Goal: Task Accomplishment & Management: Use online tool/utility

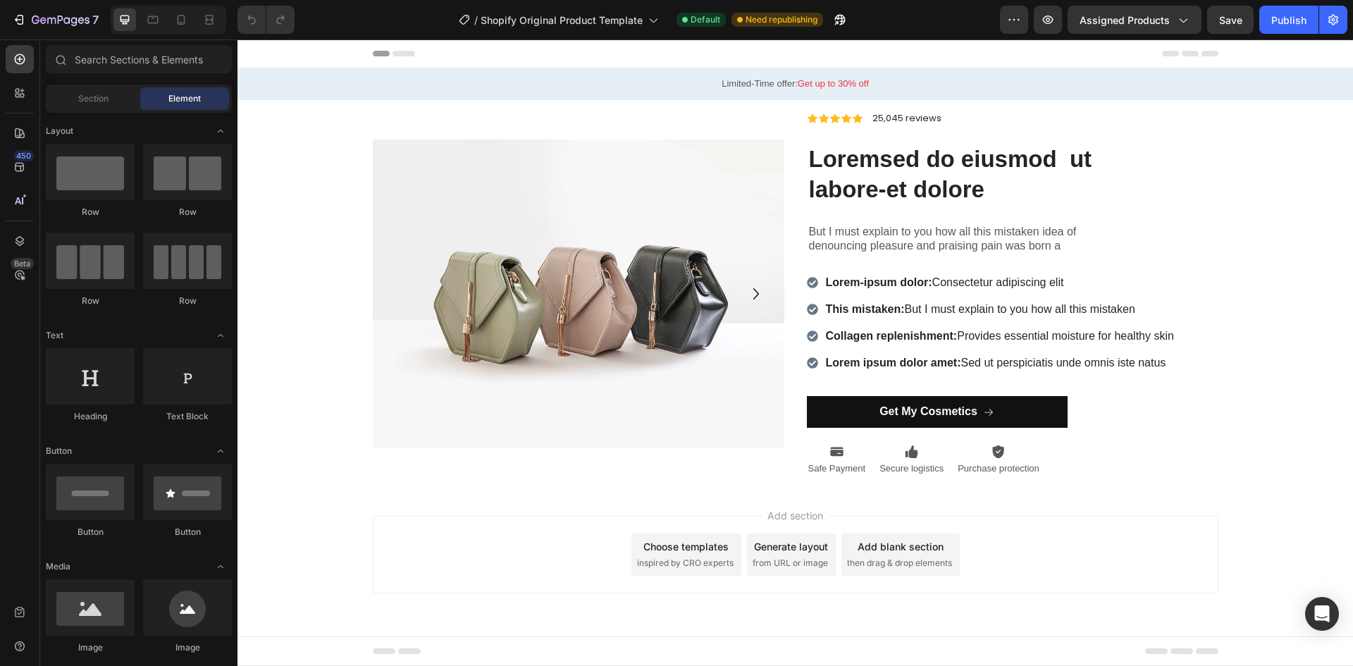
drag, startPoint x: 237, startPoint y: 39, endPoint x: 314, endPoint y: 190, distance: 168.3
click at [312, 190] on div "Background Image" at bounding box center [794, 293] width 1115 height 387
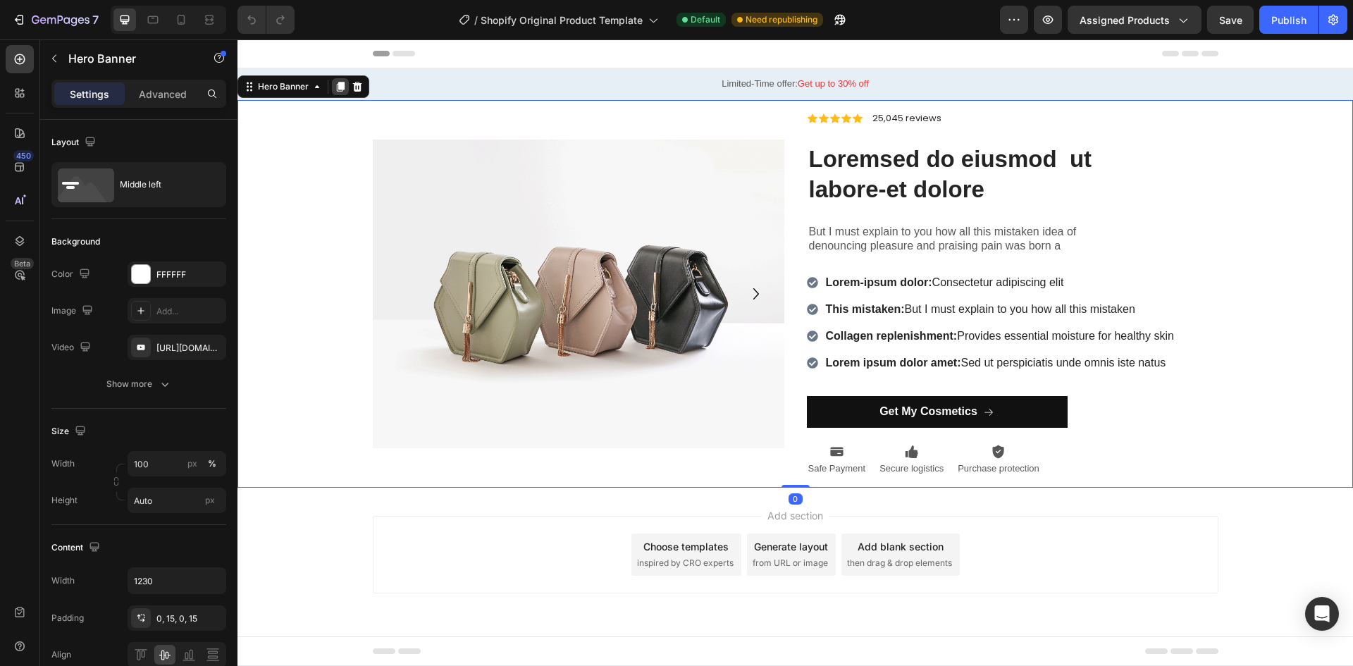
click at [346, 82] on div at bounding box center [340, 86] width 17 height 17
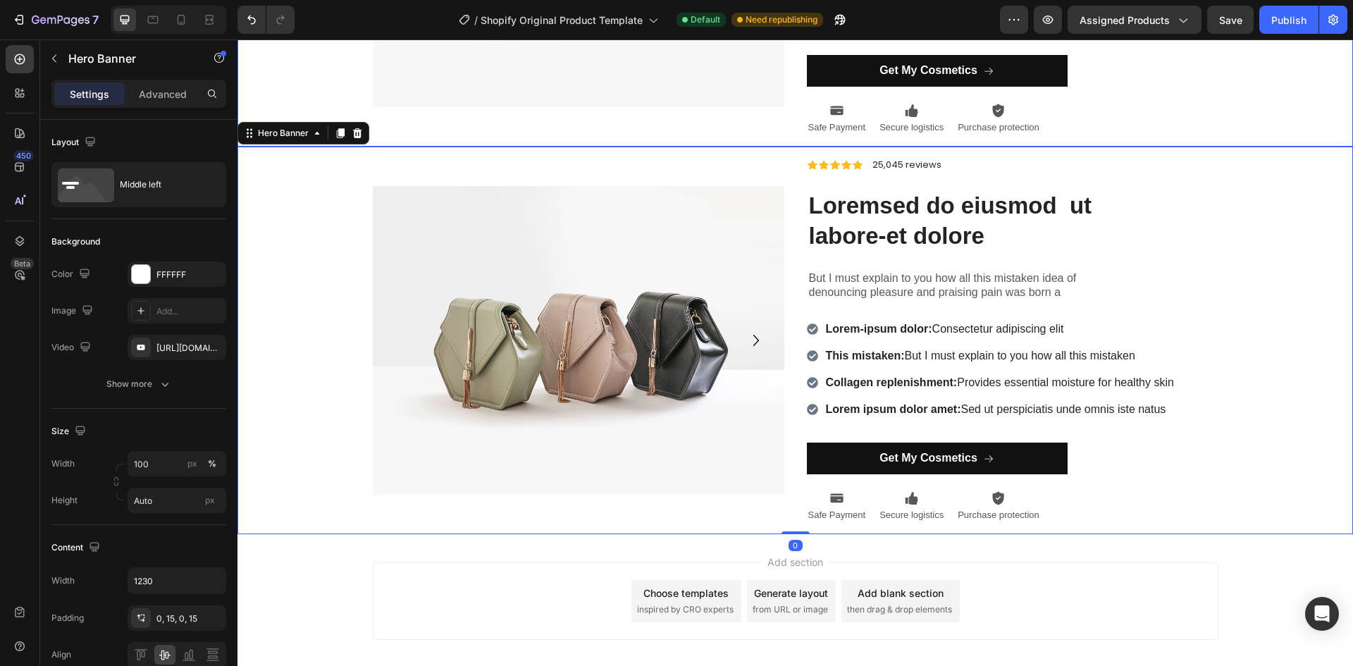
scroll to position [349, 0]
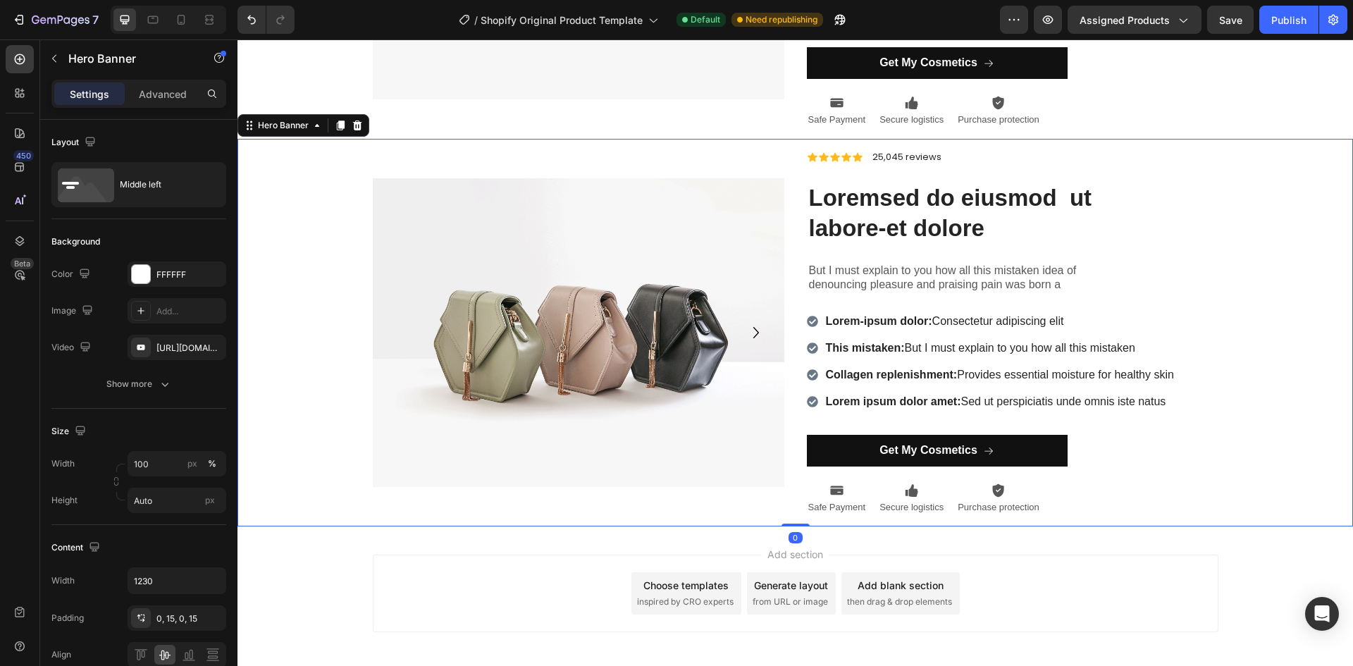
drag, startPoint x: 354, startPoint y: 125, endPoint x: 351, endPoint y: 134, distance: 9.8
click at [355, 125] on icon at bounding box center [357, 125] width 9 height 10
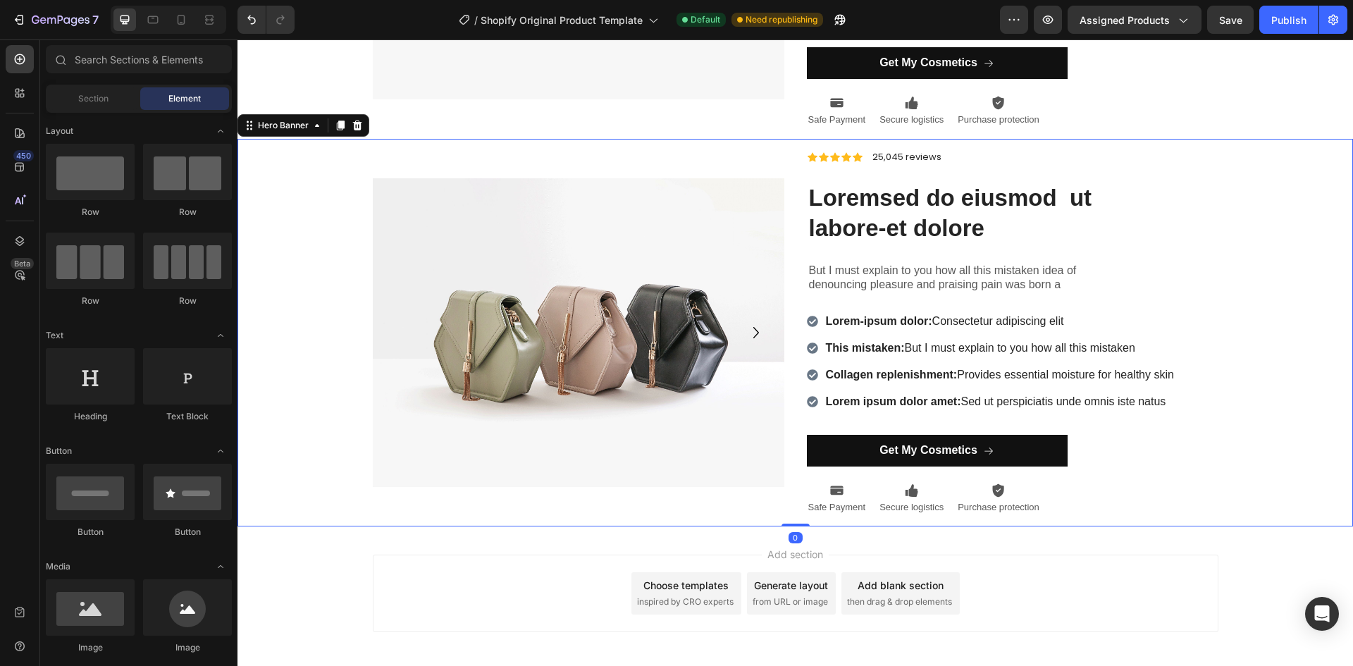
scroll to position [0, 0]
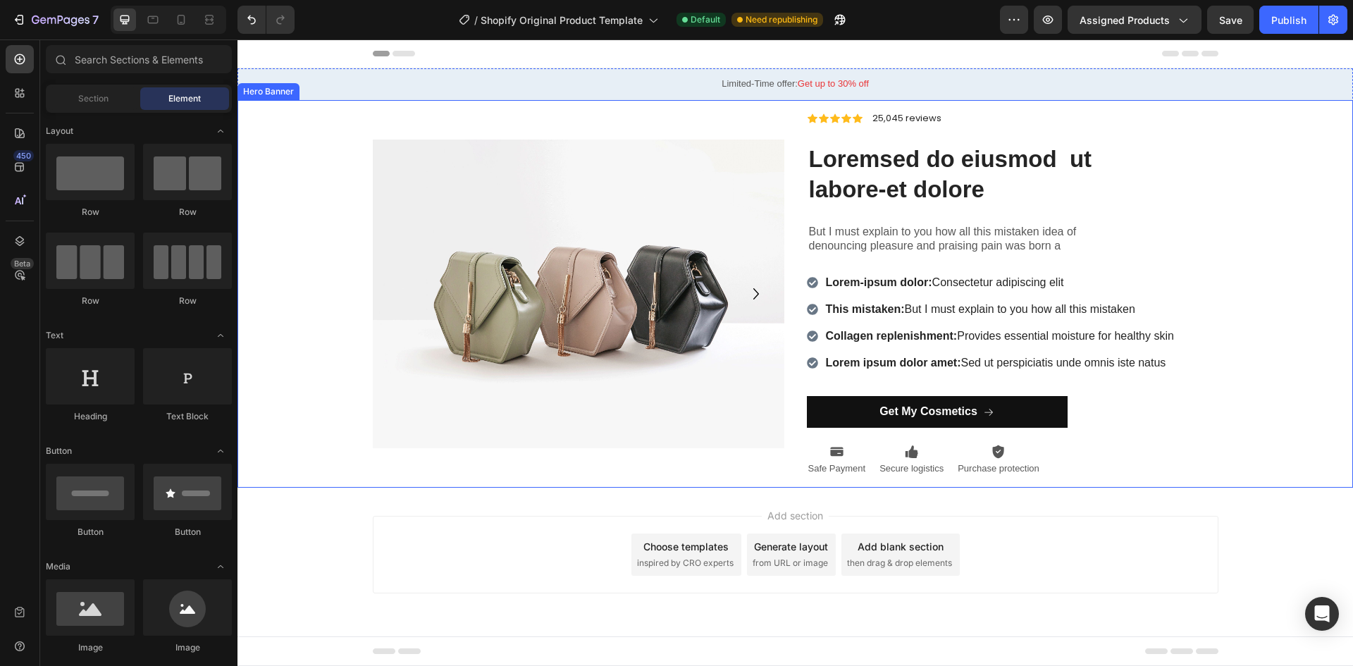
click at [340, 224] on div "Background Image" at bounding box center [794, 293] width 1115 height 387
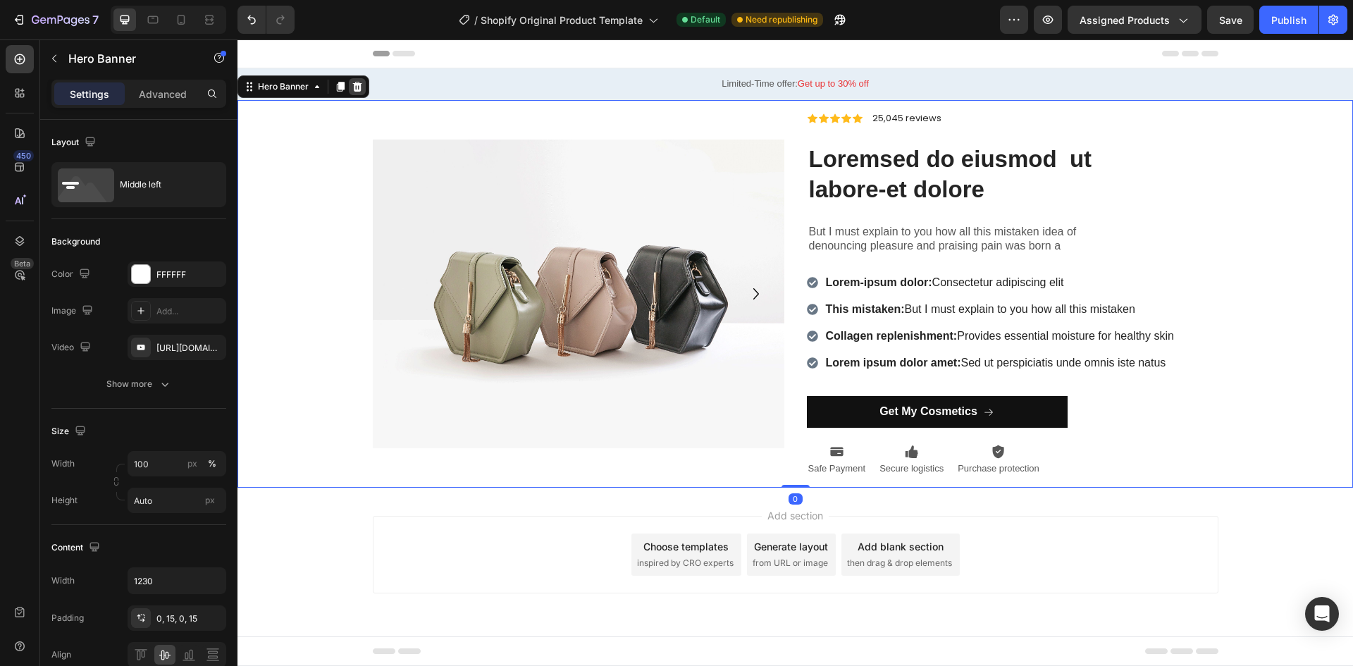
click at [361, 90] on icon at bounding box center [357, 86] width 11 height 11
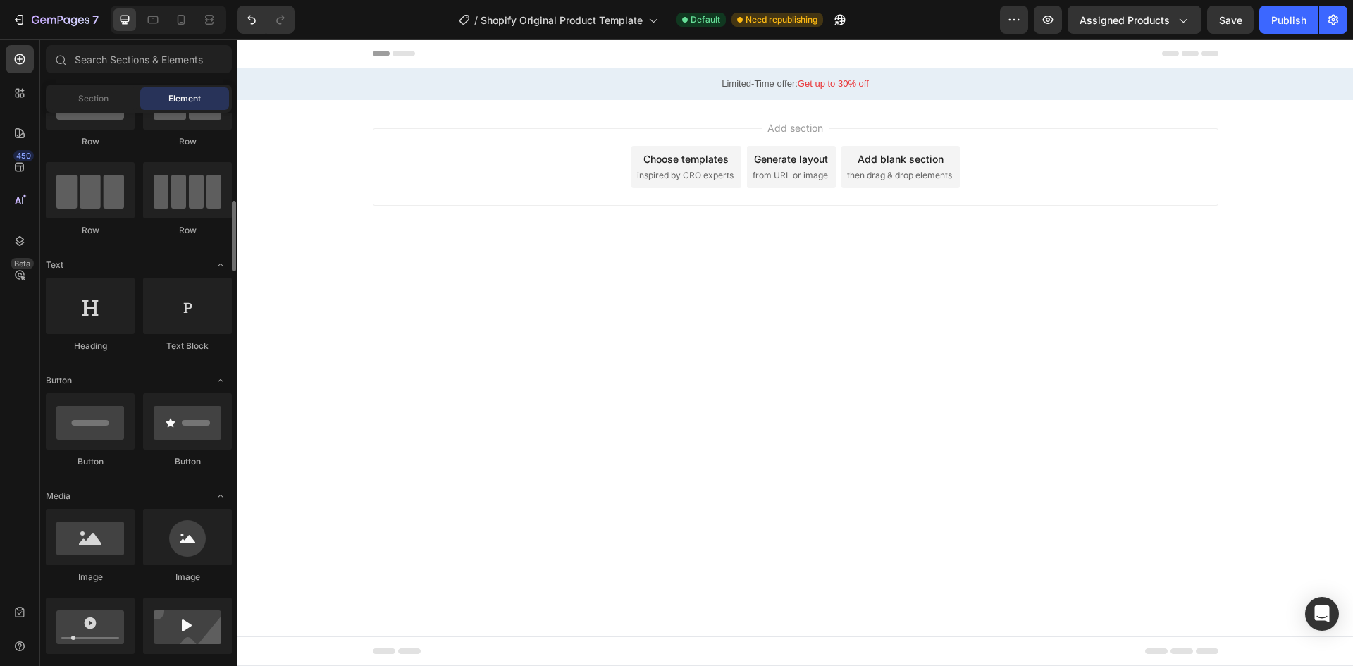
scroll to position [141, 0]
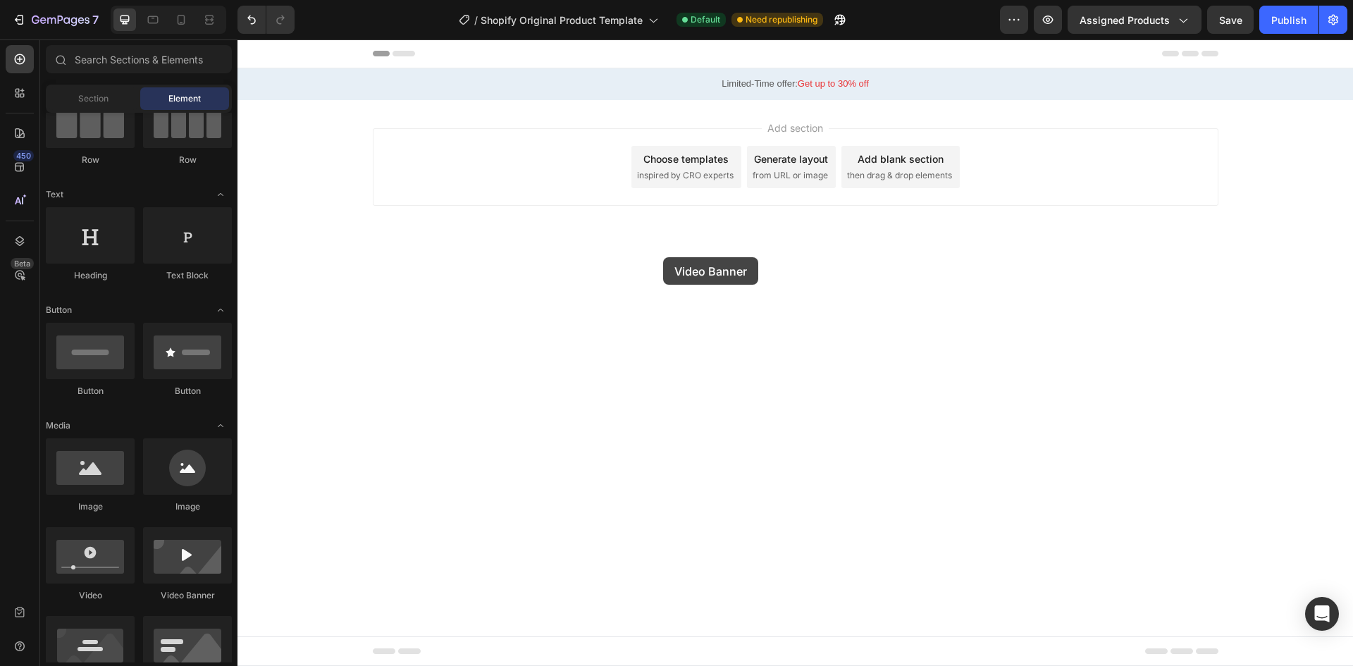
drag, startPoint x: 405, startPoint y: 608, endPoint x: 680, endPoint y: 157, distance: 528.0
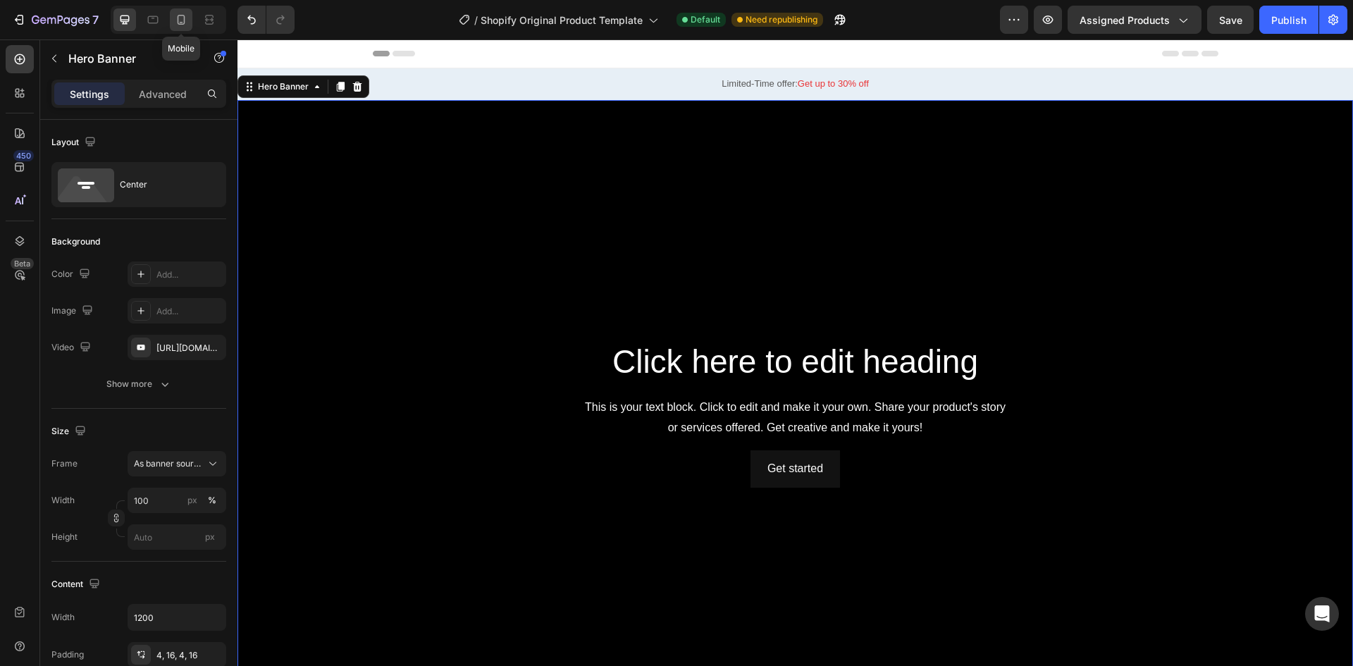
click at [187, 18] on icon at bounding box center [181, 20] width 14 height 14
type input "100%"
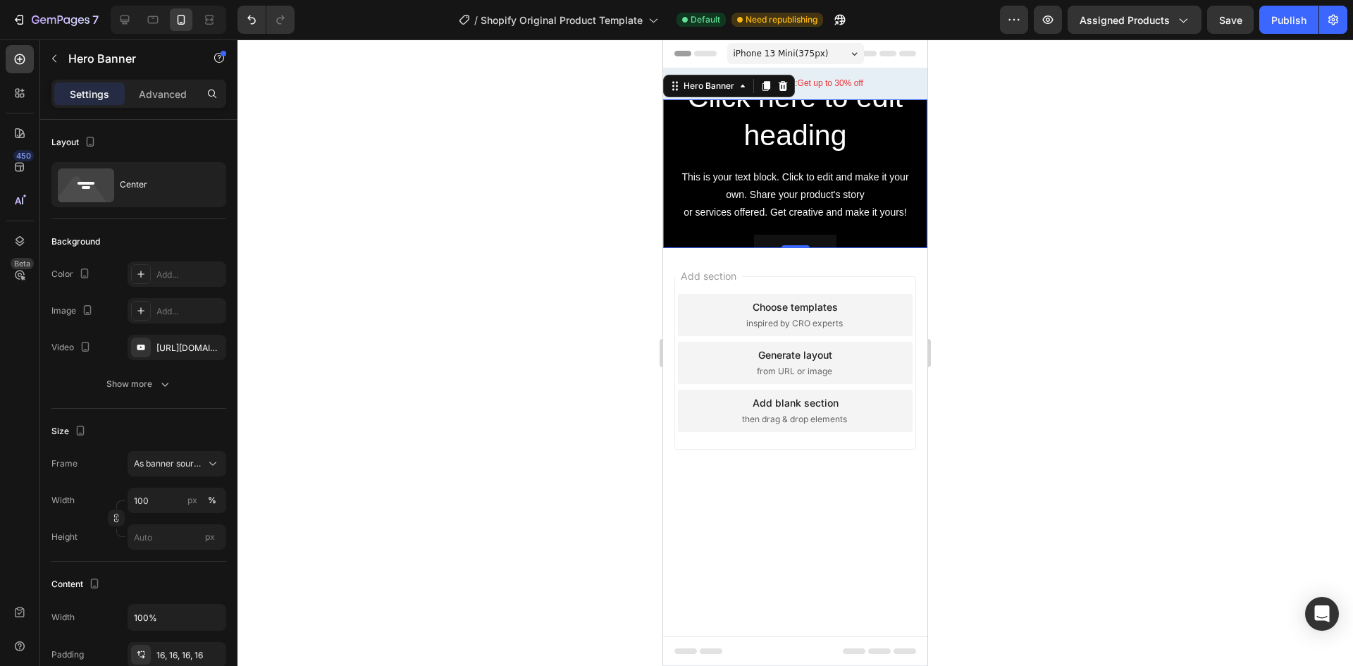
click at [916, 165] on div "Click here to edit heading Heading This is your text block. Click to edit and m…" at bounding box center [795, 172] width 264 height 213
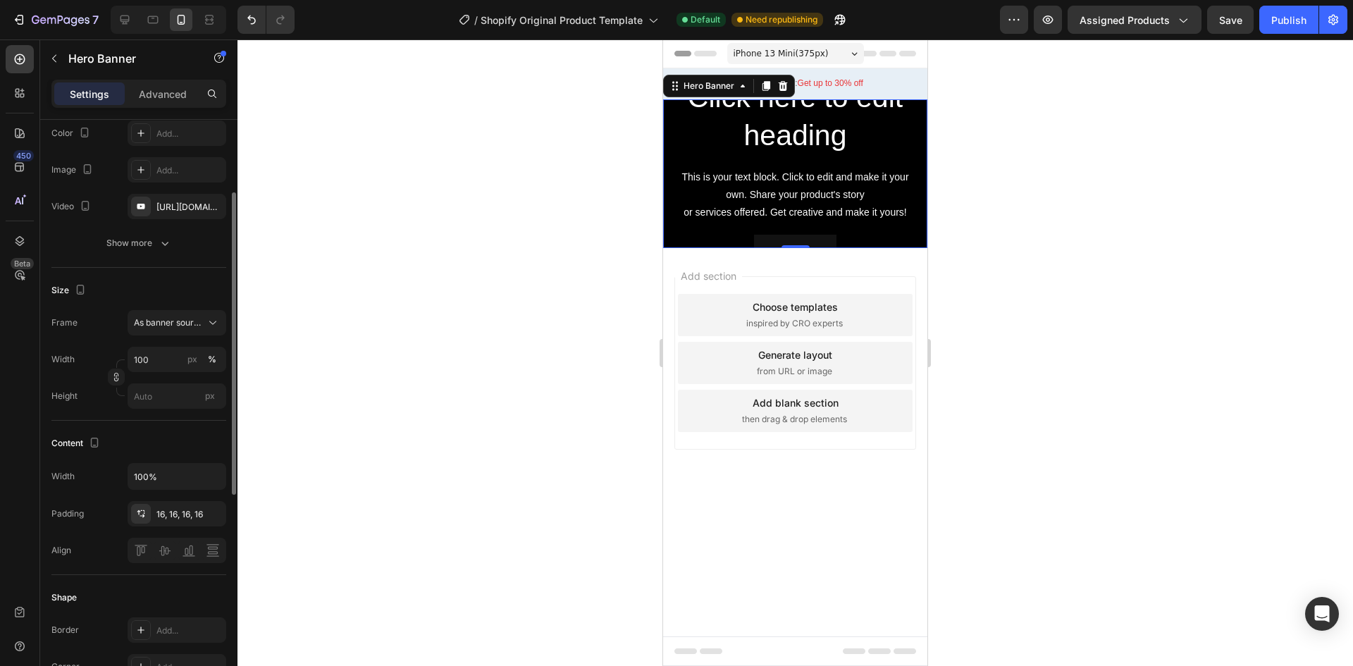
scroll to position [211, 0]
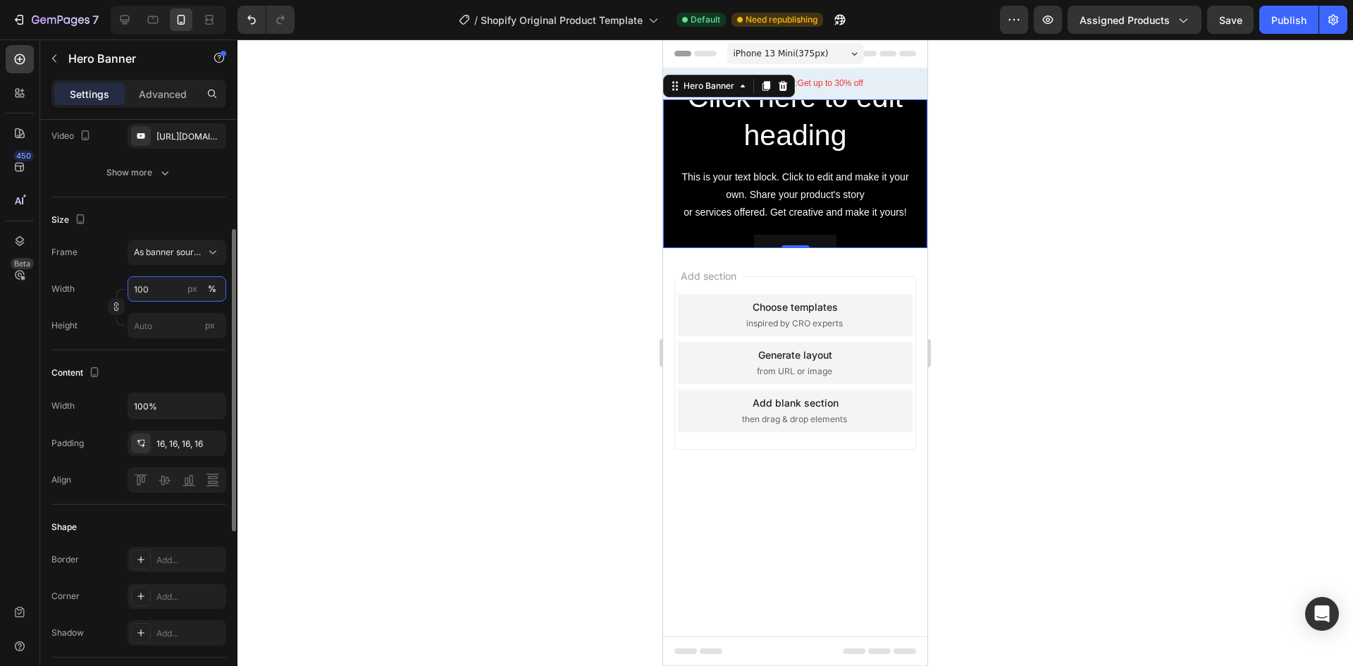
click at [178, 285] on input "100" at bounding box center [177, 288] width 99 height 25
click at [190, 341] on div "Default 1200px" at bounding box center [163, 347] width 116 height 25
click at [178, 287] on input "100" at bounding box center [177, 288] width 99 height 25
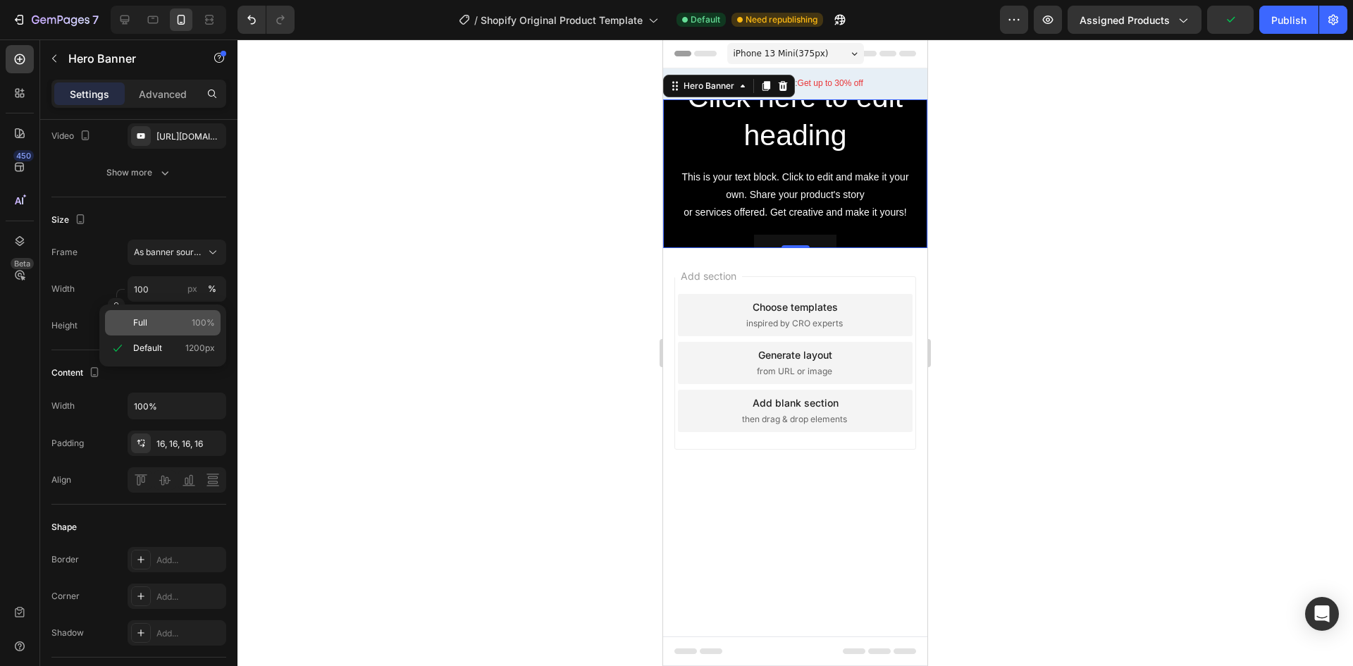
click at [173, 324] on p "Full 100%" at bounding box center [174, 322] width 82 height 13
click at [163, 333] on input "px" at bounding box center [177, 325] width 99 height 25
click at [166, 363] on span "Fit content" at bounding box center [154, 359] width 42 height 13
type input "Auto"
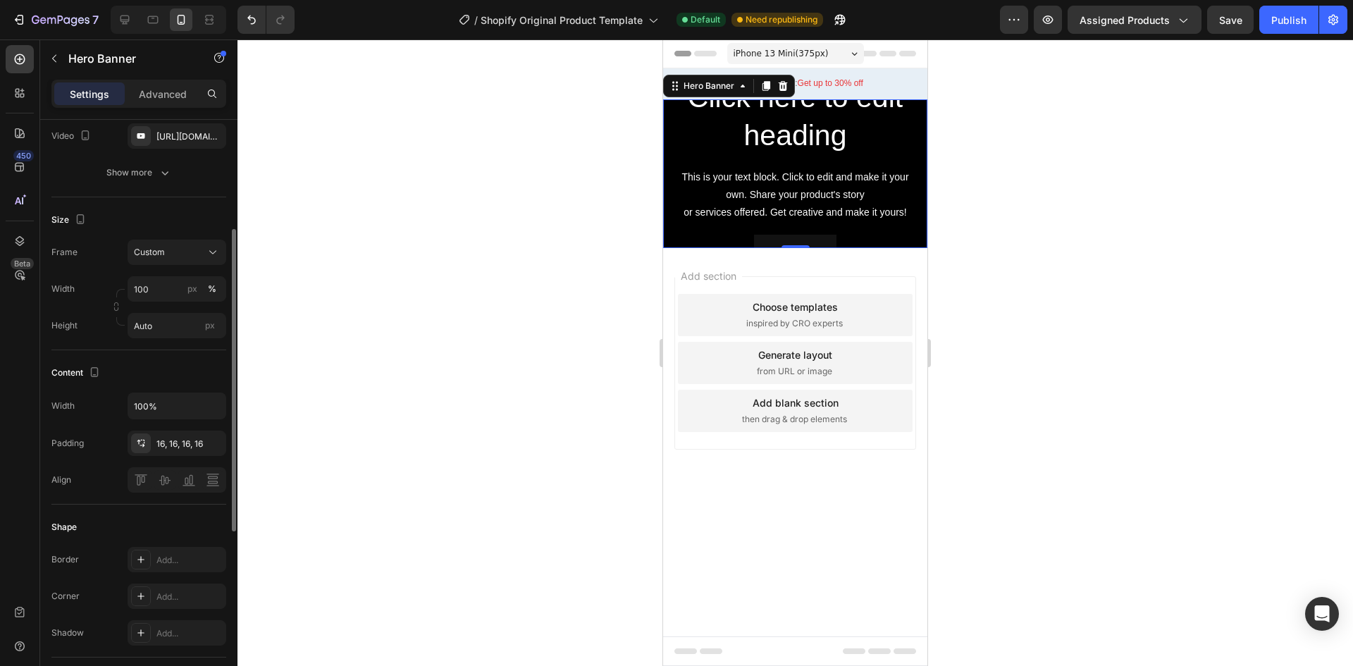
scroll to position [0, 0]
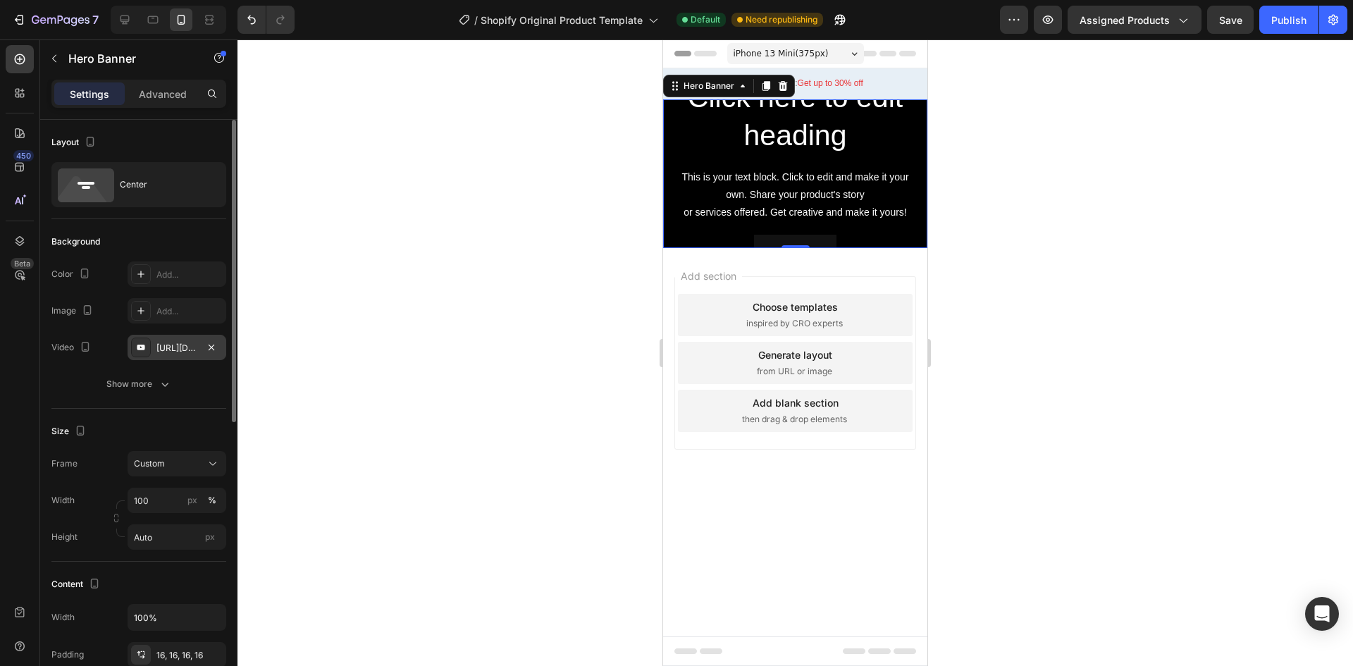
click at [179, 347] on div "[URL][DOMAIN_NAME]" at bounding box center [176, 348] width 41 height 13
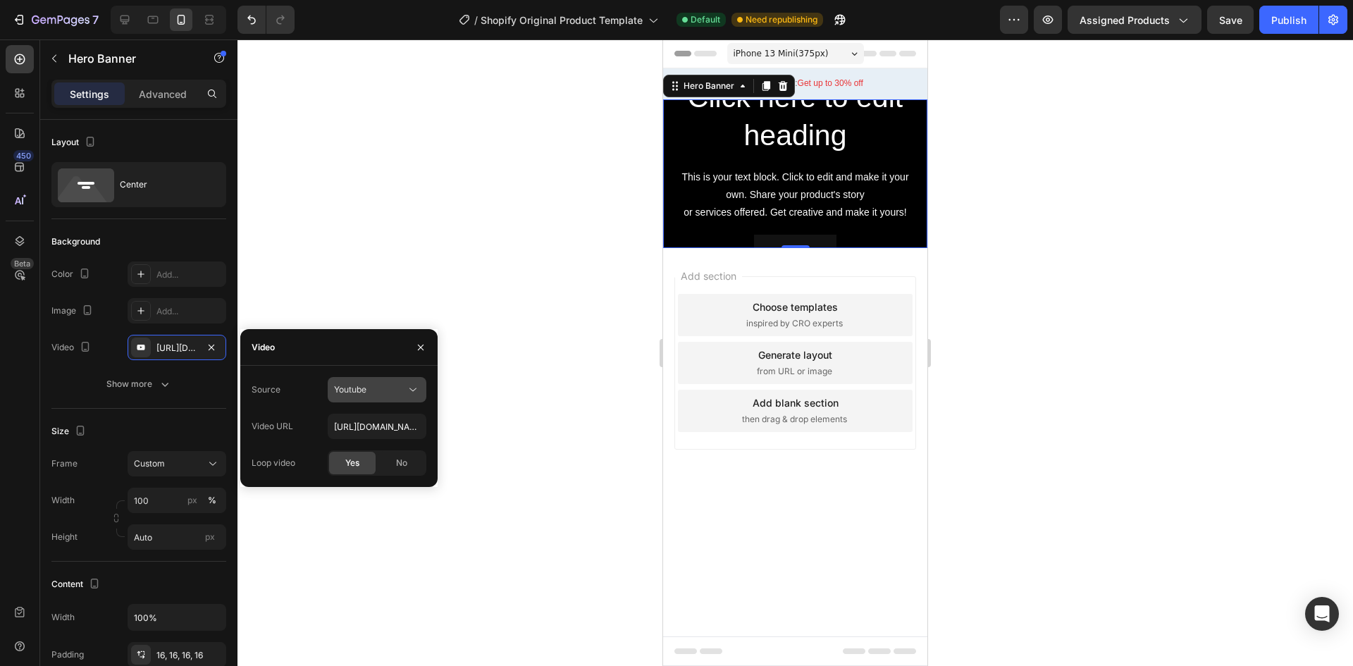
click at [370, 388] on div "Youtube" at bounding box center [370, 389] width 72 height 13
click at [359, 429] on span "Video hosting" at bounding box center [361, 424] width 54 height 13
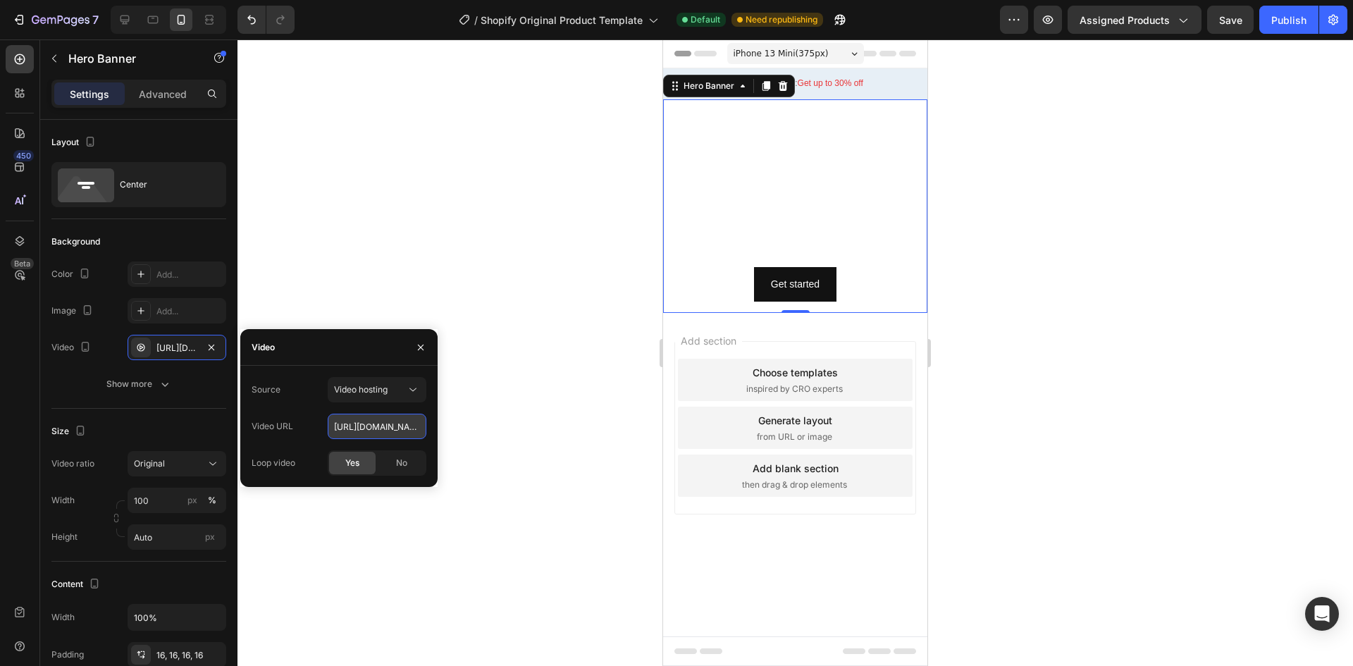
click at [367, 418] on input "[URL][DOMAIN_NAME]" at bounding box center [377, 426] width 99 height 25
paste input "1962e18de28846a29c4d0c6d2e3c388a"
type input "[URL][DOMAIN_NAME]"
click at [385, 531] on div at bounding box center [794, 352] width 1115 height 626
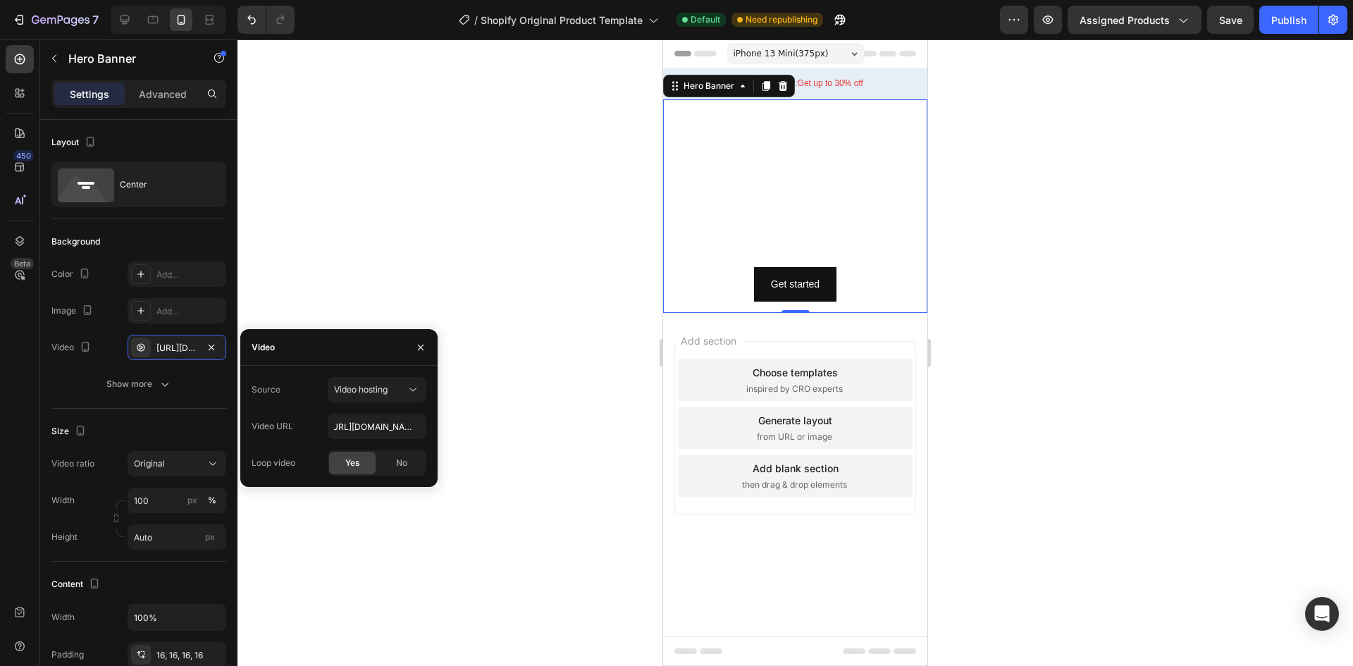
scroll to position [0, 0]
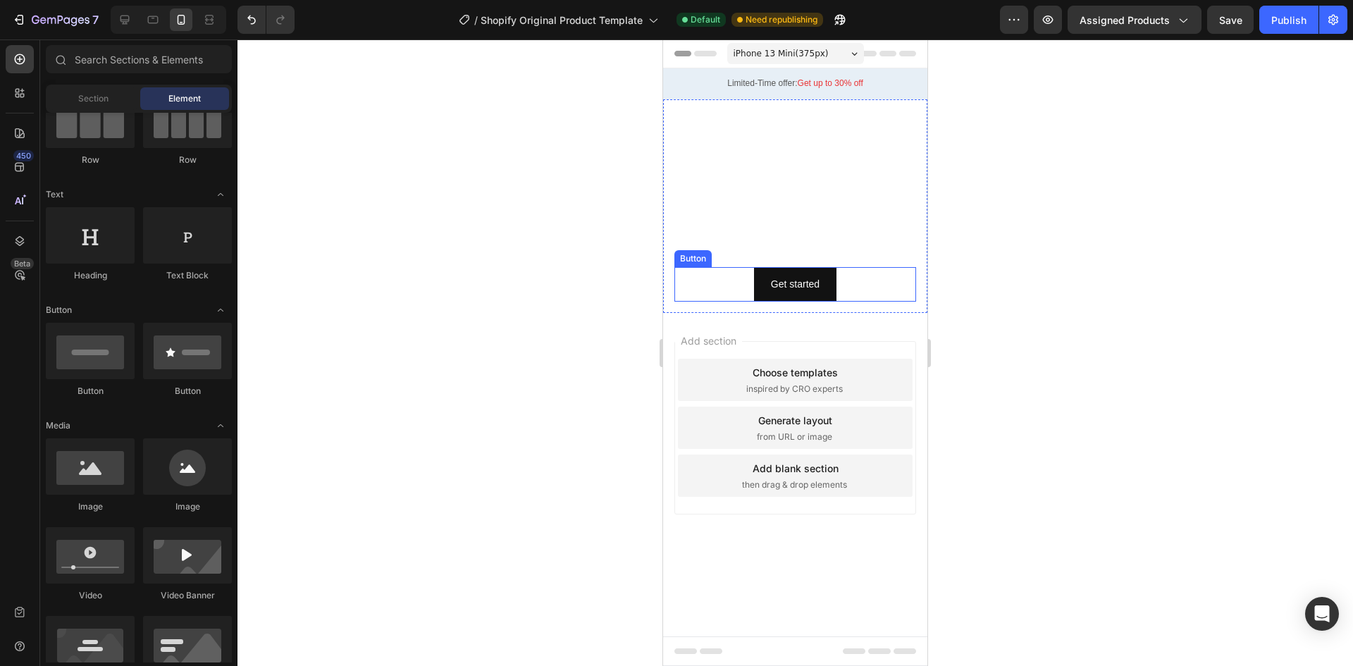
click at [850, 290] on div "Get started Button" at bounding box center [795, 284] width 242 height 35
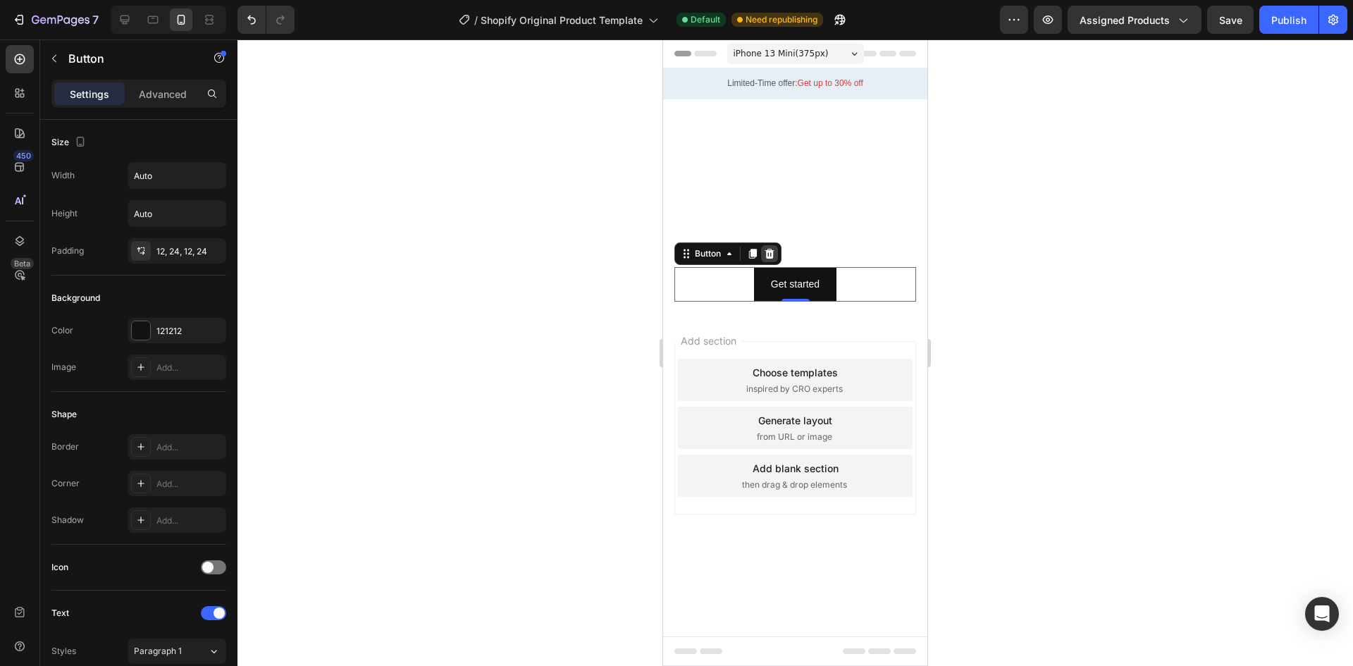
click at [772, 252] on icon at bounding box center [769, 254] width 9 height 10
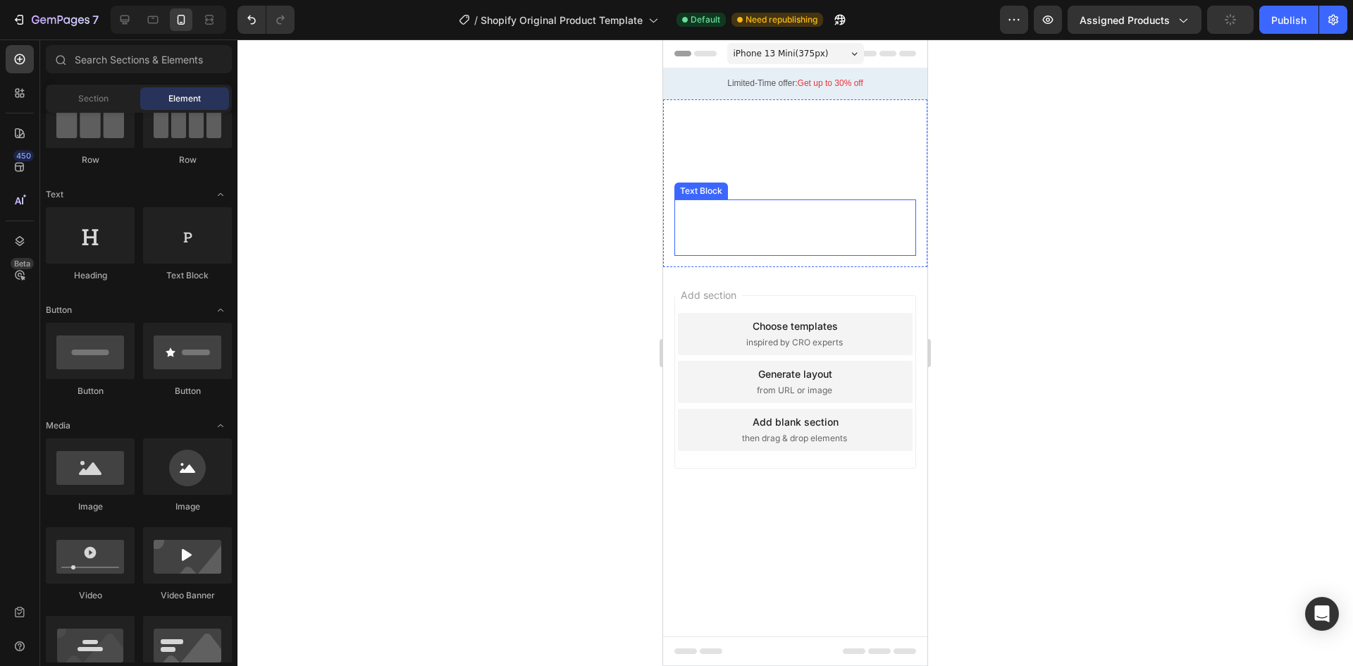
click at [892, 241] on div "This is your text block. Click to edit and make it your own. Share your product…" at bounding box center [795, 227] width 242 height 56
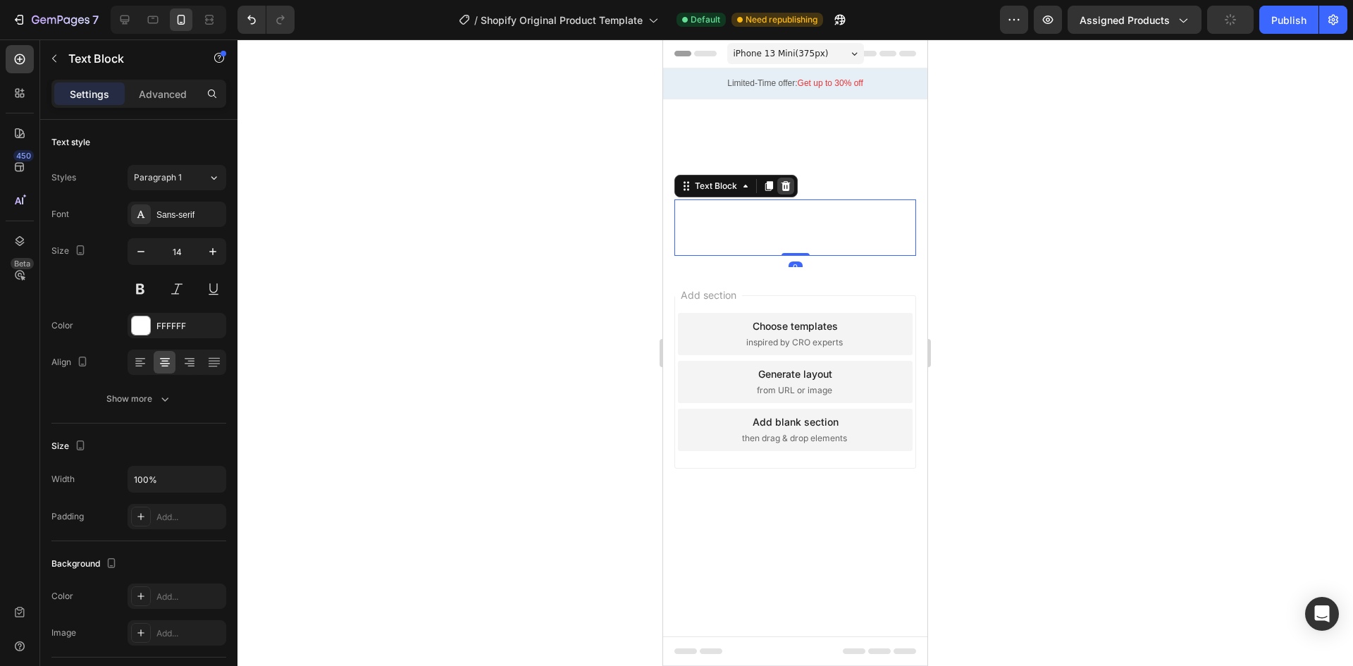
click at [788, 185] on icon at bounding box center [785, 186] width 9 height 10
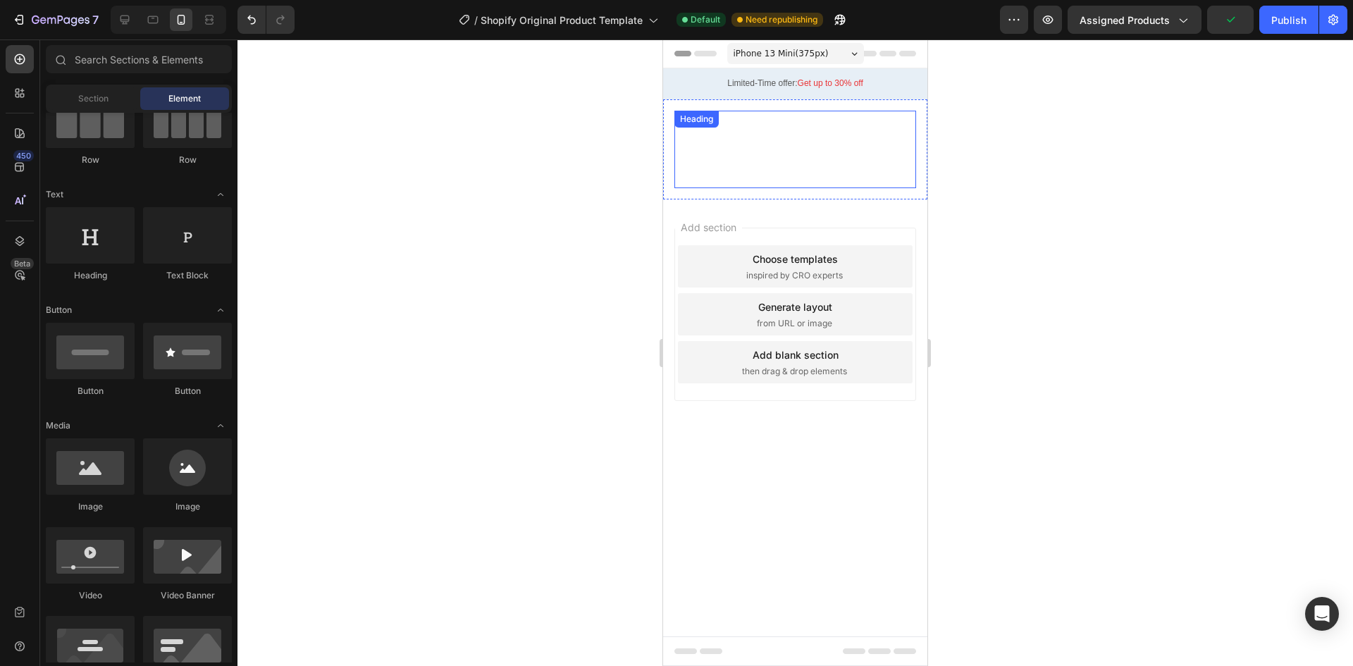
click at [800, 167] on h2 "Click here to edit heading" at bounding box center [795, 150] width 242 height 78
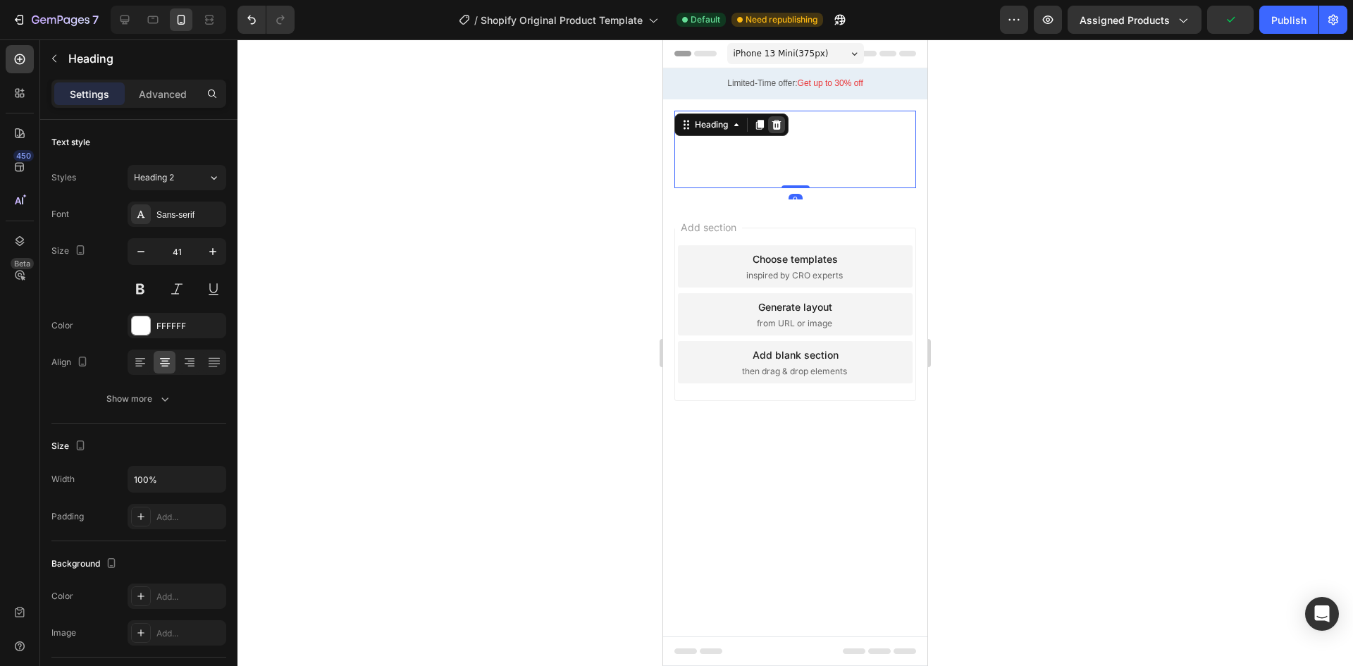
click at [775, 120] on icon at bounding box center [776, 124] width 11 height 11
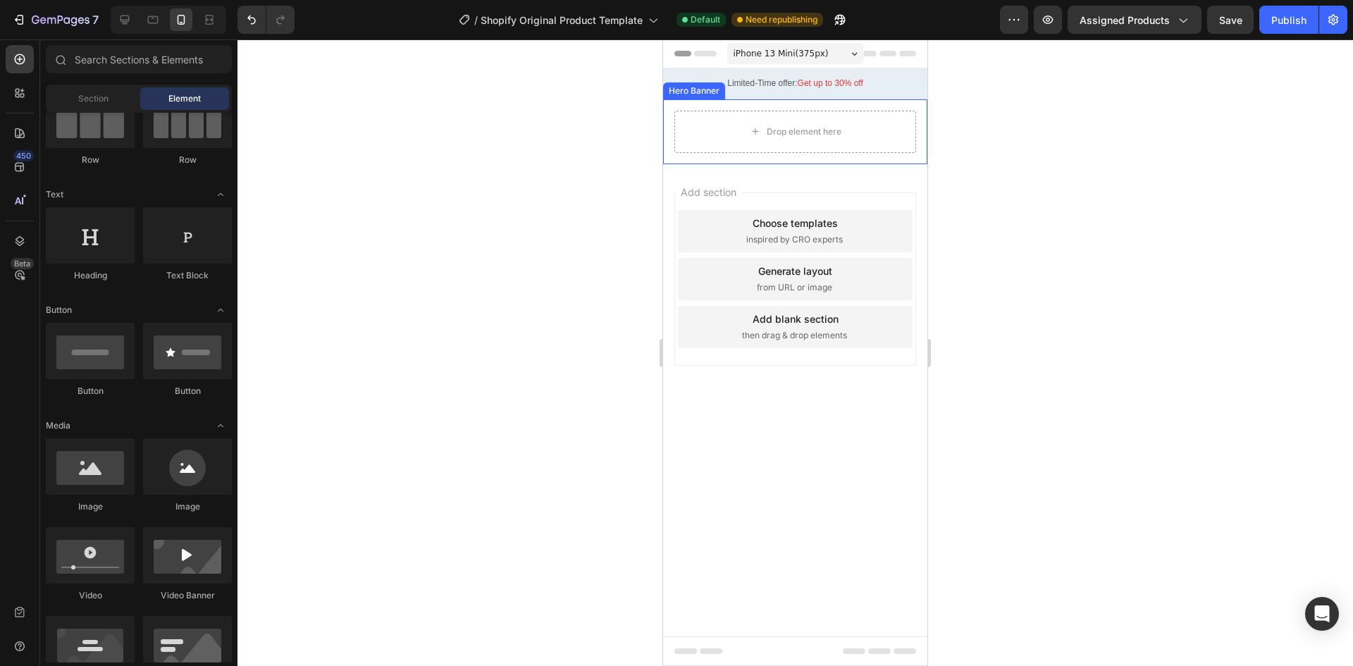
click at [920, 128] on div "Drop element here" at bounding box center [795, 131] width 264 height 65
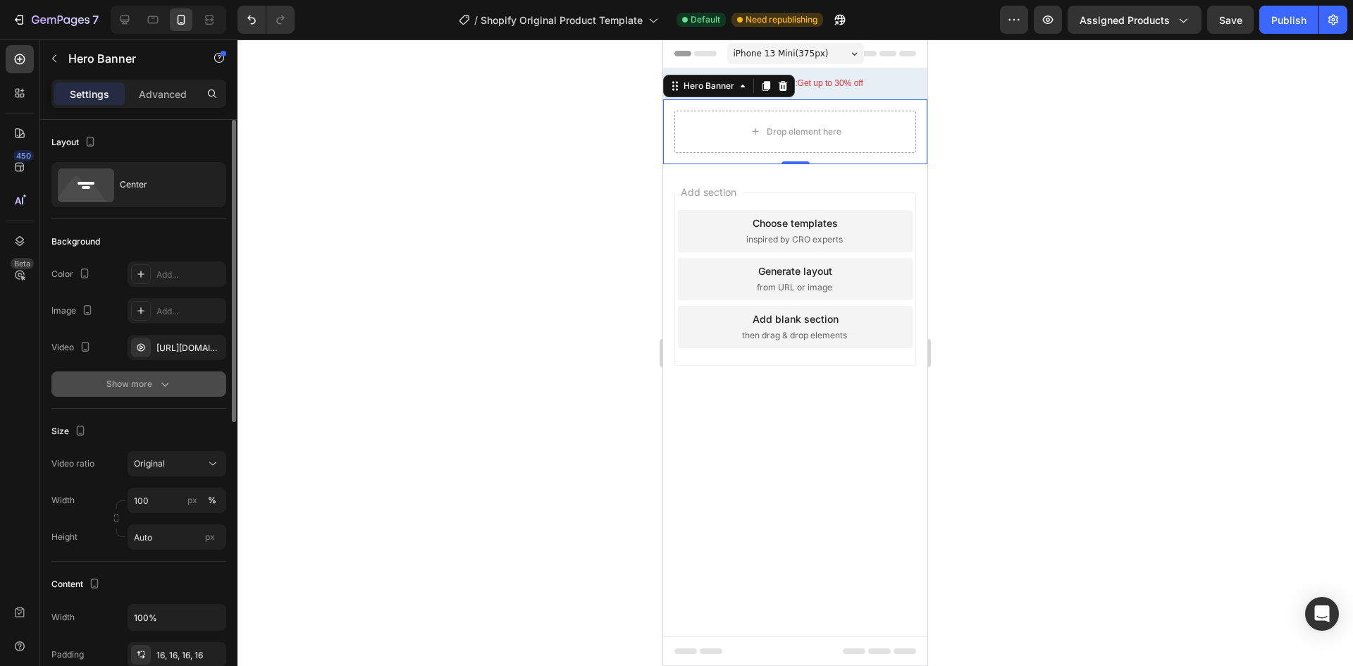
click at [143, 385] on div "Show more" at bounding box center [139, 384] width 66 height 14
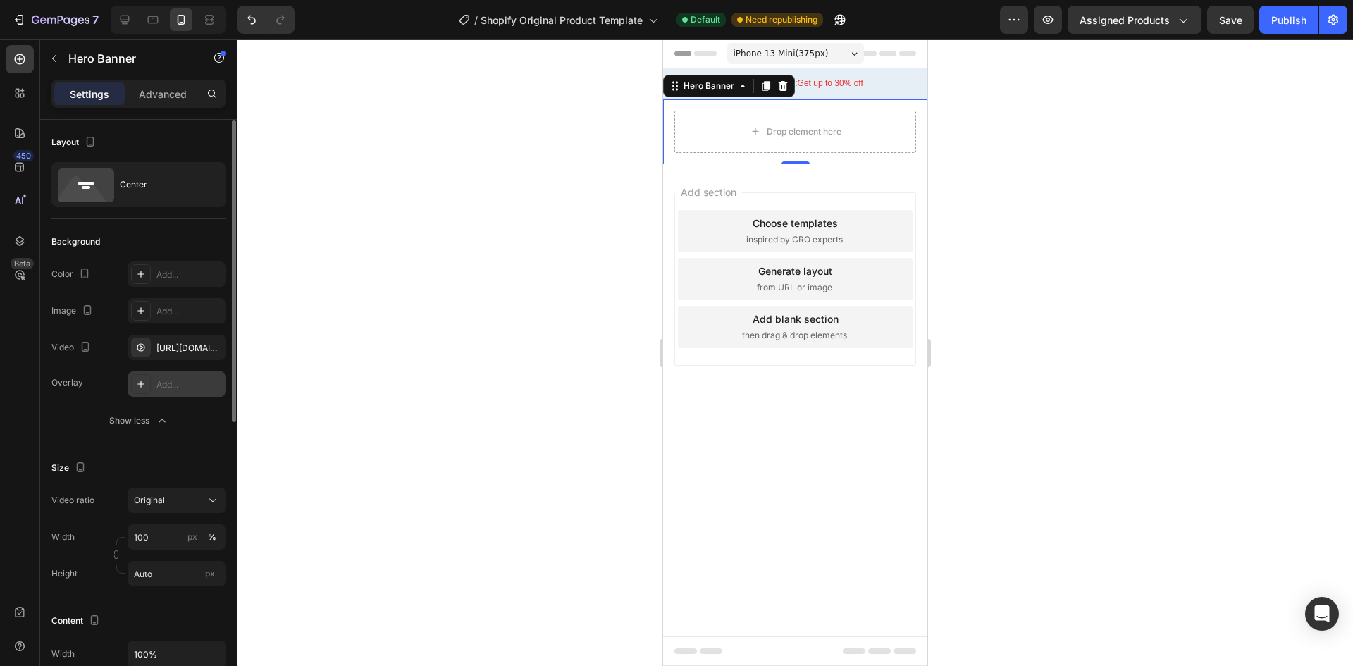
click at [170, 387] on div "Add..." at bounding box center [189, 384] width 66 height 13
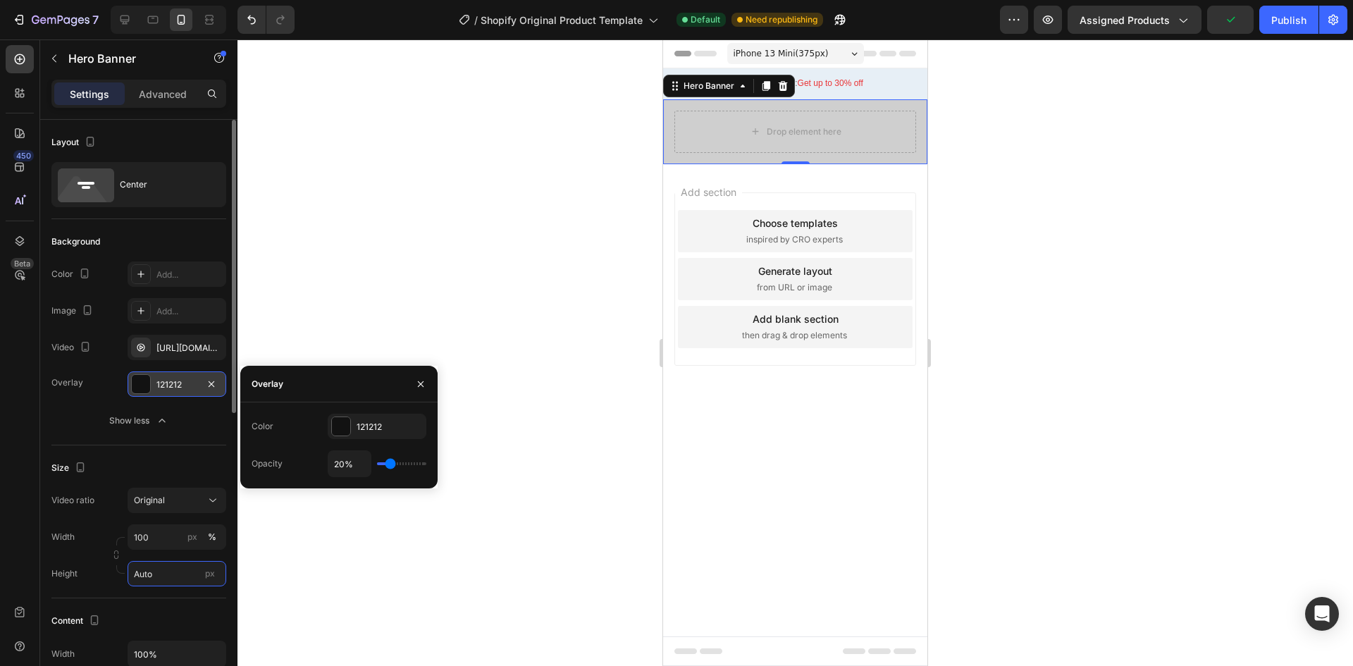
click at [166, 585] on input "Auto" at bounding box center [177, 573] width 99 height 25
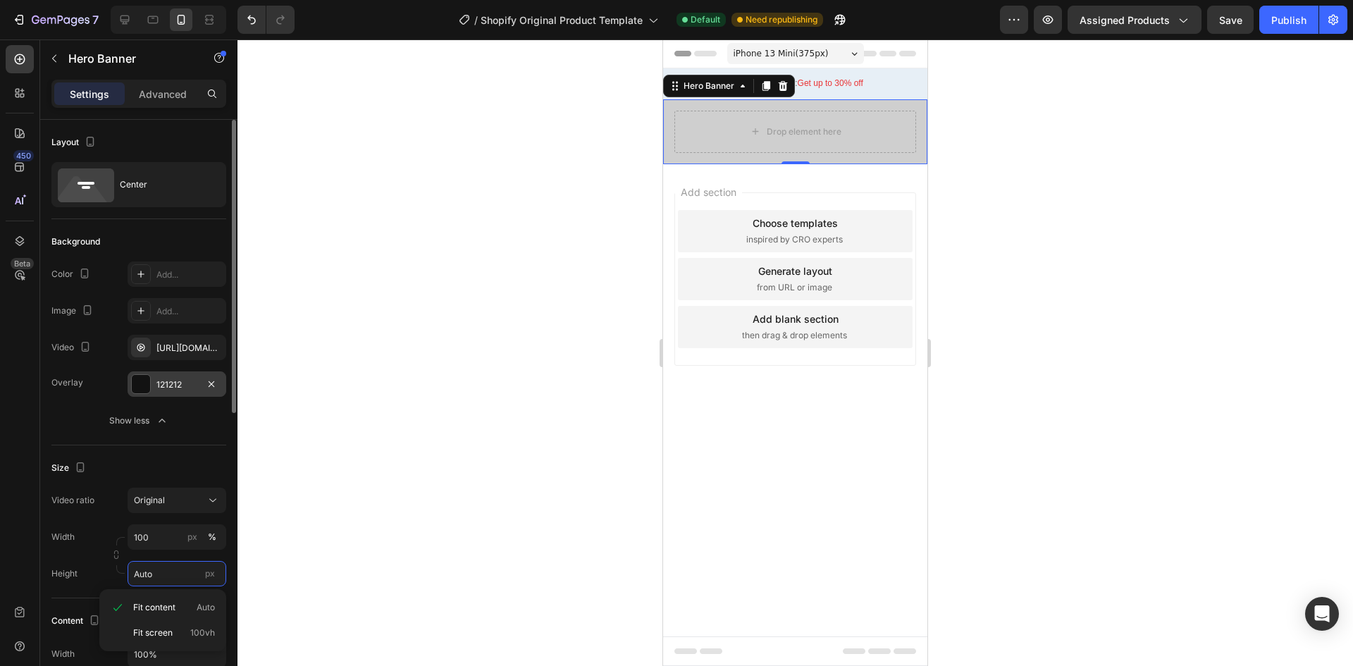
click at [168, 572] on input "Auto" at bounding box center [177, 573] width 99 height 25
click at [153, 535] on input "100" at bounding box center [177, 536] width 99 height 25
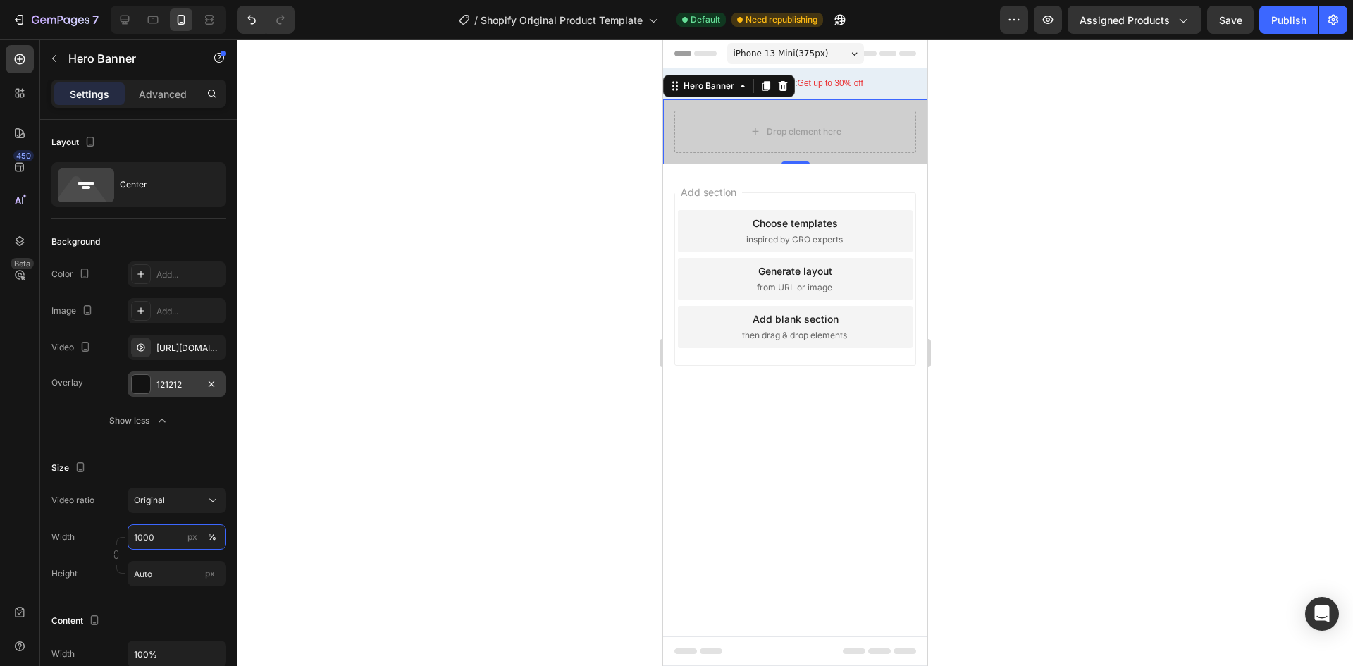
type input "1000"
click at [36, 520] on div "450 Beta" at bounding box center [20, 352] width 40 height 626
click at [164, 505] on span "Original" at bounding box center [149, 500] width 31 height 13
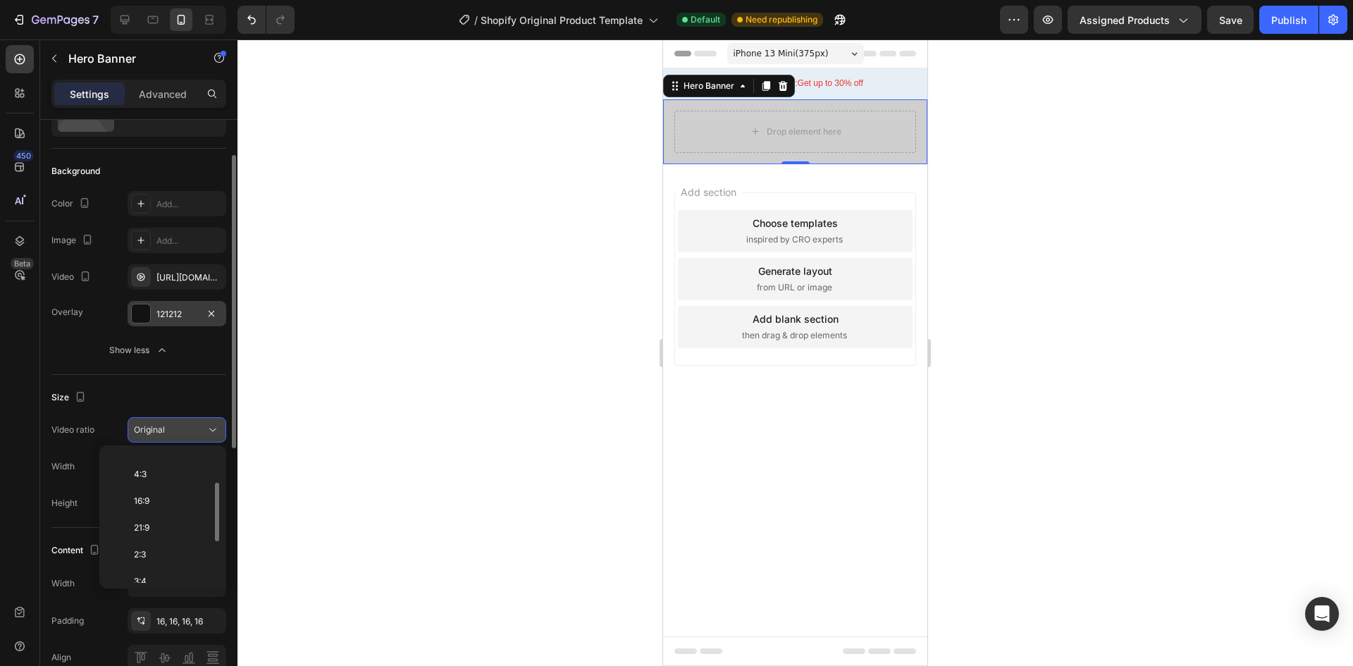
scroll to position [163, 0]
click at [154, 567] on span "Custom" at bounding box center [149, 569] width 31 height 13
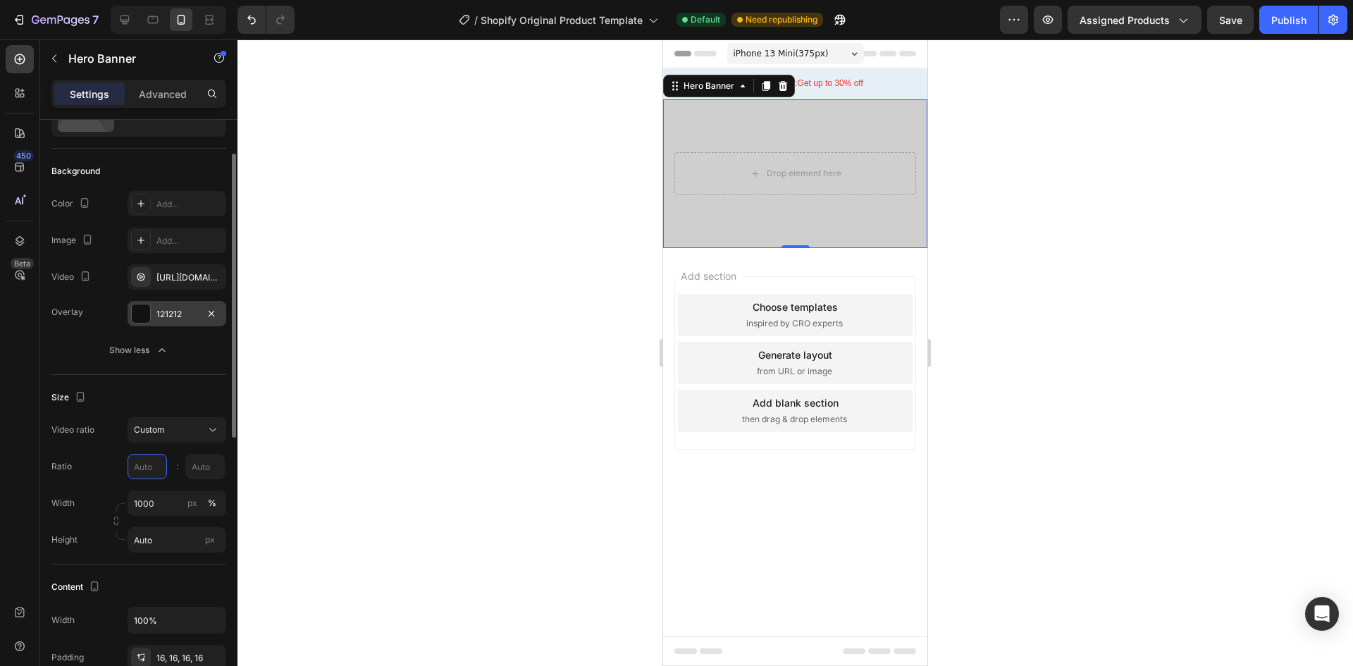
click at [145, 473] on input "text" at bounding box center [147, 466] width 39 height 25
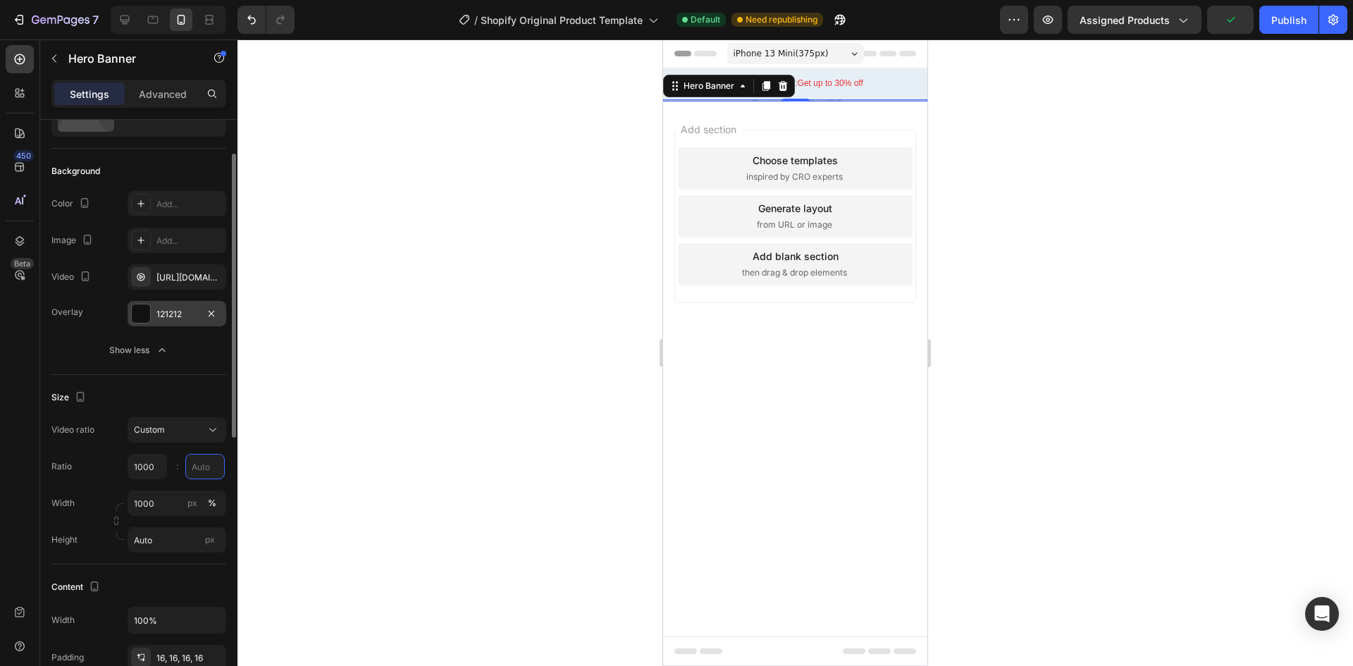
type input "1000"
click at [197, 469] on input "9" at bounding box center [204, 466] width 39 height 25
type input "1"
type input "9"
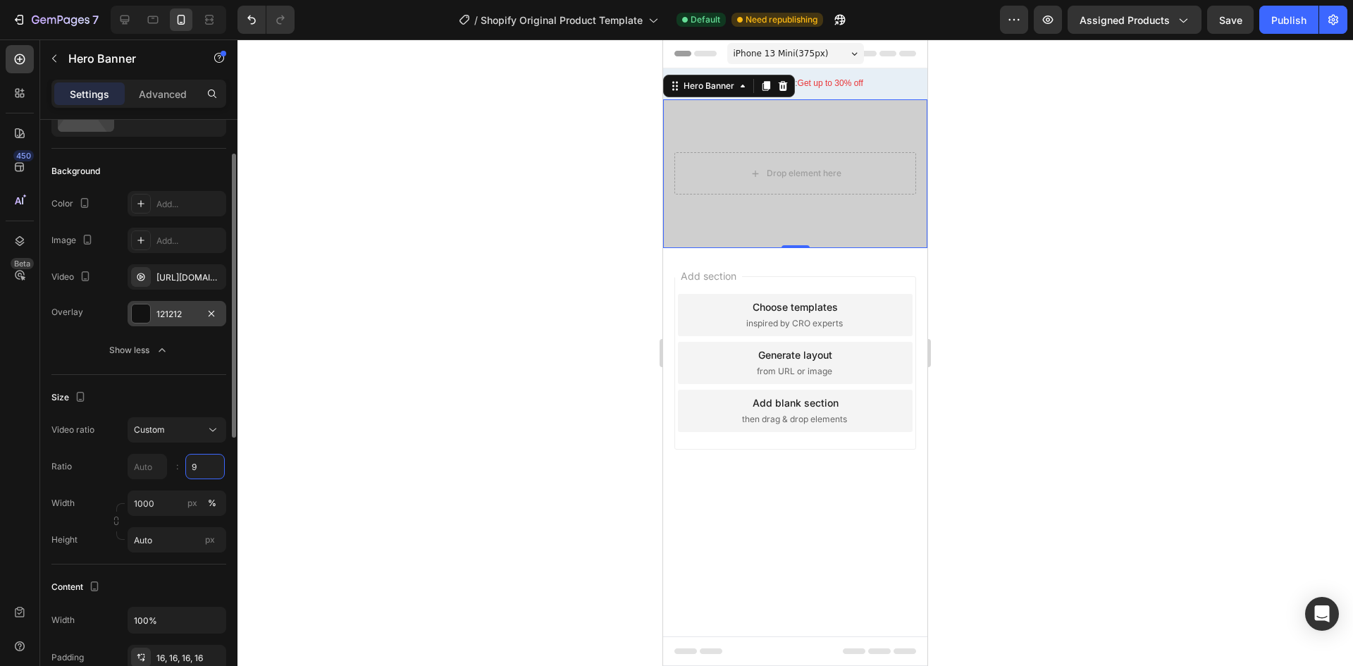
type input "1000"
click at [202, 469] on input "9" at bounding box center [204, 466] width 39 height 25
type input "9"
click at [103, 475] on div "Ratio 1000 9 :" at bounding box center [138, 466] width 175 height 25
click at [152, 465] on input "1000" at bounding box center [147, 466] width 39 height 25
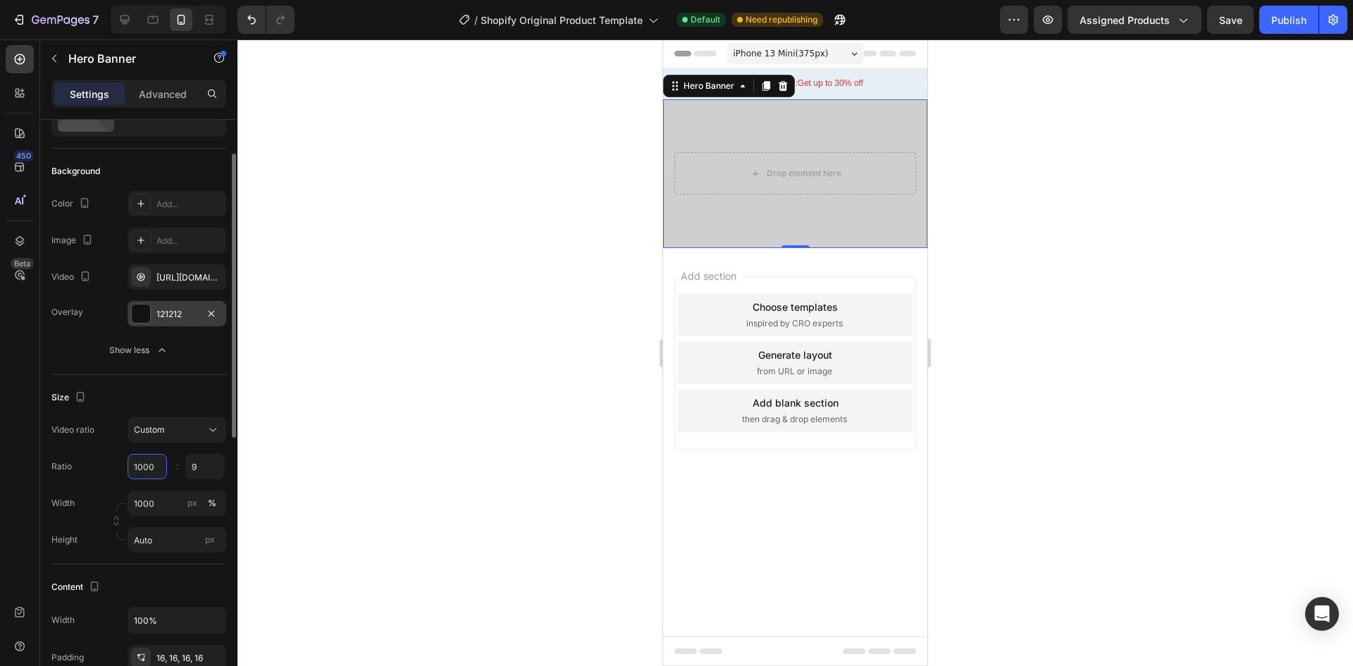
click at [152, 465] on input "1000" at bounding box center [147, 466] width 39 height 25
click at [142, 467] on input "1000" at bounding box center [147, 466] width 39 height 25
click at [140, 470] on input "1000" at bounding box center [147, 466] width 39 height 25
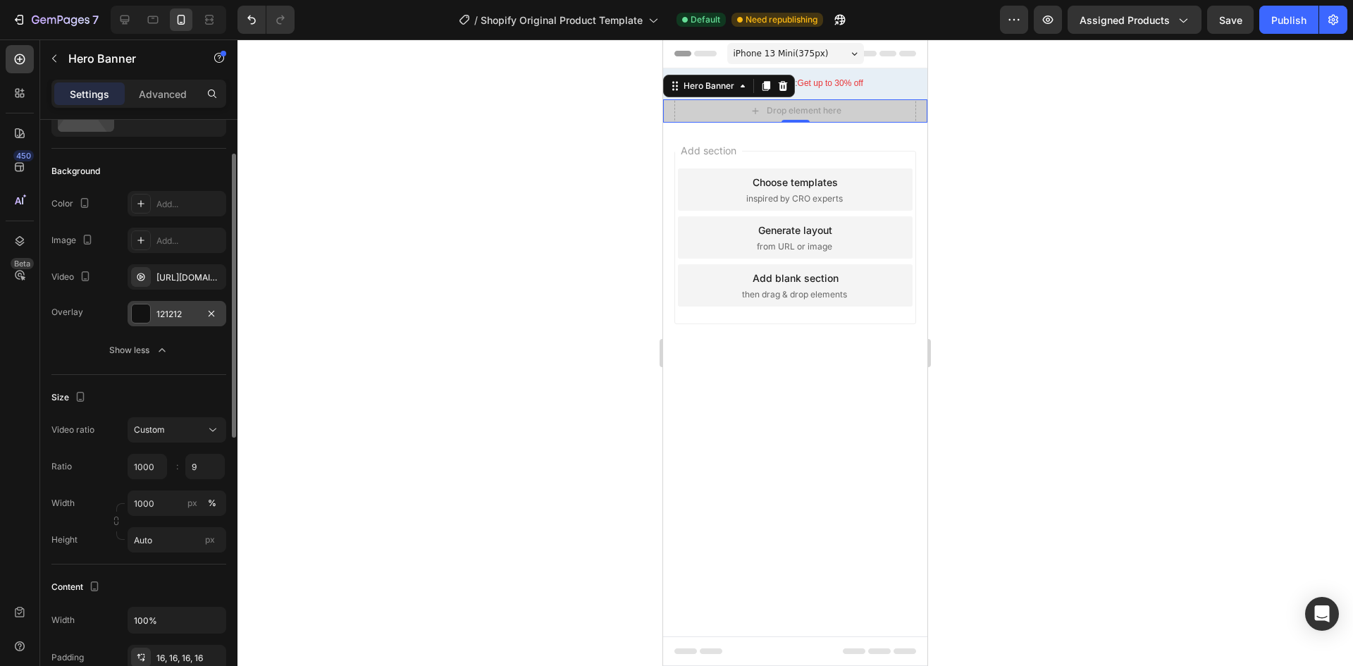
type input "1000"
click at [108, 459] on div "Ratio 1000 9 :" at bounding box center [138, 466] width 175 height 25
click at [169, 509] on input "1000" at bounding box center [177, 502] width 99 height 25
click at [187, 434] on div "Custom" at bounding box center [170, 429] width 72 height 13
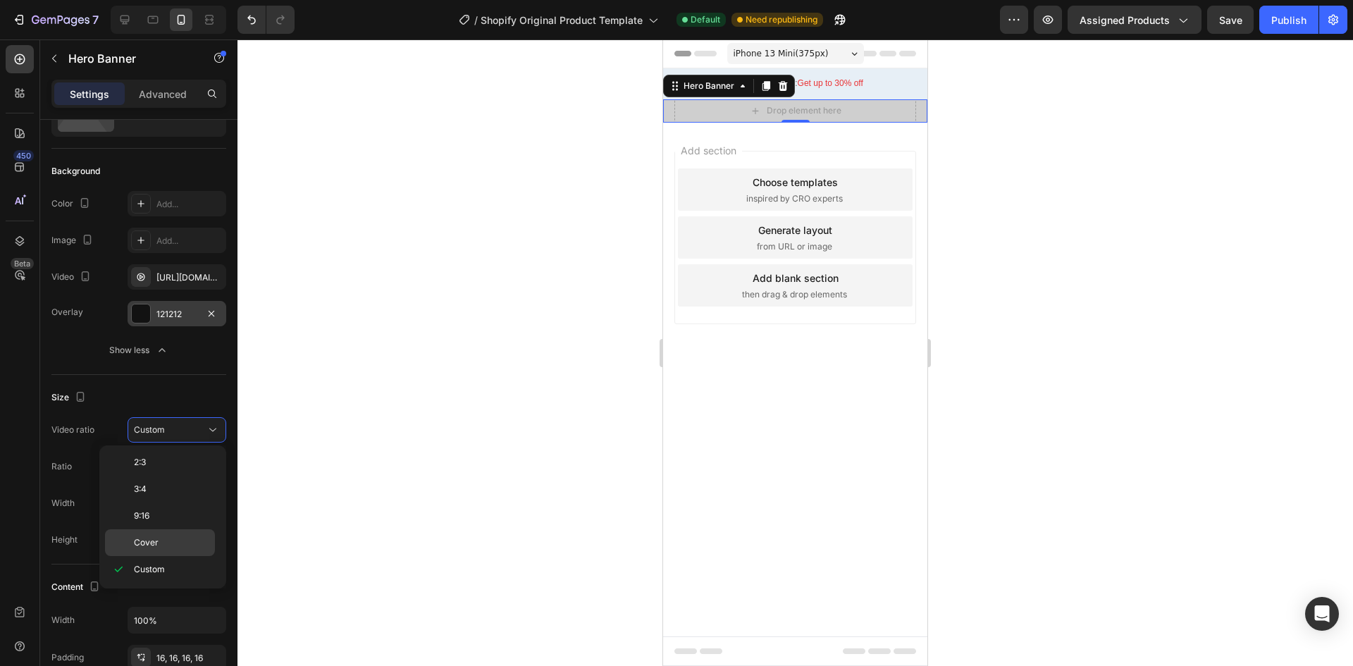
click at [167, 545] on p "Cover" at bounding box center [171, 542] width 75 height 13
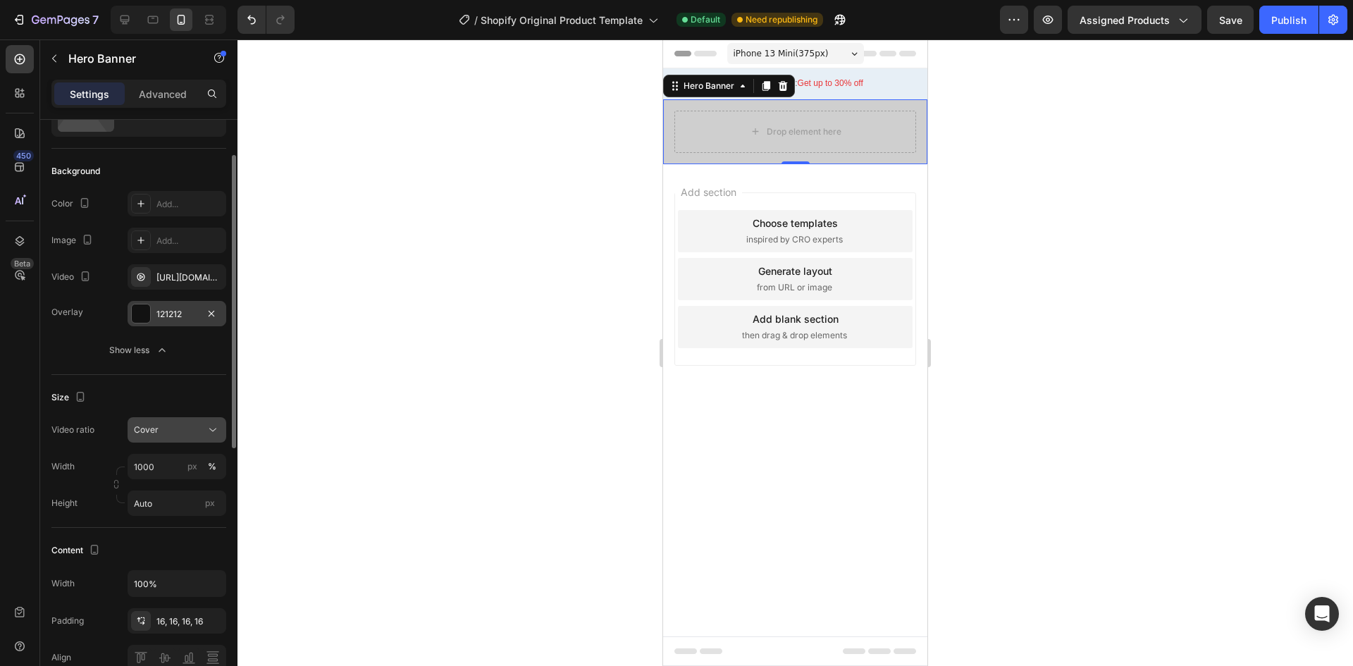
click at [179, 419] on button "Cover" at bounding box center [177, 429] width 99 height 25
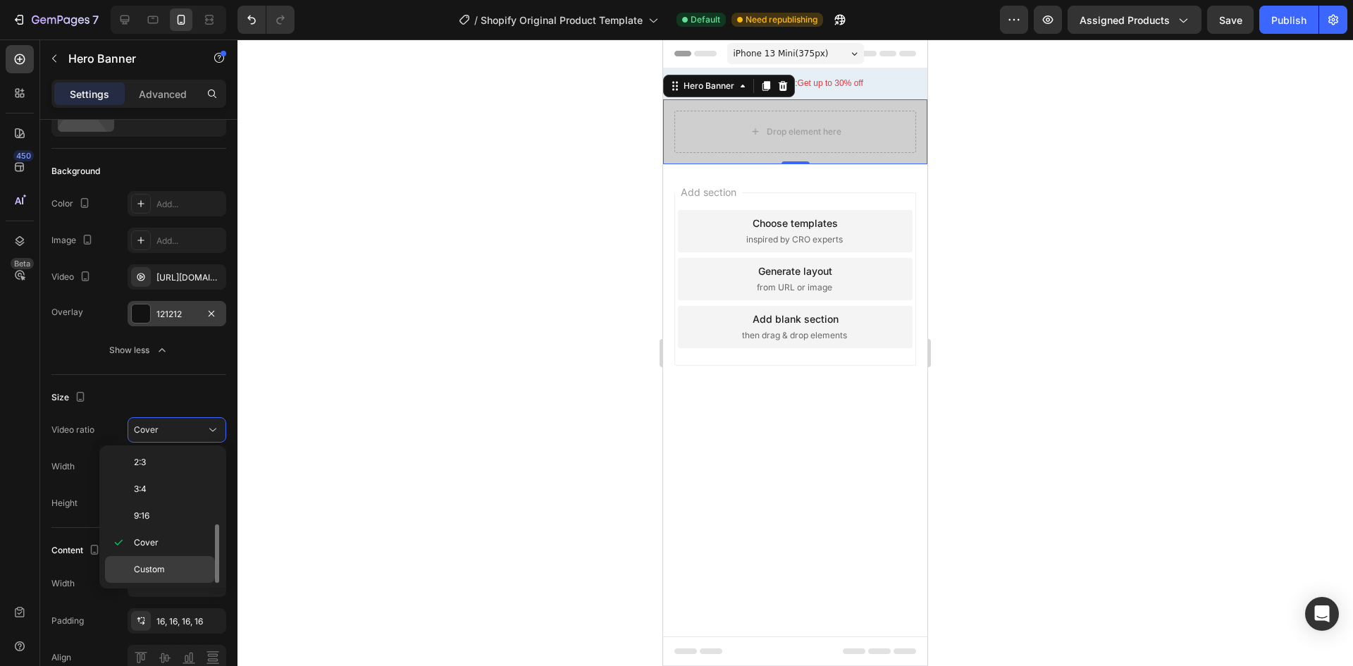
click at [151, 568] on span "Custom" at bounding box center [149, 569] width 31 height 13
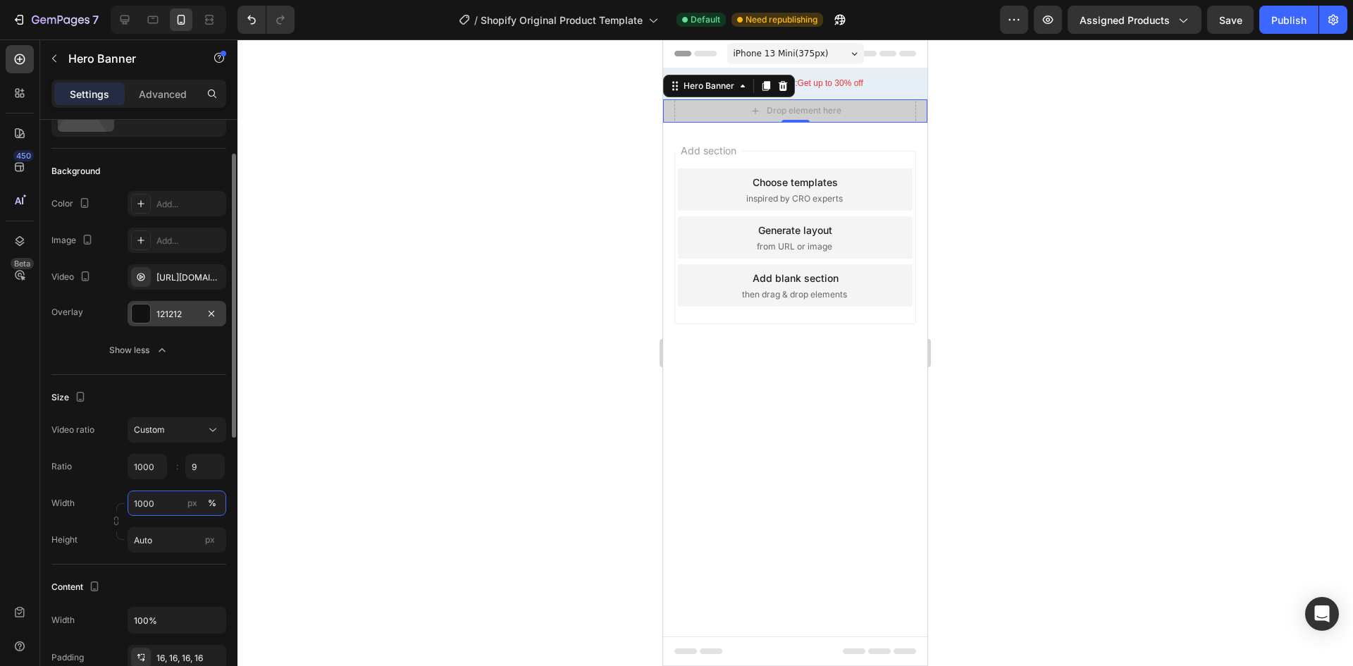
click at [174, 513] on input "1000" at bounding box center [177, 502] width 99 height 25
click at [155, 570] on div "Default 100%" at bounding box center [163, 562] width 116 height 25
type input "100"
click at [159, 504] on input "100" at bounding box center [177, 502] width 99 height 25
click at [149, 535] on p "Full 100%" at bounding box center [174, 537] width 82 height 13
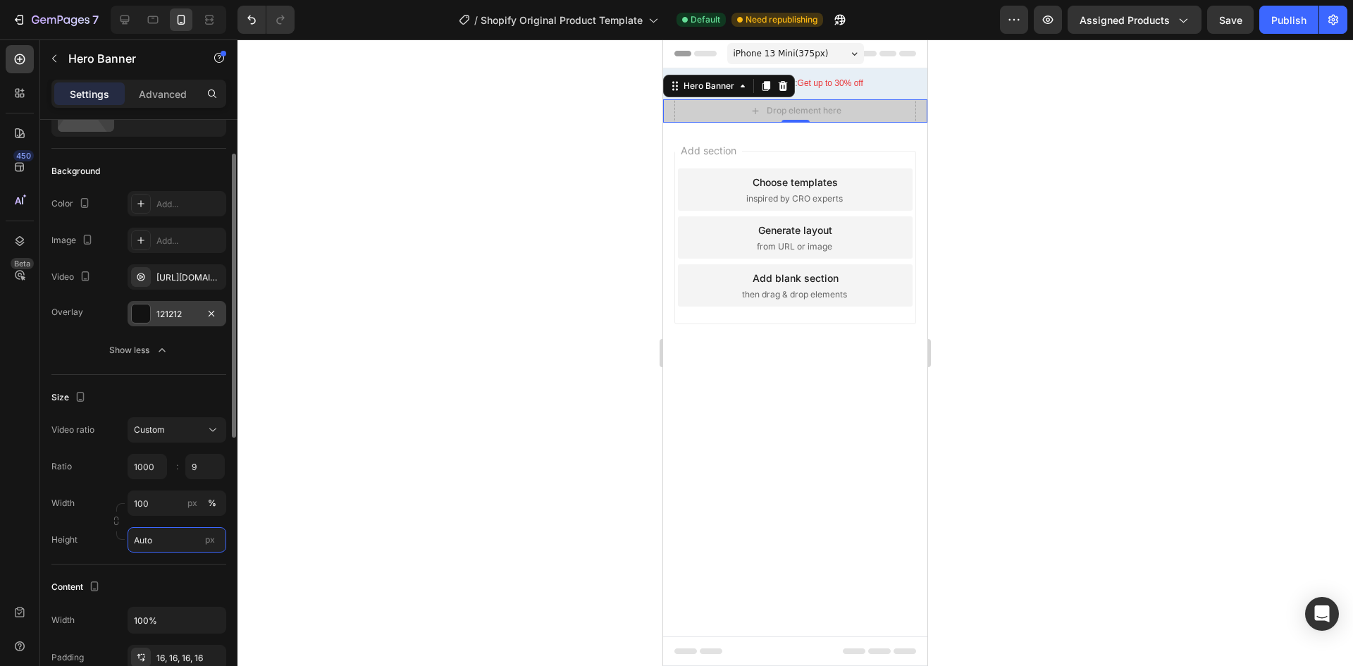
click at [180, 537] on input "Auto" at bounding box center [177, 539] width 99 height 25
click at [166, 599] on span "Fit screen" at bounding box center [152, 599] width 39 height 13
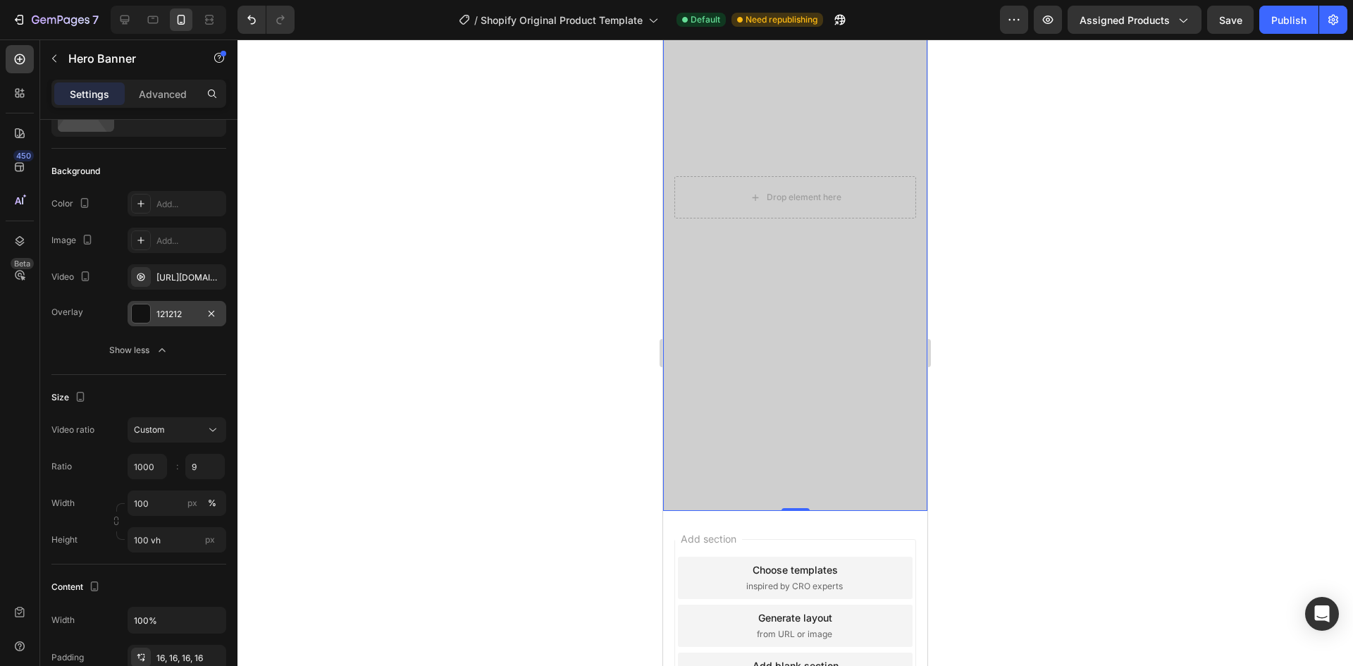
scroll to position [43, 0]
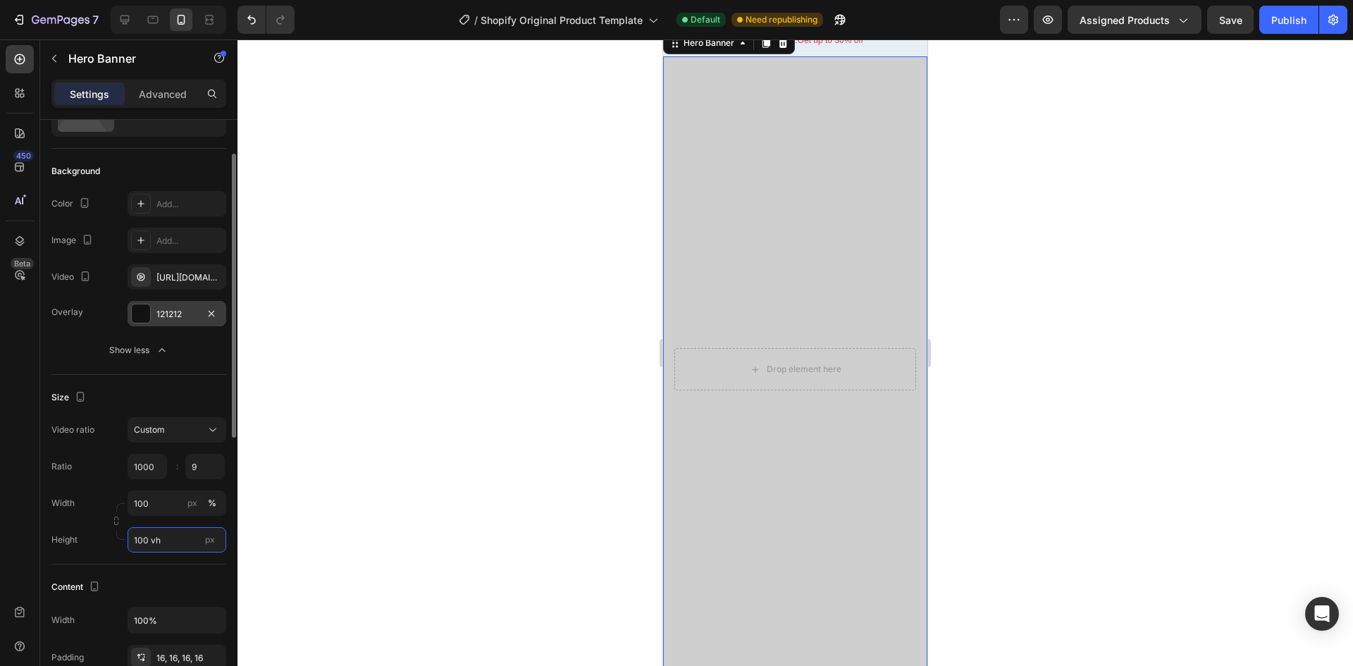
click at [166, 550] on input "100 vh" at bounding box center [177, 539] width 99 height 25
click at [165, 573] on span "Fit content" at bounding box center [154, 573] width 42 height 13
type input "Auto"
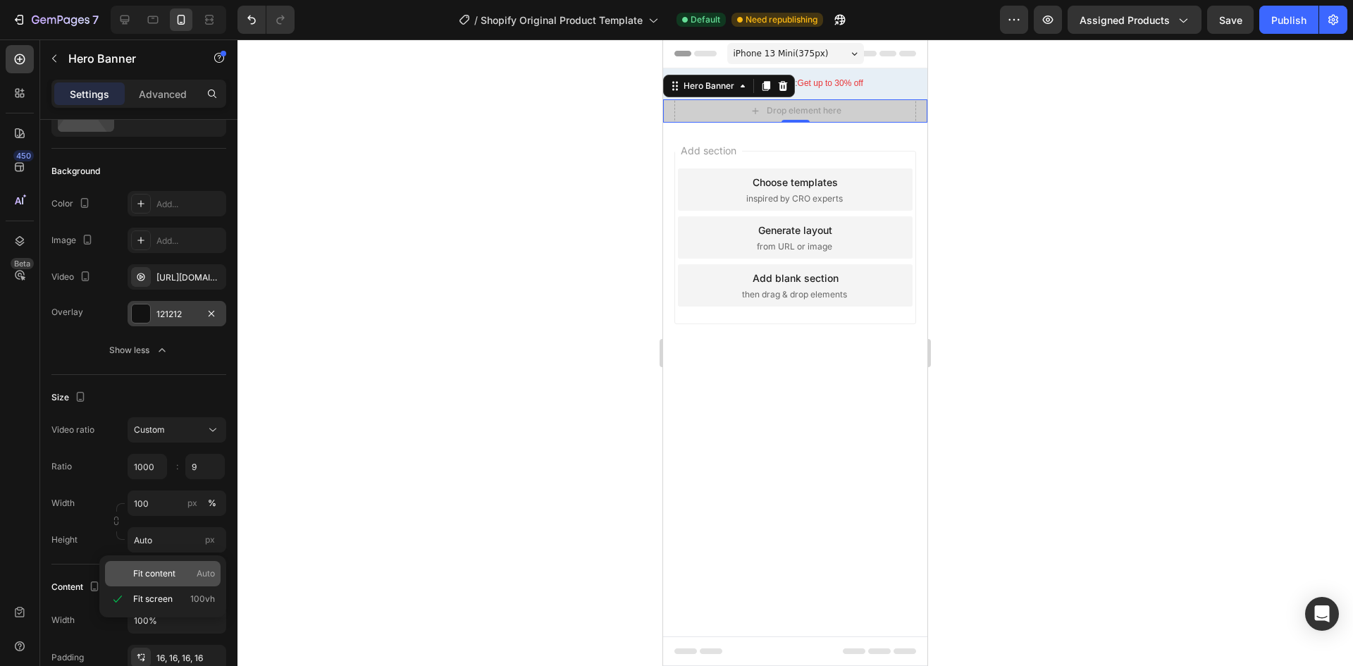
scroll to position [0, 0]
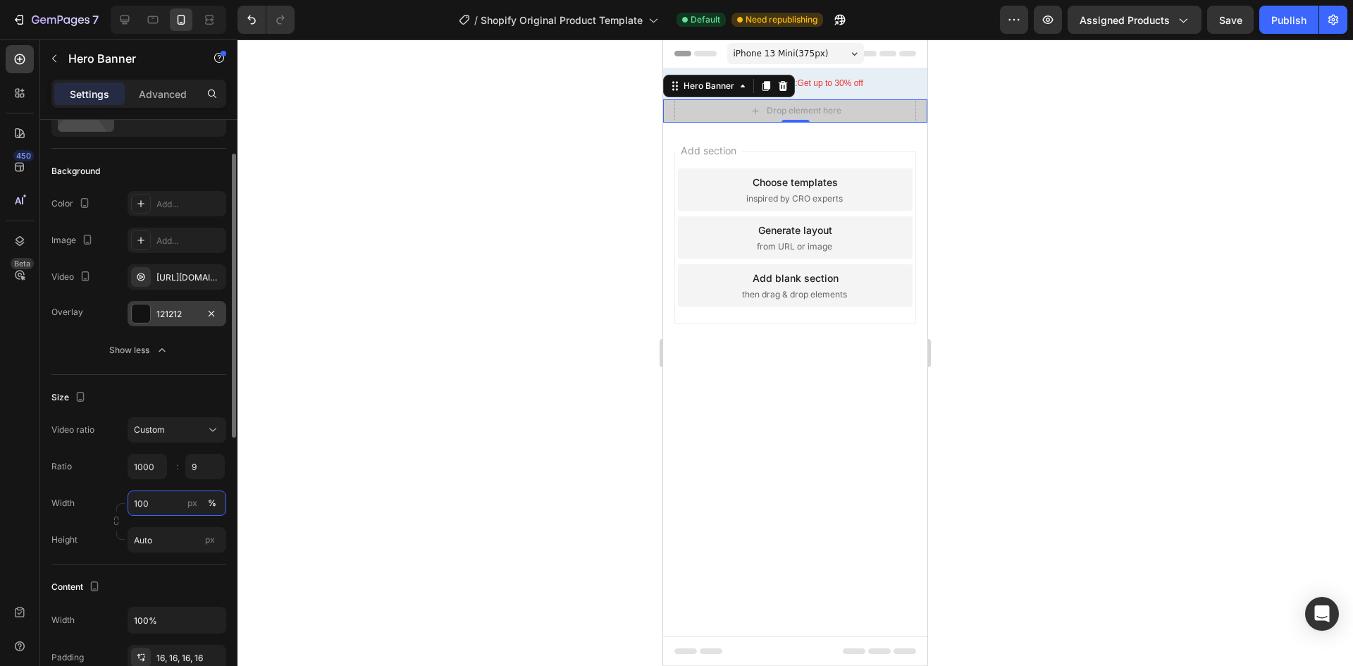
click at [163, 498] on input "100" at bounding box center [177, 502] width 99 height 25
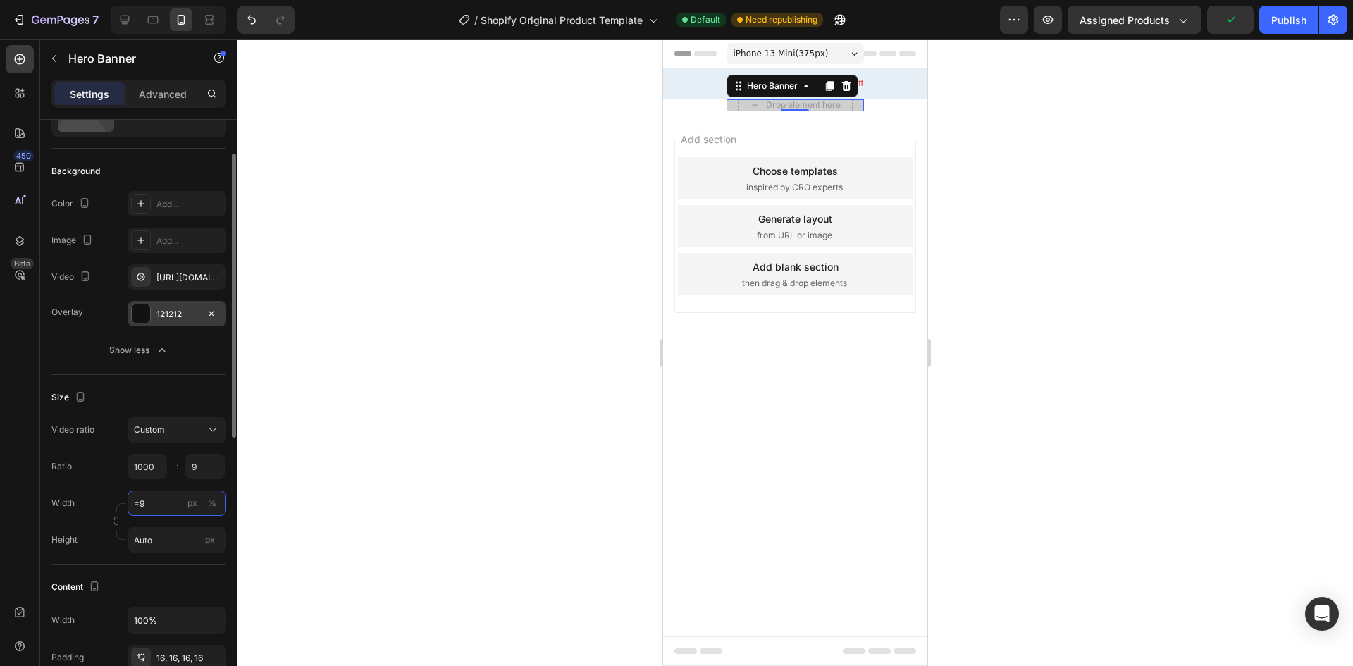
type input "="
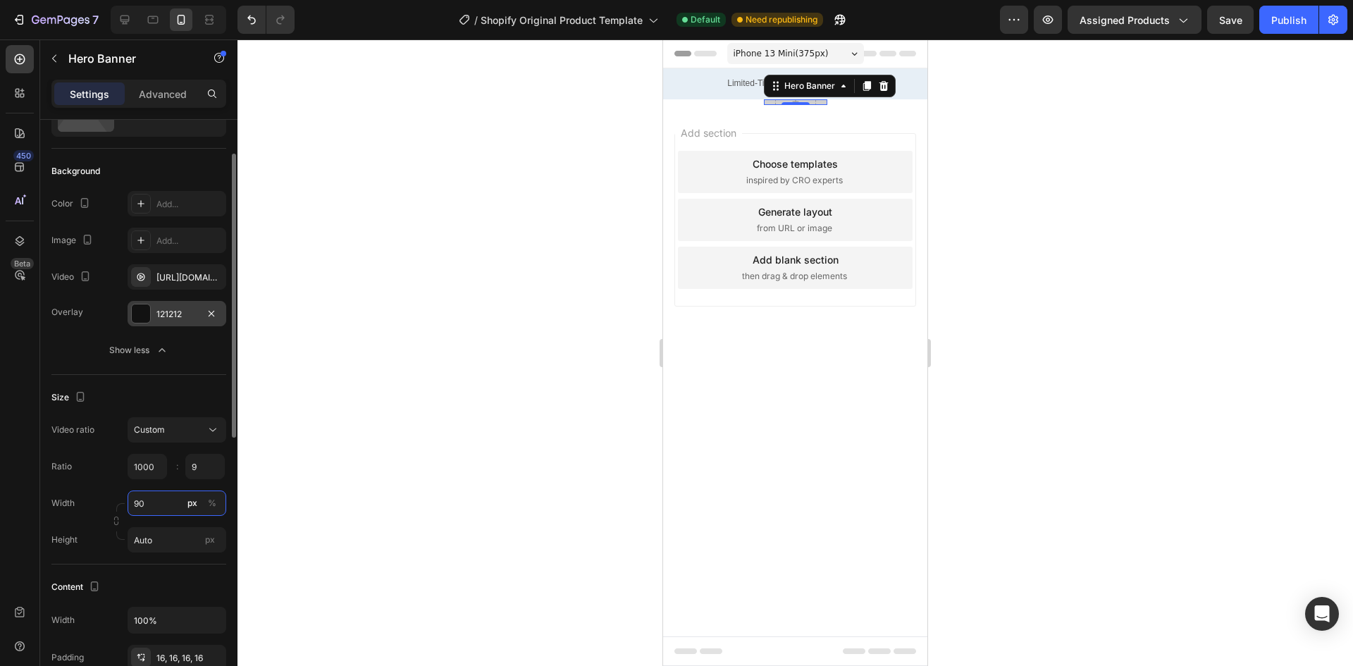
type input "9"
type input "1"
type input "9"
type input "100"
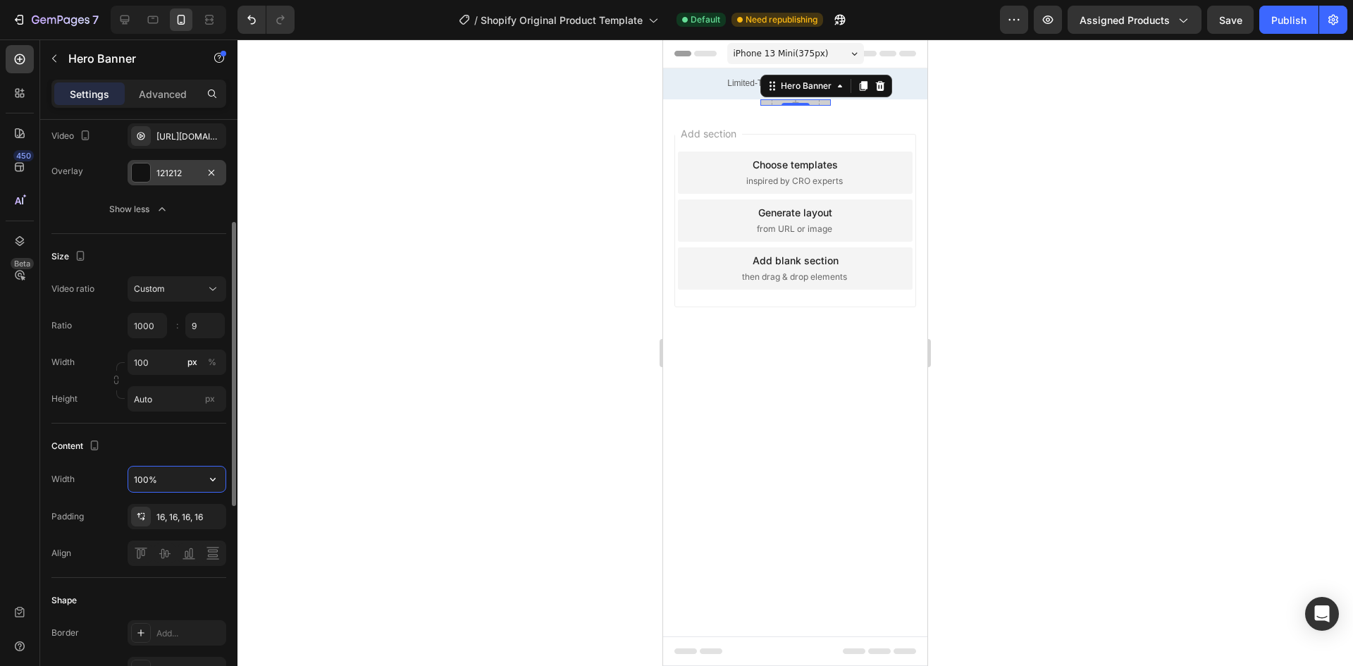
click at [161, 485] on input "100%" at bounding box center [176, 478] width 97 height 25
click at [170, 480] on input "100%" at bounding box center [176, 478] width 97 height 25
click at [161, 519] on div "16, 16, 16, 16" at bounding box center [176, 517] width 41 height 13
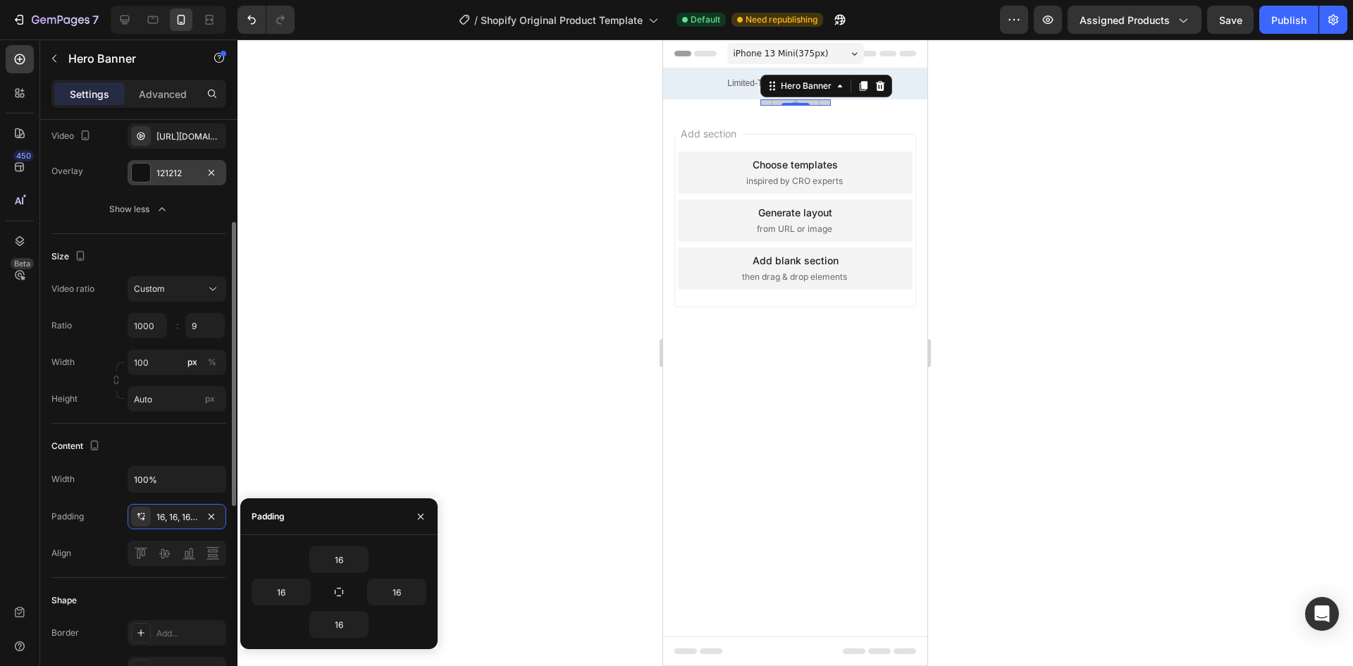
click at [82, 549] on div "Align" at bounding box center [138, 552] width 175 height 25
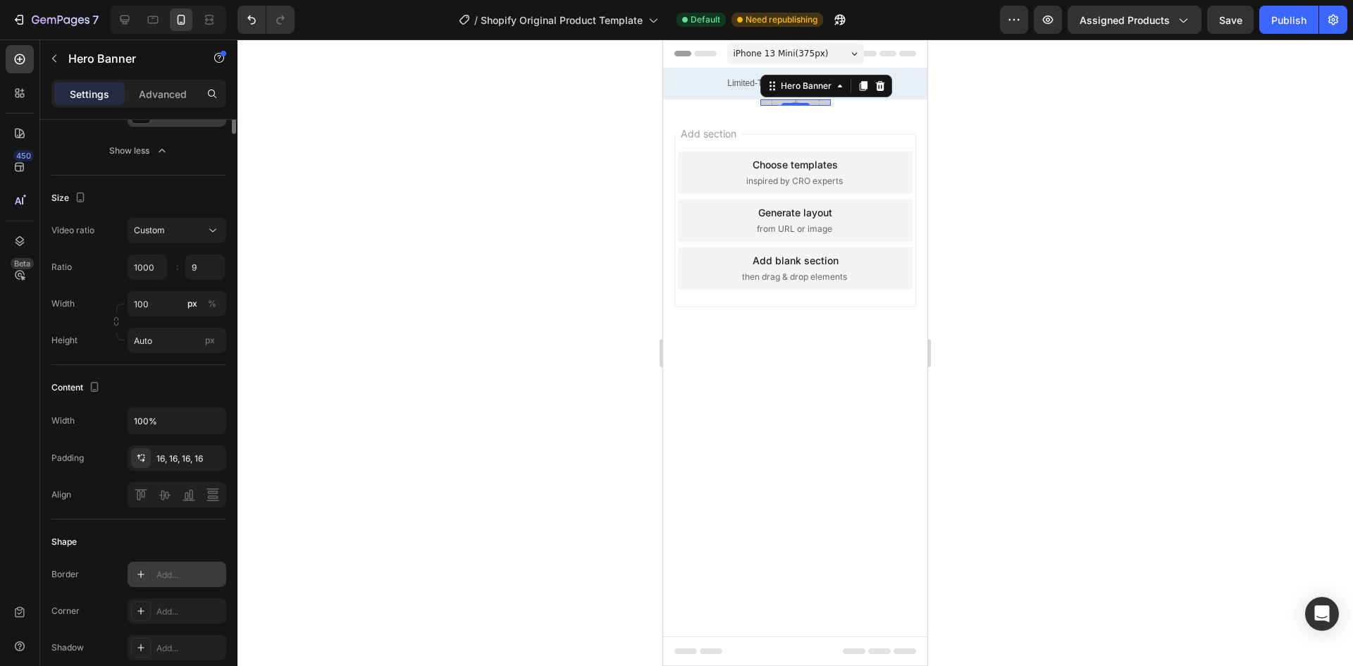
scroll to position [0, 0]
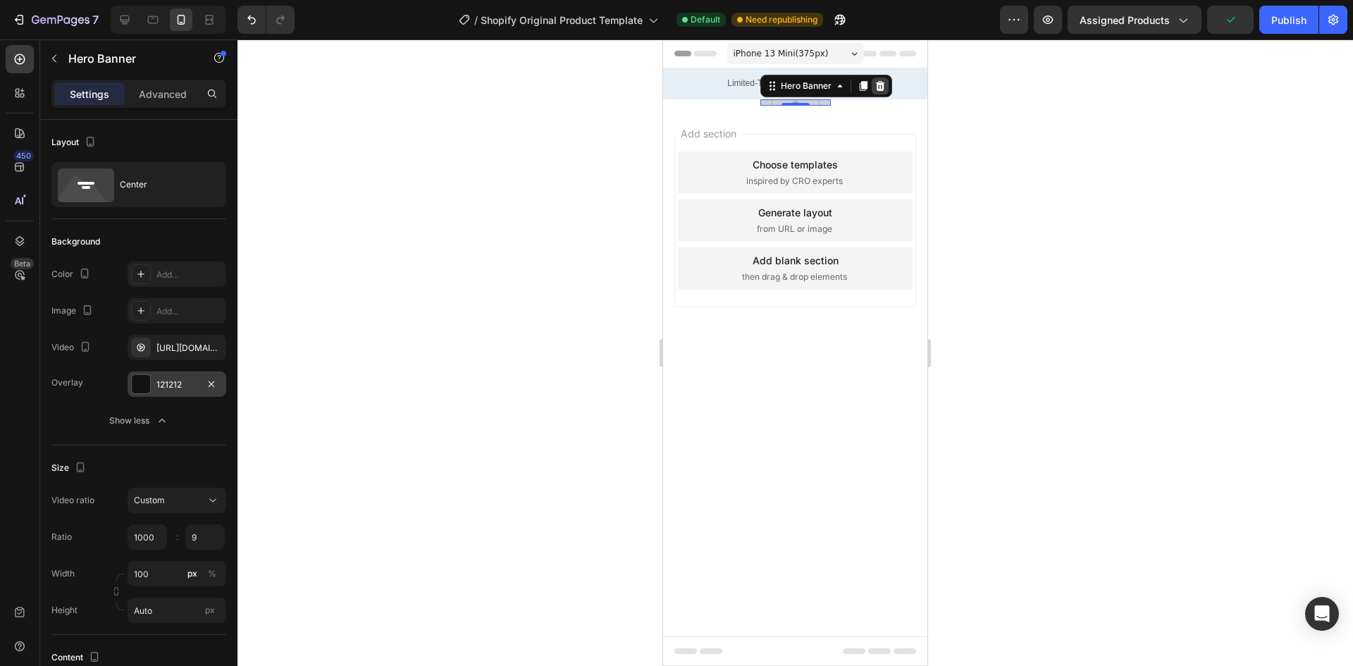
click at [878, 85] on icon at bounding box center [879, 85] width 11 height 11
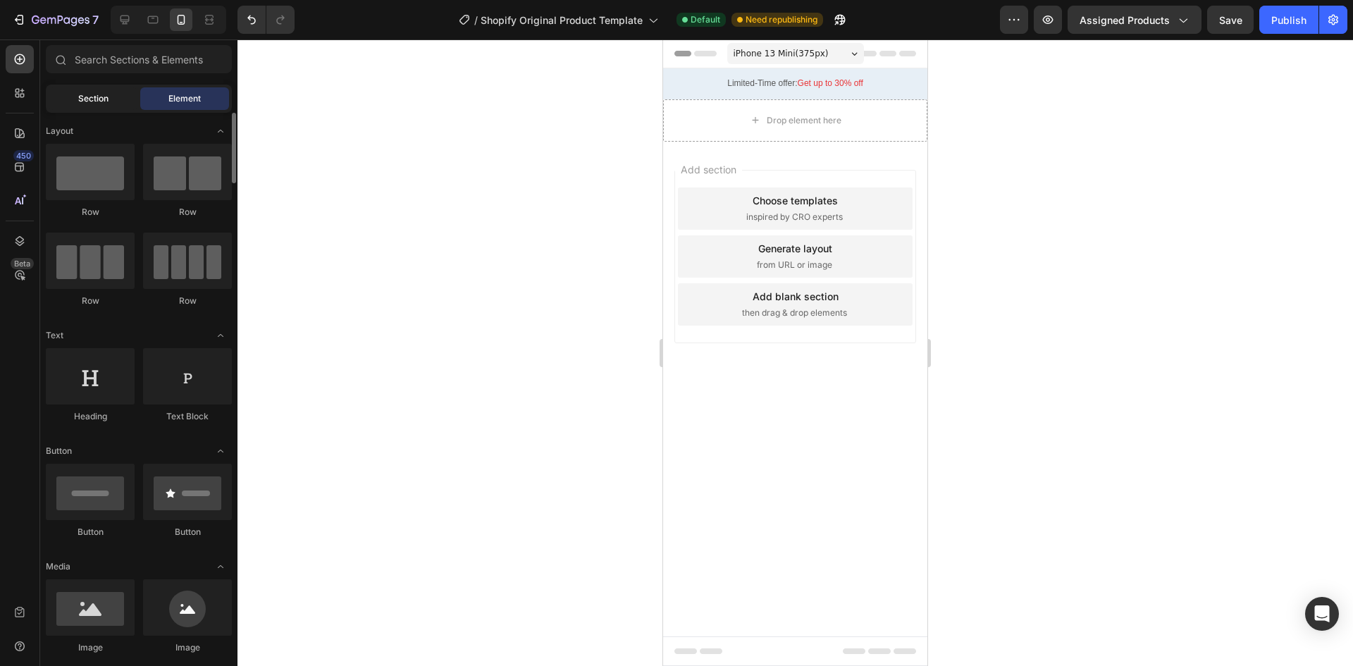
click at [80, 104] on span "Section" at bounding box center [93, 98] width 30 height 13
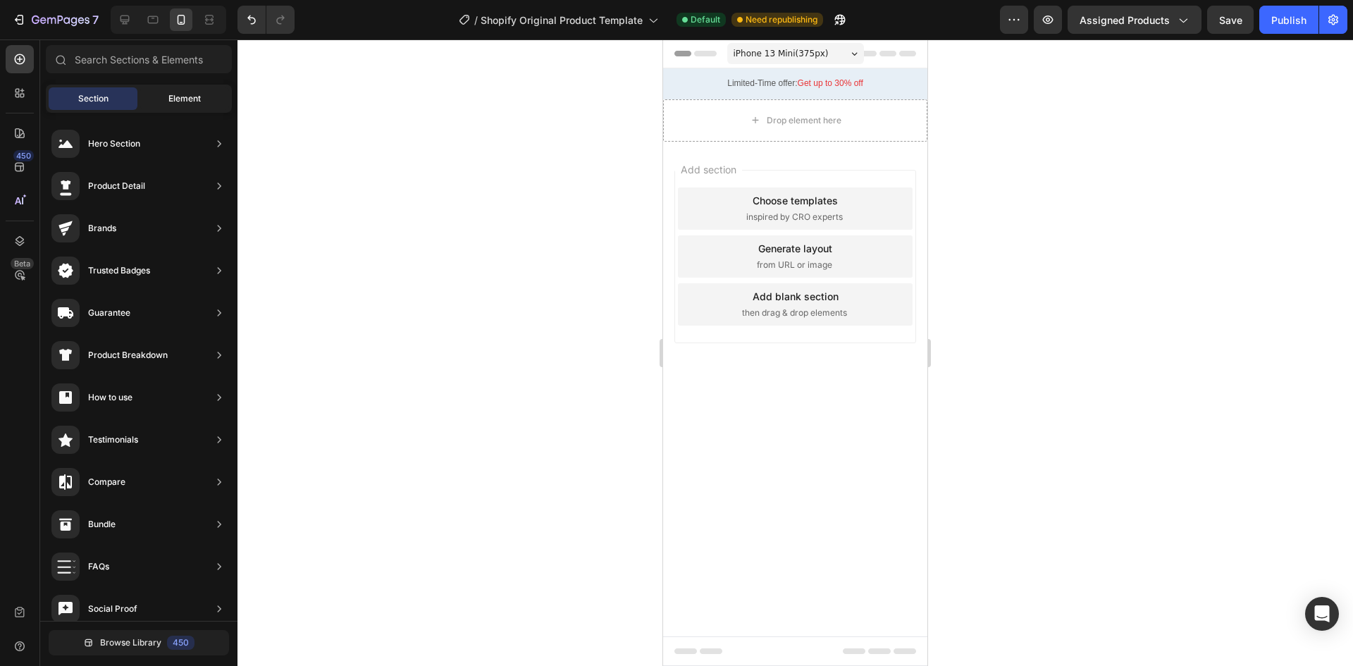
click at [198, 95] on span "Element" at bounding box center [184, 98] width 32 height 13
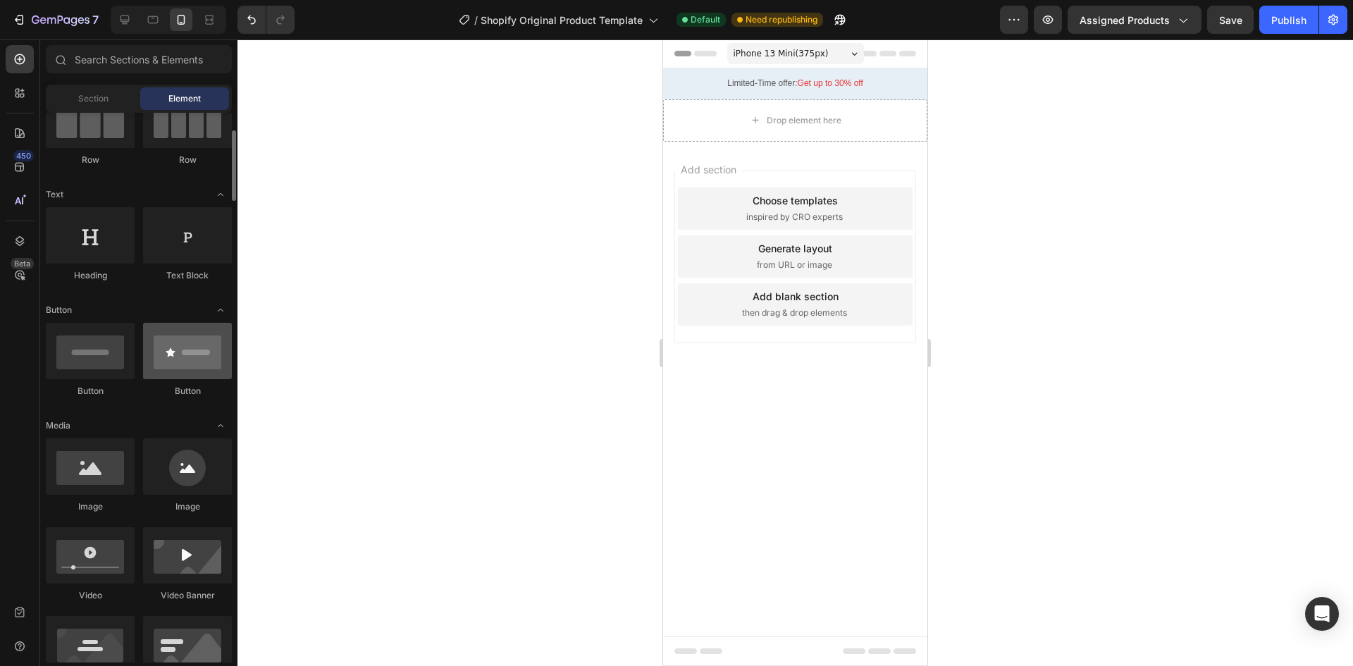
scroll to position [211, 0]
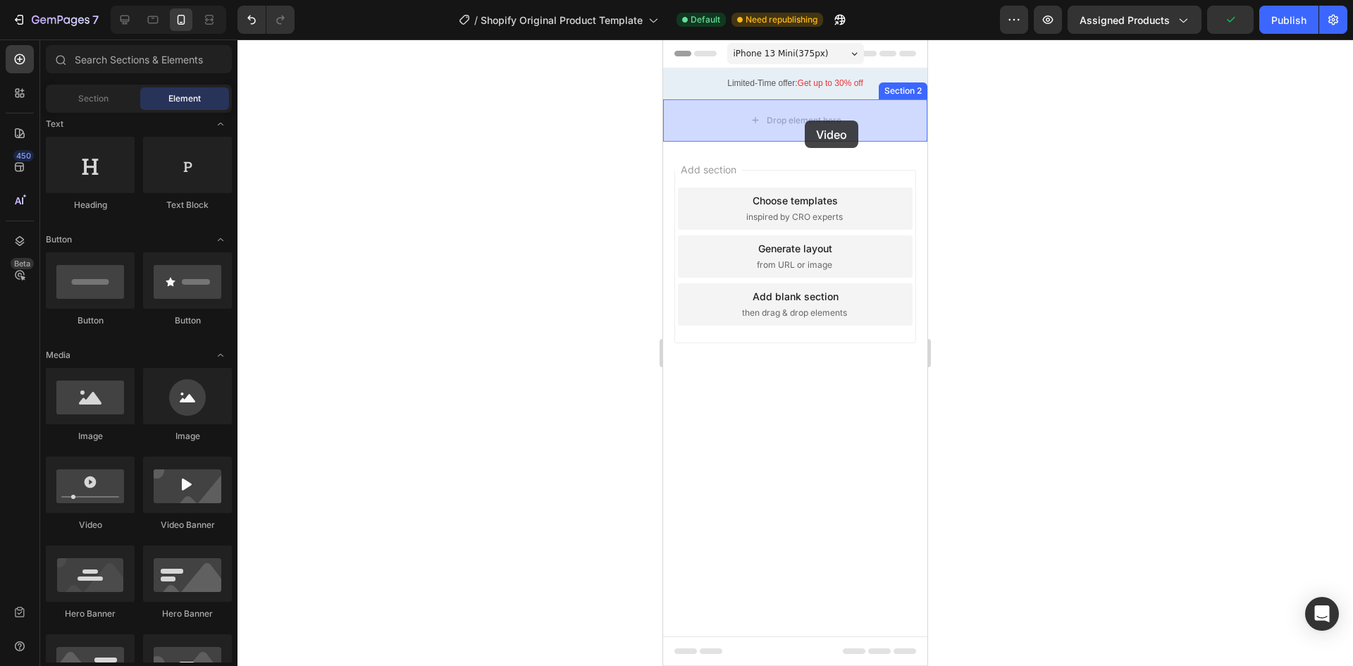
drag, startPoint x: 751, startPoint y: 542, endPoint x: 804, endPoint y: 121, distance: 424.6
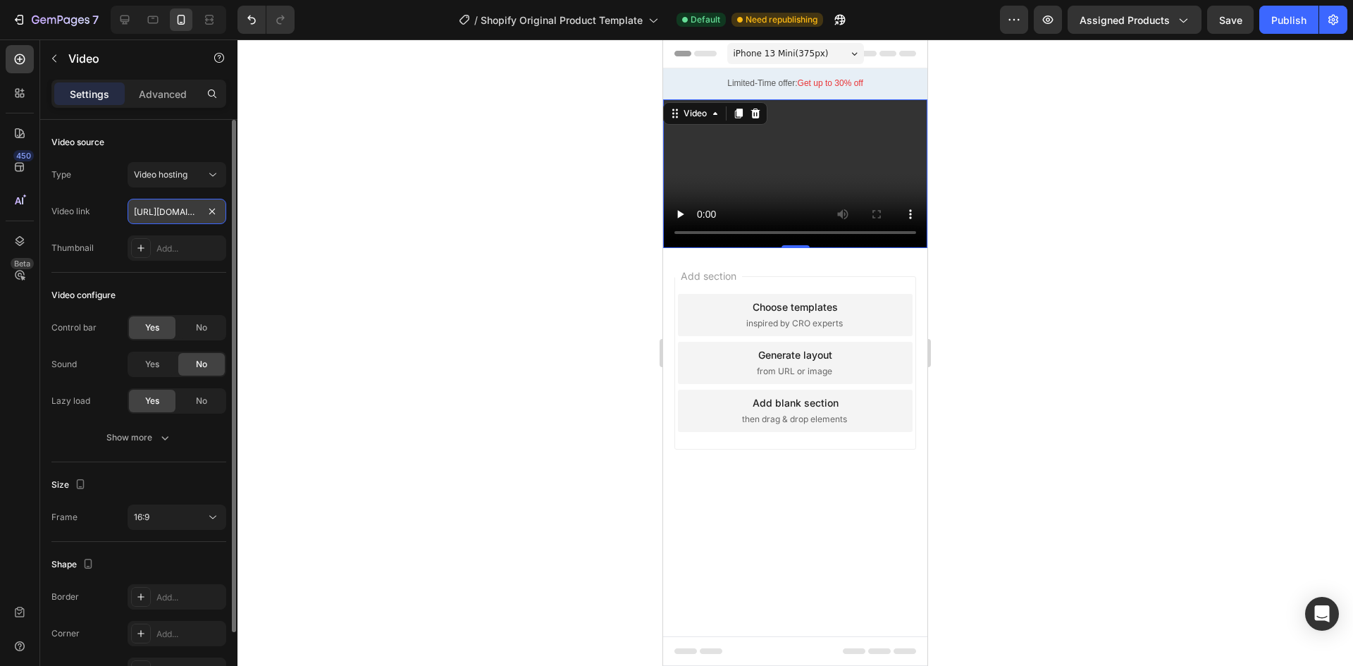
click at [182, 211] on input "[URL][DOMAIN_NAME]" at bounding box center [177, 211] width 99 height 25
click at [204, 212] on div "[URL][DOMAIN_NAME]" at bounding box center [177, 211] width 99 height 25
click at [187, 214] on input "text" at bounding box center [177, 211] width 99 height 25
paste input "[URL][DOMAIN_NAME]"
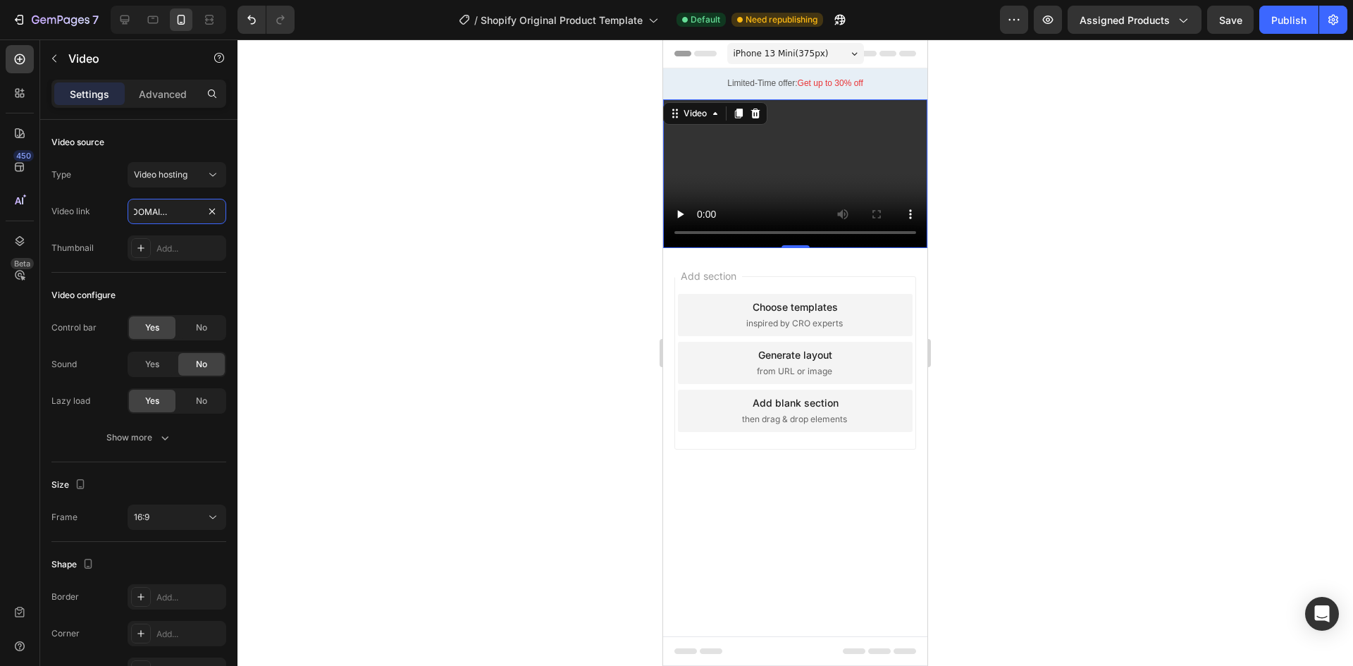
type input "[URL][DOMAIN_NAME]"
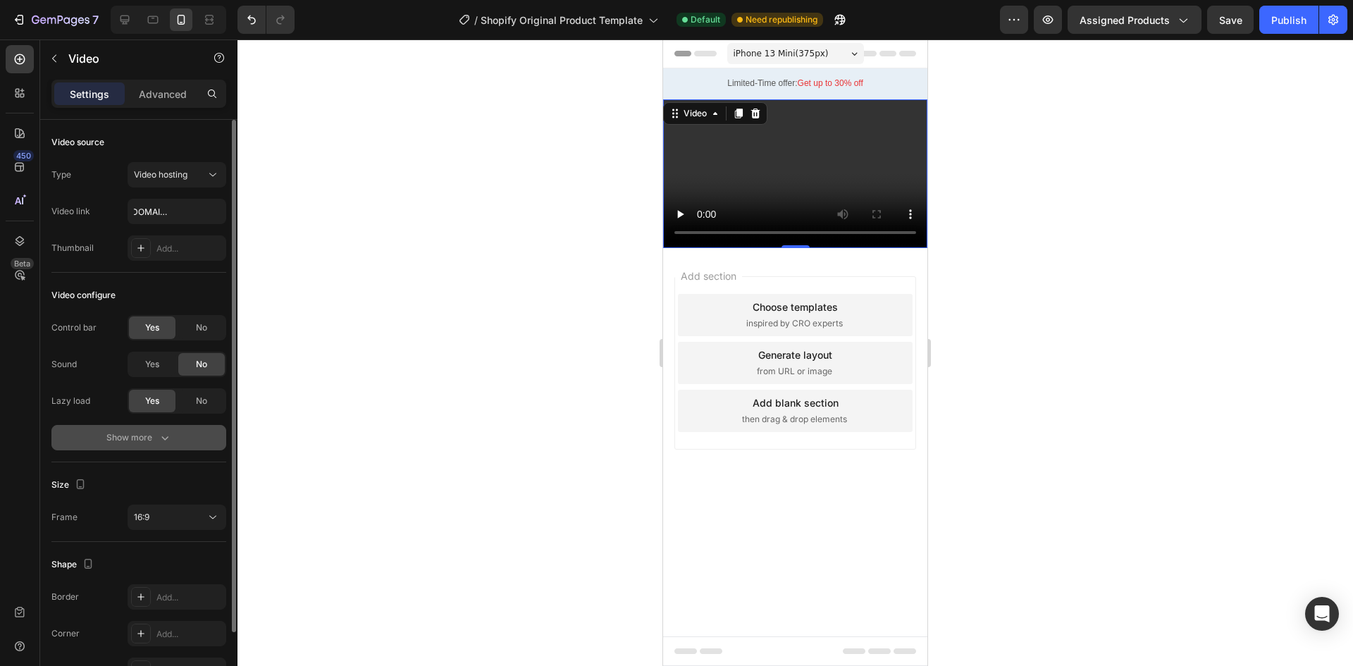
scroll to position [0, 0]
click at [154, 440] on div "Show more" at bounding box center [139, 437] width 66 height 14
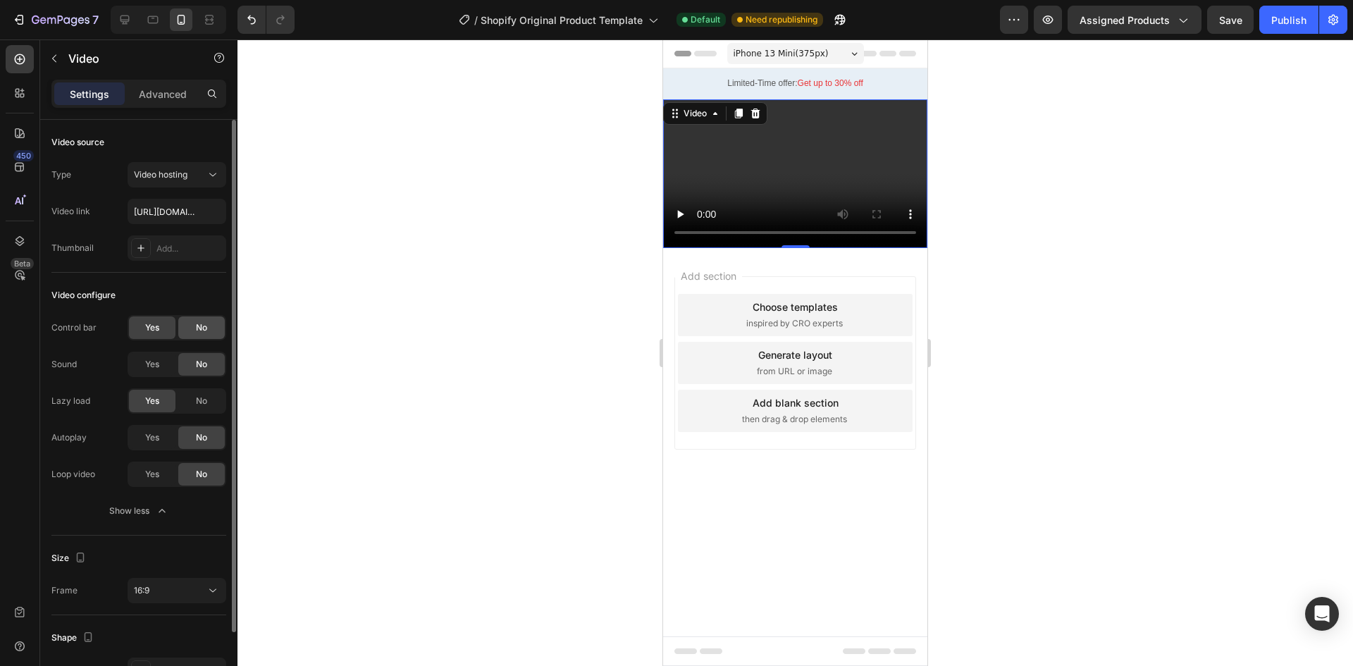
click at [207, 324] on span "No" at bounding box center [201, 327] width 11 height 13
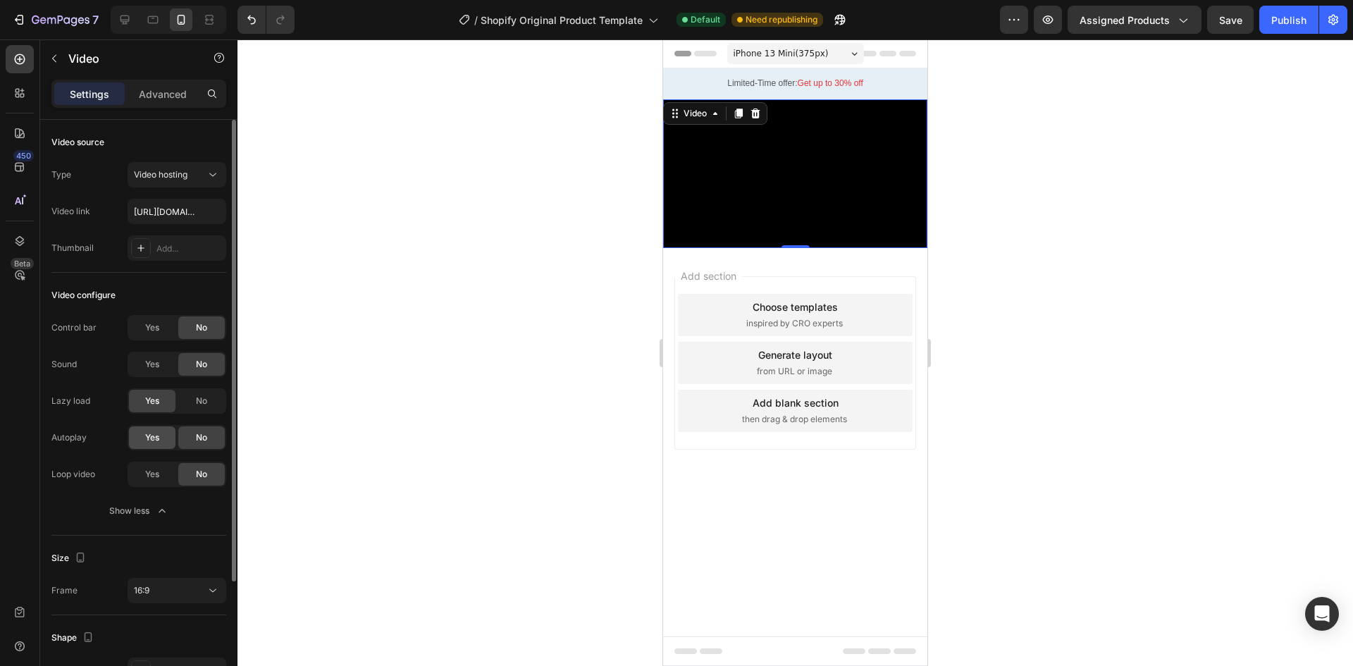
click at [165, 438] on div "Yes" at bounding box center [152, 437] width 46 height 23
click at [159, 474] on span "Yes" at bounding box center [152, 474] width 14 height 13
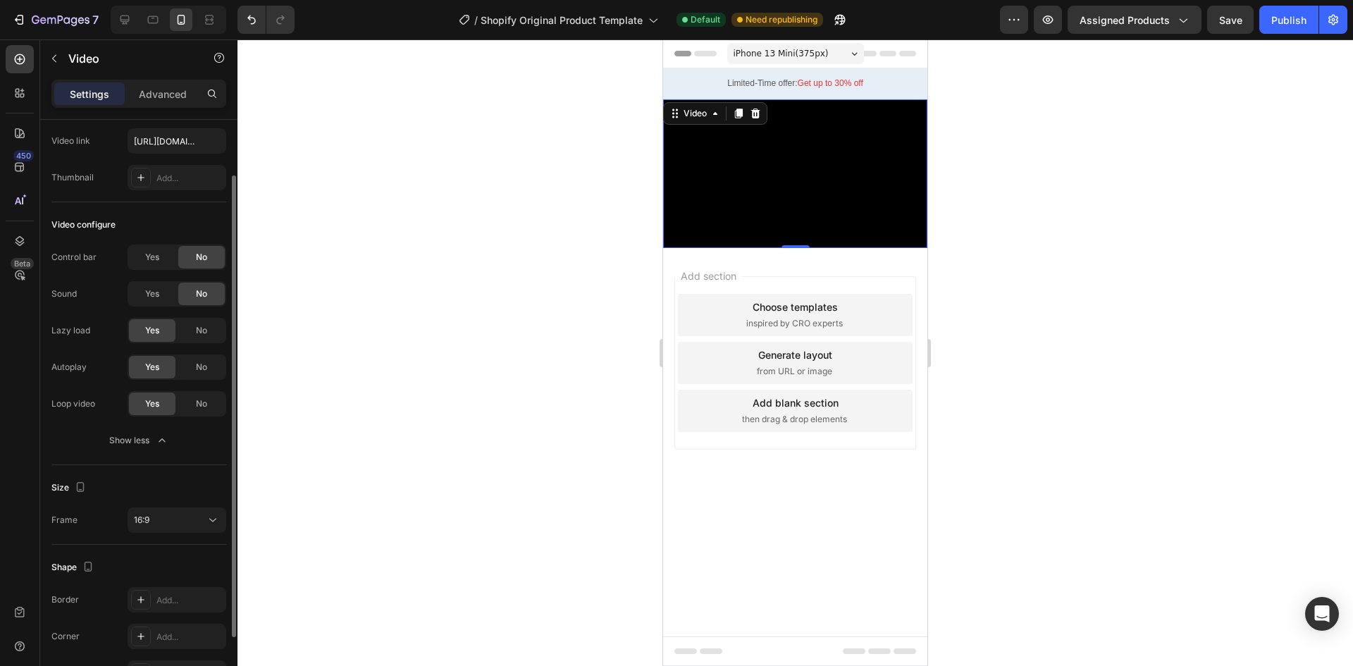
scroll to position [141, 0]
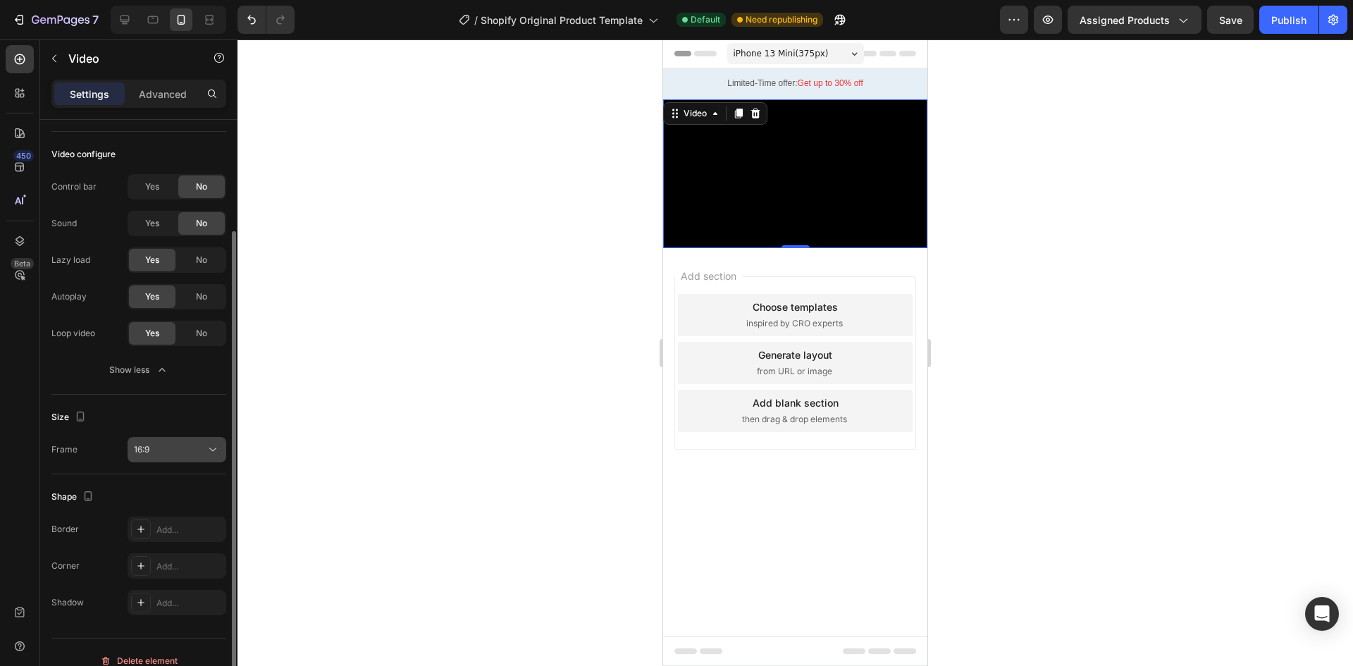
click at [156, 454] on div "16:9" at bounding box center [170, 449] width 72 height 13
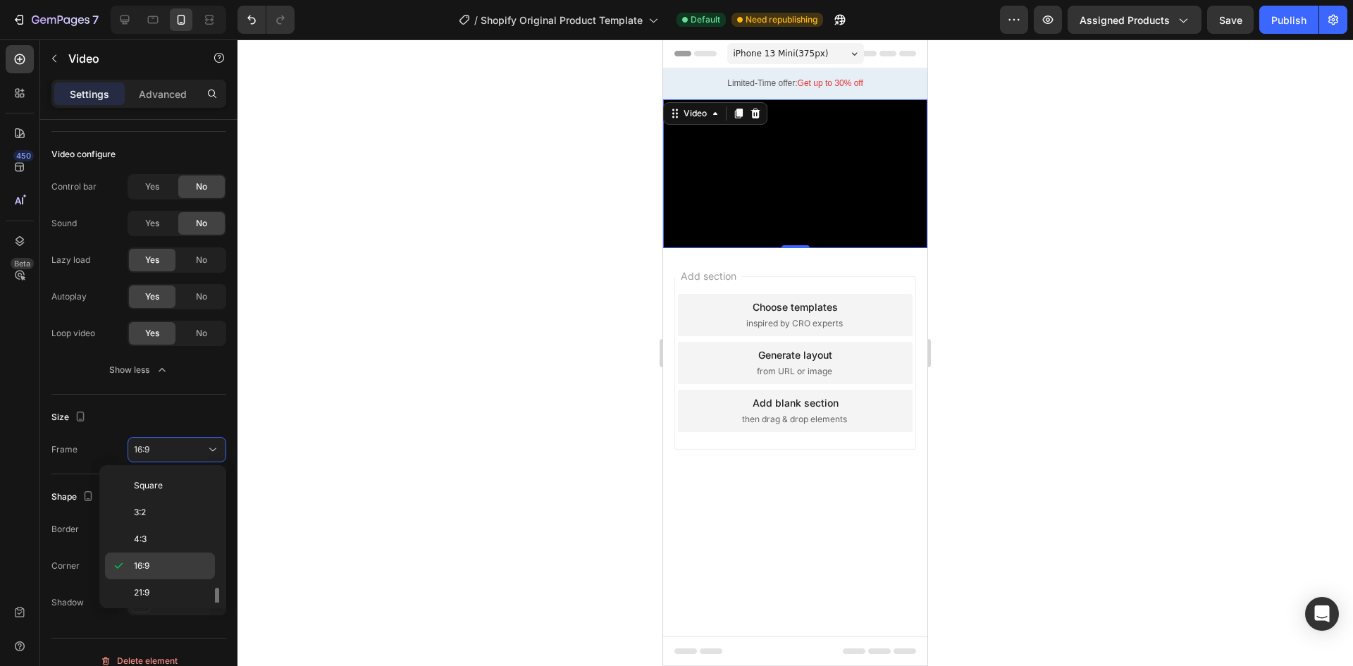
scroll to position [136, 0]
click at [171, 554] on div "9:16" at bounding box center [160, 562] width 110 height 27
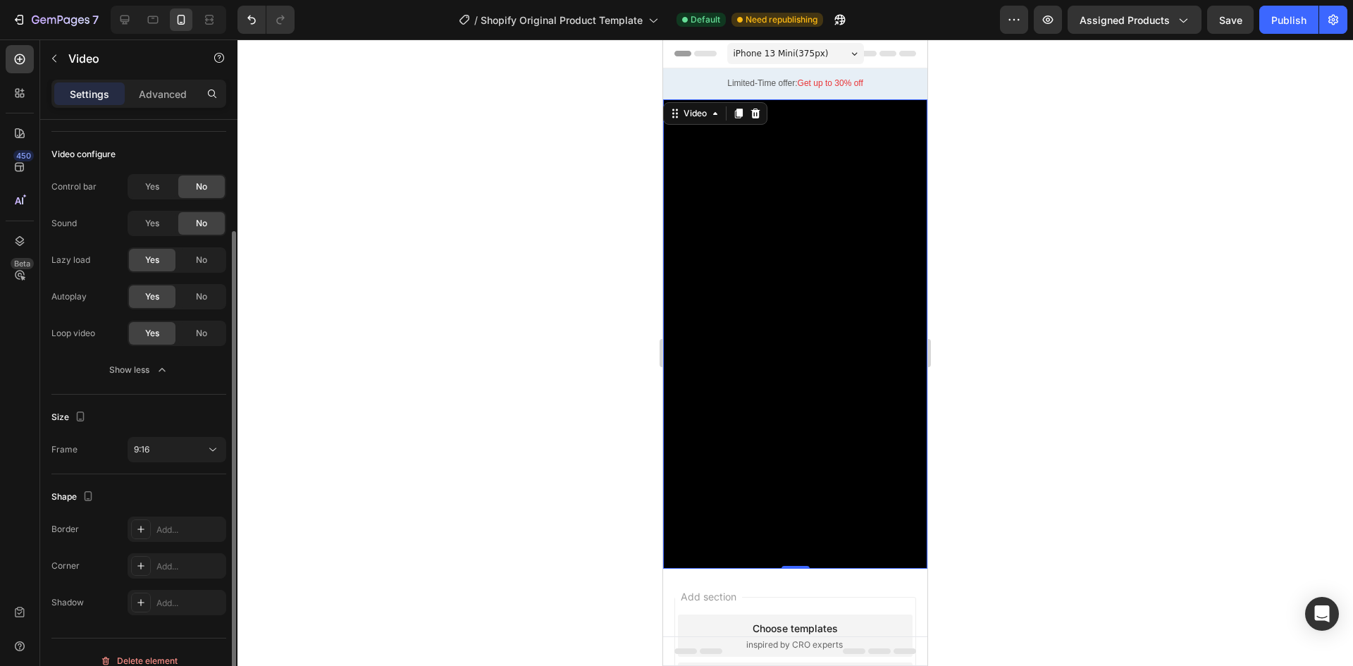
scroll to position [158, 0]
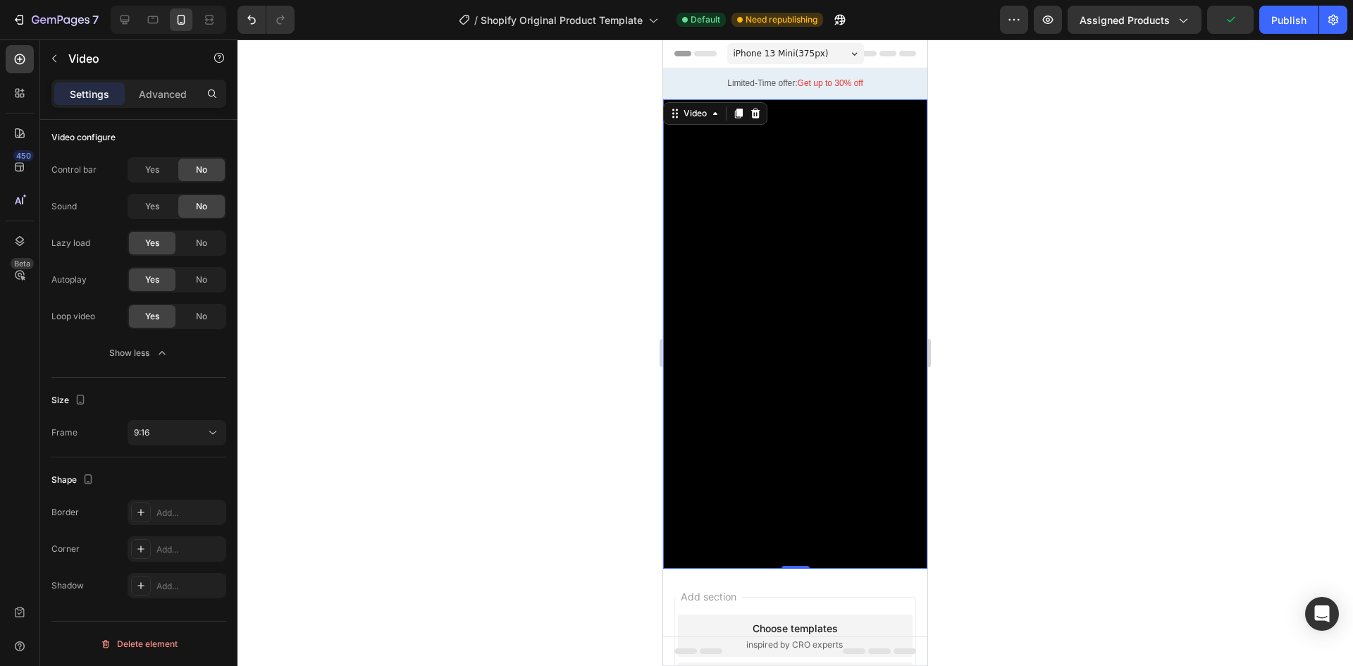
drag, startPoint x: 783, startPoint y: 548, endPoint x: 794, endPoint y: 473, distance: 76.1
click at [794, 473] on div "Video 0" at bounding box center [795, 334] width 264 height 470
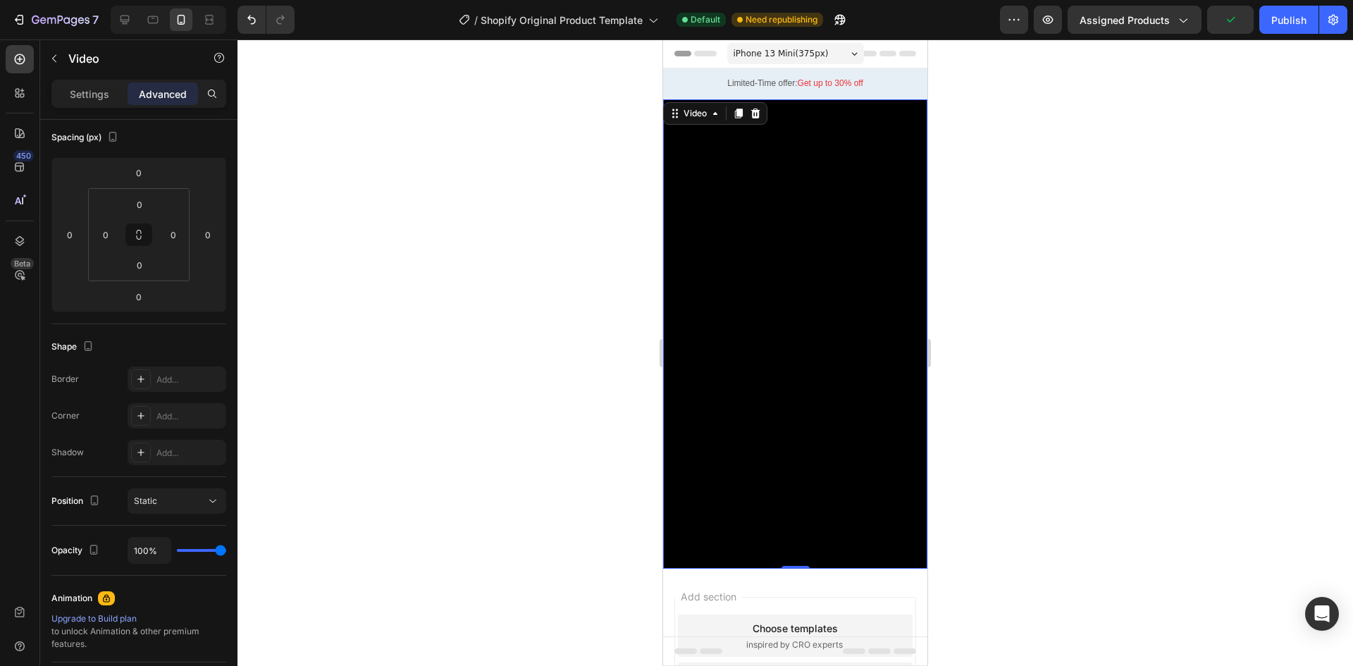
drag, startPoint x: 788, startPoint y: 548, endPoint x: 795, endPoint y: 507, distance: 42.2
click at [795, 507] on div "Video 0" at bounding box center [795, 334] width 264 height 470
drag, startPoint x: 784, startPoint y: 551, endPoint x: 788, endPoint y: 542, distance: 9.2
click at [788, 542] on div "Video 0" at bounding box center [795, 334] width 264 height 470
click at [777, 156] on video at bounding box center [795, 334] width 264 height 470
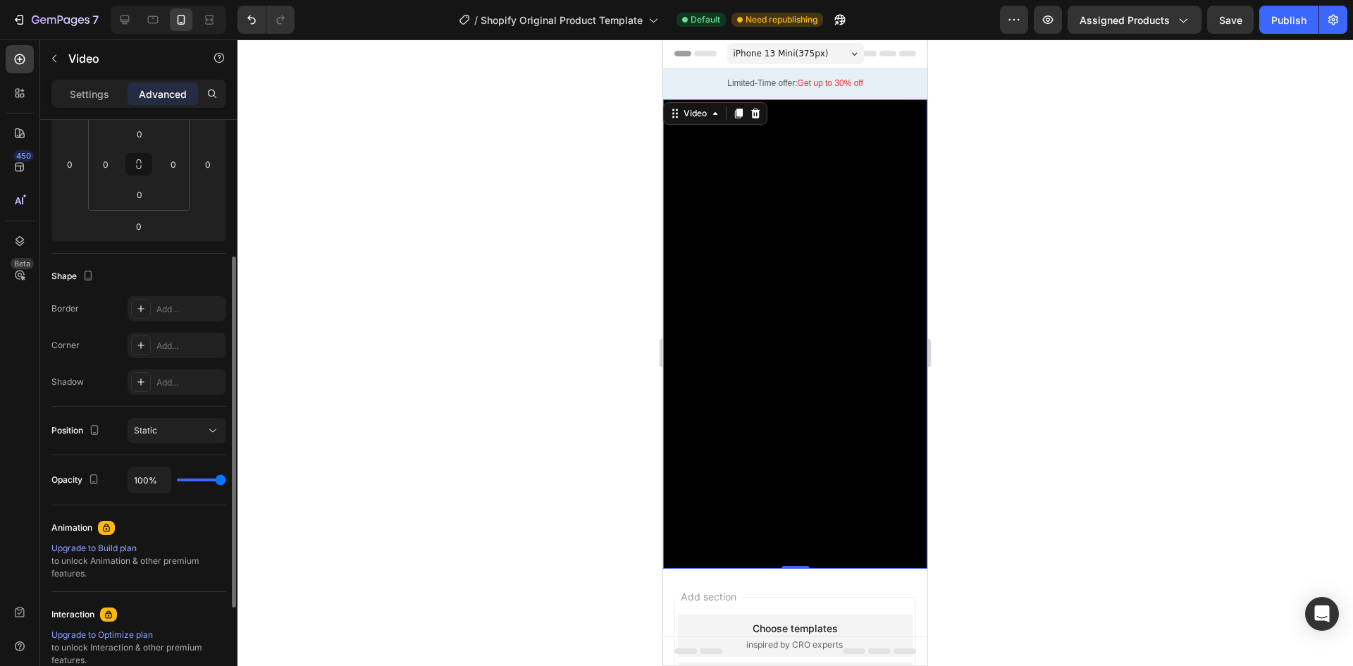
scroll to position [0, 0]
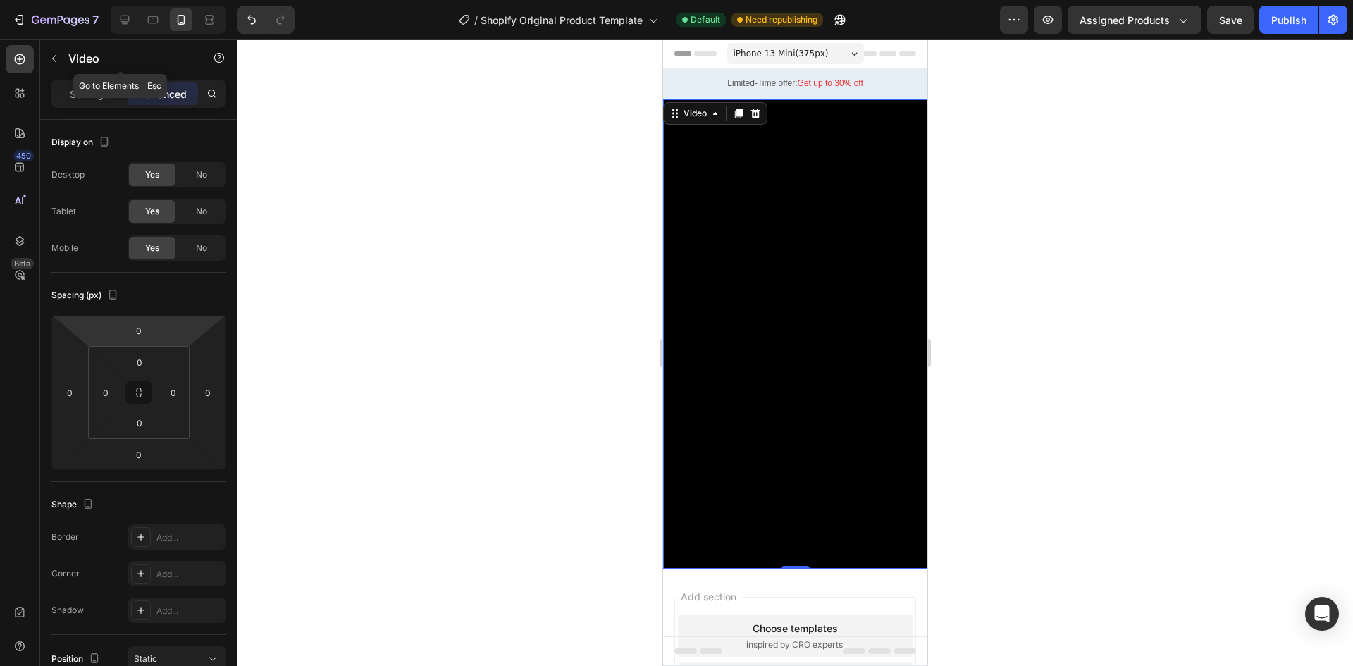
click at [49, 58] on icon "button" at bounding box center [54, 58] width 11 height 11
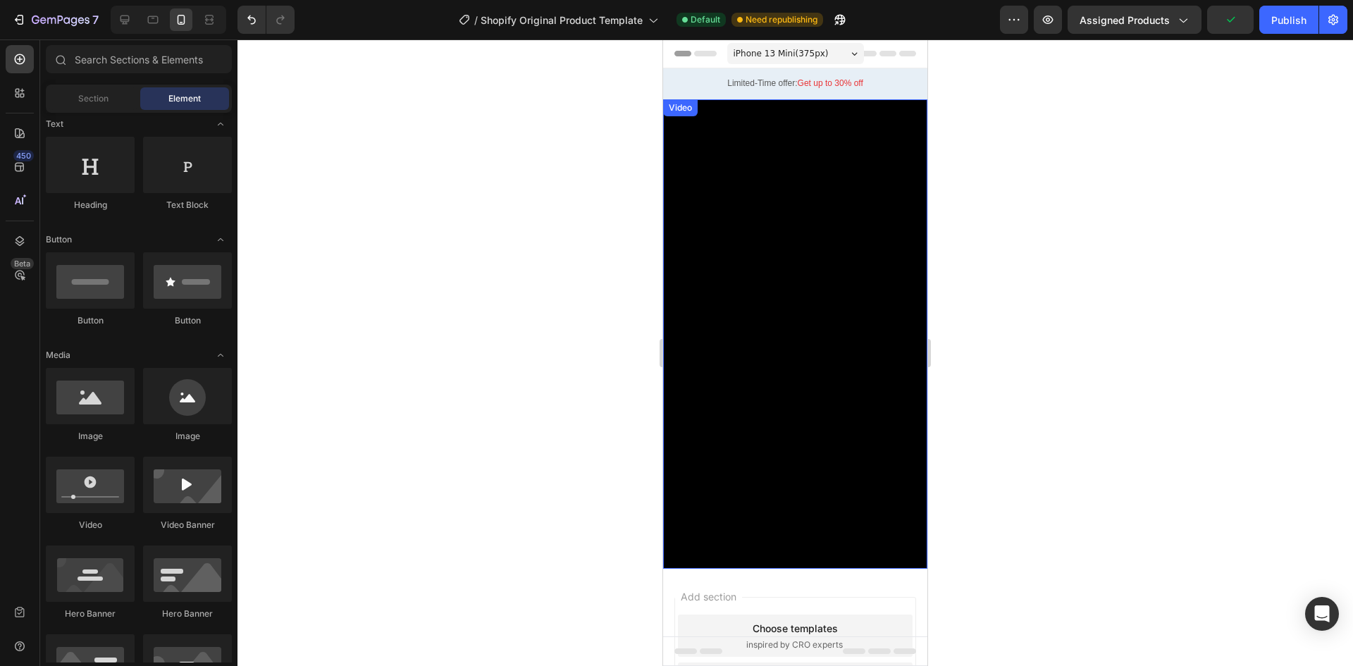
click at [882, 380] on video at bounding box center [795, 334] width 264 height 470
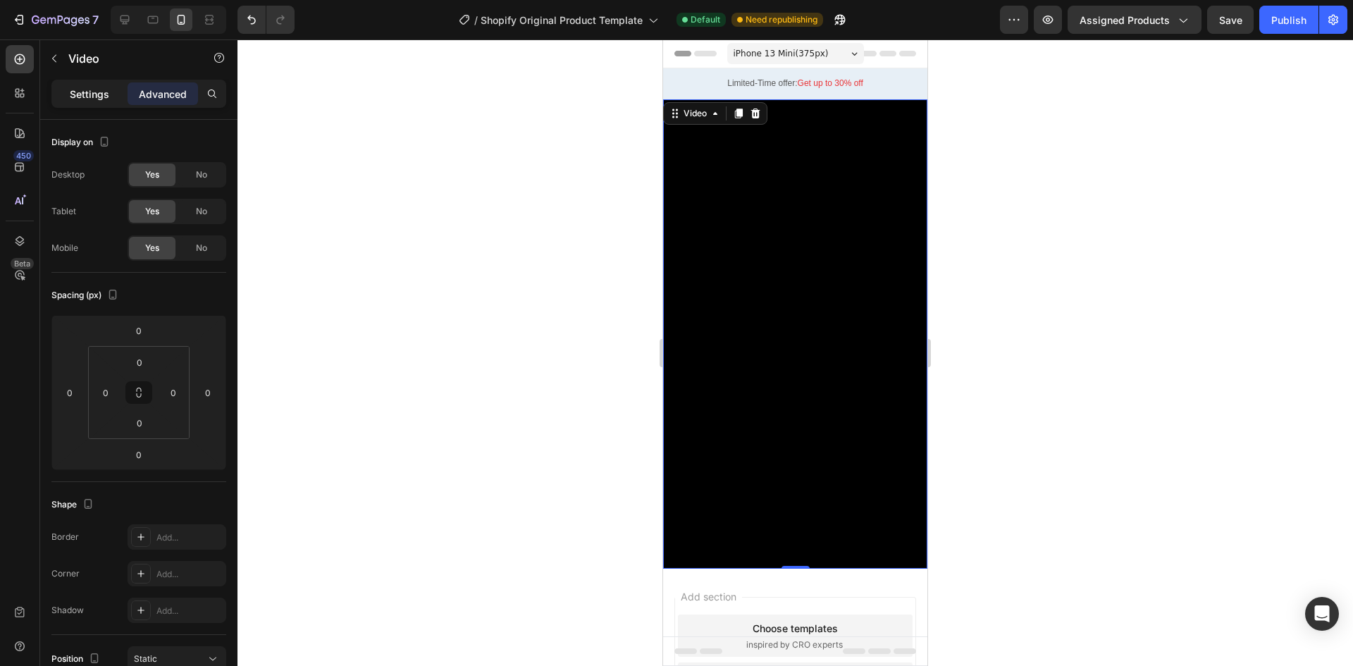
click at [76, 89] on p "Settings" at bounding box center [89, 94] width 39 height 15
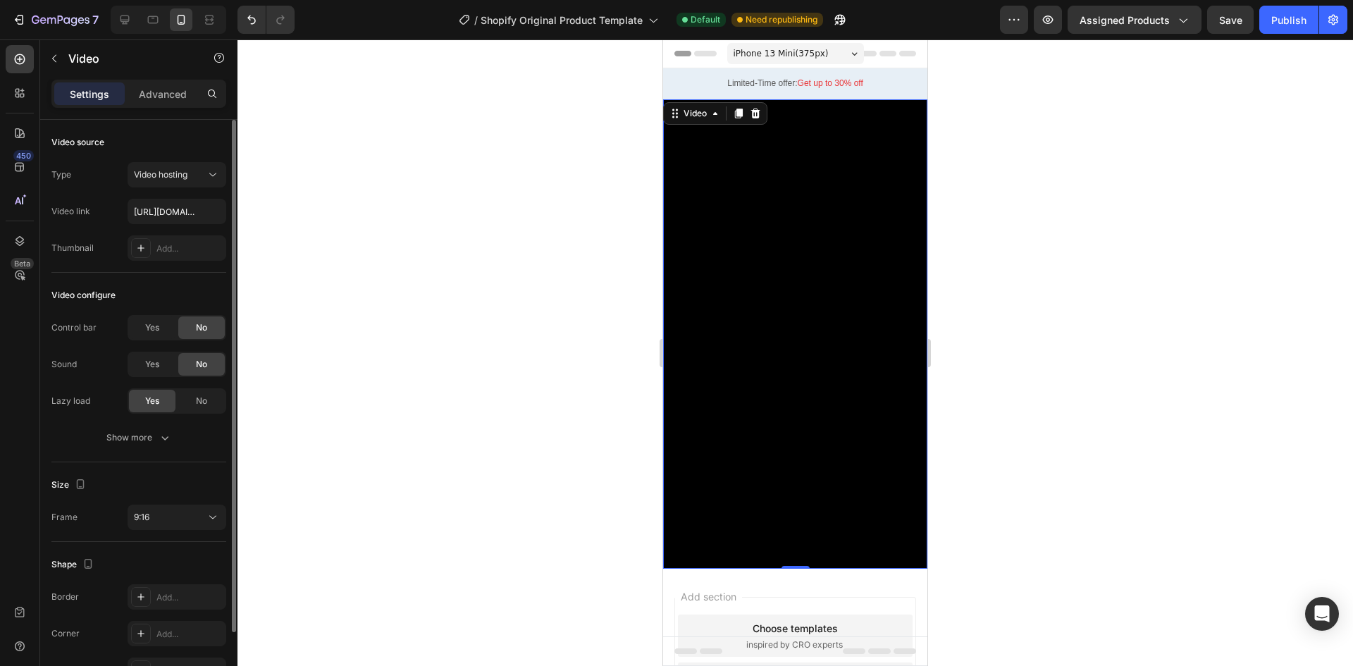
scroll to position [70, 0]
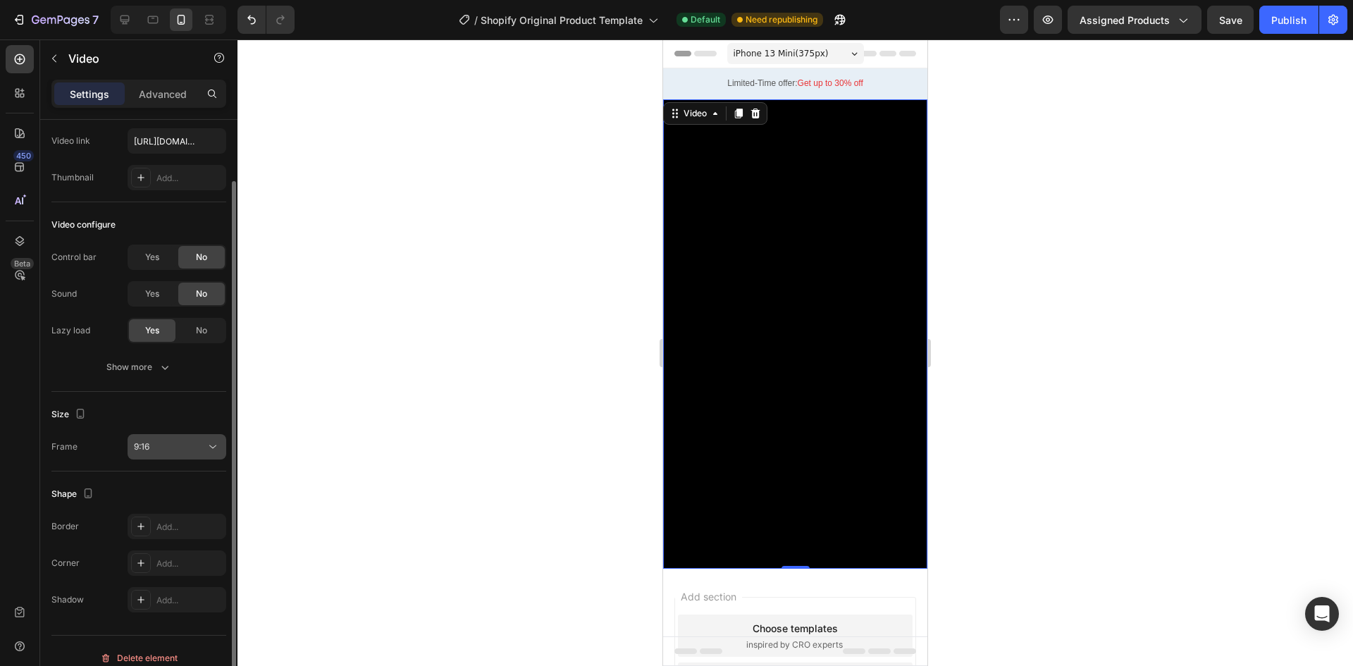
click at [168, 452] on div "9:16" at bounding box center [170, 446] width 72 height 13
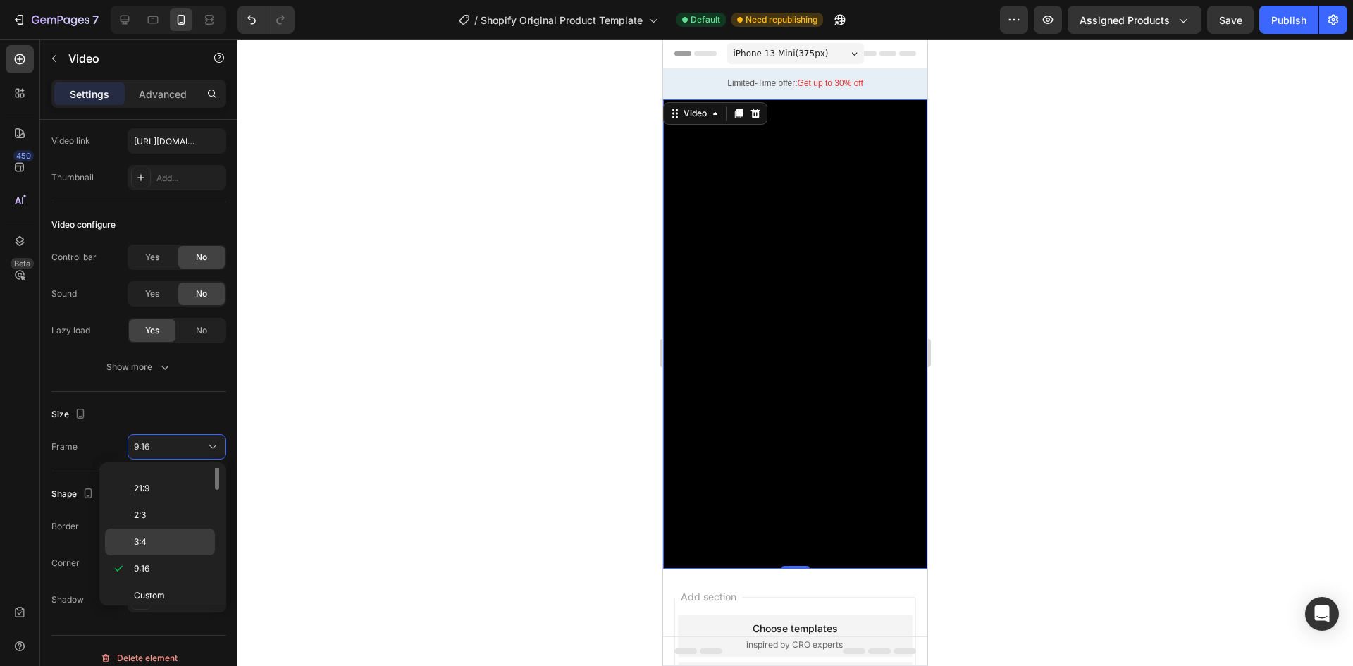
scroll to position [0, 0]
click at [160, 555] on p "4:3" at bounding box center [171, 561] width 75 height 13
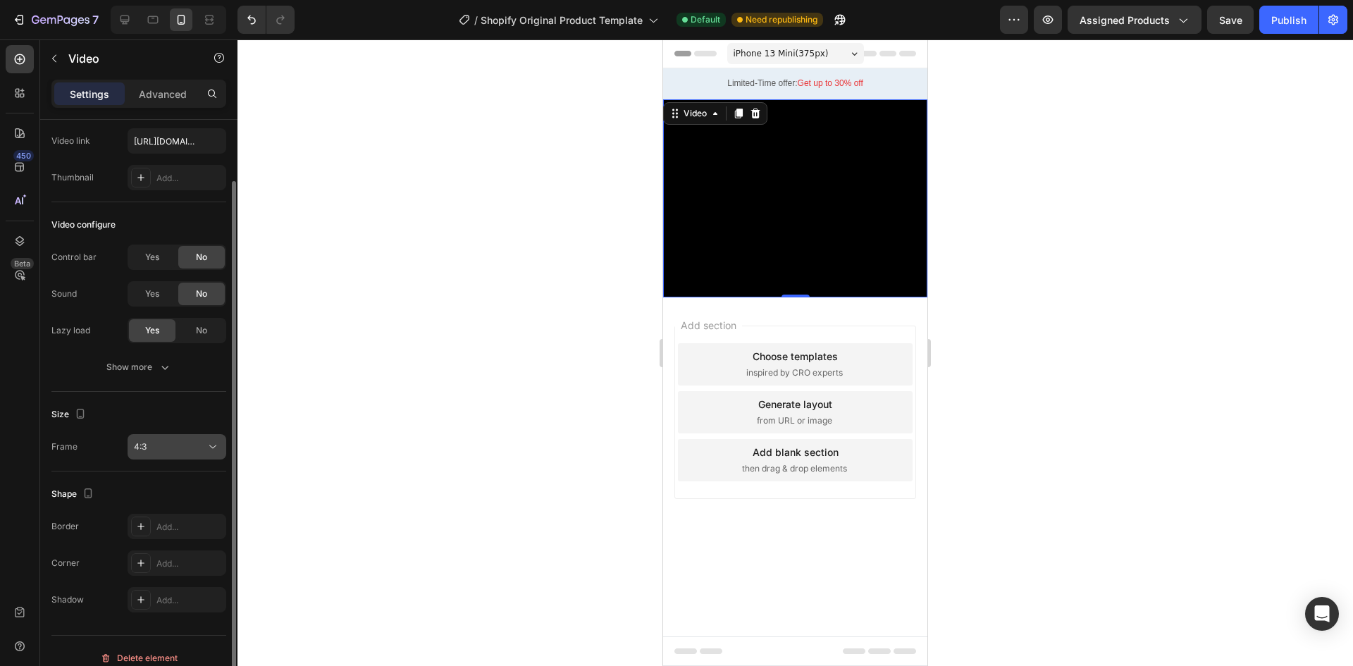
click at [157, 447] on div "4:3" at bounding box center [170, 446] width 72 height 13
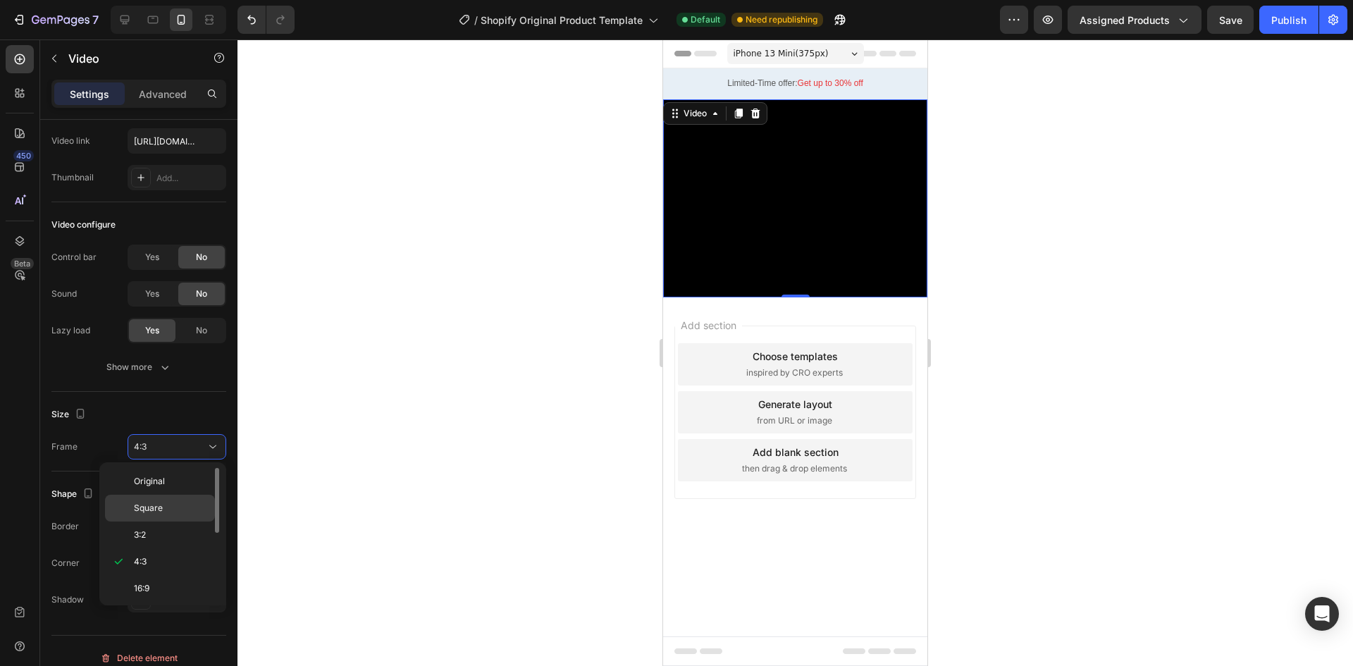
click at [164, 511] on p "Square" at bounding box center [171, 508] width 75 height 13
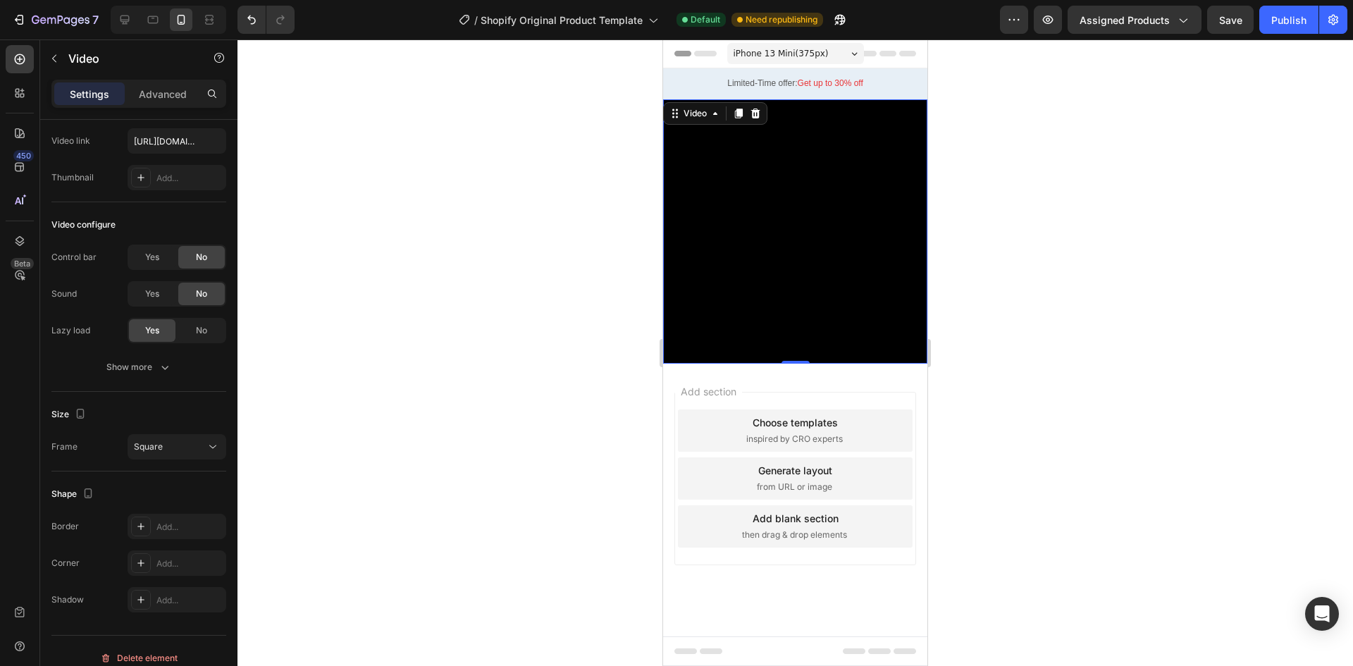
click at [572, 311] on div at bounding box center [794, 352] width 1115 height 626
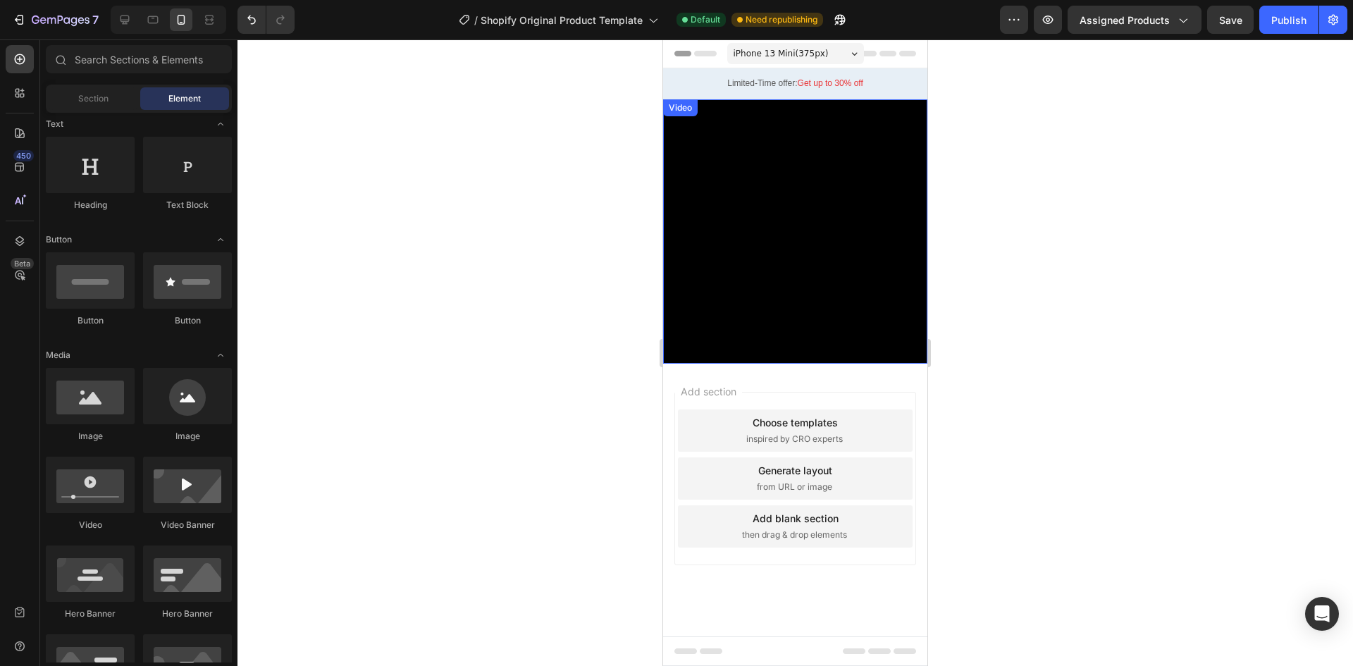
click at [783, 257] on video at bounding box center [795, 231] width 264 height 264
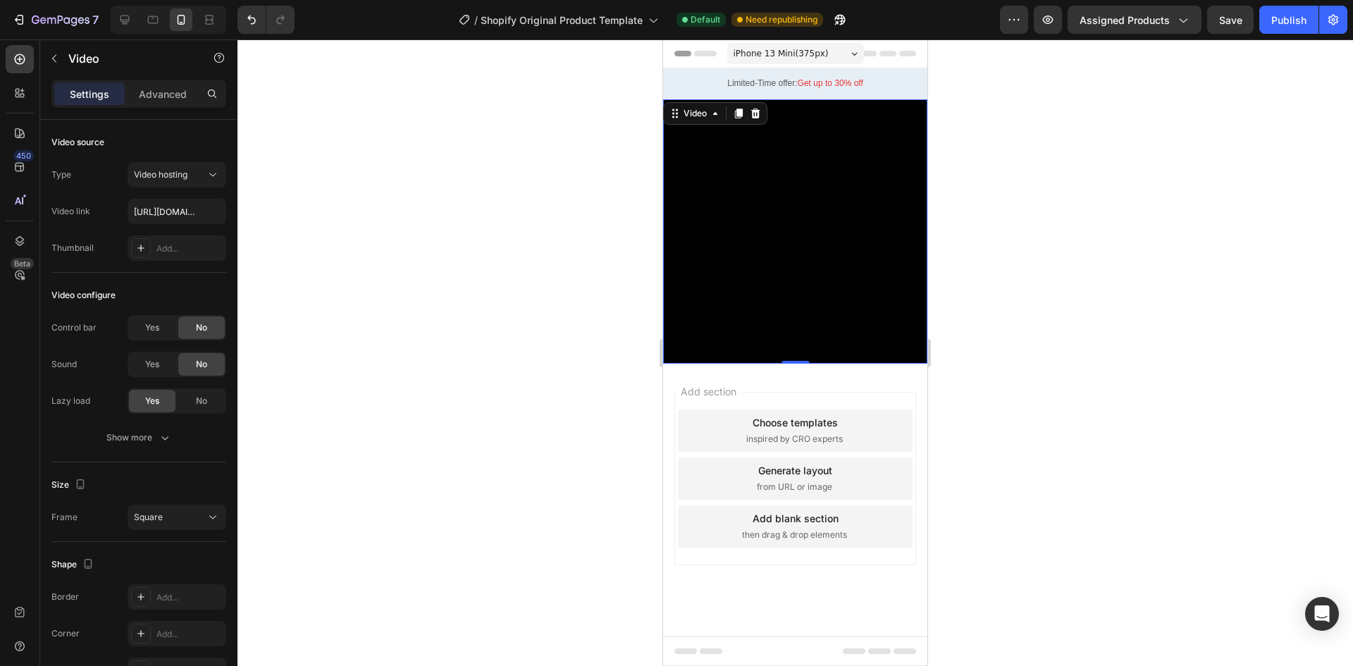
click at [533, 337] on div at bounding box center [794, 352] width 1115 height 626
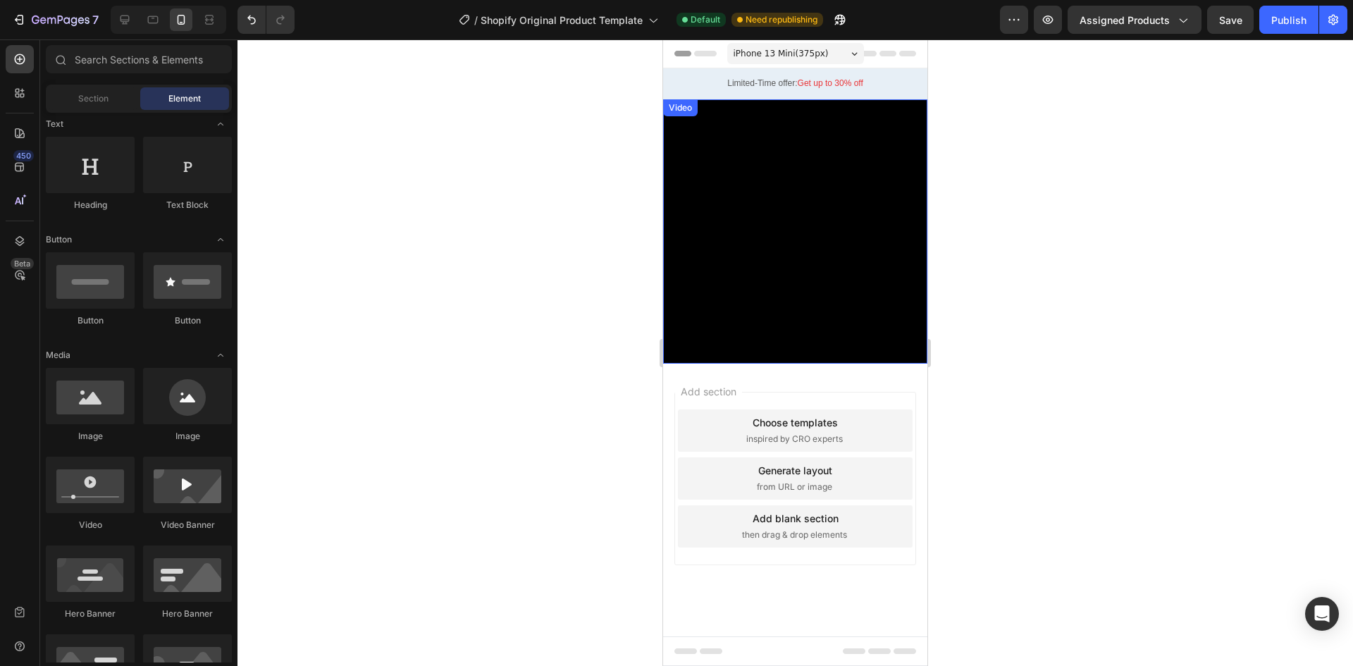
click at [798, 252] on video at bounding box center [795, 231] width 264 height 264
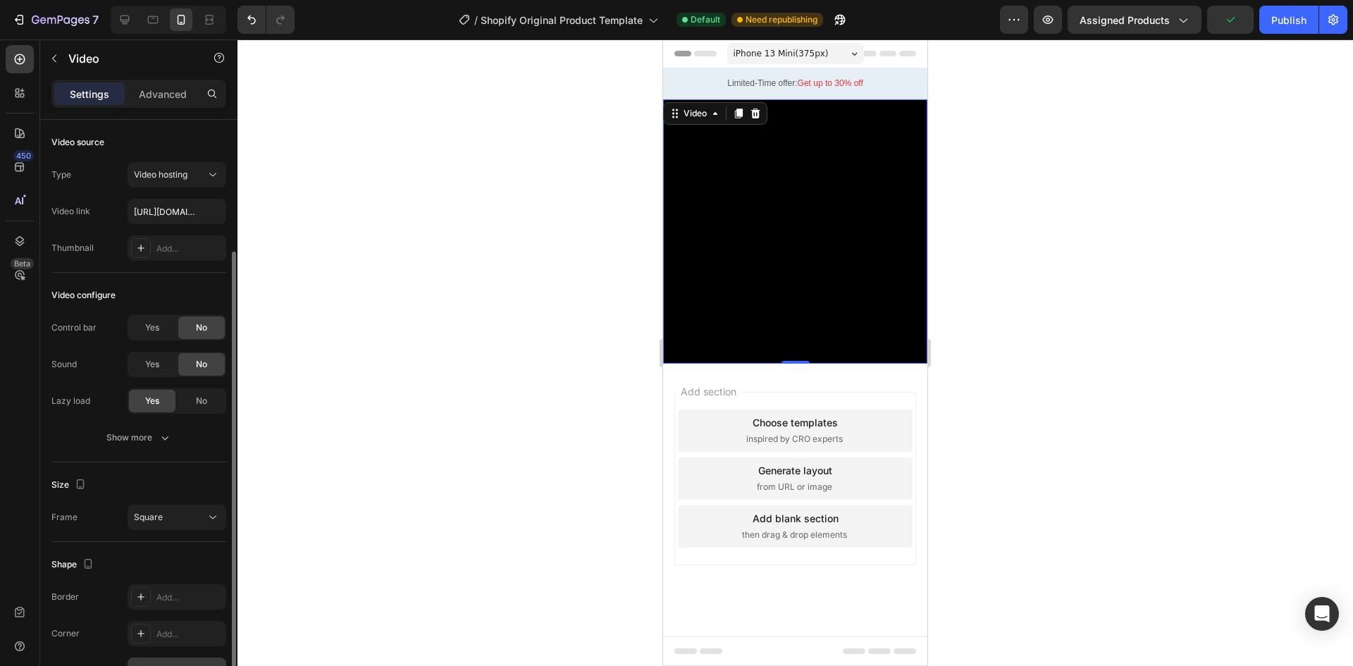
scroll to position [70, 0]
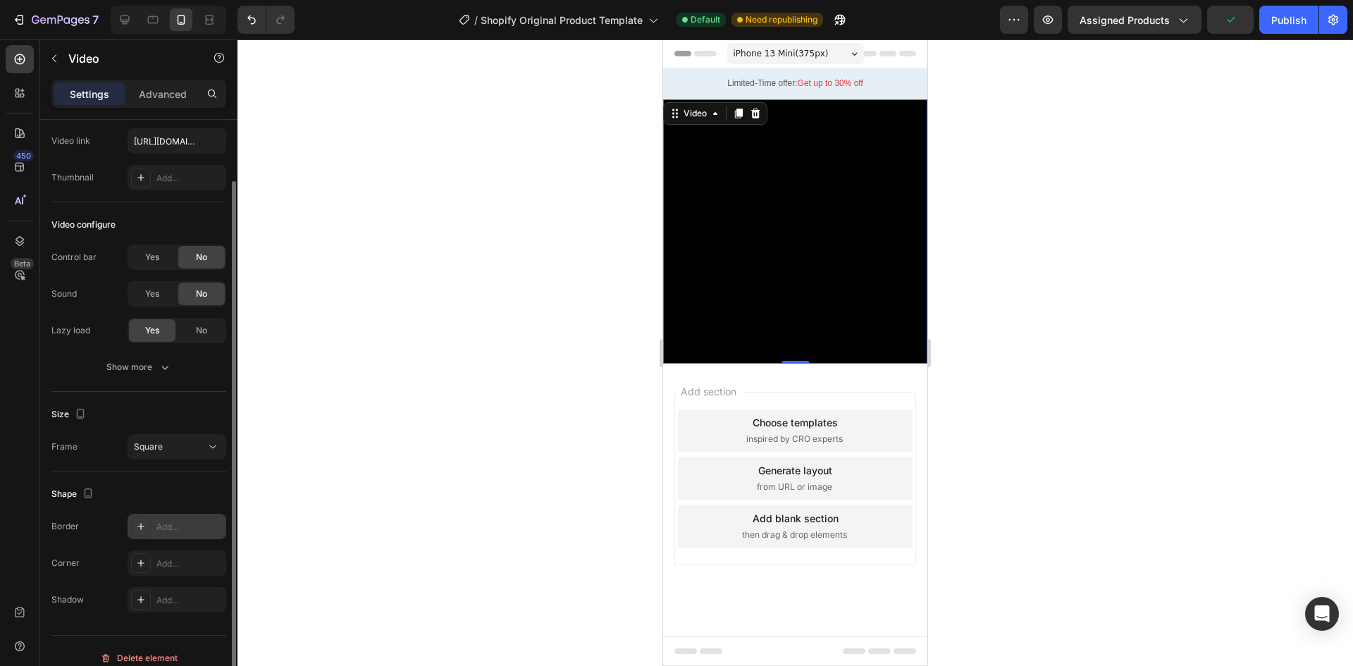
click at [163, 528] on div "Add..." at bounding box center [189, 527] width 66 height 13
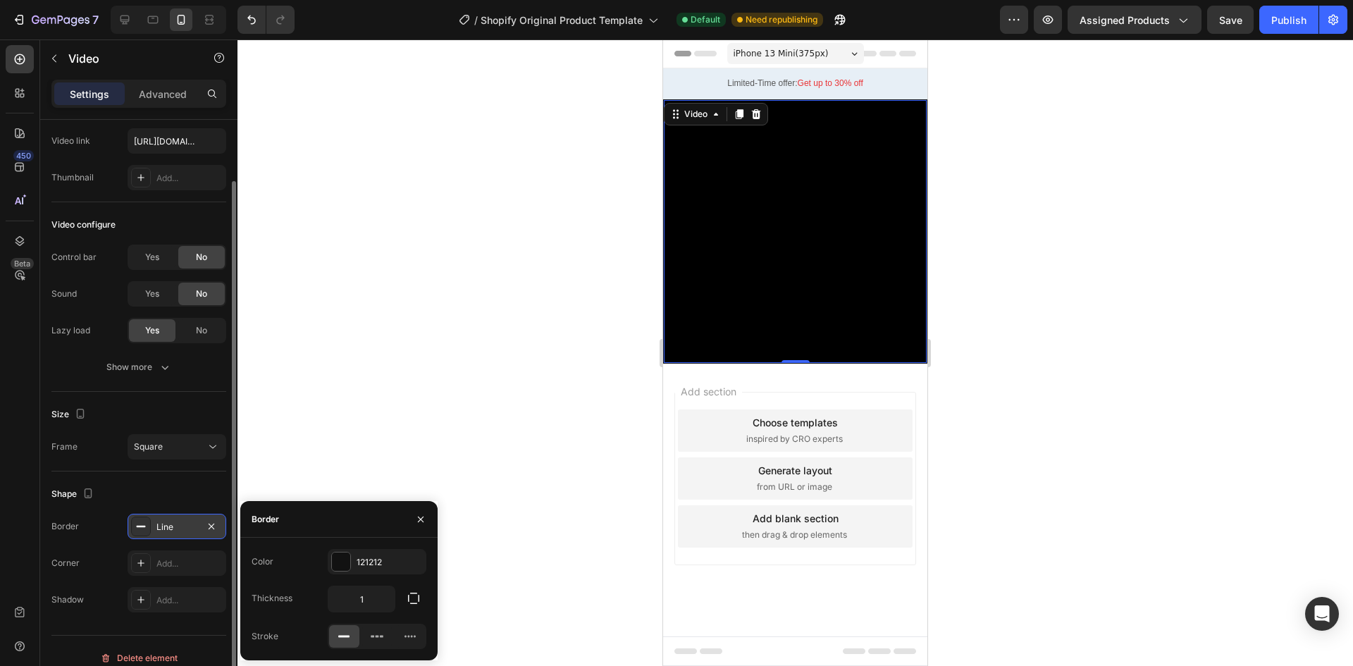
click at [85, 518] on div "Border Line" at bounding box center [138, 526] width 175 height 25
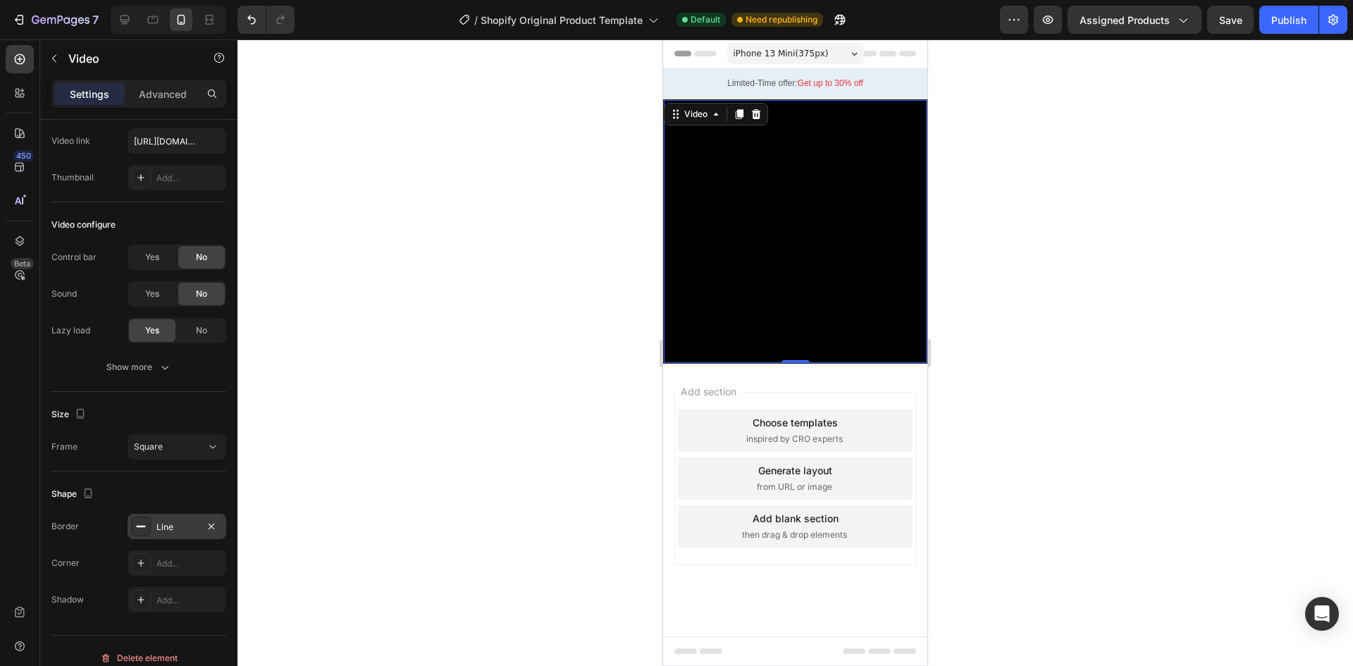
click at [187, 526] on div "Line" at bounding box center [176, 527] width 41 height 13
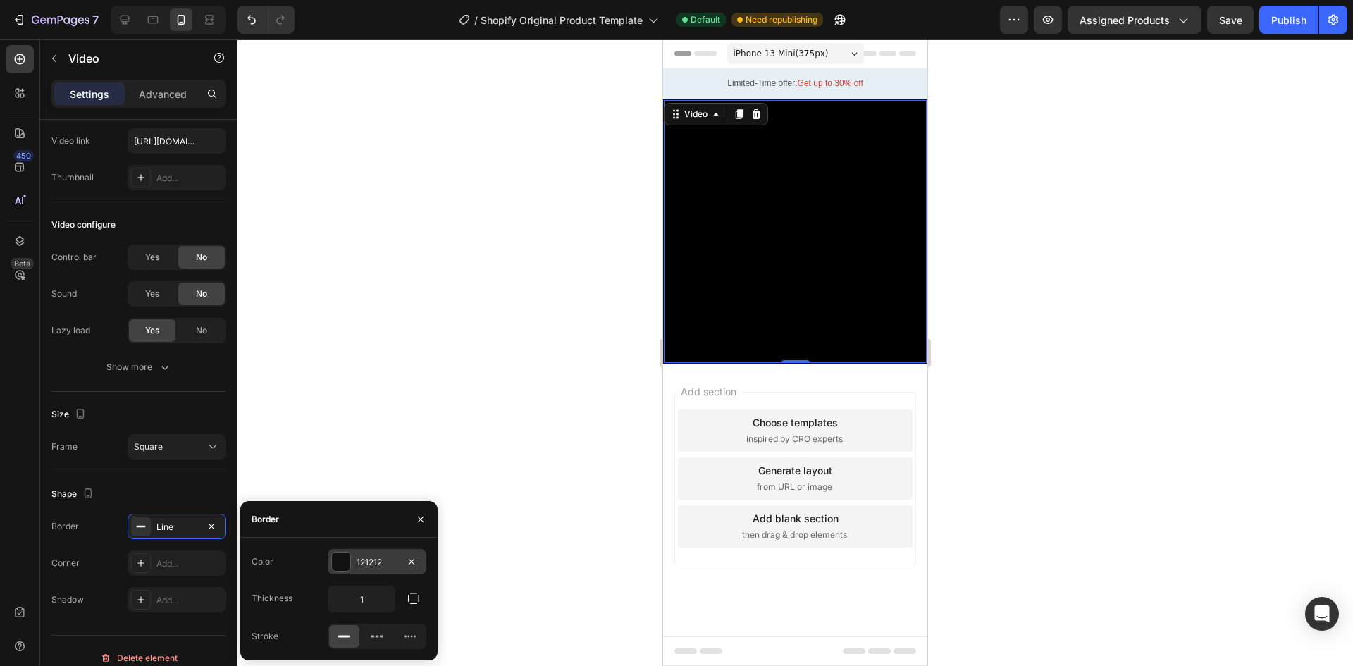
click at [342, 564] on div at bounding box center [341, 561] width 18 height 18
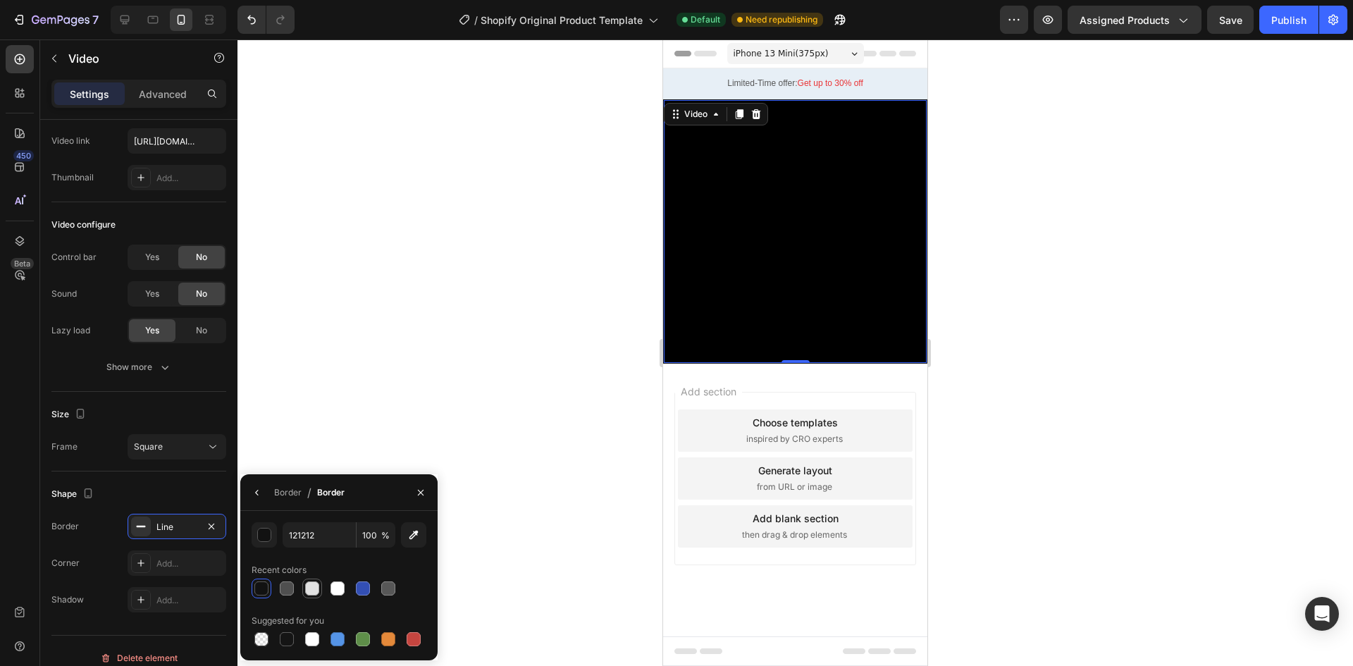
click at [310, 585] on div at bounding box center [312, 588] width 14 height 14
click at [333, 588] on div at bounding box center [337, 588] width 14 height 14
type input "FFFFFF"
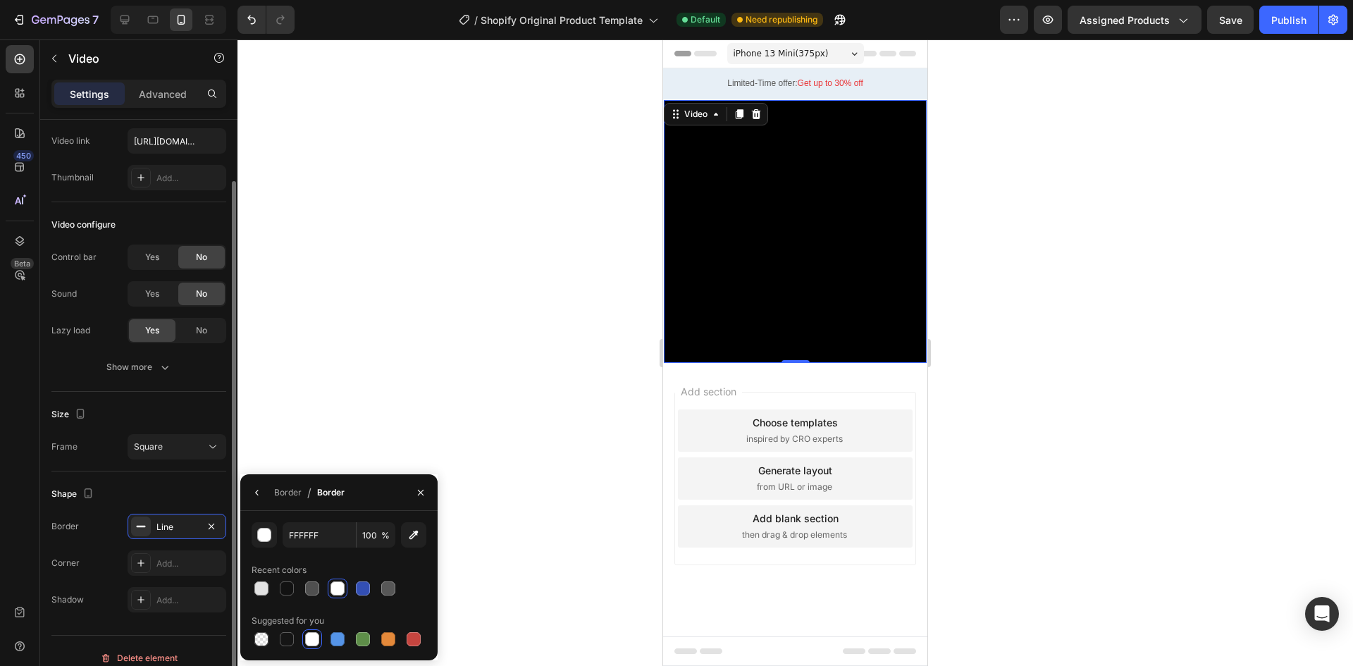
click at [77, 498] on div "Shape" at bounding box center [73, 494] width 45 height 19
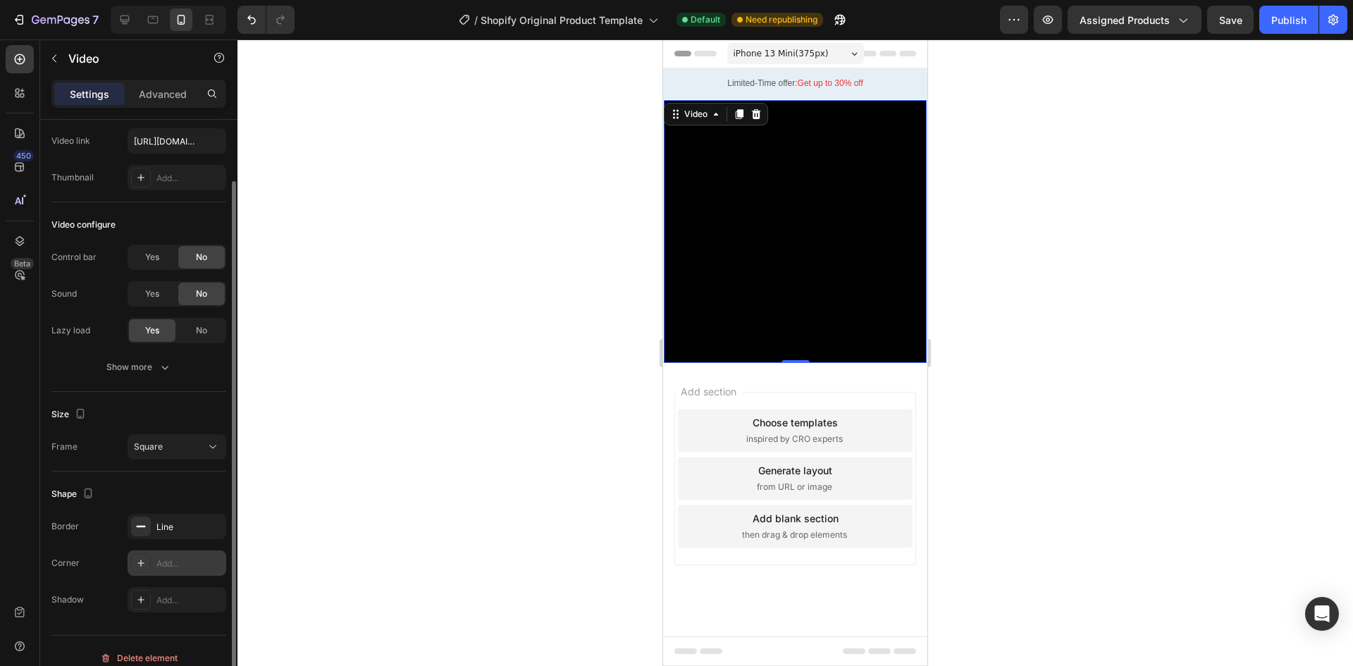
click at [173, 562] on div "Add..." at bounding box center [189, 563] width 66 height 13
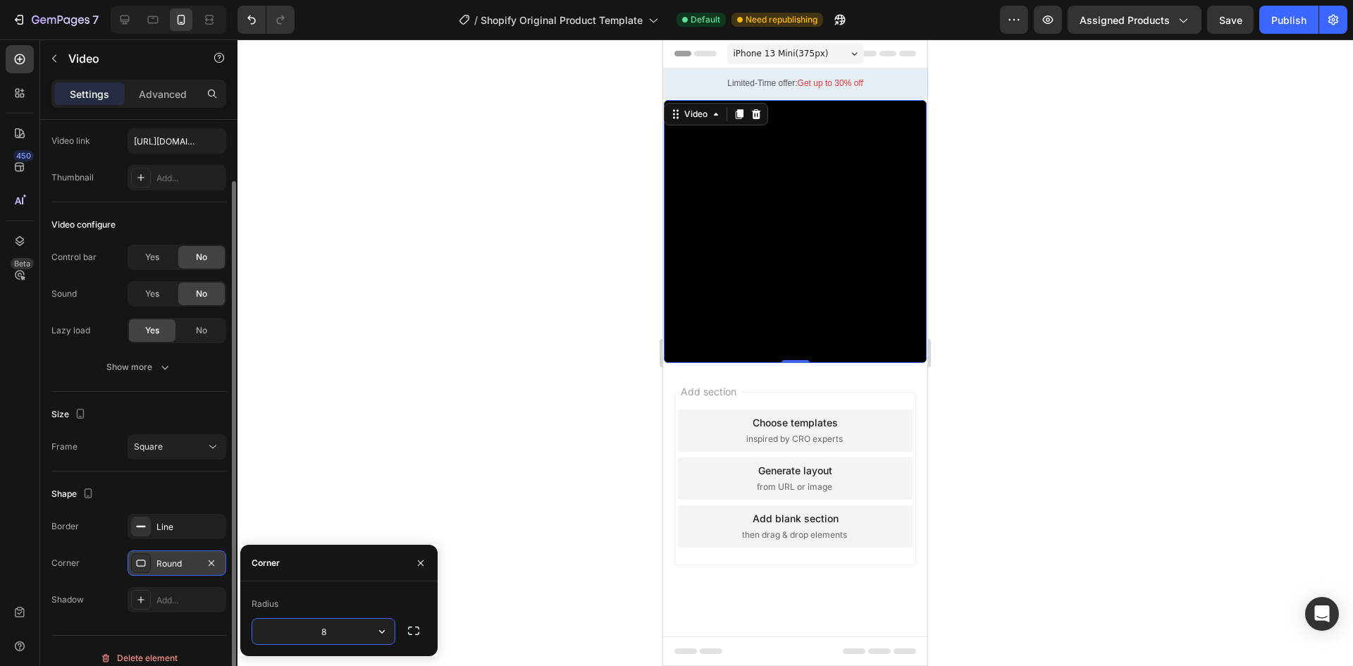
click at [340, 628] on input "8" at bounding box center [323, 631] width 142 height 25
click at [335, 631] on input "8" at bounding box center [323, 631] width 142 height 25
click at [373, 628] on button "button" at bounding box center [381, 631] width 25 height 25
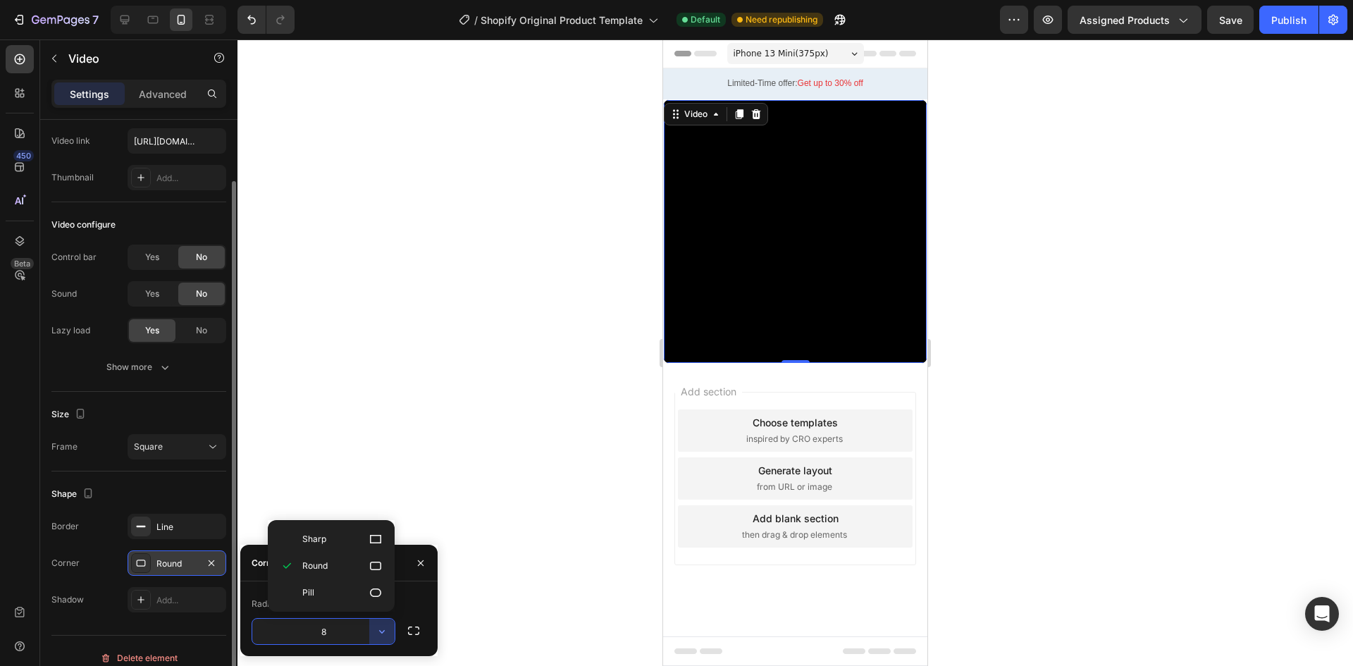
click at [341, 631] on input "8" at bounding box center [323, 631] width 142 height 25
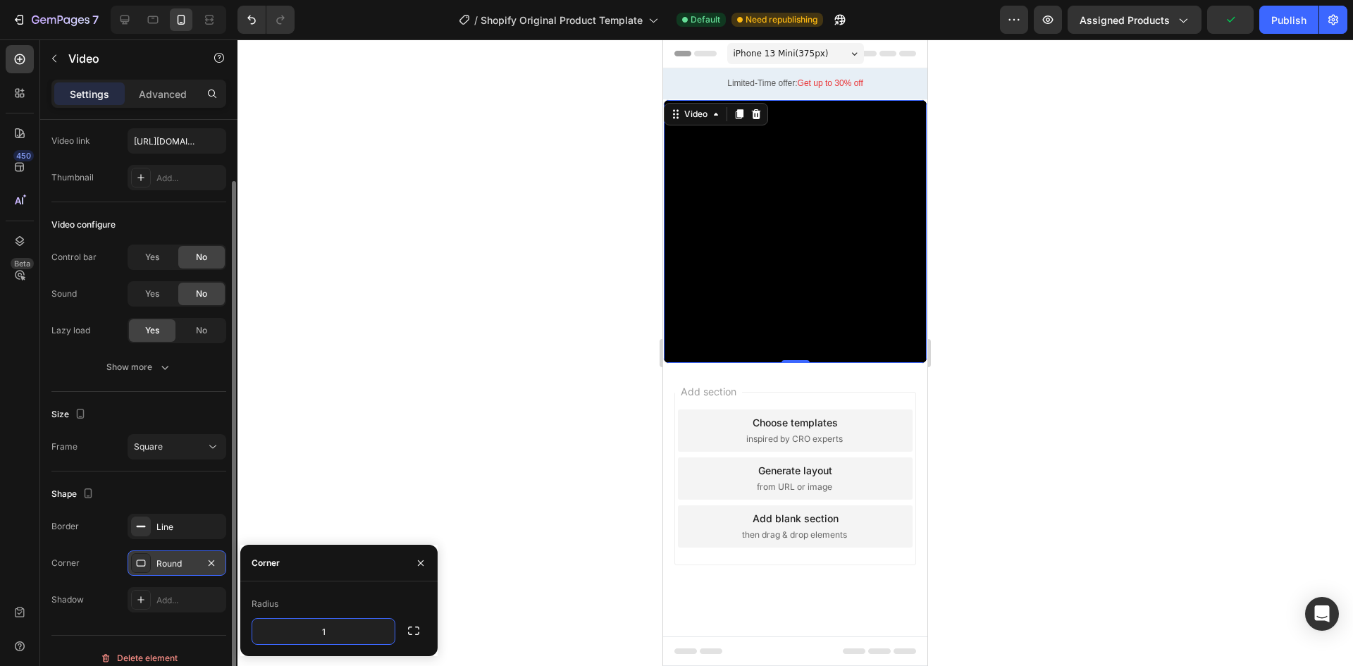
type input "15"
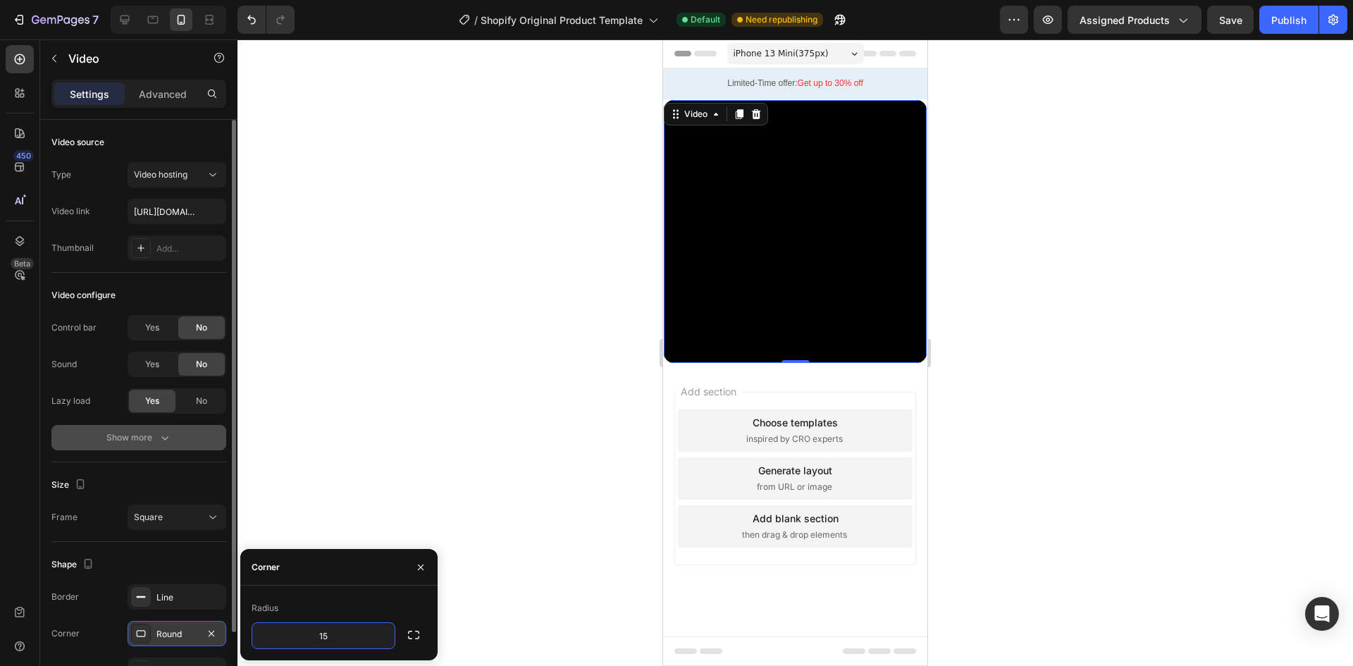
click at [153, 440] on div "Show more" at bounding box center [139, 437] width 66 height 14
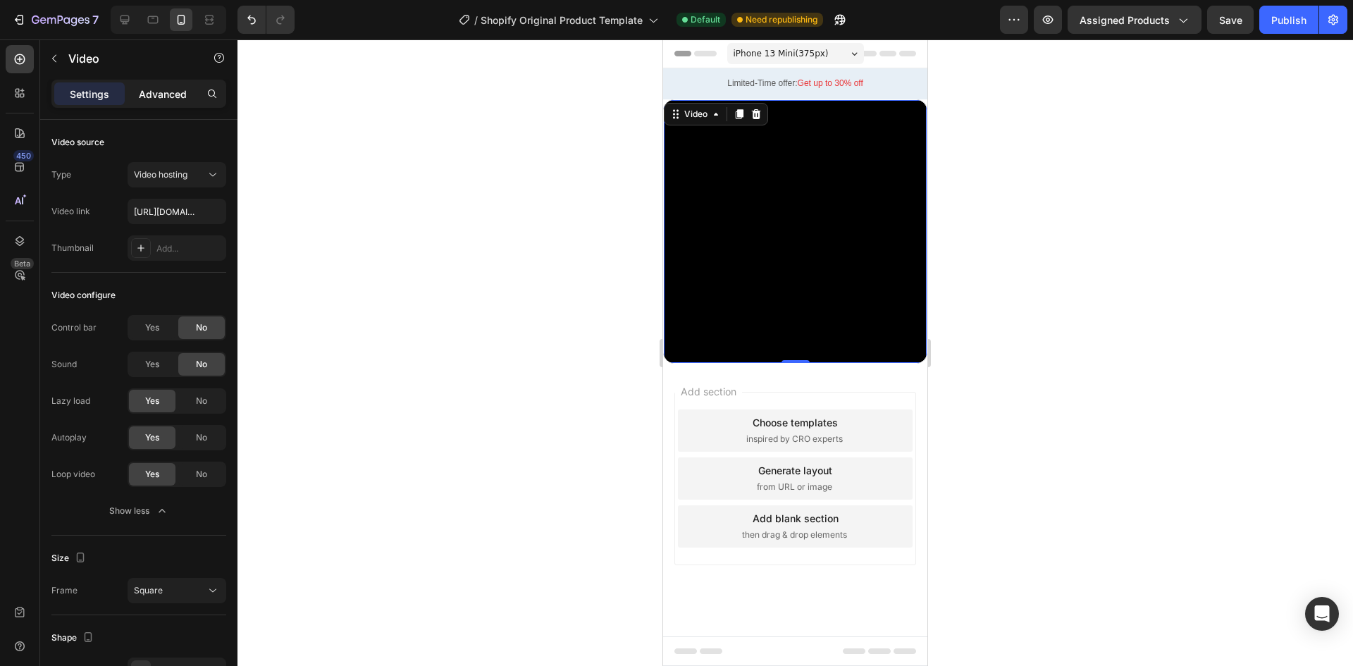
click at [161, 92] on p "Advanced" at bounding box center [163, 94] width 48 height 15
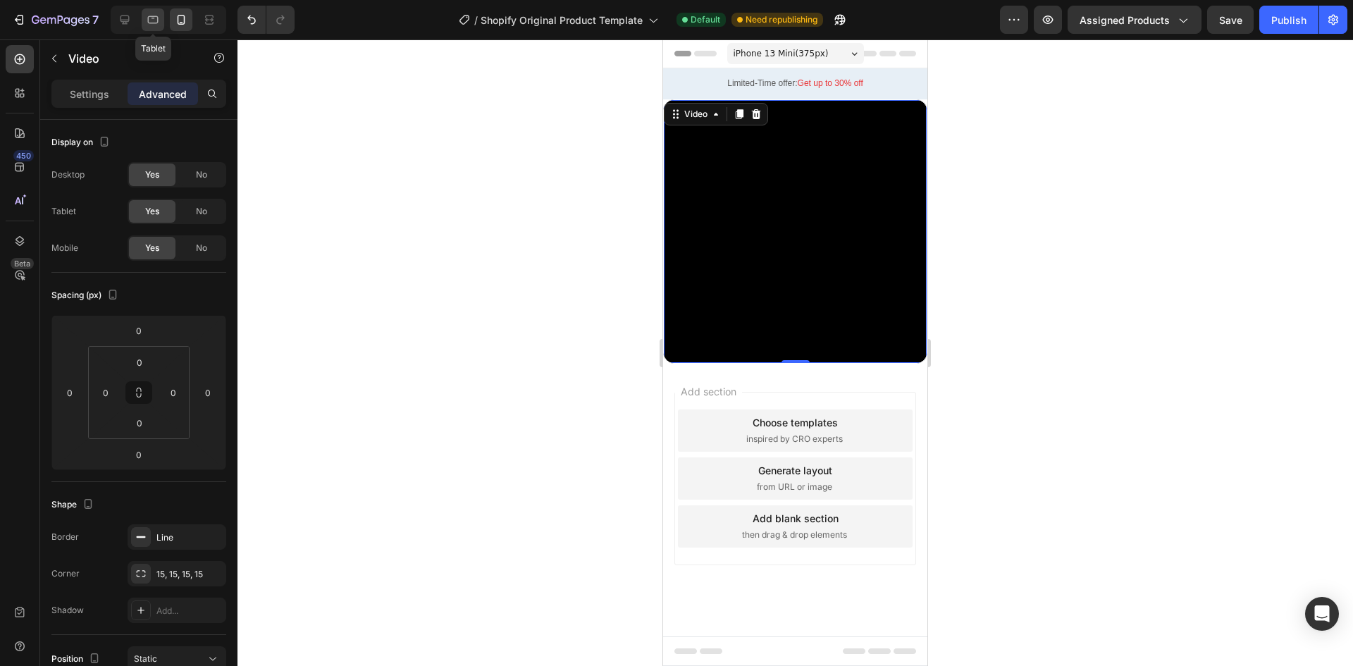
click at [153, 22] on icon at bounding box center [153, 20] width 14 height 14
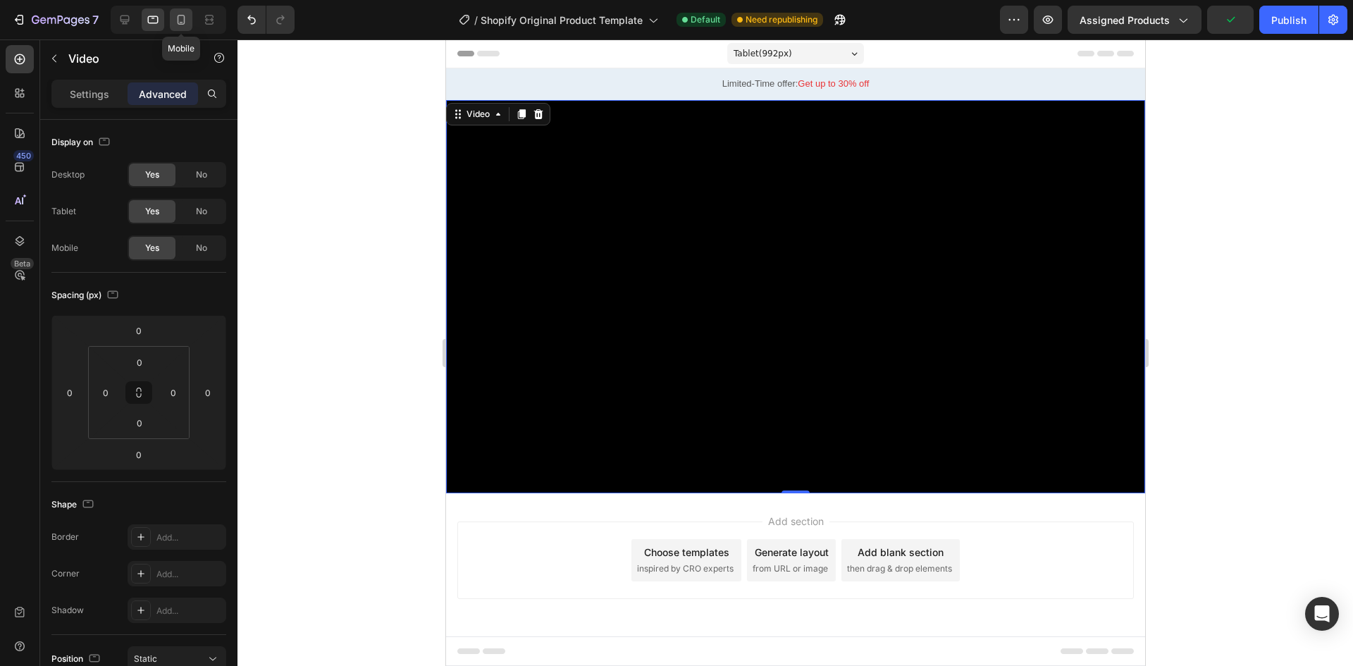
click at [175, 17] on icon at bounding box center [181, 20] width 14 height 14
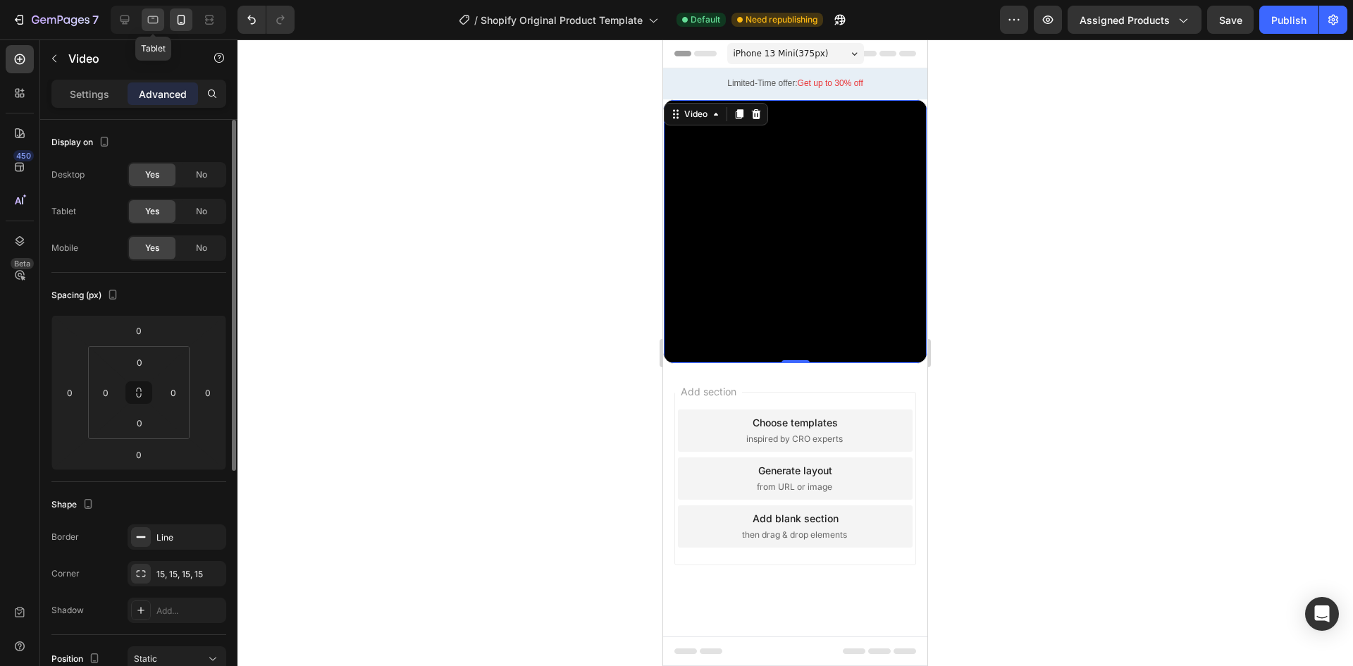
click at [150, 11] on div at bounding box center [153, 19] width 23 height 23
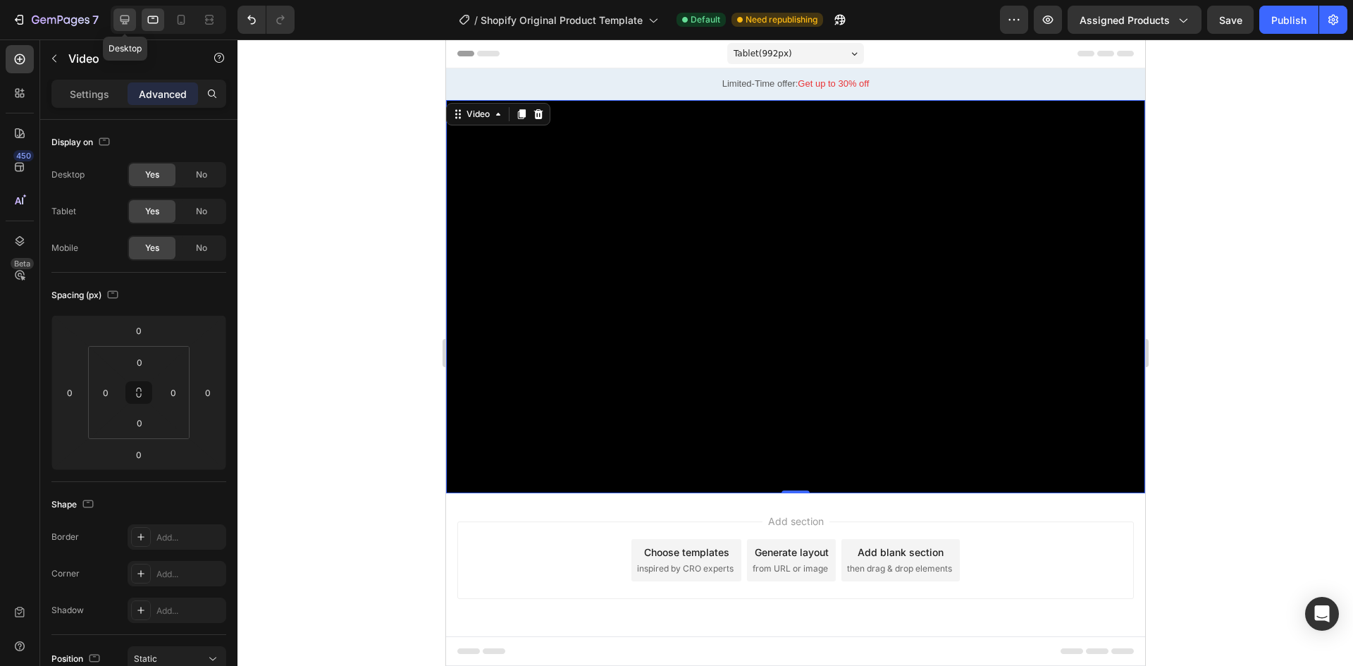
click at [123, 14] on icon at bounding box center [125, 20] width 14 height 14
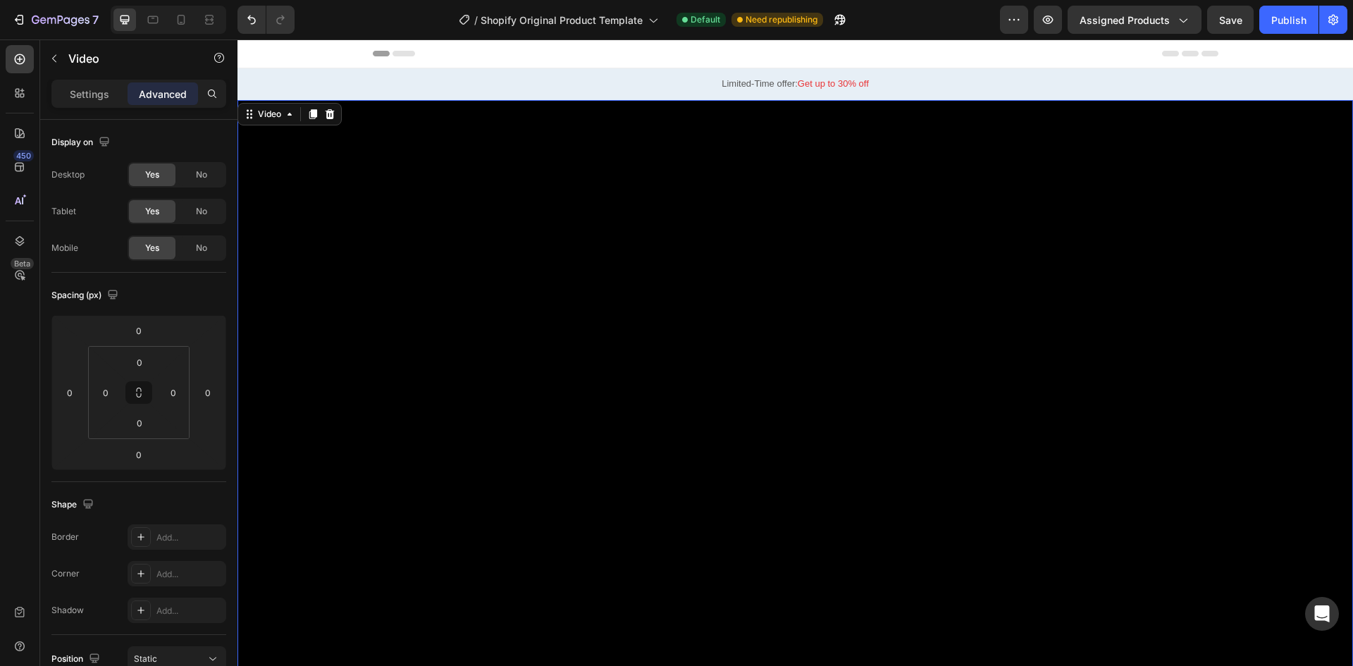
scroll to position [11, 0]
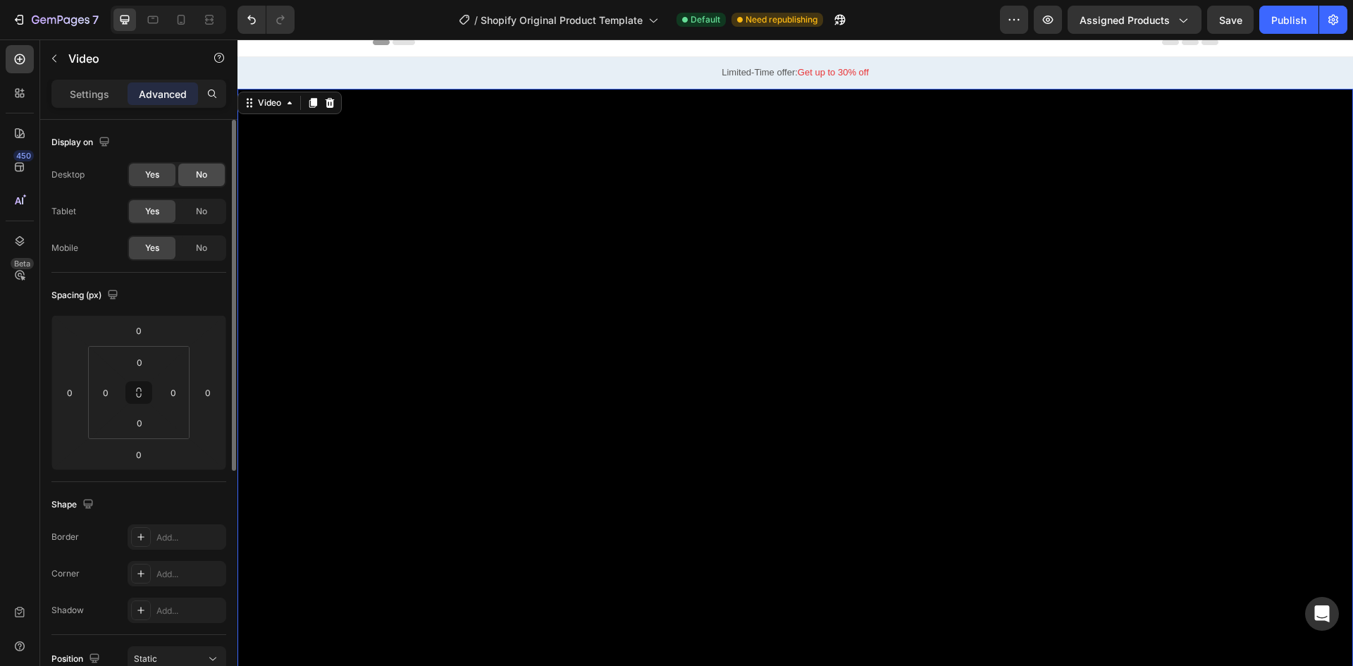
click at [211, 180] on div "No" at bounding box center [201, 174] width 46 height 23
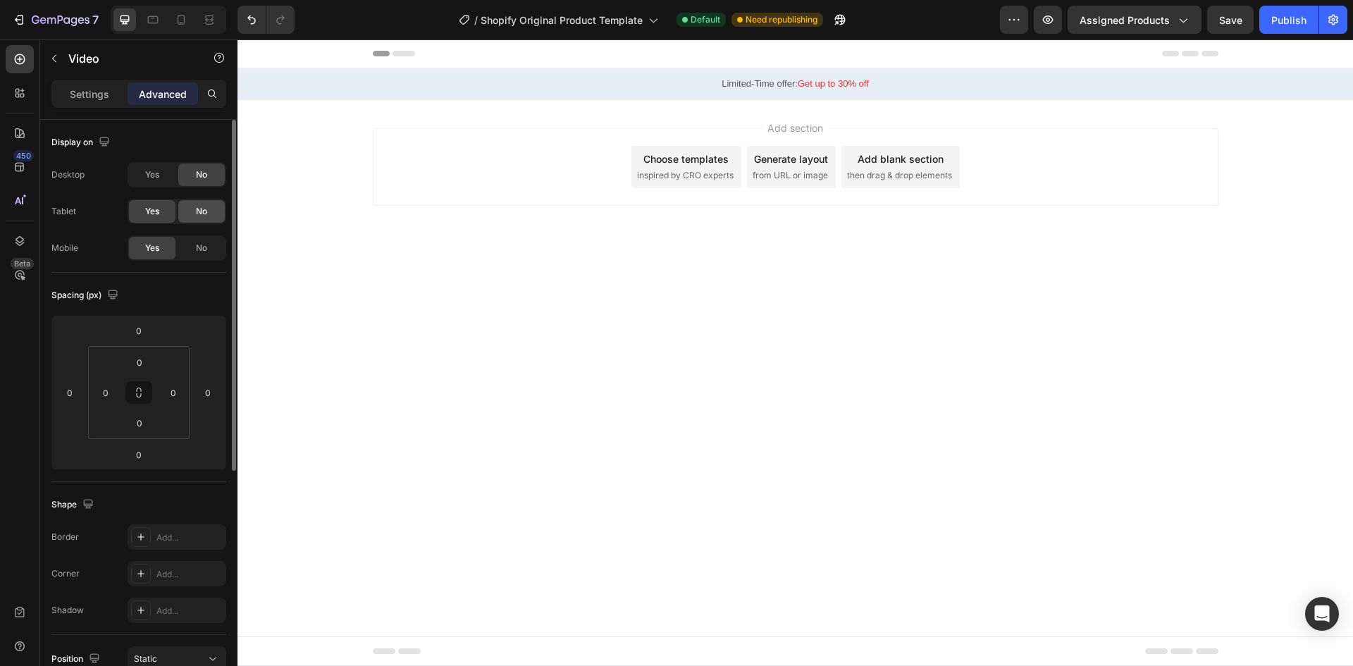
click at [209, 207] on div "No" at bounding box center [201, 211] width 46 height 23
click at [151, 22] on icon at bounding box center [153, 20] width 14 height 14
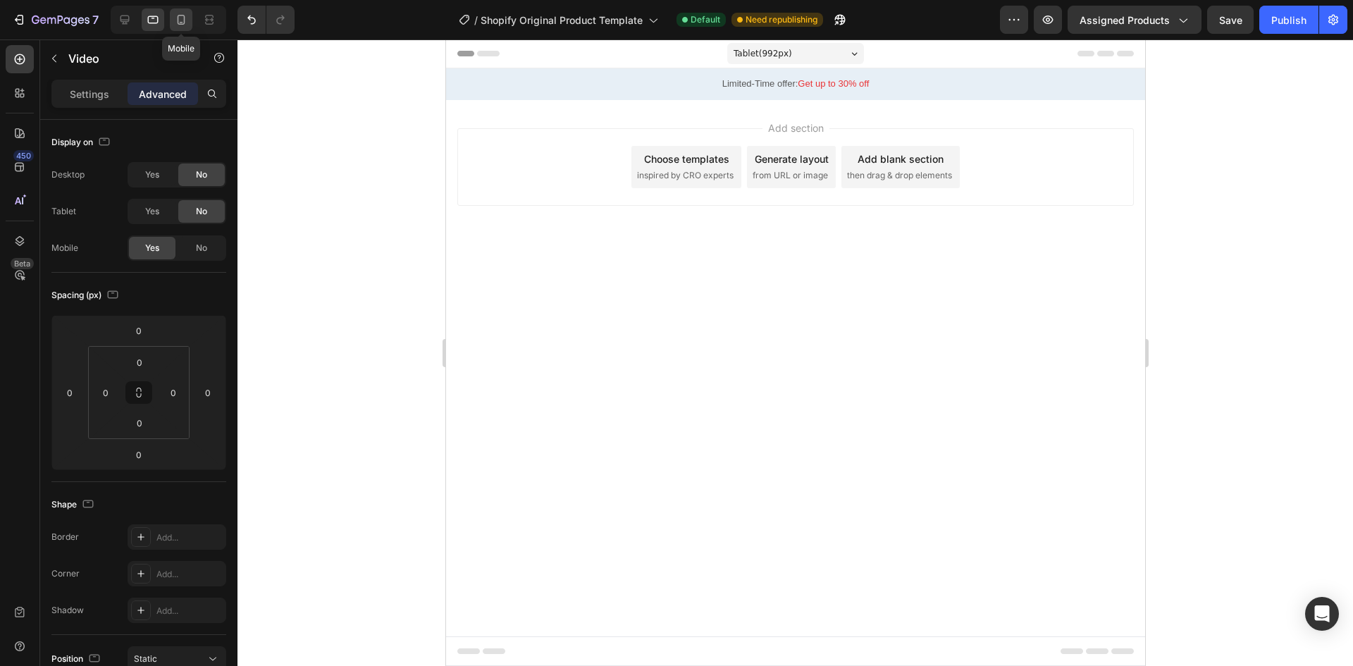
click at [170, 23] on div at bounding box center [181, 19] width 23 height 23
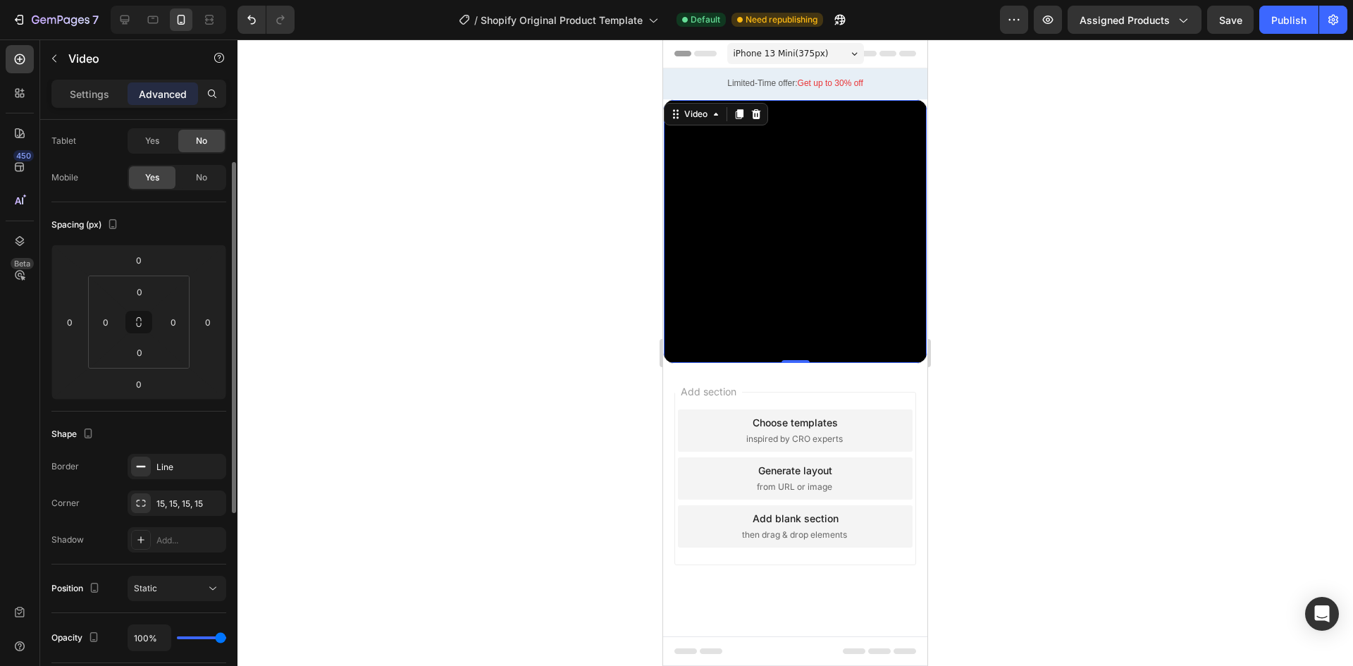
scroll to position [141, 0]
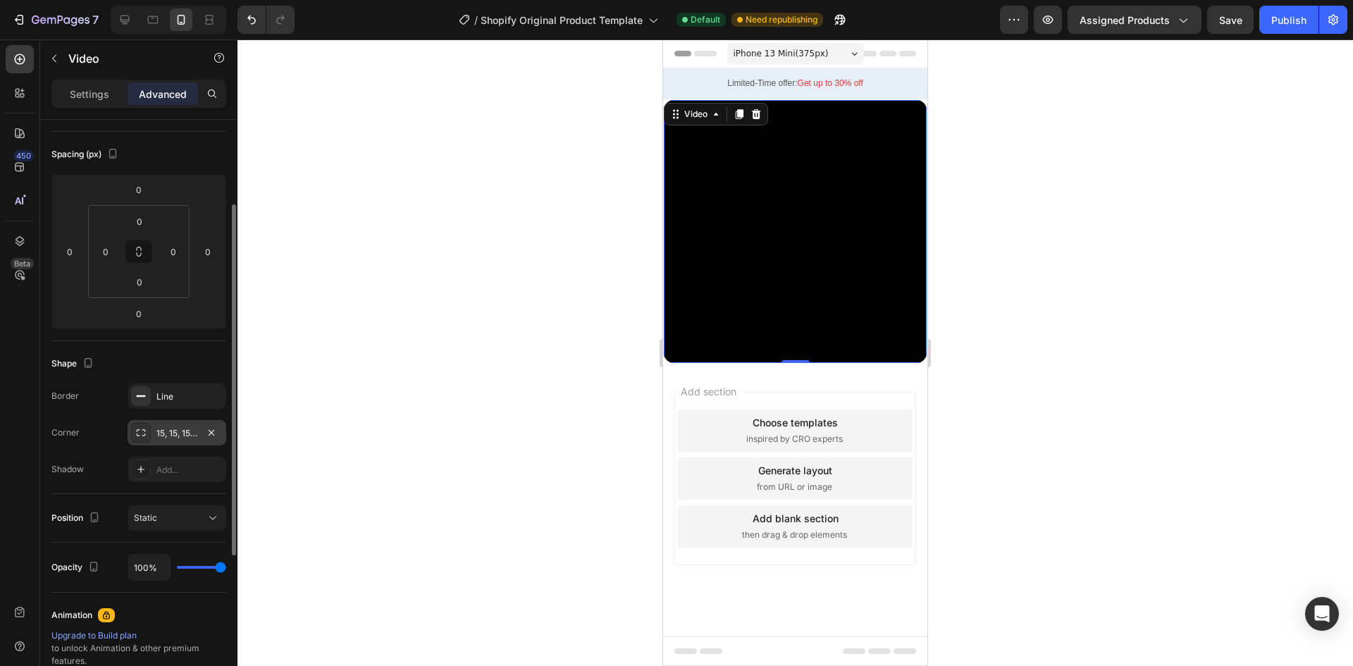
click at [173, 436] on div "15, 15, 15, 15" at bounding box center [176, 433] width 41 height 13
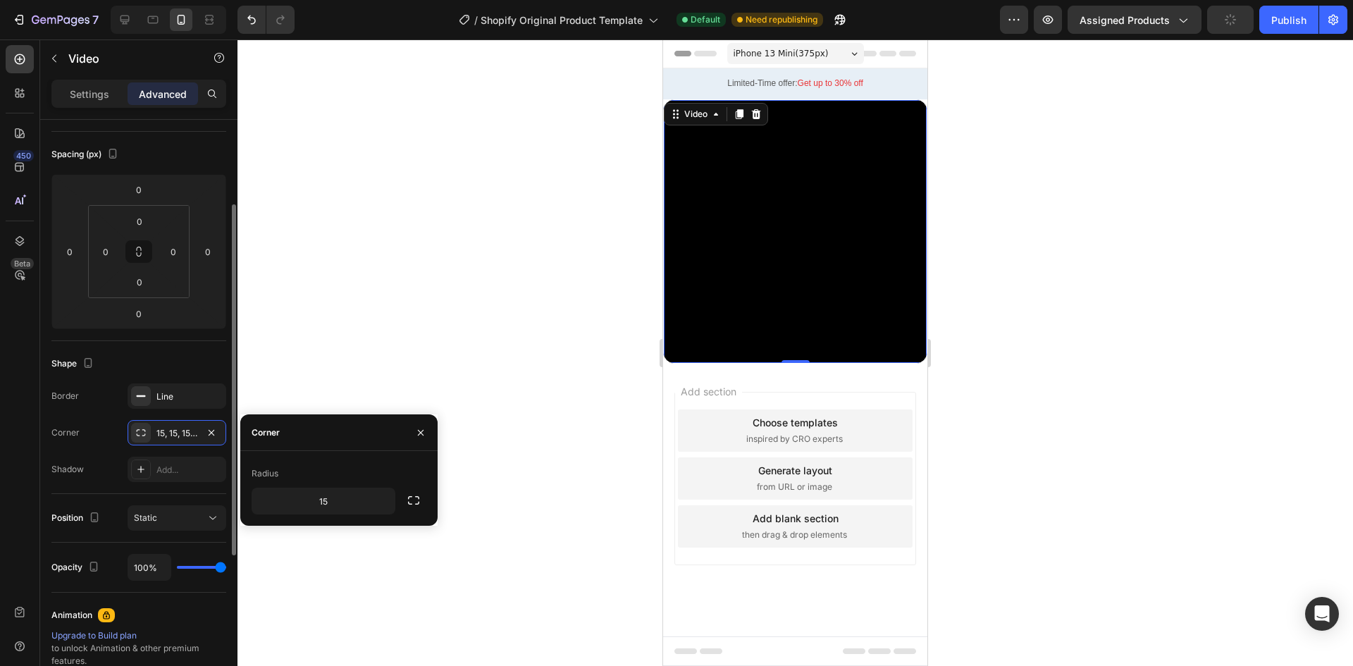
click at [97, 449] on div "Border Line Corner 15, 15, 15, 15 Shadow Add..." at bounding box center [138, 432] width 175 height 99
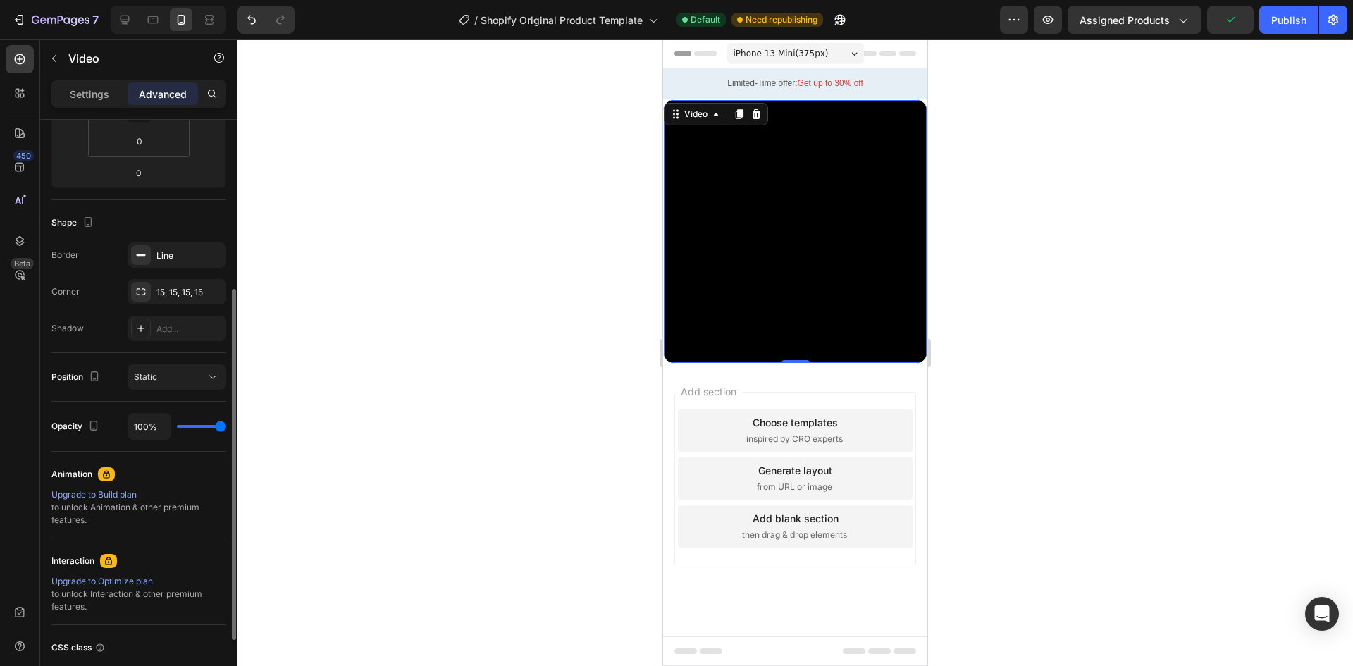
scroll to position [352, 0]
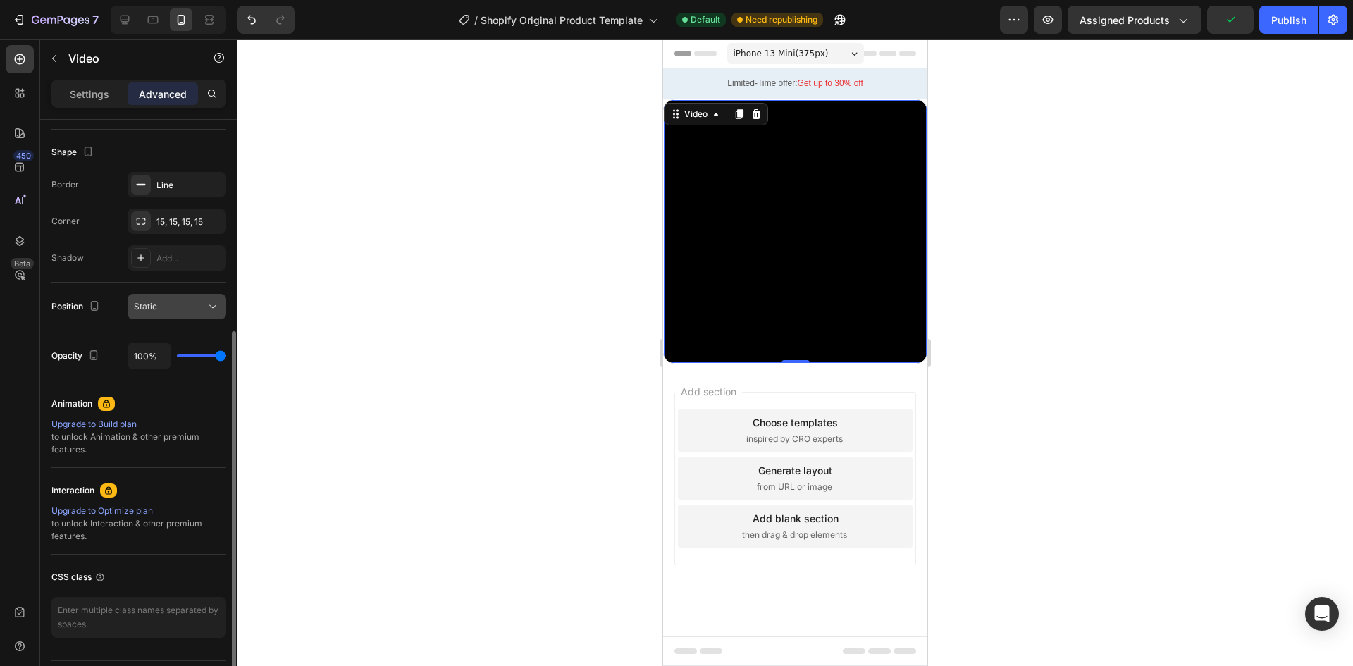
click at [187, 300] on div "Static" at bounding box center [170, 306] width 72 height 13
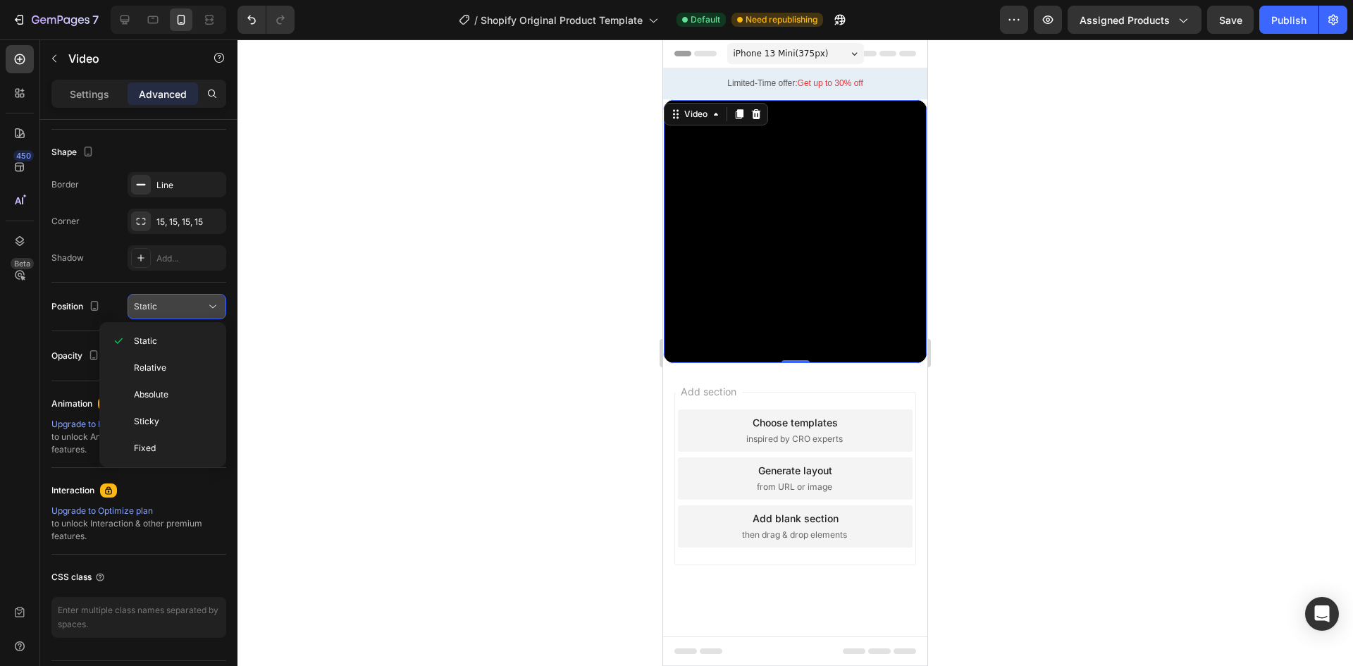
click at [187, 300] on div "Static" at bounding box center [170, 306] width 72 height 13
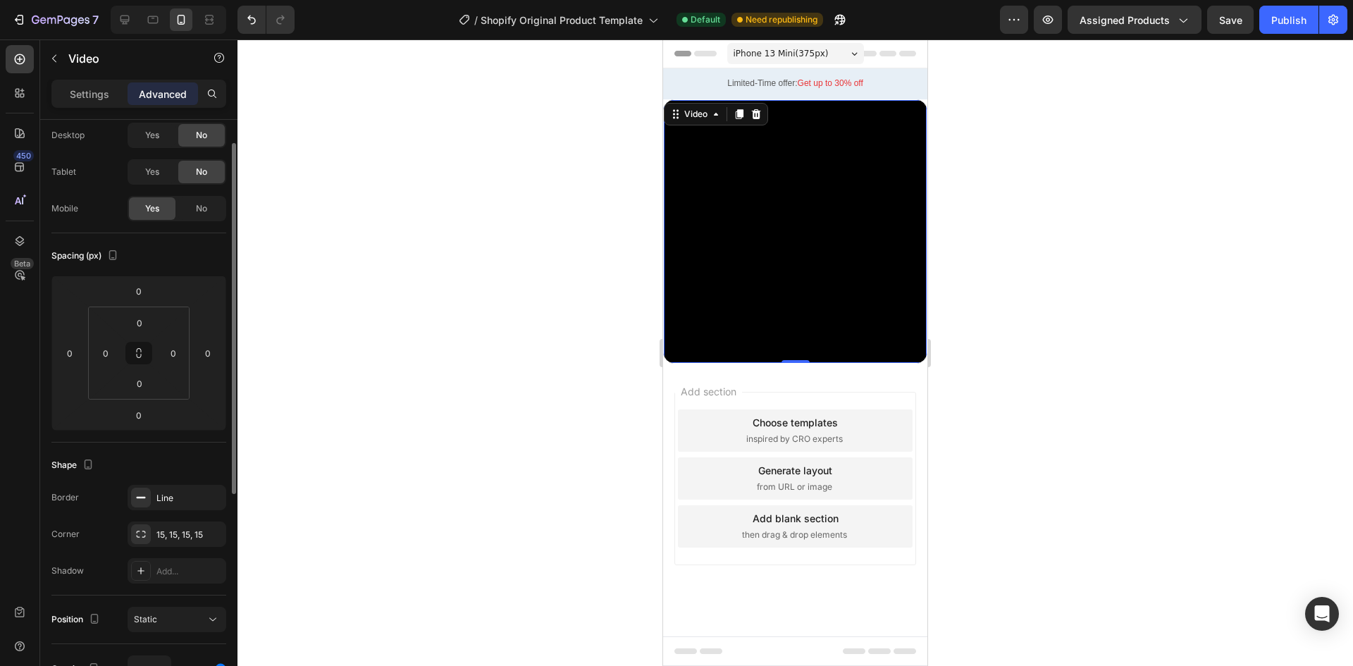
scroll to position [0, 0]
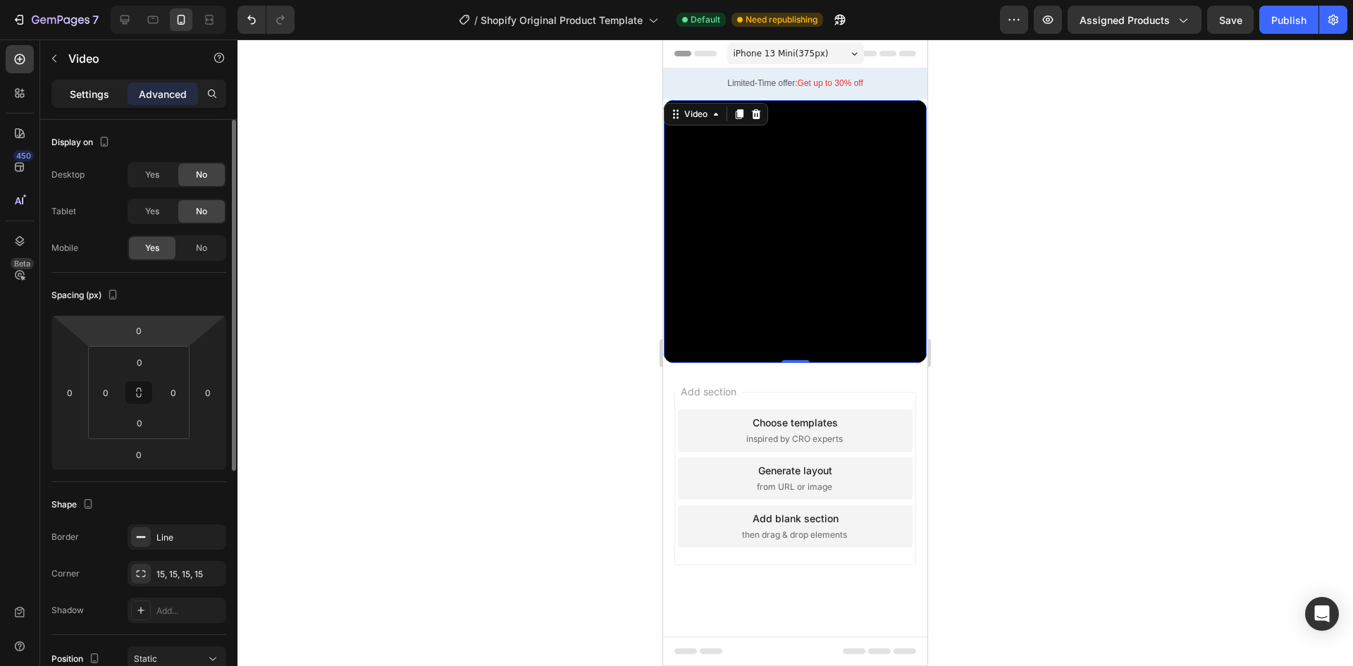
click at [107, 93] on p "Settings" at bounding box center [89, 94] width 39 height 15
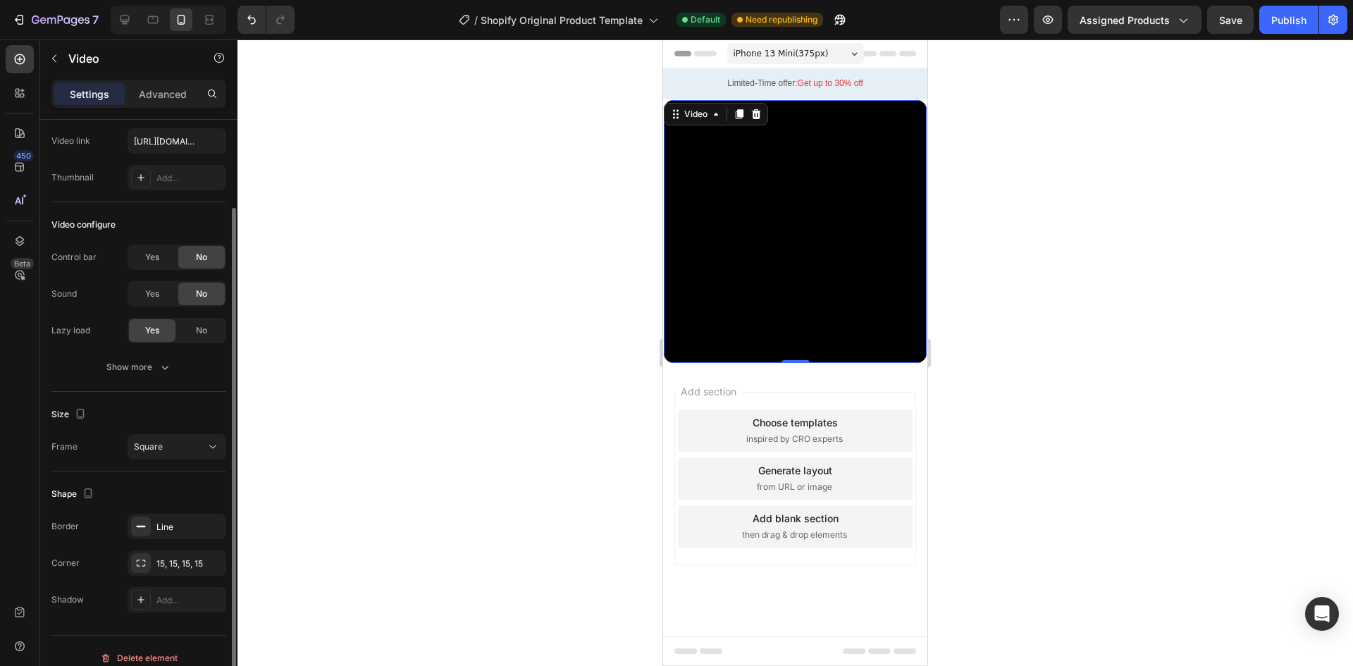
scroll to position [85, 0]
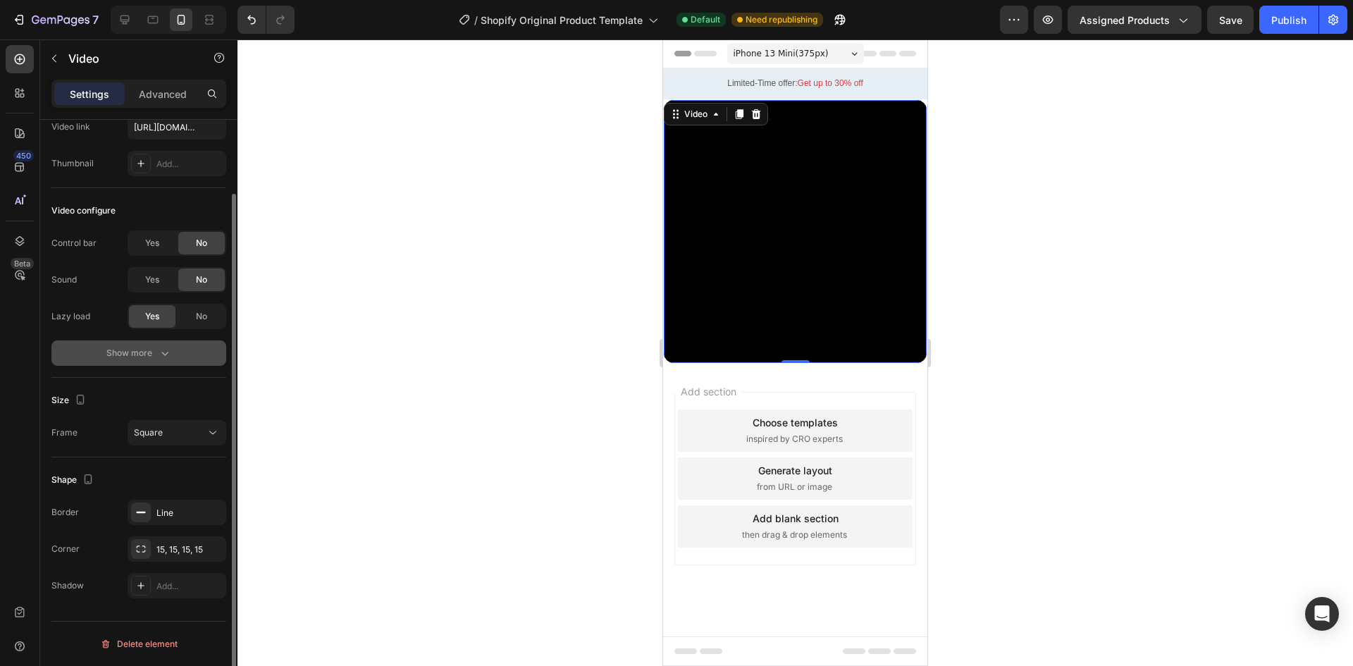
click at [148, 348] on div "Show more" at bounding box center [139, 353] width 66 height 14
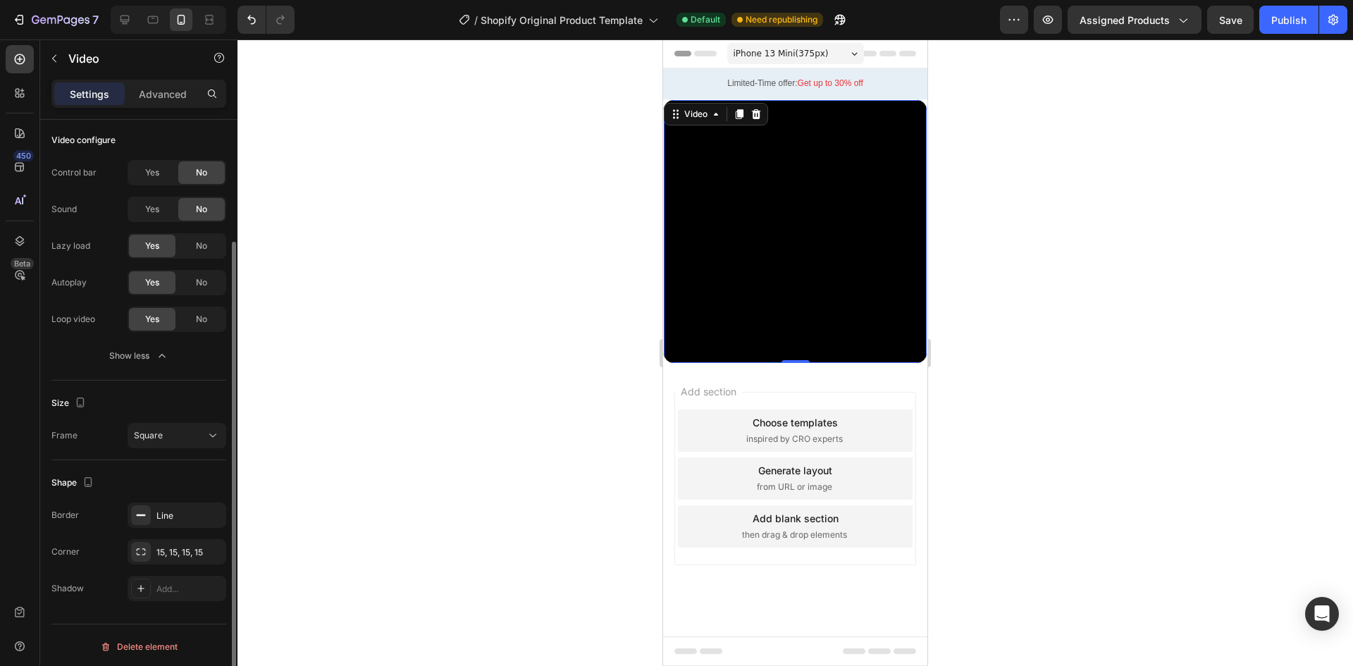
scroll to position [158, 0]
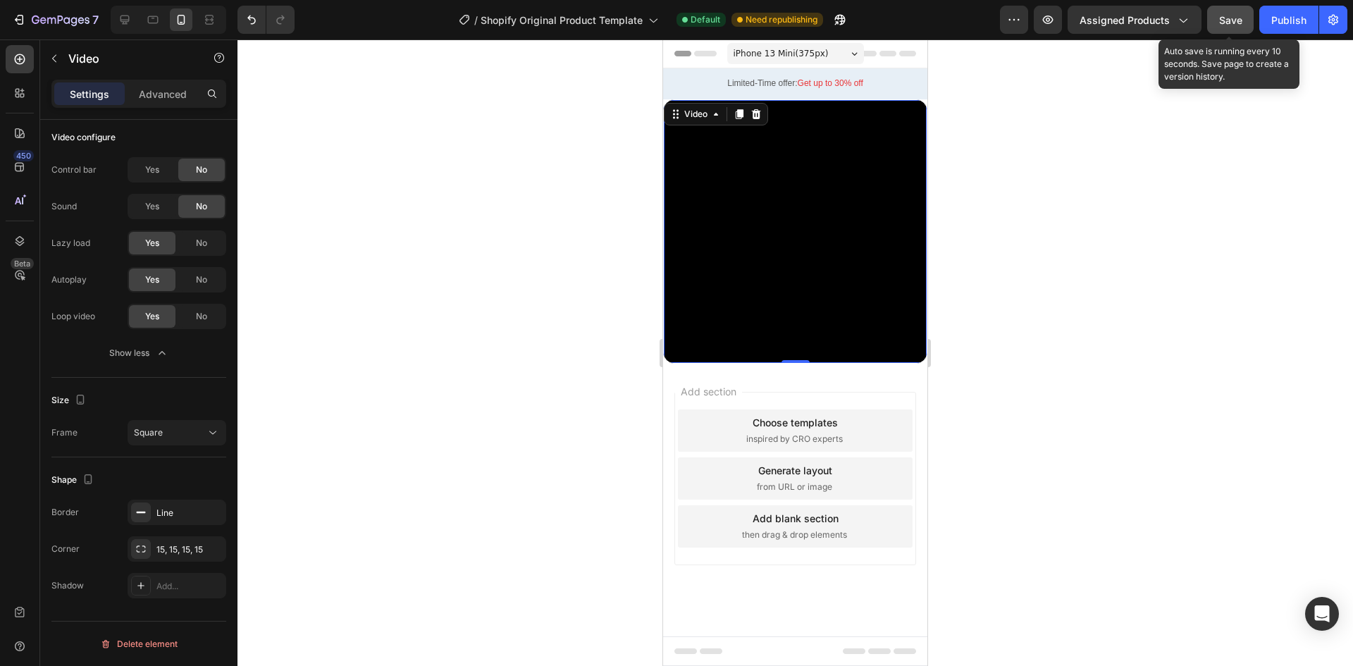
click at [1236, 28] on button "Save" at bounding box center [1230, 20] width 46 height 28
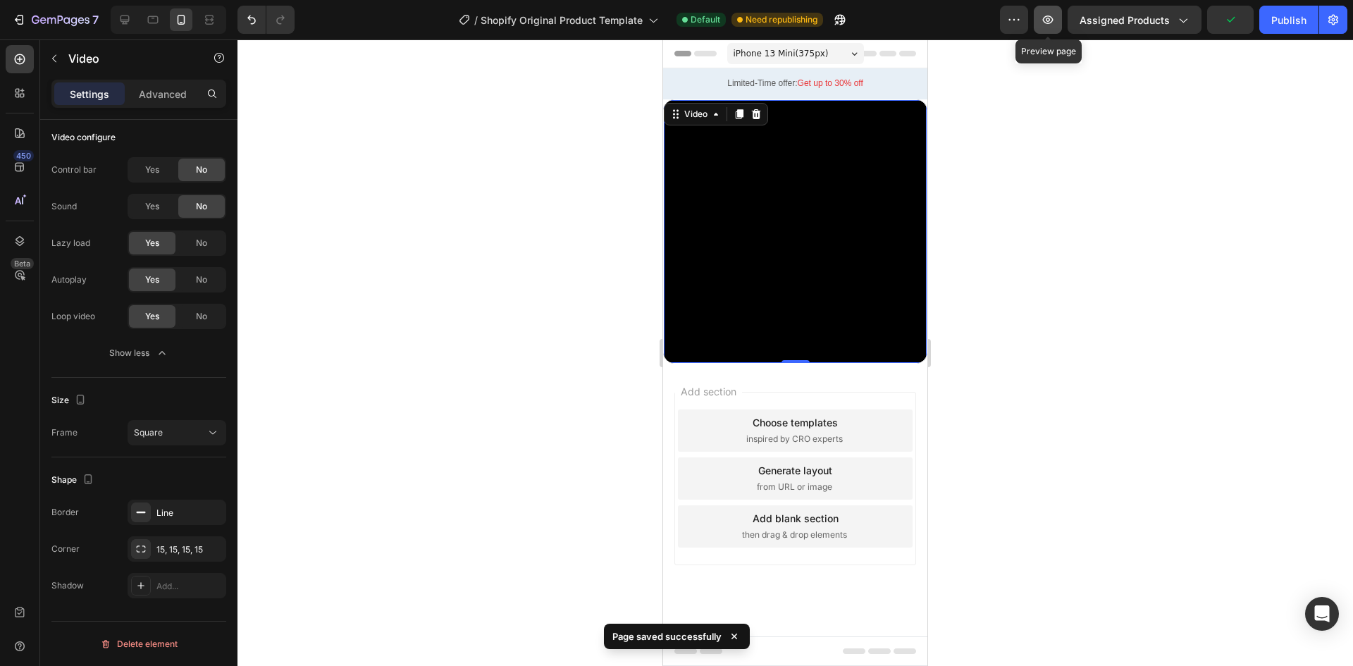
click at [1050, 20] on icon "button" at bounding box center [1048, 20] width 14 height 14
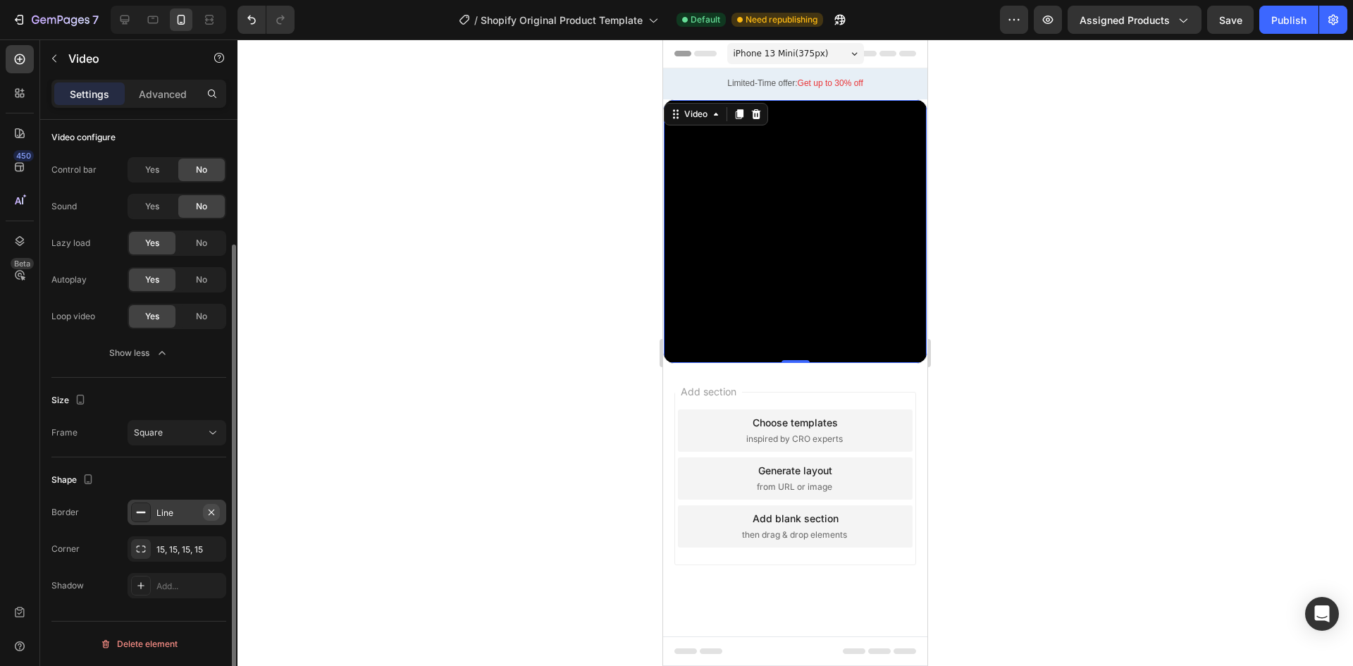
click at [211, 514] on icon "button" at bounding box center [211, 512] width 11 height 11
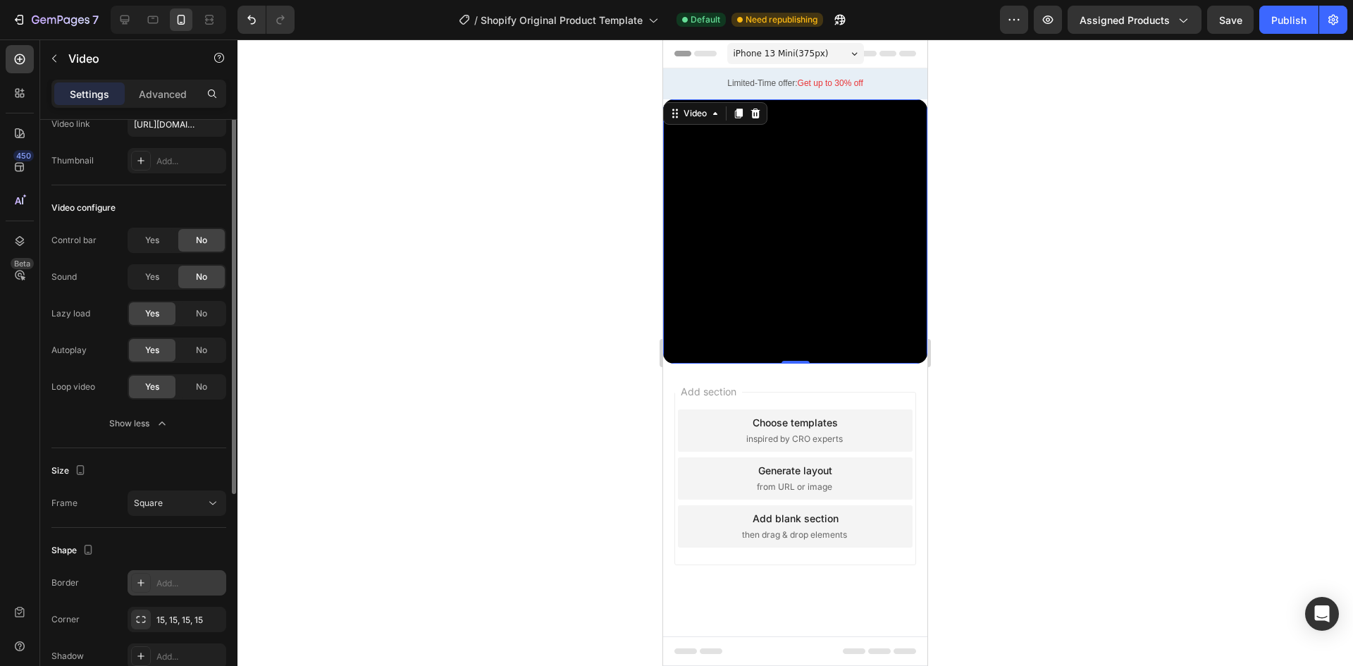
scroll to position [0, 0]
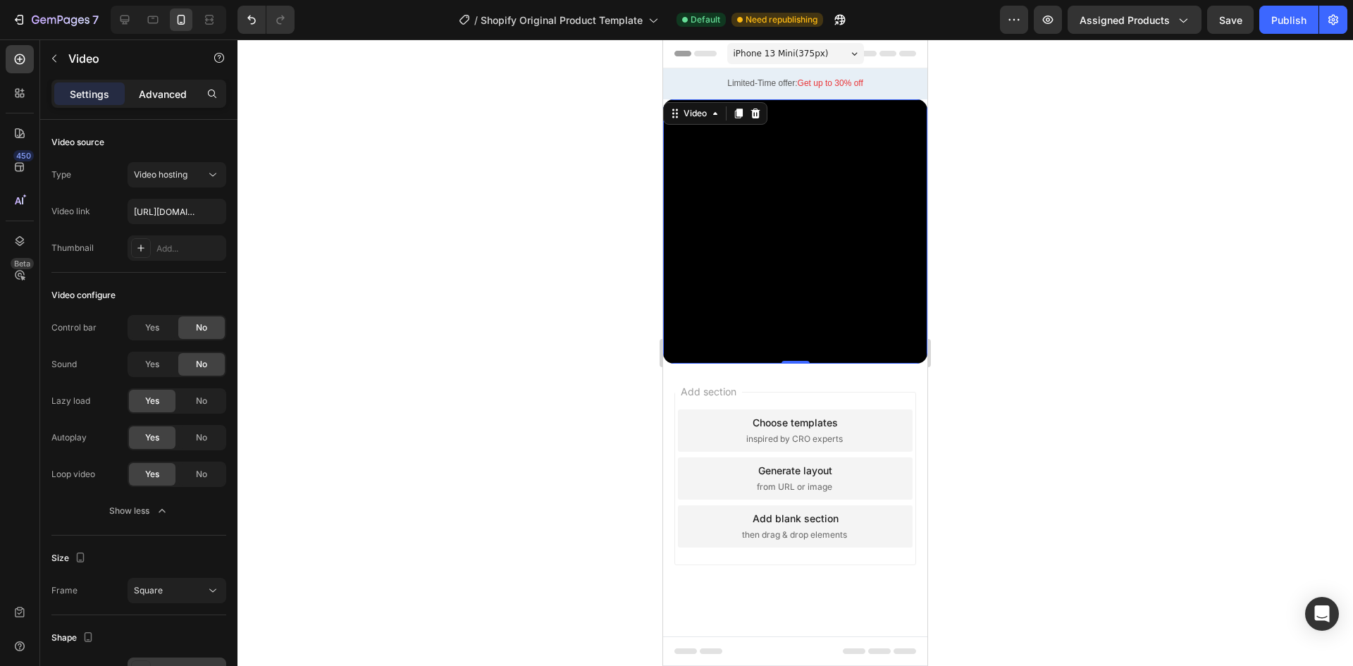
click at [157, 102] on div "Advanced" at bounding box center [163, 93] width 70 height 23
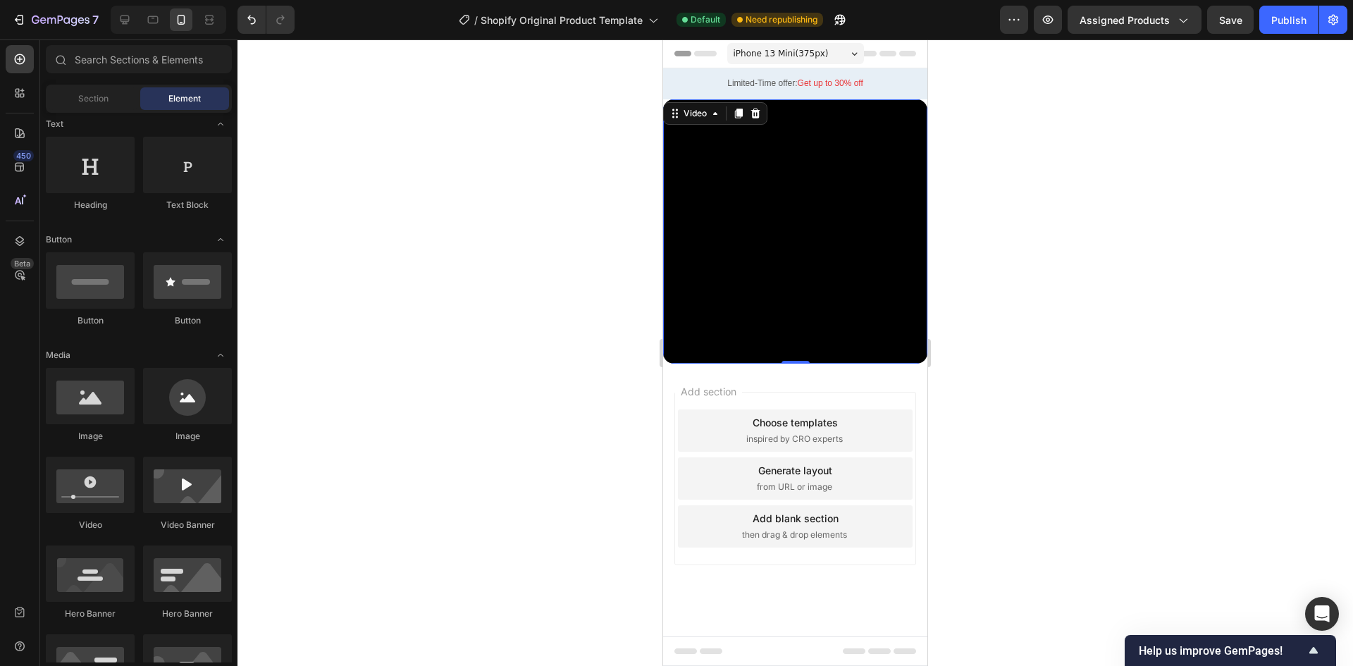
click at [686, 61] on div at bounding box center [795, 53] width 242 height 28
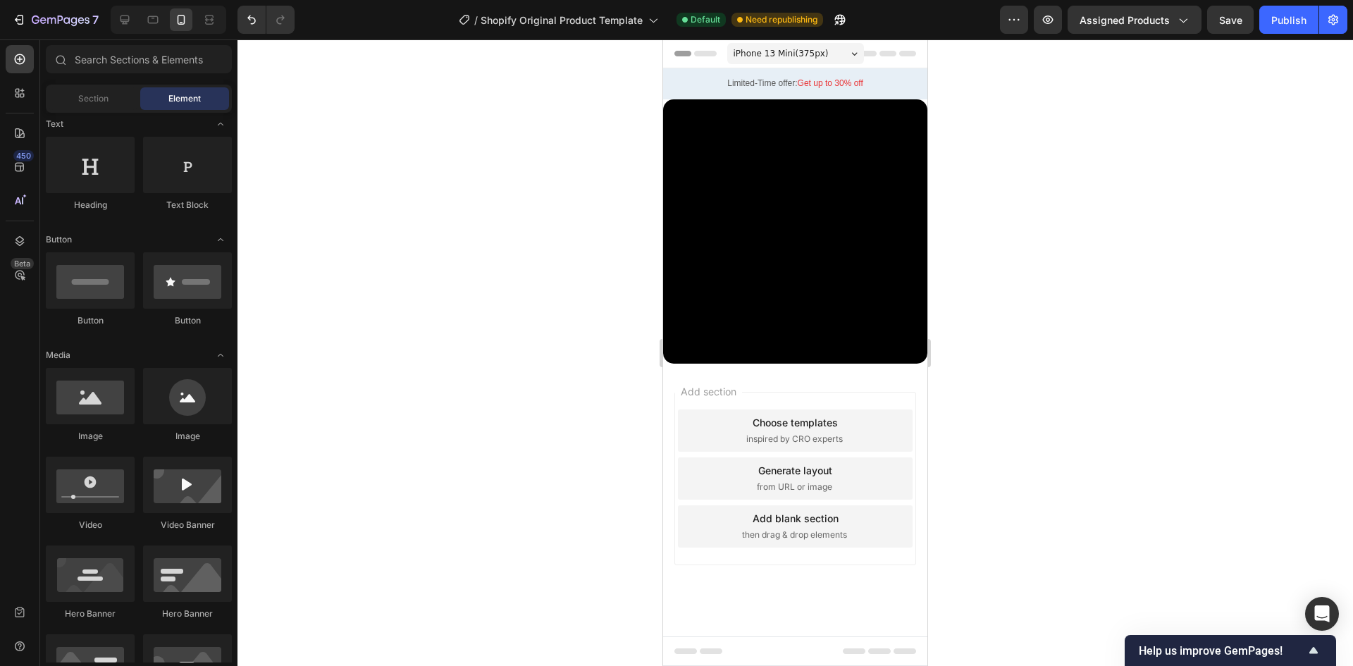
click at [685, 60] on div at bounding box center [795, 53] width 242 height 28
drag, startPoint x: 743, startPoint y: 223, endPoint x: 796, endPoint y: 397, distance: 182.1
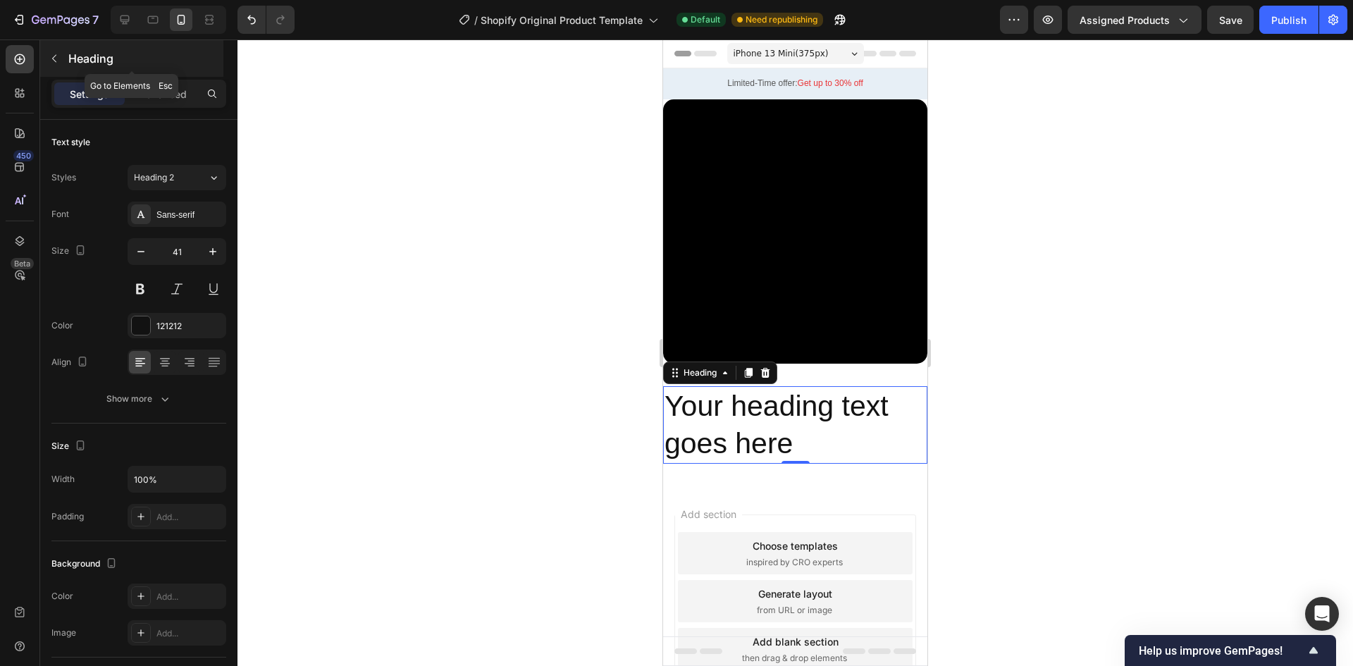
click at [52, 55] on icon "button" at bounding box center [54, 58] width 11 height 11
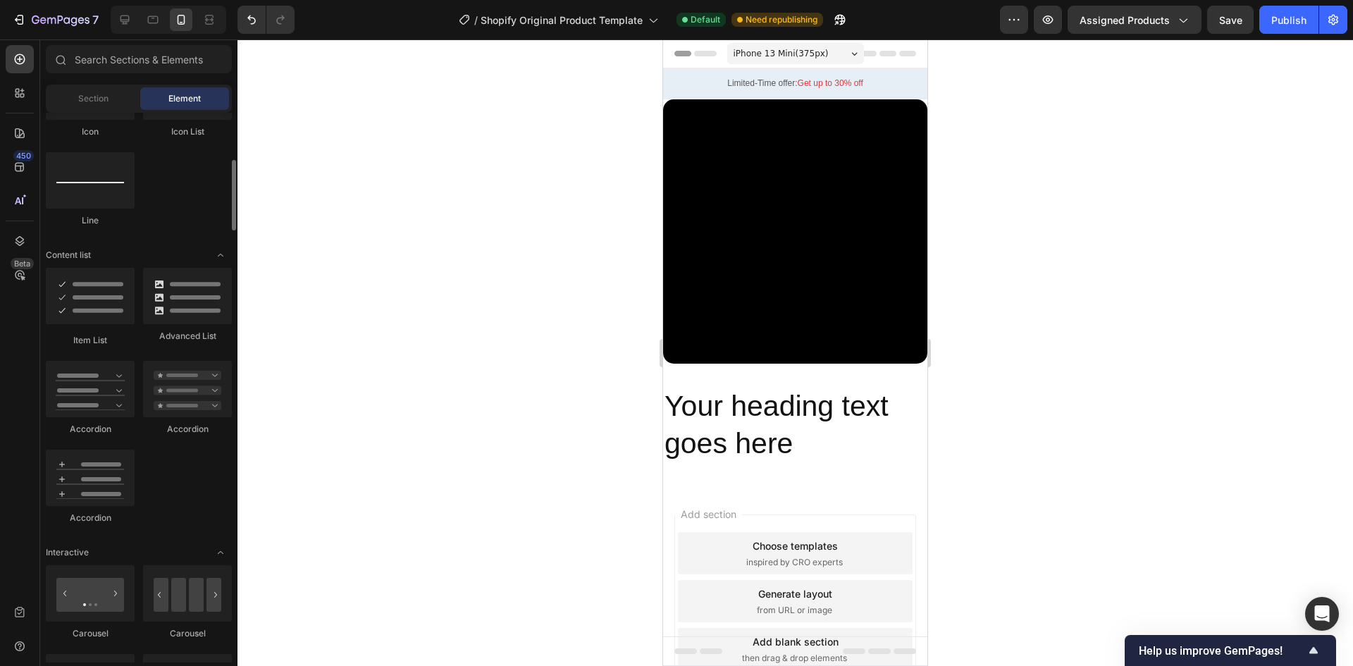
scroll to position [845, 0]
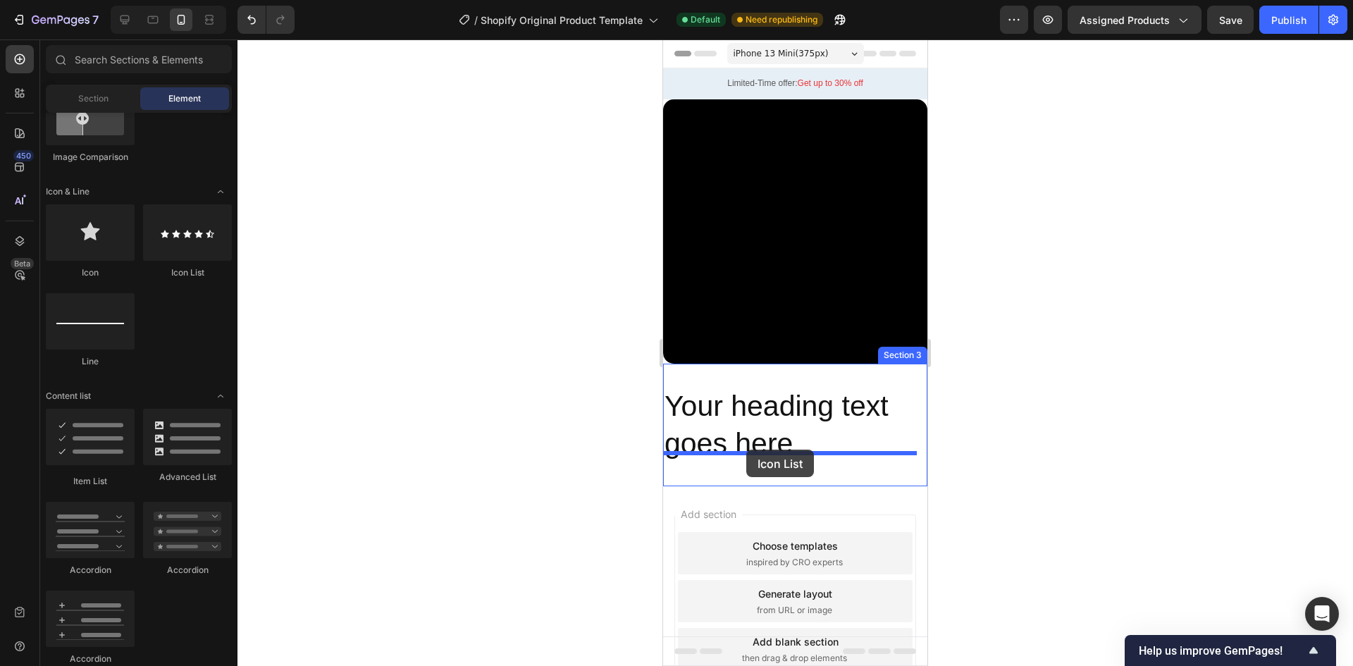
drag, startPoint x: 839, startPoint y: 275, endPoint x: 746, endPoint y: 449, distance: 197.3
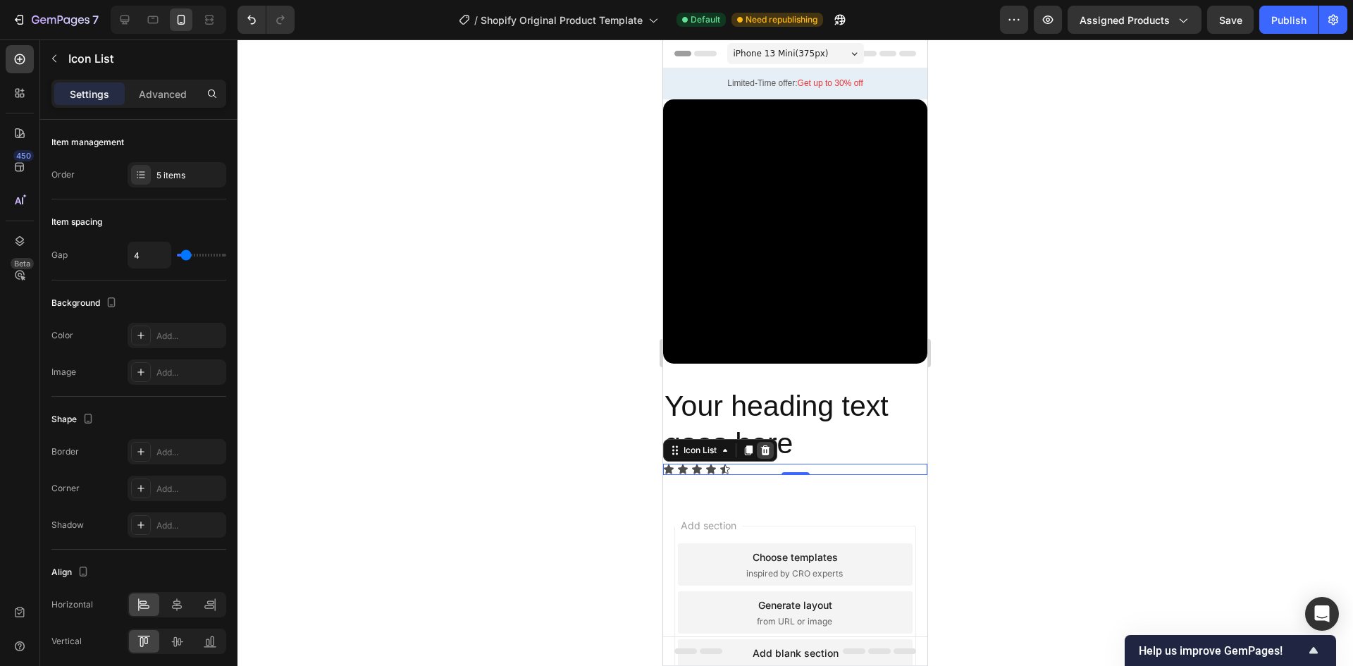
click at [767, 445] on icon at bounding box center [765, 450] width 9 height 10
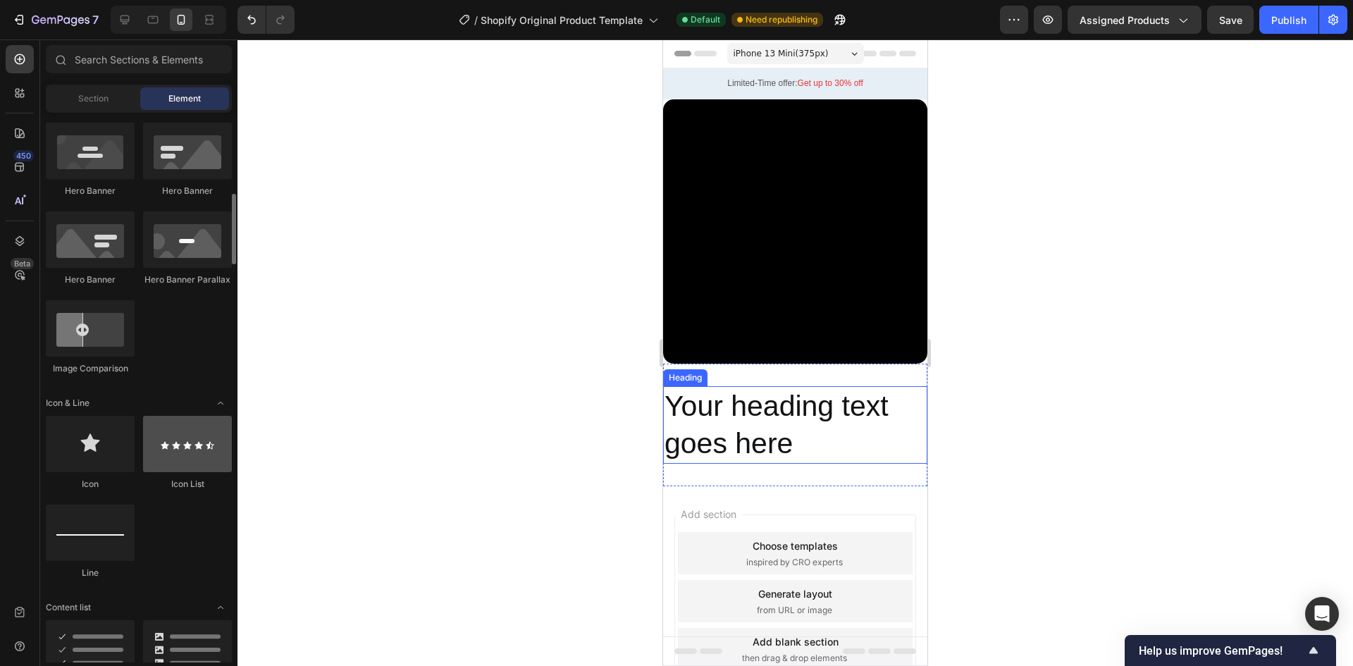
scroll to position [775, 0]
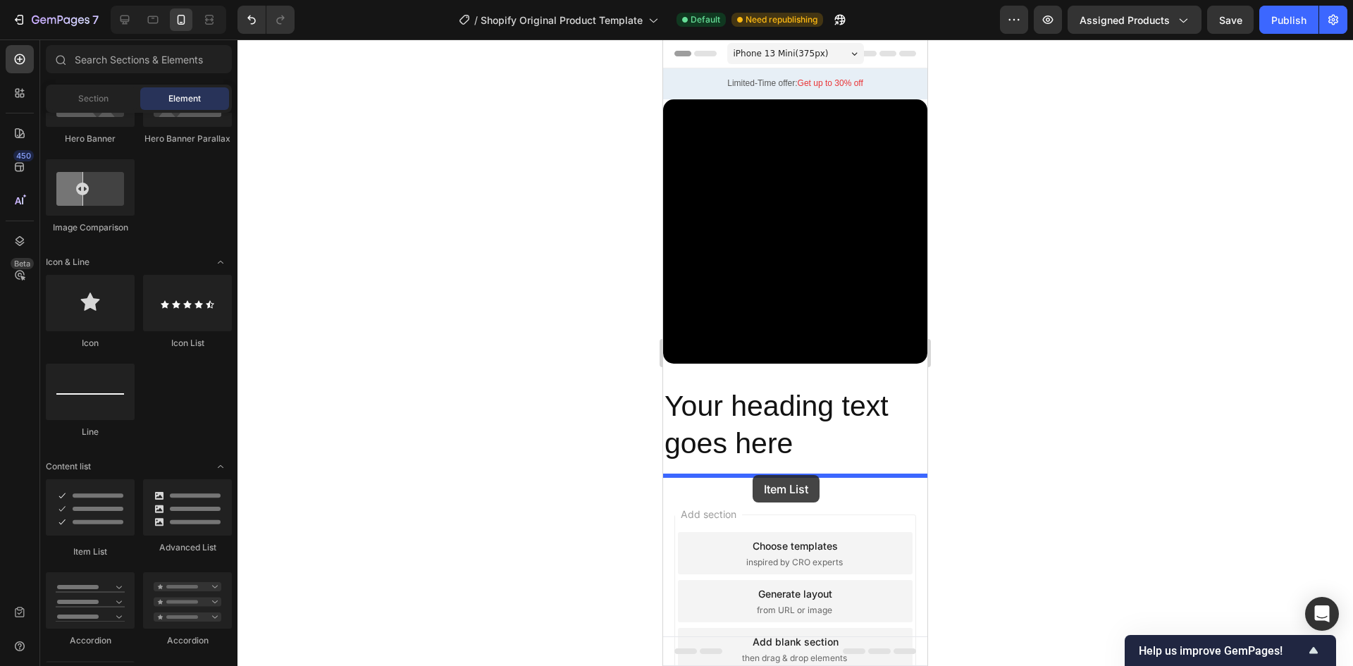
drag, startPoint x: 724, startPoint y: 553, endPoint x: 752, endPoint y: 475, distance: 83.1
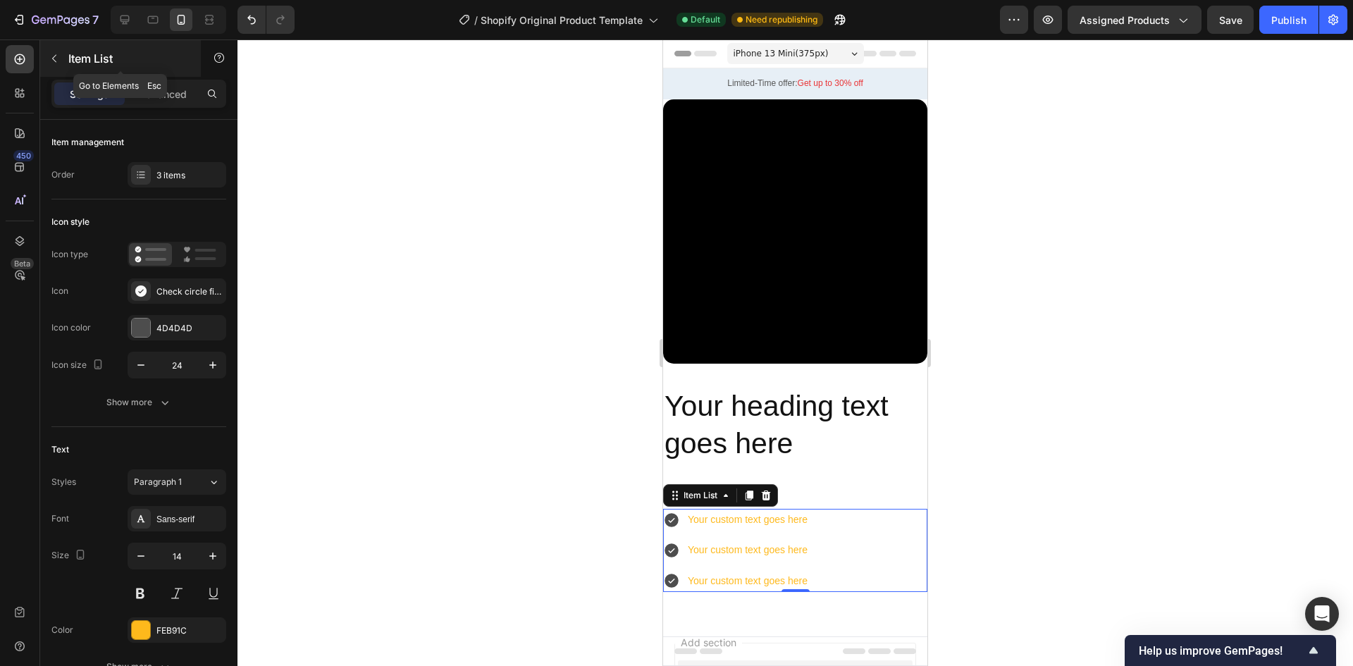
click at [54, 62] on icon "button" at bounding box center [54, 58] width 11 height 11
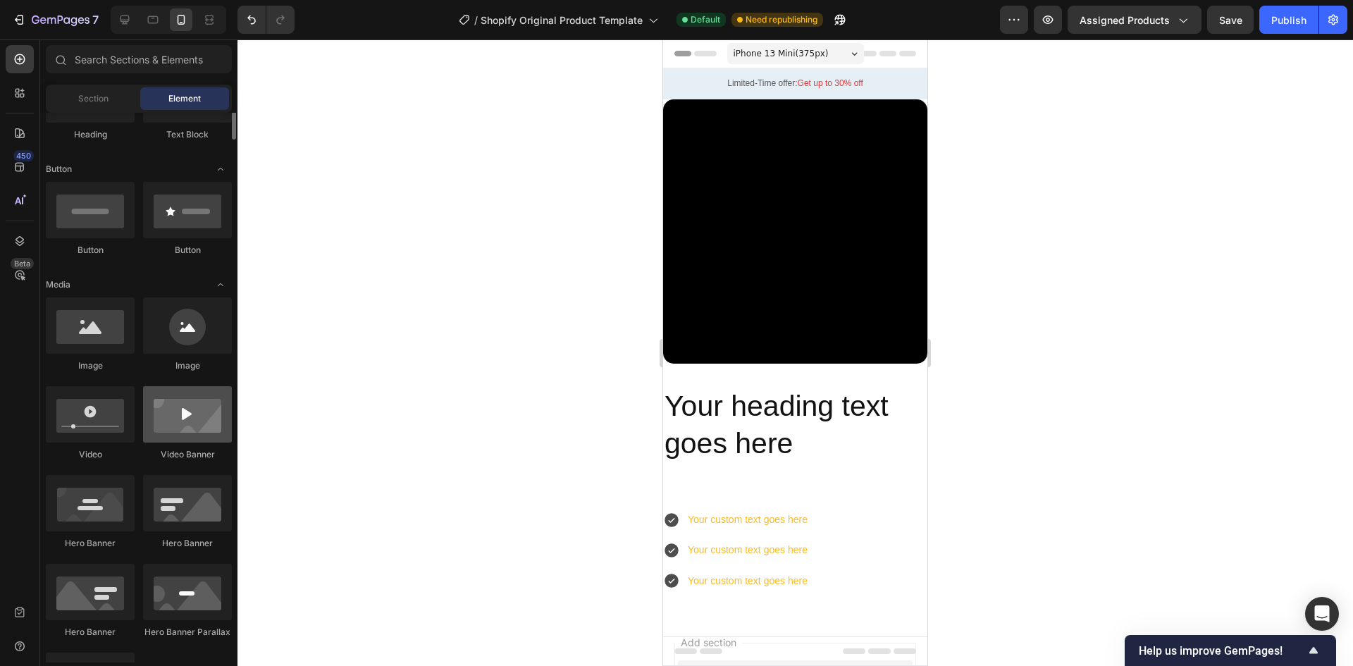
scroll to position [0, 0]
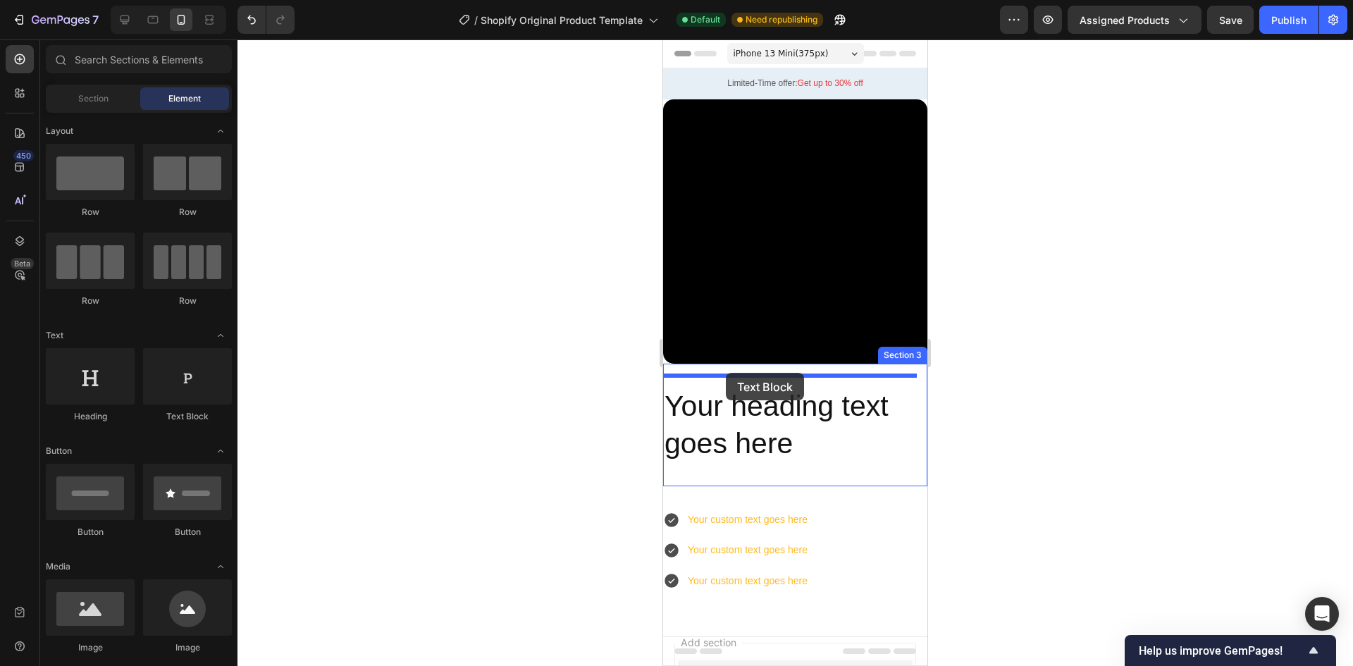
drag, startPoint x: 853, startPoint y: 431, endPoint x: 726, endPoint y: 373, distance: 140.3
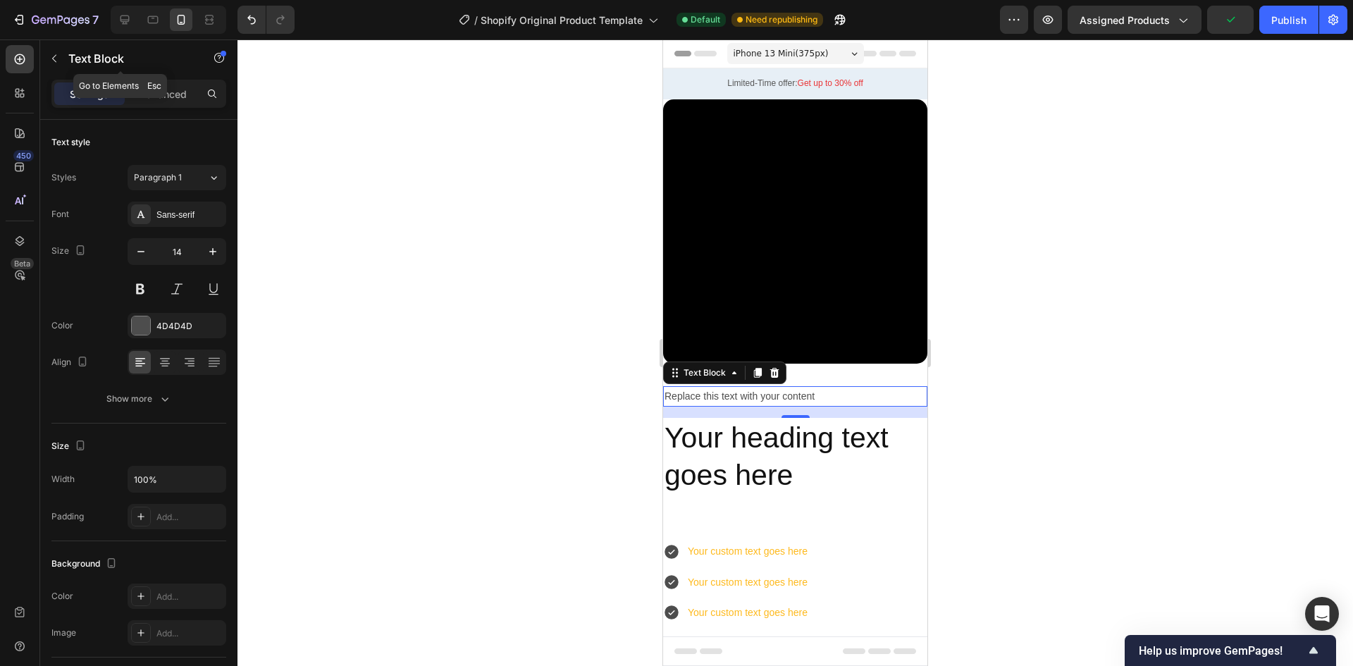
click at [61, 66] on button "button" at bounding box center [54, 58] width 23 height 23
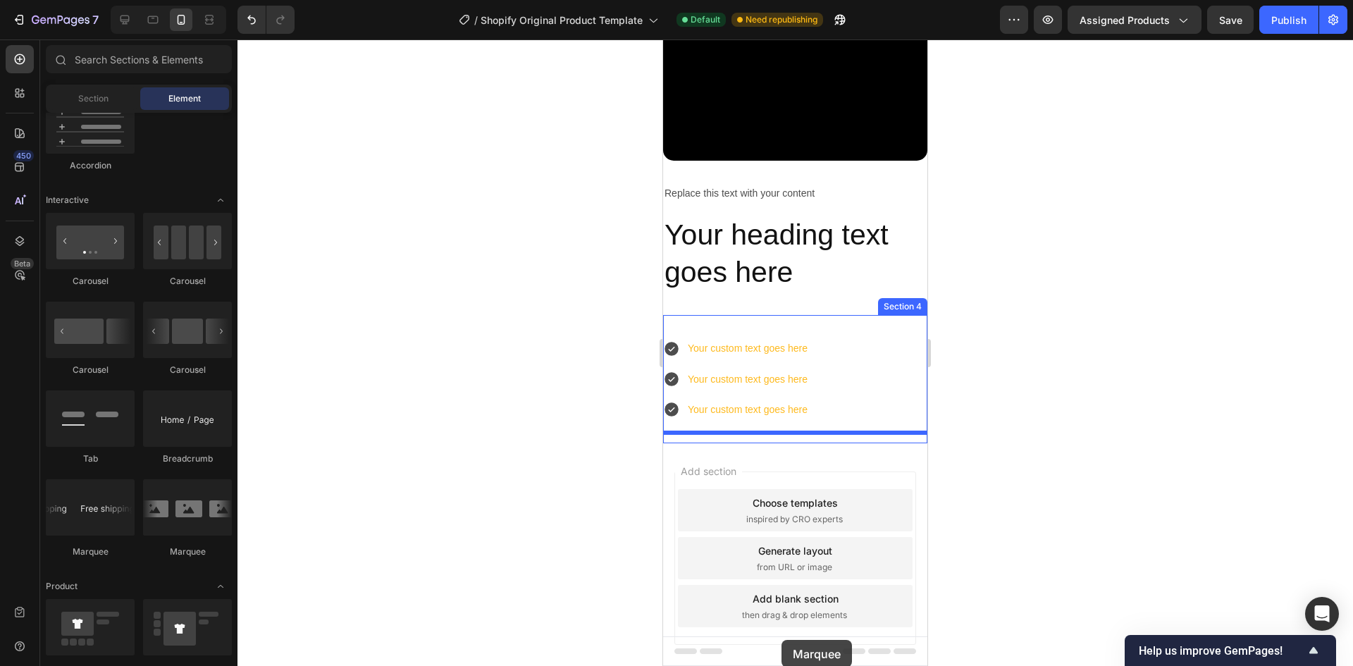
scroll to position [205, 0]
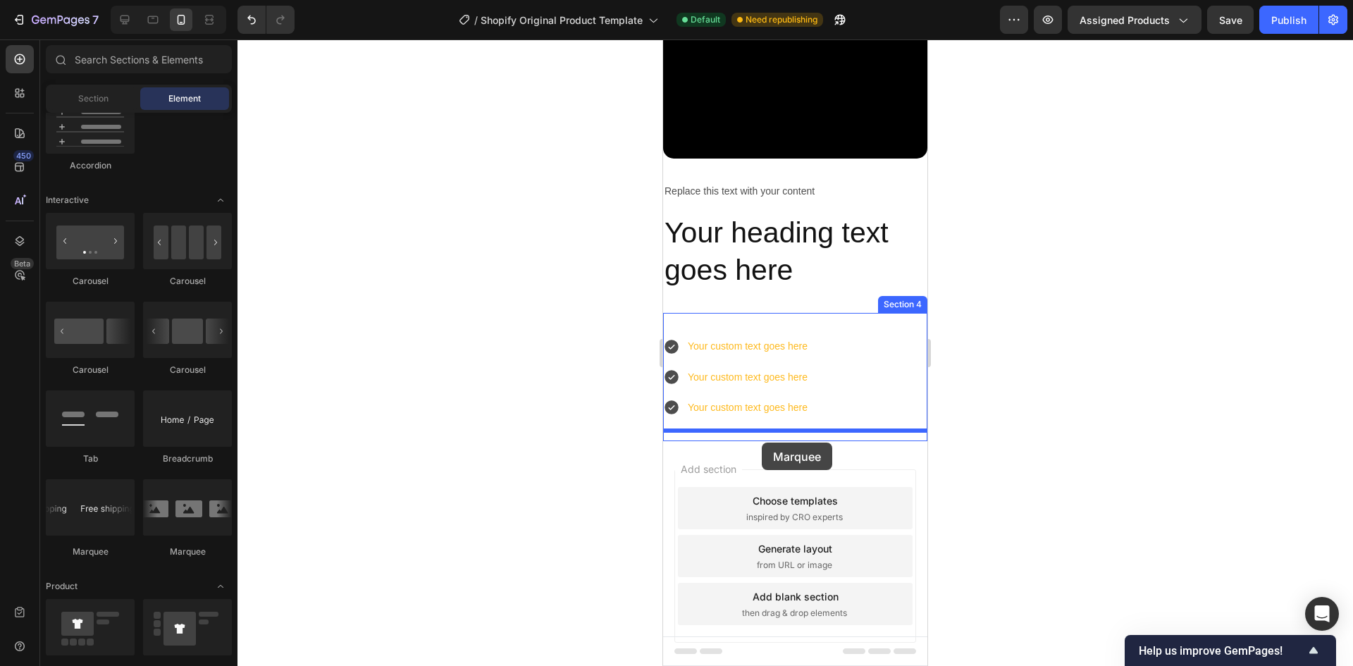
drag, startPoint x: 741, startPoint y: 560, endPoint x: 762, endPoint y: 442, distance: 119.4
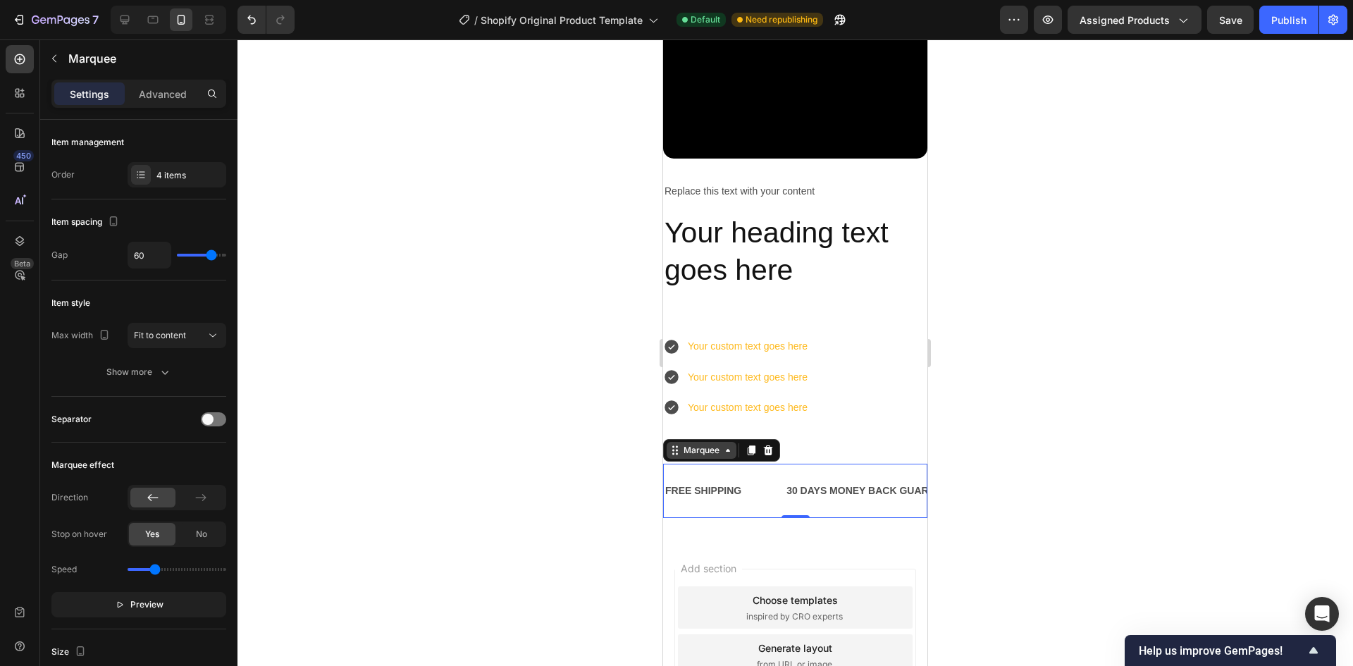
click at [709, 444] on div "Marquee" at bounding box center [702, 450] width 42 height 13
click at [770, 445] on icon at bounding box center [768, 450] width 9 height 10
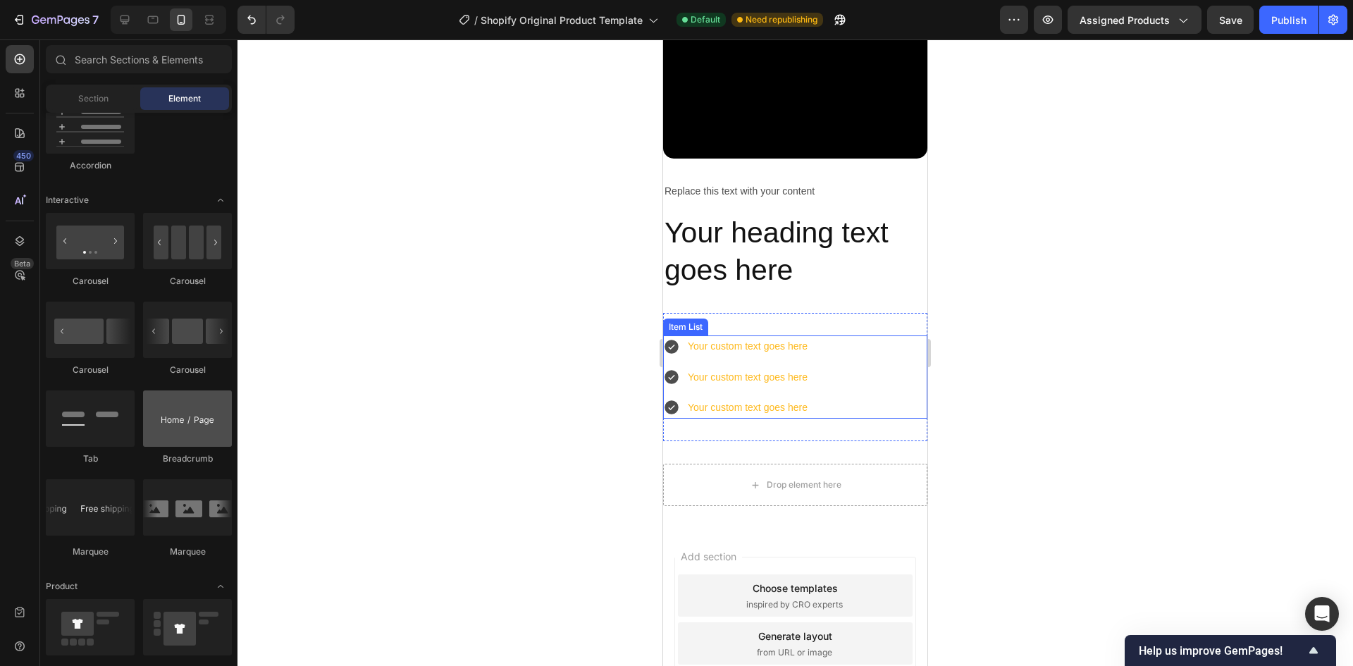
scroll to position [1409, 0]
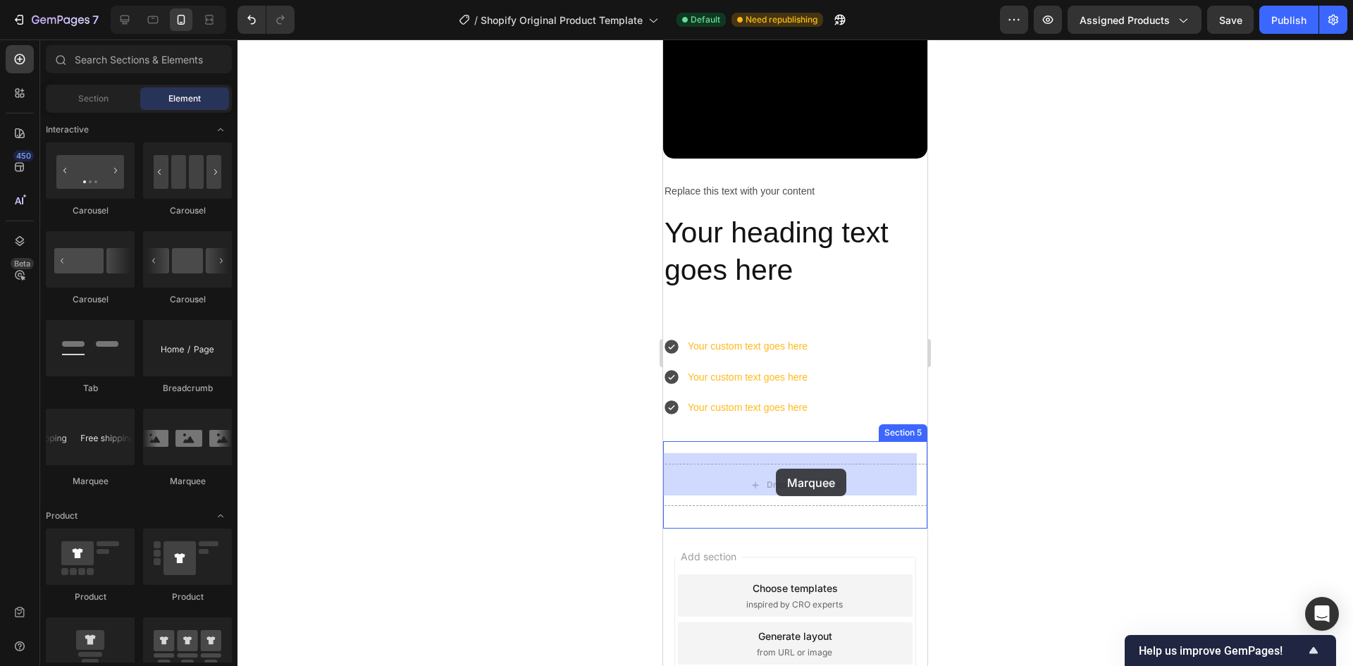
drag, startPoint x: 836, startPoint y: 494, endPoint x: 776, endPoint y: 469, distance: 64.8
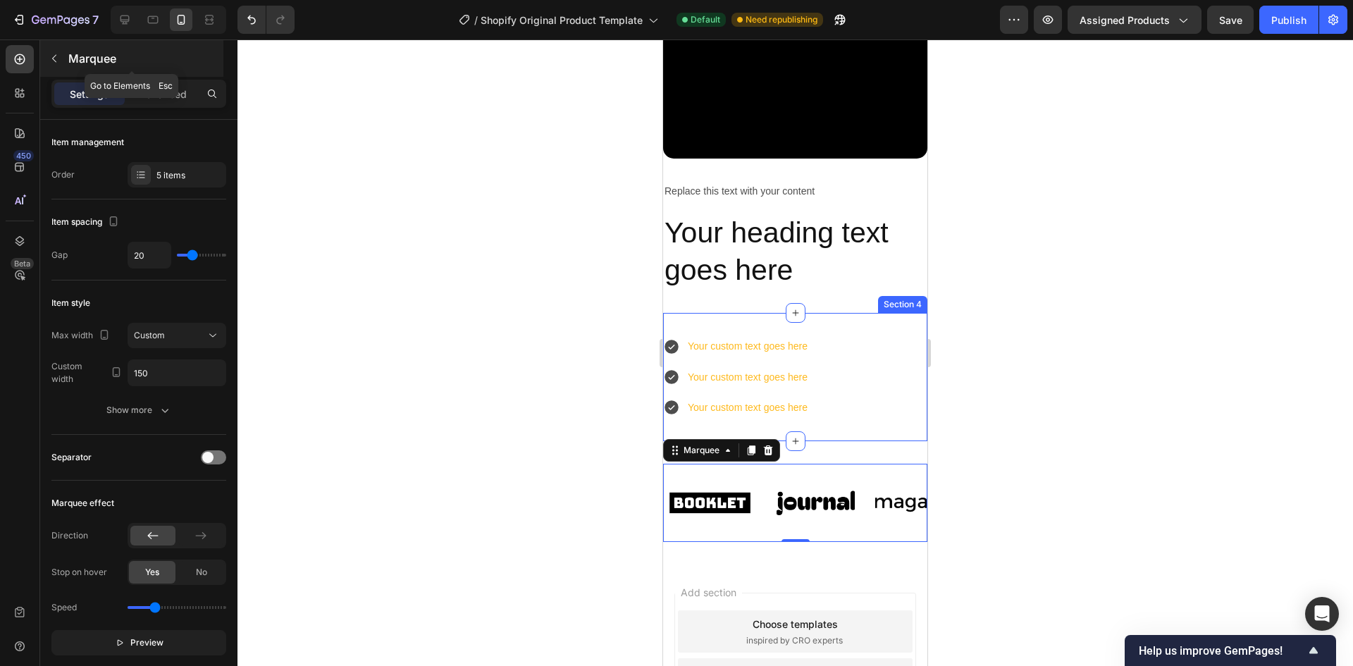
click at [51, 60] on icon "button" at bounding box center [54, 58] width 11 height 11
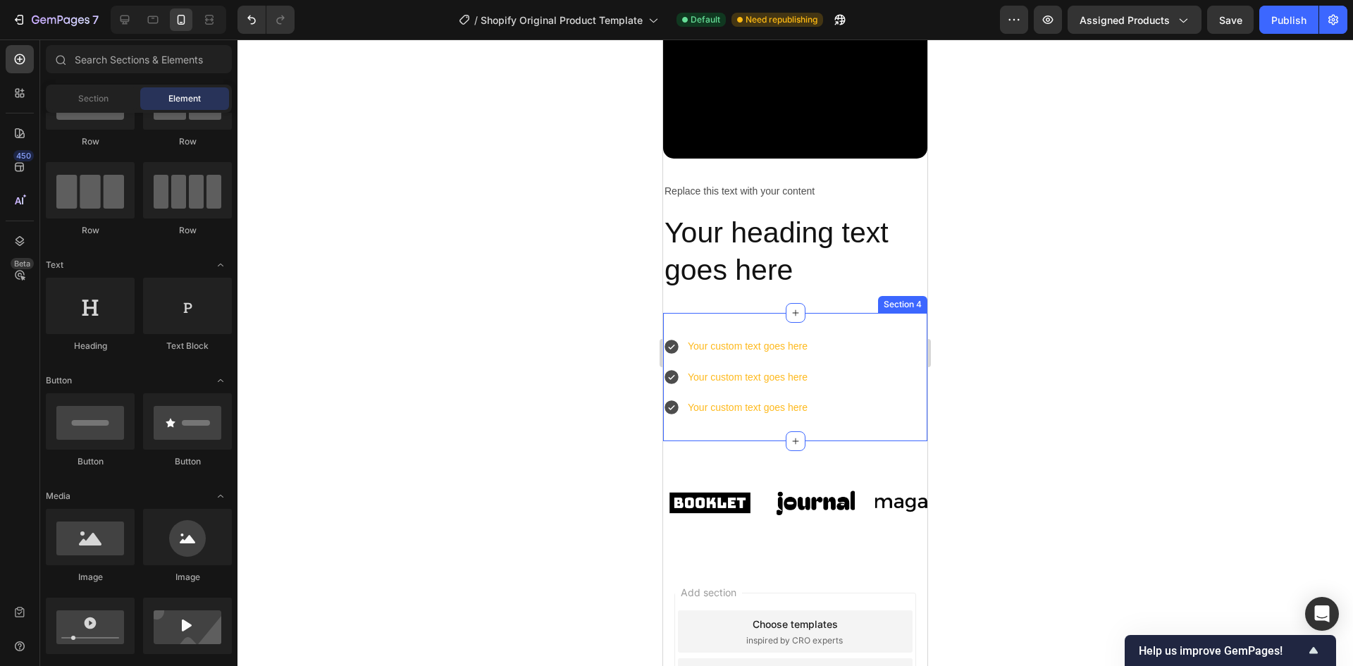
scroll to position [0, 0]
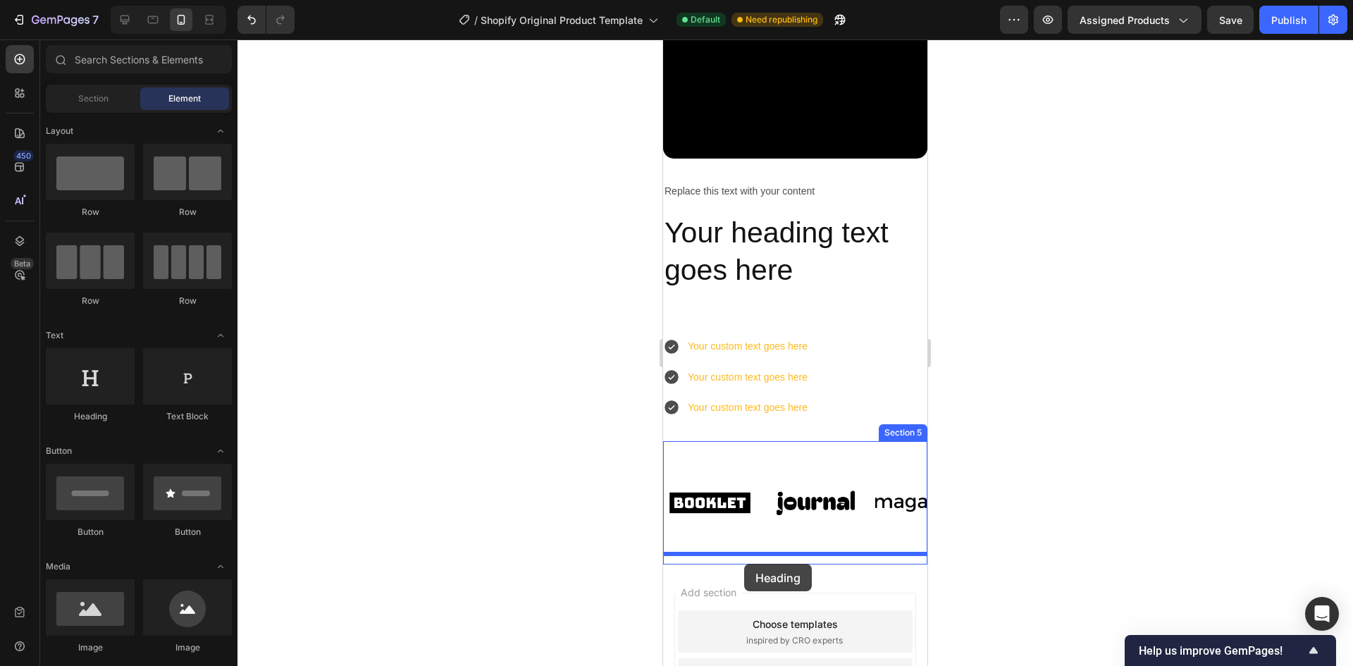
drag, startPoint x: 752, startPoint y: 432, endPoint x: 744, endPoint y: 564, distance: 132.0
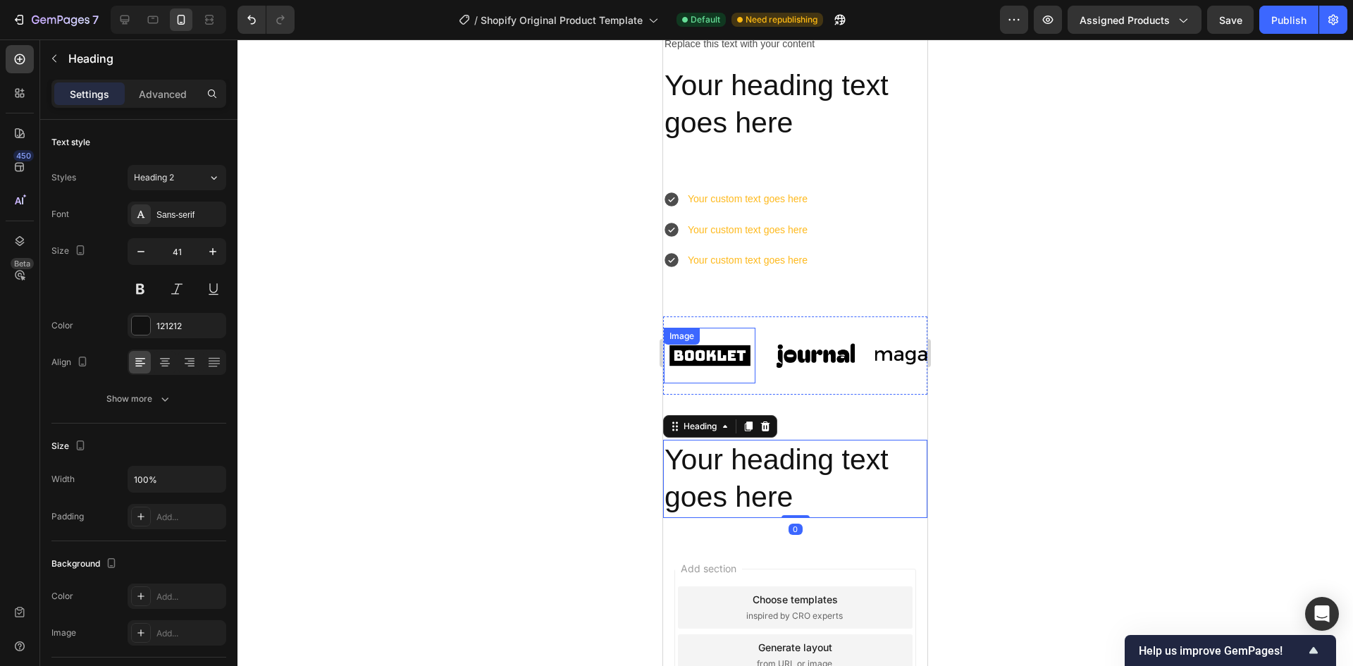
scroll to position [346, 0]
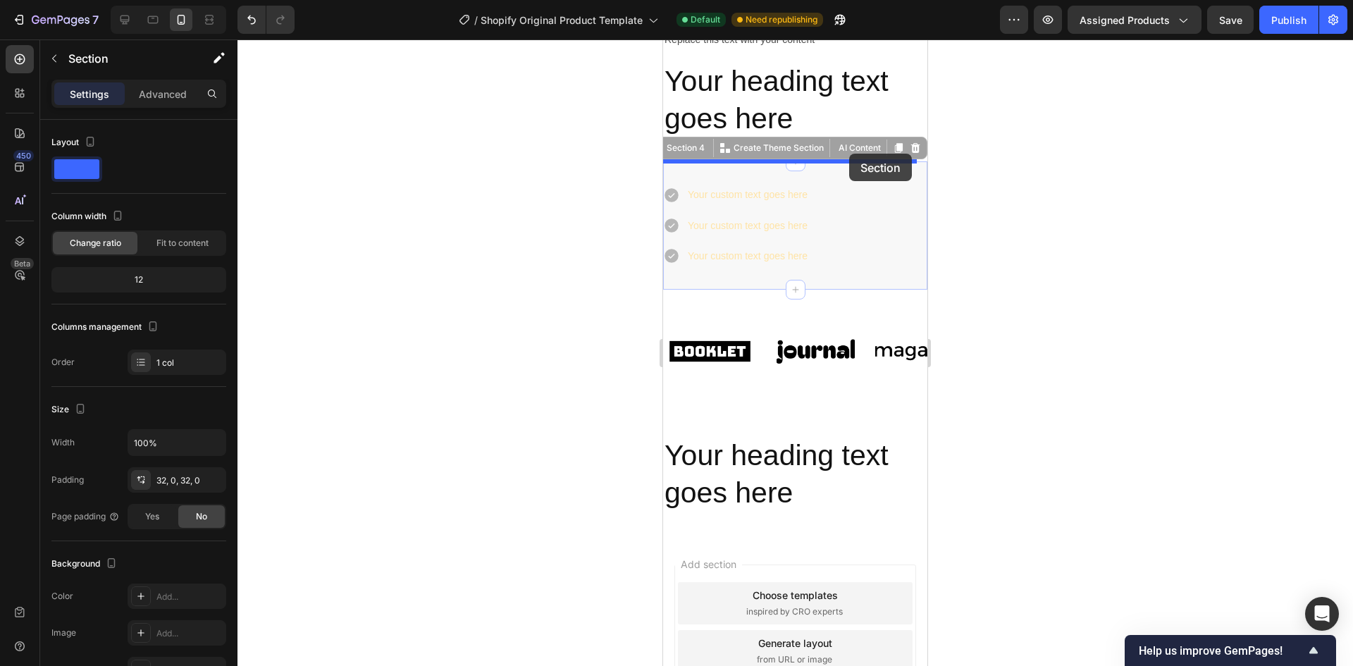
drag, startPoint x: 848, startPoint y: 181, endPoint x: 849, endPoint y: 154, distance: 27.5
click at [849, 154] on div "iPhone 13 Mini ( 375 px) iPhone 13 Mini iPhone 13 Pro iPhone 11 Pro Max iPhone …" at bounding box center [795, 248] width 264 height 1108
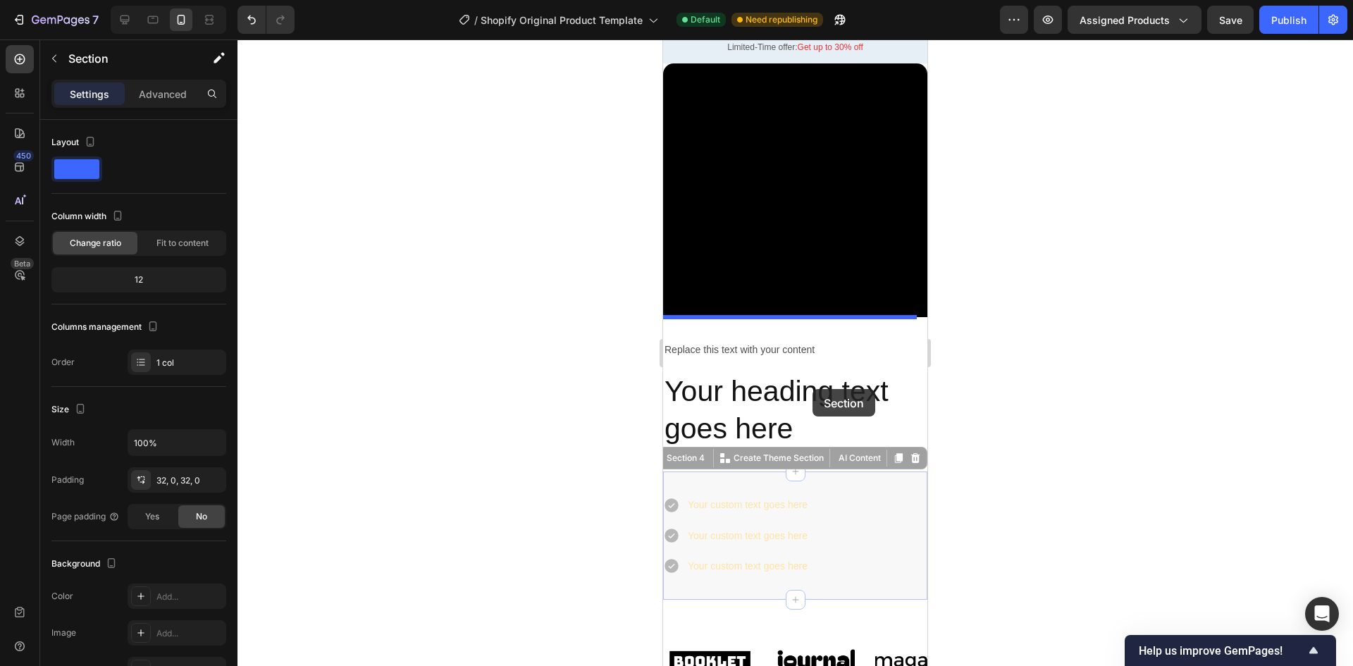
scroll to position [0, 0]
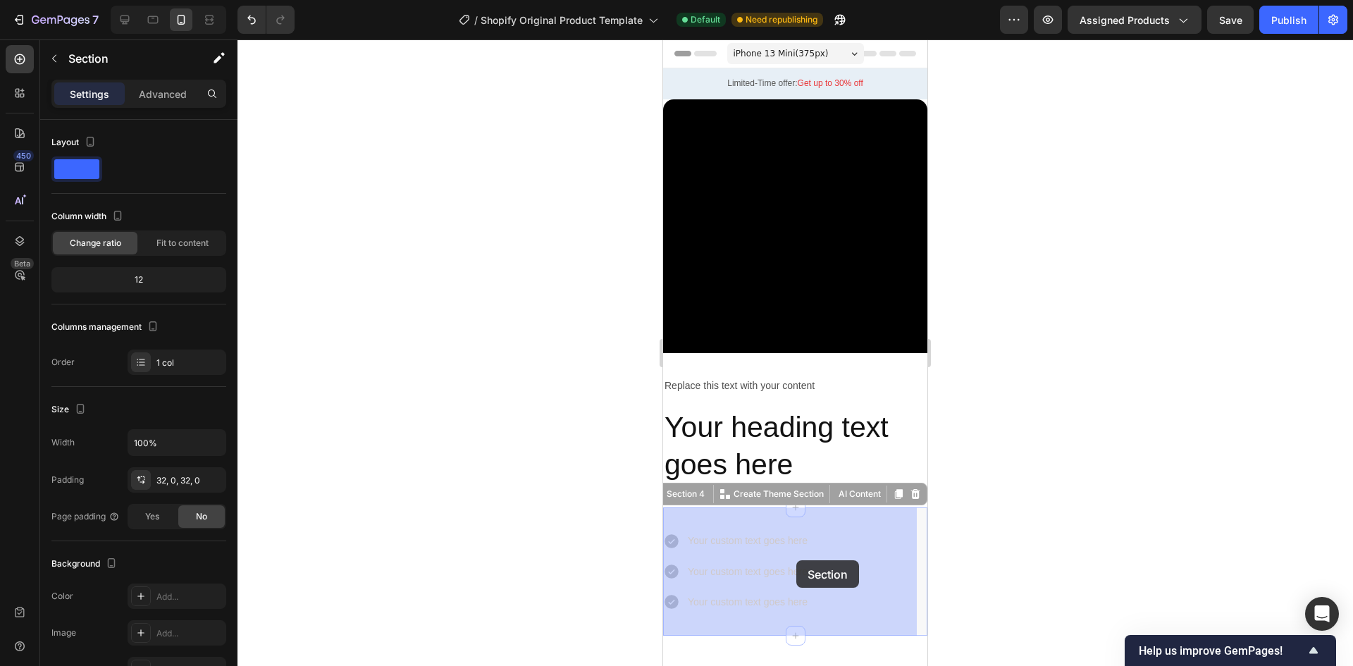
drag, startPoint x: 852, startPoint y: 171, endPoint x: 796, endPoint y: 560, distance: 392.9
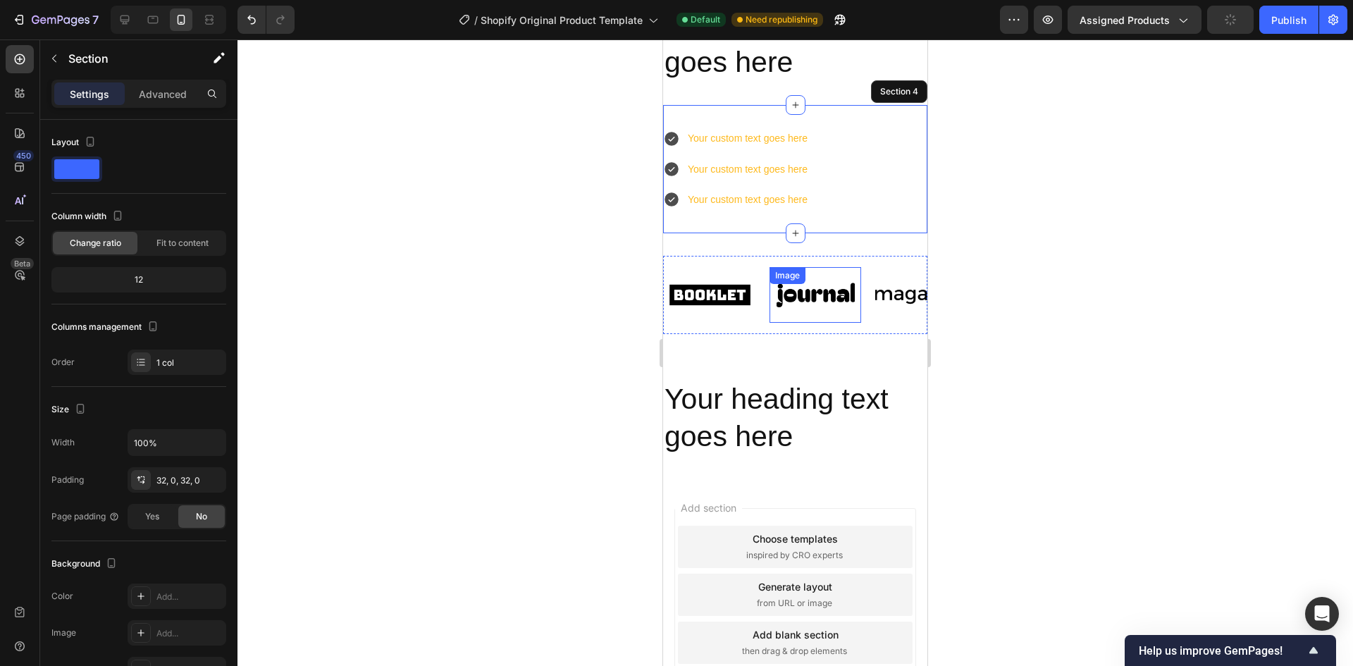
scroll to position [481, 0]
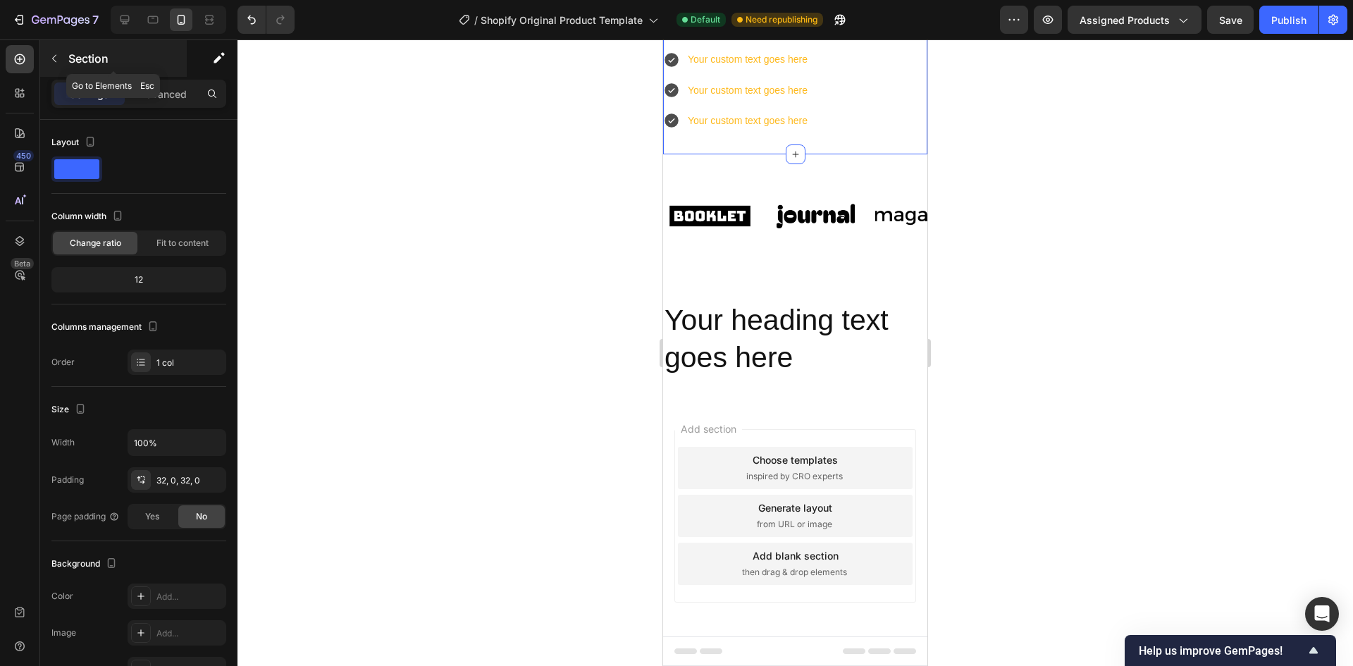
click at [58, 58] on icon "button" at bounding box center [54, 58] width 11 height 11
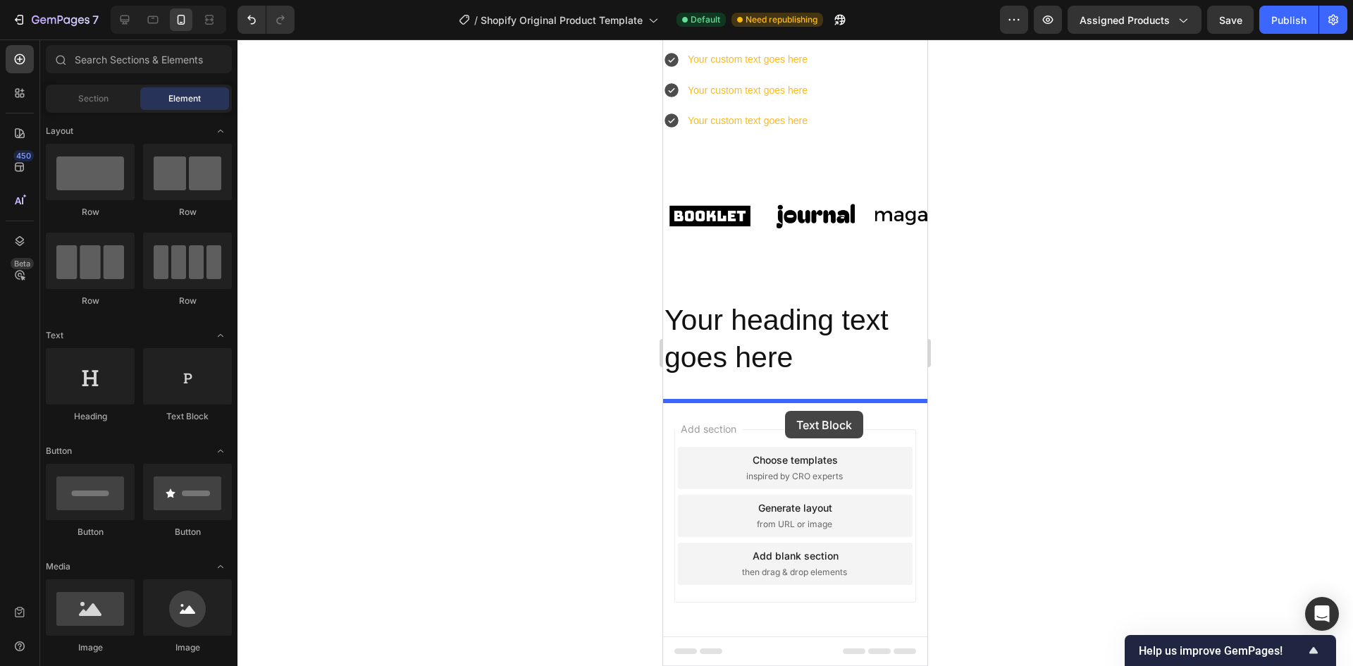
drag, startPoint x: 847, startPoint y: 415, endPoint x: 785, endPoint y: 411, distance: 62.1
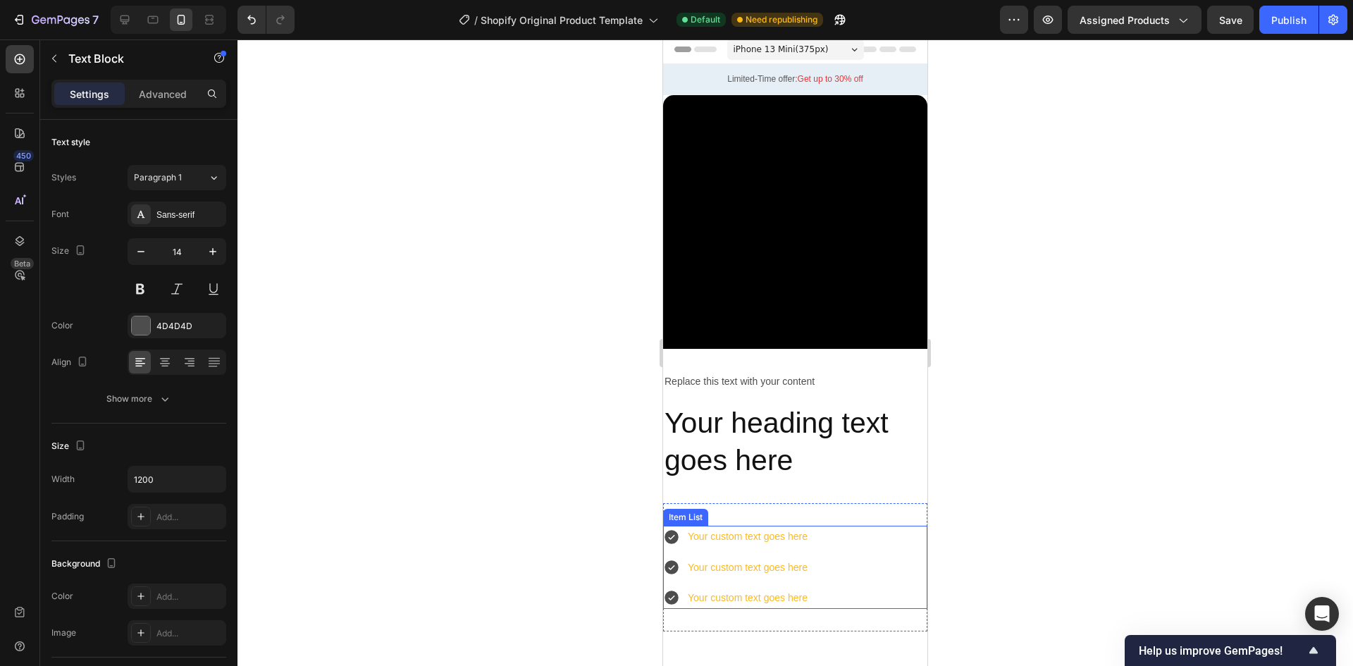
scroll to position [0, 0]
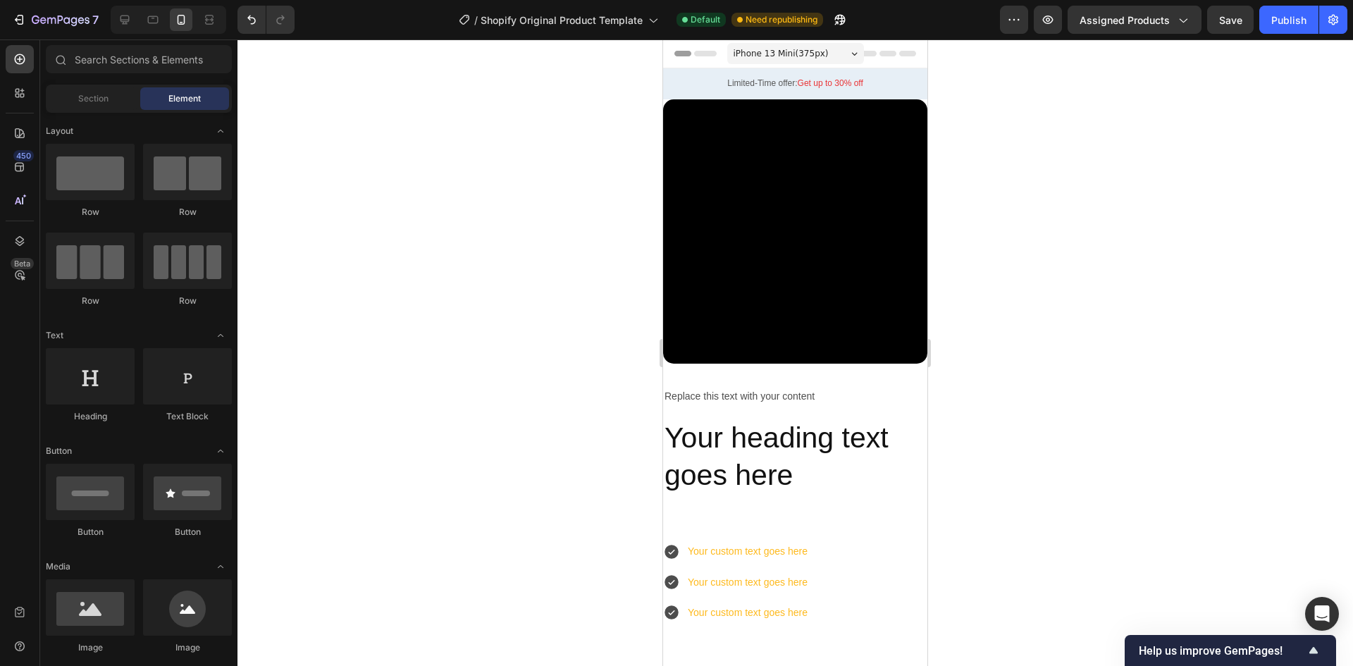
click at [907, 50] on div at bounding box center [795, 53] width 264 height 29
click at [905, 51] on div at bounding box center [795, 53] width 264 height 29
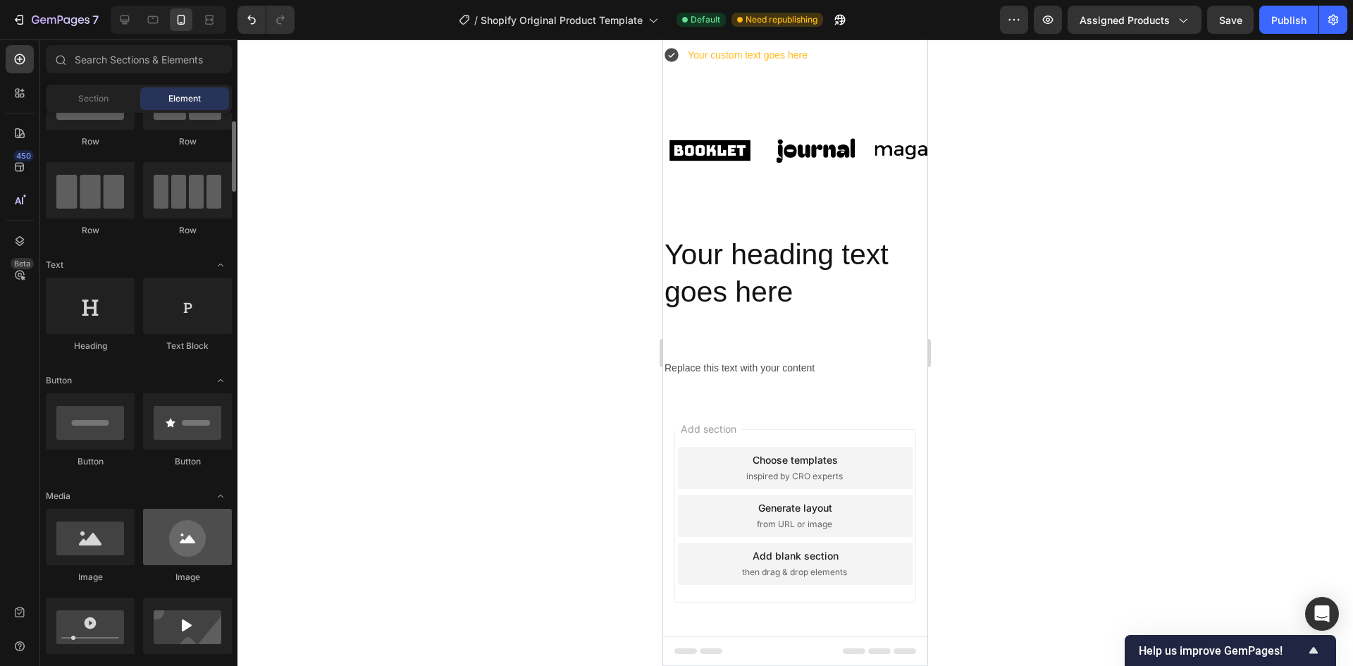
scroll to position [141, 0]
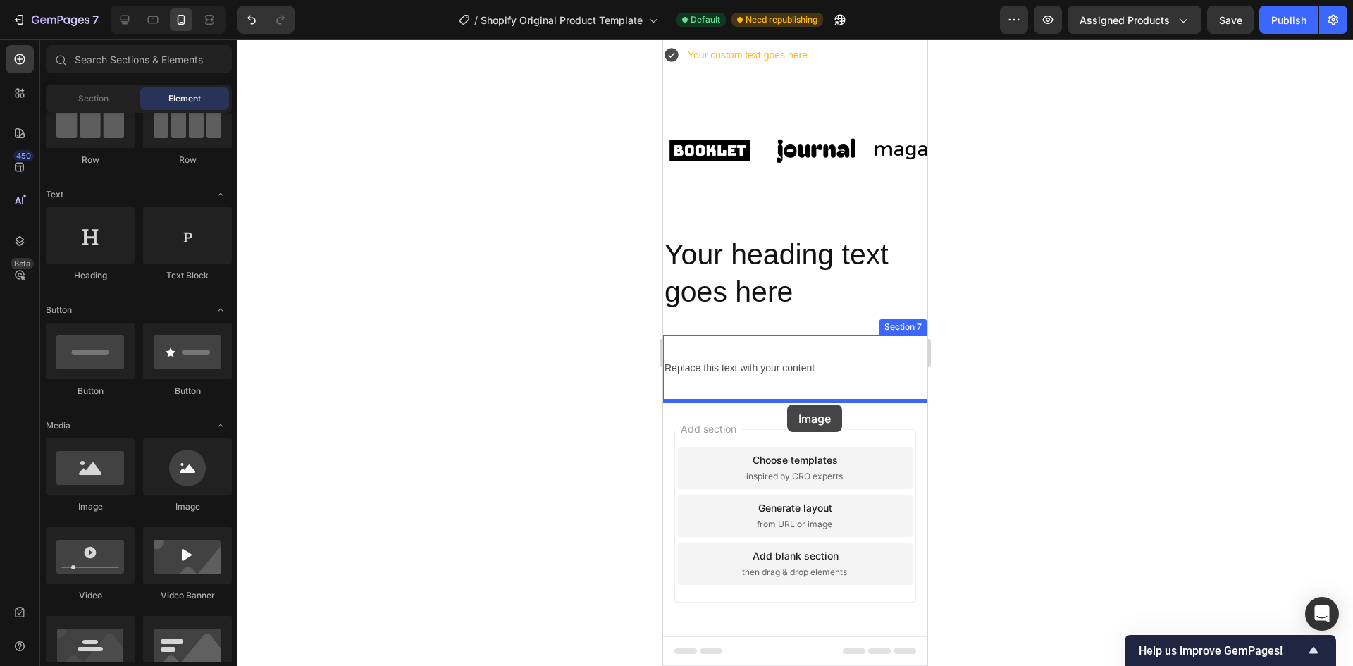
drag, startPoint x: 752, startPoint y: 530, endPoint x: 787, endPoint y: 404, distance: 130.1
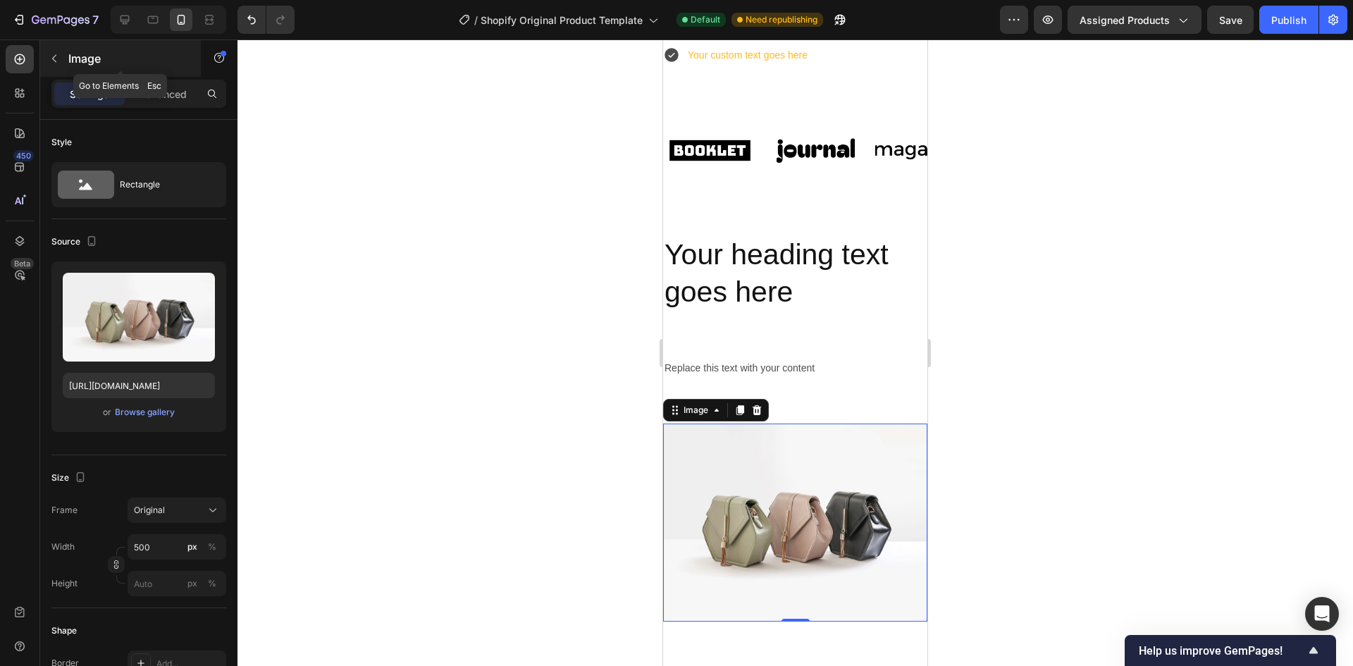
click at [45, 54] on button "button" at bounding box center [54, 58] width 23 height 23
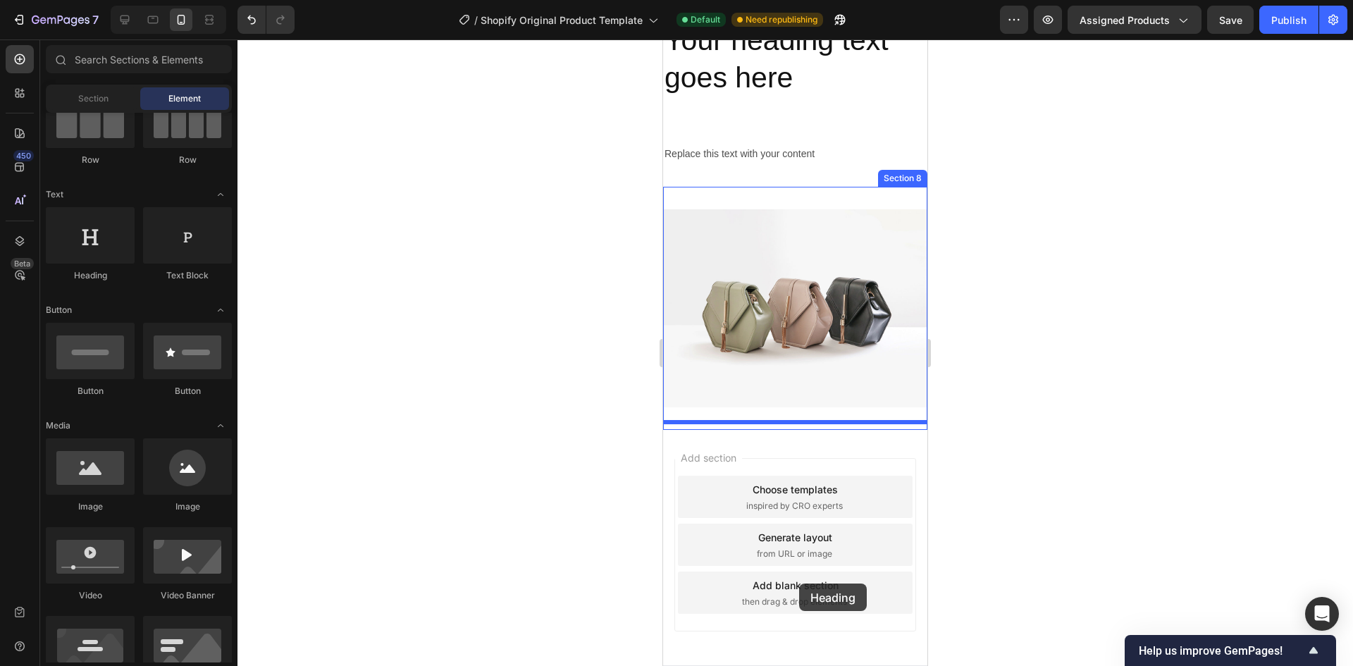
scroll to position [782, 0]
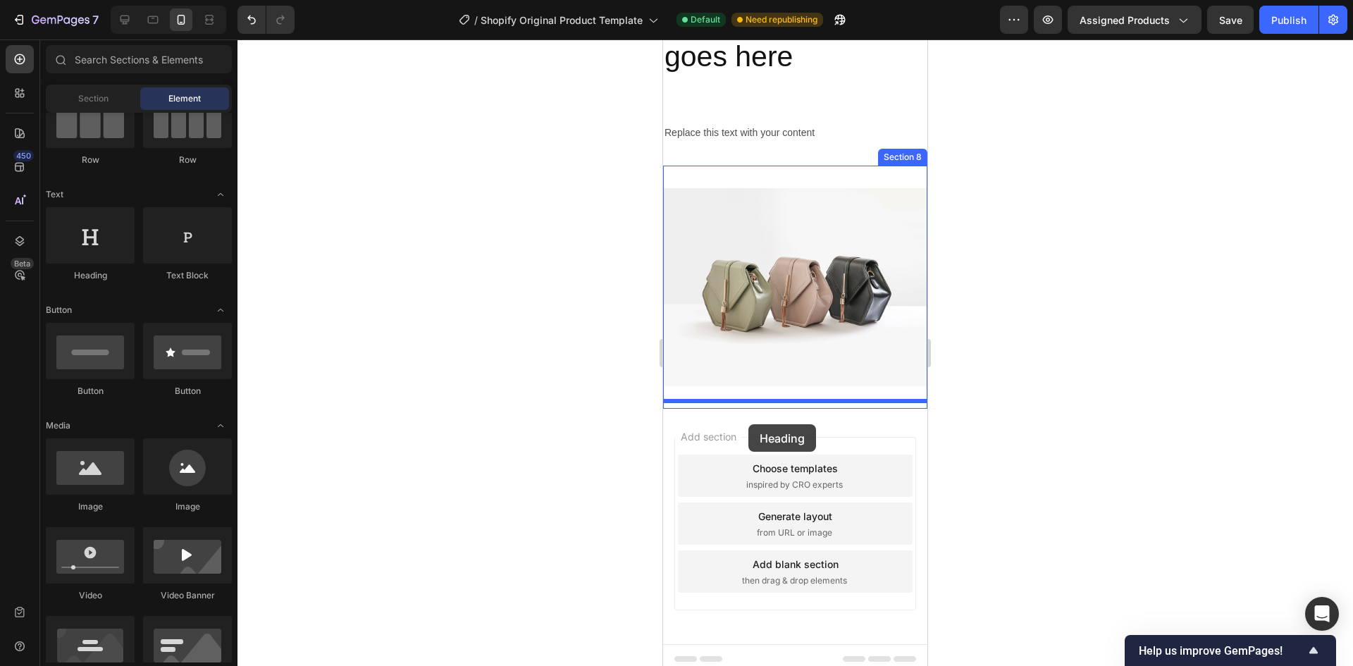
drag, startPoint x: 753, startPoint y: 287, endPoint x: 748, endPoint y: 424, distance: 137.5
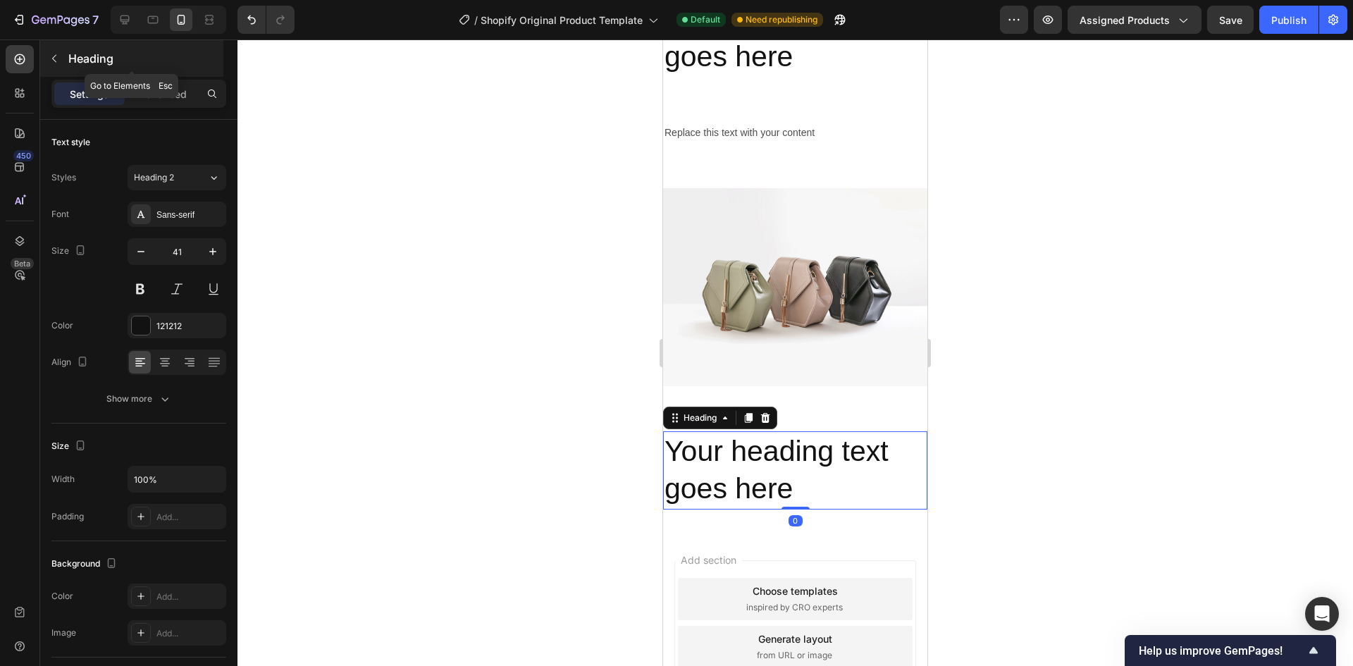
click at [59, 55] on icon "button" at bounding box center [54, 58] width 11 height 11
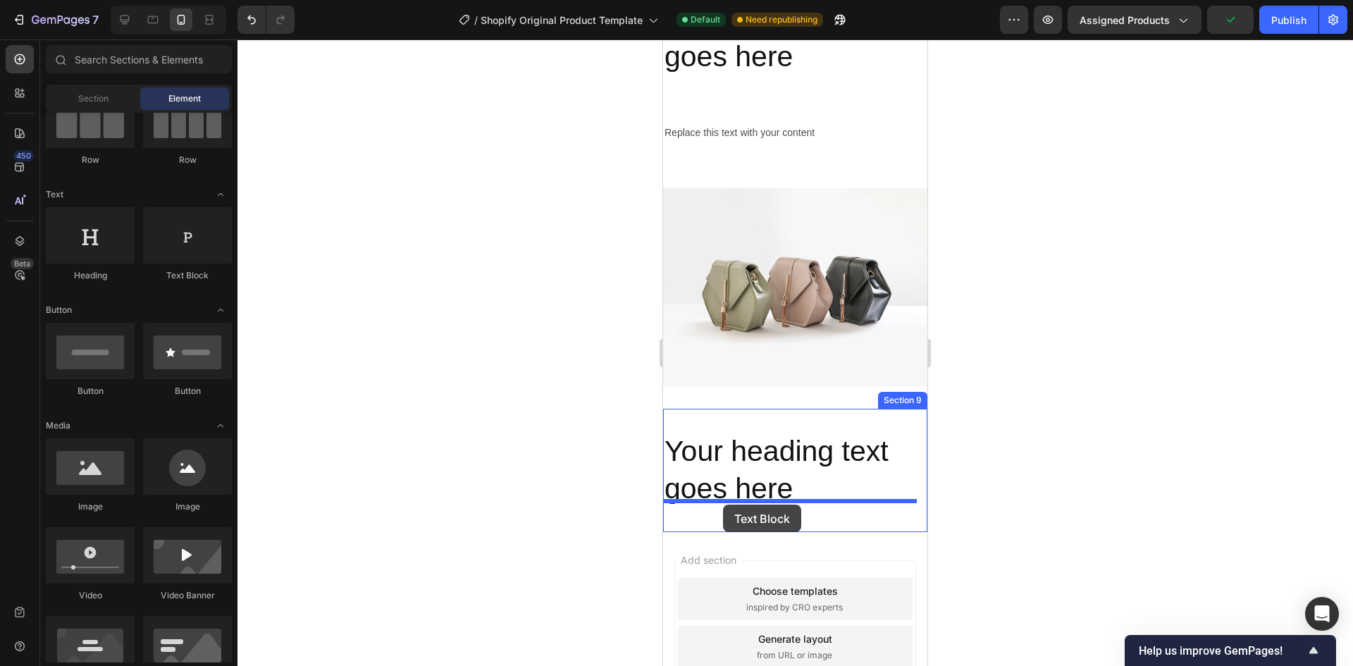
drag, startPoint x: 974, startPoint y: 373, endPoint x: 724, endPoint y: 504, distance: 282.4
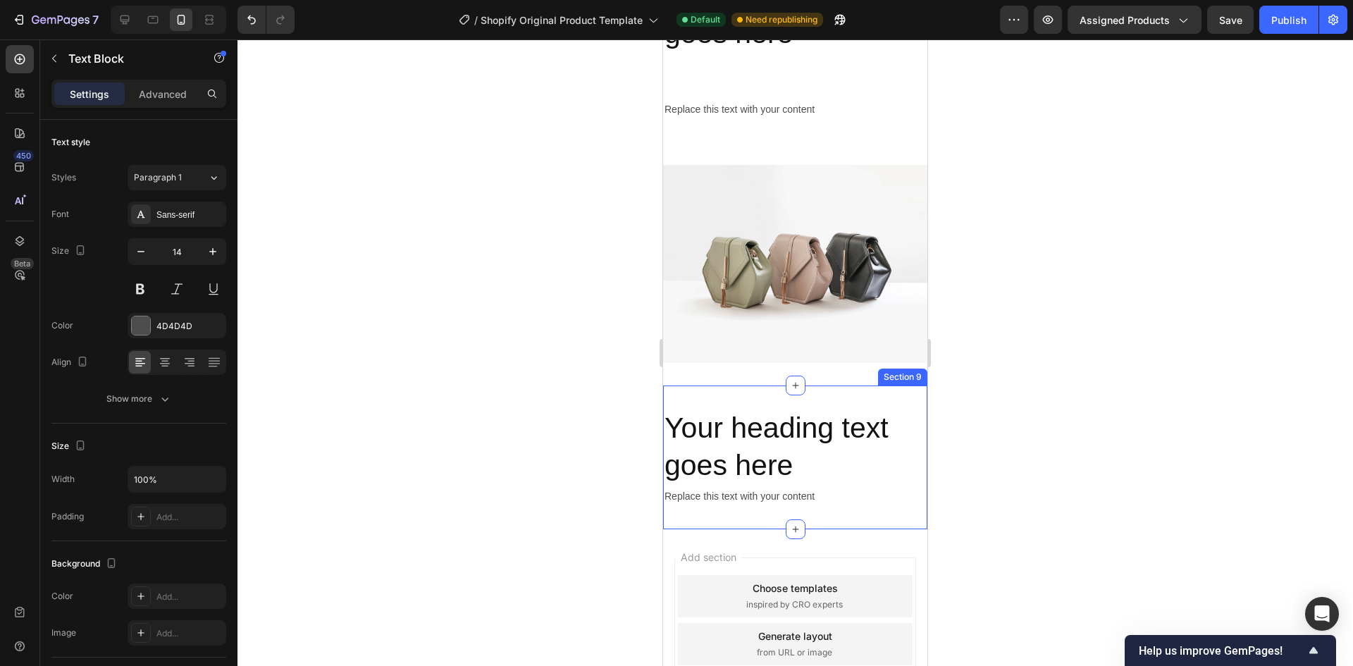
scroll to position [852, 0]
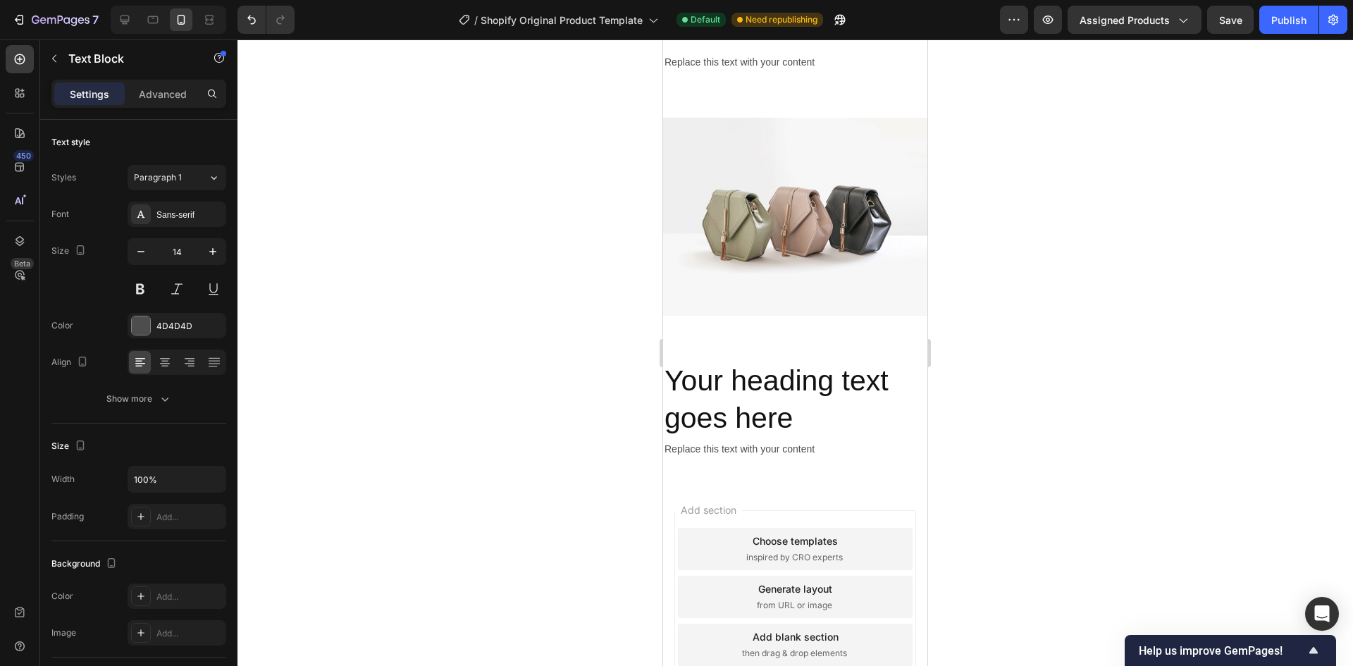
click at [747, 445] on div "Replace this text with your content" at bounding box center [795, 449] width 264 height 20
click at [881, 425] on h2 "Your heading text goes here" at bounding box center [795, 400] width 264 height 78
click at [841, 444] on p "Replace this text with your content" at bounding box center [794, 449] width 261 height 18
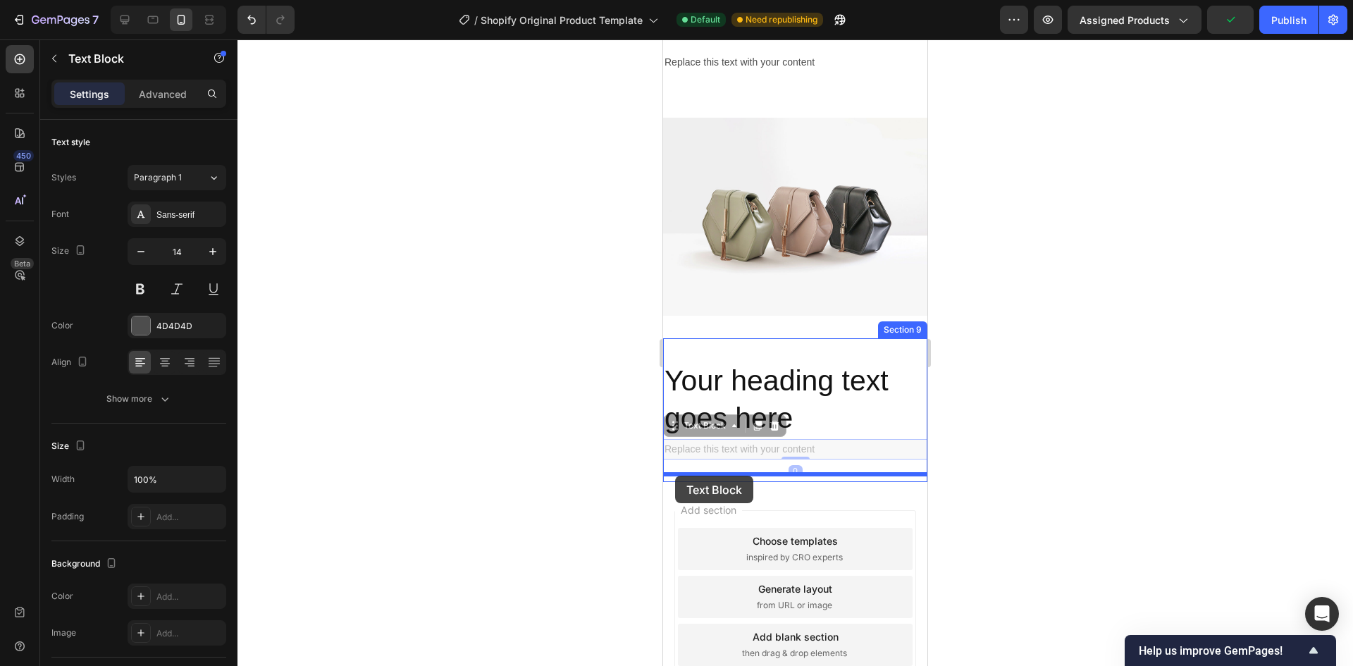
drag, startPoint x: 674, startPoint y: 418, endPoint x: 675, endPoint y: 476, distance: 57.1
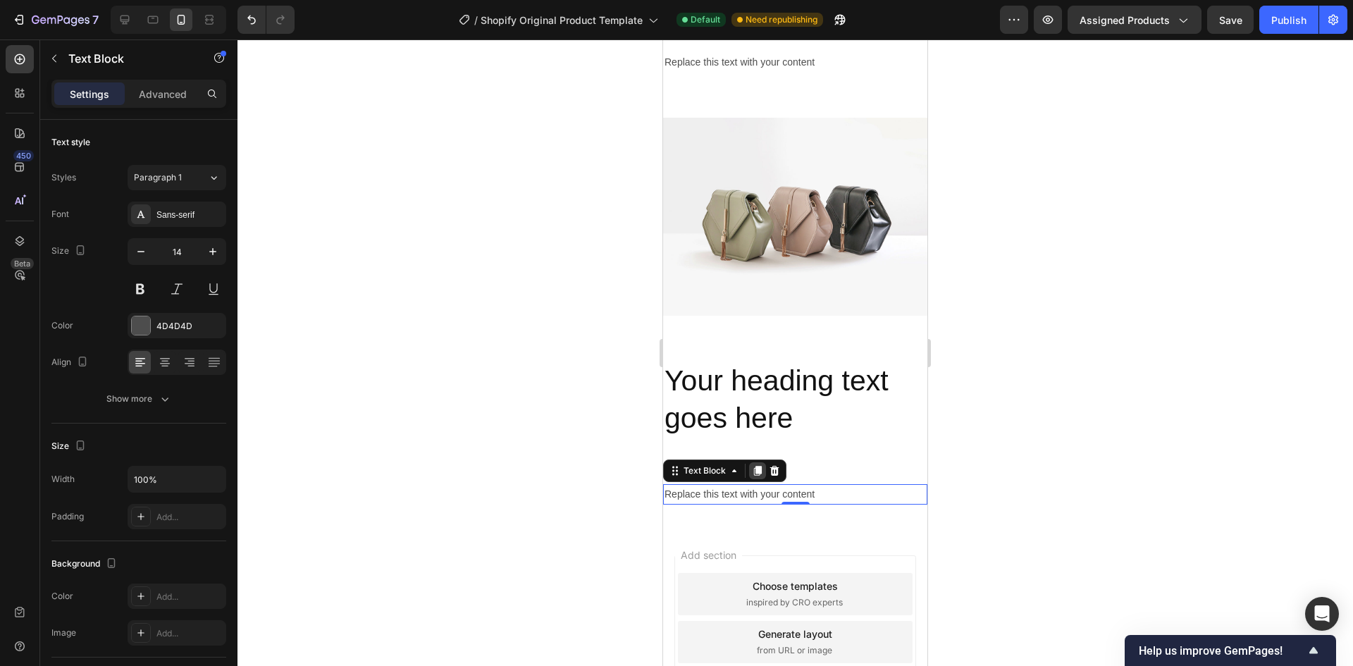
click at [761, 465] on icon at bounding box center [757, 470] width 11 height 11
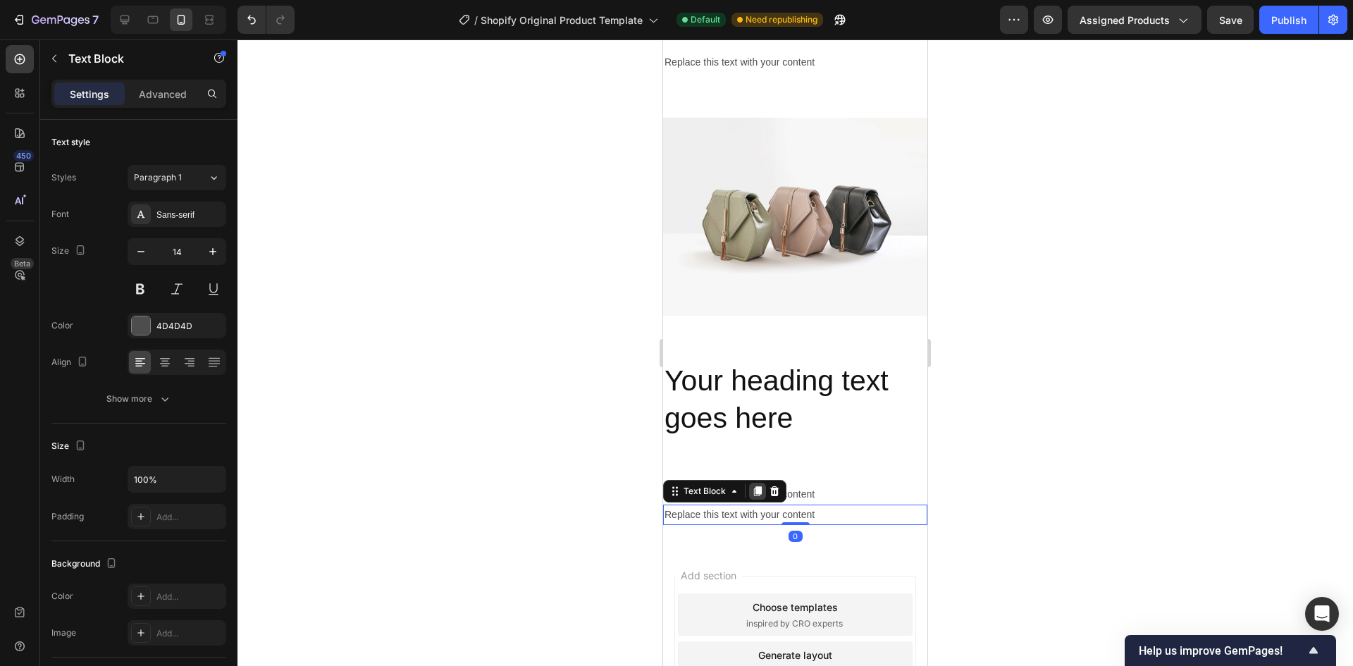
click at [758, 486] on icon at bounding box center [758, 491] width 8 height 10
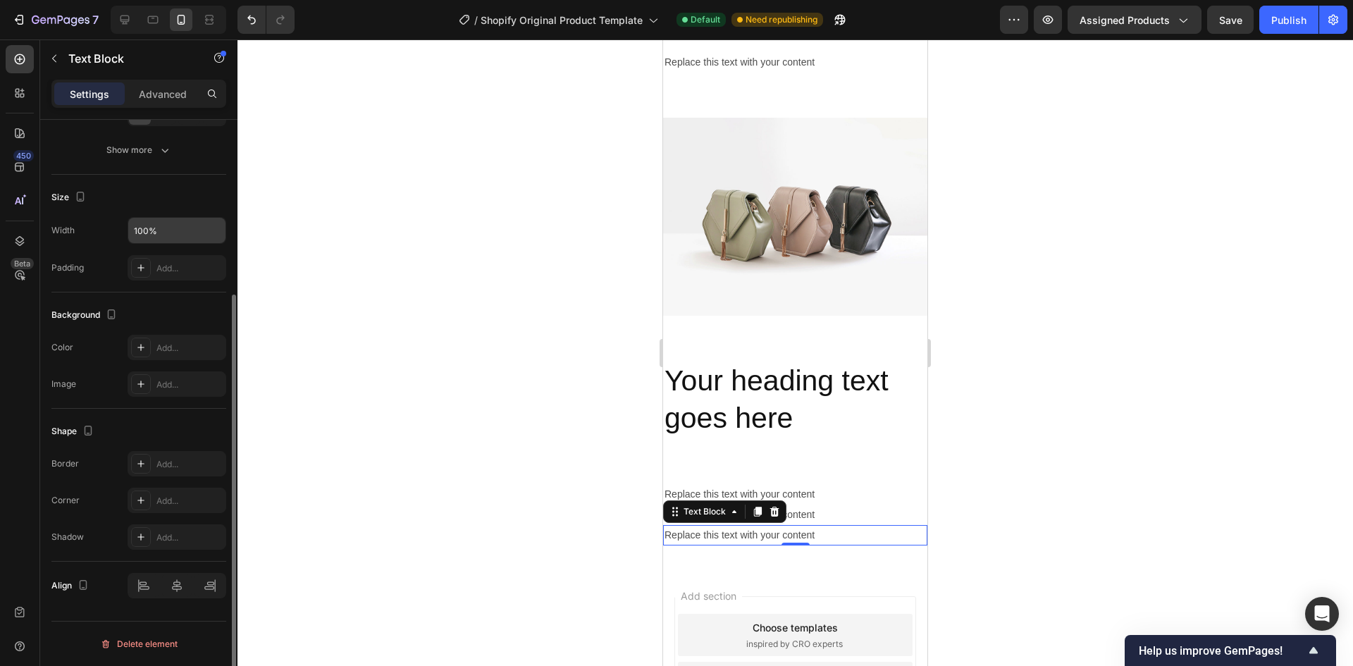
scroll to position [0, 0]
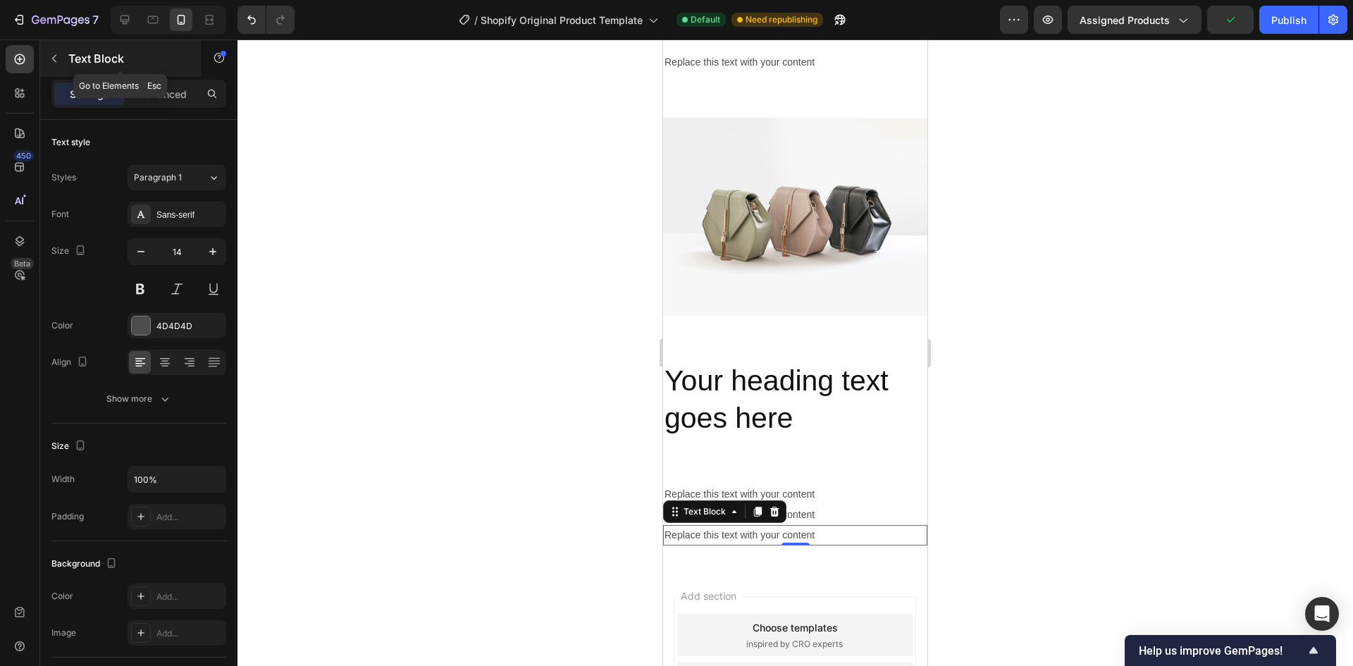
click at [51, 52] on button "button" at bounding box center [54, 58] width 23 height 23
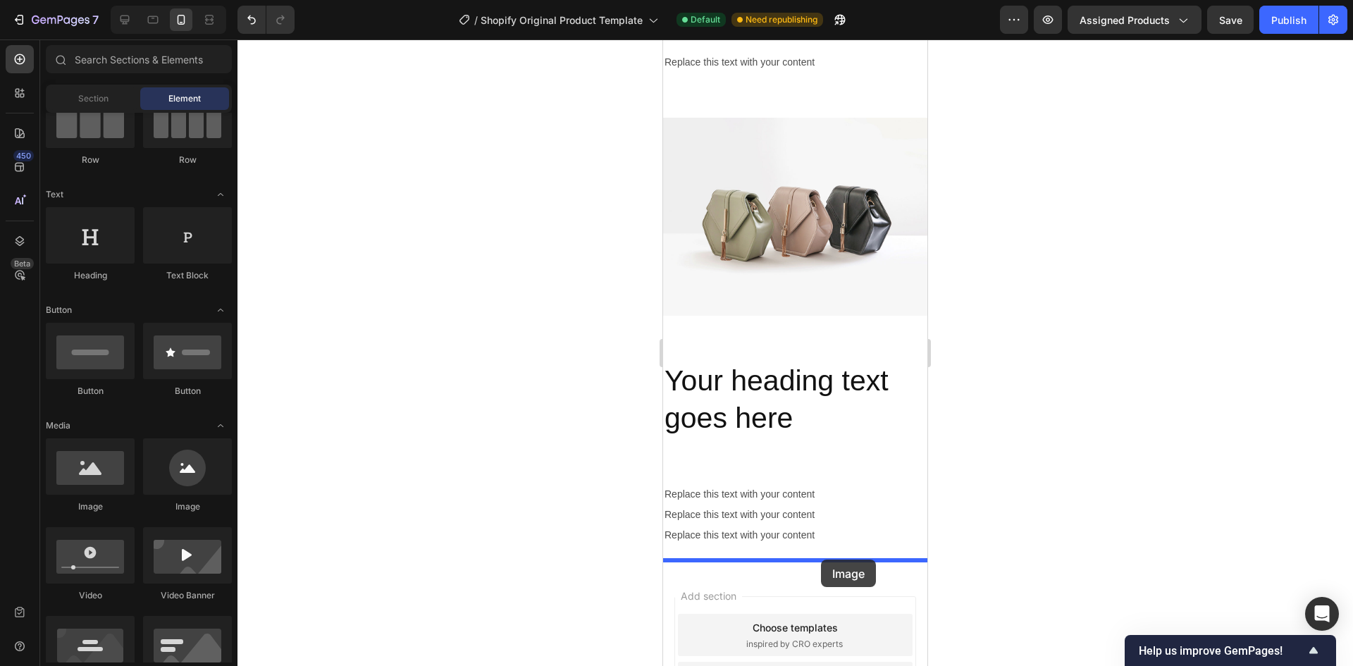
drag, startPoint x: 752, startPoint y: 523, endPoint x: 821, endPoint y: 559, distance: 77.5
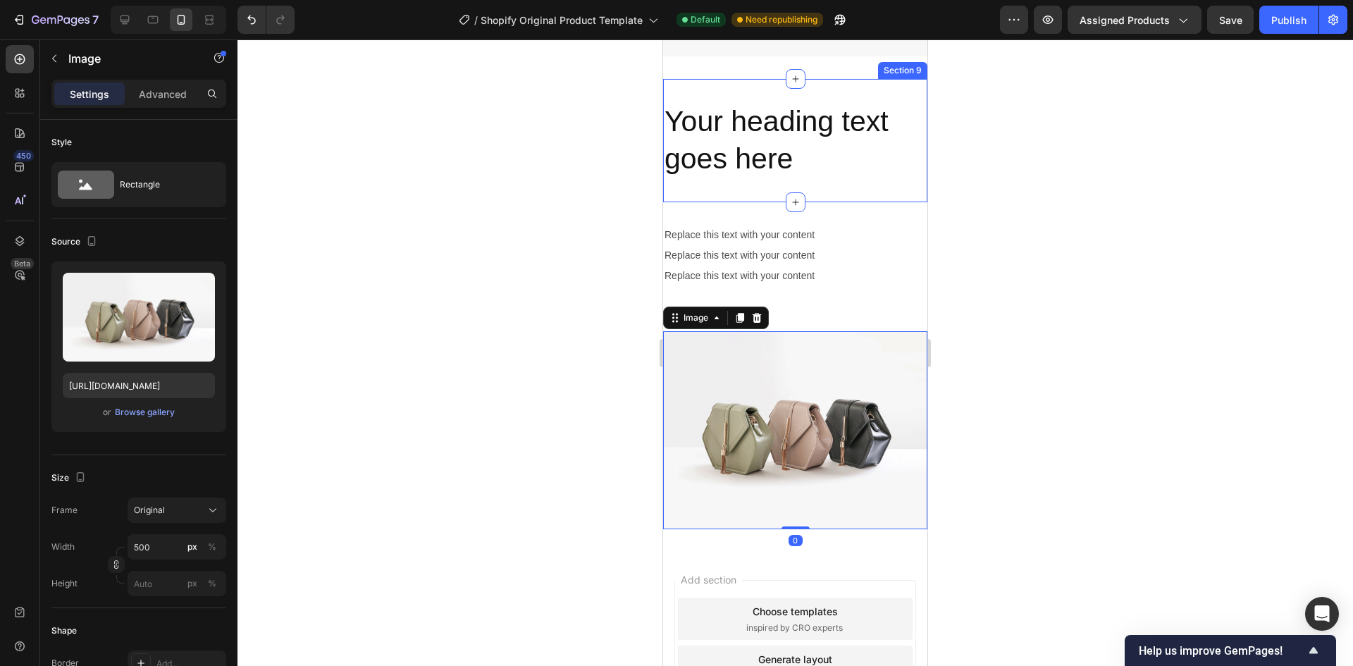
scroll to position [1134, 0]
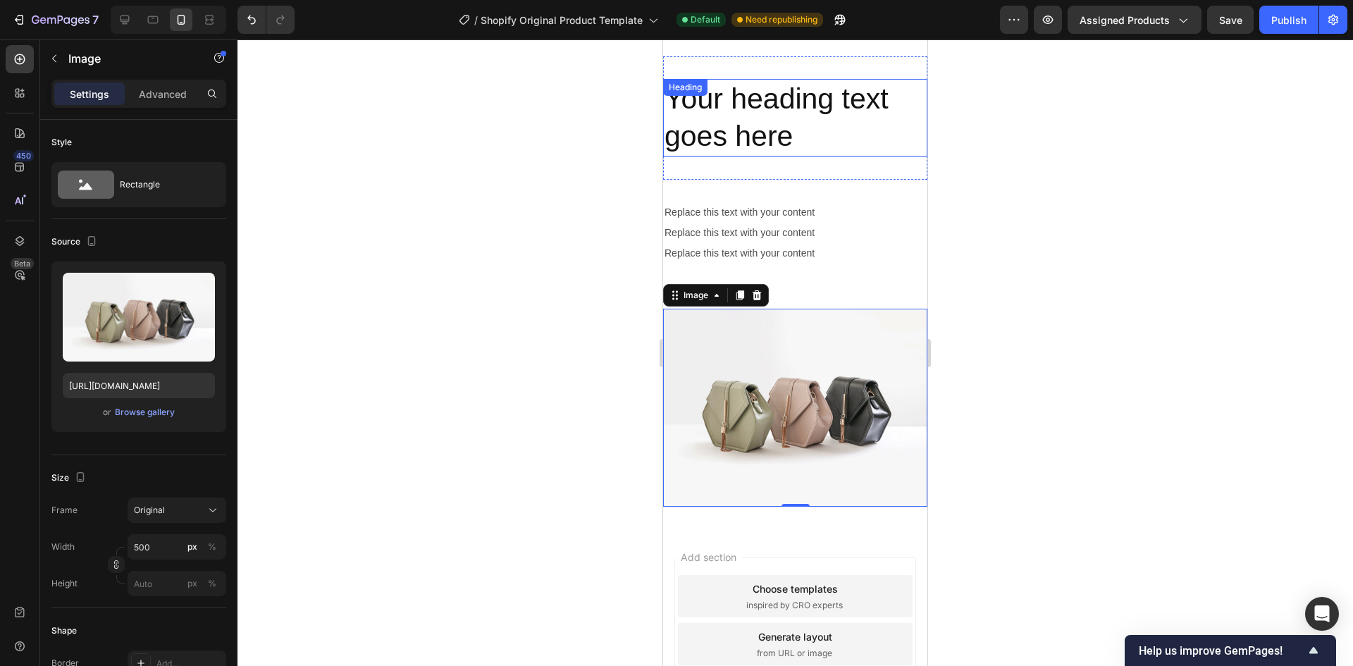
click at [799, 126] on h2 "Your heading text goes here" at bounding box center [795, 118] width 264 height 78
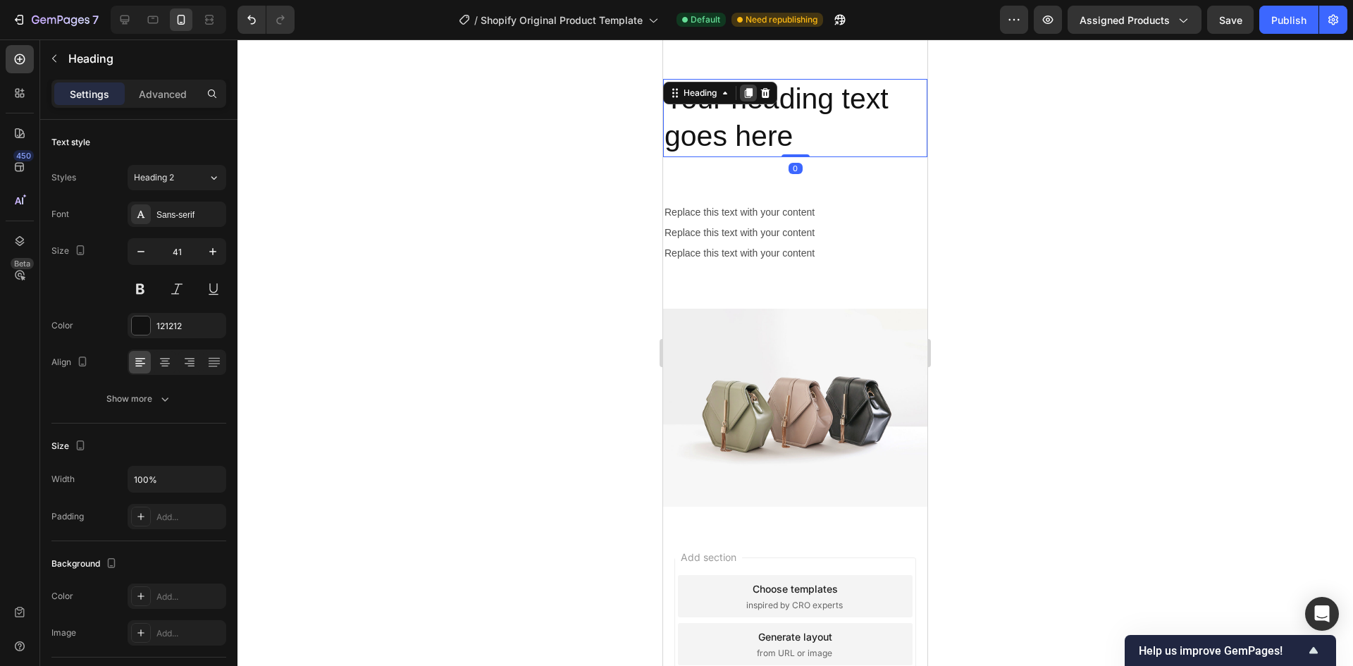
click at [746, 89] on icon at bounding box center [748, 92] width 11 height 11
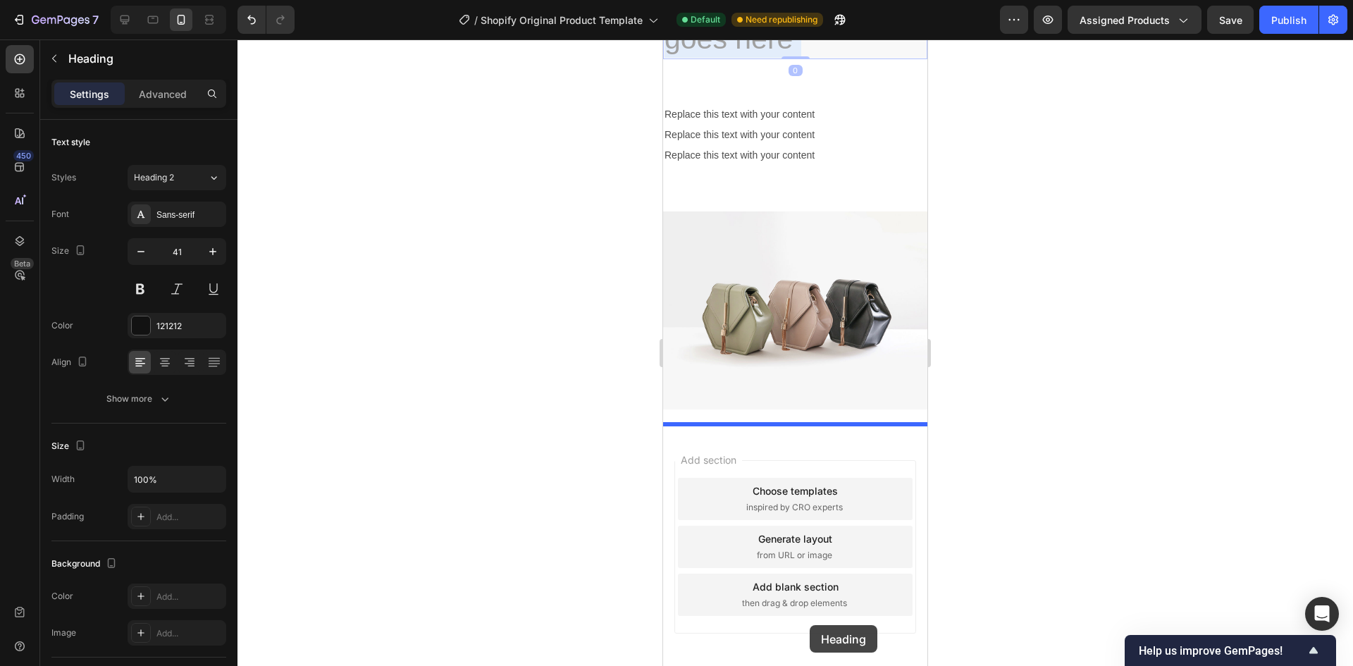
scroll to position [1325, 0]
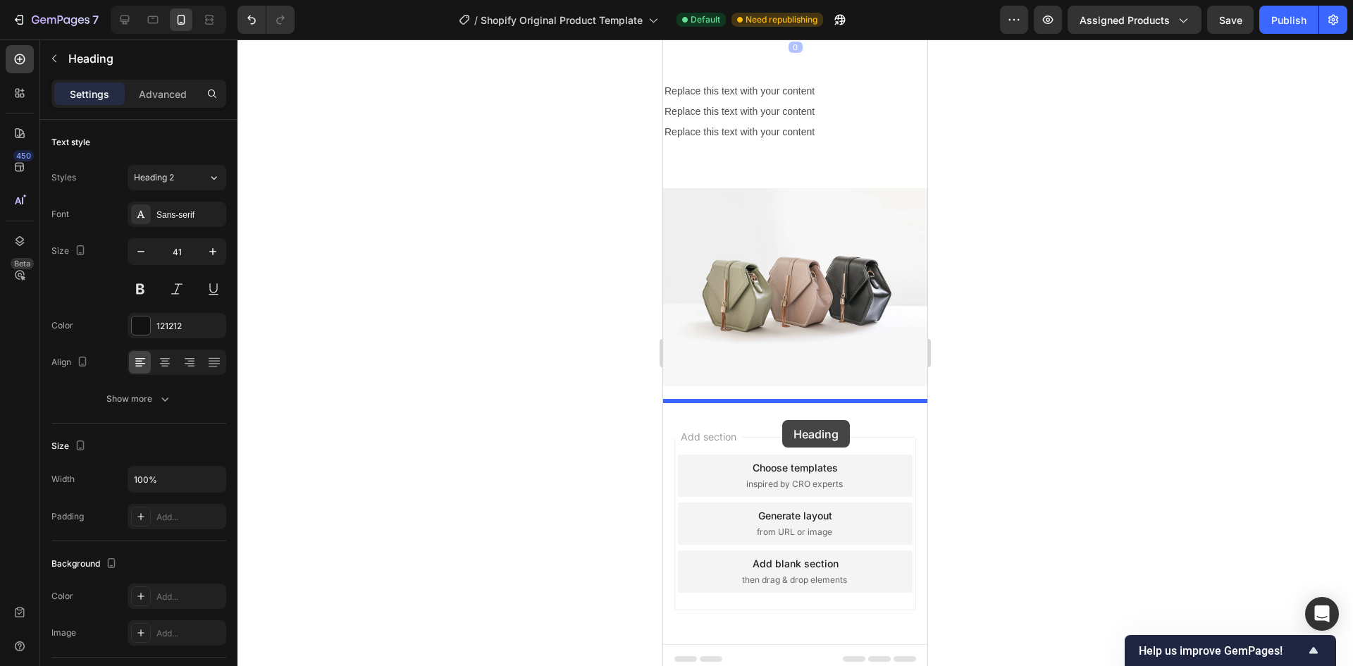
drag, startPoint x: 831, startPoint y: 190, endPoint x: 782, endPoint y: 418, distance: 234.2
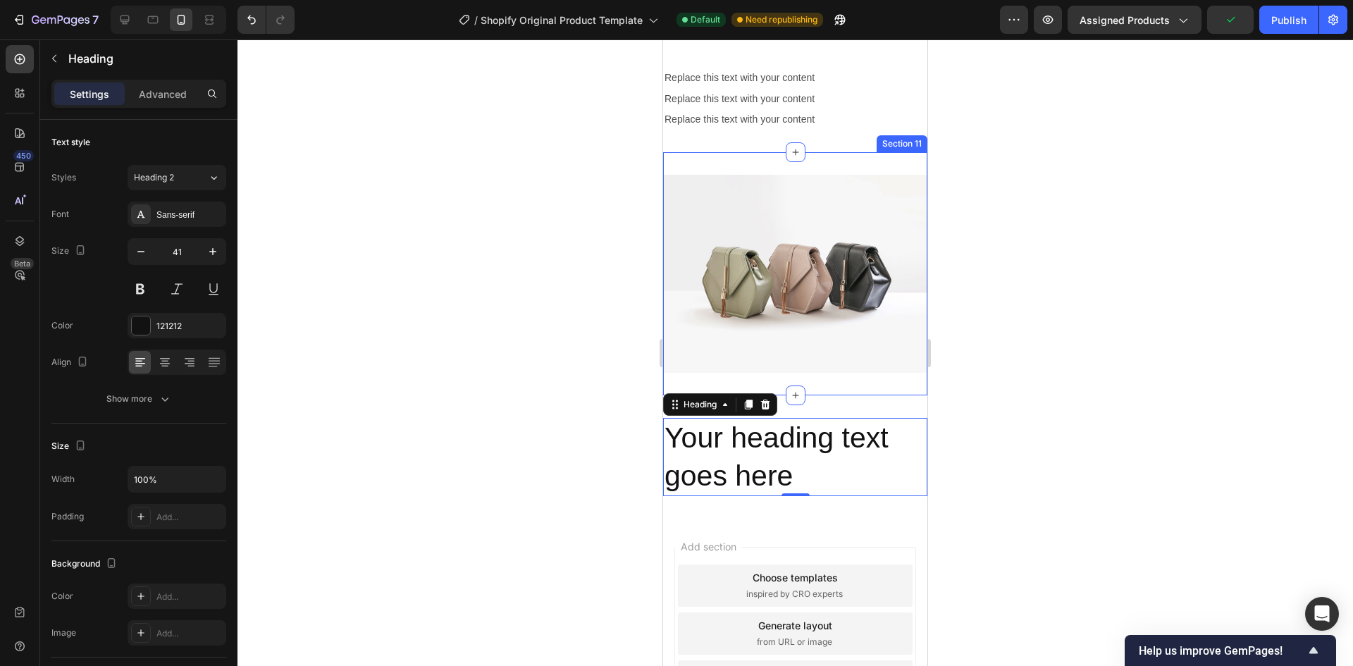
scroll to position [1255, 0]
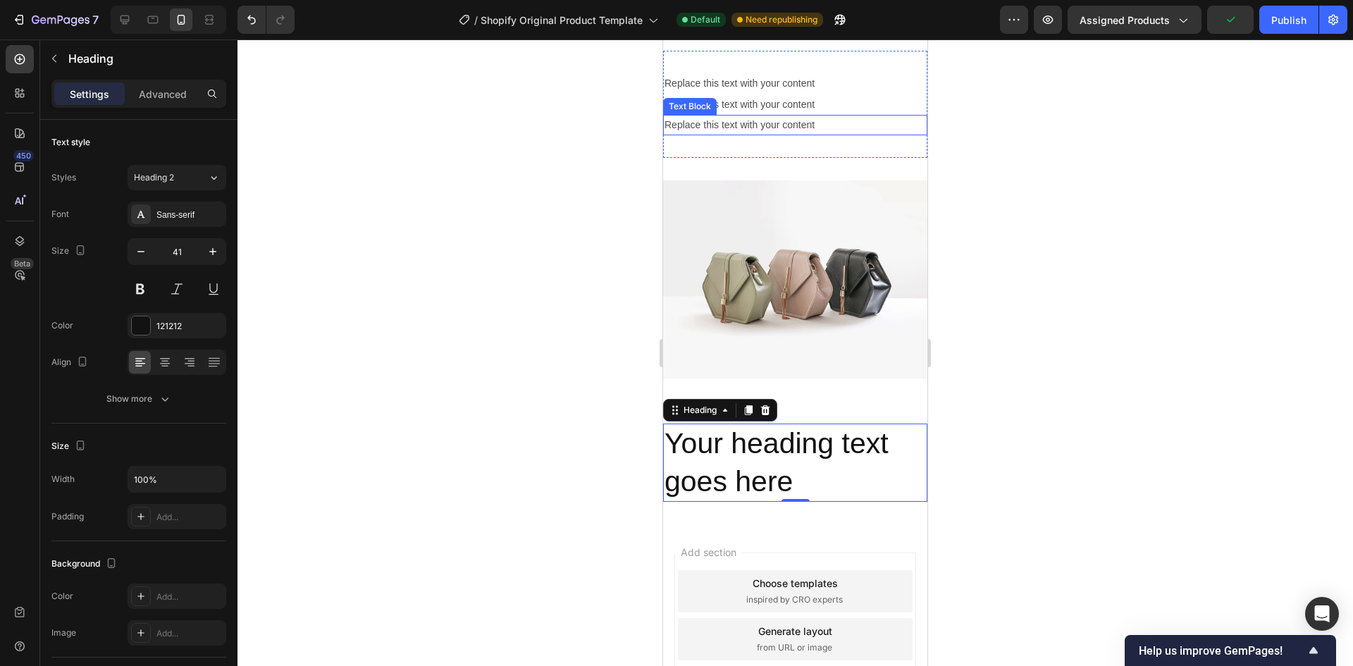
click at [754, 126] on div "Replace this text with your content" at bounding box center [795, 125] width 264 height 20
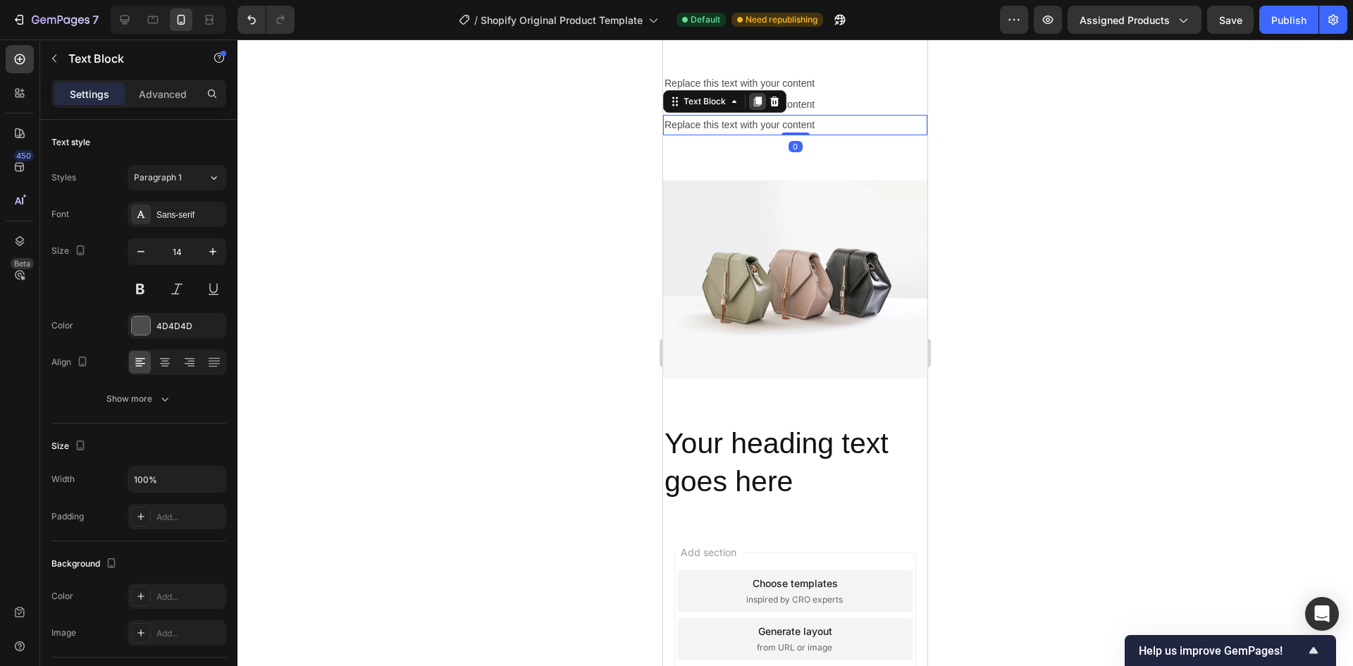
click at [760, 106] on icon at bounding box center [757, 101] width 11 height 11
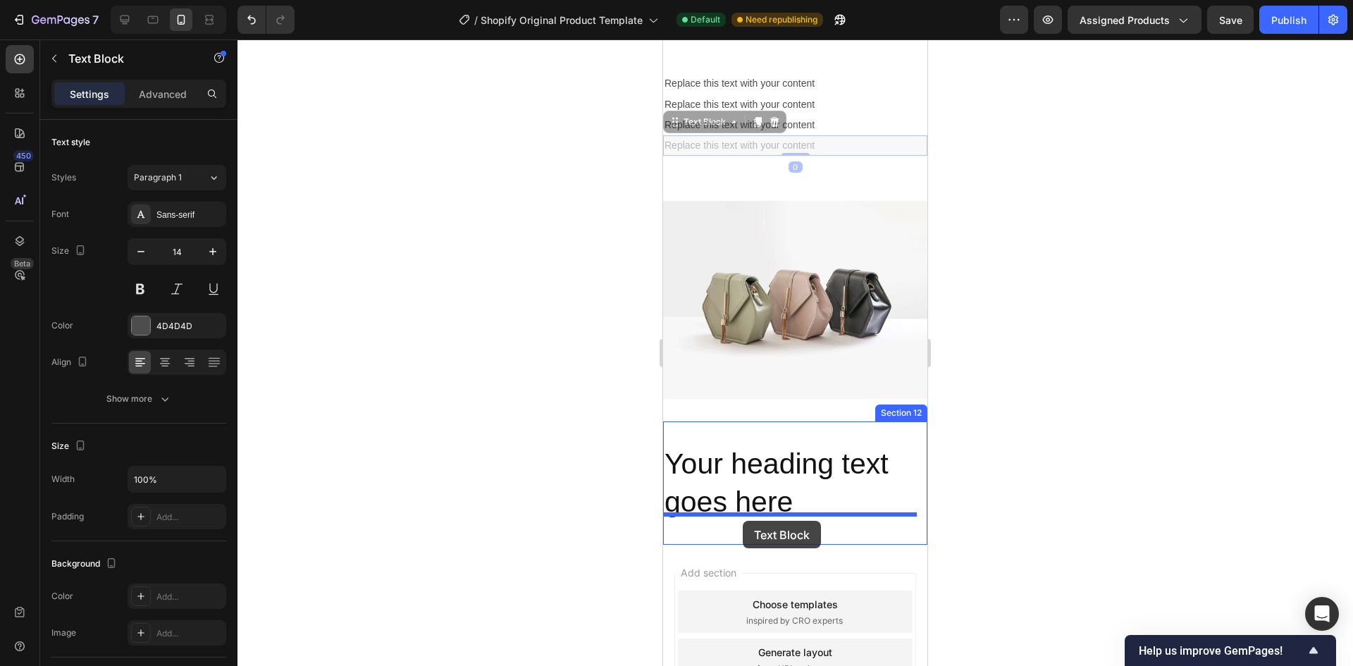
drag, startPoint x: 673, startPoint y: 123, endPoint x: 743, endPoint y: 521, distance: 403.4
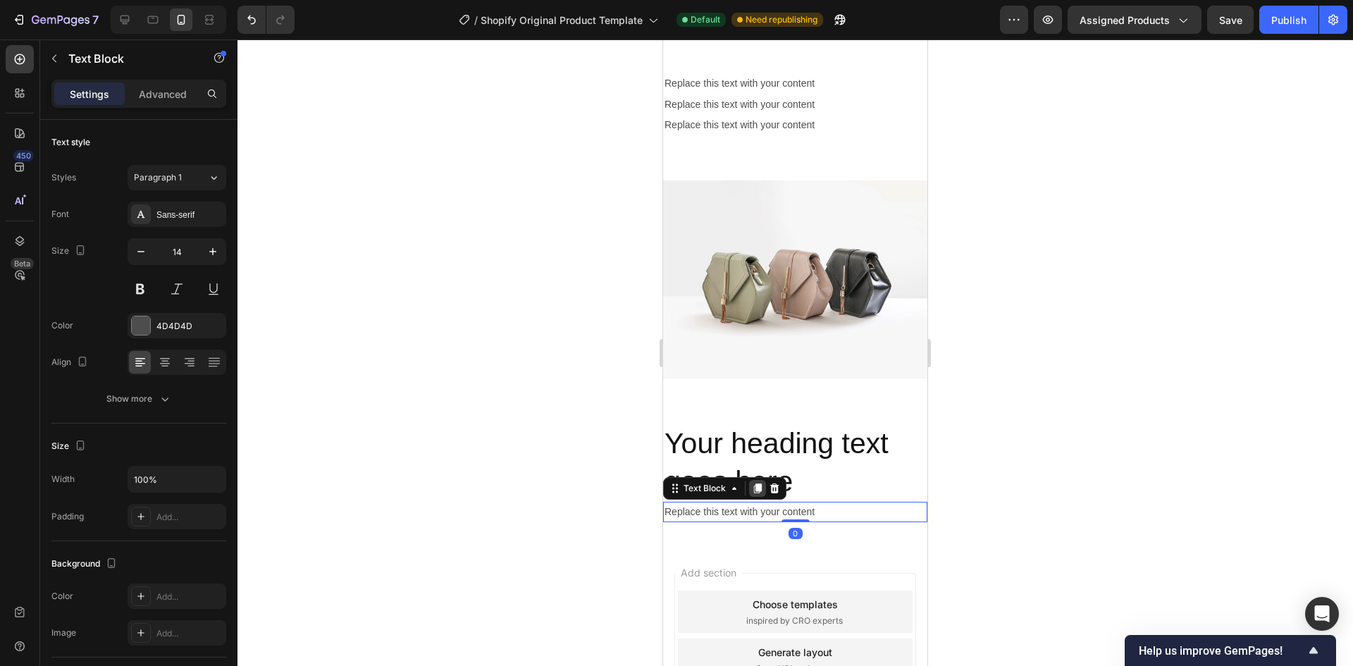
click at [758, 483] on icon at bounding box center [758, 488] width 8 height 10
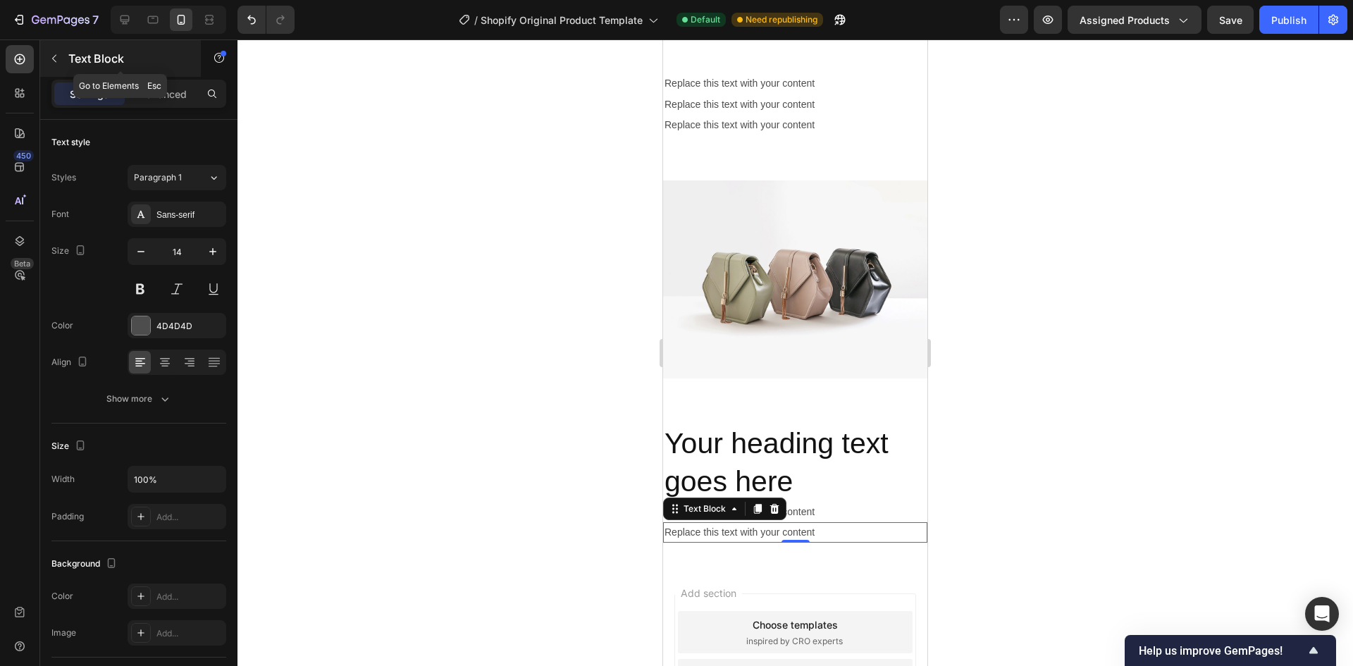
click at [49, 58] on icon "button" at bounding box center [54, 58] width 11 height 11
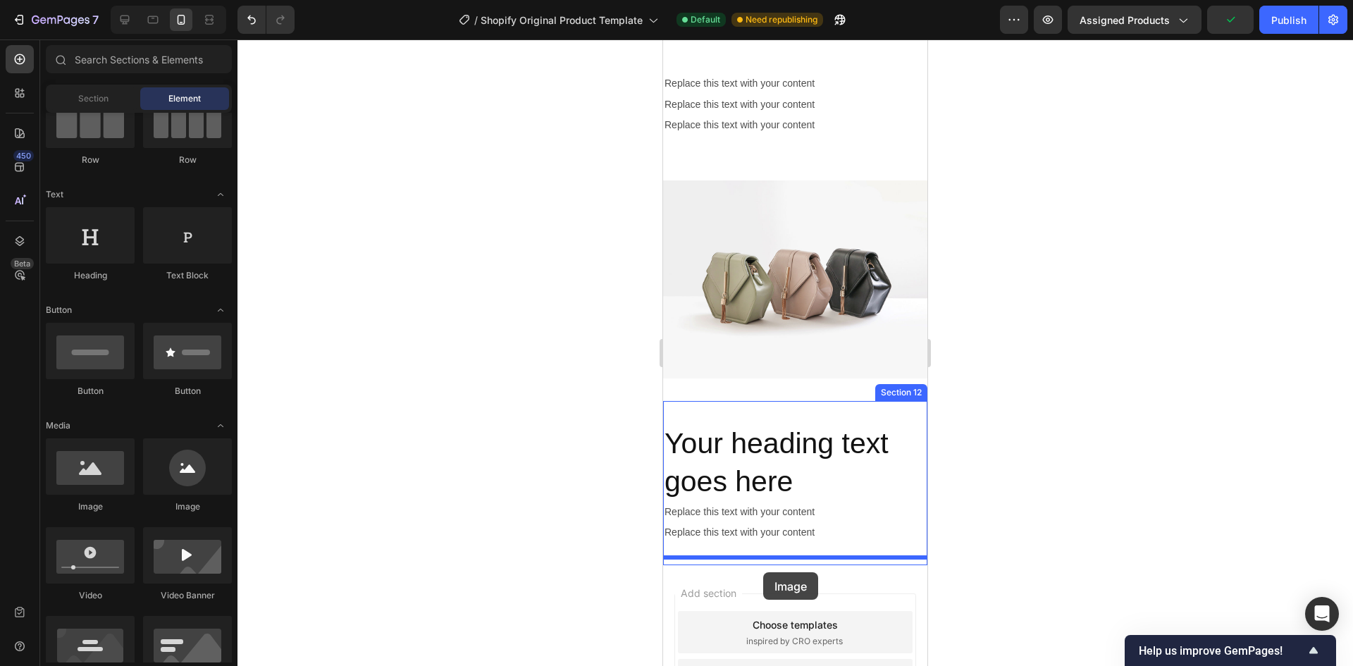
drag, startPoint x: 753, startPoint y: 526, endPoint x: 763, endPoint y: 572, distance: 46.8
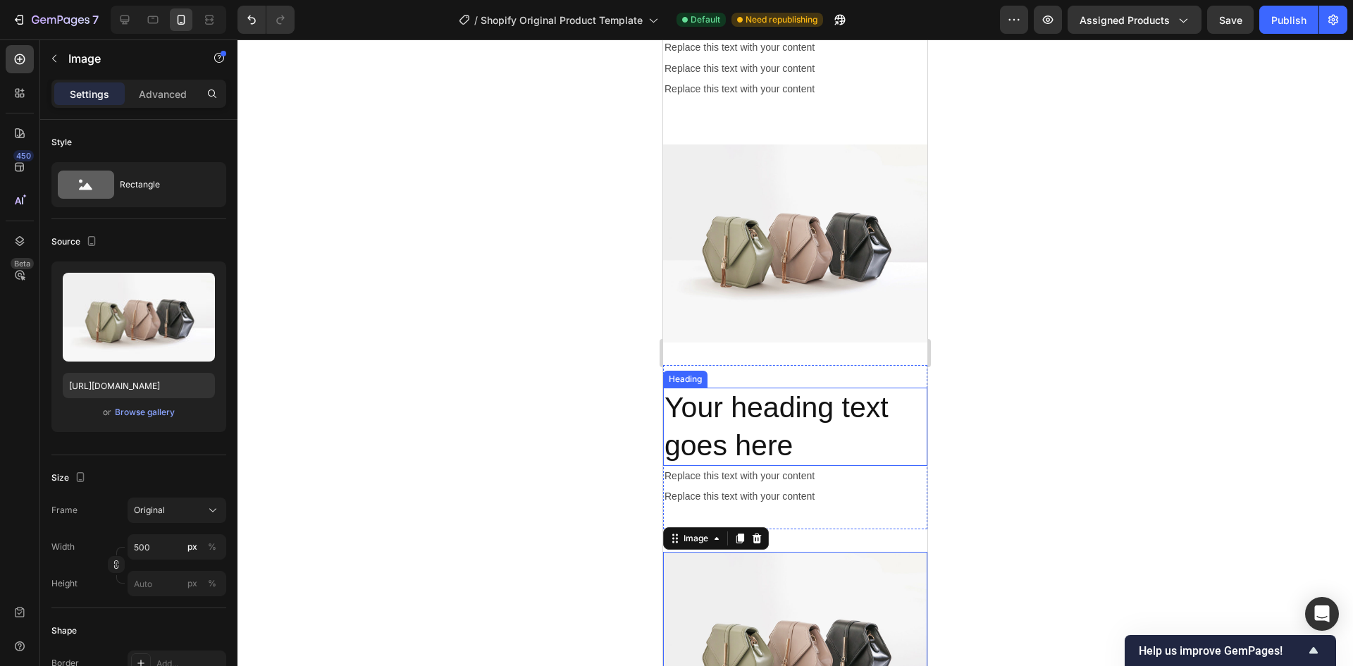
scroll to position [1537, 0]
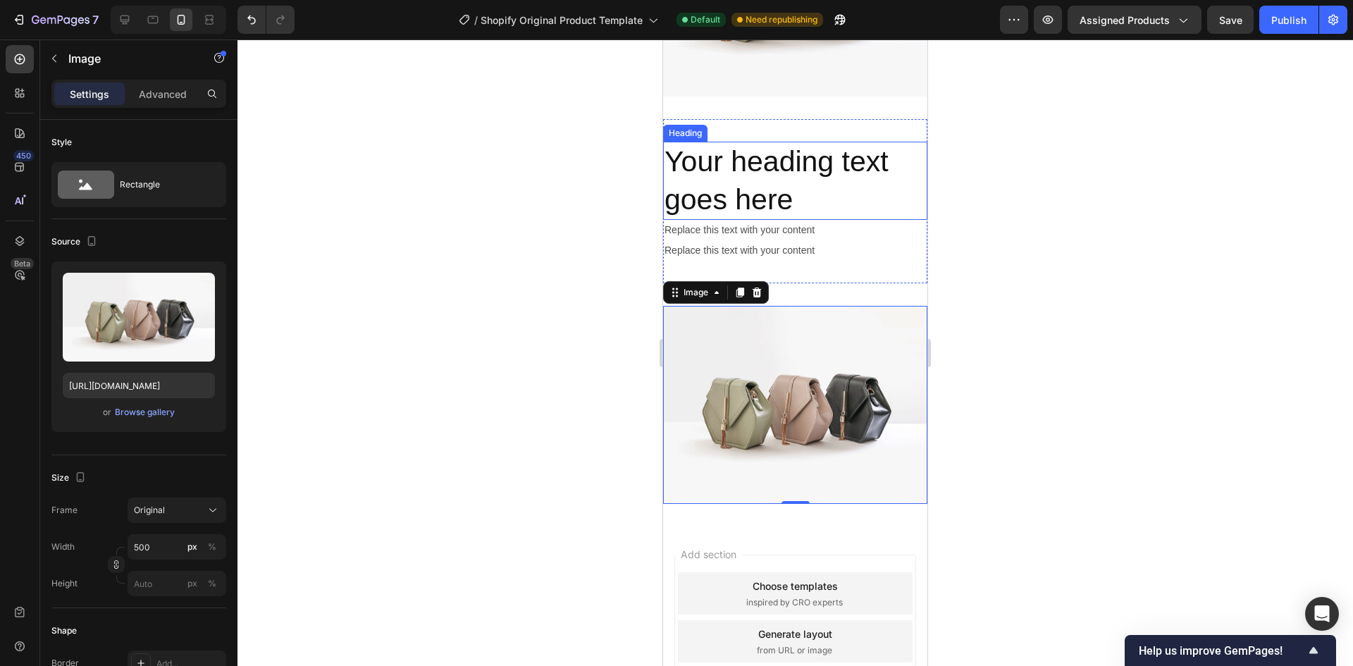
click at [785, 173] on h2 "Your heading text goes here" at bounding box center [795, 181] width 264 height 78
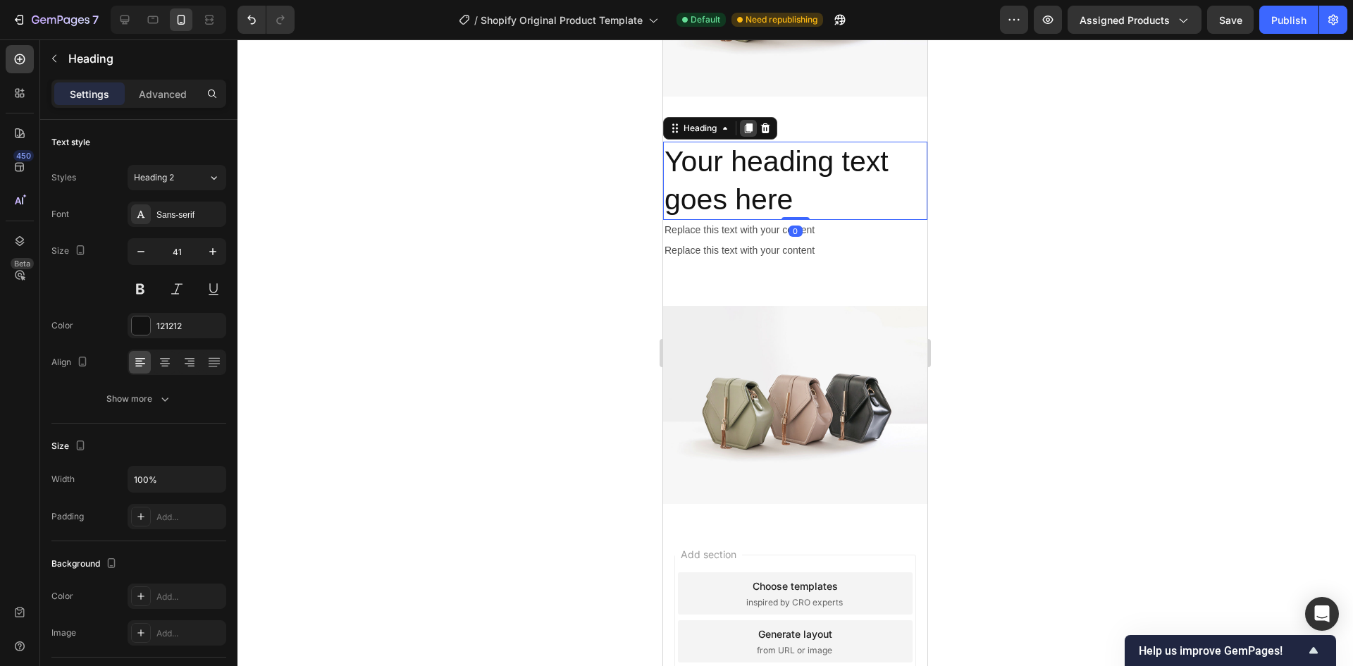
click at [745, 123] on icon at bounding box center [749, 128] width 8 height 10
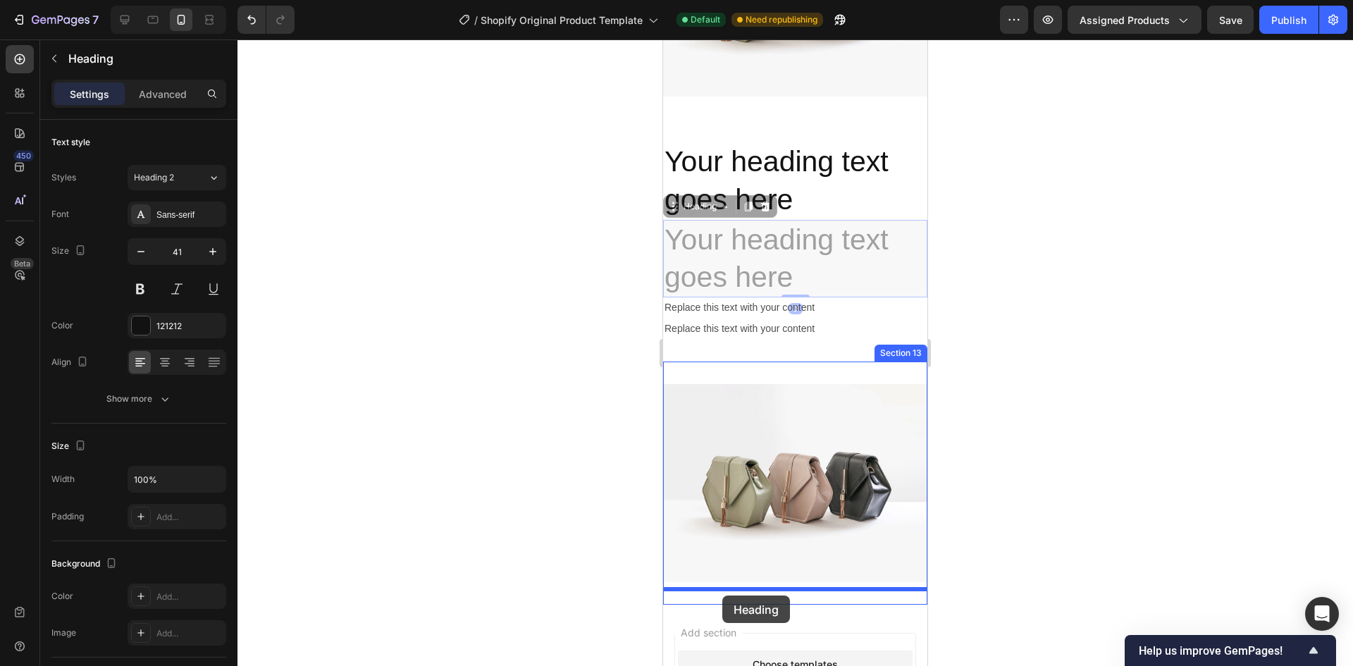
drag, startPoint x: 667, startPoint y: 201, endPoint x: 722, endPoint y: 595, distance: 397.7
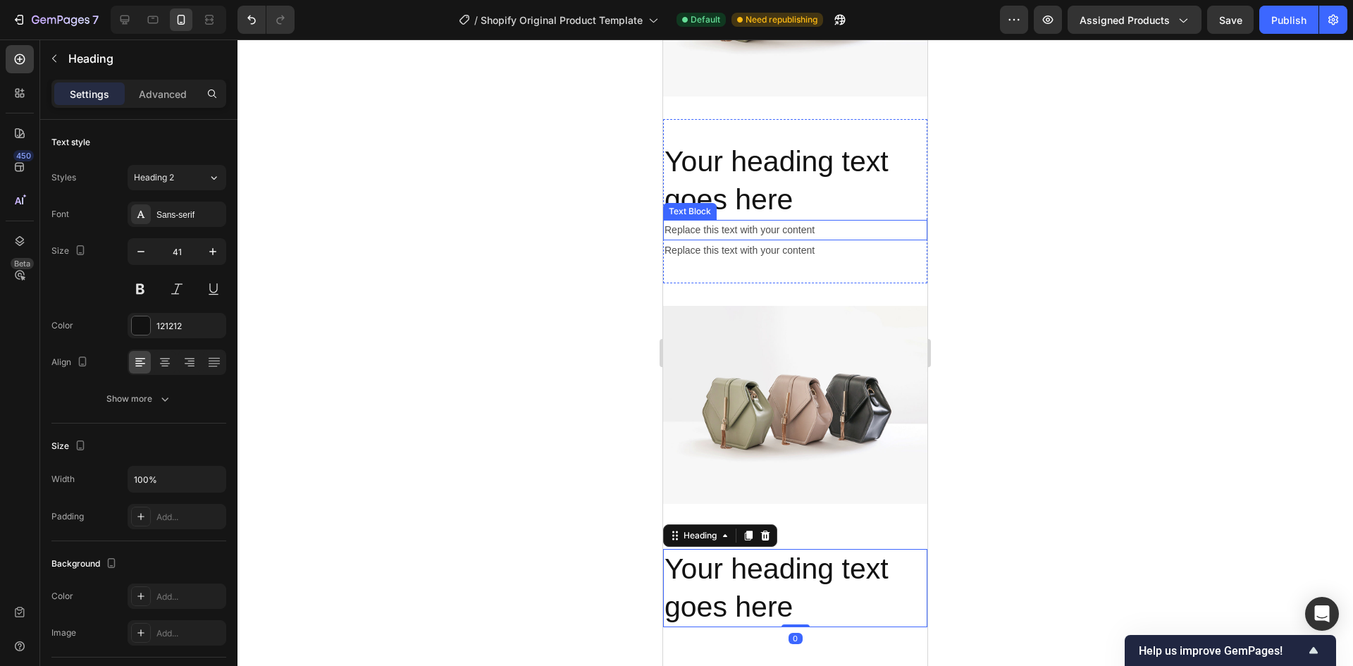
click at [743, 228] on div "Replace this text with your content" at bounding box center [795, 230] width 264 height 20
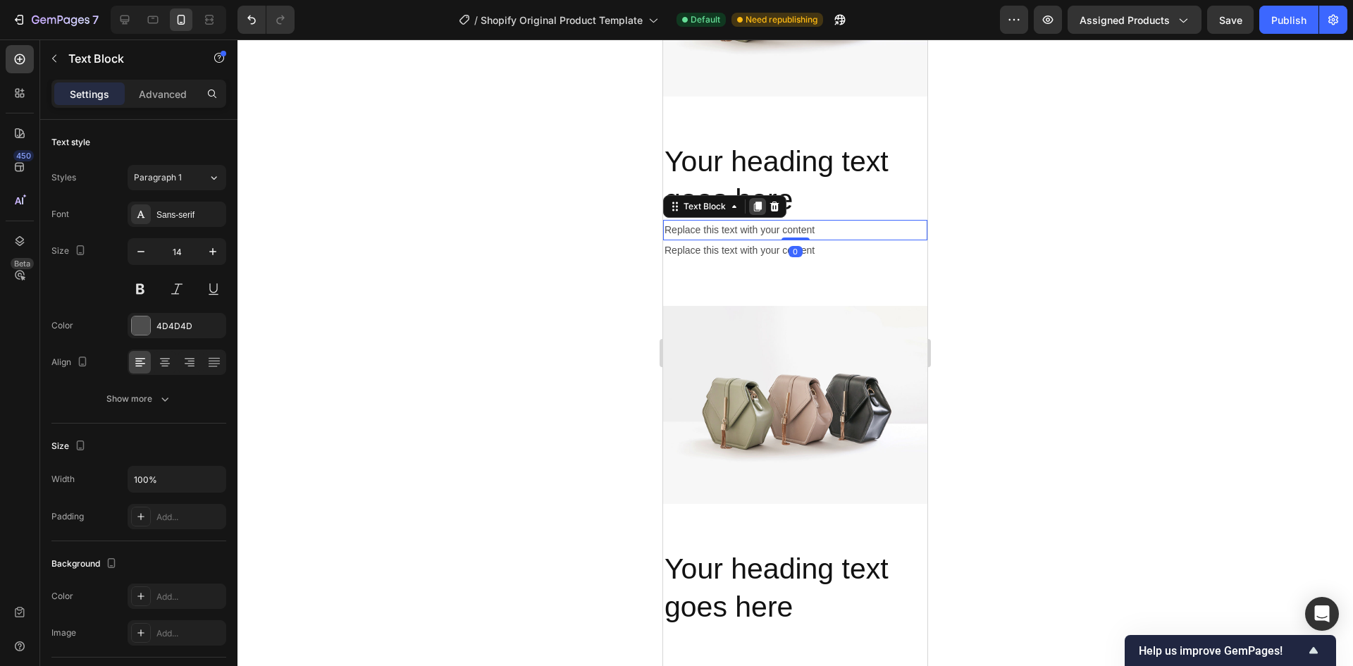
click at [759, 198] on div at bounding box center [757, 206] width 17 height 17
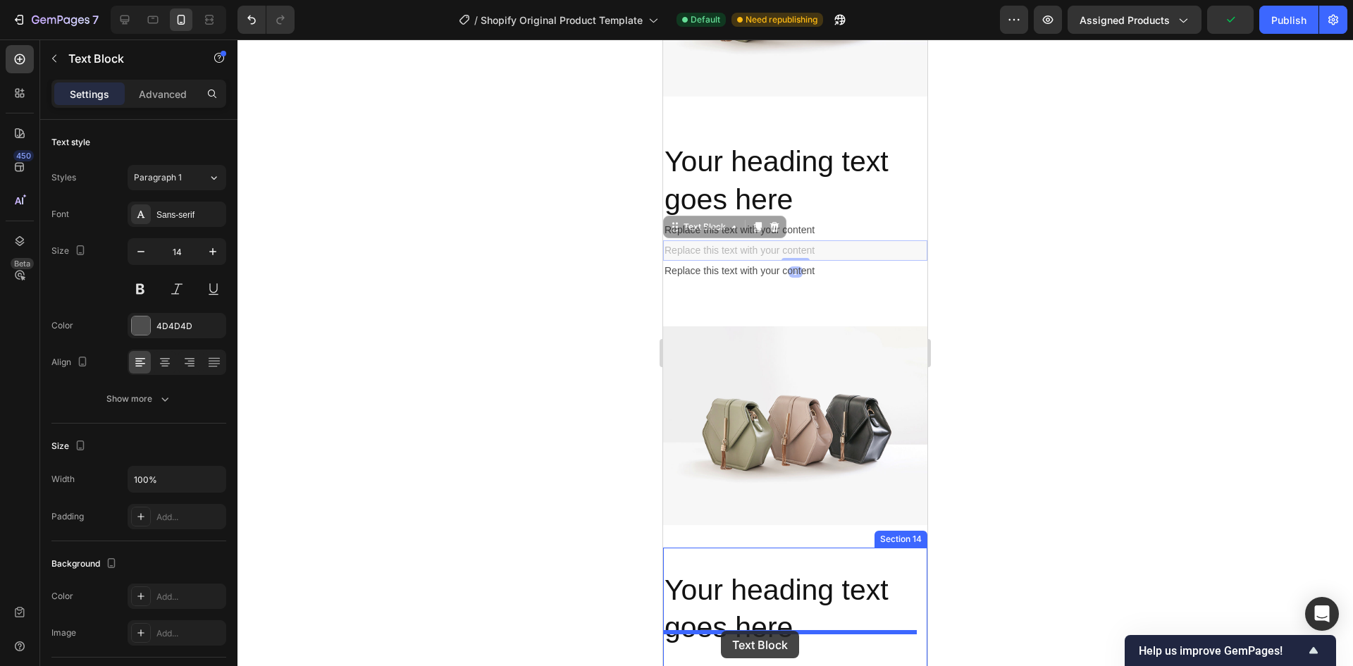
drag, startPoint x: 672, startPoint y: 216, endPoint x: 721, endPoint y: 631, distance: 417.1
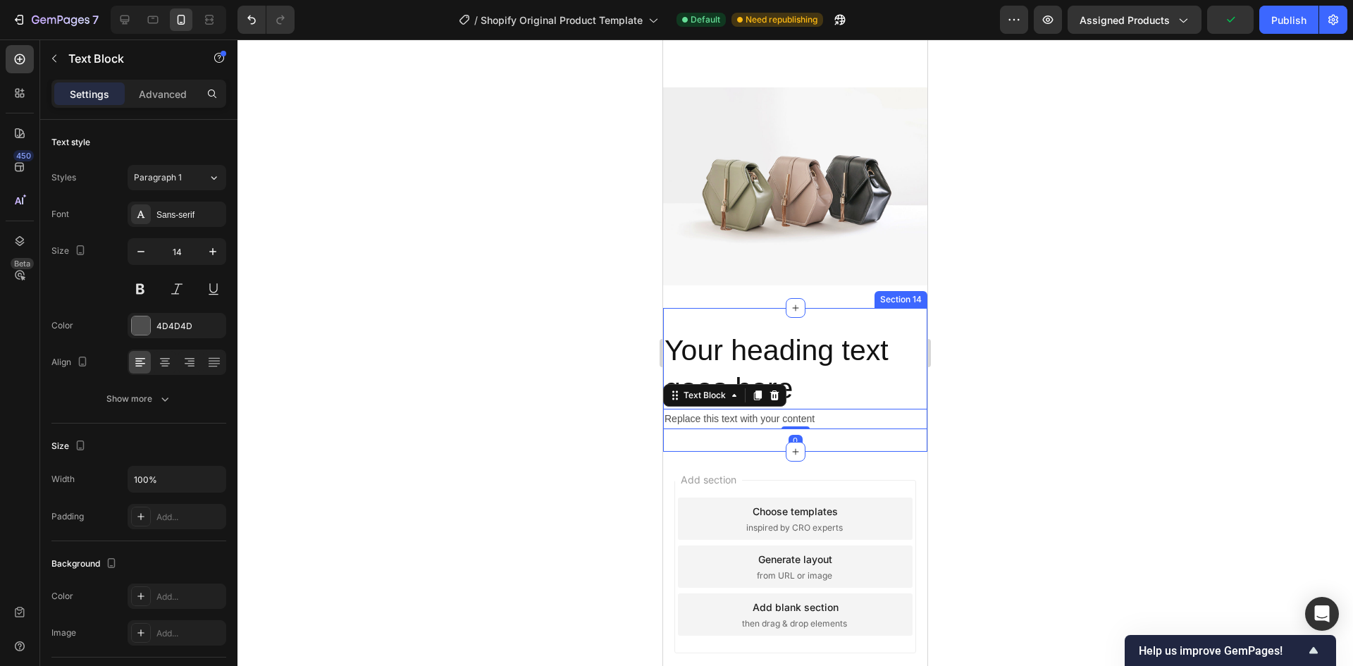
scroll to position [1748, 0]
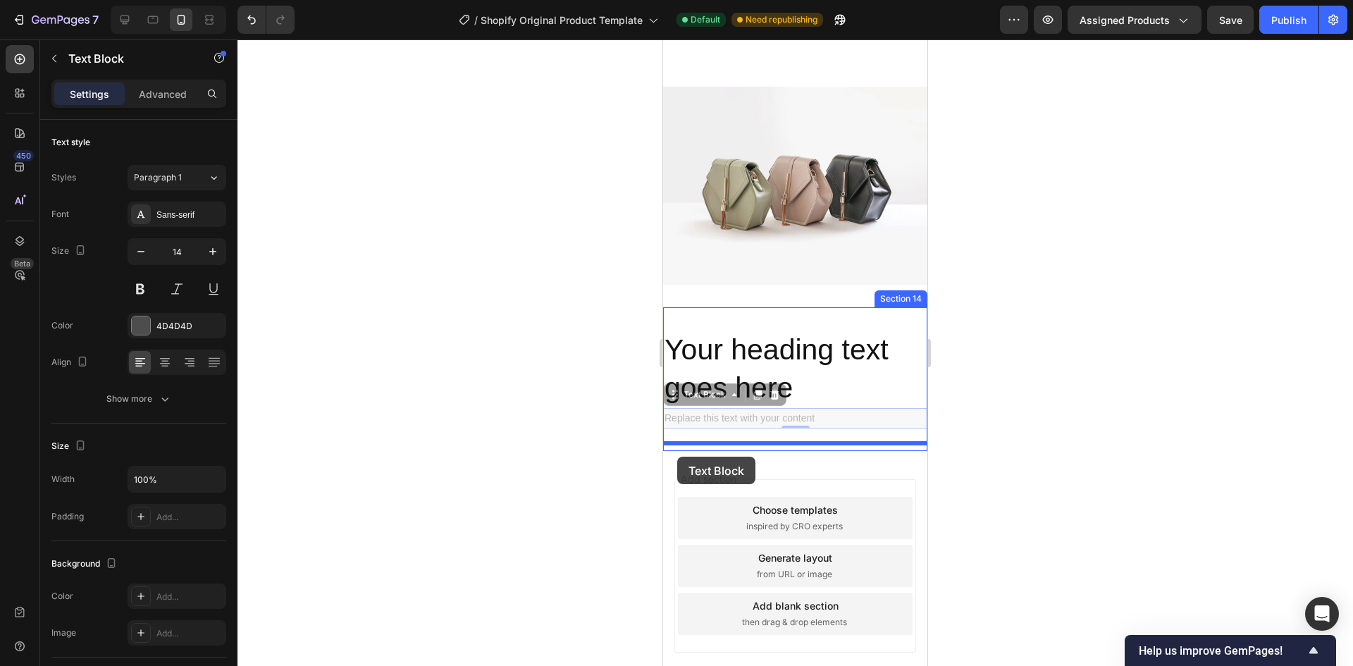
drag, startPoint x: 671, startPoint y: 392, endPoint x: 677, endPoint y: 457, distance: 65.1
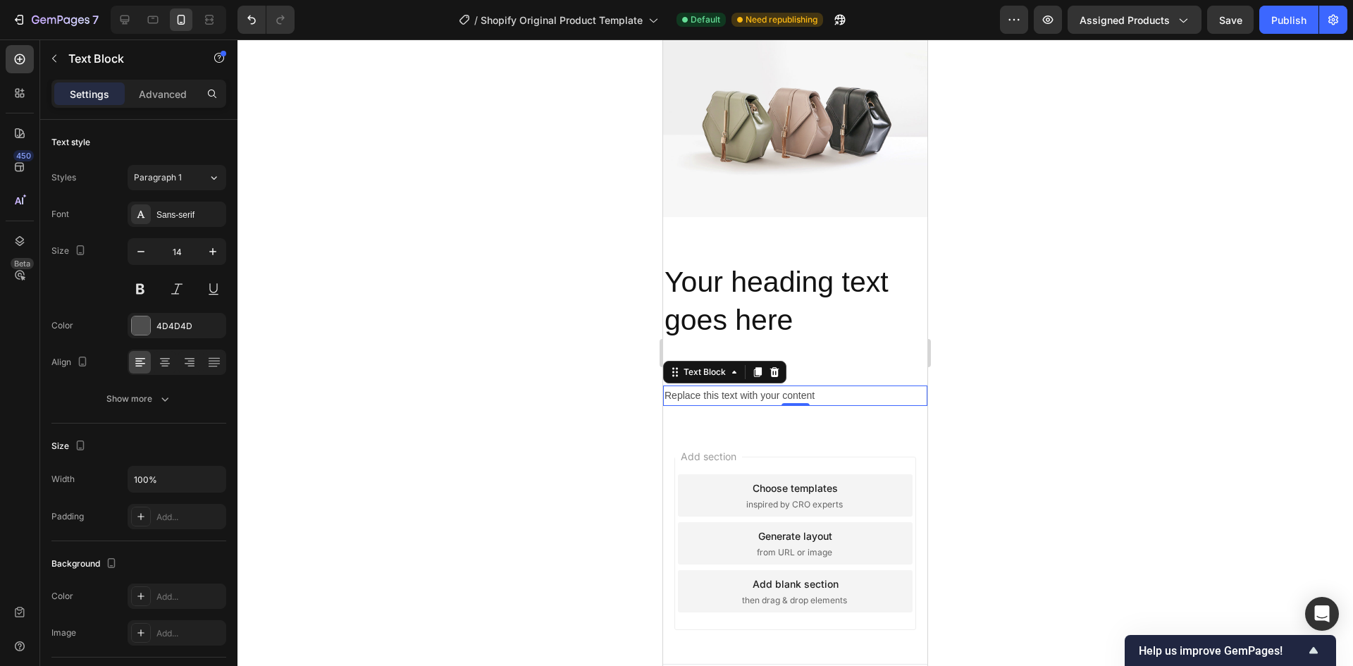
scroll to position [1835, 0]
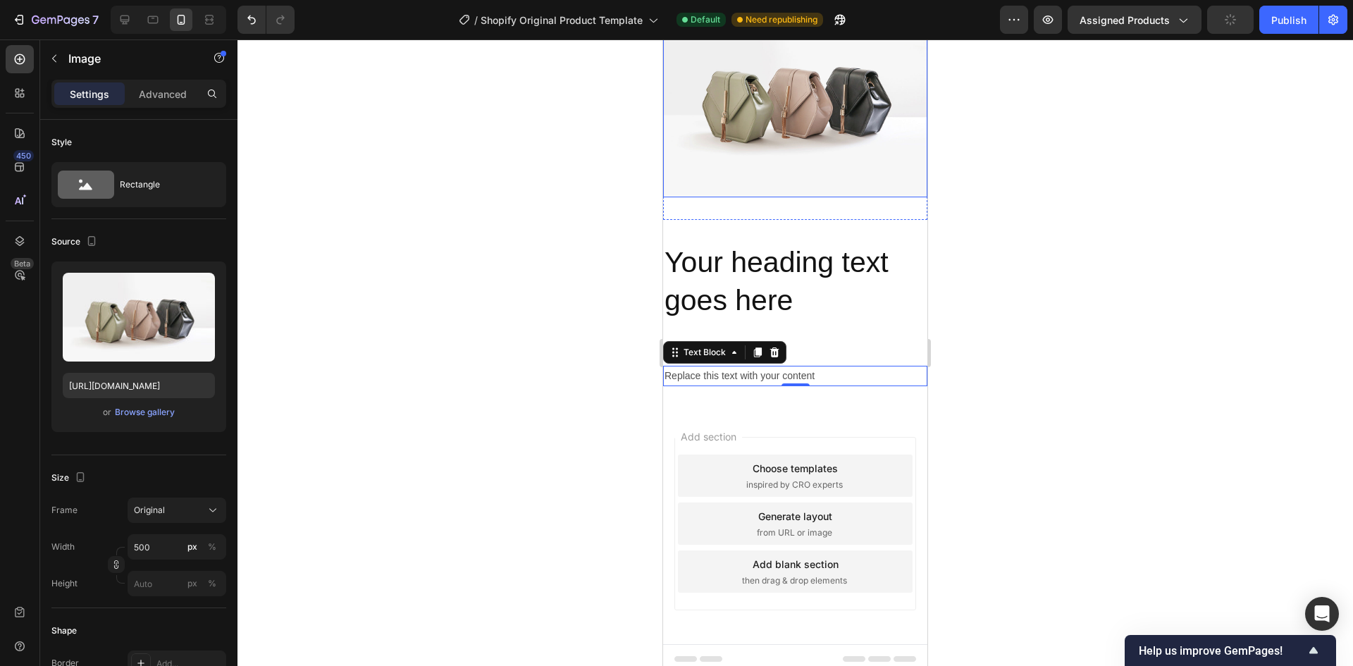
click at [755, 149] on img at bounding box center [795, 98] width 264 height 198
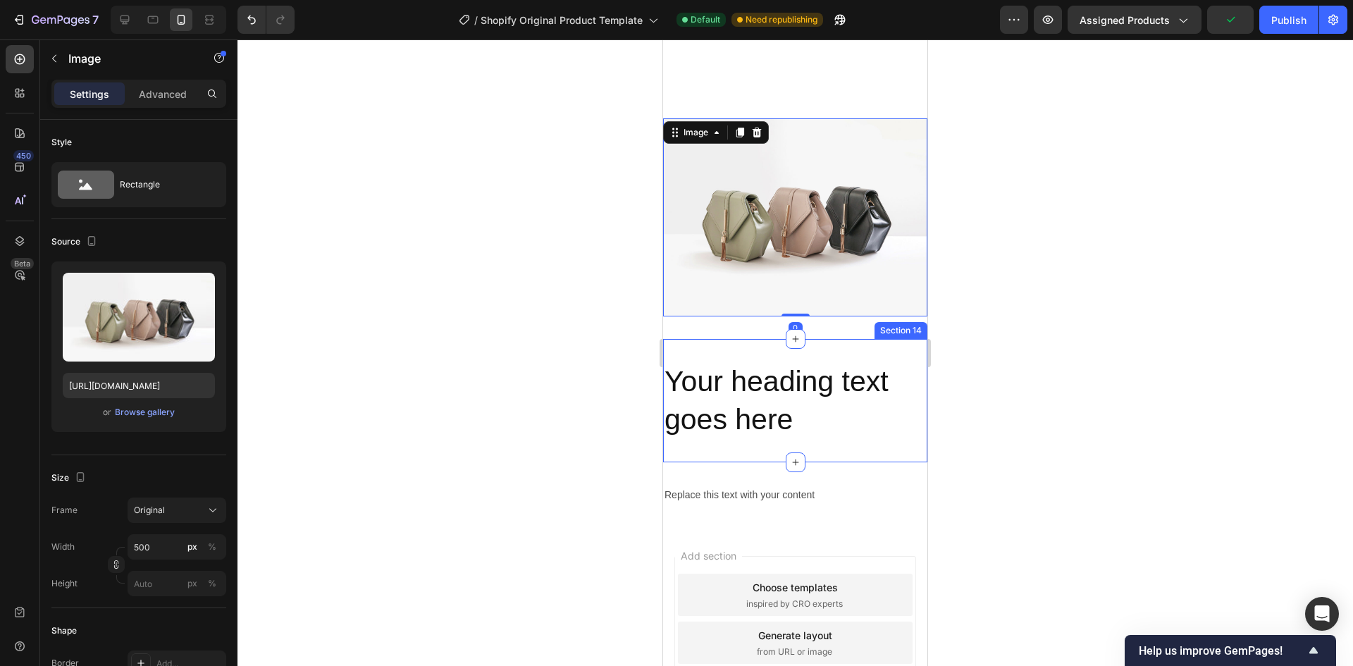
scroll to position [1694, 0]
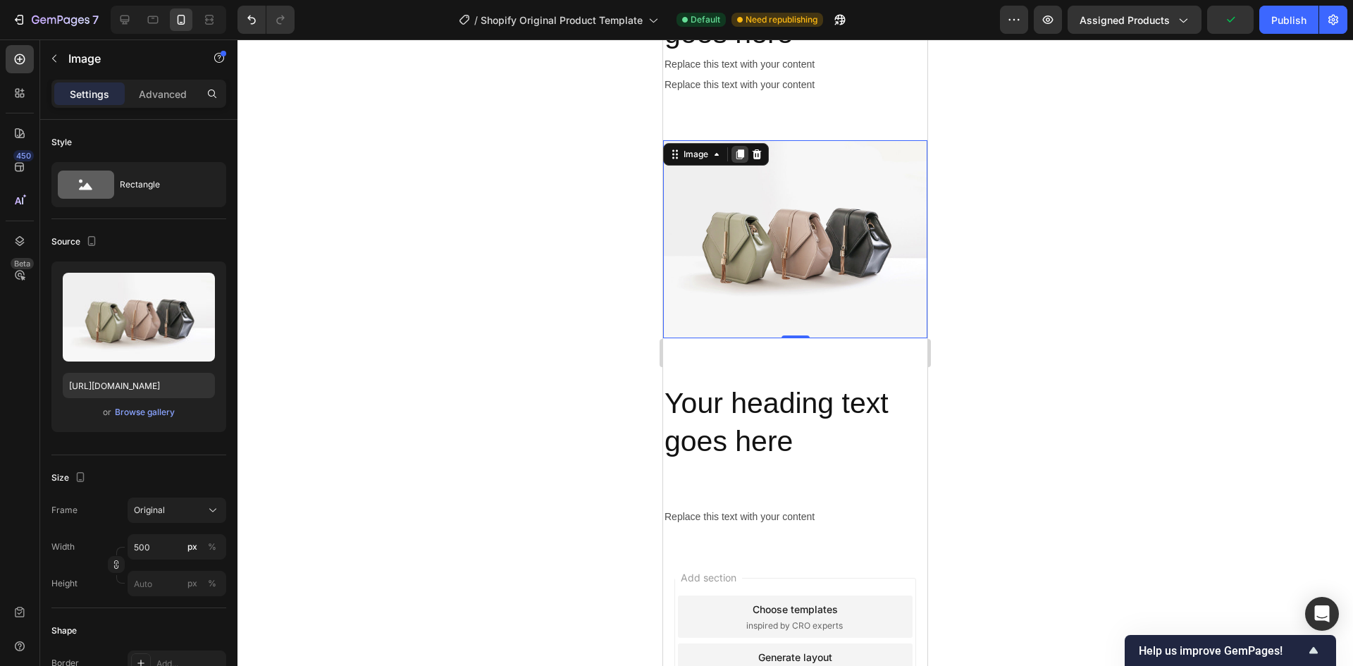
click at [738, 156] on icon at bounding box center [739, 154] width 11 height 11
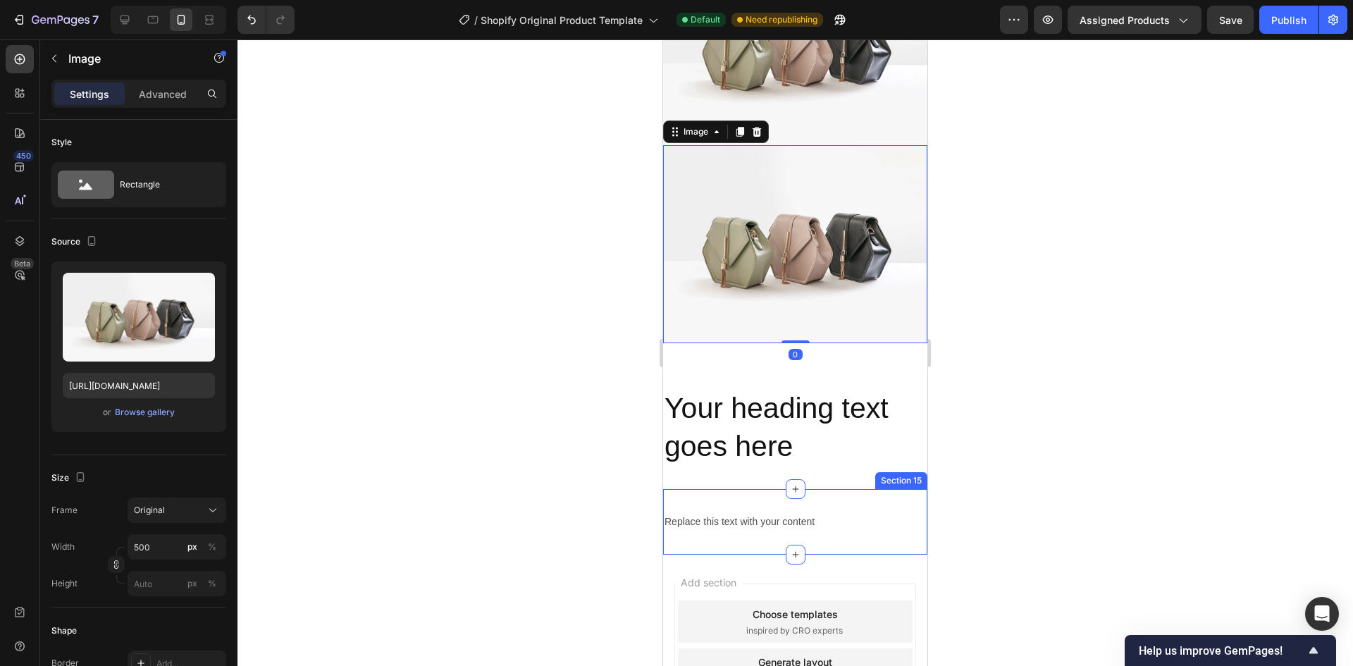
scroll to position [1976, 0]
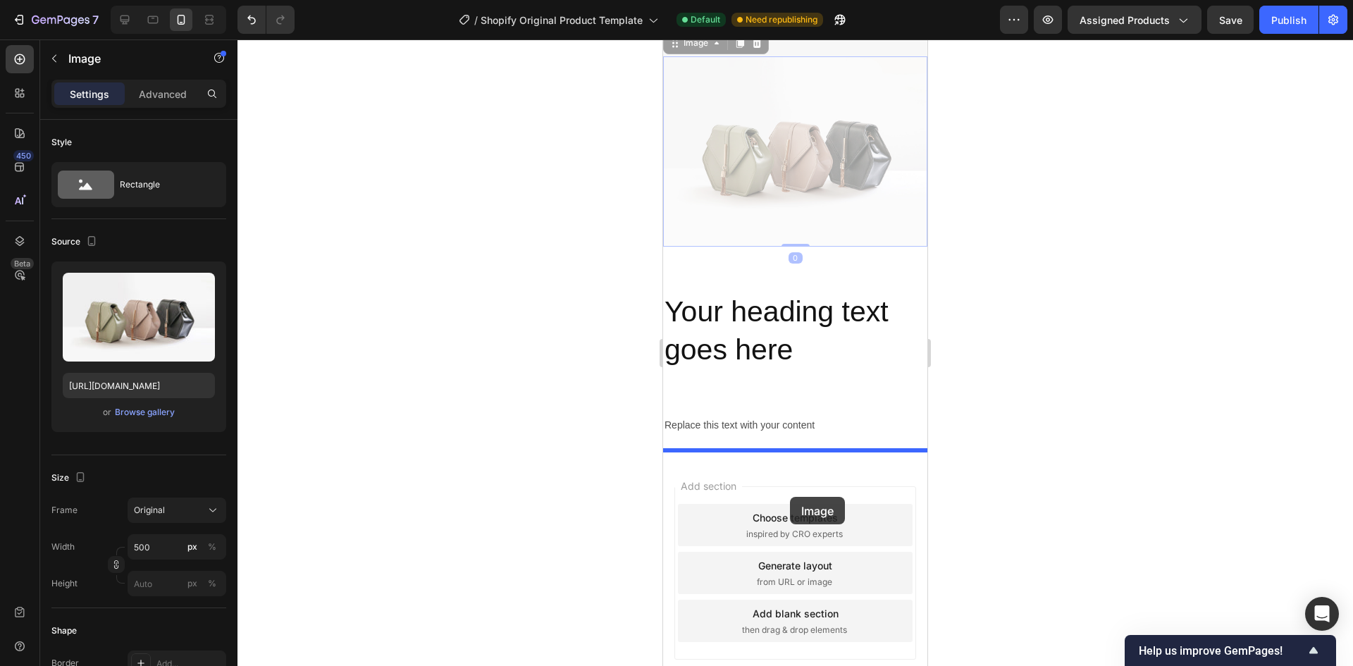
drag, startPoint x: 803, startPoint y: 161, endPoint x: 790, endPoint y: 497, distance: 336.3
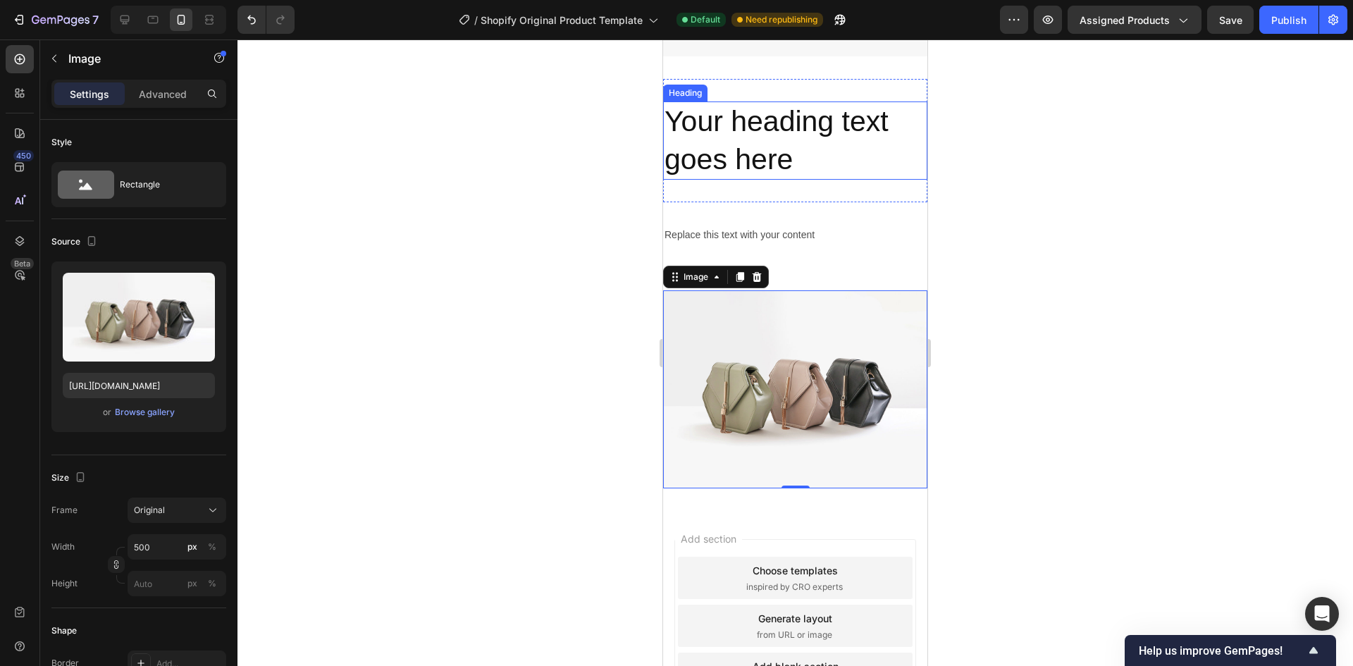
click at [810, 133] on h2 "Your heading text goes here" at bounding box center [795, 140] width 264 height 78
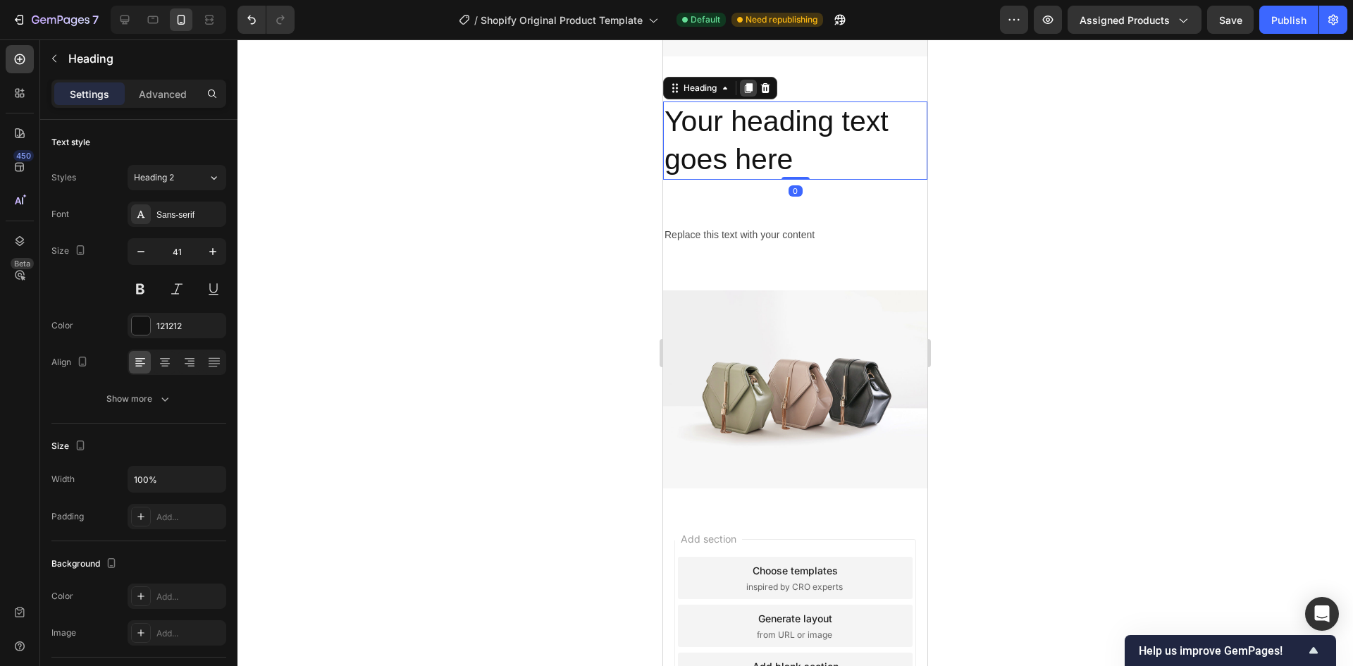
click at [751, 85] on icon at bounding box center [748, 87] width 11 height 11
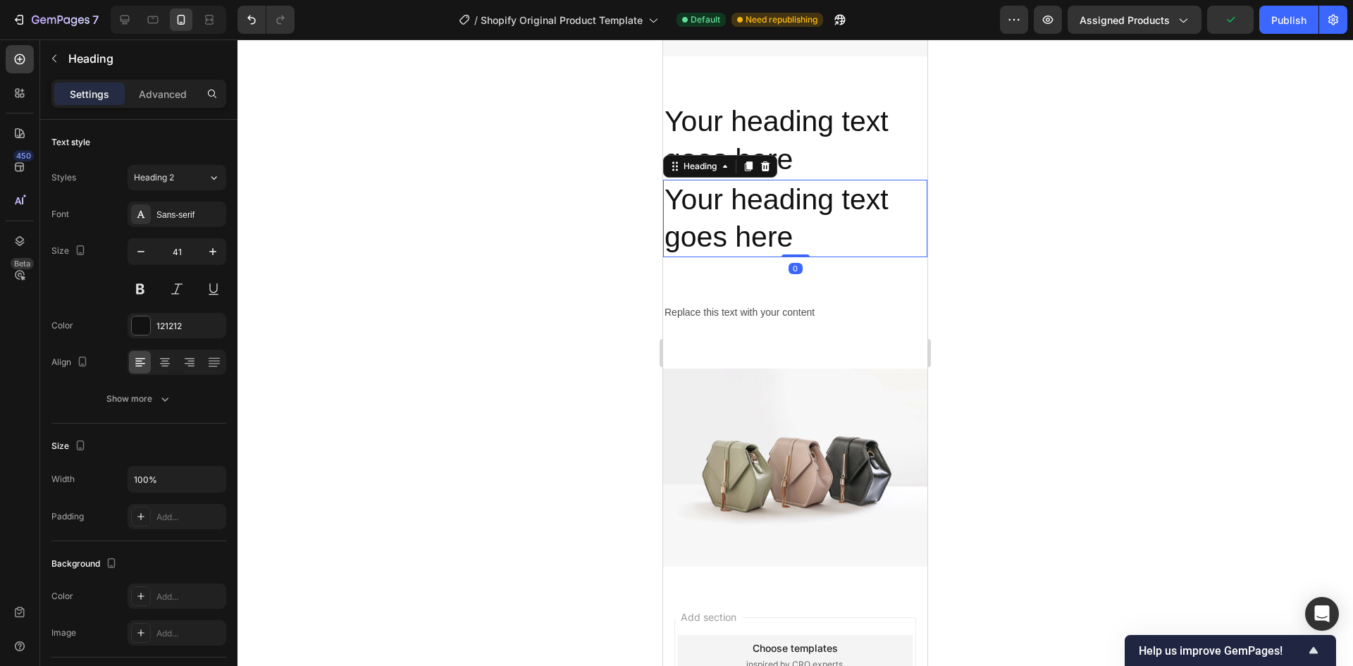
drag, startPoint x: 748, startPoint y: 154, endPoint x: 769, endPoint y: 584, distance: 430.3
drag, startPoint x: 744, startPoint y: 156, endPoint x: 710, endPoint y: 407, distance: 253.1
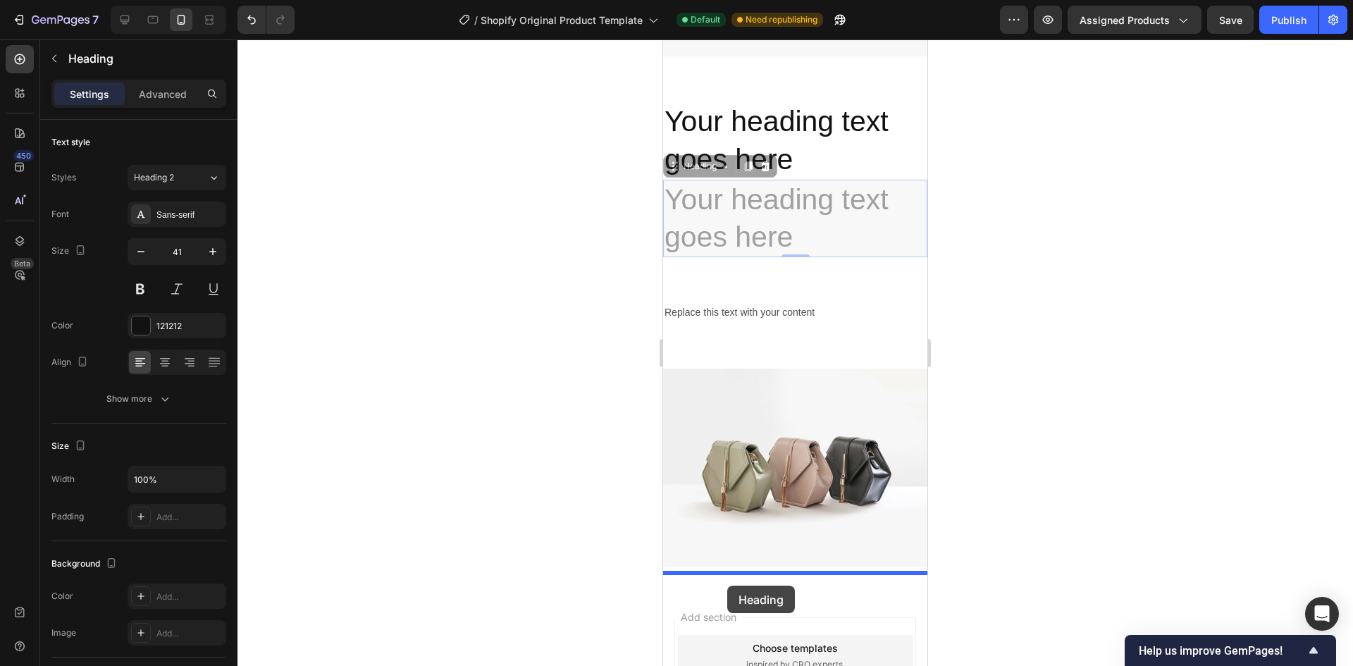
drag, startPoint x: 678, startPoint y: 158, endPoint x: 727, endPoint y: 586, distance: 431.2
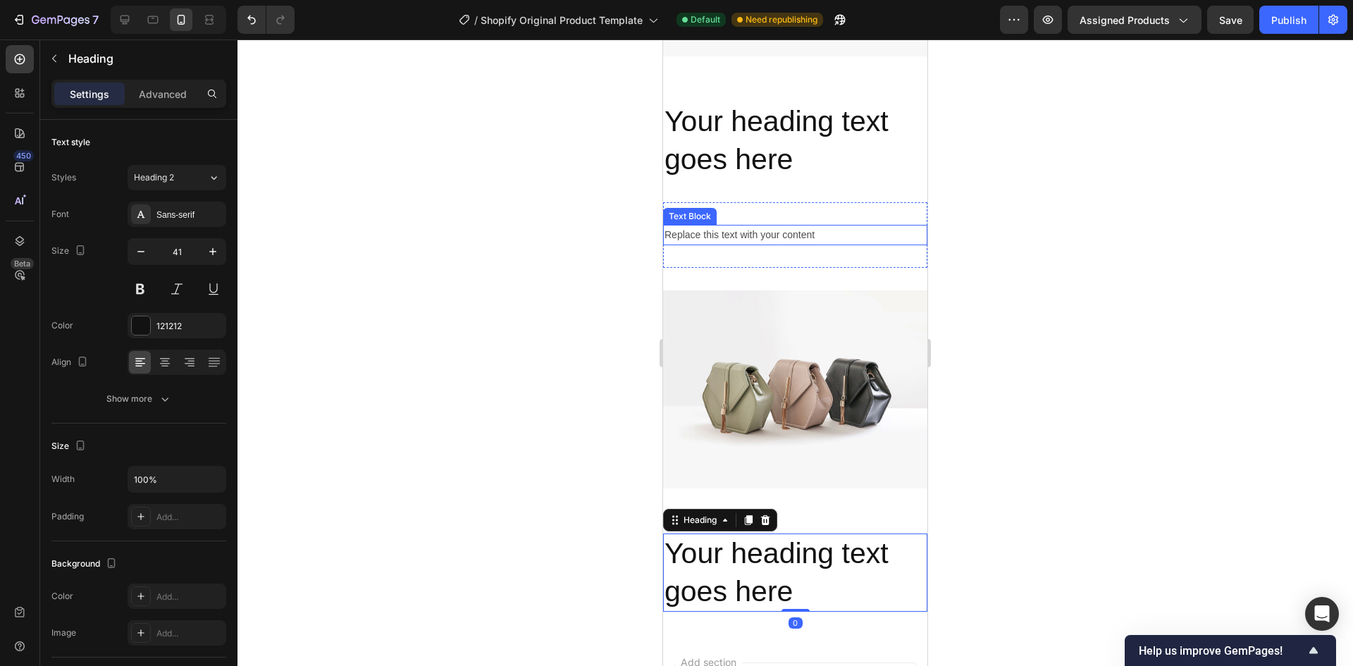
click at [730, 225] on div "Replace this text with your content" at bounding box center [795, 235] width 264 height 20
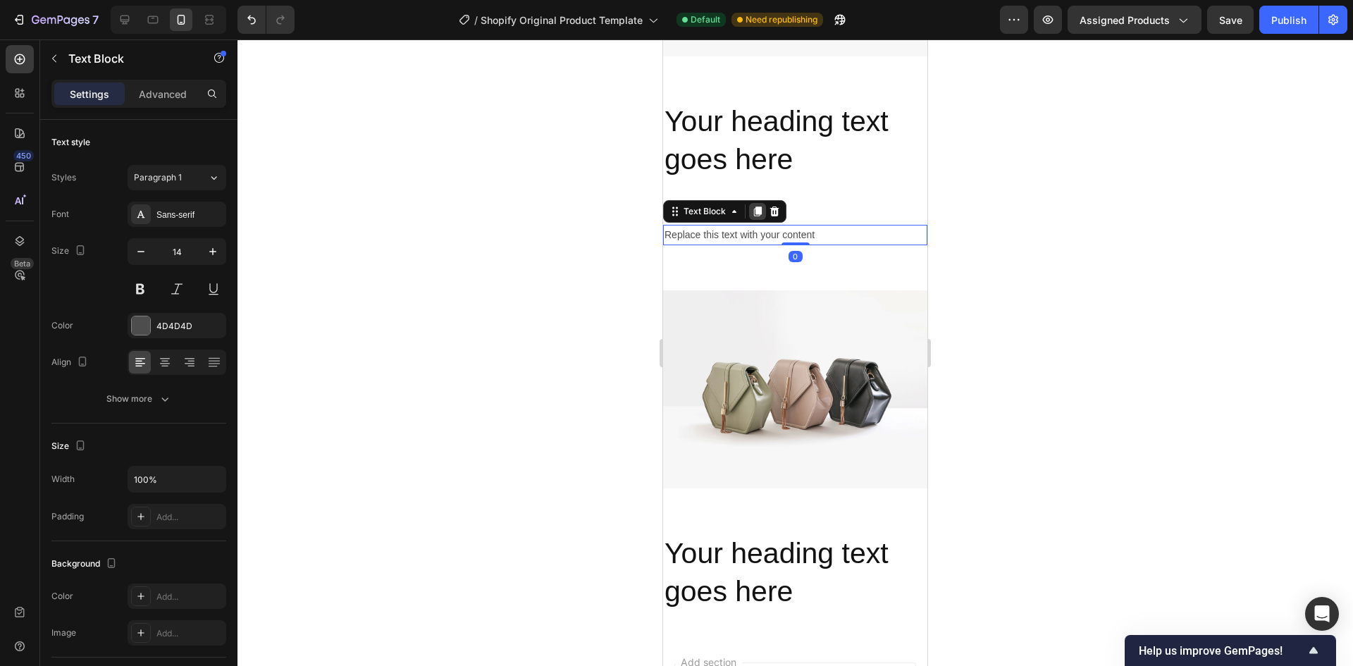
click at [759, 206] on icon at bounding box center [758, 211] width 8 height 10
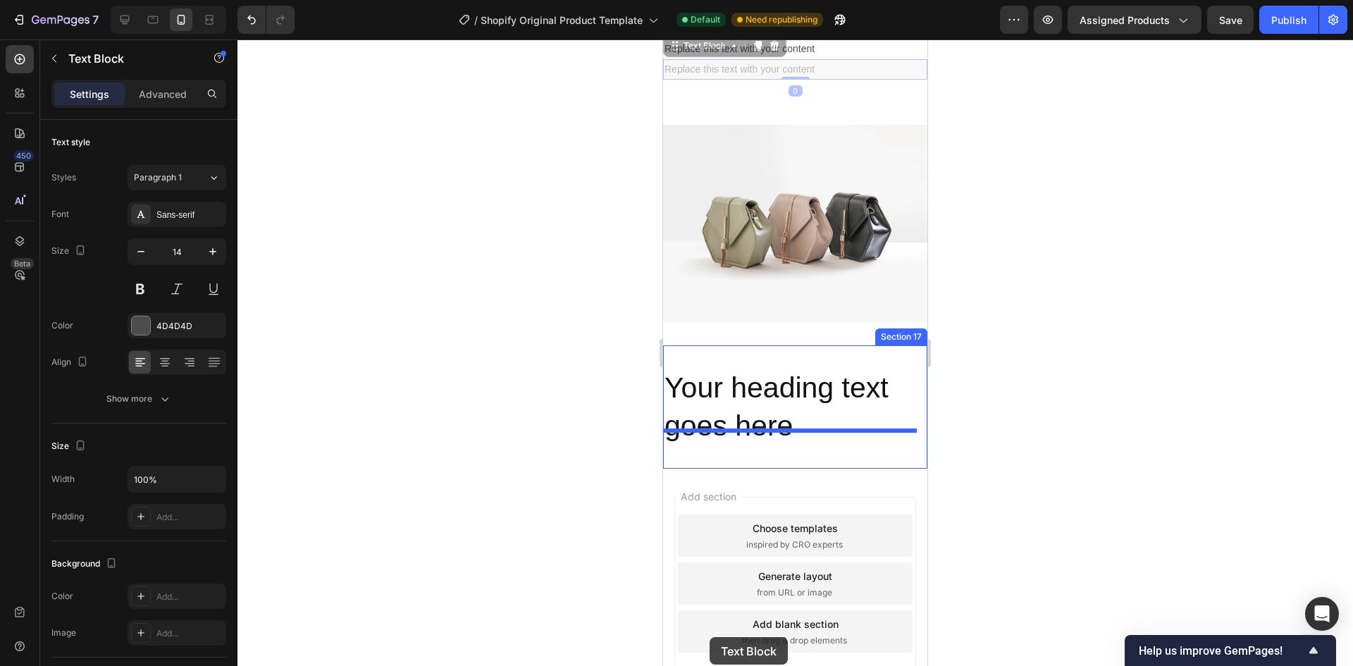
scroll to position [2214, 0]
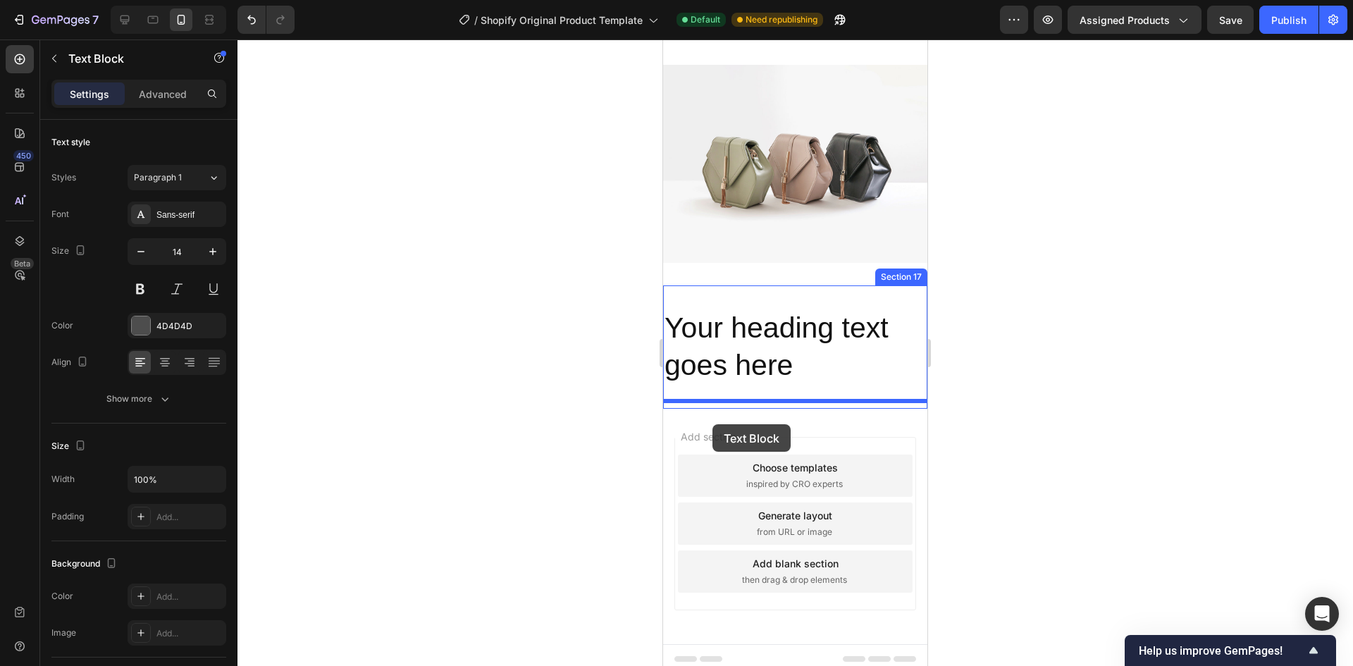
drag, startPoint x: 671, startPoint y: 223, endPoint x: 712, endPoint y: 424, distance: 204.9
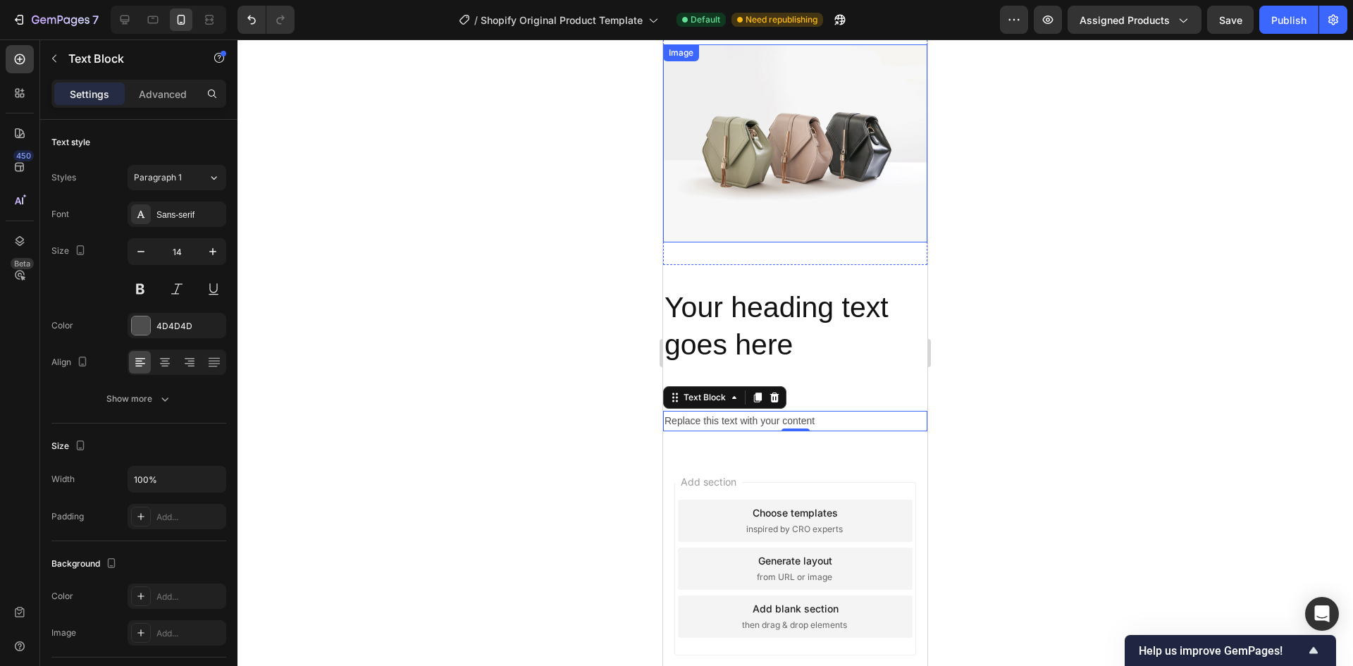
click at [800, 181] on img at bounding box center [795, 143] width 264 height 198
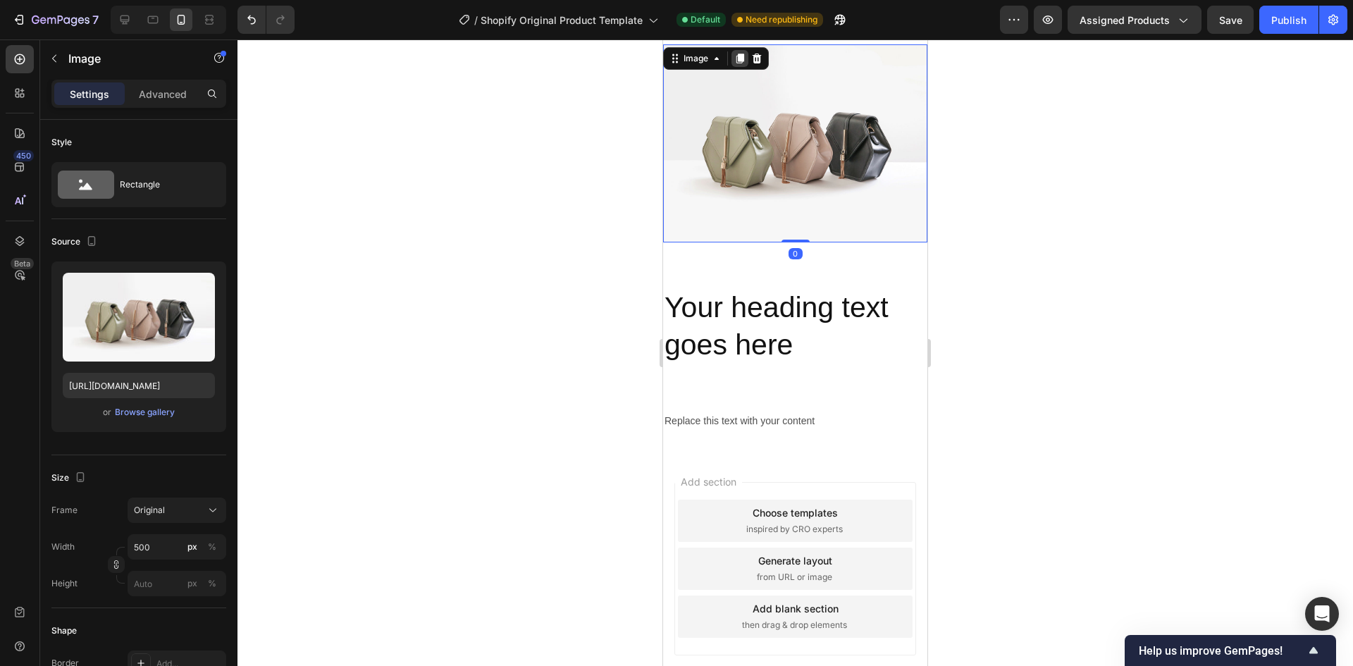
click at [740, 58] on icon at bounding box center [740, 59] width 8 height 10
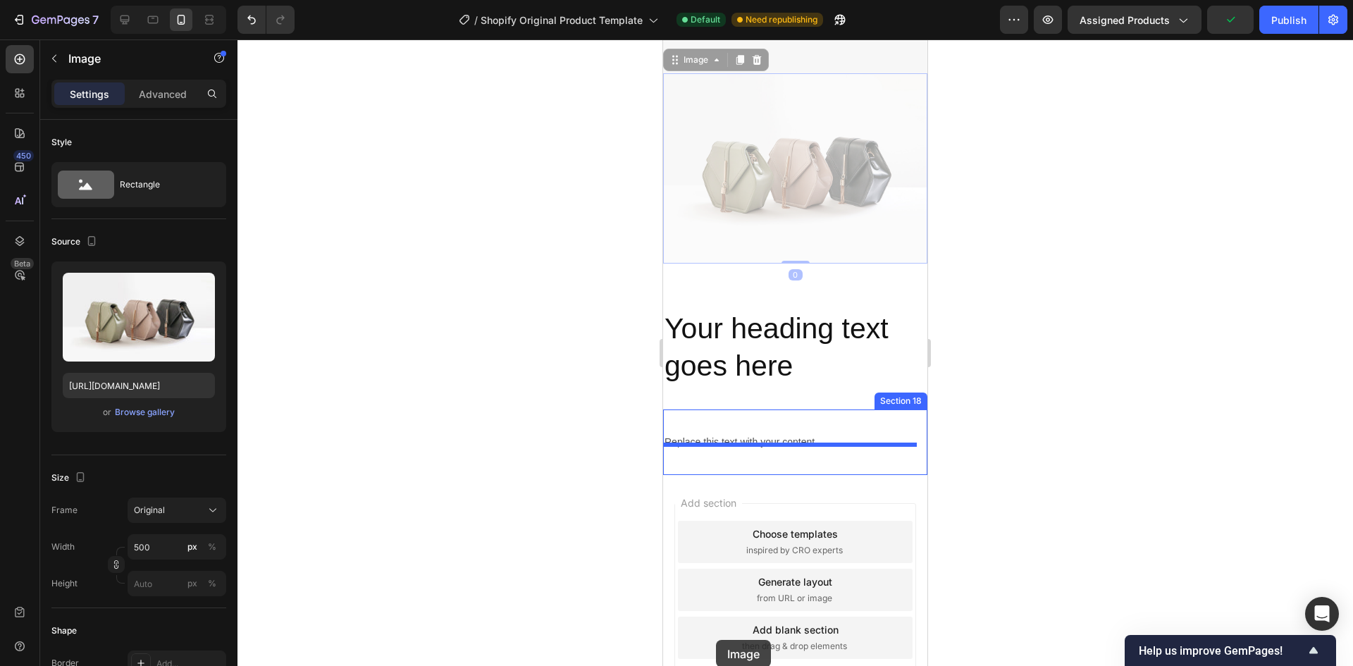
scroll to position [2450, 0]
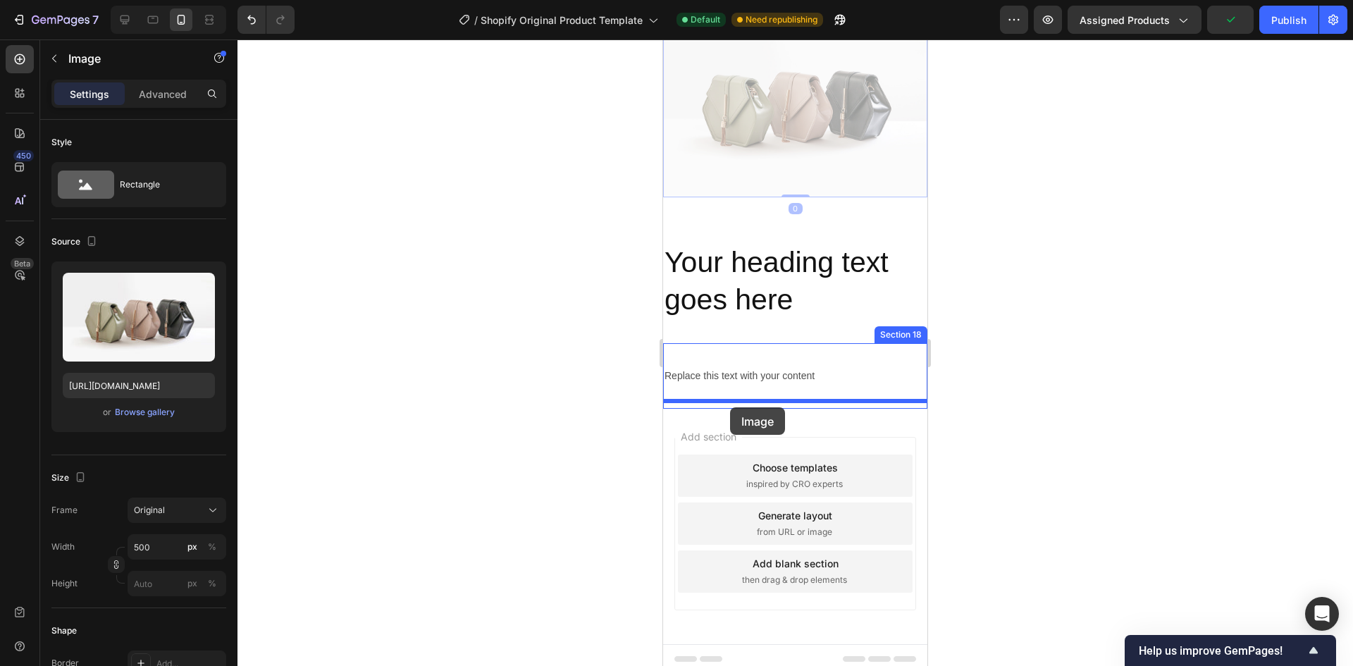
drag, startPoint x: 671, startPoint y: 220, endPoint x: 730, endPoint y: 407, distance: 196.5
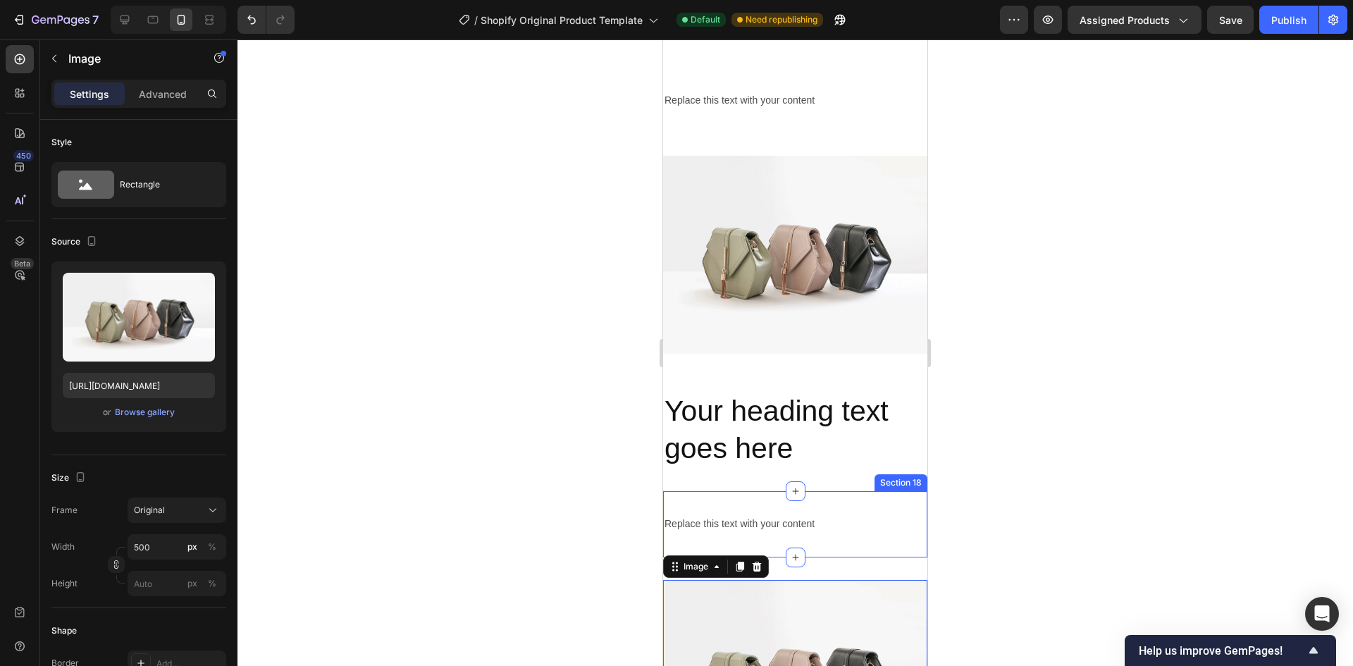
scroll to position [2097, 0]
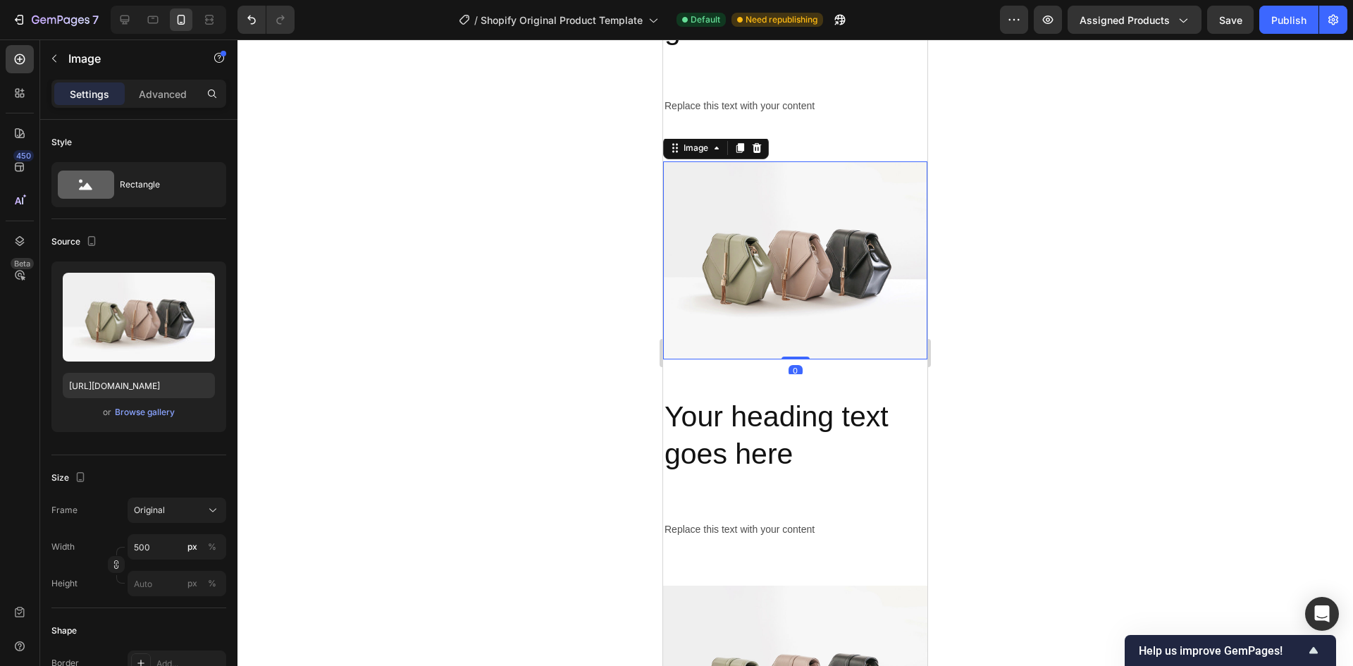
click at [760, 273] on img at bounding box center [795, 260] width 264 height 198
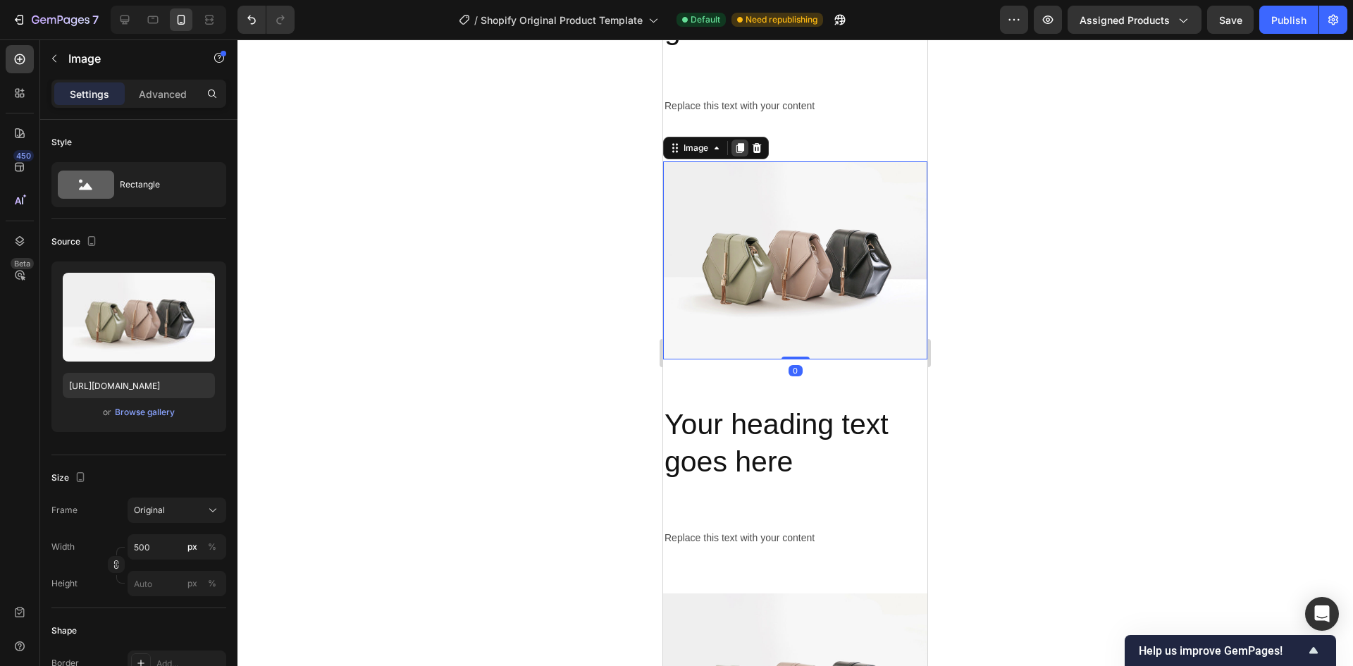
click at [737, 152] on icon at bounding box center [740, 148] width 8 height 10
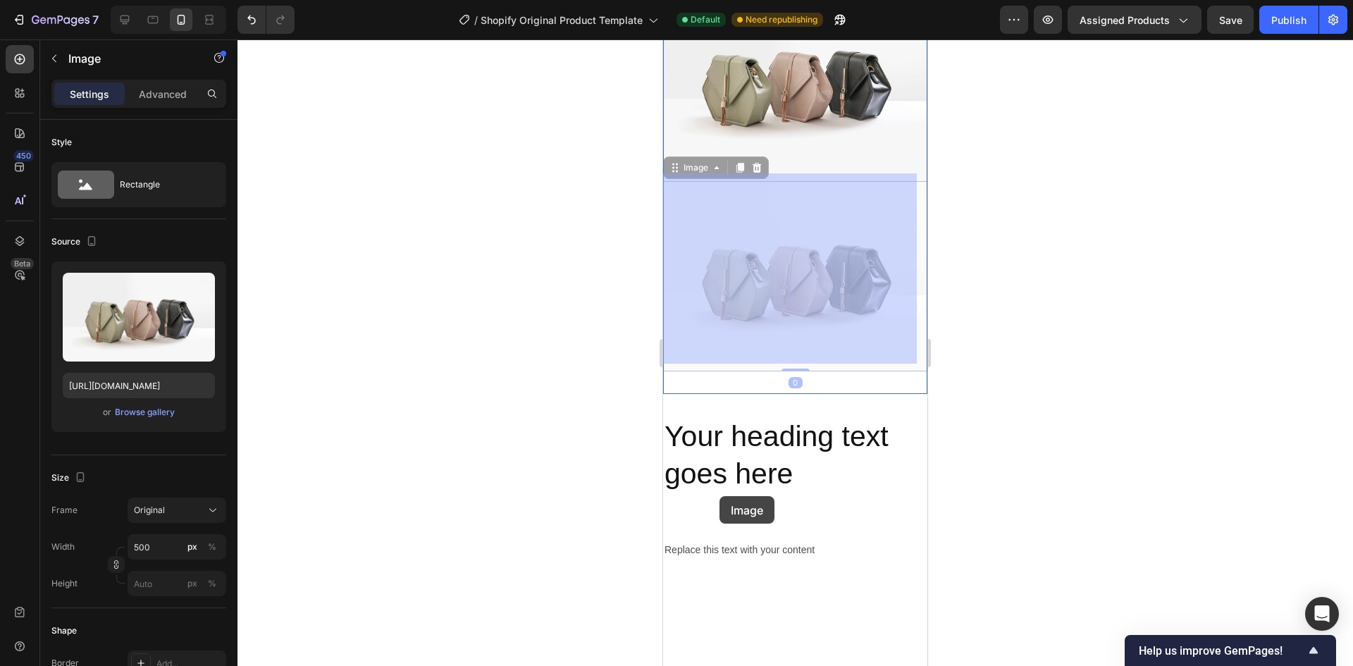
scroll to position [2661, 0]
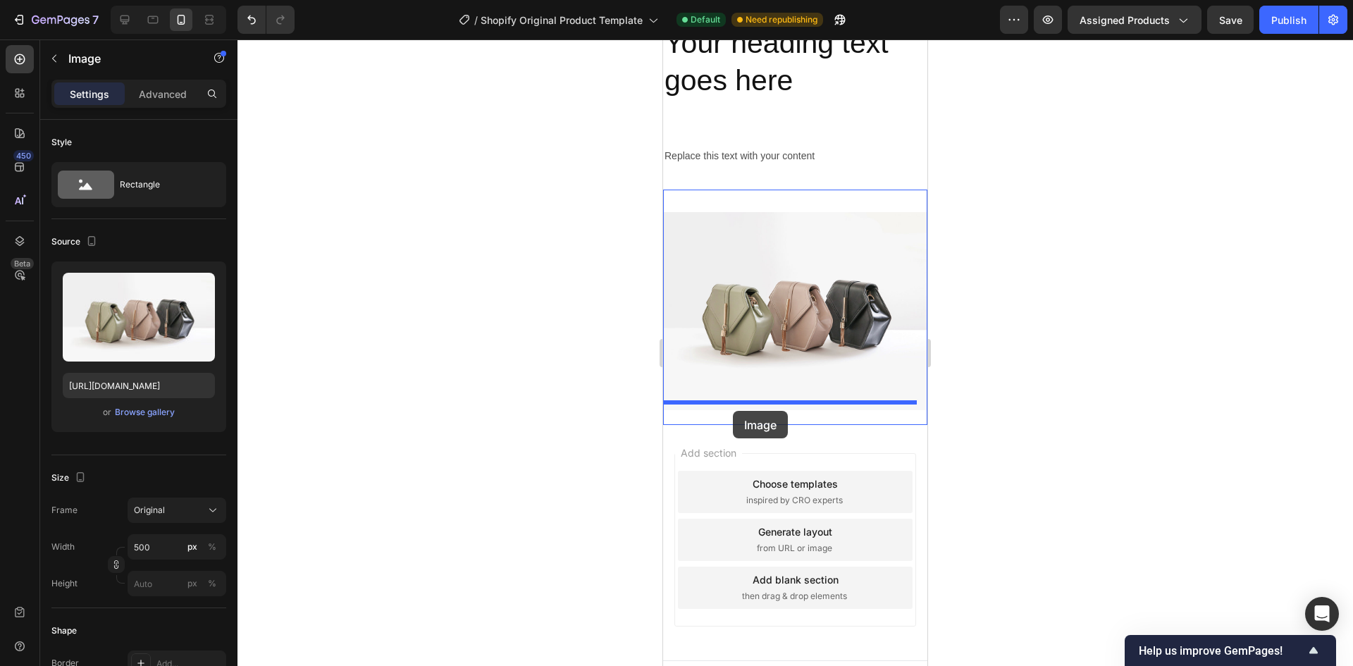
drag, startPoint x: 669, startPoint y: 340, endPoint x: 733, endPoint y: 411, distance: 95.3
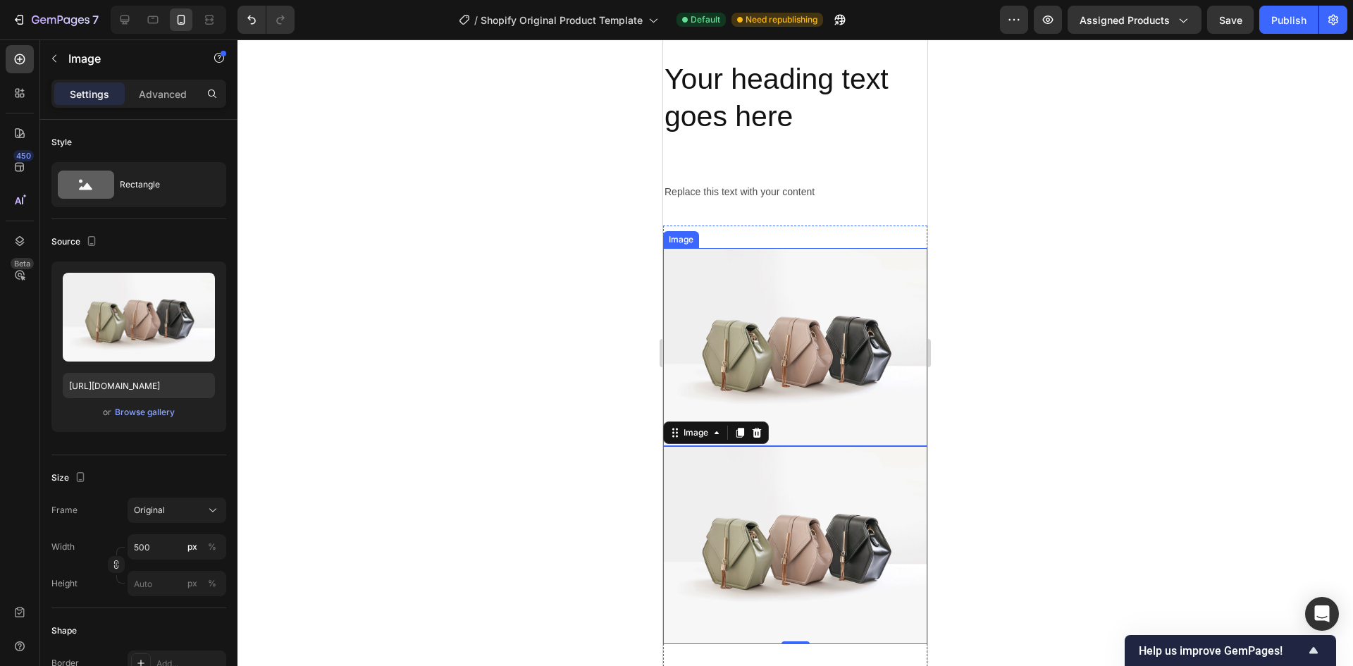
scroll to position [2615, 0]
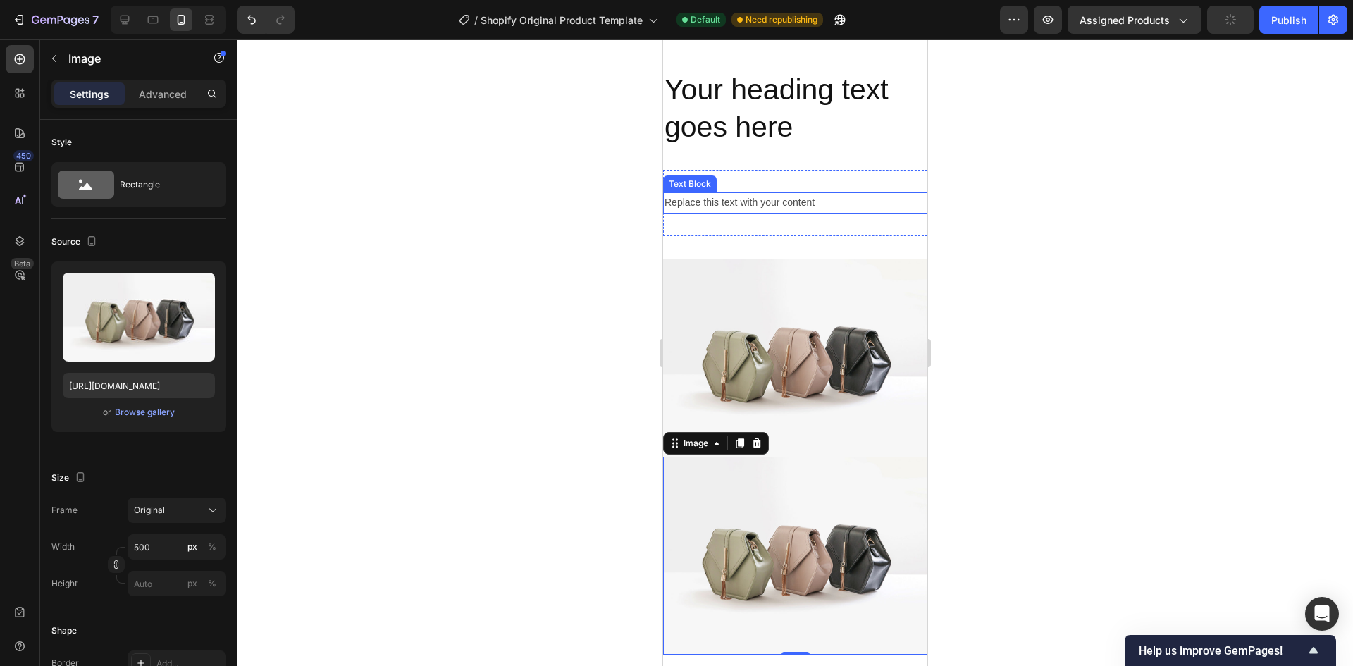
click at [782, 197] on div "Replace this text with your content" at bounding box center [795, 202] width 264 height 20
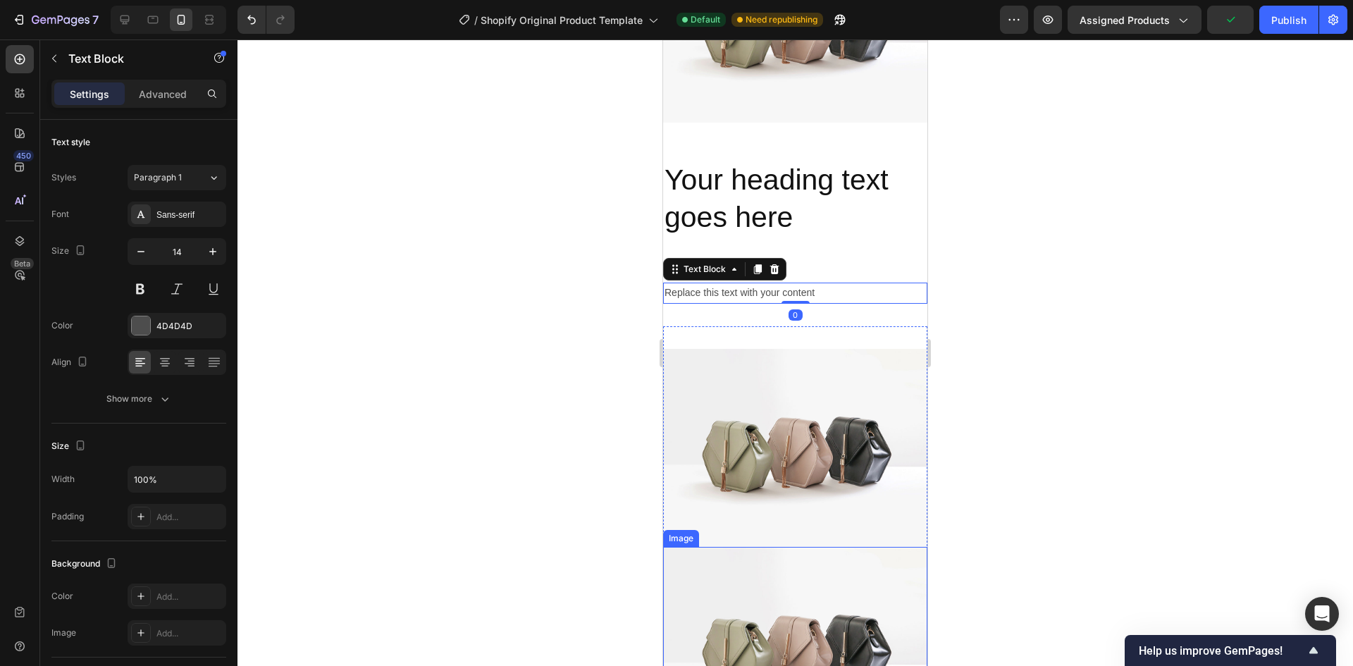
scroll to position [2333, 0]
click at [754, 271] on icon at bounding box center [758, 271] width 8 height 10
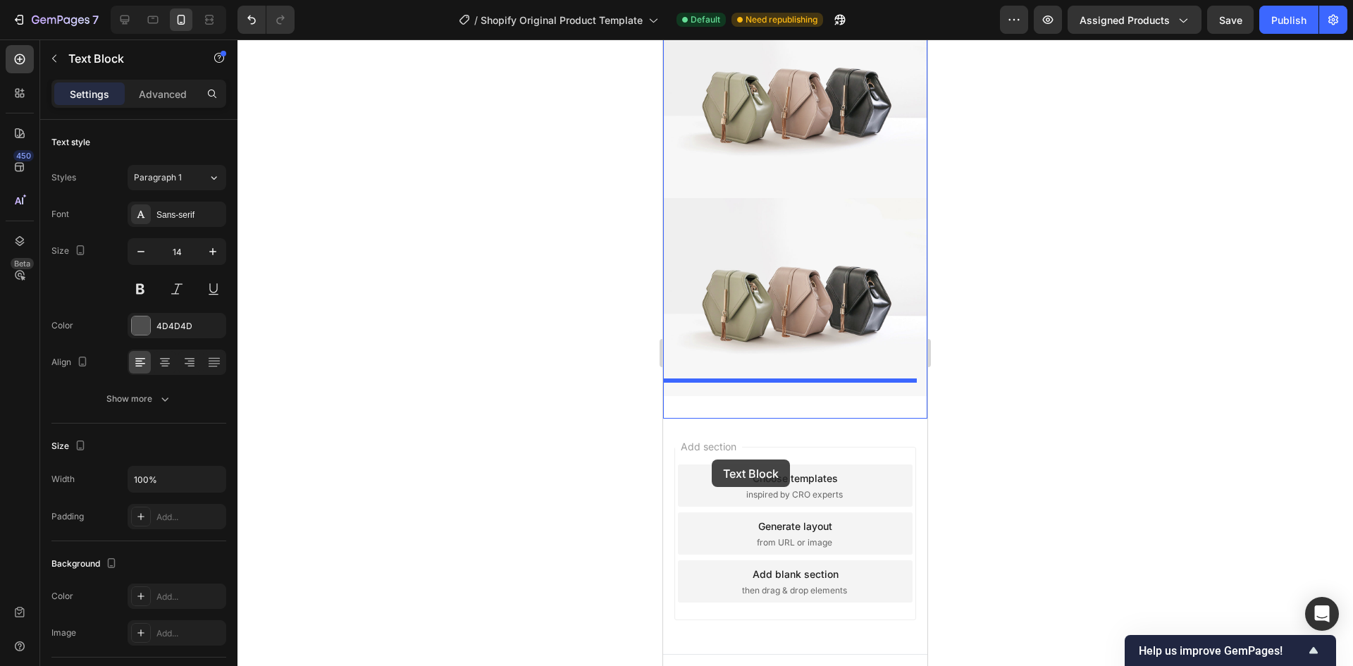
scroll to position [2705, 0]
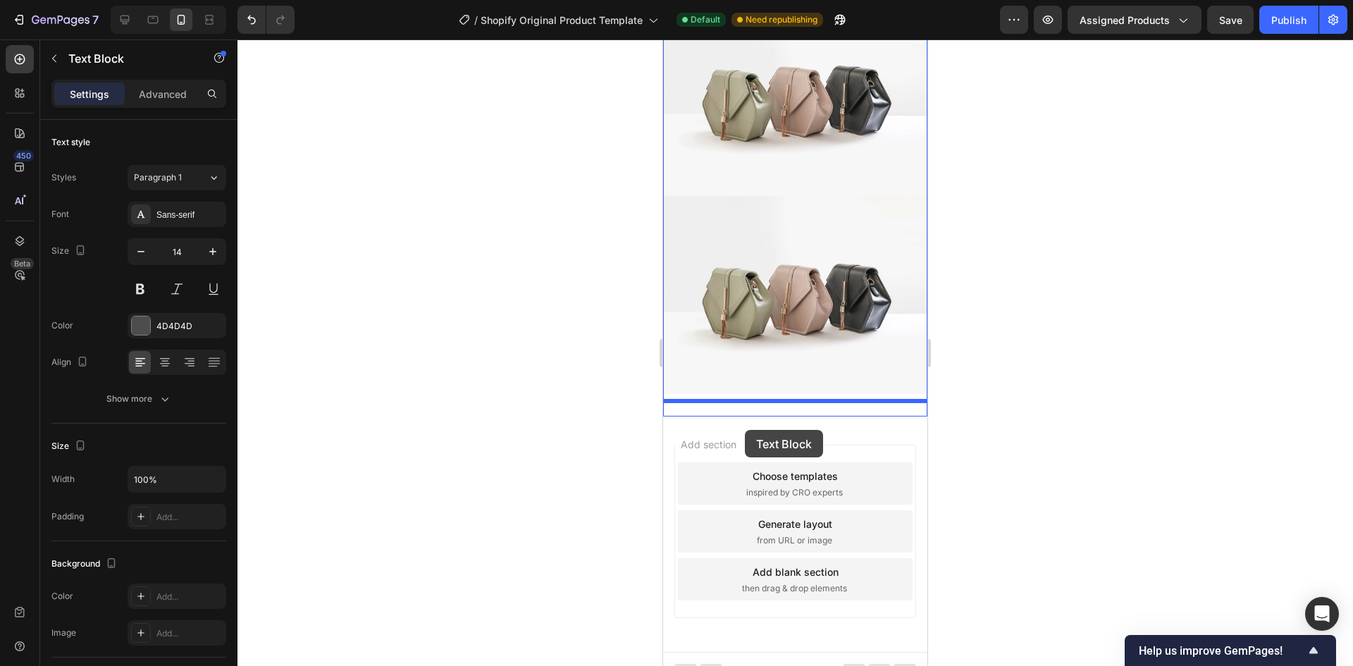
drag, startPoint x: 672, startPoint y: 297, endPoint x: 745, endPoint y: 430, distance: 151.6
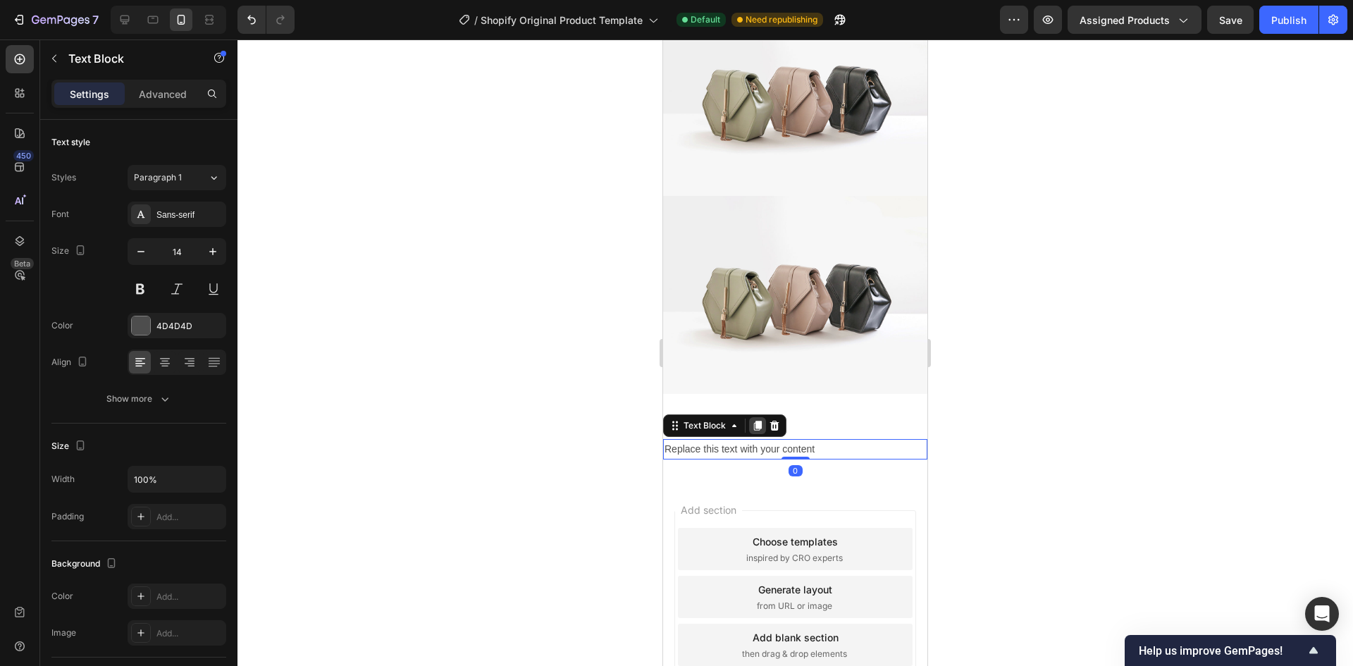
drag, startPoint x: 755, startPoint y: 416, endPoint x: 1306, endPoint y: 268, distance: 570.3
click at [755, 417] on div at bounding box center [757, 425] width 17 height 17
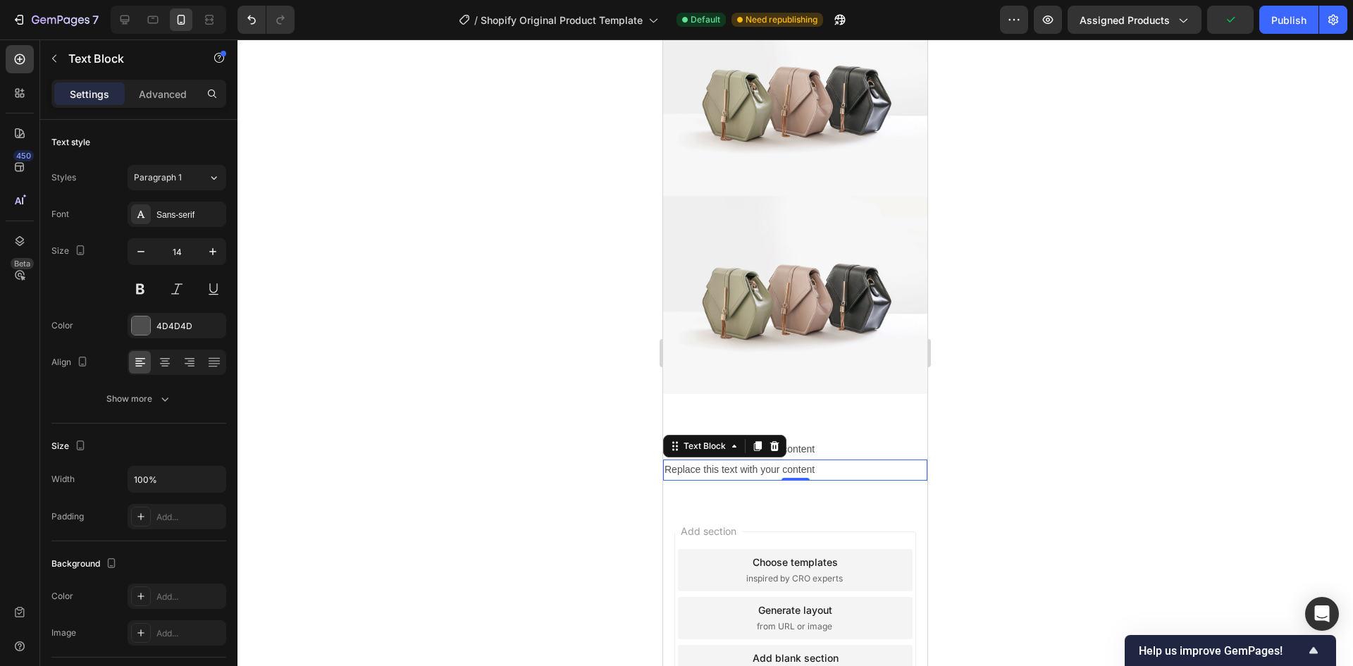
click at [755, 440] on icon at bounding box center [757, 445] width 11 height 11
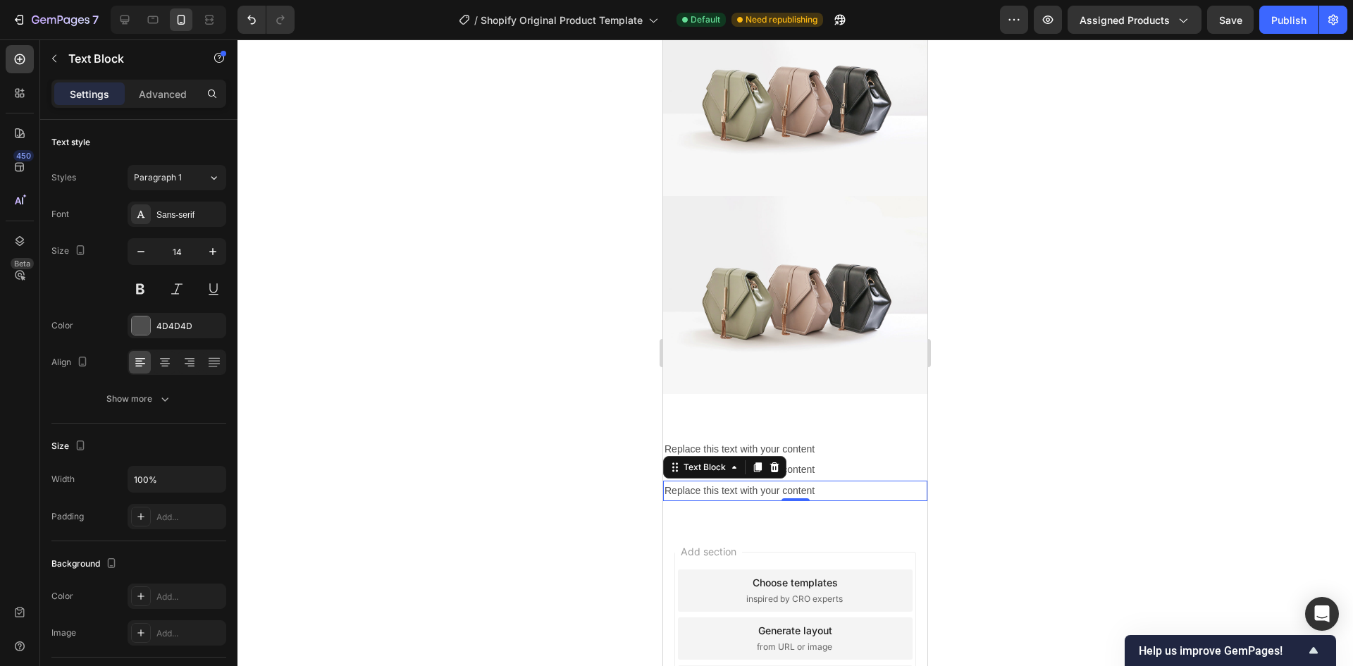
click at [811, 325] on img at bounding box center [795, 295] width 264 height 198
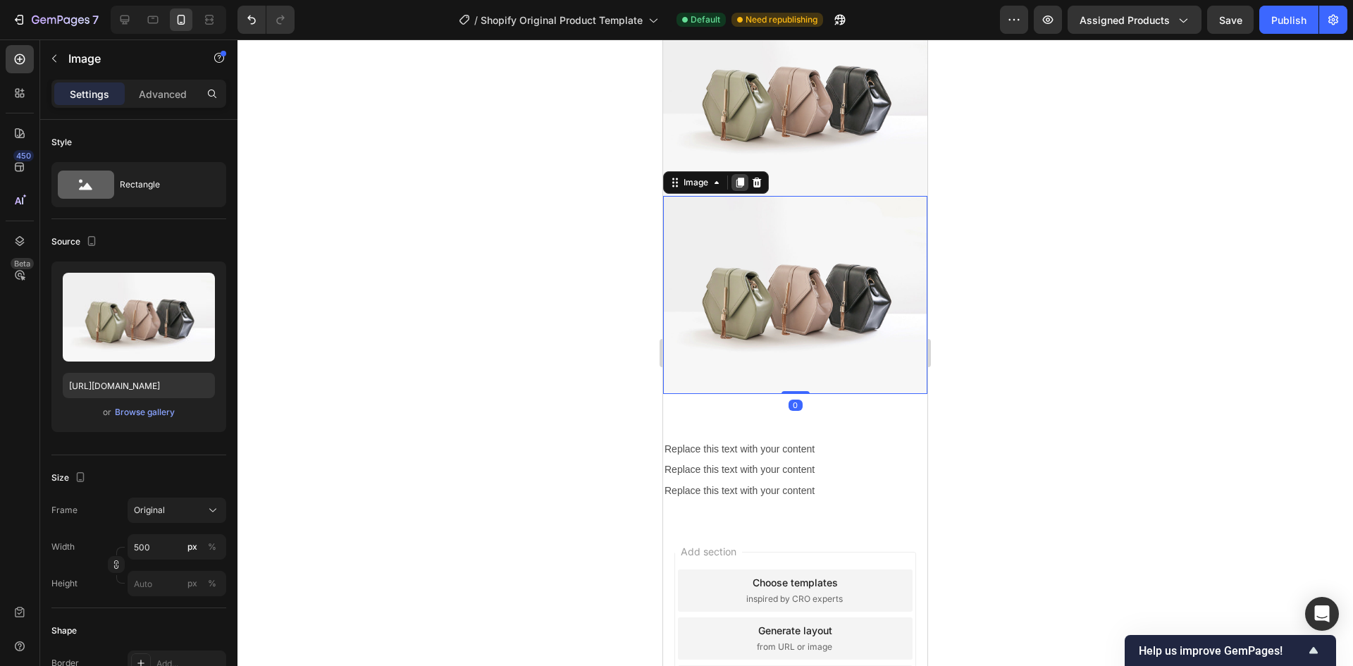
click at [740, 178] on icon at bounding box center [740, 183] width 8 height 10
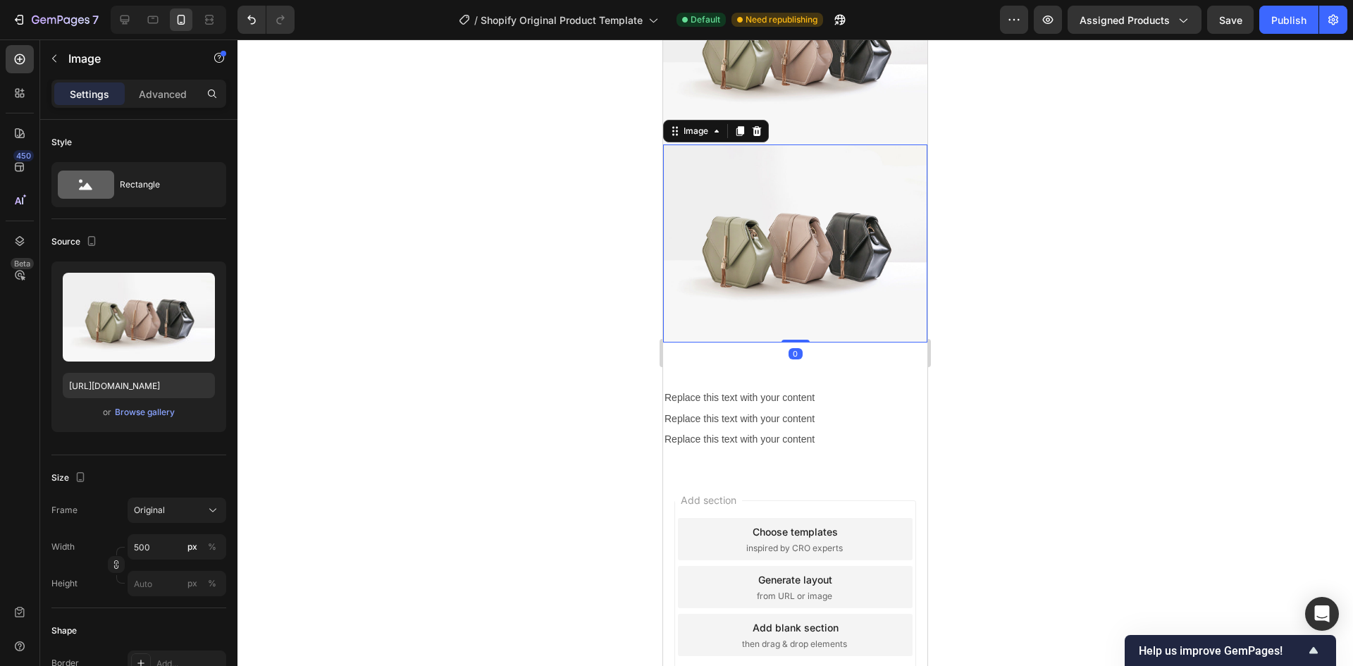
scroll to position [3002, 0]
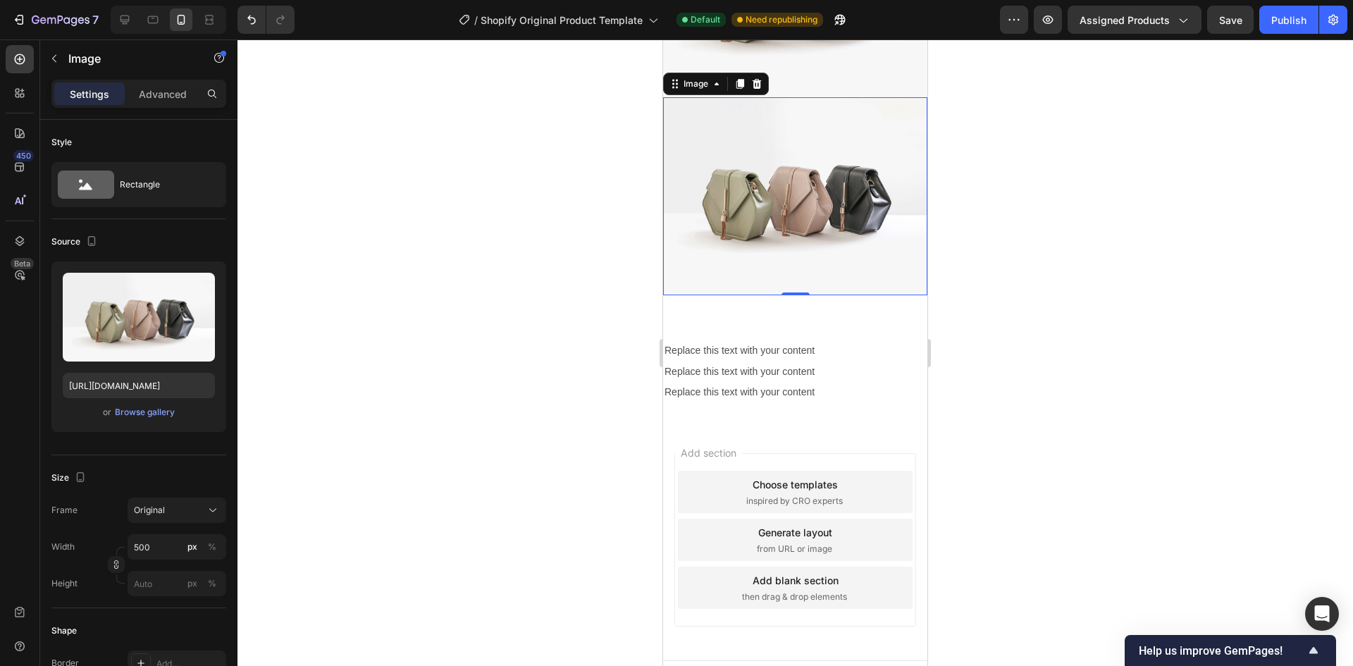
drag, startPoint x: 742, startPoint y: 368, endPoint x: 716, endPoint y: 455, distance: 91.2
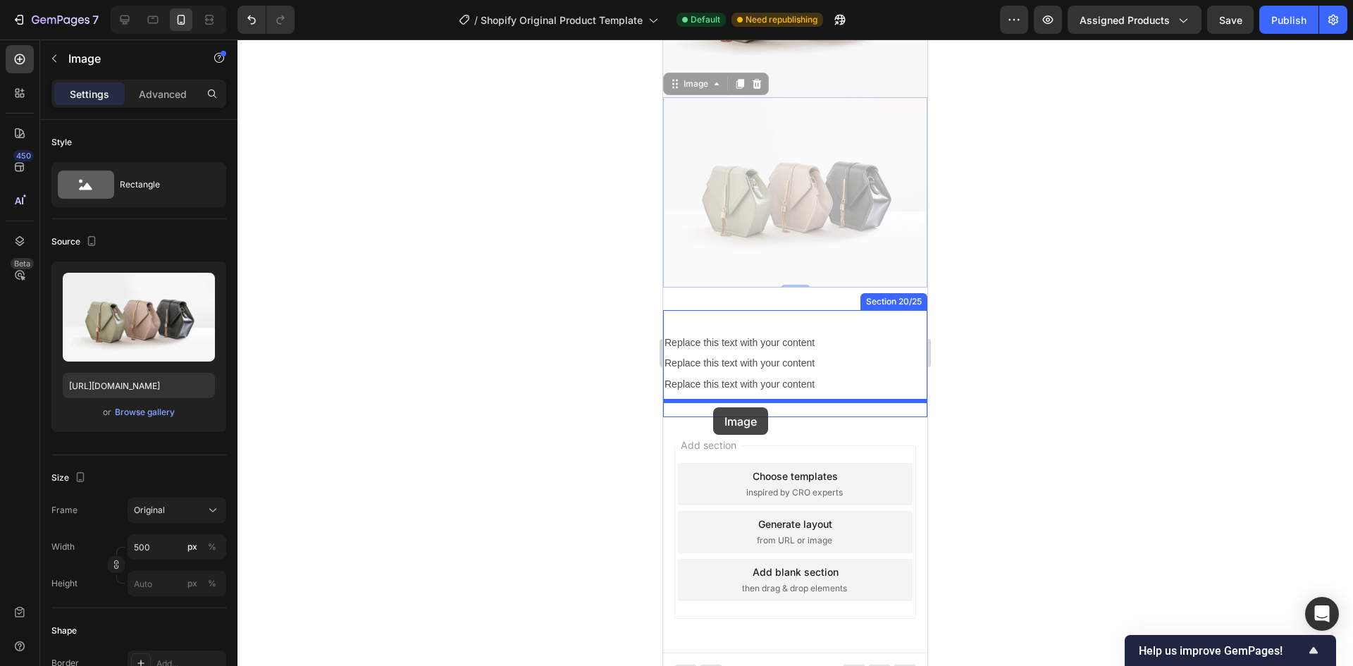
drag, startPoint x: 671, startPoint y: 61, endPoint x: 713, endPoint y: 407, distance: 349.2
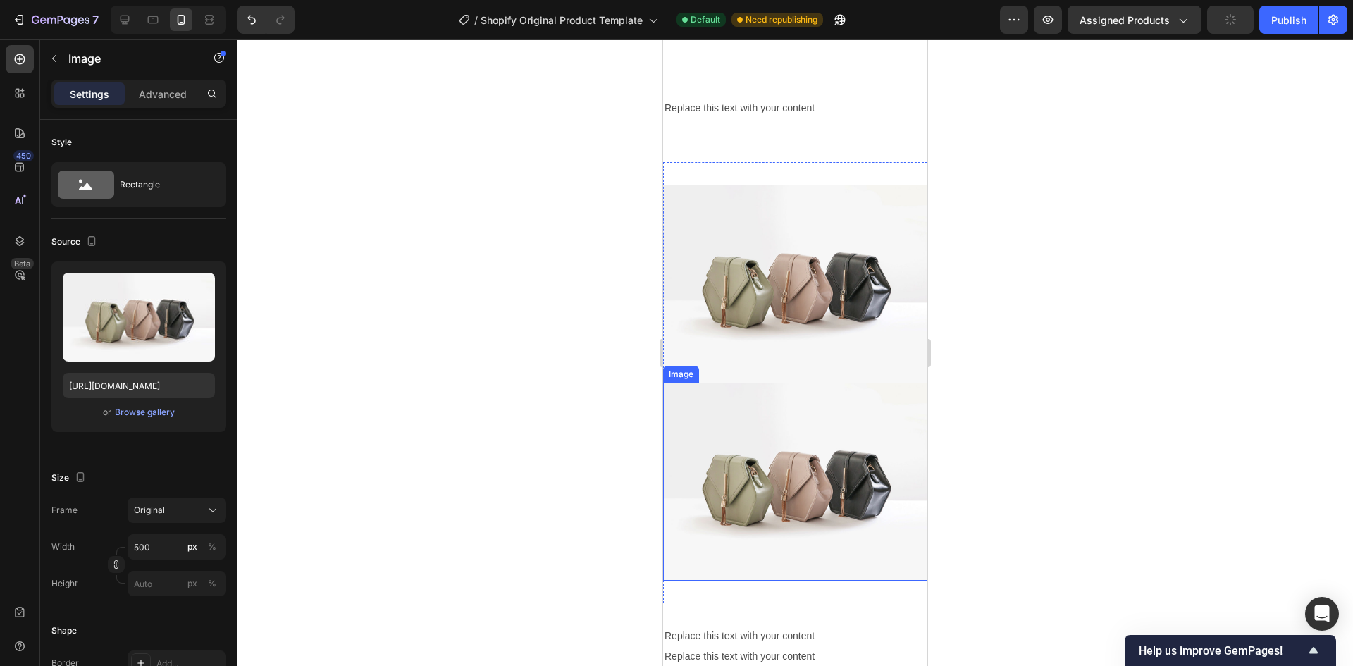
scroll to position [2861, 0]
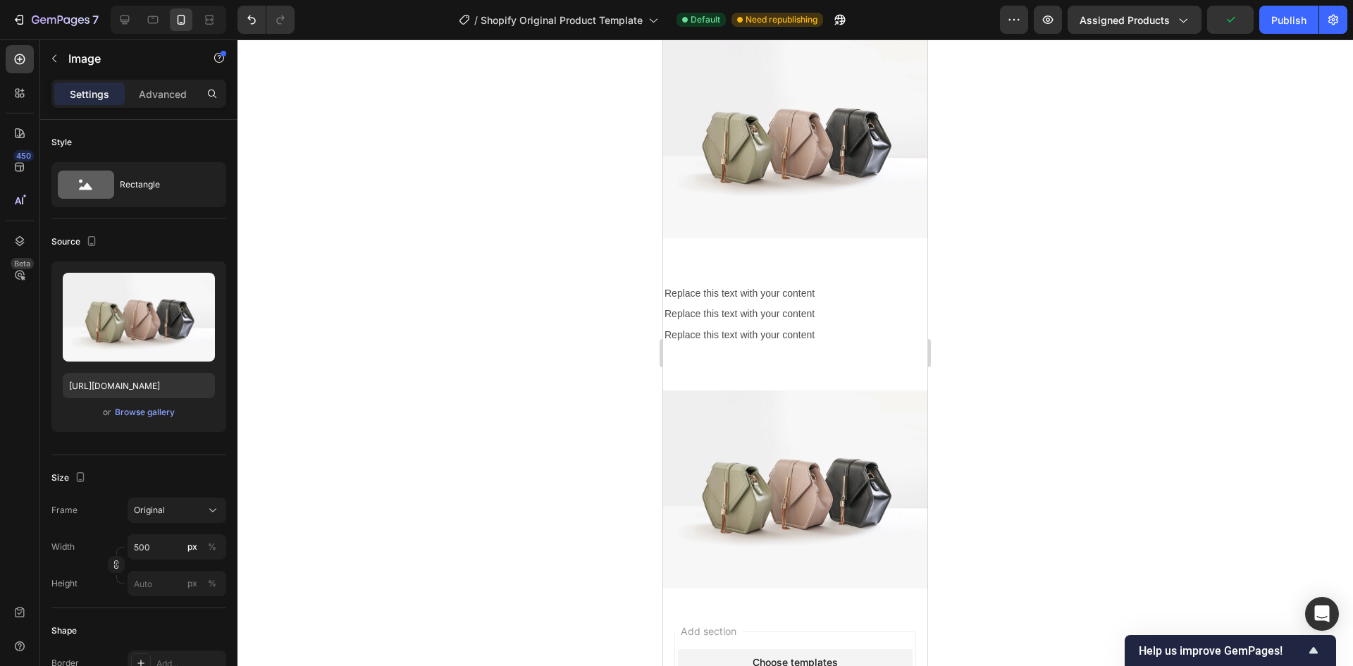
click at [782, 401] on img at bounding box center [795, 489] width 264 height 198
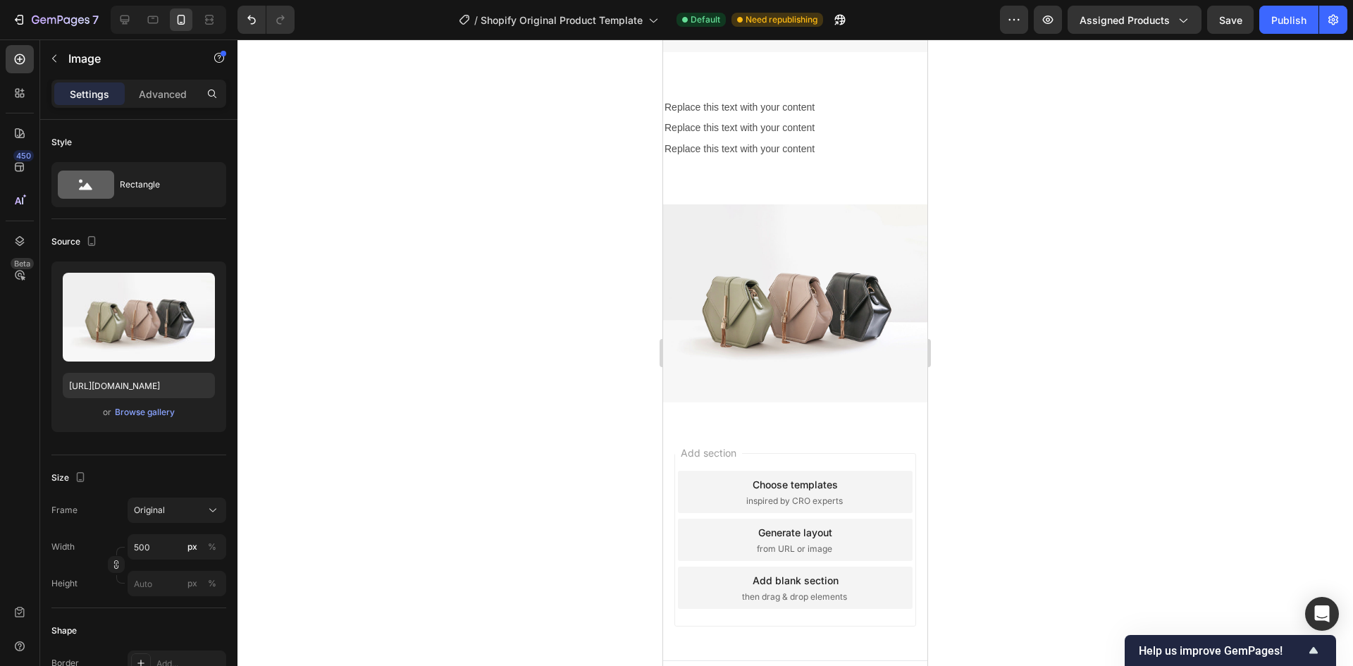
click at [740, 238] on img at bounding box center [795, 303] width 264 height 198
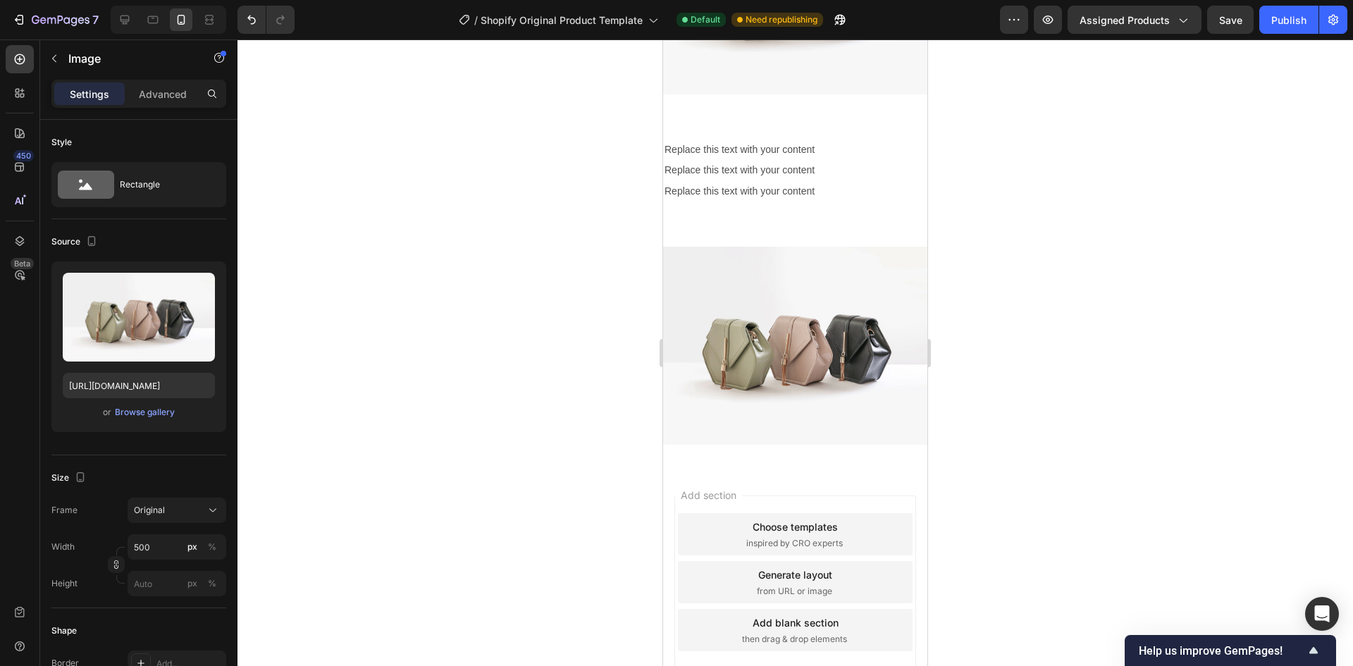
scroll to position [2977, 0]
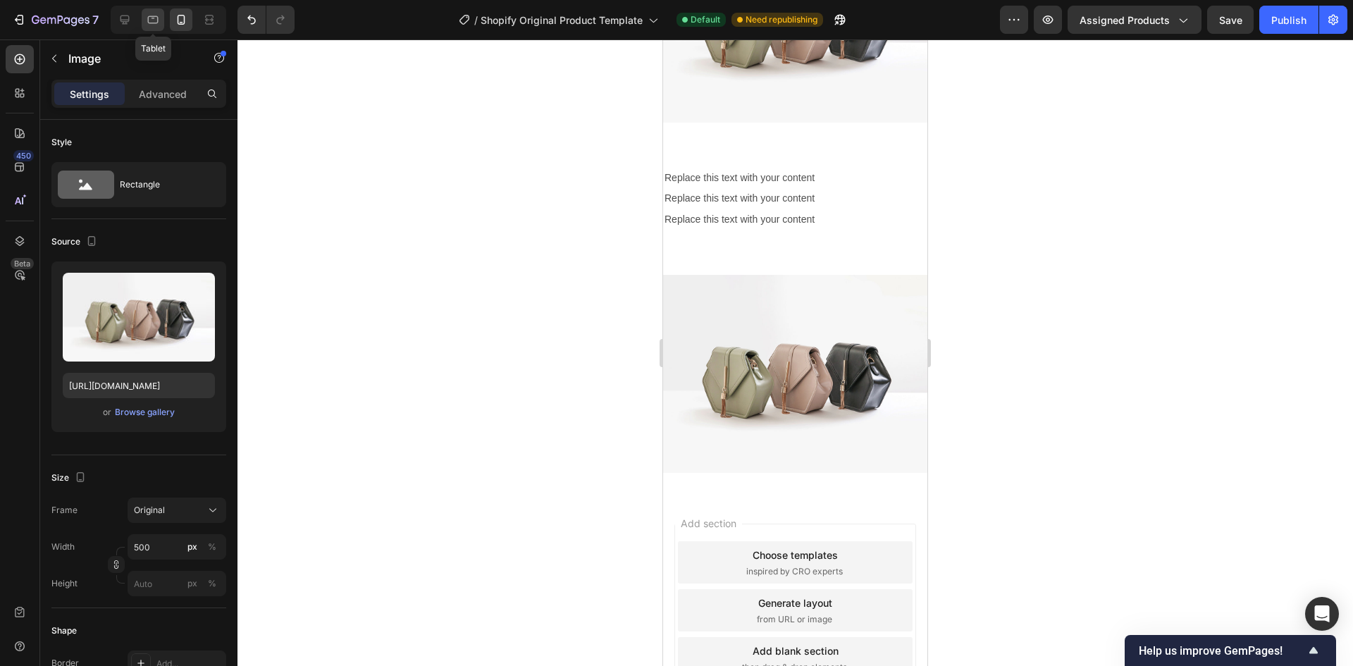
click at [146, 18] on icon at bounding box center [153, 20] width 14 height 14
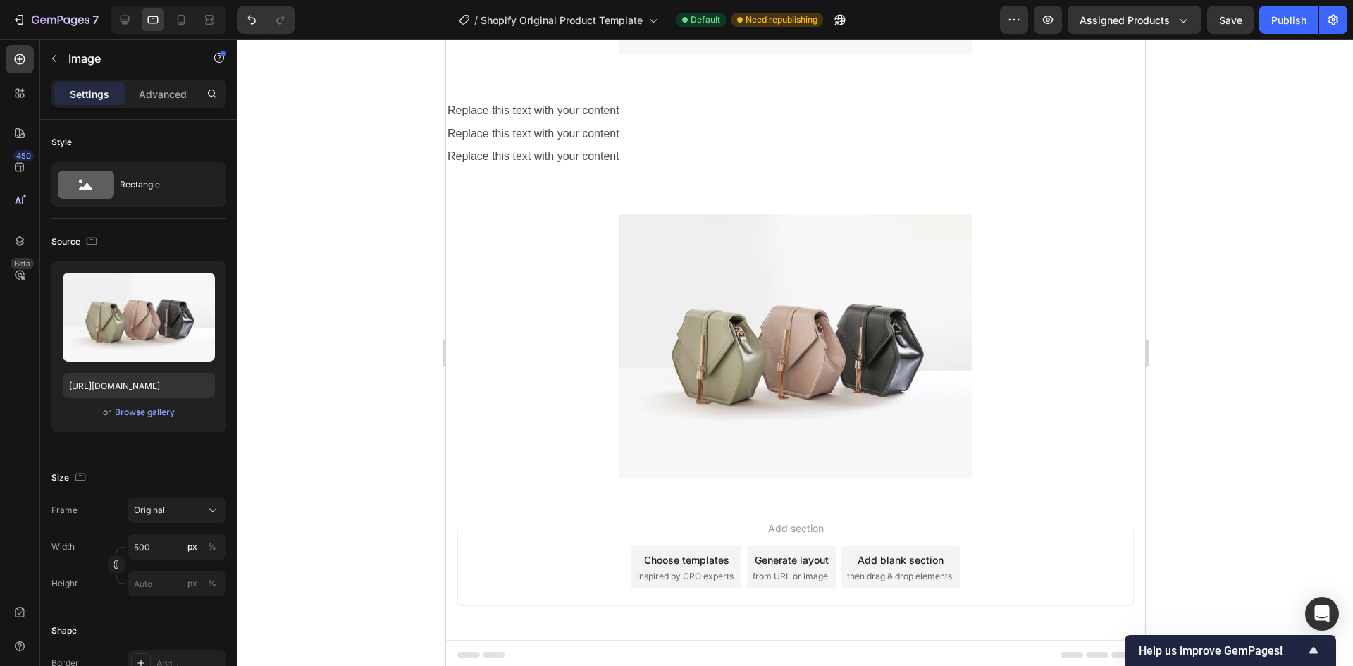
scroll to position [3181, 0]
click at [824, 390] on img at bounding box center [795, 342] width 352 height 264
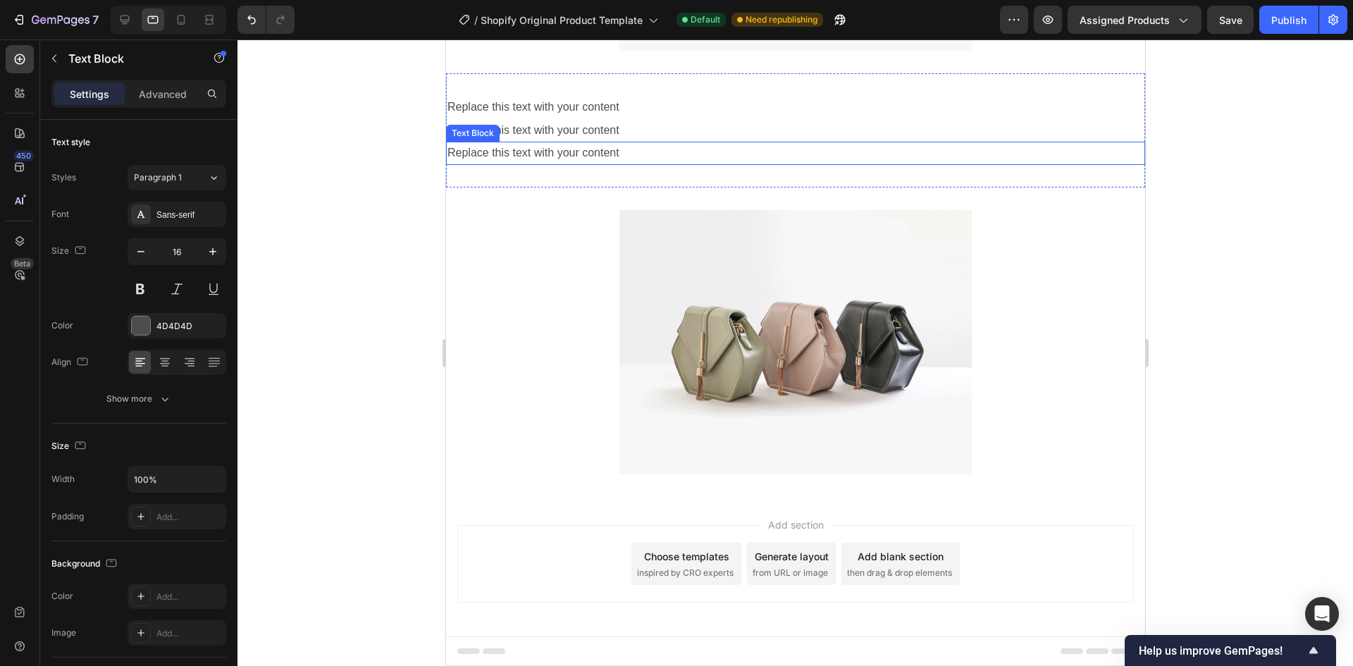
click at [612, 150] on div "Replace this text with your content" at bounding box center [794, 153] width 699 height 23
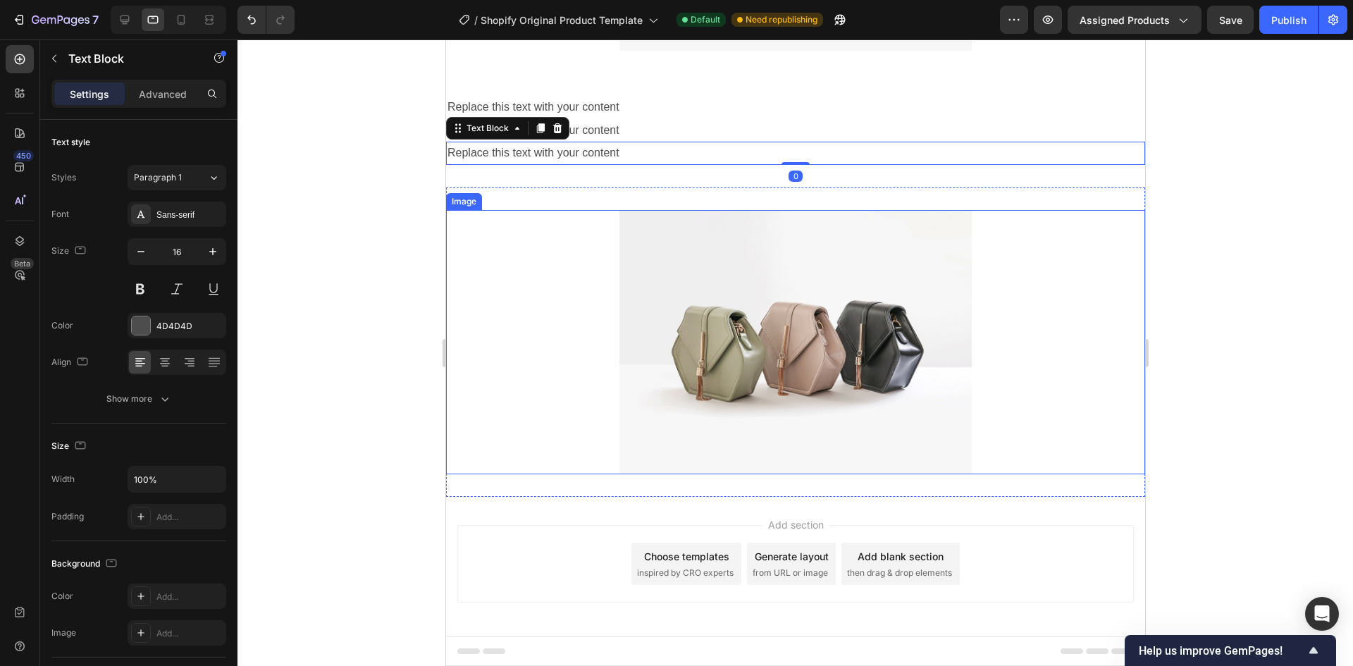
click at [695, 281] on img at bounding box center [795, 342] width 352 height 264
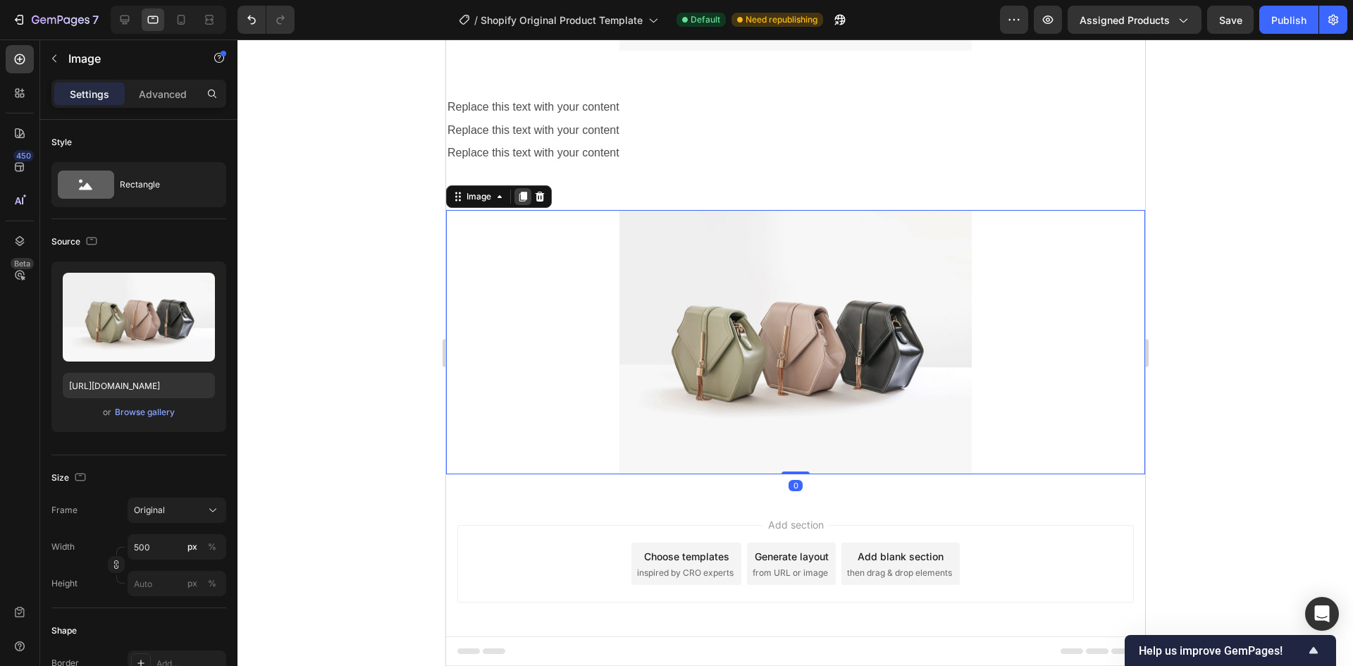
click at [528, 195] on div at bounding box center [522, 196] width 17 height 17
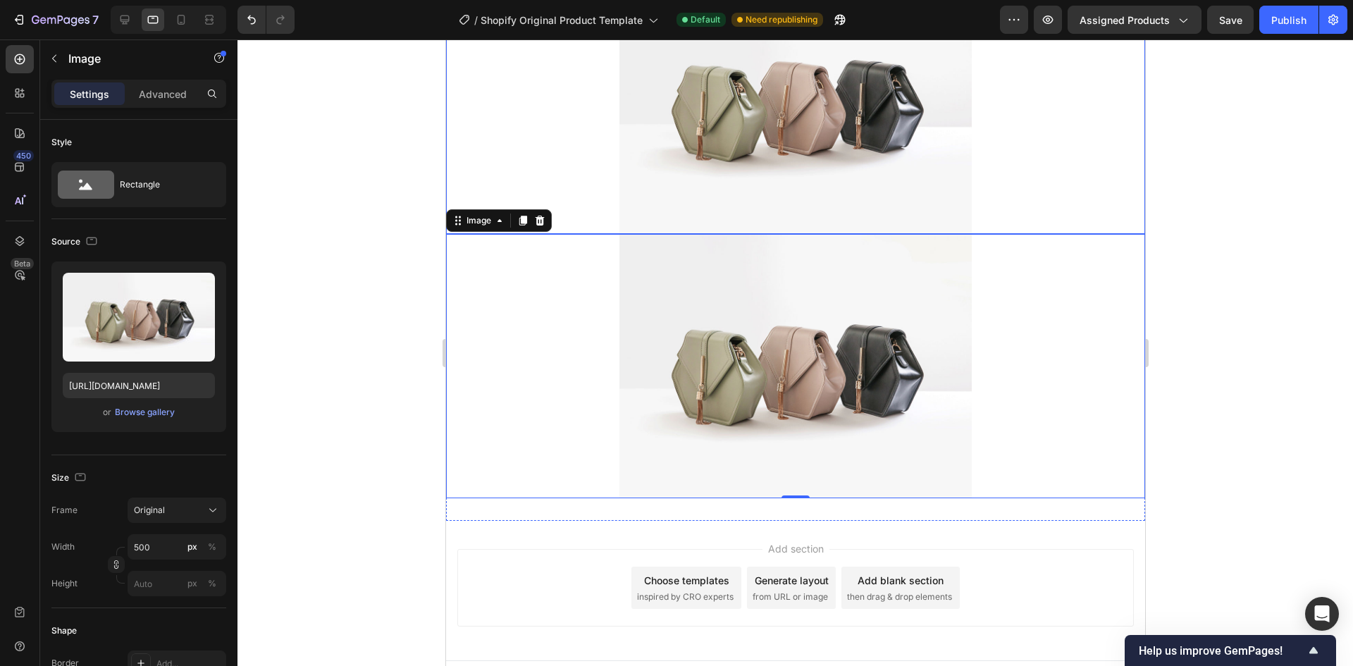
scroll to position [3445, 0]
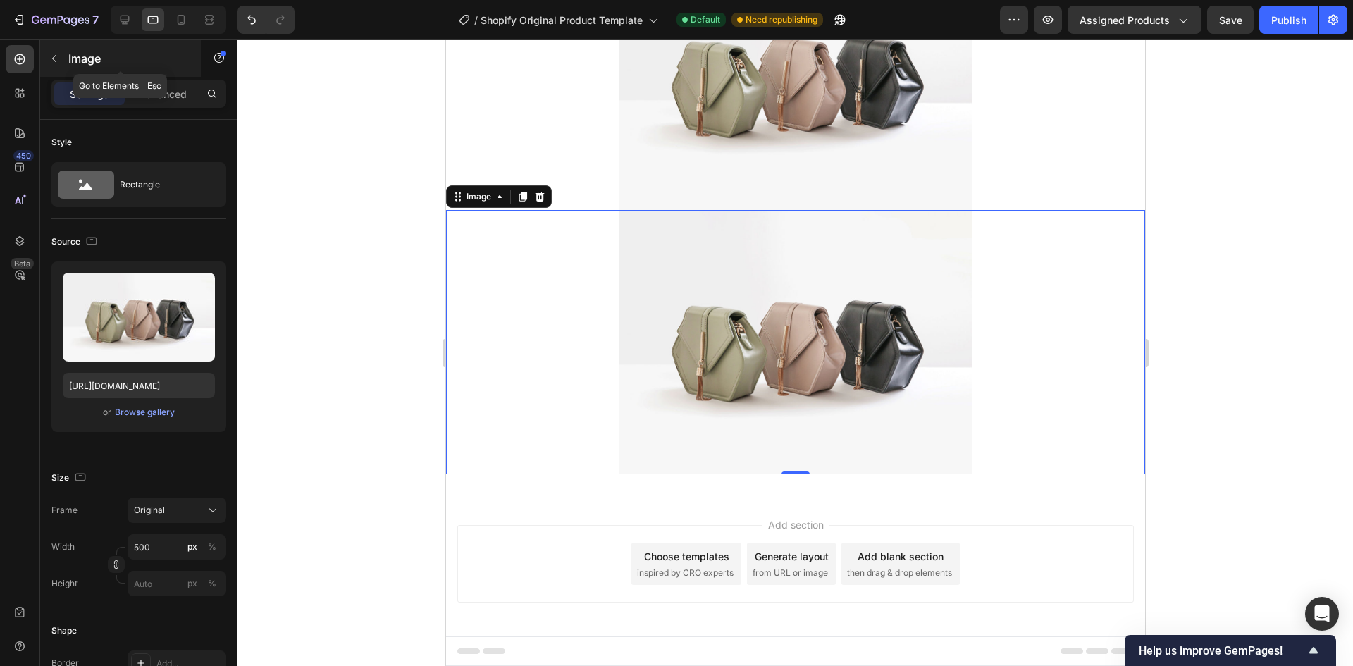
click at [53, 58] on icon "button" at bounding box center [54, 59] width 4 height 8
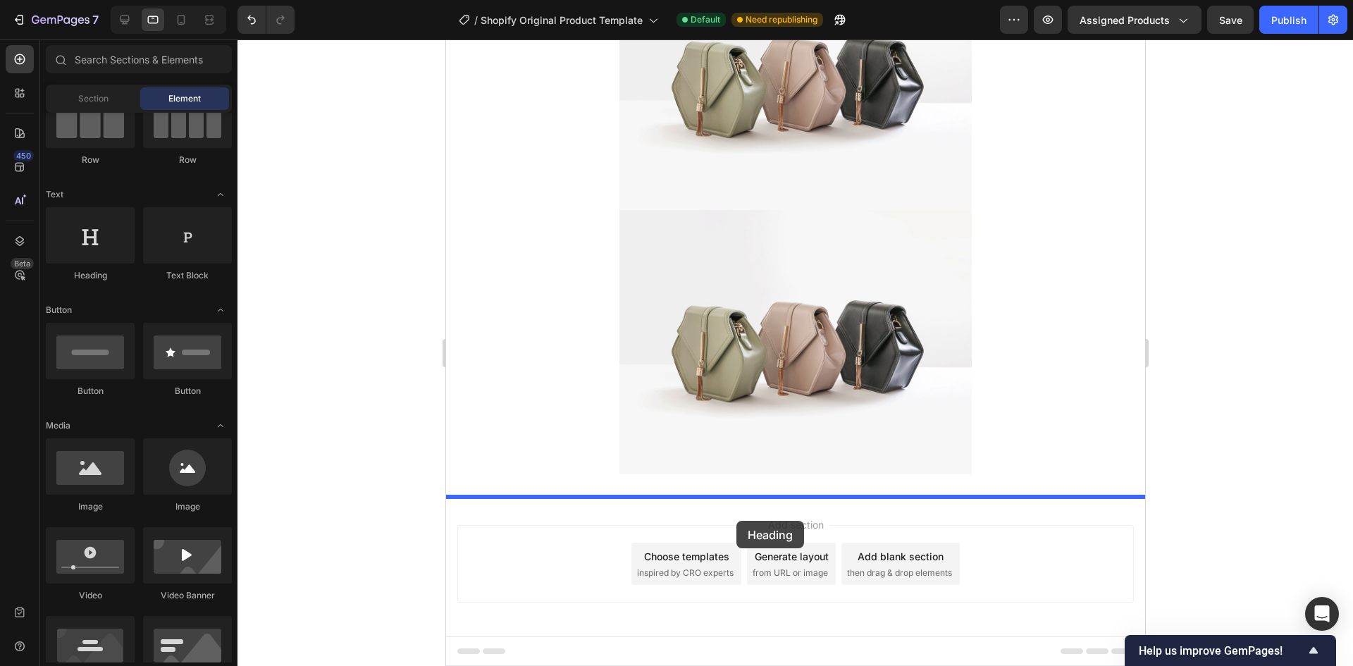
drag, startPoint x: 560, startPoint y: 313, endPoint x: 734, endPoint y: 517, distance: 268.4
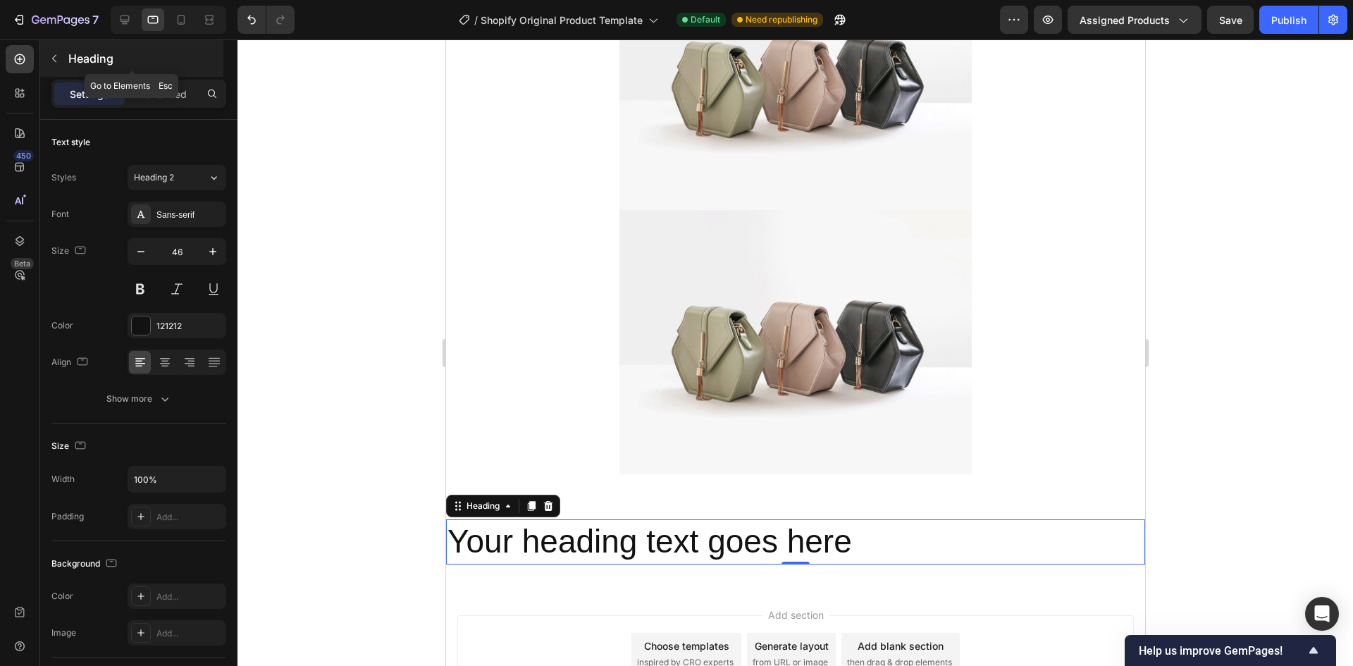
click at [48, 60] on button "button" at bounding box center [54, 58] width 23 height 23
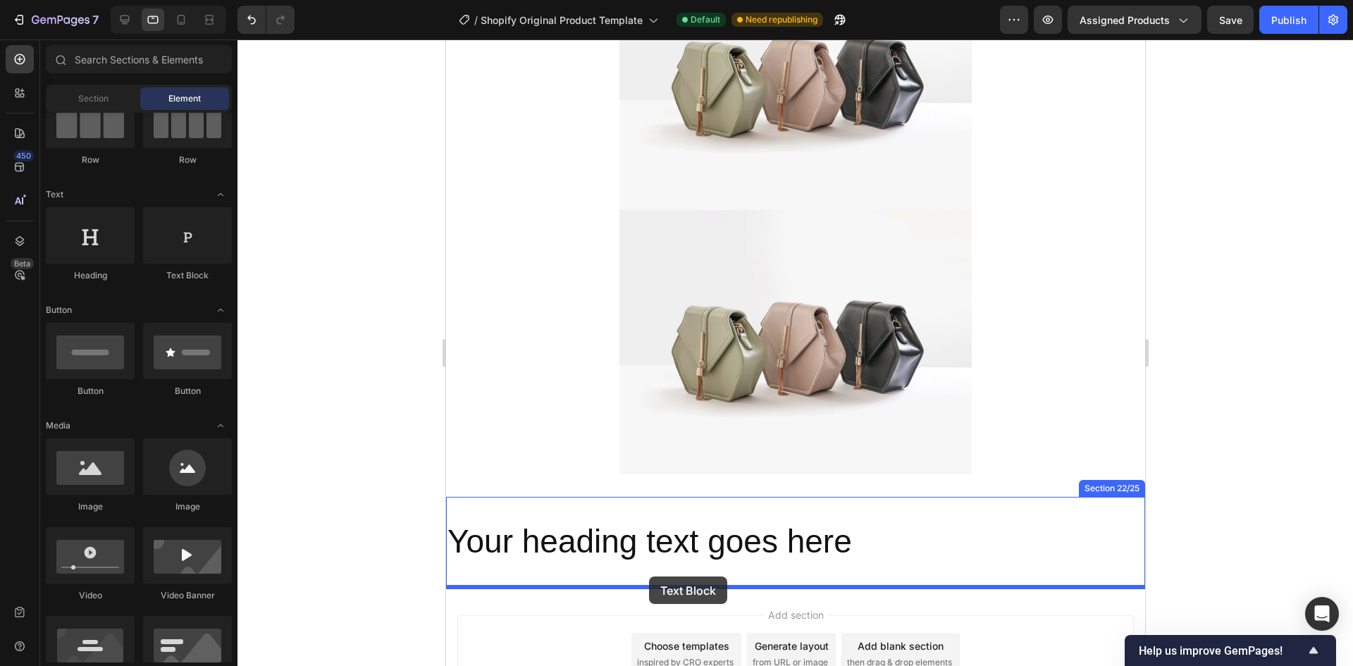
drag, startPoint x: 622, startPoint y: 285, endPoint x: 648, endPoint y: 576, distance: 292.1
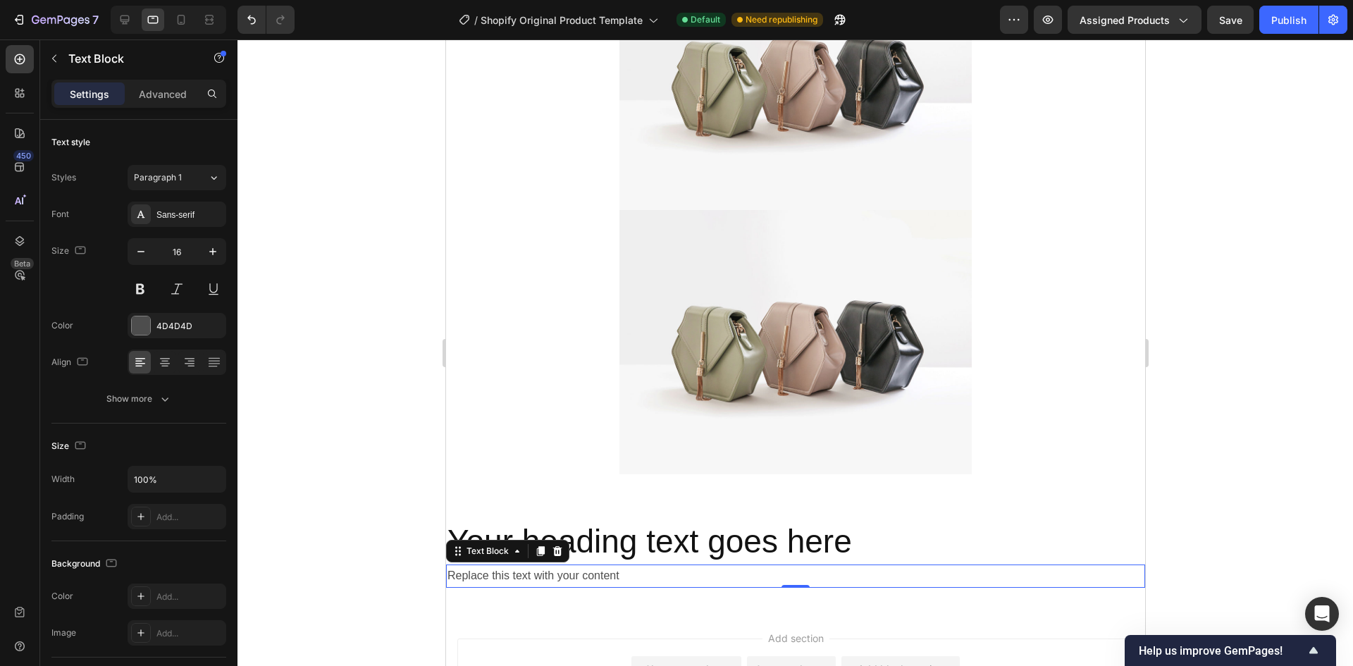
click at [537, 555] on icon at bounding box center [540, 551] width 8 height 10
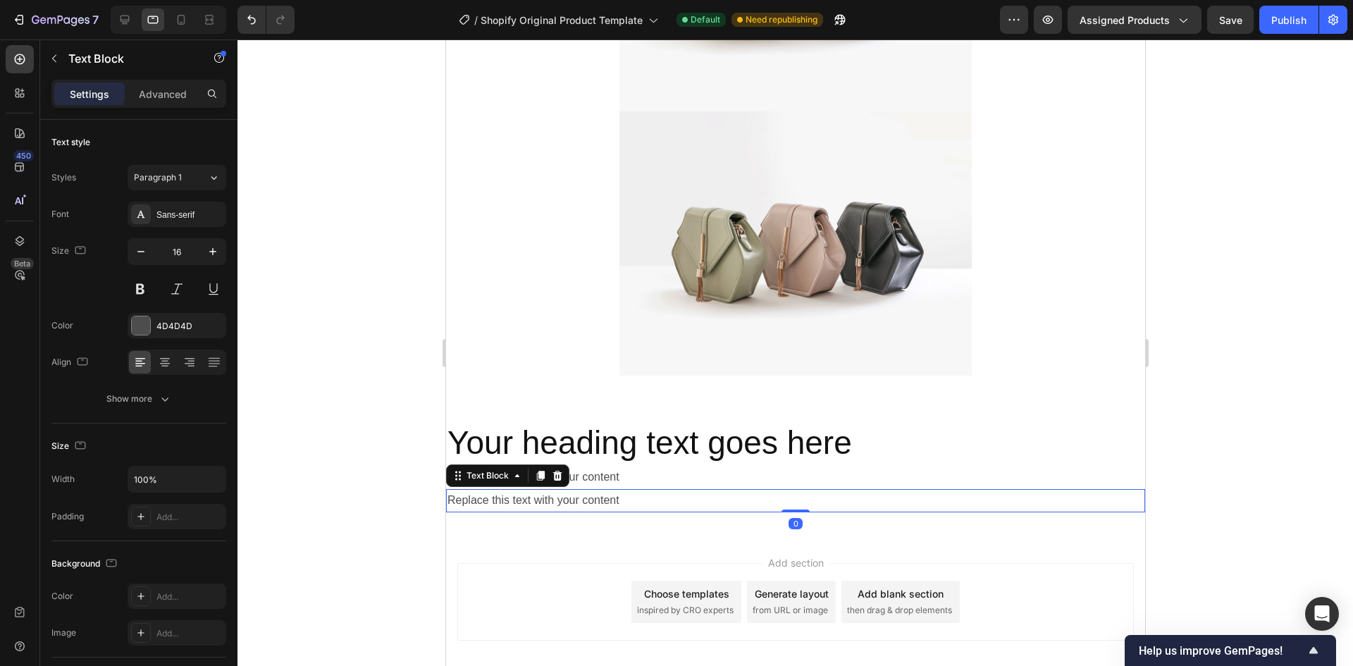
scroll to position [3582, 0]
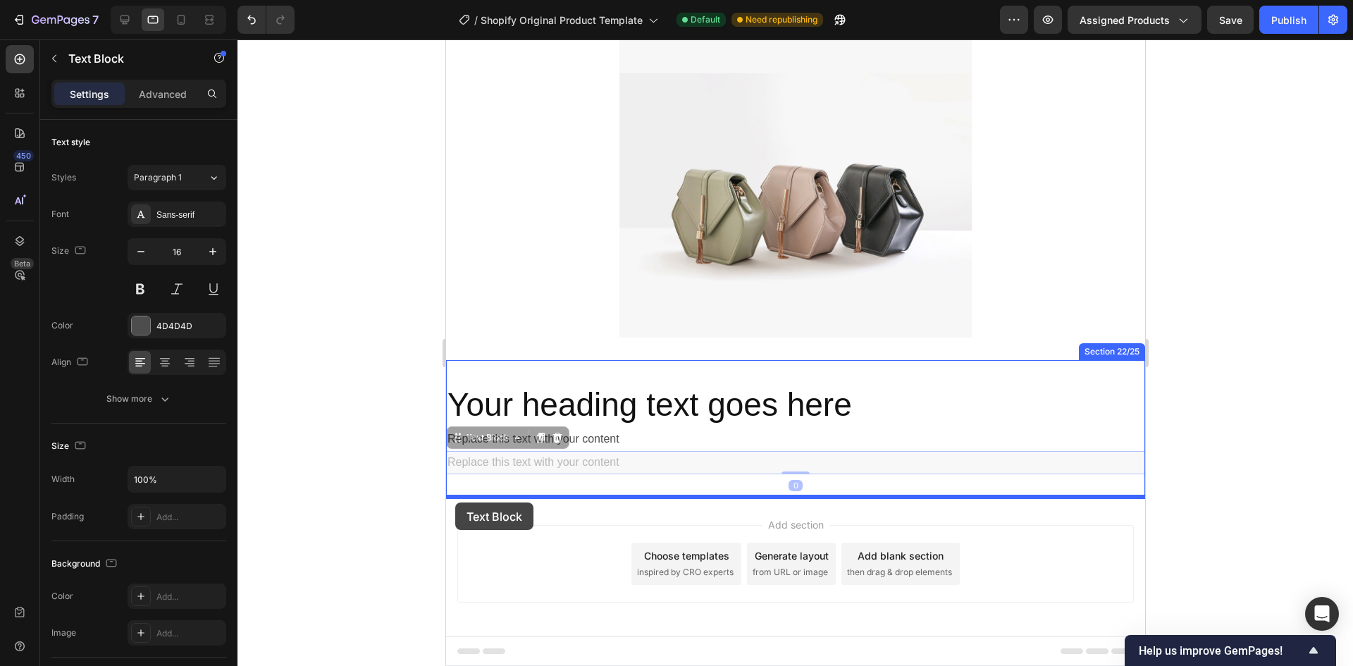
drag, startPoint x: 453, startPoint y: 439, endPoint x: 455, endPoint y: 502, distance: 63.4
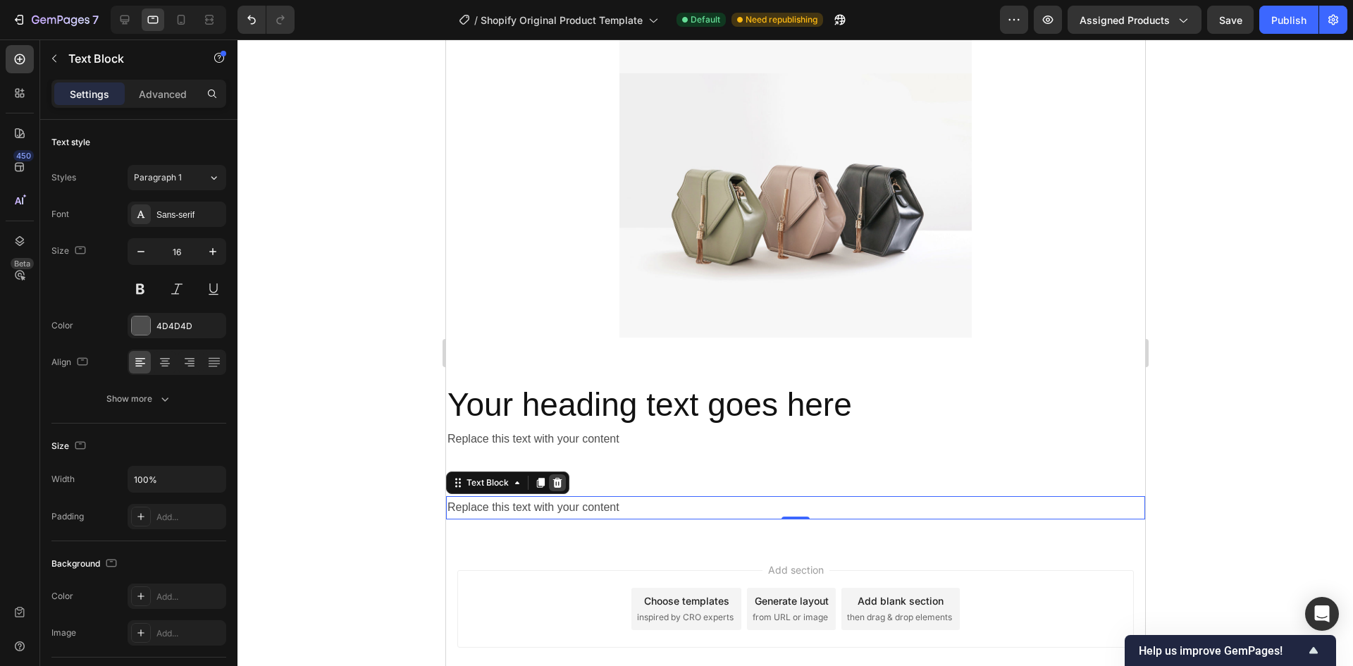
click at [560, 488] on icon at bounding box center [556, 482] width 11 height 11
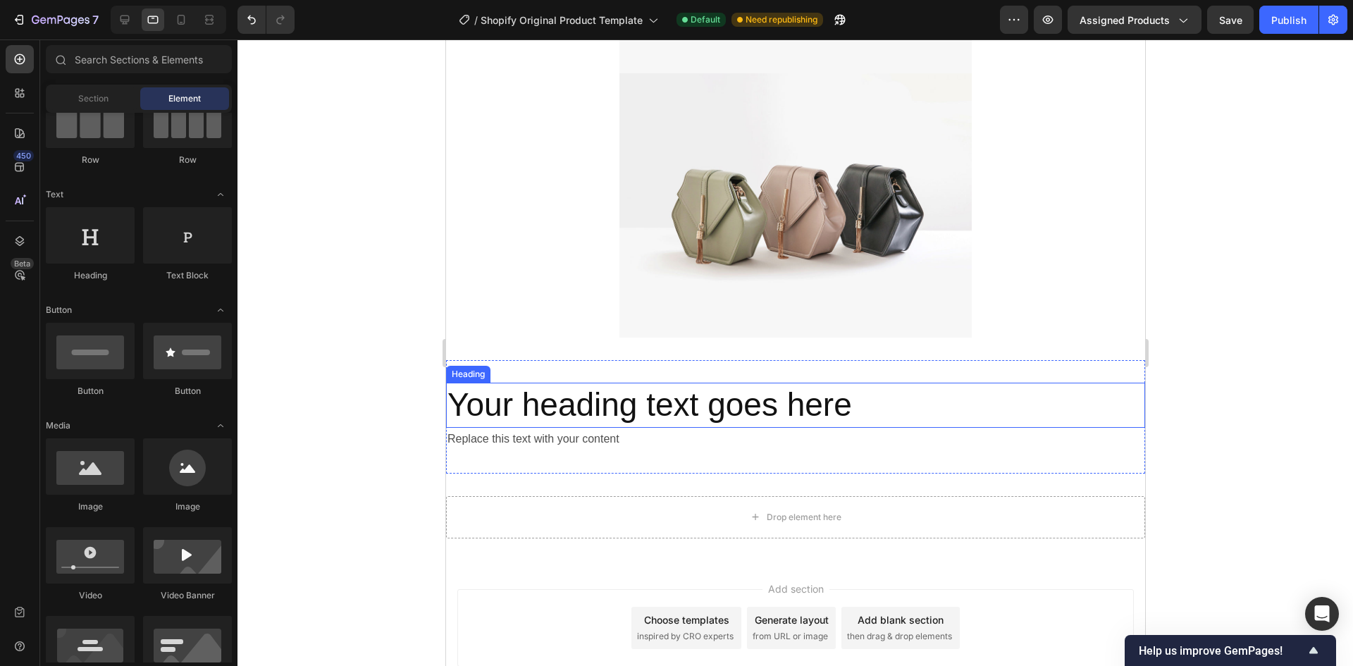
click at [581, 410] on h2 "Your heading text goes here" at bounding box center [794, 405] width 699 height 45
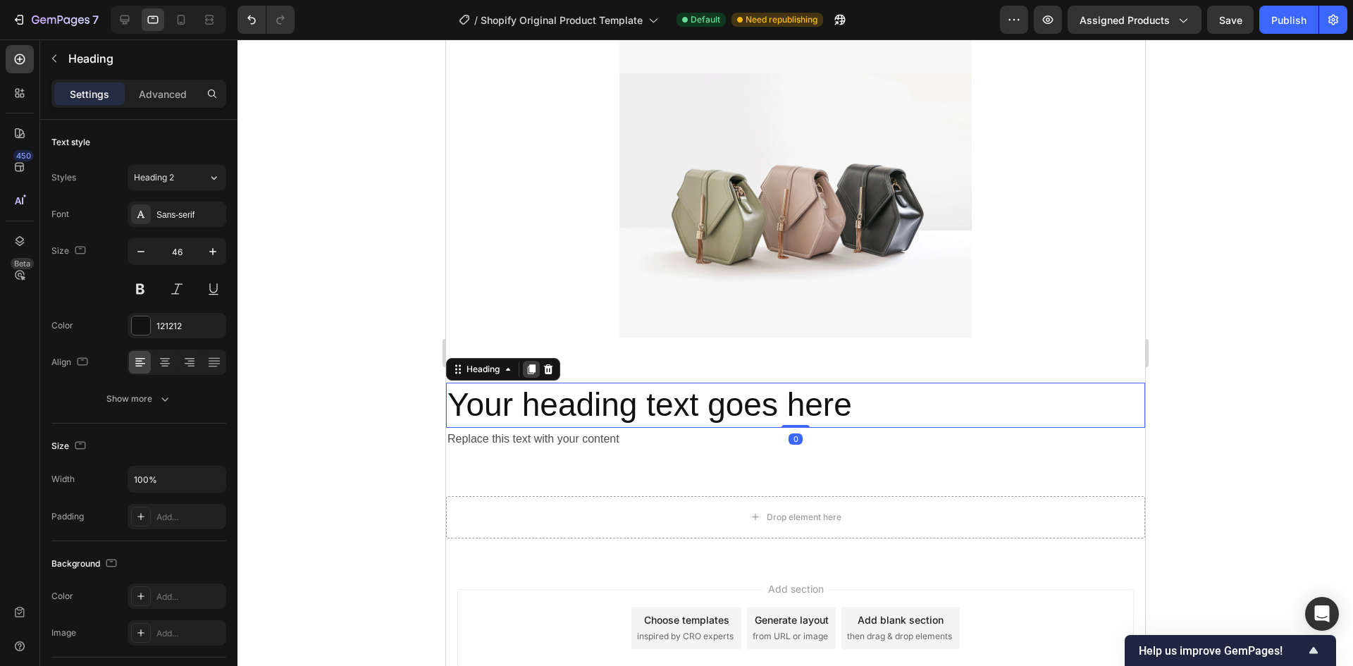
click at [525, 369] on icon at bounding box center [530, 369] width 11 height 11
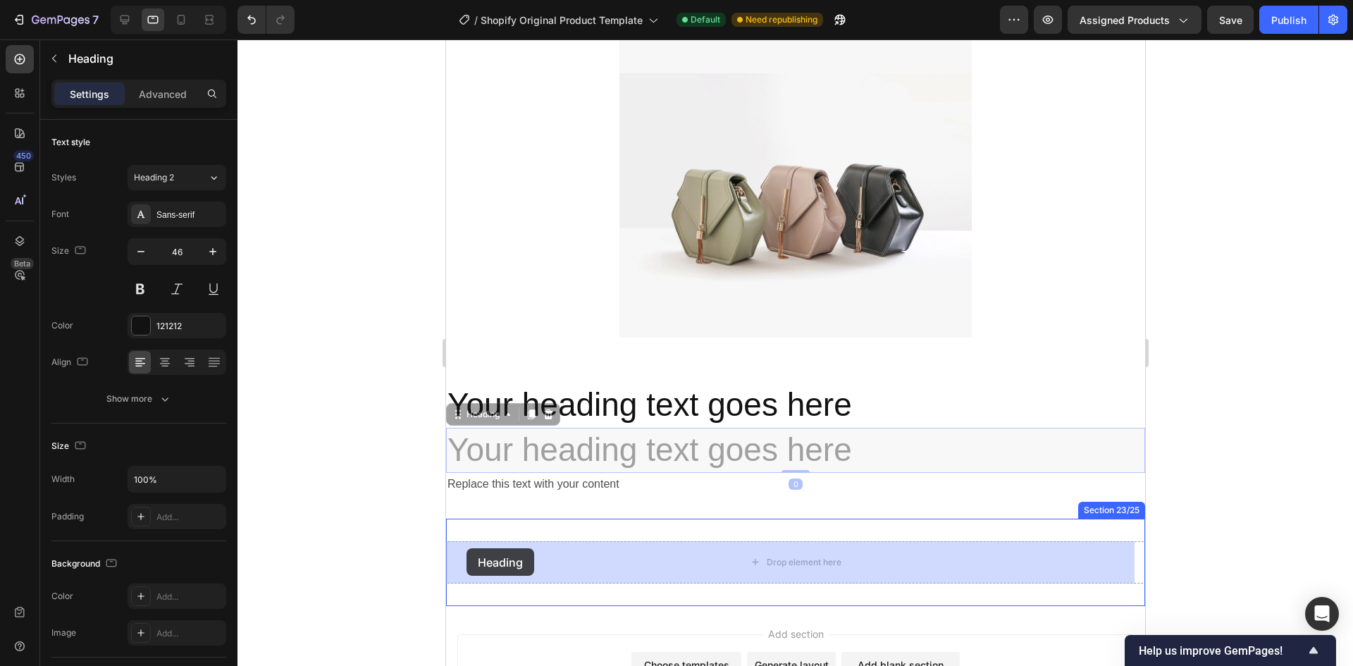
drag, startPoint x: 459, startPoint y: 421, endPoint x: 466, endPoint y: 548, distance: 127.7
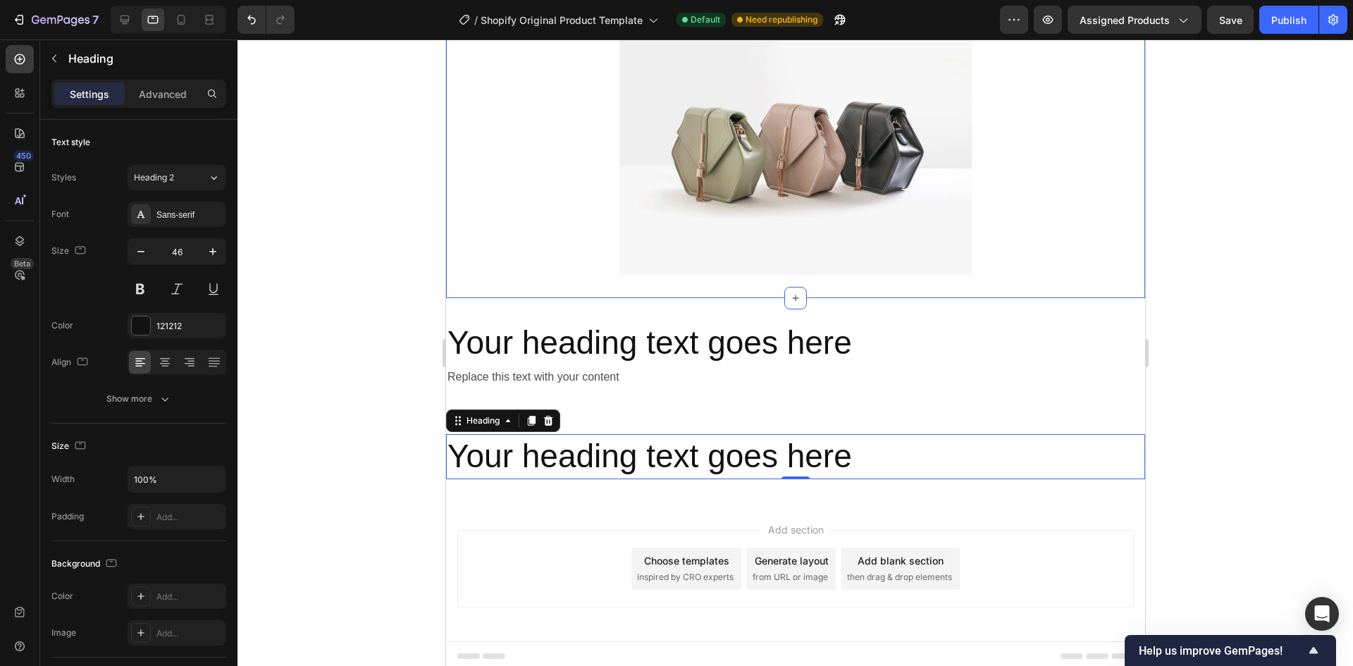
scroll to position [3649, 0]
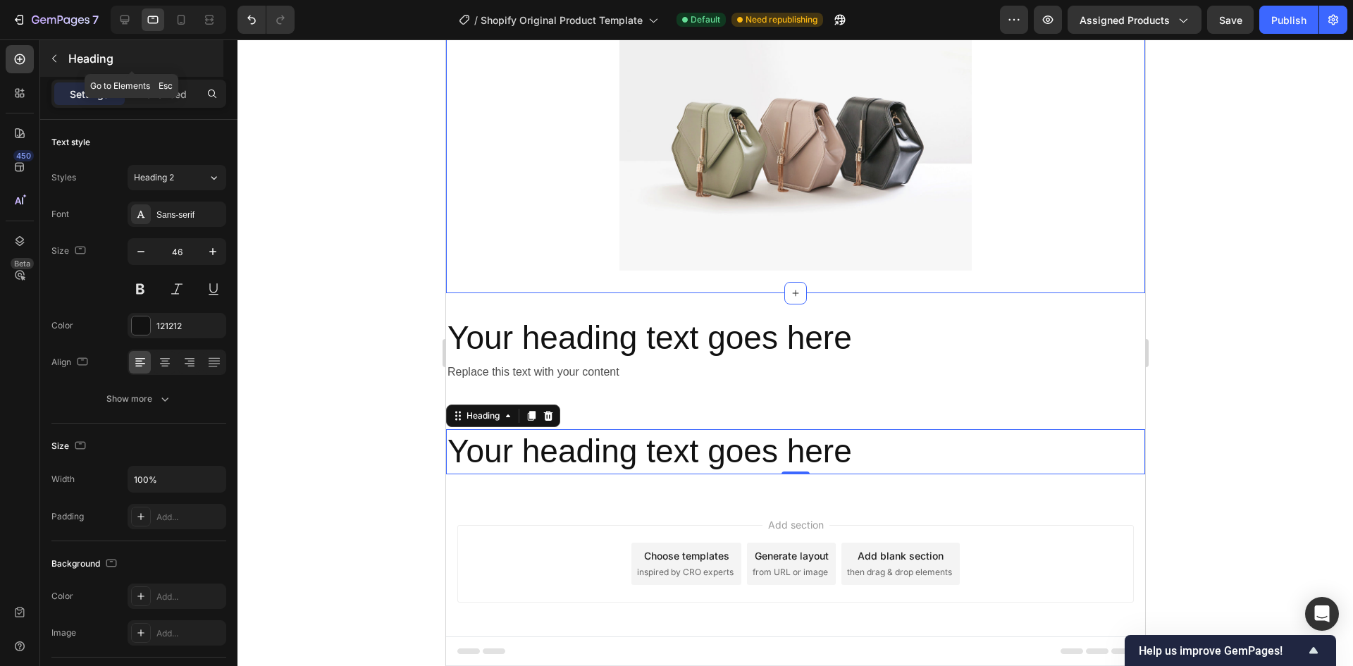
click at [59, 58] on icon "button" at bounding box center [54, 58] width 11 height 11
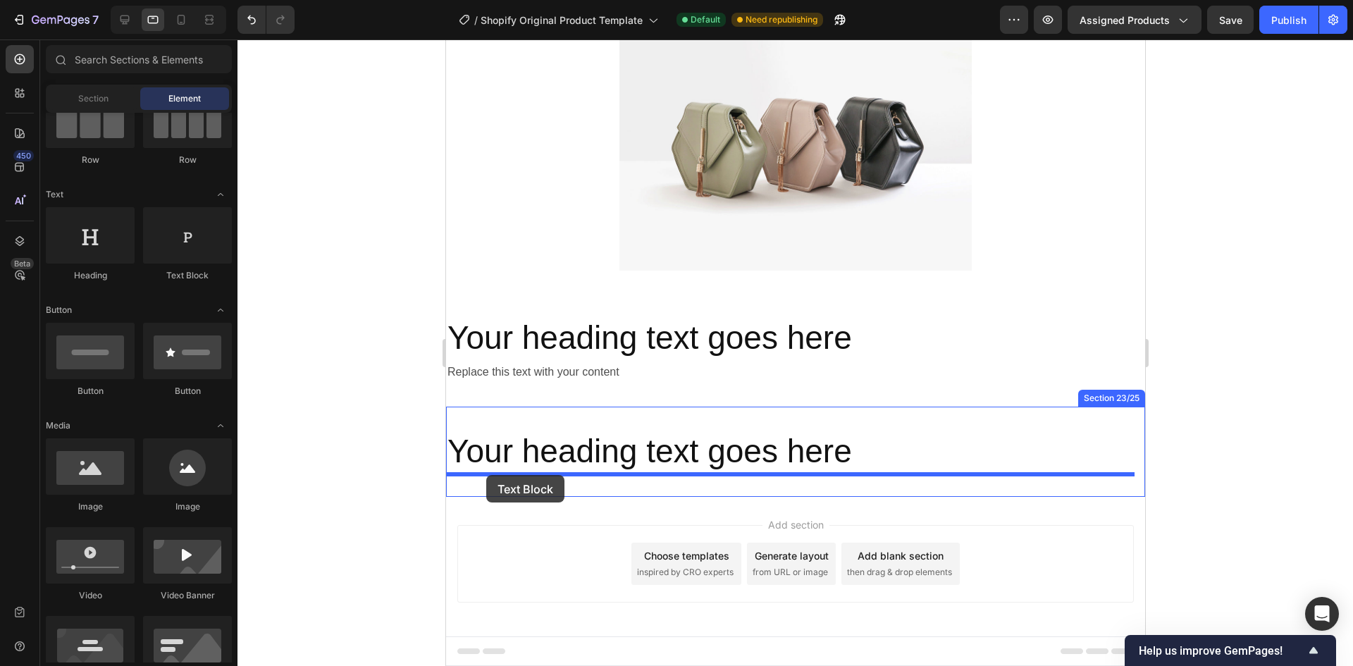
drag, startPoint x: 644, startPoint y: 287, endPoint x: 758, endPoint y: 378, distance: 146.3
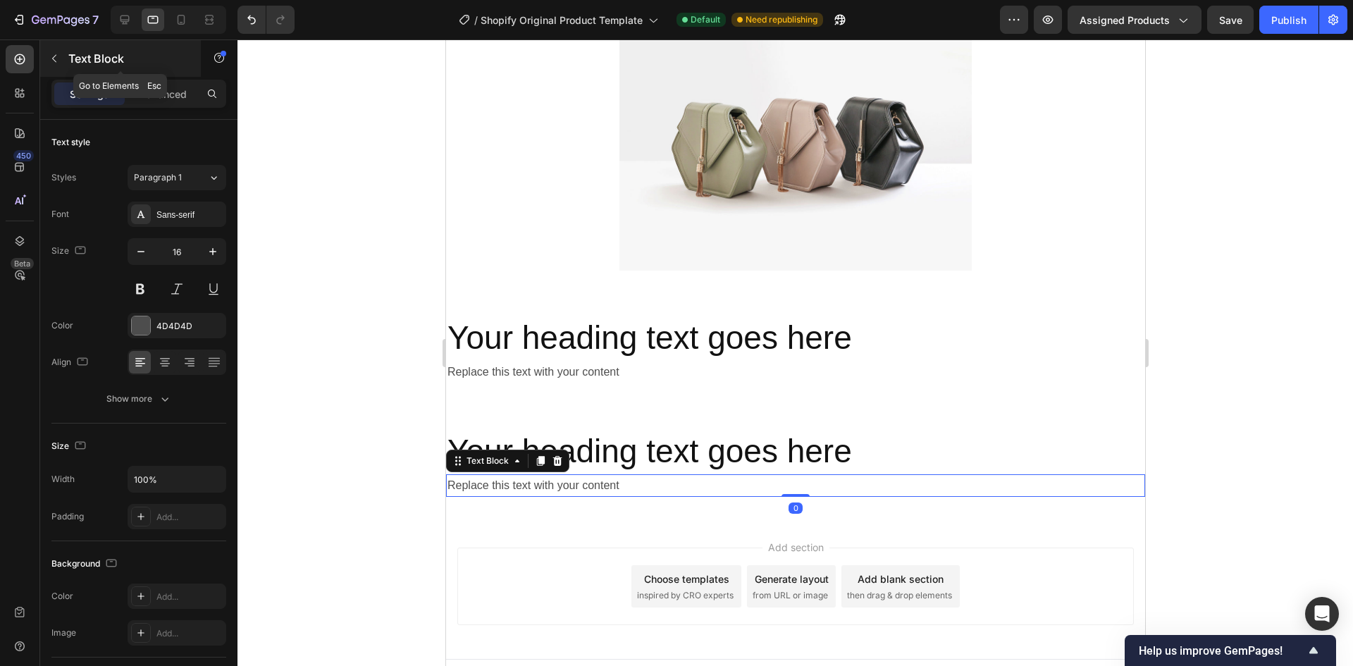
click at [58, 60] on icon "button" at bounding box center [54, 58] width 11 height 11
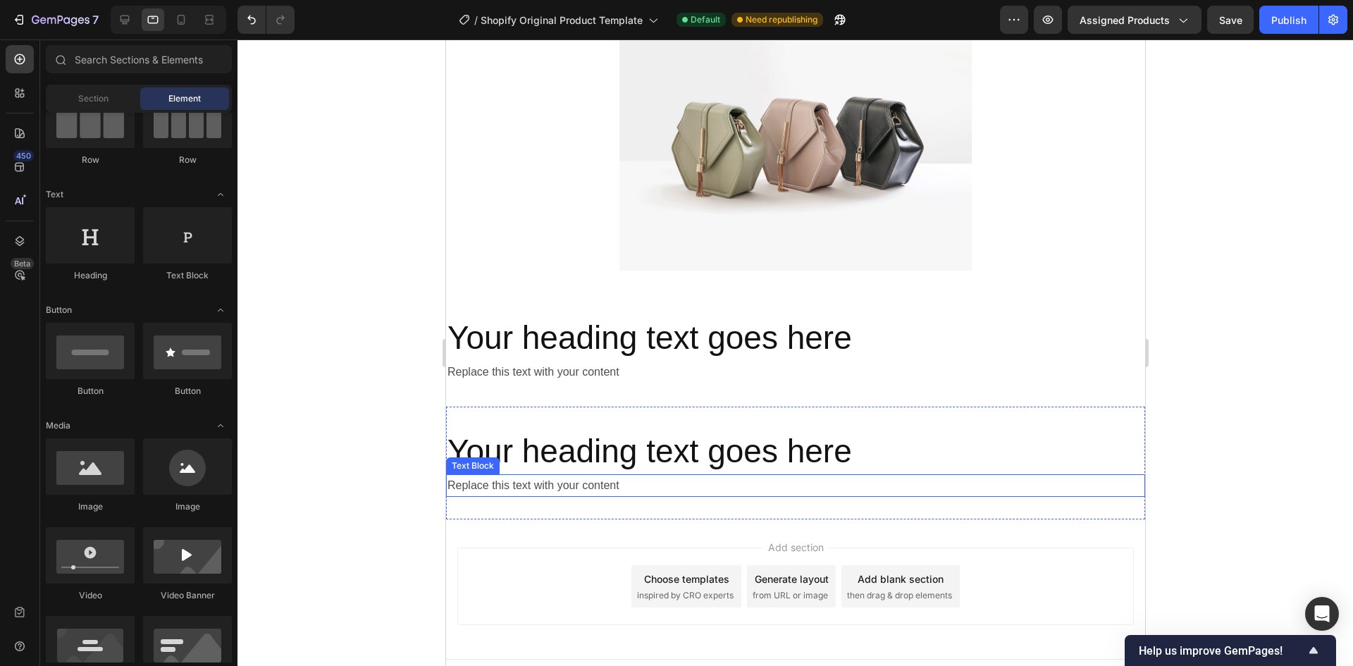
click at [597, 485] on div "Replace this text with your content" at bounding box center [794, 485] width 699 height 23
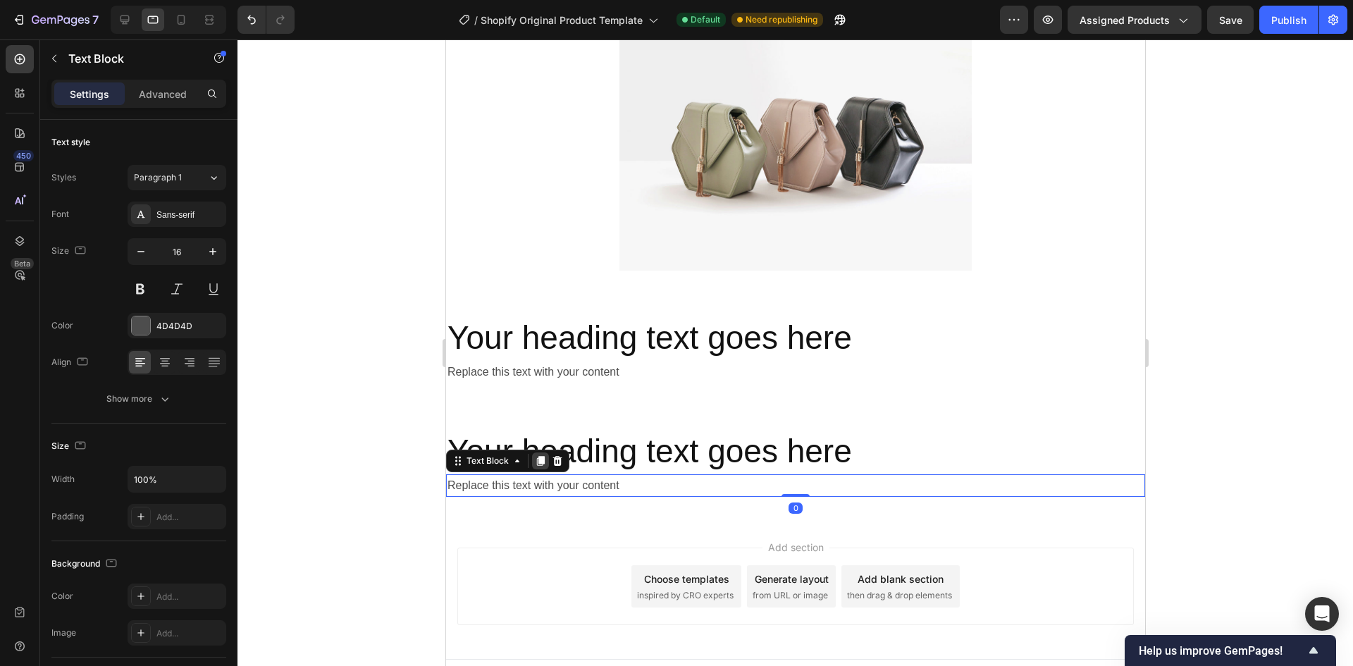
click at [542, 466] on div at bounding box center [539, 460] width 17 height 17
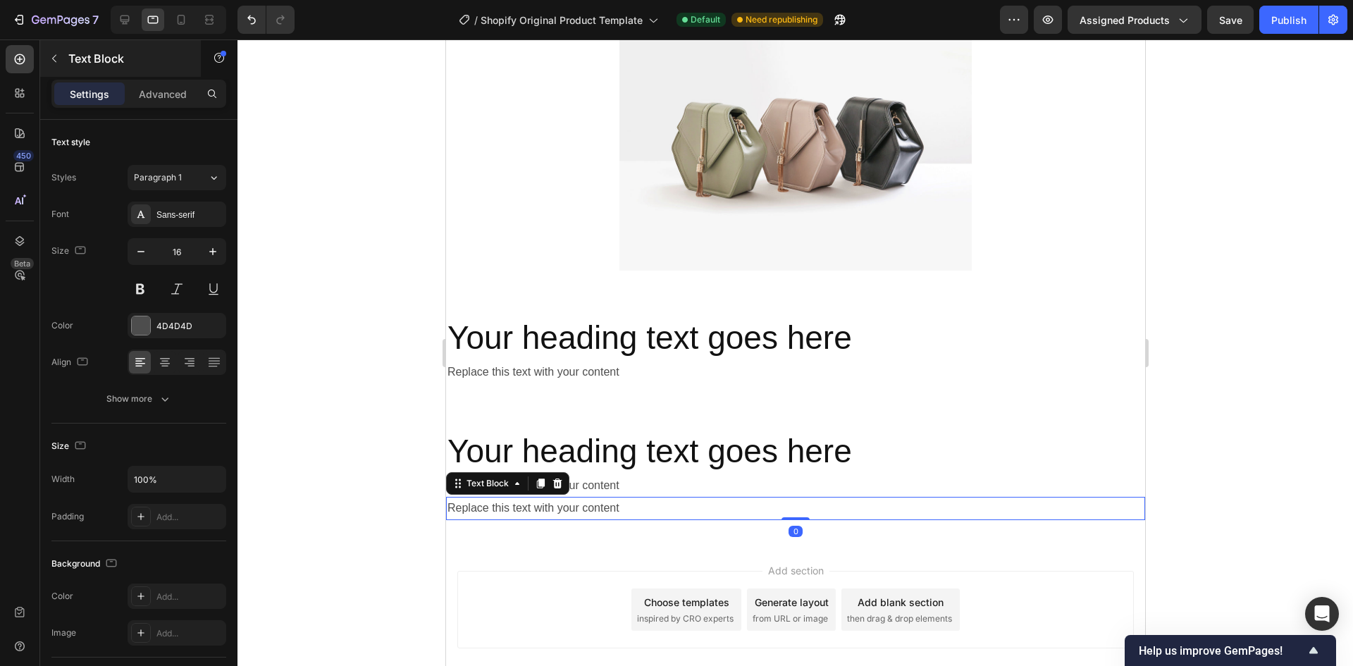
click at [54, 61] on icon "button" at bounding box center [54, 58] width 11 height 11
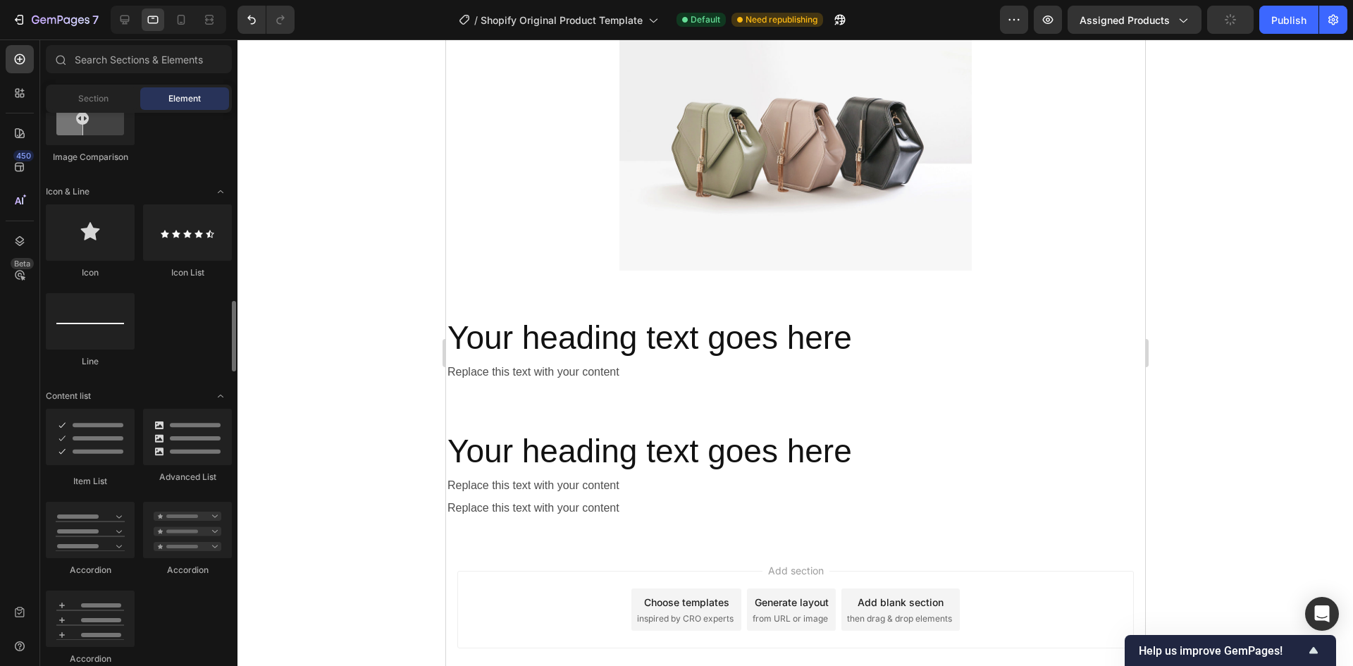
scroll to position [916, 0]
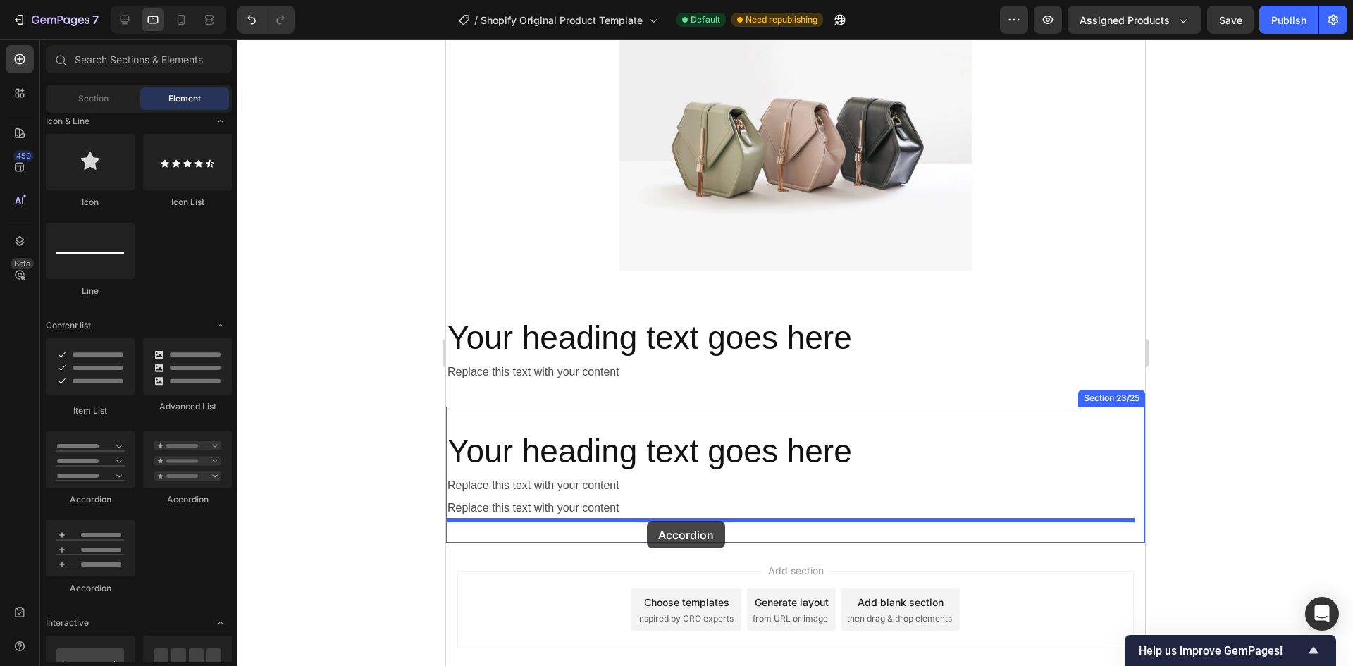
drag, startPoint x: 535, startPoint y: 510, endPoint x: 646, endPoint y: 521, distance: 111.1
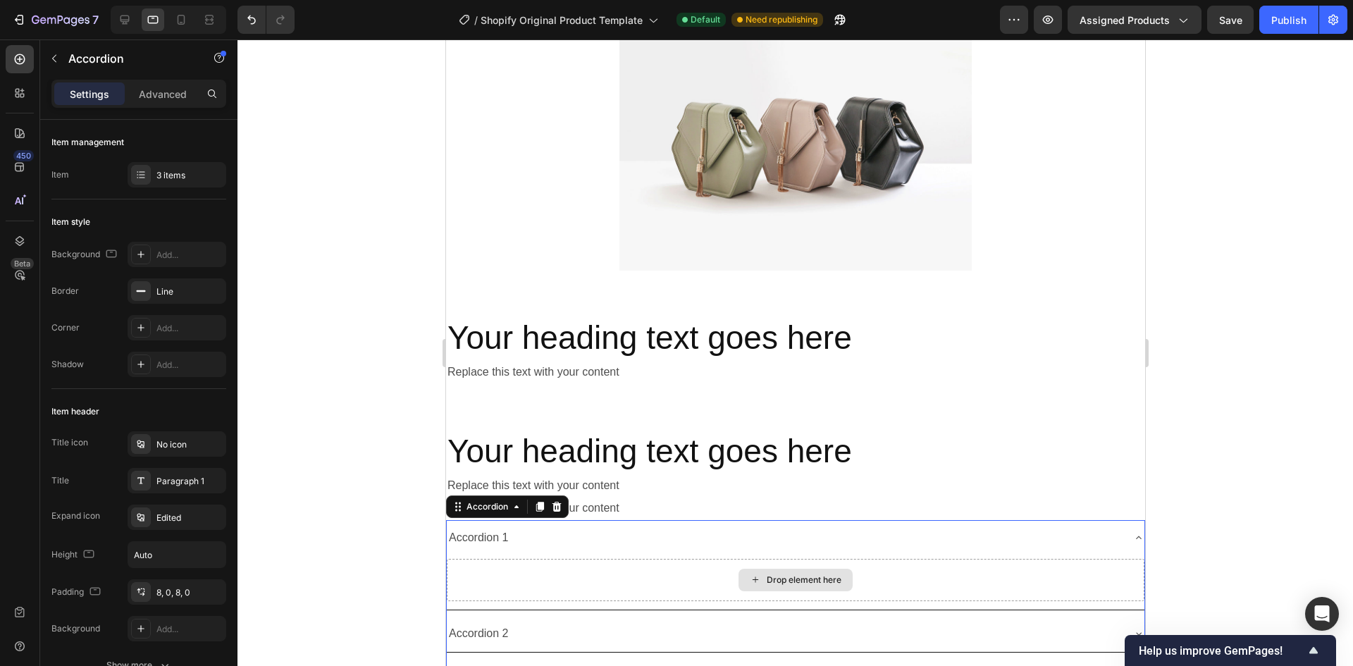
scroll to position [3689, 0]
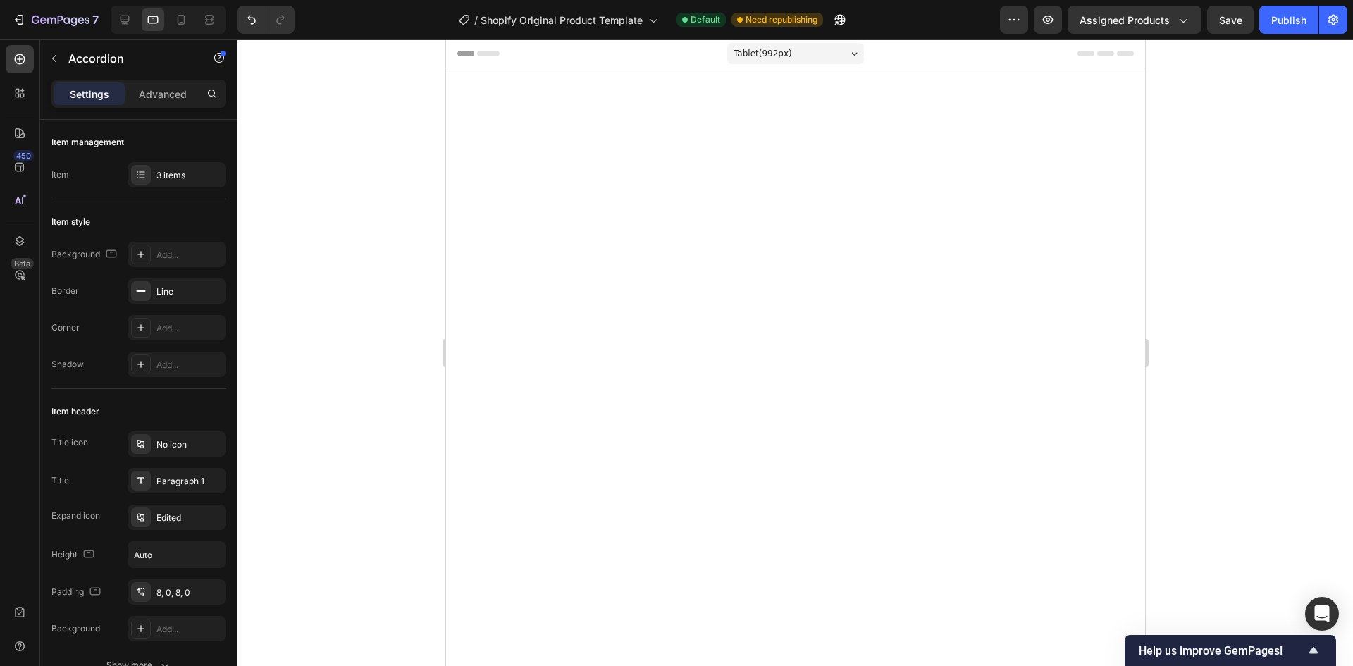
scroll to position [3869, 0]
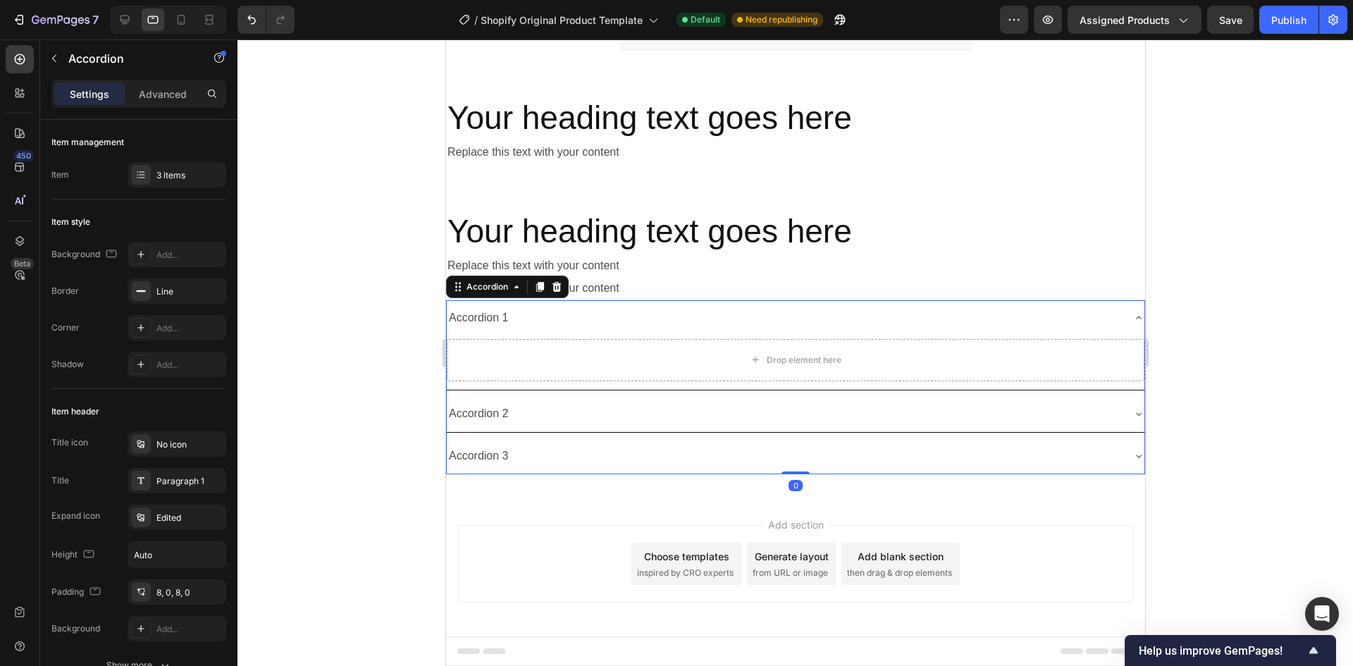
click at [550, 447] on div "Accordion 3" at bounding box center [783, 456] width 675 height 25
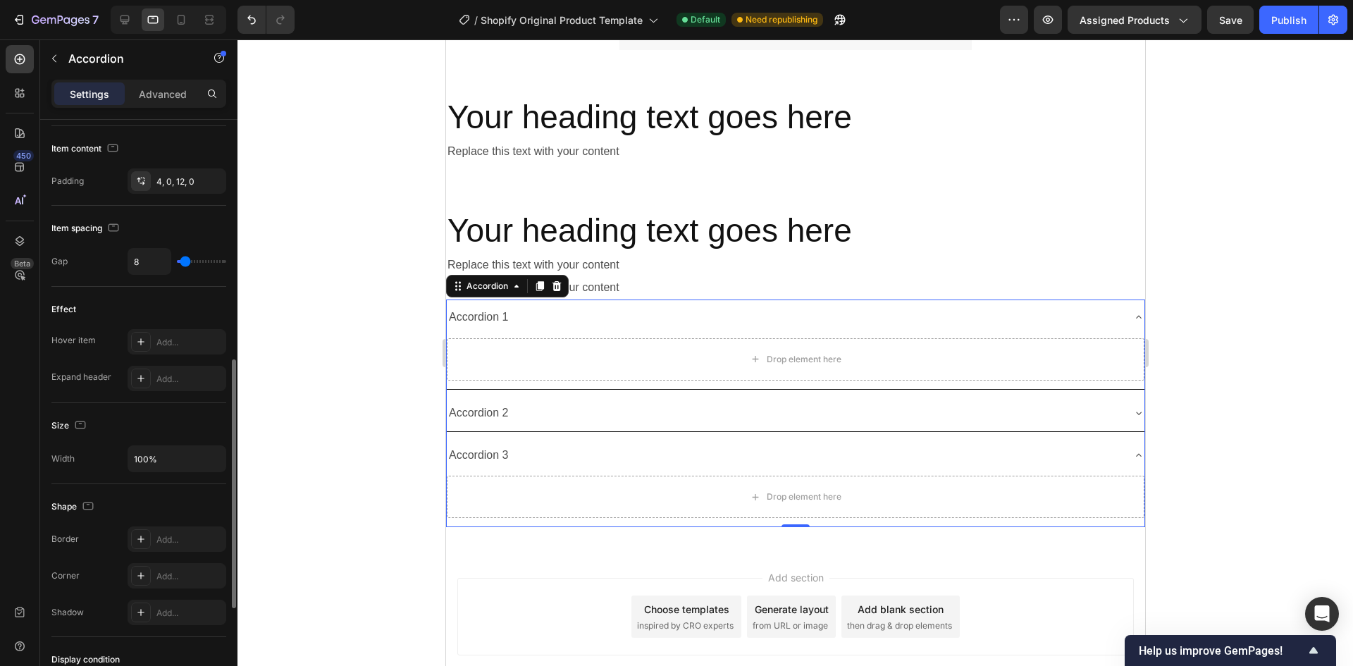
scroll to position [792, 0]
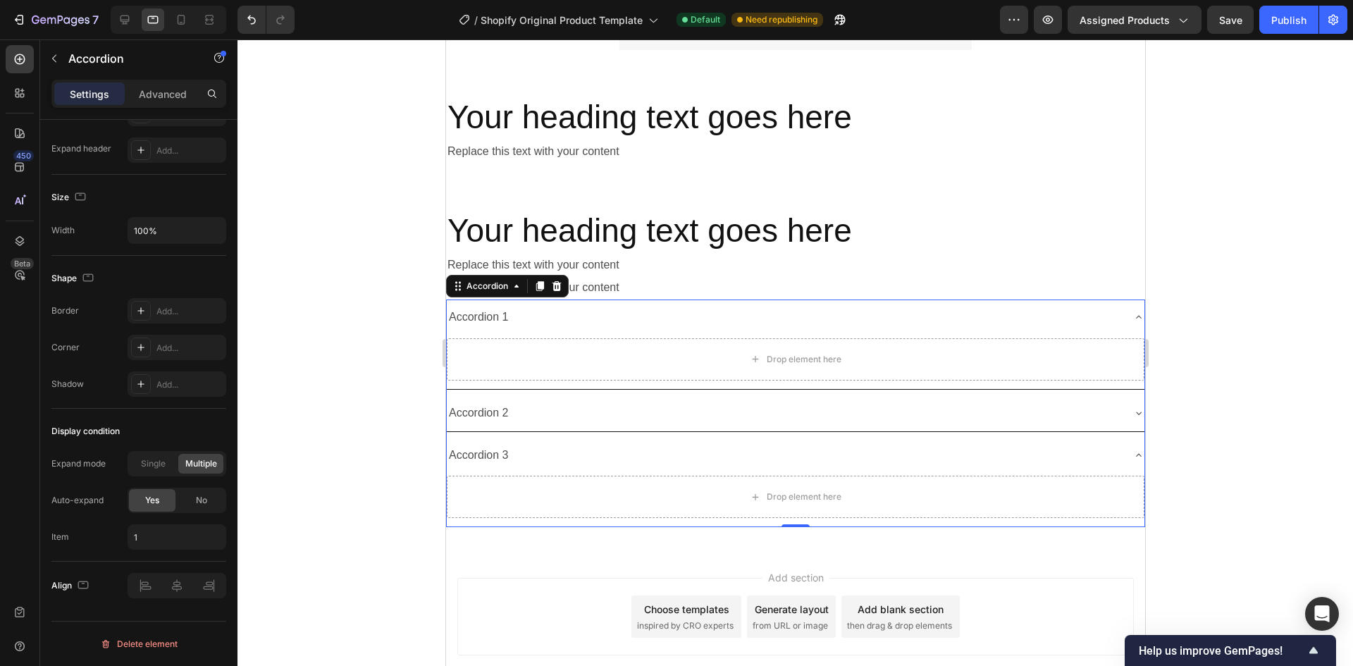
click at [647, 406] on div "Accordion 2" at bounding box center [783, 413] width 675 height 25
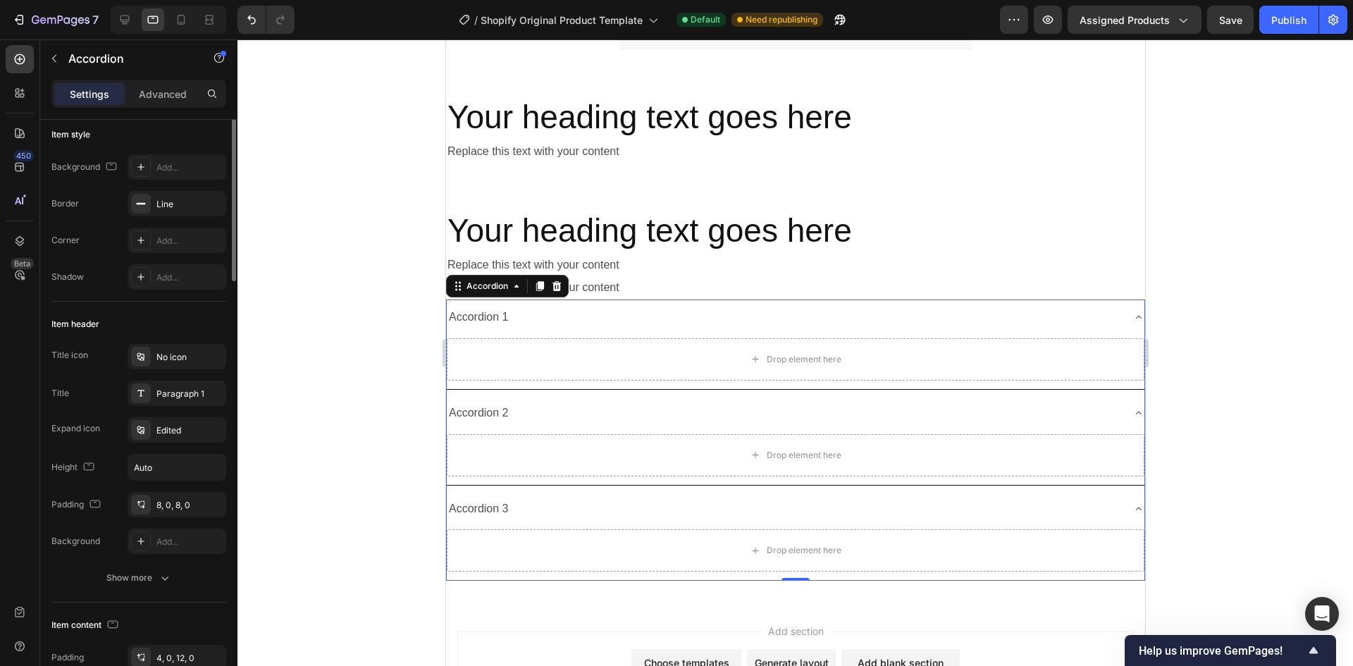
scroll to position [0, 0]
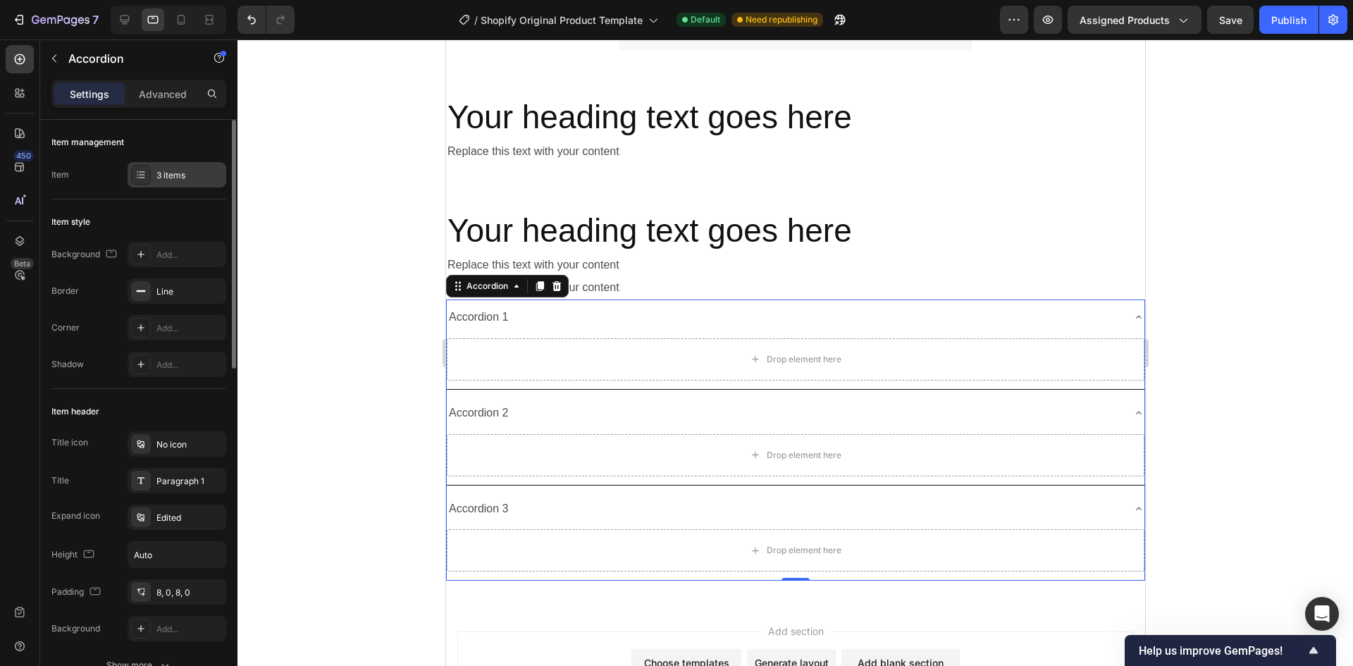
click at [196, 167] on div "3 items" at bounding box center [177, 174] width 99 height 25
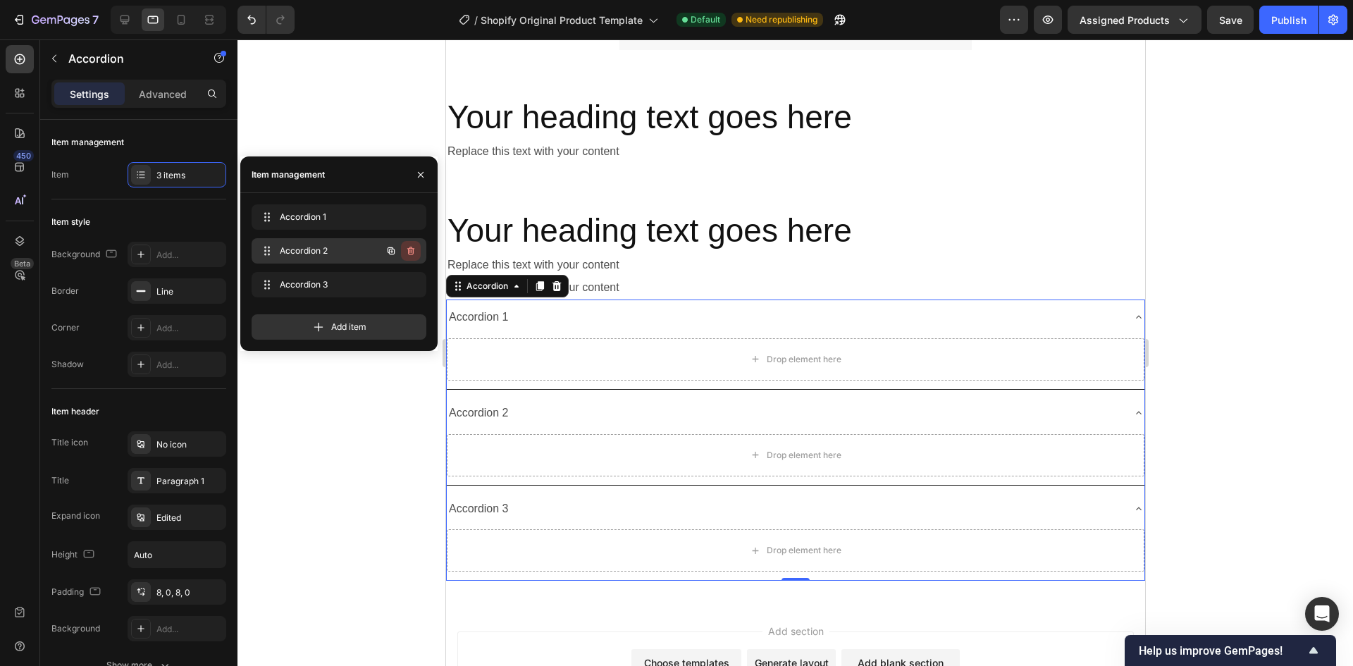
click at [411, 250] on icon "button" at bounding box center [410, 250] width 11 height 11
click at [409, 255] on div "Delete" at bounding box center [401, 250] width 26 height 13
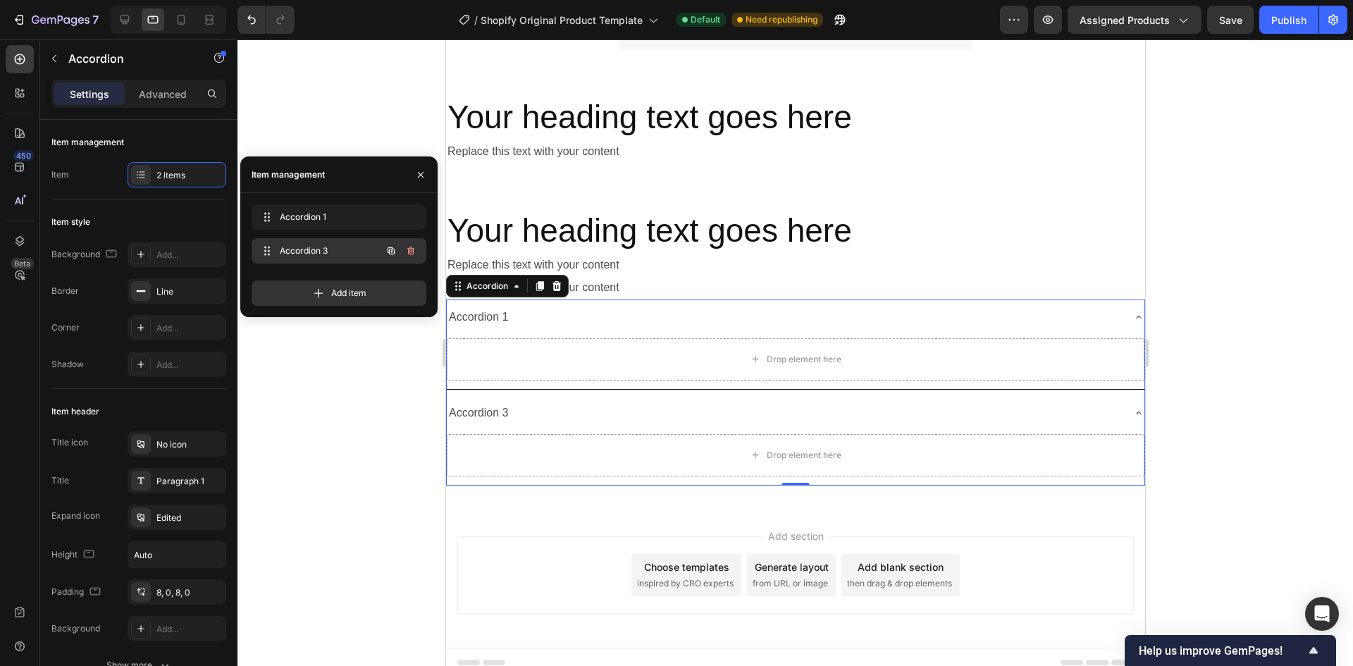
click at [410, 252] on icon "button" at bounding box center [409, 252] width 1 height 4
click at [404, 252] on div "Delete" at bounding box center [401, 250] width 26 height 13
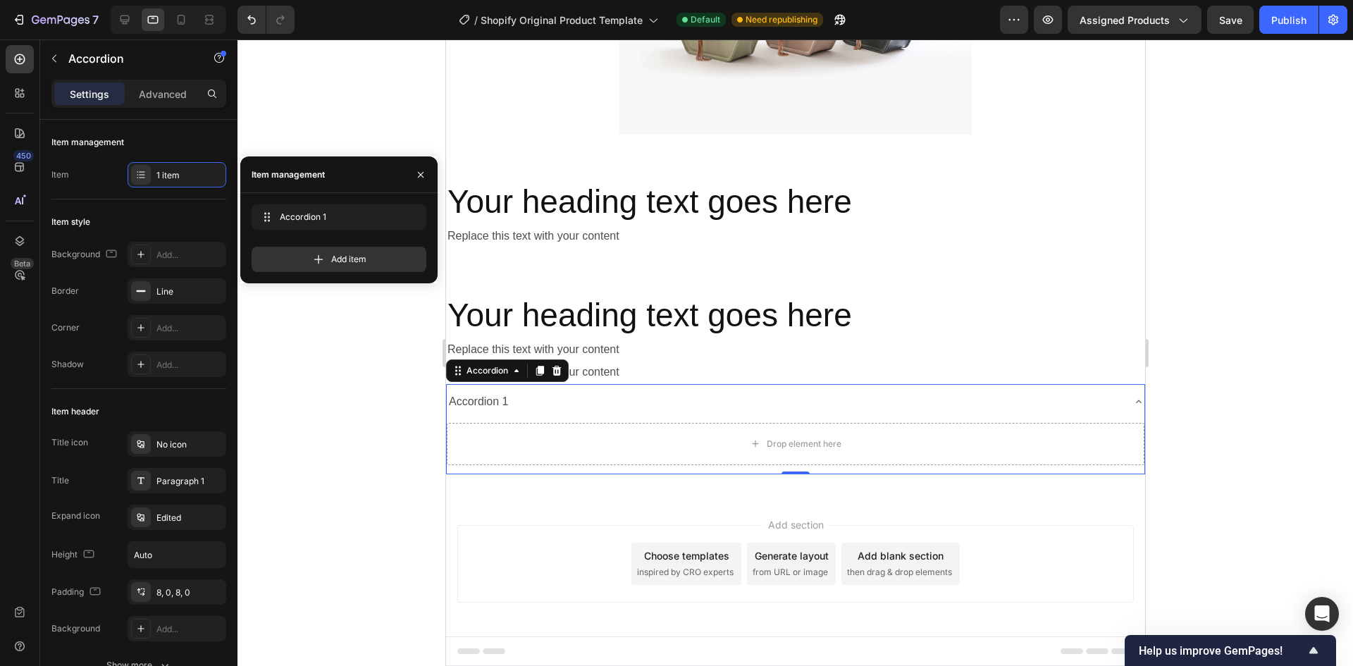
scroll to position [3785, 0]
click at [318, 454] on div at bounding box center [794, 352] width 1115 height 626
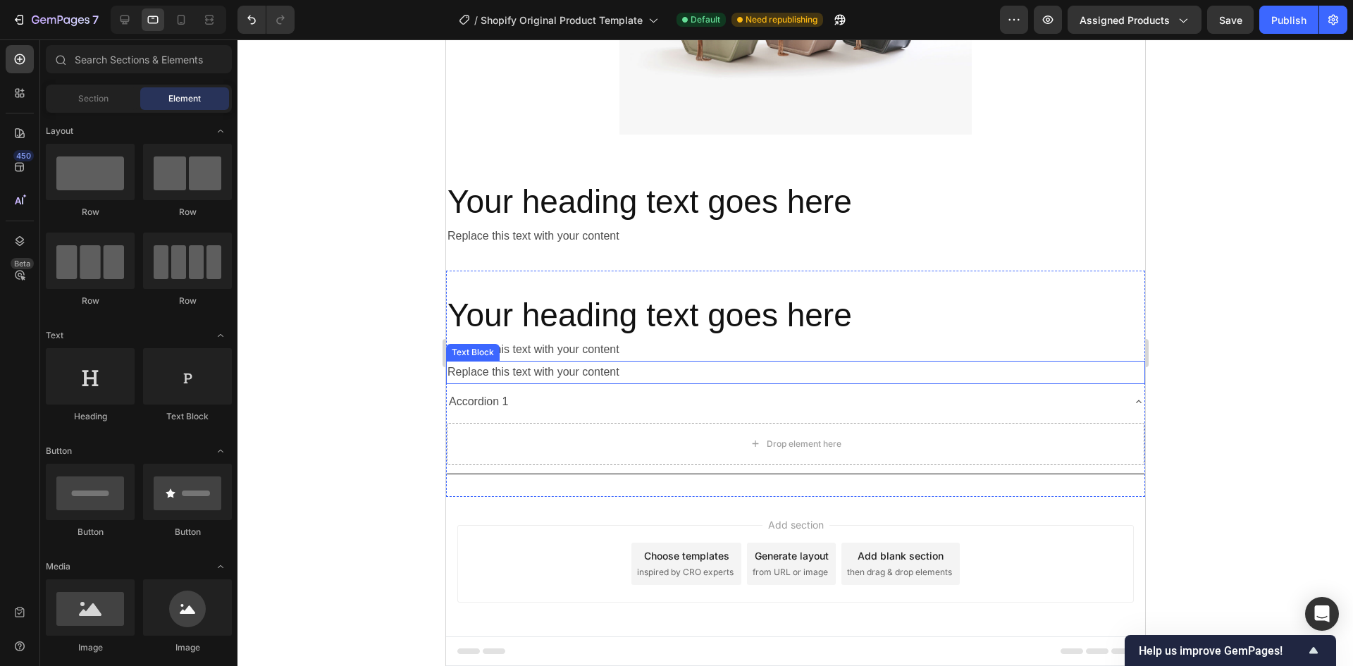
click at [521, 376] on div "Replace this text with your content" at bounding box center [794, 372] width 699 height 23
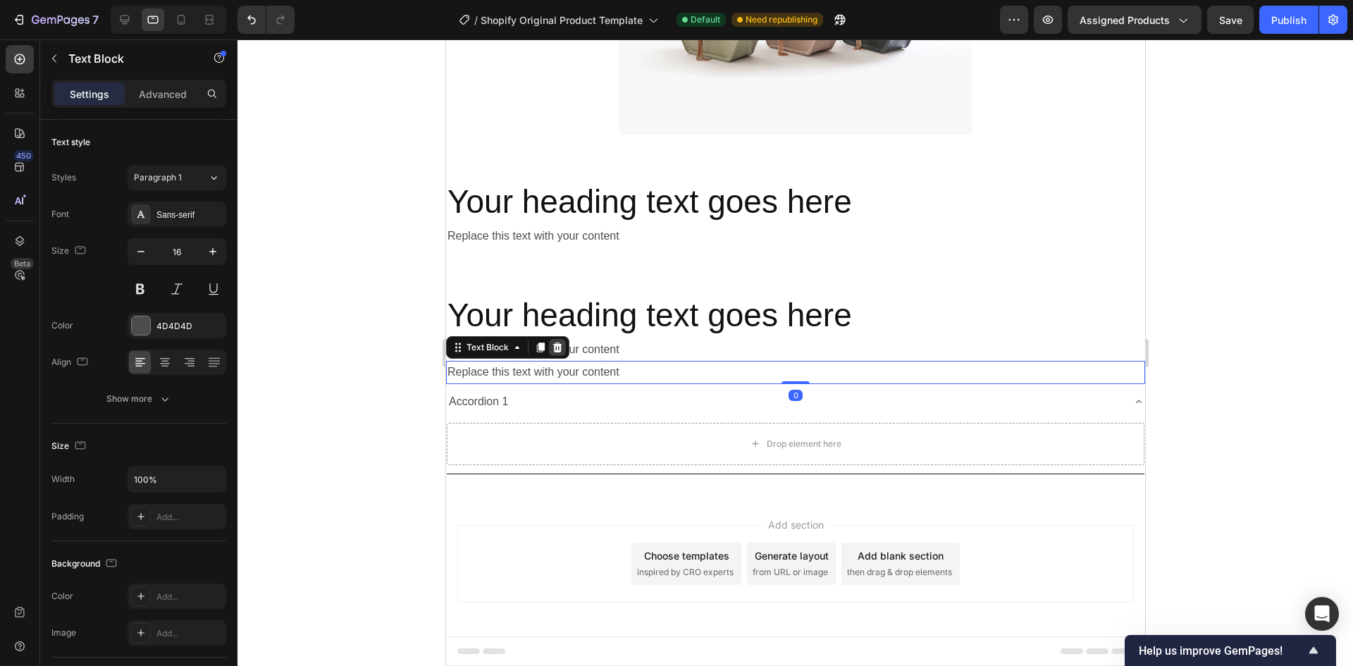
click at [553, 345] on icon at bounding box center [556, 347] width 9 height 10
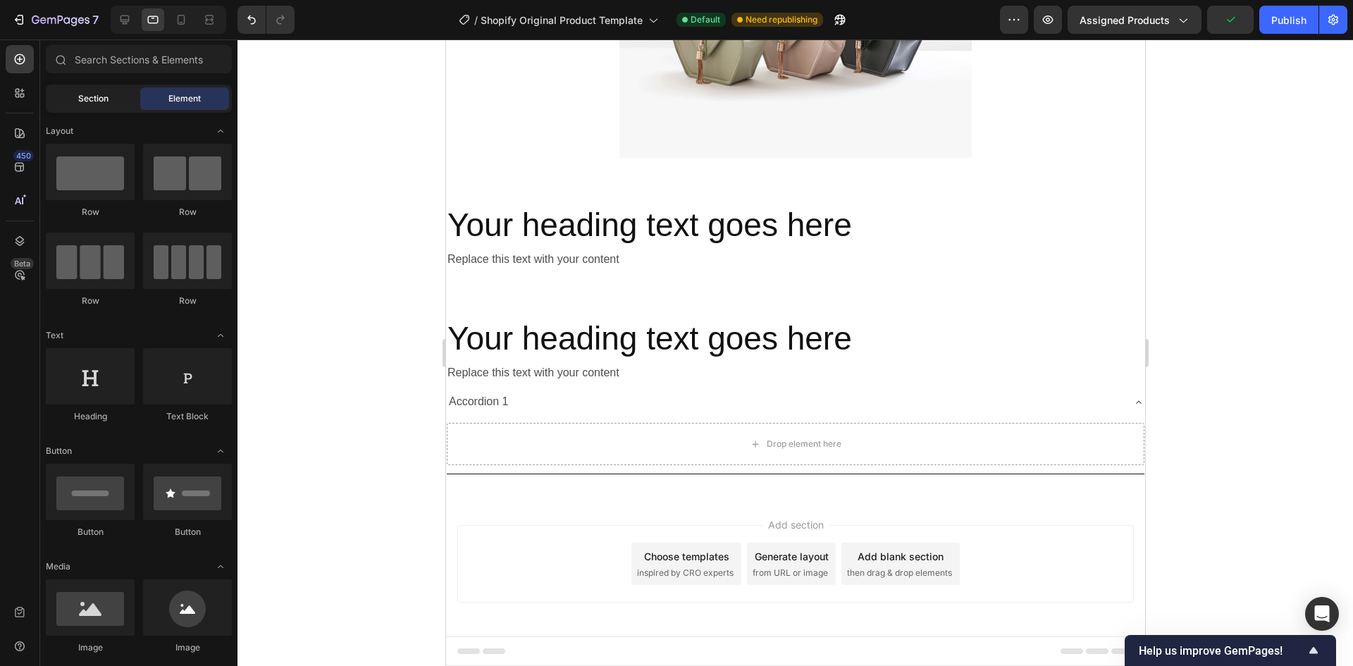
click at [78, 101] on span "Section" at bounding box center [93, 98] width 30 height 13
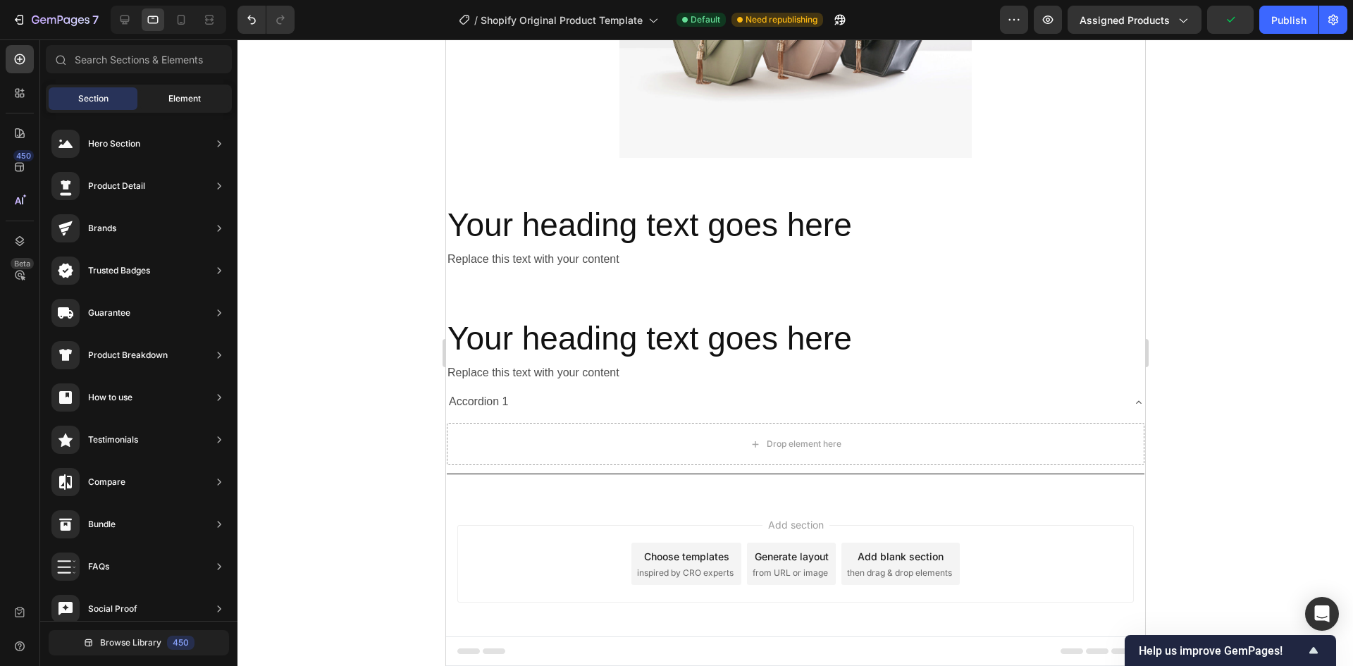
click at [161, 90] on div "Element" at bounding box center [184, 98] width 89 height 23
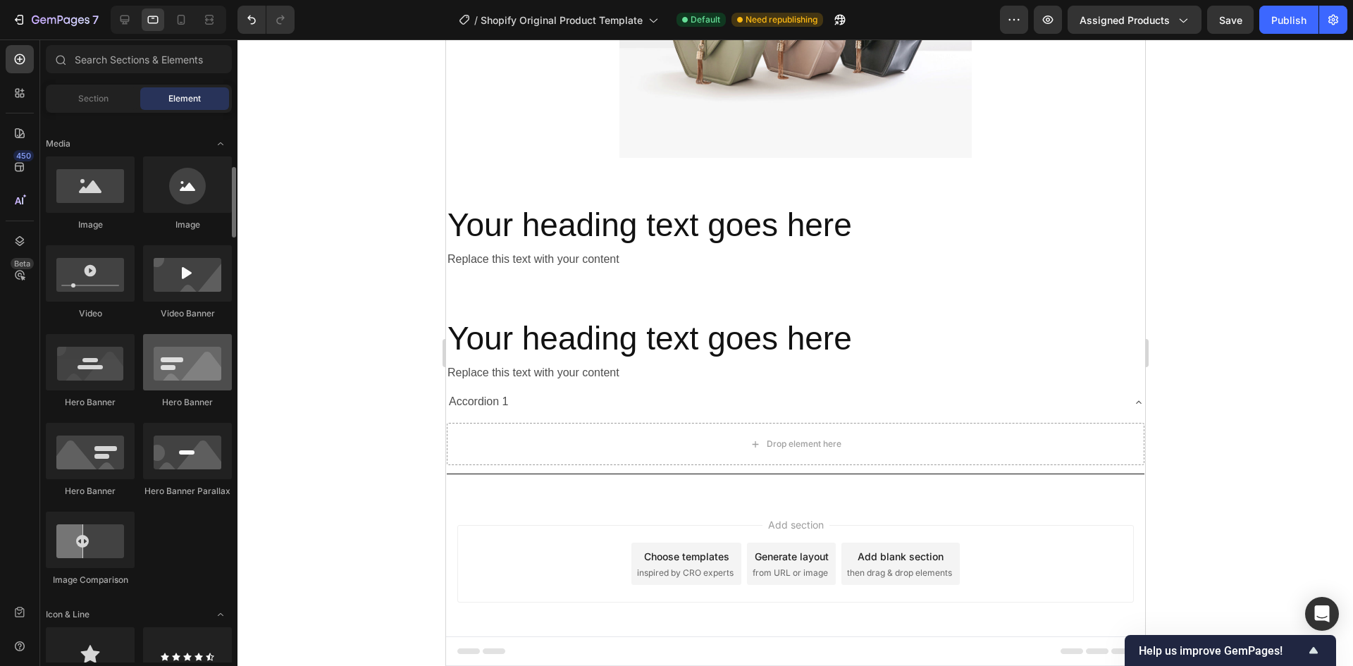
scroll to position [282, 0]
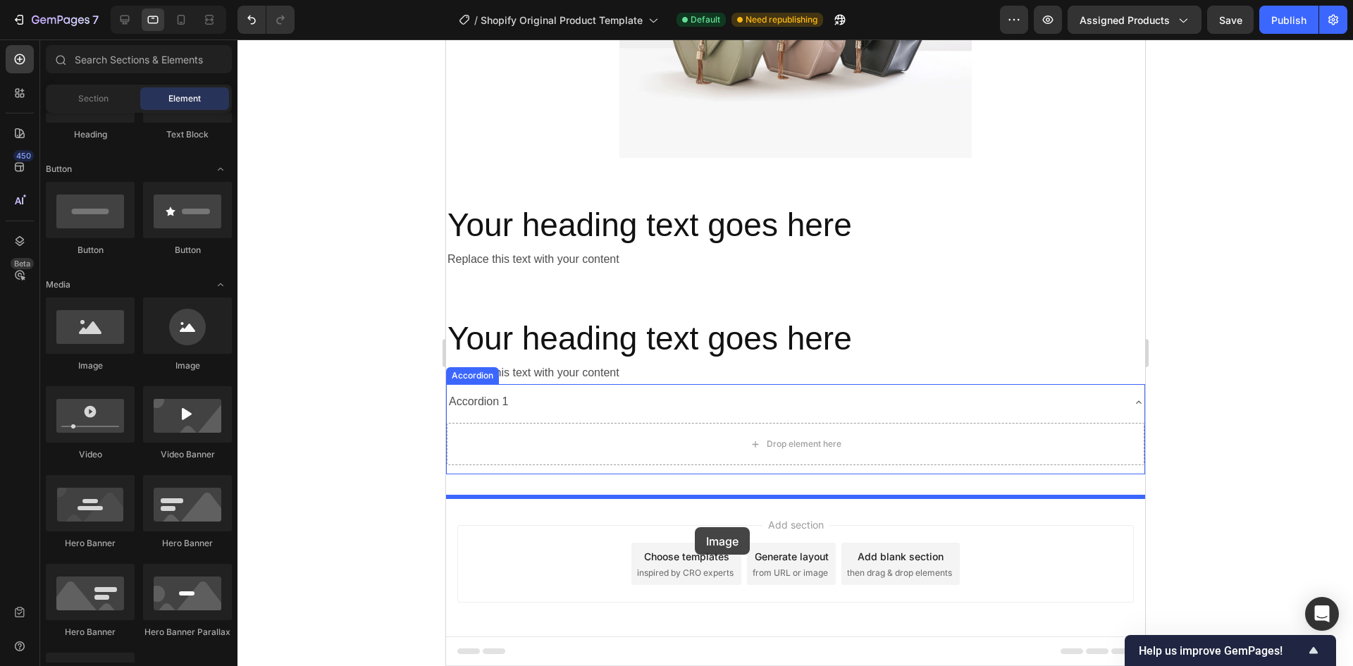
drag, startPoint x: 548, startPoint y: 371, endPoint x: 694, endPoint y: 527, distance: 213.9
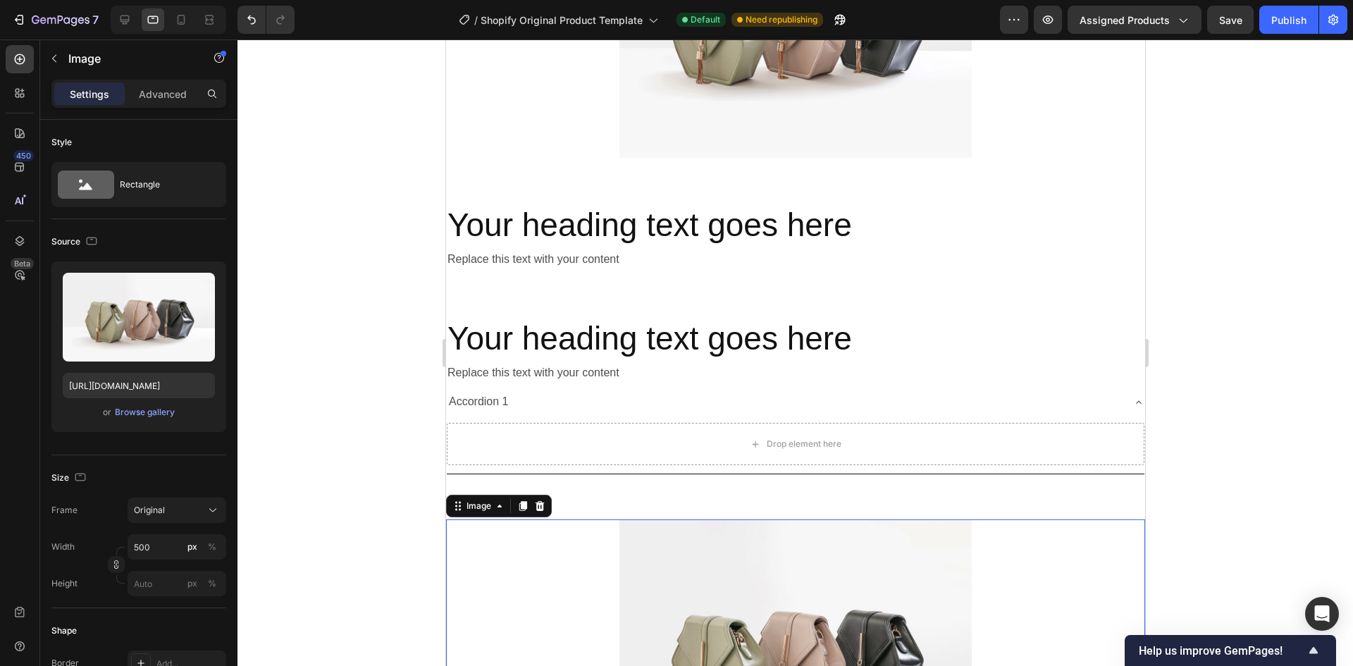
scroll to position [3869, 0]
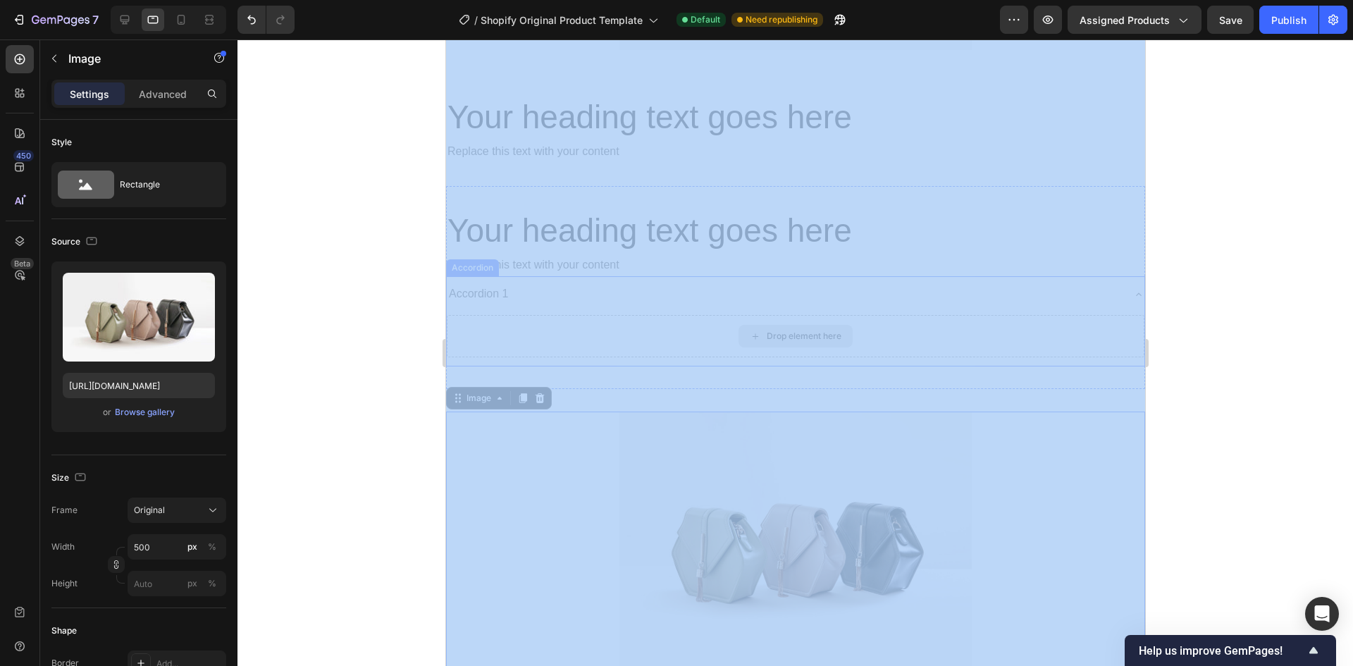
drag, startPoint x: 857, startPoint y: 270, endPoint x: 533, endPoint y: 334, distance: 330.4
click at [357, 279] on div at bounding box center [794, 352] width 1115 height 626
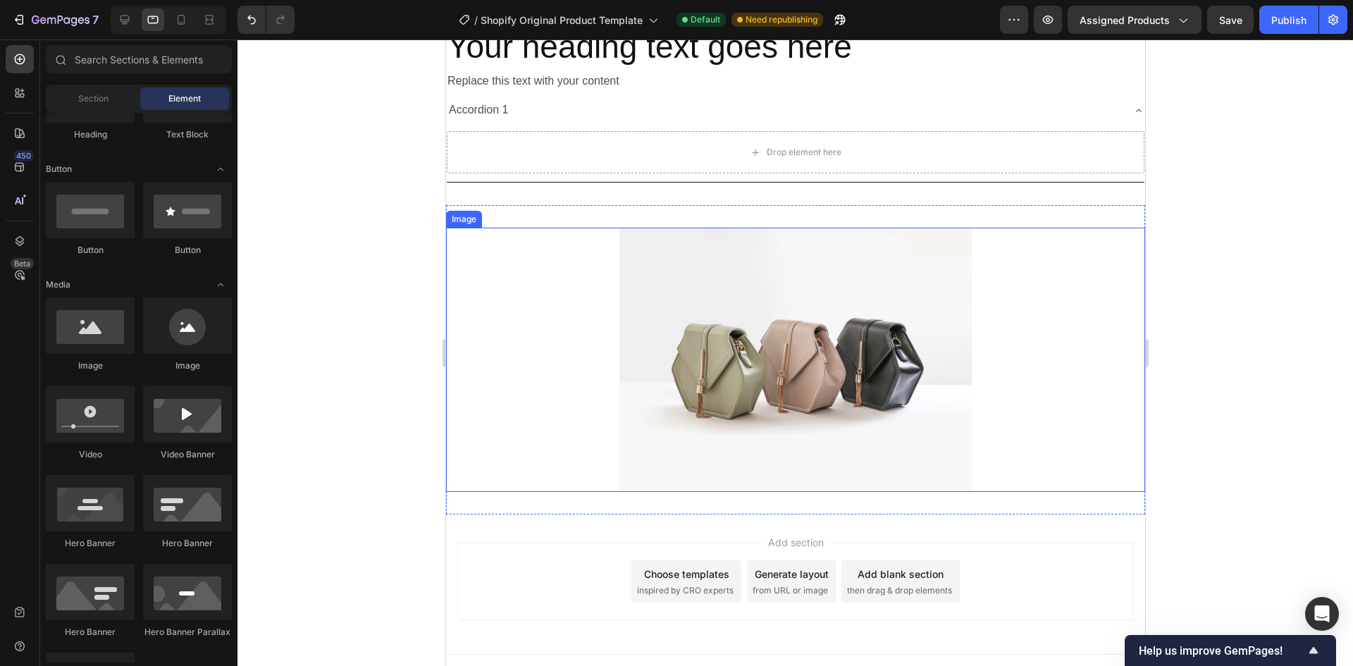
scroll to position [4000, 0]
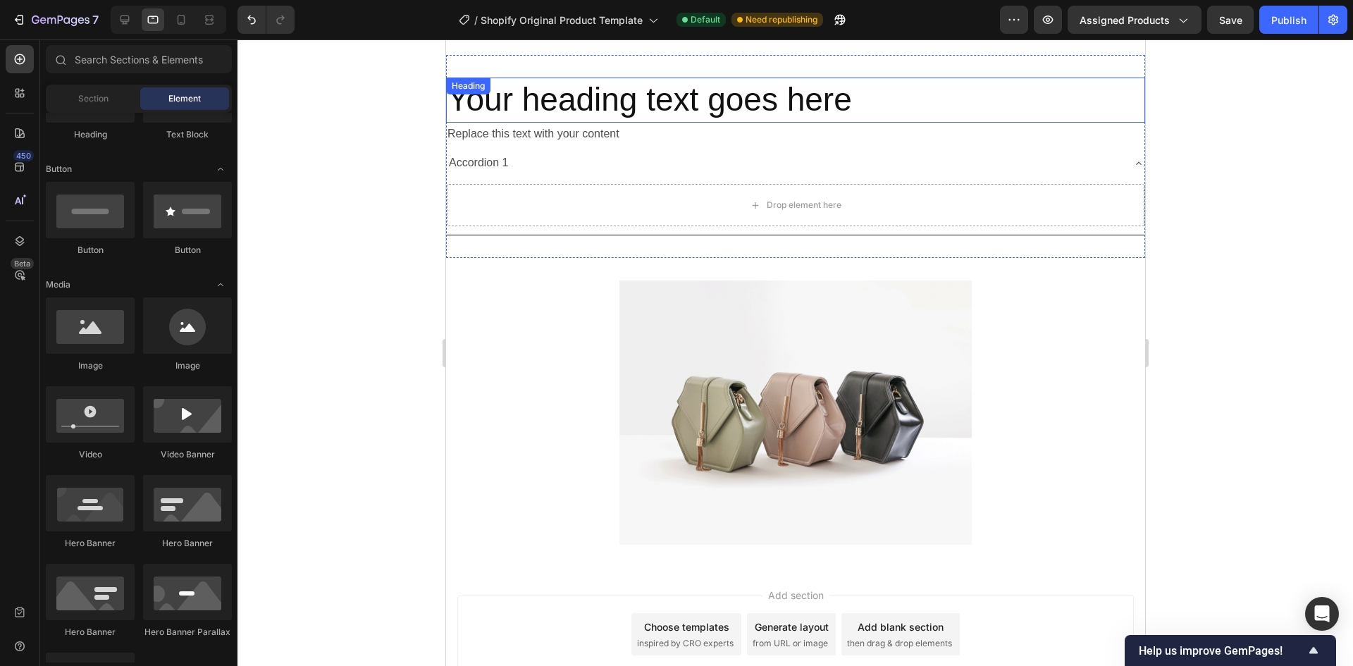
click at [664, 98] on h2 "Your heading text goes here" at bounding box center [794, 99] width 699 height 45
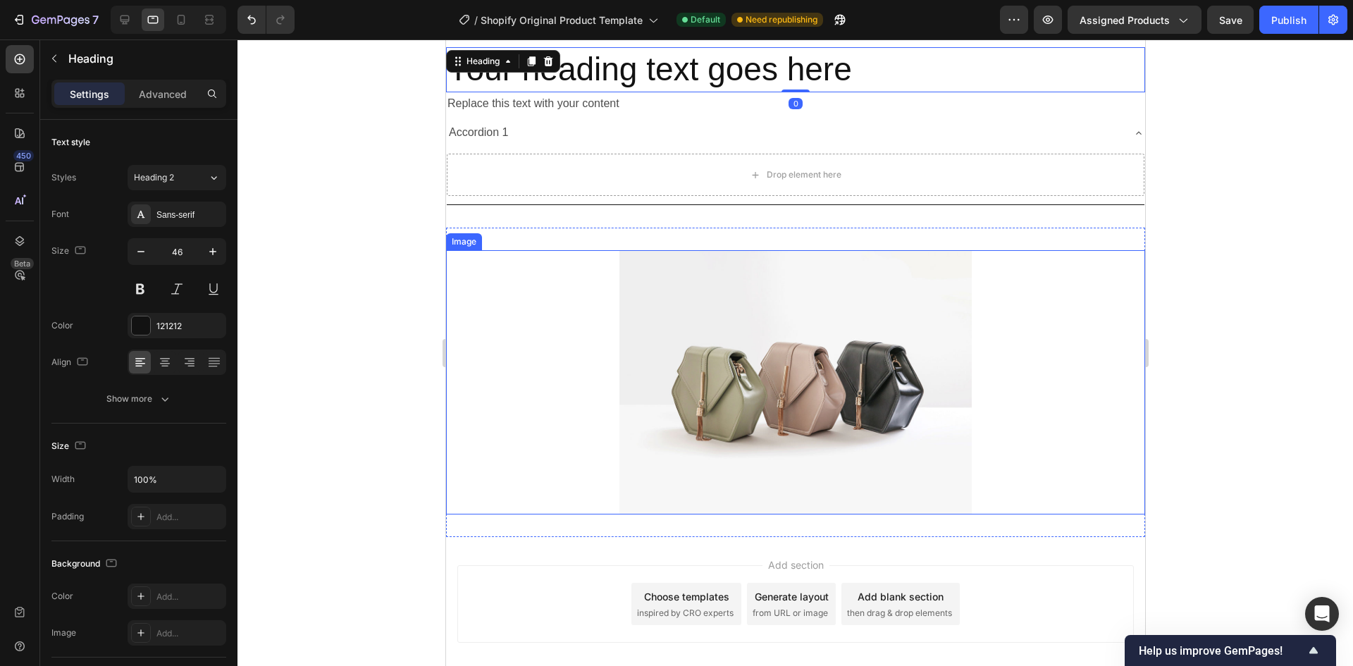
scroll to position [4071, 0]
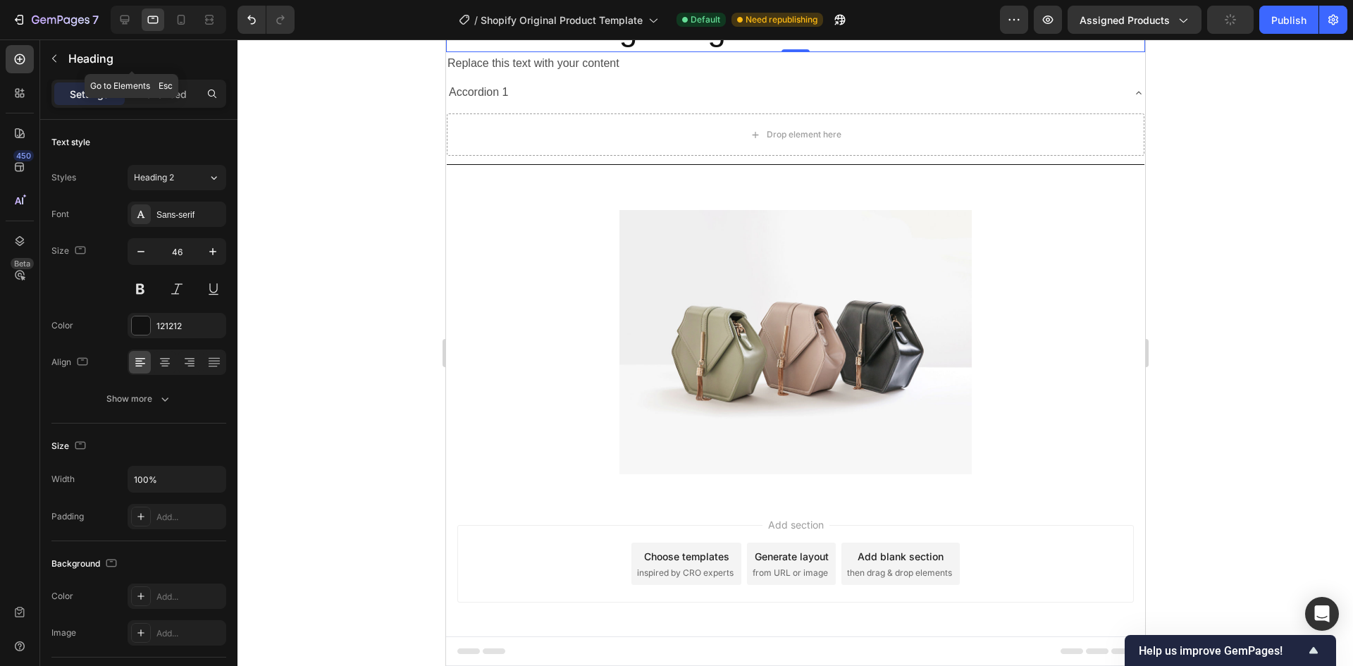
click at [69, 56] on p "Heading" at bounding box center [144, 58] width 152 height 17
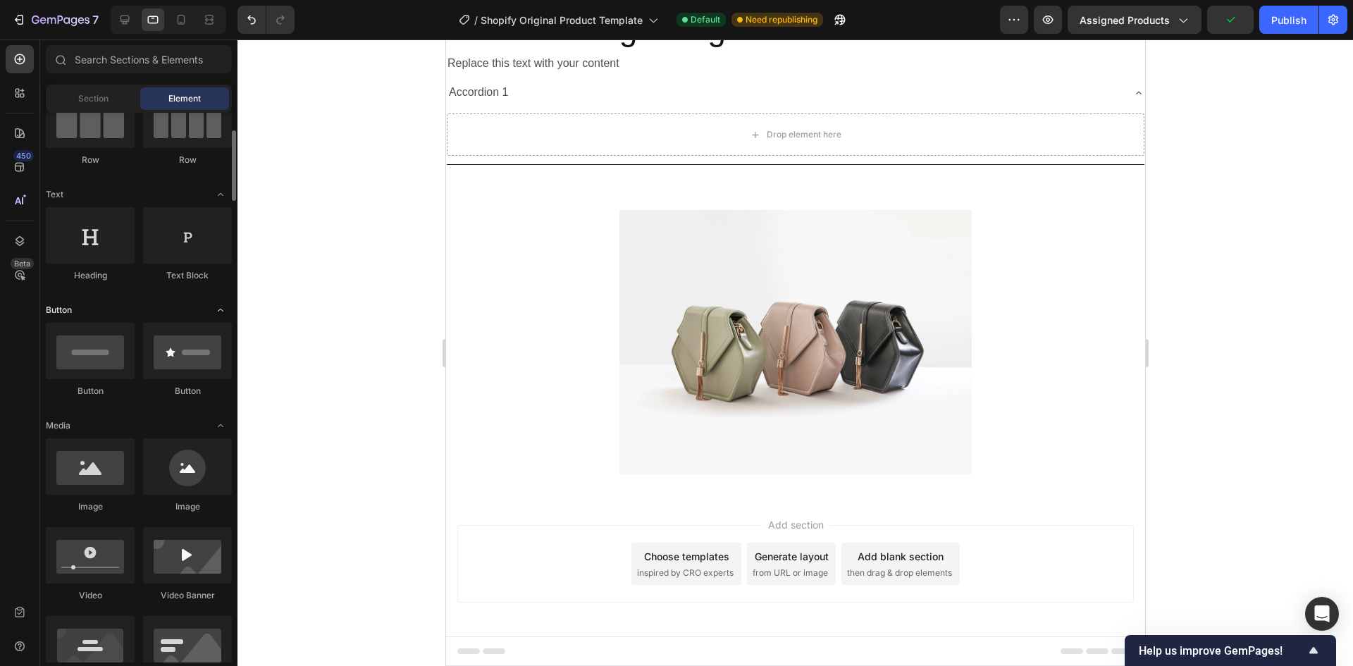
scroll to position [70, 0]
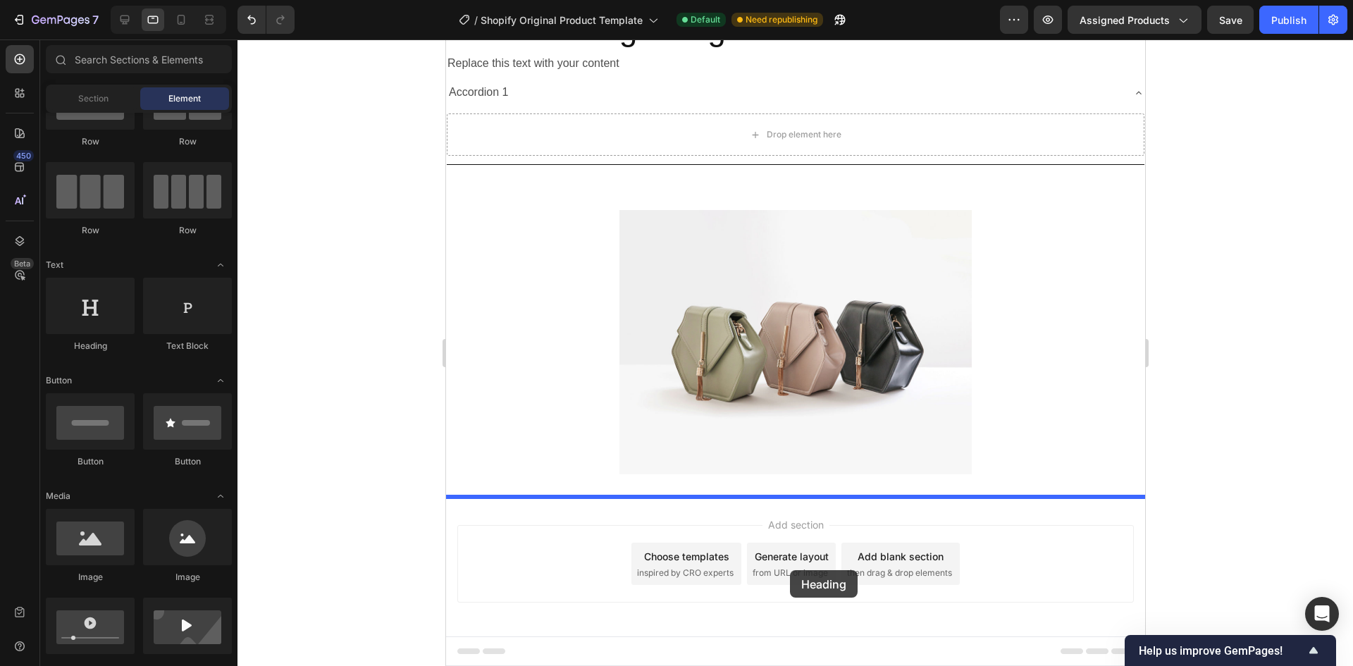
drag, startPoint x: 663, startPoint y: 419, endPoint x: 789, endPoint y: 570, distance: 196.6
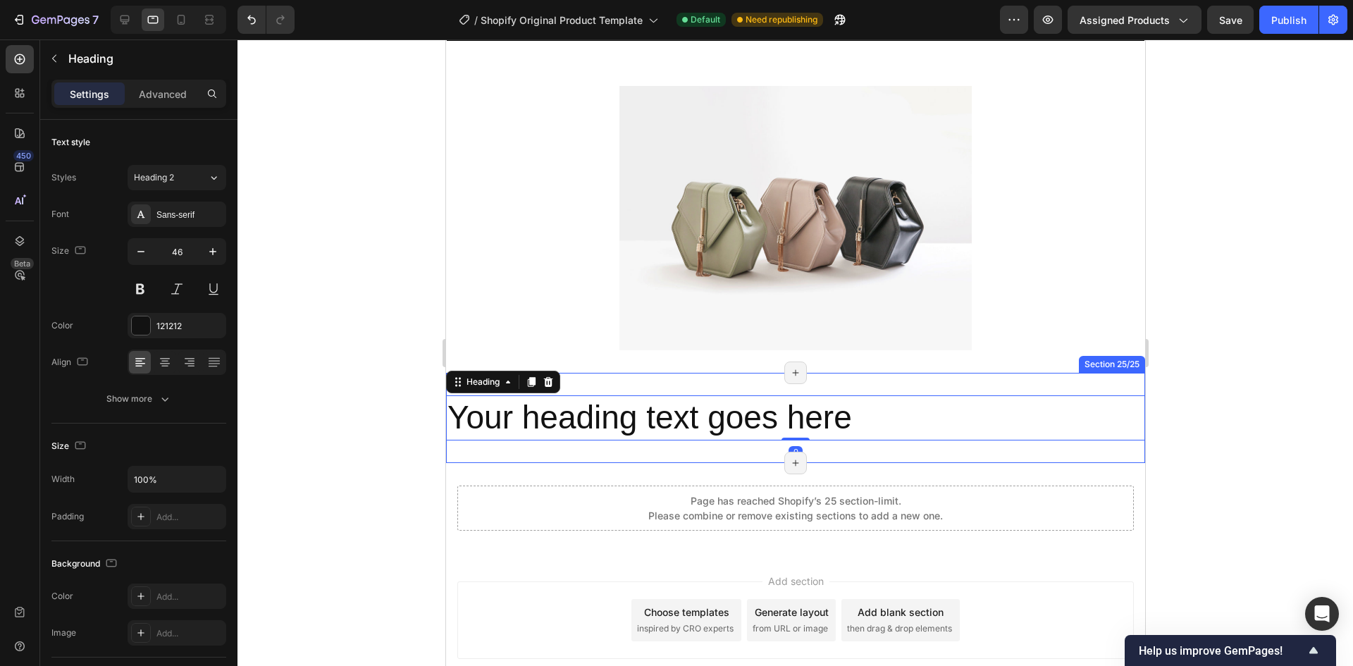
scroll to position [4212, 0]
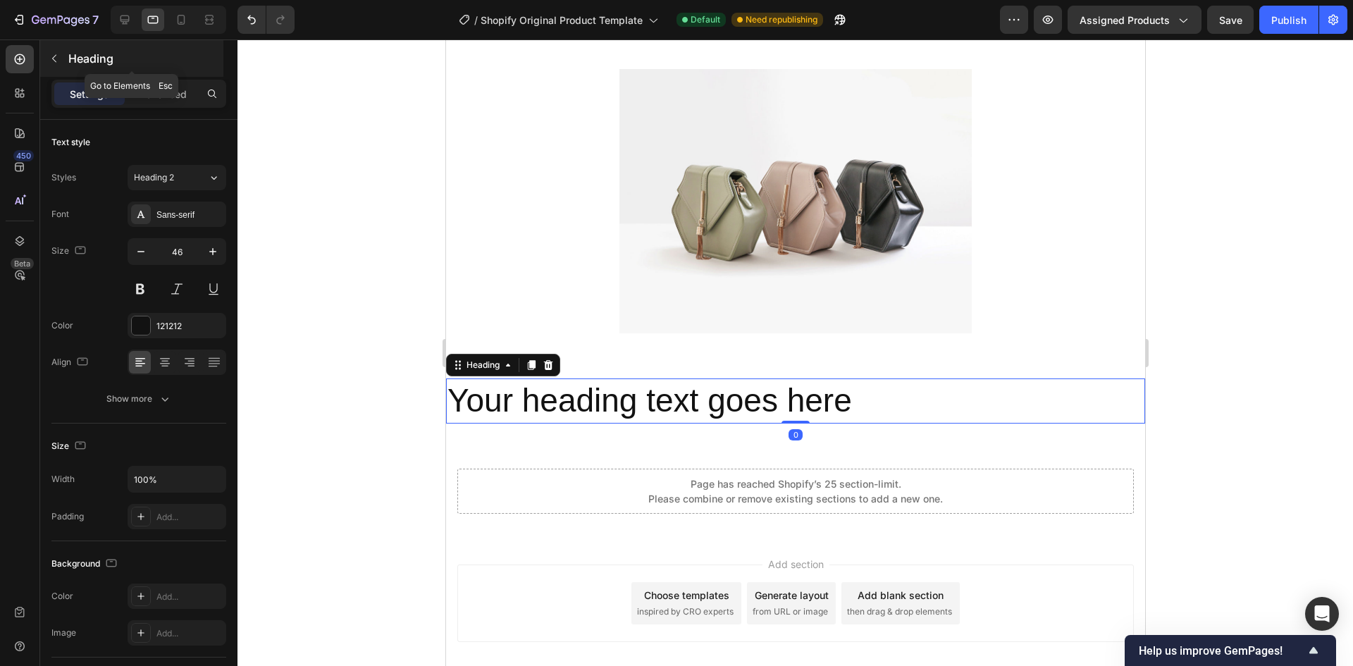
click at [53, 61] on icon "button" at bounding box center [54, 58] width 11 height 11
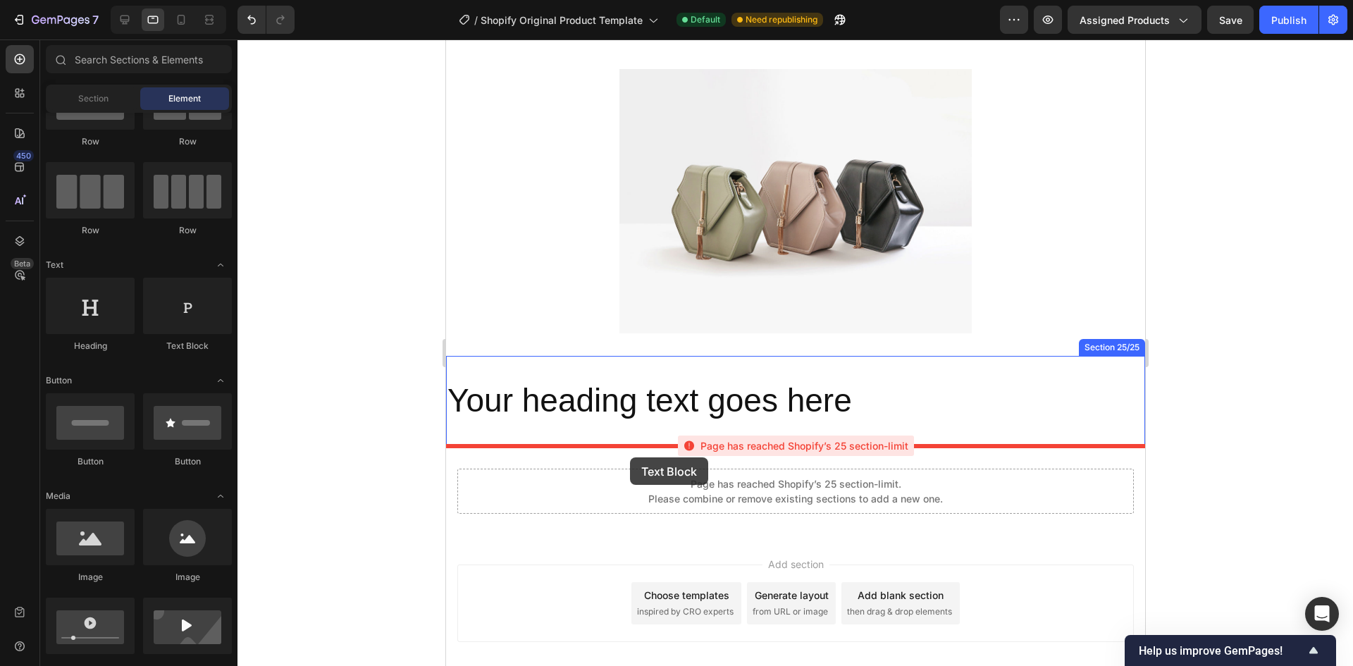
drag, startPoint x: 621, startPoint y: 366, endPoint x: 629, endPoint y: 457, distance: 91.2
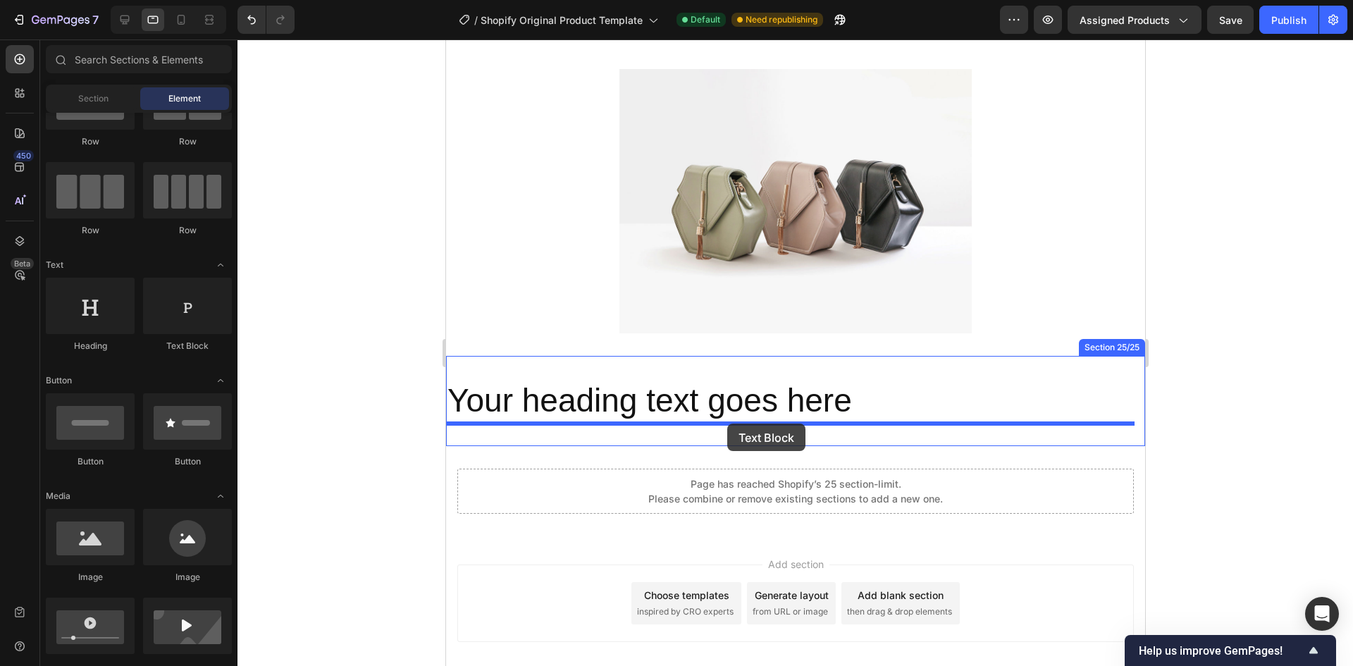
drag, startPoint x: 626, startPoint y: 349, endPoint x: 726, endPoint y: 423, distance: 125.4
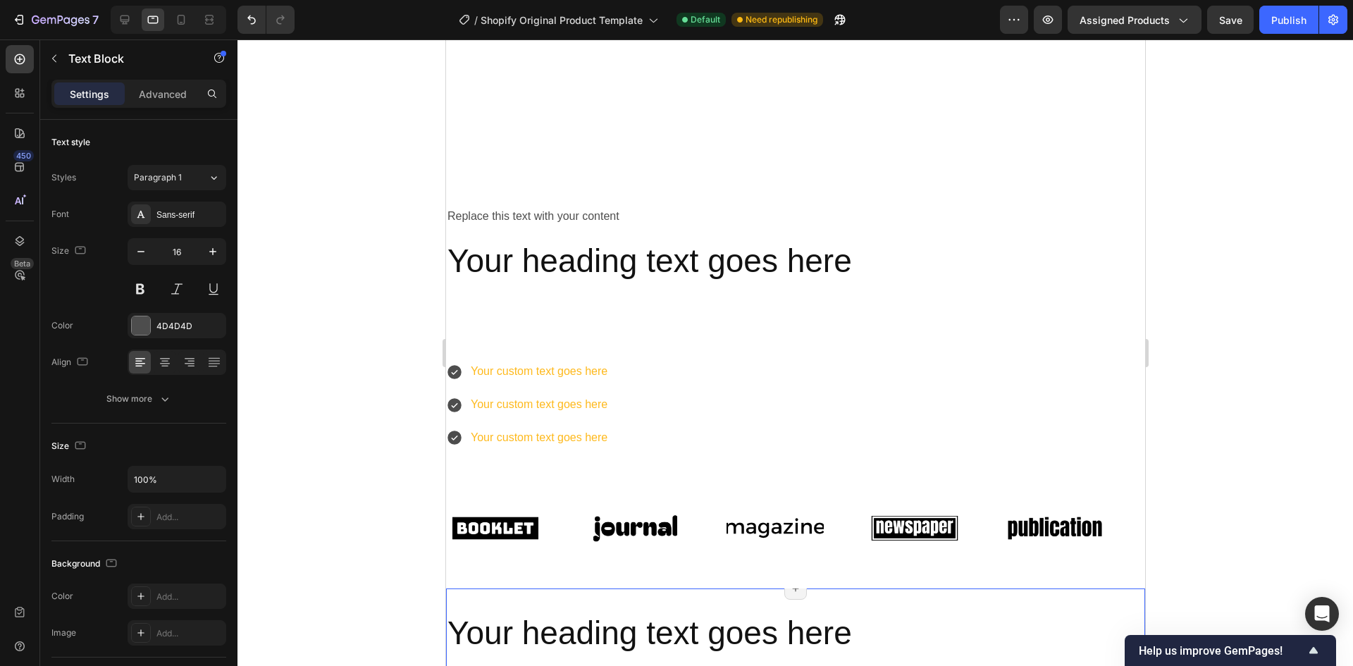
scroll to position [0, 0]
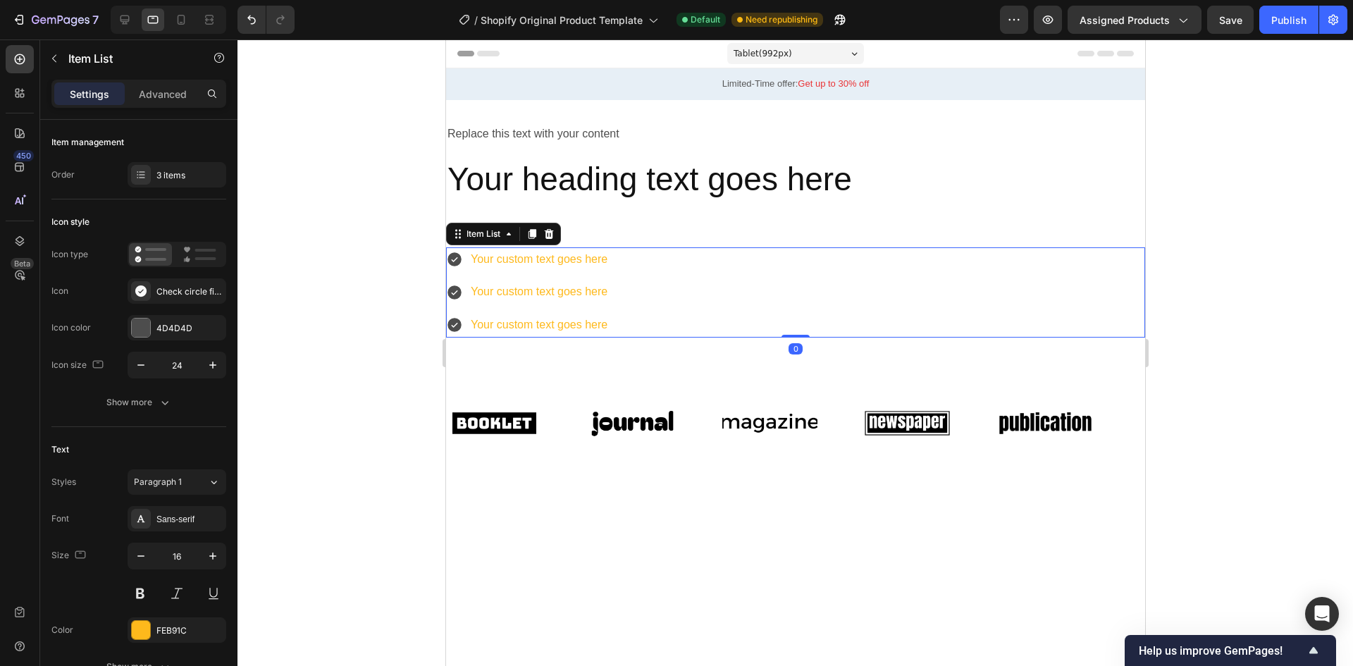
click at [737, 274] on div "Your custom text goes here Your custom text goes here Your custom text goes here" at bounding box center [794, 292] width 699 height 90
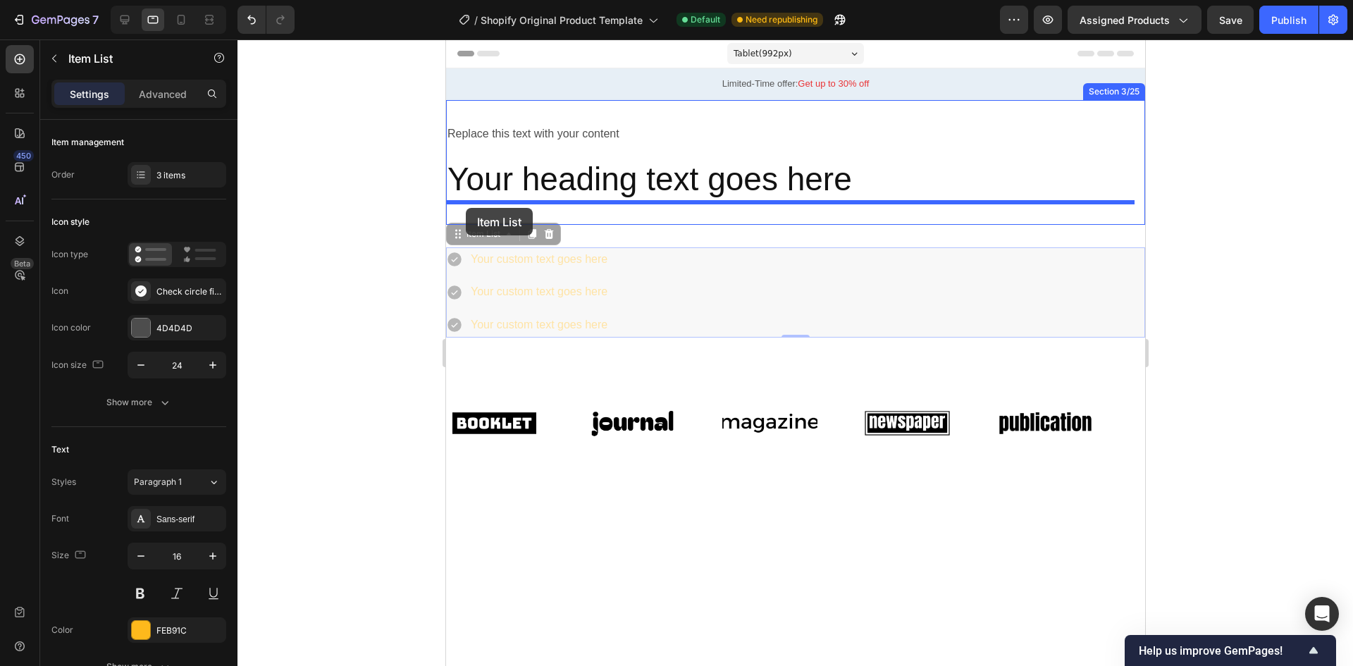
drag, startPoint x: 457, startPoint y: 234, endPoint x: 465, endPoint y: 208, distance: 27.2
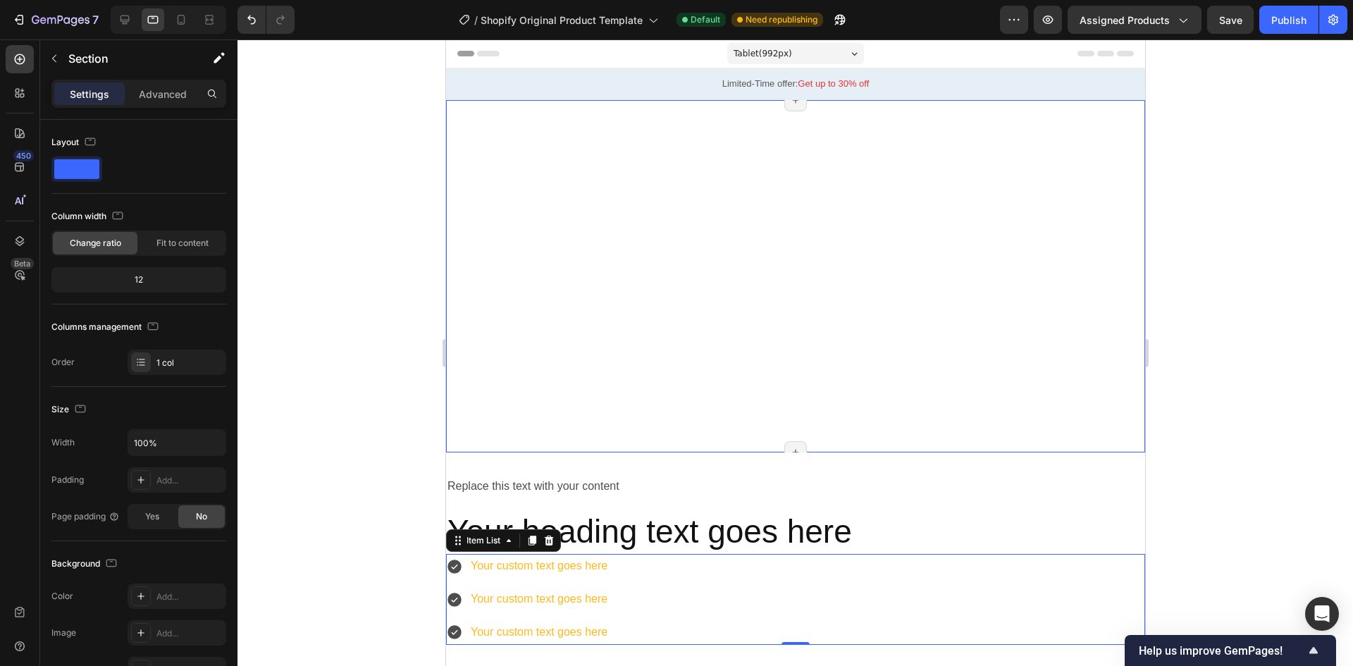
click at [774, 265] on div "Video" at bounding box center [794, 276] width 699 height 352
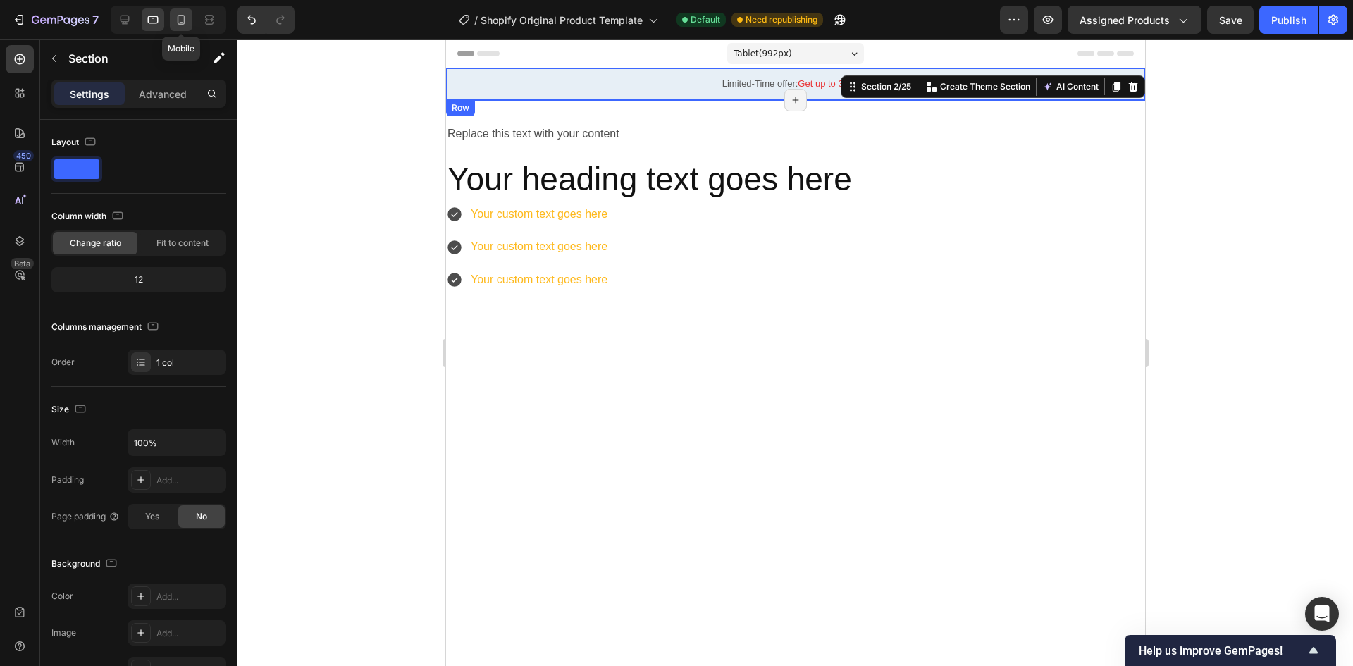
click at [178, 21] on icon at bounding box center [182, 20] width 8 height 10
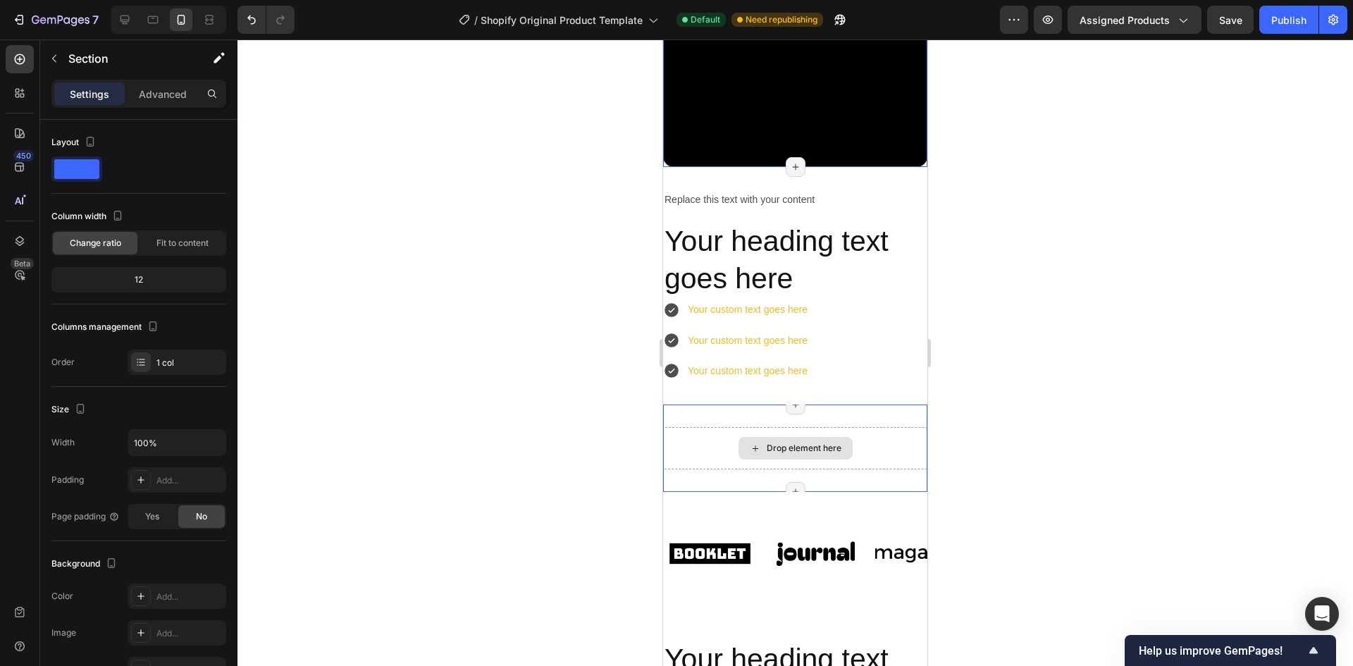
scroll to position [222, 0]
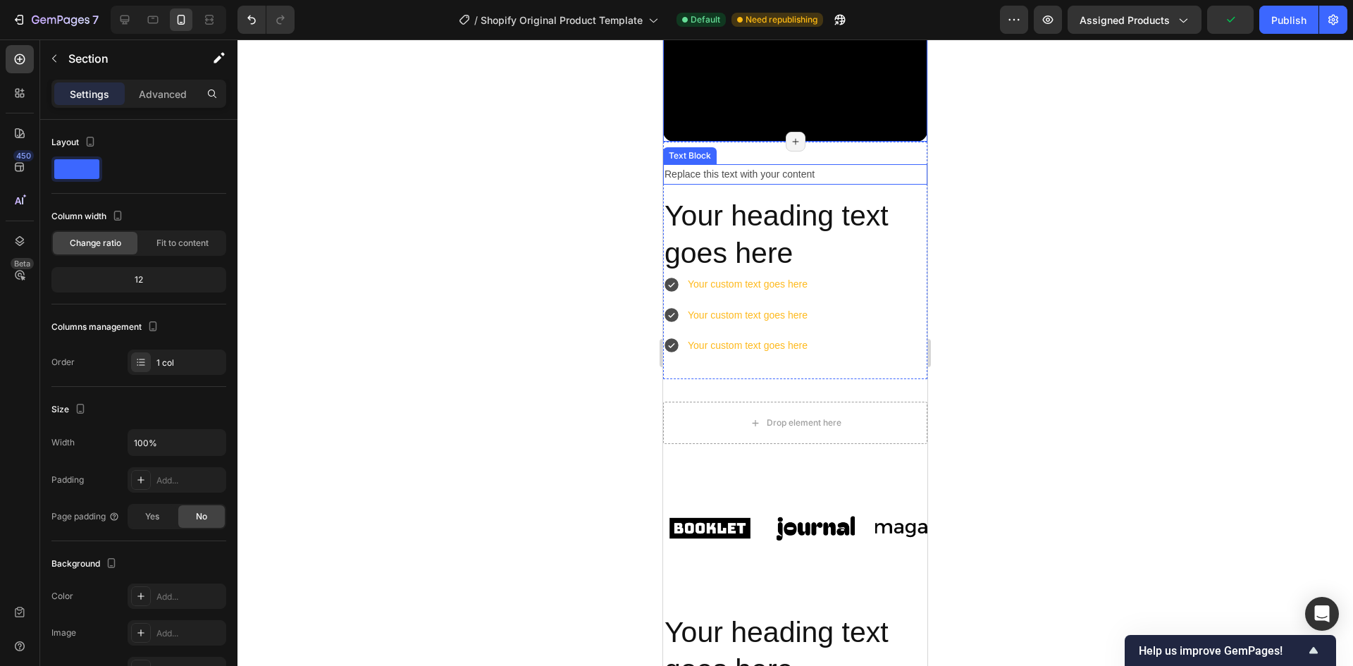
click at [786, 164] on div "Replace this text with your content" at bounding box center [795, 174] width 264 height 20
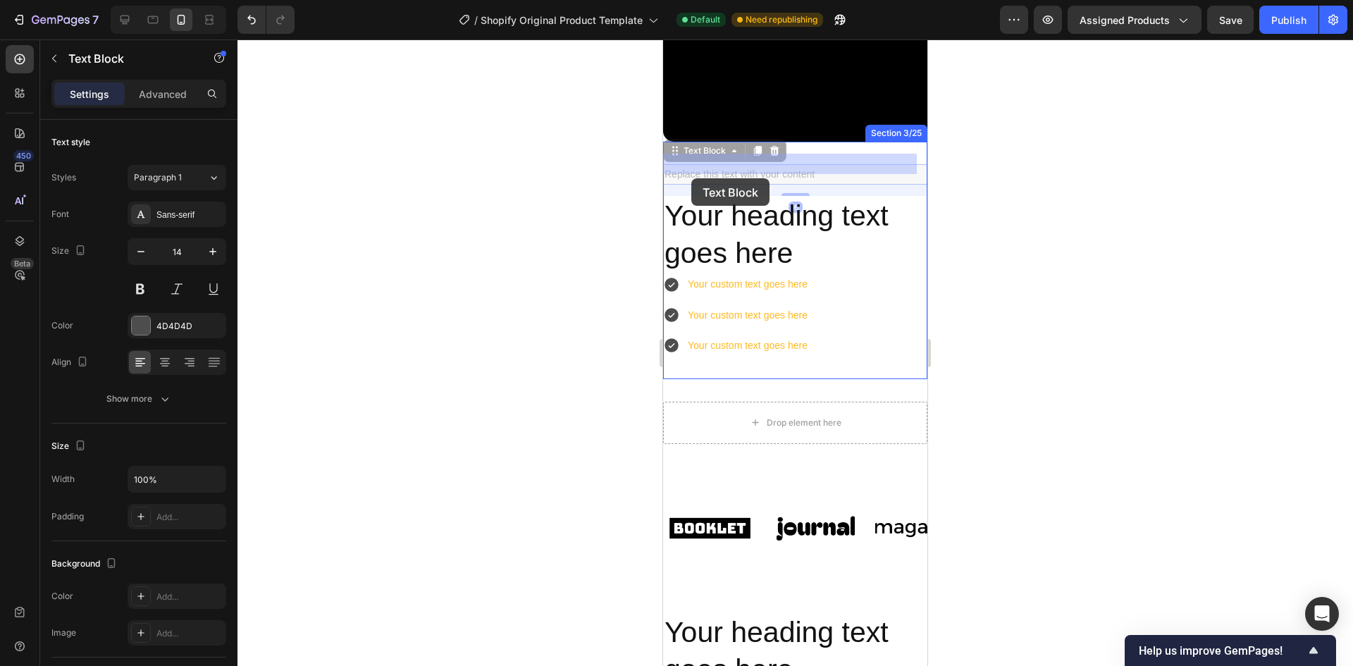
drag, startPoint x: 676, startPoint y: 144, endPoint x: 691, endPoint y: 178, distance: 36.9
drag, startPoint x: 673, startPoint y: 144, endPoint x: 738, endPoint y: 164, distance: 68.6
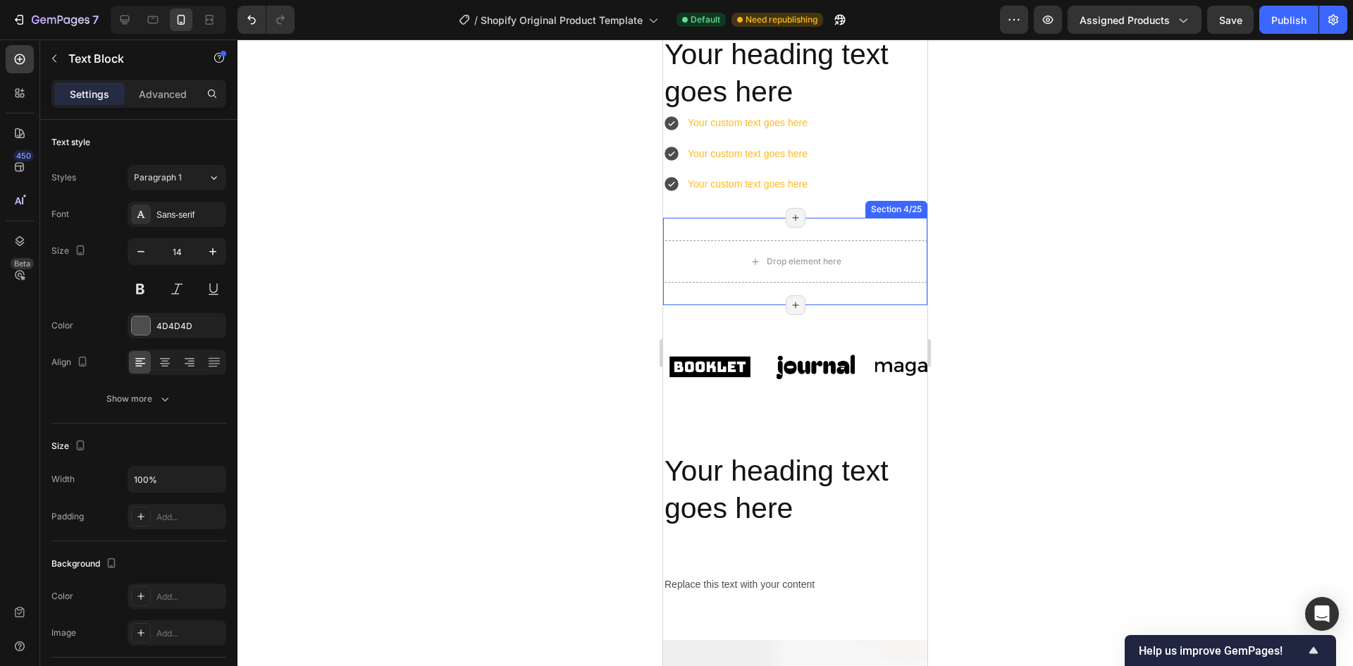
scroll to position [433, 0]
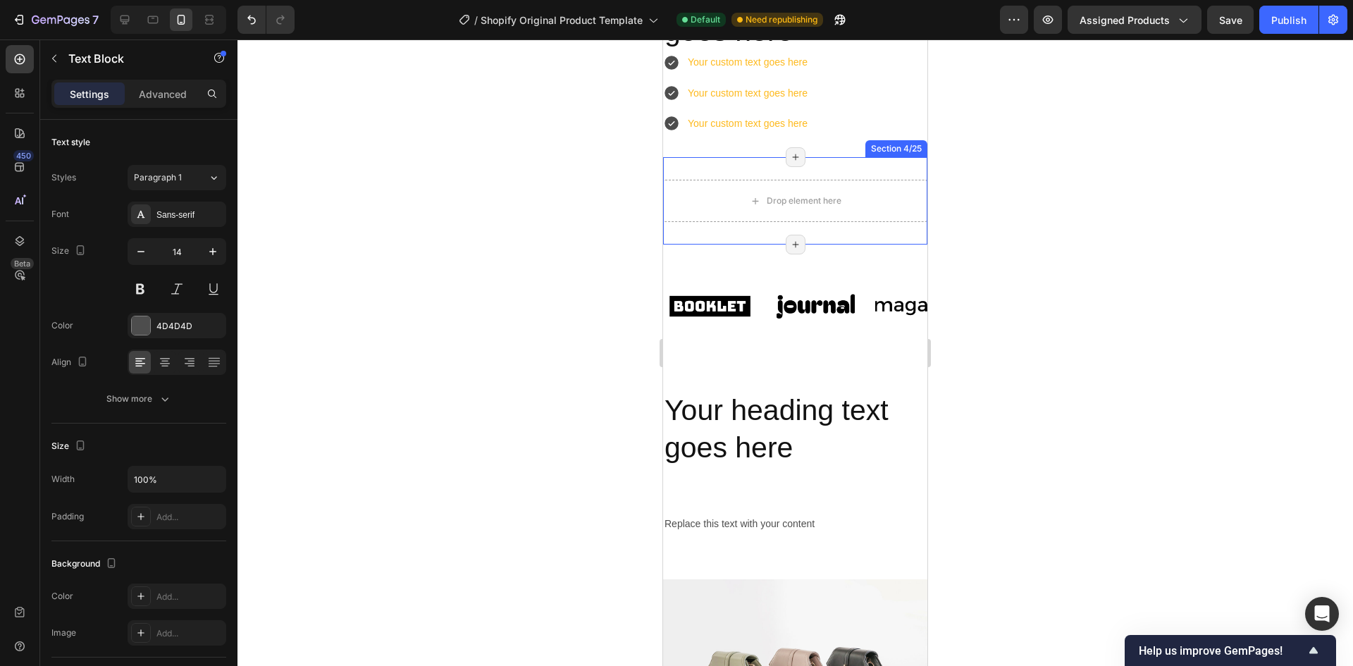
click at [857, 228] on div "Drop element here Section 4/25 Page has reached Shopify’s 25 section-limit Page…" at bounding box center [795, 200] width 264 height 87
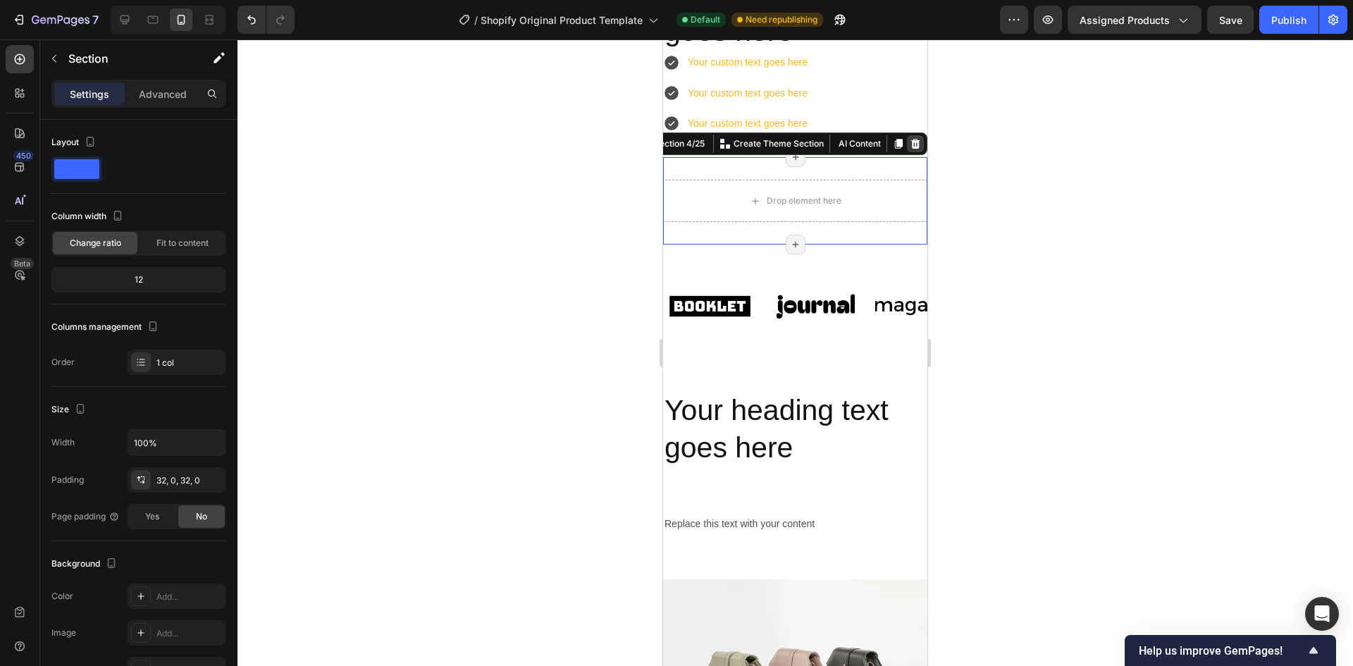
click at [911, 146] on icon at bounding box center [915, 144] width 9 height 10
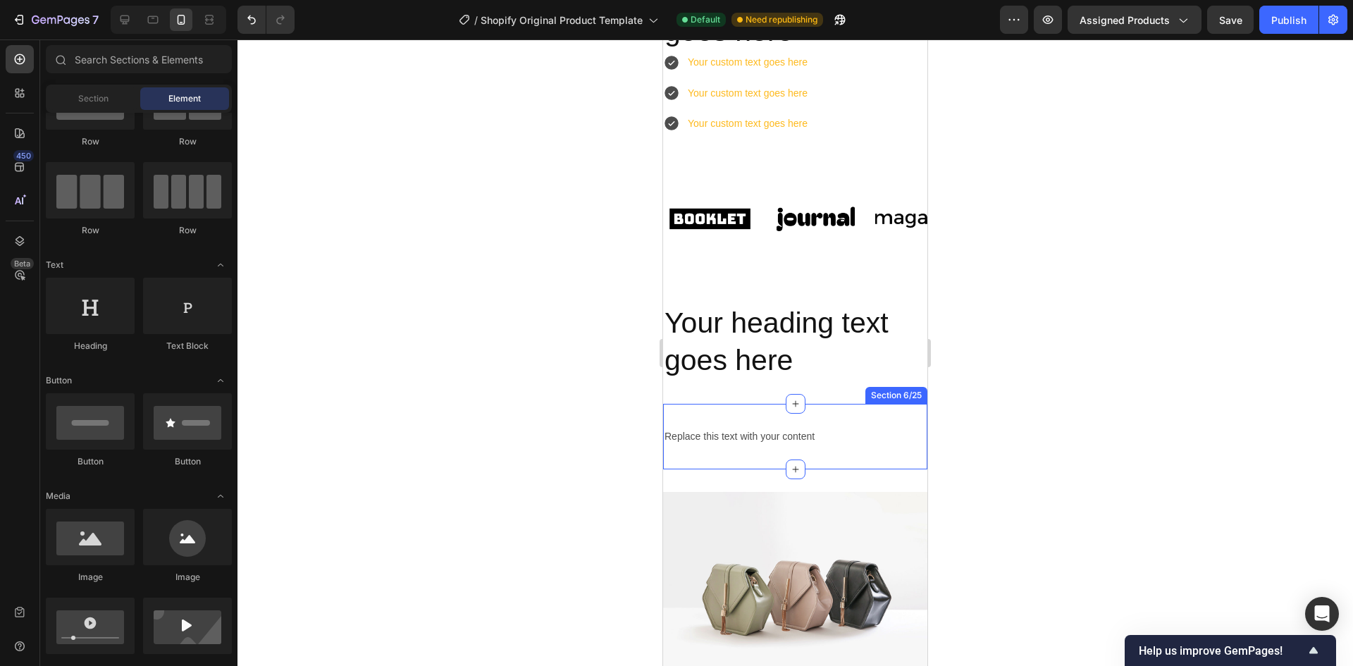
click at [829, 416] on div "Replace this text with your content Text Block Section 6/25" at bounding box center [795, 437] width 264 height 66
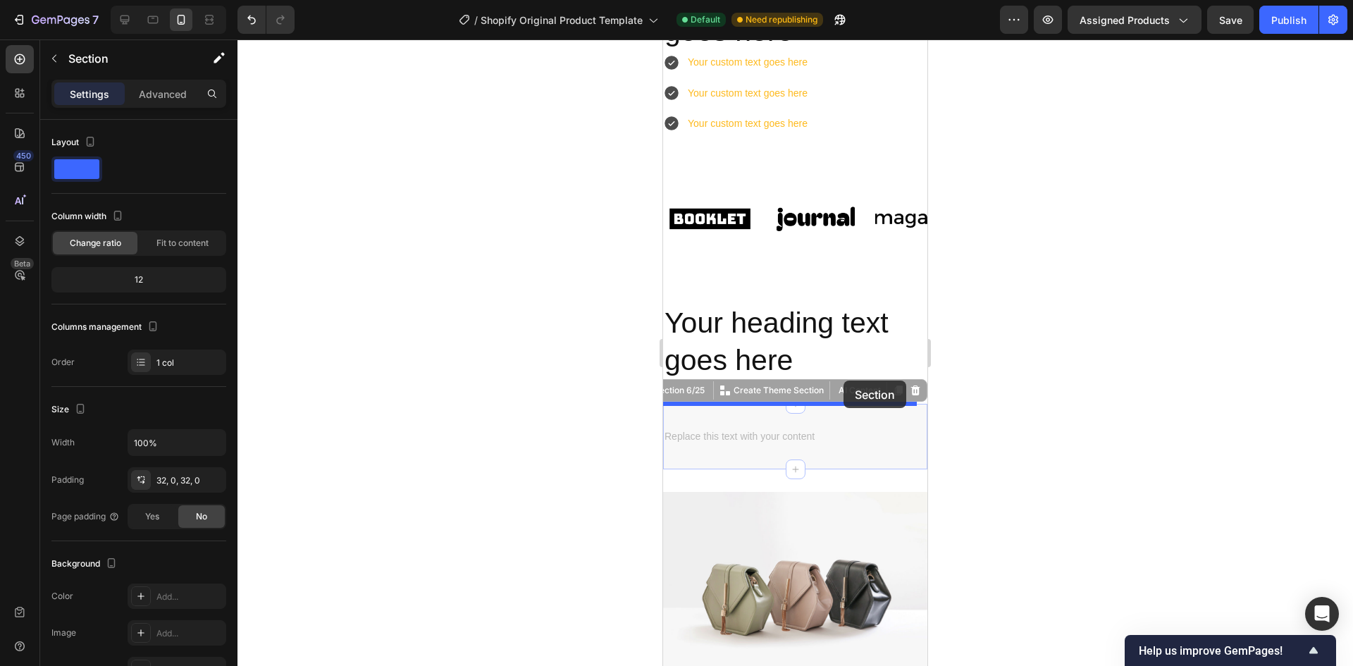
drag, startPoint x: 876, startPoint y: 415, endPoint x: 843, endPoint y: 380, distance: 47.4
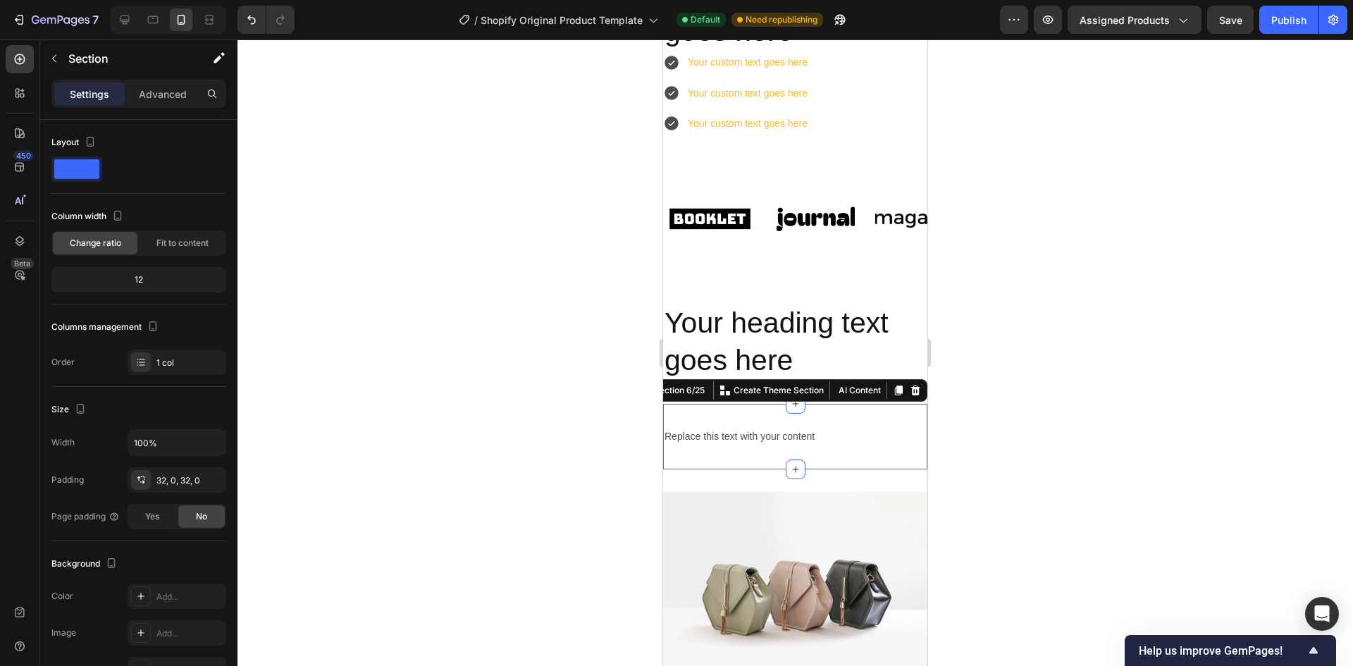
click at [1003, 423] on div at bounding box center [794, 352] width 1115 height 626
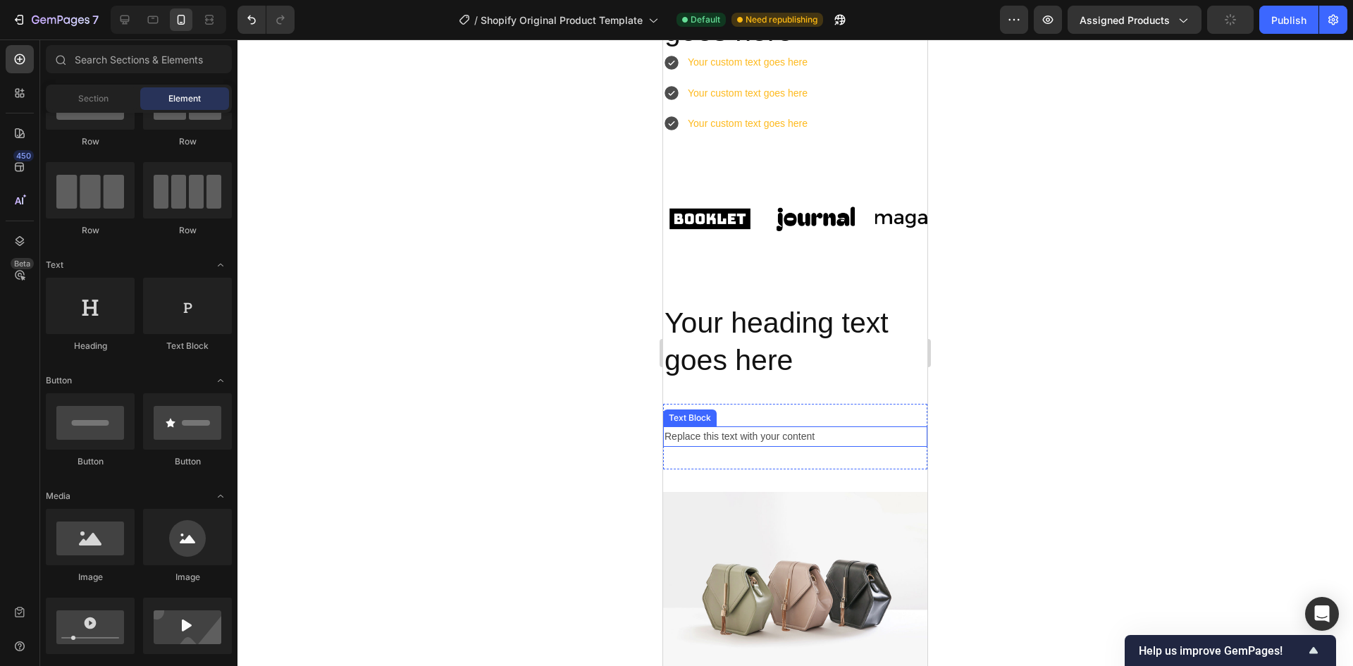
click at [681, 440] on div "Replace this text with your content" at bounding box center [795, 436] width 264 height 20
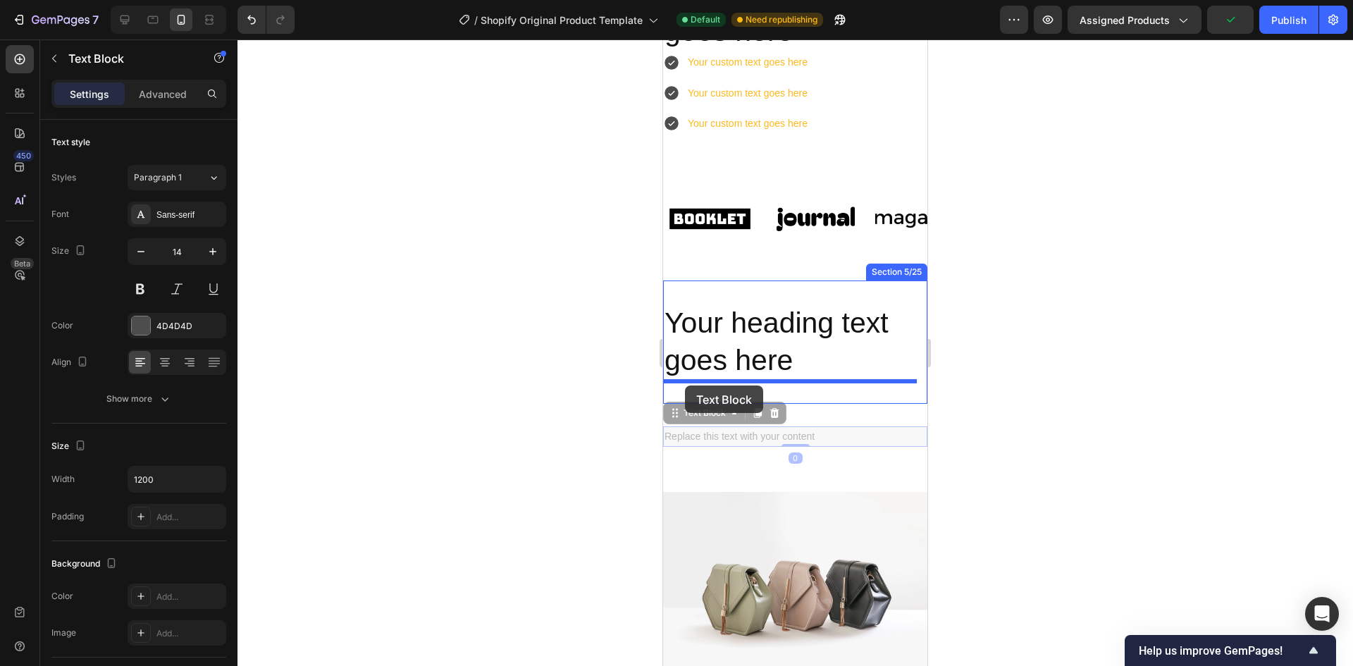
drag, startPoint x: 675, startPoint y: 415, endPoint x: 685, endPoint y: 385, distance: 31.2
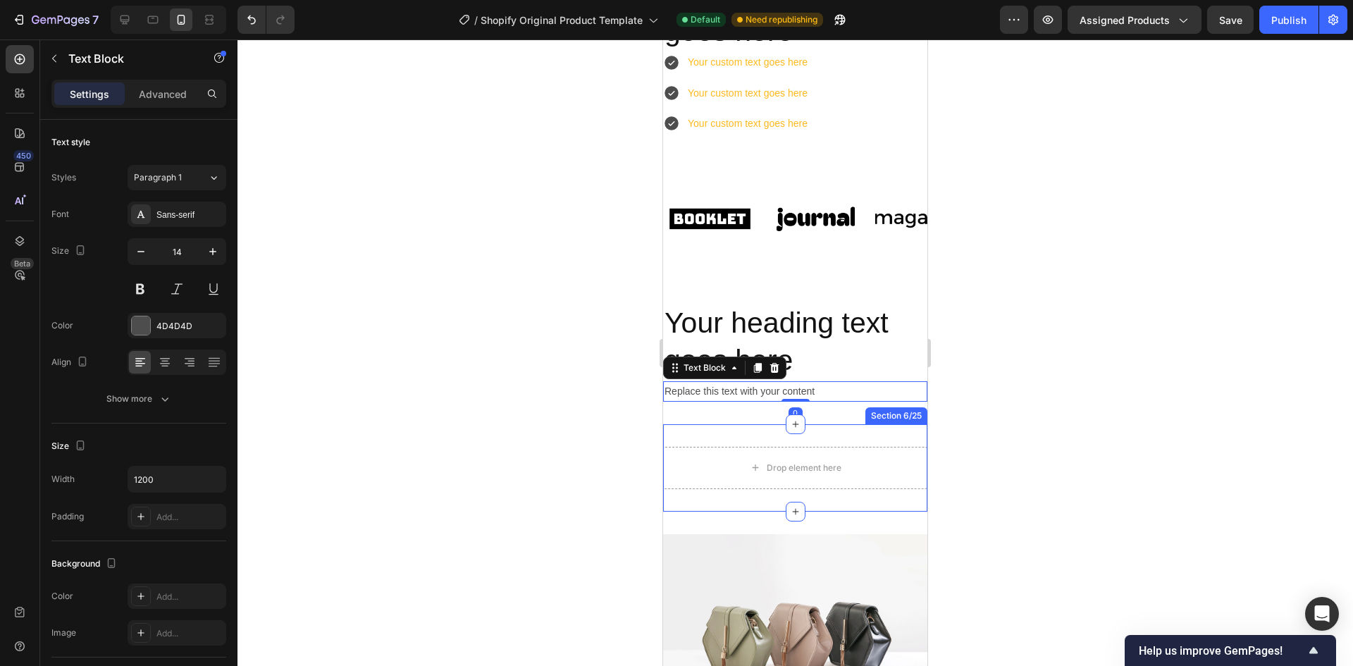
click at [884, 438] on div "Drop element here Section 6/25" at bounding box center [795, 467] width 264 height 87
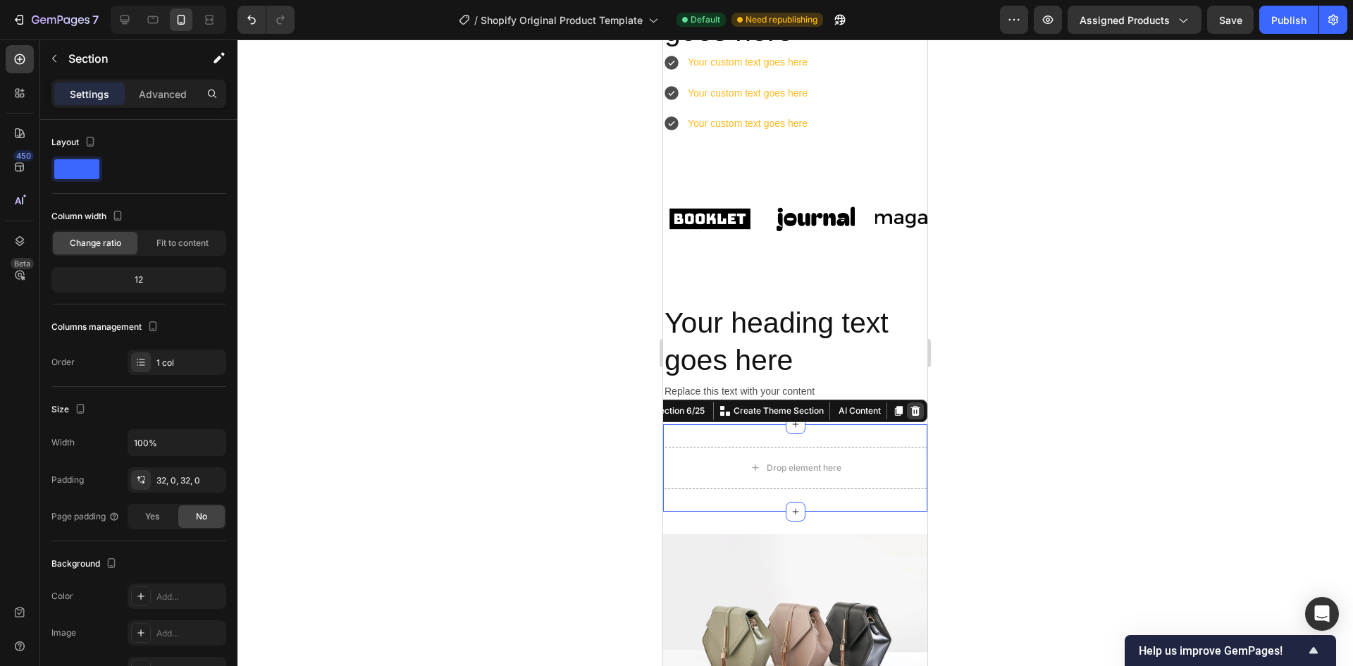
click at [912, 410] on div at bounding box center [915, 410] width 17 height 17
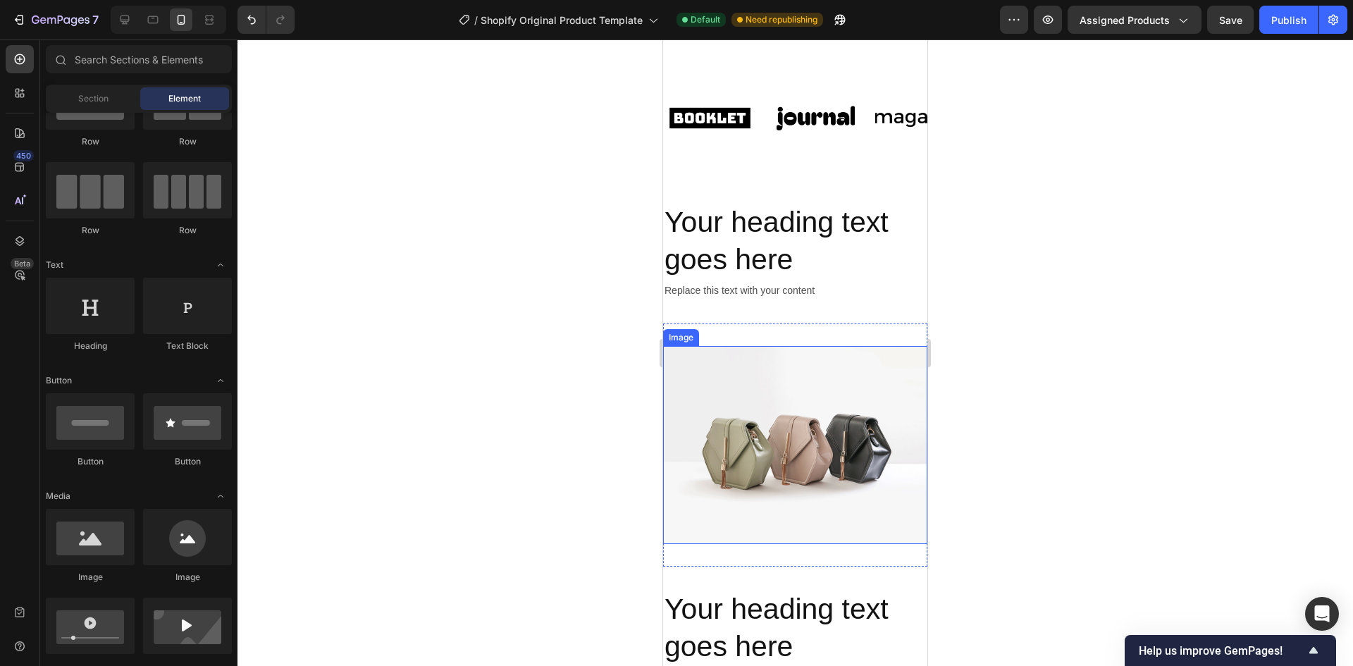
scroll to position [574, 0]
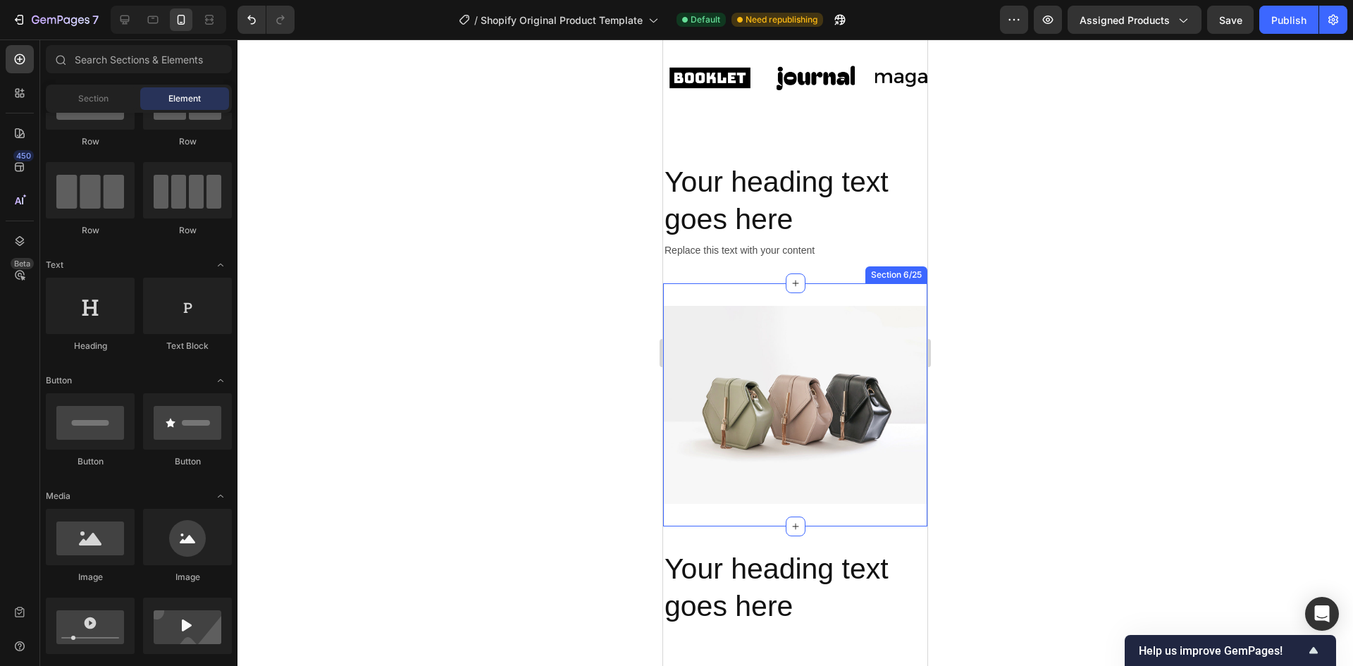
click at [813, 303] on div "Image Section 6/25" at bounding box center [795, 404] width 264 height 243
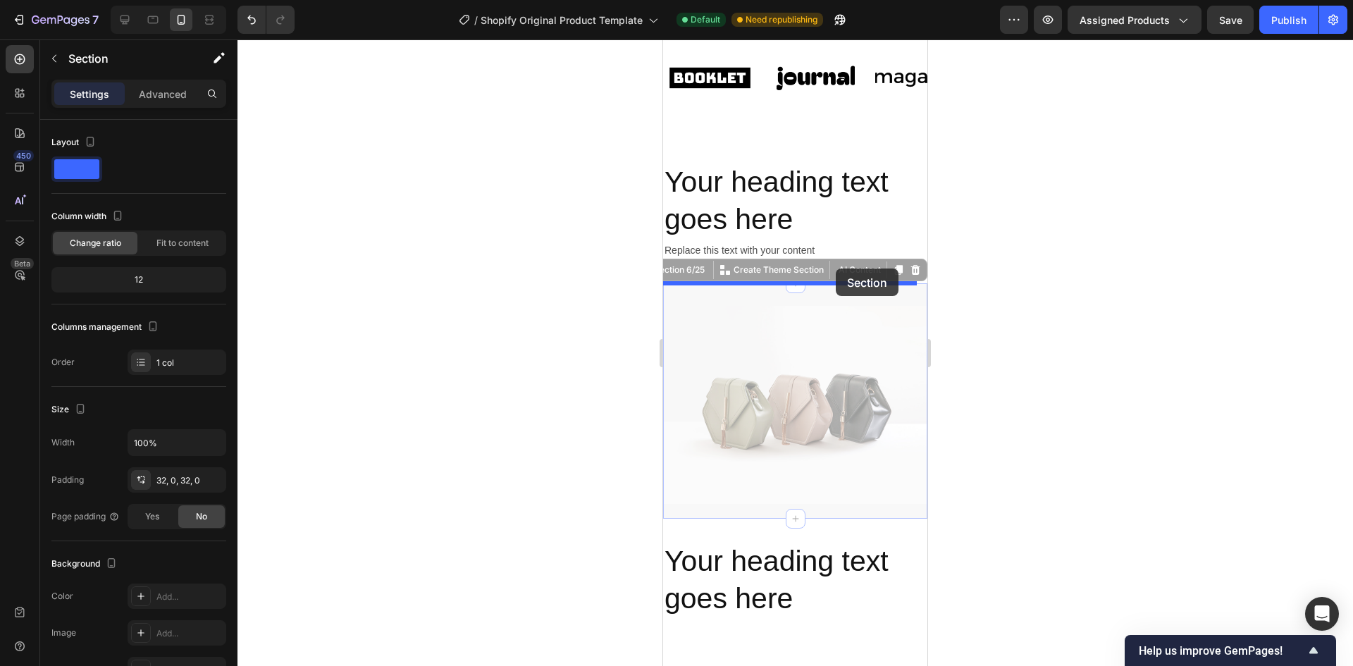
drag, startPoint x: 826, startPoint y: 299, endPoint x: 836, endPoint y: 268, distance: 31.6
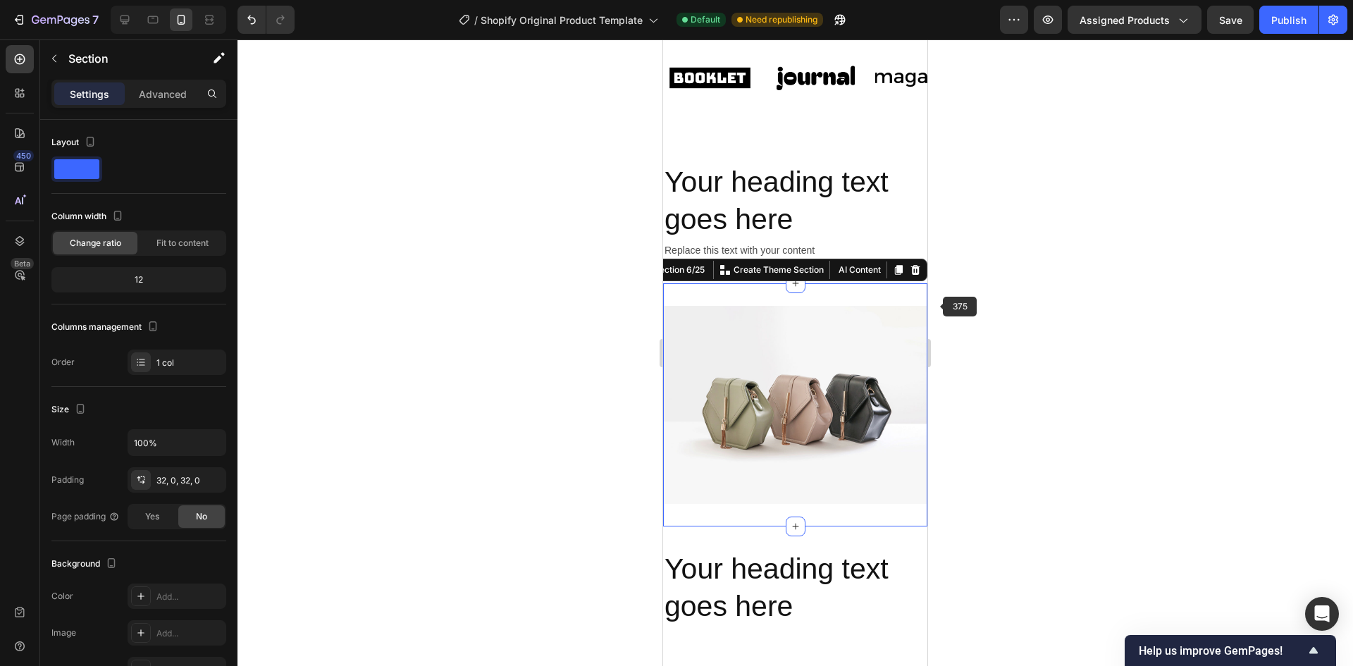
click at [995, 300] on div at bounding box center [794, 352] width 1115 height 626
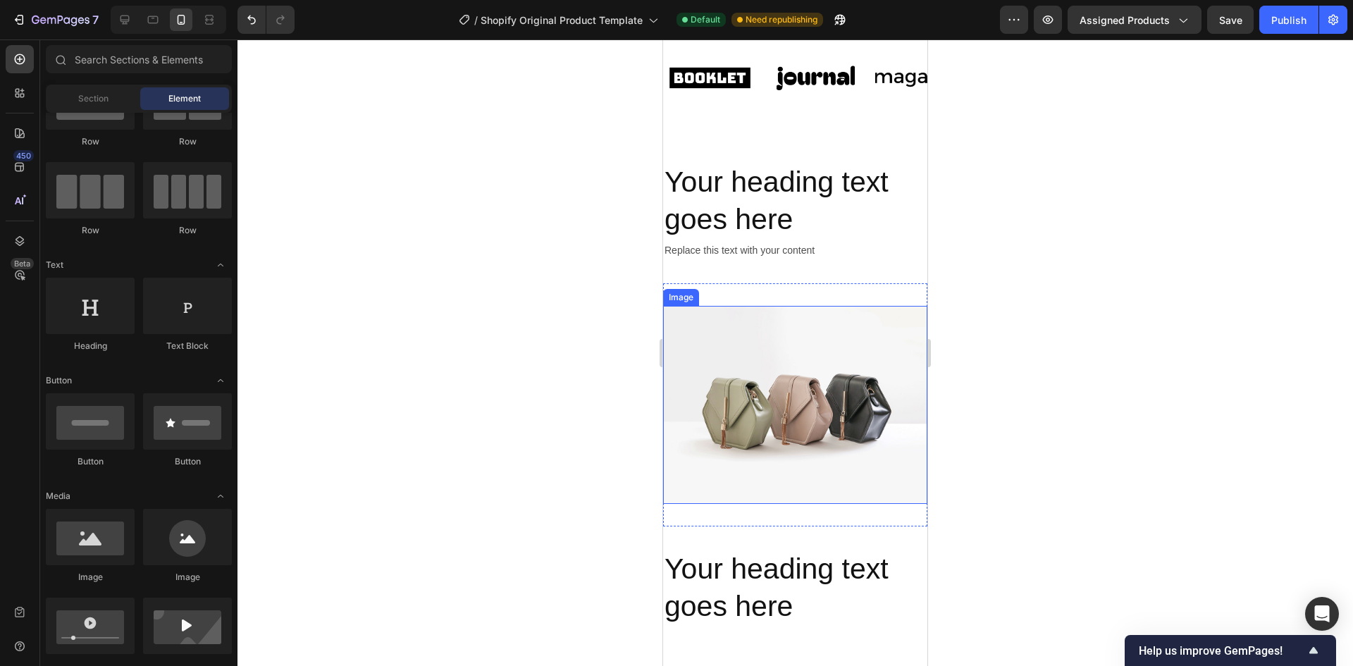
click at [910, 381] on img at bounding box center [795, 405] width 264 height 198
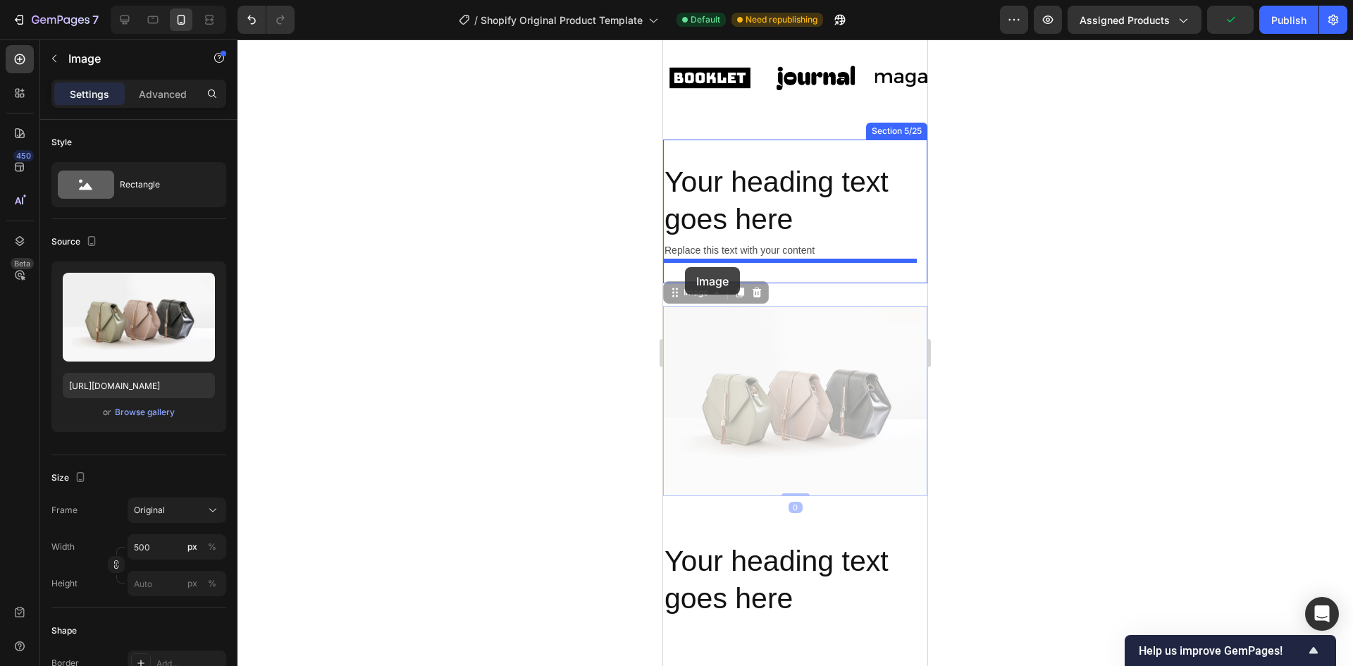
drag, startPoint x: 674, startPoint y: 292, endPoint x: 685, endPoint y: 267, distance: 27.5
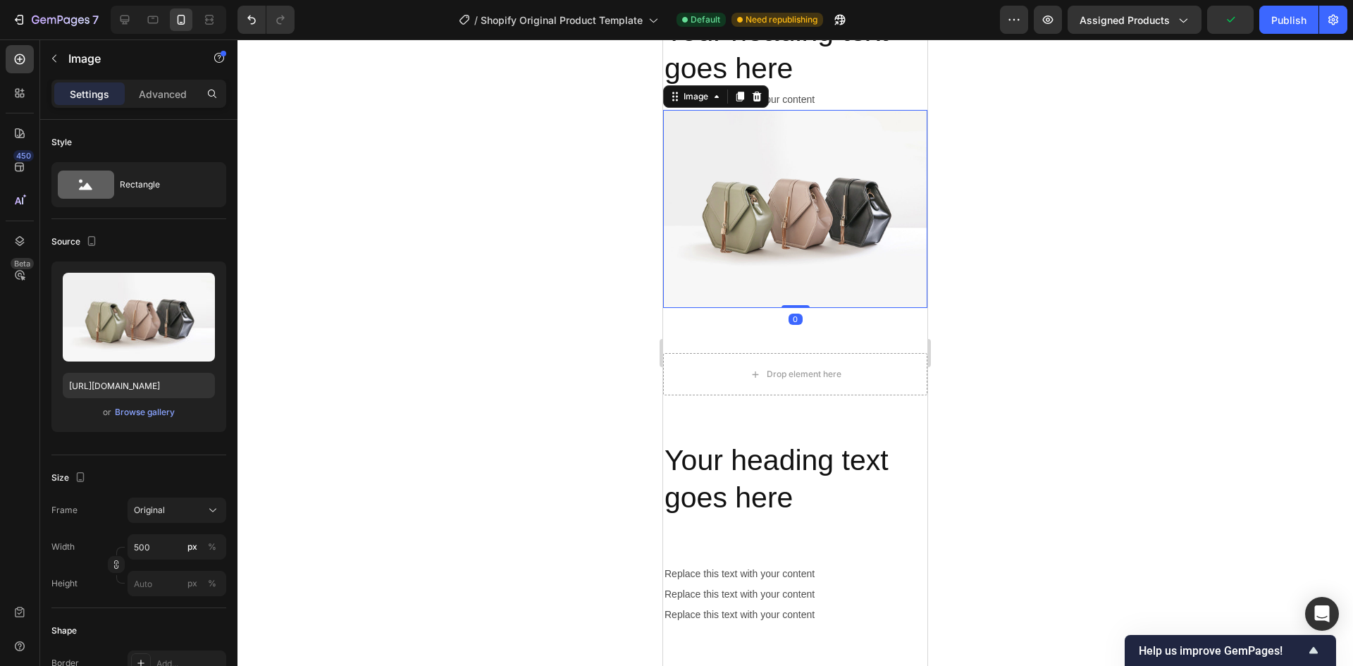
scroll to position [786, 0]
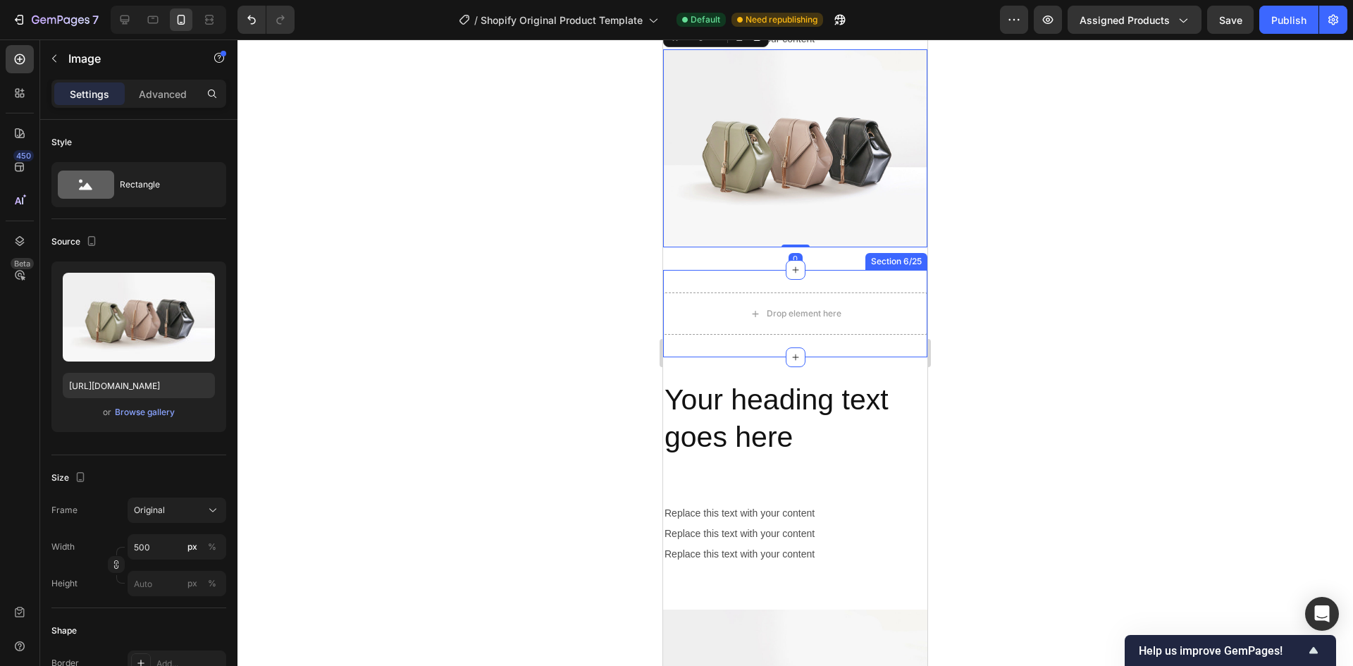
click at [896, 276] on div "Drop element here Section 6/25" at bounding box center [795, 313] width 264 height 87
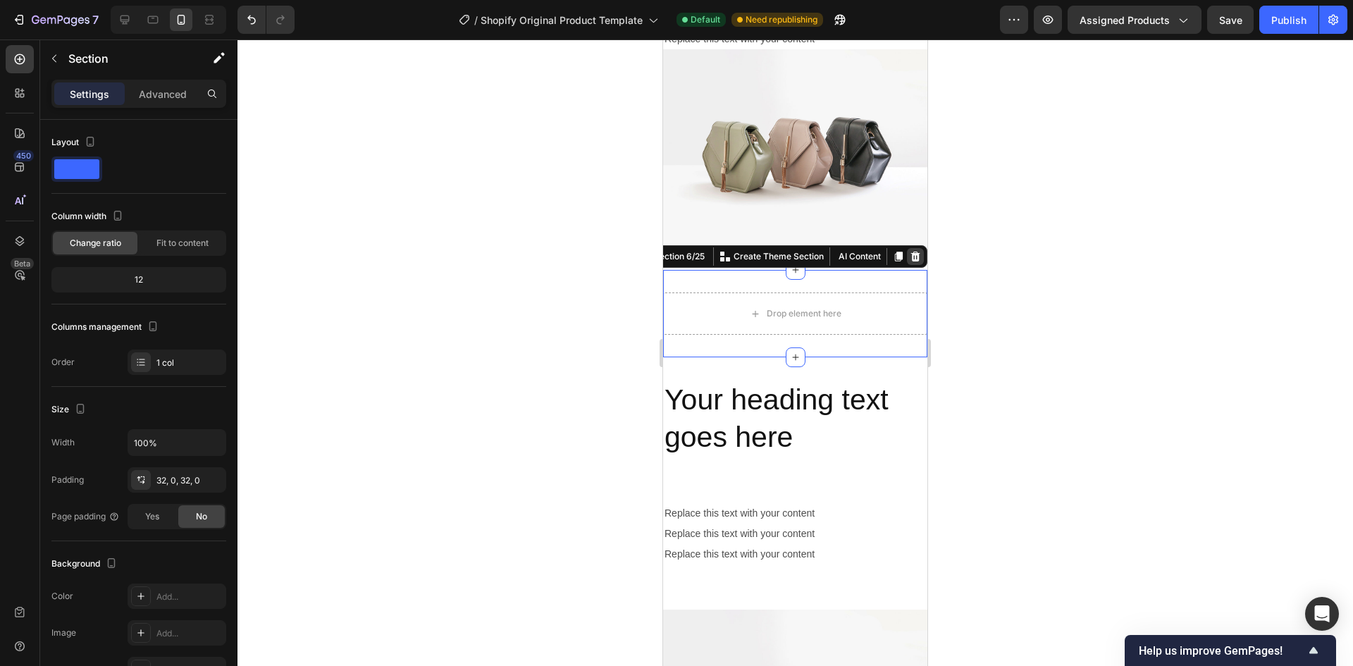
click at [910, 251] on div at bounding box center [915, 256] width 17 height 17
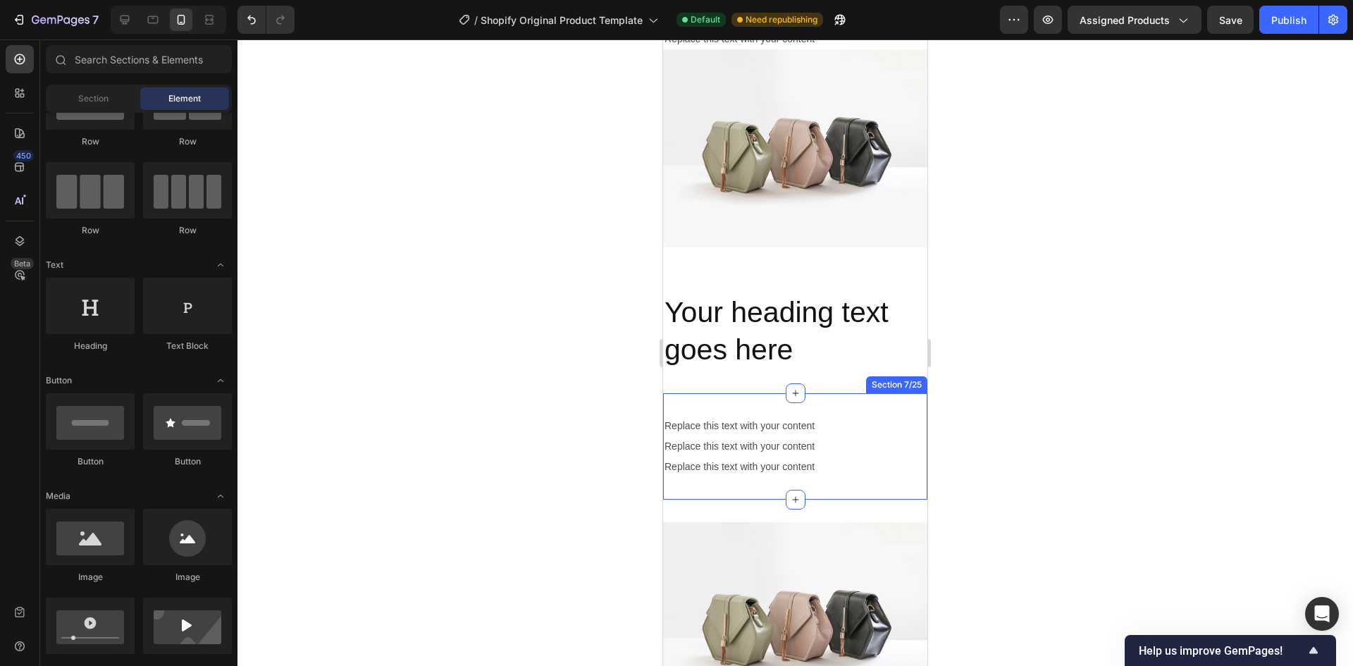
click at [874, 399] on div "Replace this text with your content Text Block Replace this text with your cont…" at bounding box center [795, 446] width 264 height 107
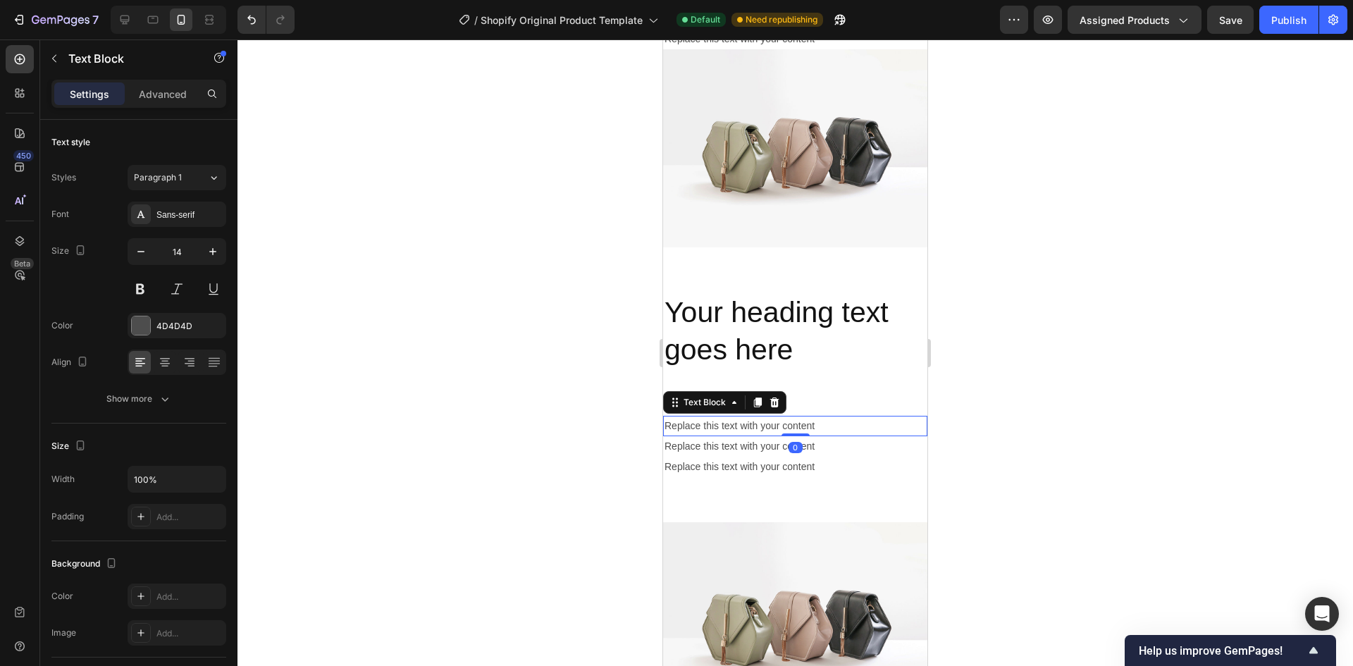
click at [768, 425] on div "Replace this text with your content" at bounding box center [795, 426] width 264 height 20
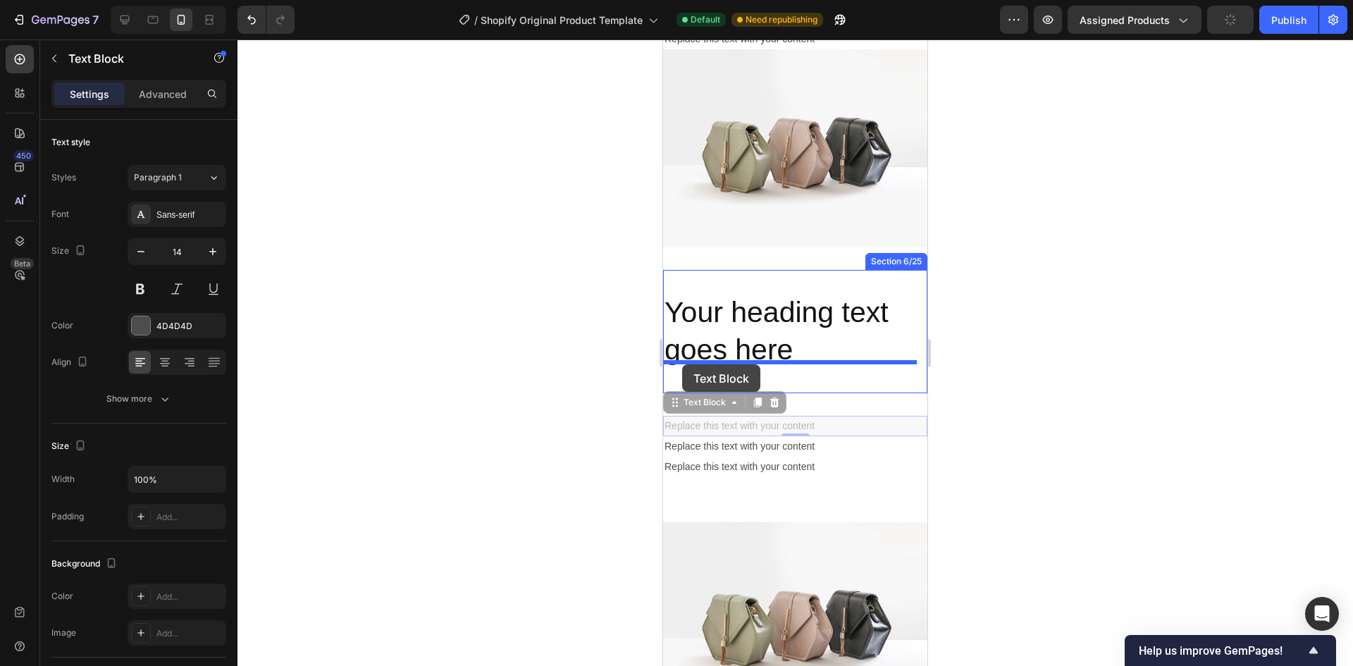
drag, startPoint x: 676, startPoint y: 397, endPoint x: 682, endPoint y: 365, distance: 33.0
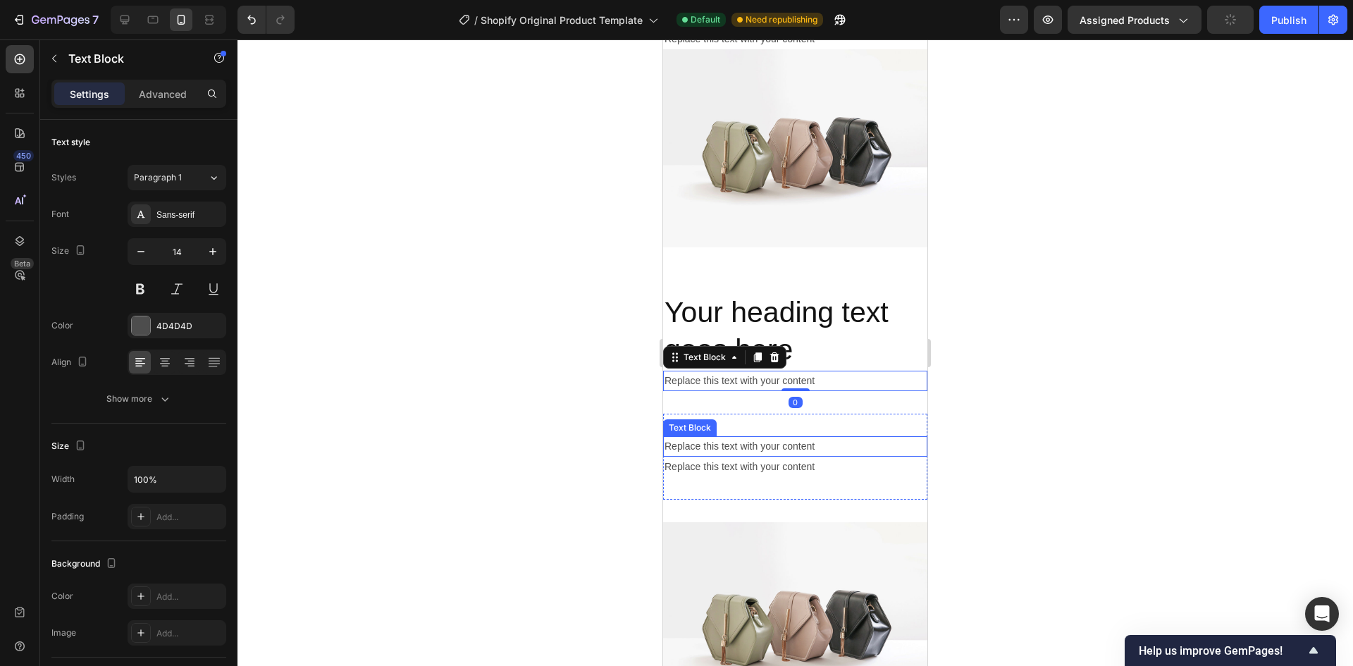
click at [669, 436] on div "Replace this text with your content" at bounding box center [795, 446] width 264 height 20
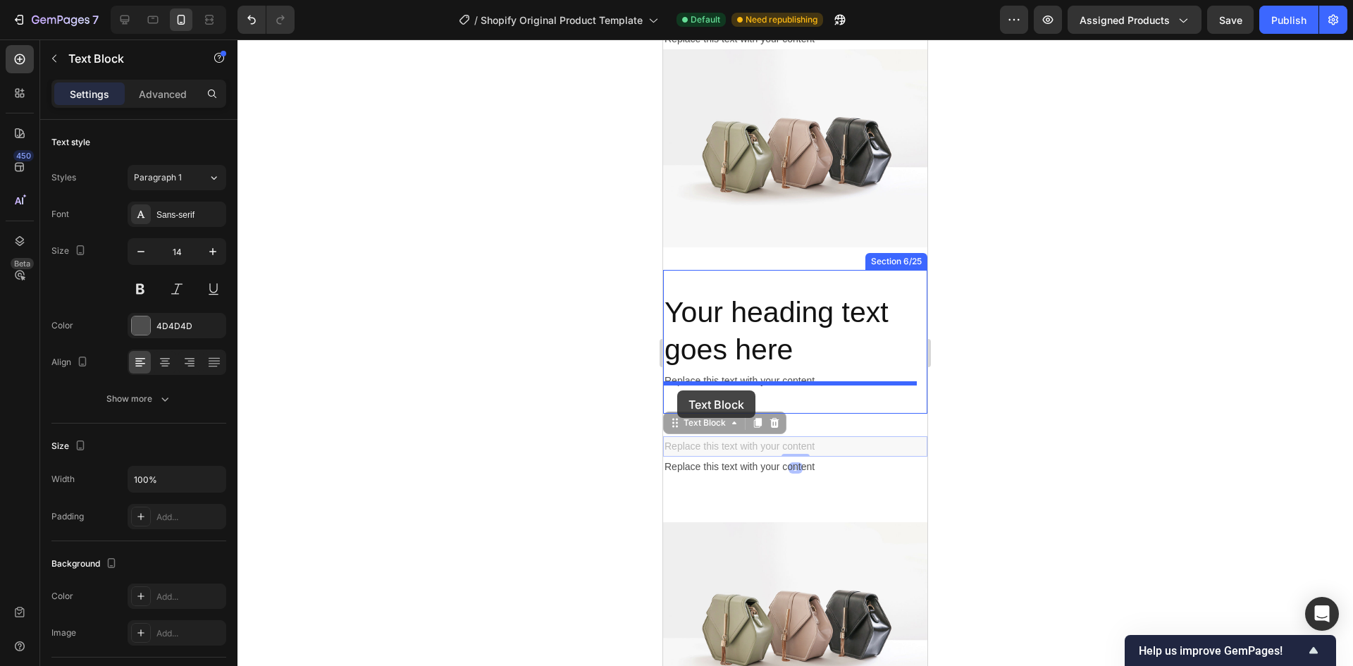
drag, startPoint x: 669, startPoint y: 417, endPoint x: 677, endPoint y: 390, distance: 28.1
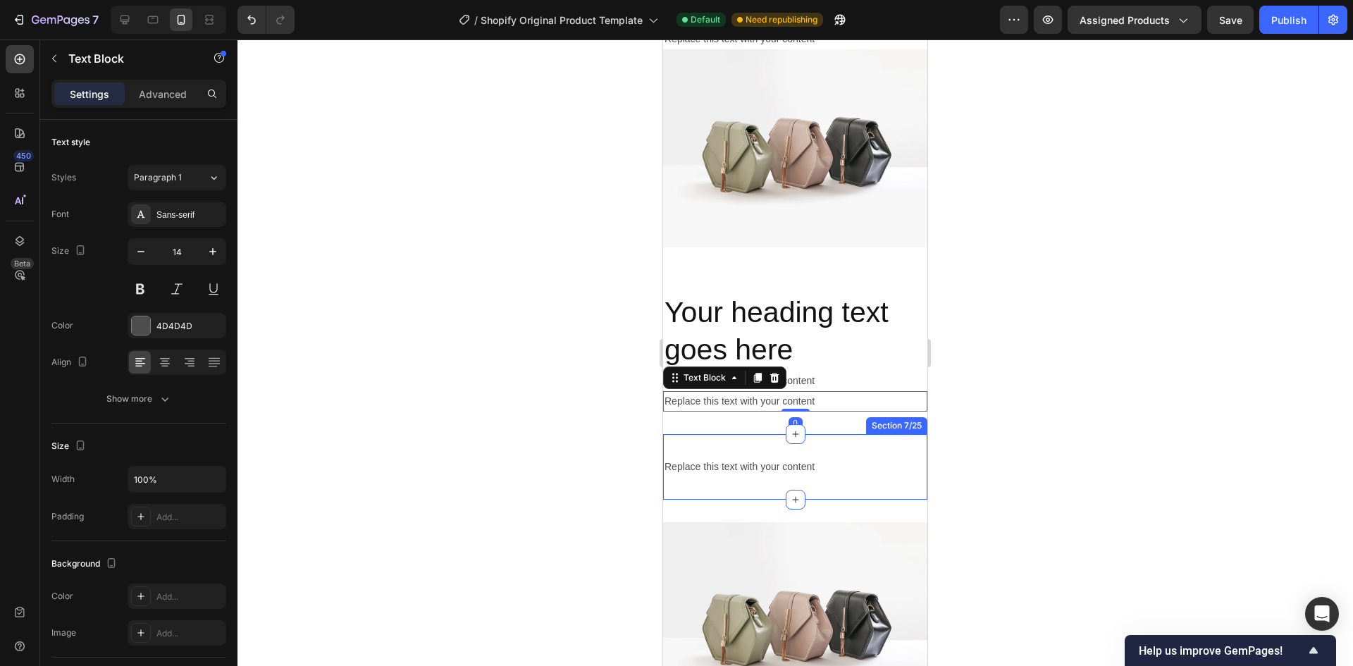
click at [668, 457] on div "Replace this text with your content Text Block" at bounding box center [795, 467] width 264 height 20
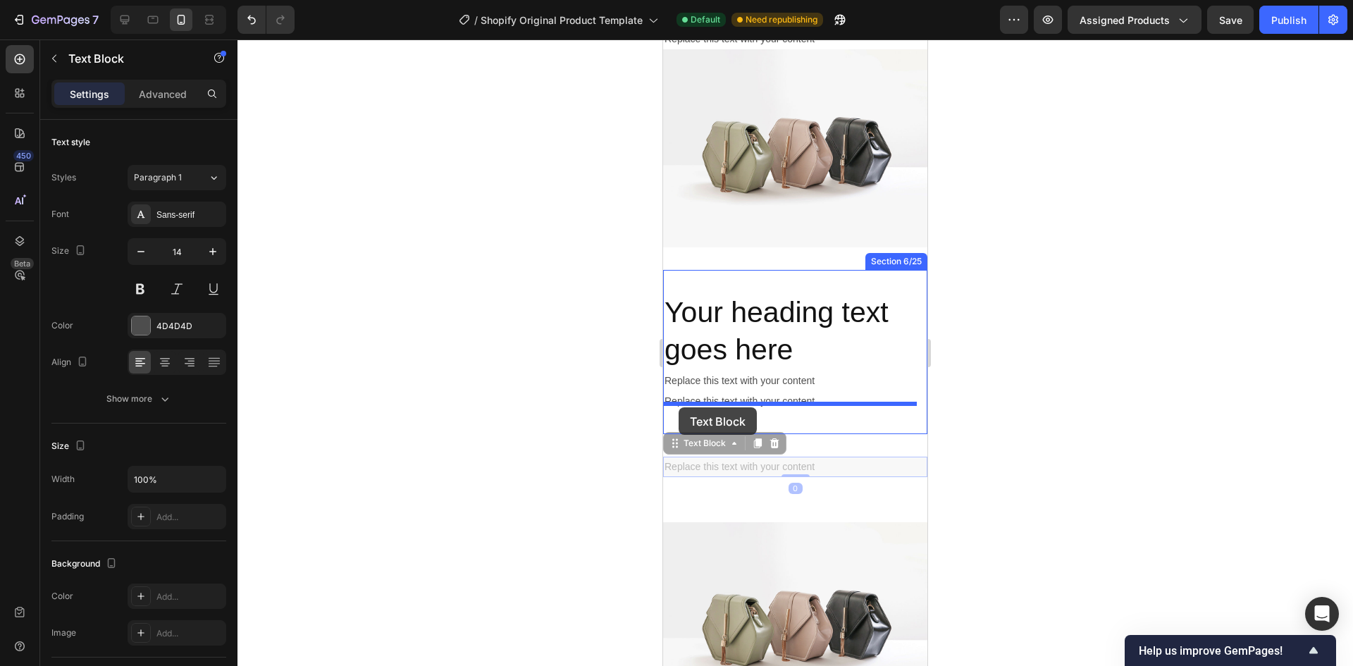
drag, startPoint x: 671, startPoint y: 436, endPoint x: 678, endPoint y: 407, distance: 29.7
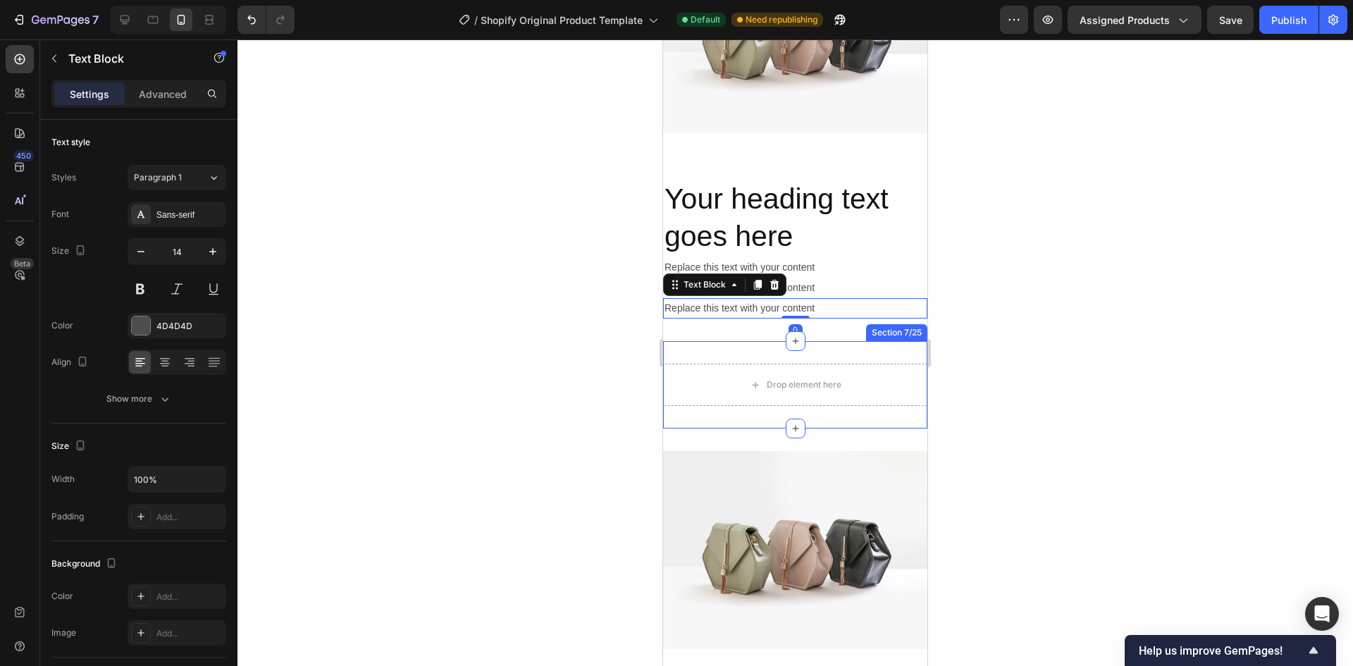
scroll to position [997, 0]
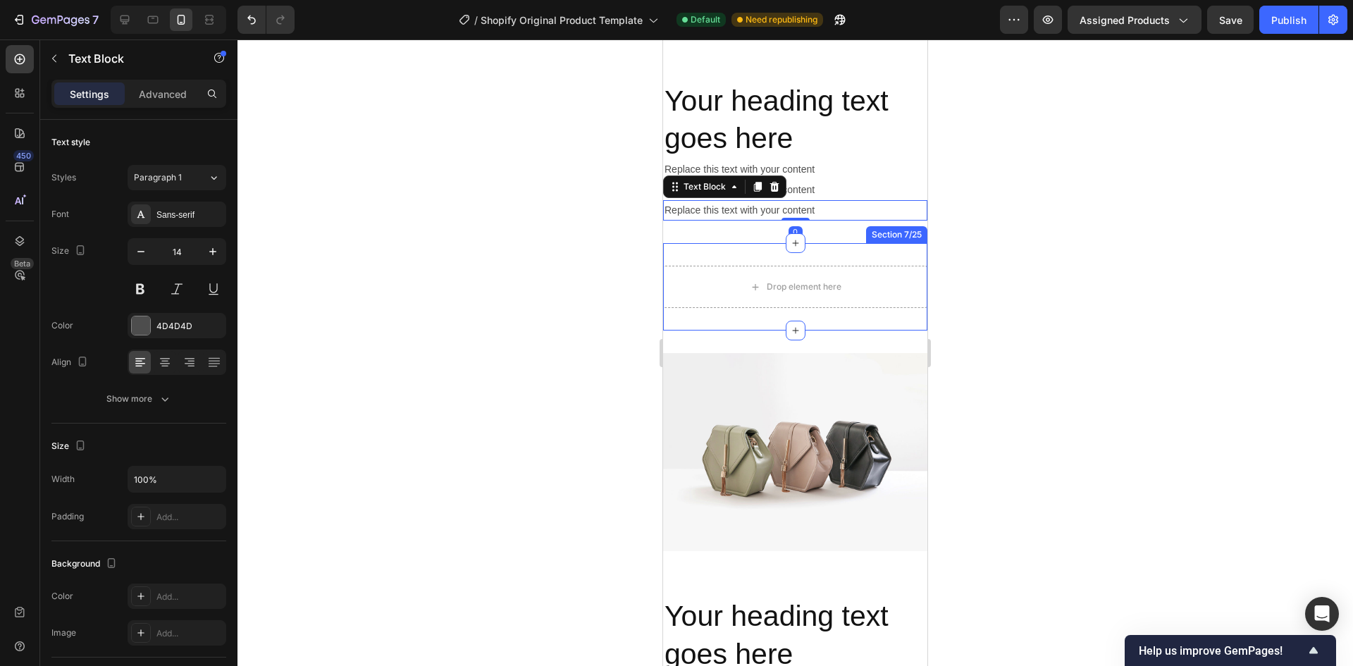
click at [881, 250] on div "Drop element here Section 7/25" at bounding box center [795, 286] width 264 height 87
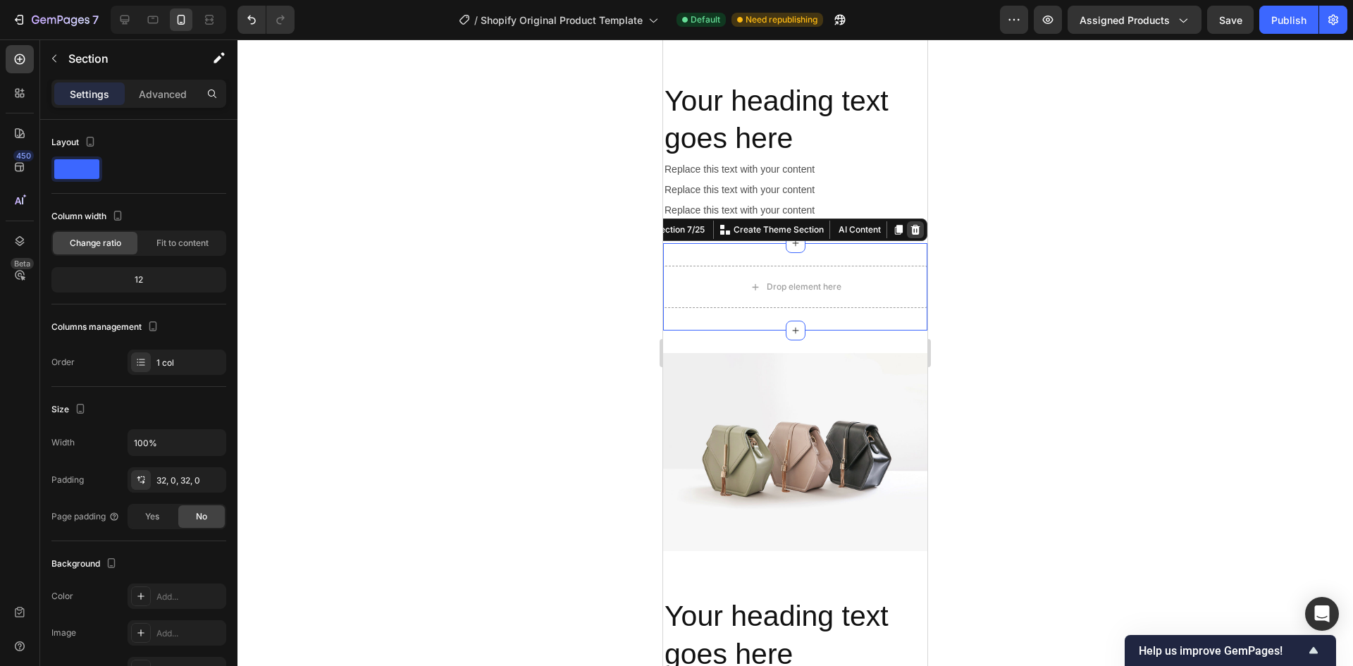
click at [911, 227] on icon at bounding box center [915, 230] width 9 height 10
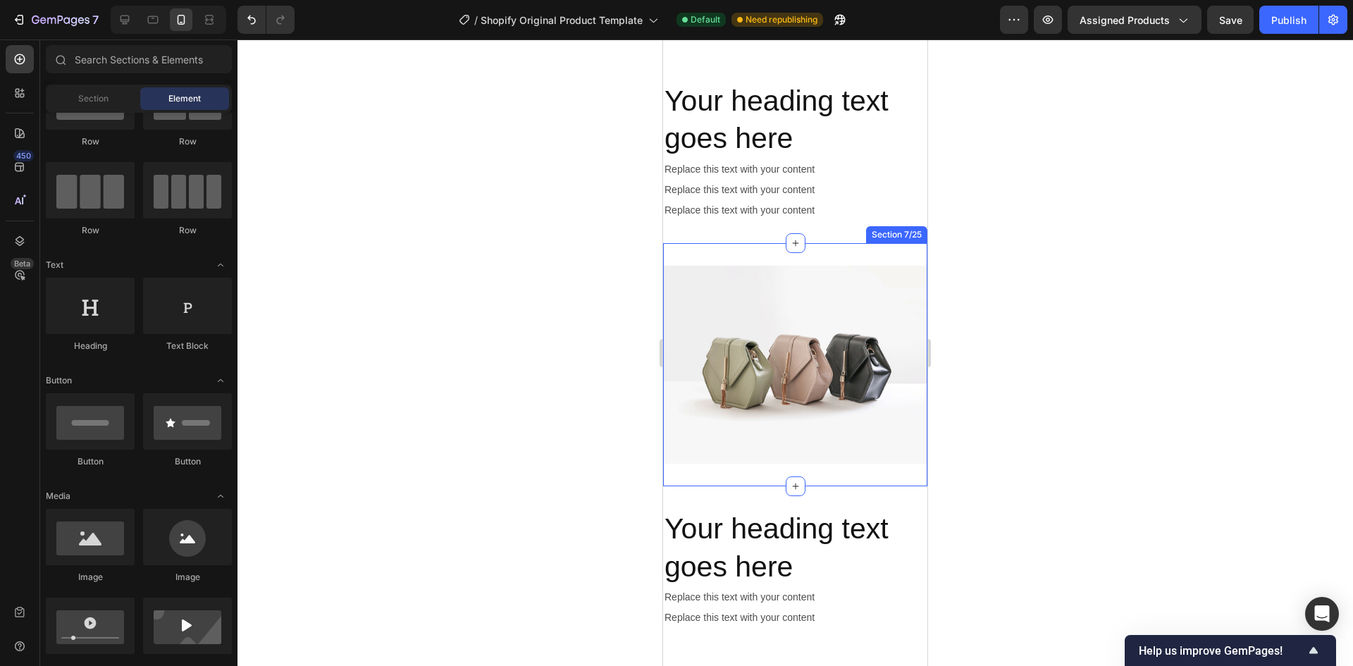
click at [775, 252] on div "Image Section 7/25" at bounding box center [795, 364] width 264 height 243
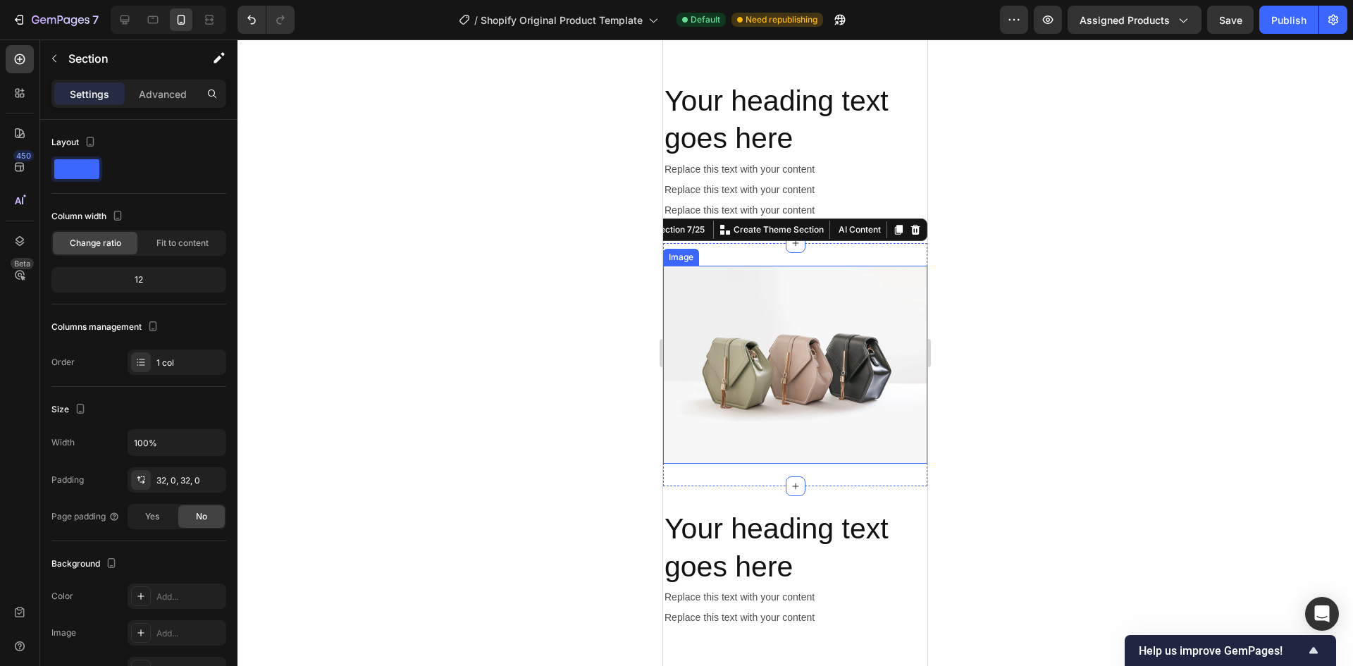
click at [742, 293] on img at bounding box center [795, 365] width 264 height 198
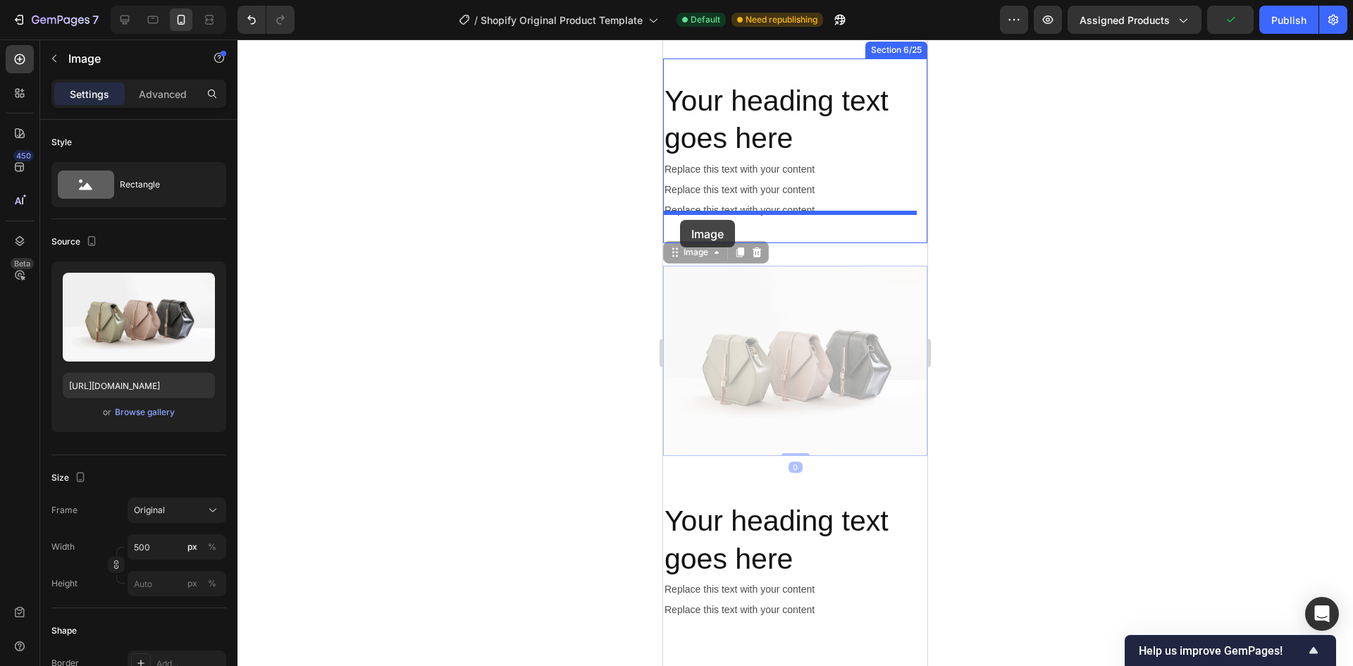
drag, startPoint x: 674, startPoint y: 247, endPoint x: 680, endPoint y: 220, distance: 27.4
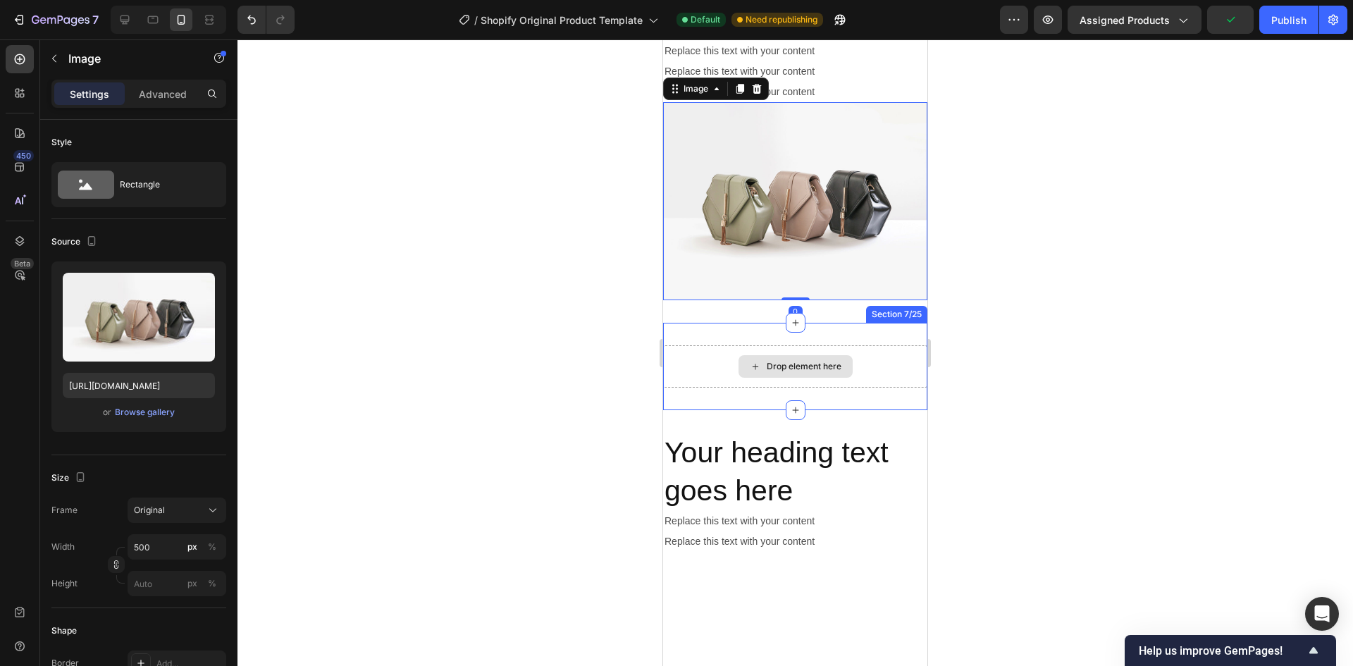
scroll to position [1138, 0]
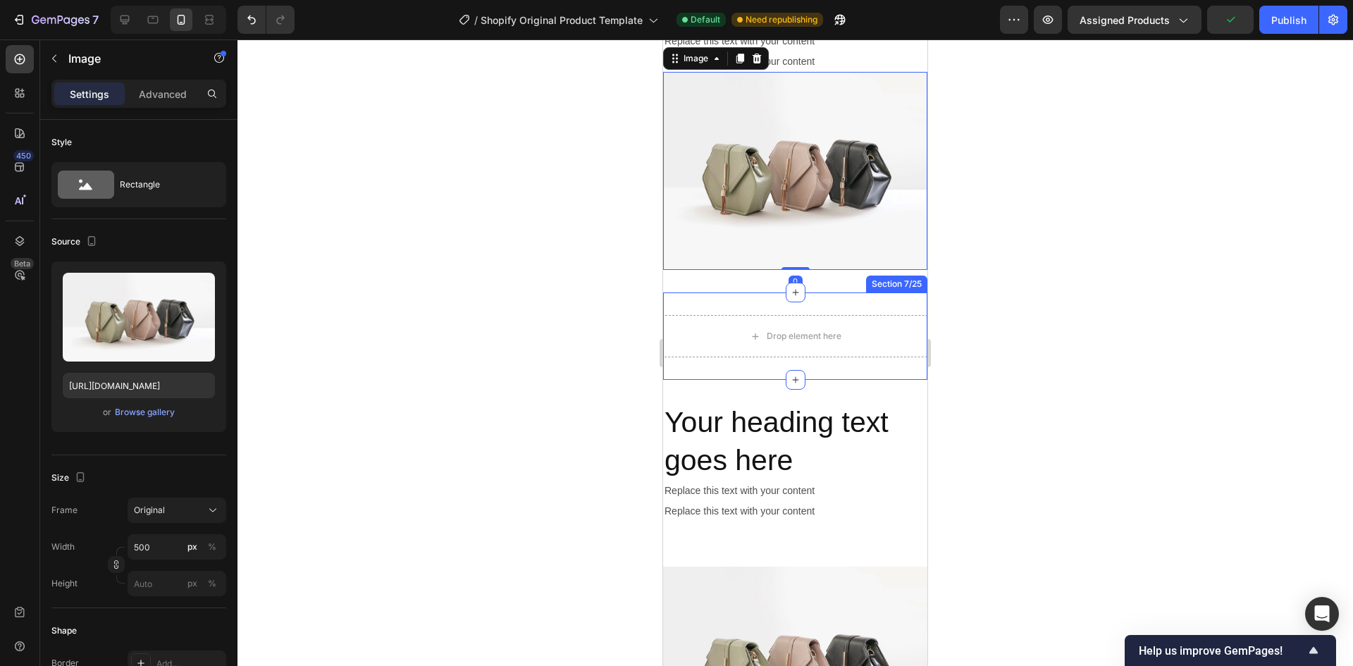
click at [866, 294] on div "Drop element here Section 7/25" at bounding box center [795, 335] width 264 height 87
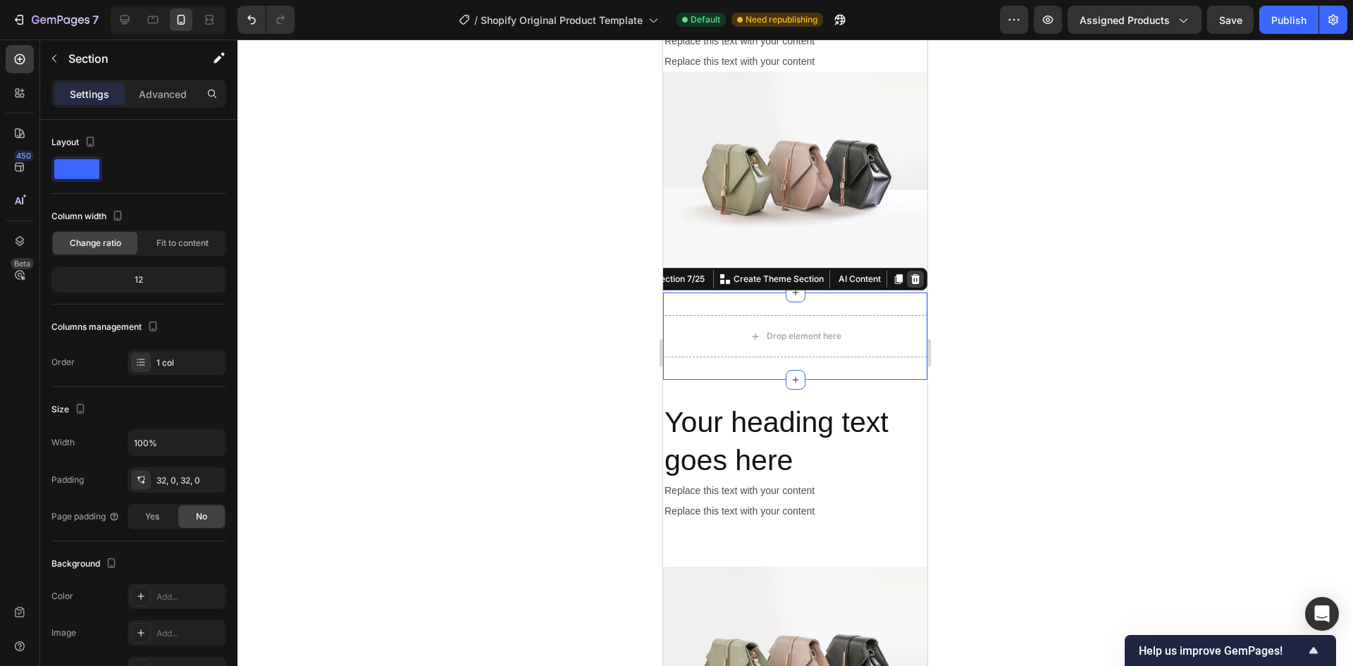
click at [910, 273] on icon at bounding box center [915, 278] width 11 height 11
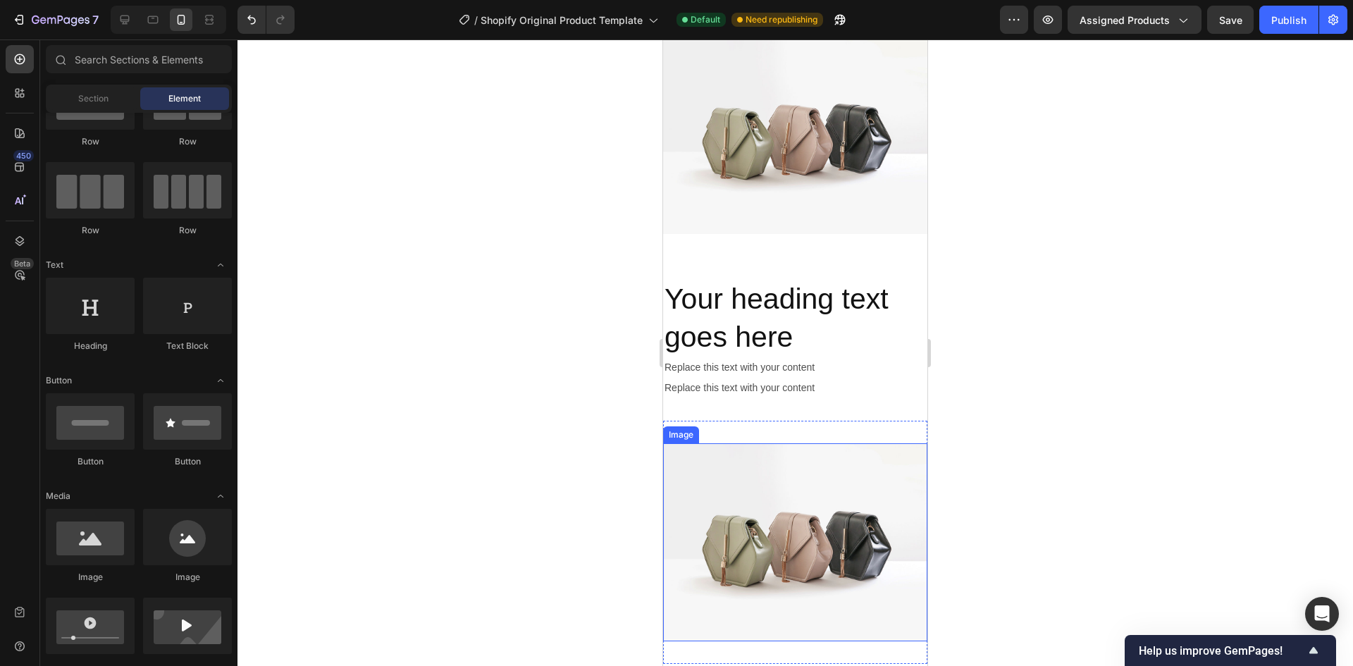
scroll to position [1279, 0]
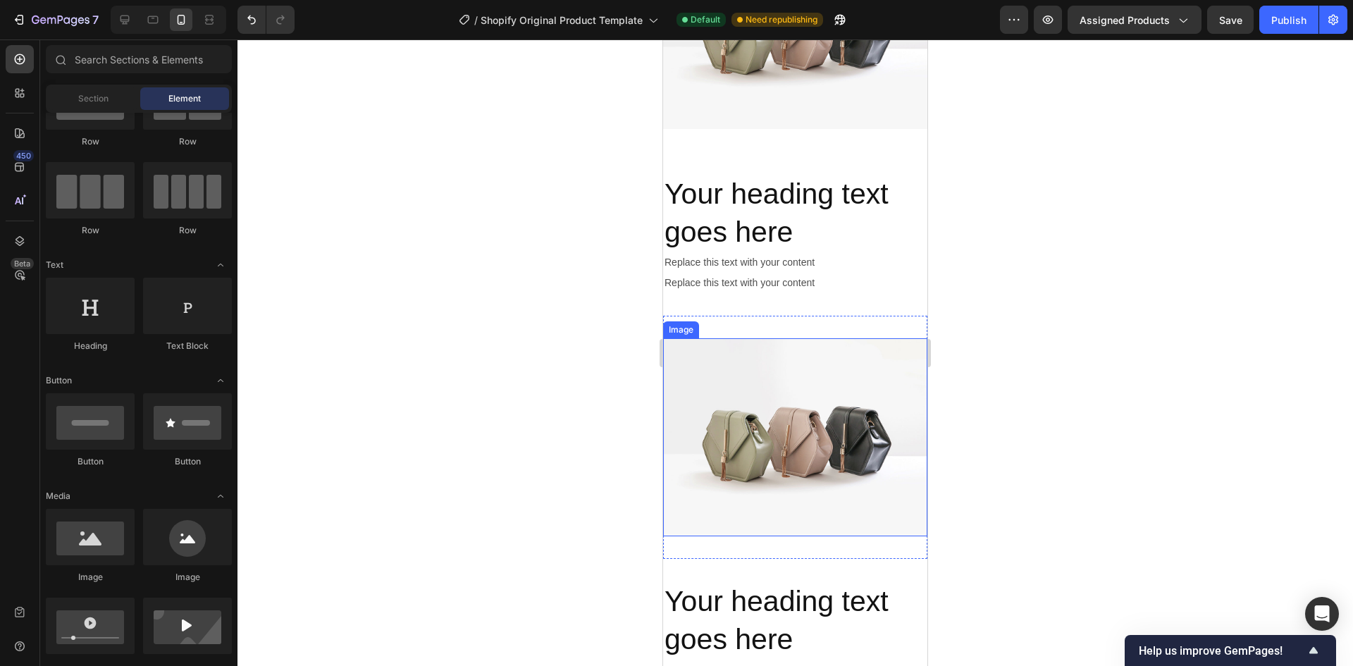
click at [724, 368] on img at bounding box center [795, 437] width 264 height 198
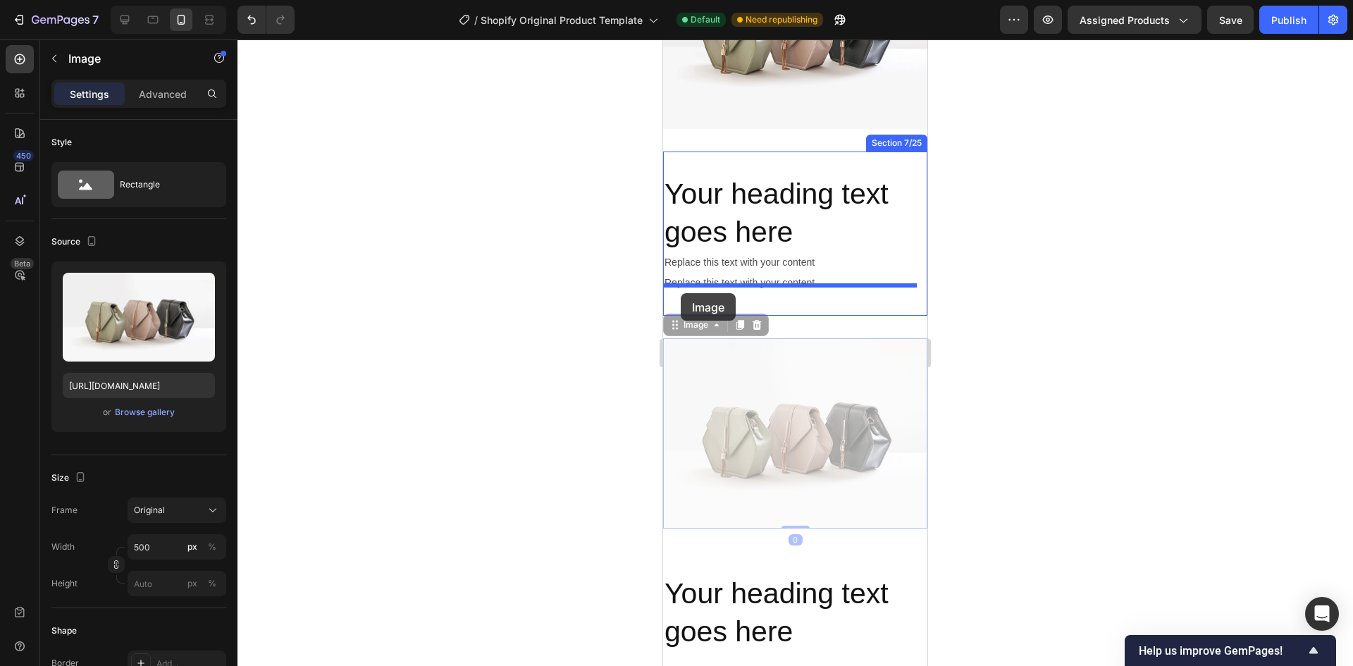
drag, startPoint x: 673, startPoint y: 320, endPoint x: 681, endPoint y: 293, distance: 27.9
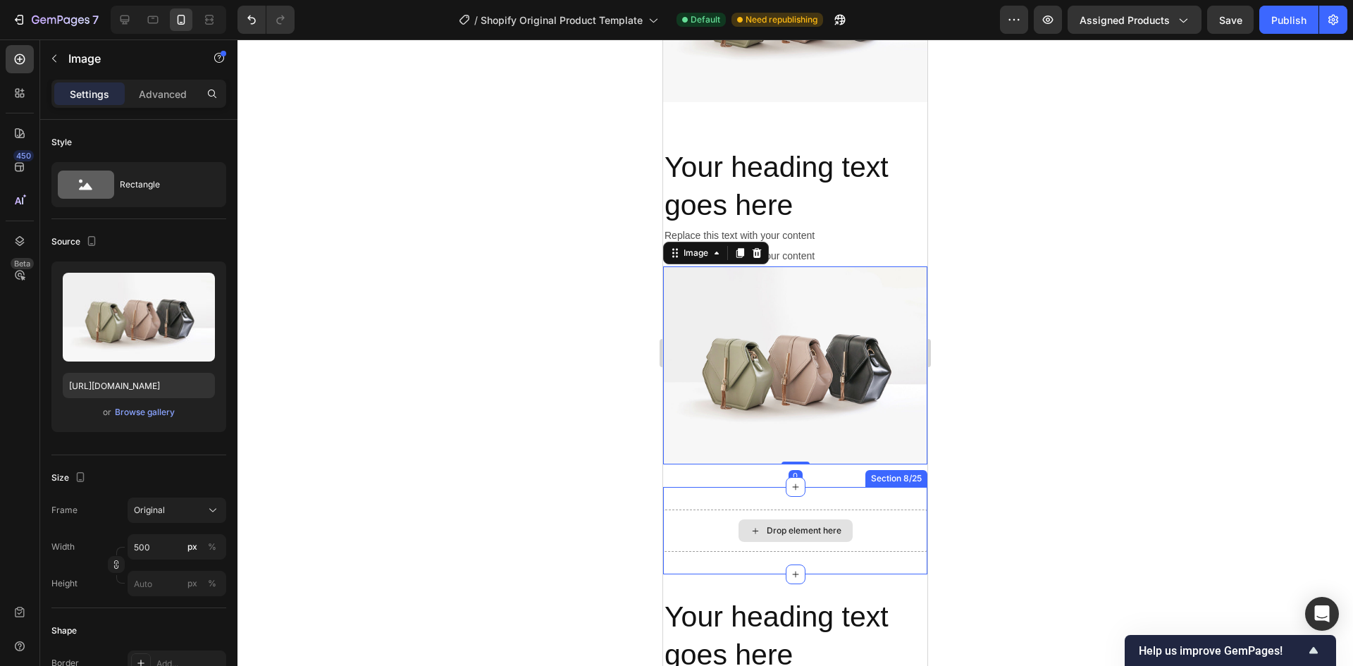
scroll to position [1420, 0]
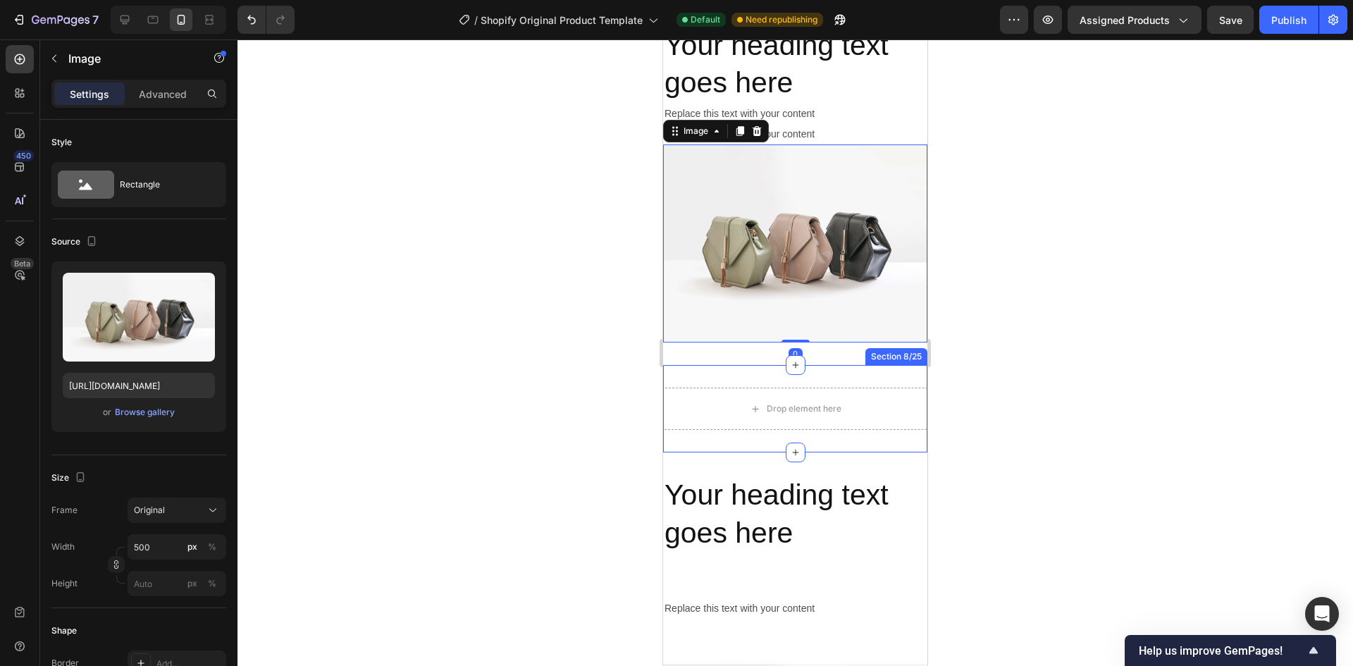
click at [903, 366] on div "Drop element here Section 8/25" at bounding box center [795, 408] width 264 height 87
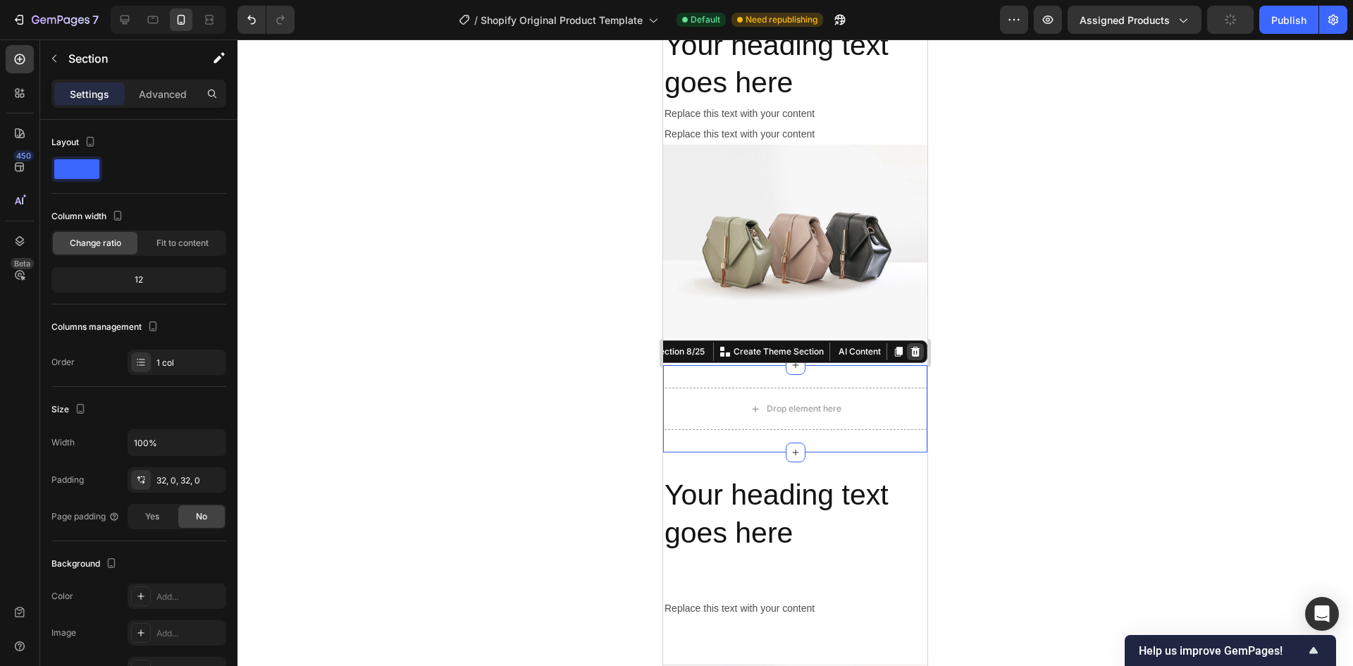
click at [910, 346] on icon at bounding box center [915, 351] width 11 height 11
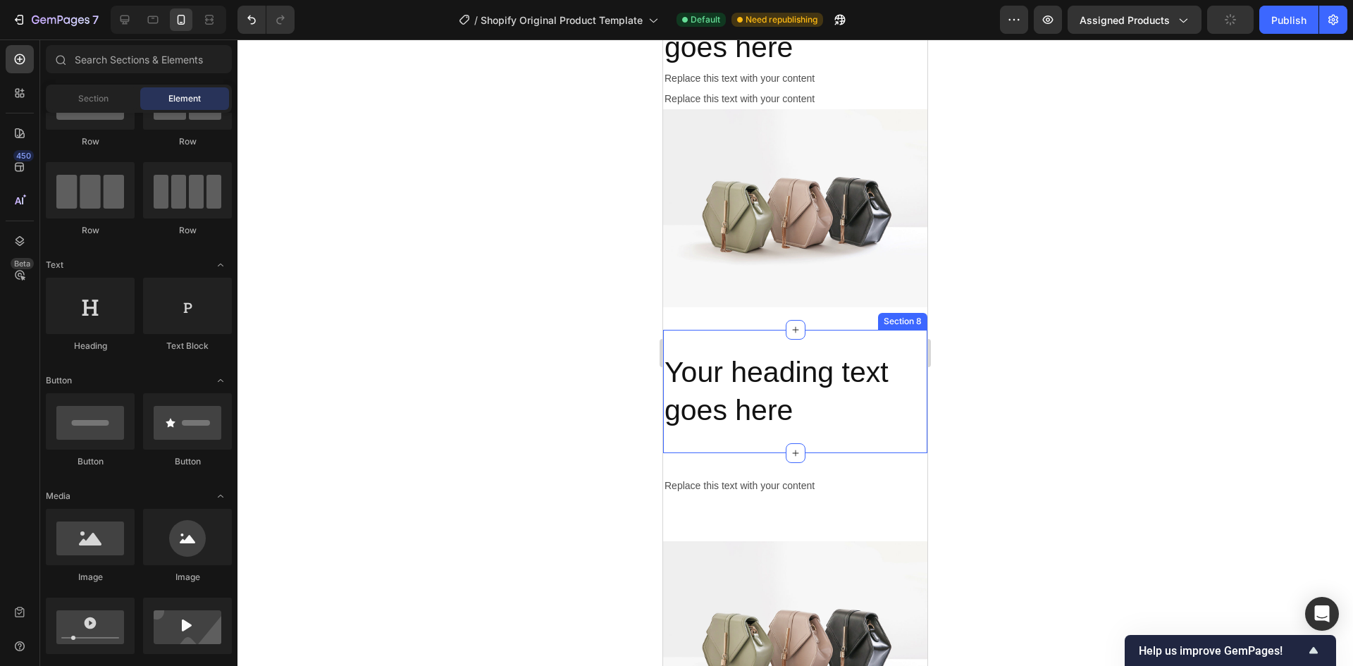
scroll to position [1561, 0]
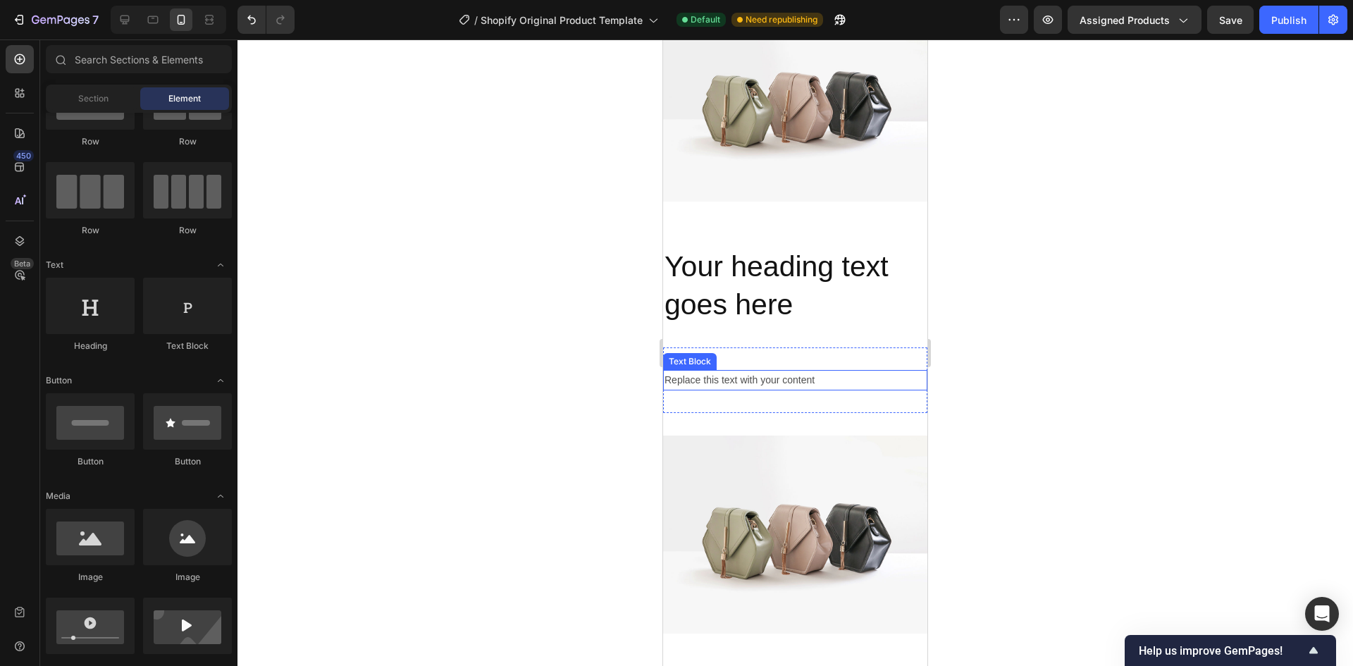
click at [804, 380] on div "Replace this text with your content" at bounding box center [795, 380] width 264 height 20
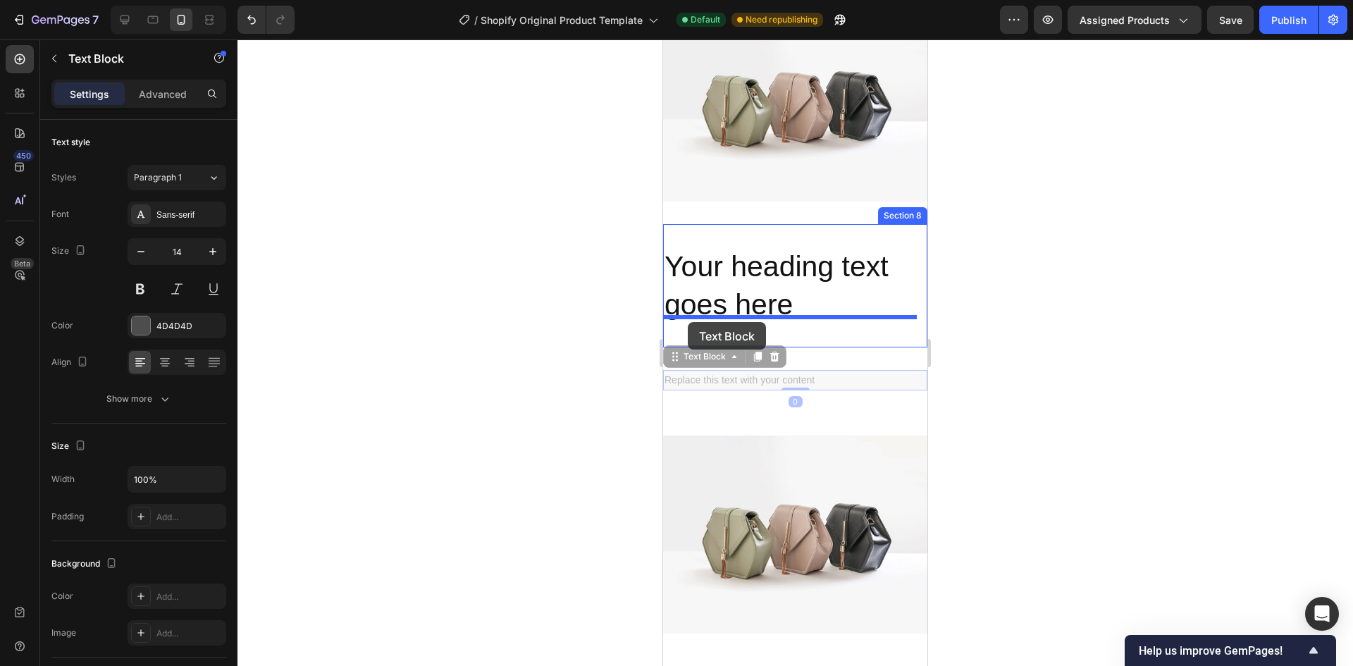
drag, startPoint x: 677, startPoint y: 355, endPoint x: 688, endPoint y: 322, distance: 34.8
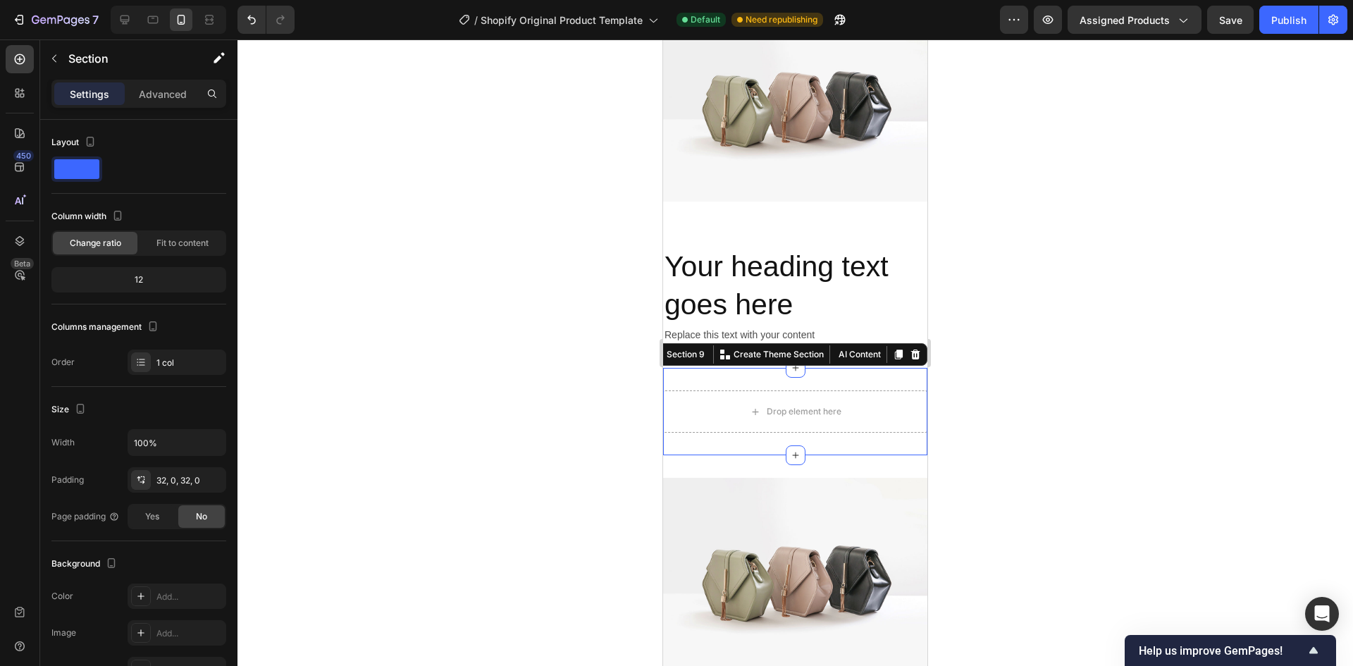
click at [884, 368] on div "Drop element here Section 9 You can create reusable sections Create Theme Secti…" at bounding box center [795, 411] width 264 height 87
click at [910, 349] on icon at bounding box center [915, 354] width 11 height 11
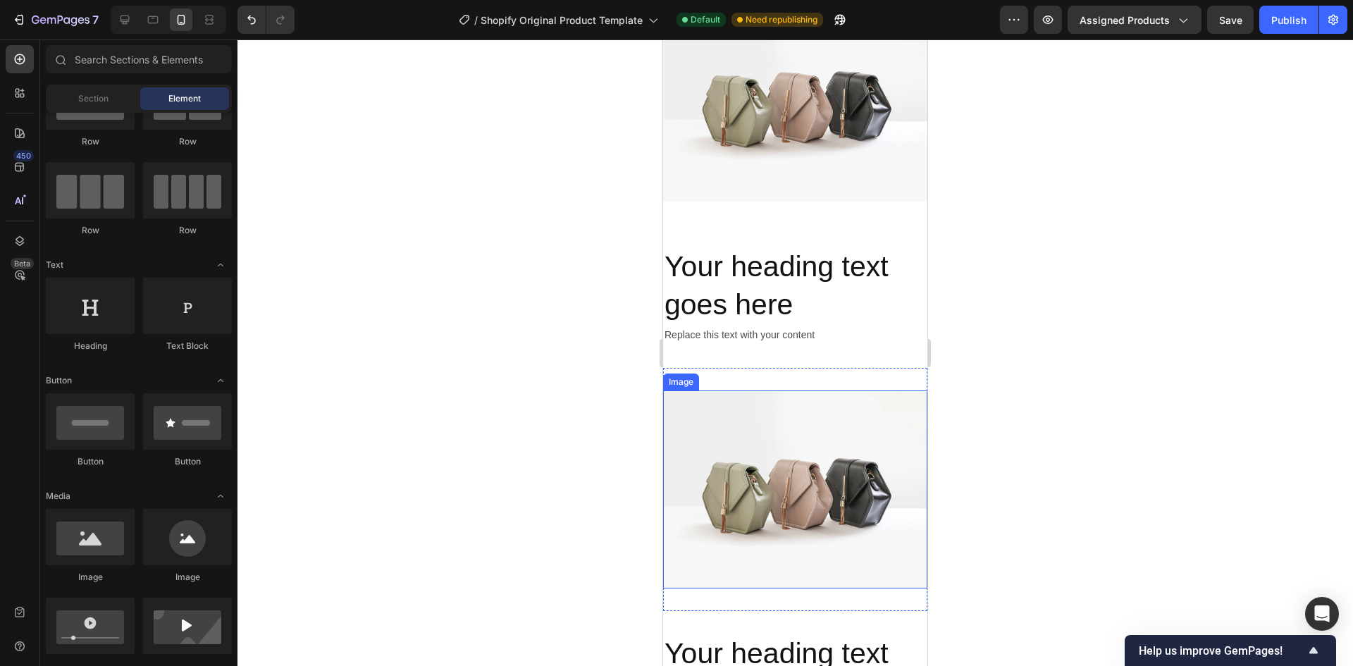
click at [839, 442] on img at bounding box center [795, 489] width 264 height 198
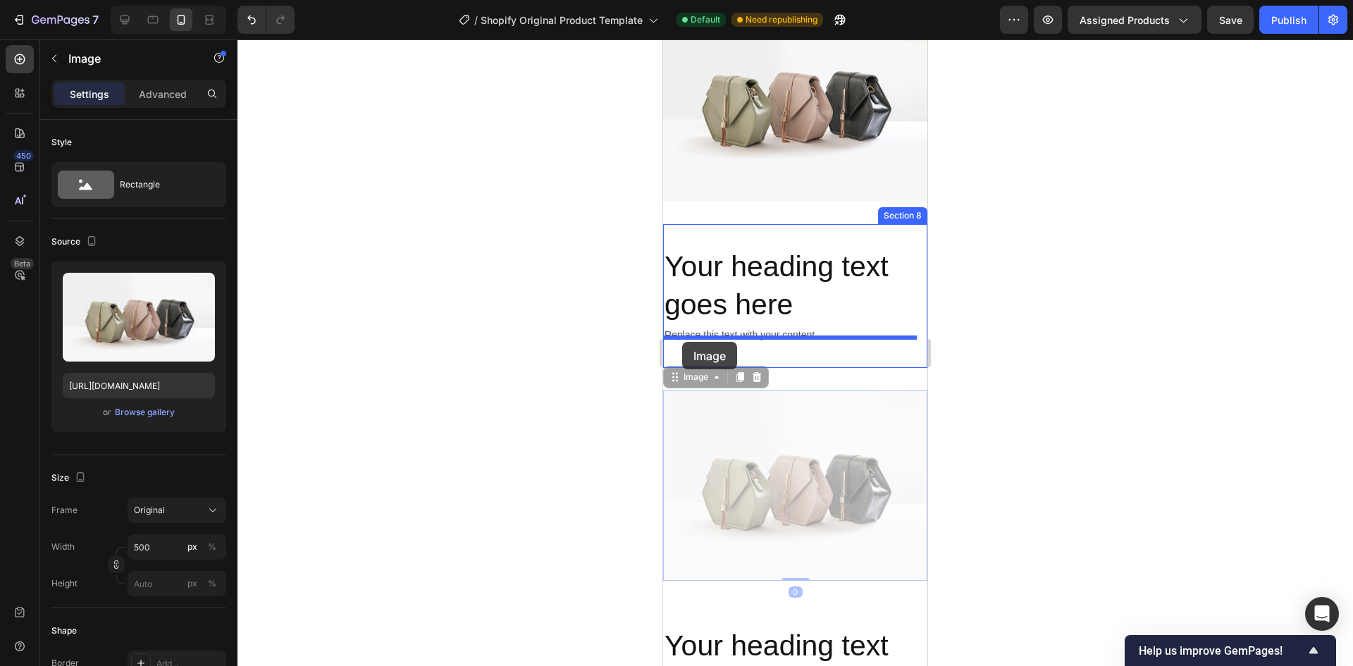
drag, startPoint x: 669, startPoint y: 376, endPoint x: 682, endPoint y: 342, distance: 36.4
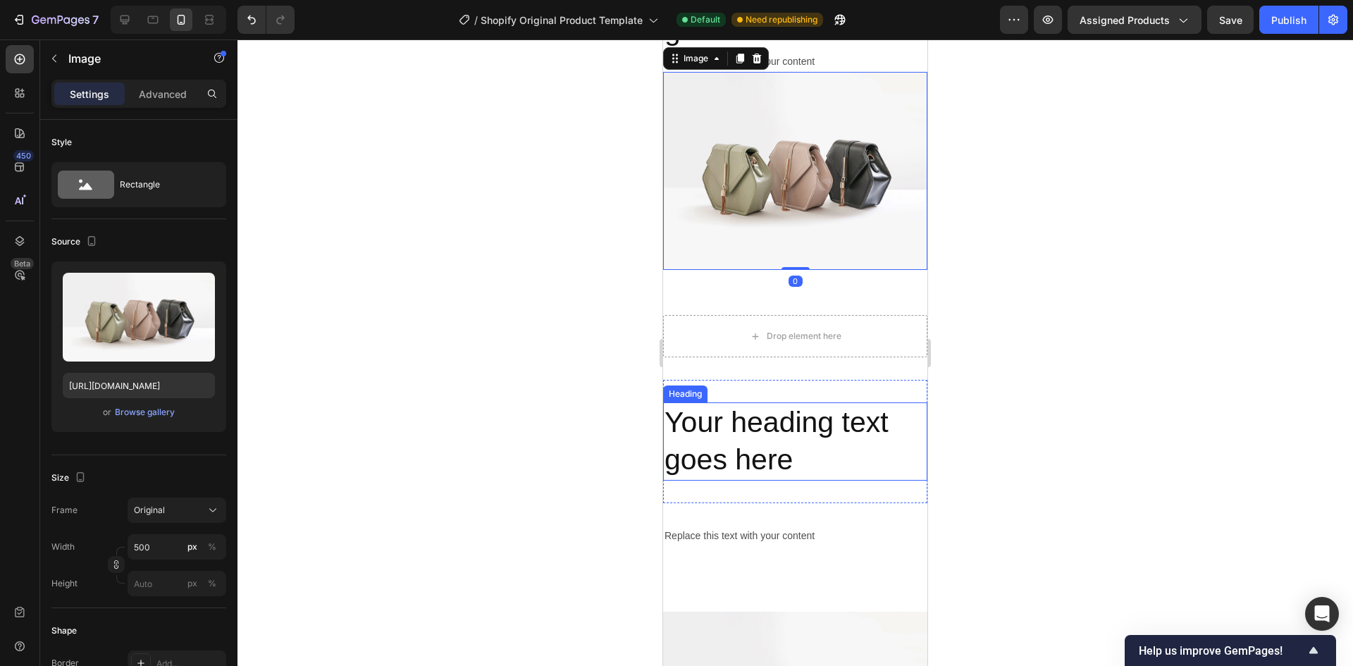
scroll to position [1842, 0]
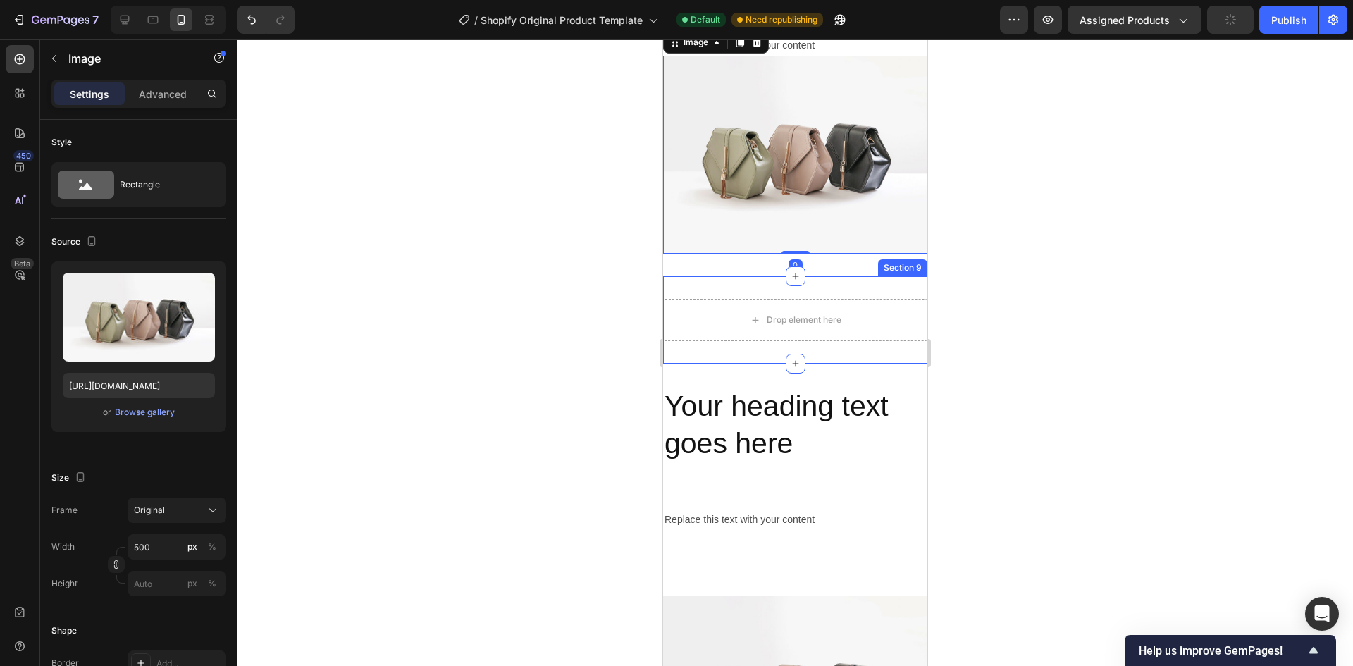
click at [867, 341] on div "Drop element here Section 9" at bounding box center [795, 319] width 264 height 87
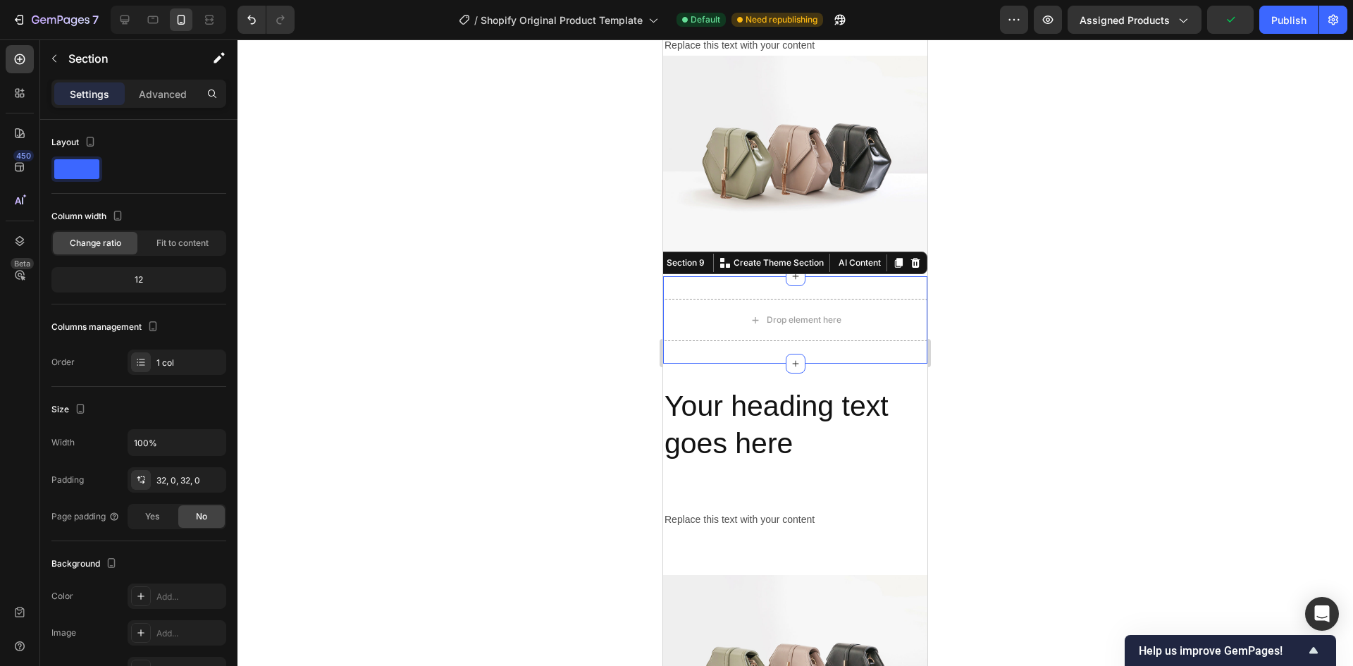
click at [911, 258] on icon at bounding box center [915, 263] width 9 height 10
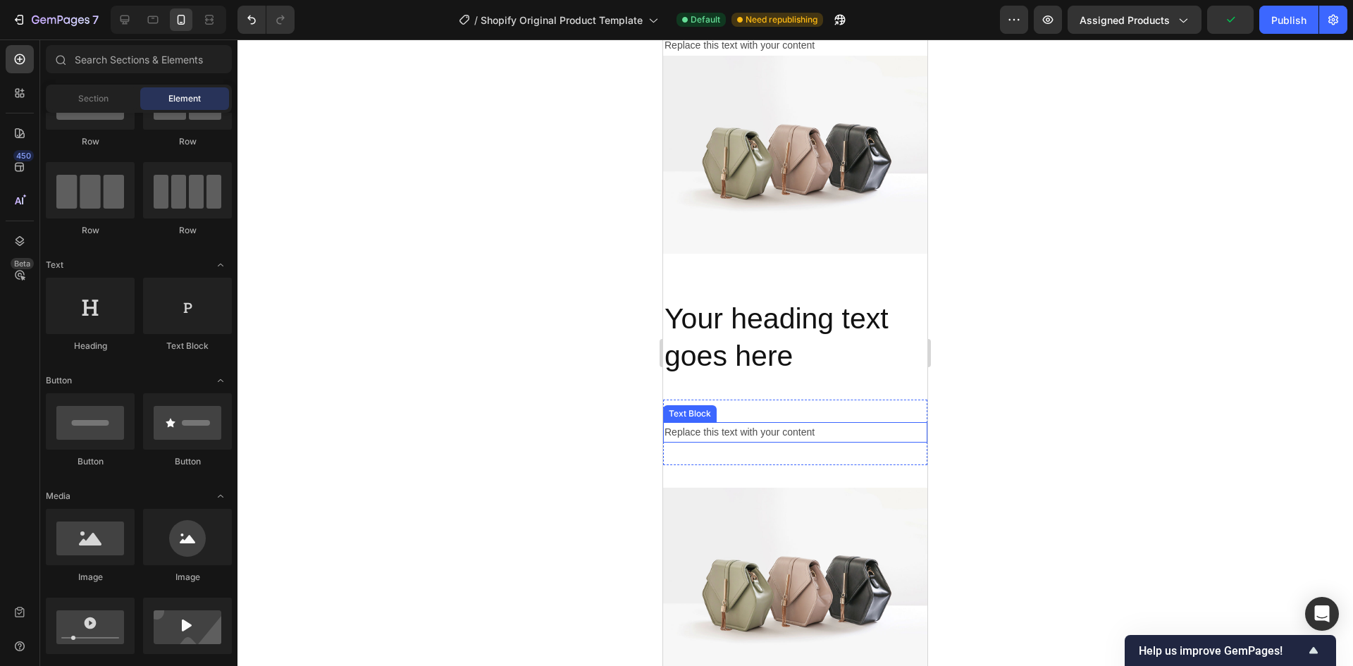
click at [825, 423] on div "Replace this text with your content" at bounding box center [795, 432] width 264 height 20
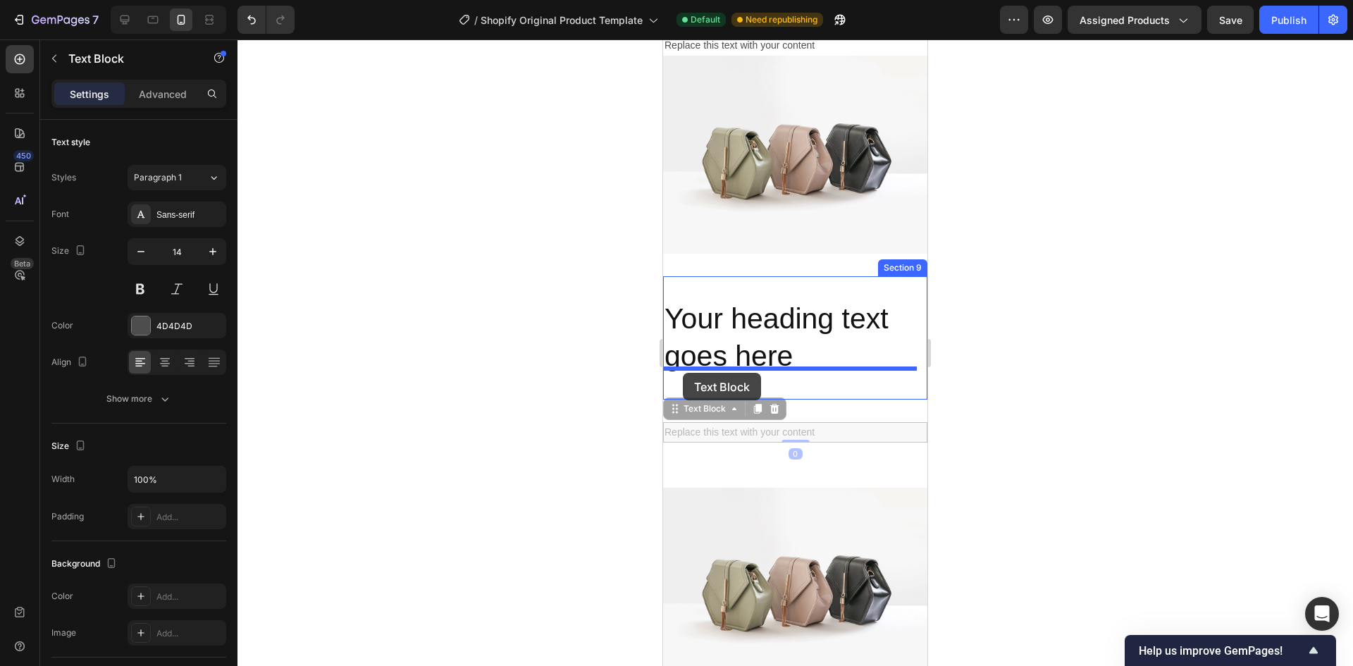
drag, startPoint x: 674, startPoint y: 405, endPoint x: 683, endPoint y: 373, distance: 33.7
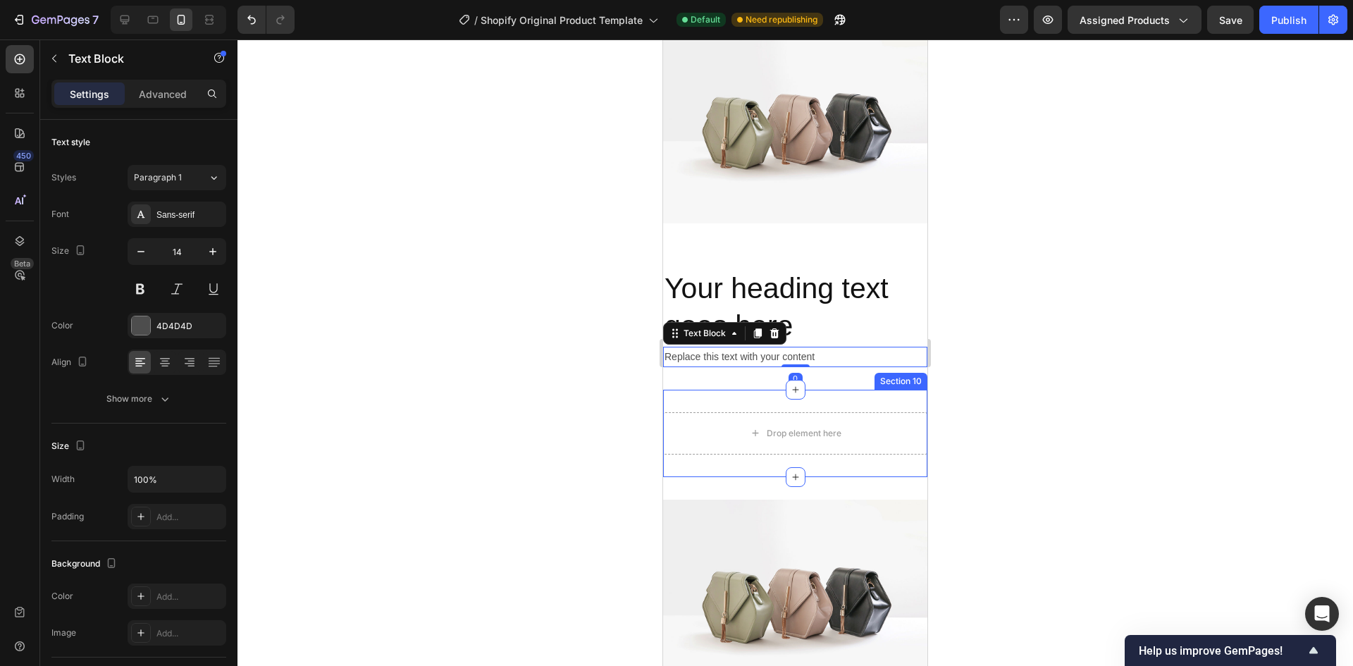
scroll to position [1913, 0]
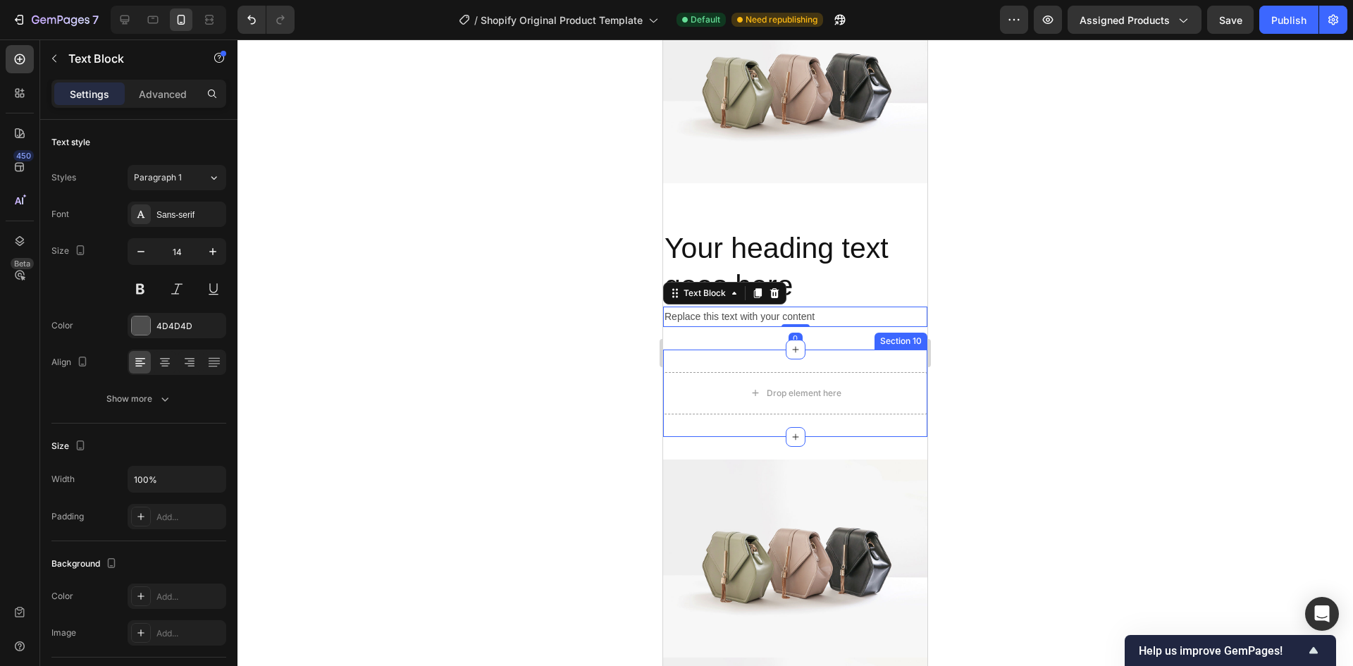
click at [852, 355] on div "Drop element here Section 10" at bounding box center [795, 392] width 264 height 87
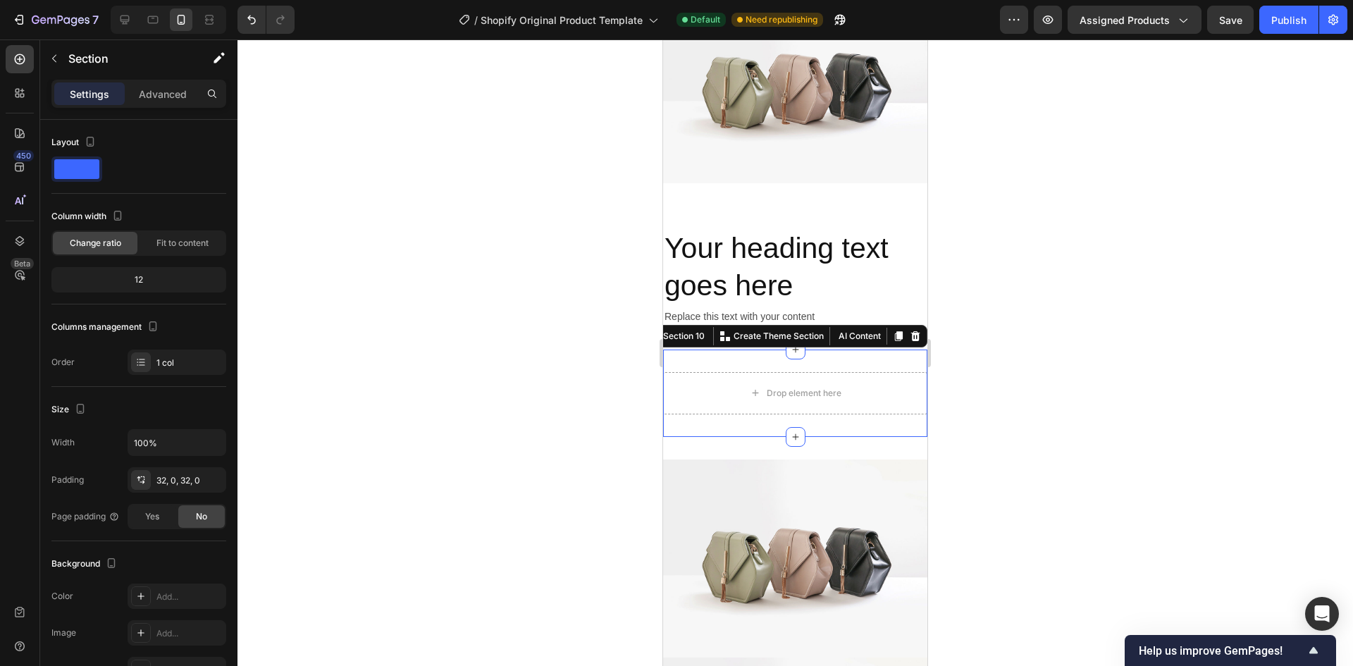
click at [911, 331] on icon at bounding box center [915, 336] width 9 height 10
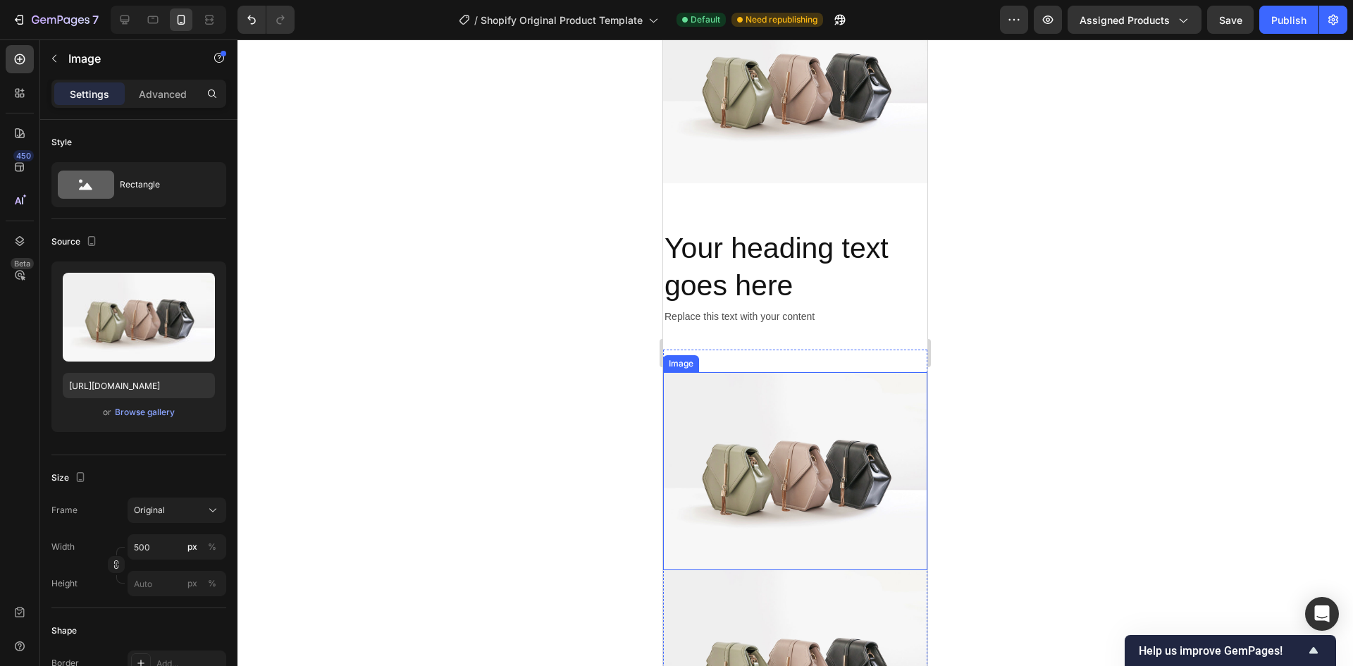
click at [824, 395] on img at bounding box center [795, 471] width 264 height 198
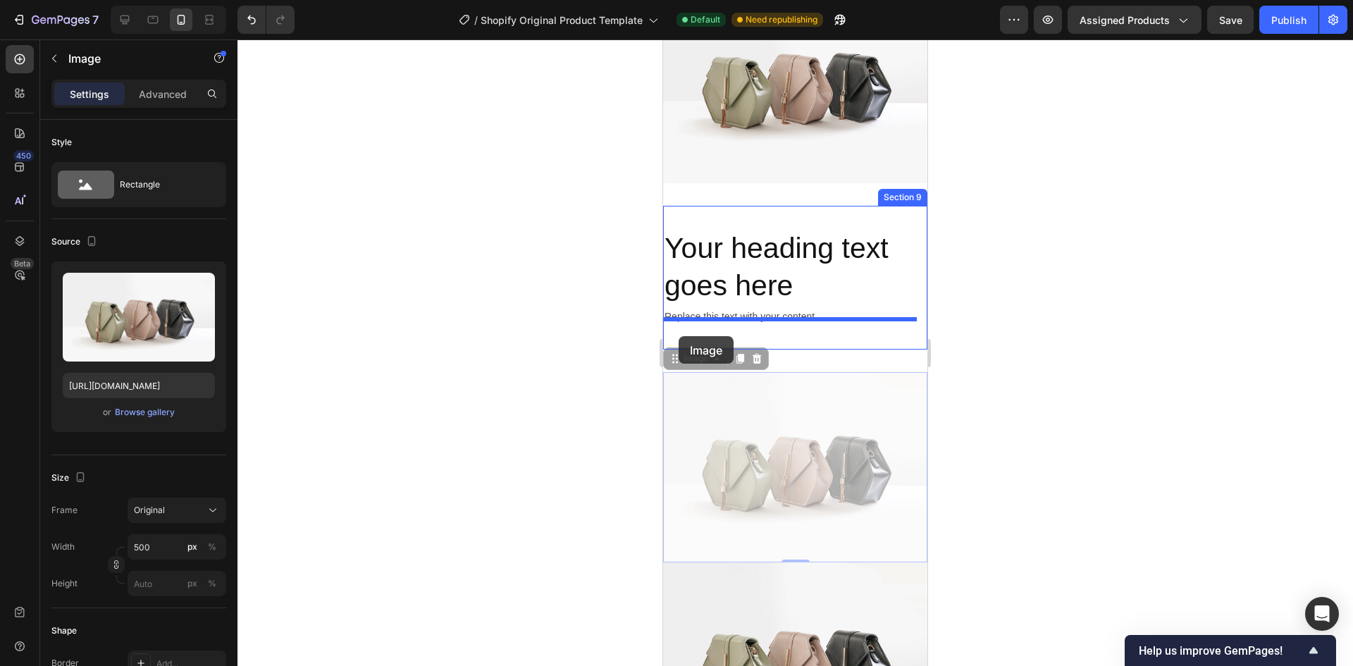
drag, startPoint x: 672, startPoint y: 356, endPoint x: 678, endPoint y: 336, distance: 20.7
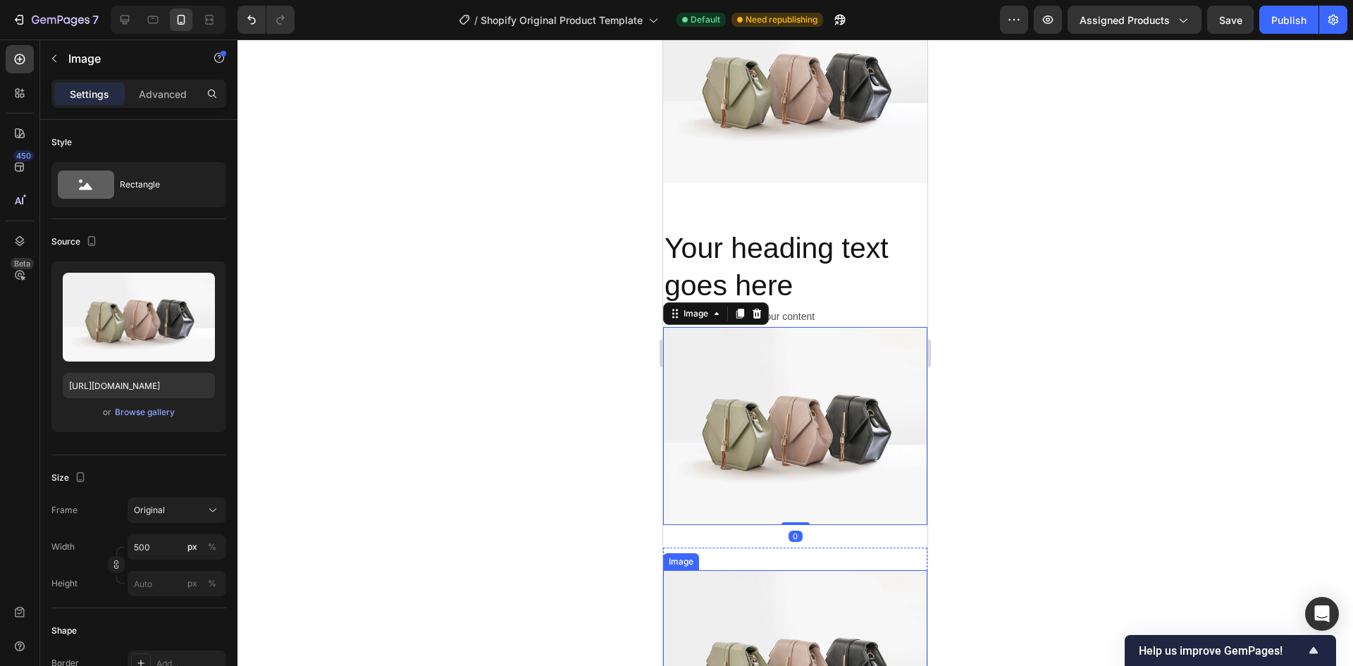
drag, startPoint x: 774, startPoint y: 581, endPoint x: 768, endPoint y: 569, distance: 12.9
click at [774, 581] on img at bounding box center [795, 669] width 264 height 198
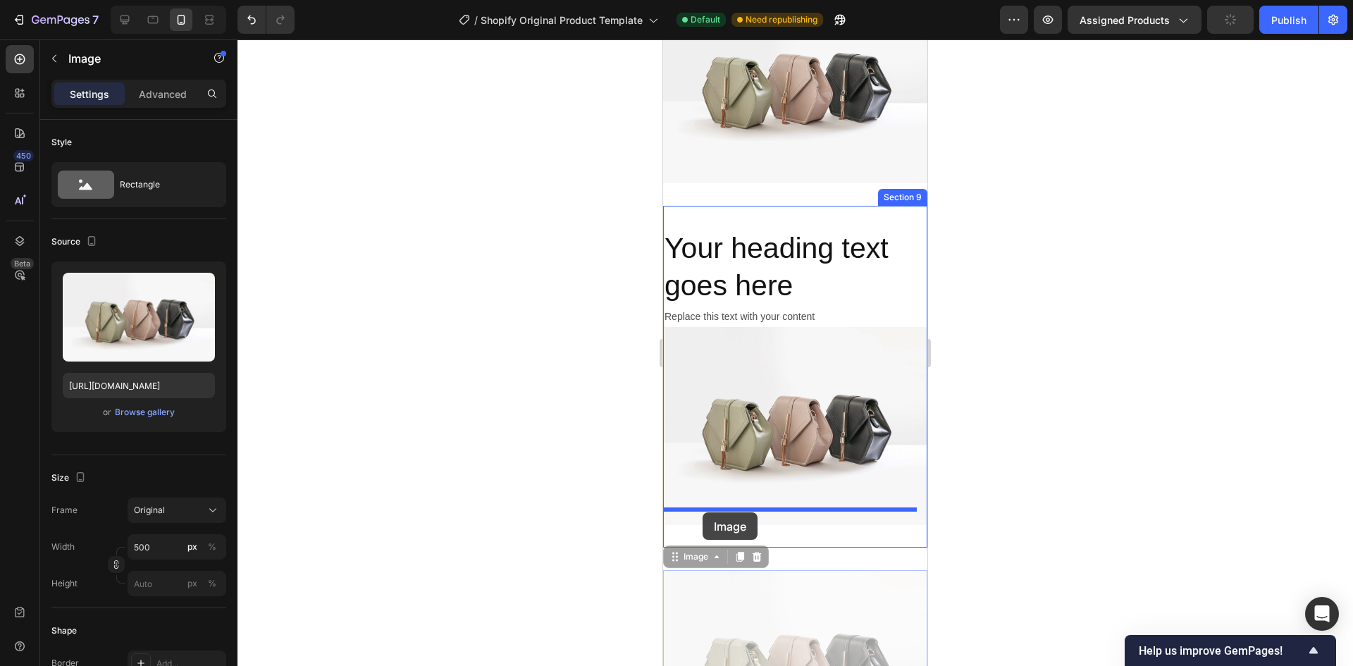
drag, startPoint x: 670, startPoint y: 543, endPoint x: 702, endPoint y: 512, distance: 44.8
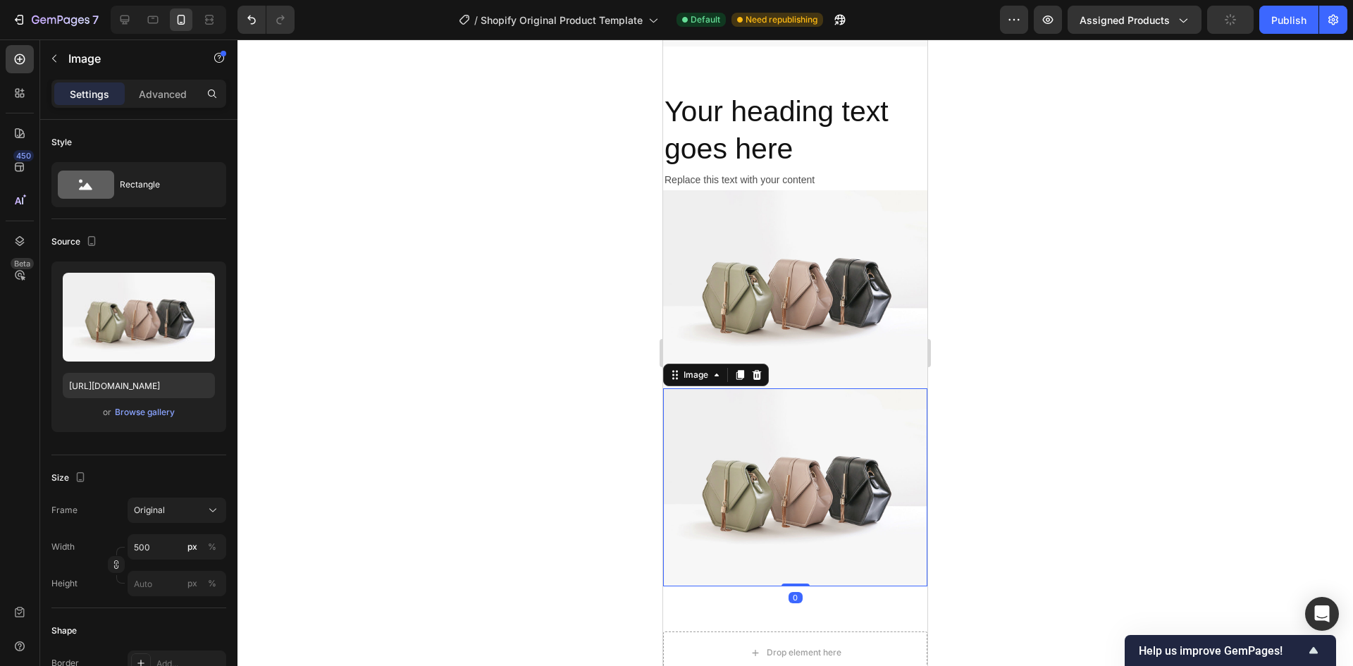
scroll to position [2265, 0]
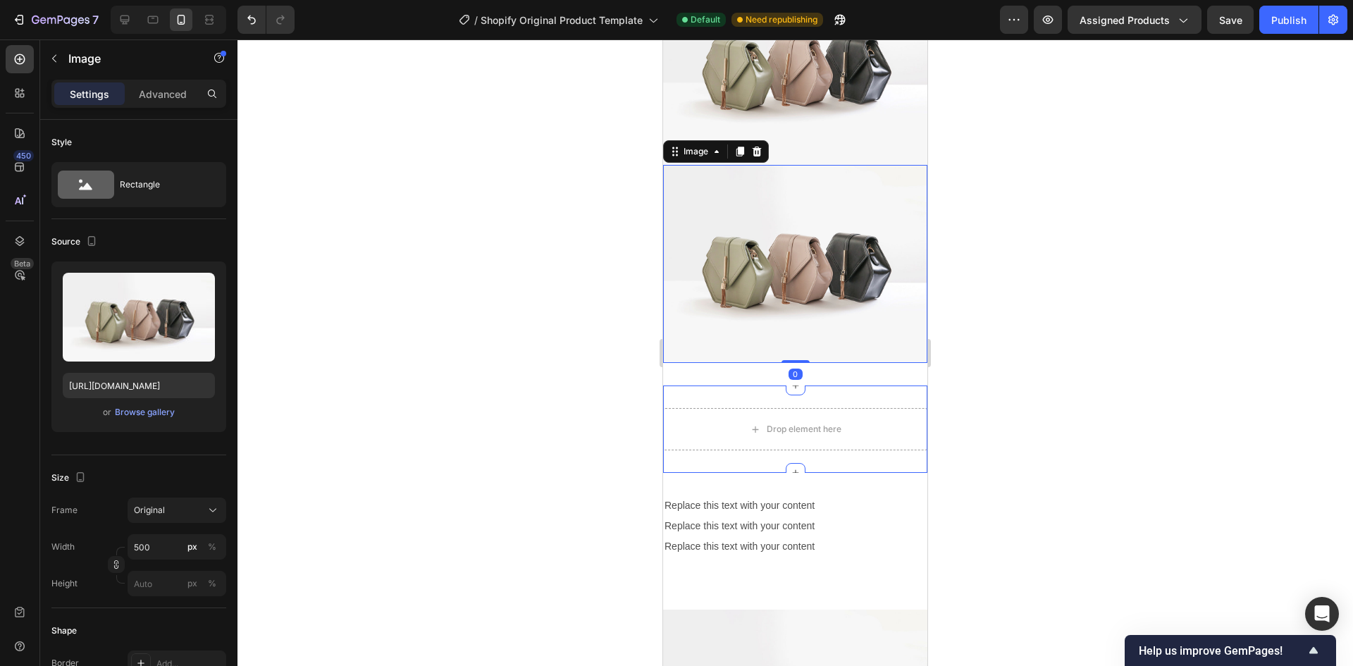
click at [879, 385] on div "Drop element here Section 10" at bounding box center [795, 428] width 264 height 87
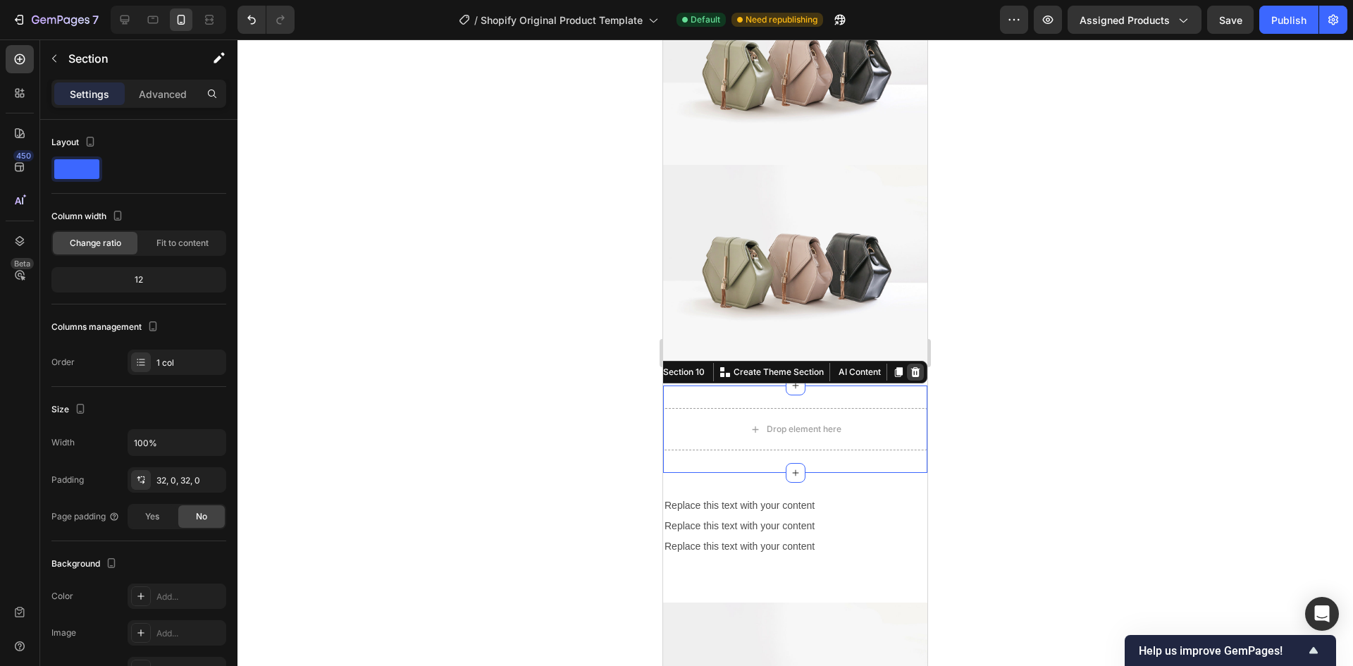
click at [910, 366] on icon at bounding box center [915, 371] width 11 height 11
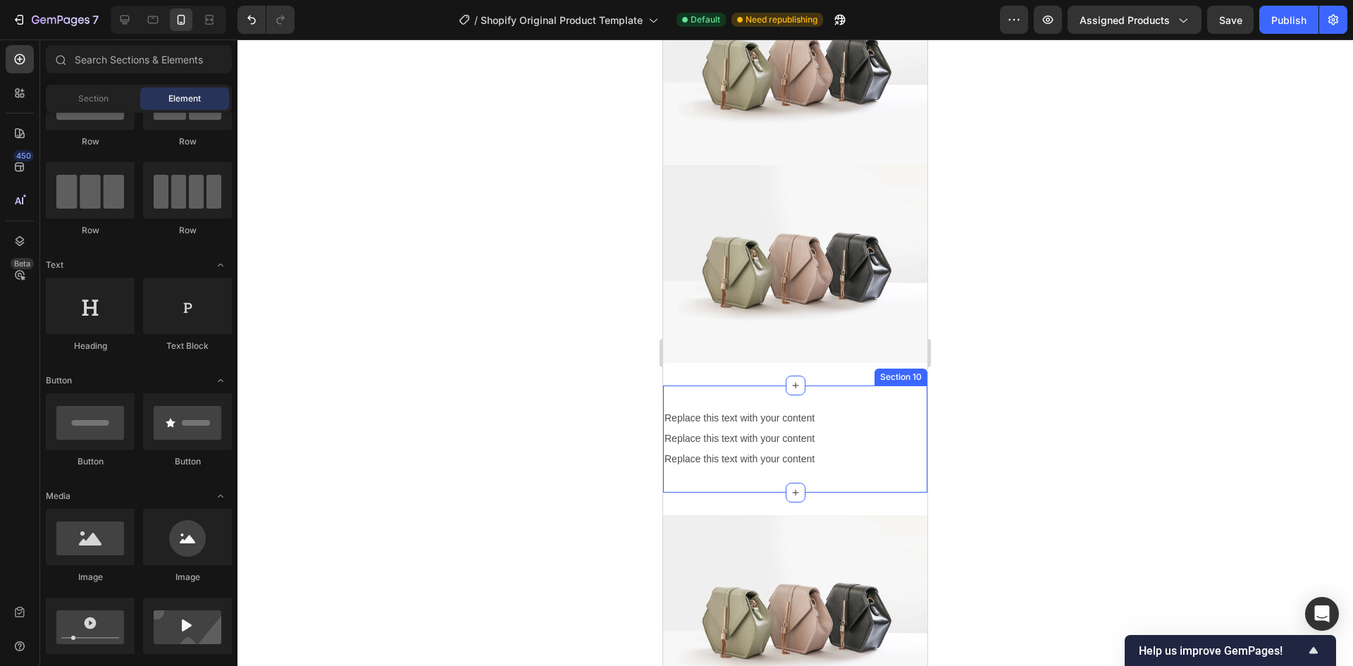
click at [796, 462] on div "Replace this text with your content Text Block Replace this text with your cont…" at bounding box center [795, 438] width 264 height 107
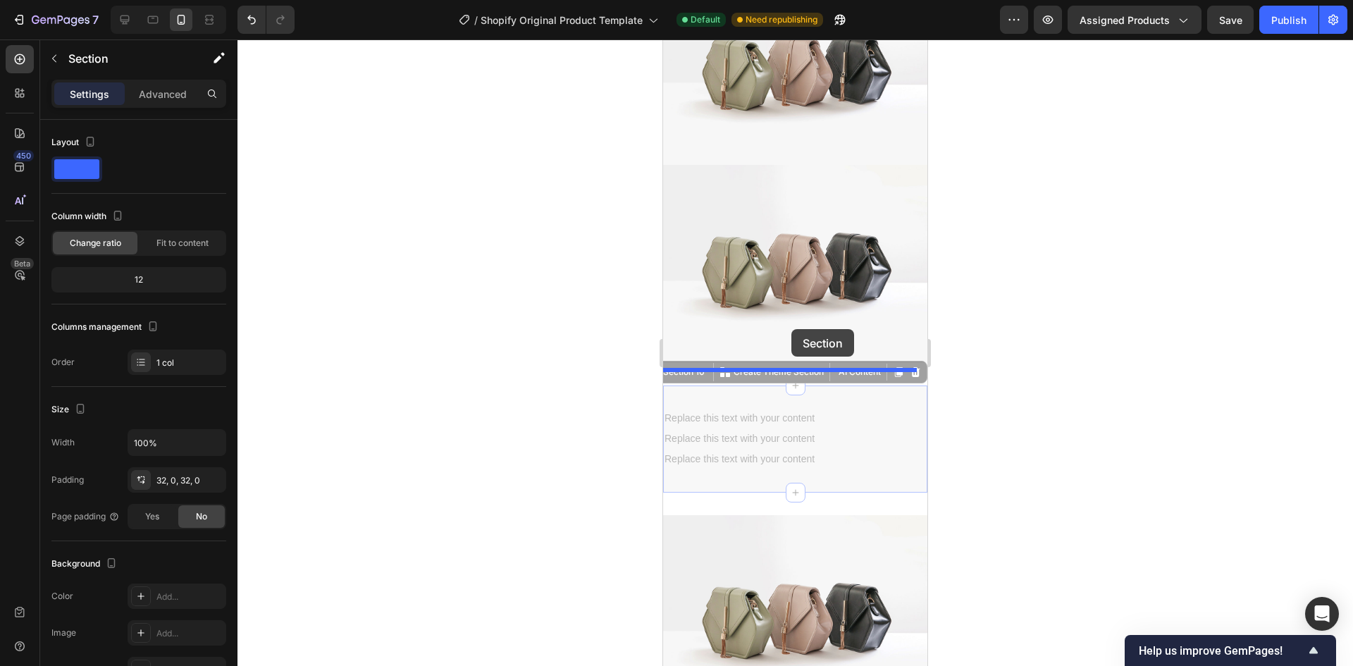
drag, startPoint x: 680, startPoint y: 360, endPoint x: 791, endPoint y: 329, distance: 115.6
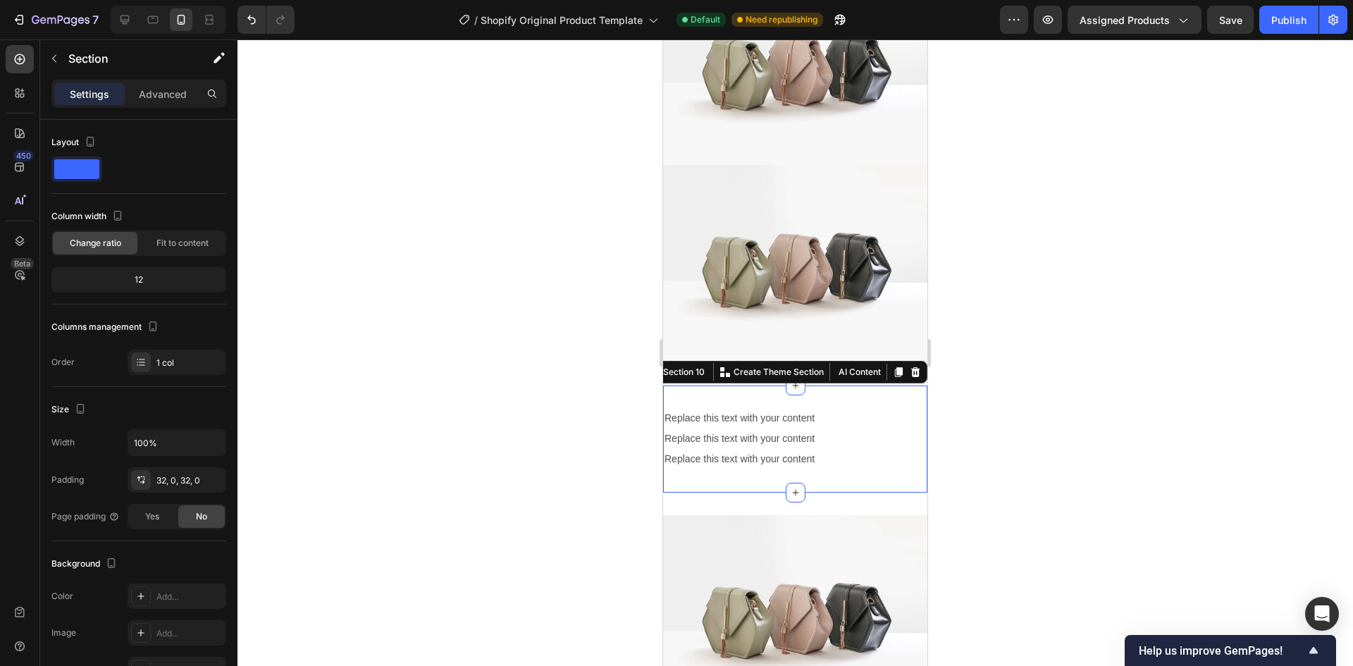
click at [864, 385] on div "Replace this text with your content Text Block Replace this text with your cont…" at bounding box center [795, 438] width 264 height 107
click at [778, 408] on div "Replace this text with your content" at bounding box center [795, 418] width 264 height 20
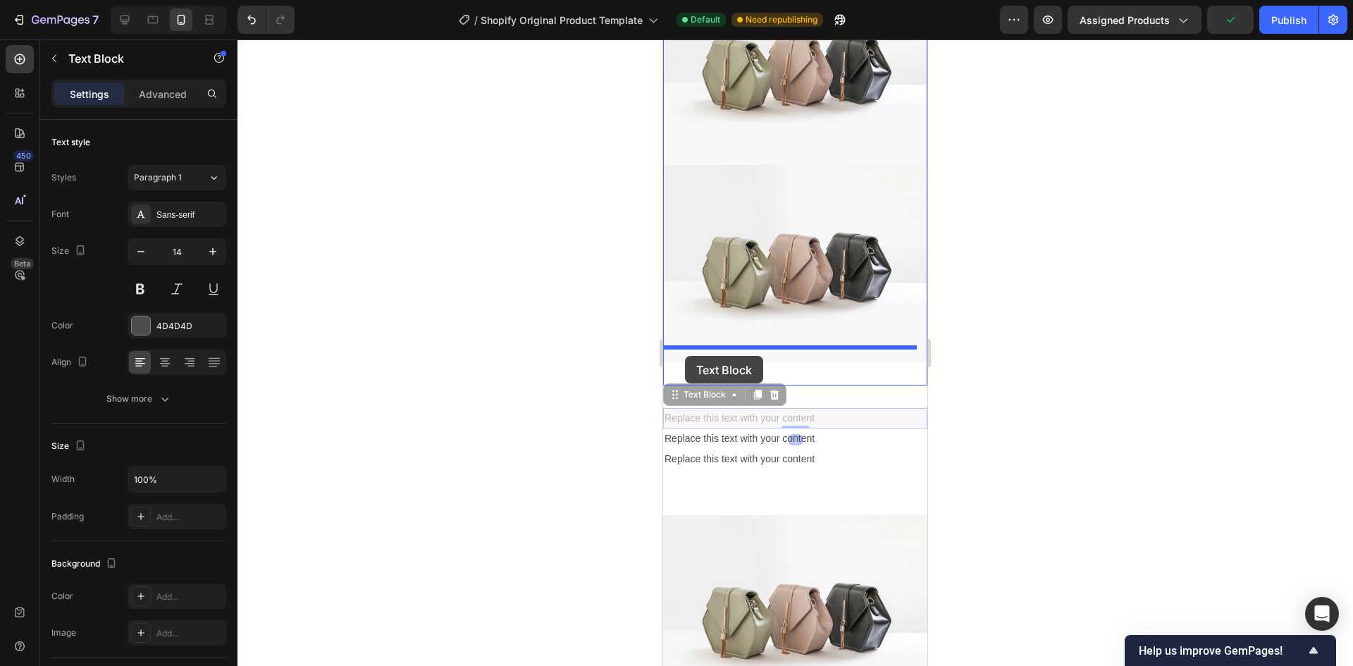
drag, startPoint x: 674, startPoint y: 380, endPoint x: 685, endPoint y: 356, distance: 26.5
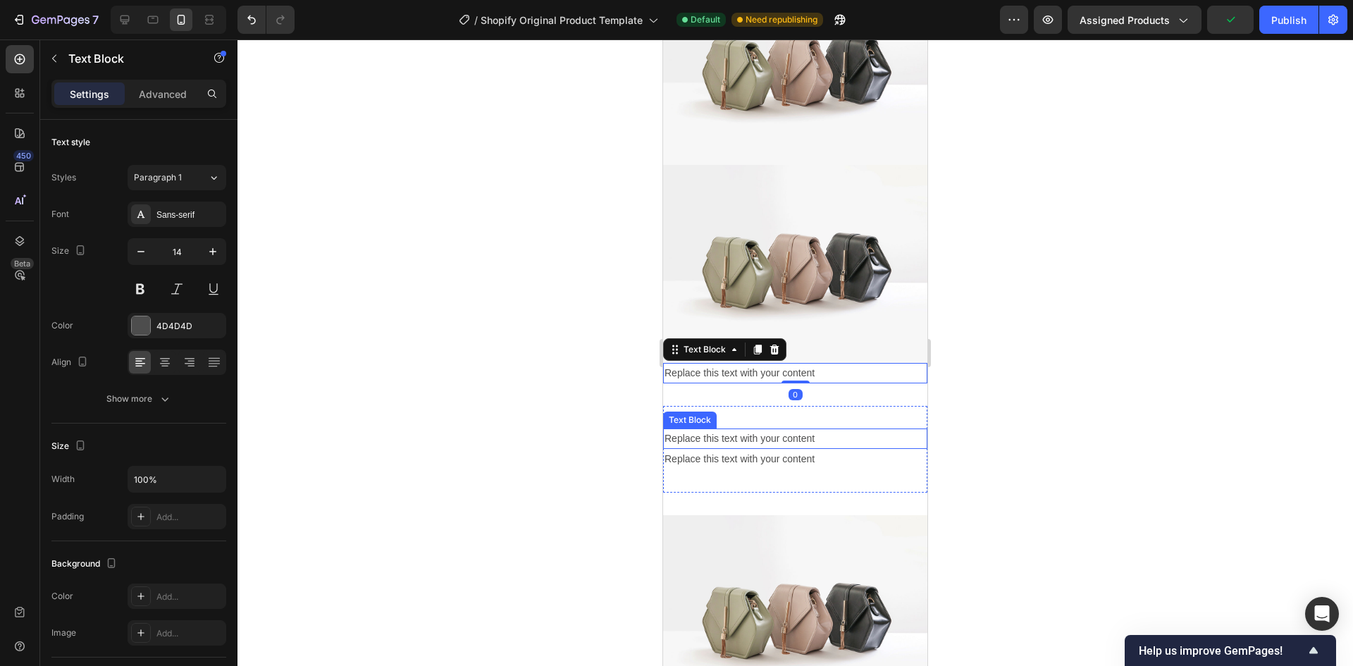
click at [676, 428] on div "Replace this text with your content" at bounding box center [795, 438] width 264 height 20
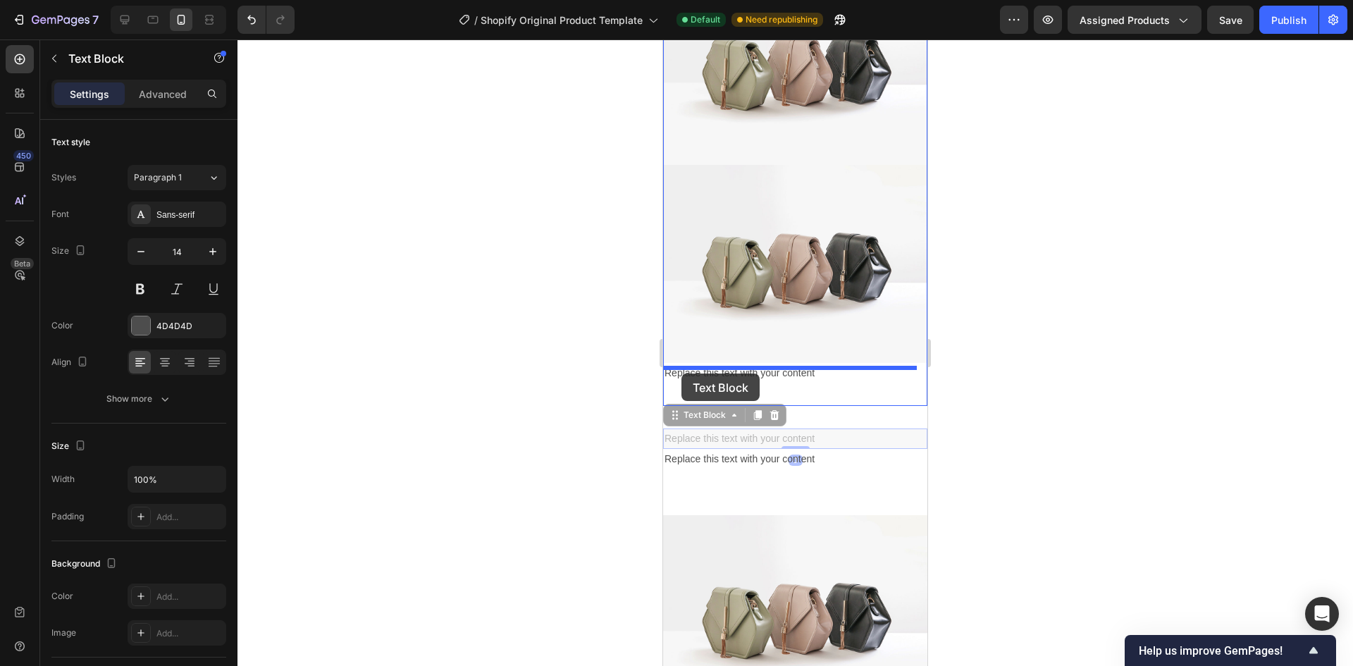
drag, startPoint x: 671, startPoint y: 402, endPoint x: 681, endPoint y: 373, distance: 30.5
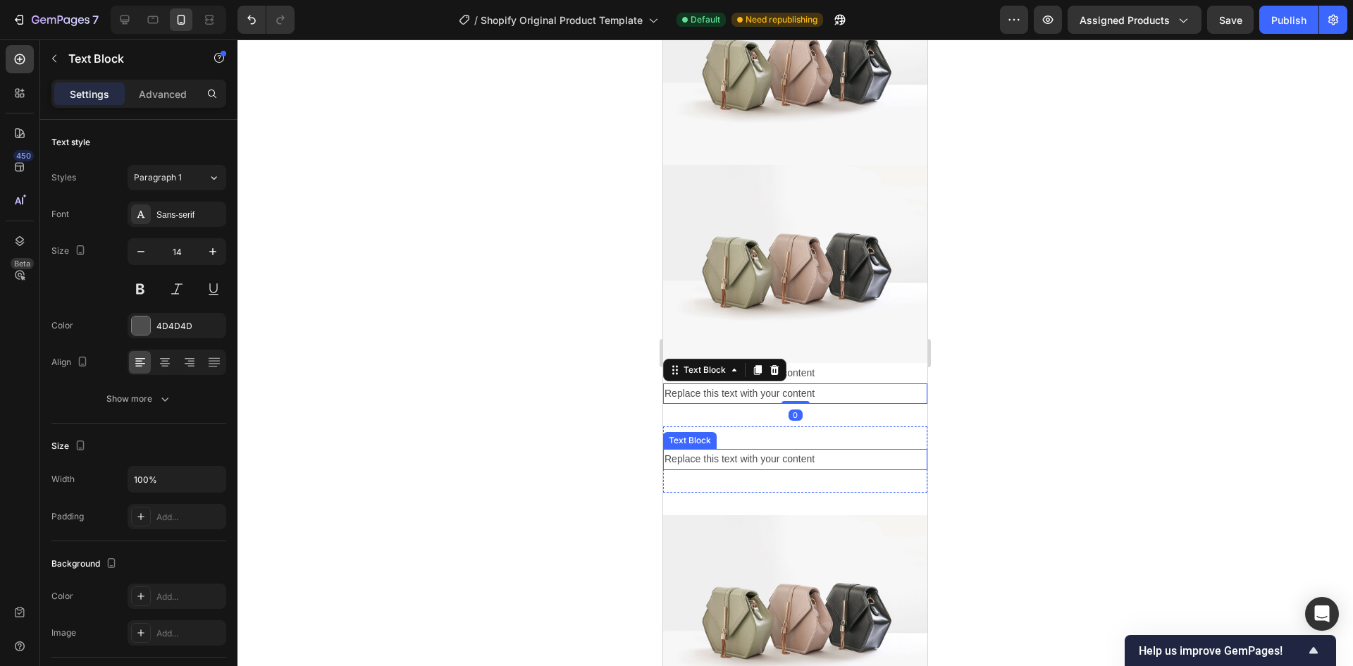
click at [671, 449] on div "Replace this text with your content" at bounding box center [795, 459] width 264 height 20
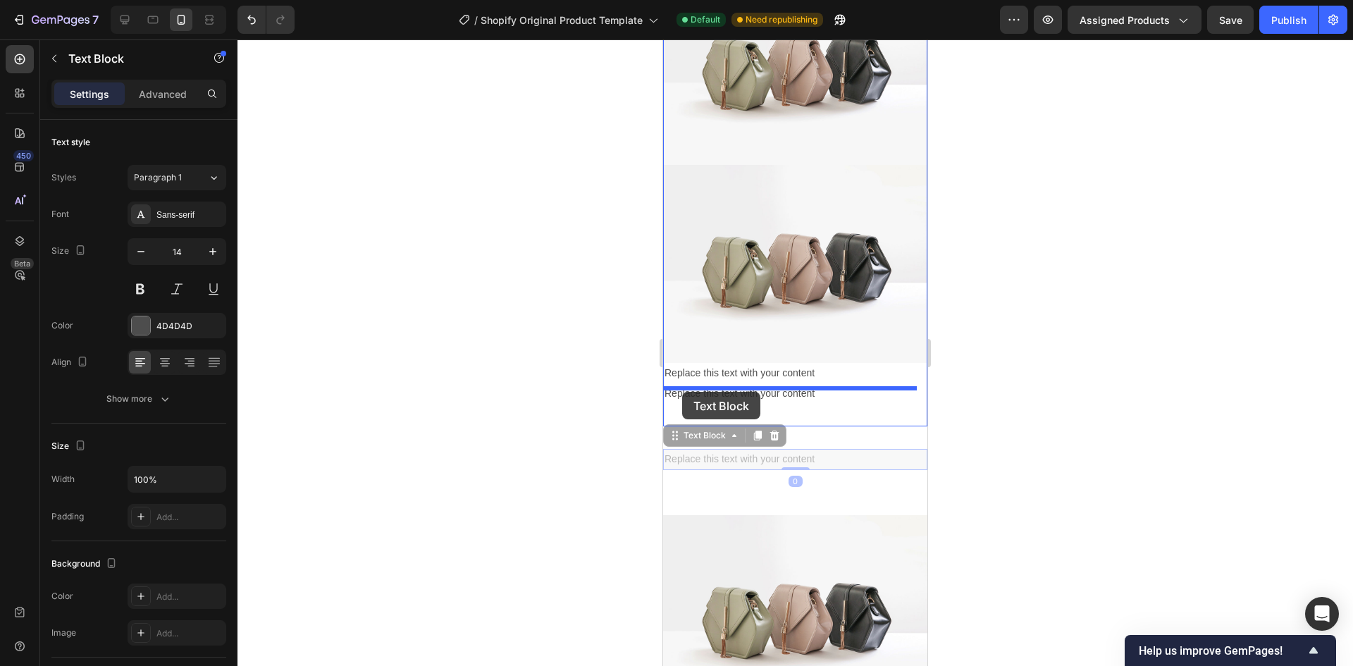
drag, startPoint x: 674, startPoint y: 421, endPoint x: 682, endPoint y: 392, distance: 30.8
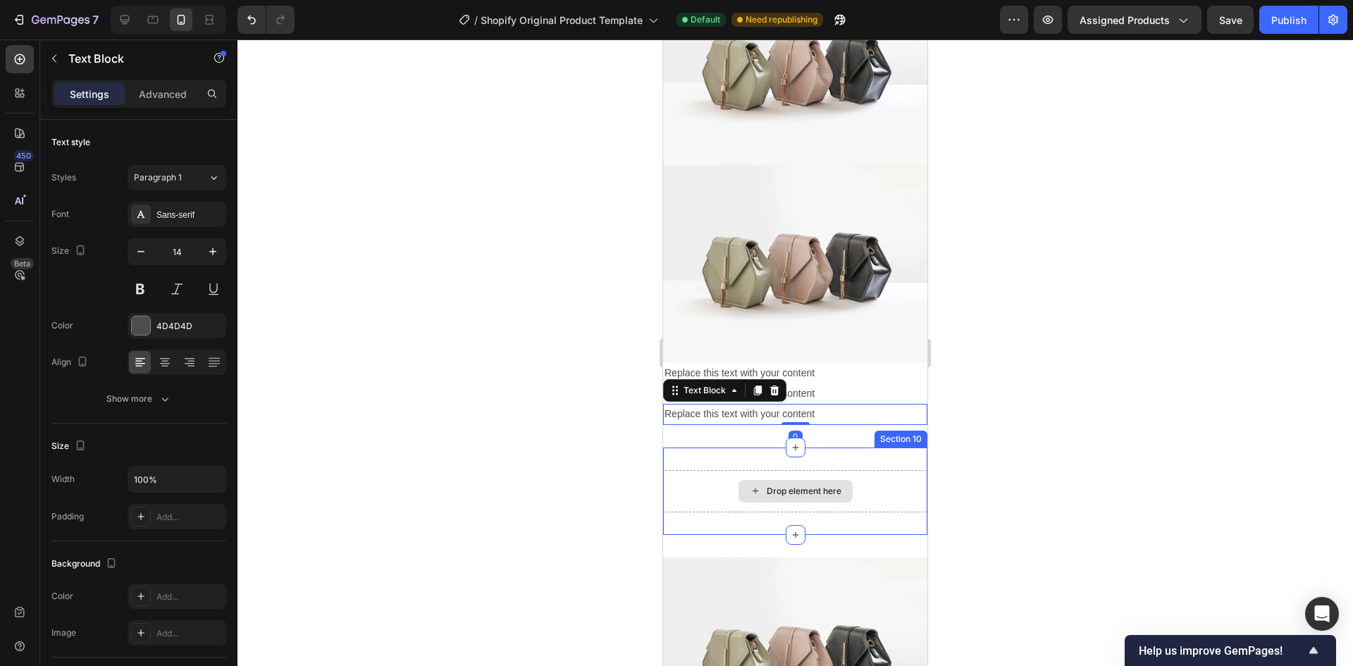
click at [881, 447] on div "Drop element here Section 10" at bounding box center [795, 490] width 264 height 87
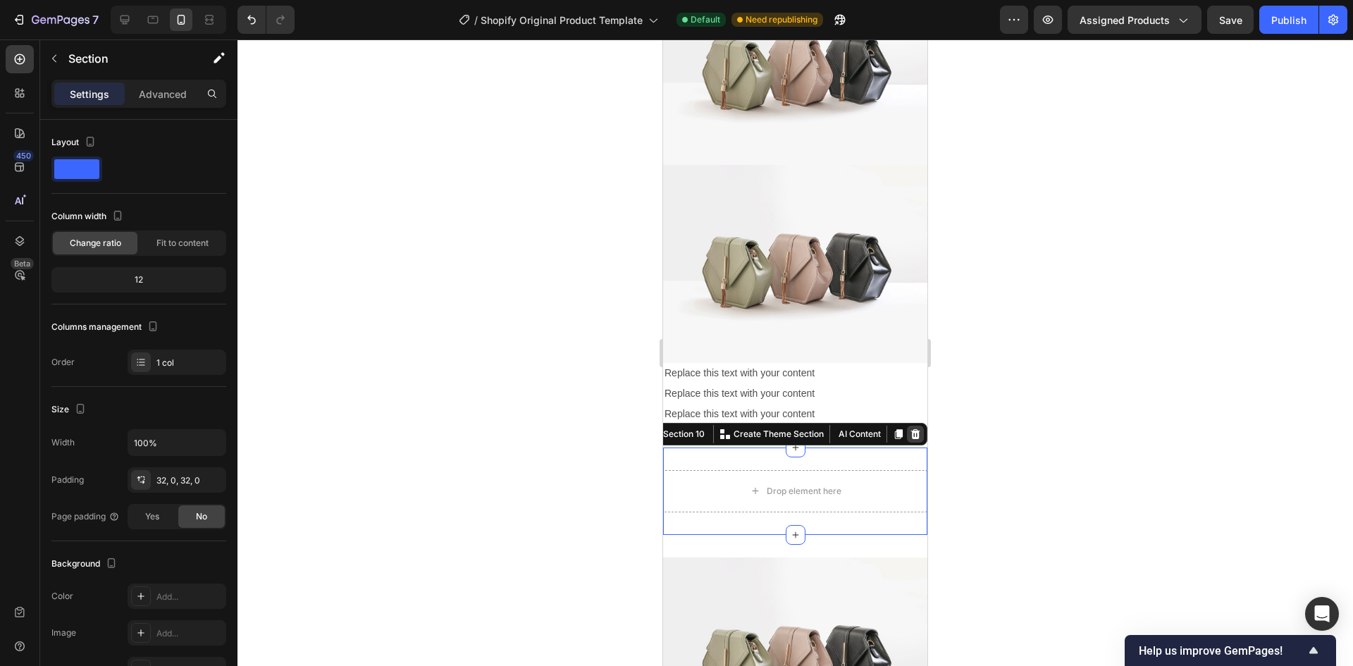
click at [910, 428] on icon at bounding box center [915, 433] width 11 height 11
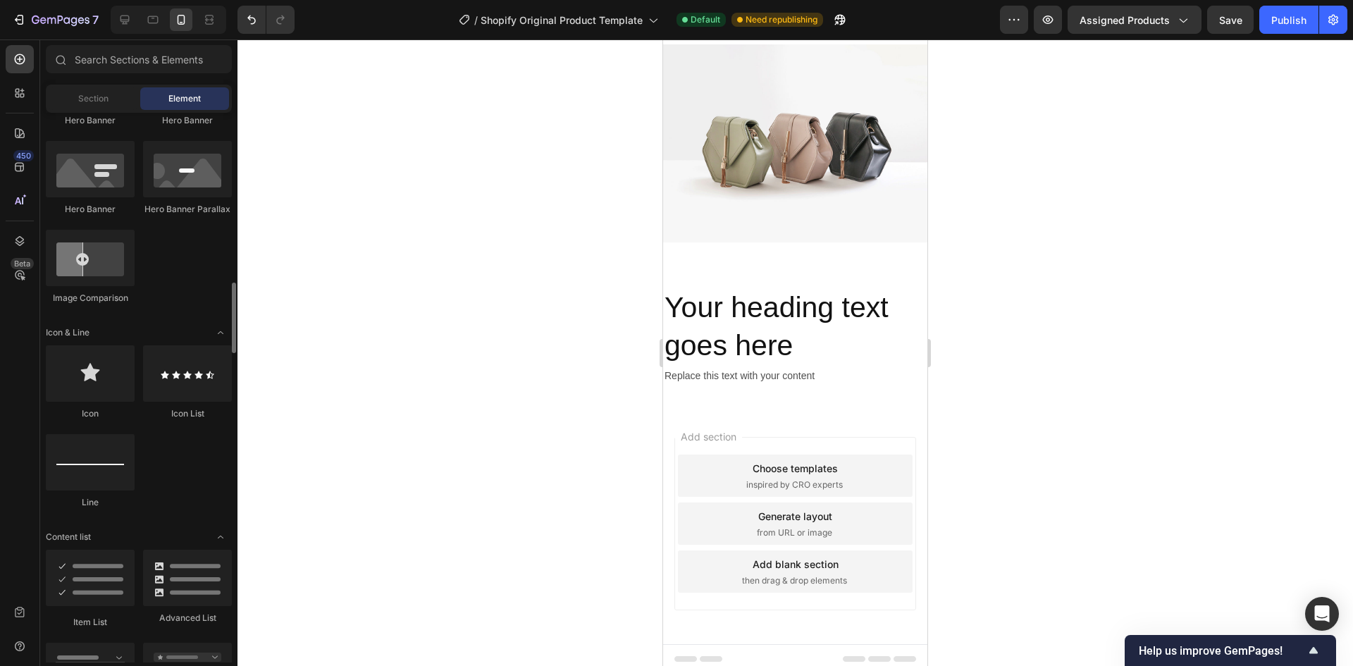
scroll to position [845, 0]
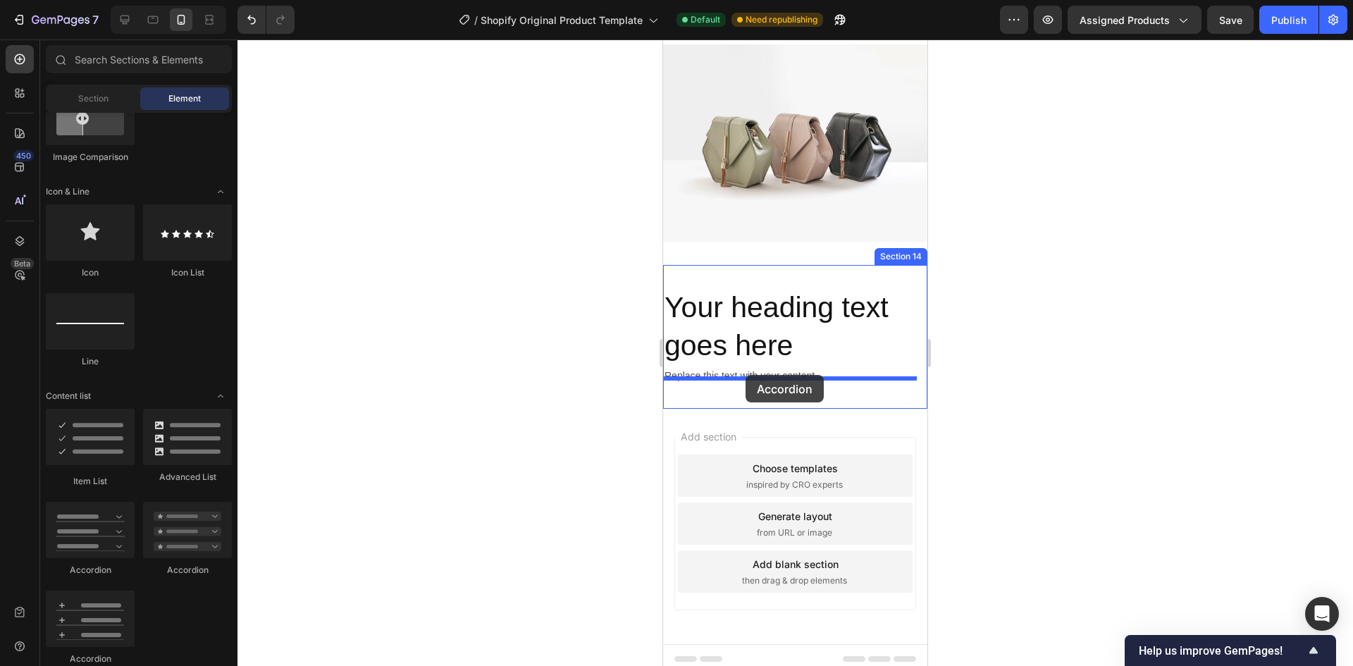
drag, startPoint x: 778, startPoint y: 573, endPoint x: 745, endPoint y: 375, distance: 200.6
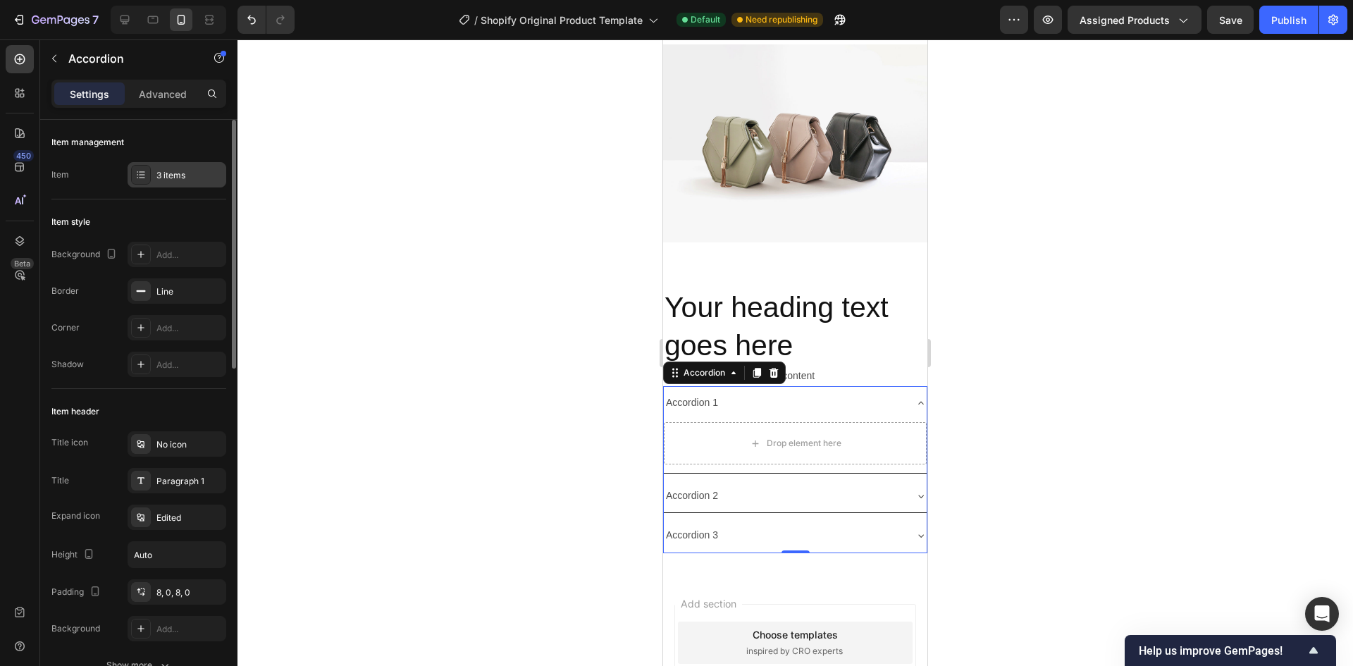
click at [153, 182] on div "3 items" at bounding box center [177, 174] width 99 height 25
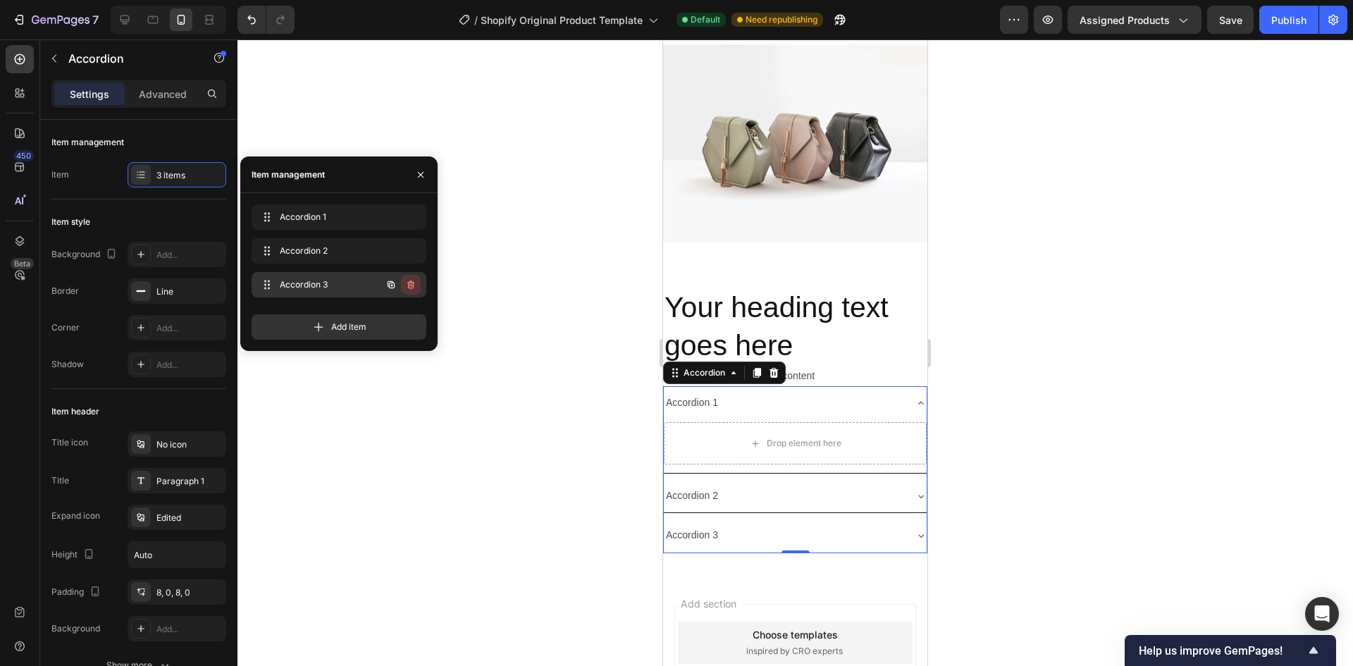
click at [407, 281] on icon "button" at bounding box center [410, 284] width 11 height 11
click at [409, 250] on icon "button" at bounding box center [410, 251] width 7 height 8
click at [409, 250] on div "Delete" at bounding box center [401, 250] width 26 height 13
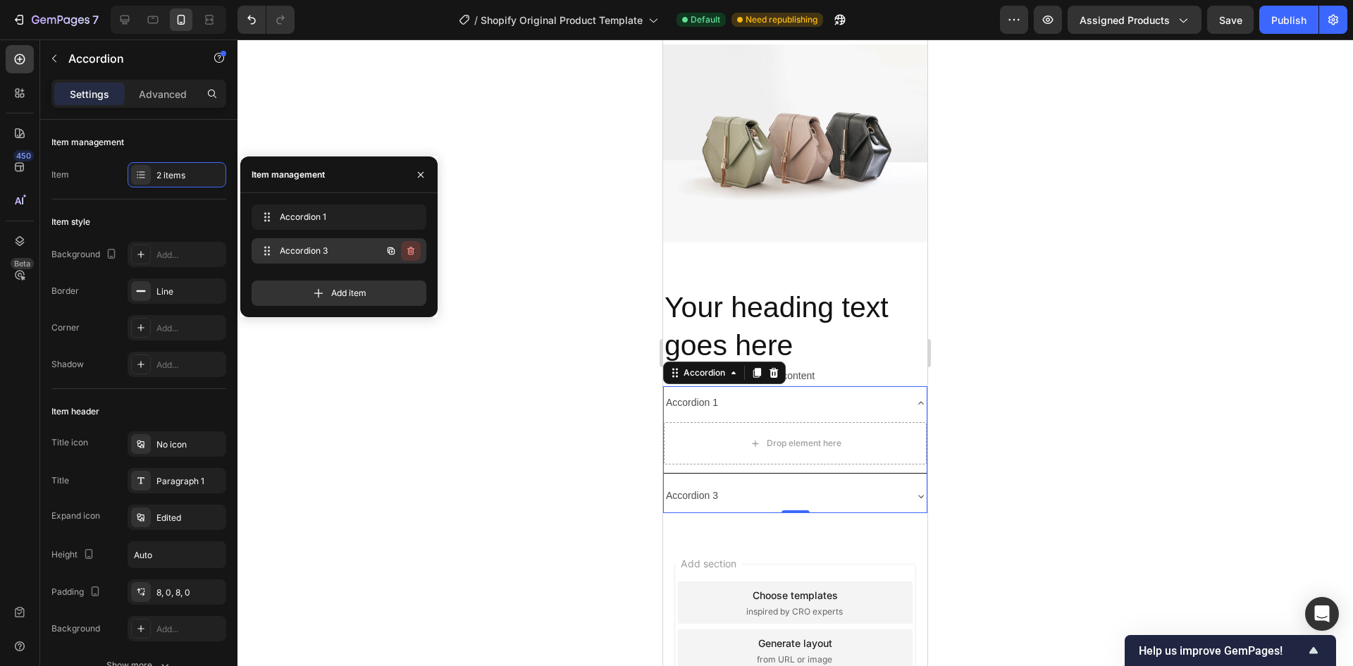
click at [409, 253] on icon "button" at bounding box center [410, 251] width 7 height 8
click at [408, 254] on div "Delete" at bounding box center [401, 250] width 26 height 13
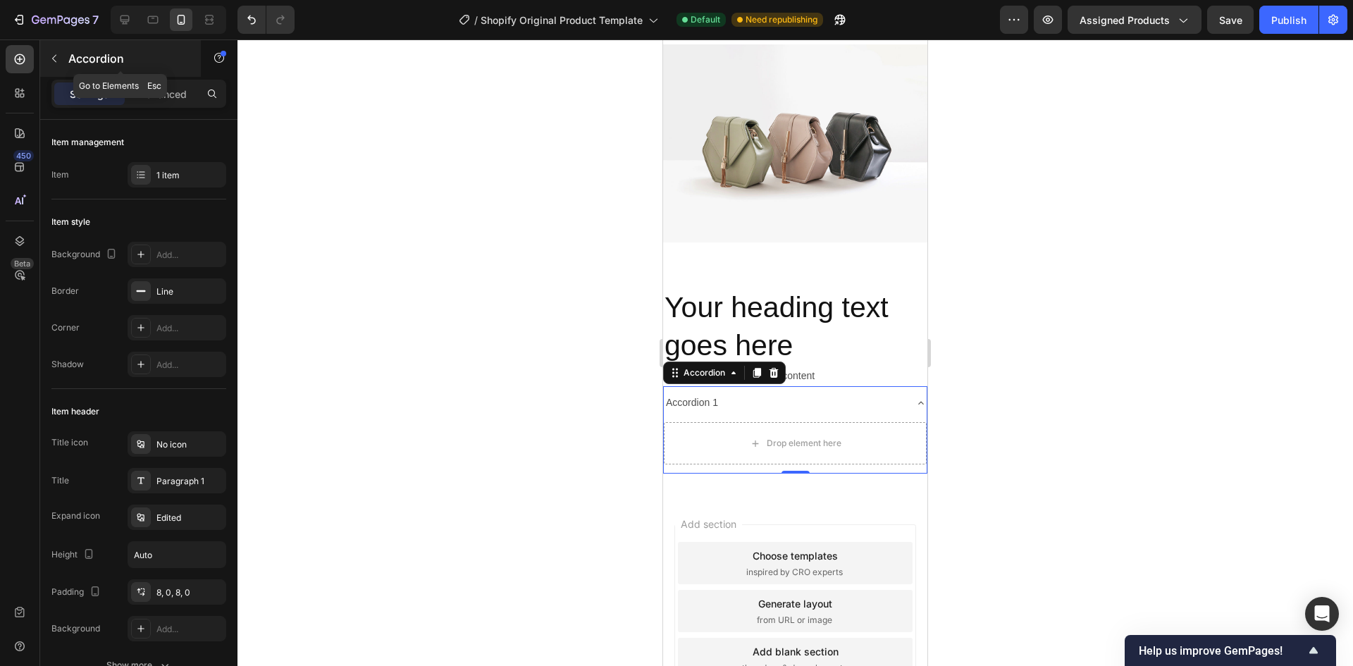
click at [61, 60] on button "button" at bounding box center [54, 58] width 23 height 23
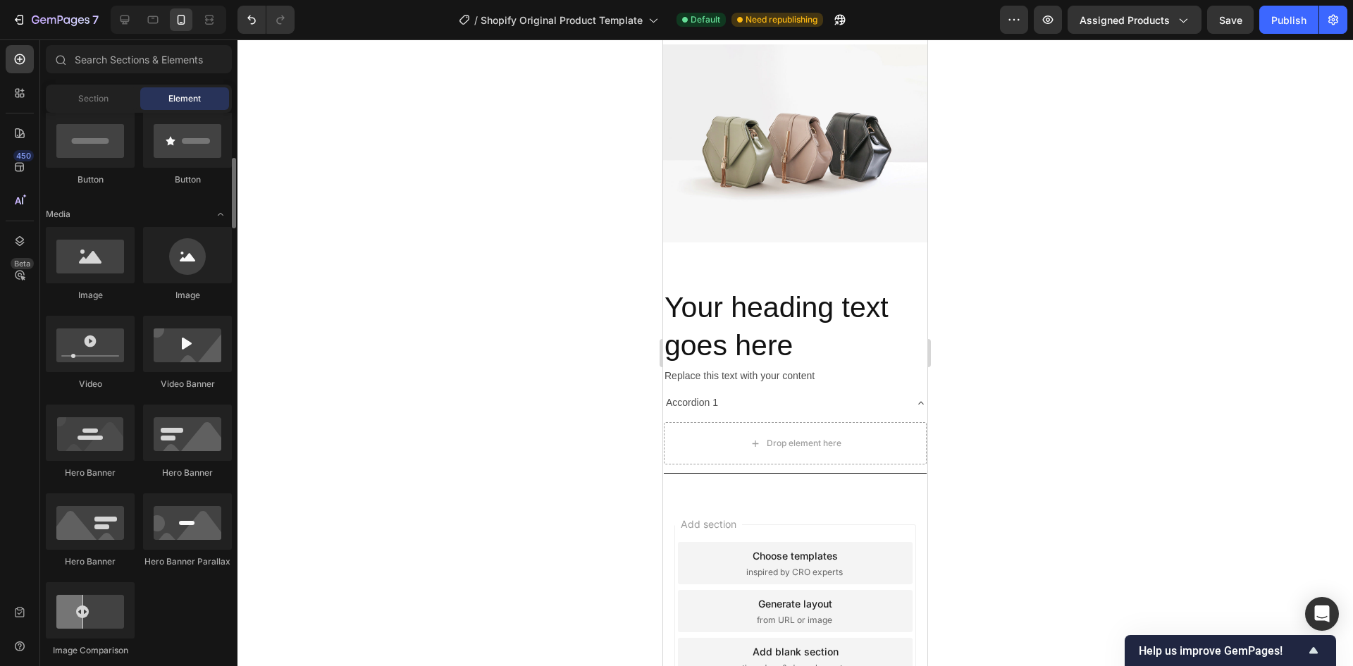
scroll to position [282, 0]
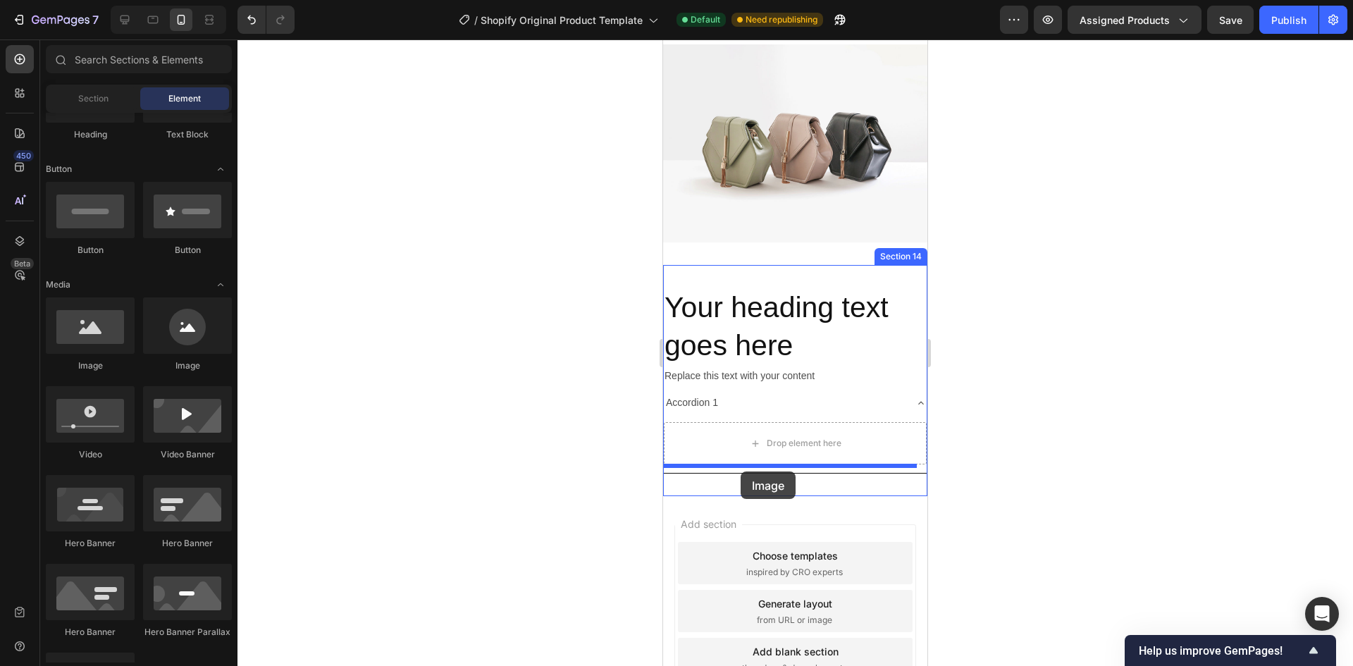
drag, startPoint x: 739, startPoint y: 378, endPoint x: 740, endPoint y: 471, distance: 93.0
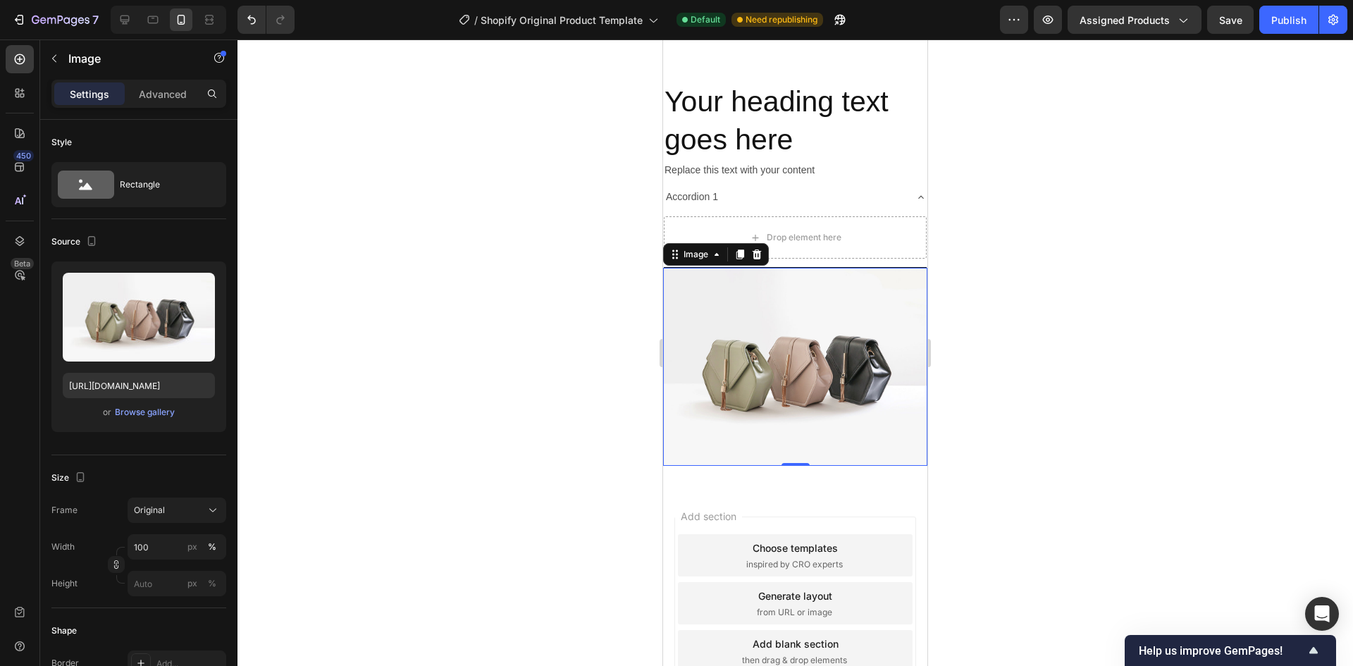
scroll to position [3686, 0]
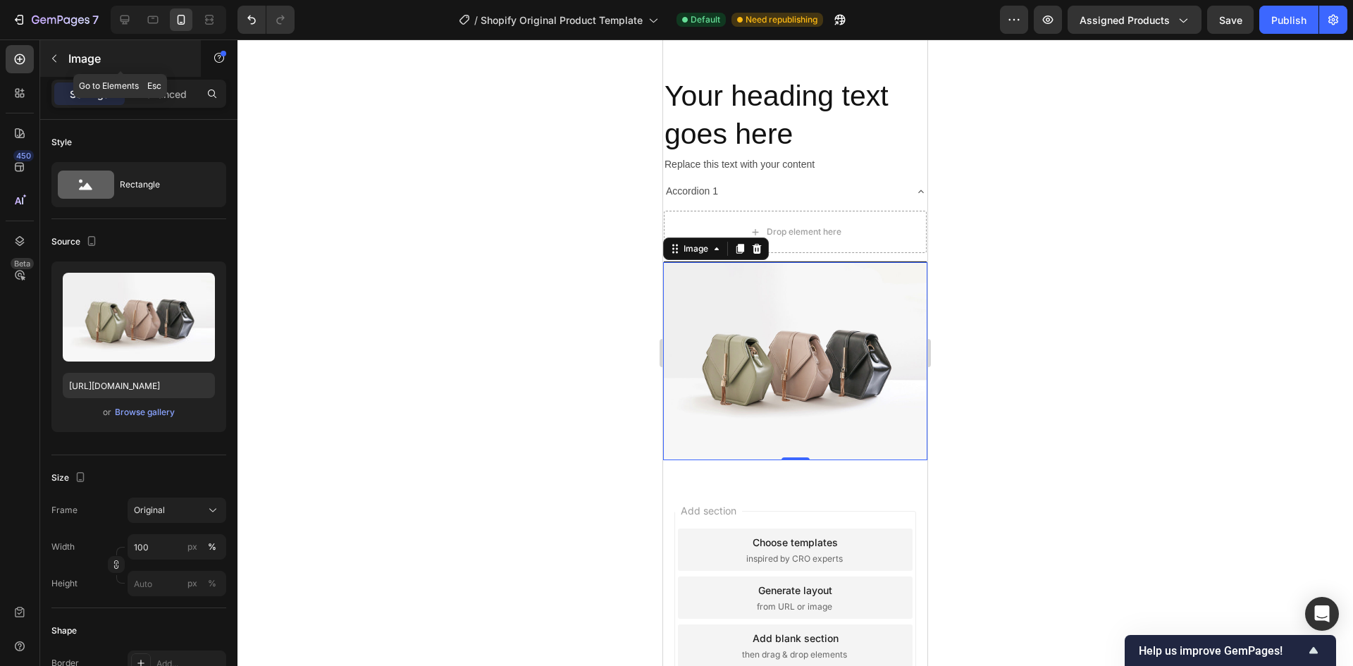
click at [71, 60] on p "Image" at bounding box center [128, 58] width 120 height 17
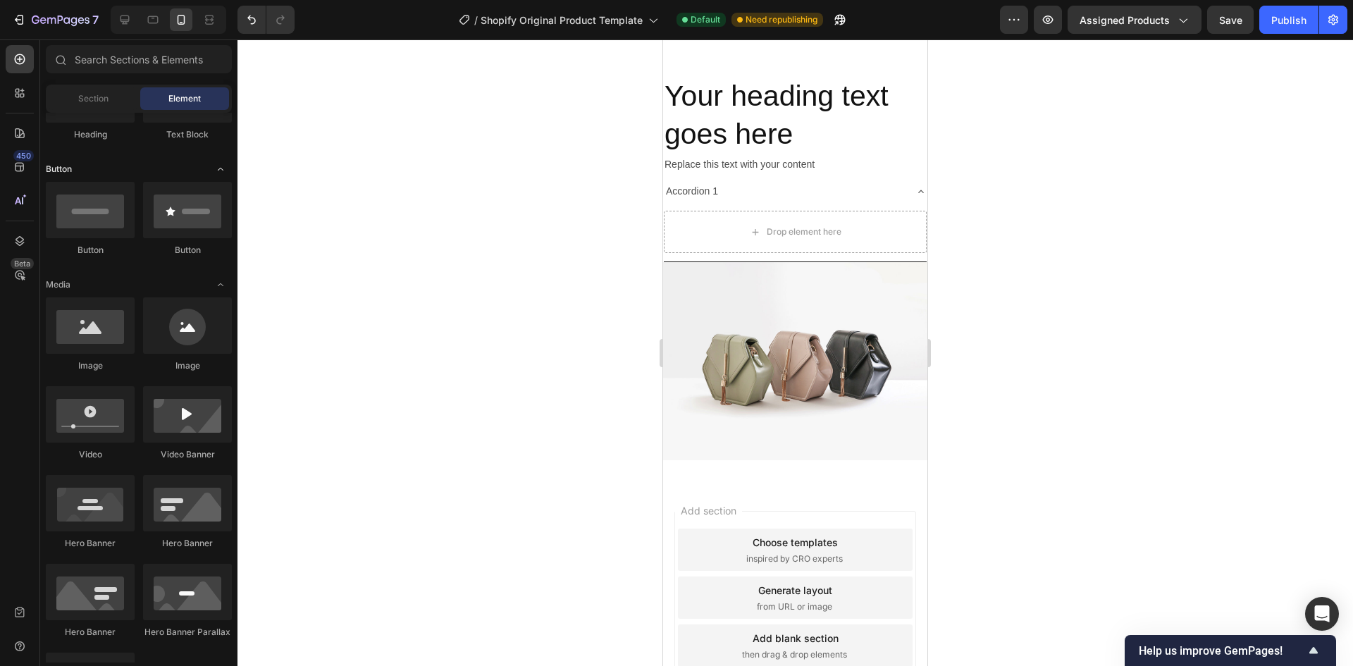
scroll to position [141, 0]
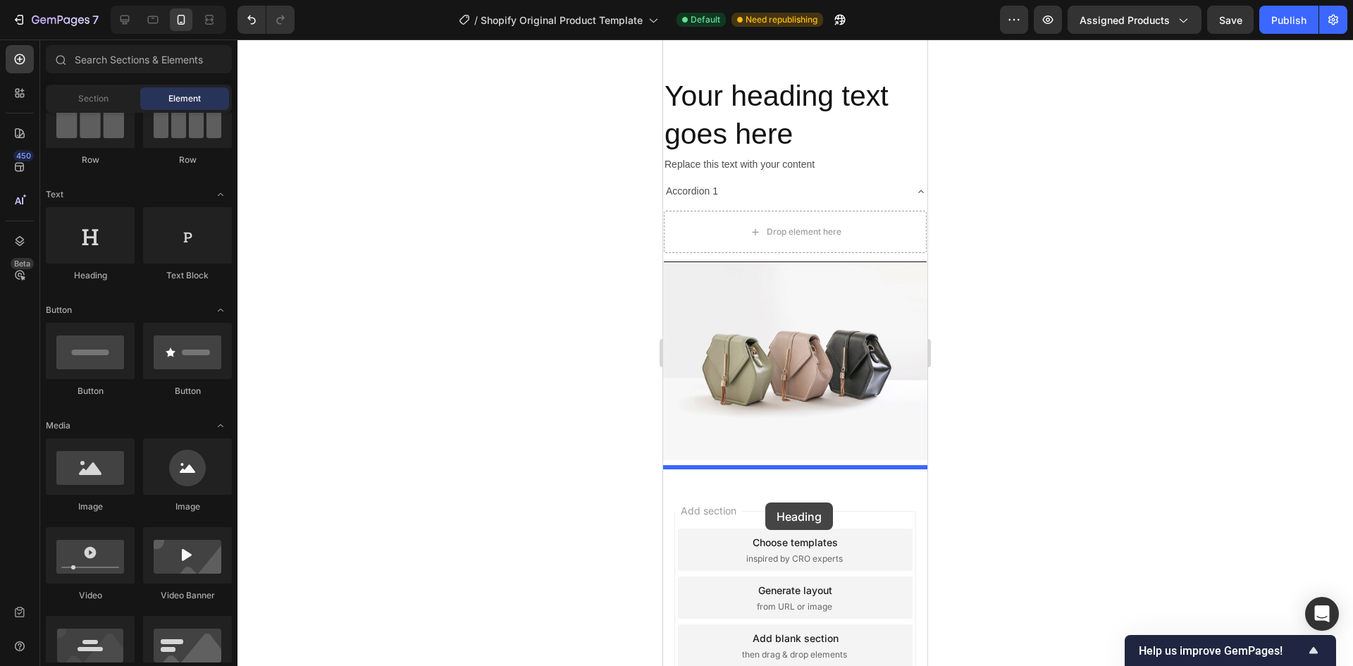
drag, startPoint x: 750, startPoint y: 284, endPoint x: 765, endPoint y: 502, distance: 218.9
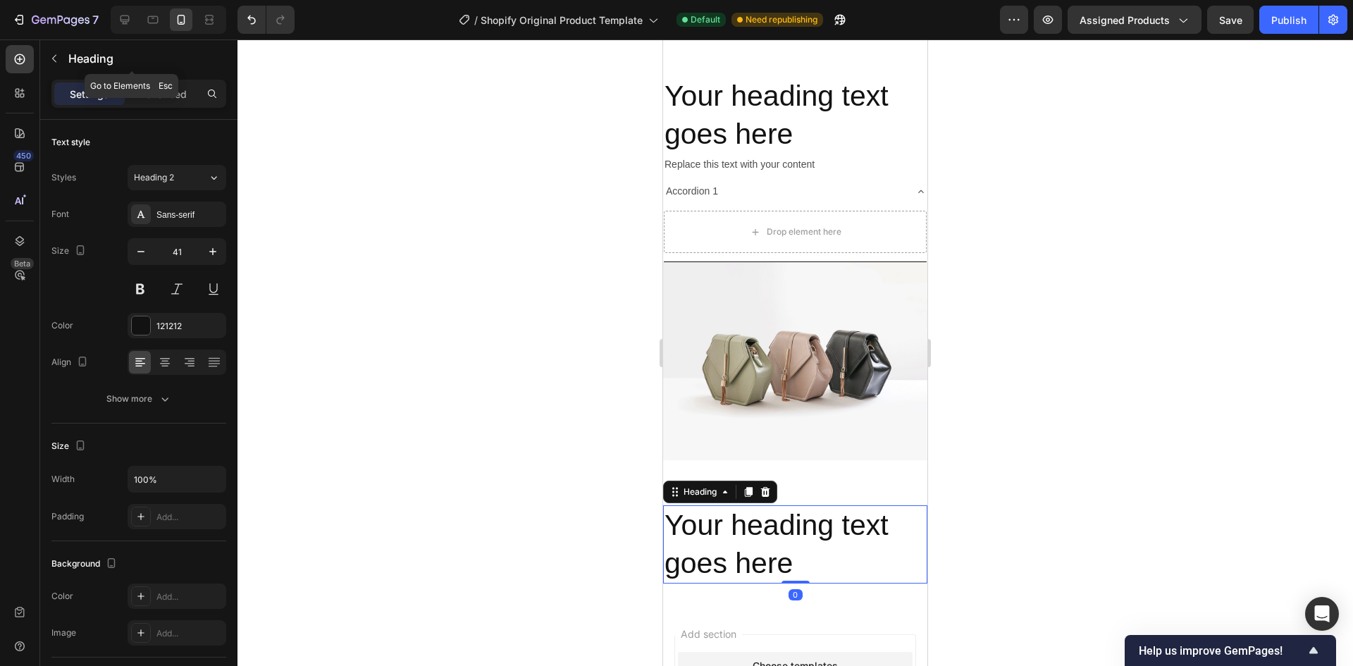
click at [59, 61] on icon "button" at bounding box center [54, 58] width 11 height 11
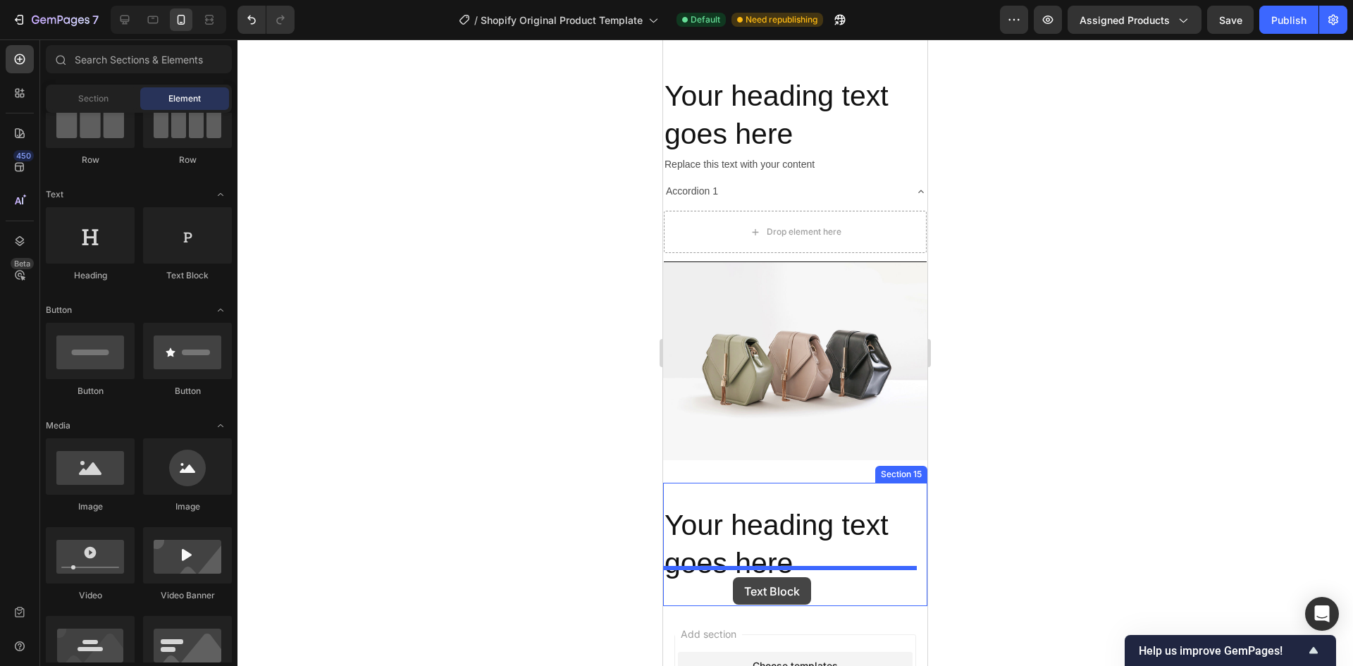
drag, startPoint x: 868, startPoint y: 304, endPoint x: 733, endPoint y: 577, distance: 305.0
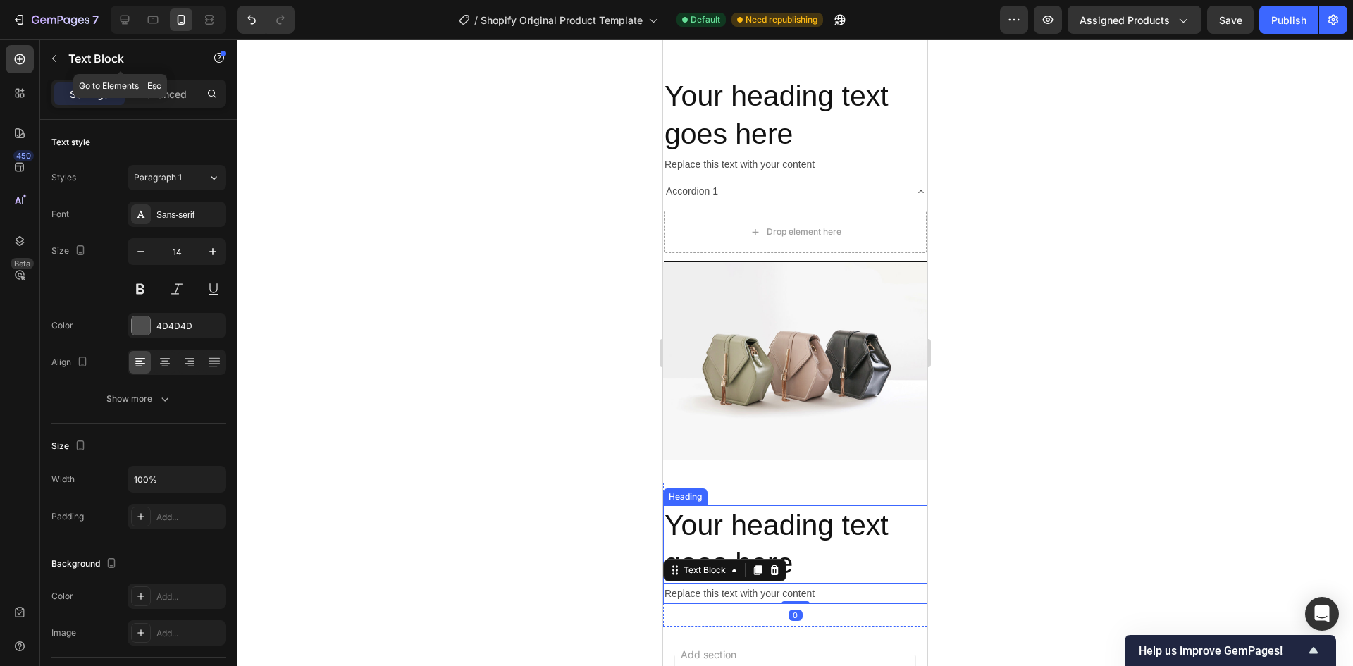
click at [54, 58] on icon "button" at bounding box center [54, 58] width 11 height 11
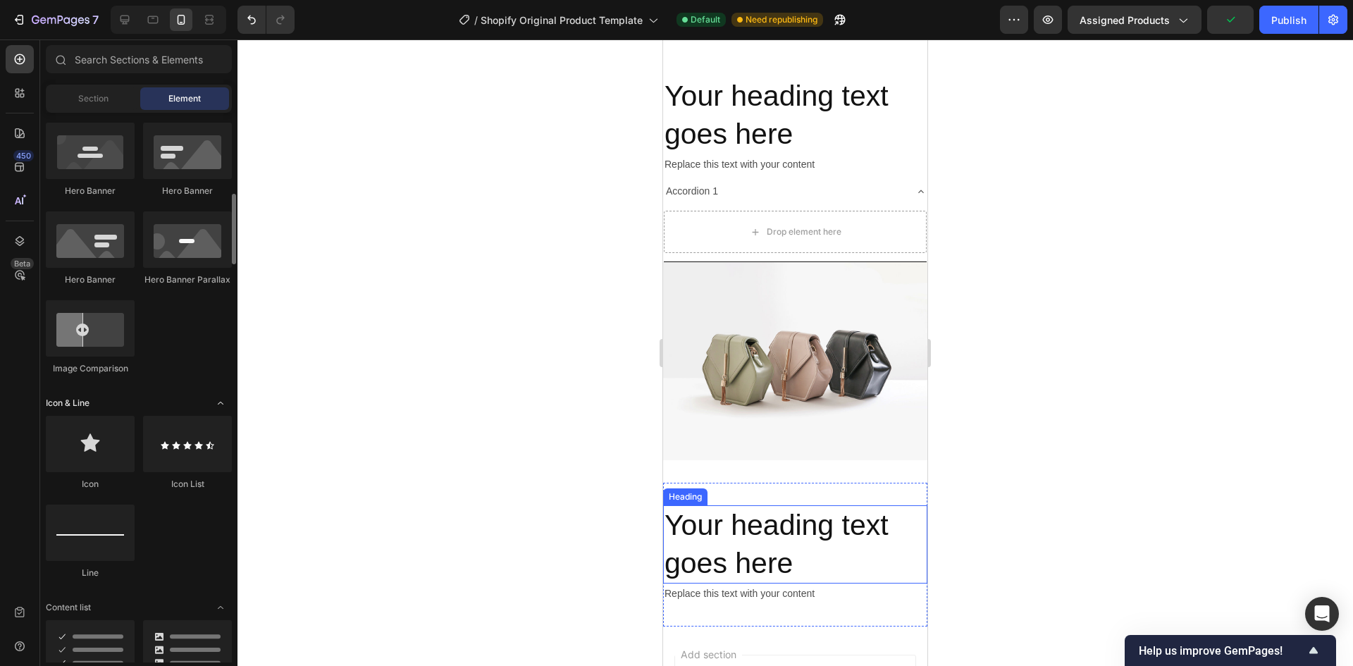
scroll to position [705, 0]
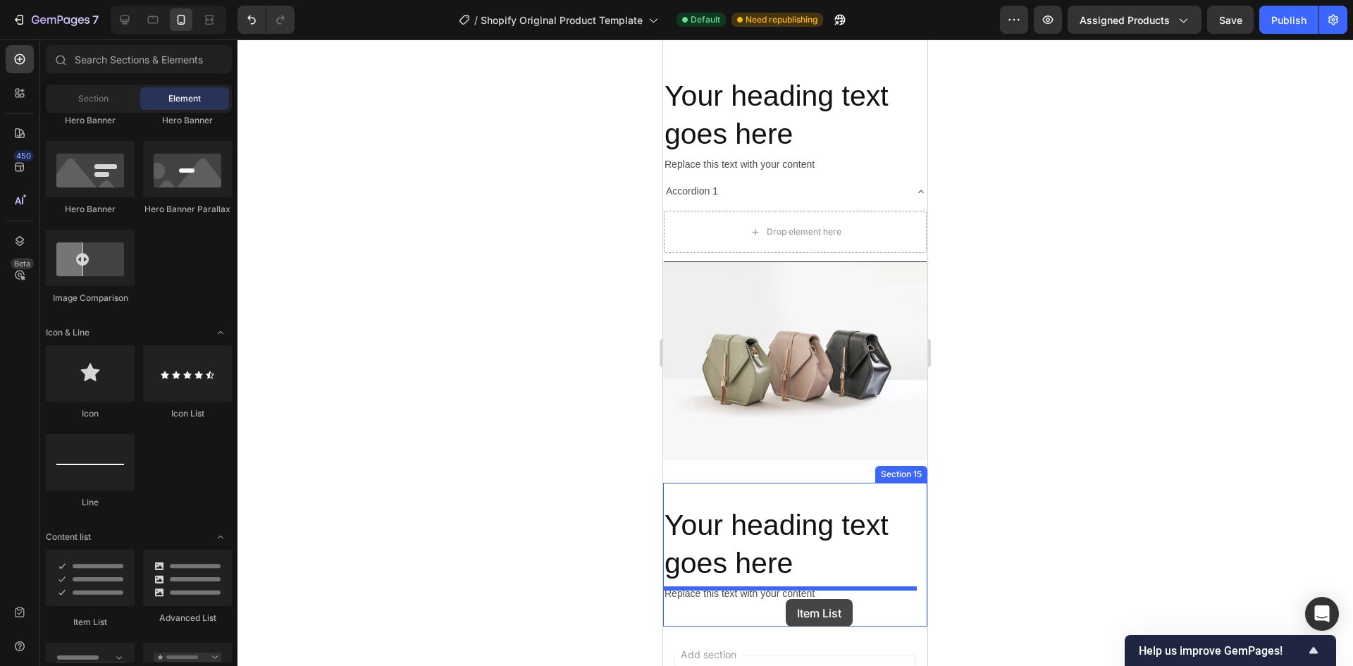
drag, startPoint x: 748, startPoint y: 622, endPoint x: 786, endPoint y: 599, distance: 44.0
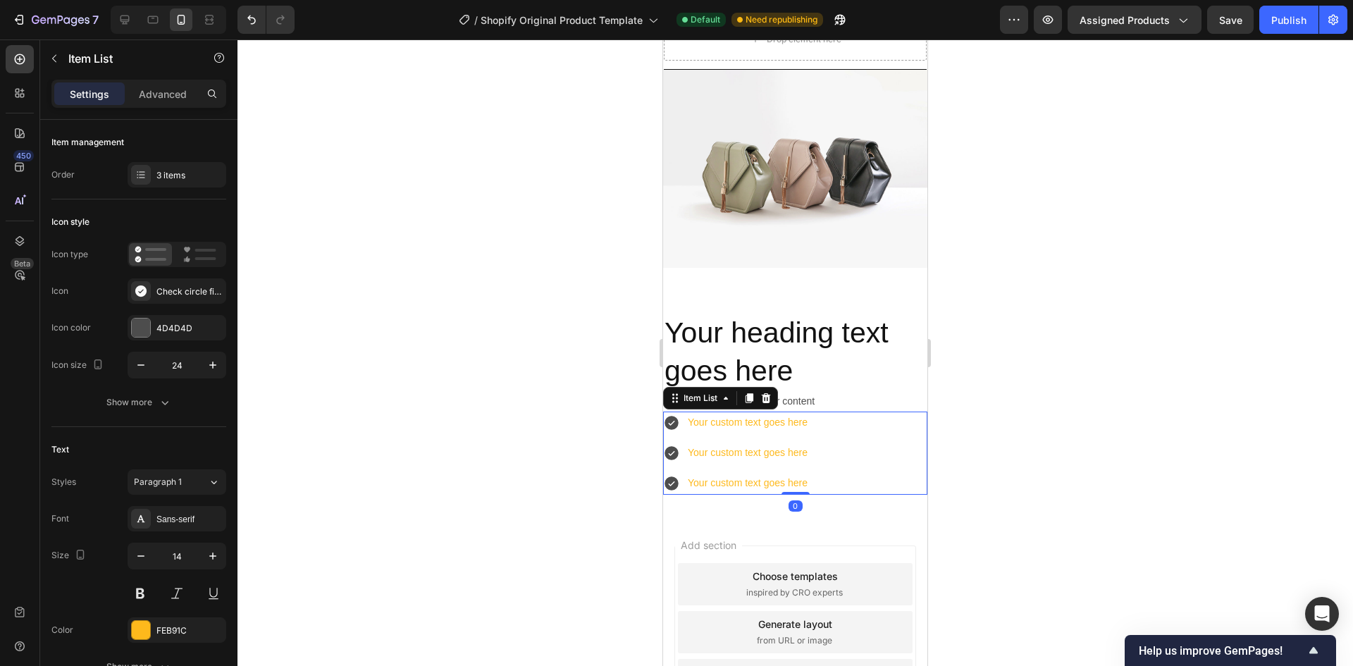
scroll to position [3897, 0]
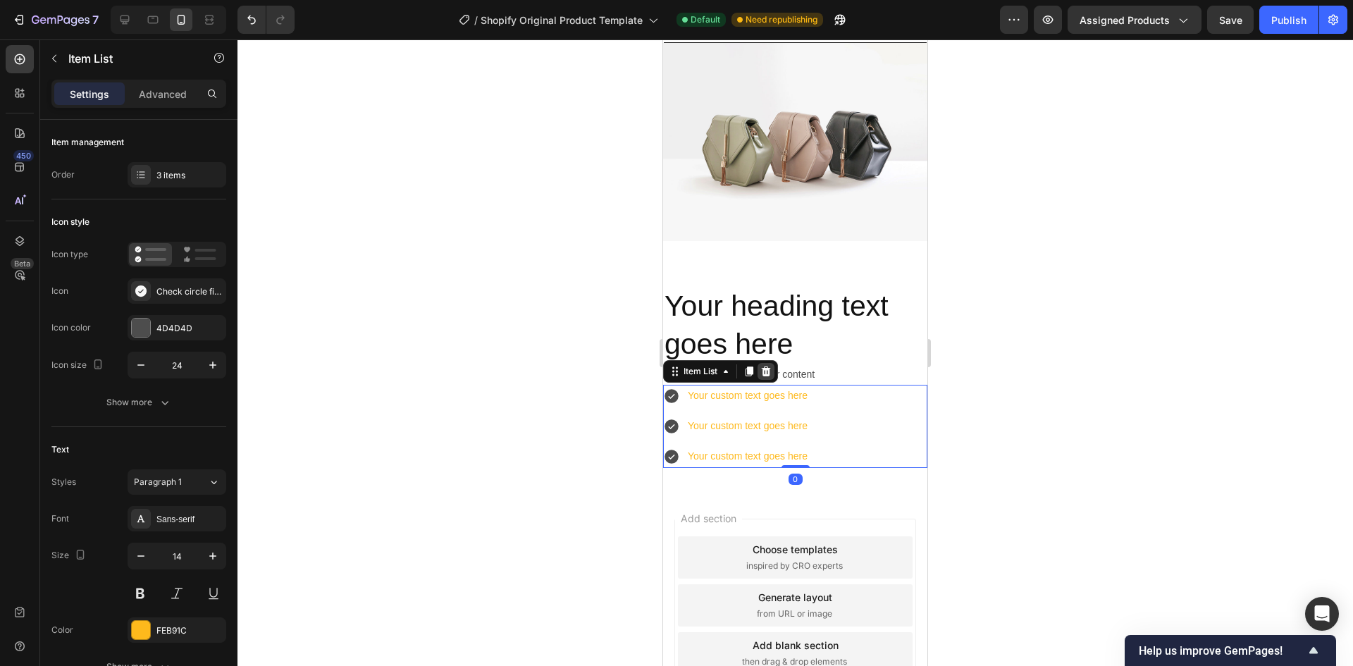
click at [769, 366] on icon at bounding box center [766, 371] width 9 height 10
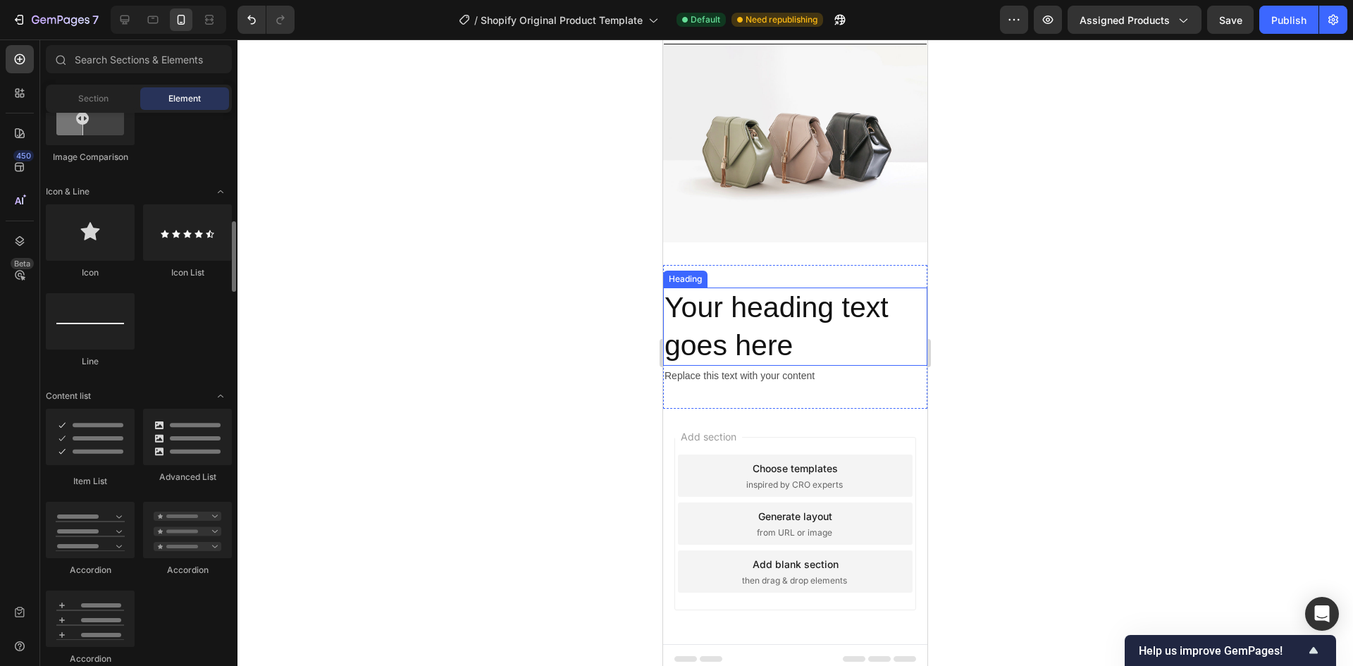
scroll to position [916, 0]
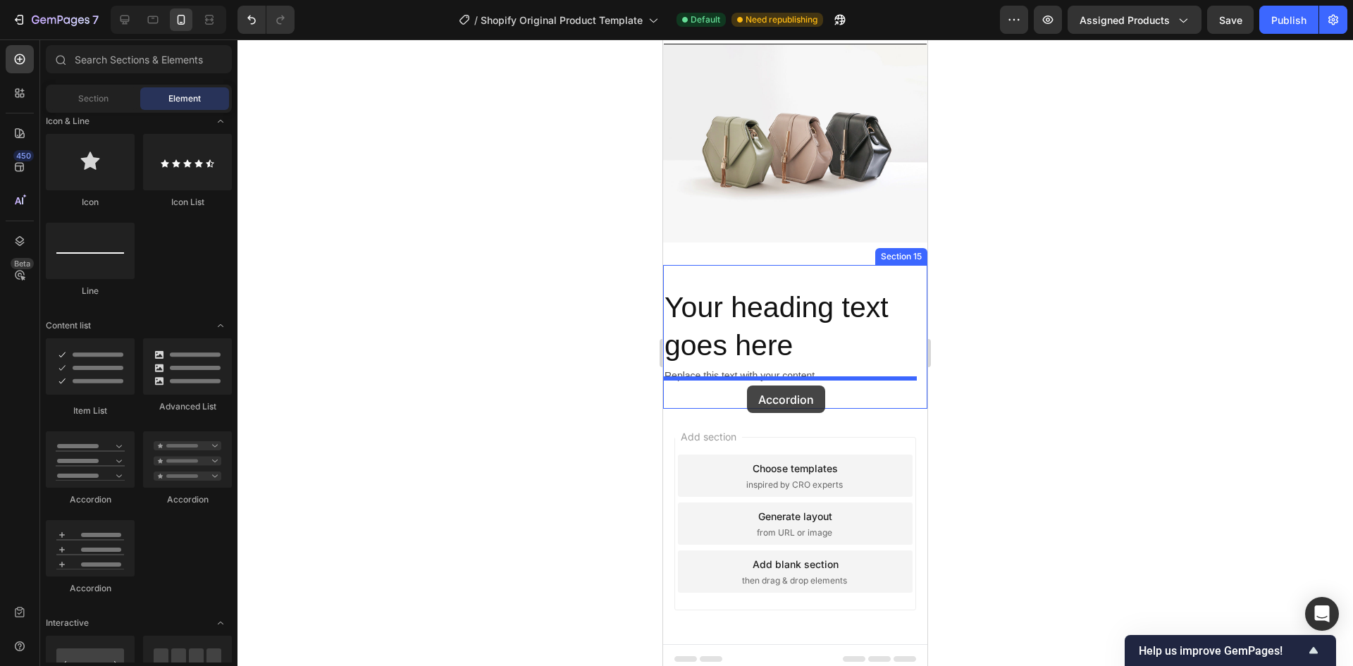
drag, startPoint x: 747, startPoint y: 504, endPoint x: 747, endPoint y: 385, distance: 118.4
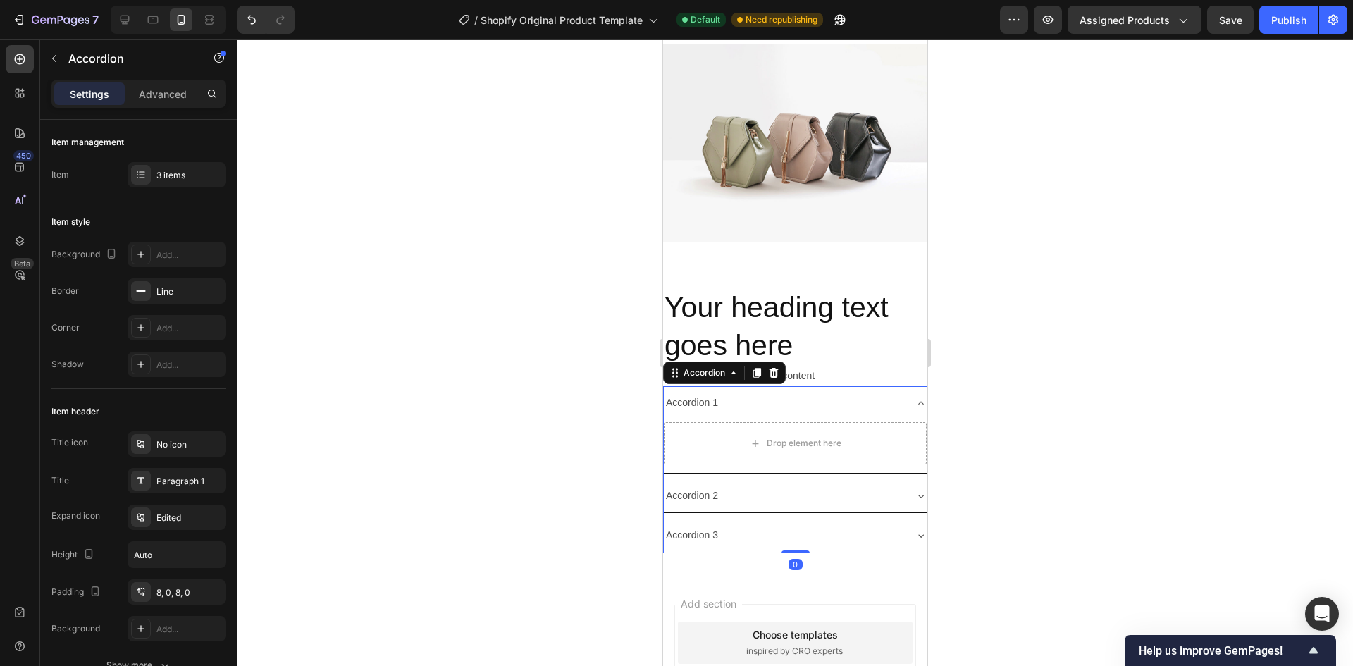
scroll to position [3897, 0]
click at [182, 175] on div "3 items" at bounding box center [189, 175] width 66 height 13
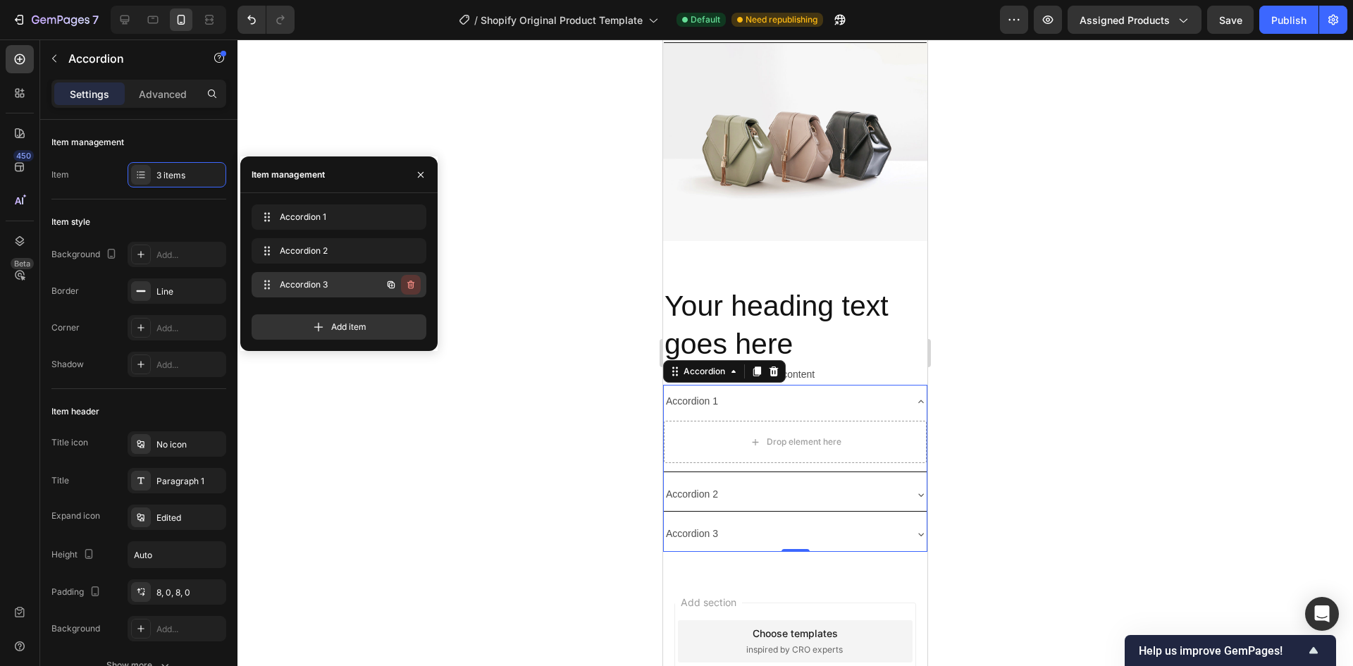
click at [407, 286] on icon "button" at bounding box center [410, 284] width 11 height 11
click at [411, 249] on icon "button" at bounding box center [410, 251] width 7 height 8
click at [409, 244] on button "Delete" at bounding box center [401, 251] width 39 height 20
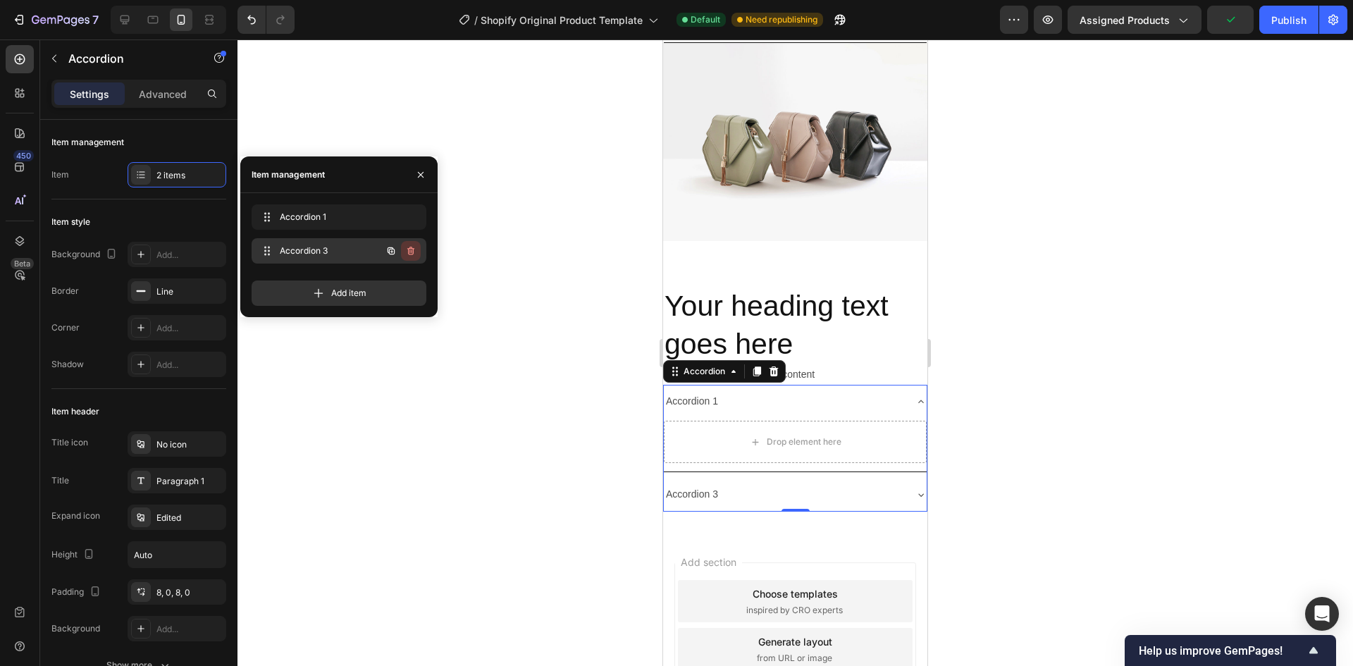
click at [411, 256] on icon "button" at bounding box center [410, 250] width 11 height 11
click at [407, 254] on div "Delete" at bounding box center [401, 250] width 26 height 13
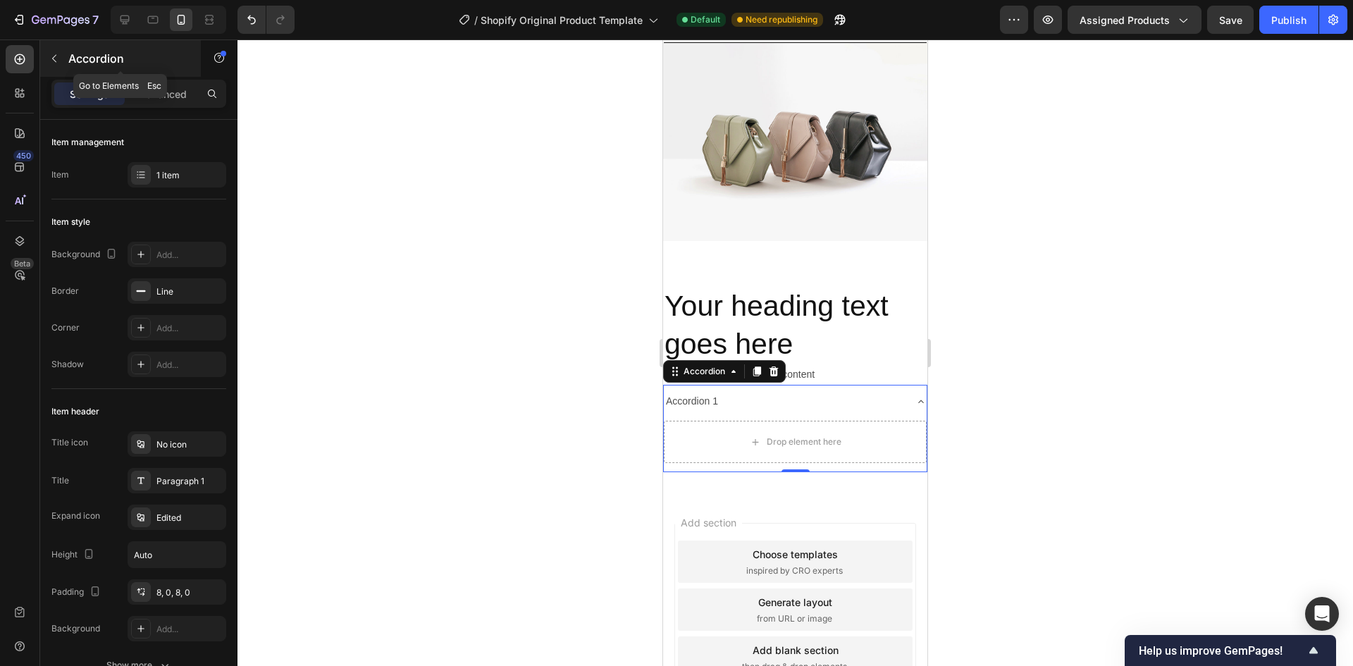
click at [57, 61] on icon "button" at bounding box center [54, 58] width 11 height 11
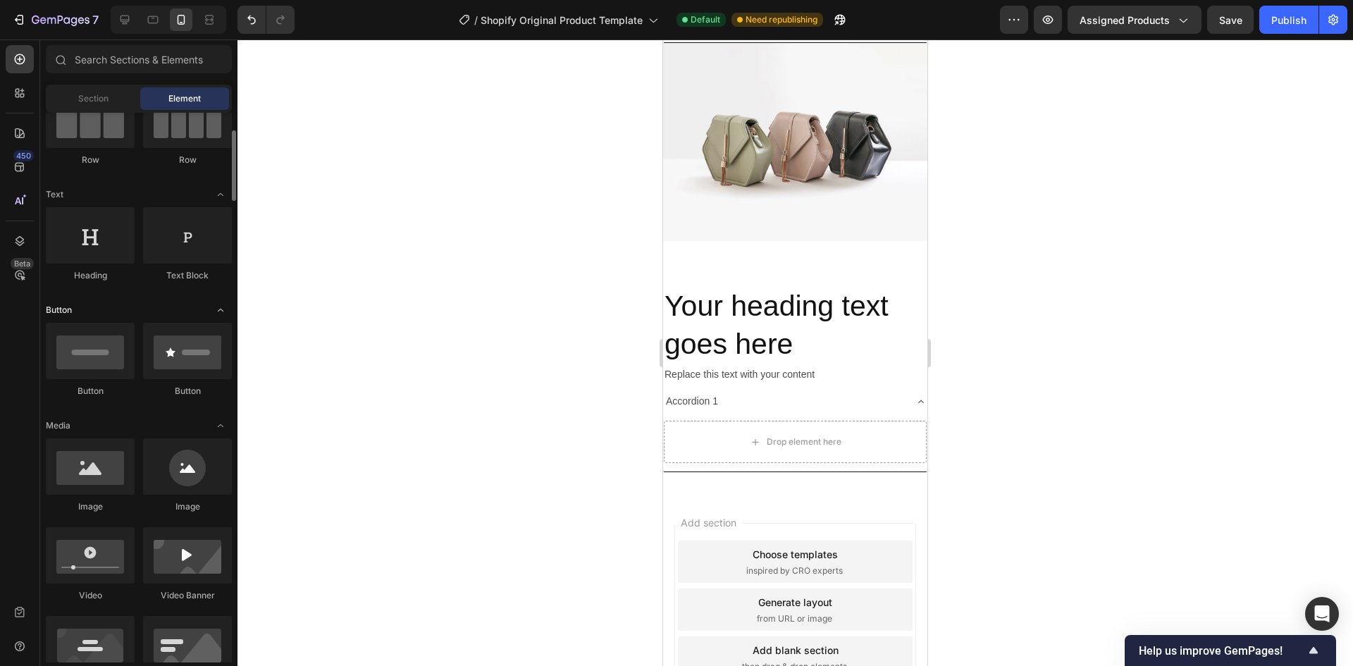
scroll to position [282, 0]
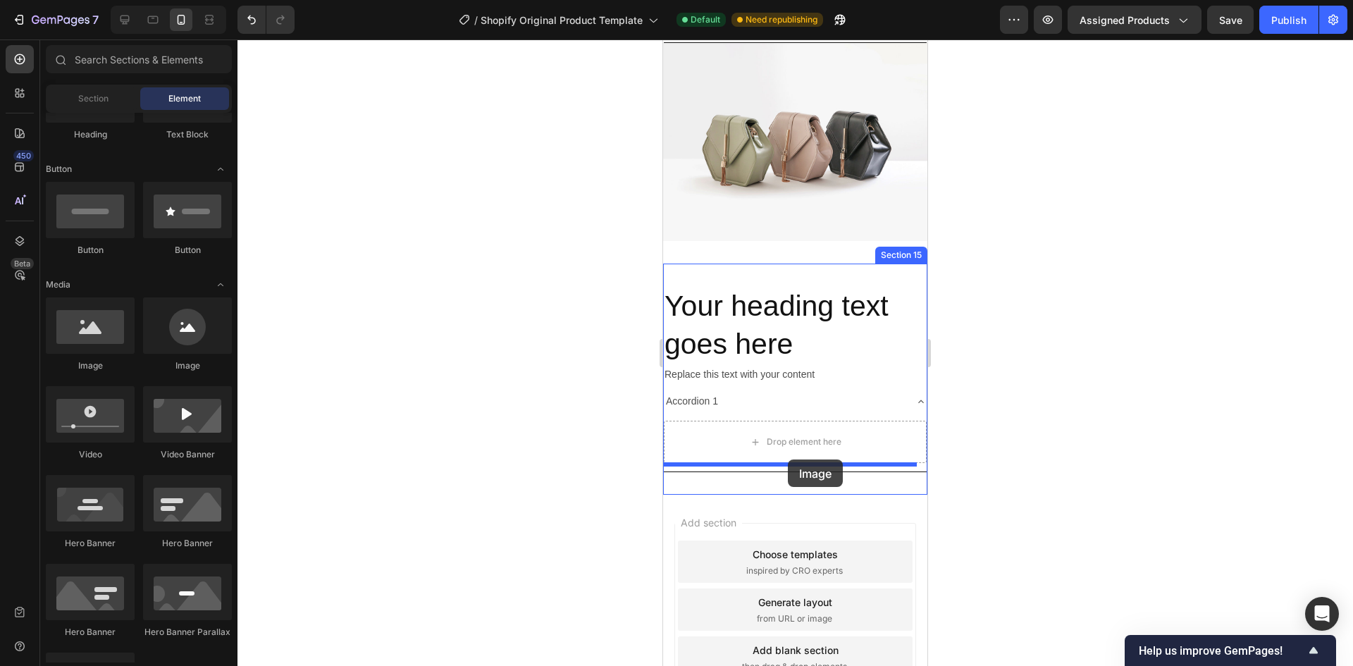
drag, startPoint x: 761, startPoint y: 389, endPoint x: 788, endPoint y: 459, distance: 75.4
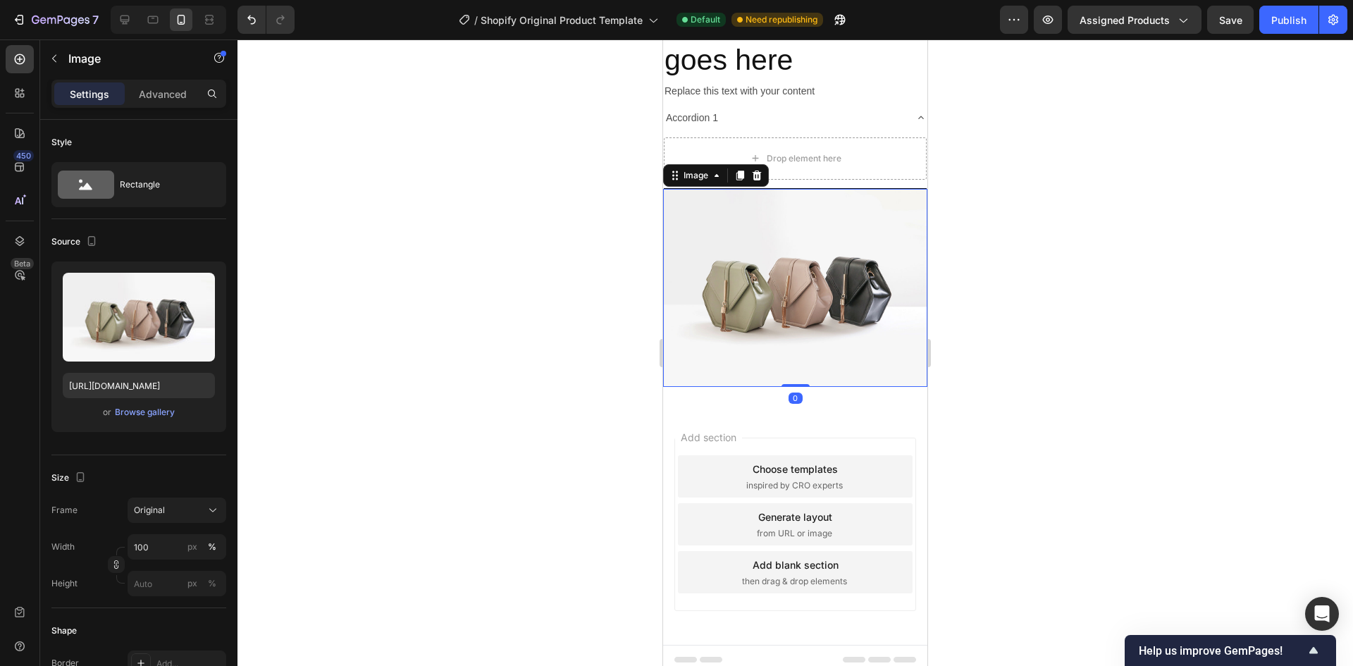
scroll to position [4174, 0]
click at [905, 181] on div "Drop element here" at bounding box center [795, 161] width 263 height 54
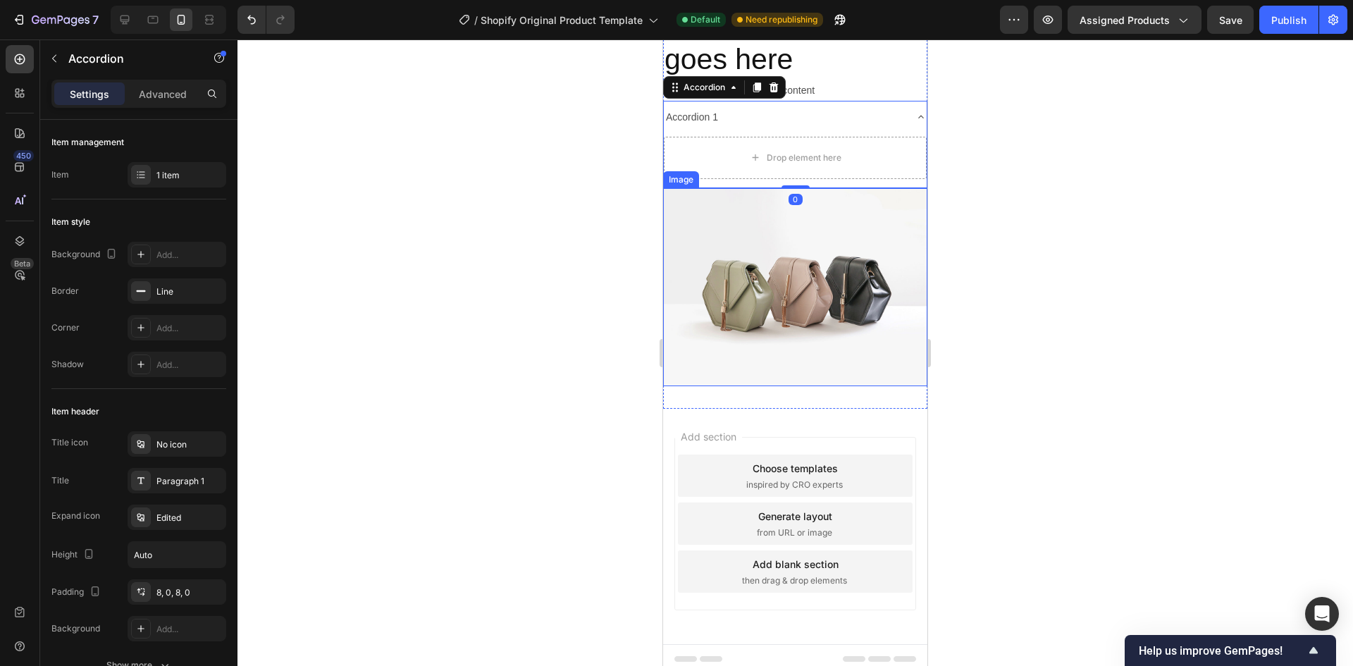
click at [911, 190] on img at bounding box center [795, 287] width 264 height 198
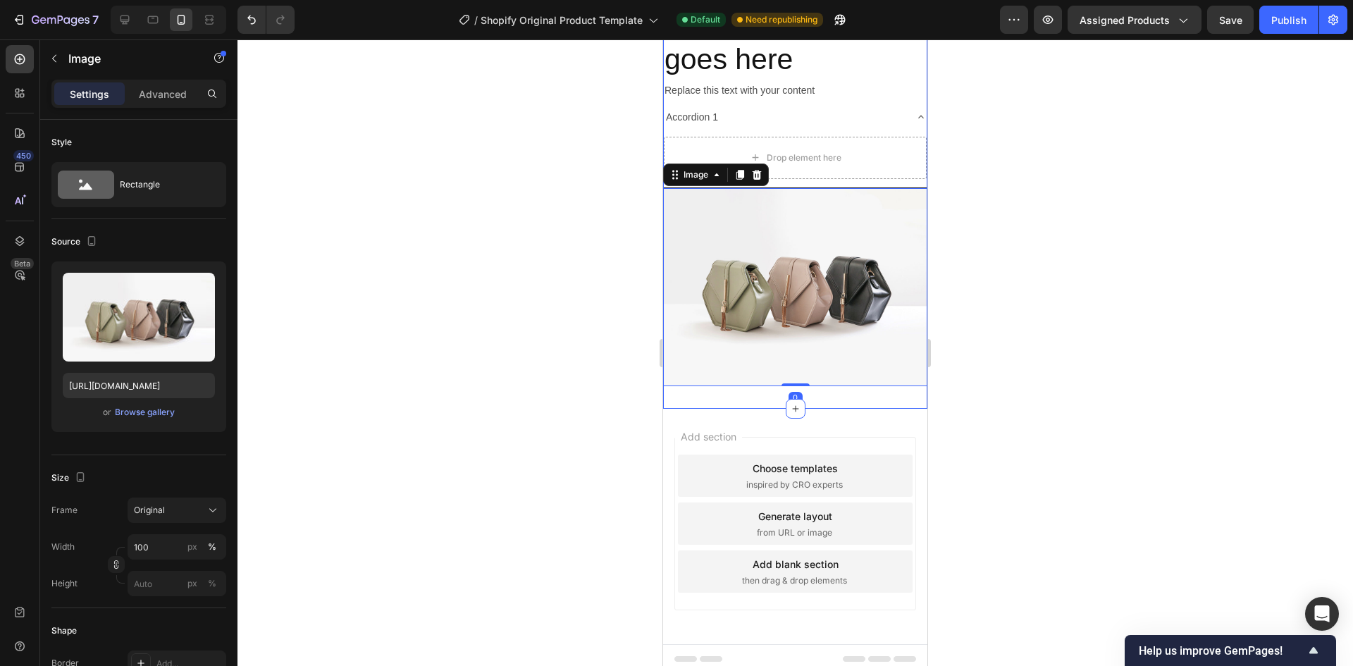
click at [840, 395] on div "Your heading text goes here Heading Replace this text with your content Text Bl…" at bounding box center [795, 194] width 264 height 429
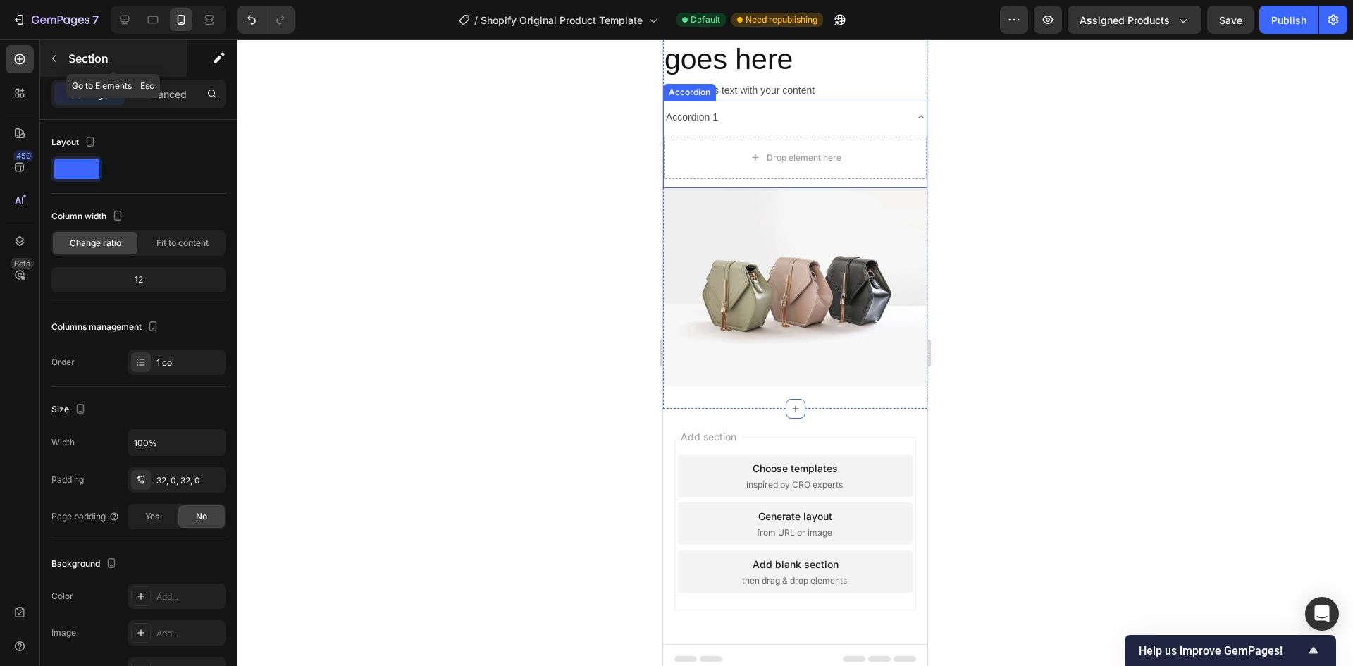
click at [55, 53] on icon "button" at bounding box center [54, 58] width 11 height 11
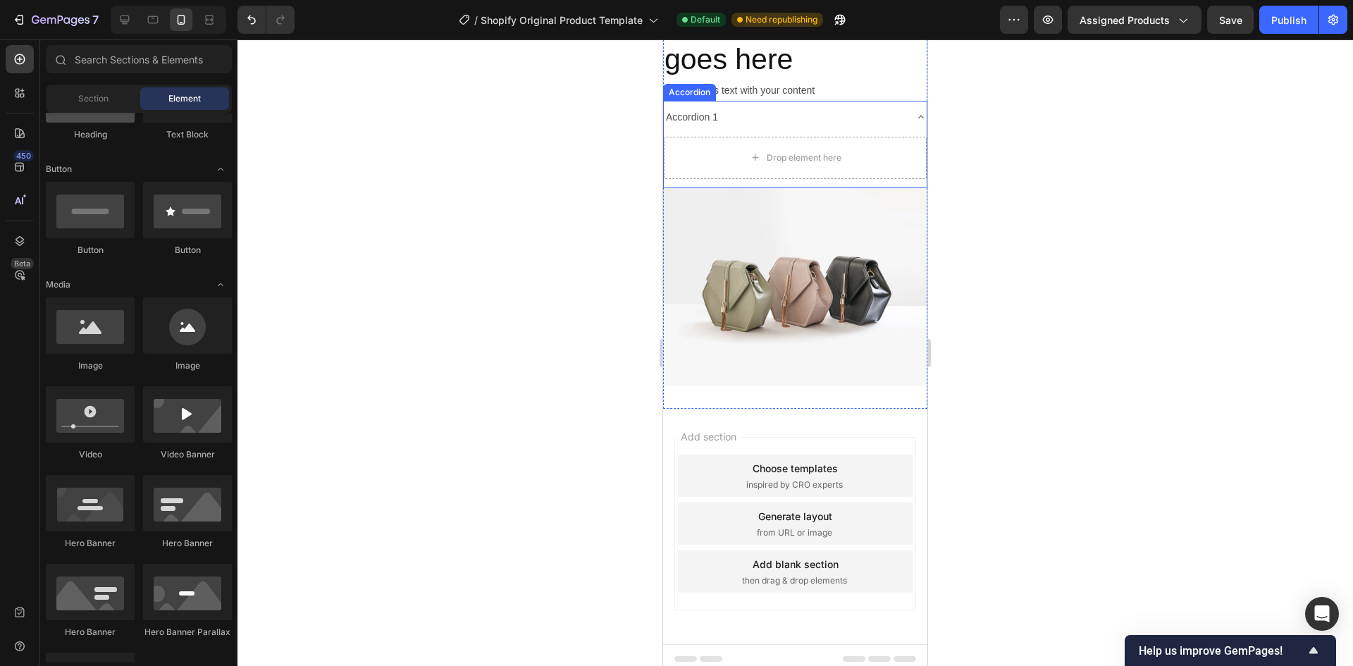
scroll to position [0, 0]
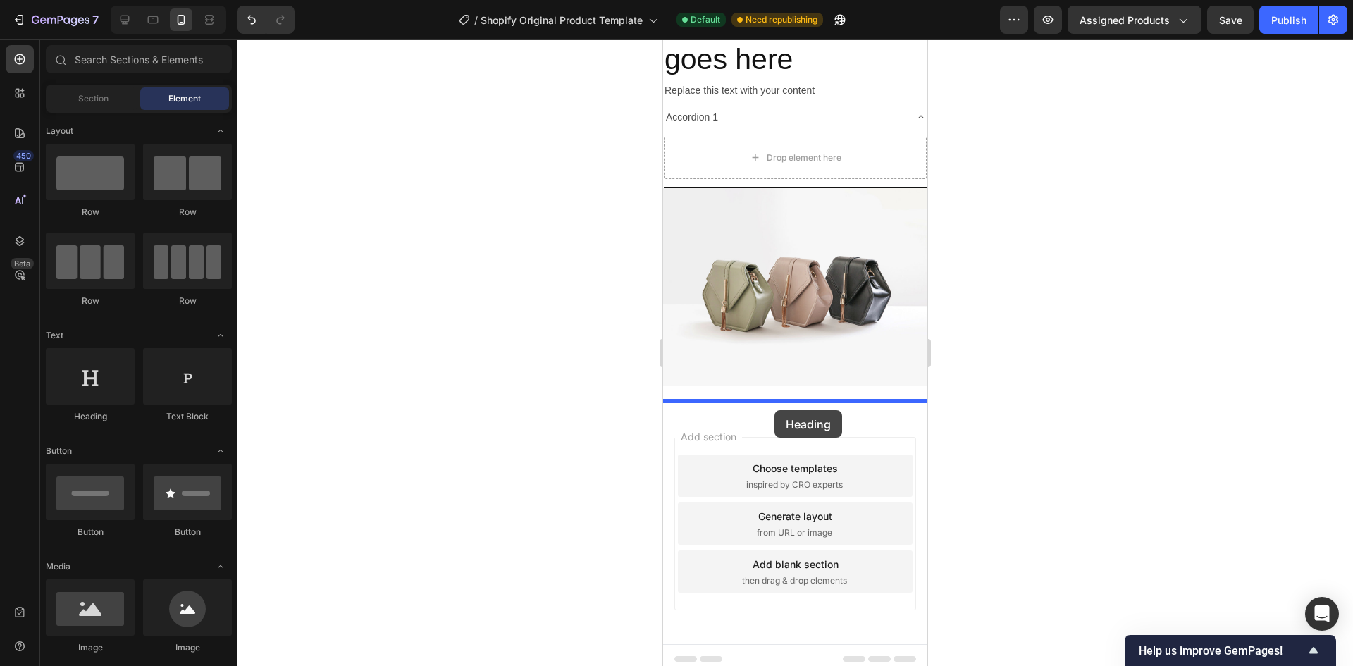
drag, startPoint x: 768, startPoint y: 430, endPoint x: 774, endPoint y: 410, distance: 21.4
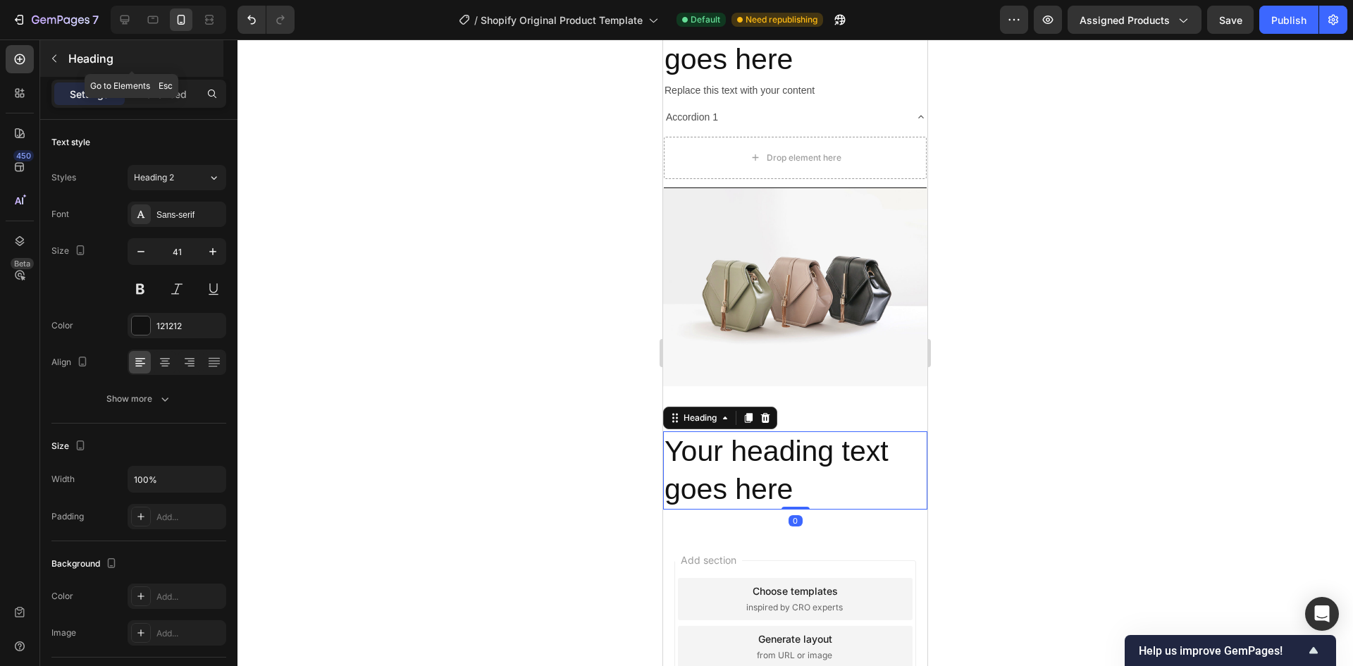
click at [54, 58] on icon "button" at bounding box center [54, 58] width 11 height 11
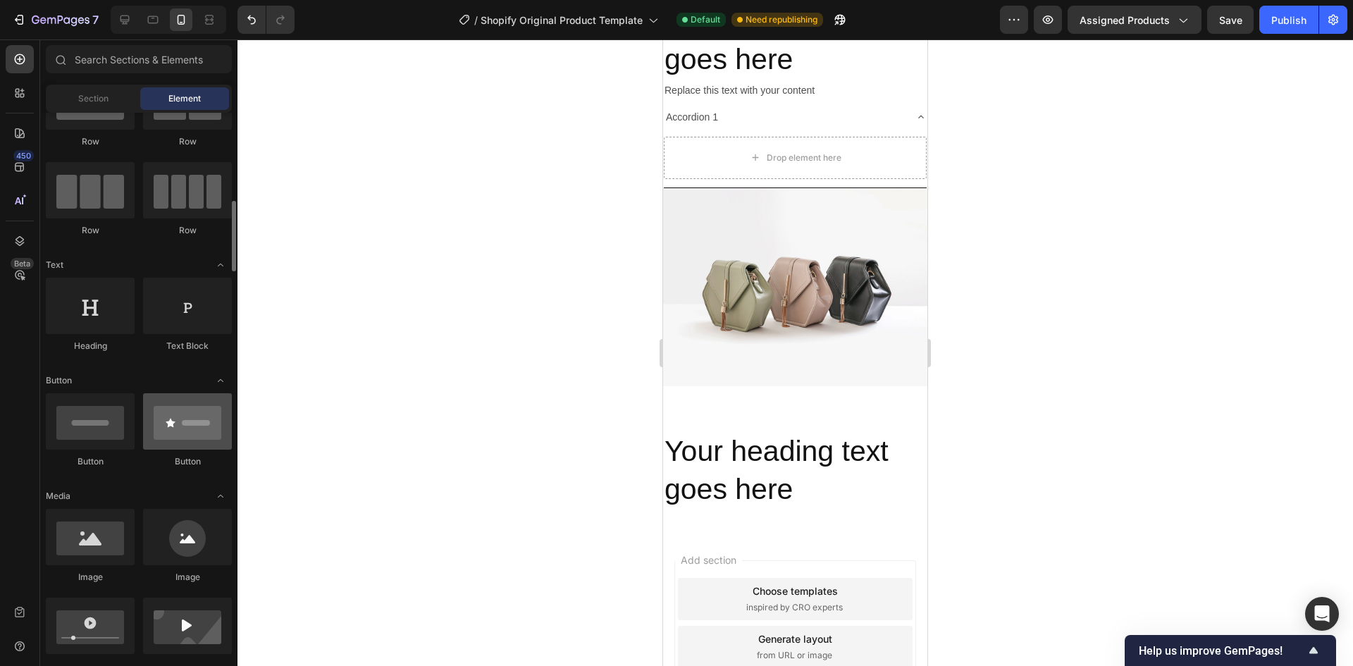
scroll to position [141, 0]
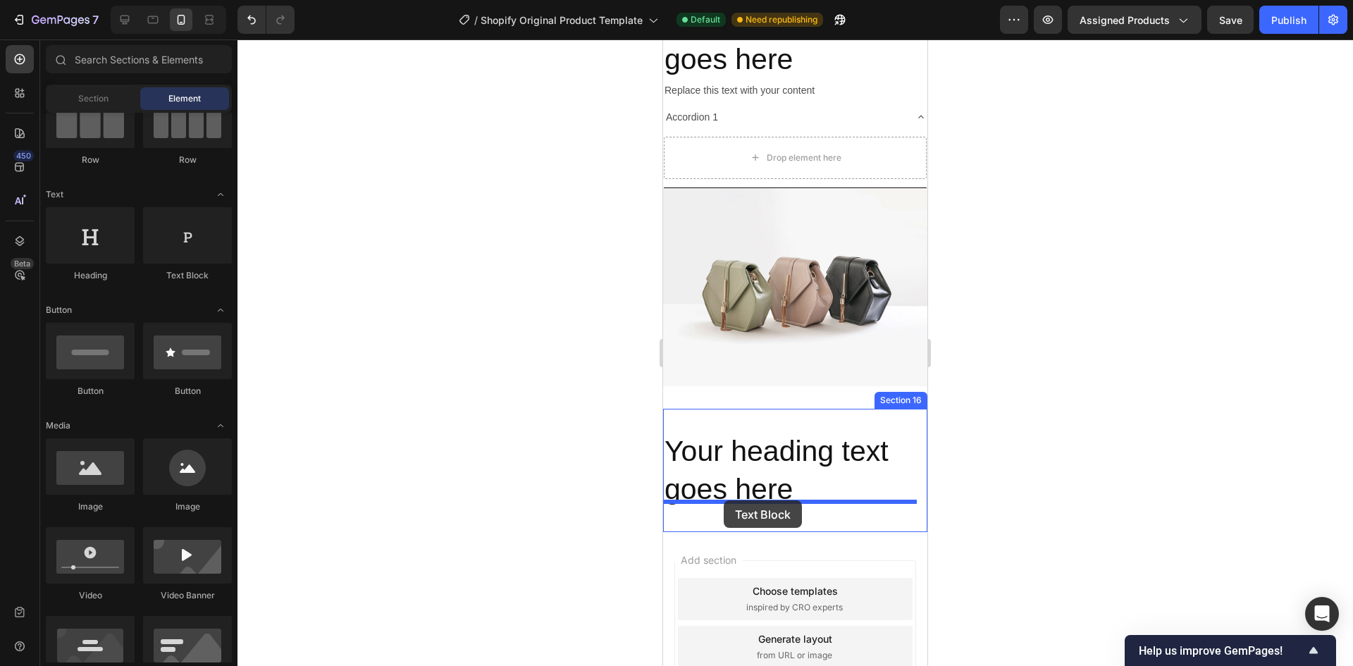
drag, startPoint x: 845, startPoint y: 288, endPoint x: 724, endPoint y: 500, distance: 243.9
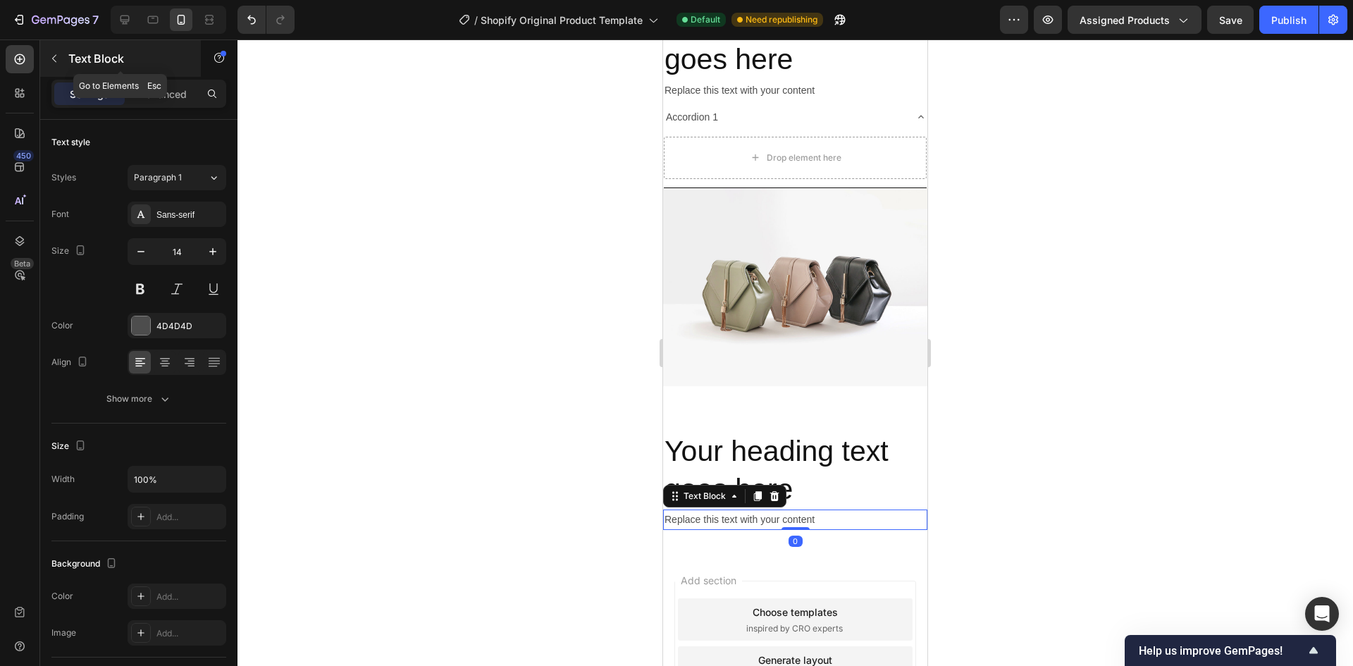
click at [54, 54] on icon "button" at bounding box center [54, 58] width 11 height 11
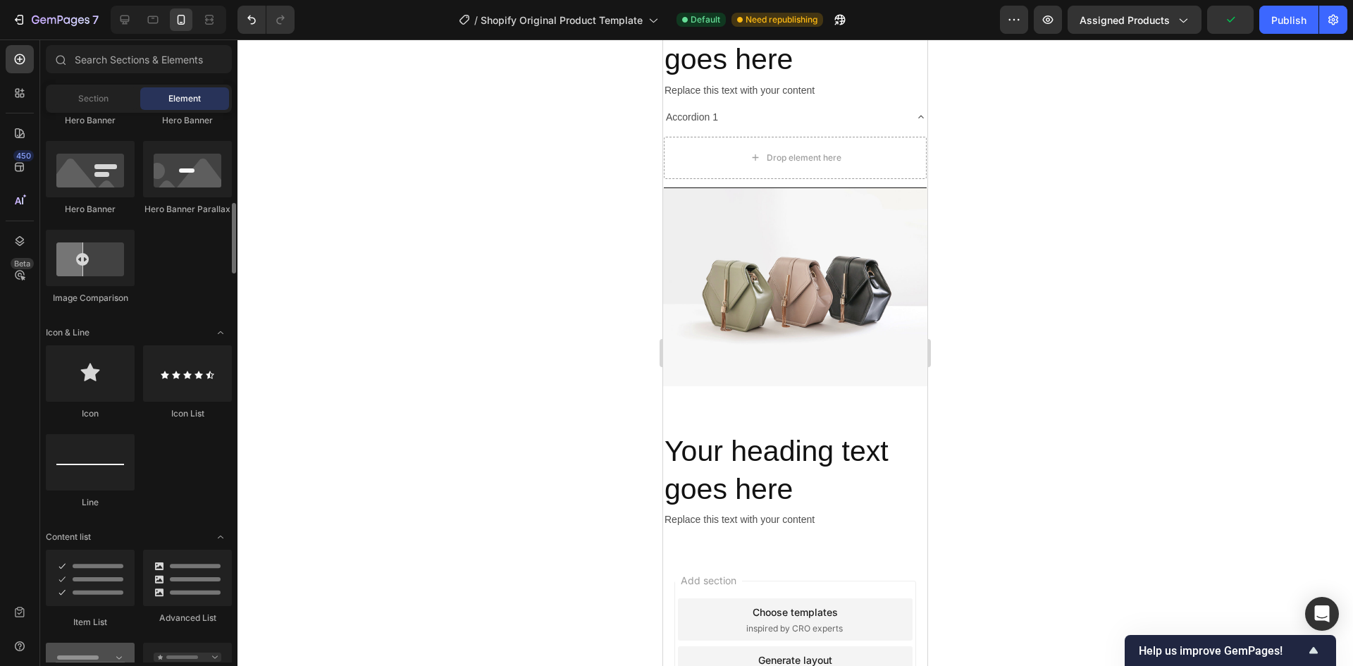
scroll to position [845, 0]
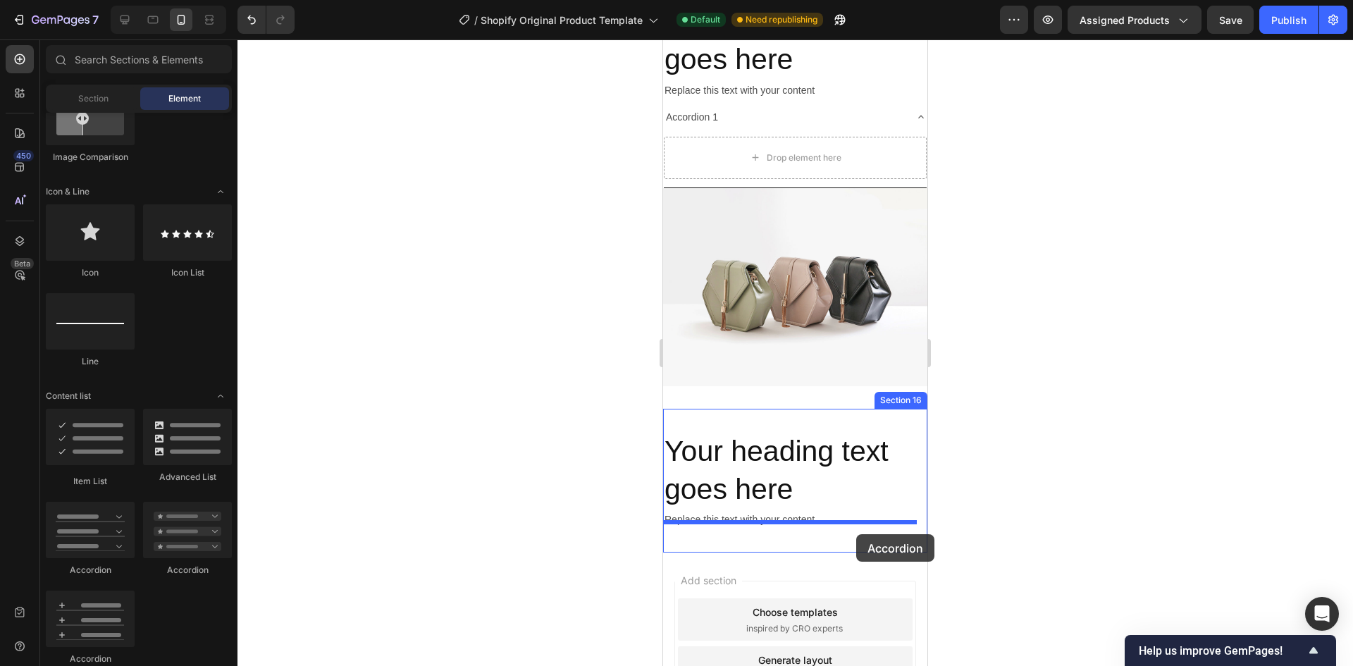
drag, startPoint x: 764, startPoint y: 590, endPoint x: 855, endPoint y: 534, distance: 107.5
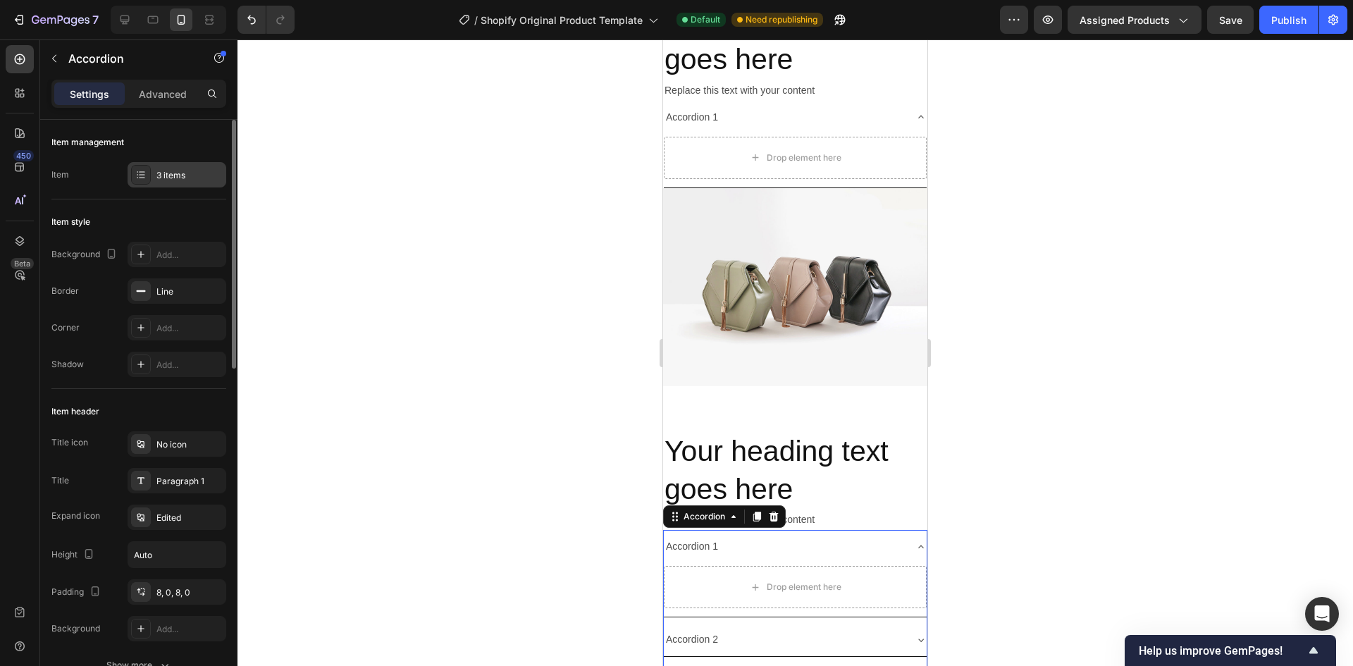
click at [190, 170] on div "3 items" at bounding box center [189, 175] width 66 height 13
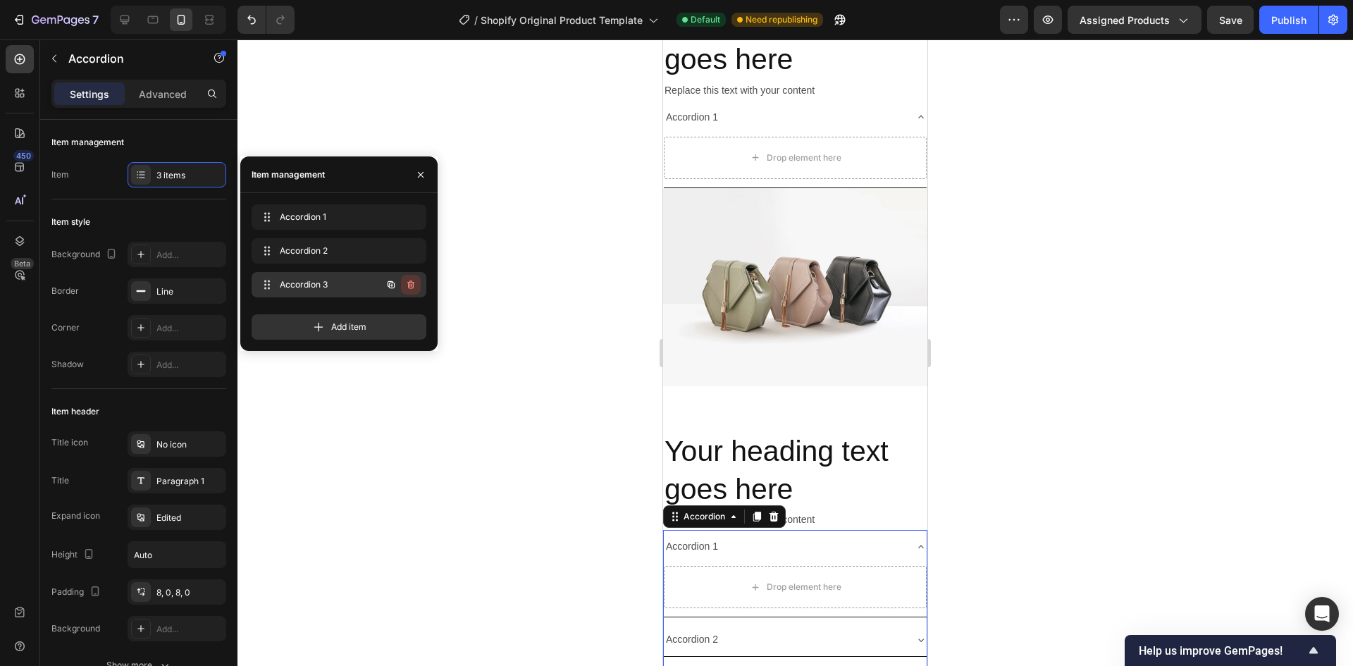
click at [411, 286] on icon "button" at bounding box center [411, 286] width 1 height 4
click at [404, 281] on div "Delete" at bounding box center [401, 284] width 26 height 13
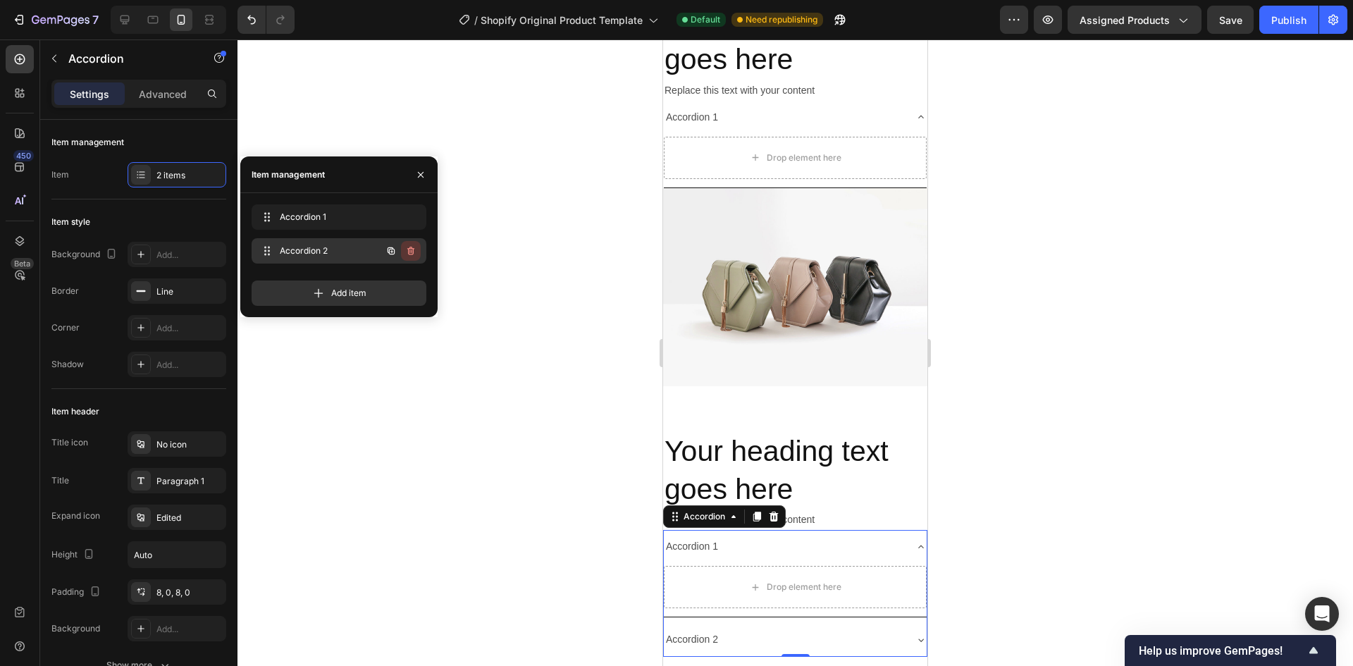
click at [414, 250] on icon "button" at bounding box center [410, 251] width 7 height 8
click at [407, 252] on div "Delete" at bounding box center [401, 250] width 26 height 13
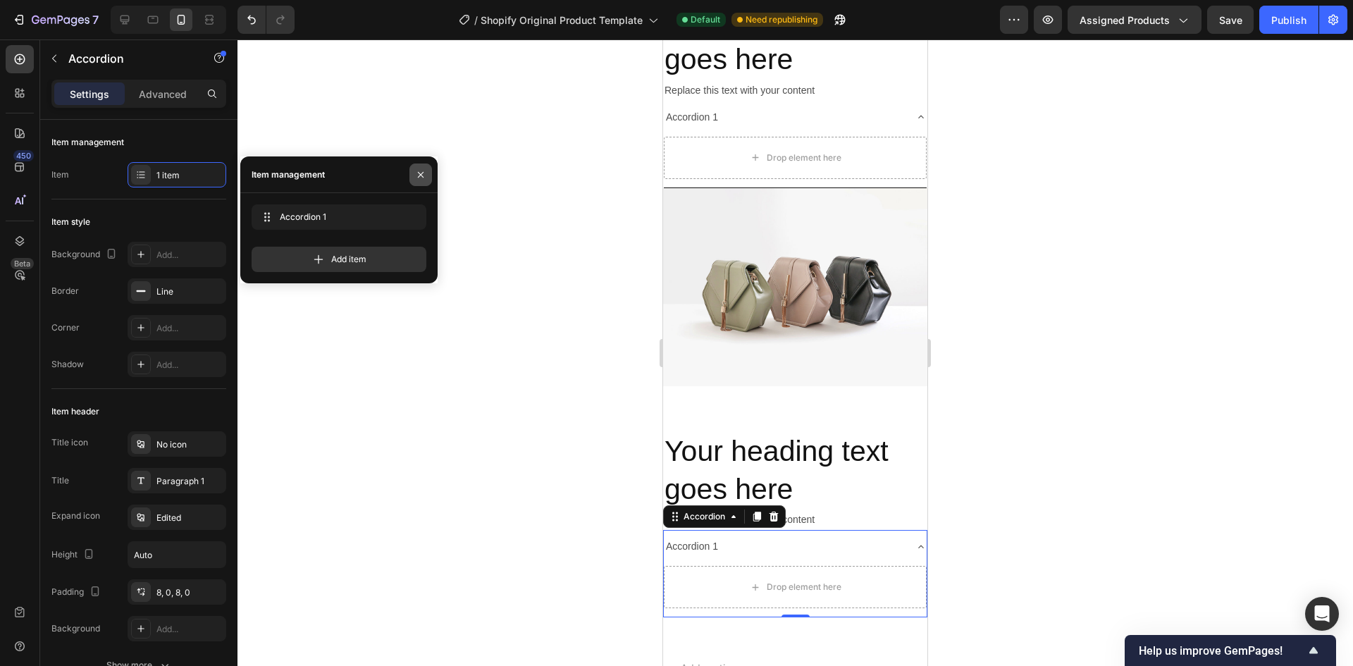
click at [422, 173] on icon "button" at bounding box center [421, 174] width 6 height 6
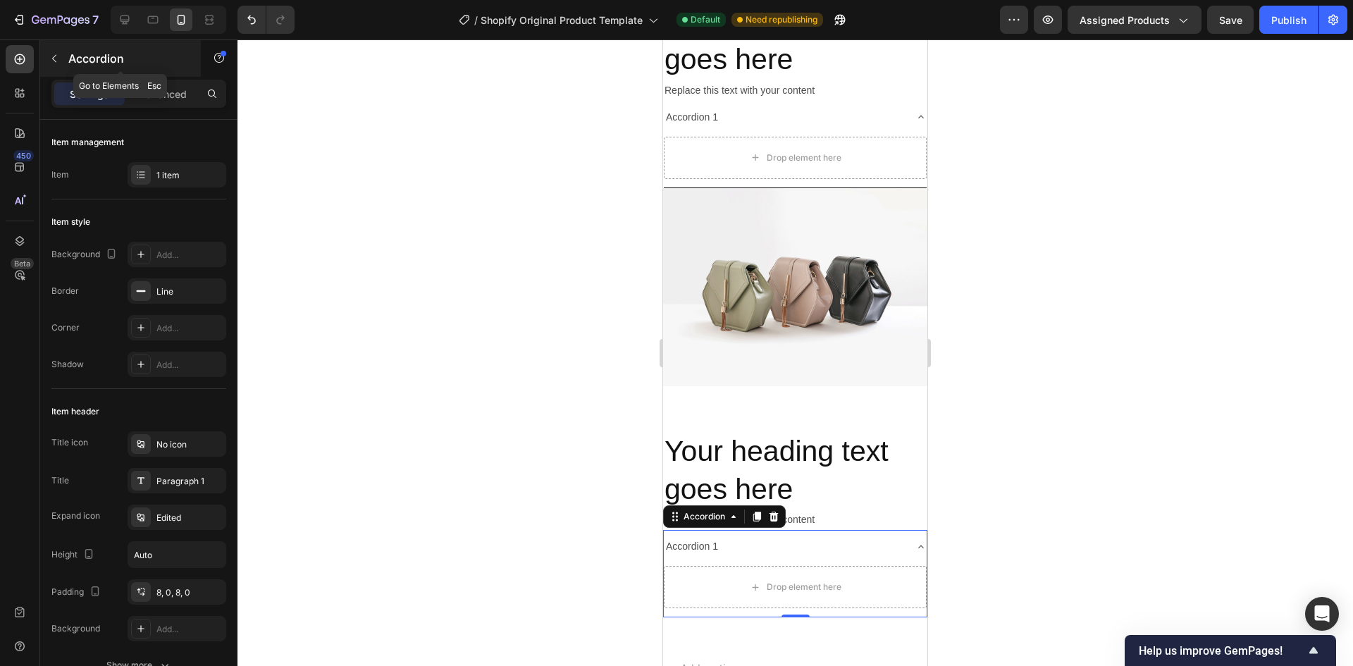
click at [51, 56] on icon "button" at bounding box center [54, 58] width 11 height 11
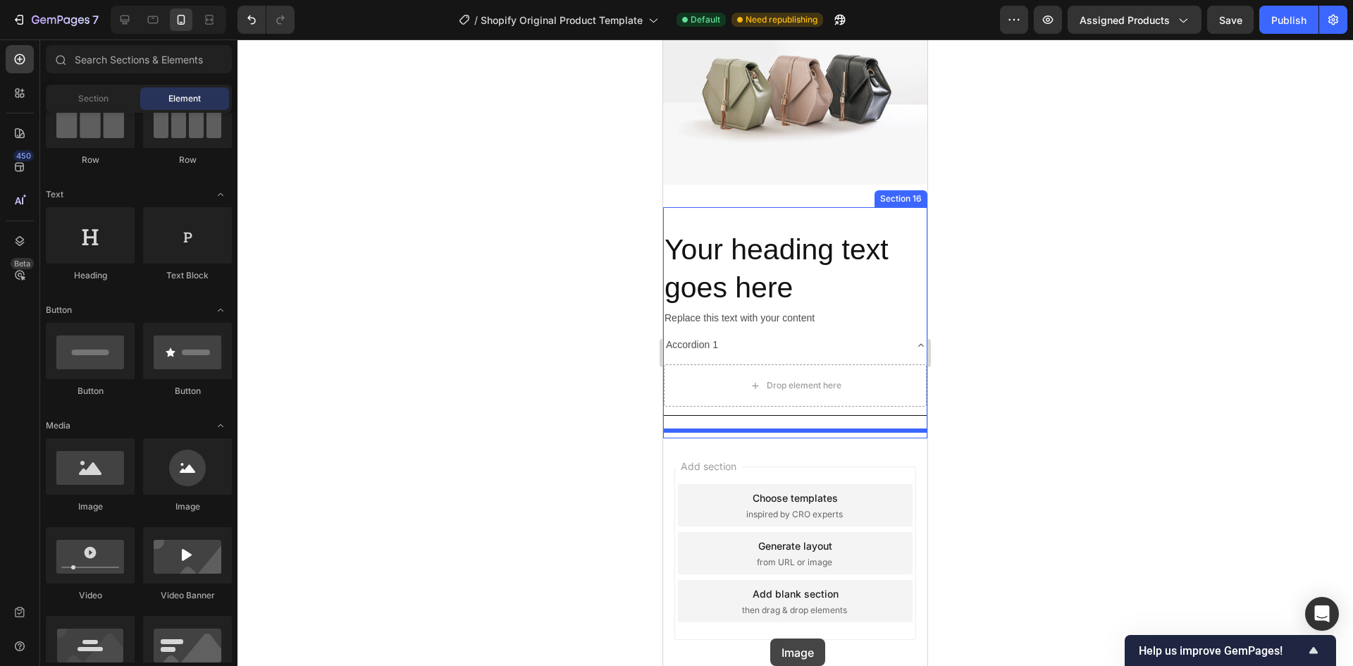
scroll to position [4405, 0]
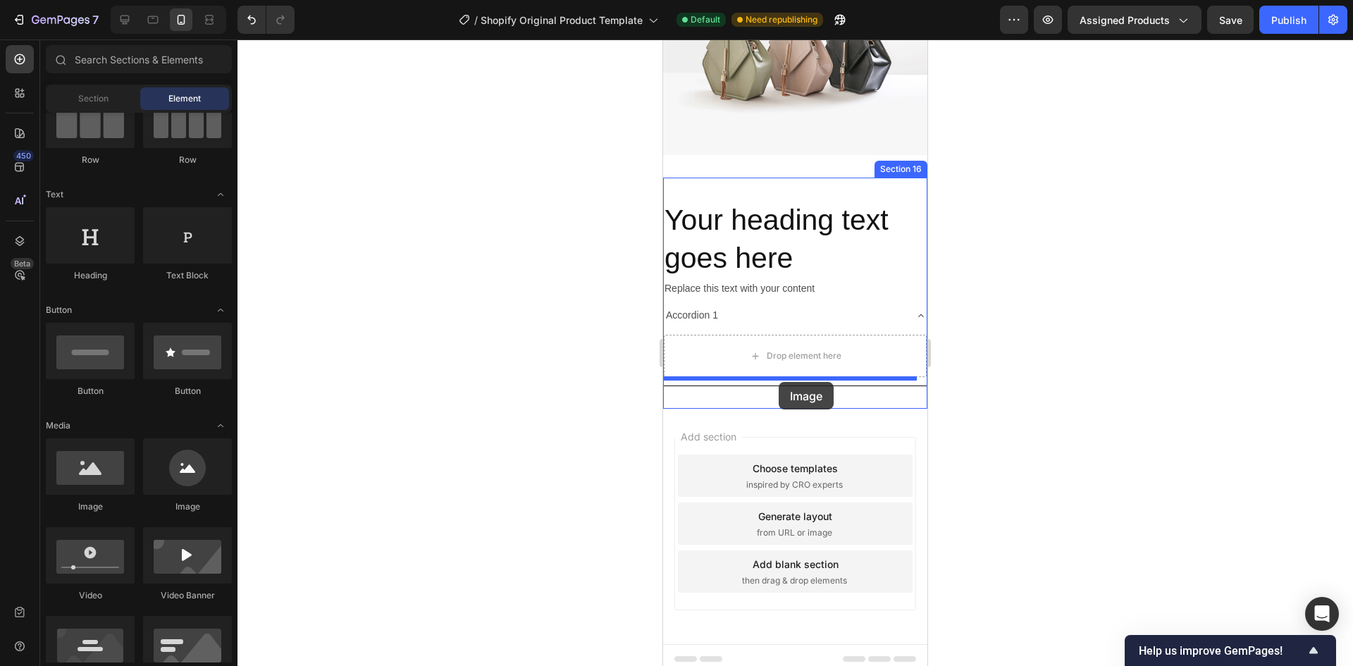
drag, startPoint x: 755, startPoint y: 531, endPoint x: 779, endPoint y: 382, distance: 150.6
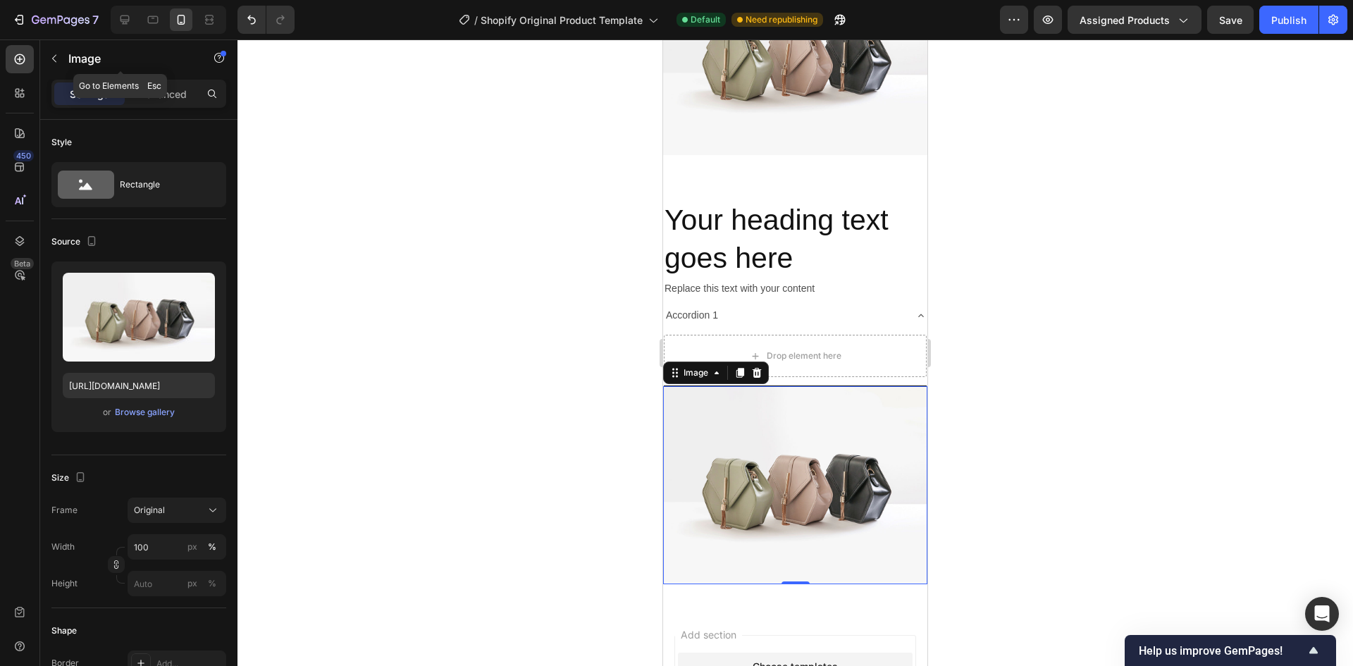
click at [63, 54] on button "button" at bounding box center [54, 58] width 23 height 23
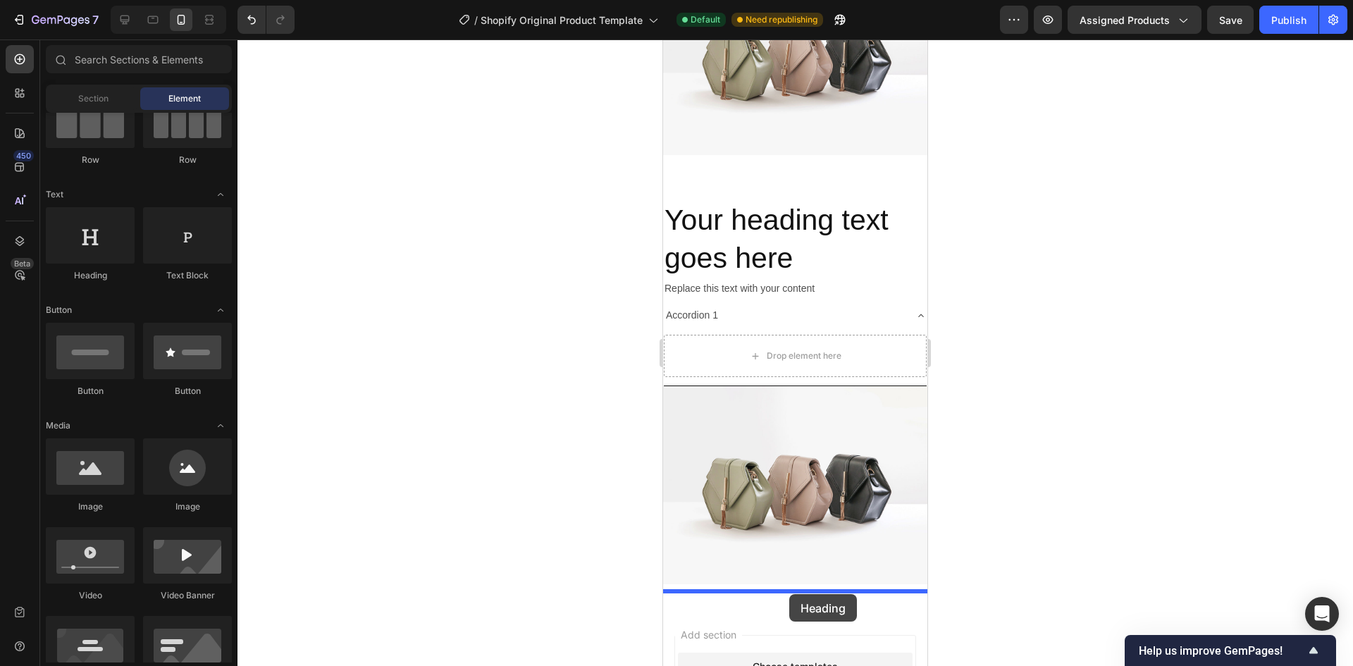
drag, startPoint x: 755, startPoint y: 294, endPoint x: 789, endPoint y: 594, distance: 302.1
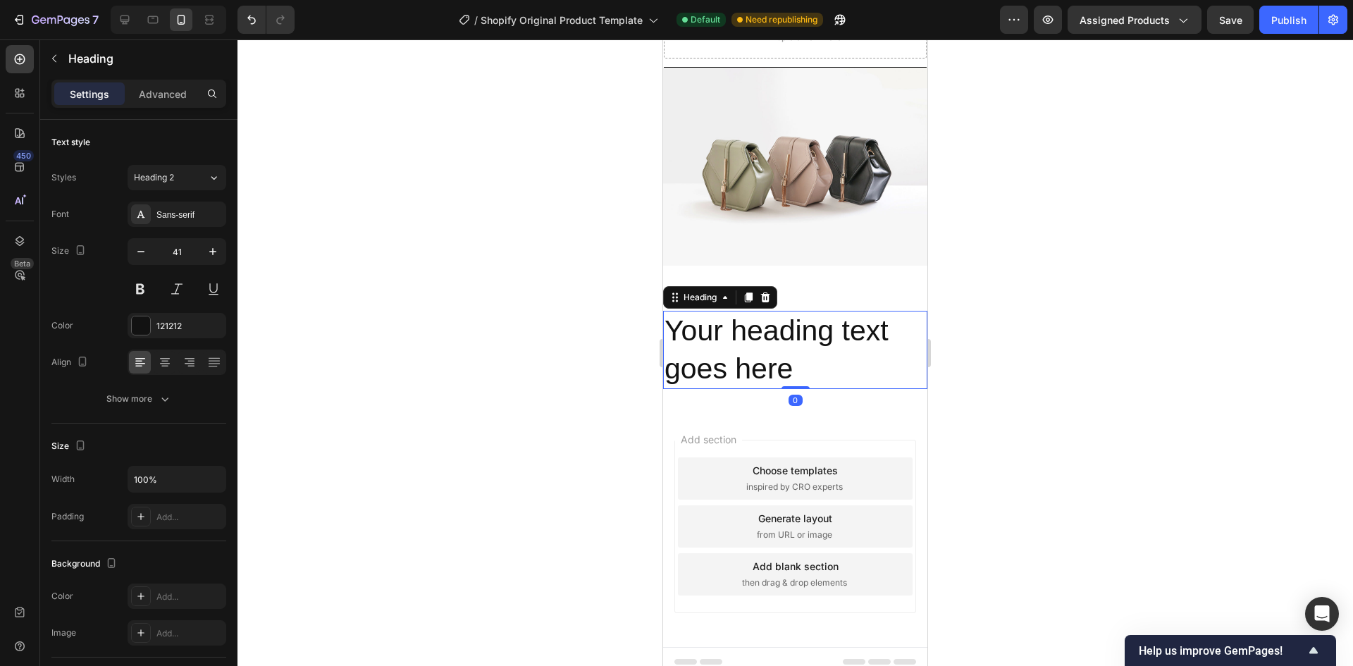
scroll to position [4718, 0]
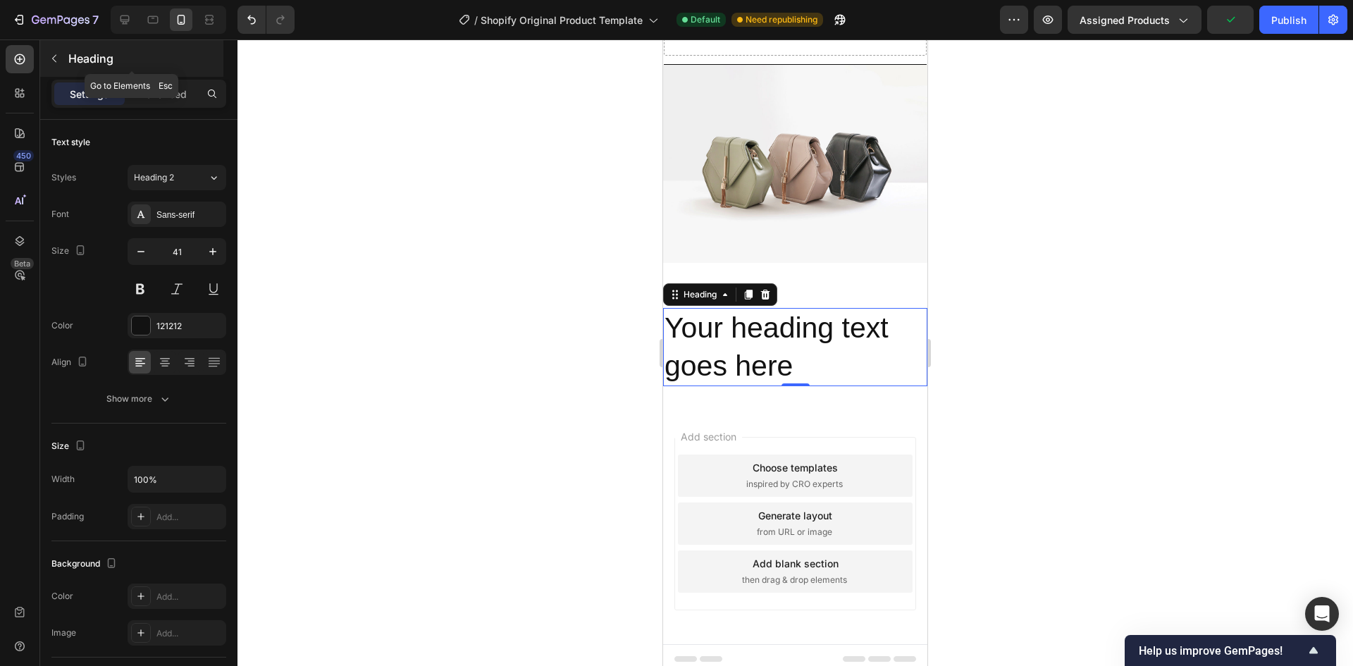
click at [58, 64] on button "button" at bounding box center [54, 58] width 23 height 23
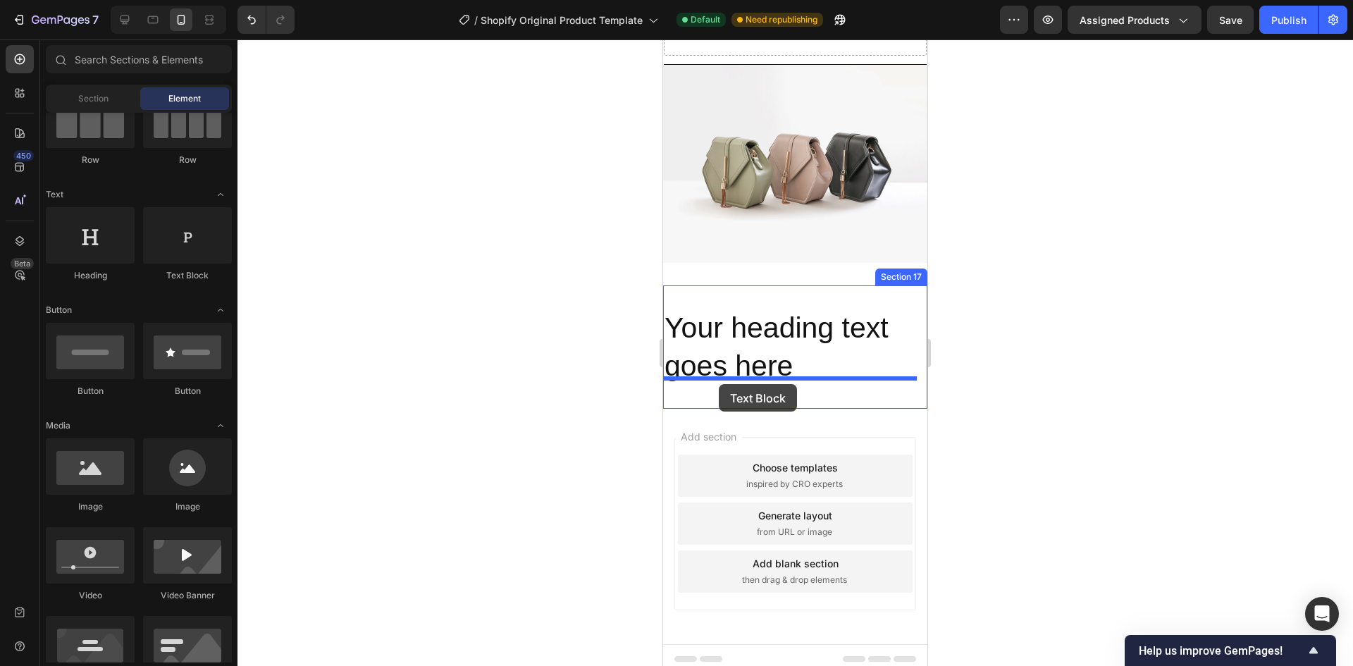
drag, startPoint x: 829, startPoint y: 285, endPoint x: 1290, endPoint y: 422, distance: 480.8
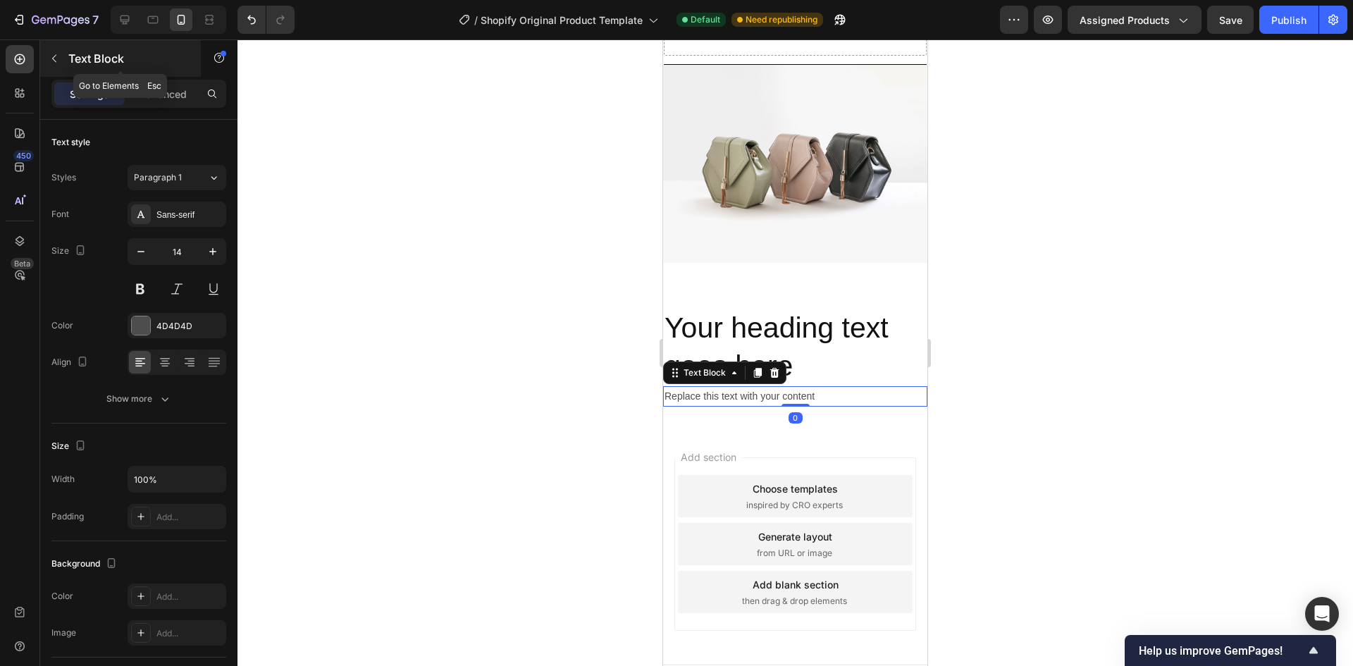
click at [58, 59] on icon "button" at bounding box center [54, 58] width 11 height 11
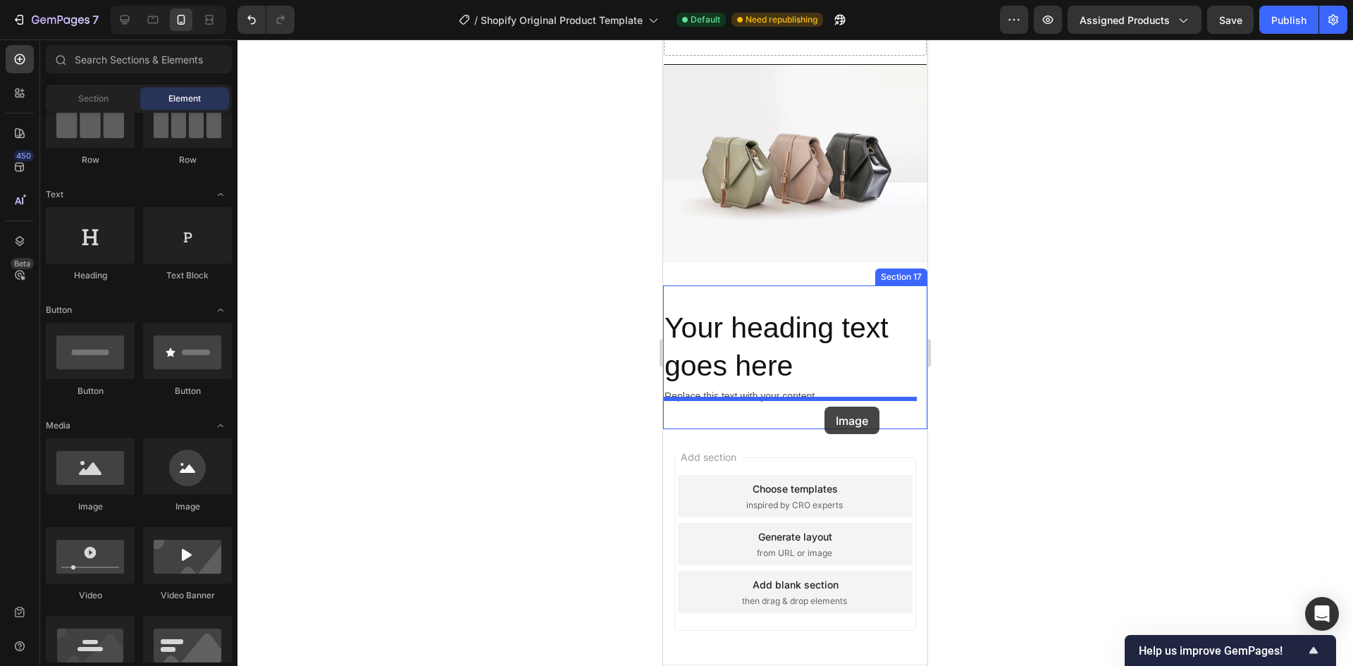
drag, startPoint x: 748, startPoint y: 535, endPoint x: 824, endPoint y: 407, distance: 149.1
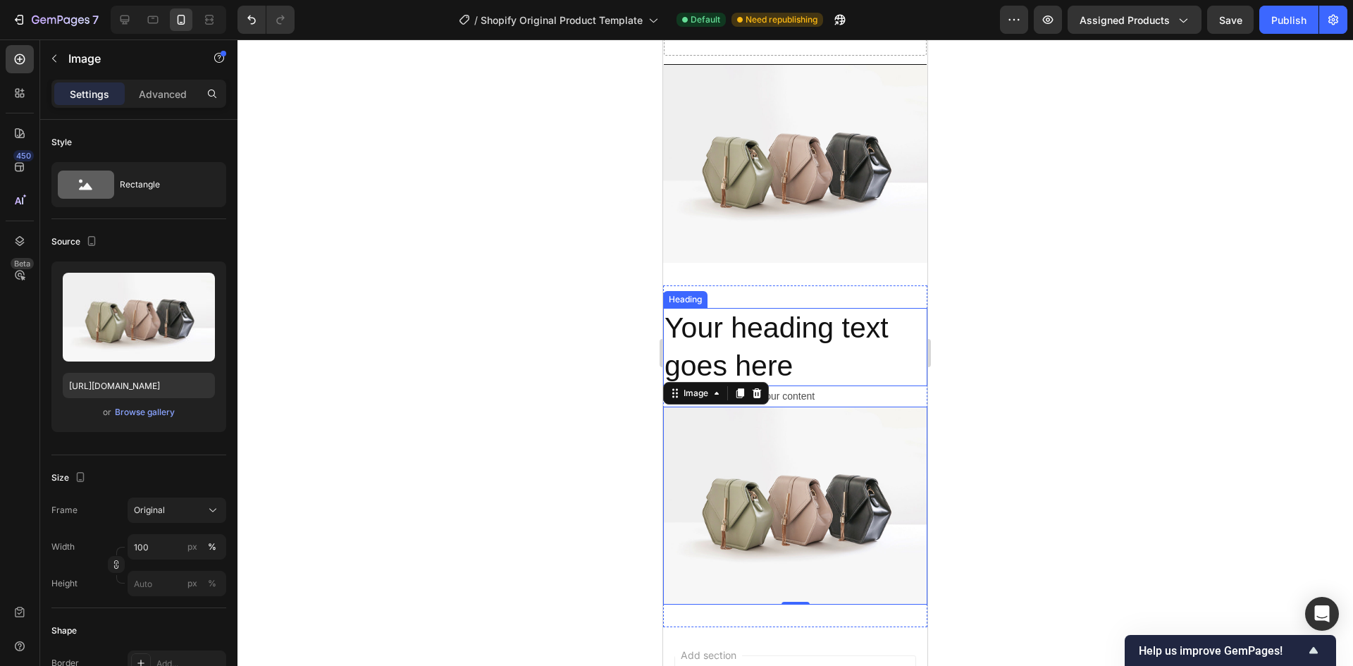
click at [799, 328] on h2 "Your heading text goes here" at bounding box center [795, 347] width 264 height 78
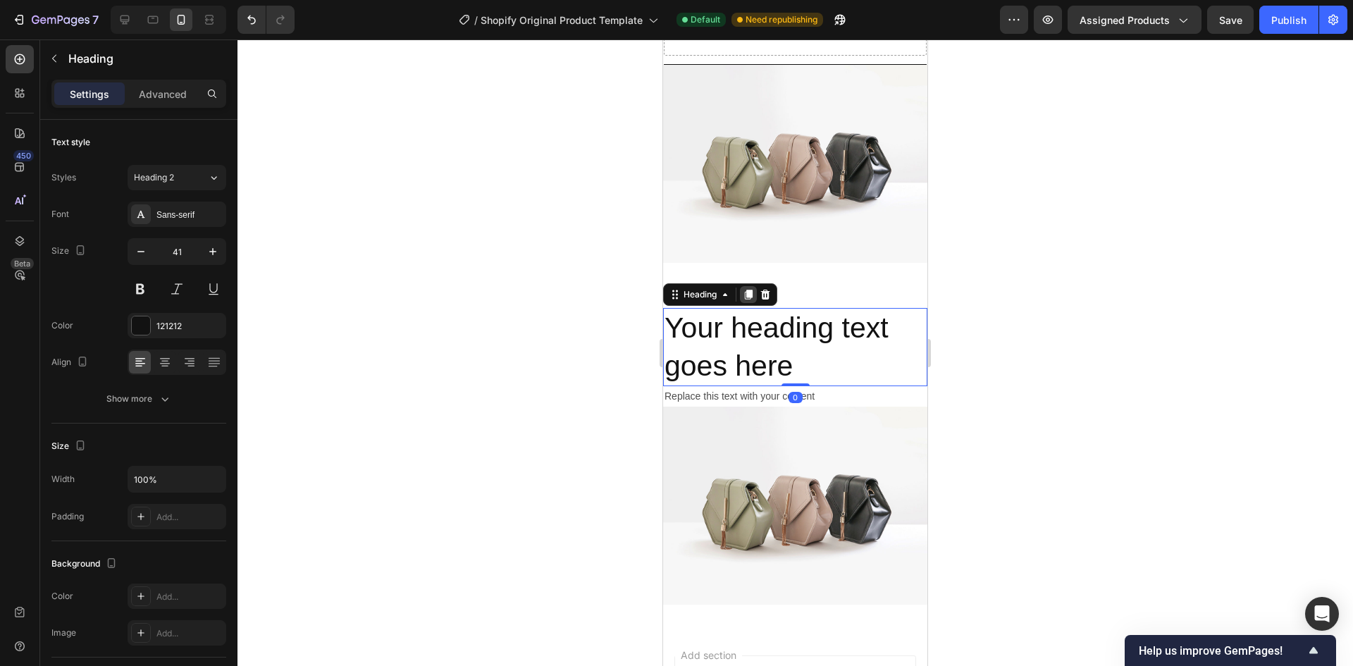
click at [745, 290] on icon at bounding box center [749, 295] width 8 height 10
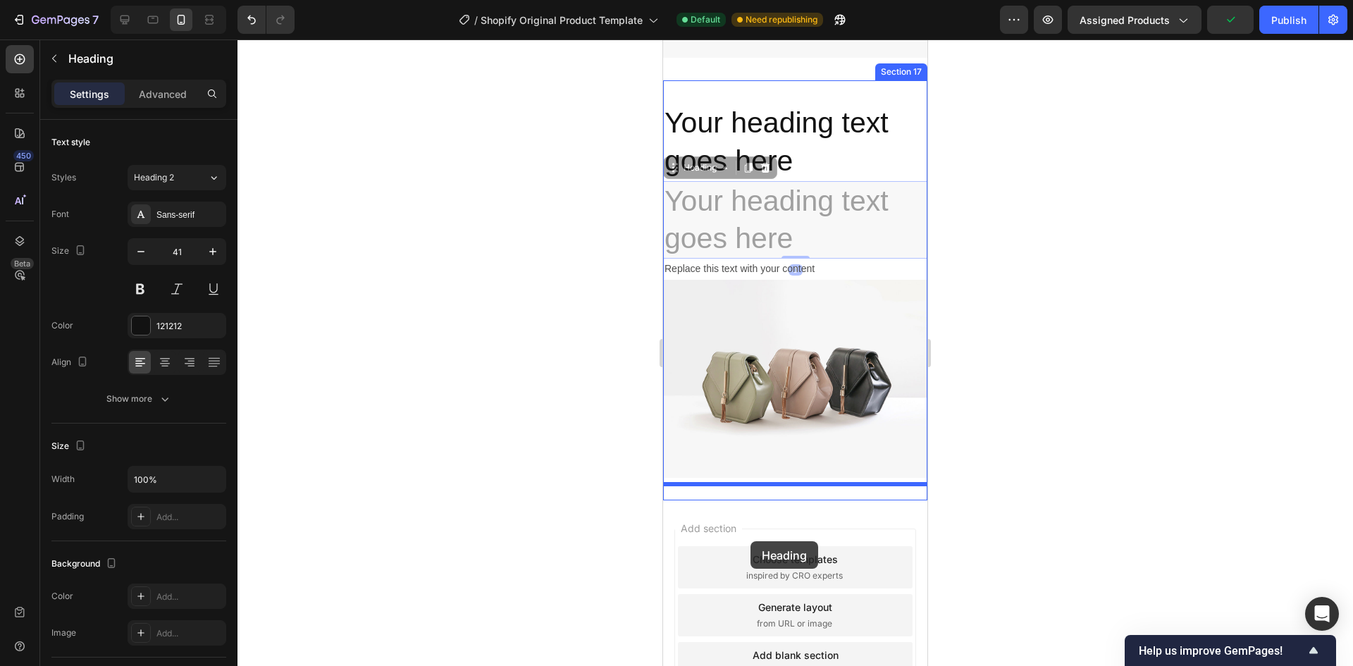
scroll to position [4930, 0]
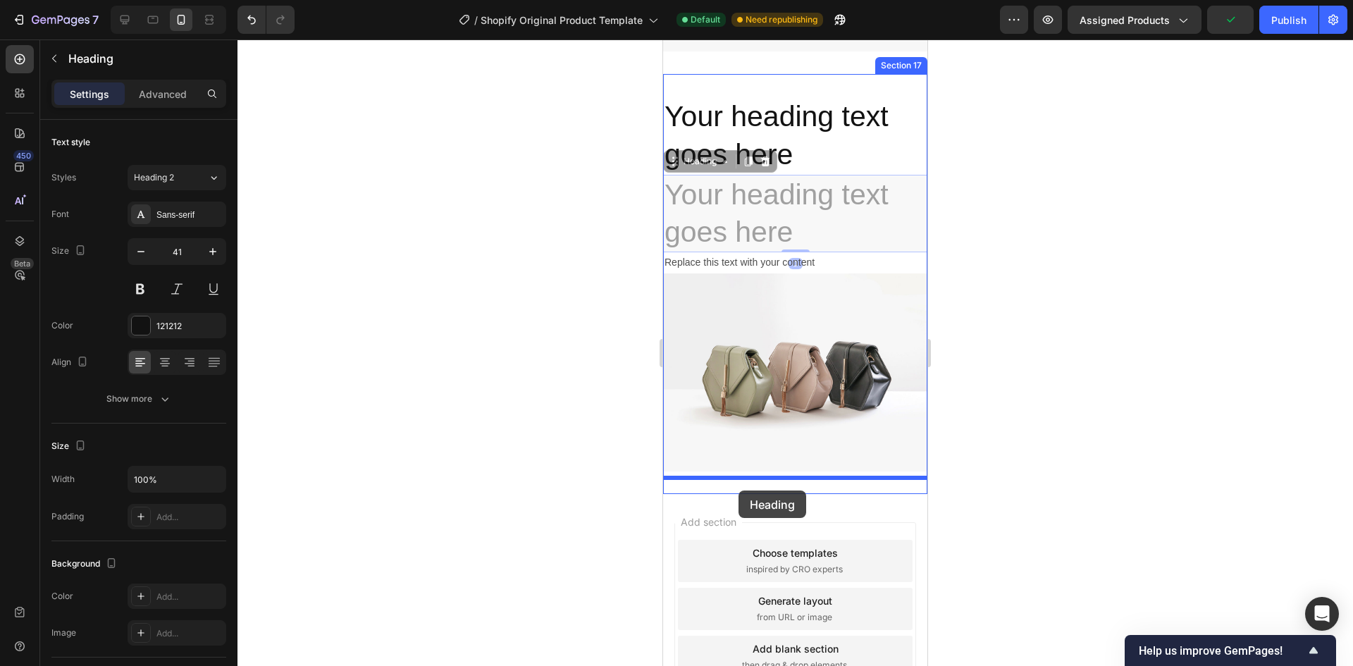
drag, startPoint x: 678, startPoint y: 368, endPoint x: 738, endPoint y: 490, distance: 136.1
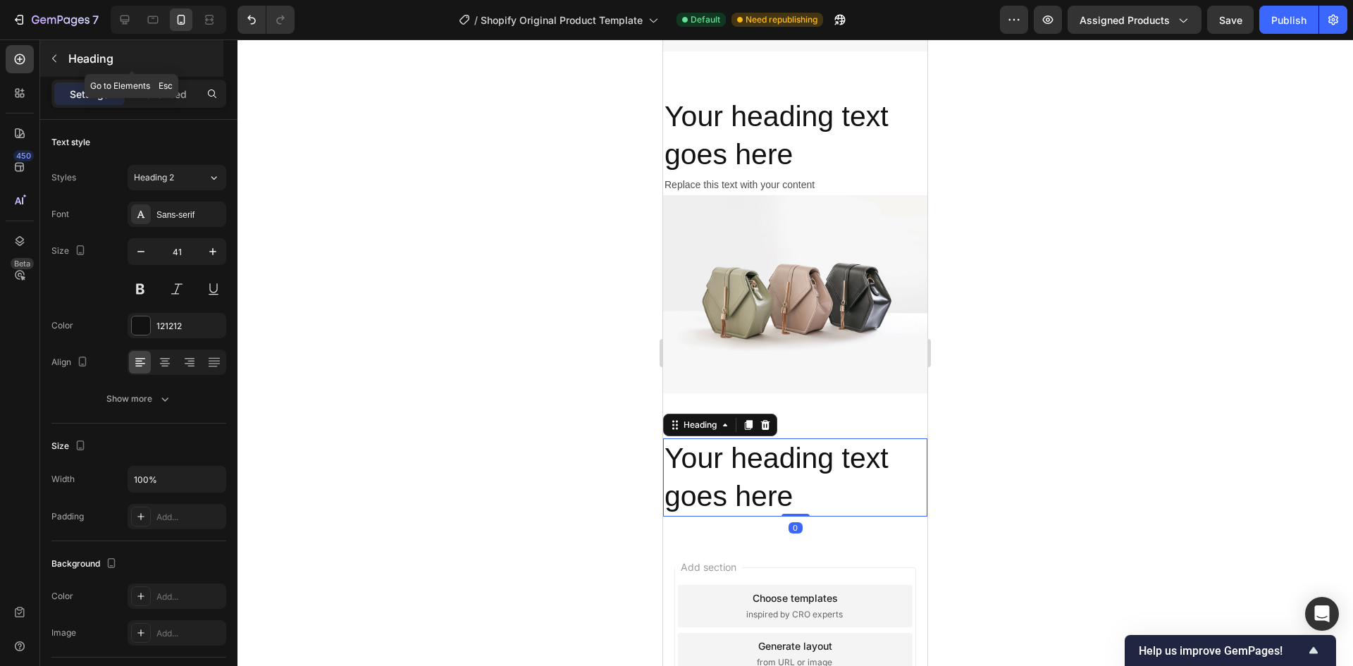
click at [56, 62] on icon "button" at bounding box center [54, 59] width 4 height 8
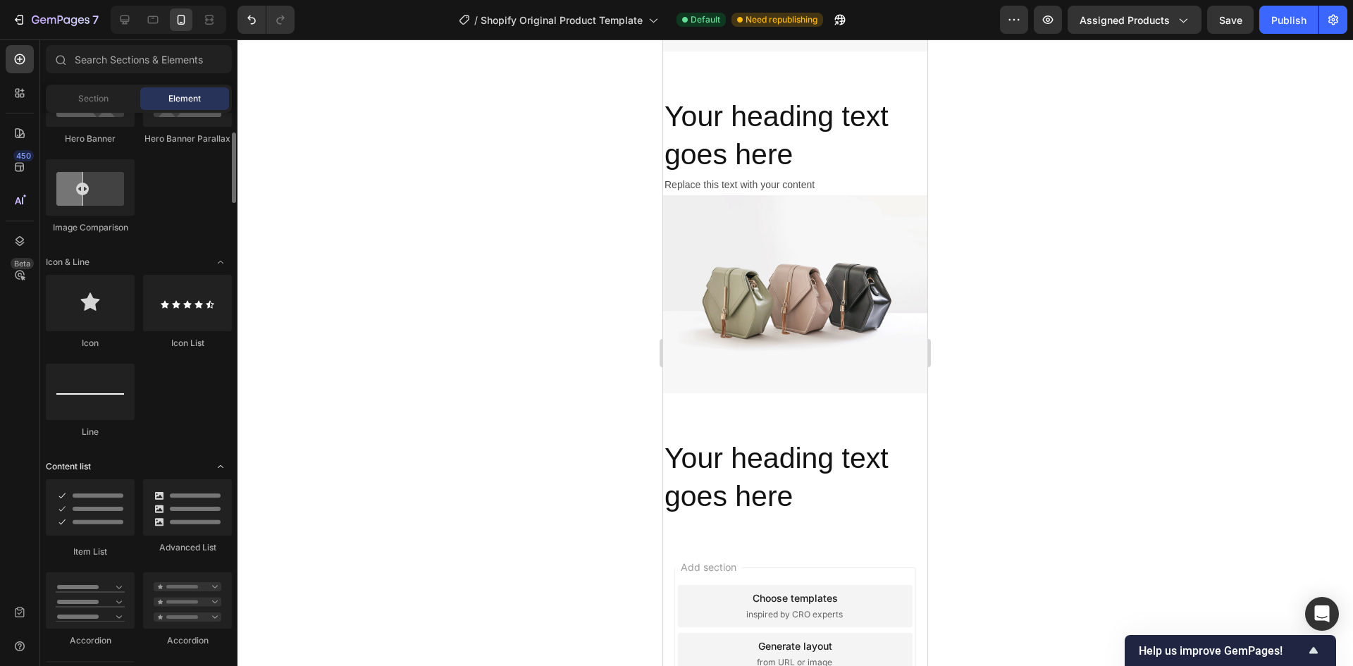
scroll to position [845, 0]
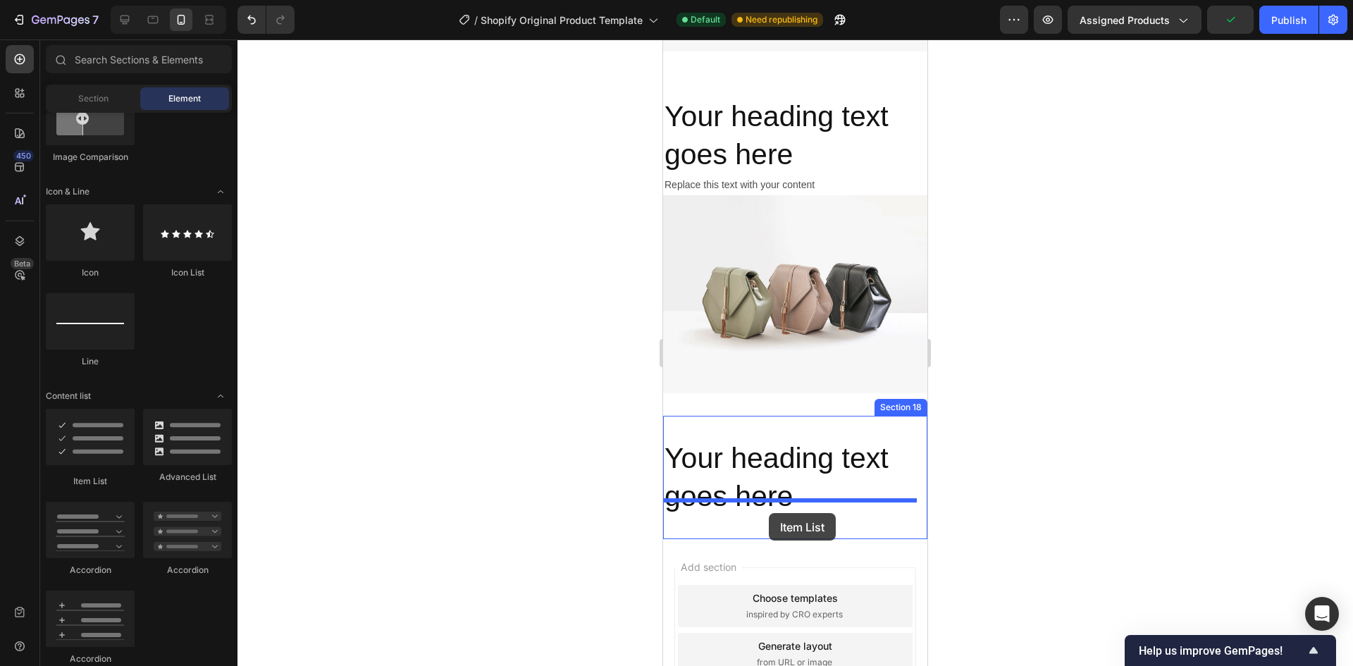
drag, startPoint x: 745, startPoint y: 484, endPoint x: 769, endPoint y: 513, distance: 37.5
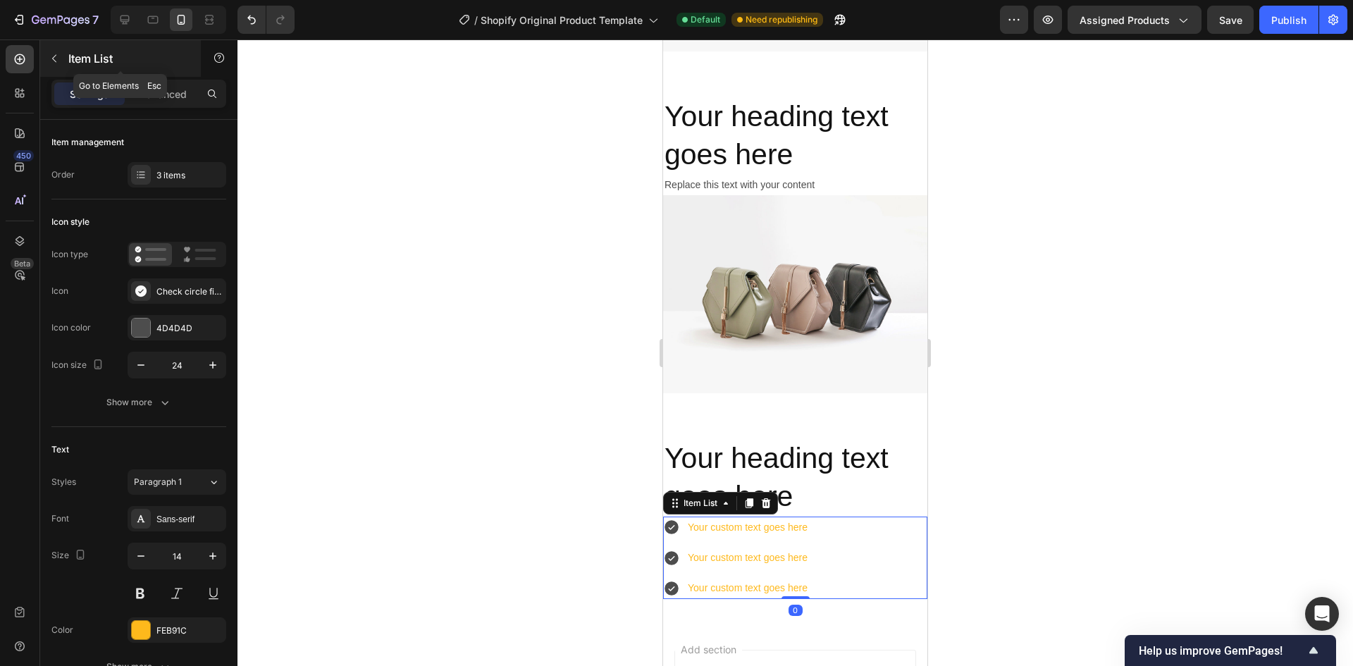
click at [54, 63] on icon "button" at bounding box center [54, 58] width 11 height 11
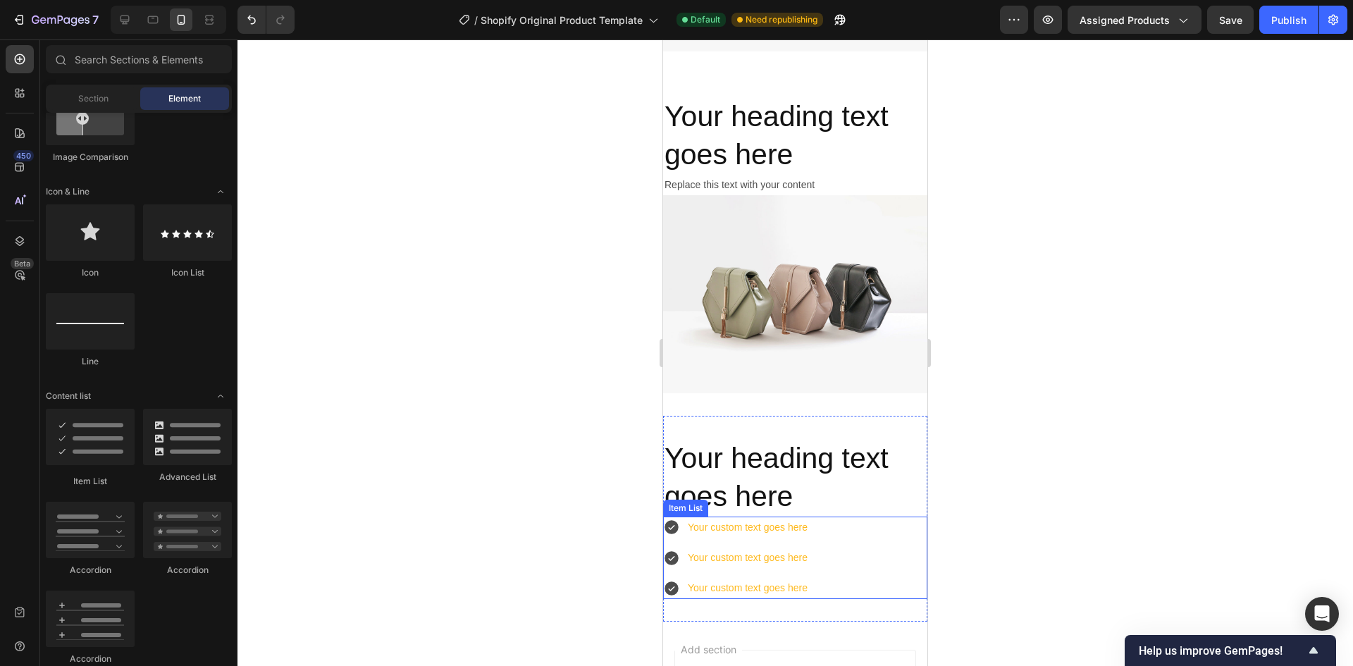
click at [864, 531] on div "Your custom text goes here Your custom text goes here Your custom text goes here" at bounding box center [795, 557] width 264 height 83
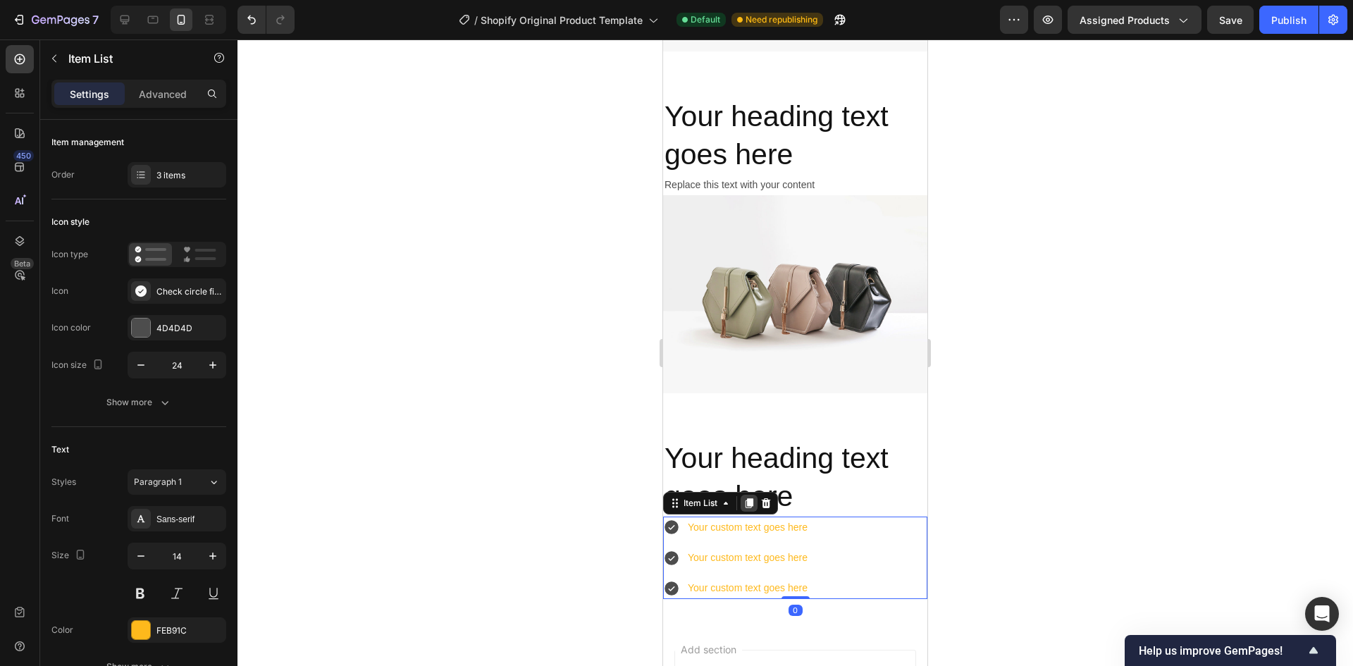
click at [748, 498] on icon at bounding box center [749, 503] width 8 height 10
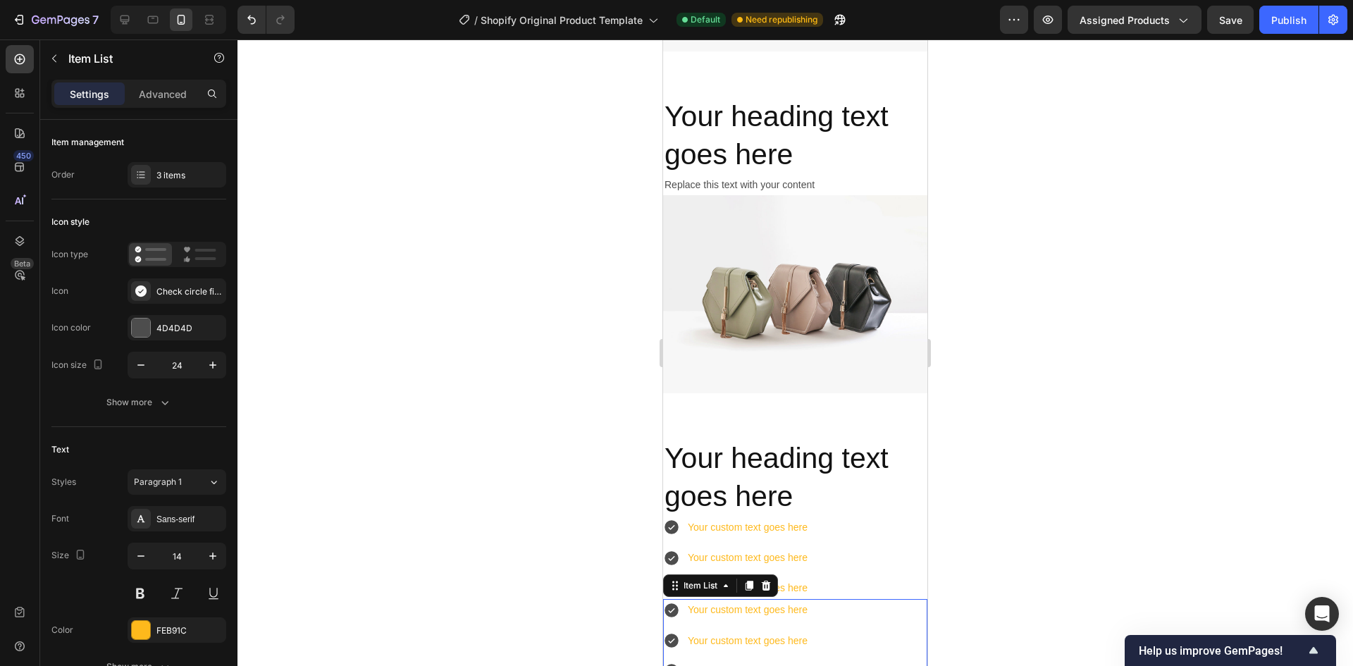
click at [1080, 481] on div at bounding box center [794, 352] width 1115 height 626
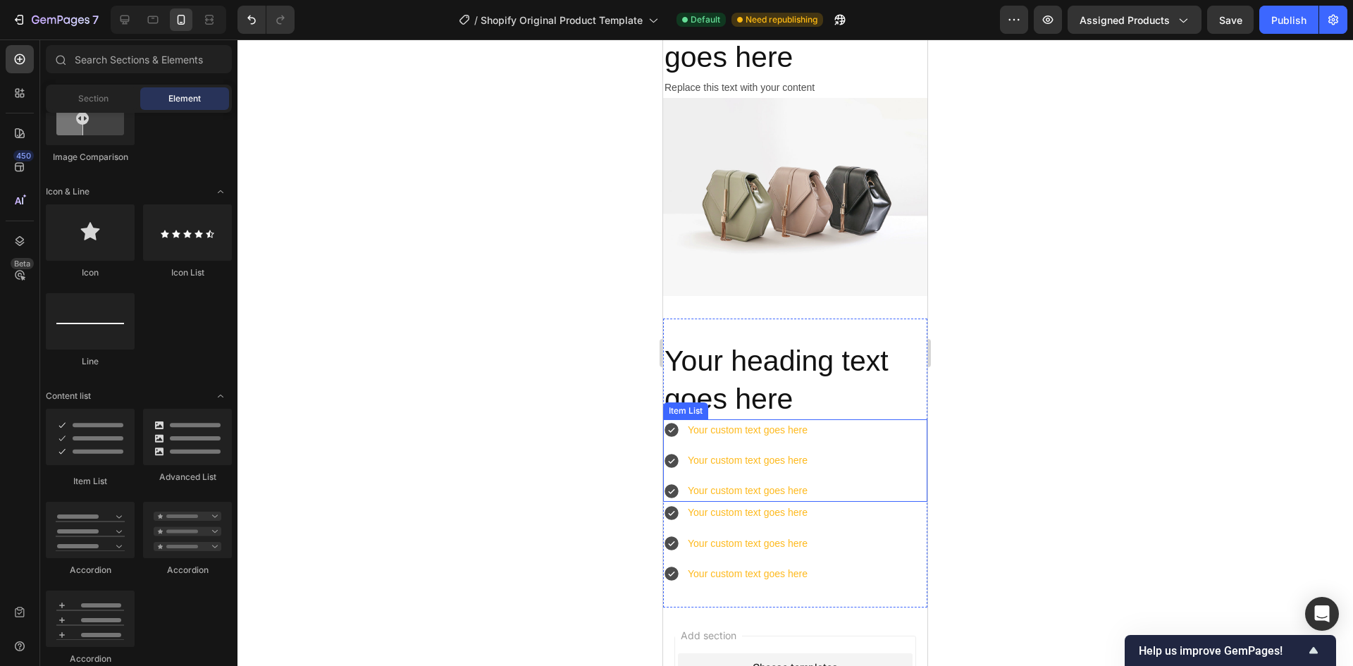
scroll to position [5071, 0]
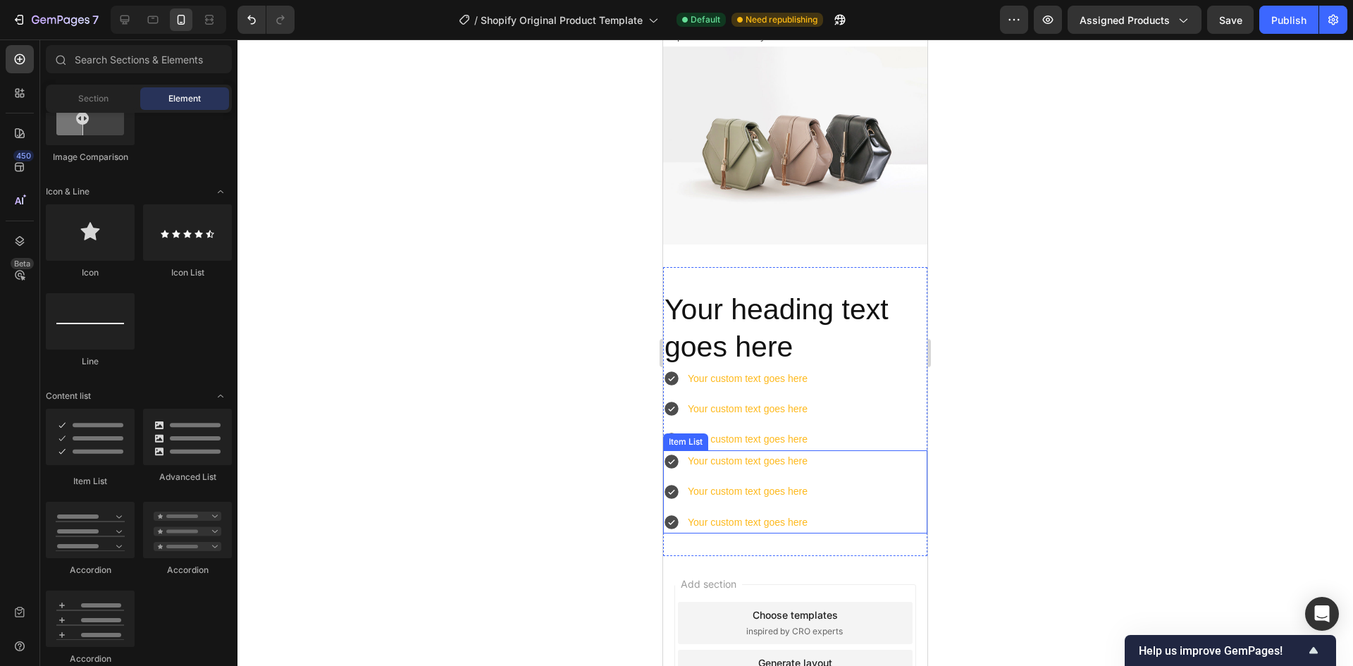
click at [850, 471] on div "Your custom text goes here Your custom text goes here Your custom text goes here" at bounding box center [795, 491] width 264 height 83
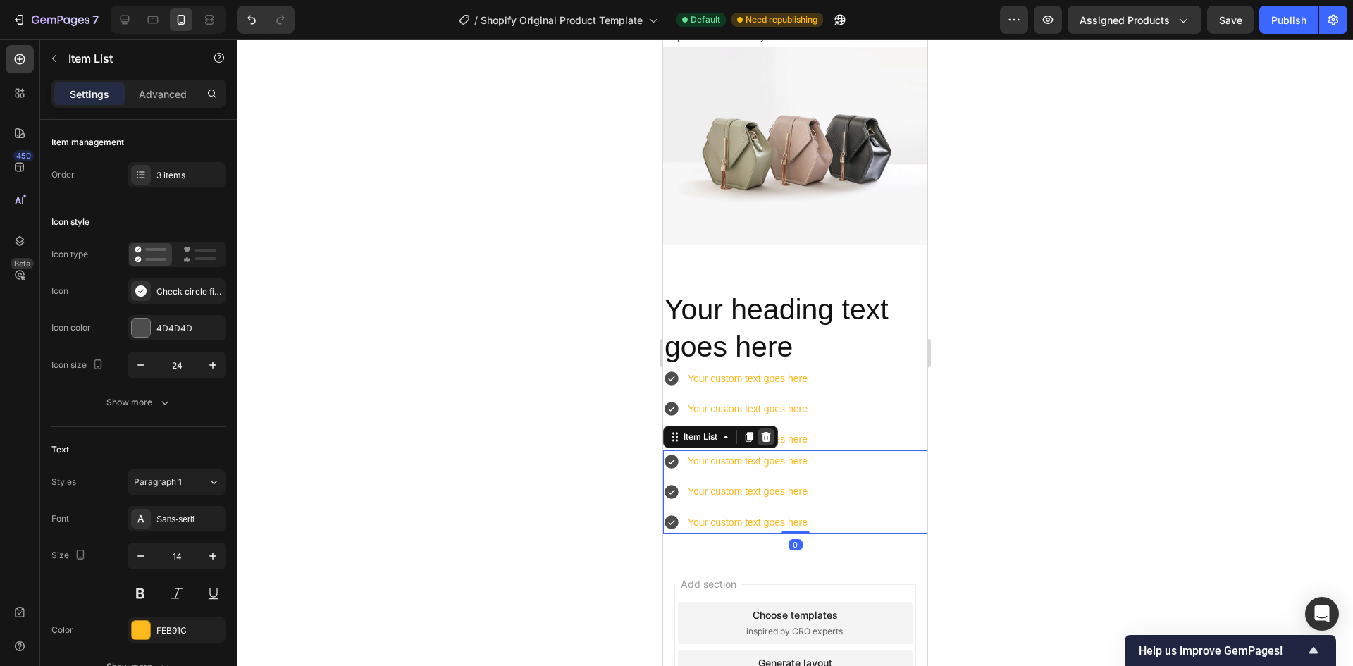
click at [769, 432] on icon at bounding box center [766, 437] width 9 height 10
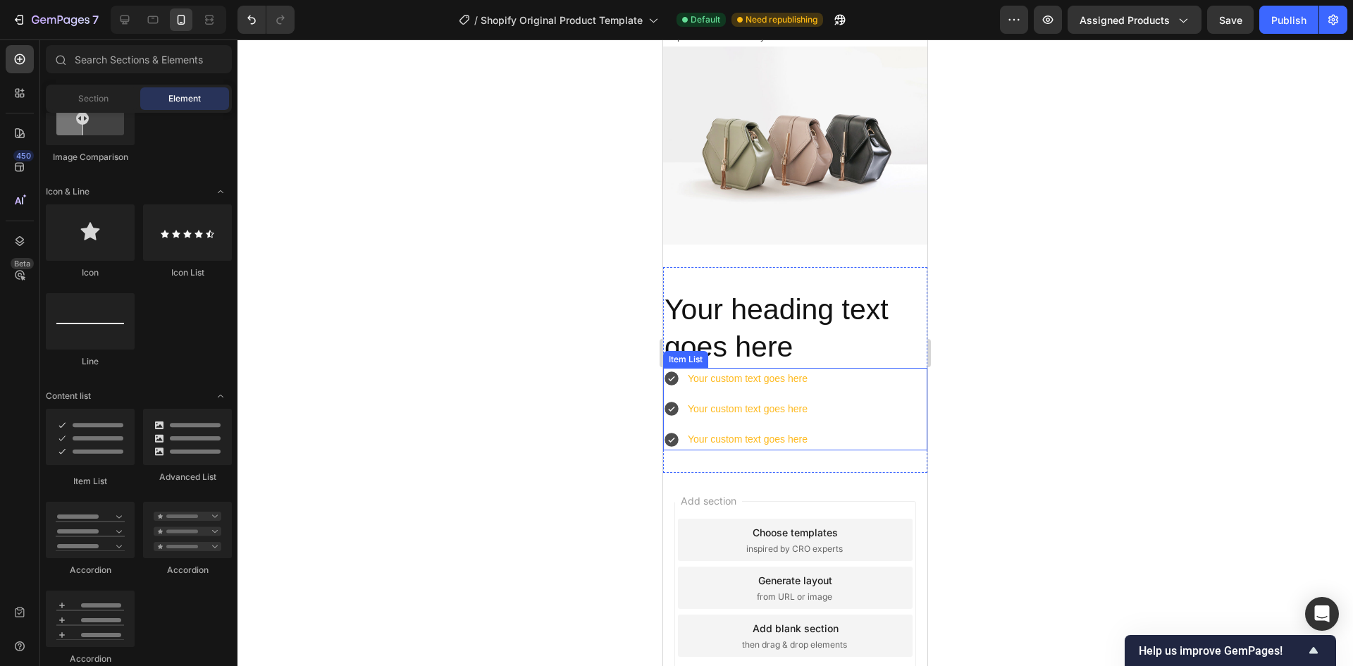
click at [855, 411] on div "Your custom text goes here Your custom text goes here Your custom text goes here" at bounding box center [795, 409] width 264 height 83
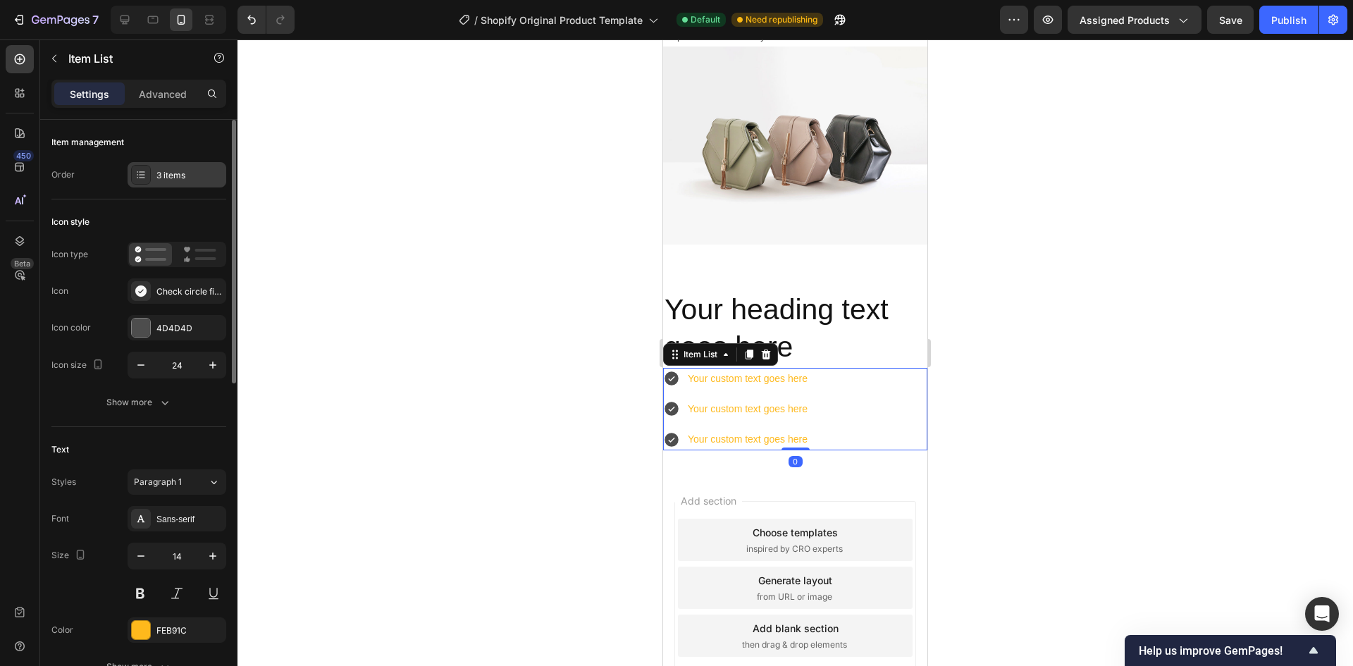
click at [156, 163] on div "3 items" at bounding box center [177, 174] width 99 height 25
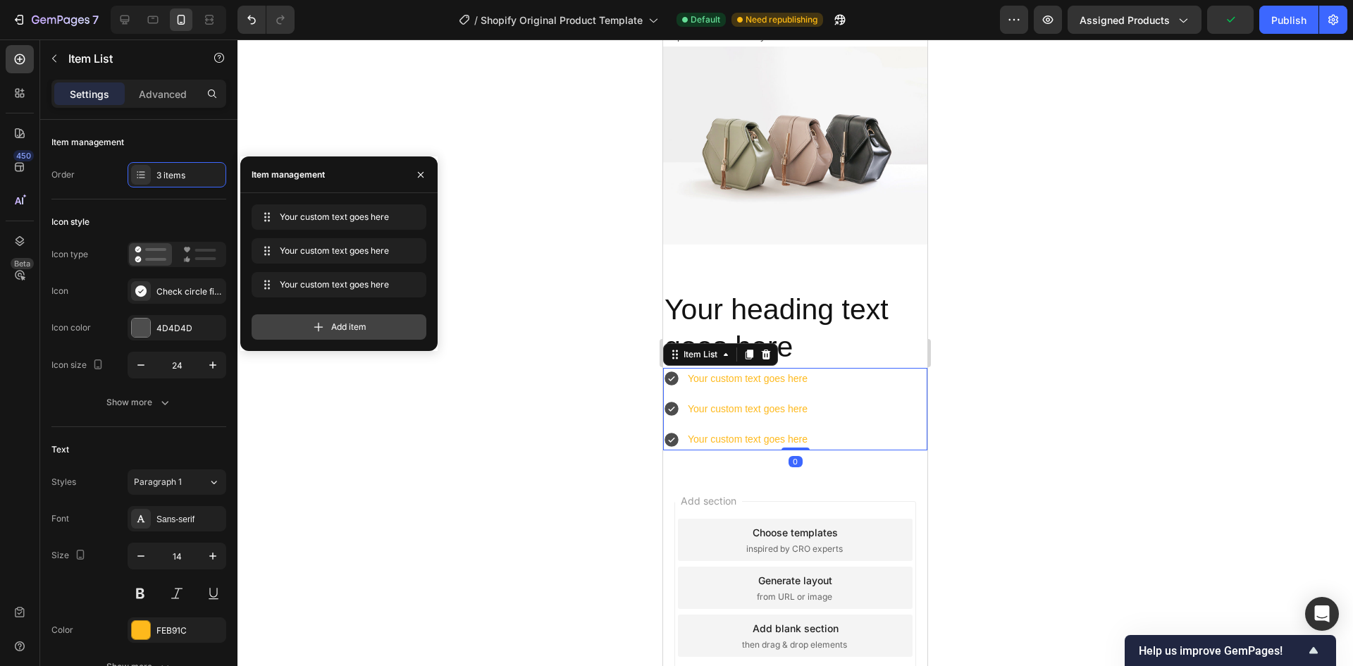
click at [342, 327] on span "Add item" at bounding box center [348, 327] width 35 height 13
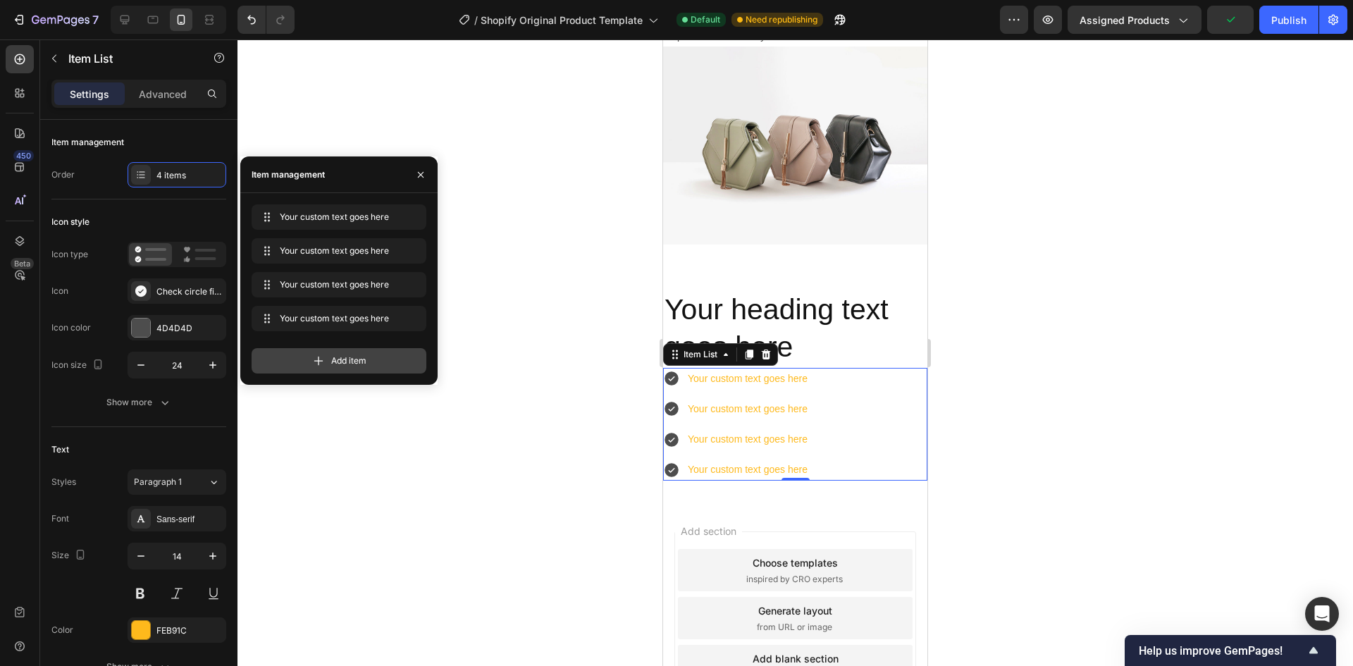
click at [350, 361] on span "Add item" at bounding box center [348, 360] width 35 height 13
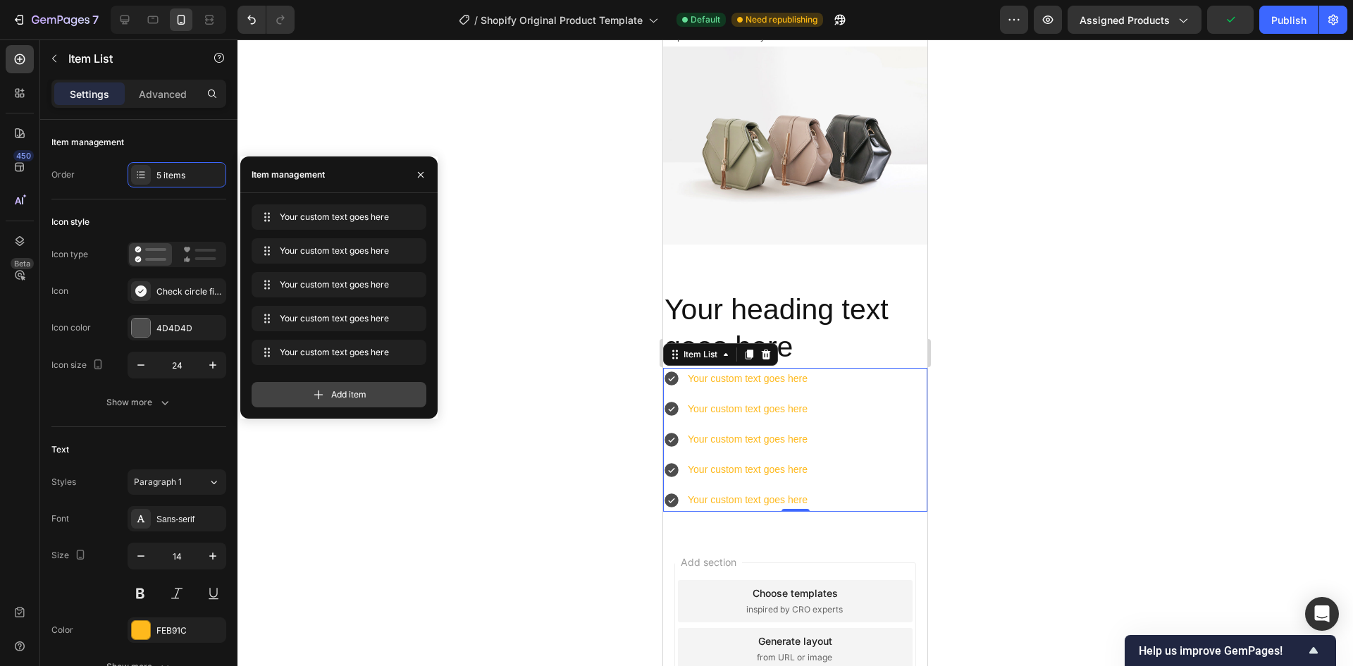
click at [348, 402] on div "Add item" at bounding box center [339, 394] width 175 height 25
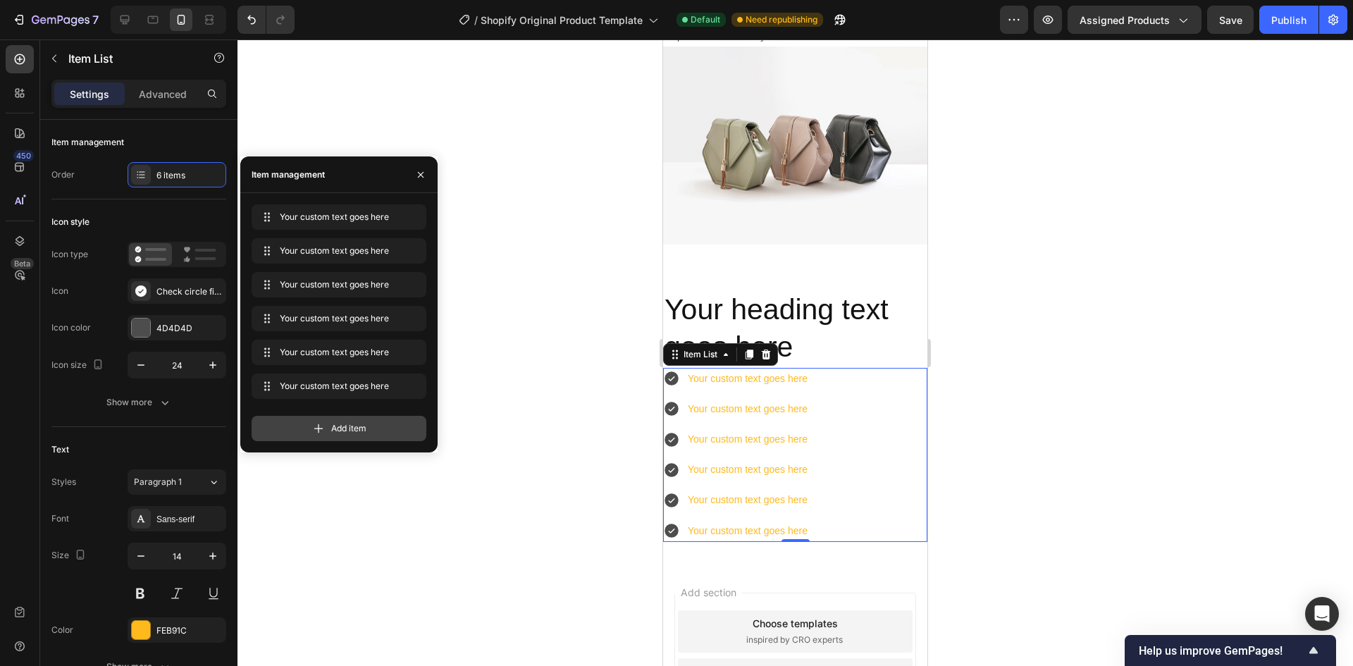
click at [362, 426] on span "Add item" at bounding box center [348, 428] width 35 height 13
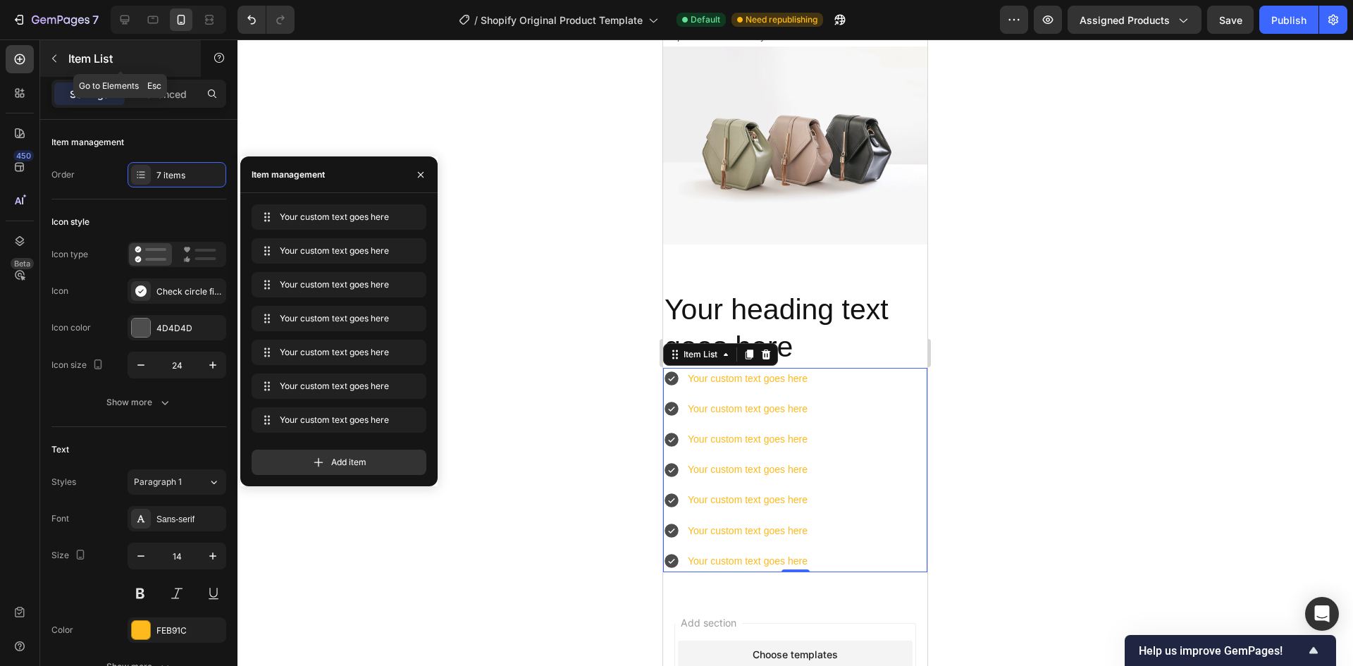
click at [56, 63] on icon "button" at bounding box center [54, 58] width 11 height 11
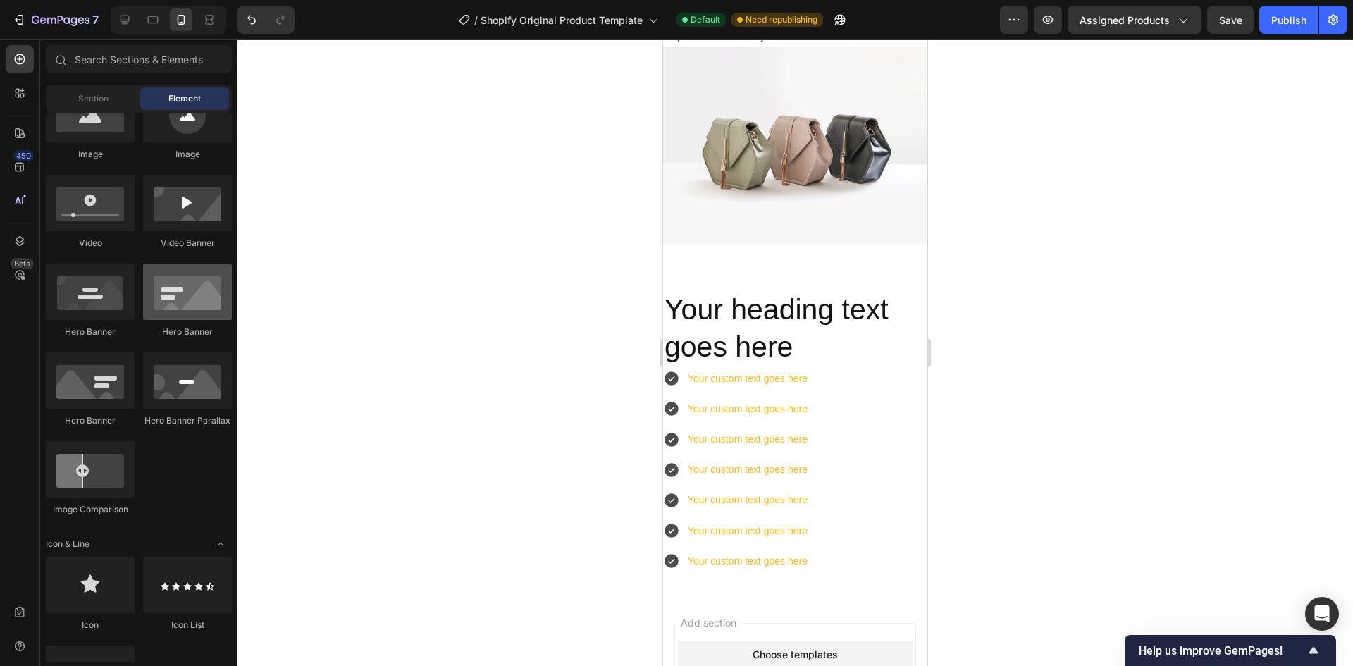
scroll to position [282, 0]
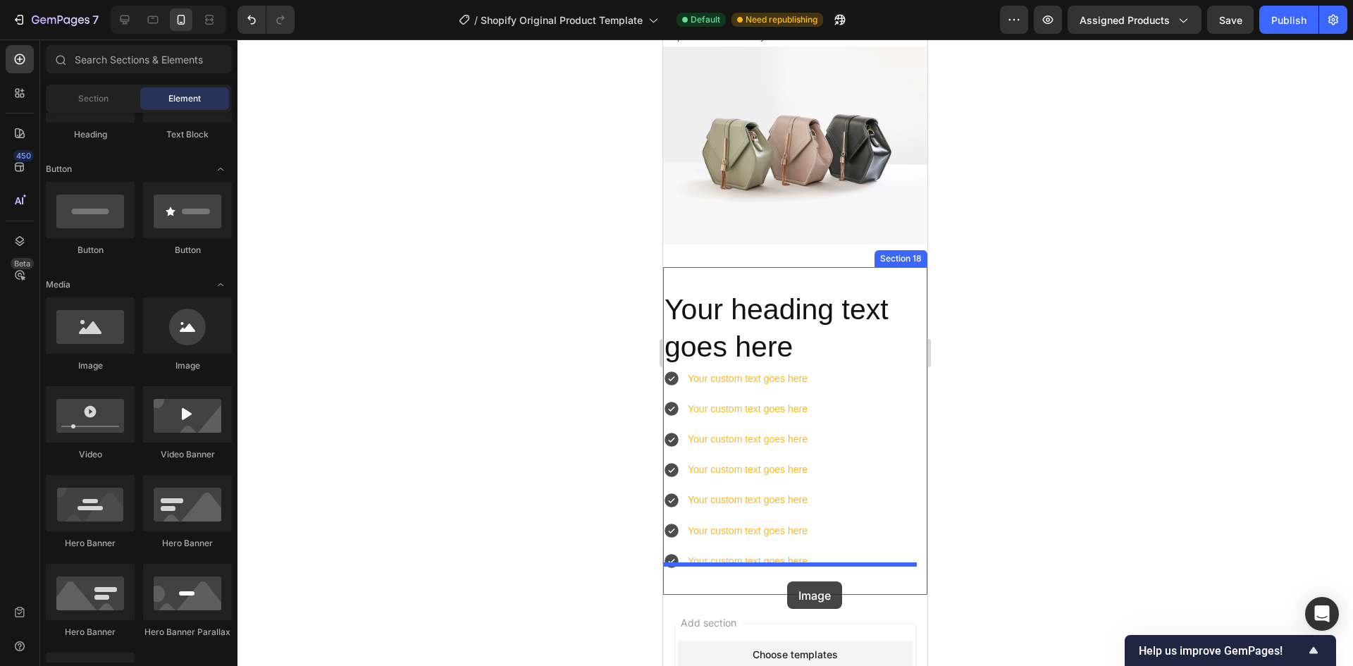
drag, startPoint x: 733, startPoint y: 375, endPoint x: 787, endPoint y: 581, distance: 213.4
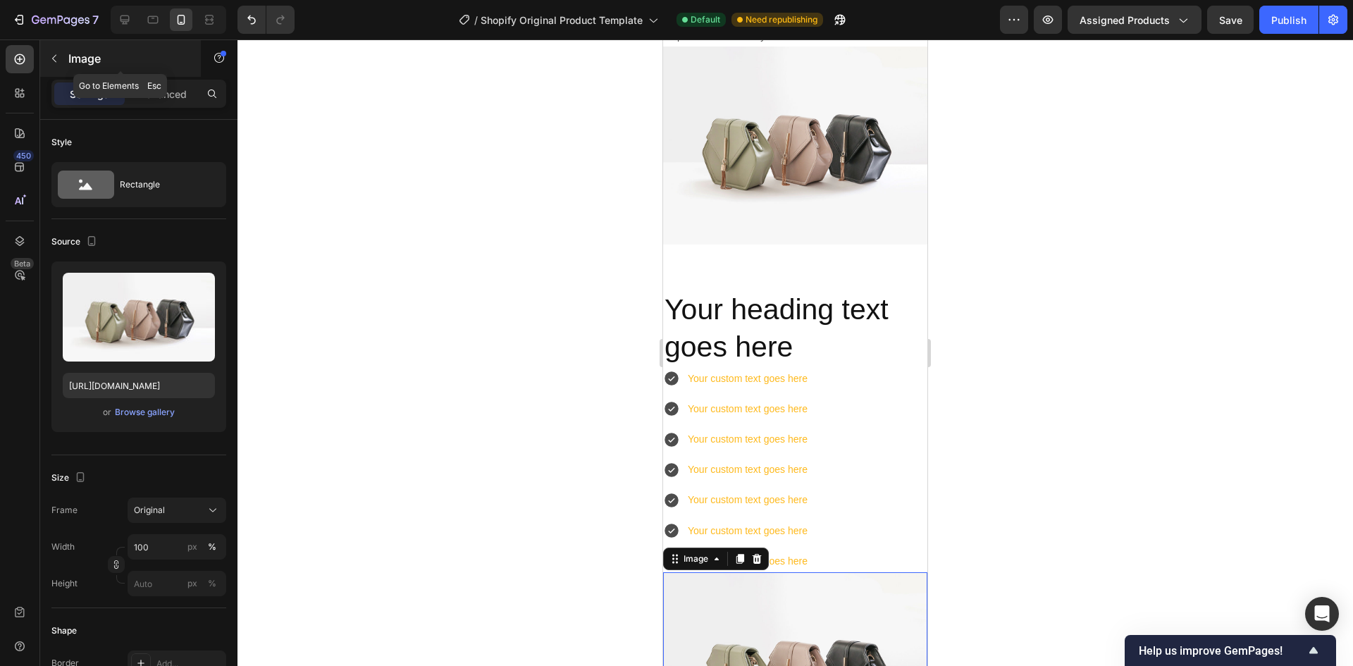
click at [54, 49] on button "button" at bounding box center [54, 58] width 23 height 23
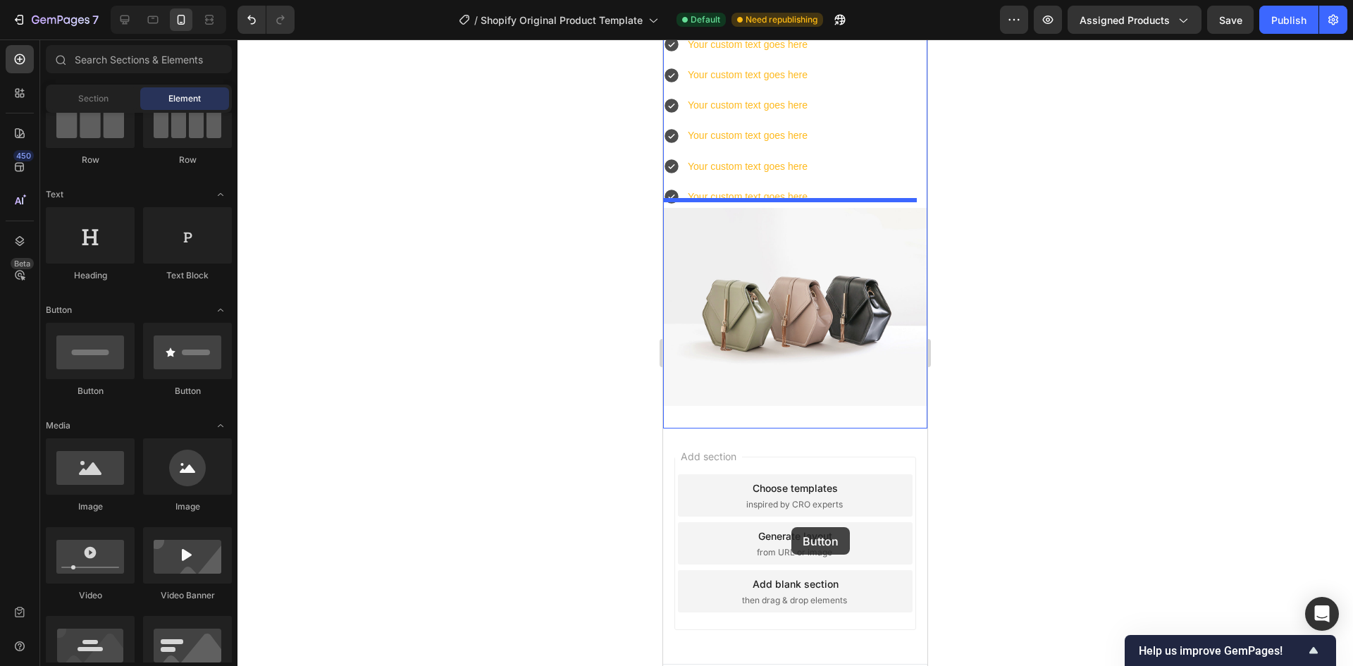
scroll to position [5447, 0]
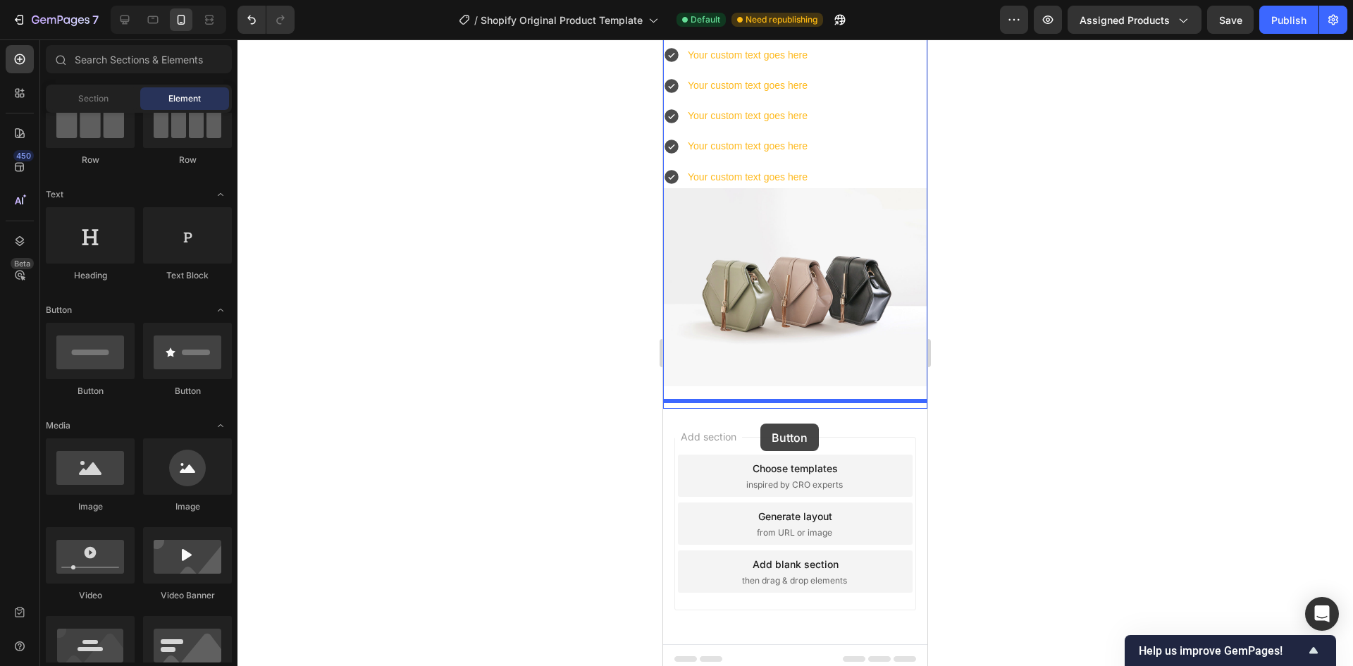
drag, startPoint x: 841, startPoint y: 395, endPoint x: 760, endPoint y: 423, distance: 85.8
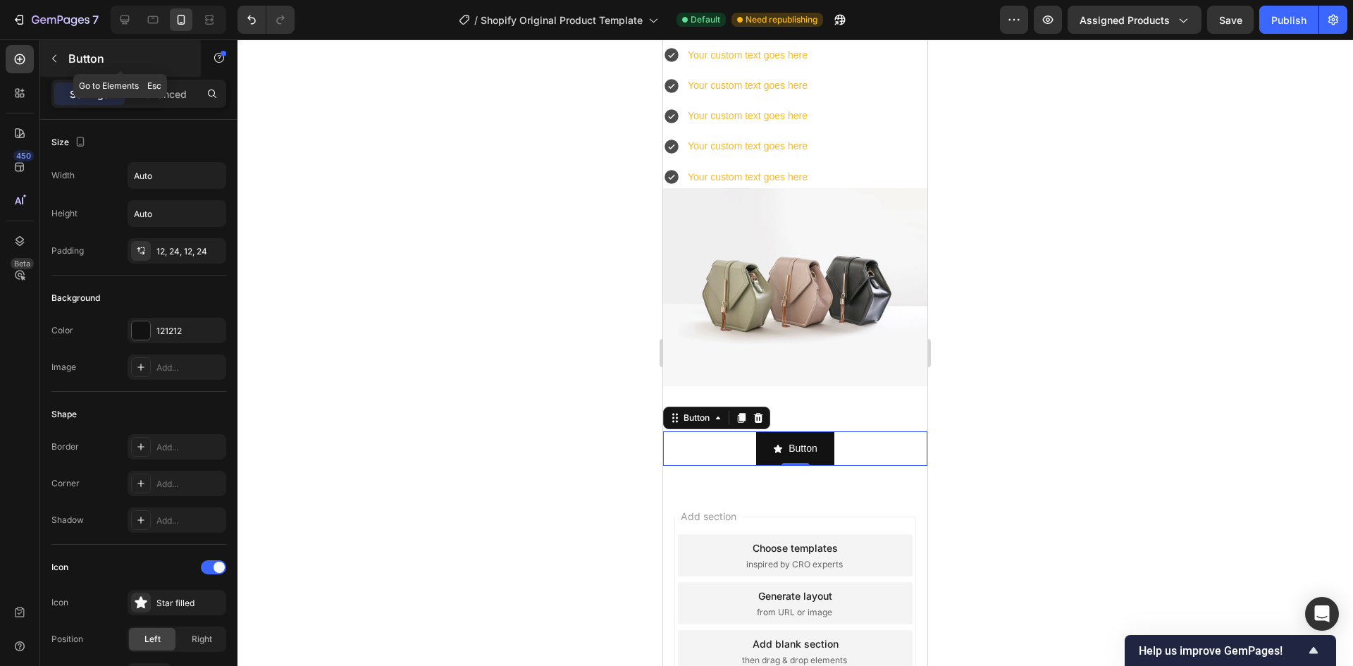
click at [54, 63] on icon "button" at bounding box center [54, 58] width 11 height 11
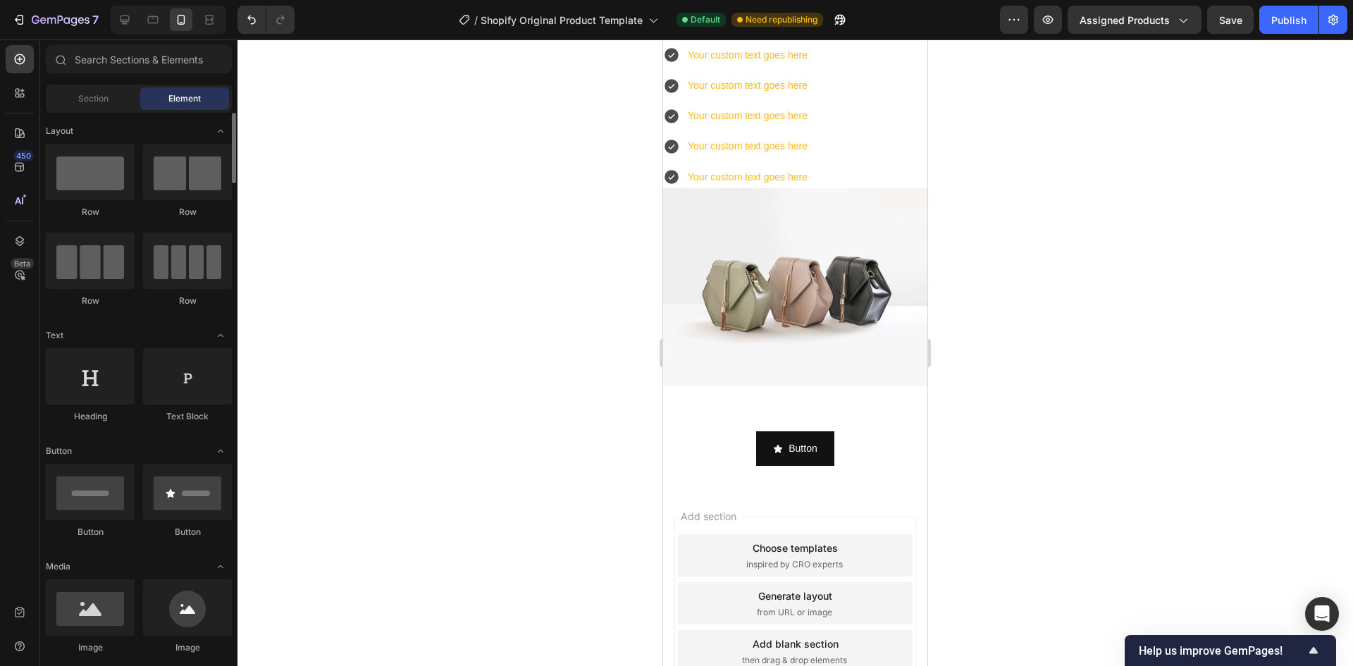
scroll to position [70, 0]
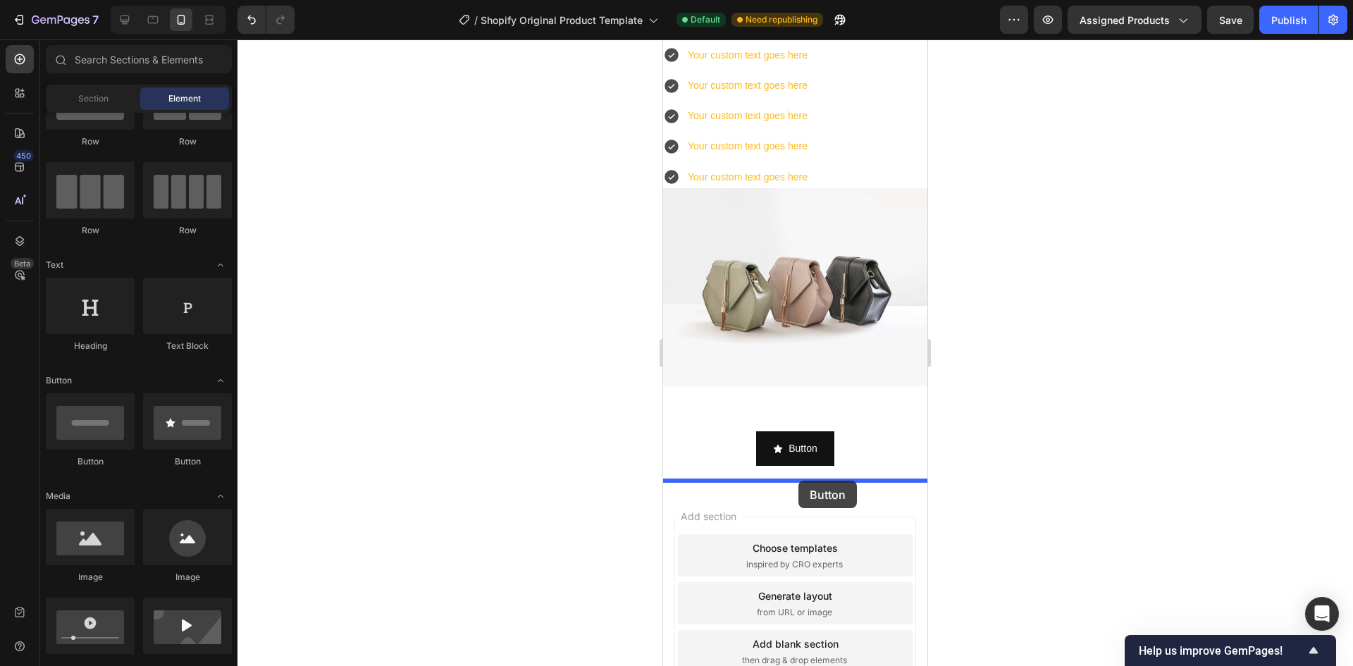
drag, startPoint x: 745, startPoint y: 471, endPoint x: 798, endPoint y: 480, distance: 53.6
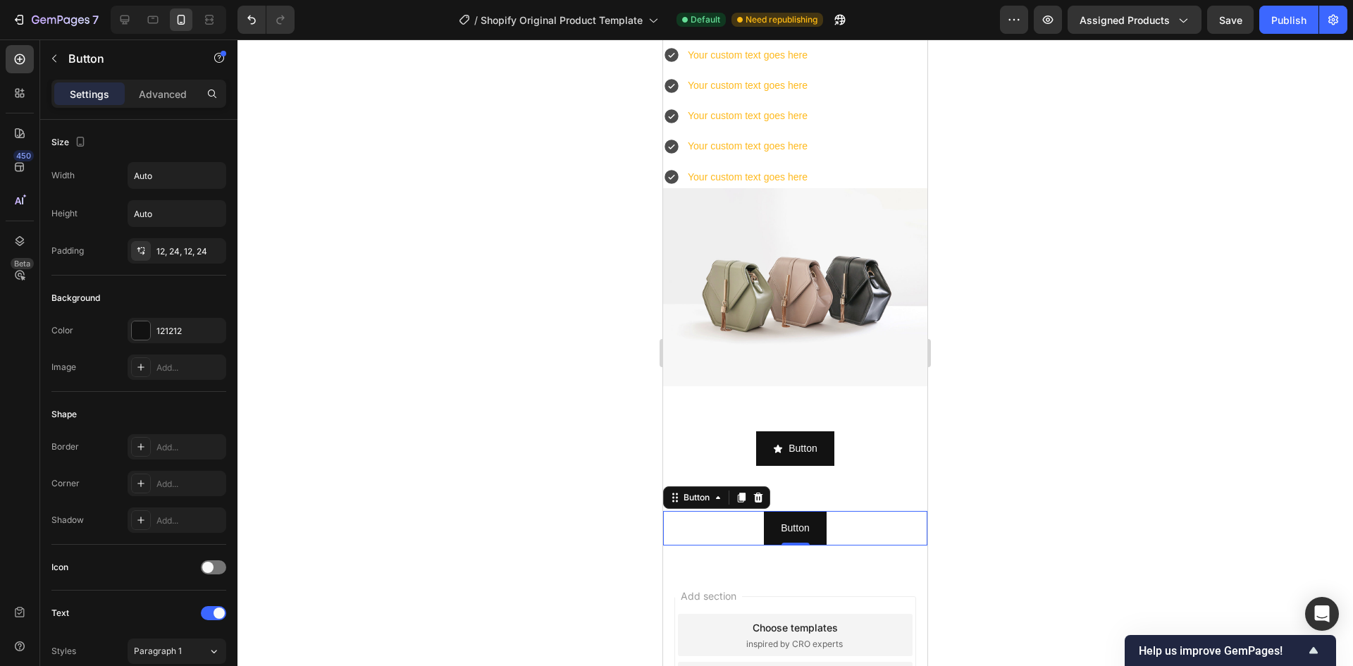
click at [849, 516] on div "Button Button 0" at bounding box center [795, 528] width 264 height 35
click at [142, 87] on p "Advanced" at bounding box center [163, 94] width 48 height 15
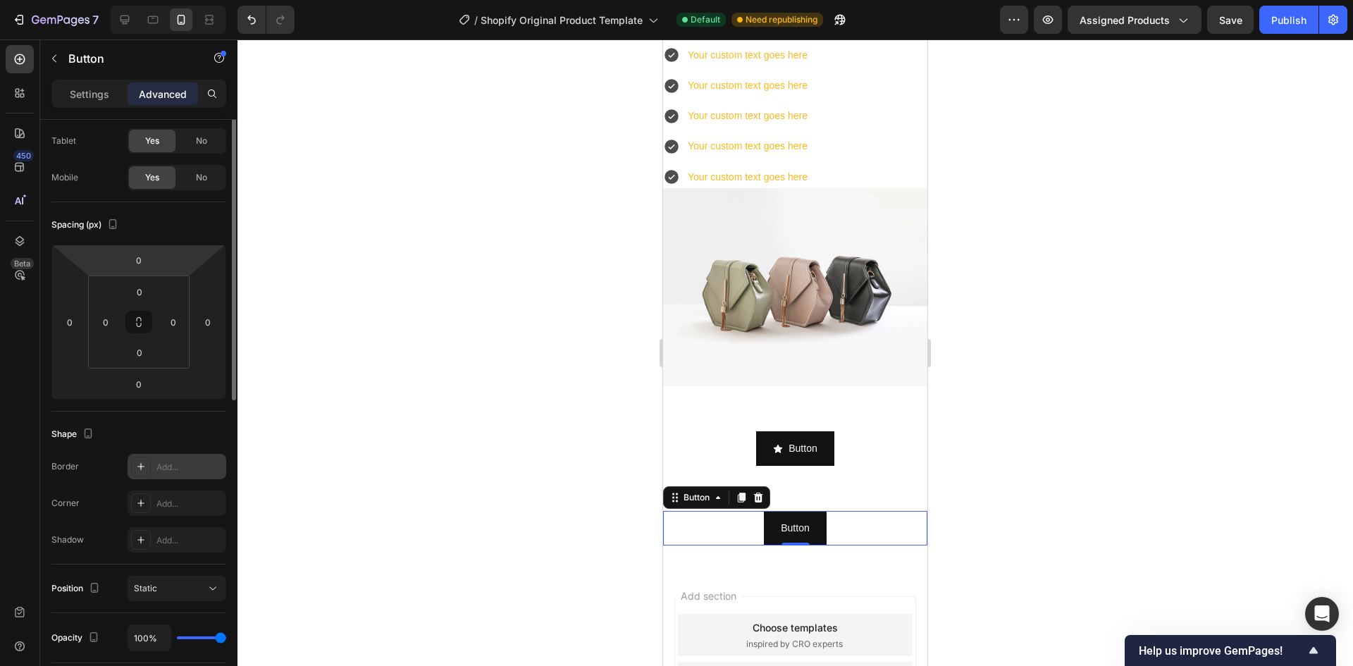
scroll to position [0, 0]
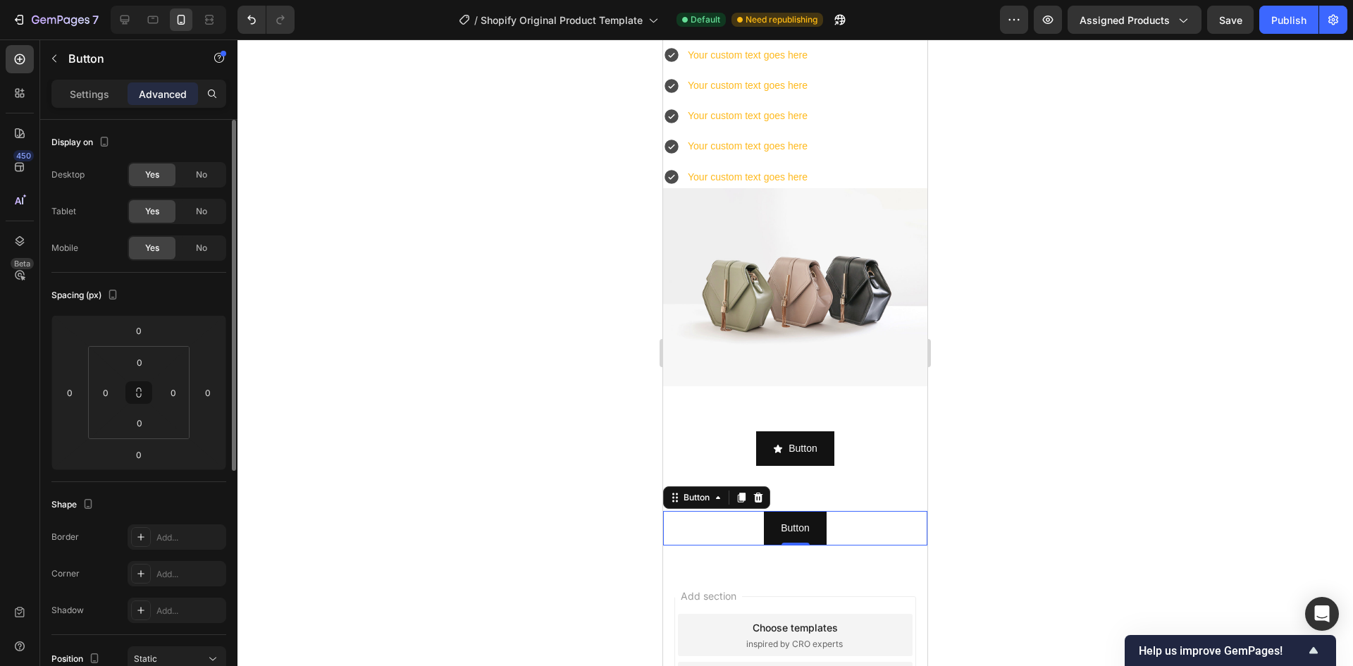
click at [87, 92] on p "Settings" at bounding box center [89, 94] width 39 height 15
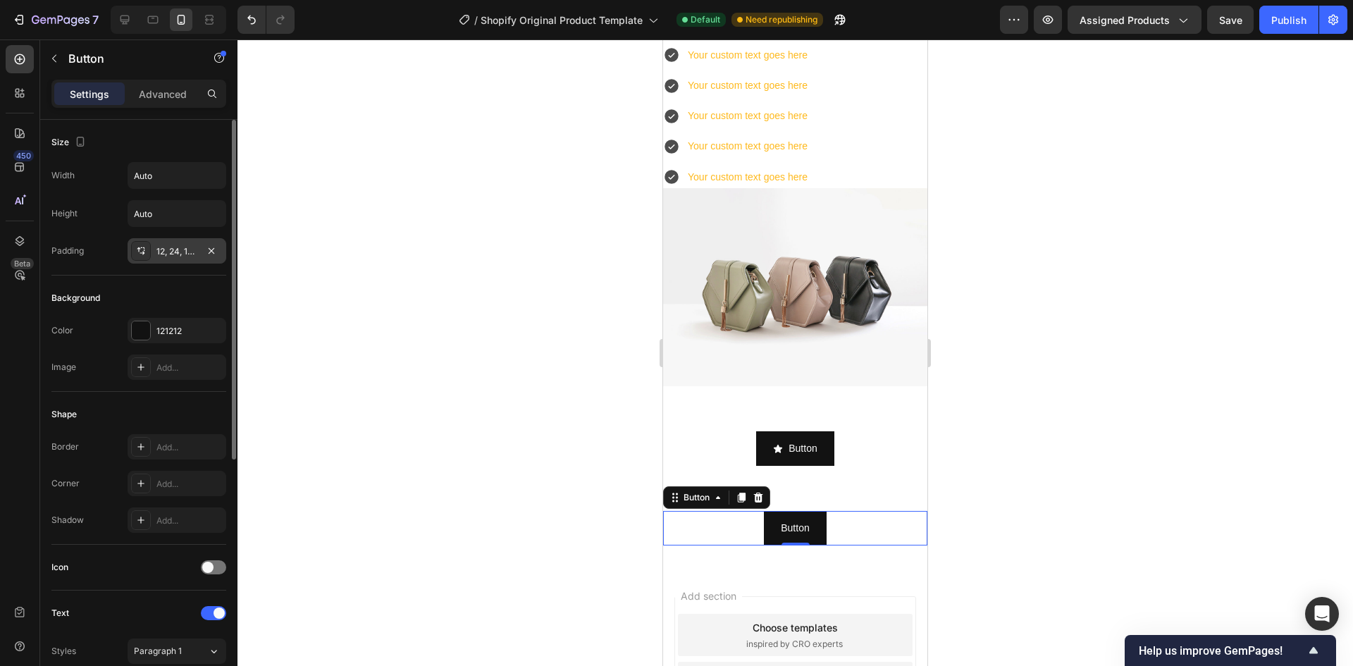
click at [154, 249] on div "12, 24, 12, 24" at bounding box center [177, 250] width 99 height 25
click at [120, 296] on div "Background" at bounding box center [138, 298] width 175 height 23
click at [159, 216] on input "Auto" at bounding box center [176, 213] width 97 height 25
click at [172, 166] on input "Auto" at bounding box center [176, 175] width 97 height 25
click at [166, 175] on input "Auto" at bounding box center [176, 175] width 97 height 25
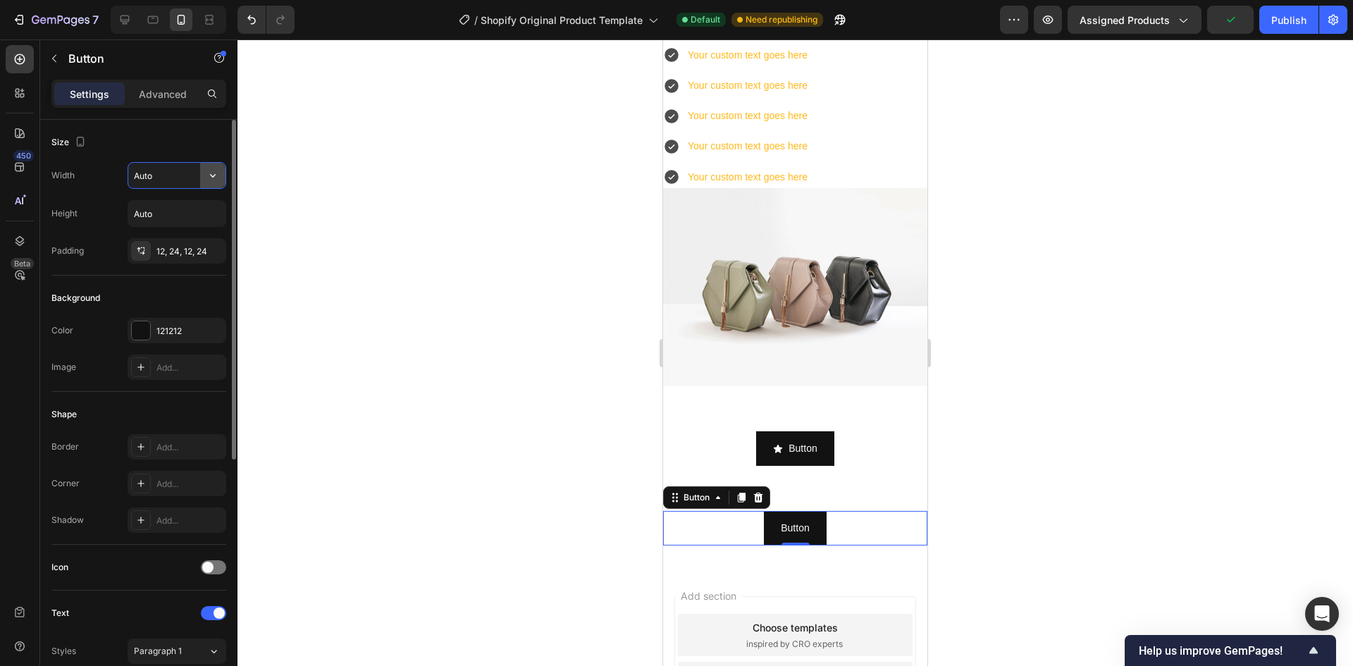
click at [207, 175] on icon "button" at bounding box center [213, 175] width 14 height 14
click at [190, 246] on div "Full 100%" at bounding box center [162, 238] width 116 height 27
type input "100%"
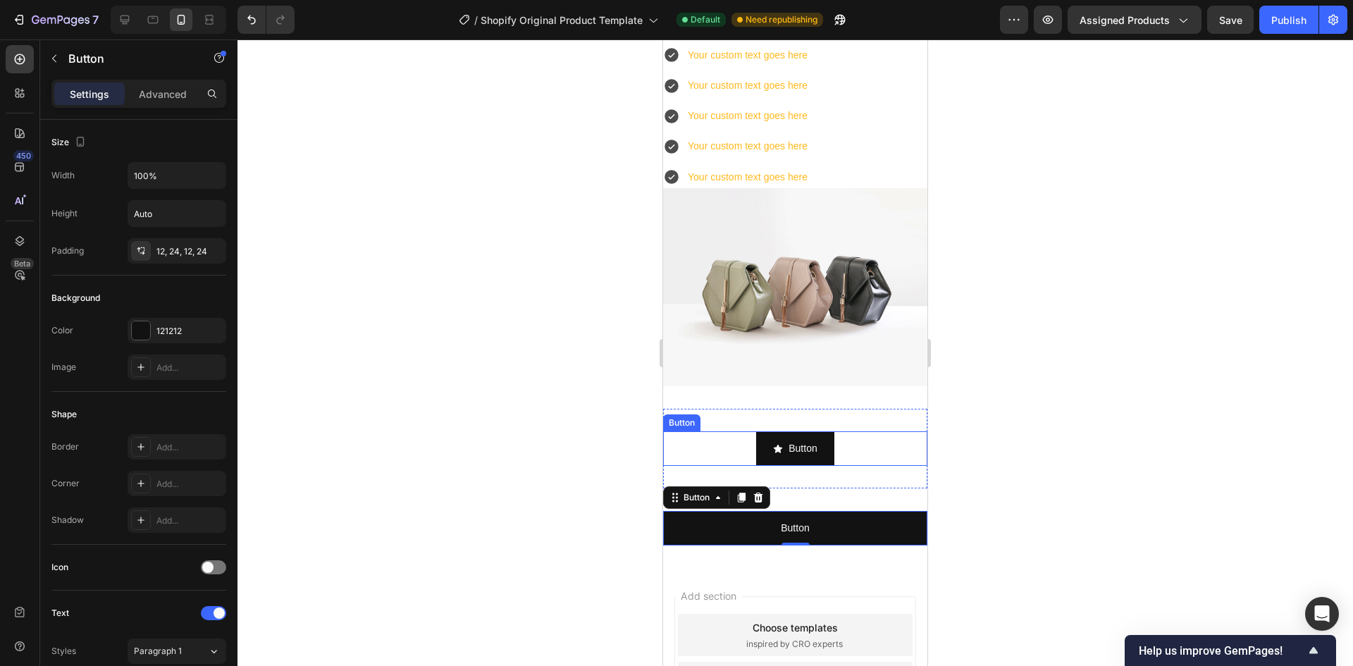
click at [731, 444] on div "Button Button" at bounding box center [795, 448] width 264 height 35
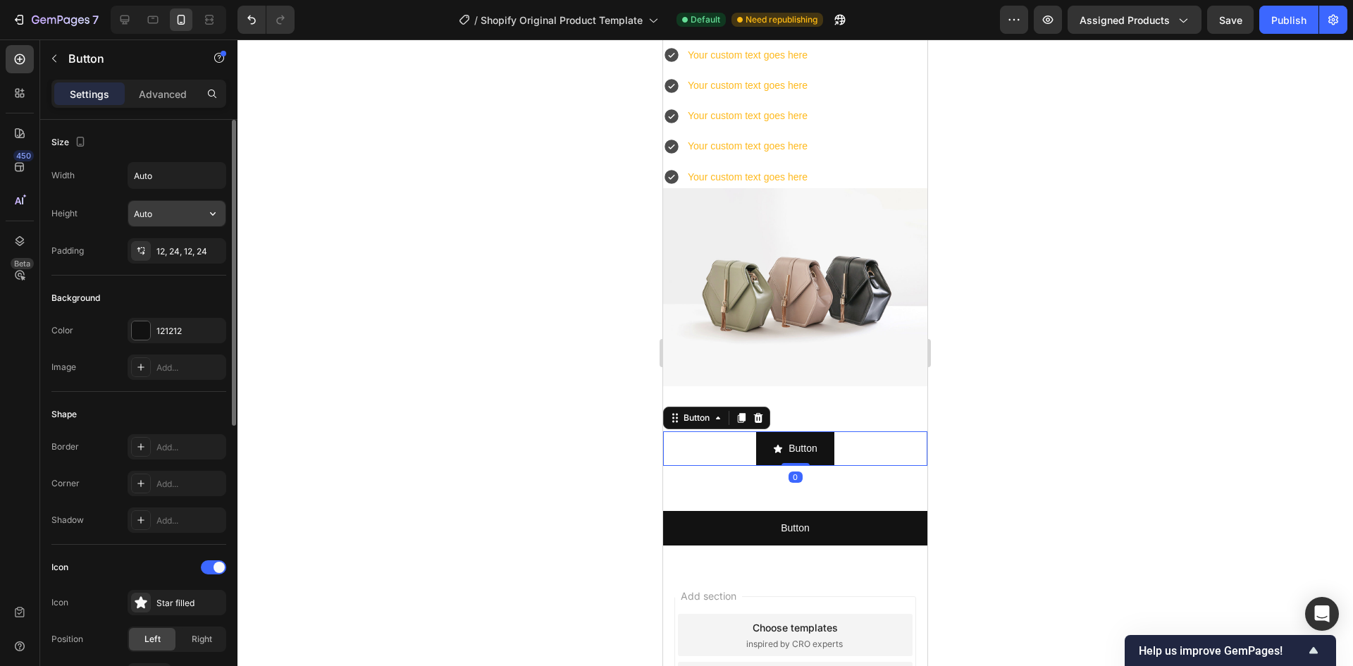
click at [169, 213] on input "Auto" at bounding box center [176, 213] width 97 height 25
click at [168, 185] on input "Auto" at bounding box center [176, 175] width 97 height 25
click at [84, 212] on div "Height Auto" at bounding box center [138, 213] width 175 height 27
click at [181, 171] on input "Auto" at bounding box center [176, 175] width 97 height 25
click at [209, 173] on icon "button" at bounding box center [213, 175] width 14 height 14
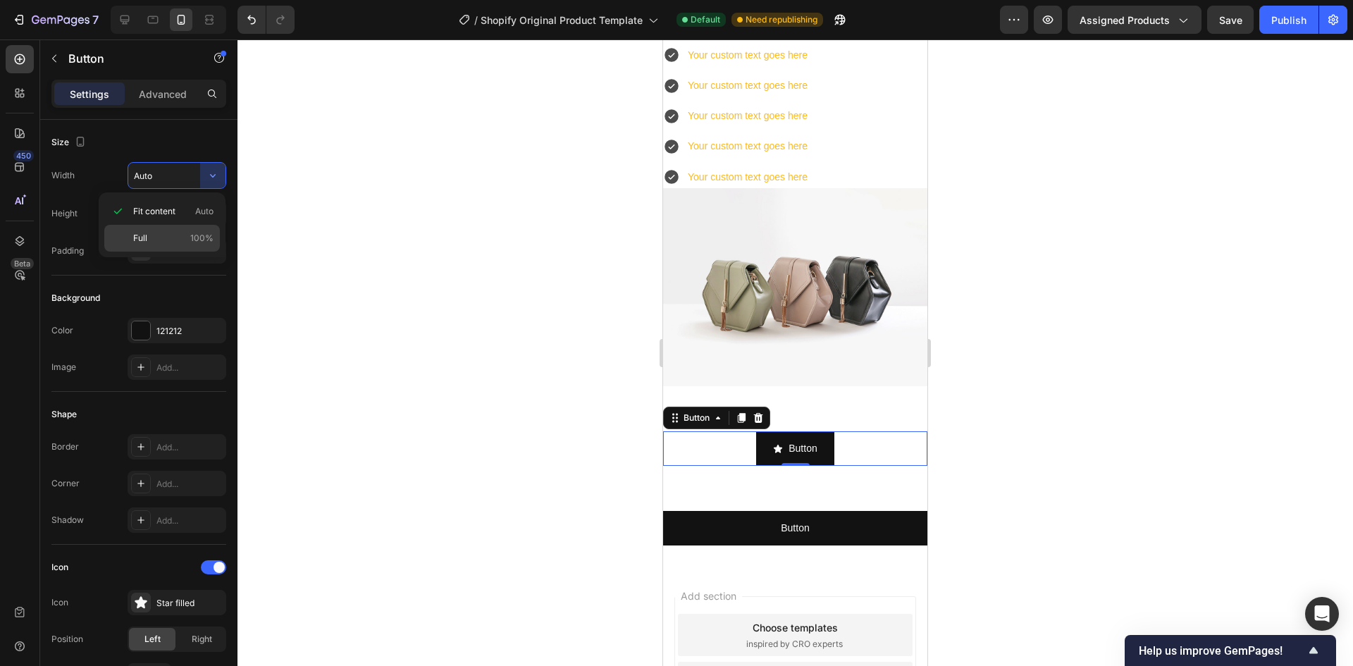
click at [172, 235] on p "Full 100%" at bounding box center [173, 238] width 80 height 13
type input "100%"
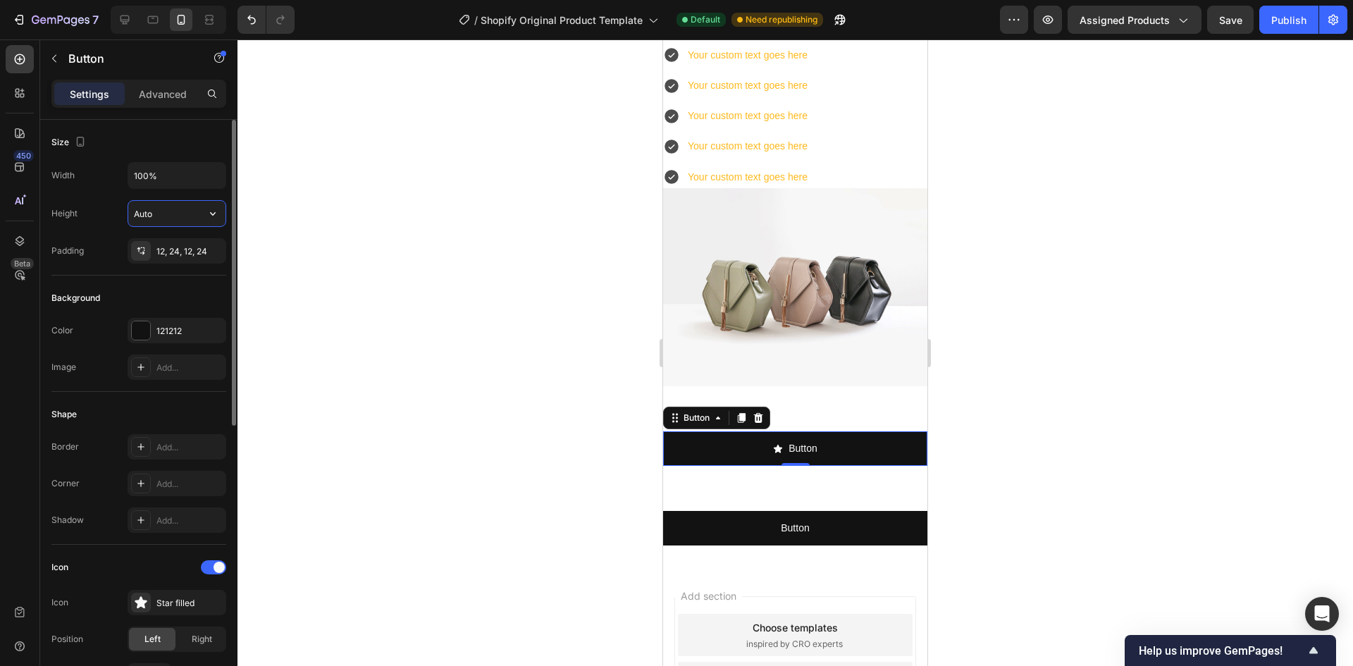
click at [175, 210] on input "Auto" at bounding box center [176, 213] width 97 height 25
click at [175, 216] on input "Auto" at bounding box center [176, 213] width 97 height 25
click at [208, 214] on icon "button" at bounding box center [213, 213] width 14 height 14
click at [202, 252] on span "Auto" at bounding box center [204, 249] width 18 height 13
click at [759, 413] on icon at bounding box center [758, 418] width 9 height 10
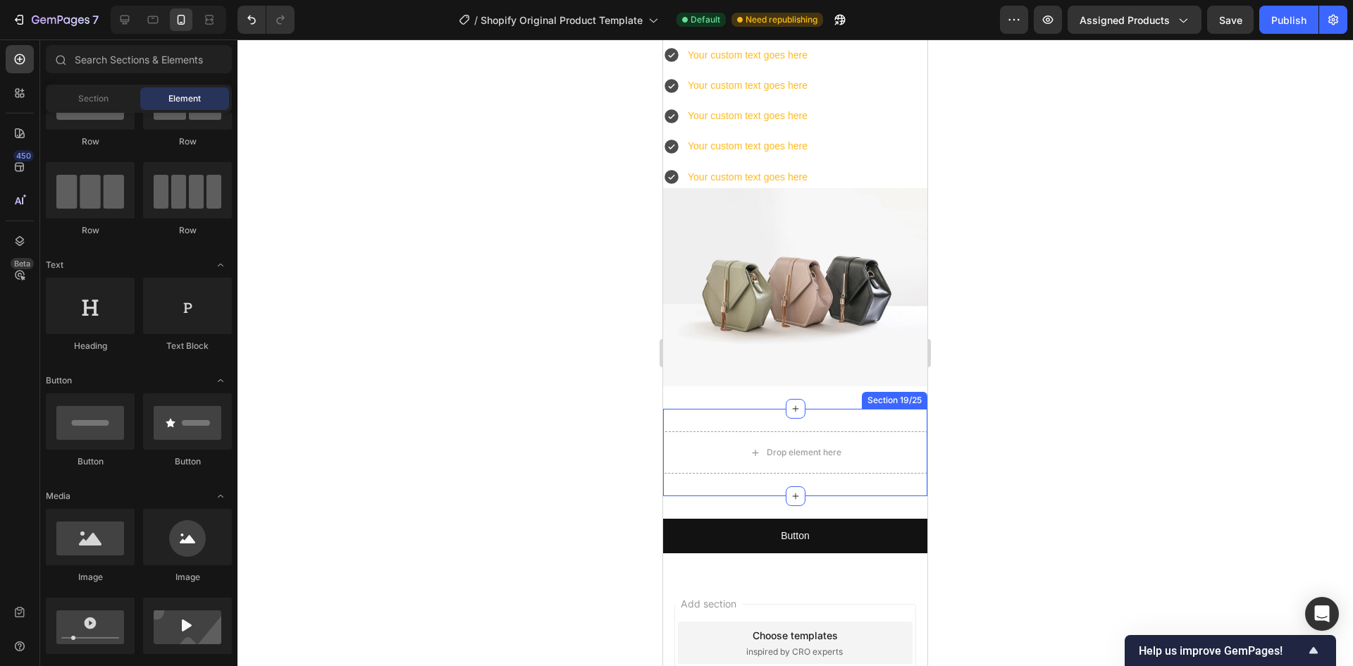
click at [836, 416] on div "Drop element here Section 19/25" at bounding box center [795, 452] width 264 height 87
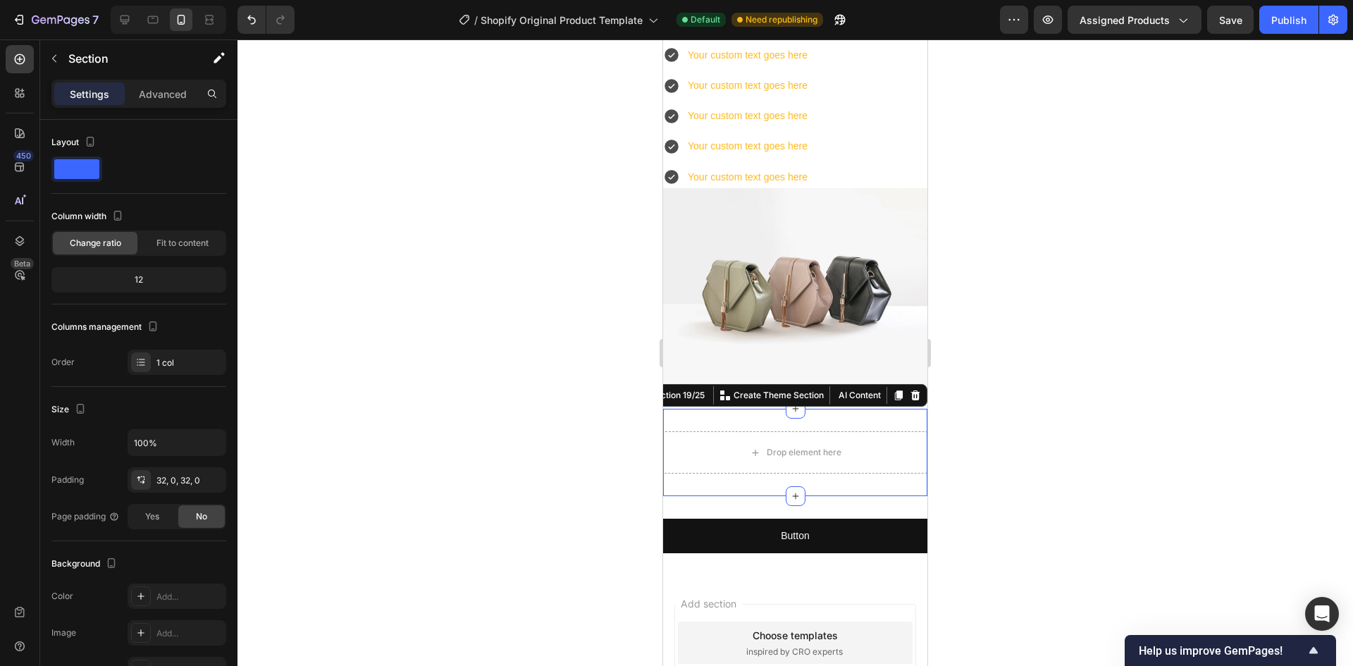
click at [910, 390] on icon at bounding box center [915, 395] width 11 height 11
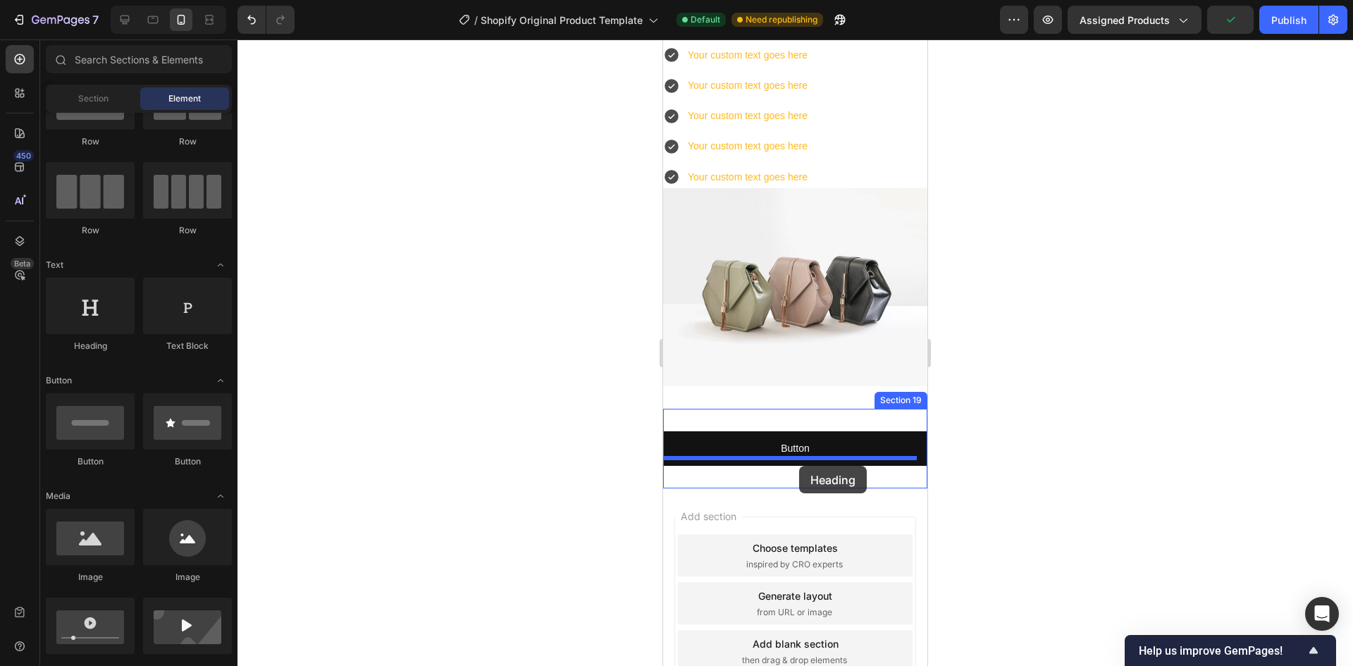
drag, startPoint x: 769, startPoint y: 368, endPoint x: 799, endPoint y: 466, distance: 101.8
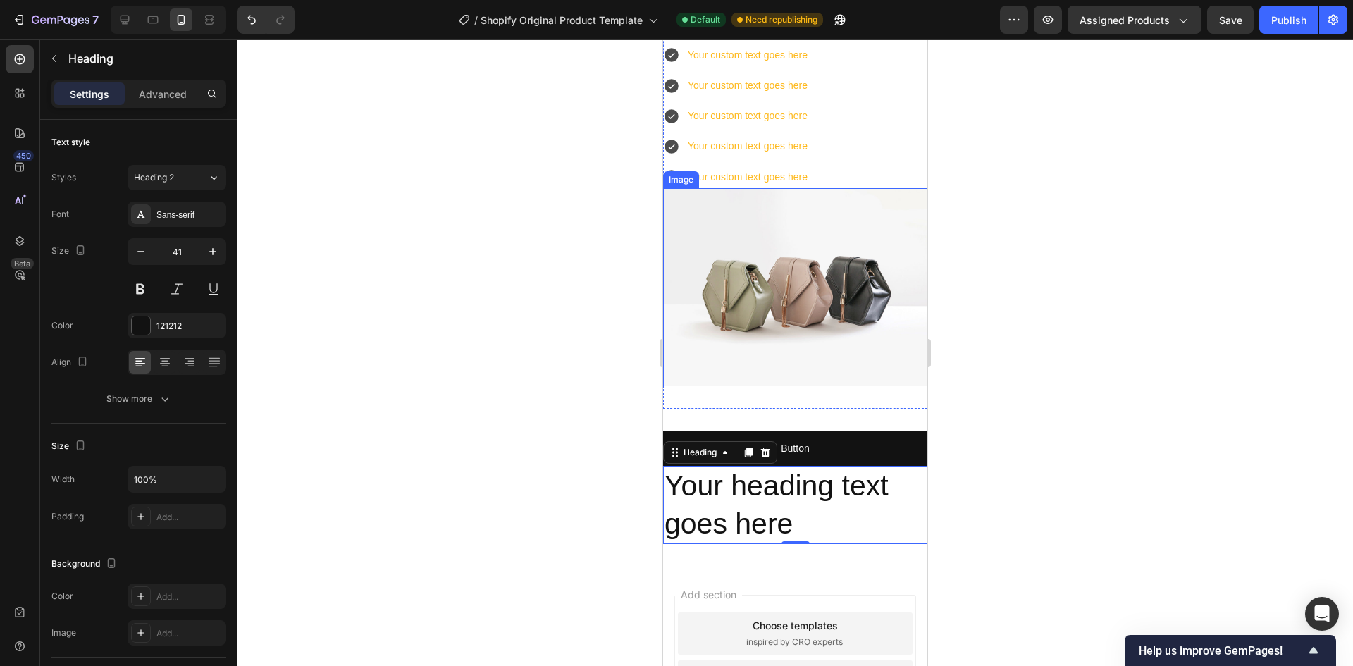
click at [778, 299] on img at bounding box center [795, 287] width 264 height 198
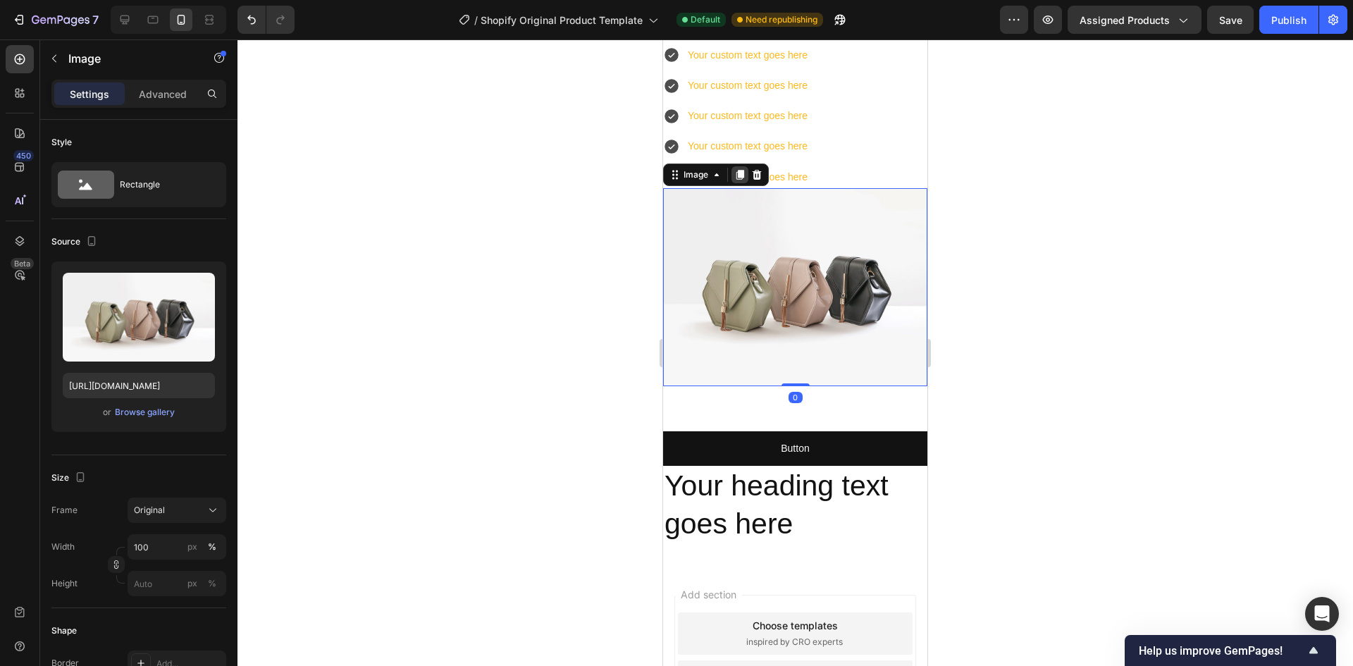
click at [740, 177] on icon at bounding box center [740, 175] width 8 height 10
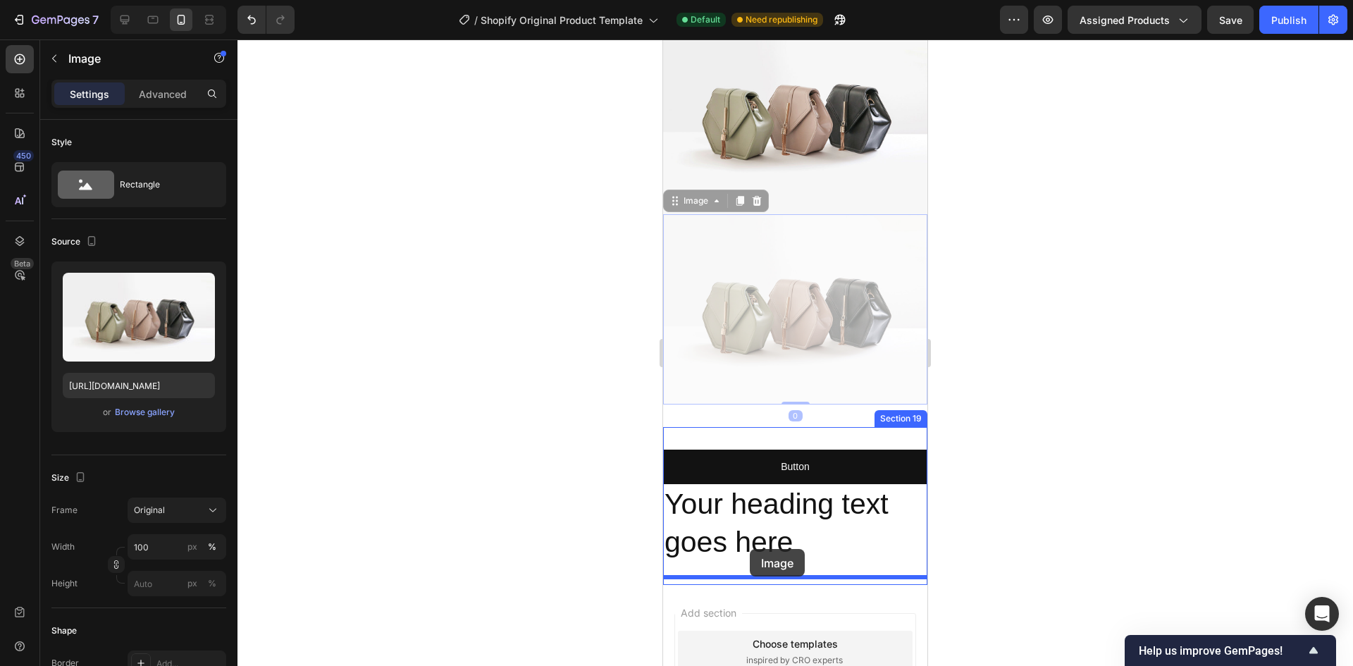
scroll to position [5795, 0]
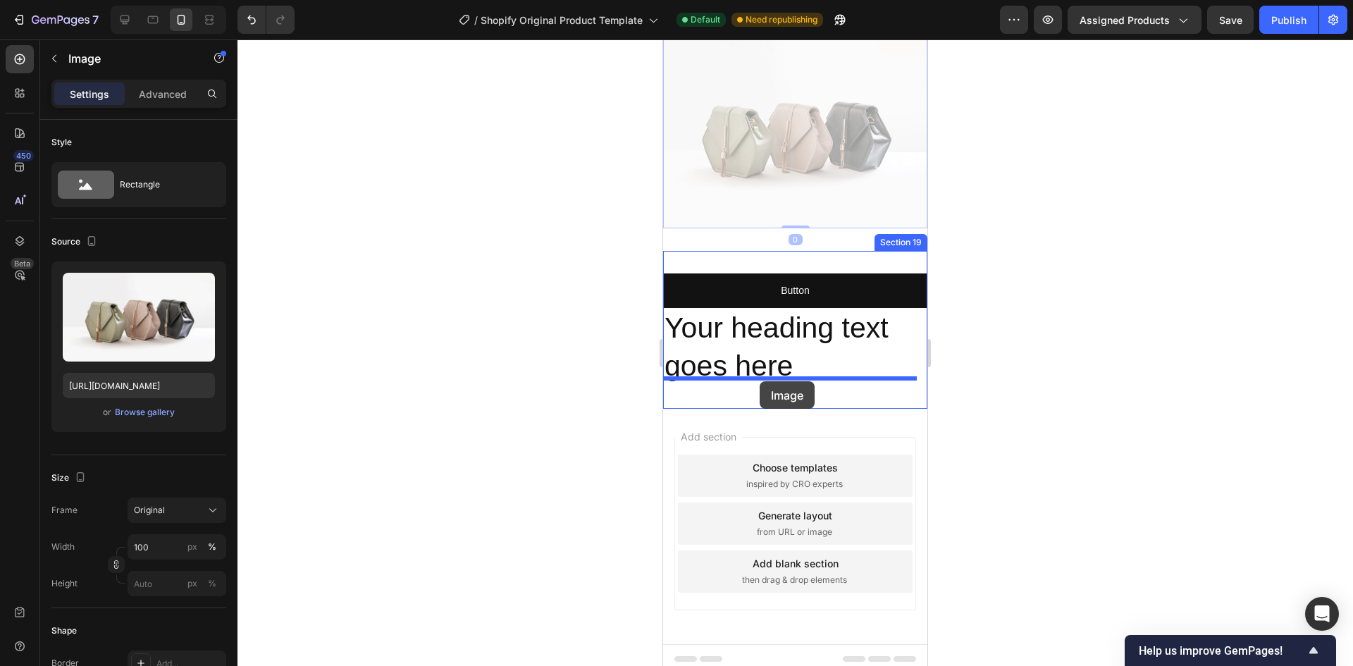
drag, startPoint x: 671, startPoint y: 367, endPoint x: 759, endPoint y: 381, distance: 89.9
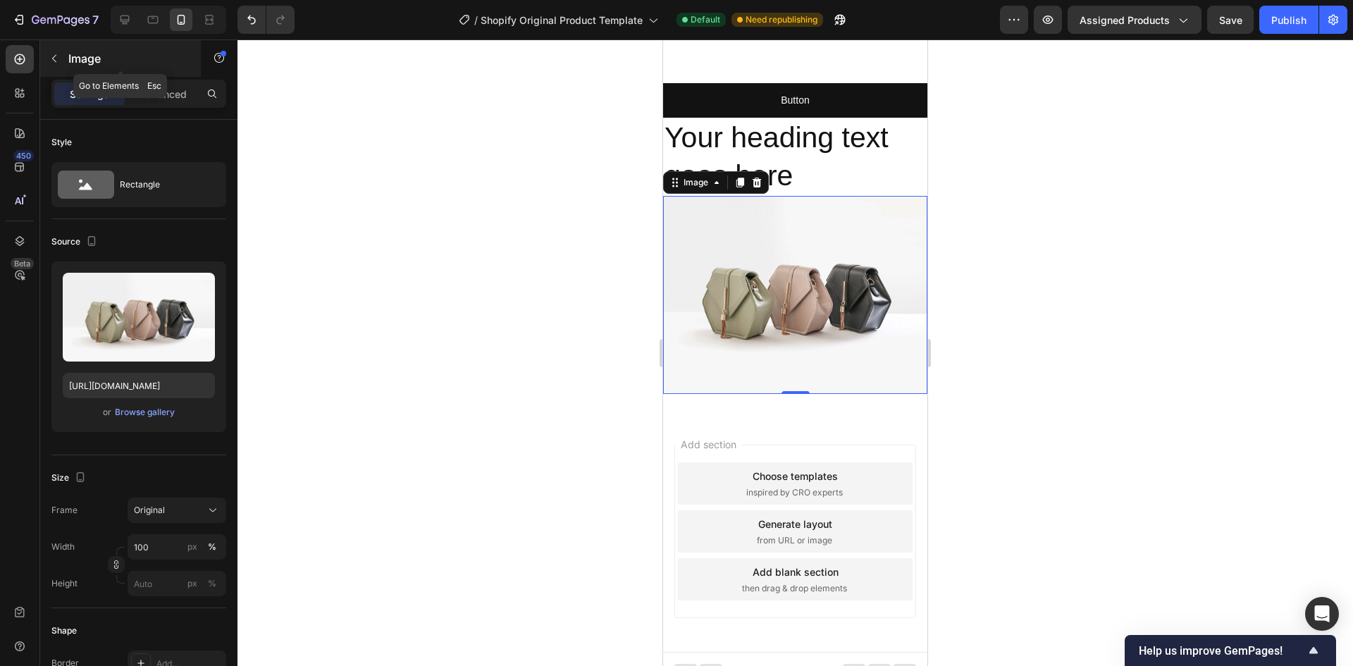
click at [56, 57] on icon "button" at bounding box center [54, 58] width 11 height 11
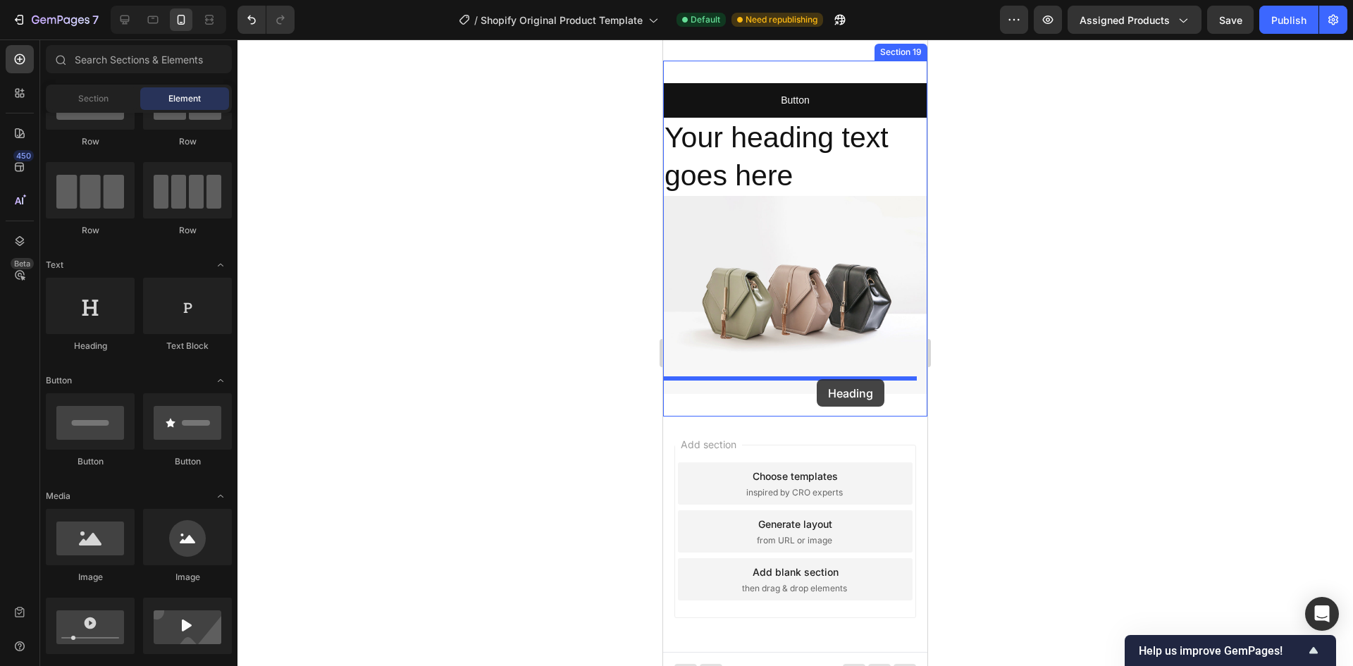
drag, startPoint x: 764, startPoint y: 363, endPoint x: 817, endPoint y: 379, distance: 55.3
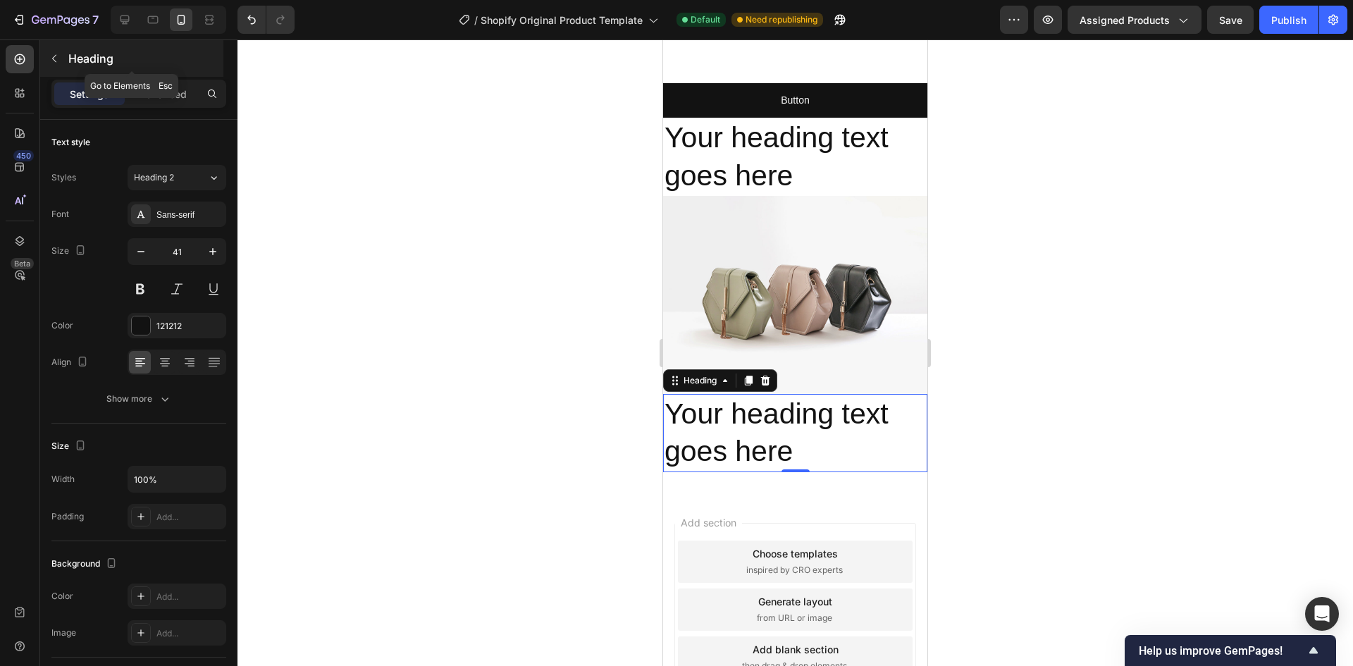
click at [60, 65] on button "button" at bounding box center [54, 58] width 23 height 23
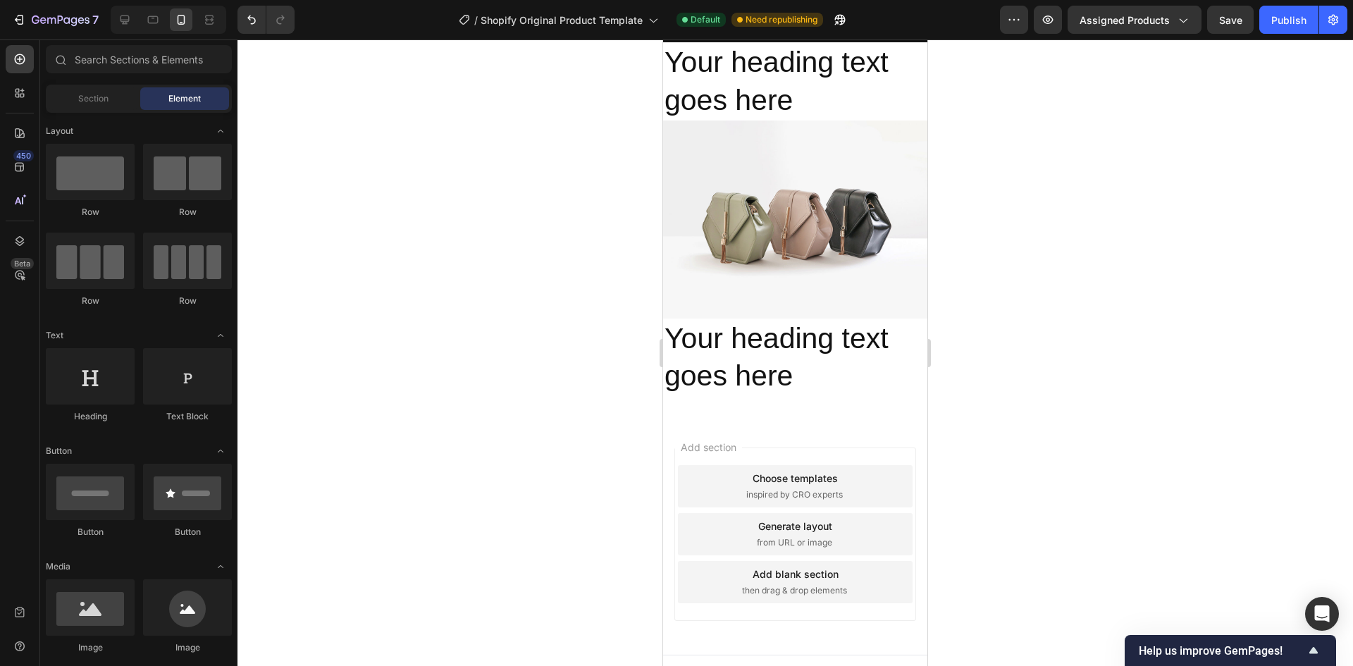
scroll to position [5872, 0]
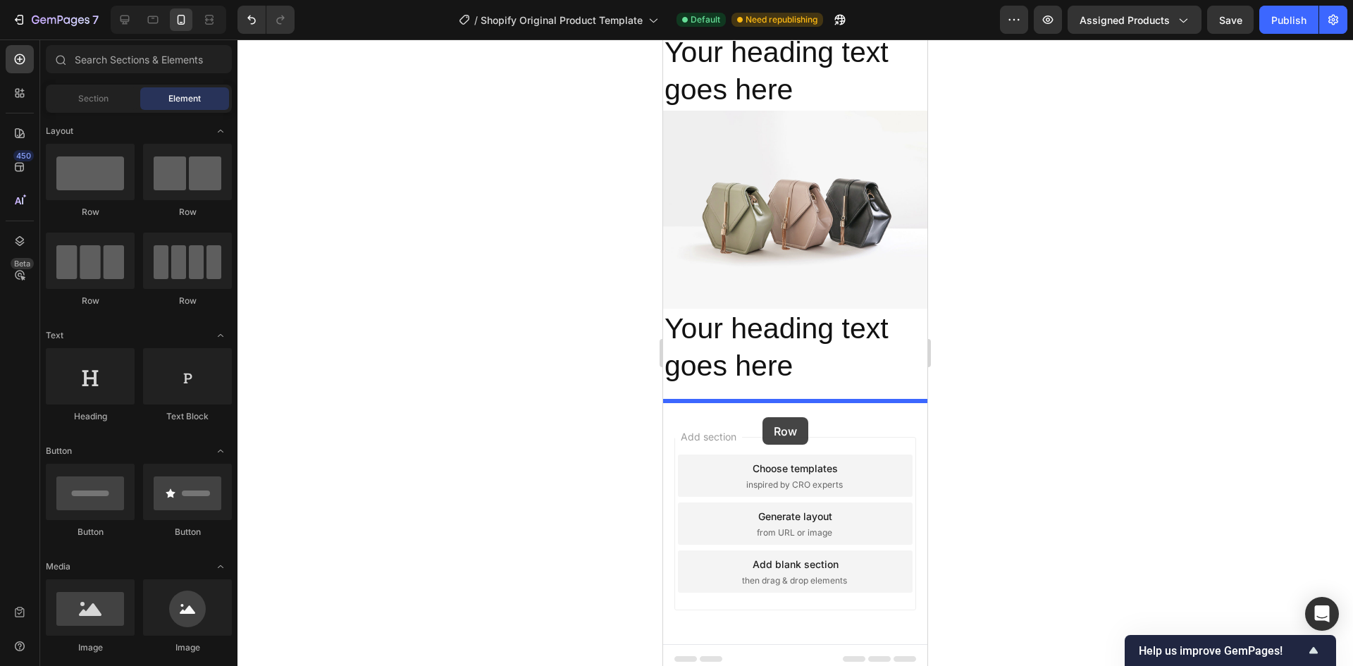
drag, startPoint x: 850, startPoint y: 222, endPoint x: 762, endPoint y: 417, distance: 213.8
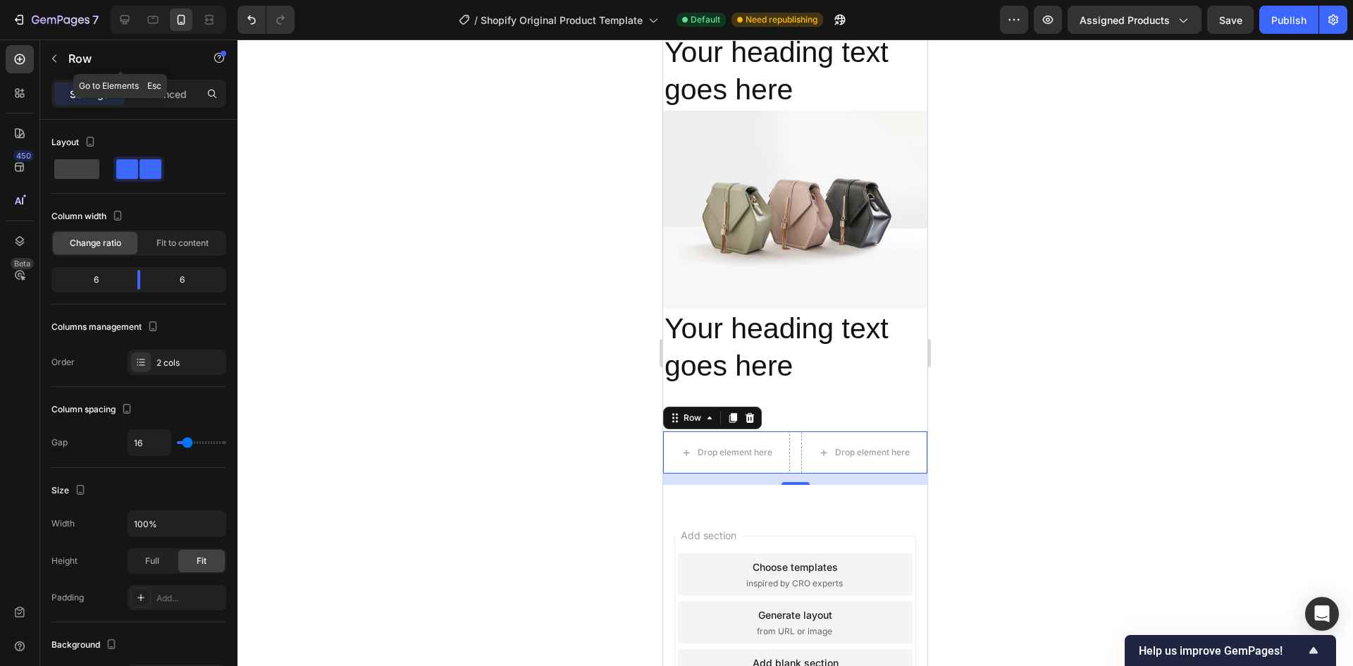
drag, startPoint x: 58, startPoint y: 63, endPoint x: 53, endPoint y: 69, distance: 8.0
click at [58, 63] on icon "button" at bounding box center [54, 58] width 11 height 11
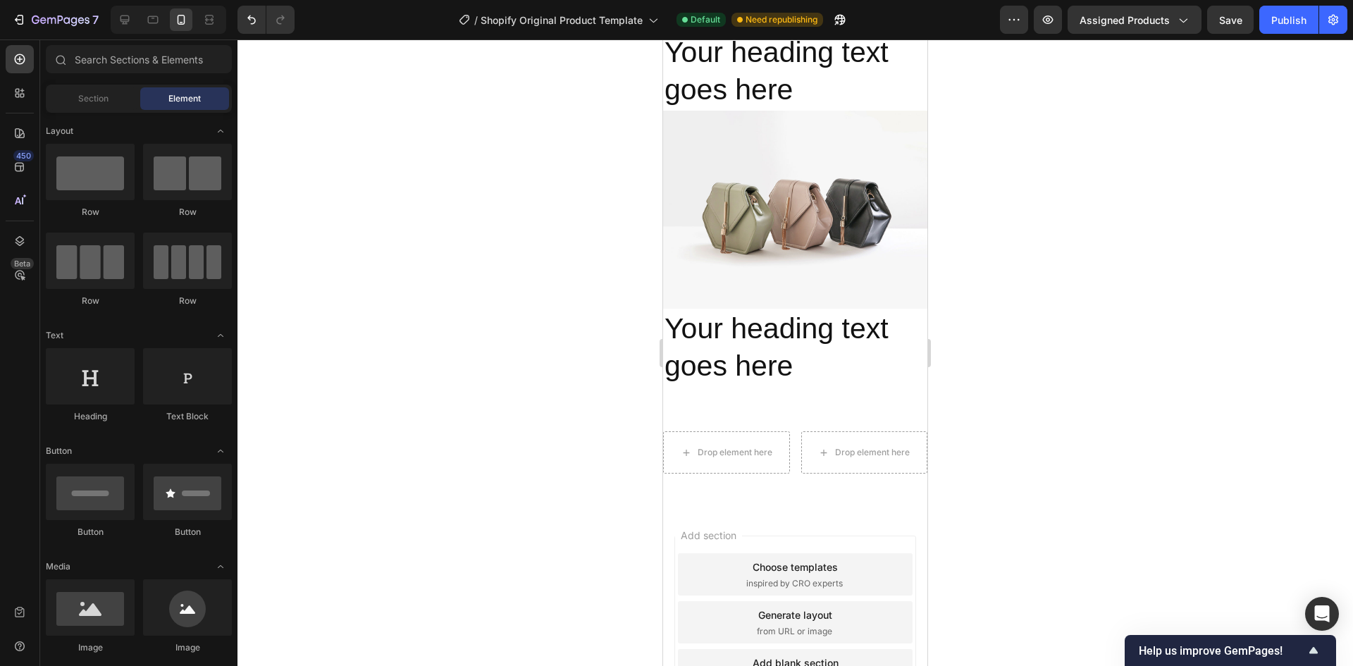
click at [123, 85] on div "Section Element" at bounding box center [139, 99] width 186 height 28
click at [117, 89] on div "Section" at bounding box center [93, 98] width 89 height 23
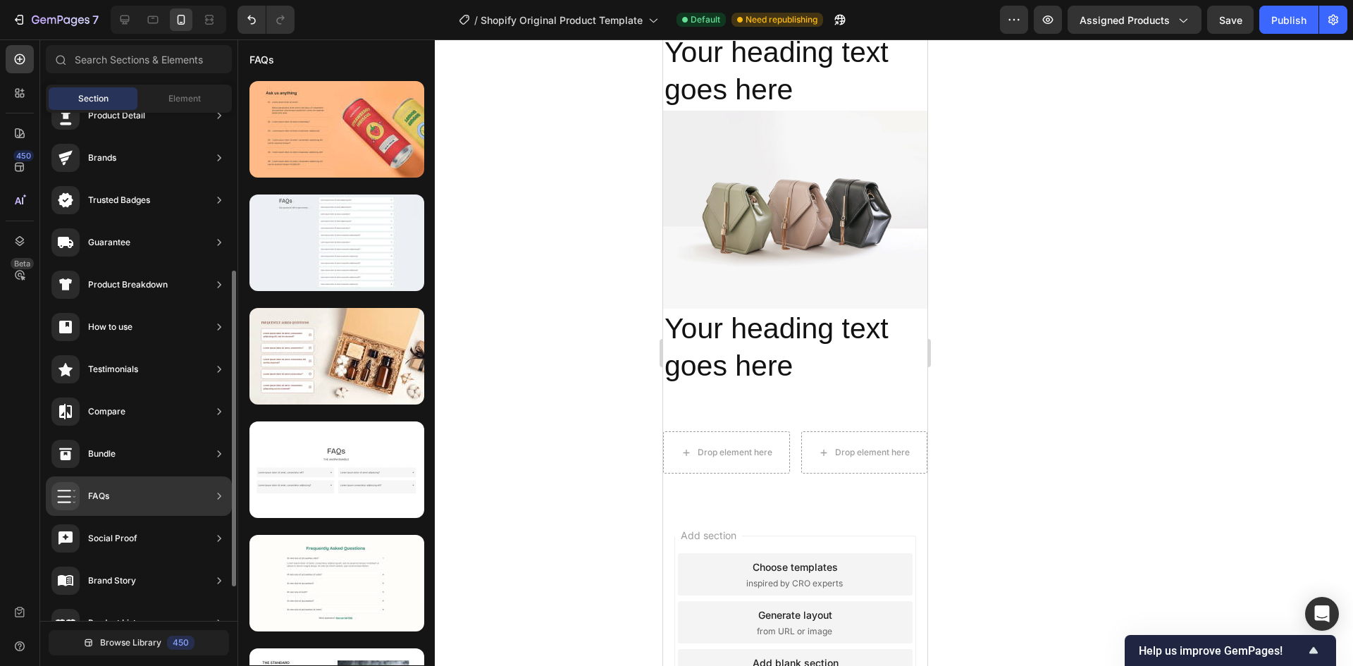
scroll to position [141, 0]
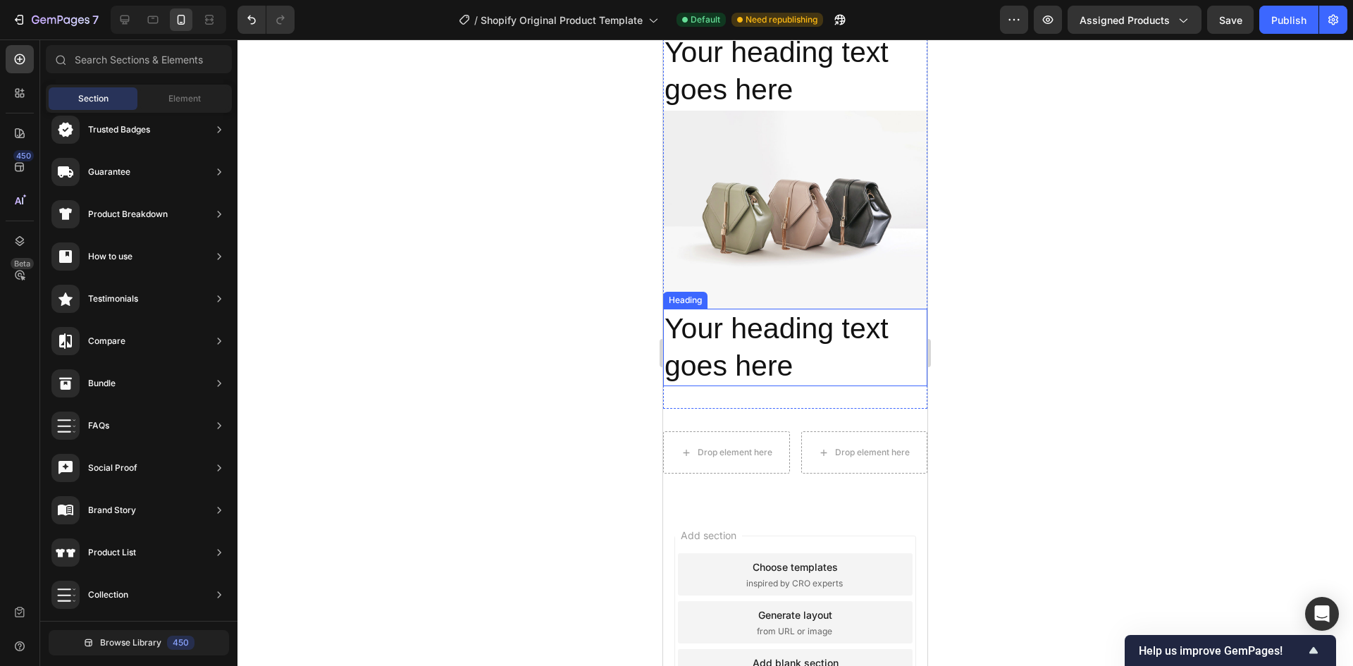
click at [826, 352] on h2 "Your heading text goes here" at bounding box center [795, 348] width 264 height 78
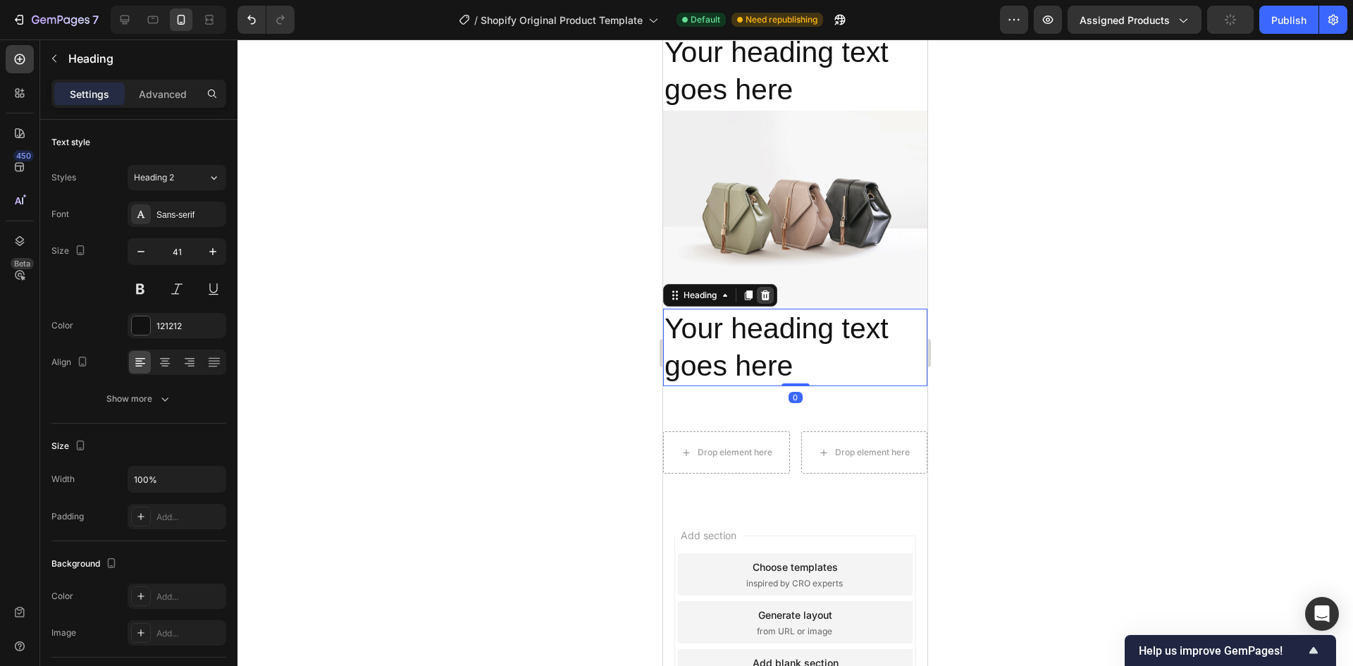
click at [767, 290] on icon at bounding box center [765, 295] width 9 height 10
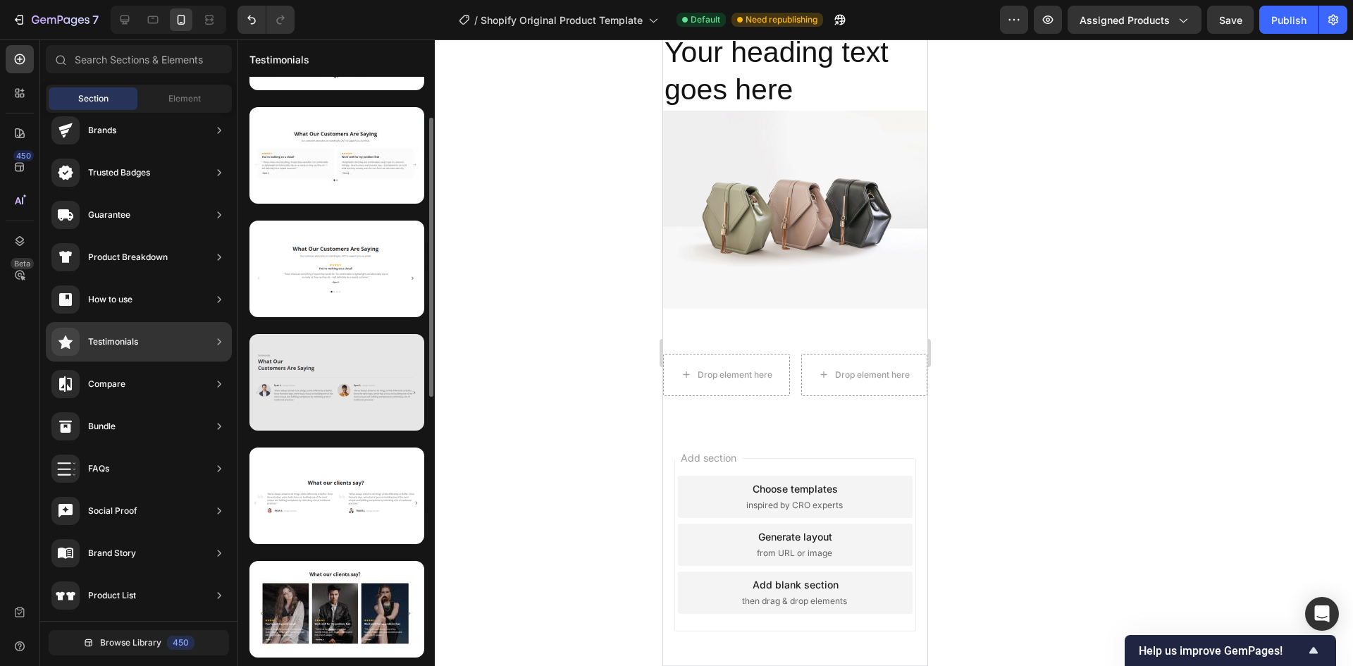
scroll to position [0, 0]
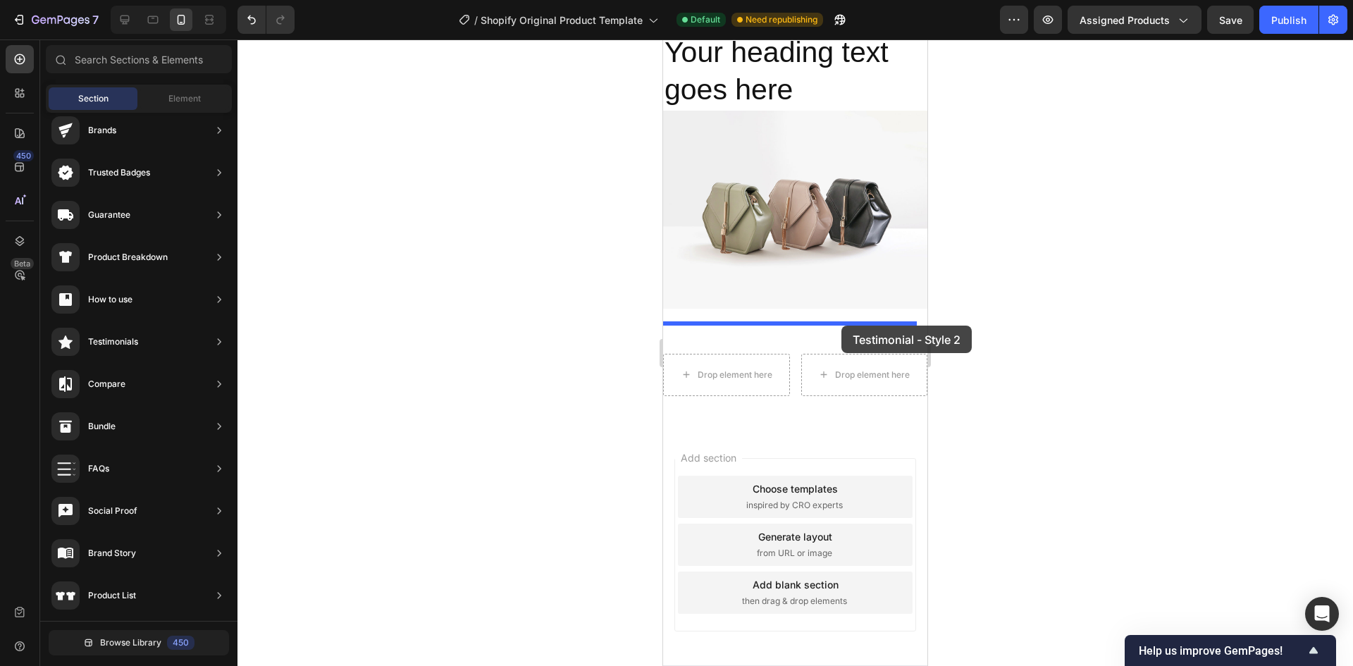
drag, startPoint x: 1016, startPoint y: 289, endPoint x: 833, endPoint y: 324, distance: 186.5
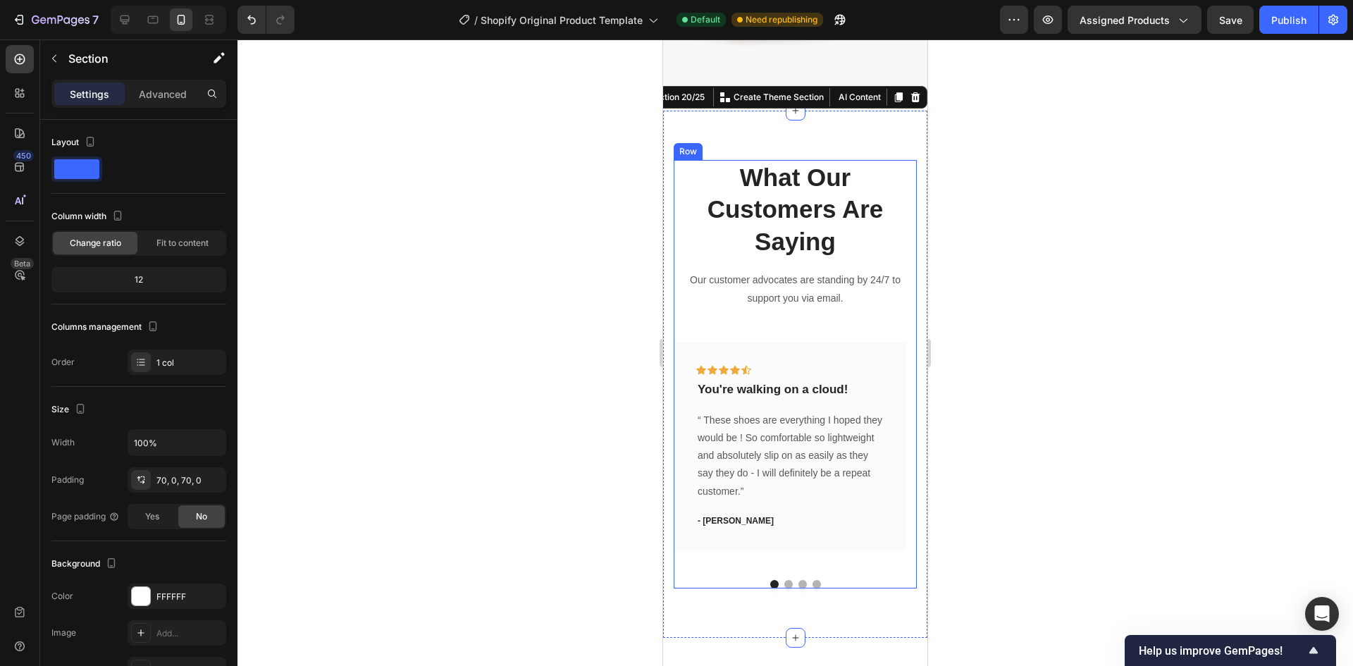
scroll to position [6107, 0]
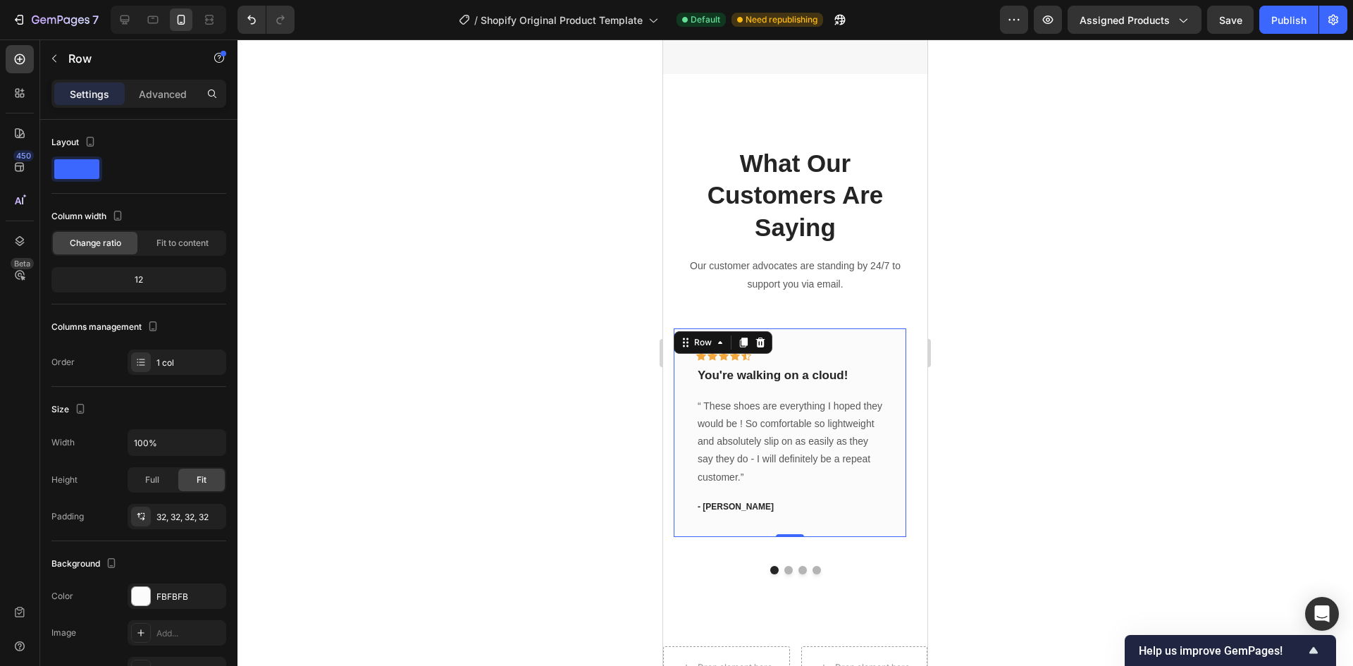
click at [767, 328] on div "Icon Icon Icon Icon Icon Row You're walking on a cloud! Text block “ These shoe…" at bounding box center [790, 432] width 232 height 209
click at [741, 339] on icon at bounding box center [744, 342] width 8 height 10
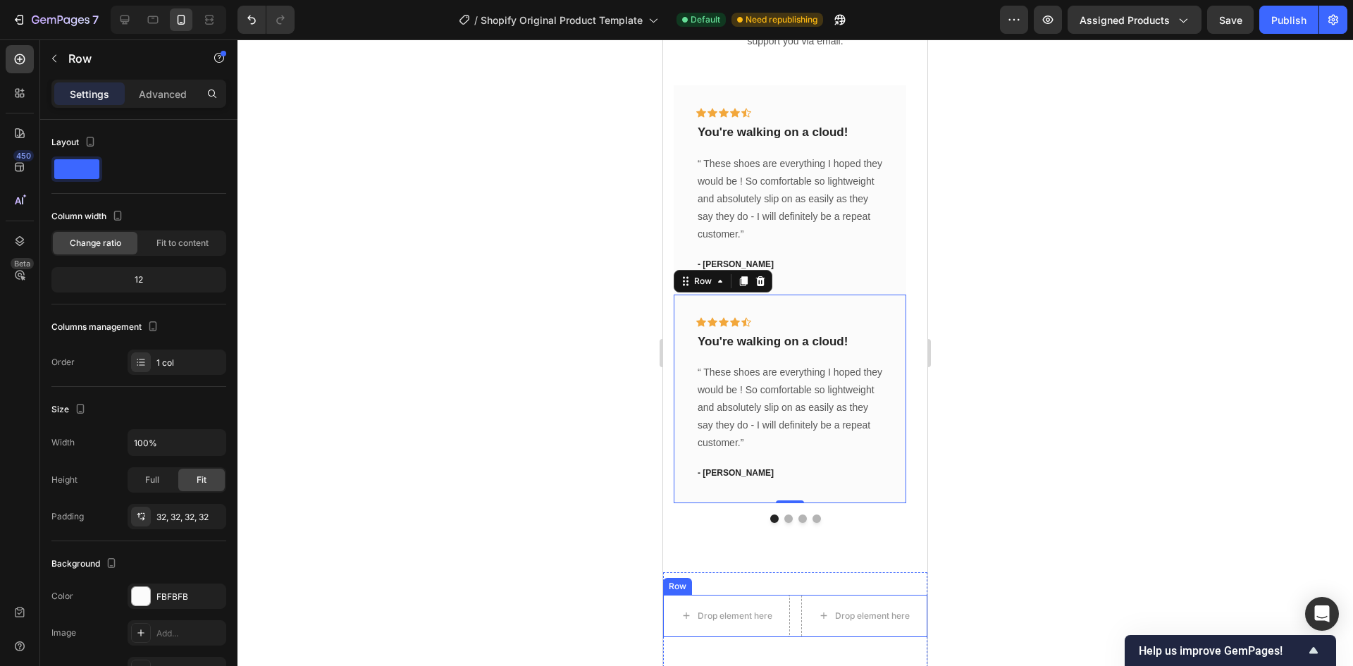
scroll to position [6336, 0]
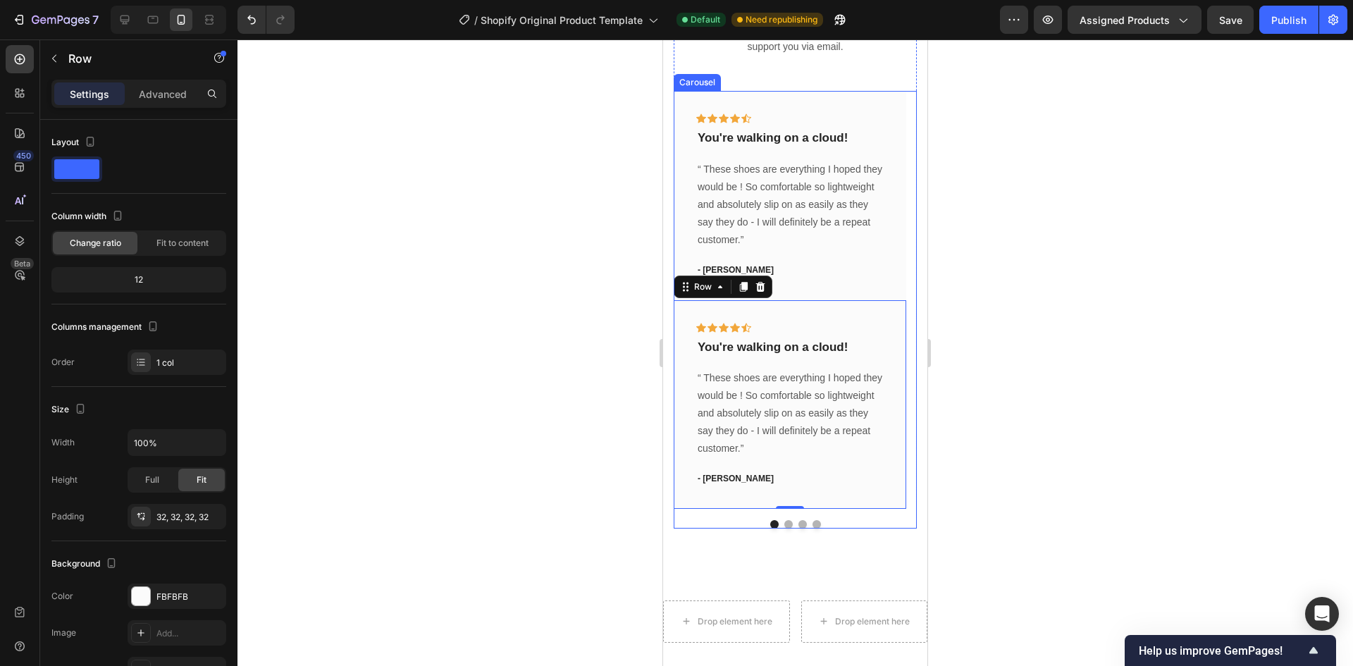
click at [784, 524] on button "Dot" at bounding box center [788, 524] width 8 height 8
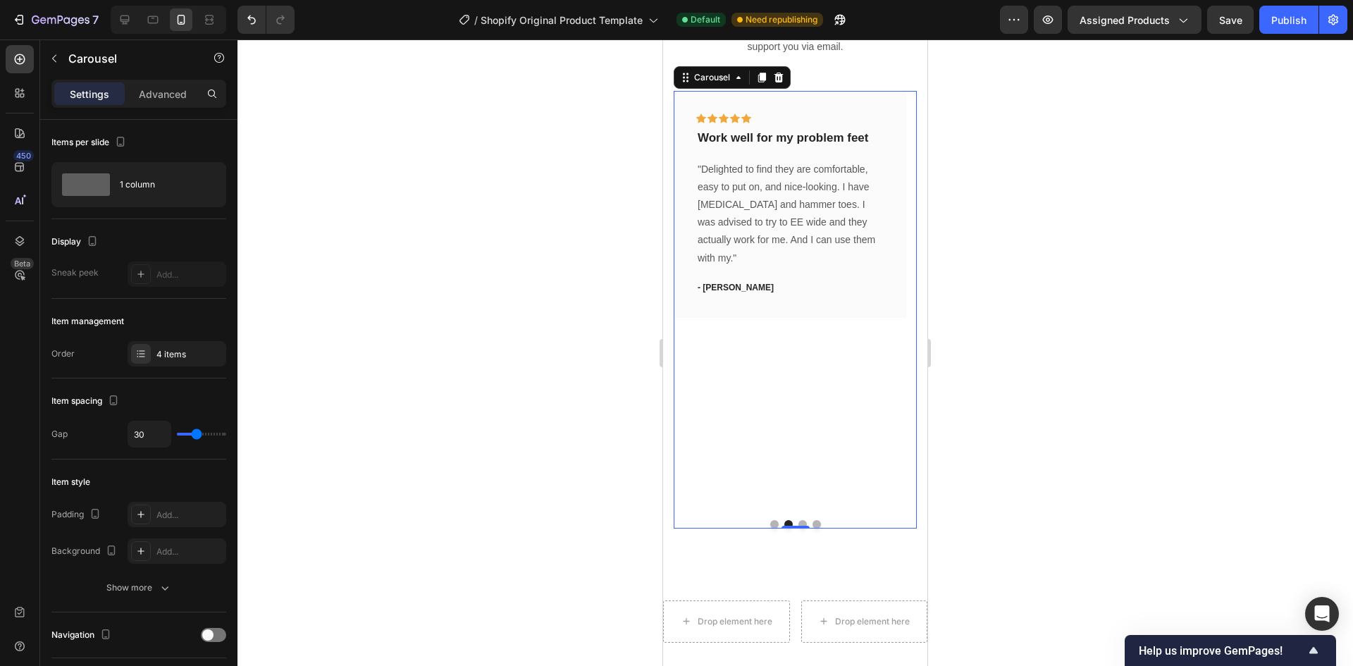
click at [798, 521] on button "Dot" at bounding box center [802, 524] width 8 height 8
click at [812, 523] on button "Dot" at bounding box center [816, 524] width 8 height 8
click at [784, 522] on button "Dot" at bounding box center [788, 524] width 8 height 8
click at [770, 523] on button "Dot" at bounding box center [774, 524] width 8 height 8
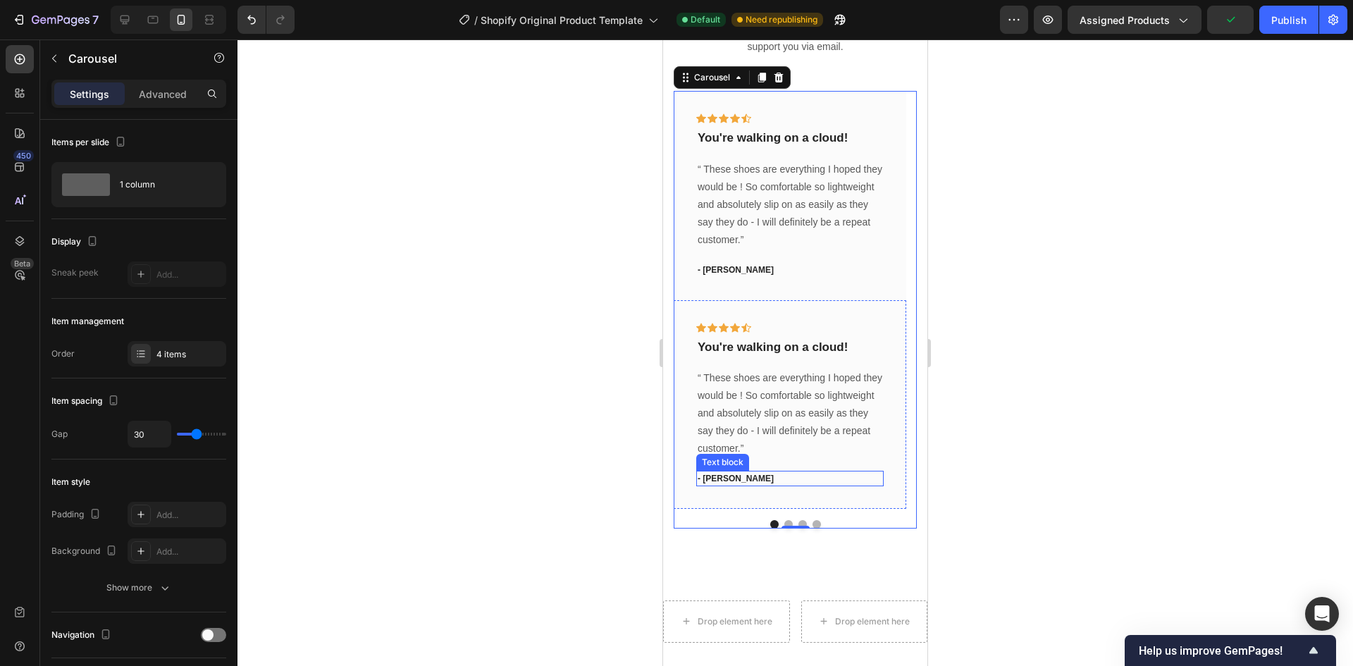
click at [794, 483] on div "- Ryan S. Text block" at bounding box center [789, 478] width 187 height 15
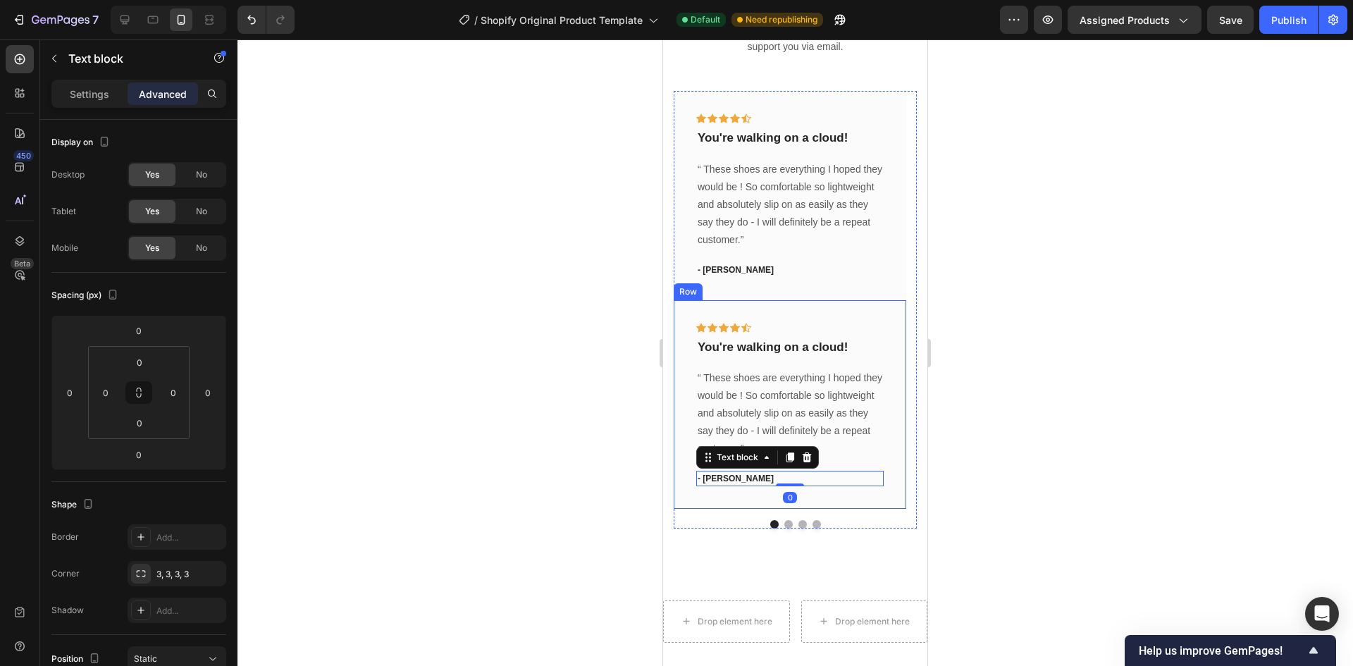
click at [834, 497] on div "Icon Icon Icon Icon Icon Row You're walking on a cloud! Text block “ These shoe…" at bounding box center [790, 404] width 232 height 209
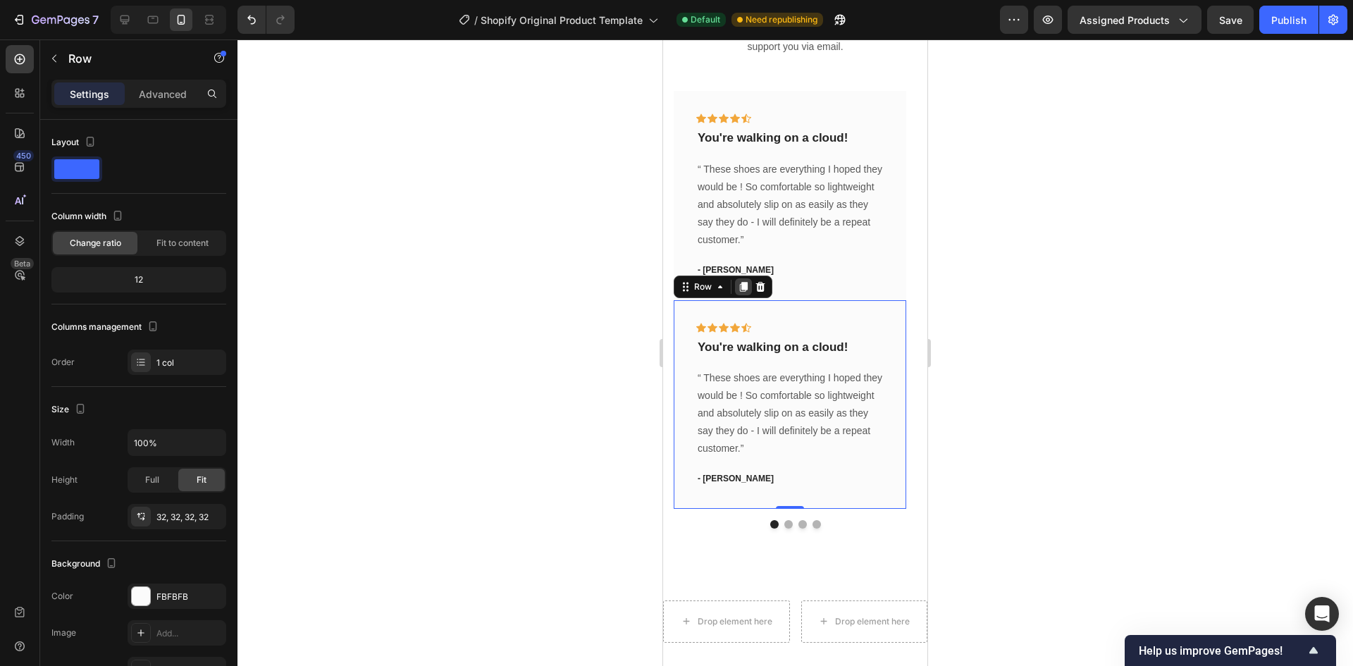
click at [745, 290] on icon at bounding box center [744, 287] width 8 height 10
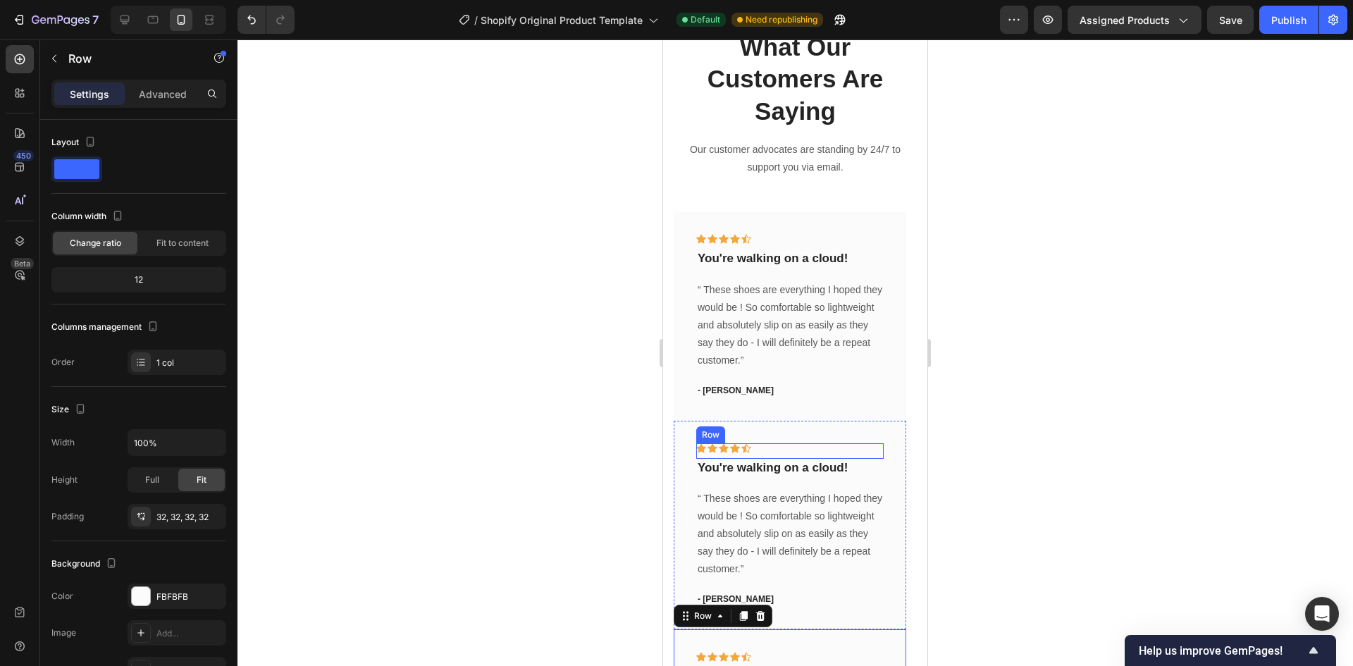
scroll to position [6125, 0]
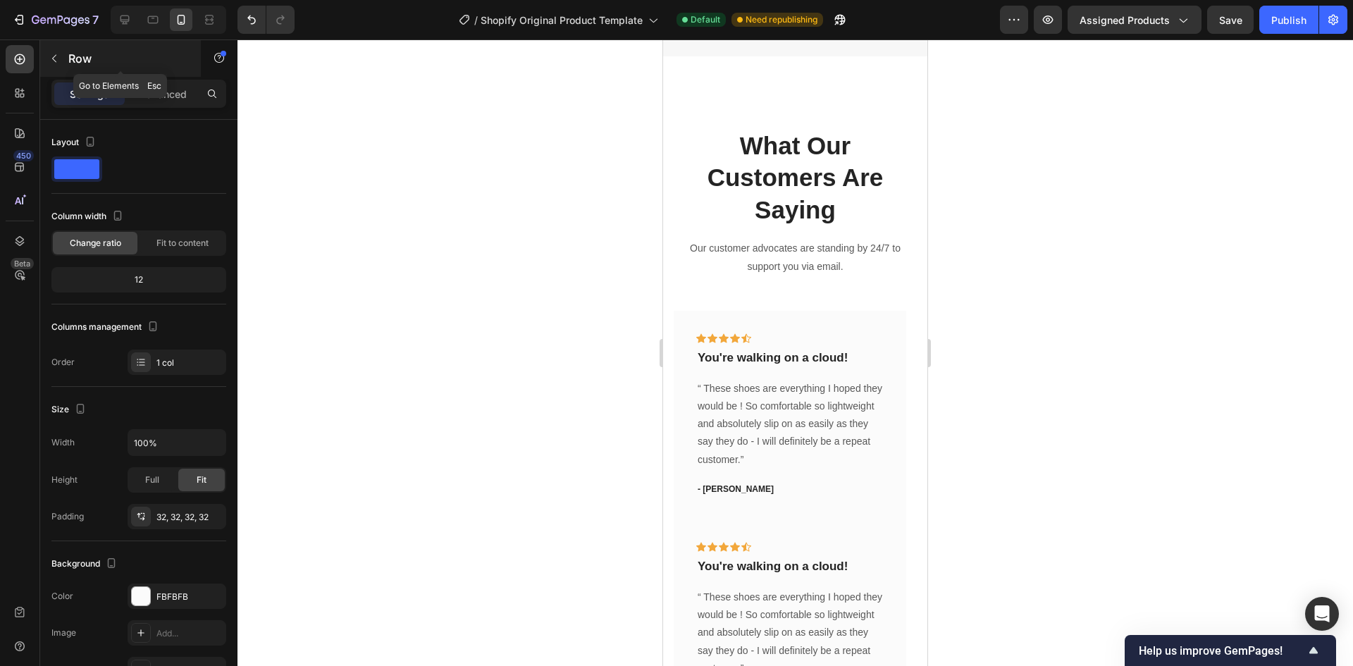
click at [58, 54] on icon "button" at bounding box center [54, 58] width 11 height 11
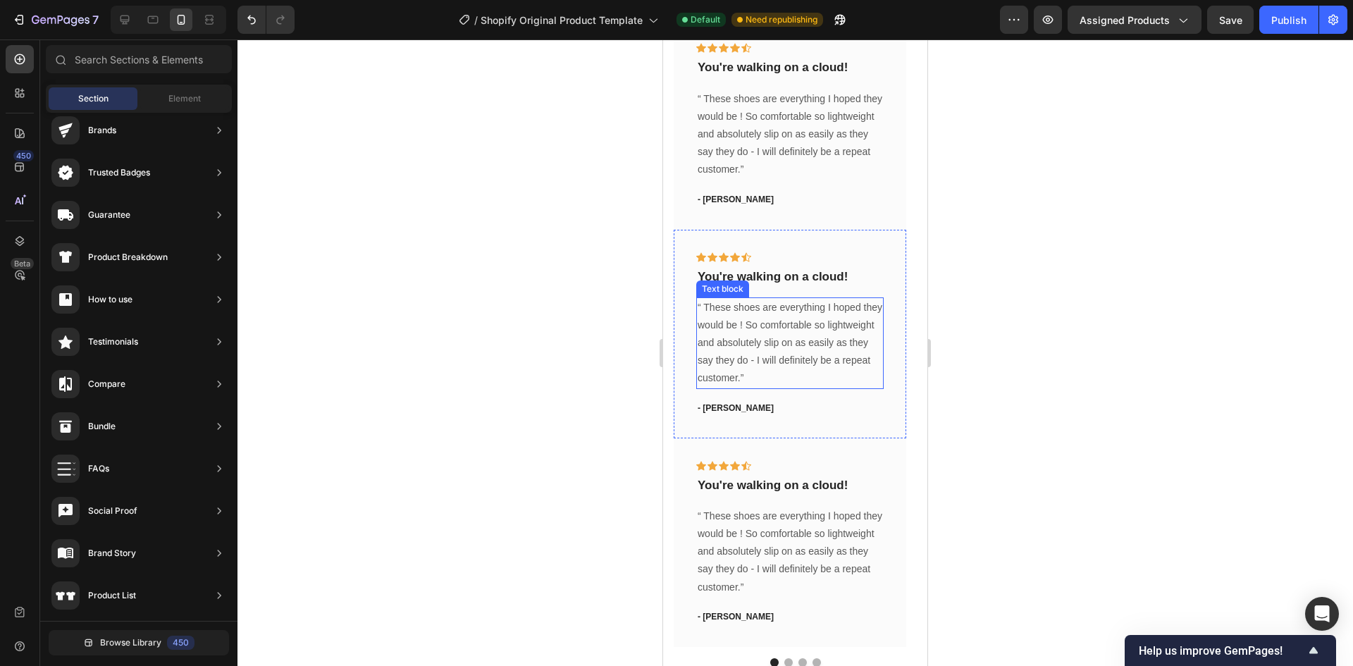
scroll to position [6547, 0]
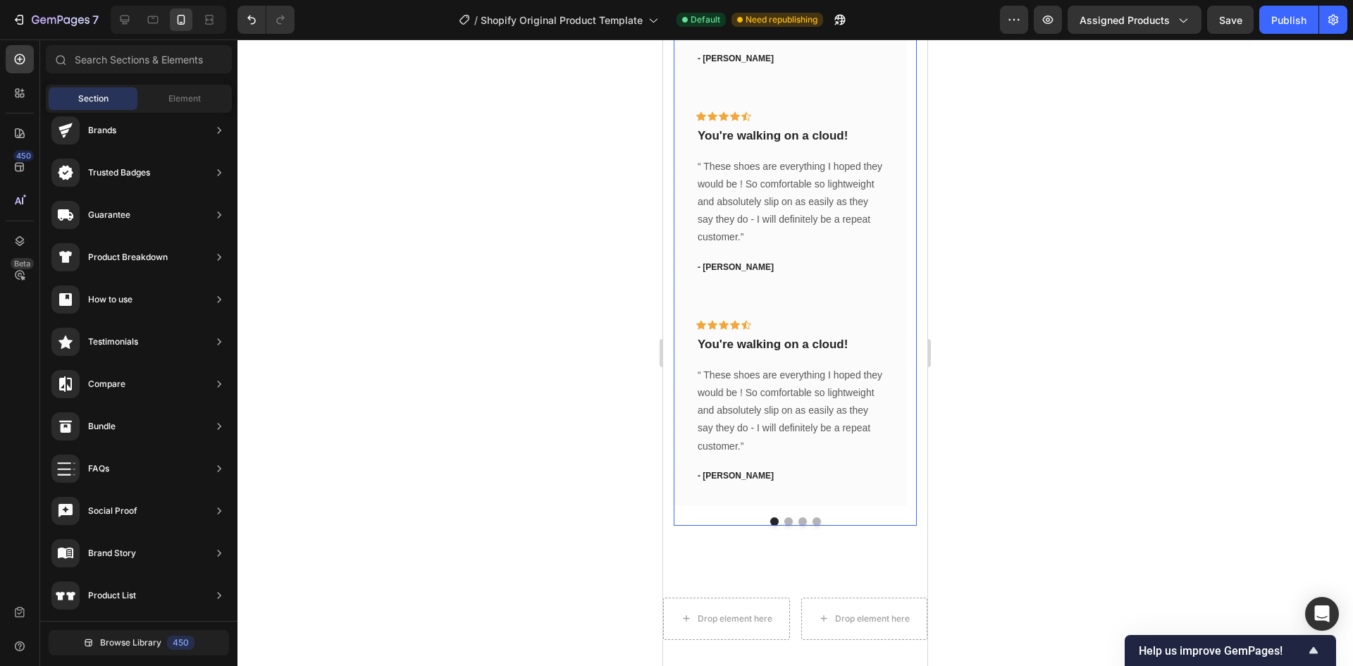
click at [784, 520] on button "Dot" at bounding box center [788, 521] width 8 height 8
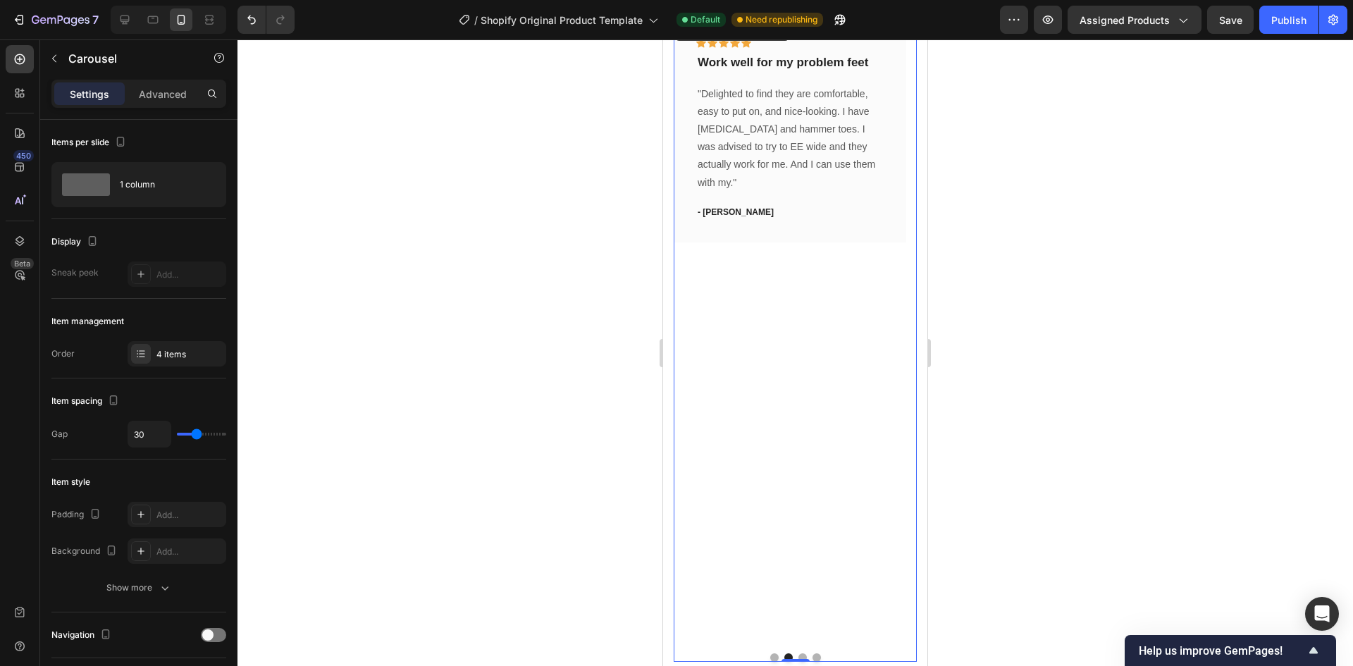
scroll to position [6618, 0]
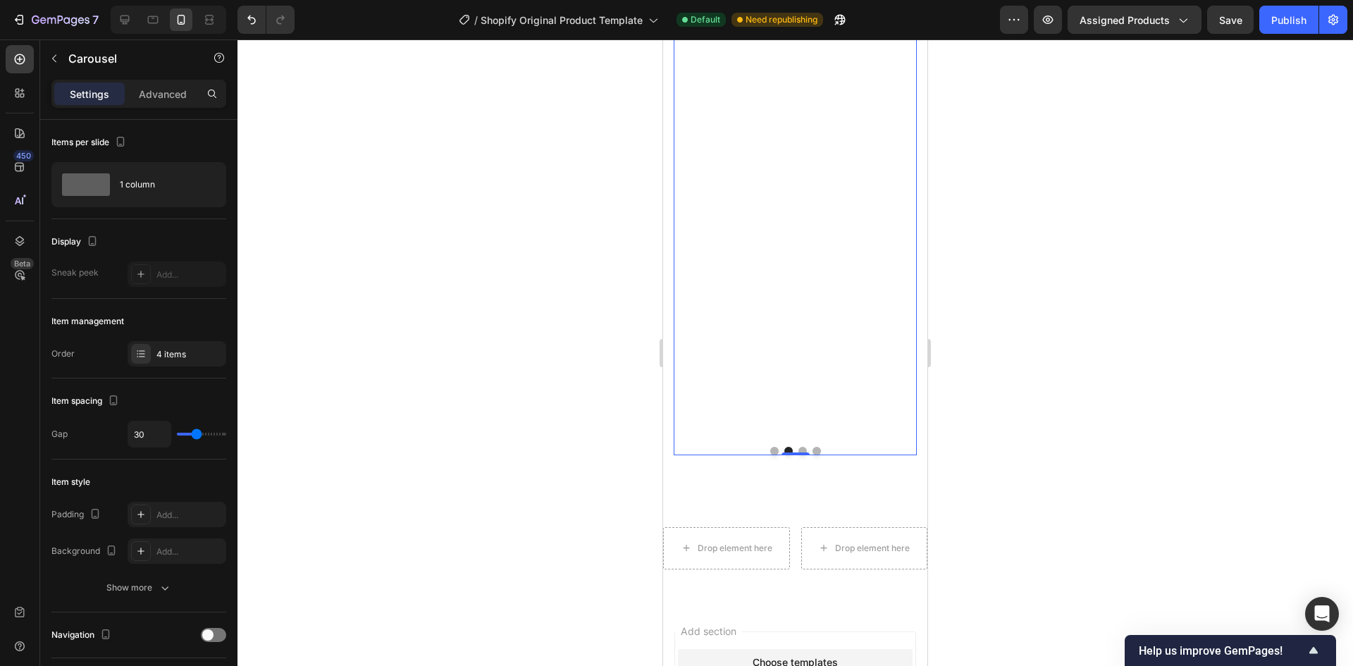
click at [770, 451] on button "Dot" at bounding box center [774, 451] width 8 height 8
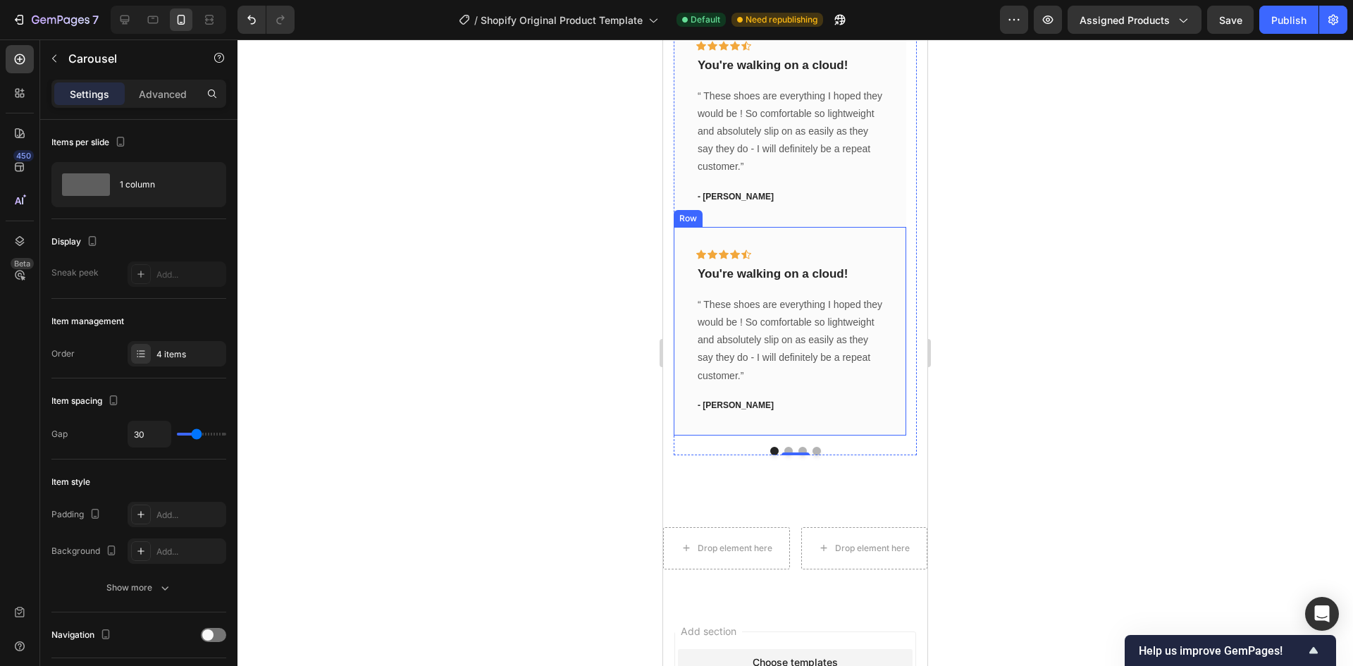
click at [818, 421] on div "Icon Icon Icon Icon Icon Row You're walking on a cloud! Text block “ These shoe…" at bounding box center [790, 331] width 232 height 209
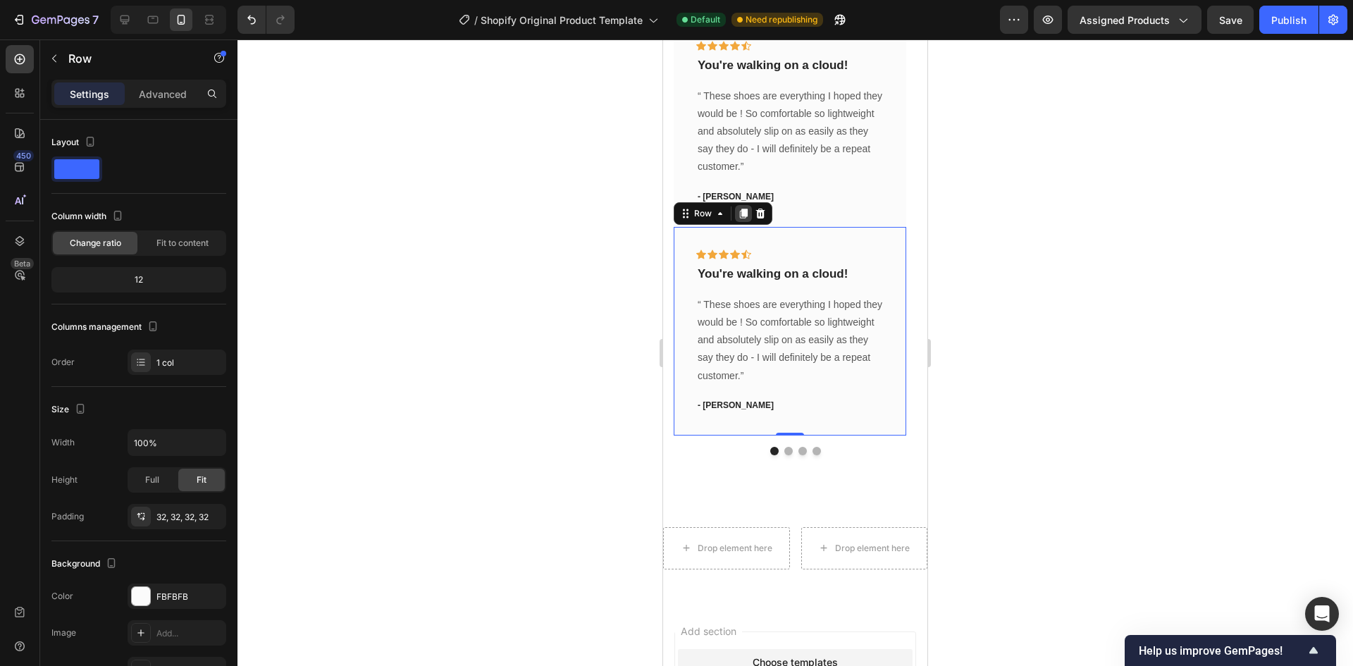
click at [738, 210] on icon at bounding box center [743, 213] width 11 height 11
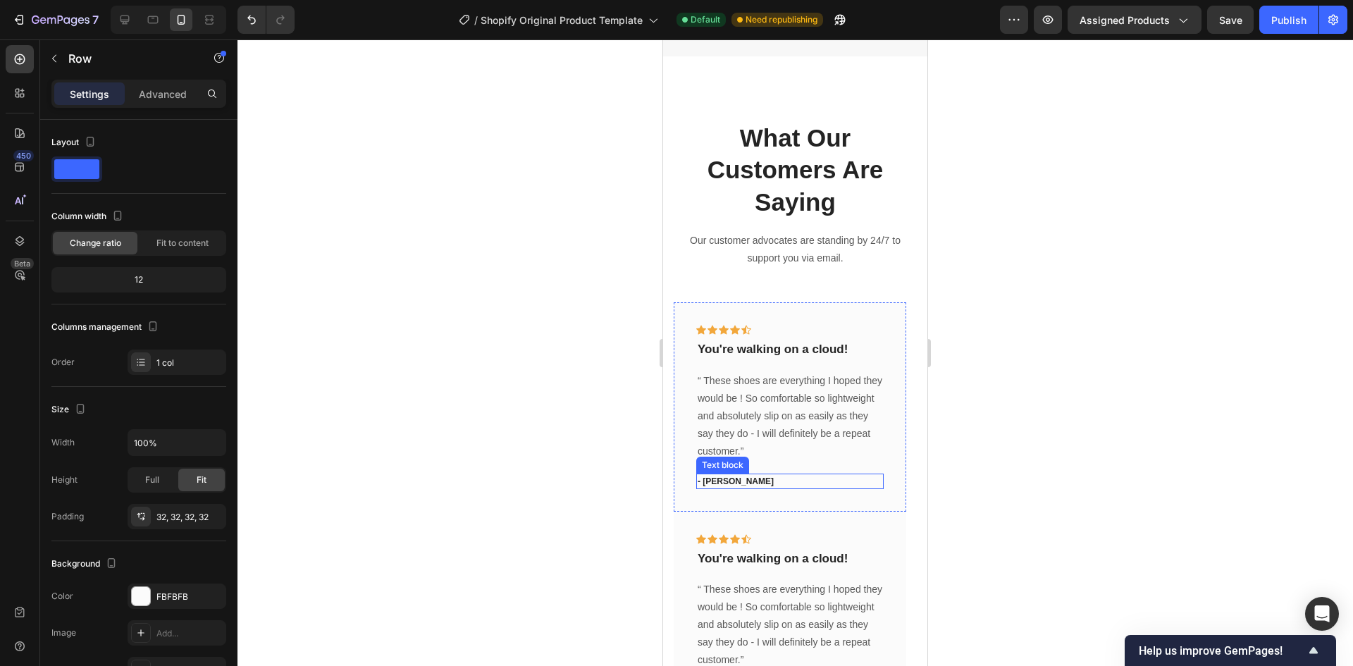
scroll to position [6054, 0]
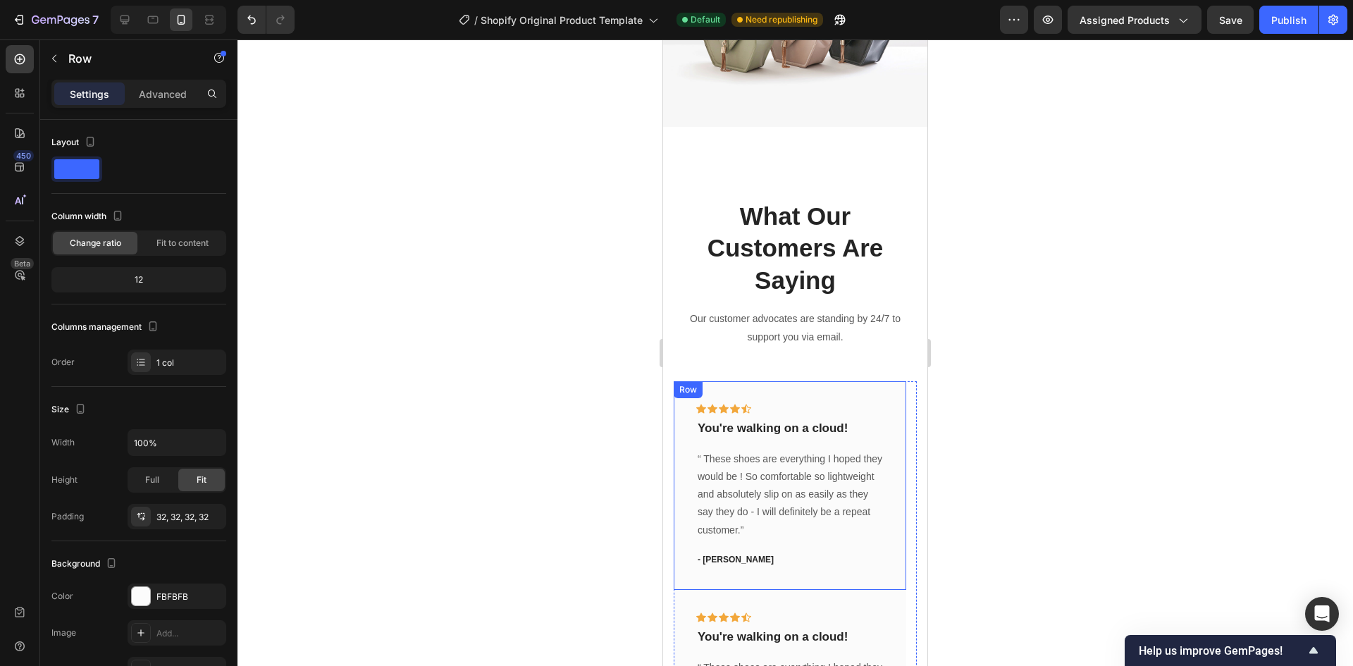
click at [869, 381] on div "Icon Icon Icon Icon Icon Row You're walking on a cloud! Text block “ These shoe…" at bounding box center [790, 485] width 232 height 209
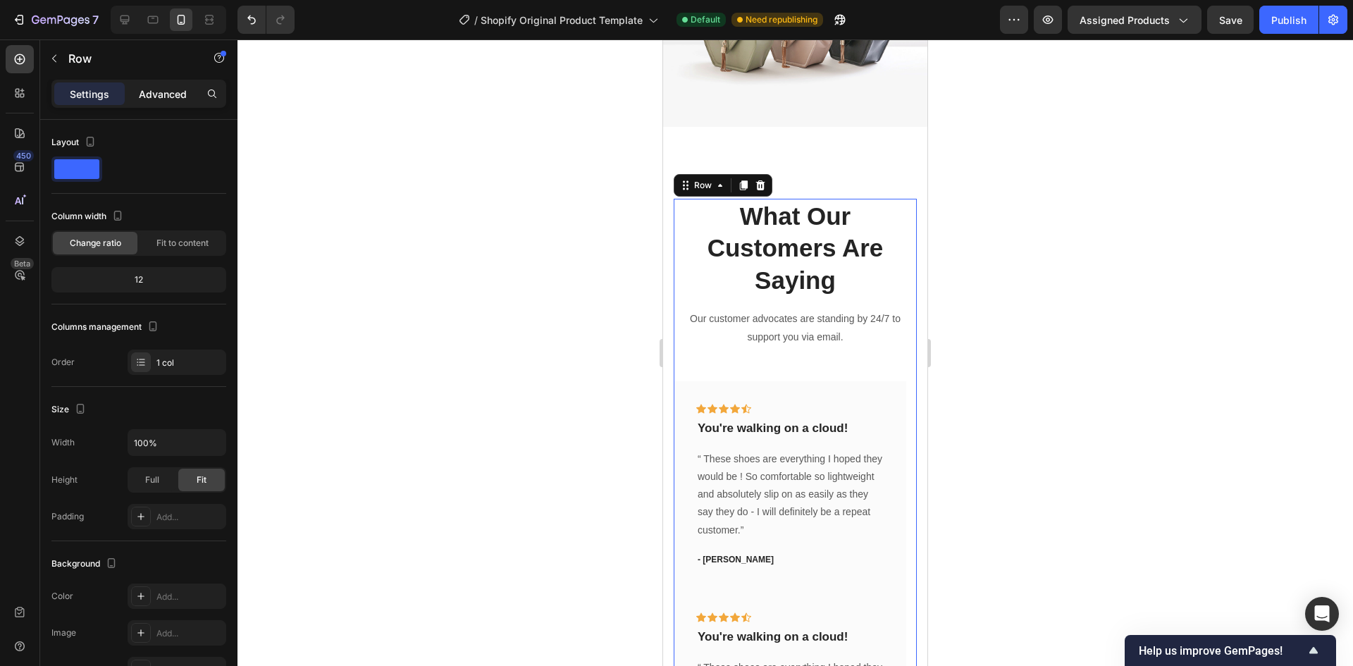
click at [158, 89] on p "Advanced" at bounding box center [163, 94] width 48 height 15
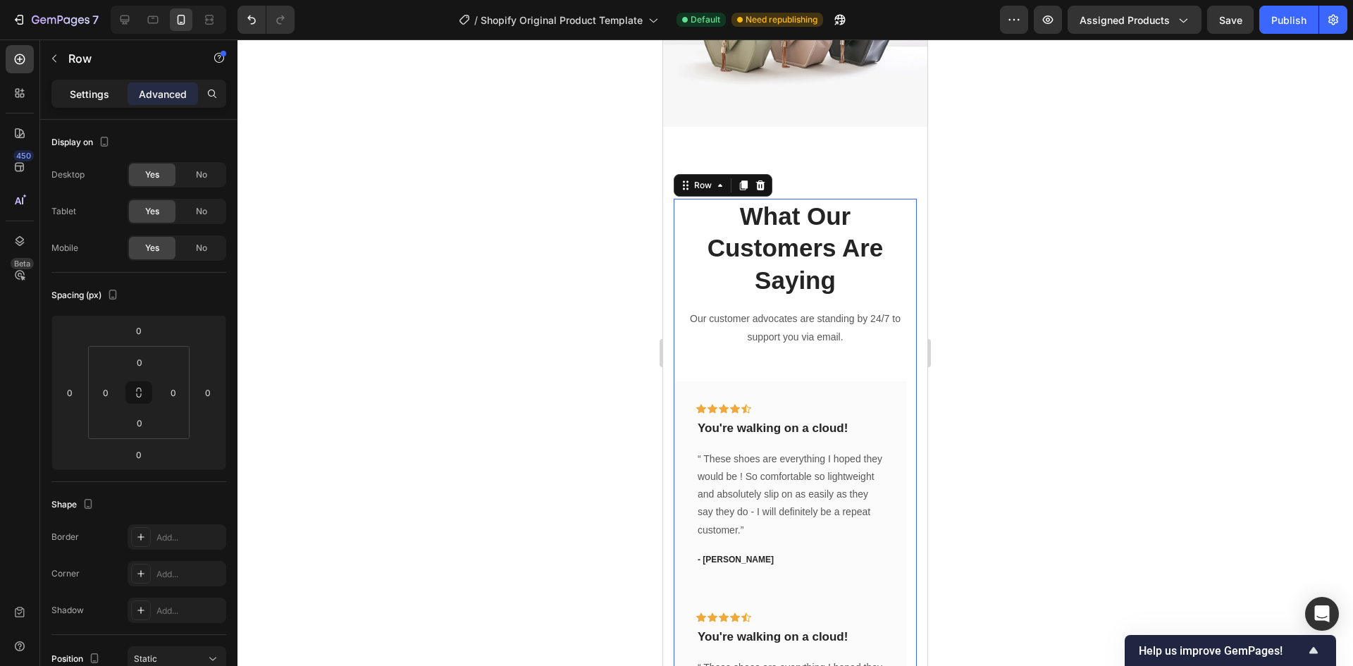
click at [85, 82] on div "Settings" at bounding box center [89, 93] width 70 height 23
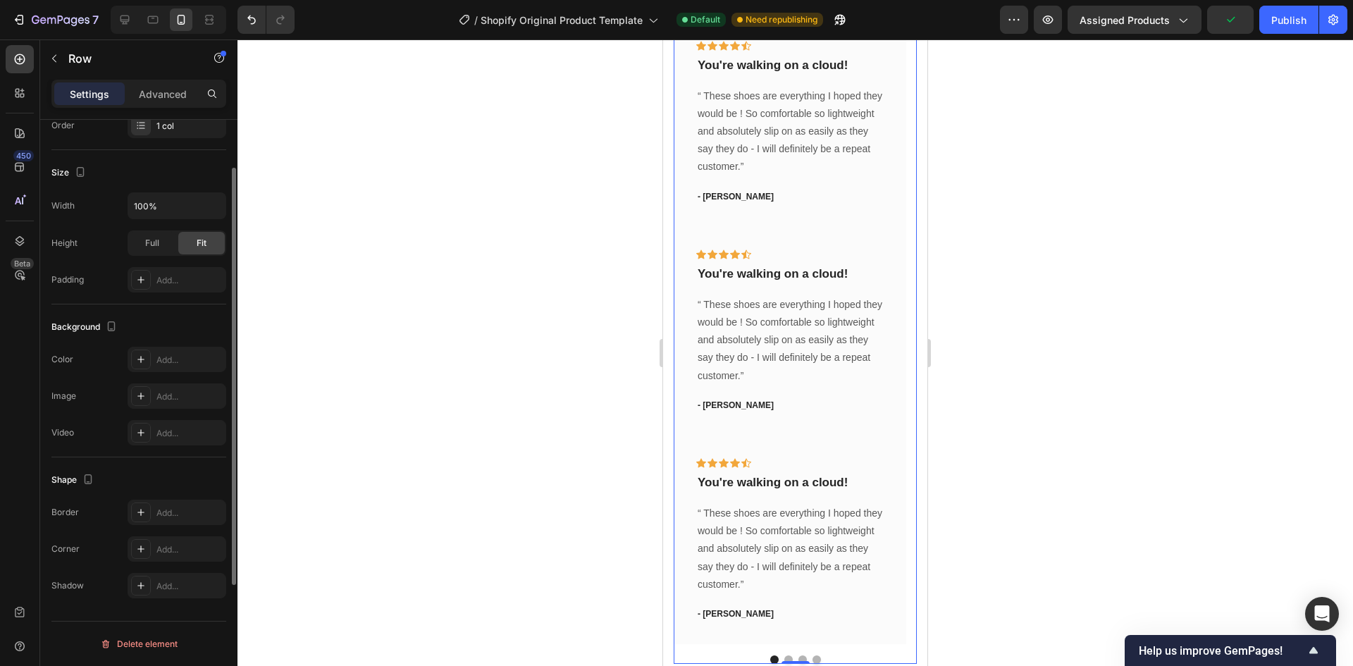
scroll to position [25, 0]
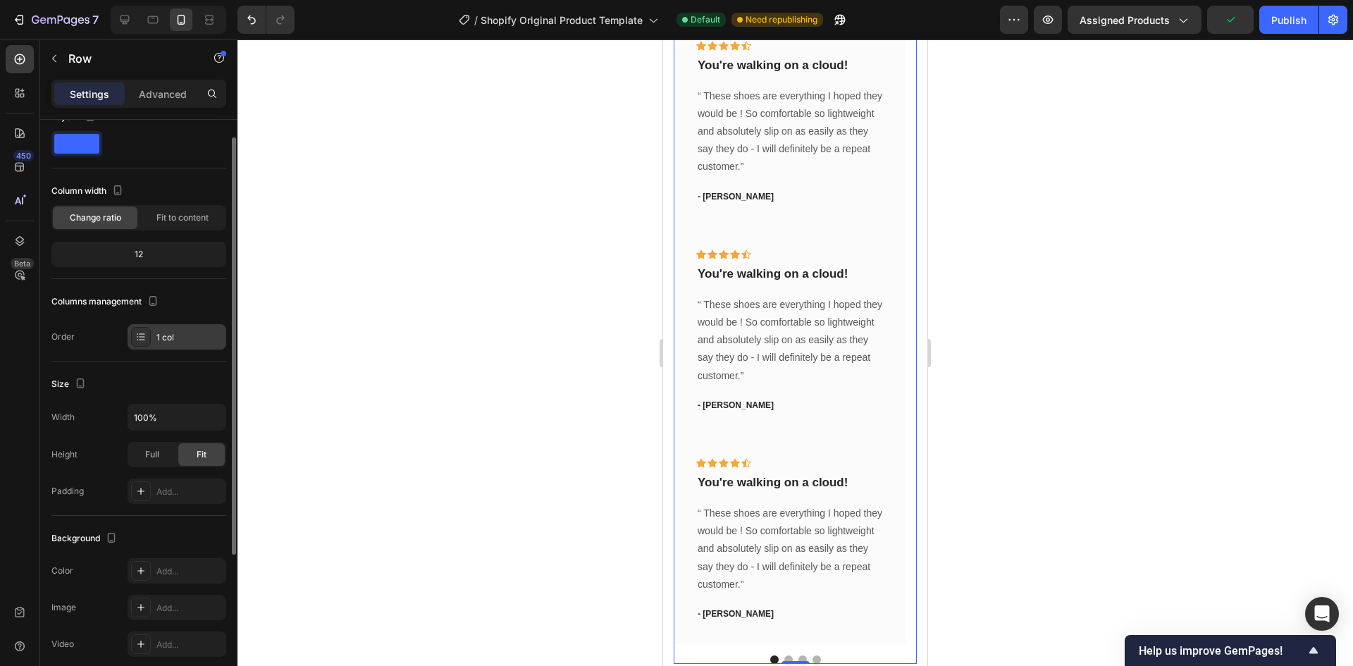
click at [188, 336] on div "1 col" at bounding box center [189, 337] width 66 height 13
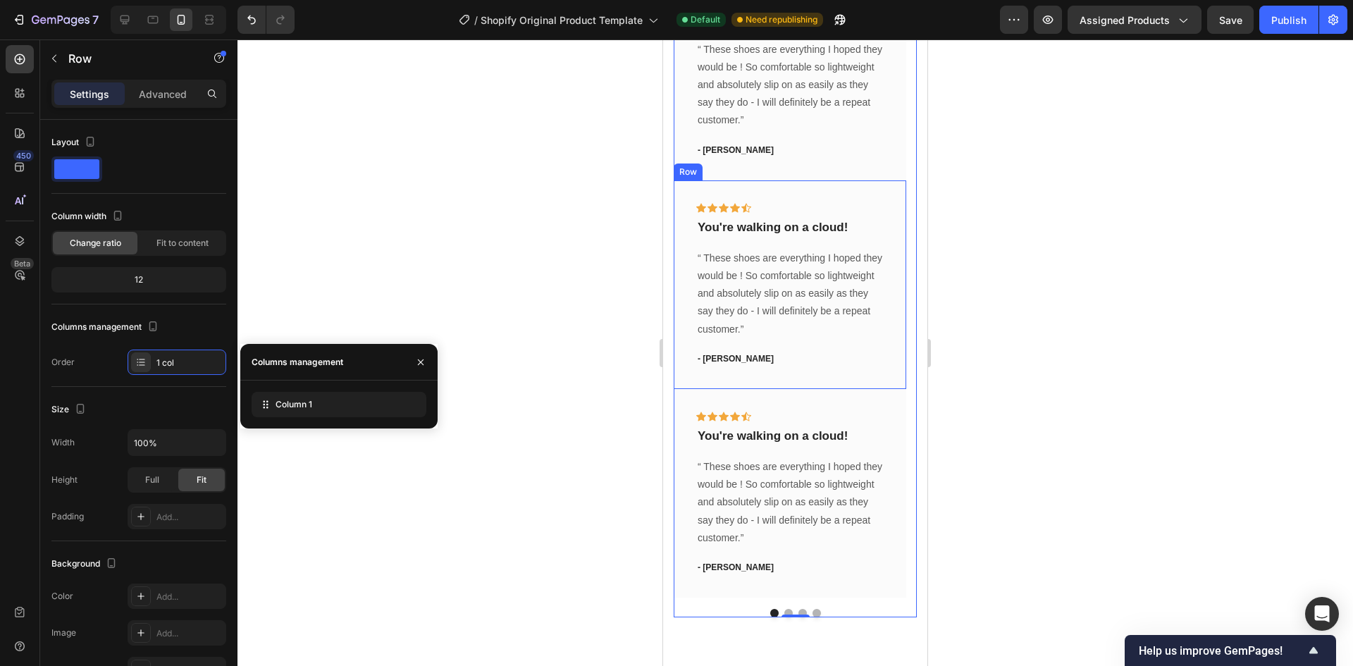
scroll to position [6759, 0]
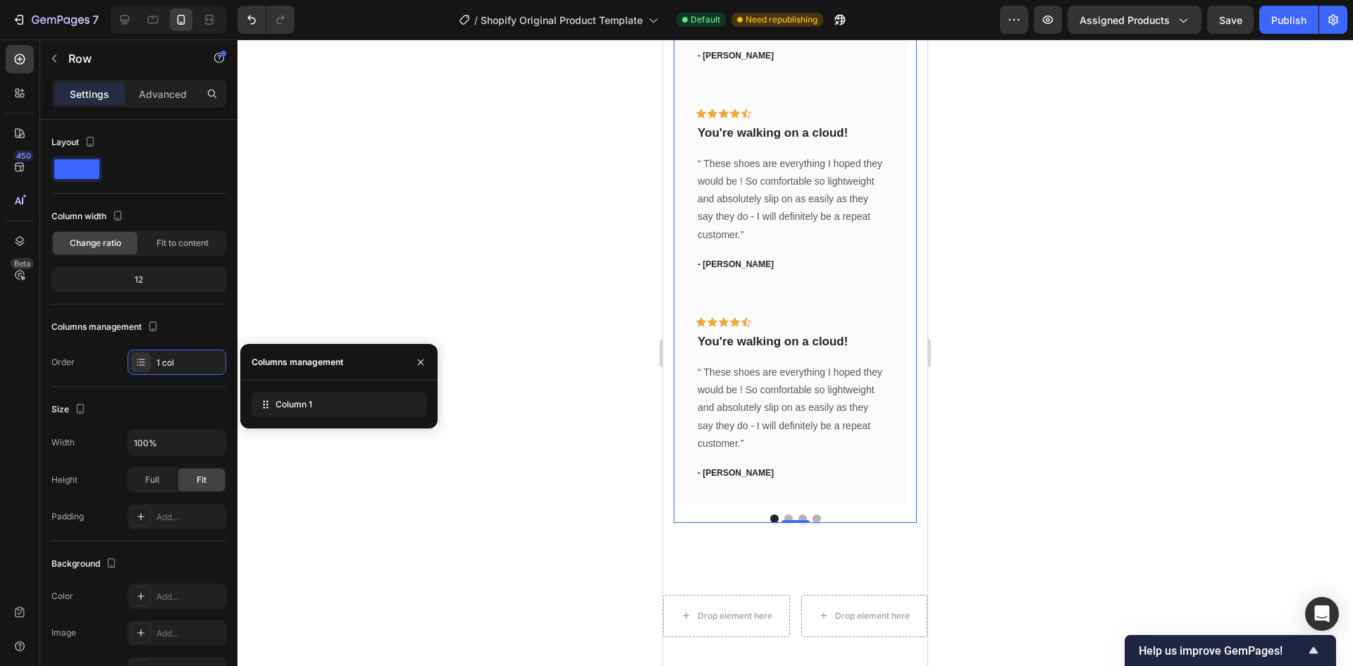
click at [705, 509] on div "Icon Icon Icon Icon Icon Row You're walking on a cloud! Text block “ These shoe…" at bounding box center [795, 95] width 243 height 854
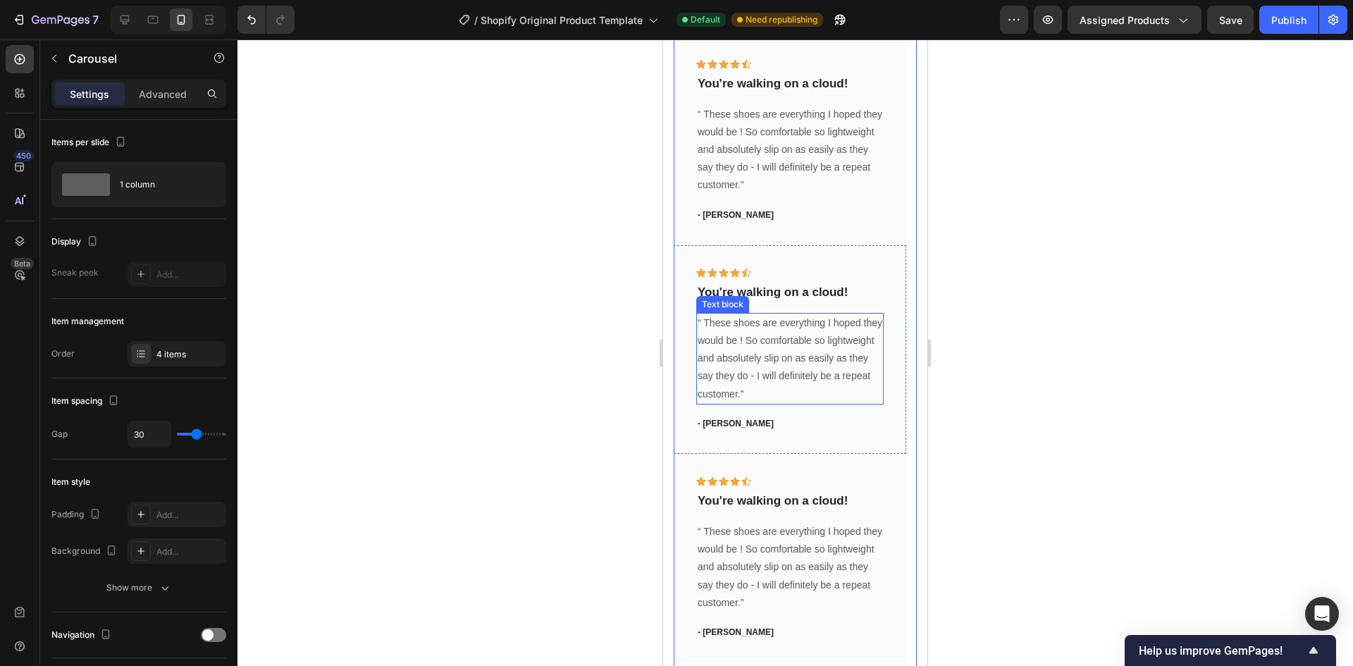
scroll to position [6688, 0]
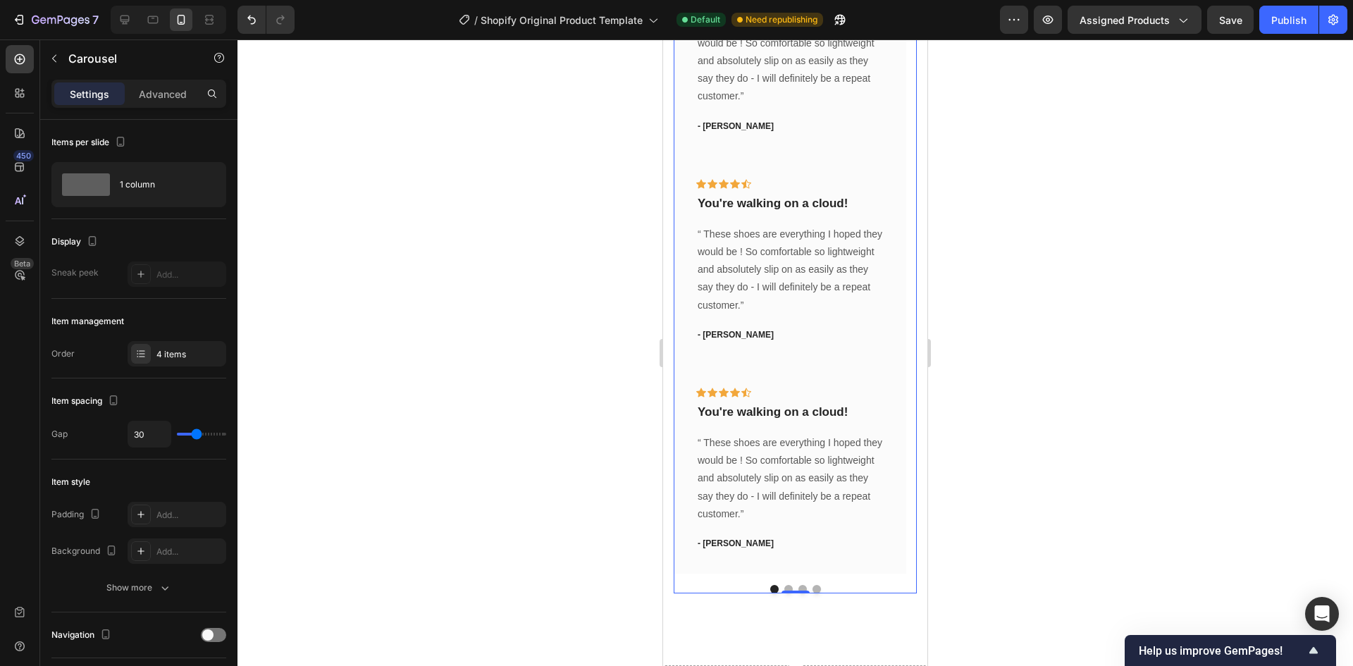
click at [784, 585] on button "Dot" at bounding box center [788, 589] width 8 height 8
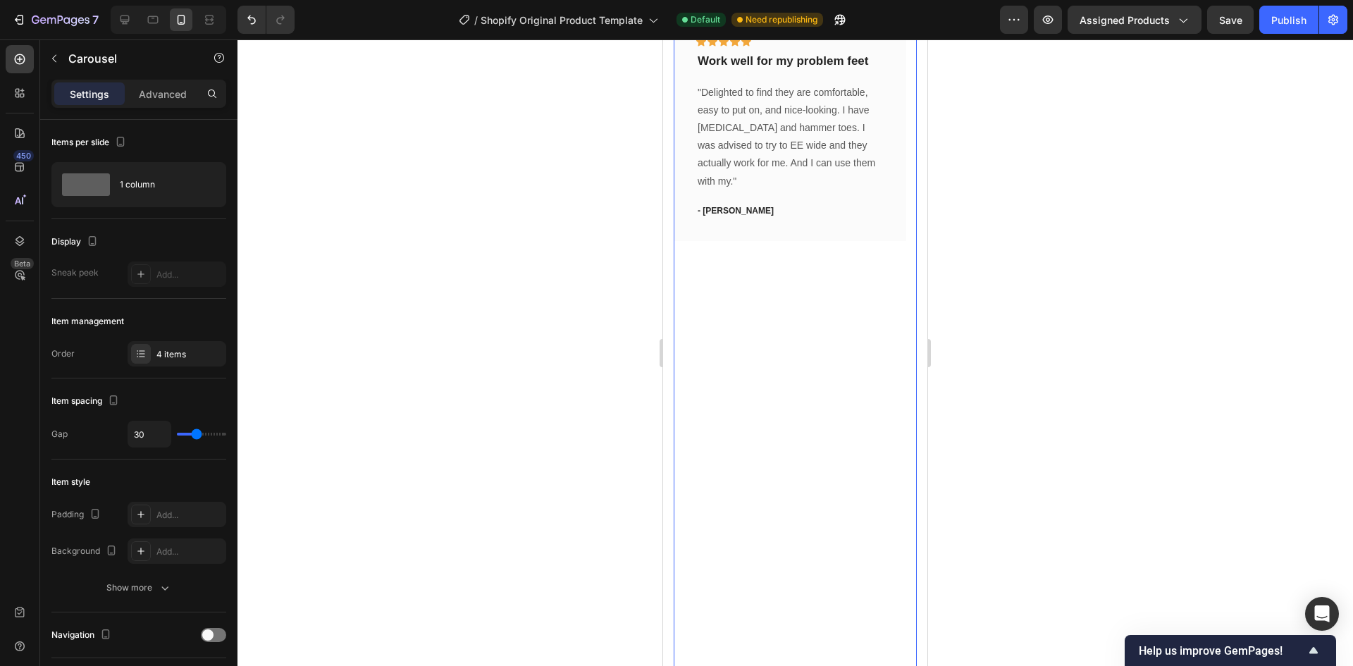
scroll to position [6406, 0]
click at [798, 211] on p "- Travis J." at bounding box center [789, 217] width 185 height 13
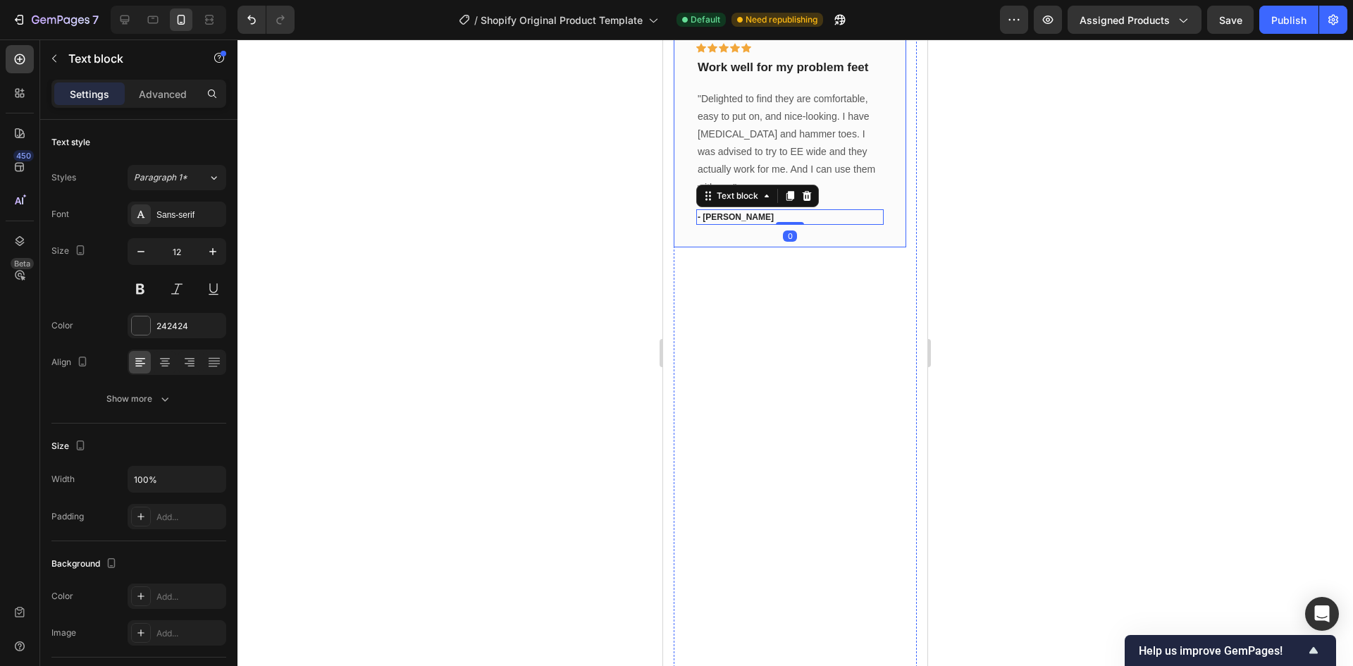
click at [839, 225] on div "Icon Icon Icon Icon Icon Row Work well for my problem feet Text block "Delighte…" at bounding box center [790, 133] width 232 height 226
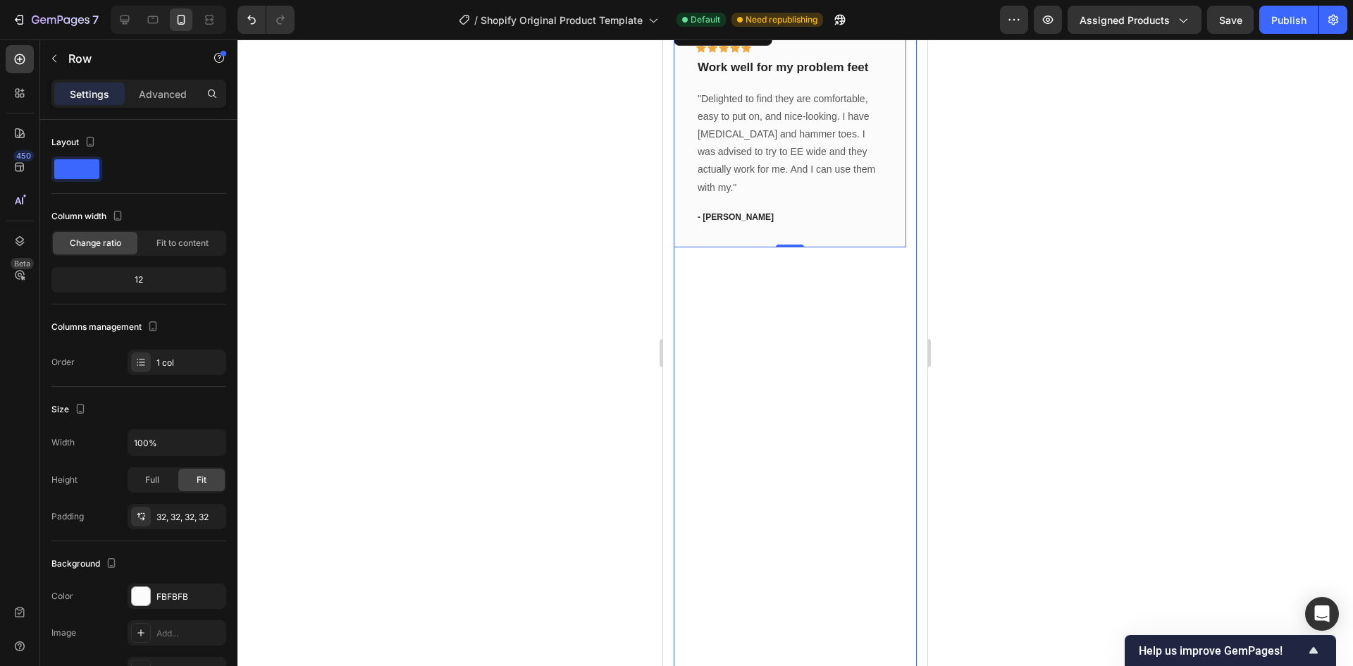
scroll to position [6336, 0]
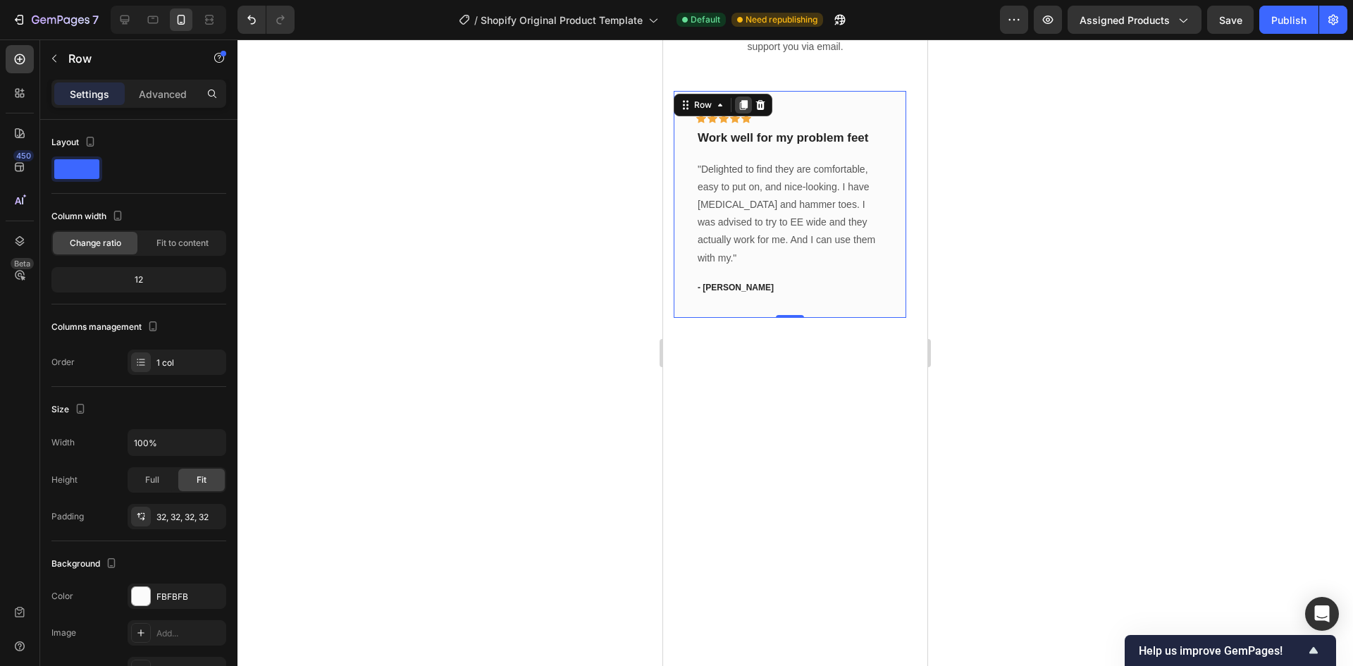
click at [739, 111] on icon at bounding box center [743, 104] width 11 height 11
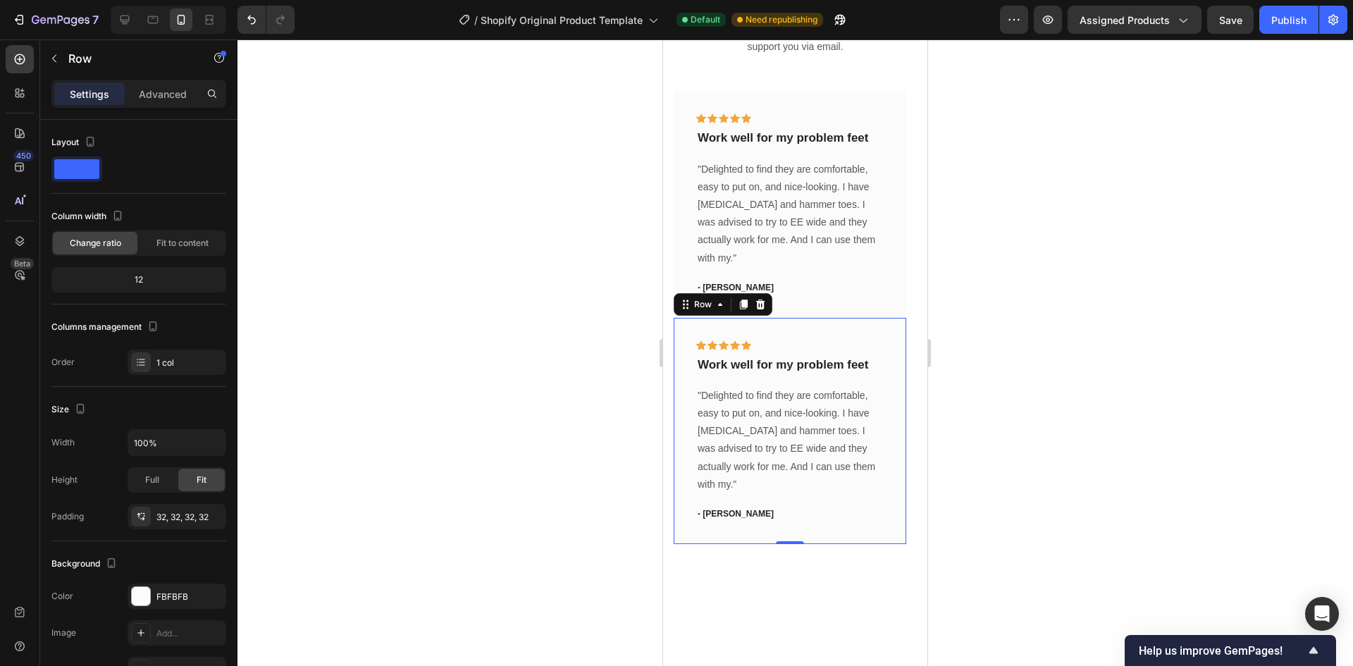
click at [740, 299] on icon at bounding box center [743, 304] width 11 height 11
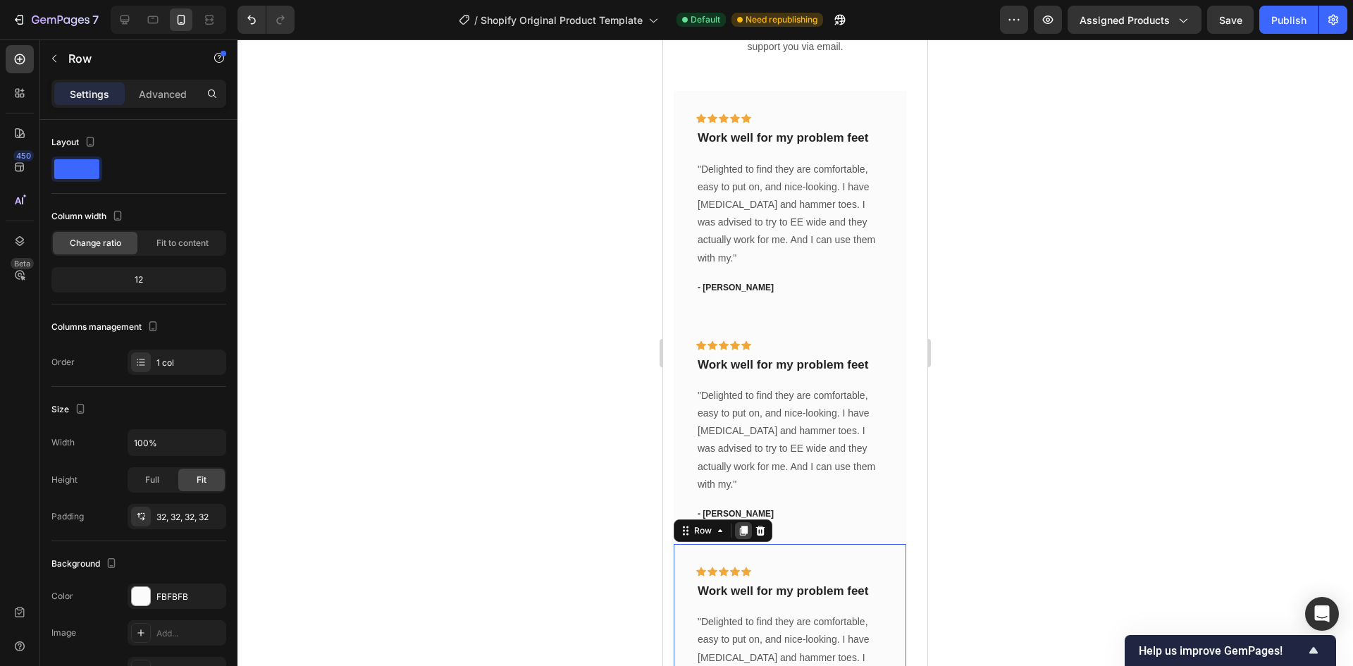
click at [742, 522] on div at bounding box center [743, 530] width 17 height 17
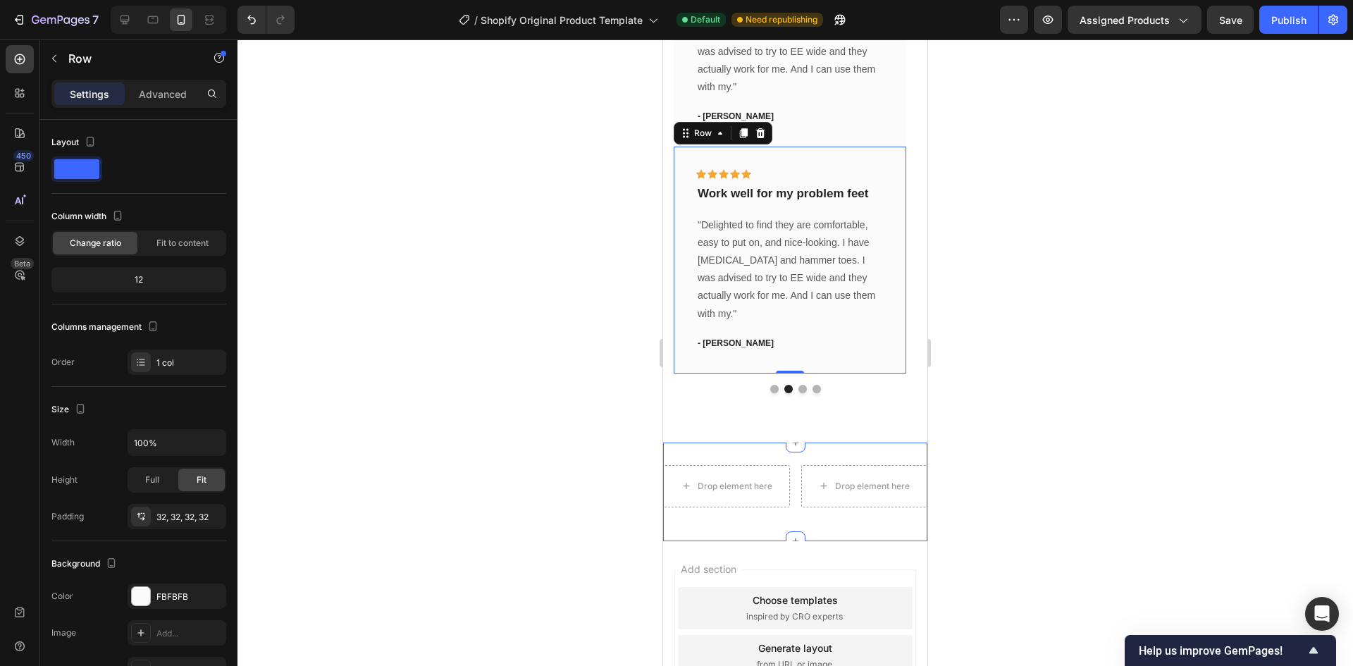
scroll to position [6964, 0]
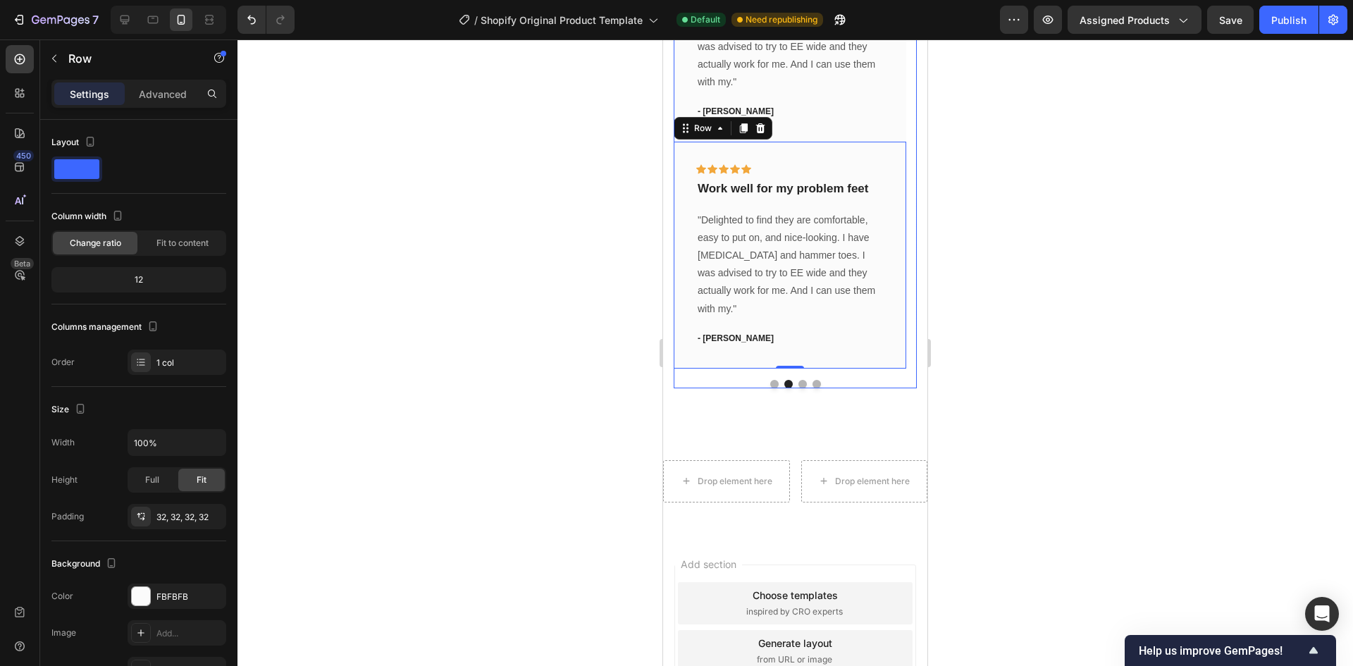
click at [798, 380] on button "Dot" at bounding box center [802, 384] width 8 height 8
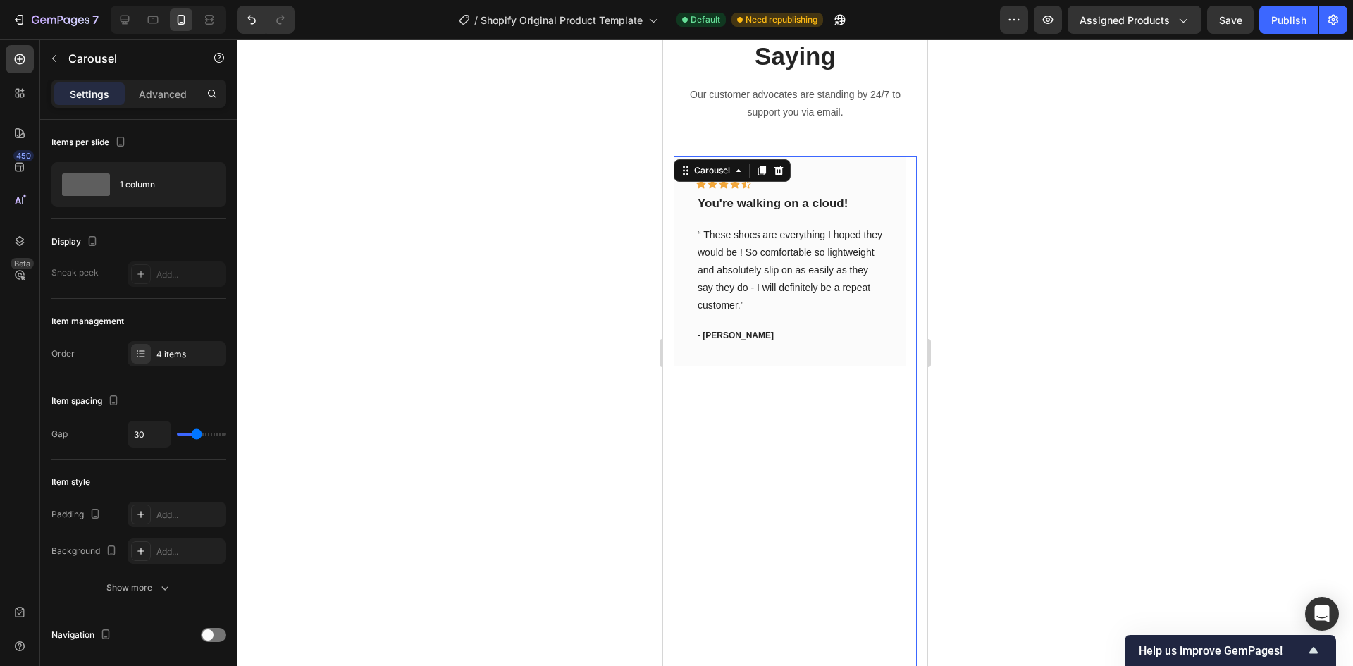
scroll to position [6260, 0]
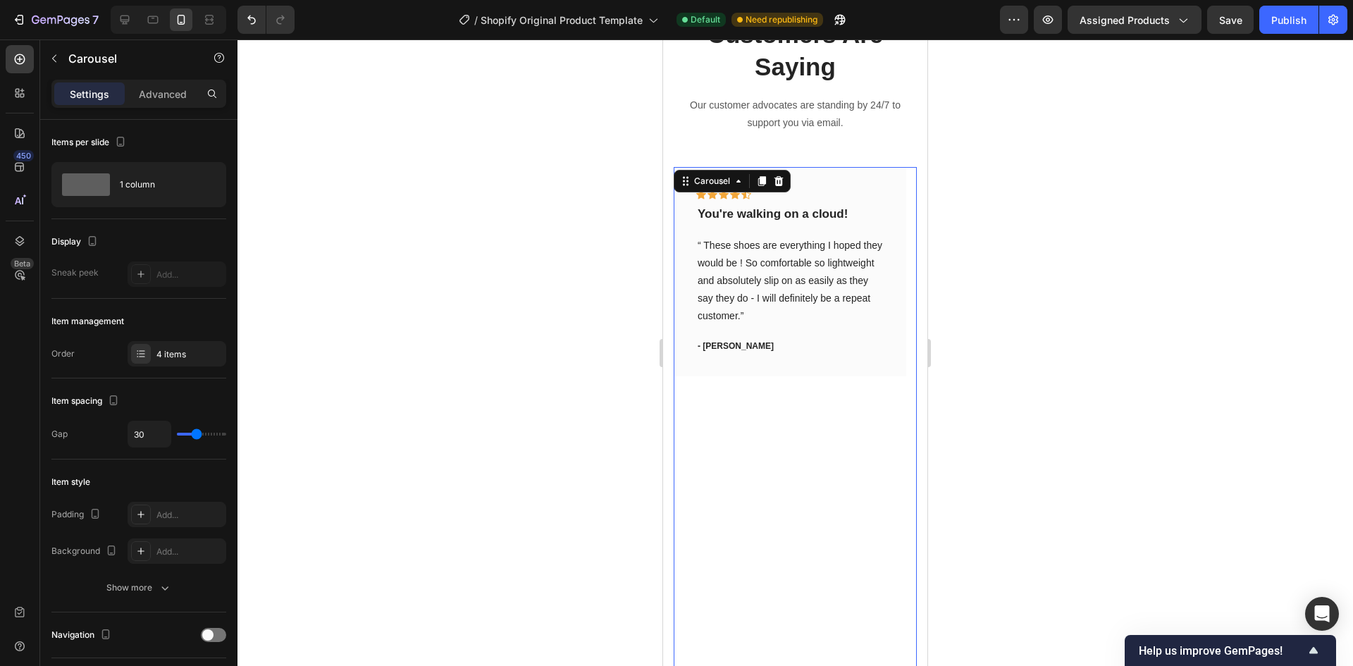
click at [820, 413] on div "Icon Icon Icon Icon Icon Row You're walking on a cloud! Text block “ These shoe…" at bounding box center [790, 619] width 232 height 905
click at [781, 182] on icon at bounding box center [778, 181] width 9 height 10
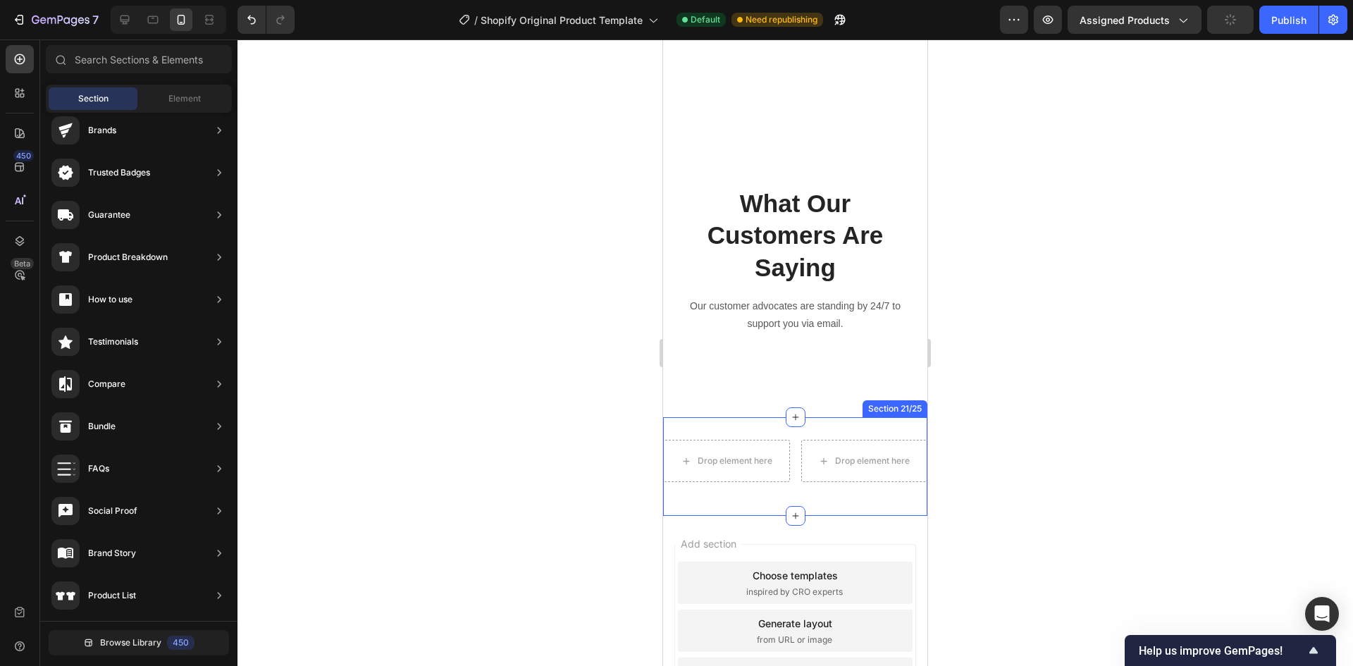
scroll to position [5963, 0]
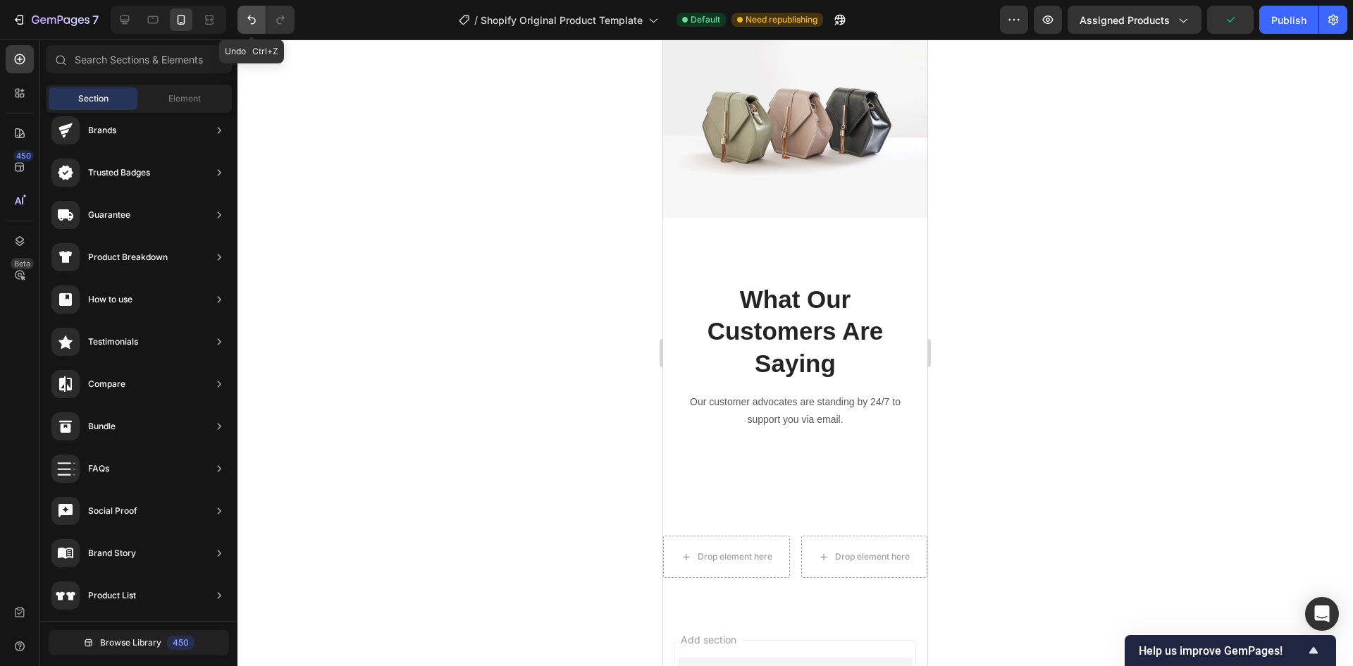
drag, startPoint x: 246, startPoint y: 15, endPoint x: 175, endPoint y: 396, distance: 387.7
click at [246, 15] on icon "Undo/Redo" at bounding box center [251, 20] width 14 height 14
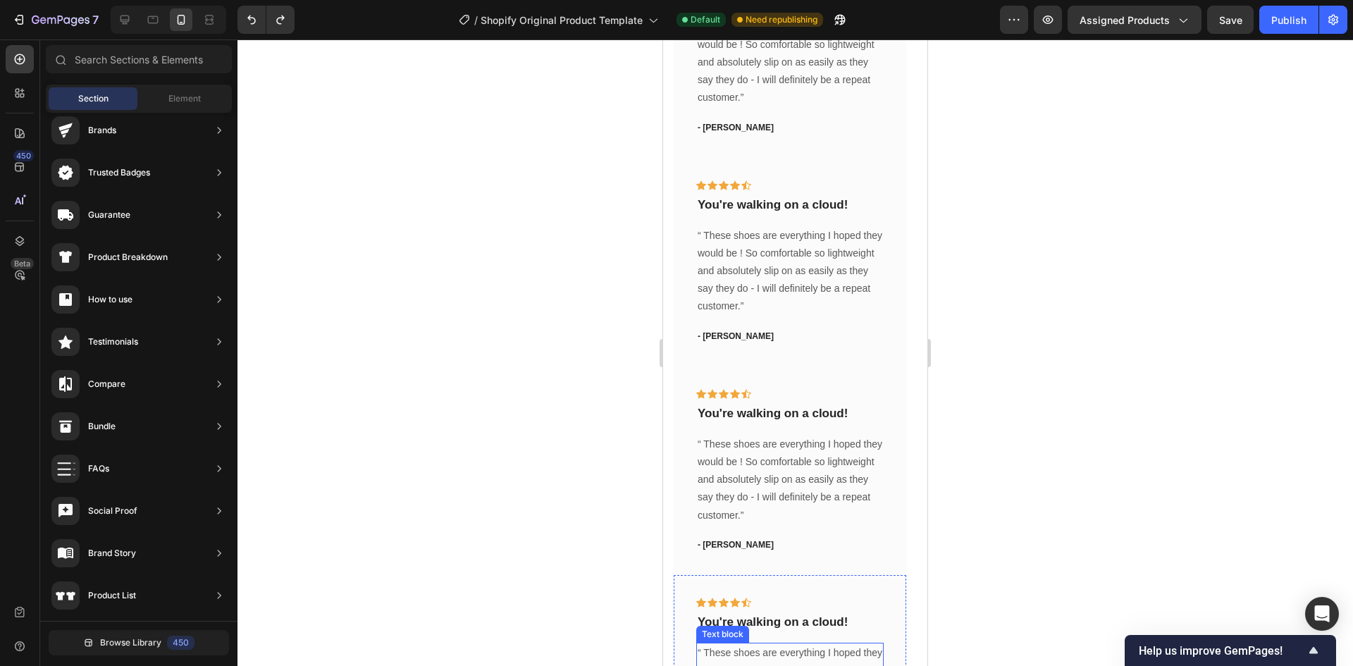
scroll to position [6668, 0]
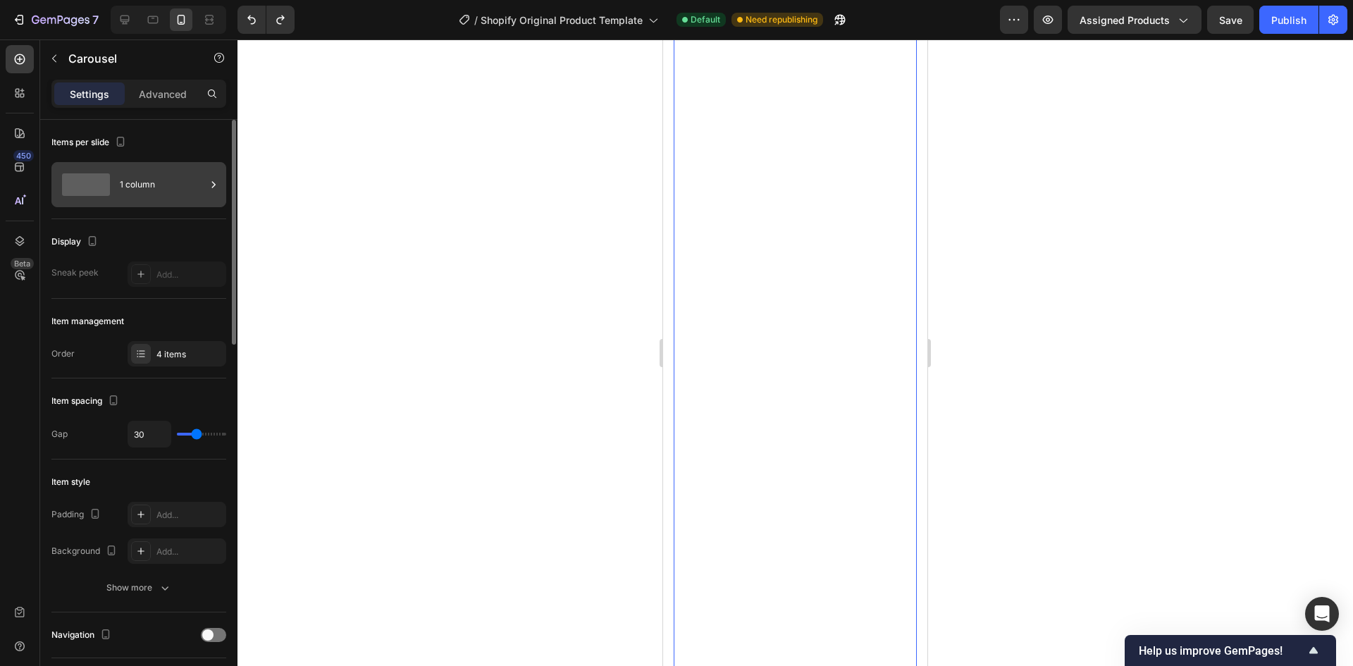
click at [146, 168] on div "1 column" at bounding box center [163, 184] width 86 height 32
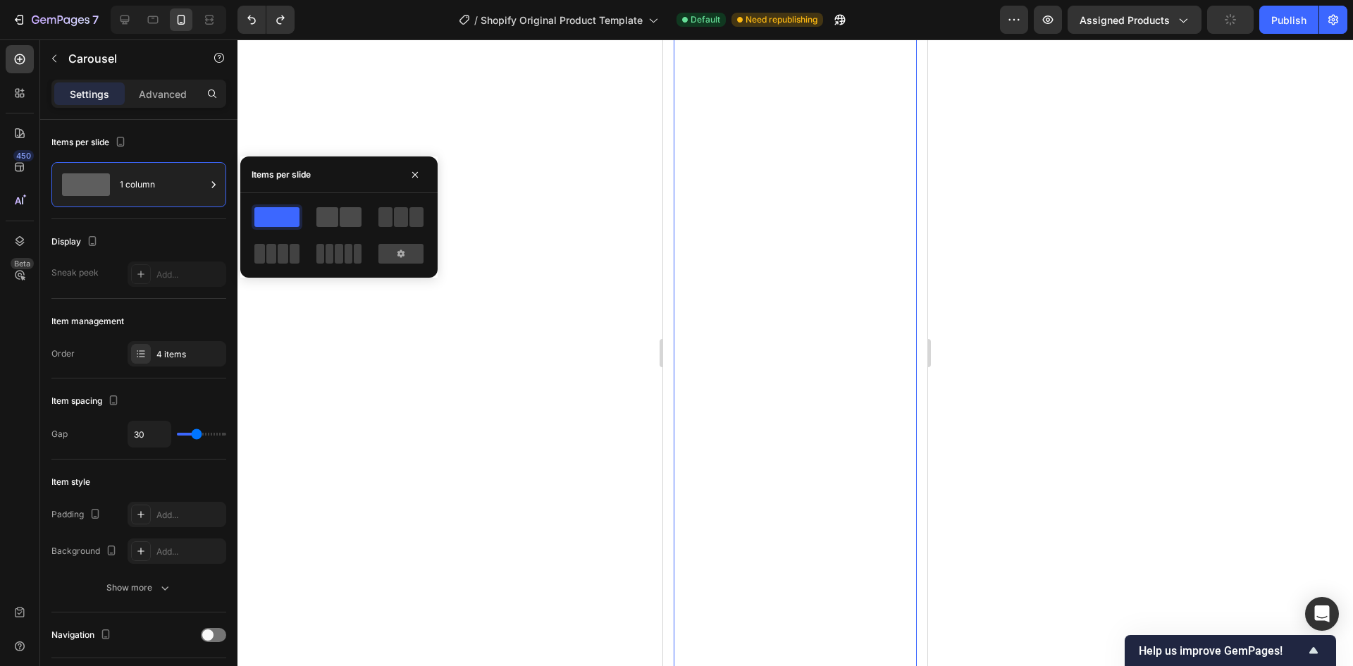
click at [343, 209] on span at bounding box center [351, 217] width 22 height 20
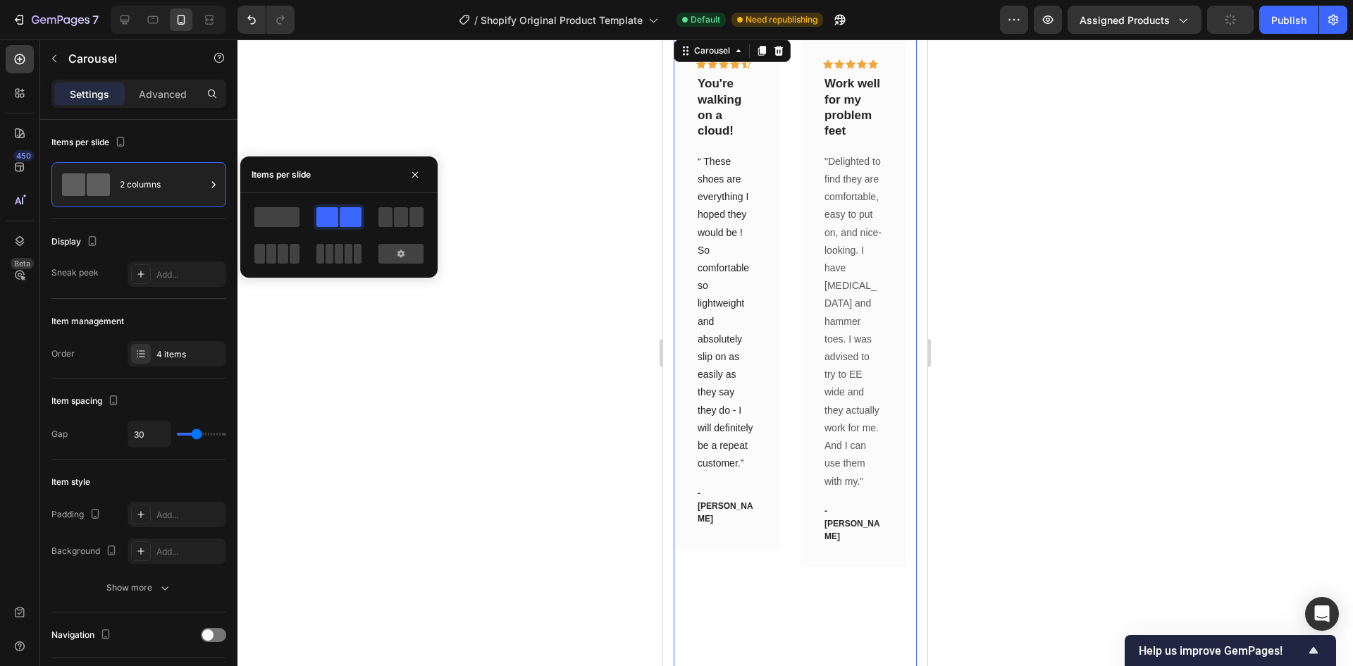
scroll to position [6245, 0]
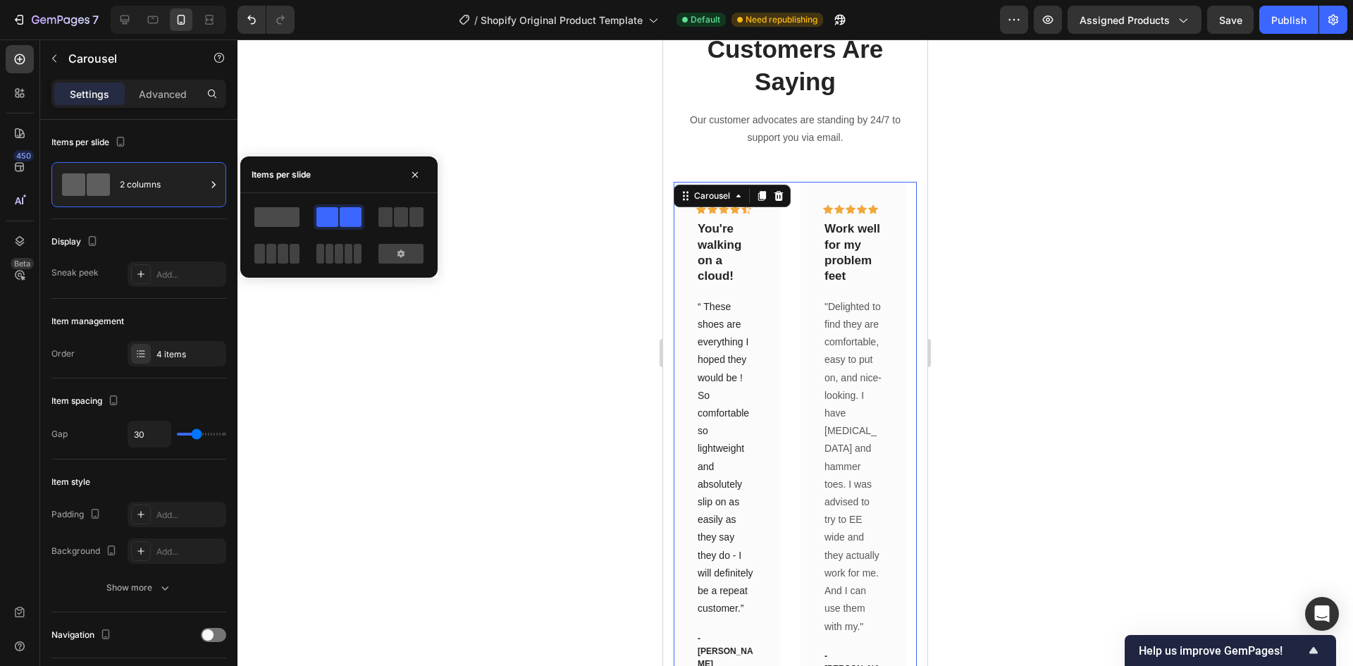
click at [277, 219] on span at bounding box center [276, 217] width 45 height 20
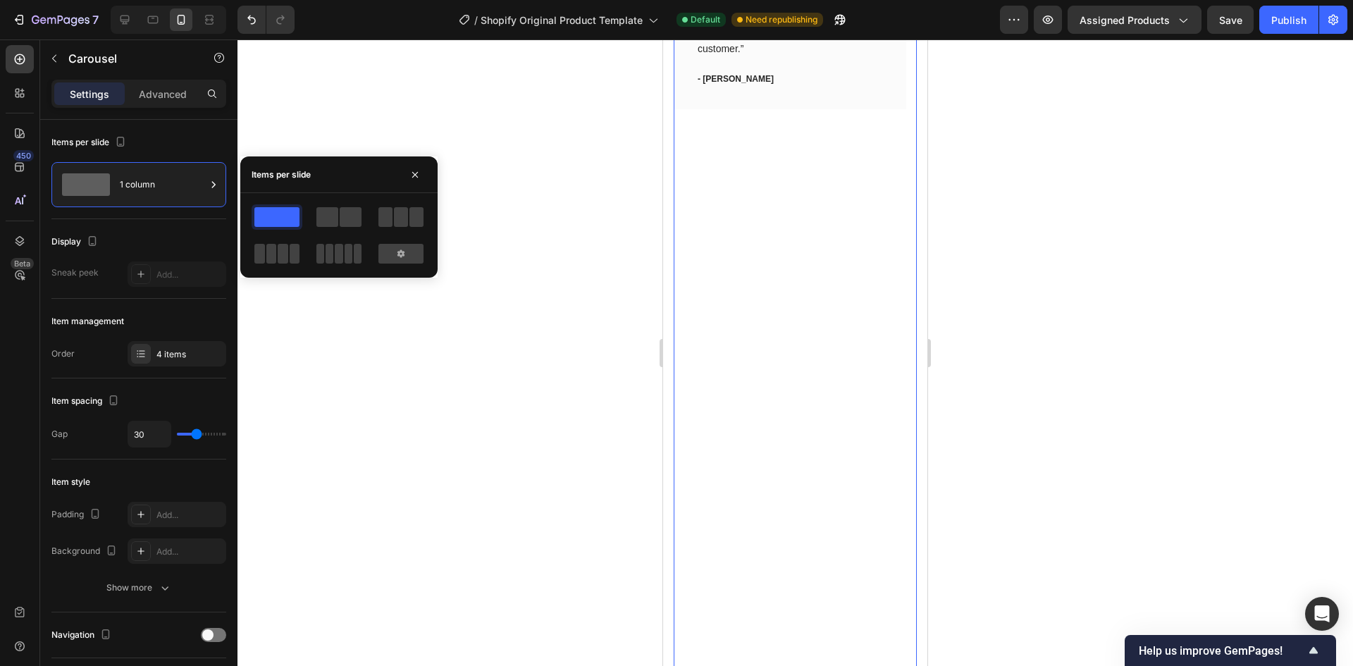
scroll to position [6809, 0]
click at [812, 535] on button "Dot" at bounding box center [816, 539] width 8 height 8
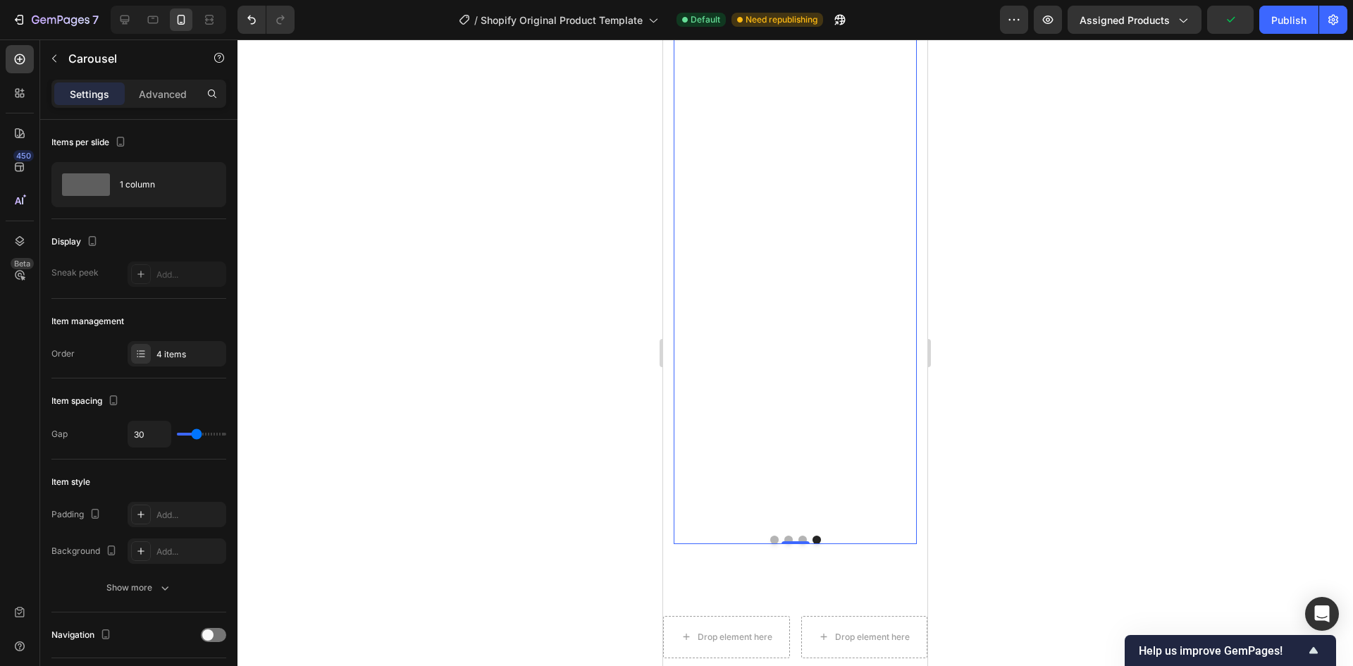
click at [770, 535] on button "Dot" at bounding box center [774, 539] width 8 height 8
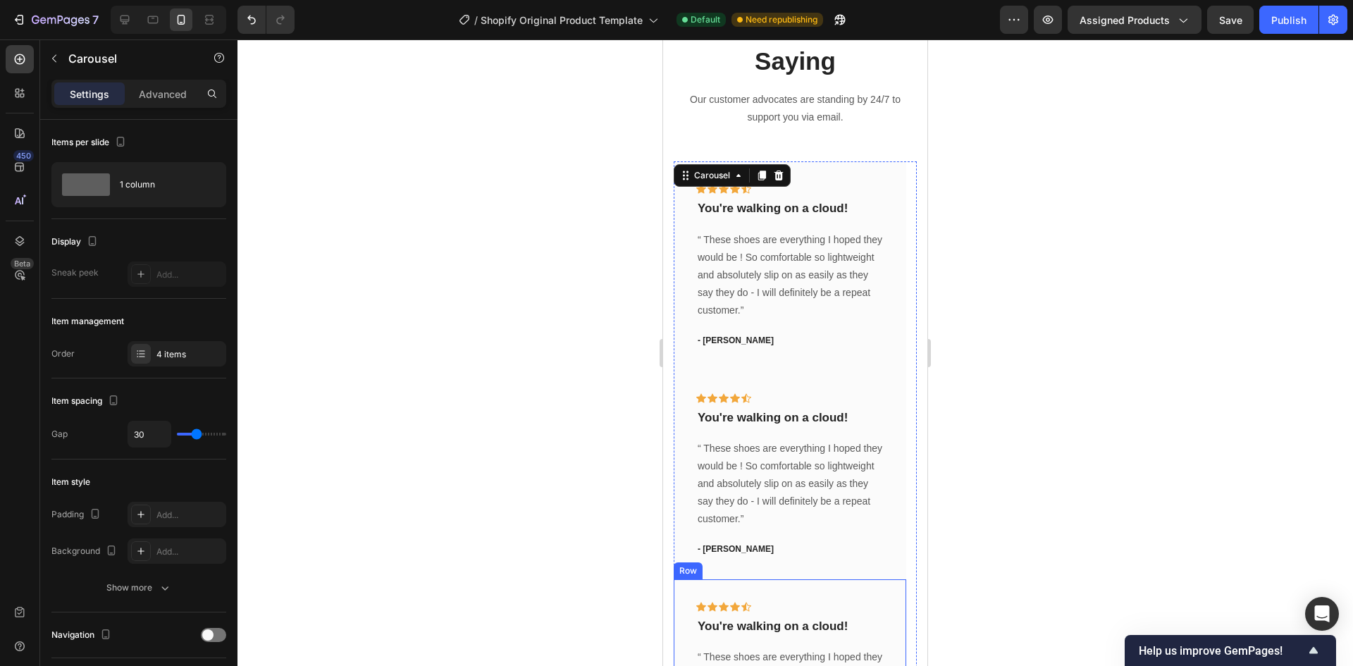
scroll to position [6245, 0]
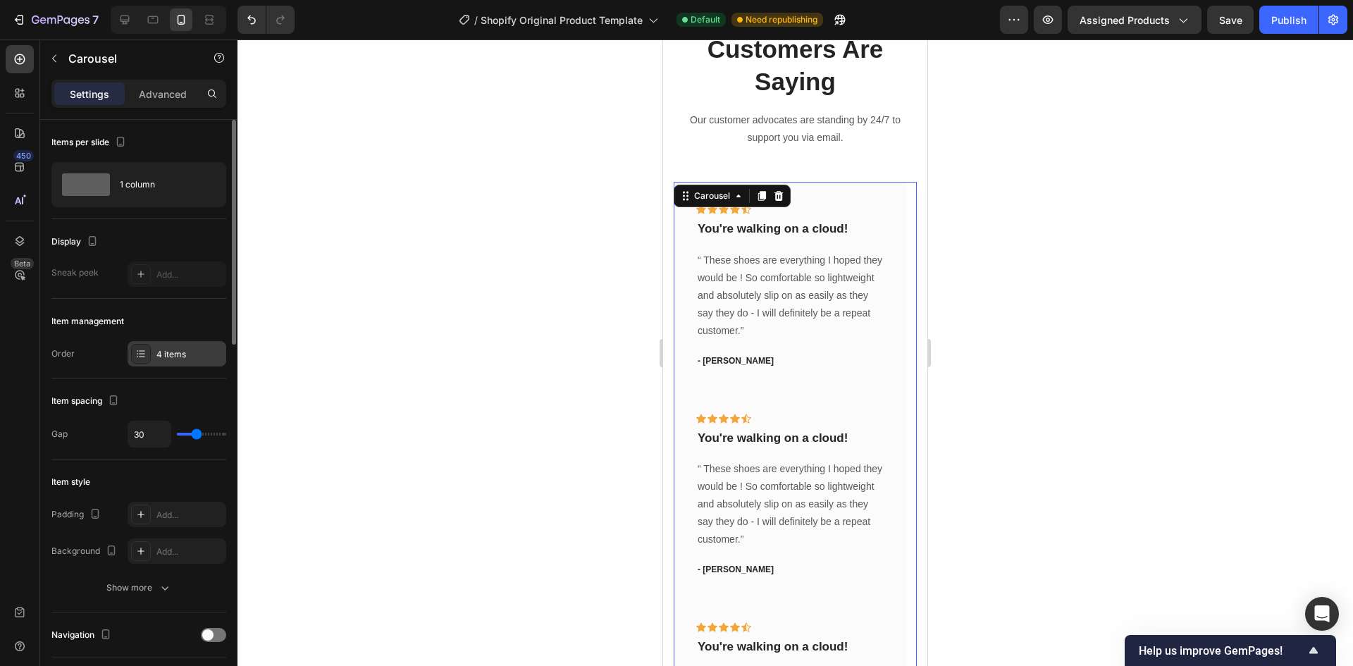
click at [156, 350] on div "4 items" at bounding box center [189, 354] width 66 height 13
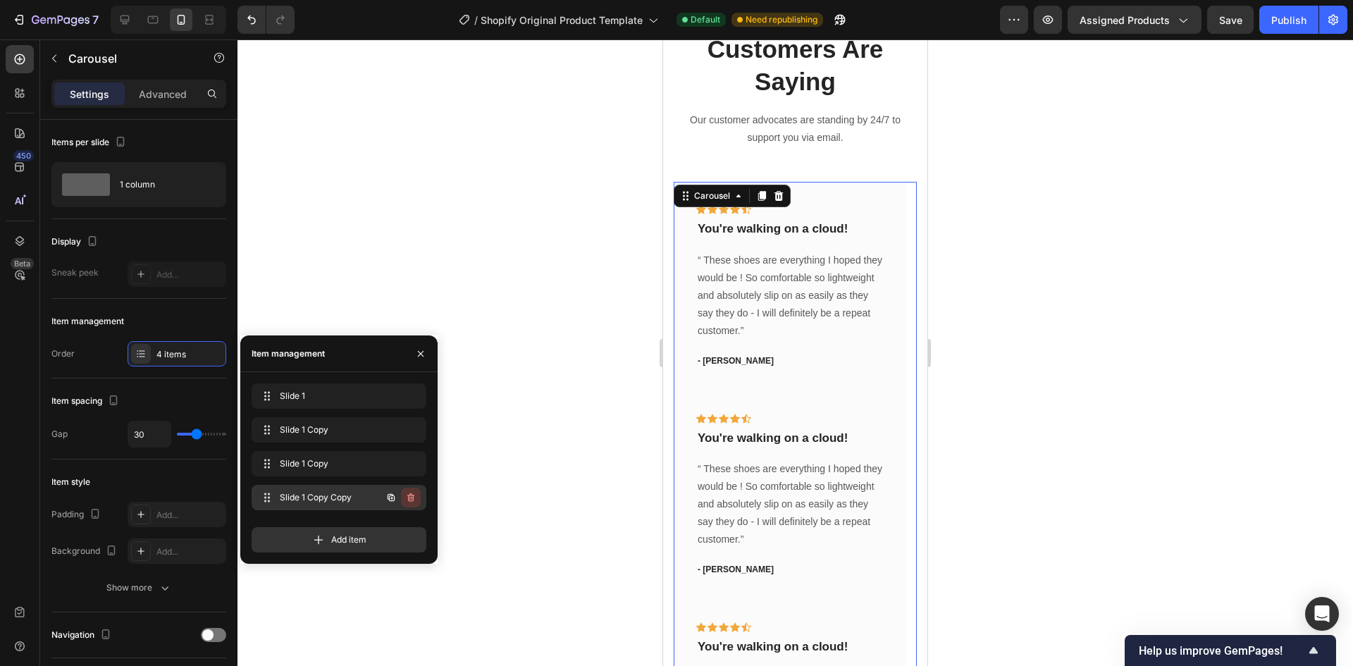
click at [412, 493] on icon "button" at bounding box center [410, 497] width 11 height 11
click at [412, 493] on div "Delete" at bounding box center [401, 497] width 26 height 13
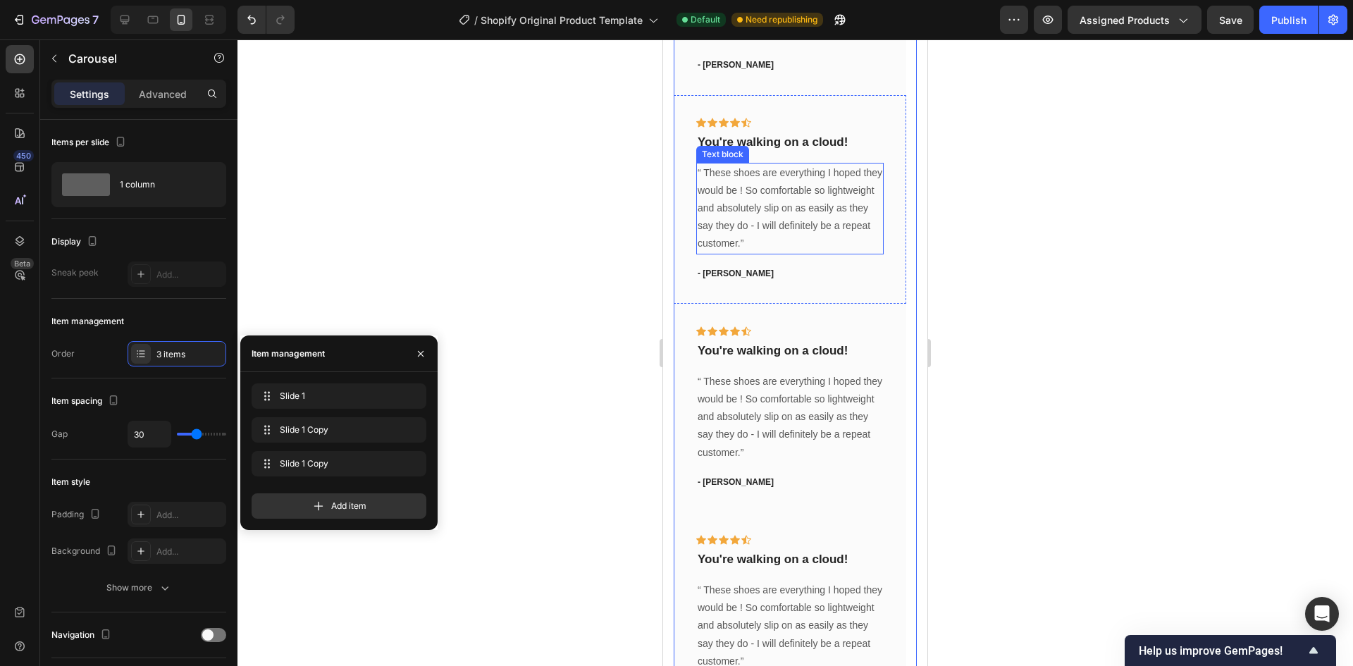
scroll to position [6668, 0]
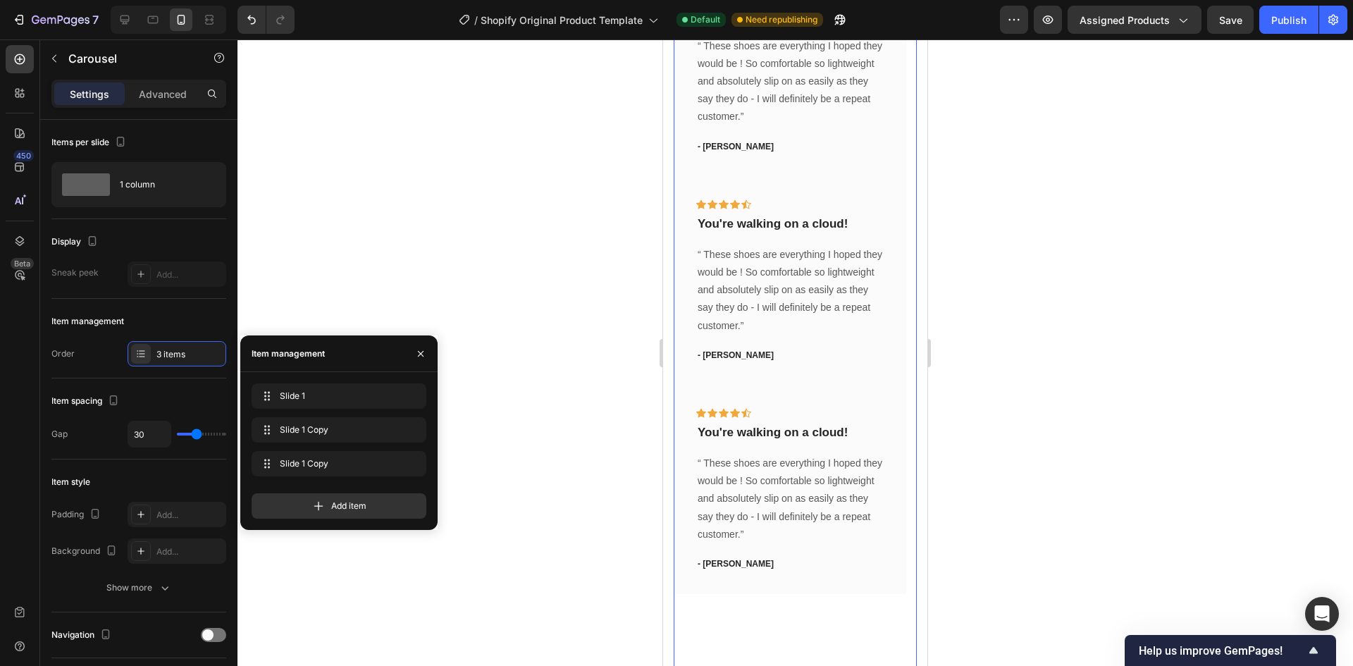
click at [528, 283] on div at bounding box center [794, 352] width 1115 height 626
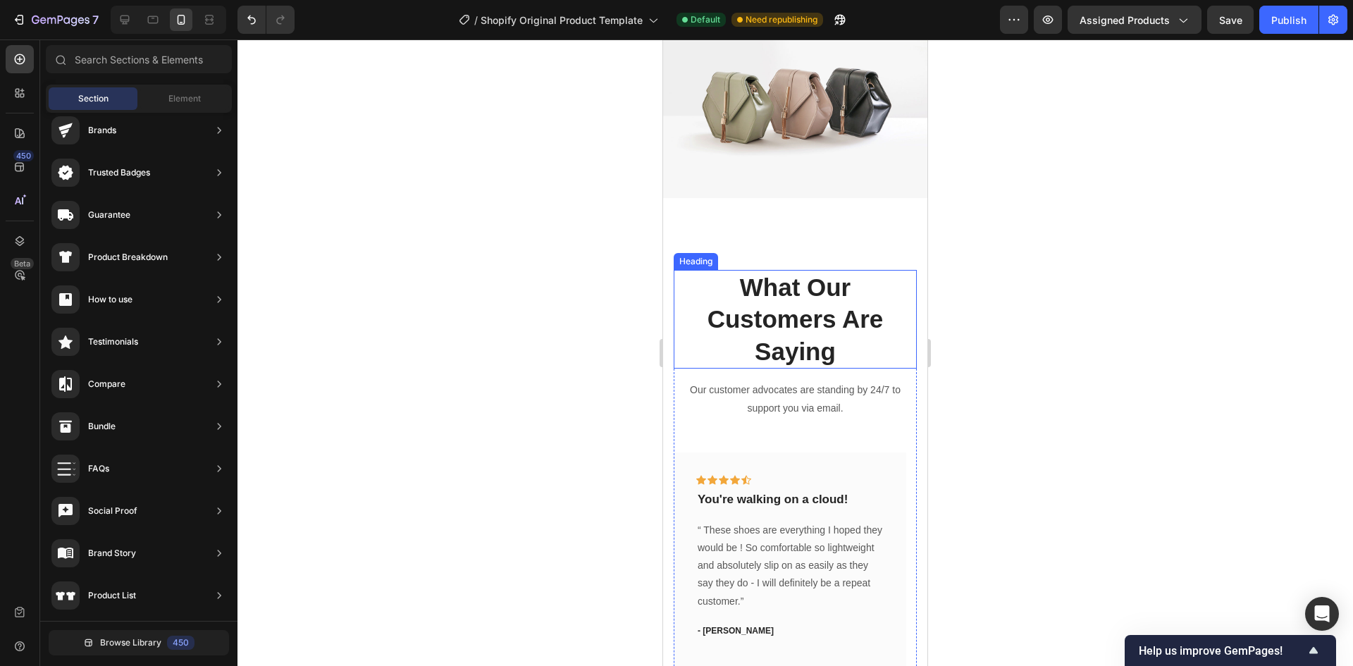
scroll to position [5963, 0]
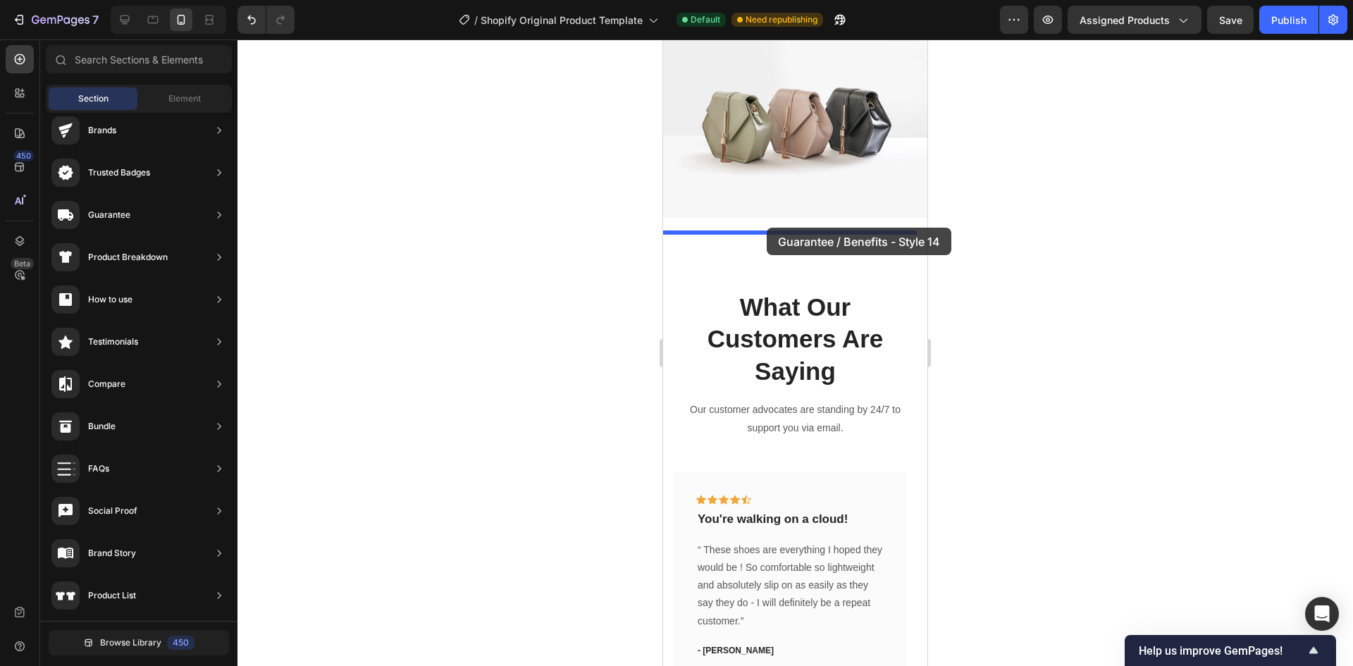
drag, startPoint x: 1013, startPoint y: 527, endPoint x: 767, endPoint y: 228, distance: 387.9
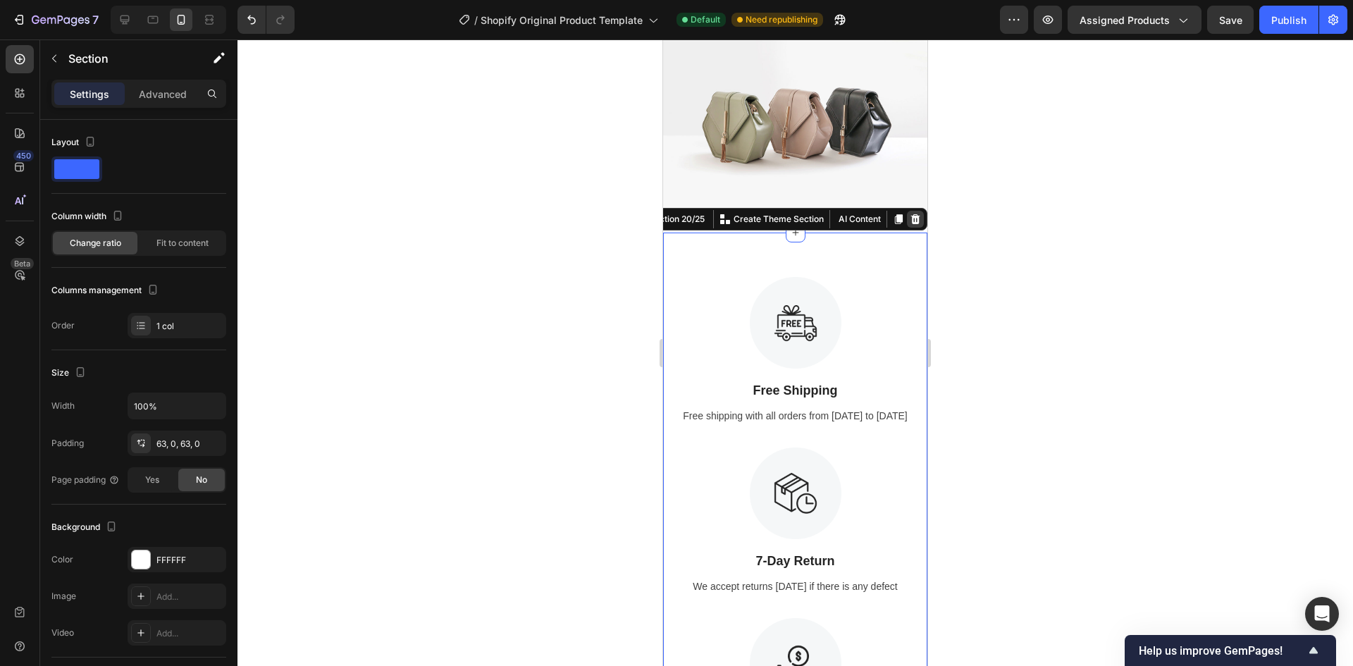
click at [911, 216] on icon at bounding box center [915, 218] width 9 height 10
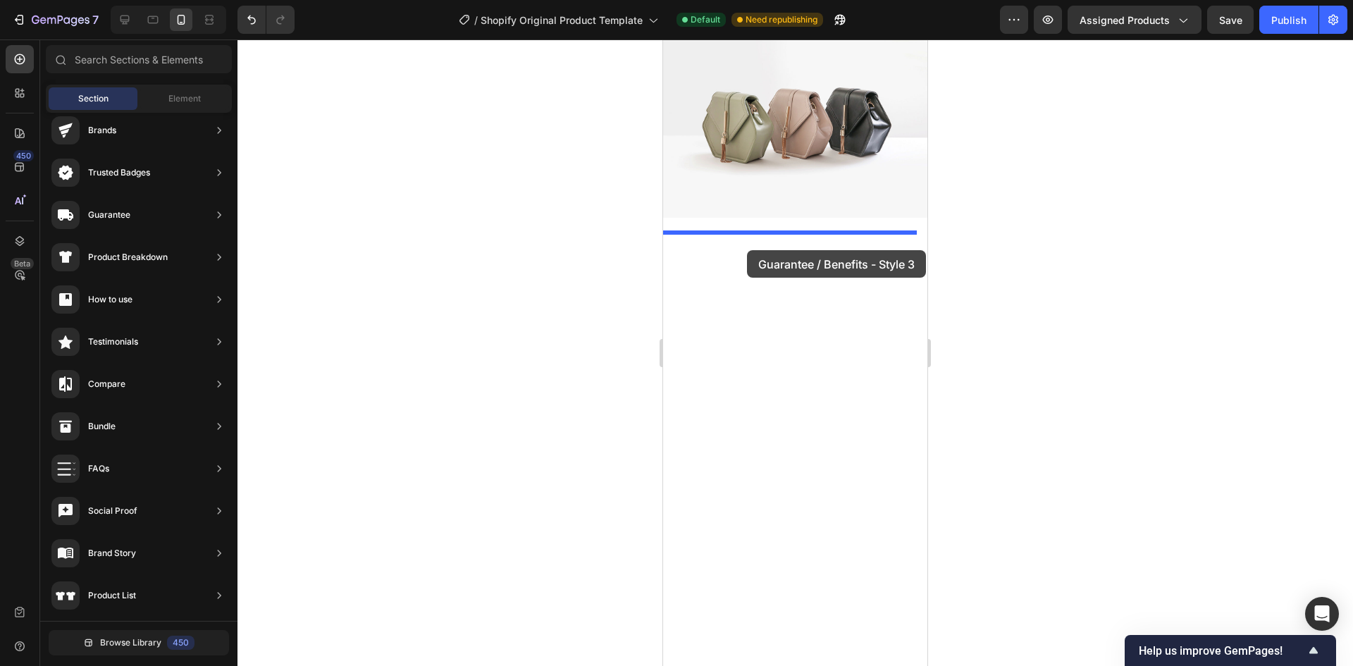
drag, startPoint x: 965, startPoint y: 275, endPoint x: 747, endPoint y: 250, distance: 219.1
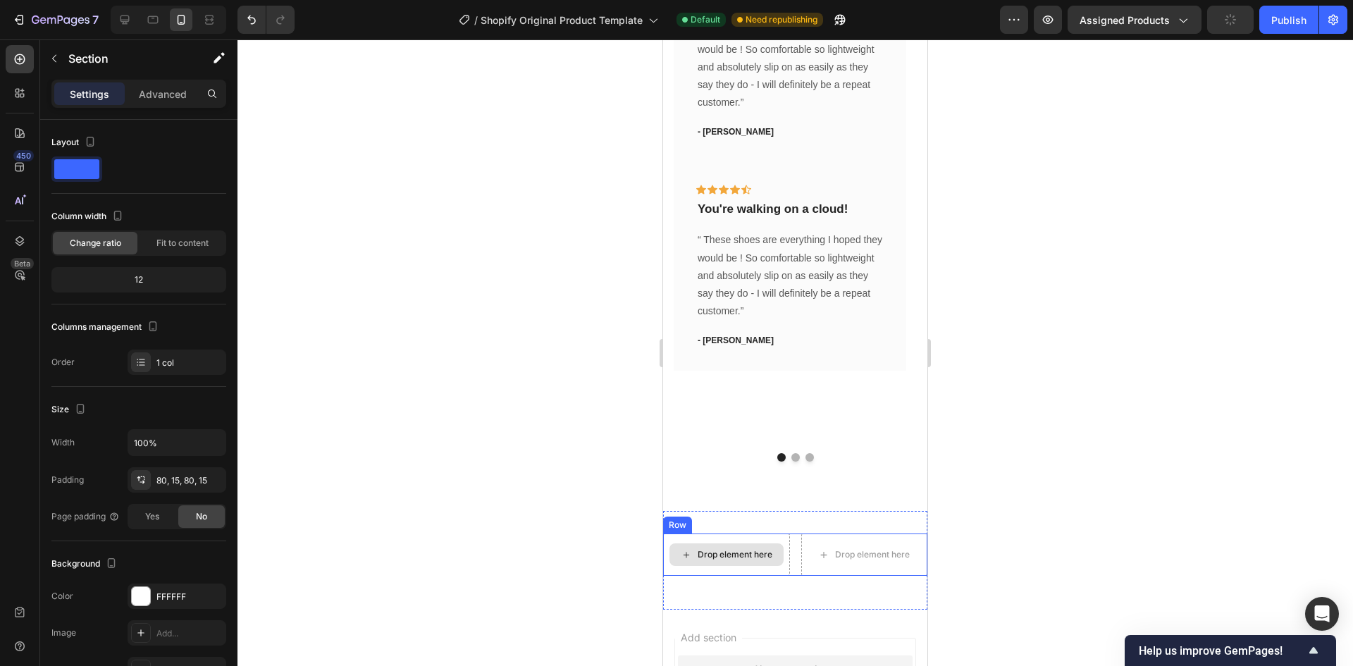
scroll to position [7777, 0]
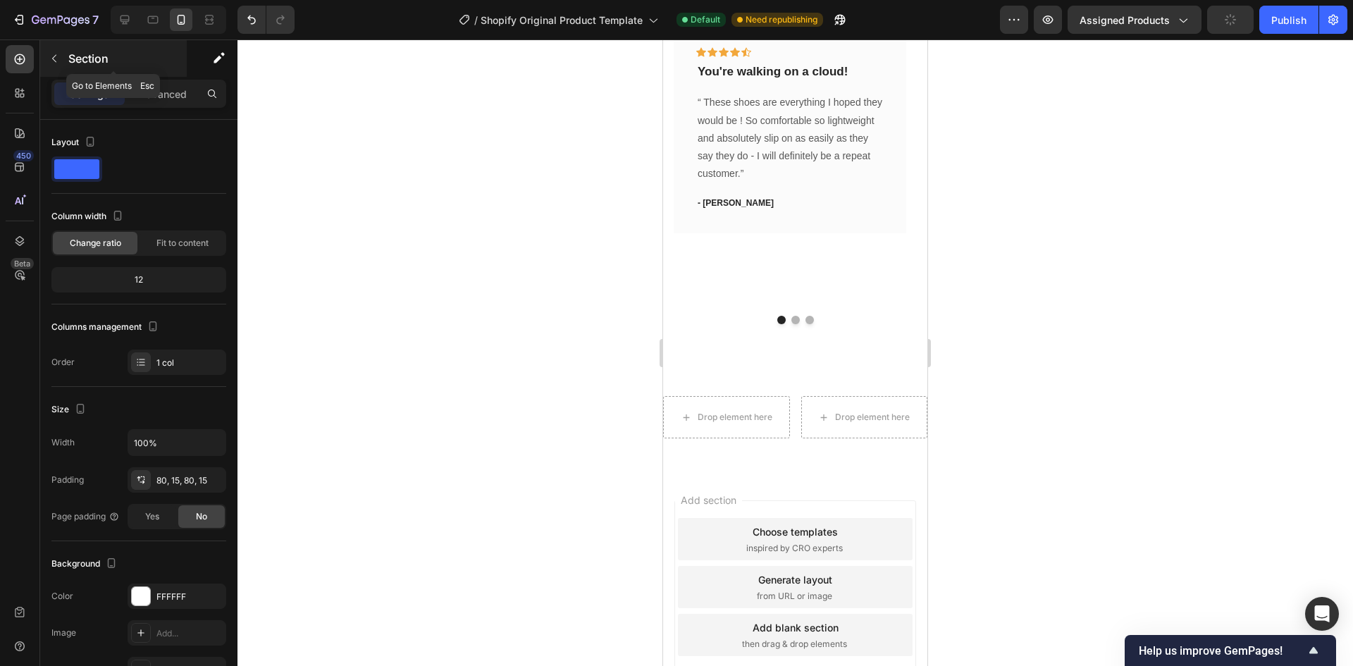
click at [61, 58] on button "button" at bounding box center [54, 58] width 23 height 23
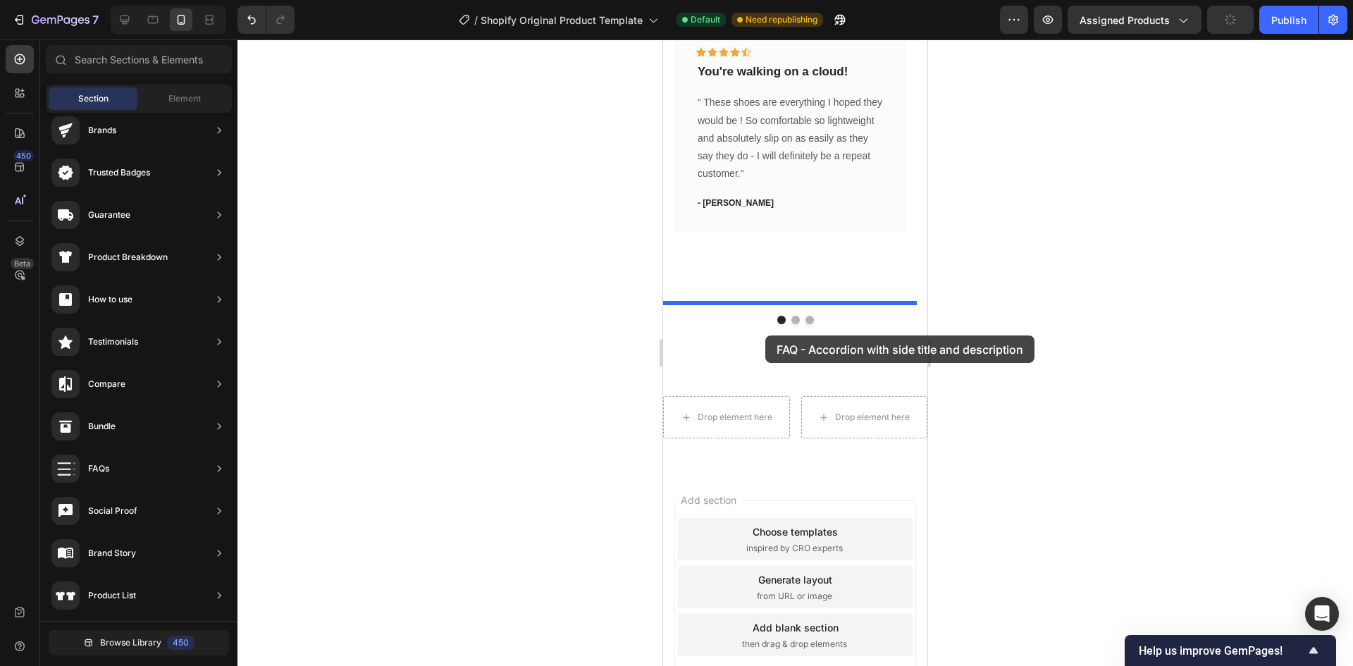
drag, startPoint x: 1007, startPoint y: 290, endPoint x: 766, endPoint y: 335, distance: 245.7
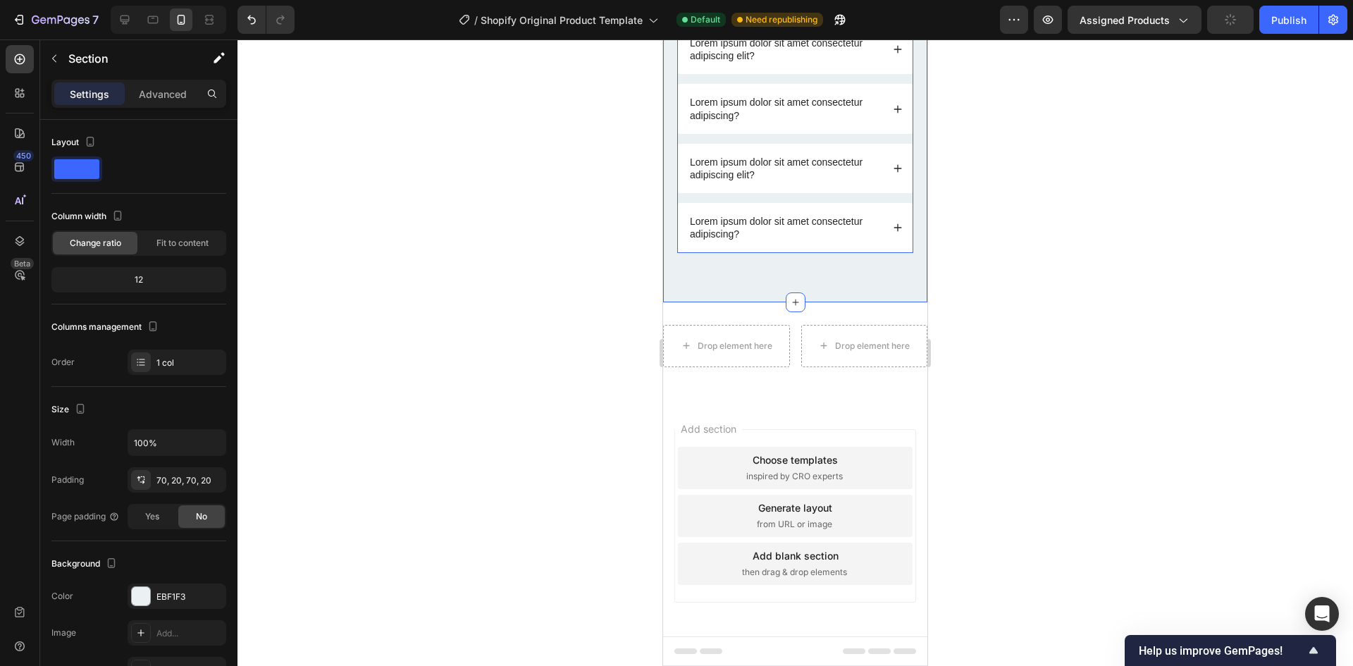
scroll to position [8702, 0]
click at [55, 57] on icon "button" at bounding box center [54, 58] width 11 height 11
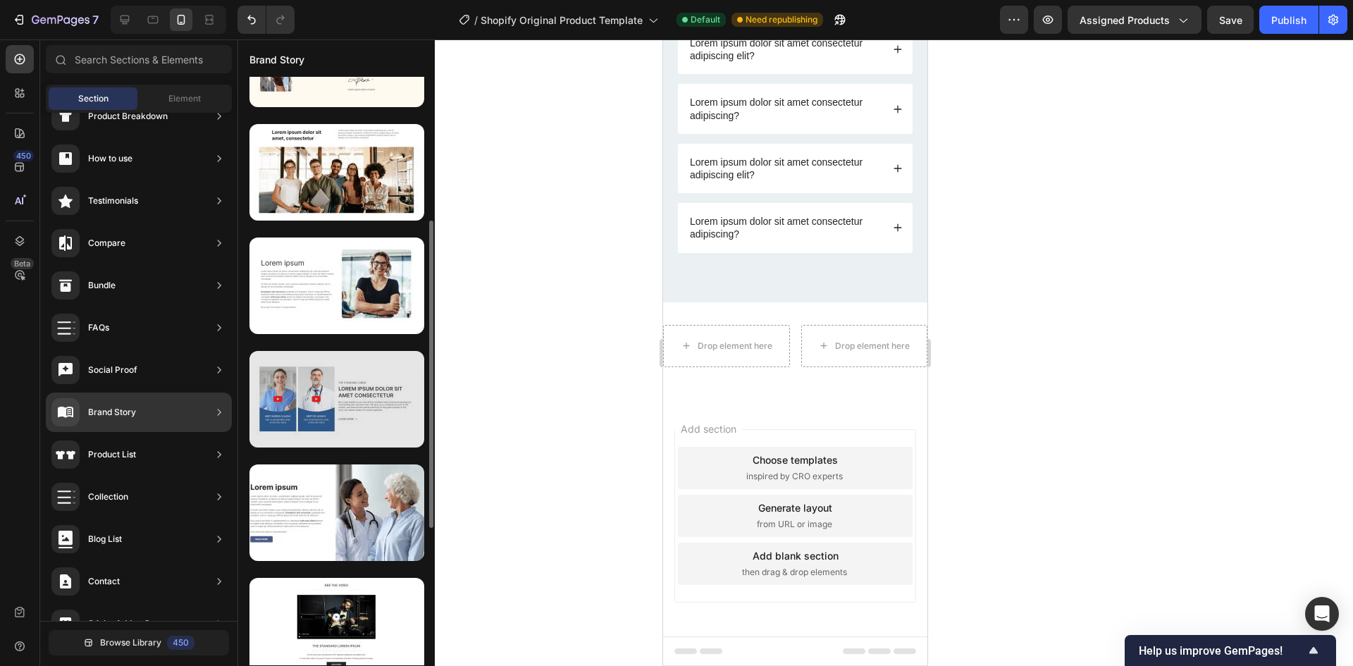
scroll to position [141, 0]
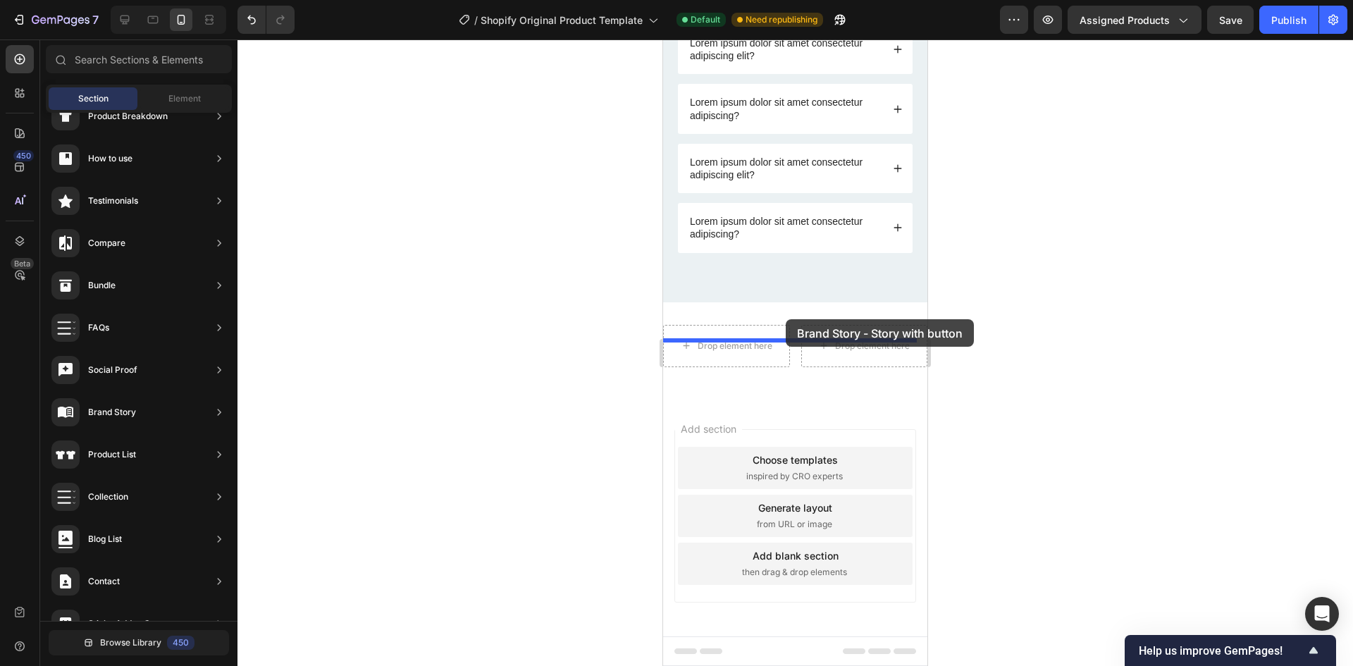
drag, startPoint x: 997, startPoint y: 491, endPoint x: 786, endPoint y: 319, distance: 272.4
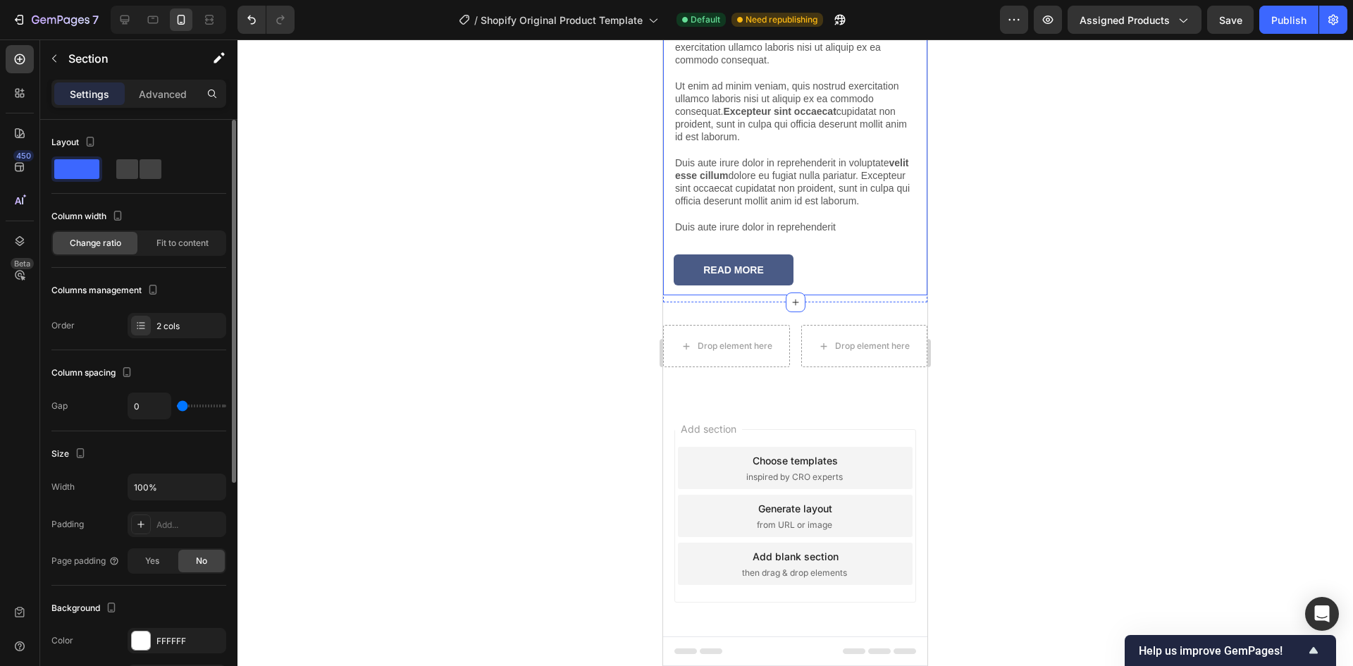
scroll to position [9266, 0]
click at [51, 54] on icon "button" at bounding box center [54, 58] width 11 height 11
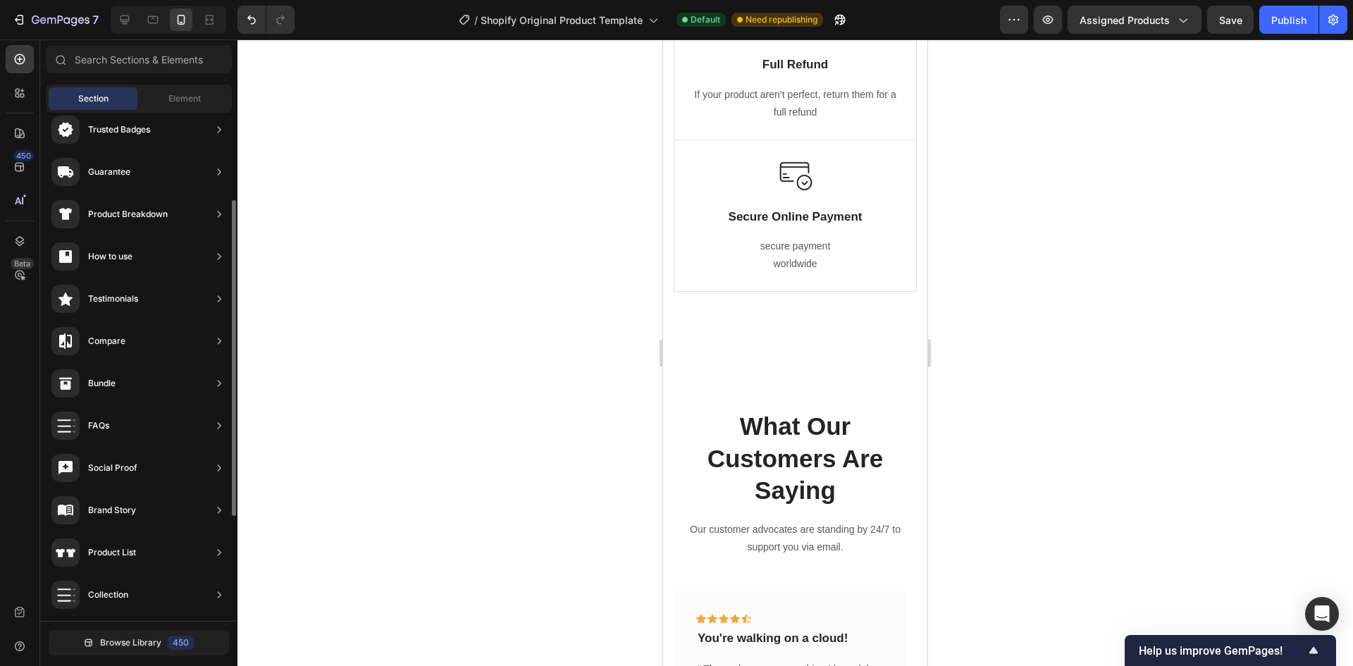
scroll to position [0, 0]
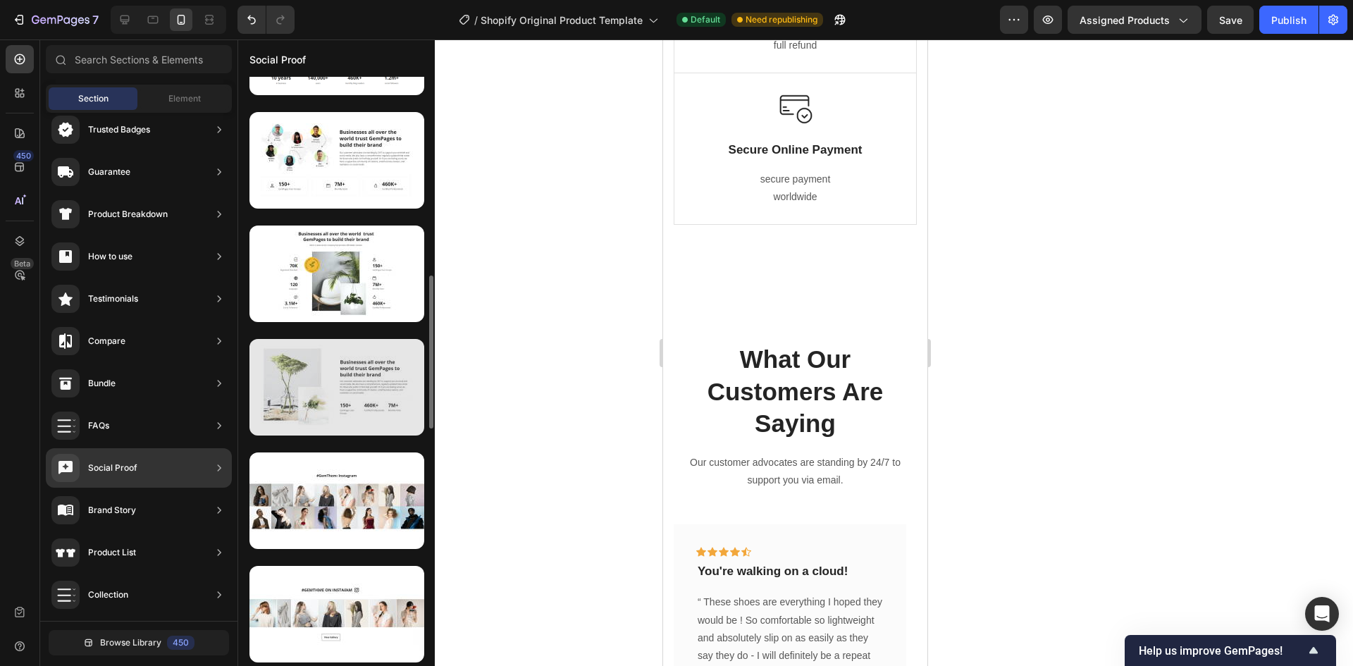
scroll to position [493, 0]
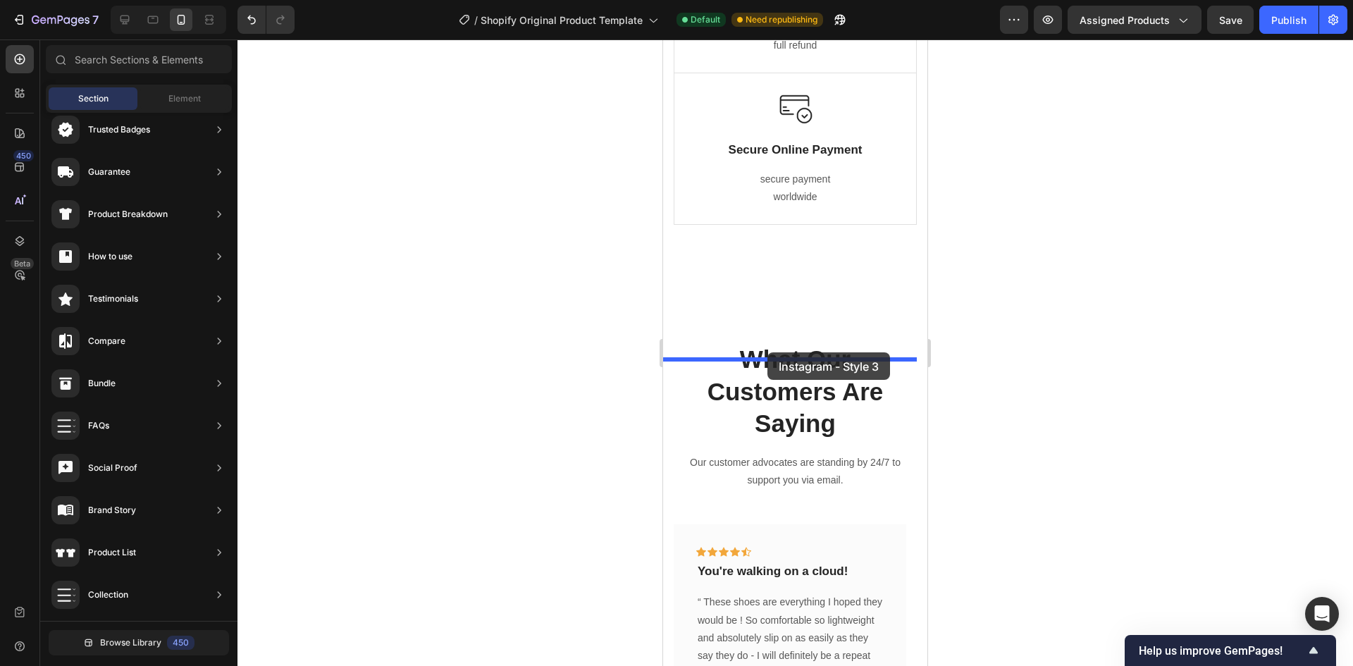
drag, startPoint x: 1021, startPoint y: 587, endPoint x: 767, endPoint y: 352, distance: 345.5
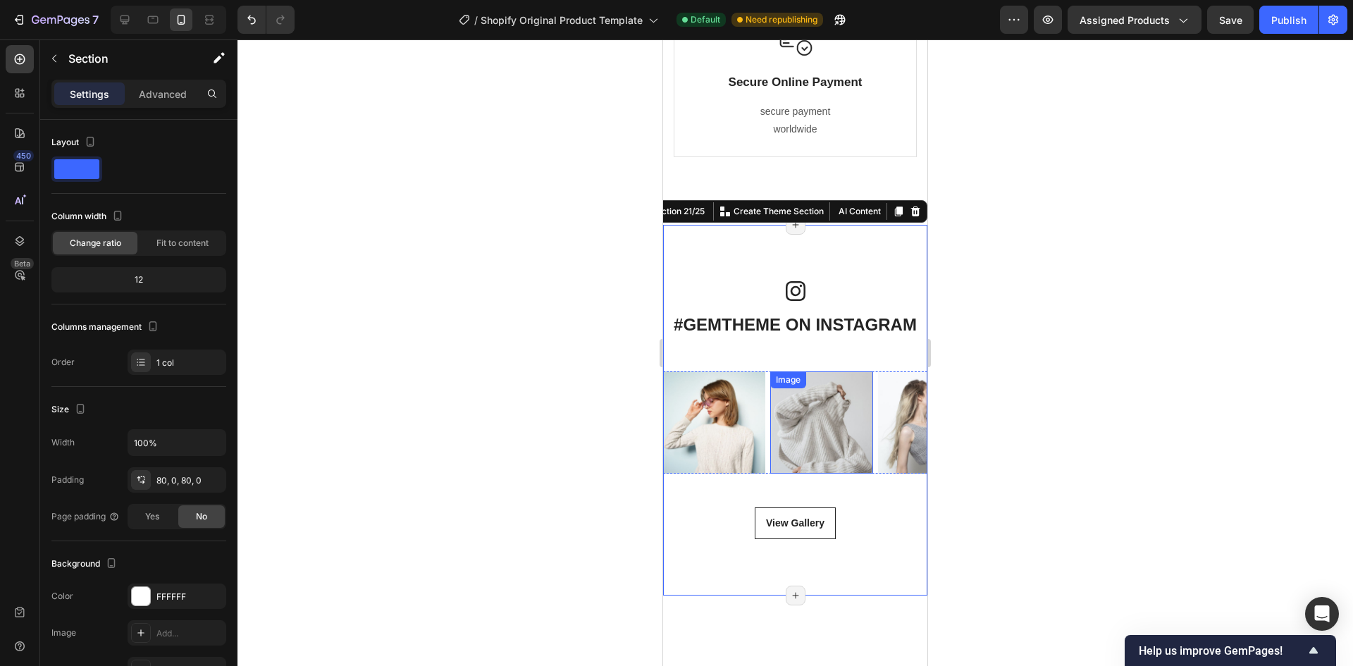
scroll to position [6726, 0]
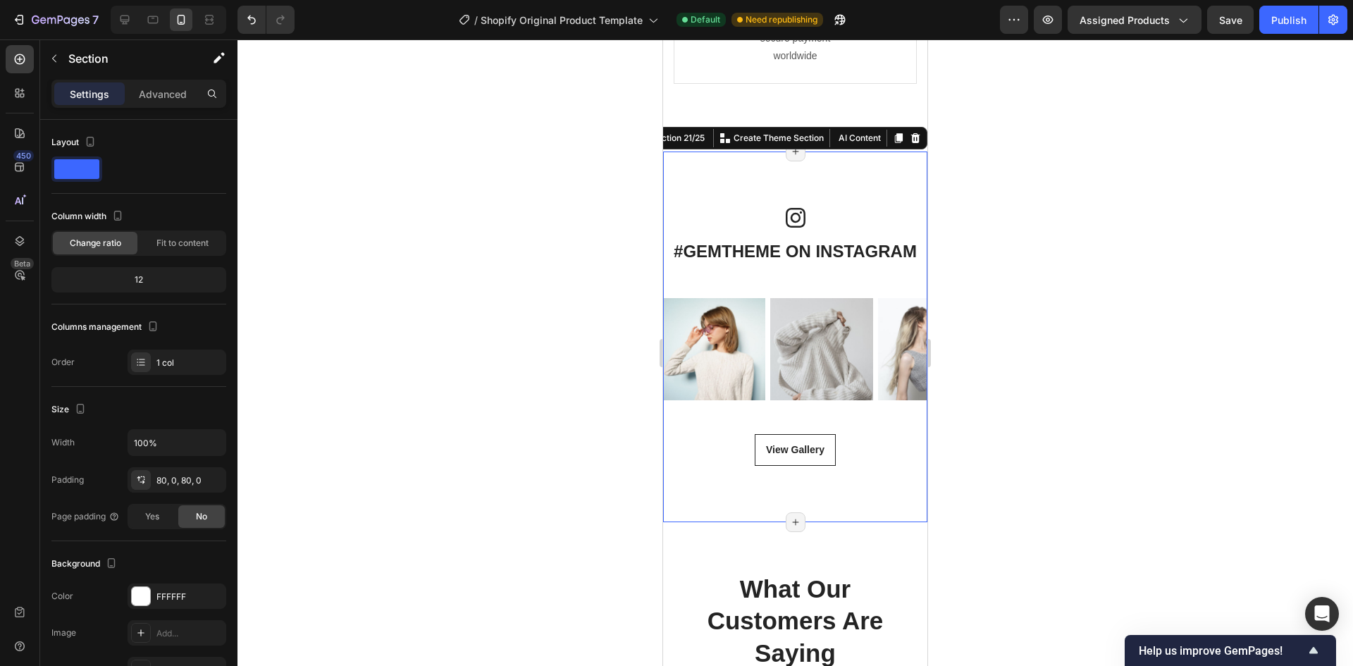
click at [595, 530] on div at bounding box center [794, 352] width 1115 height 626
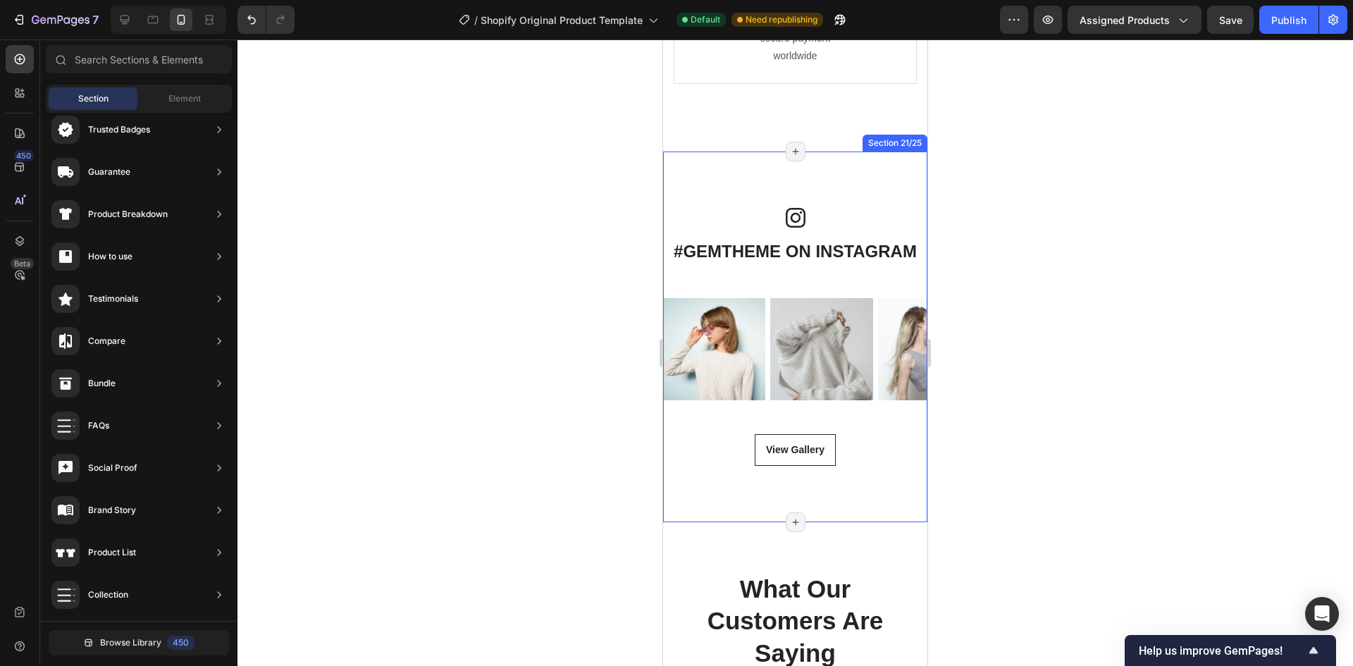
click at [807, 348] on div "#GEMTHEME ON INSTAGRAM Heading Icon Row Icon #GEMTHEME ON INSTAGRAM Heading Row…" at bounding box center [795, 336] width 264 height 257
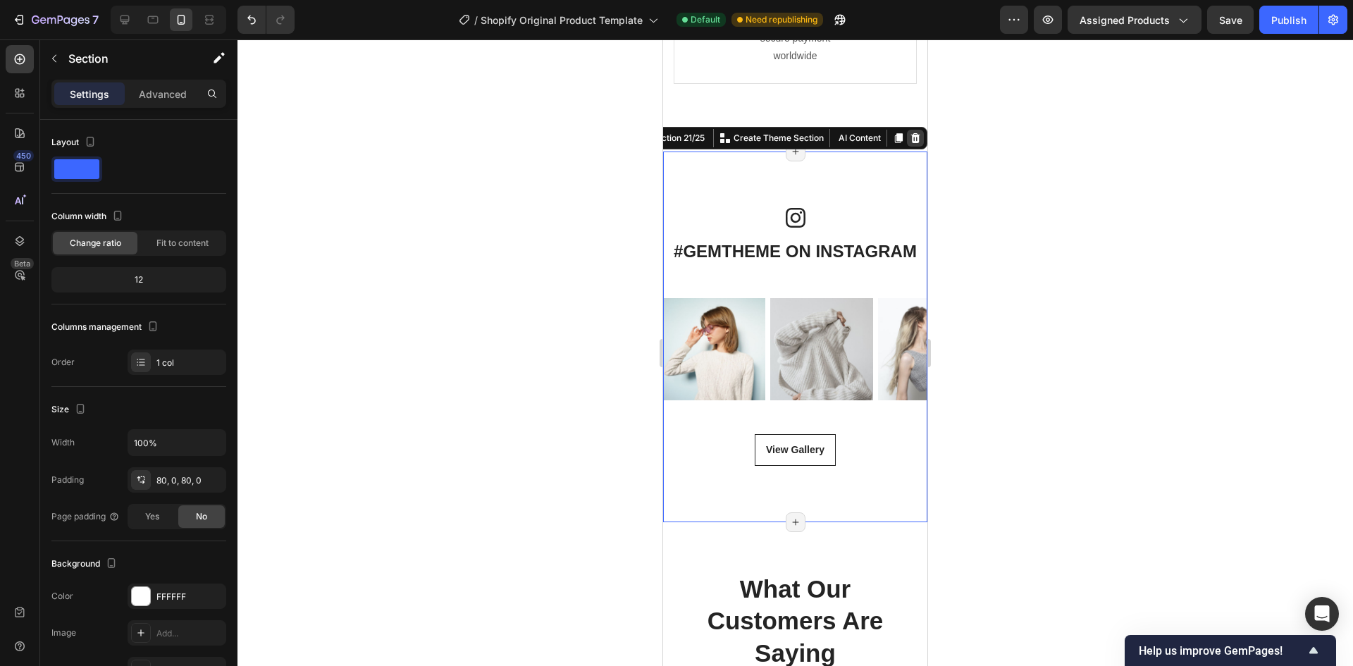
click at [911, 143] on icon at bounding box center [915, 138] width 9 height 10
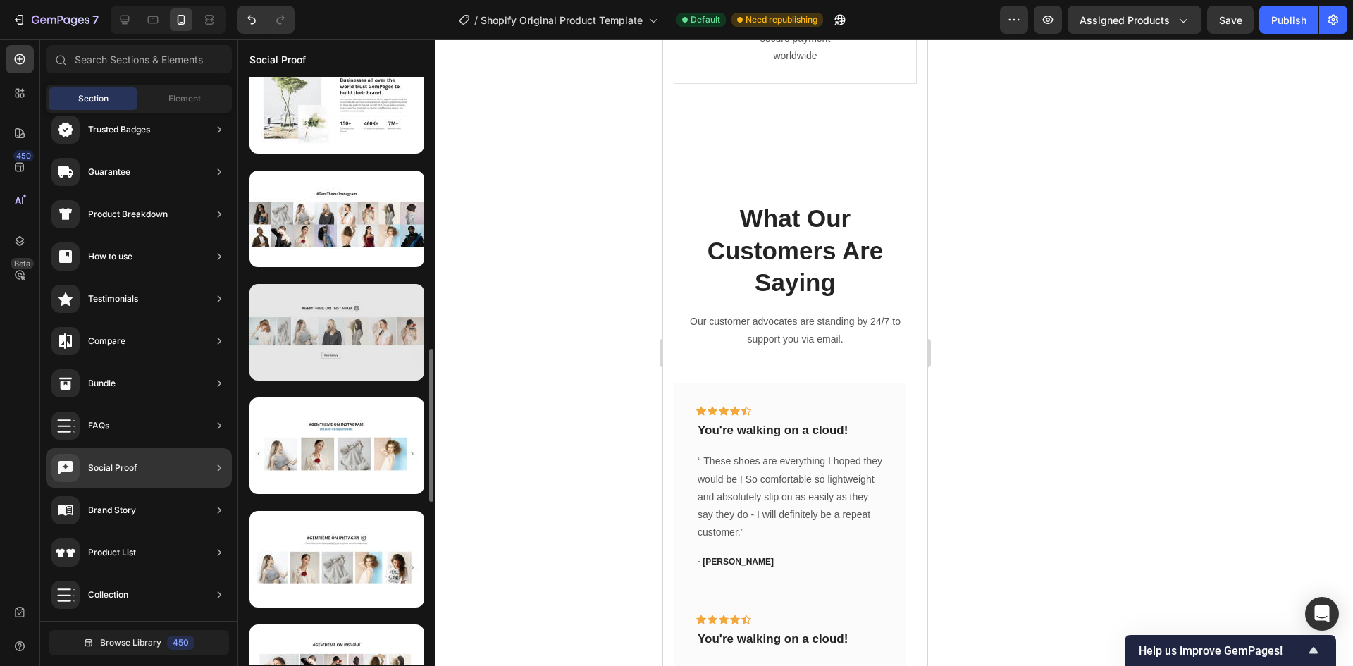
scroll to position [775, 0]
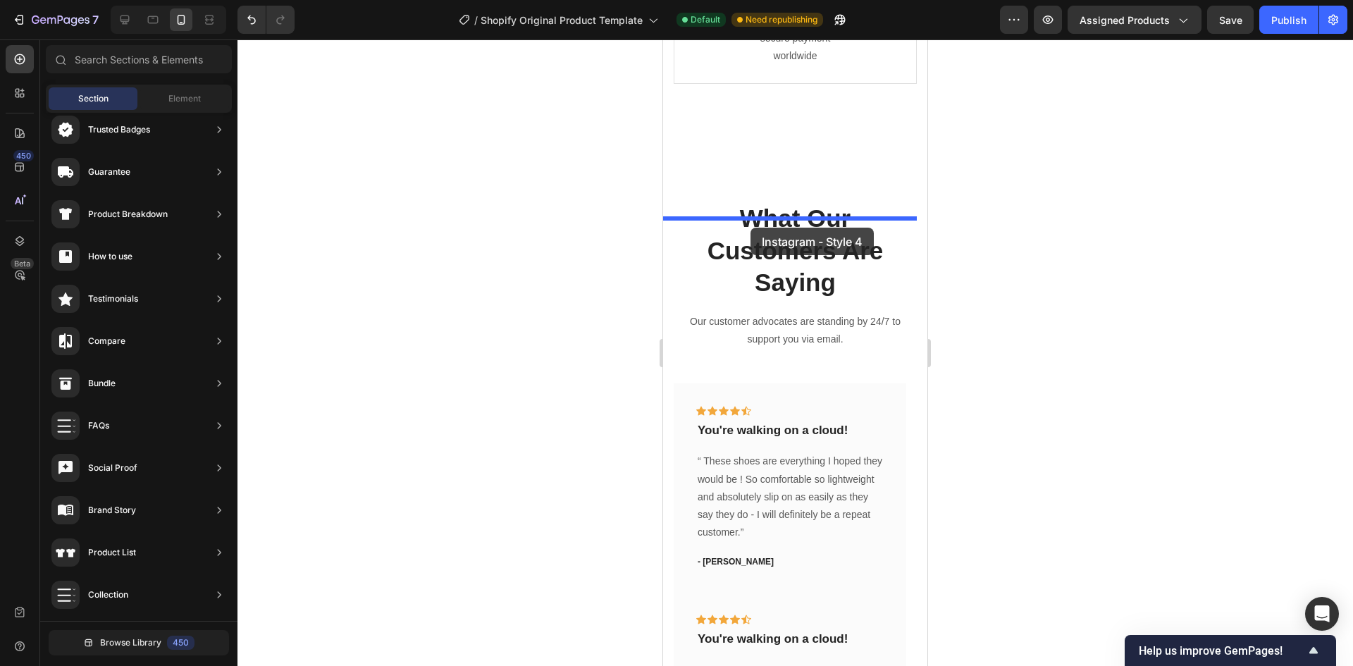
drag, startPoint x: 986, startPoint y: 435, endPoint x: 750, endPoint y: 228, distance: 313.5
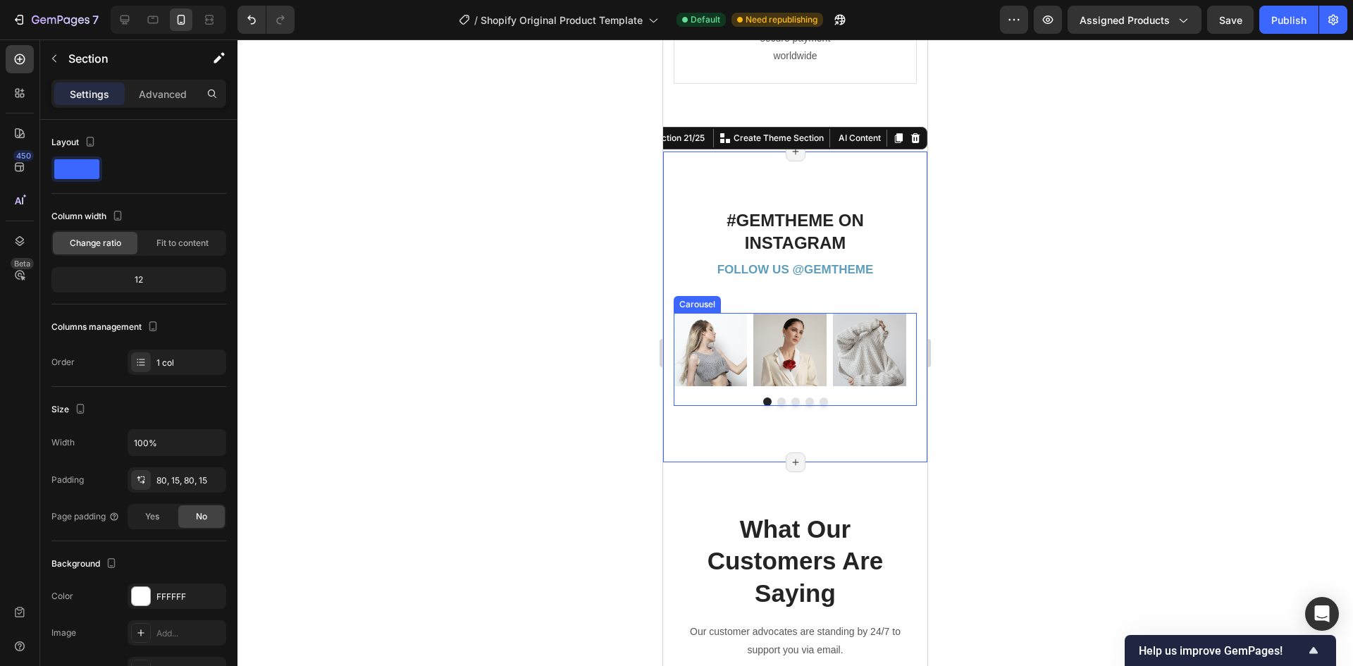
click at [777, 406] on button "Dot" at bounding box center [781, 401] width 8 height 8
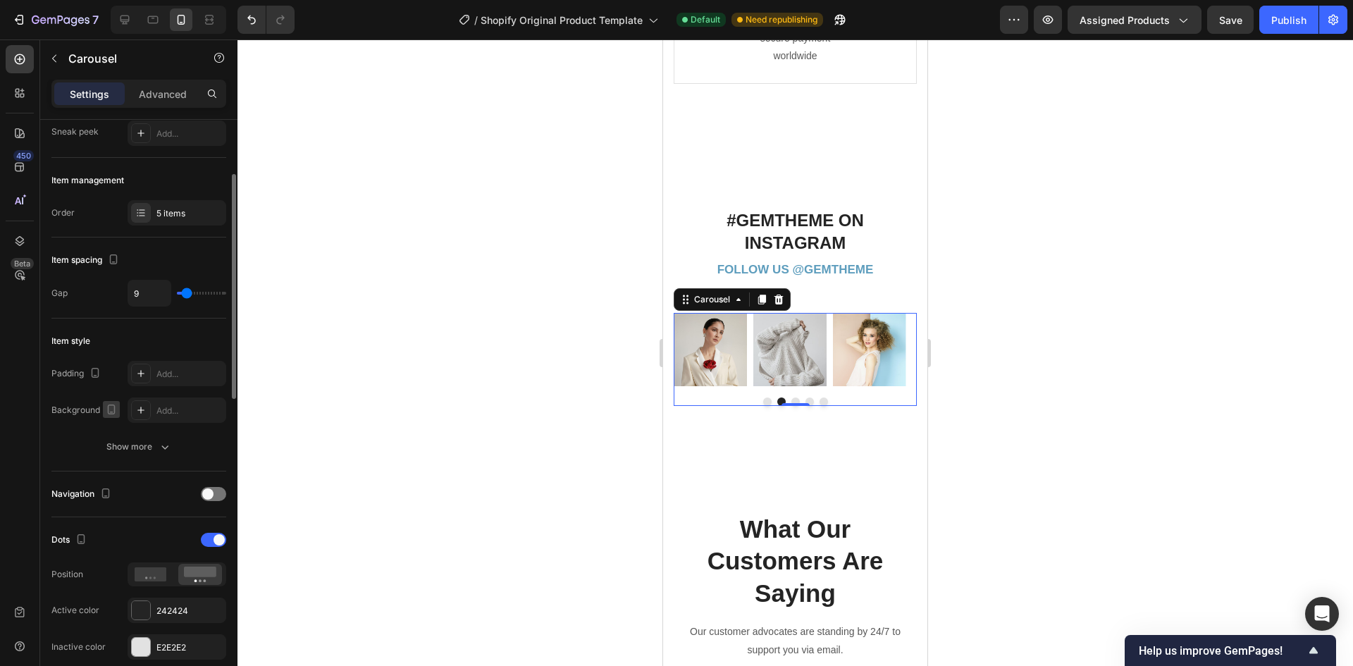
scroll to position [211, 0]
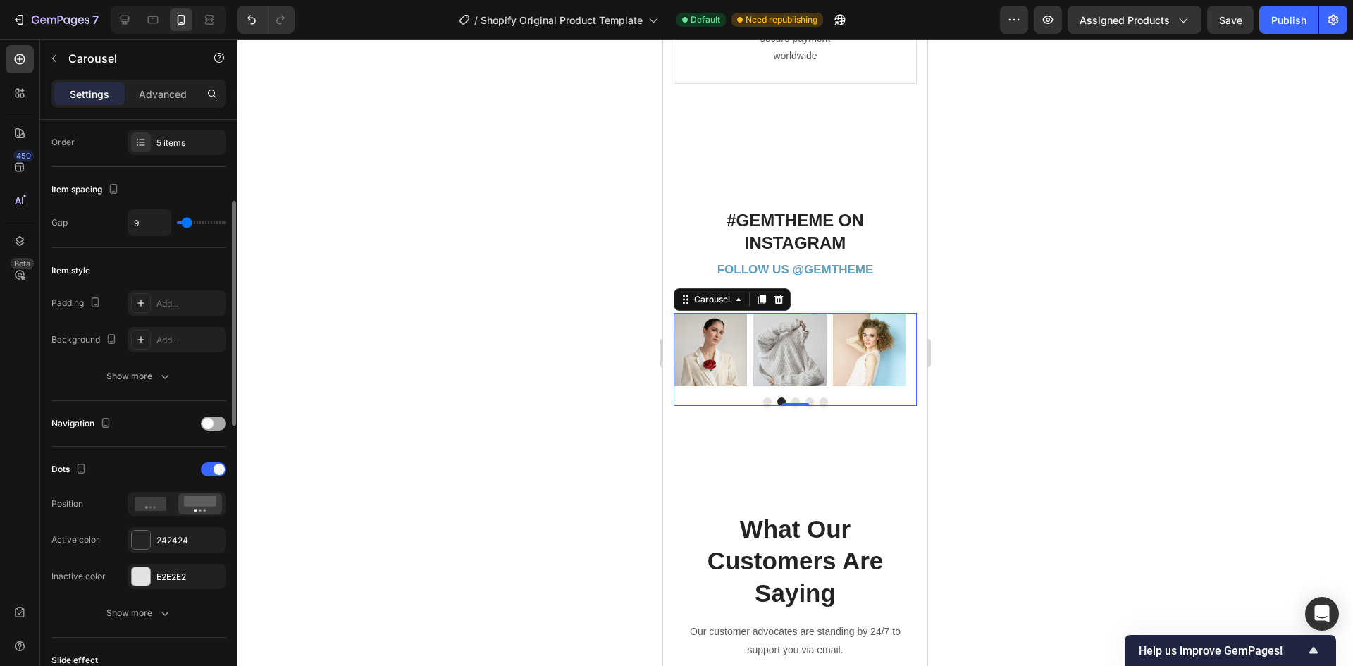
click at [211, 426] on span at bounding box center [207, 423] width 11 height 11
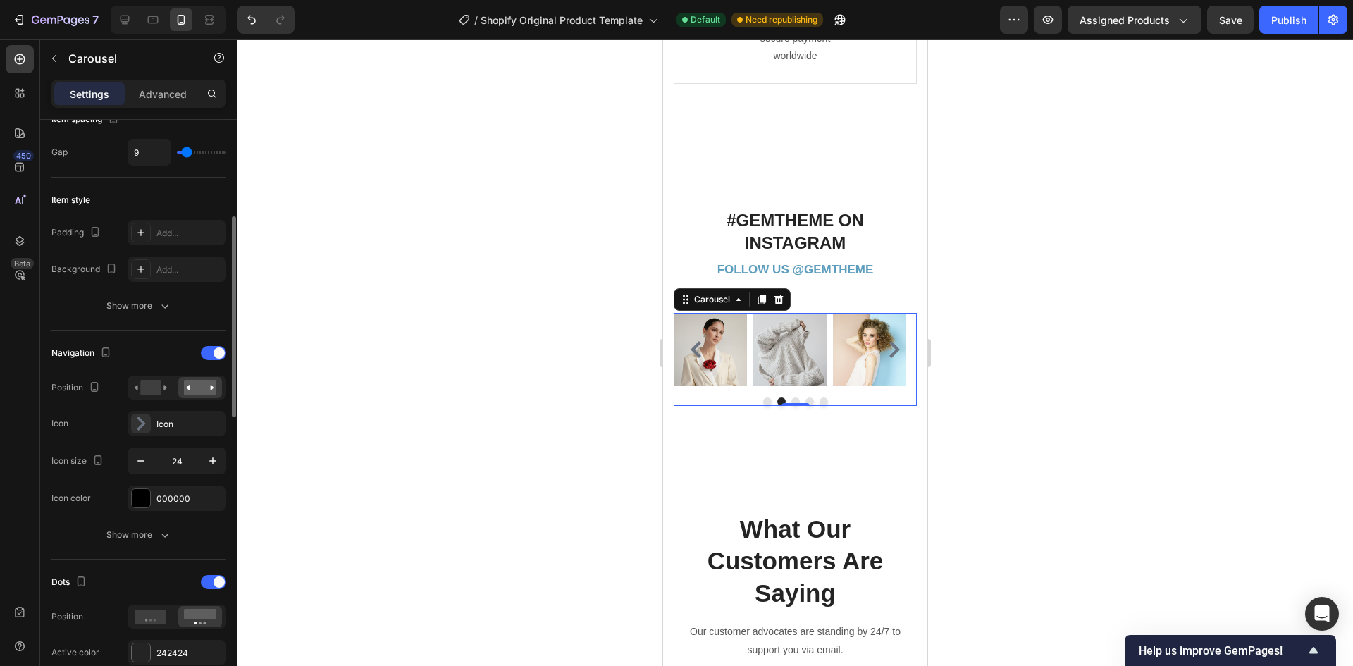
scroll to position [352, 0]
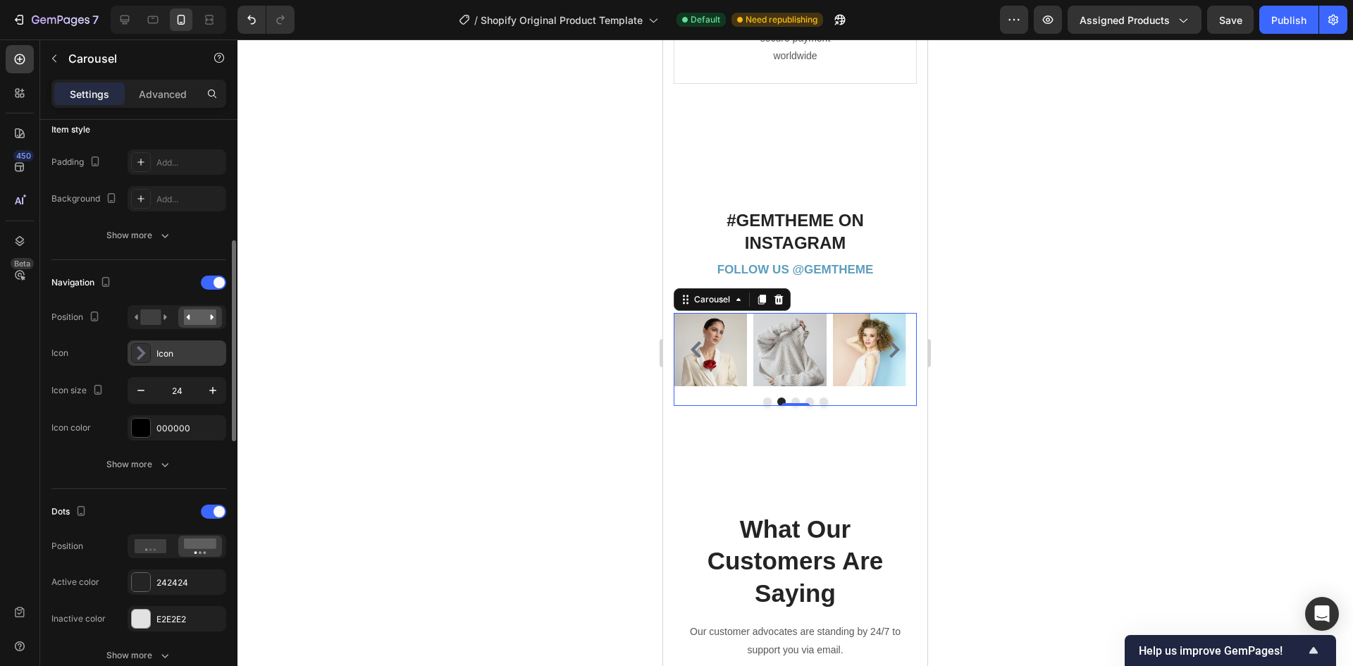
click at [151, 358] on div "Icon" at bounding box center [177, 352] width 99 height 25
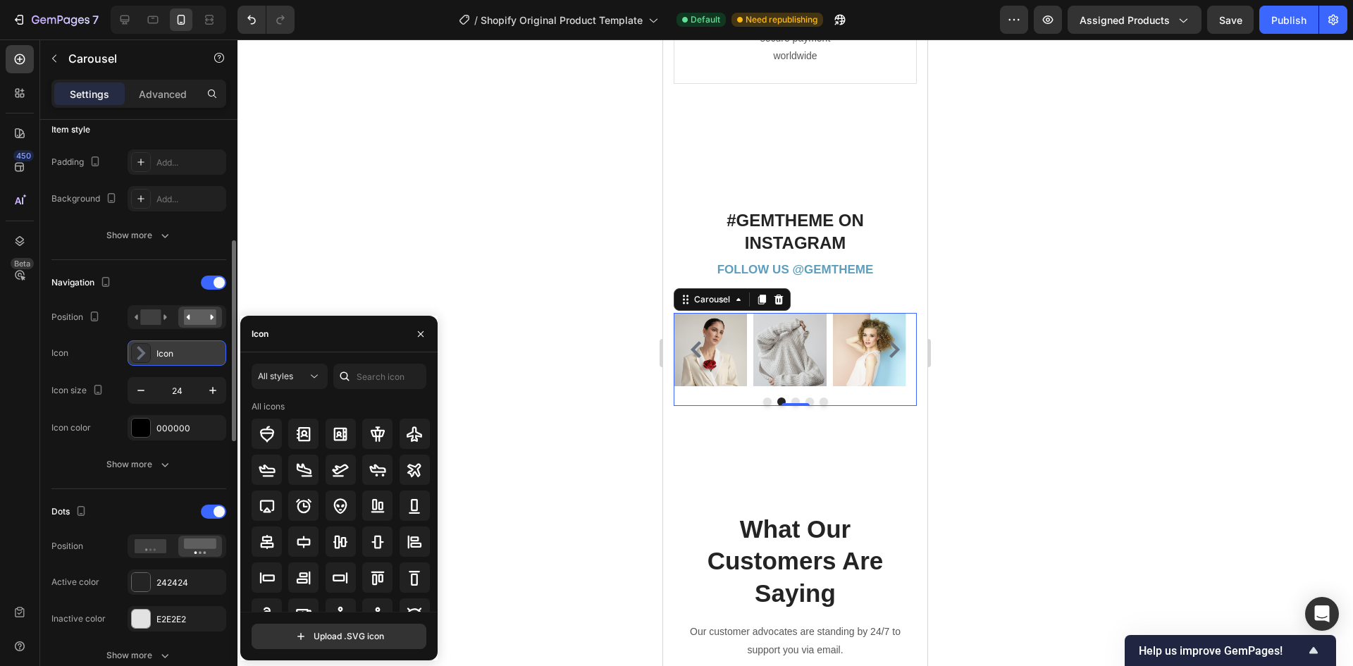
click at [151, 358] on div "Icon" at bounding box center [177, 352] width 99 height 25
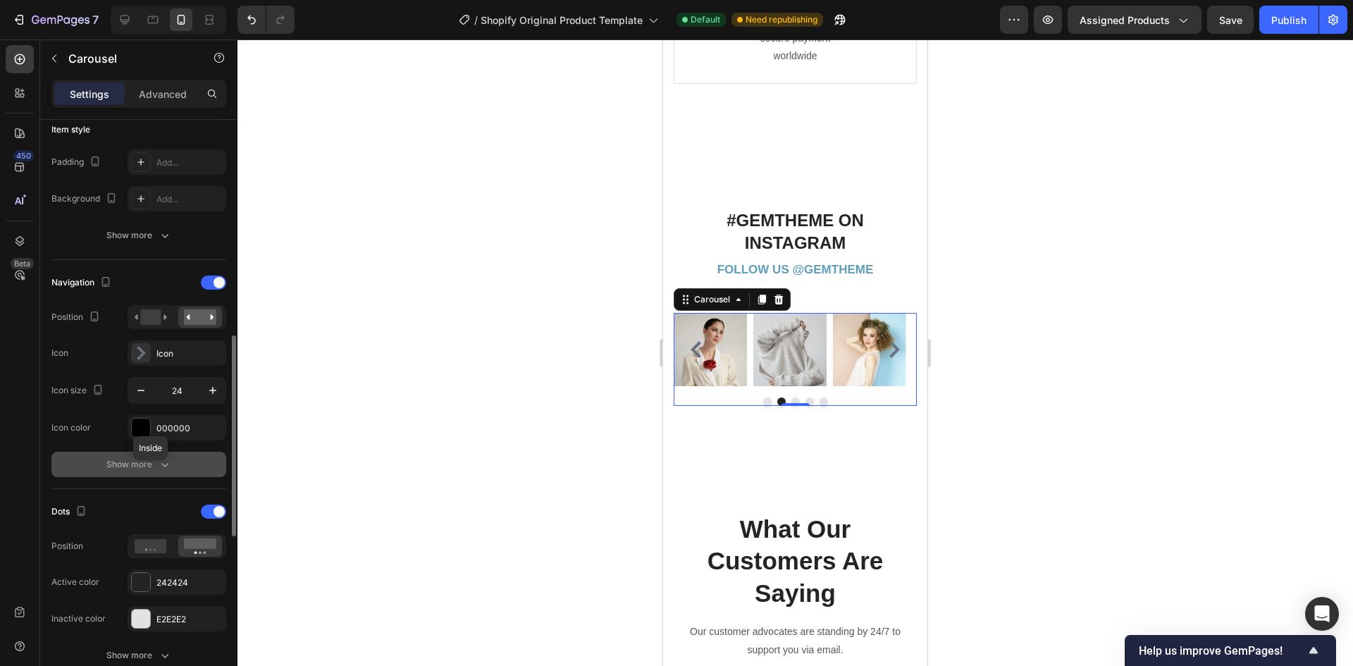
scroll to position [423, 0]
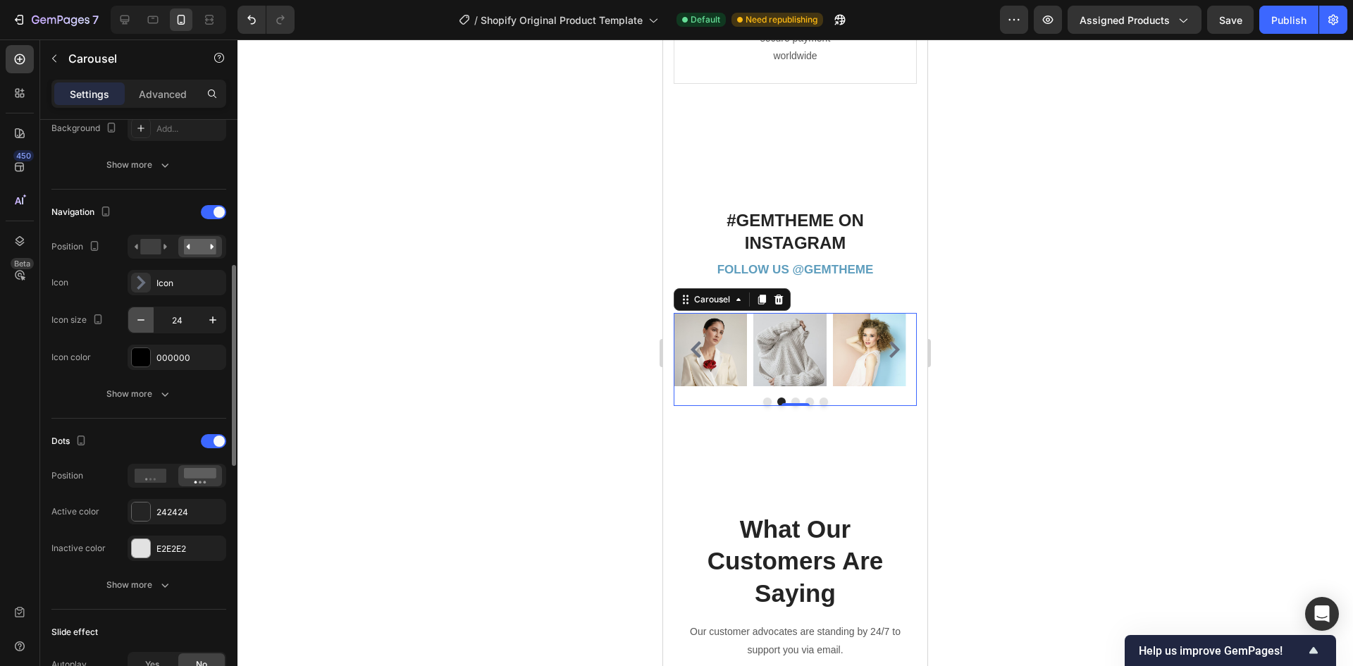
click at [146, 322] on icon "button" at bounding box center [141, 320] width 14 height 14
type input "20"
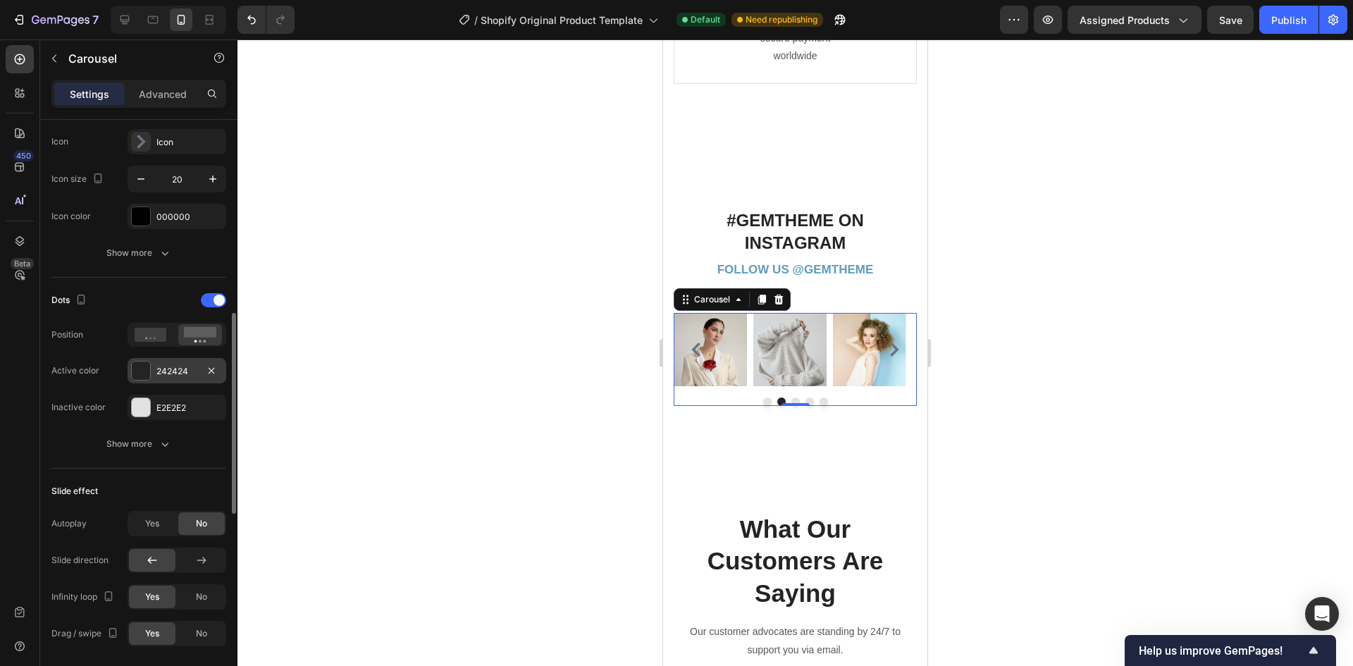
scroll to position [634, 0]
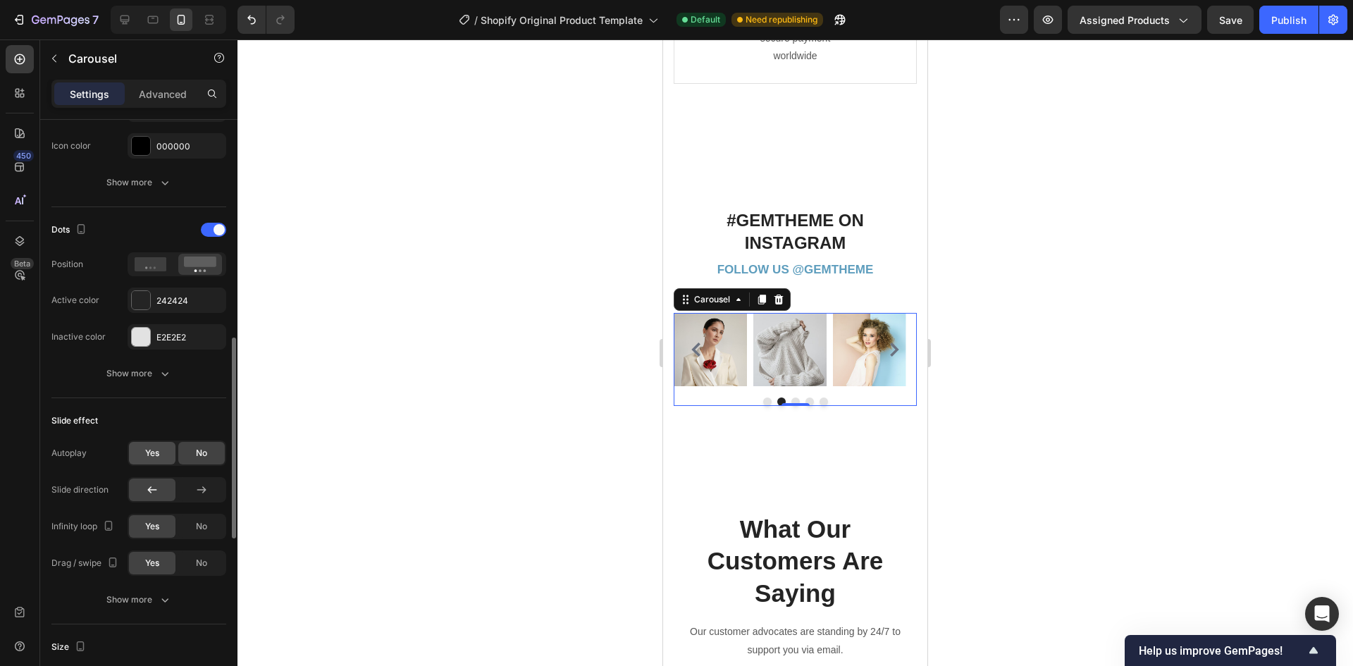
click at [161, 457] on div "Yes" at bounding box center [152, 453] width 46 height 23
type input "2.1s"
type input "2.1"
type input "2.2s"
type input "2.2"
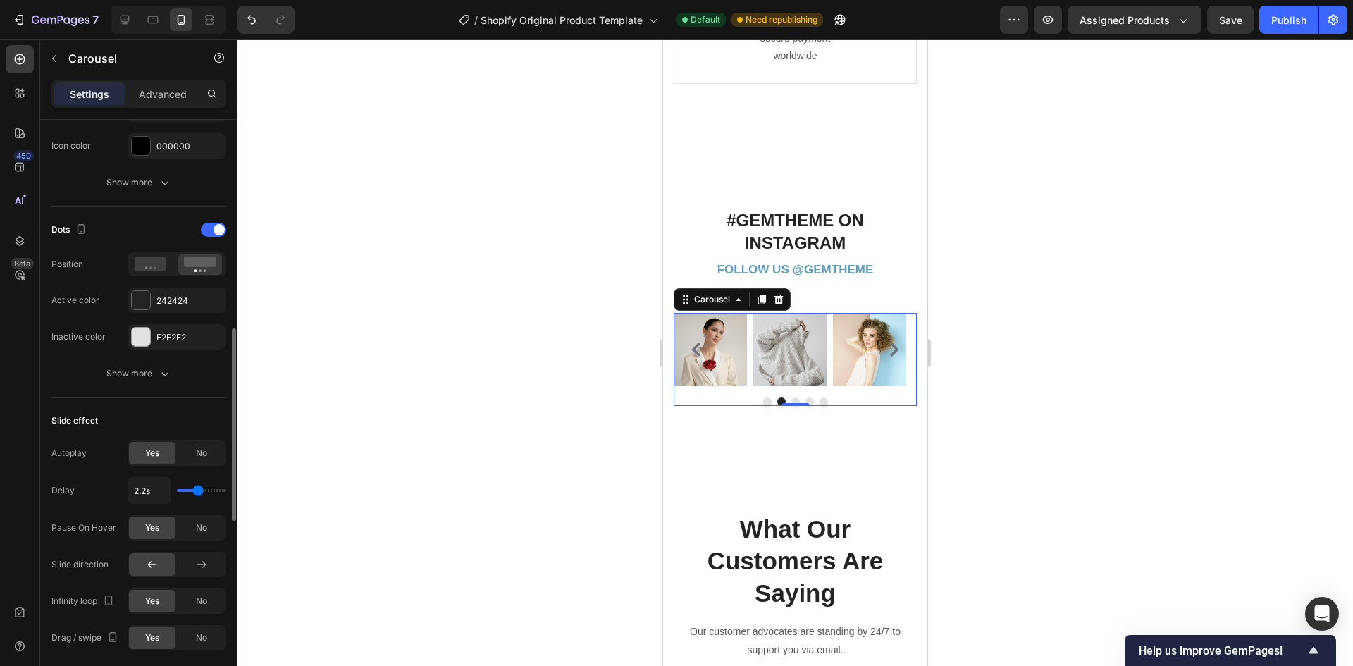
type input "2.3s"
type input "2.3"
type input "2.4s"
type input "2.4"
type input "2.6s"
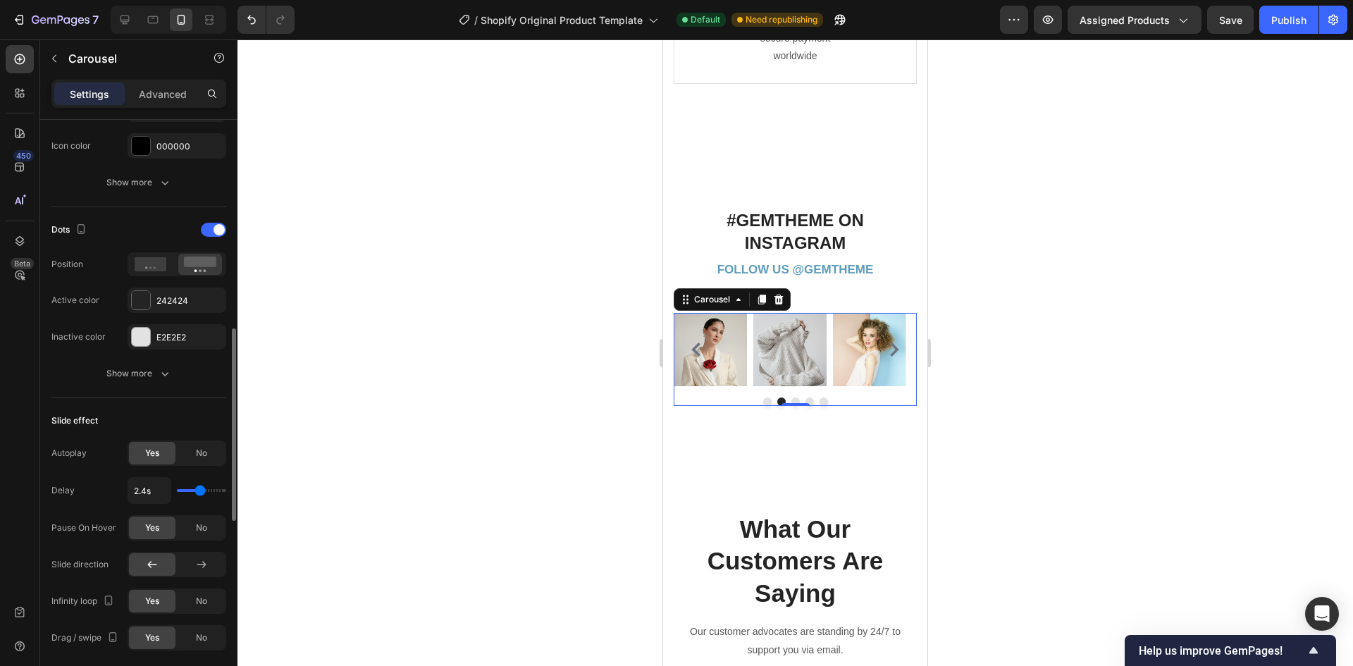
type input "2.6"
type input "2.4s"
type input "2.4"
type input "2.3s"
type input "2.3"
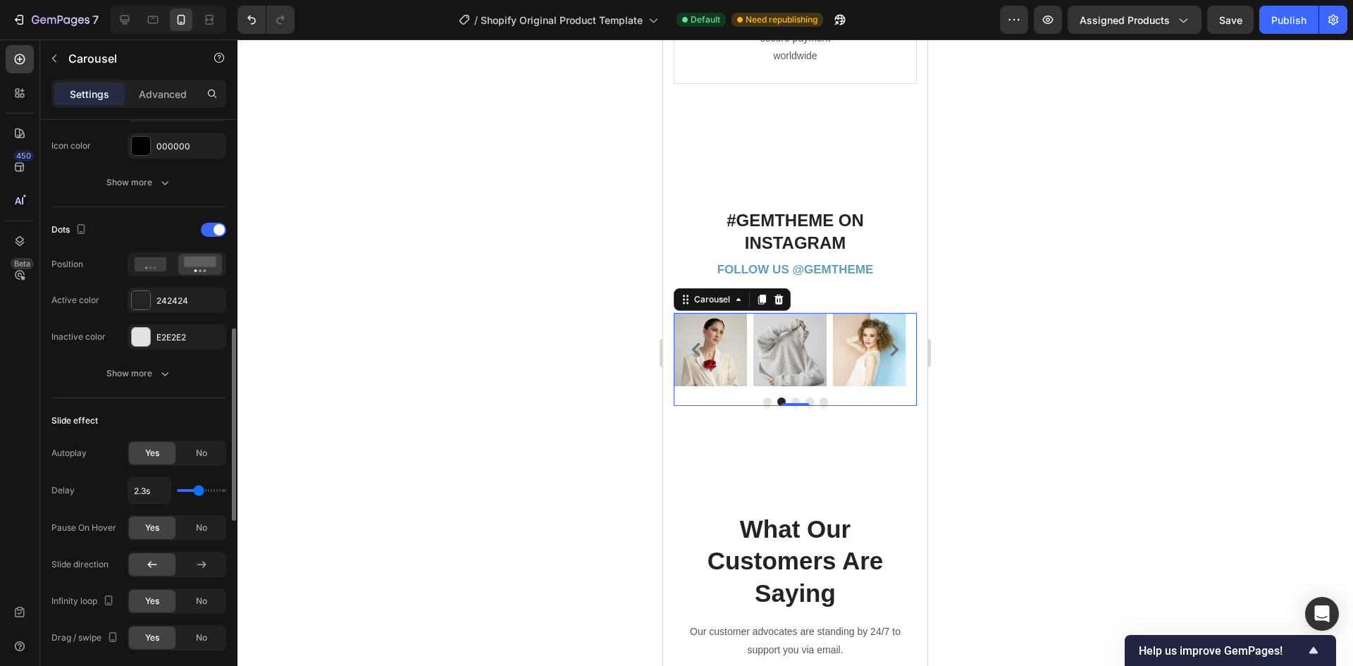
type input "2.2s"
type input "2.2"
click at [198, 489] on input "range" at bounding box center [201, 490] width 49 height 3
type input "2.1s"
type input "2.1"
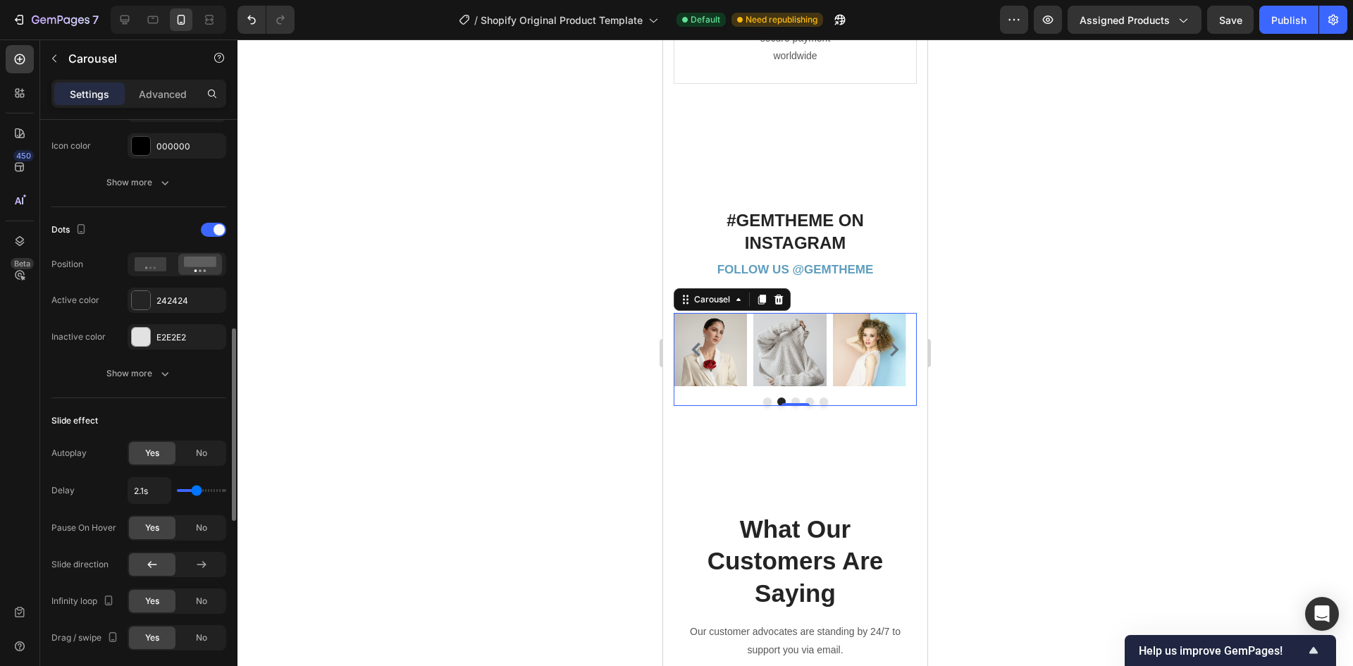
type input "2s"
type input "2"
type input "1.9s"
type input "1.9"
type input "2s"
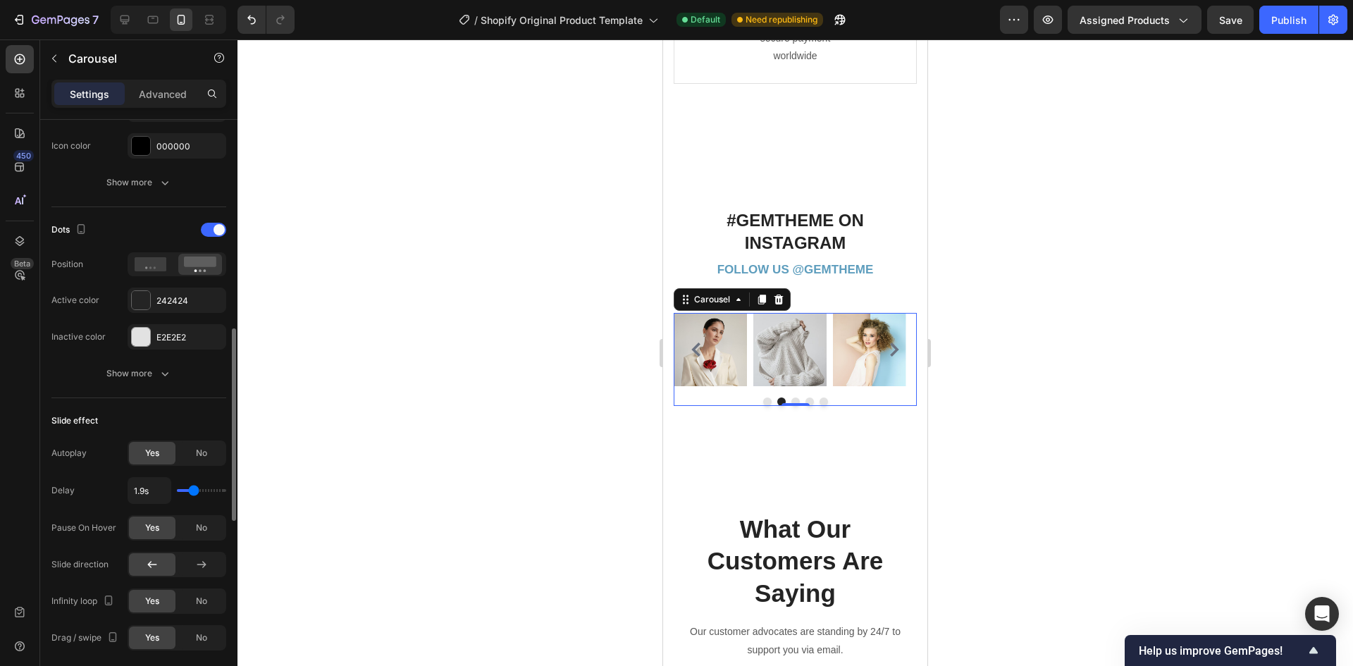
type input "2"
type input "2.1s"
type input "2.1"
type input "2s"
type input "2"
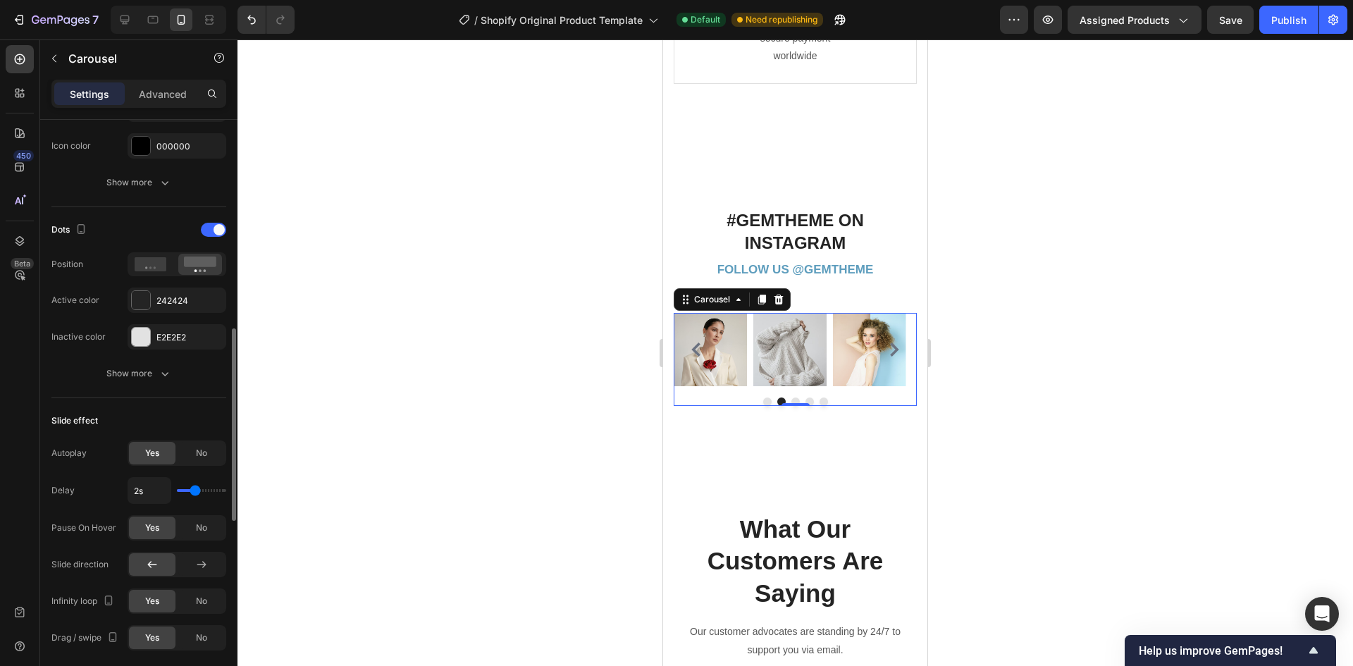
type input "1.9s"
type input "1.9"
type input "2.4s"
type input "2.4"
type input "2.2s"
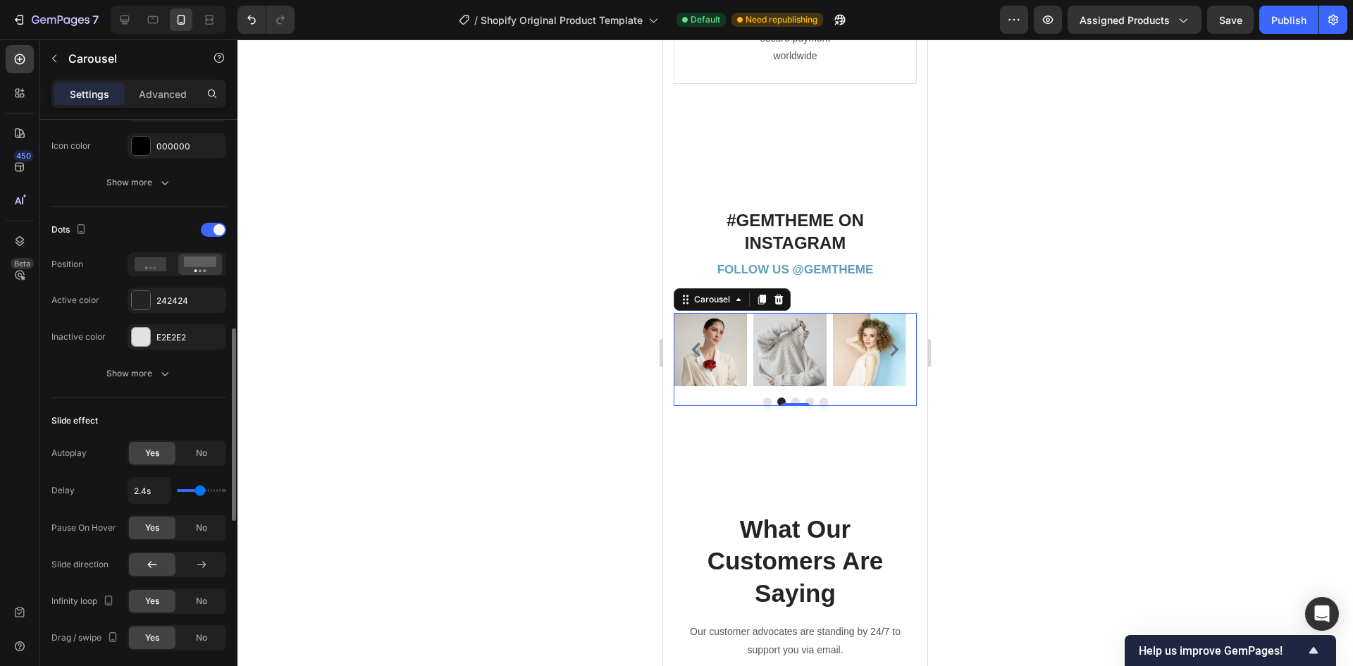
type input "2.2"
type input "1.8s"
type input "1.8"
type input "2.1s"
type input "2.1"
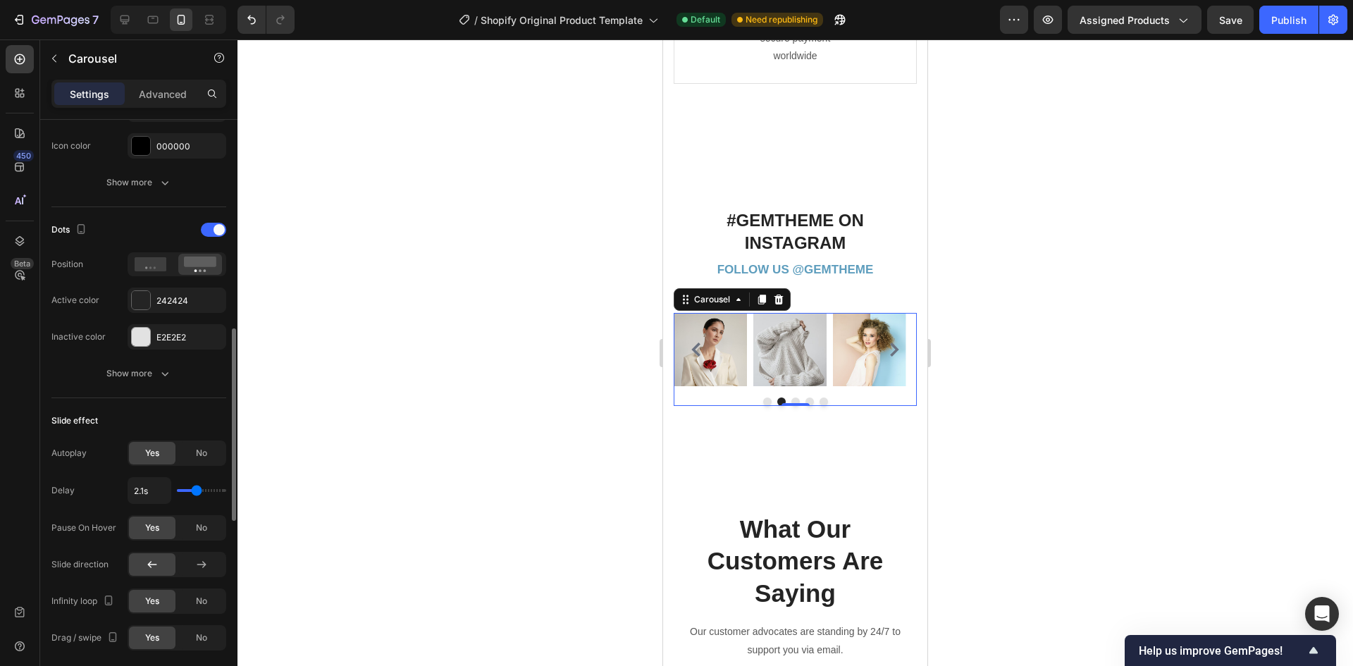
type input "2s"
type input "2"
type input "1.9s"
type input "1.9"
type input "2s"
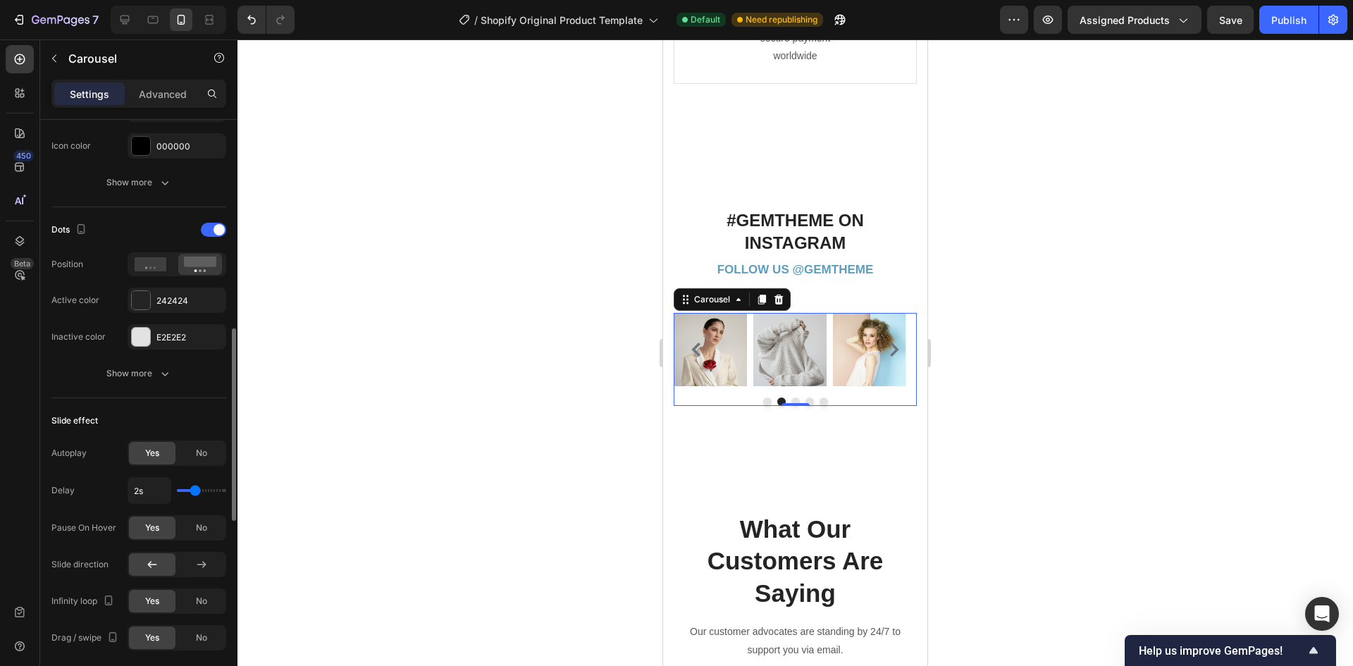
type input "2"
click at [195, 489] on input "range" at bounding box center [201, 490] width 49 height 3
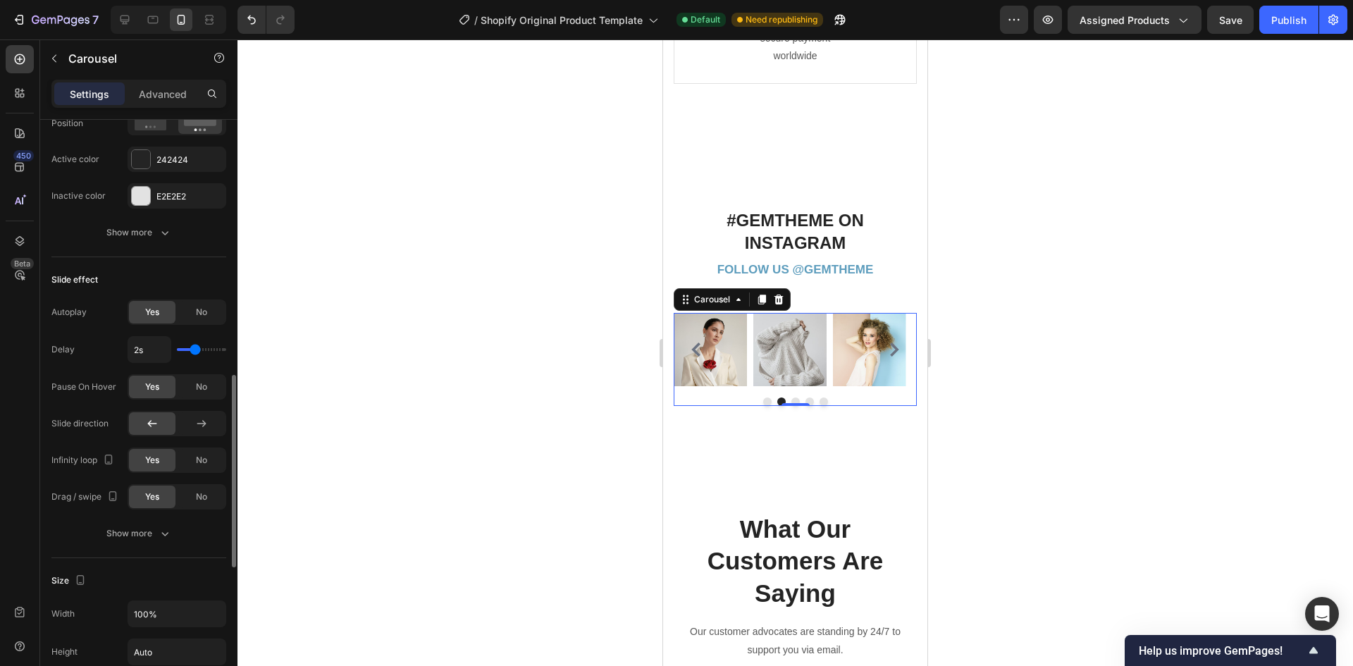
scroll to position [845, 0]
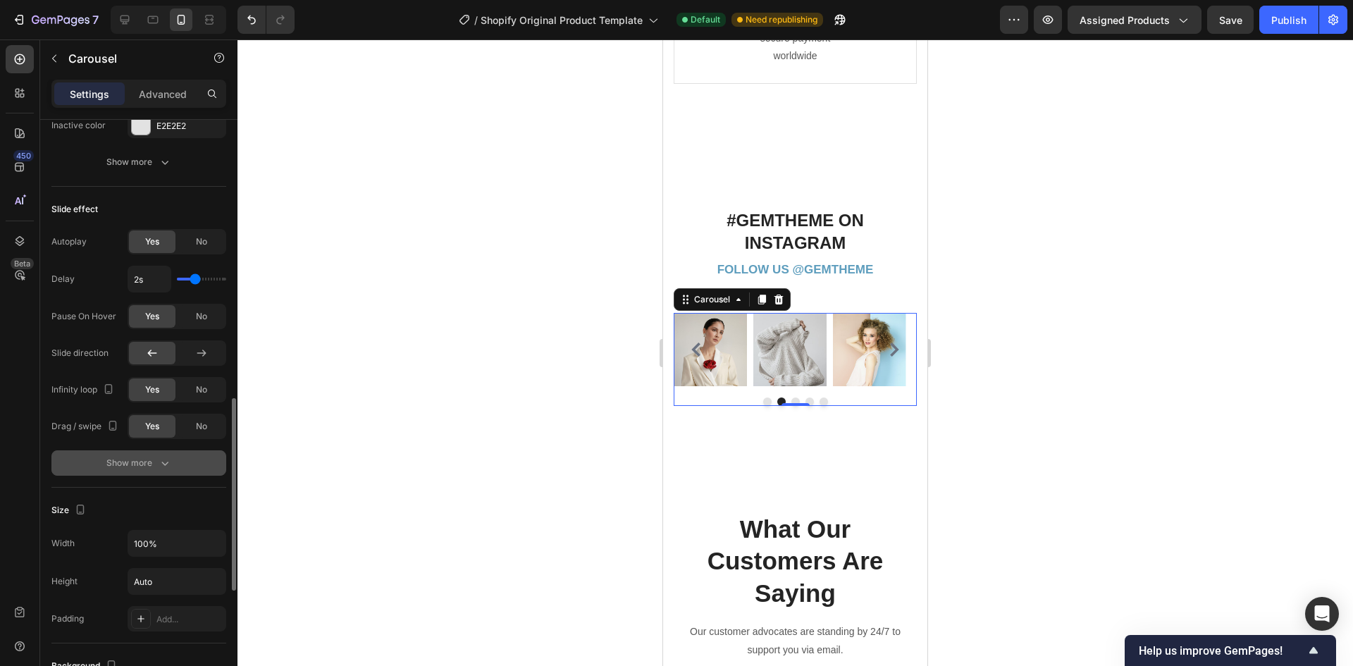
click at [149, 466] on div "Show more" at bounding box center [139, 463] width 66 height 14
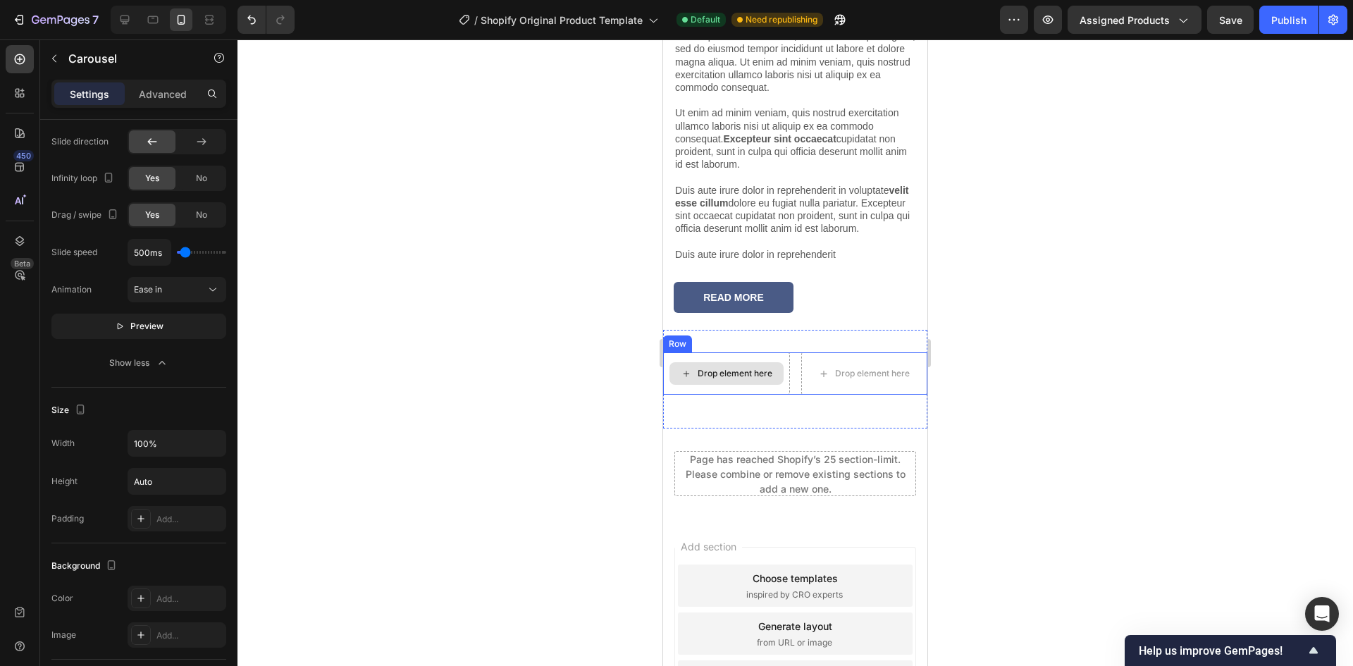
scroll to position [9745, 0]
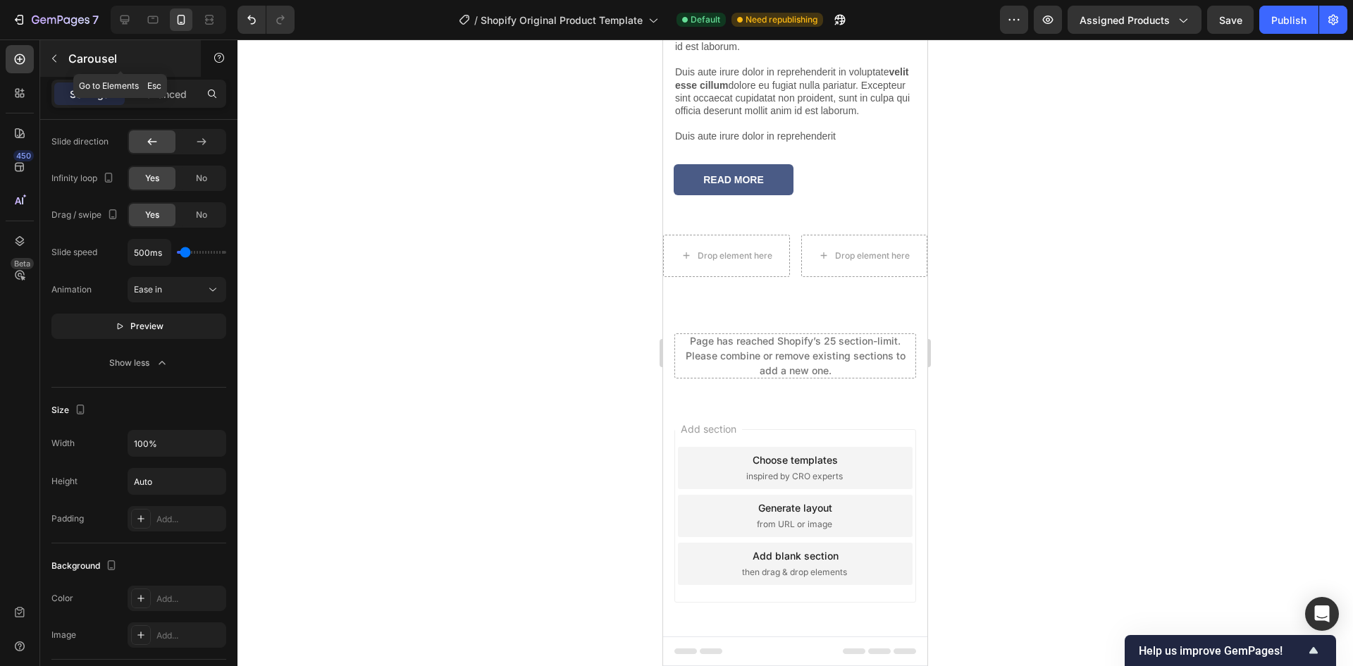
click at [56, 51] on button "button" at bounding box center [54, 58] width 23 height 23
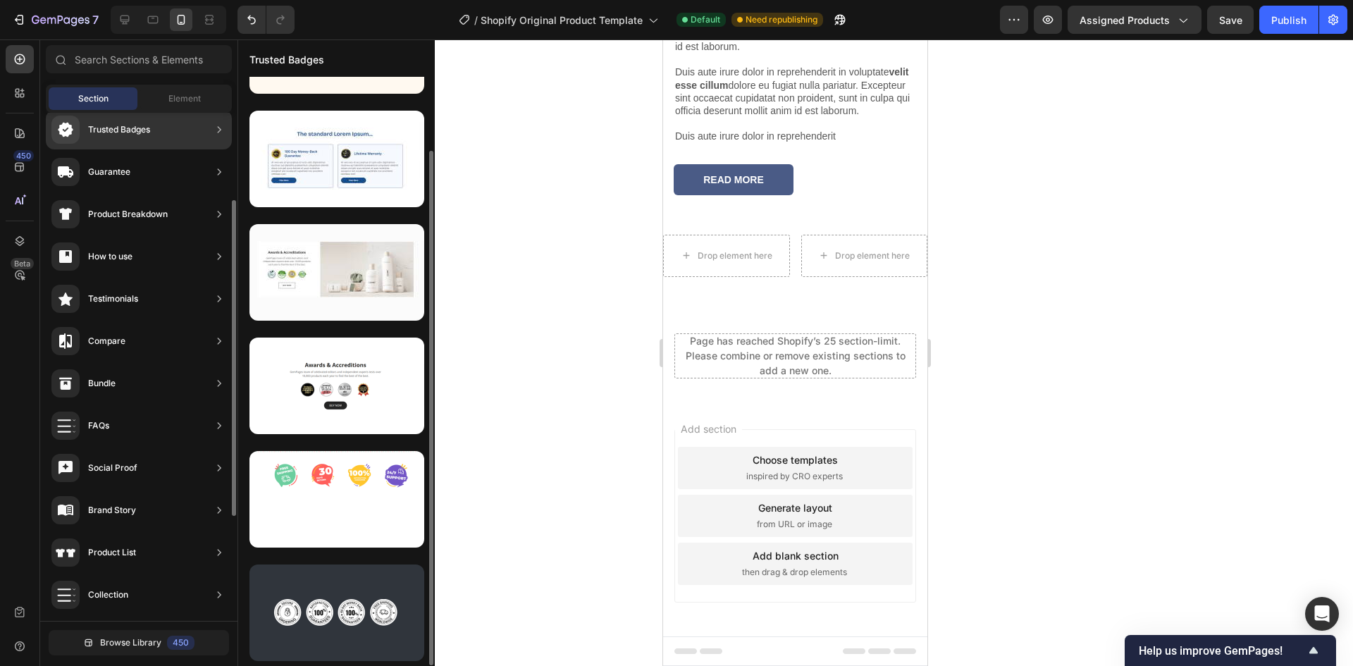
scroll to position [0, 0]
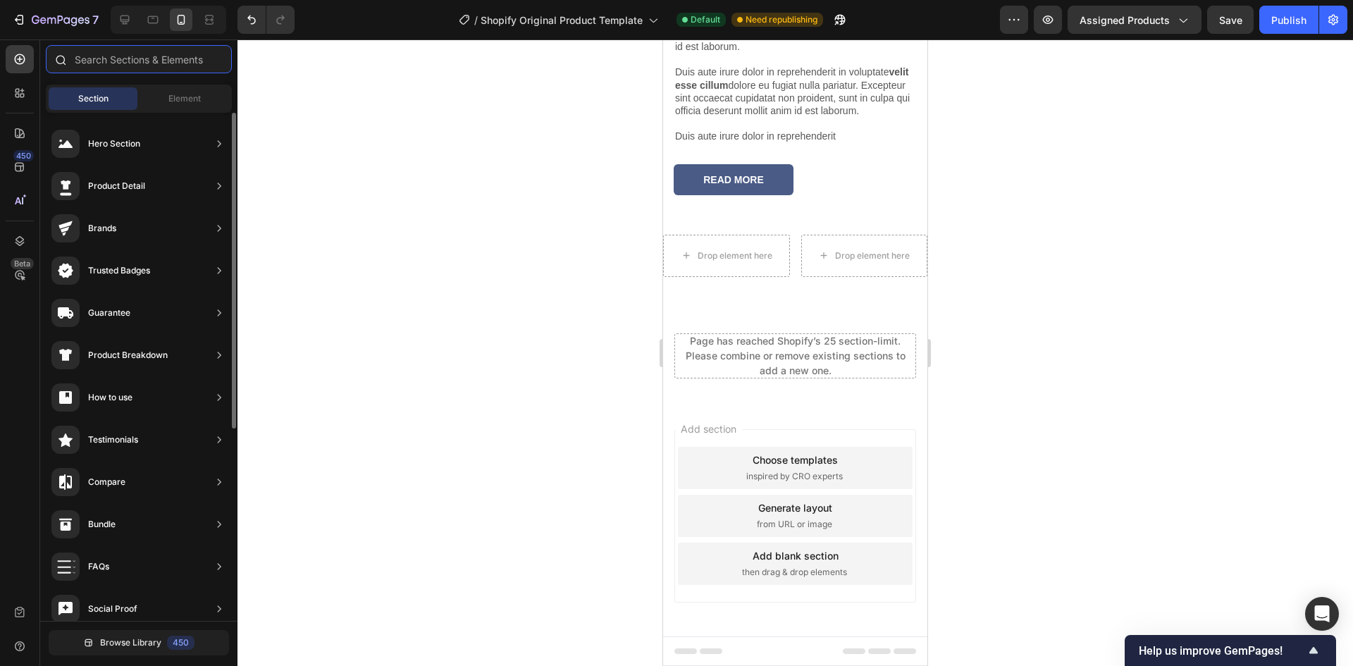
click at [133, 54] on input "text" at bounding box center [139, 59] width 186 height 28
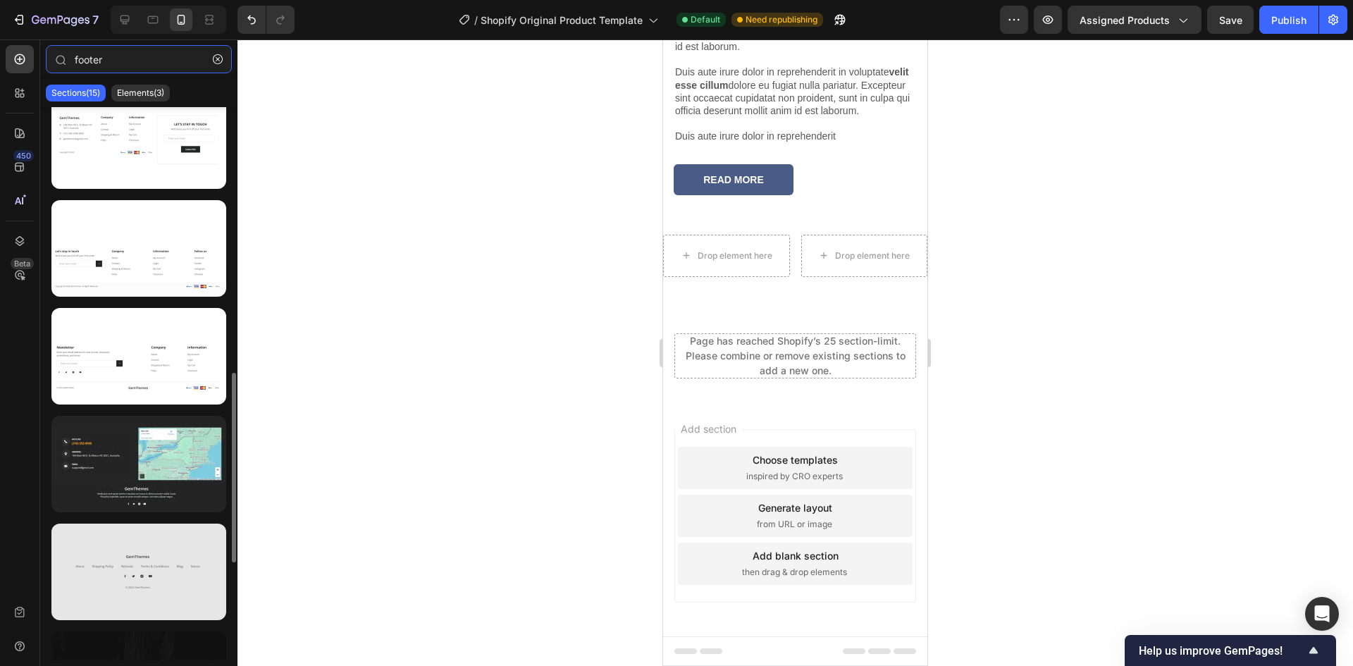
scroll to position [845, 0]
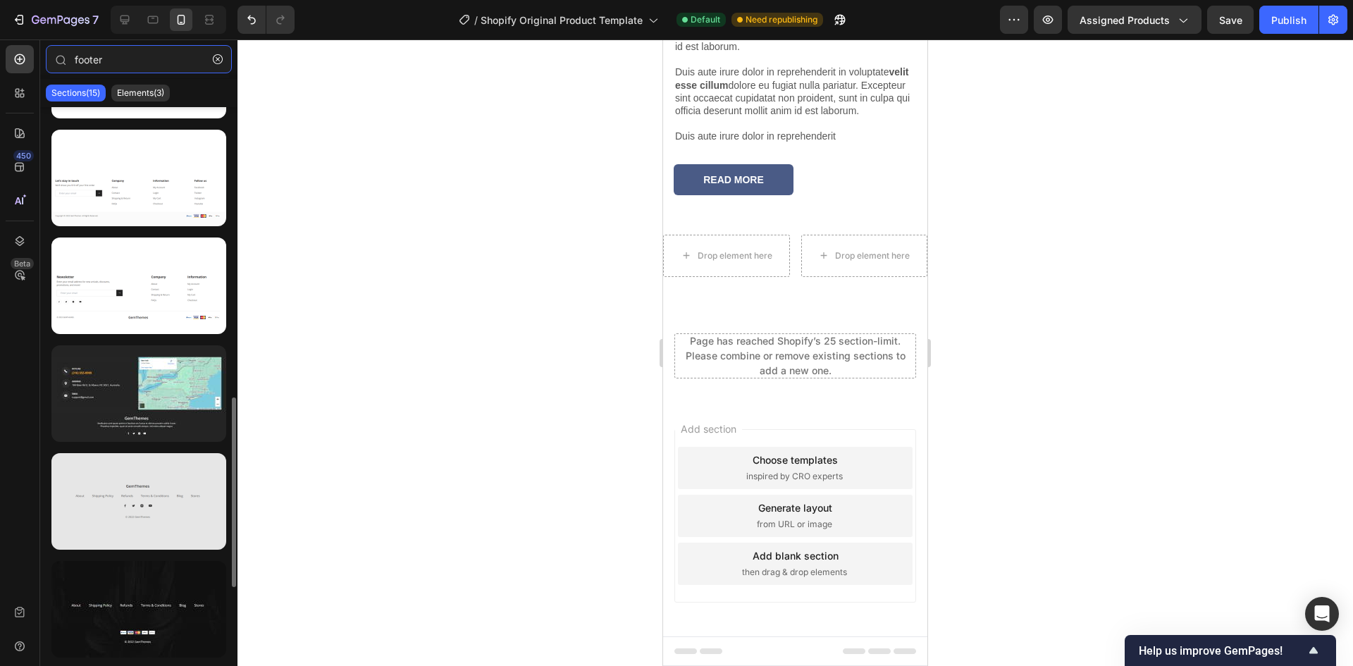
type input "footer"
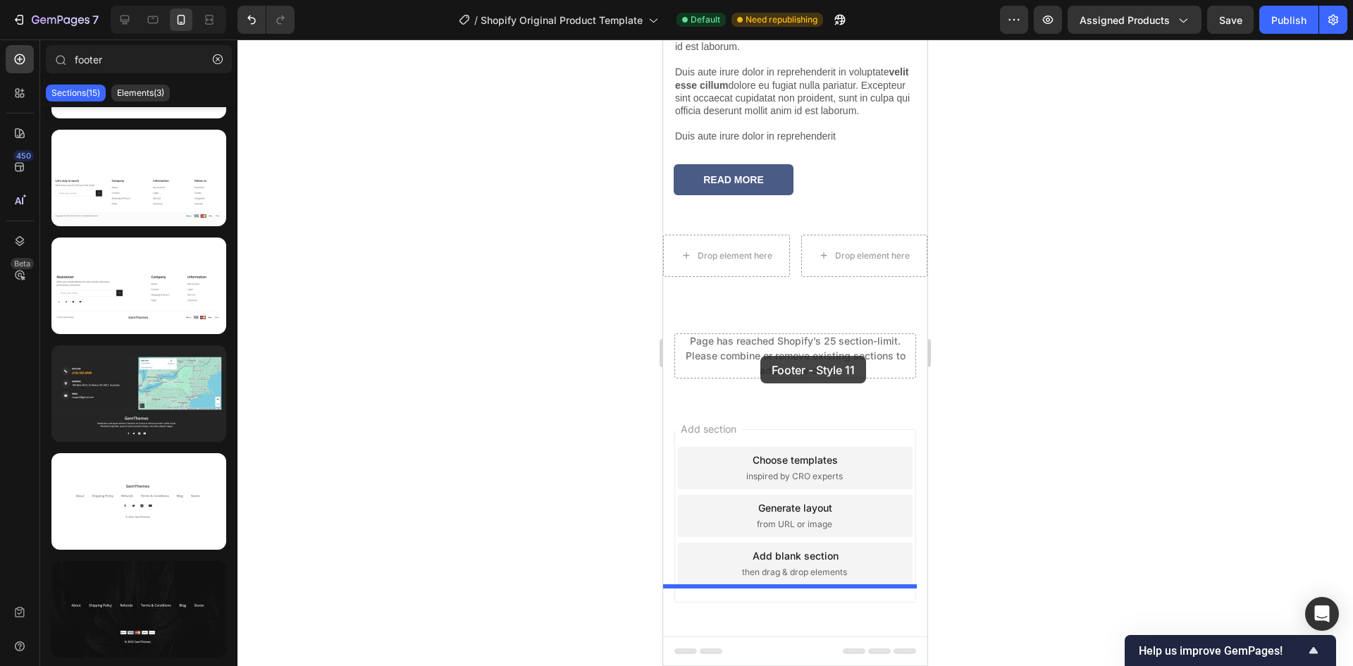
drag, startPoint x: 819, startPoint y: 549, endPoint x: 760, endPoint y: 356, distance: 201.7
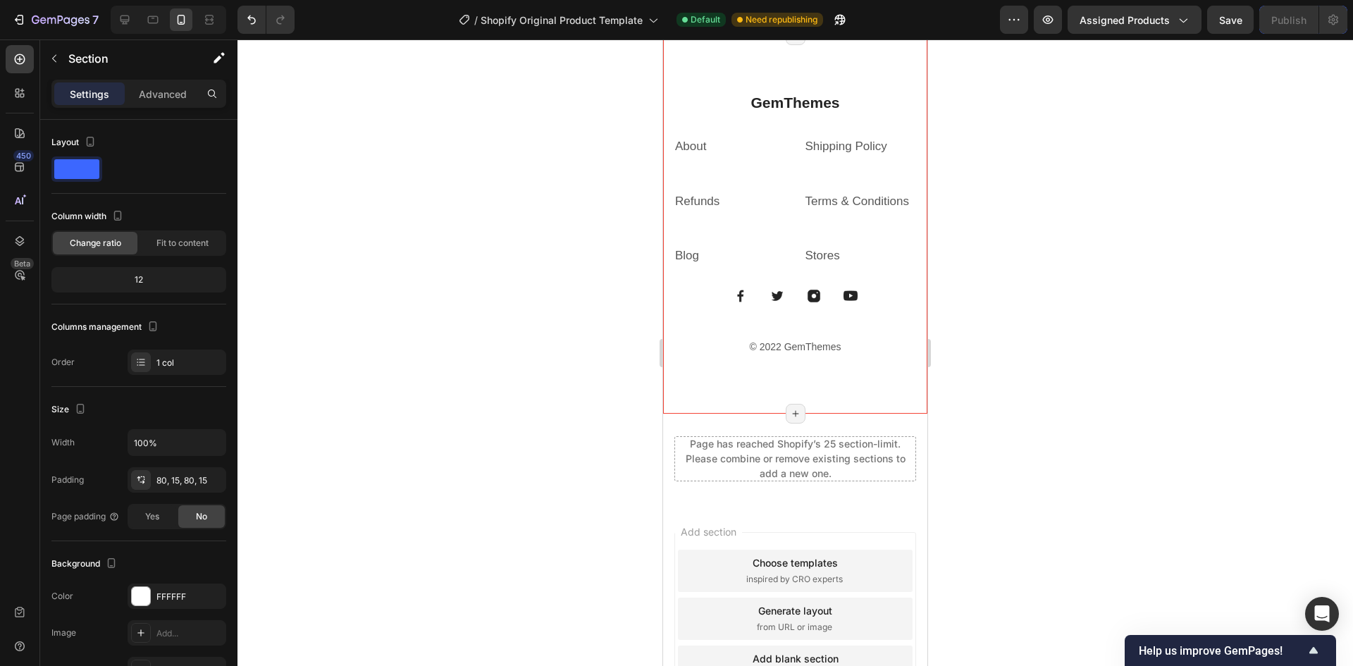
click at [910, 27] on icon at bounding box center [915, 21] width 11 height 11
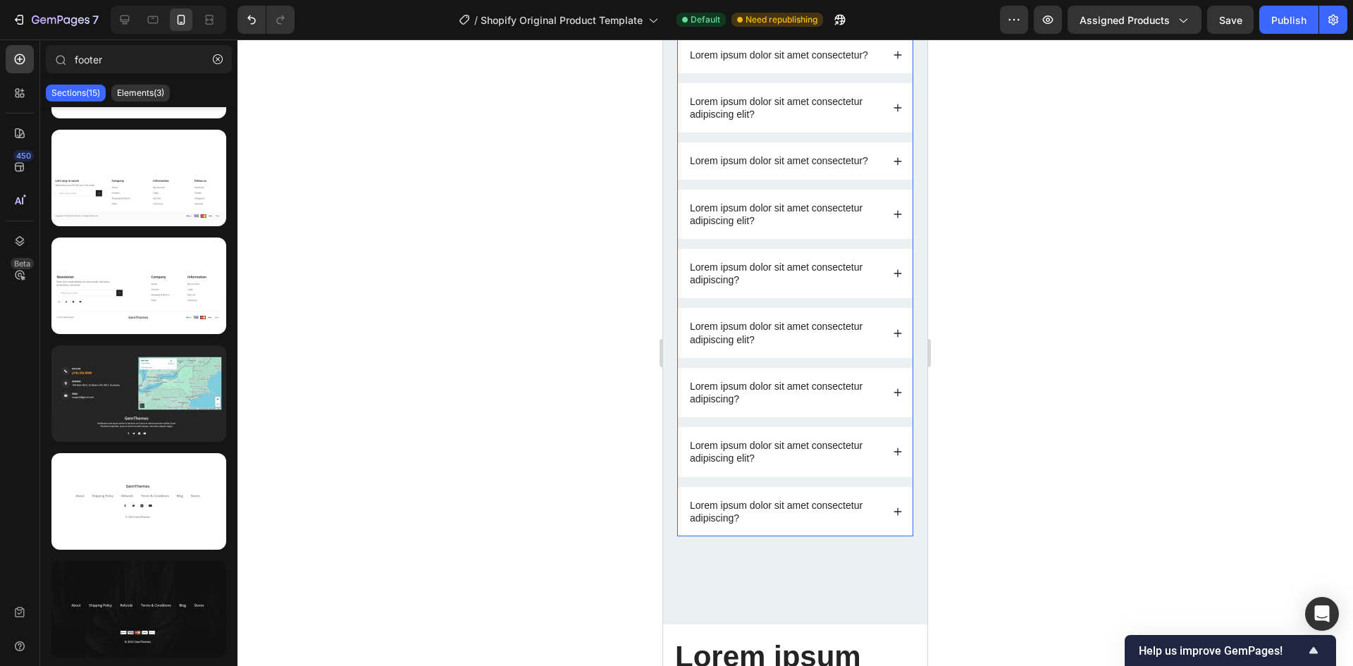
scroll to position [8688, 0]
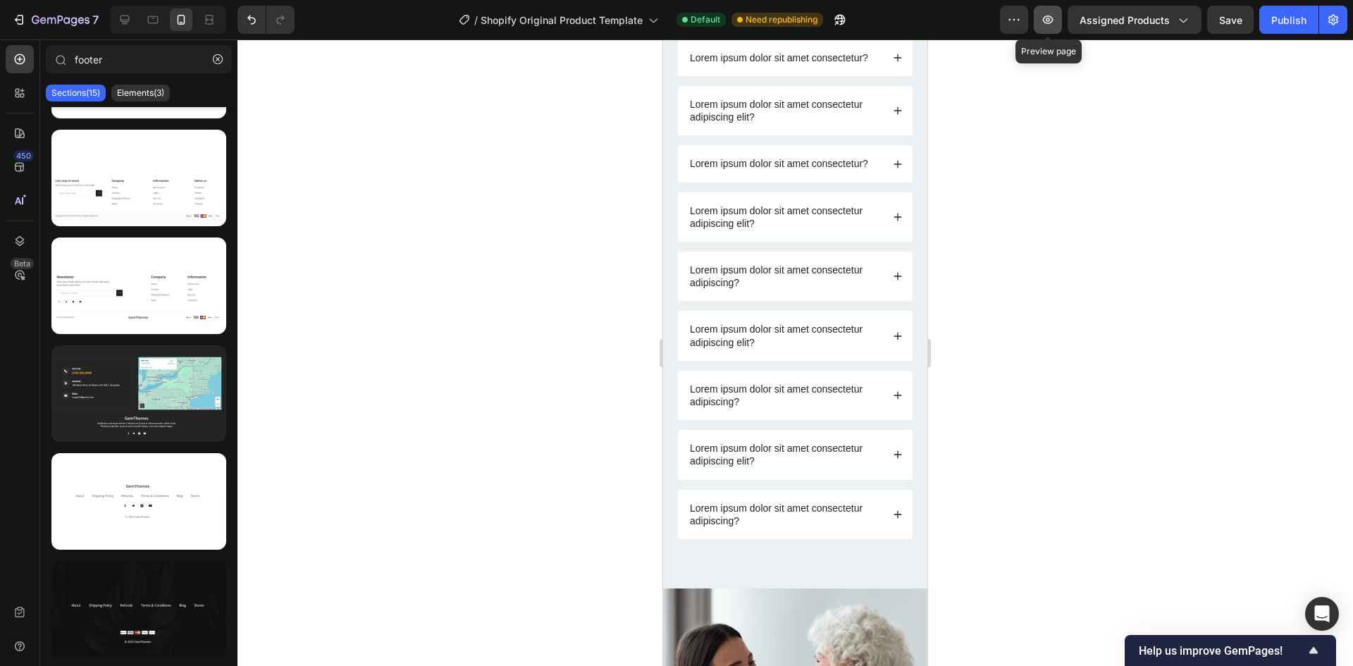
click at [1045, 22] on icon "button" at bounding box center [1048, 20] width 14 height 14
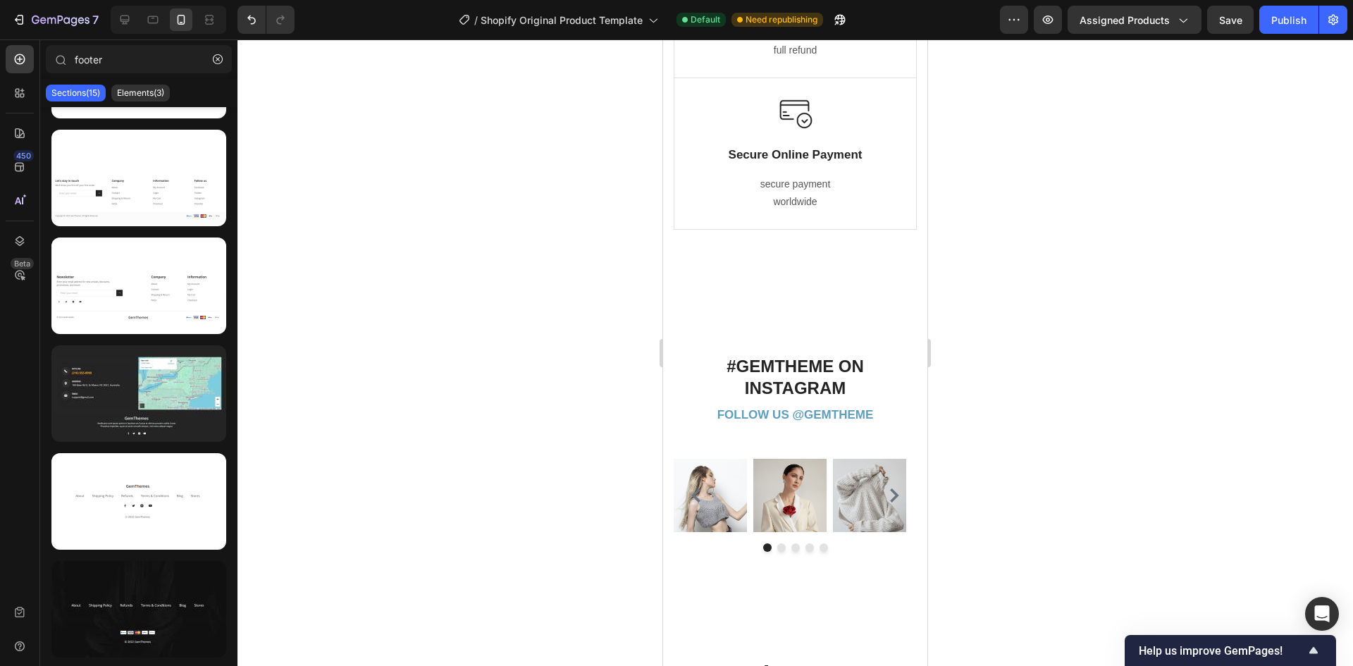
scroll to position [6635, 0]
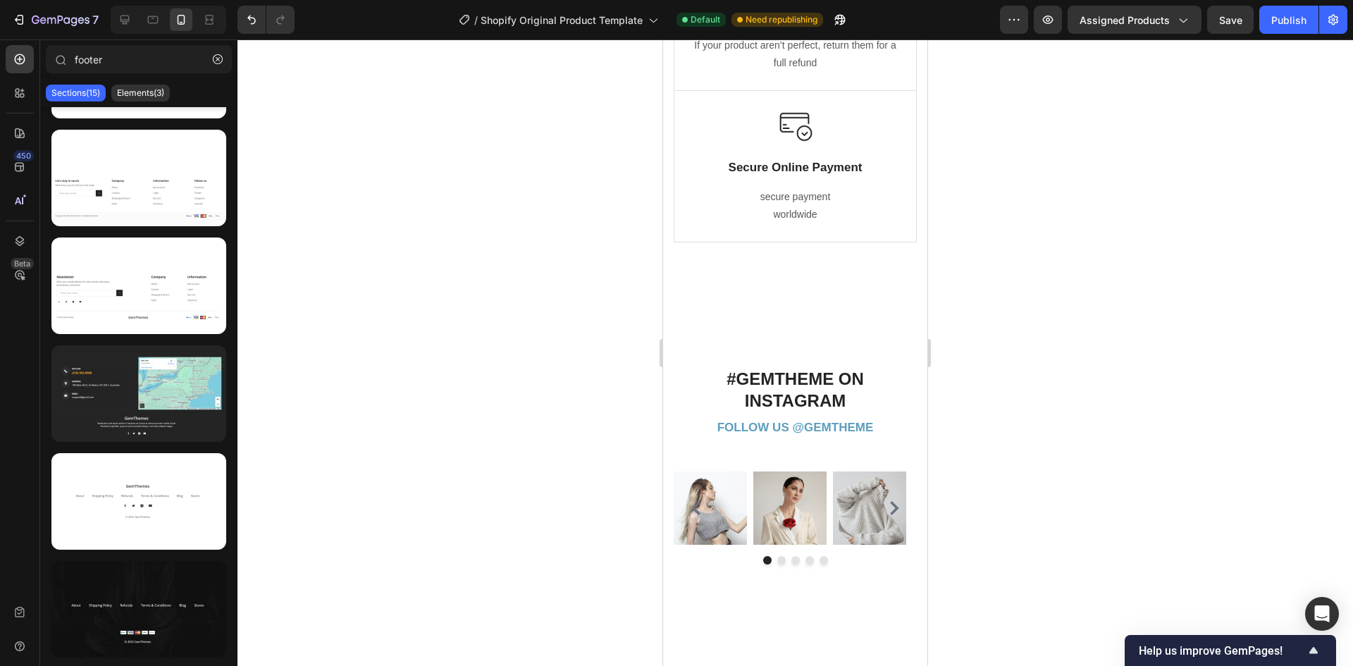
drag, startPoint x: 922, startPoint y: 169, endPoint x: 1607, endPoint y: 483, distance: 753.8
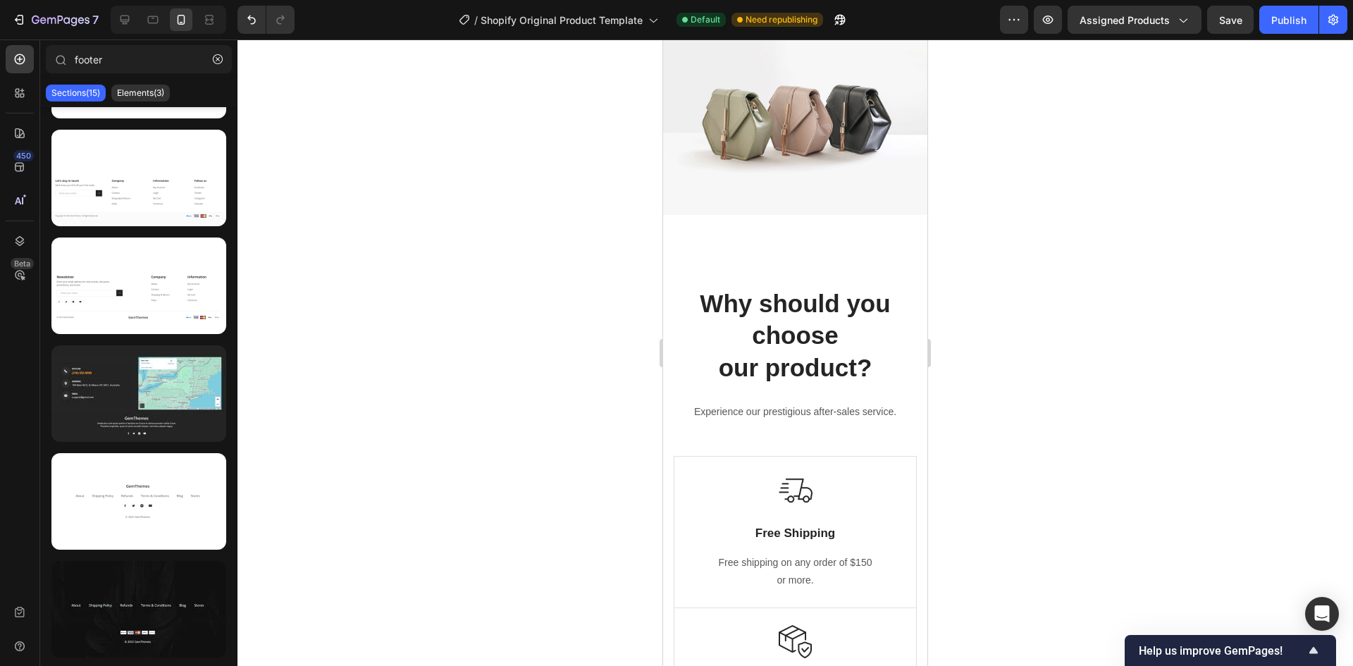
scroll to position [5869, 0]
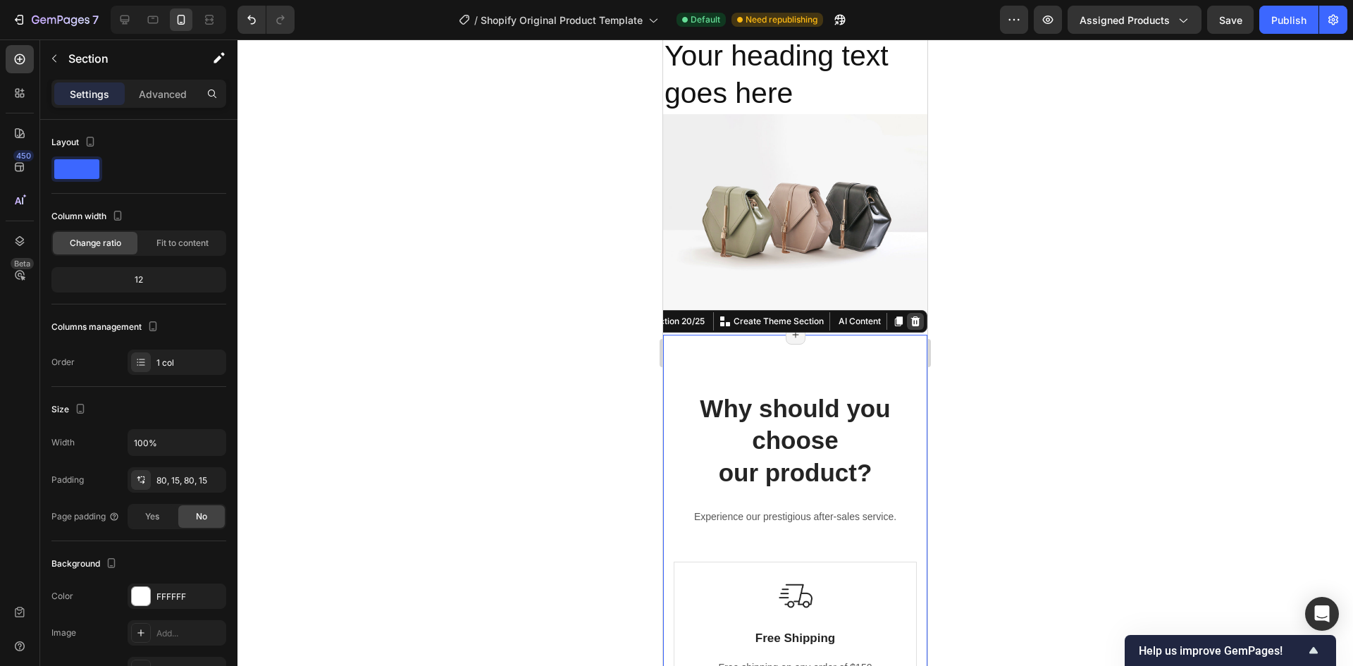
click at [911, 316] on icon at bounding box center [915, 321] width 9 height 10
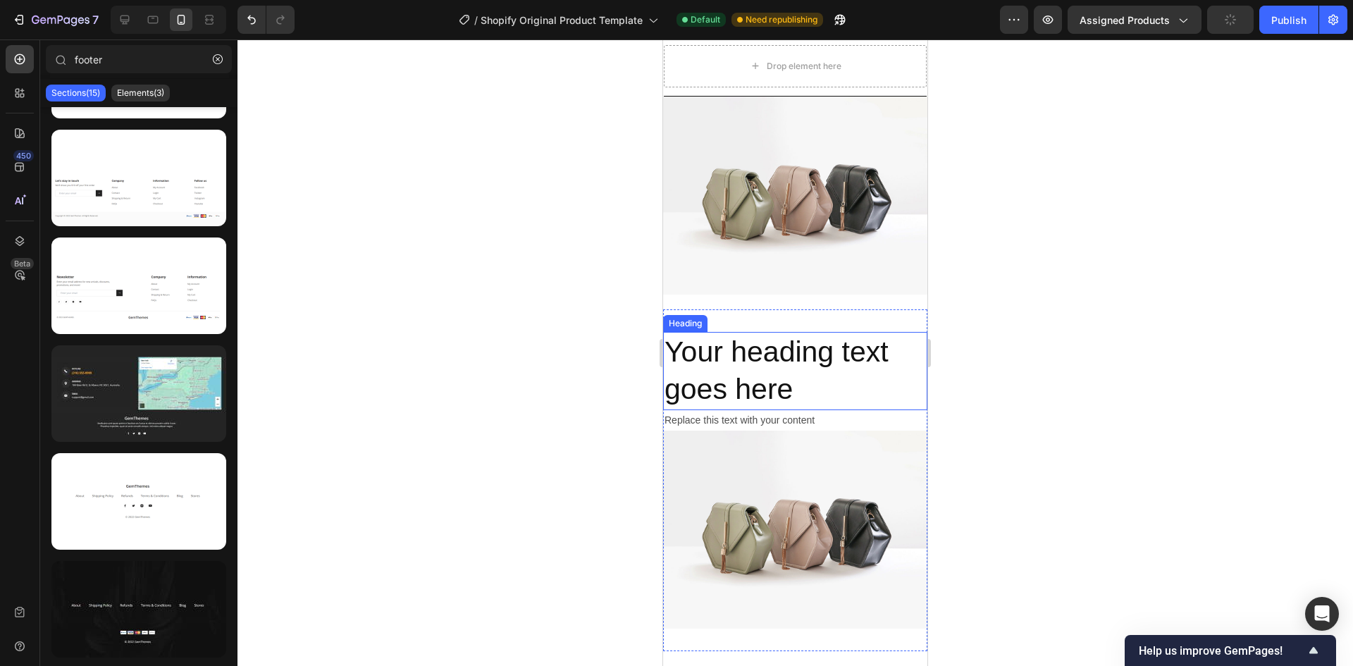
scroll to position [4618, 0]
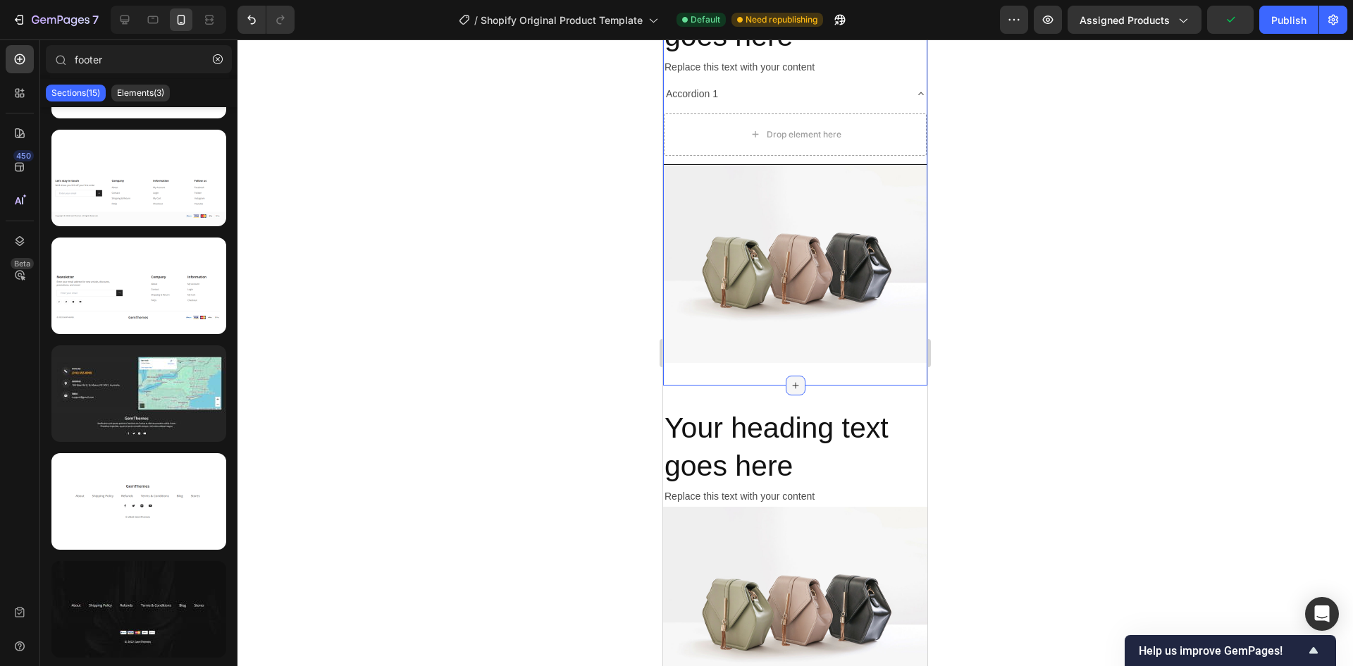
click at [790, 380] on icon at bounding box center [795, 385] width 11 height 11
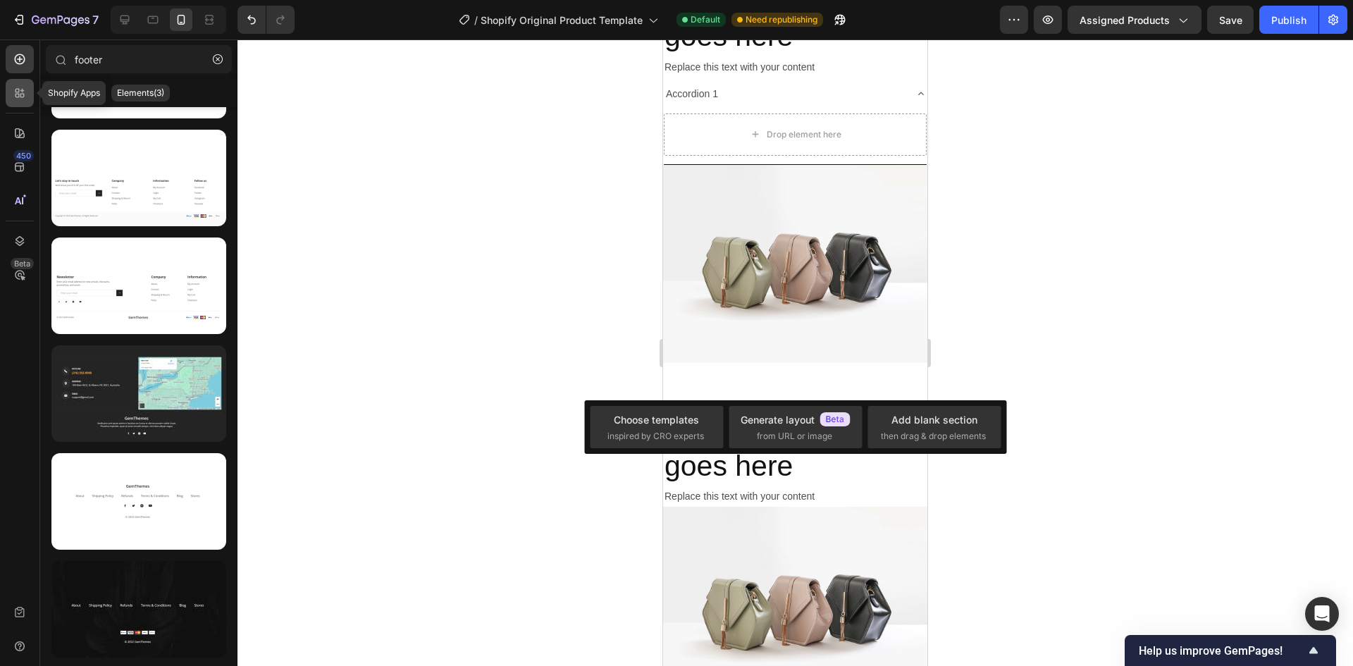
click at [23, 95] on icon at bounding box center [20, 93] width 14 height 14
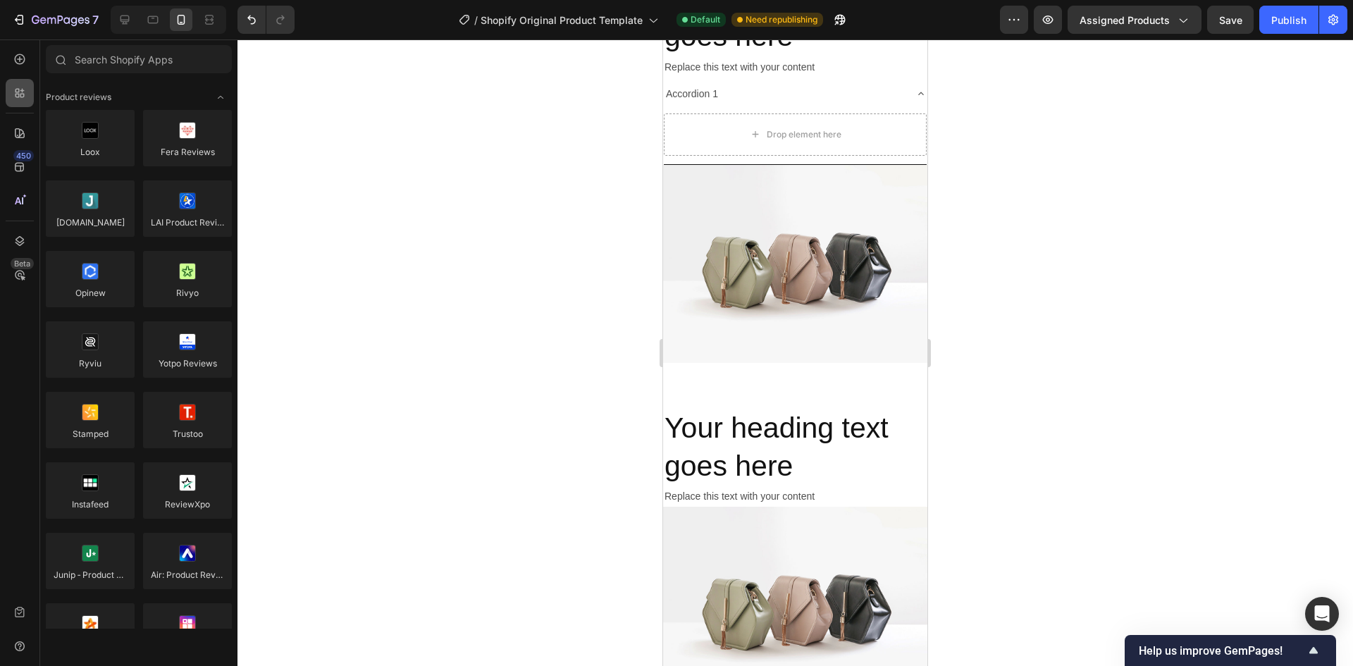
click at [19, 97] on icon at bounding box center [17, 96] width 4 height 4
click at [28, 68] on div at bounding box center [20, 59] width 28 height 28
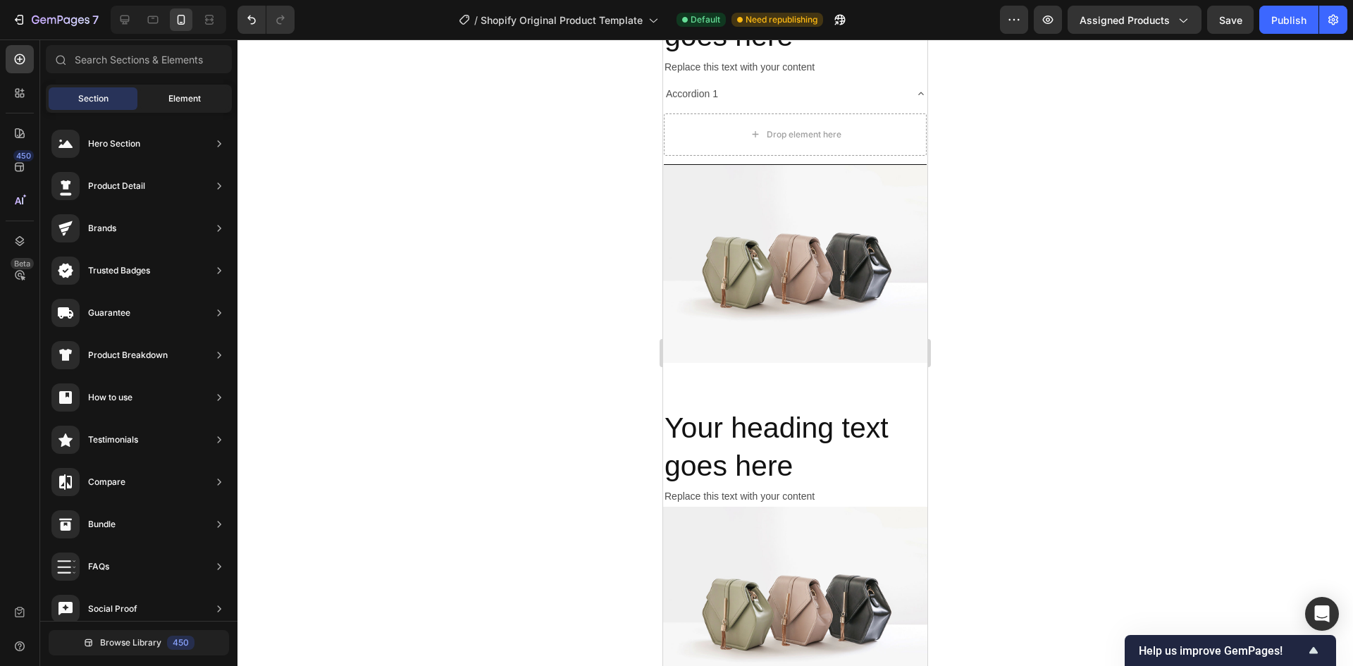
click at [158, 97] on div "Element" at bounding box center [184, 98] width 89 height 23
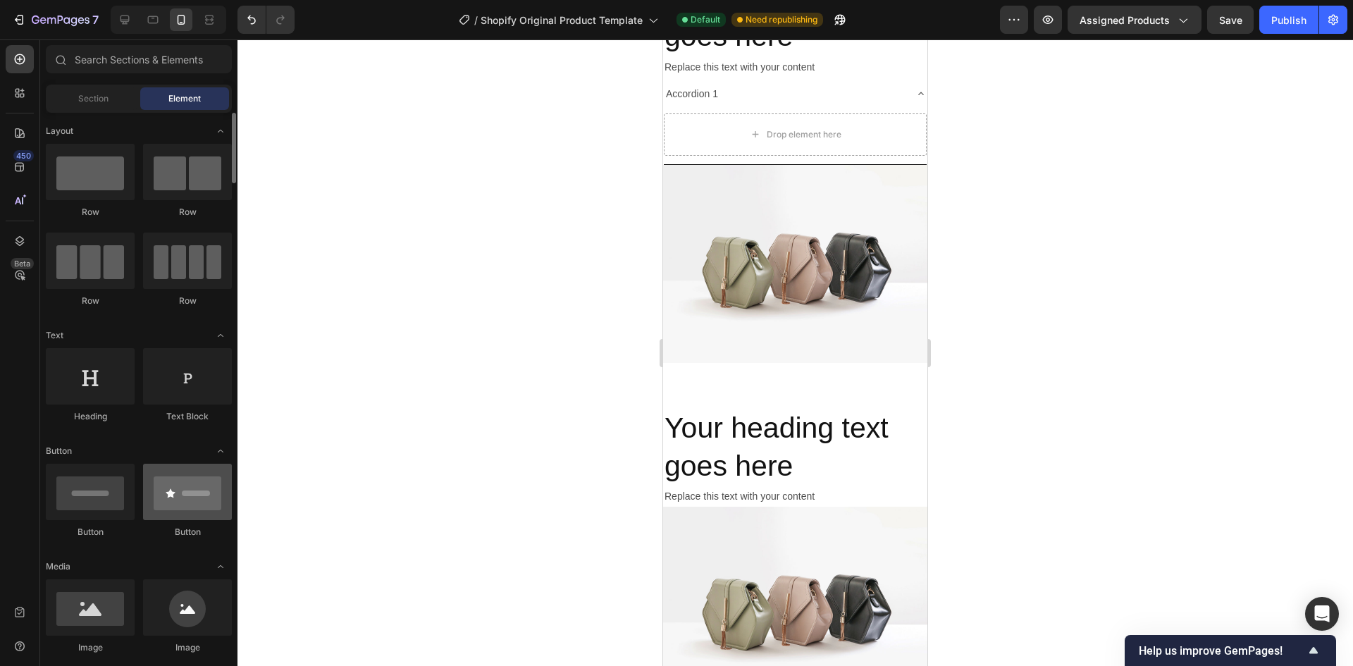
scroll to position [70, 0]
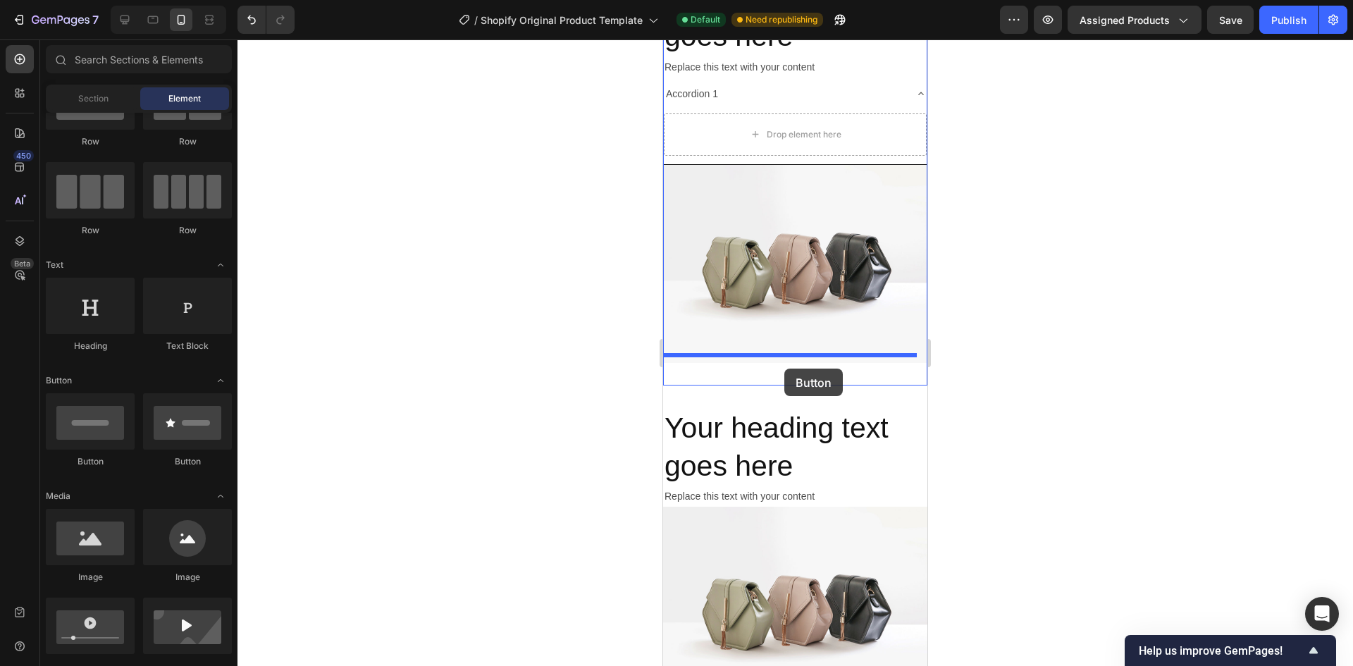
drag, startPoint x: 763, startPoint y: 467, endPoint x: 784, endPoint y: 368, distance: 100.9
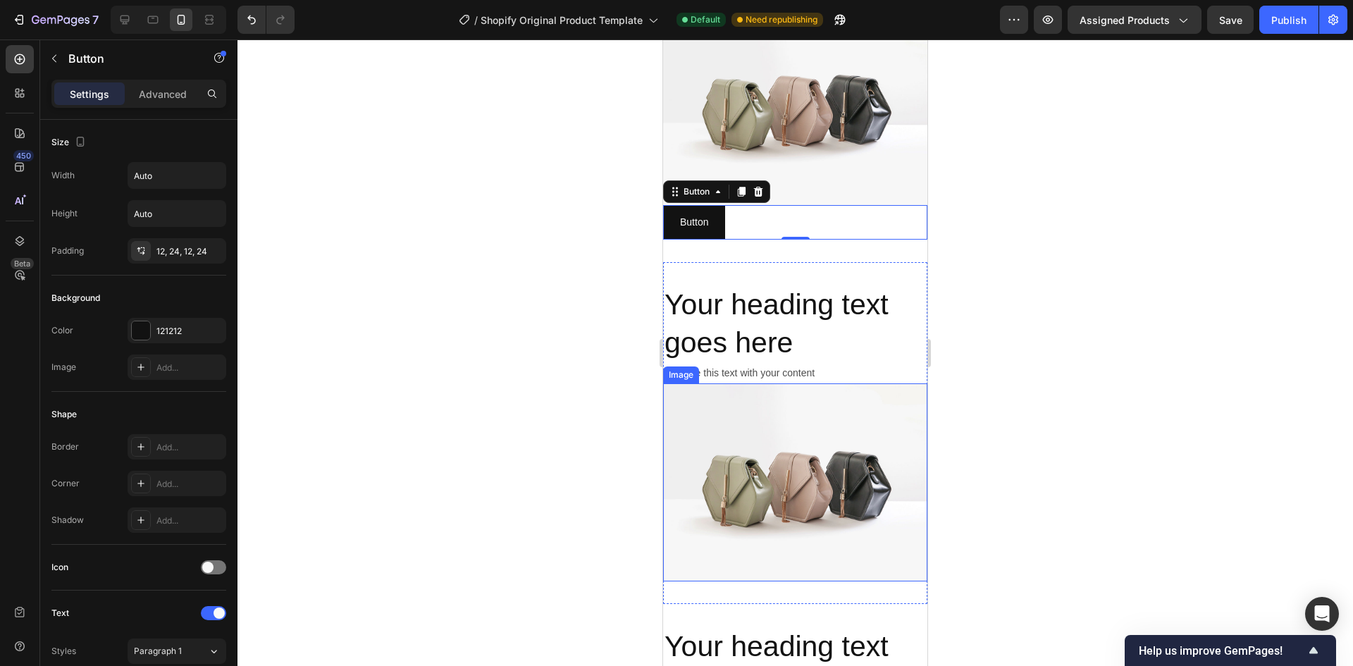
scroll to position [4548, 0]
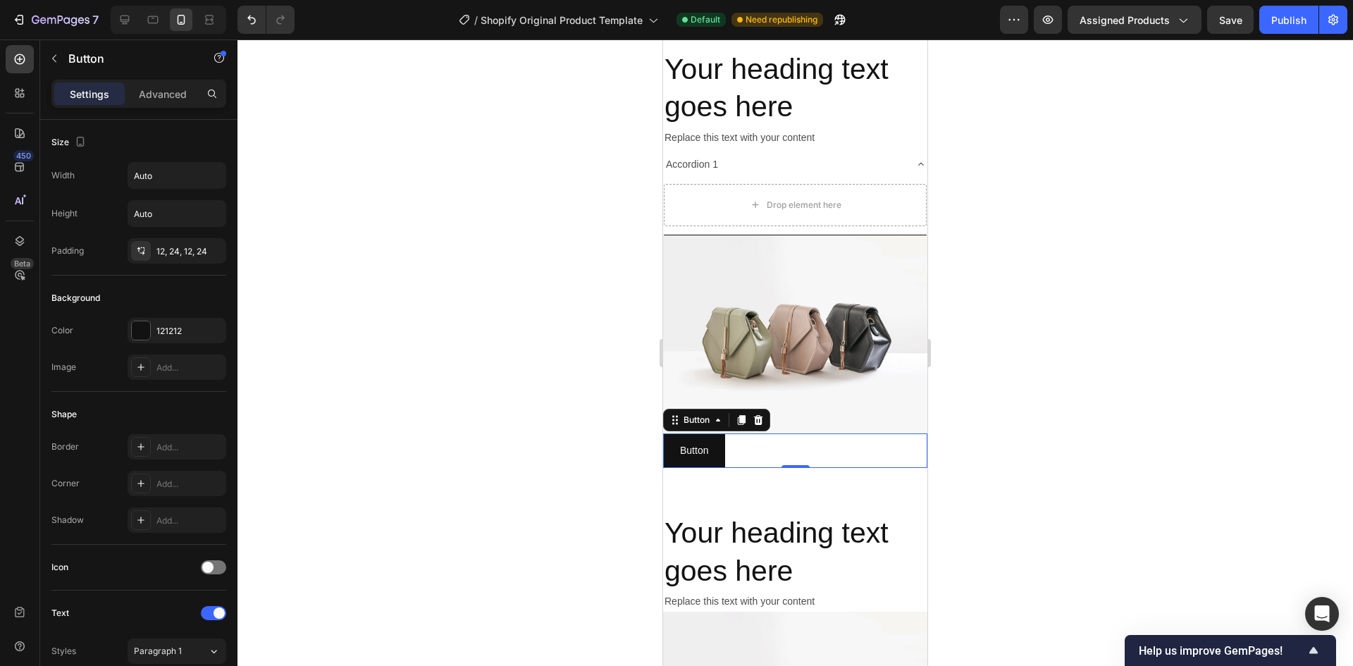
click at [749, 443] on div "Button Button 0" at bounding box center [795, 450] width 264 height 35
click at [168, 91] on p "Advanced" at bounding box center [163, 94] width 48 height 15
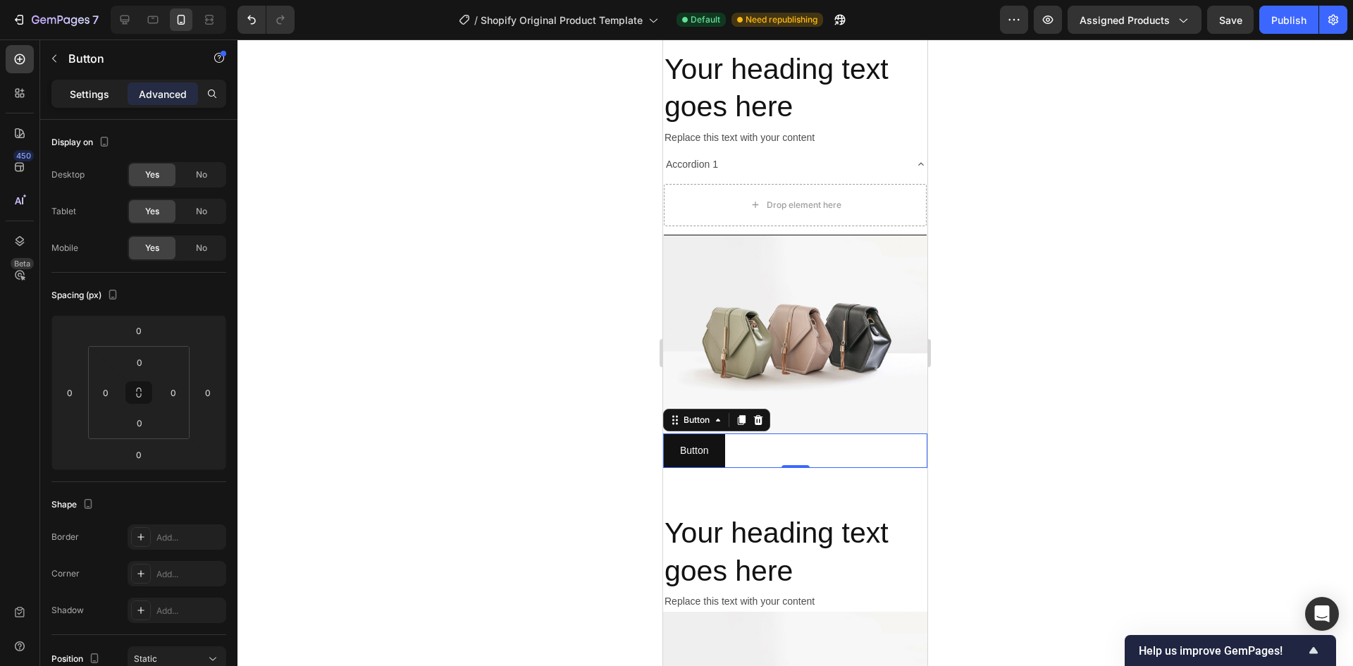
click at [87, 88] on p "Settings" at bounding box center [89, 94] width 39 height 15
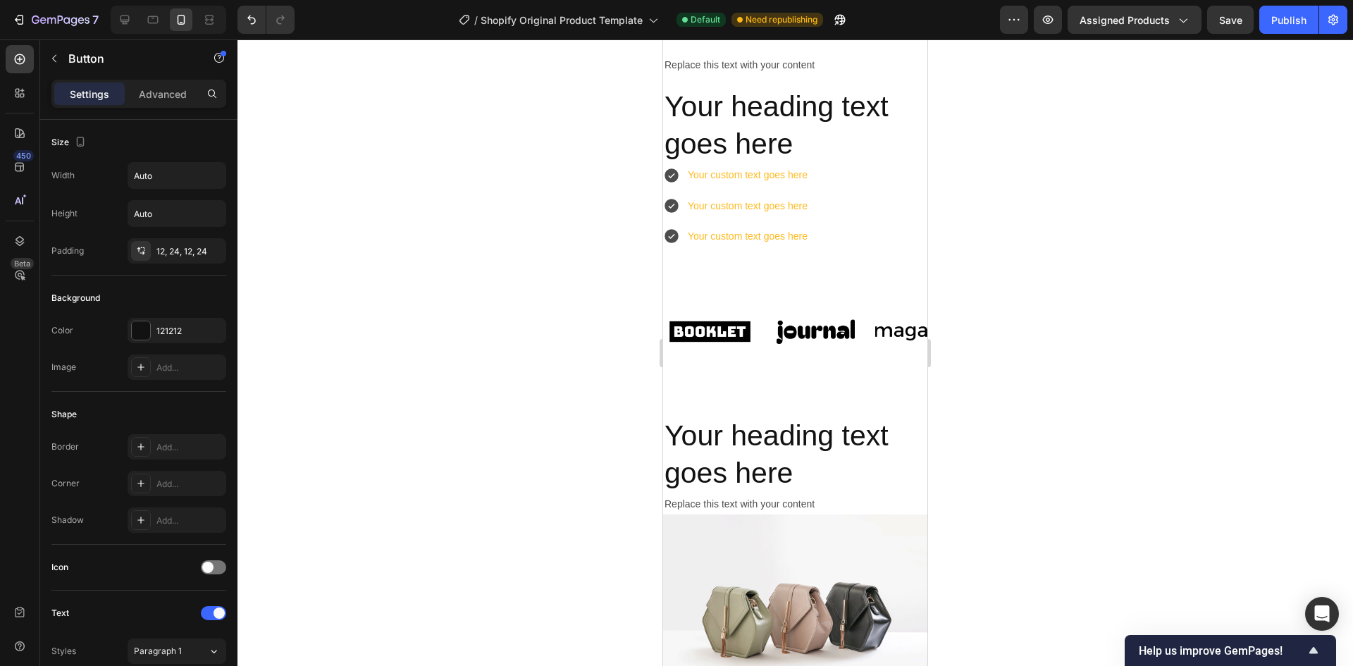
scroll to position [0, 0]
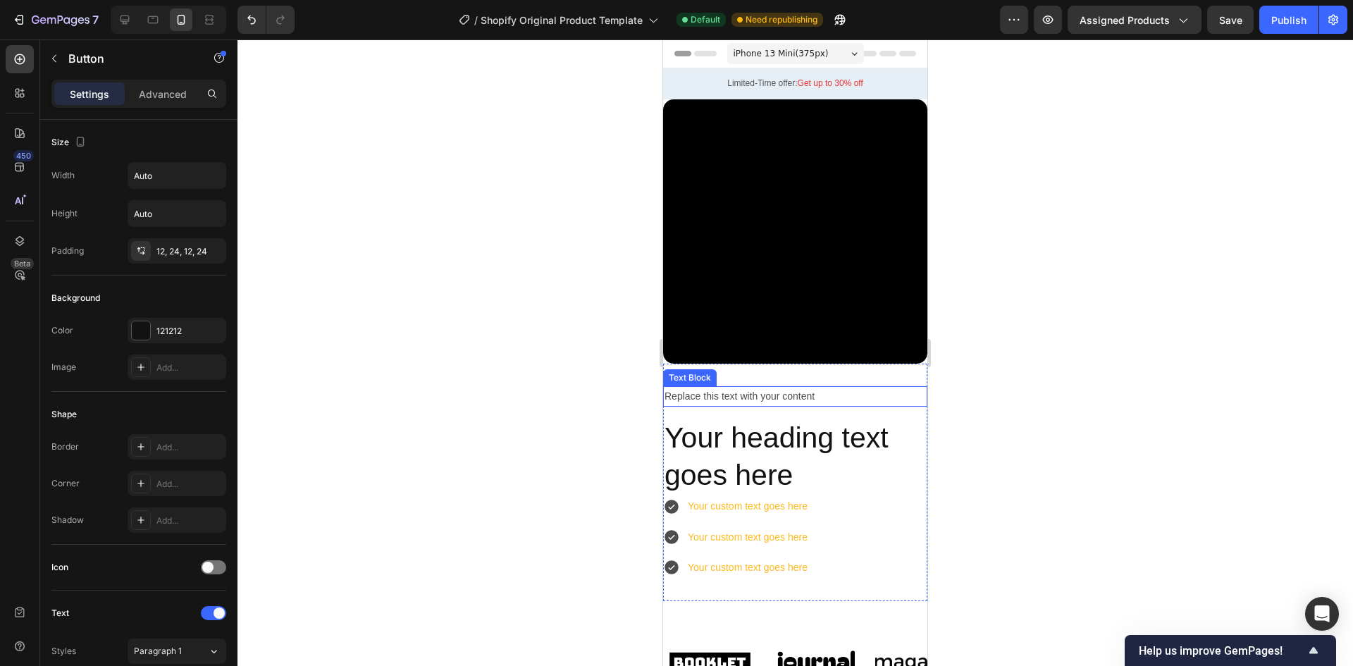
click at [752, 390] on div "Replace this text with your content" at bounding box center [795, 396] width 264 height 20
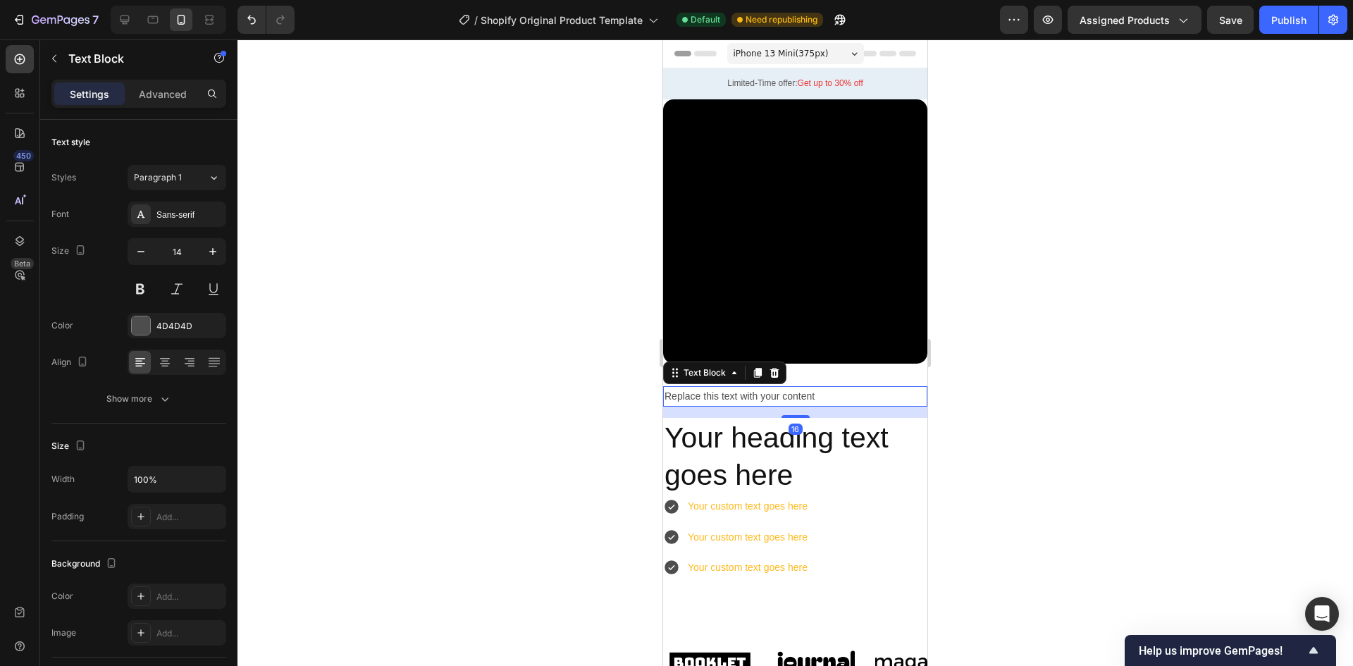
click at [752, 390] on div "Replace this text with your content" at bounding box center [795, 396] width 264 height 20
click at [471, 371] on div at bounding box center [794, 352] width 1115 height 626
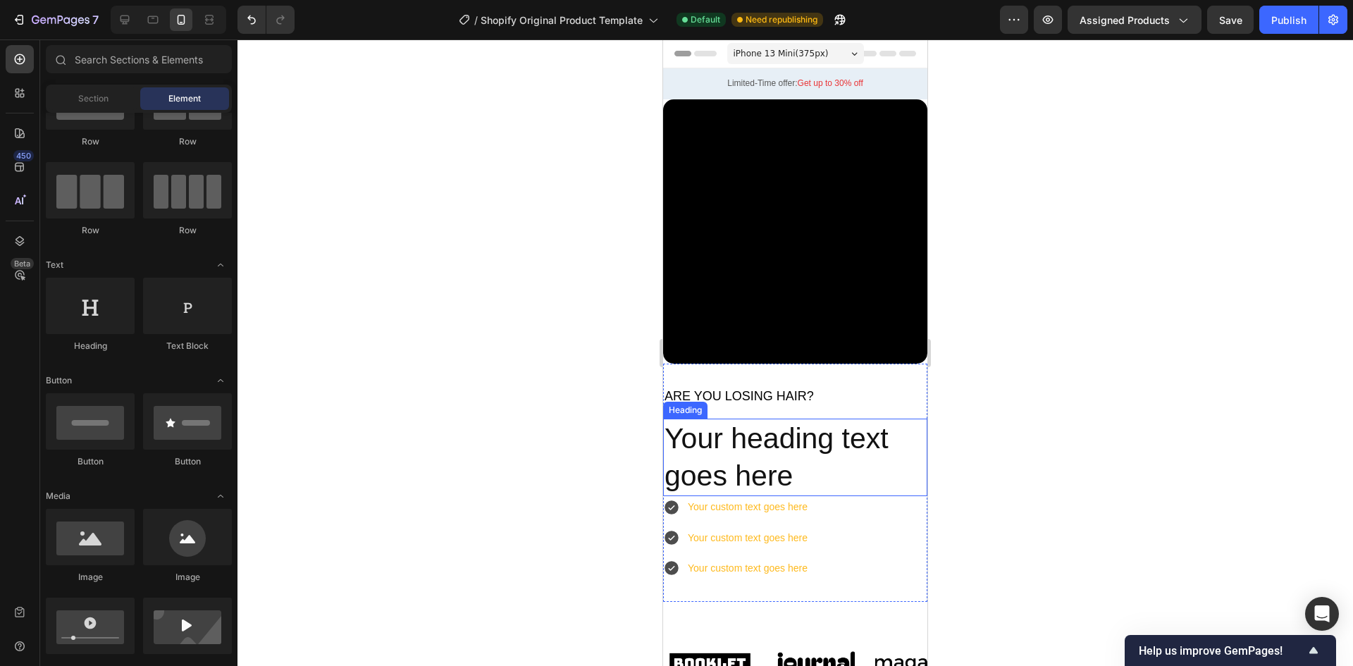
click at [474, 364] on div at bounding box center [794, 352] width 1115 height 626
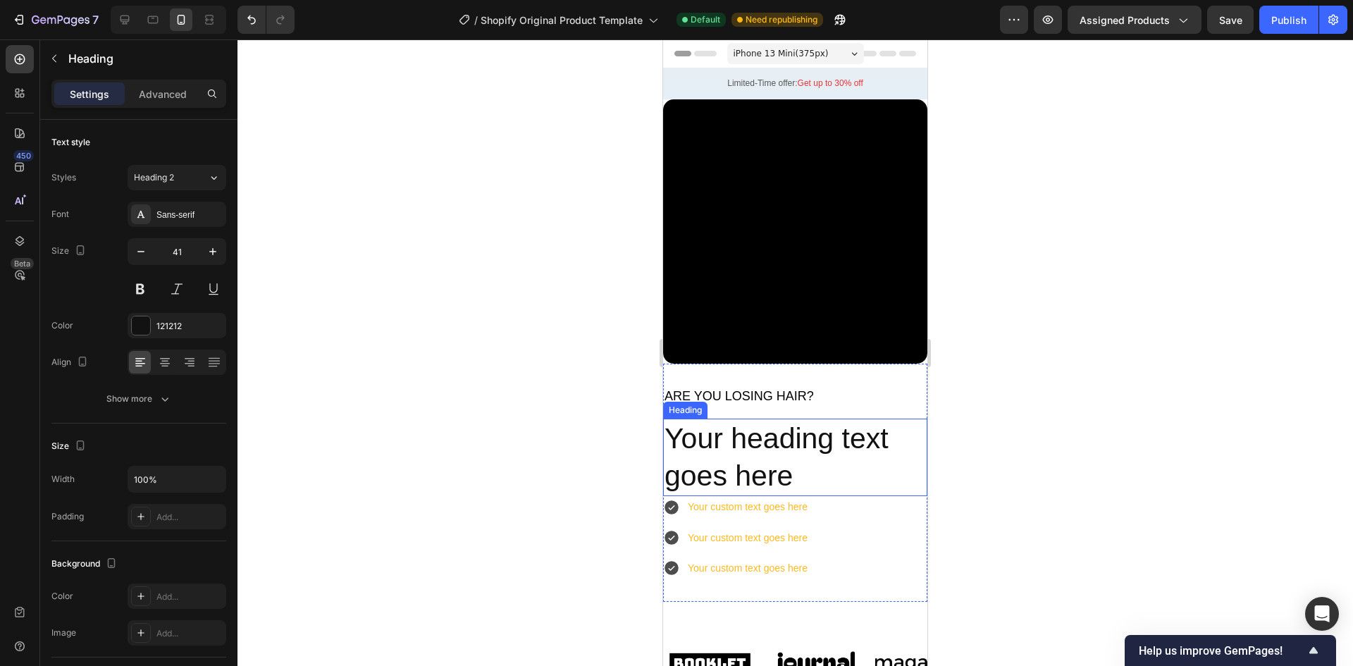
click at [788, 457] on h2 "Your heading text goes here" at bounding box center [795, 457] width 264 height 78
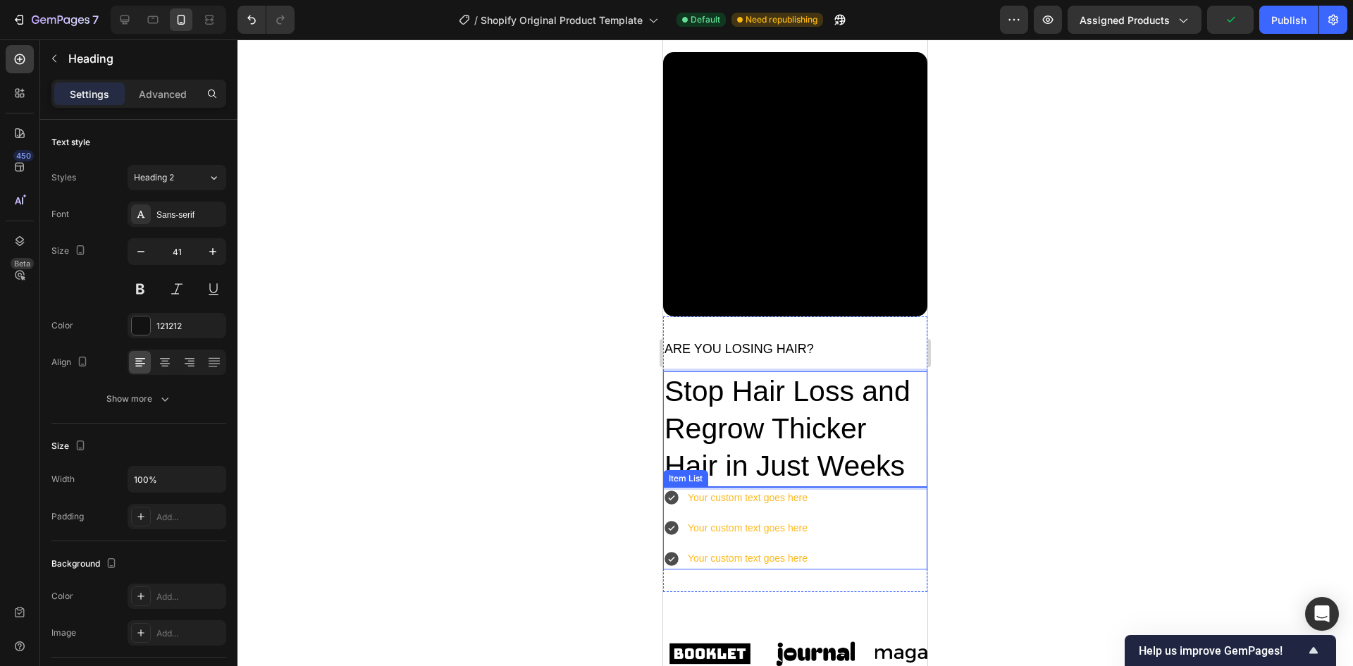
scroll to position [141, 0]
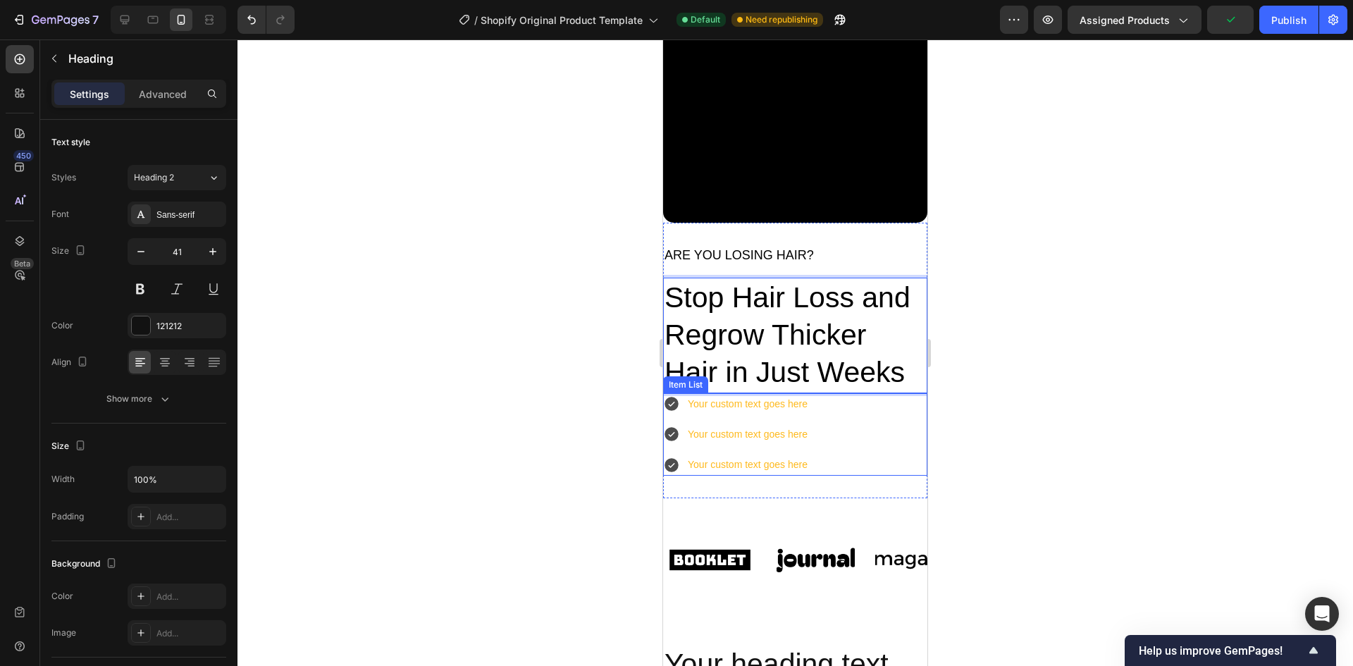
click at [769, 393] on div "Your custom text goes here" at bounding box center [748, 404] width 124 height 22
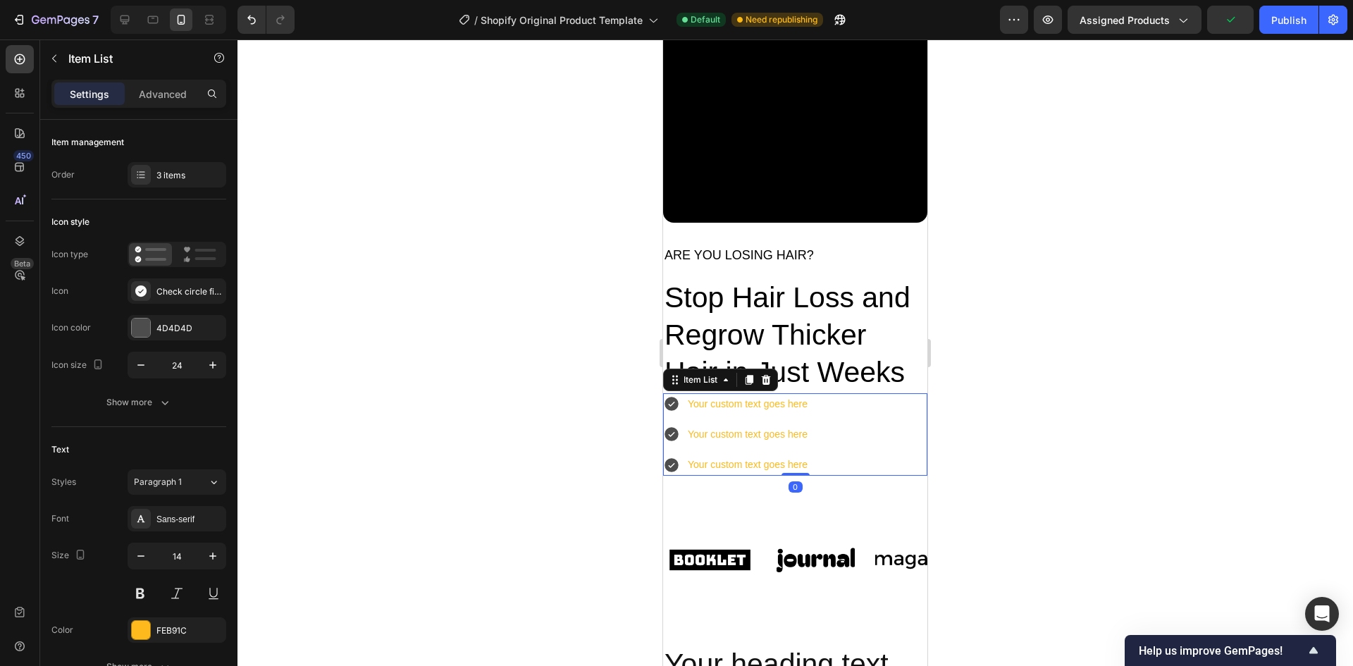
click at [769, 393] on div "Your custom text goes here" at bounding box center [748, 404] width 124 height 22
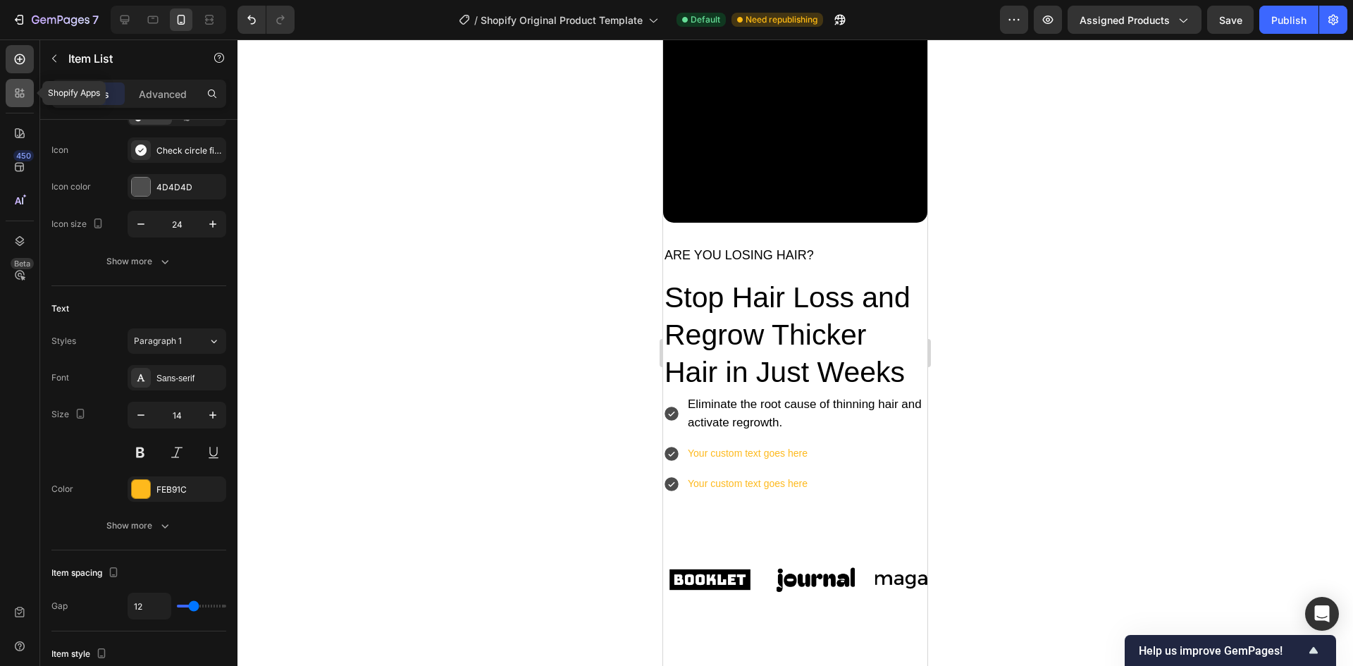
click at [22, 96] on icon at bounding box center [20, 93] width 14 height 14
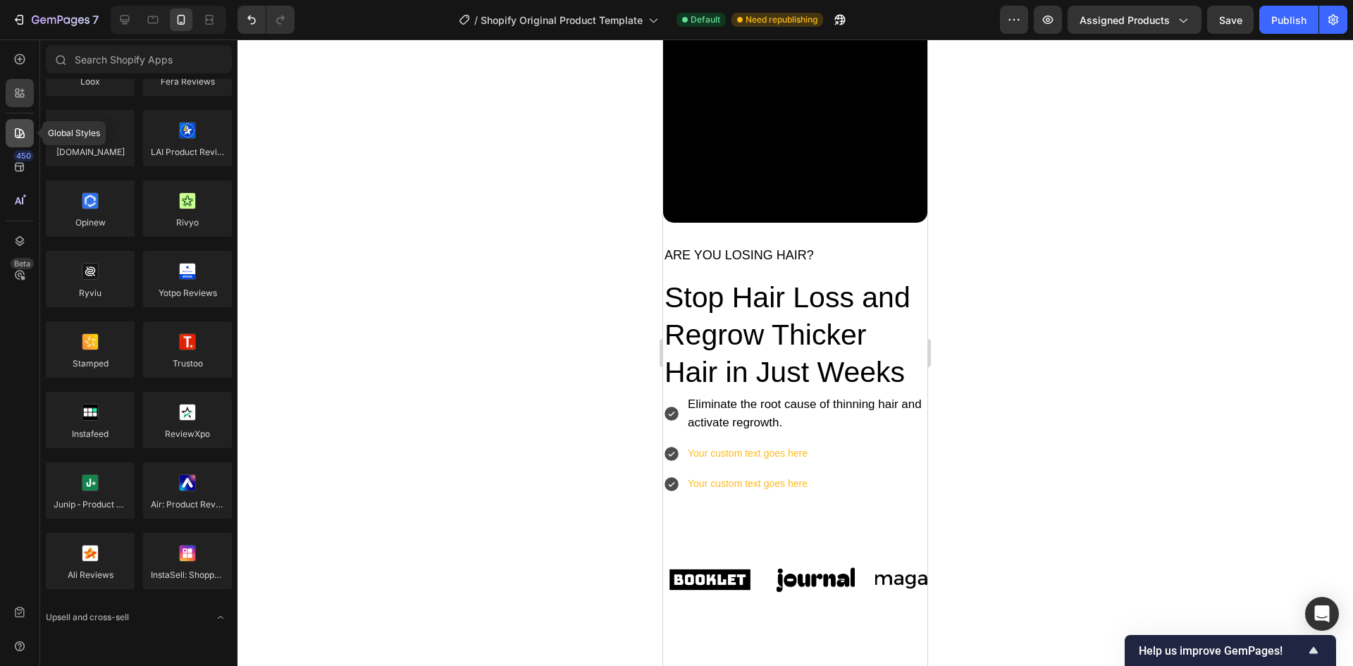
click at [23, 140] on div at bounding box center [20, 133] width 28 height 28
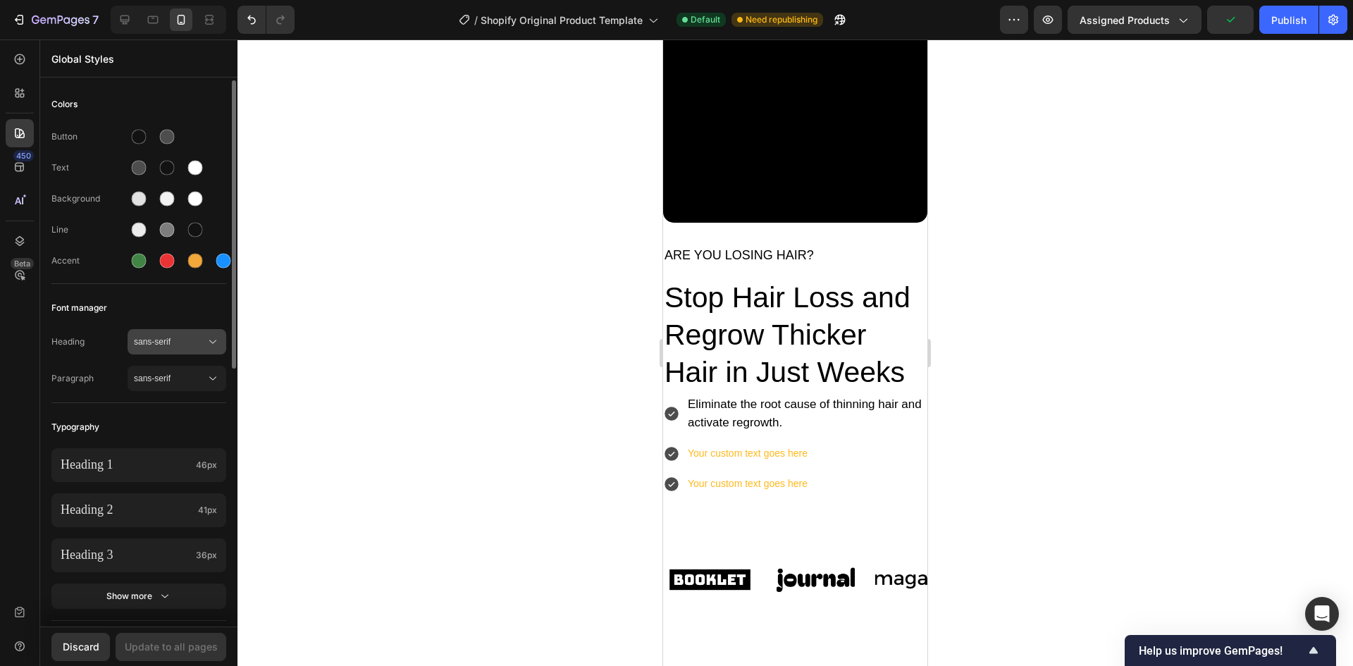
click at [169, 340] on span "sans-serif" at bounding box center [170, 341] width 72 height 13
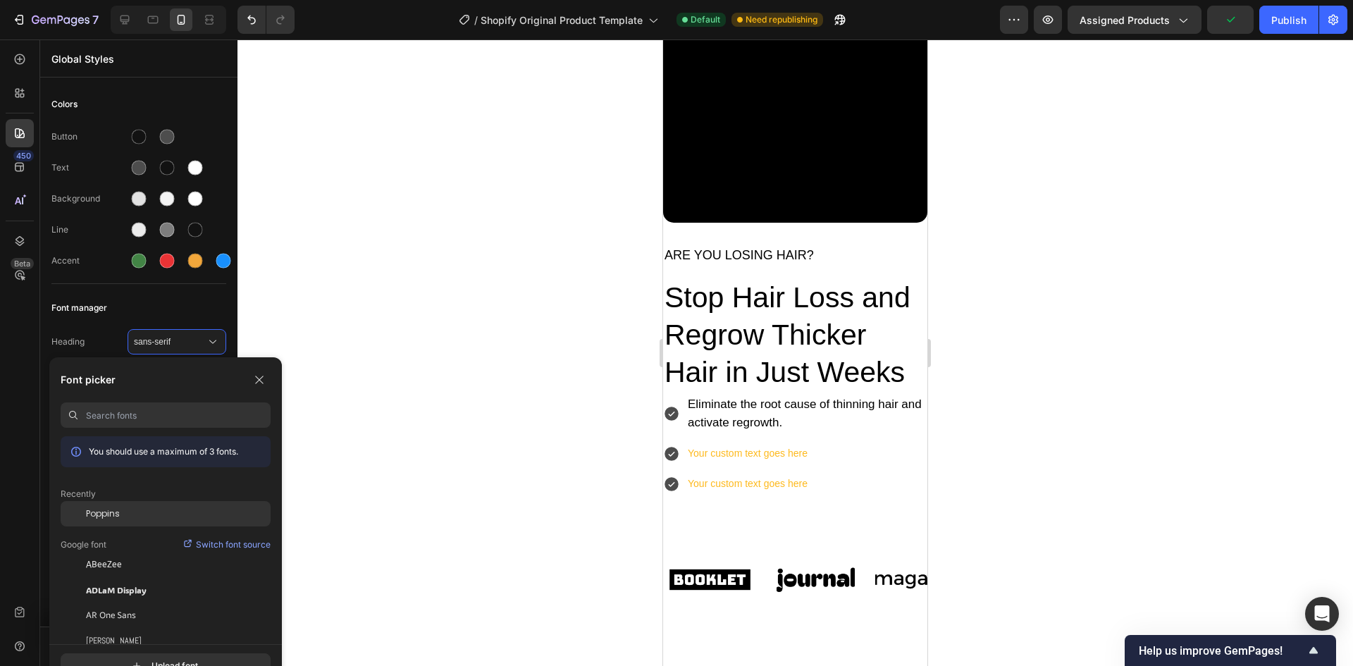
click at [168, 525] on div "Poppins" at bounding box center [166, 513] width 210 height 25
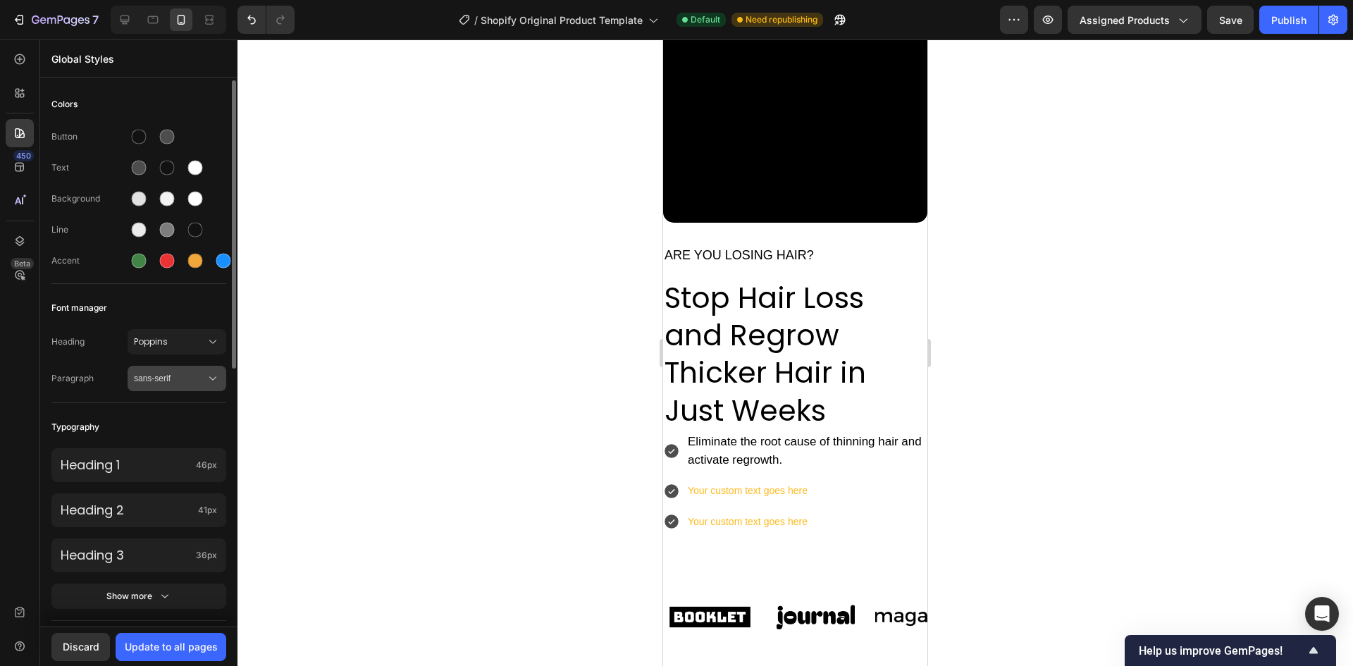
click at [180, 381] on span "sans-serif" at bounding box center [170, 378] width 72 height 13
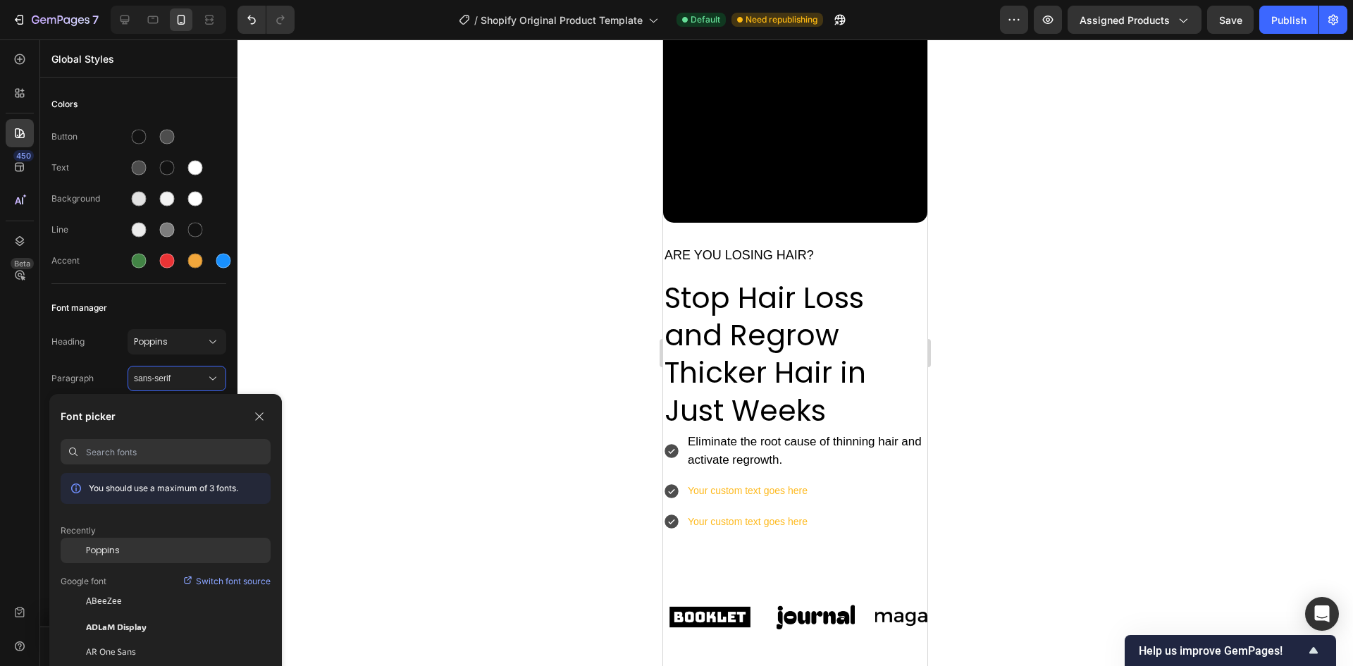
click at [128, 546] on div "Poppins" at bounding box center [178, 550] width 185 height 13
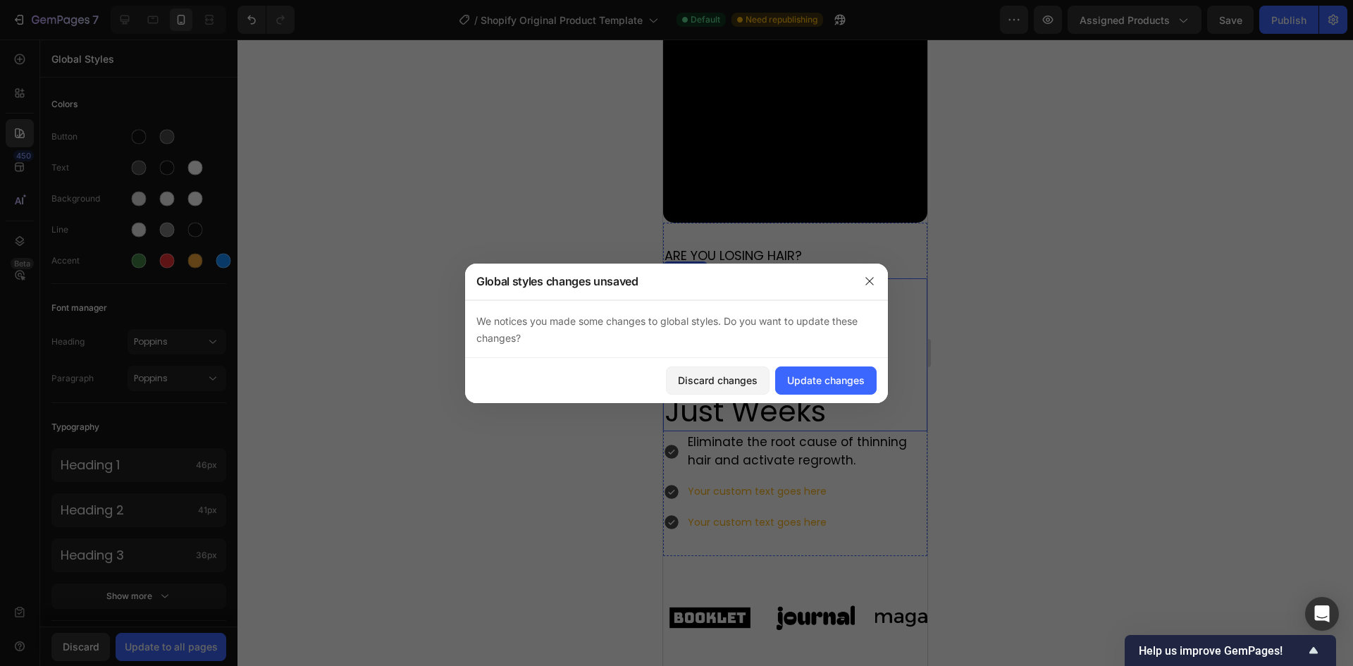
click at [848, 362] on span "Stop Hair Loss and Regrow Thicker Hair in Just Weeks" at bounding box center [764, 354] width 201 height 153
click at [838, 373] on div "Update changes" at bounding box center [825, 380] width 77 height 15
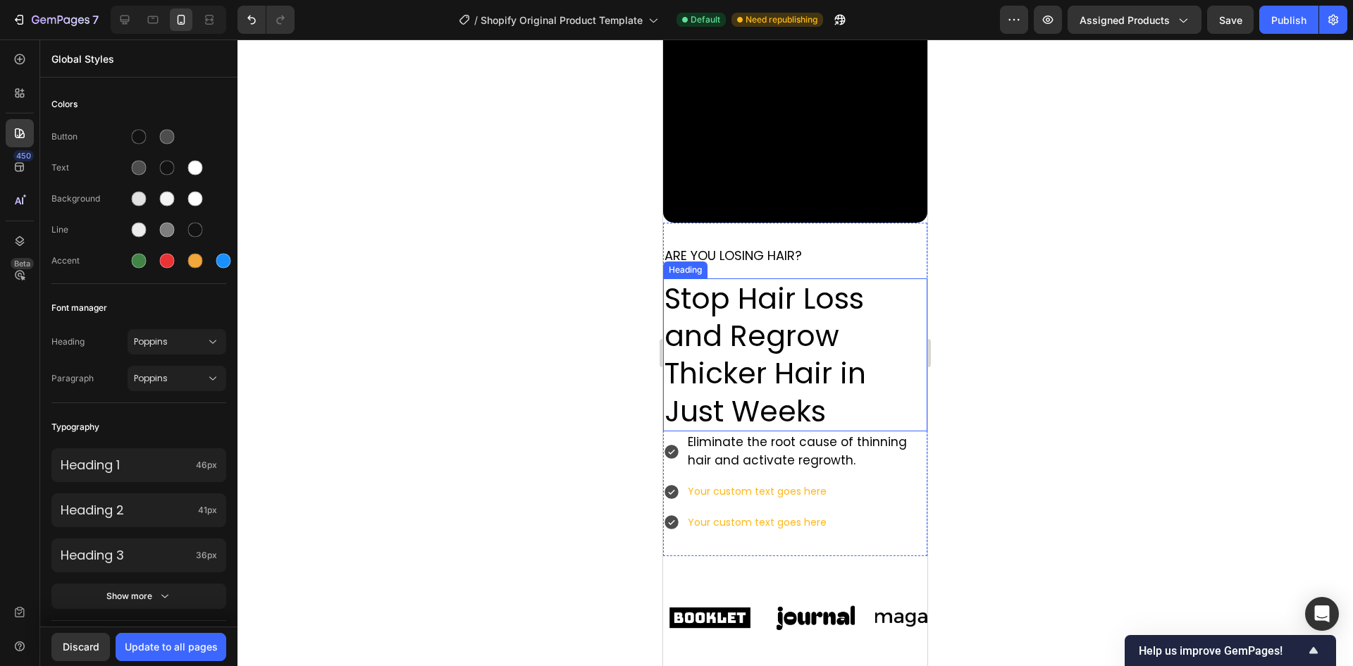
click at [789, 354] on span "Stop Hair Loss and Regrow Thicker Hair in Just Weeks" at bounding box center [764, 354] width 201 height 153
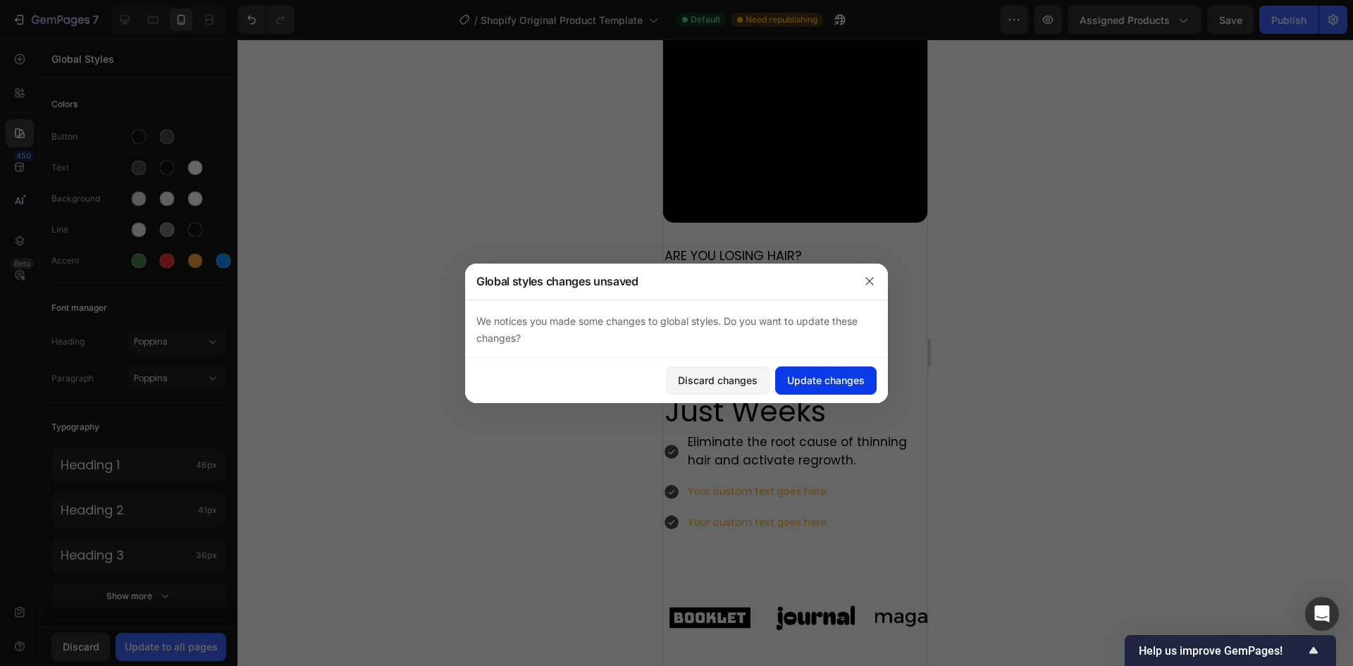
click at [841, 383] on div "Update changes" at bounding box center [825, 380] width 77 height 15
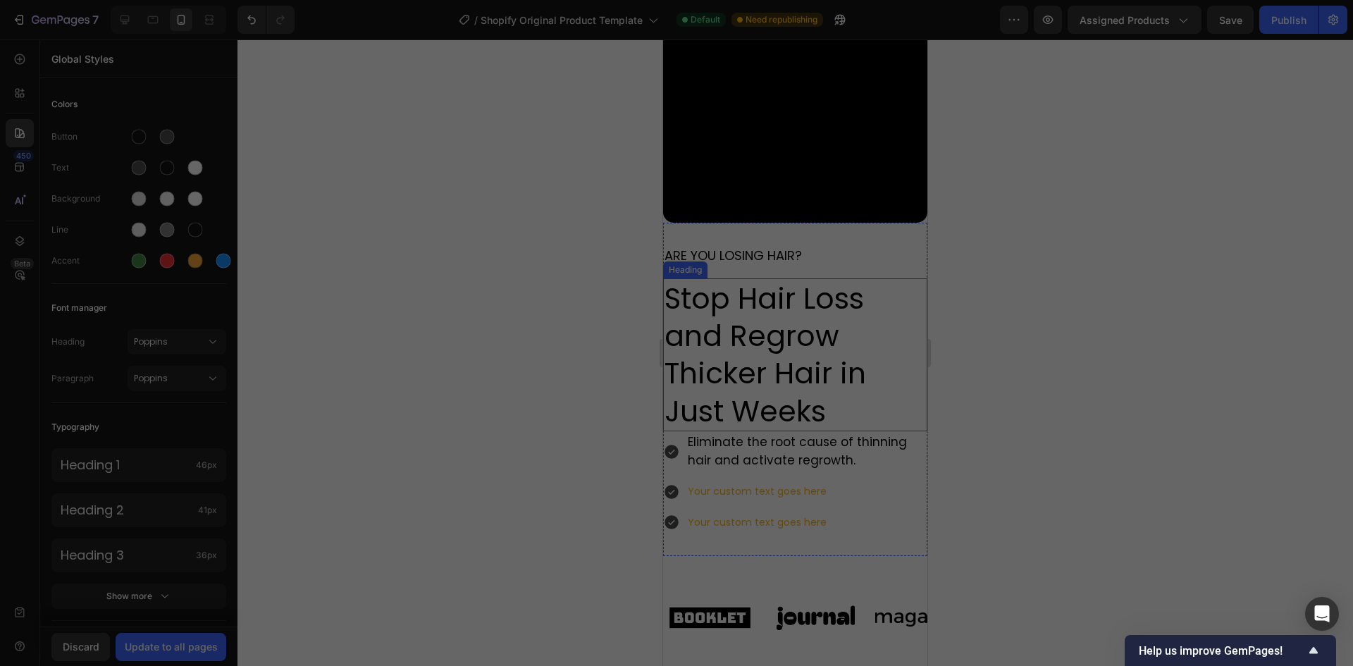
click at [816, 372] on span "Stop Hair Loss and Regrow Thicker Hair in Just Weeks" at bounding box center [764, 354] width 201 height 153
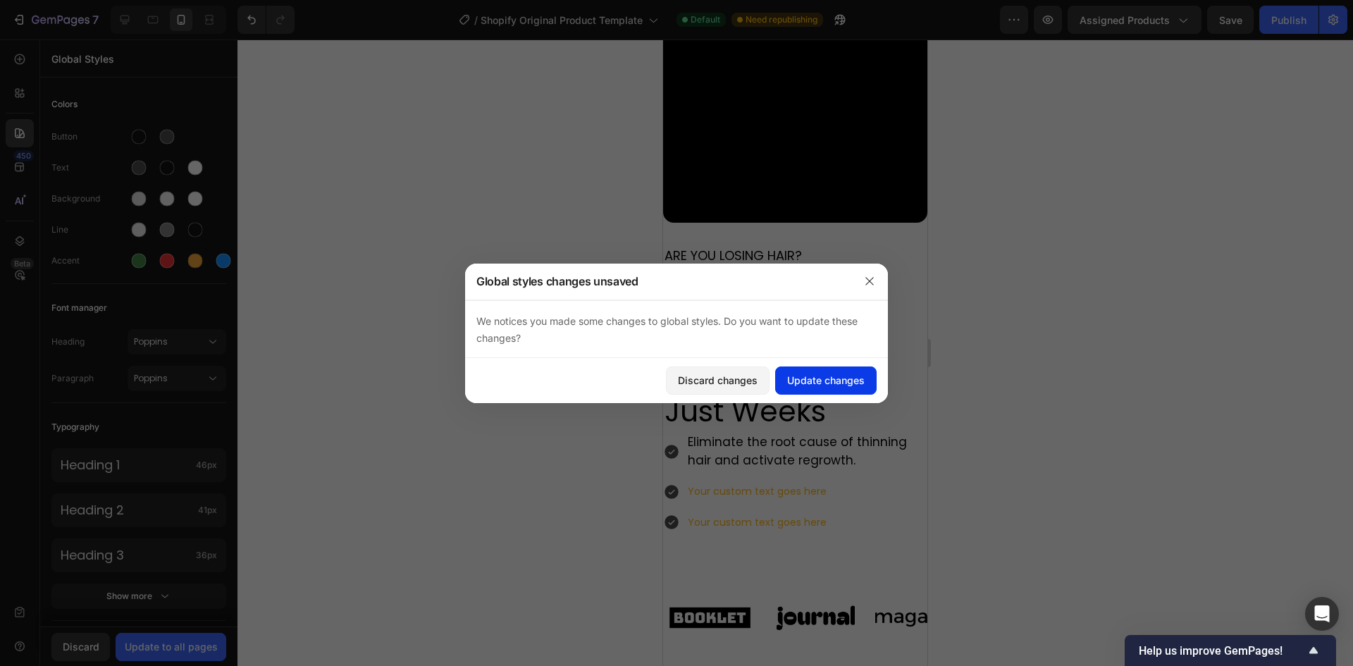
click at [805, 385] on div "Update changes" at bounding box center [825, 380] width 77 height 15
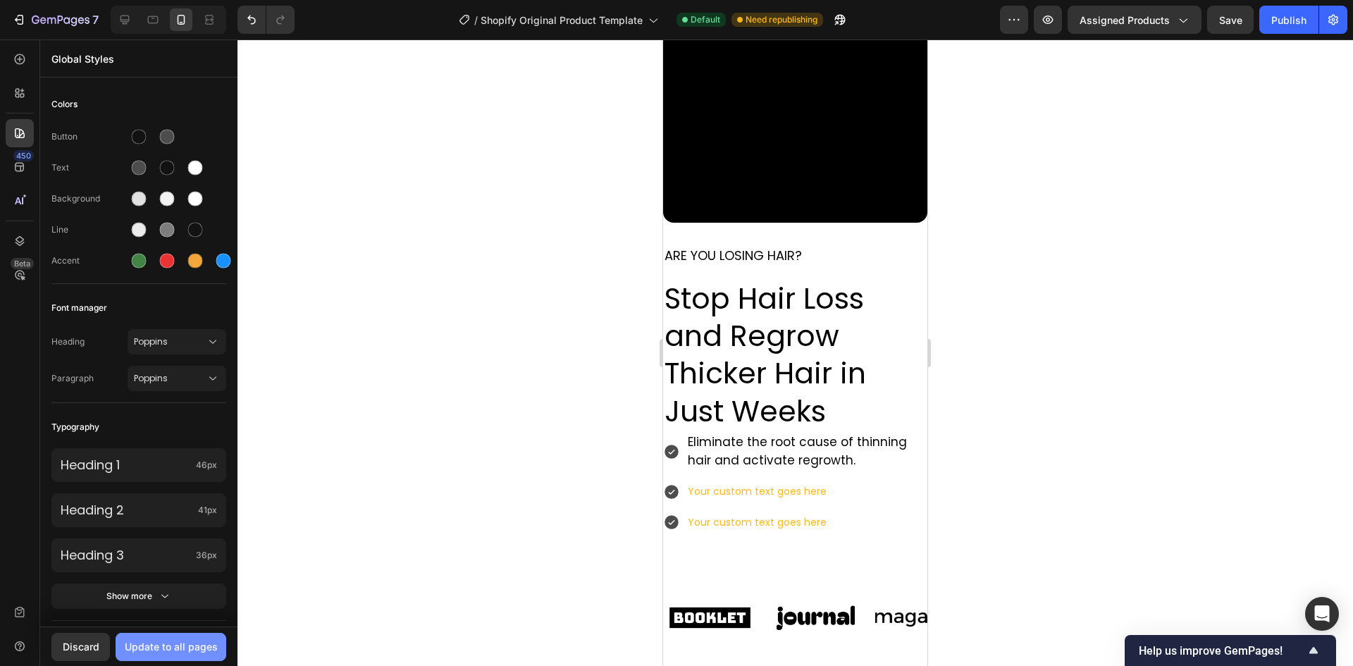
click at [187, 648] on div "Update to all pages" at bounding box center [171, 646] width 93 height 15
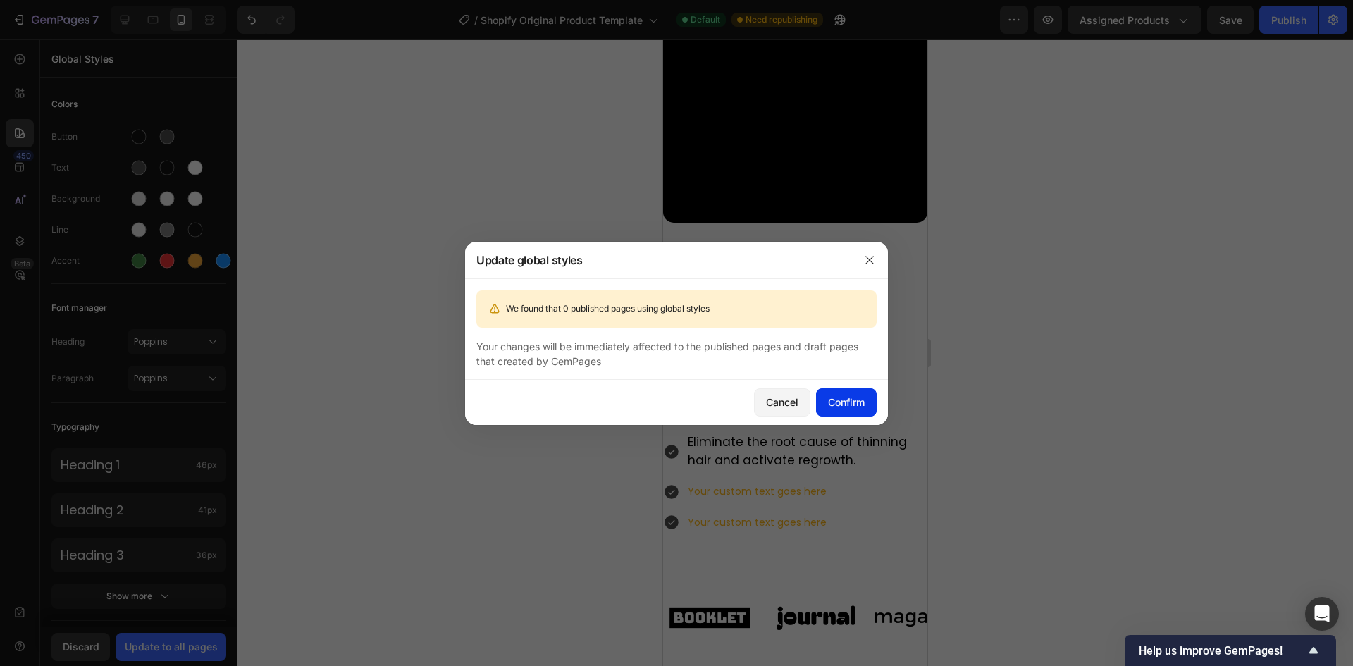
click at [832, 409] on div "Confirm" at bounding box center [846, 402] width 37 height 15
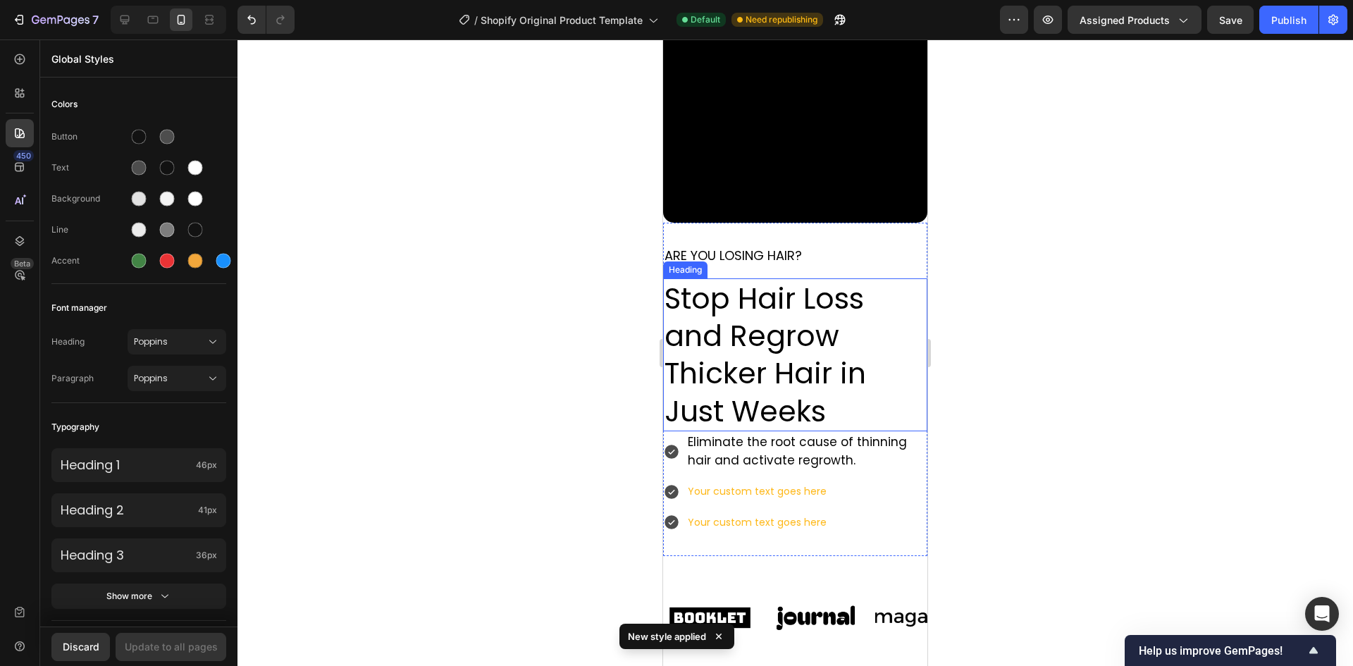
click at [780, 331] on span "Stop Hair Loss and Regrow Thicker Hair in Just Weeks" at bounding box center [764, 354] width 201 height 153
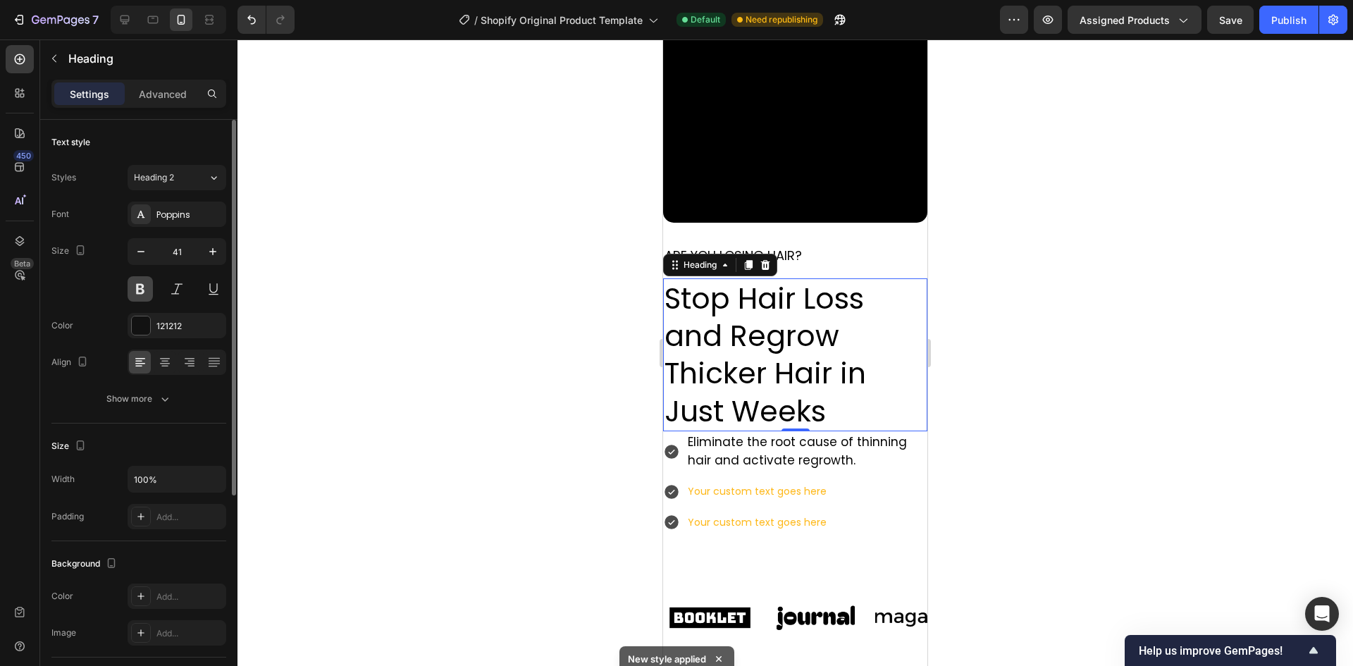
click at [142, 285] on button at bounding box center [140, 288] width 25 height 25
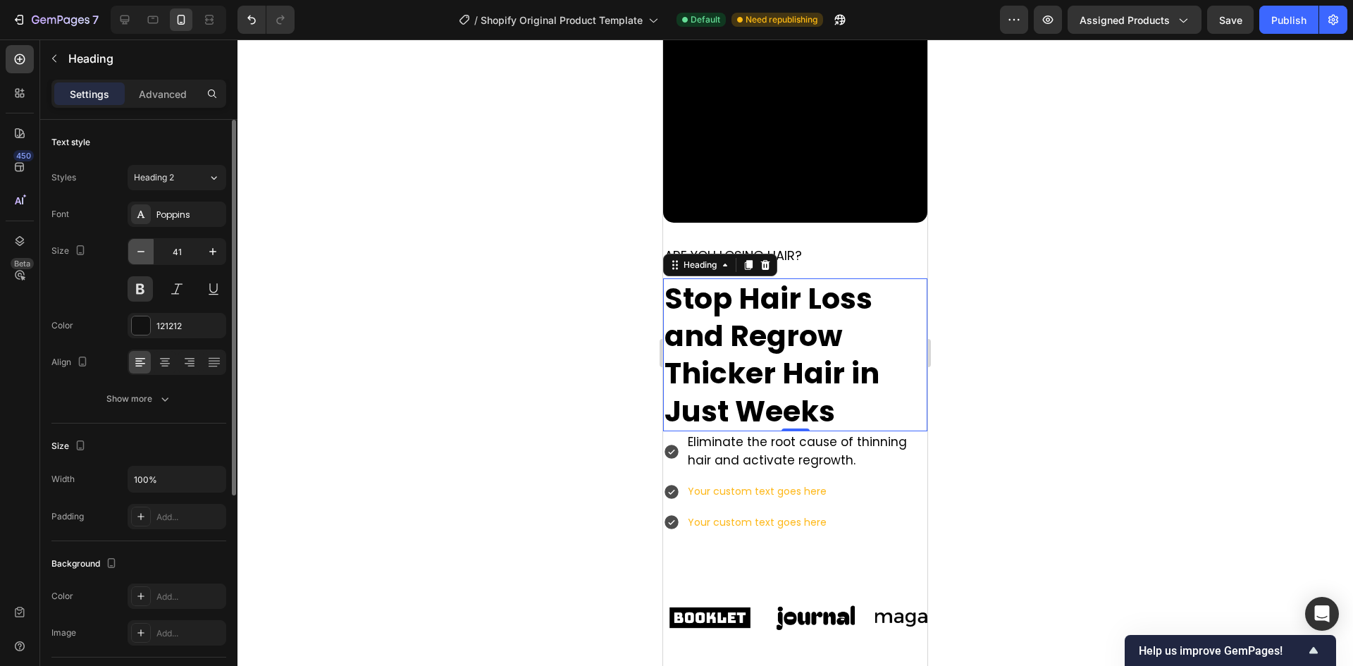
click at [128, 253] on button "button" at bounding box center [140, 251] width 25 height 25
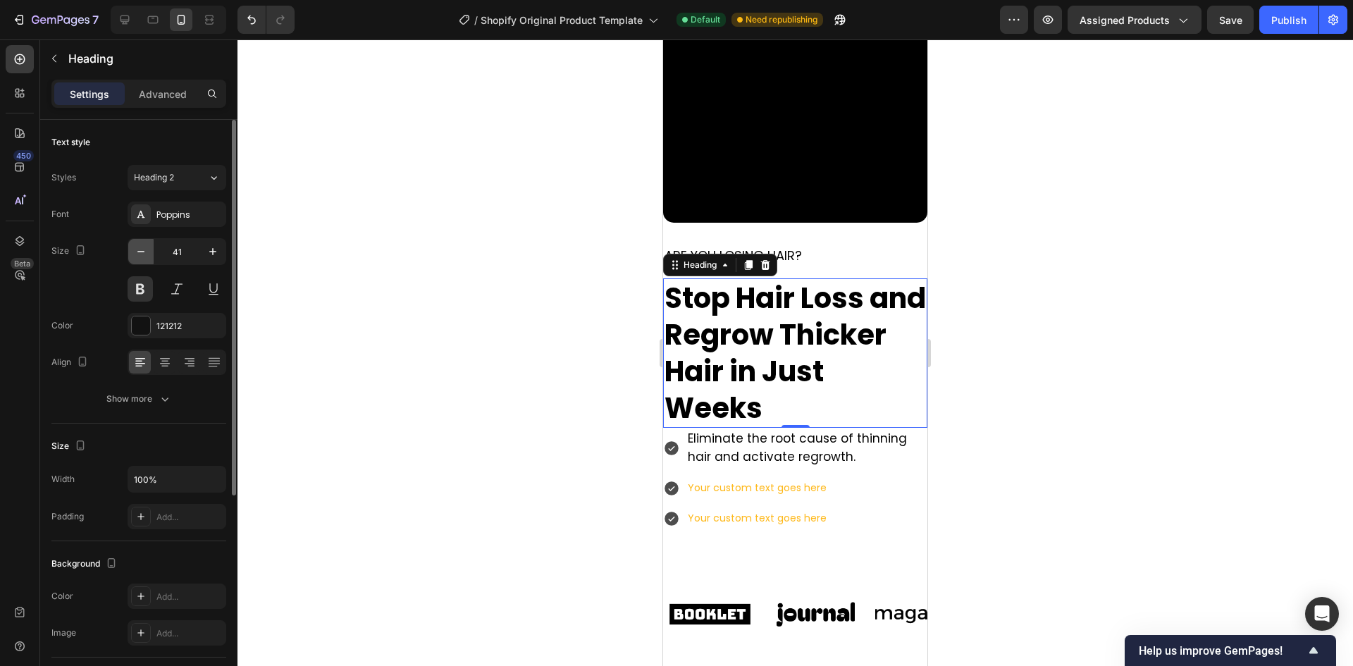
click at [129, 253] on button "button" at bounding box center [140, 251] width 25 height 25
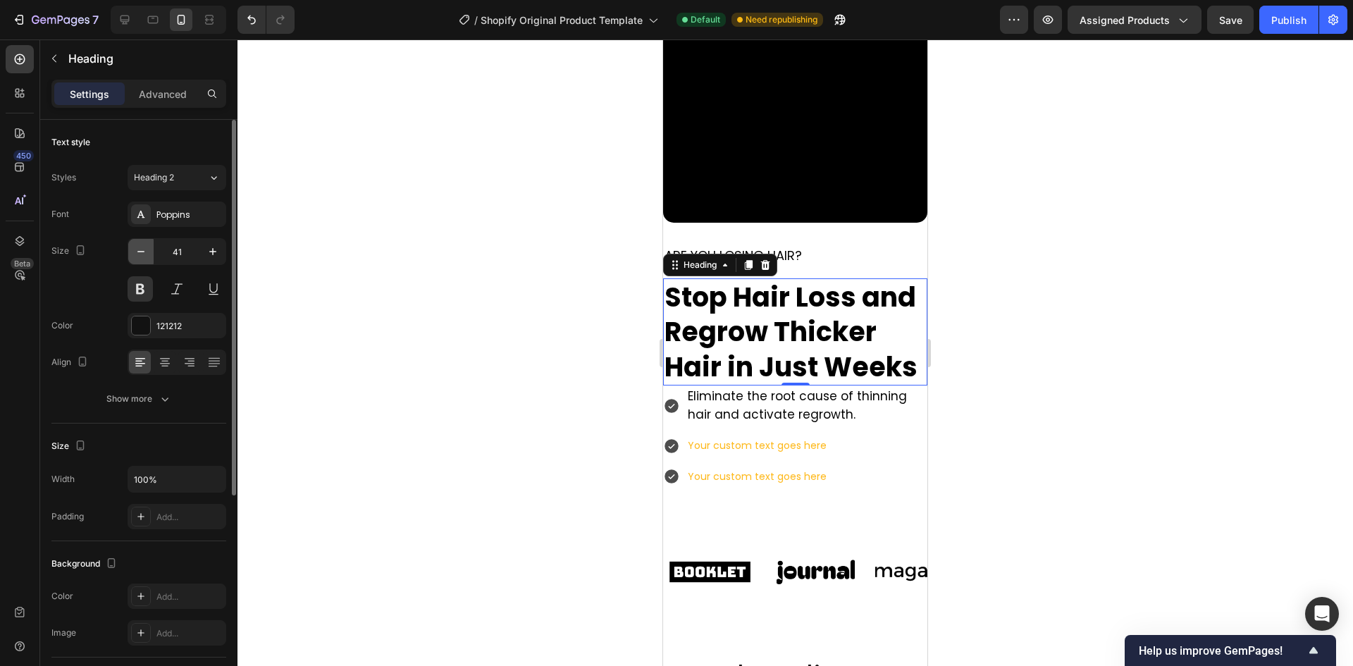
click at [129, 253] on button "button" at bounding box center [140, 251] width 25 height 25
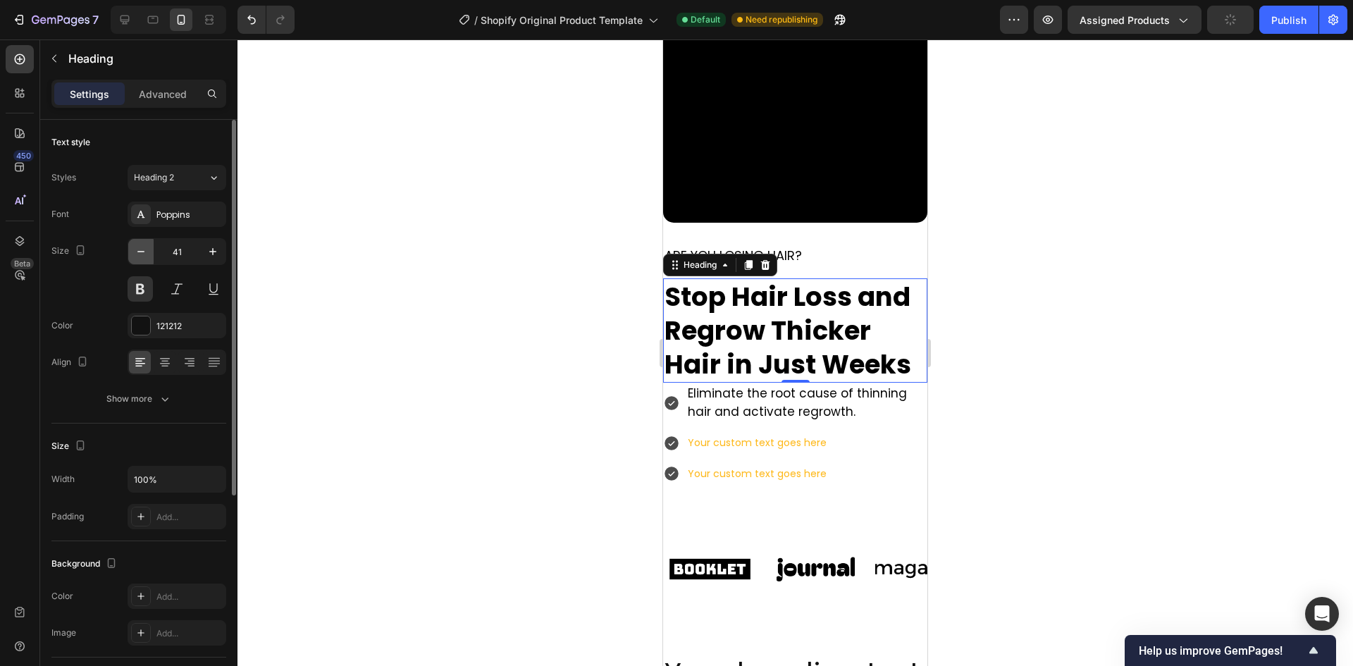
click at [129, 253] on button "button" at bounding box center [140, 251] width 25 height 25
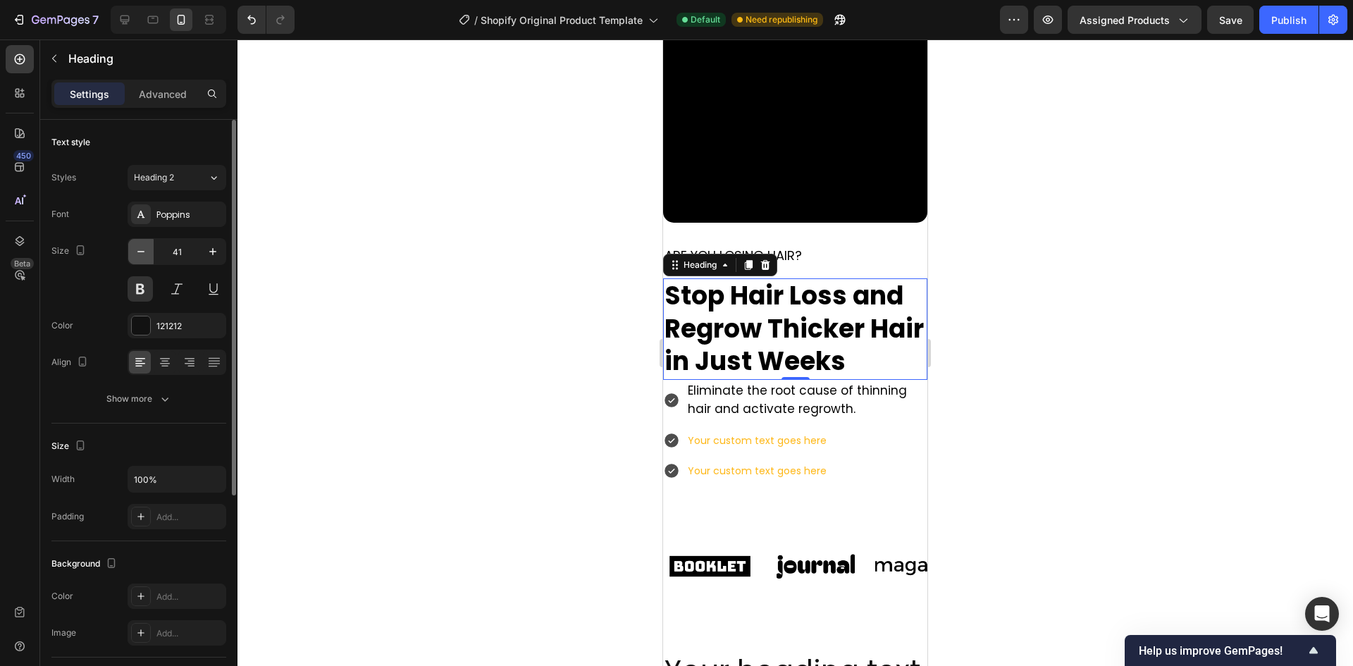
click at [140, 256] on icon "button" at bounding box center [141, 251] width 14 height 14
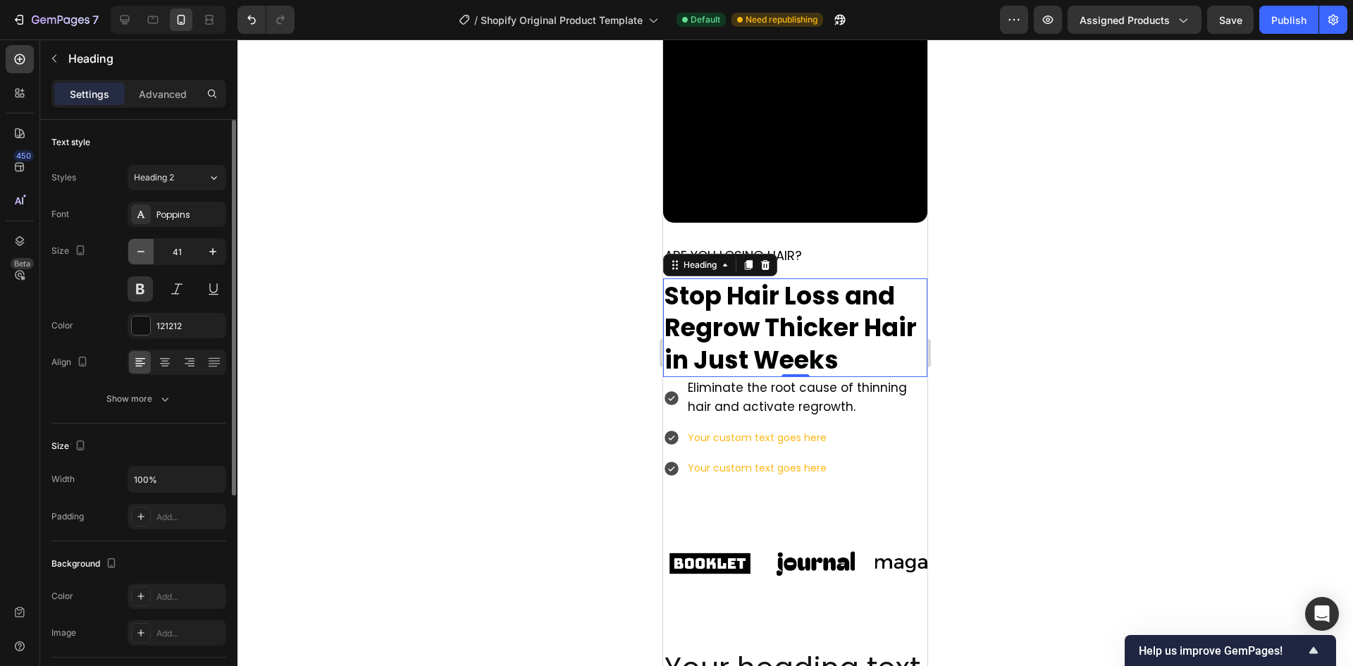
click at [141, 255] on icon "button" at bounding box center [141, 251] width 14 height 14
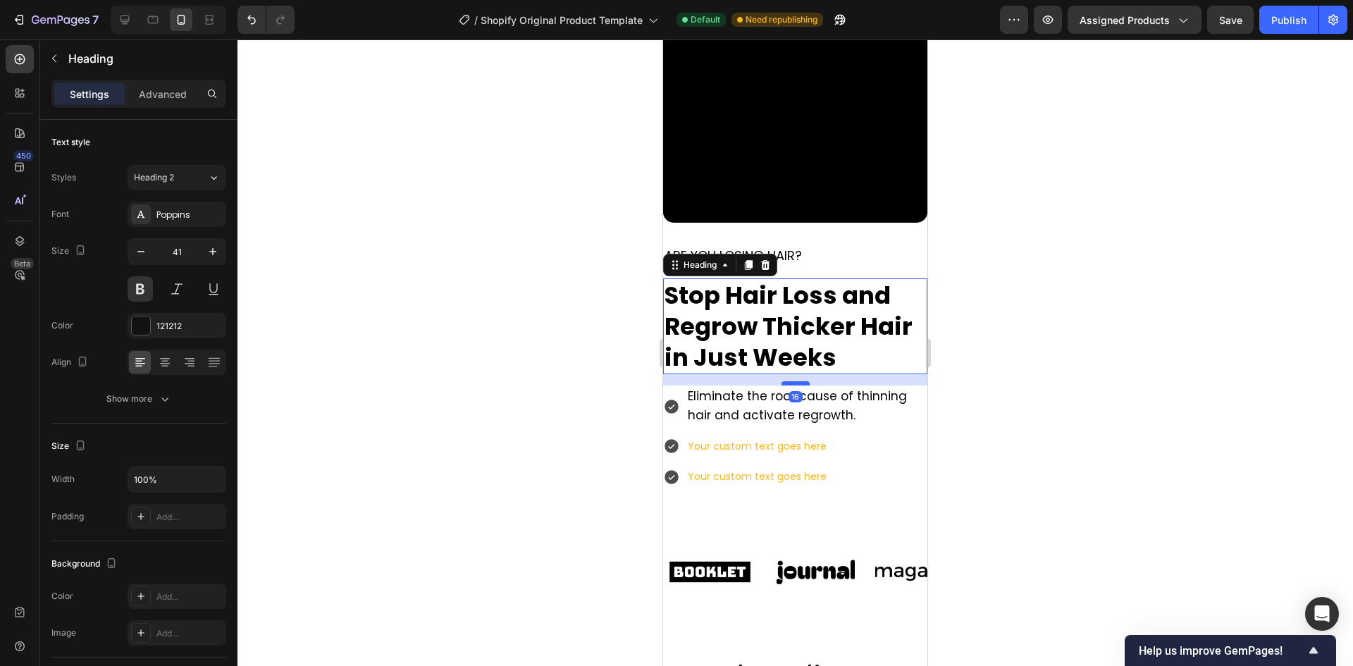
drag, startPoint x: 789, startPoint y: 362, endPoint x: 793, endPoint y: 373, distance: 11.8
click at [793, 381] on div at bounding box center [795, 383] width 28 height 4
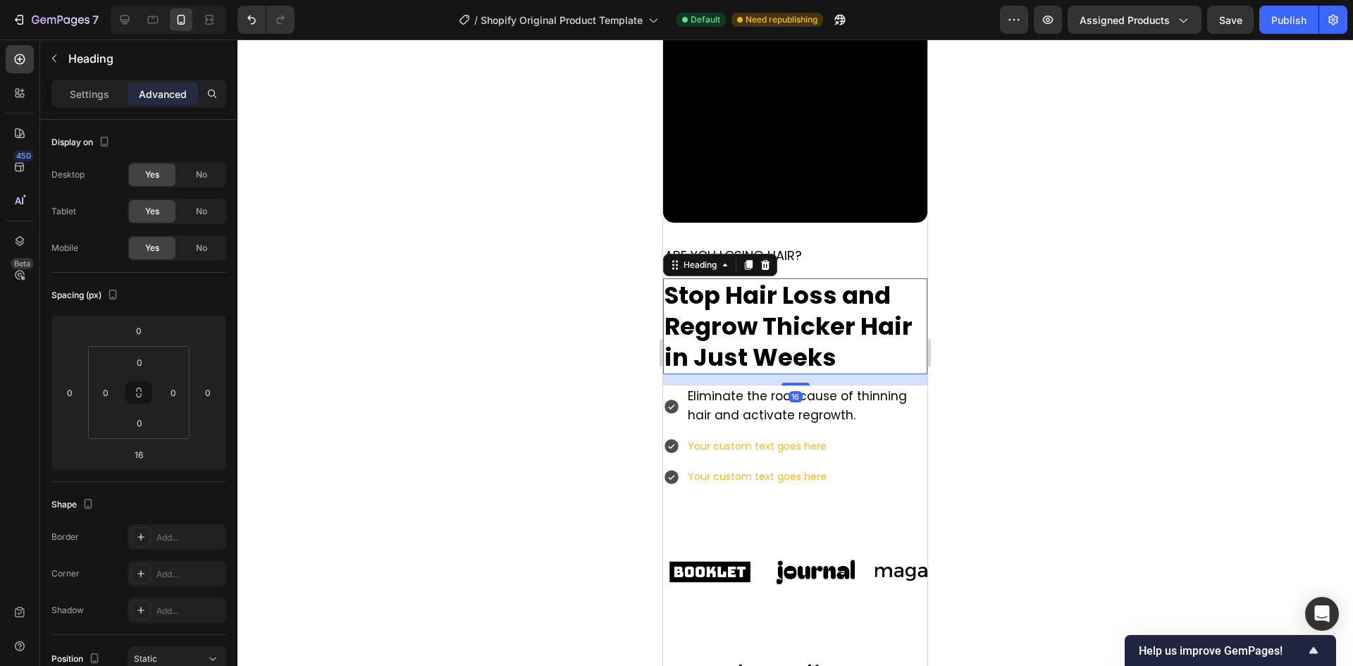
click at [476, 331] on div at bounding box center [794, 352] width 1115 height 626
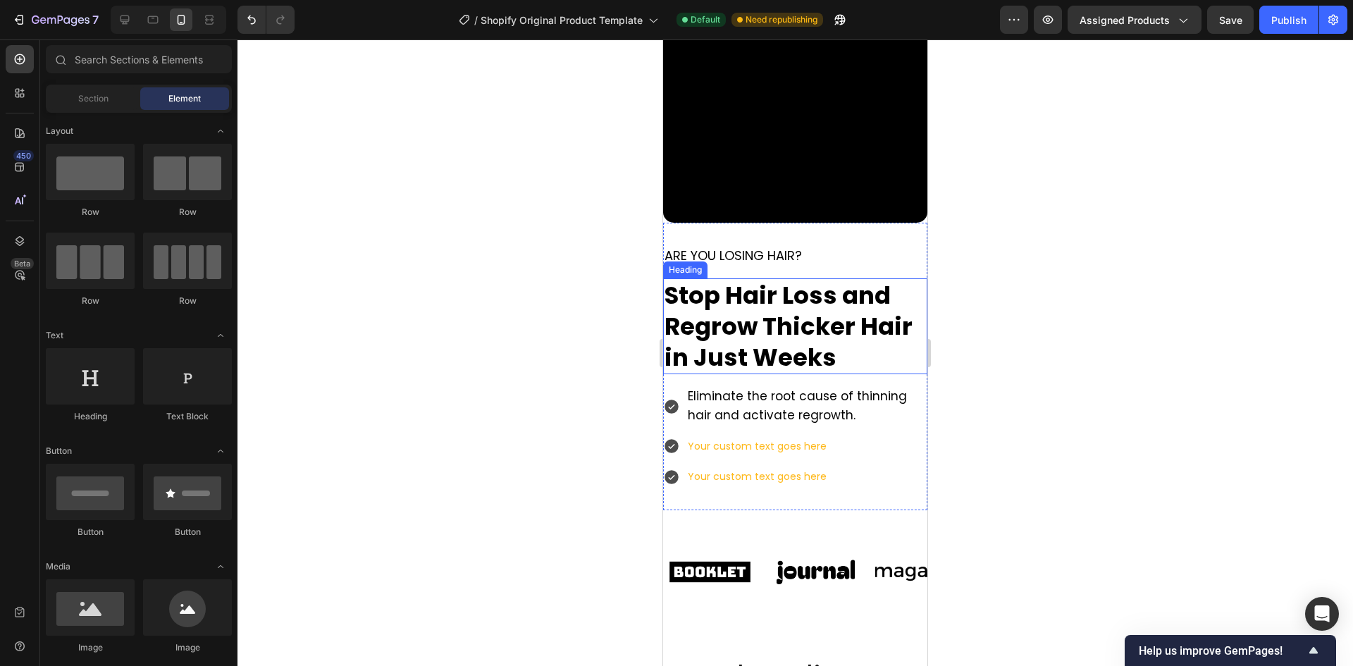
click at [733, 291] on span "Stop Hair Loss and Regrow Thicker Hair in Just Weeks" at bounding box center [788, 326] width 248 height 96
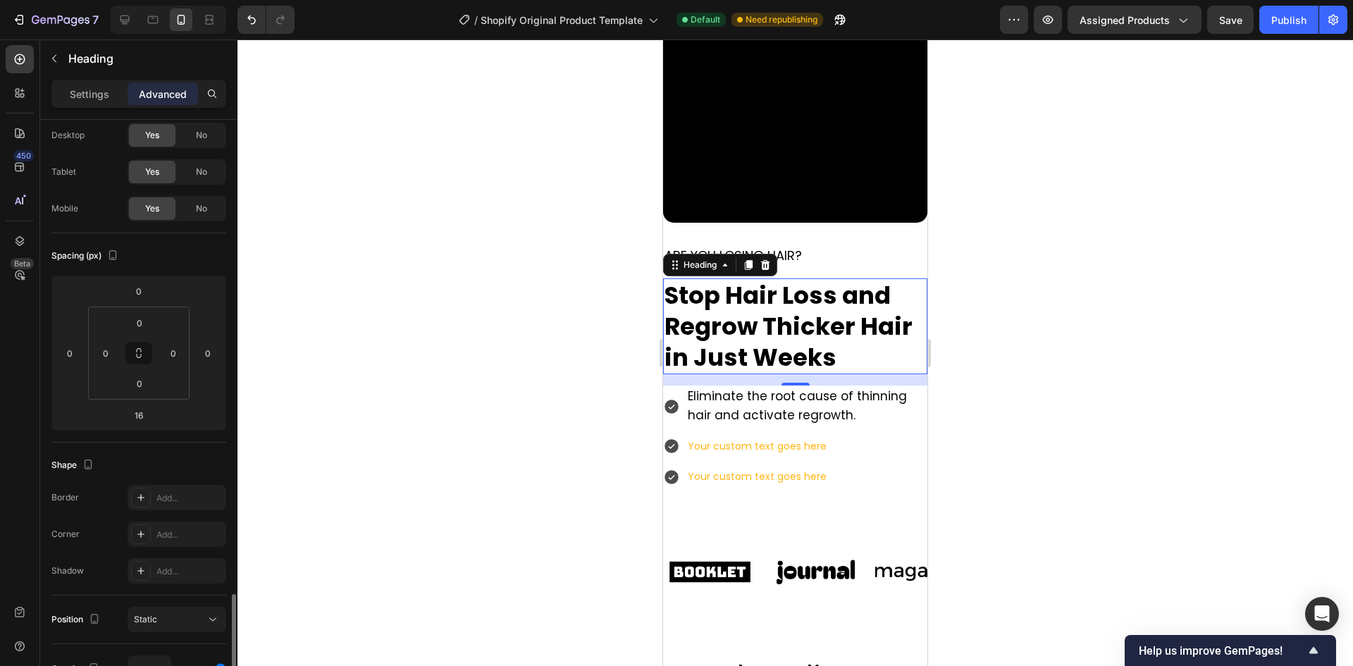
scroll to position [0, 0]
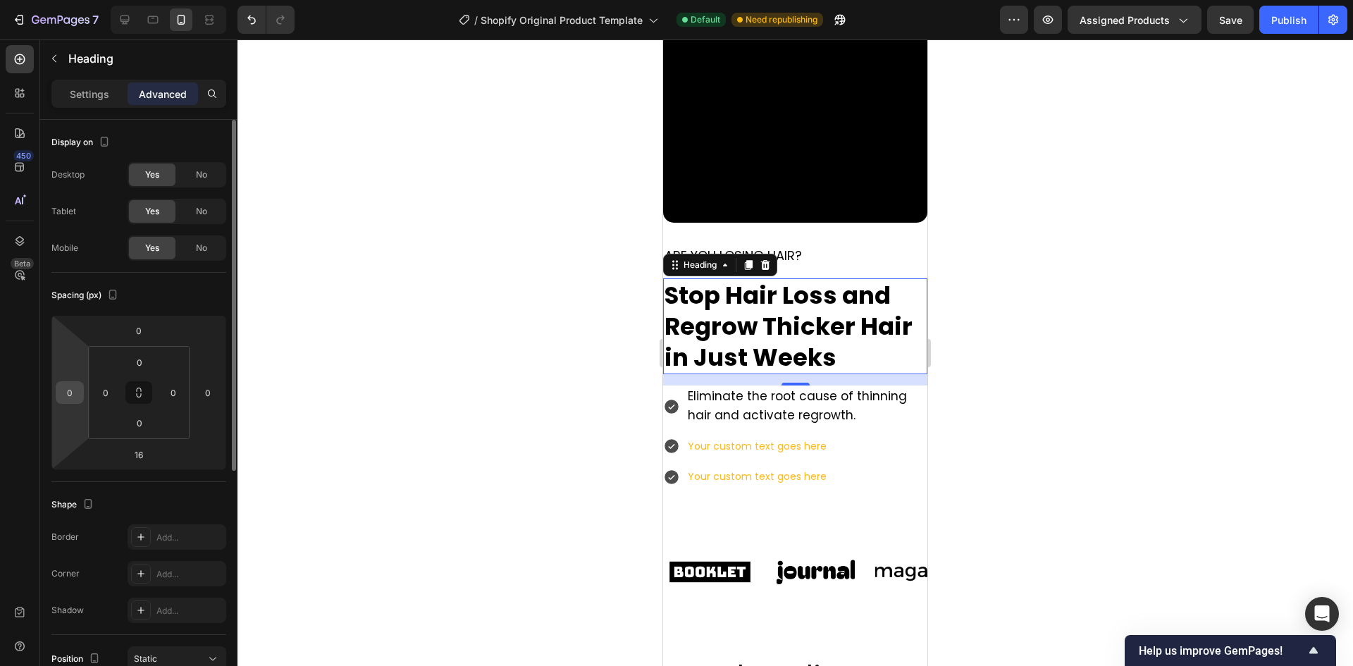
click at [69, 397] on input "0" at bounding box center [69, 392] width 21 height 21
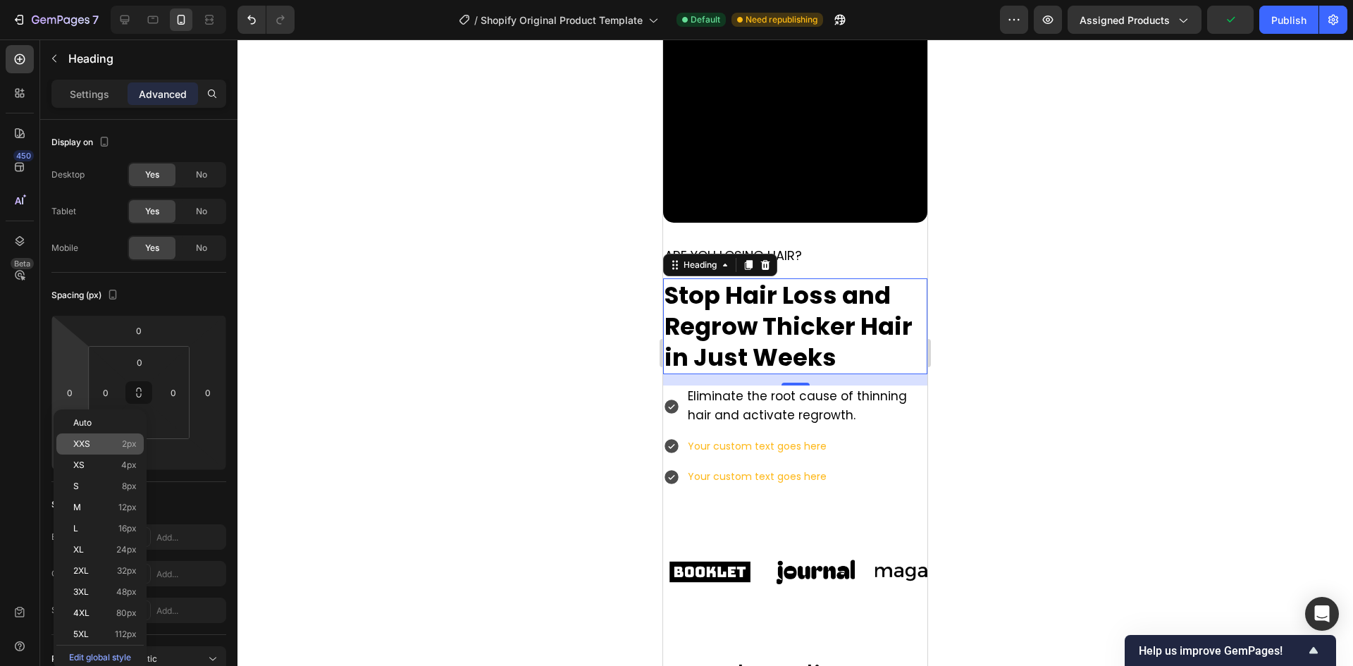
click at [78, 445] on span "XXS" at bounding box center [81, 444] width 17 height 10
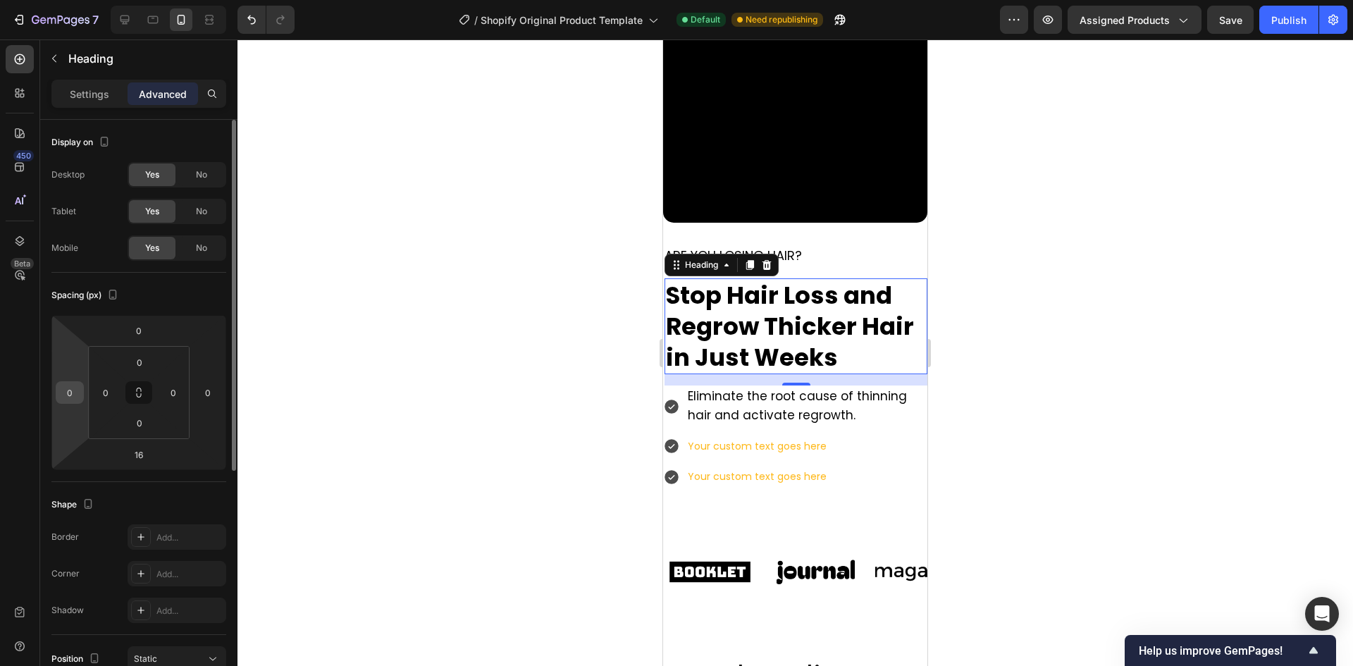
click at [56, 395] on div "0" at bounding box center [70, 392] width 28 height 23
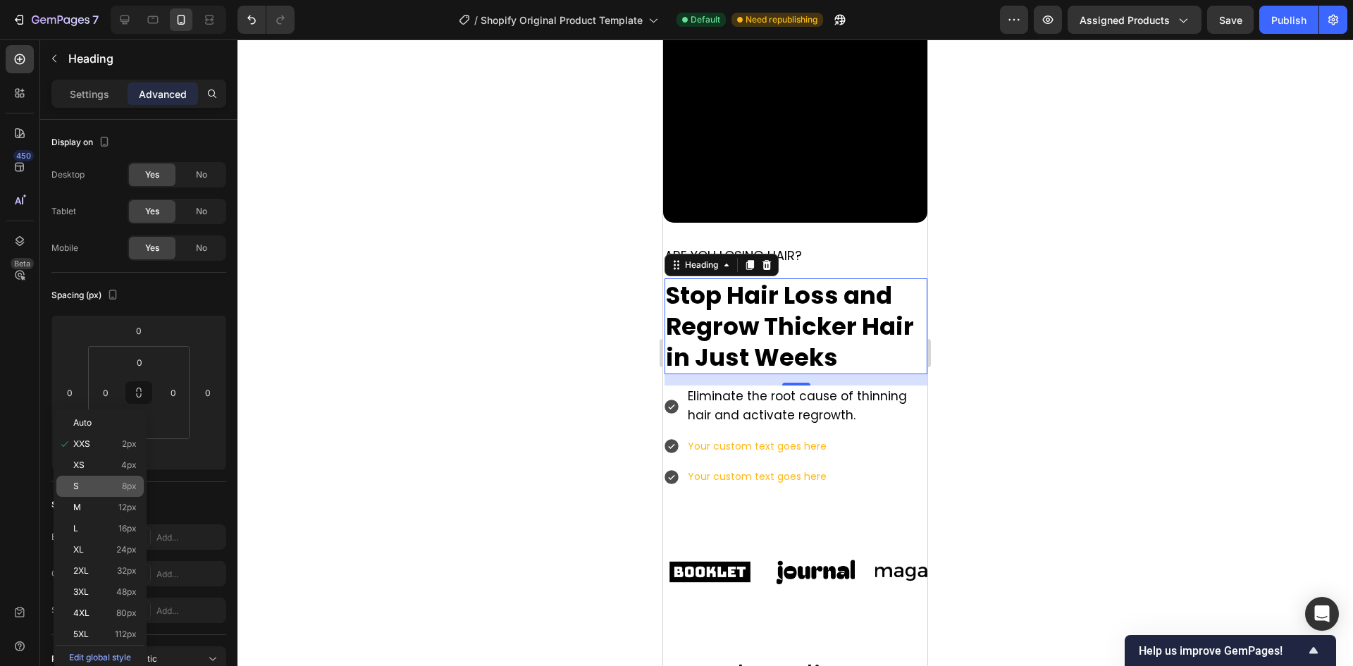
click at [113, 485] on p "S 8px" at bounding box center [104, 486] width 63 height 10
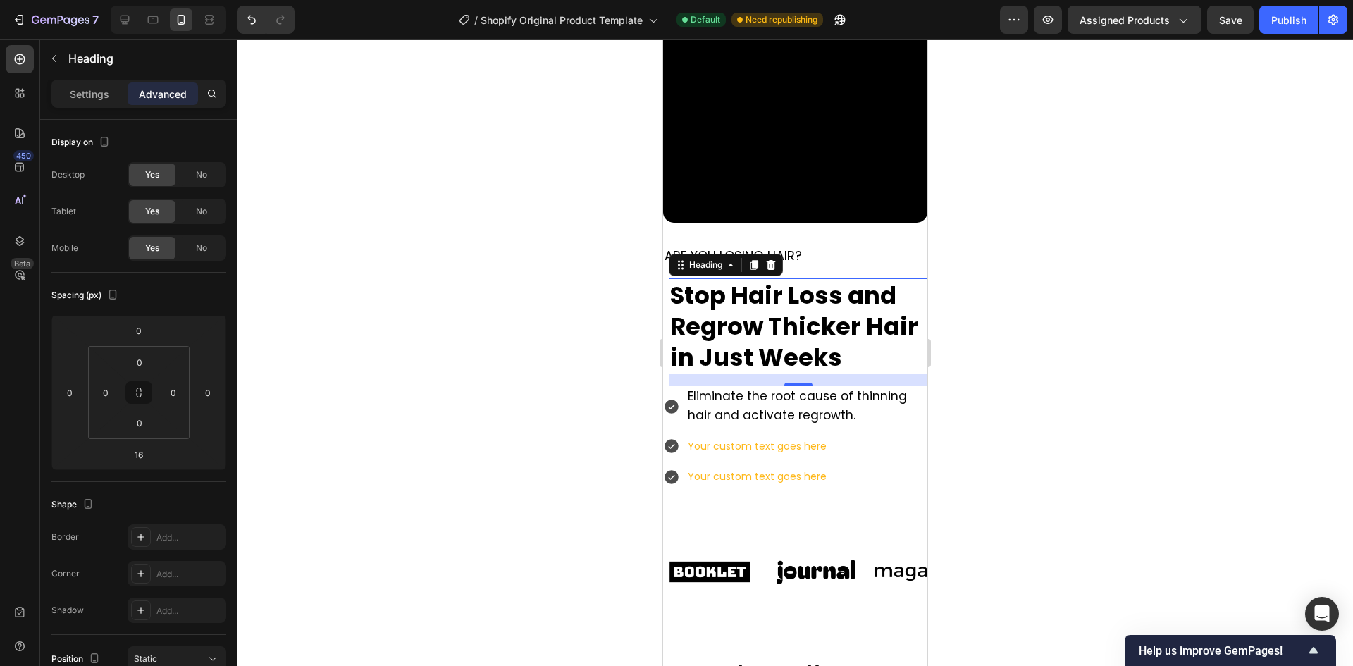
click at [532, 295] on div at bounding box center [794, 352] width 1115 height 626
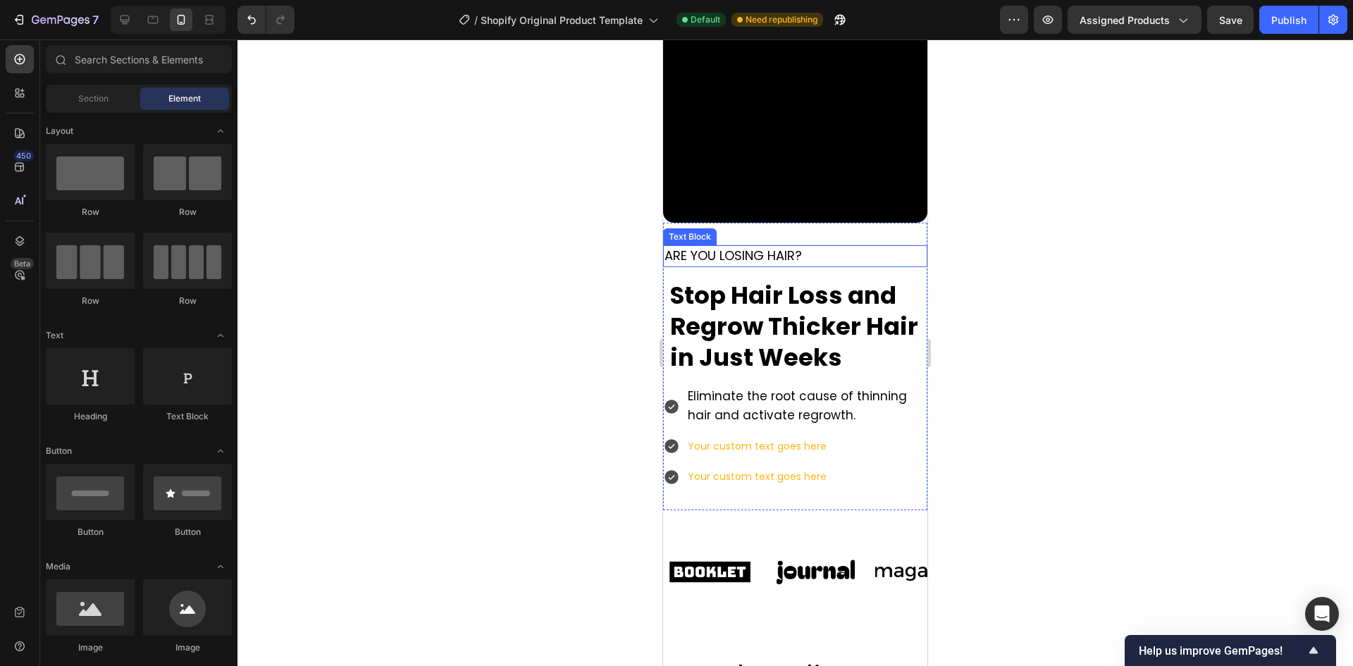
click at [688, 247] on span "ARE YOU LOSING HAIR?" at bounding box center [732, 256] width 137 height 18
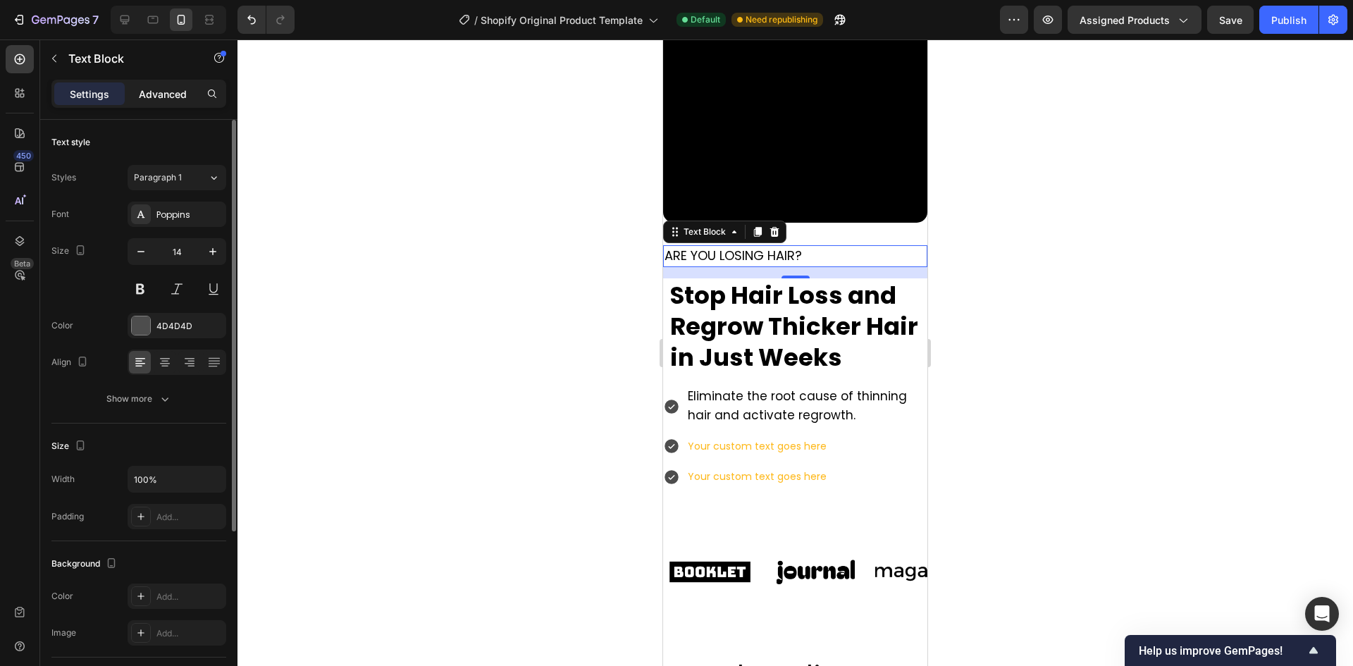
click at [163, 82] on div "Settings Advanced" at bounding box center [138, 94] width 175 height 28
click at [155, 90] on p "Advanced" at bounding box center [163, 94] width 48 height 15
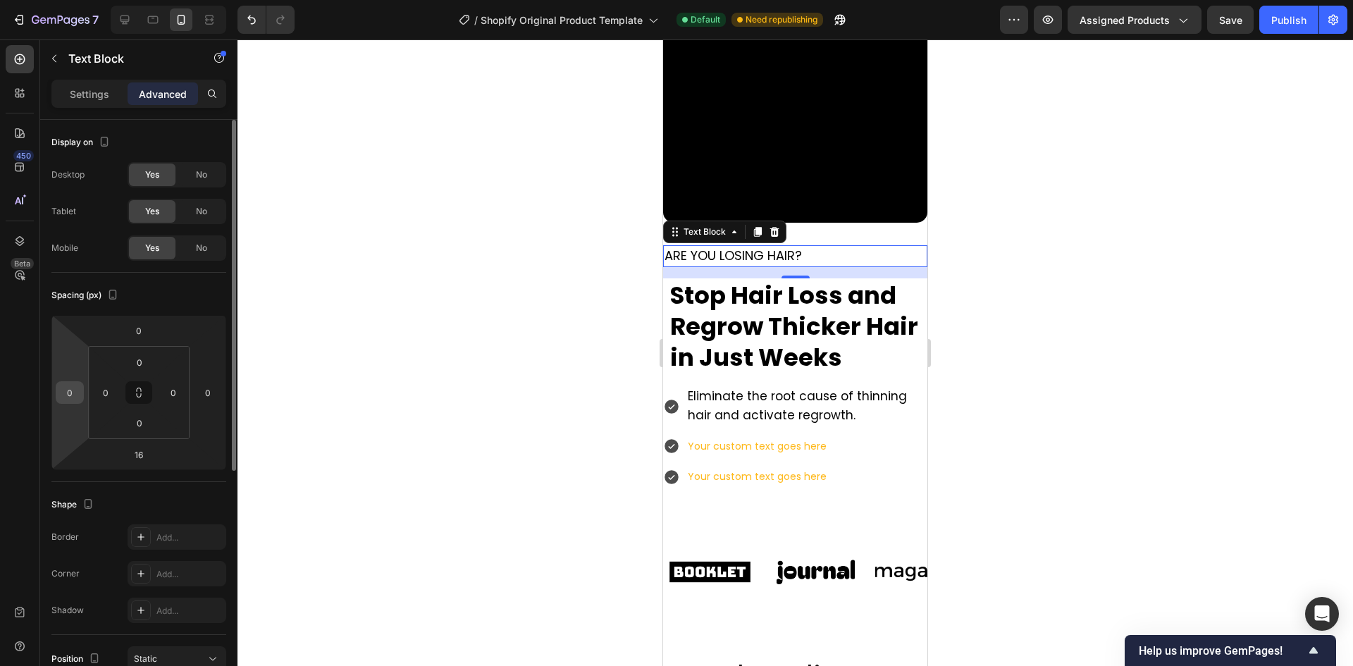
click at [82, 398] on div "0" at bounding box center [70, 392] width 28 height 23
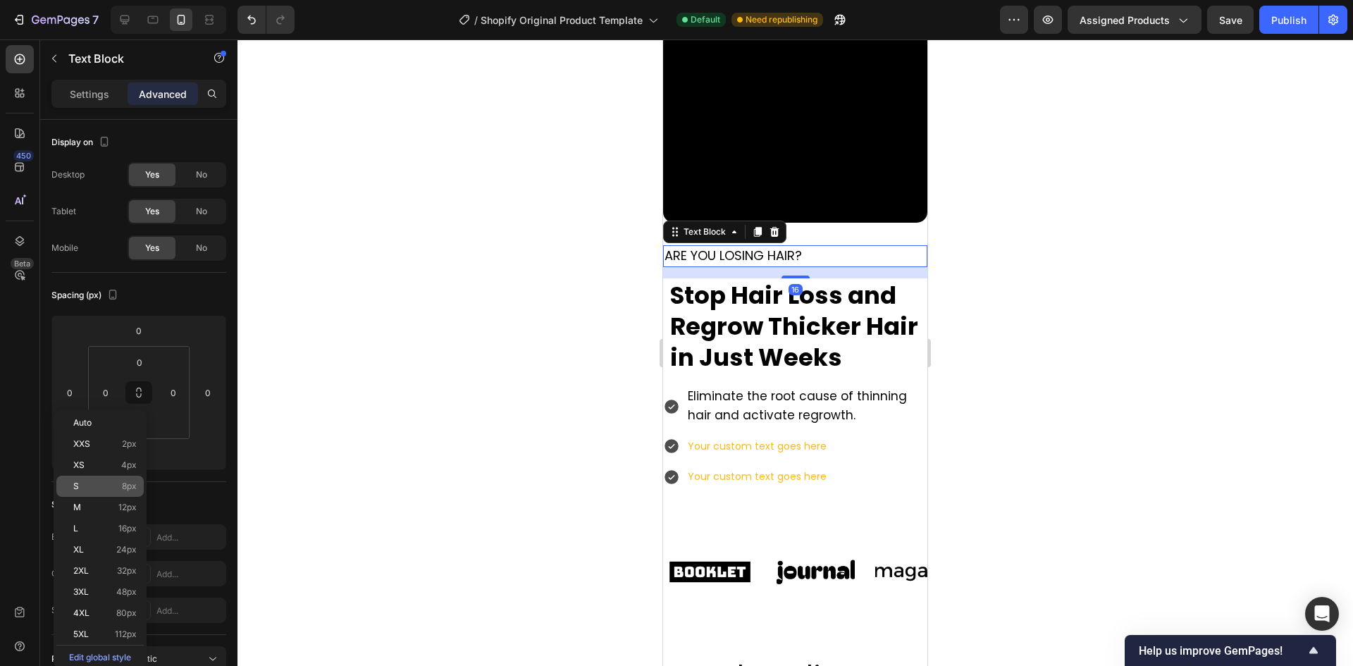
click at [85, 483] on p "S 8px" at bounding box center [104, 486] width 63 height 10
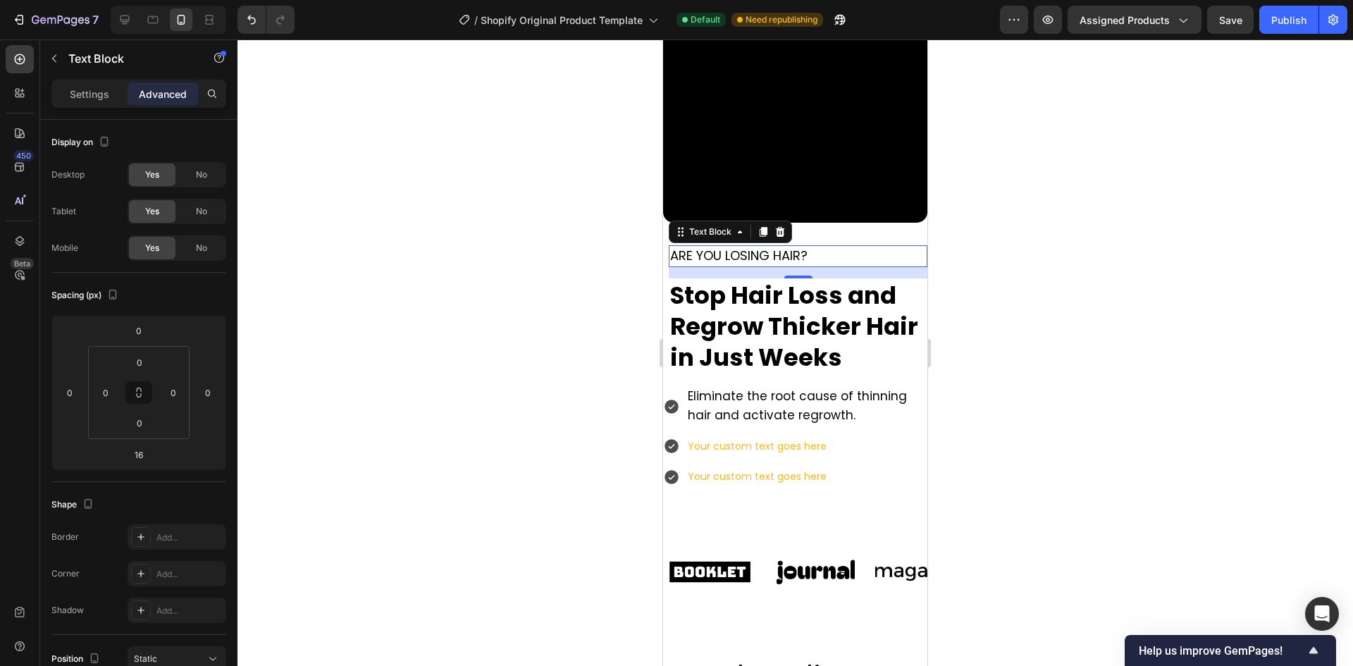
click at [20, 364] on div "450 Beta" at bounding box center [20, 321] width 28 height 553
click at [1040, 364] on div at bounding box center [794, 352] width 1115 height 626
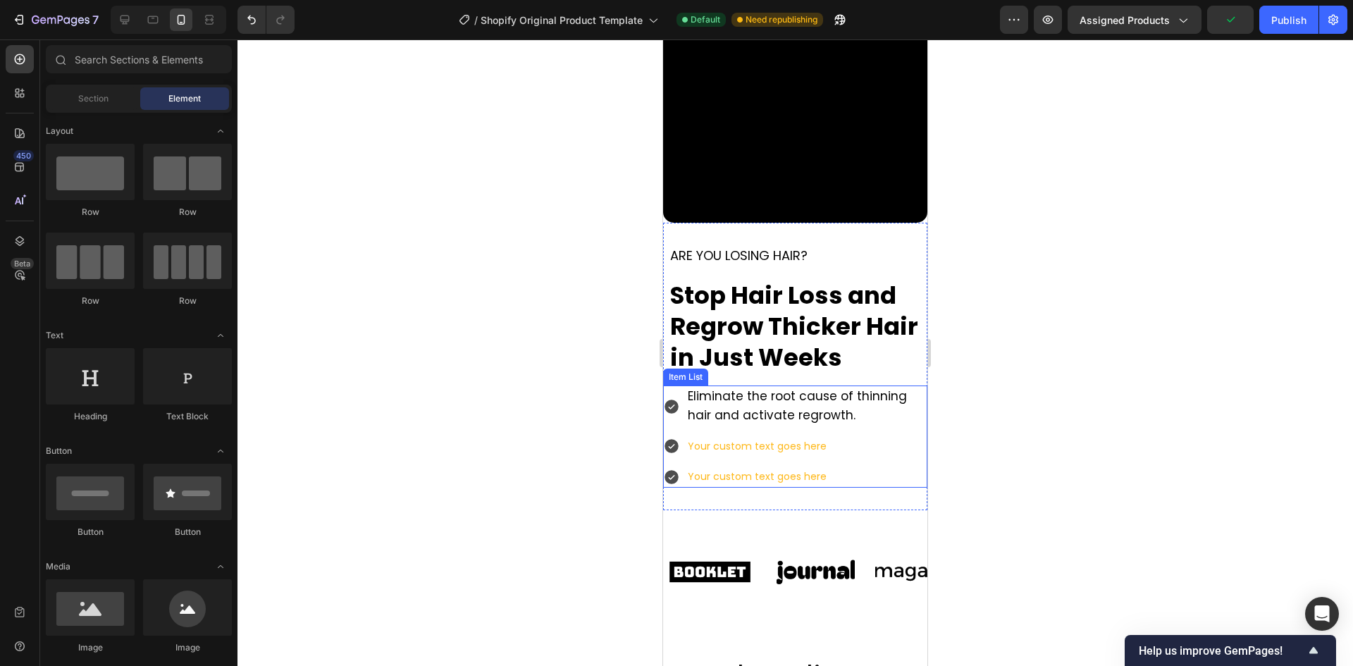
click at [674, 399] on icon at bounding box center [671, 406] width 14 height 14
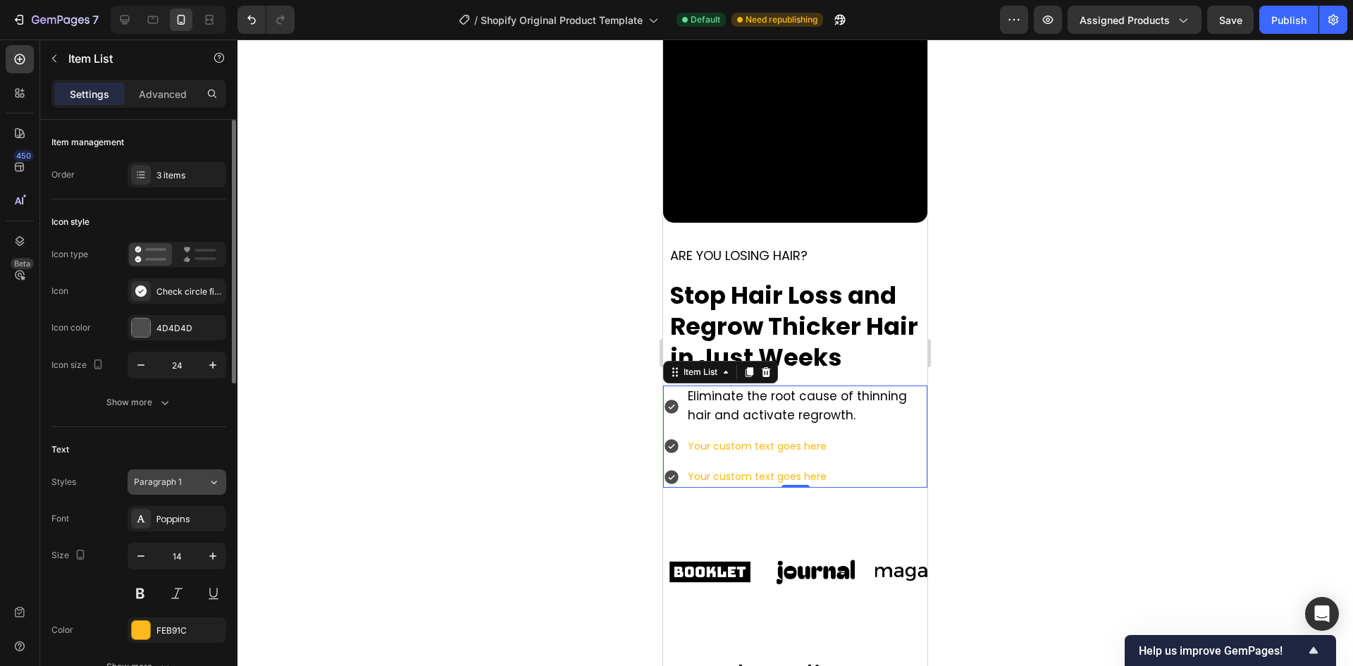
scroll to position [141, 0]
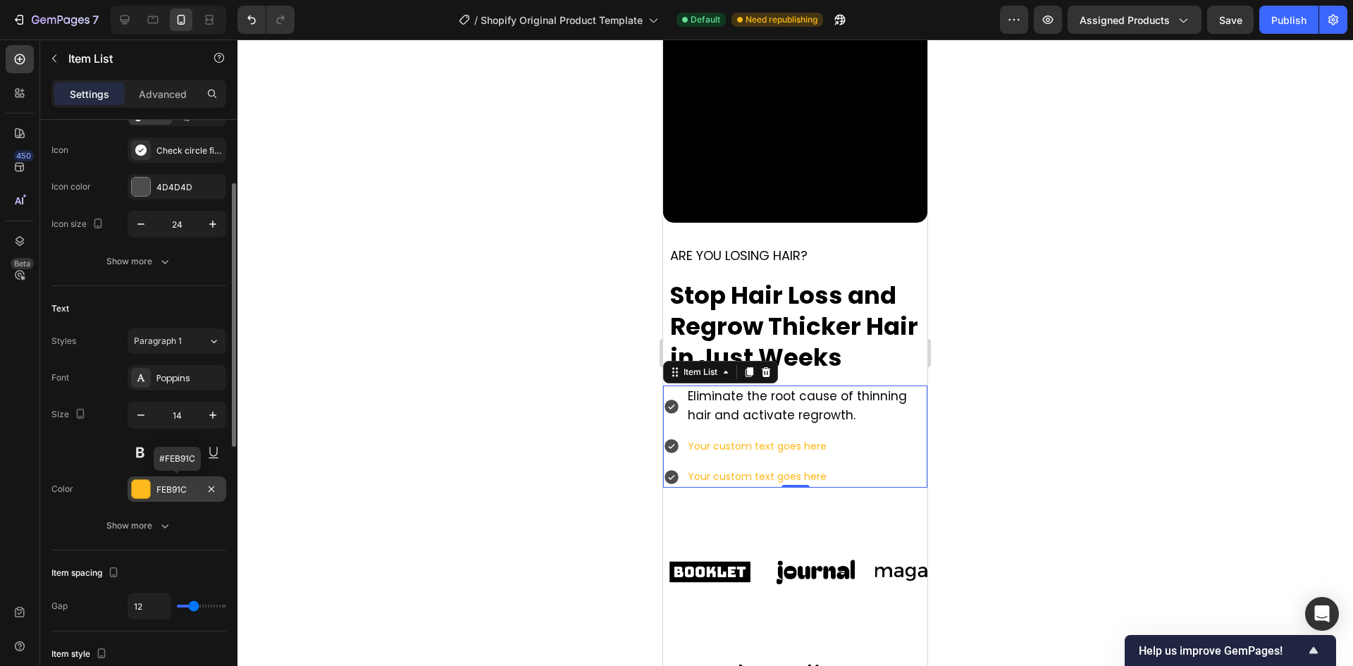
click at [159, 492] on div "FEB91C" at bounding box center [176, 489] width 41 height 13
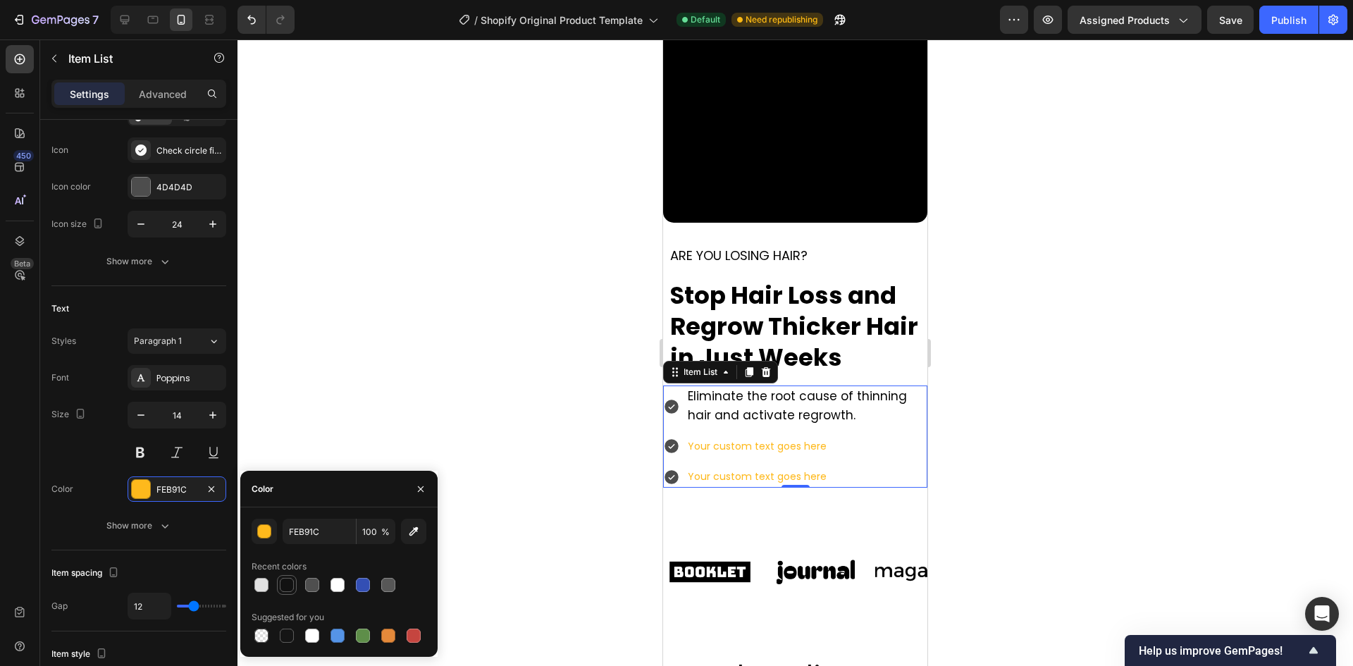
click at [290, 589] on div at bounding box center [287, 585] width 14 height 14
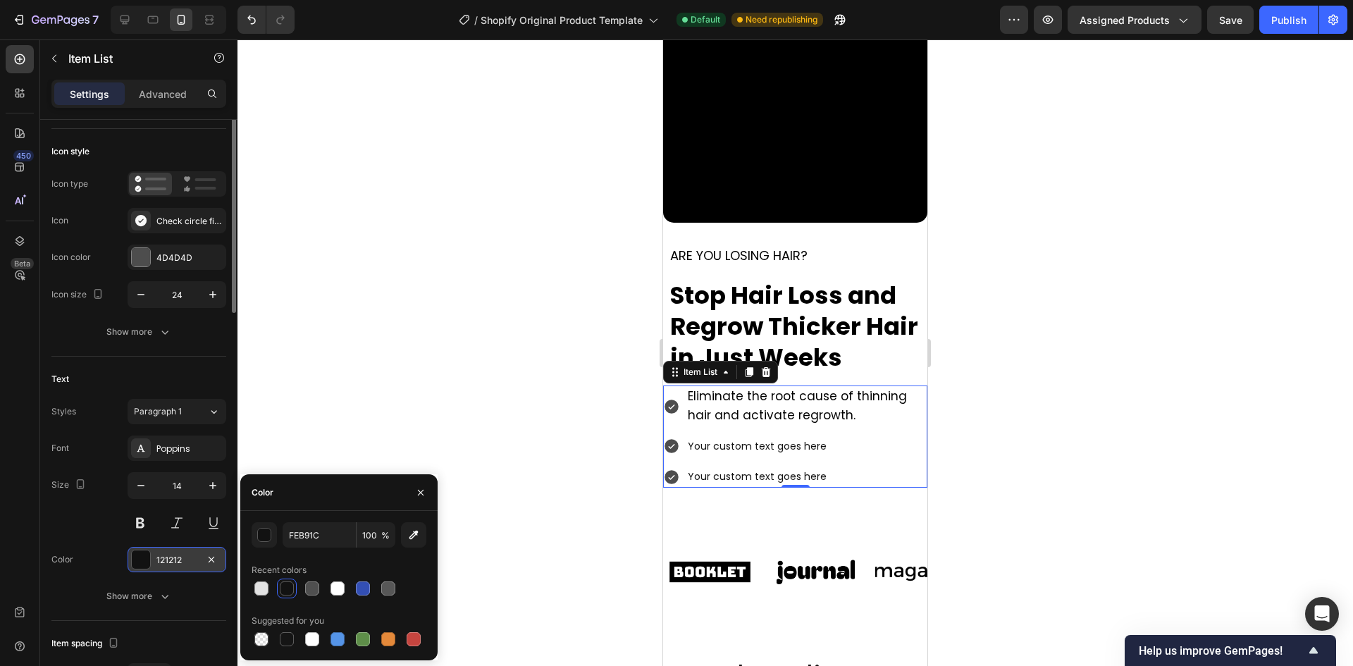
scroll to position [0, 0]
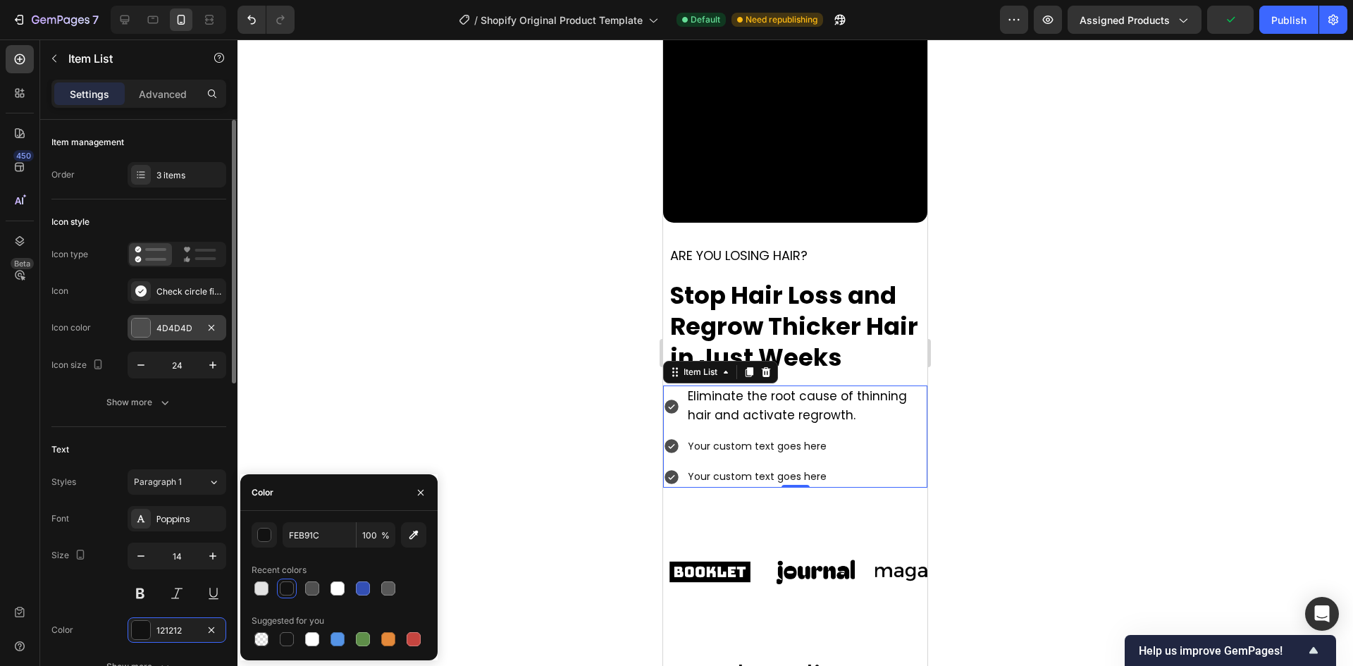
click at [148, 323] on div at bounding box center [141, 327] width 18 height 18
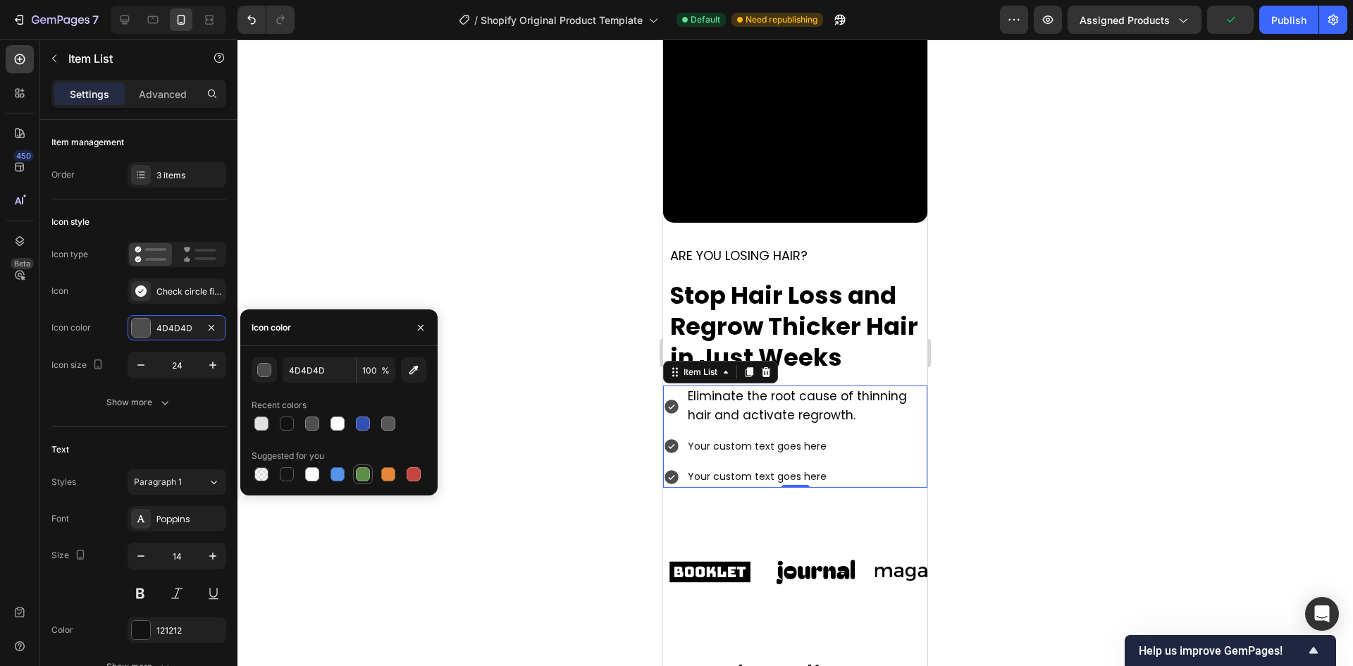
click at [359, 474] on div at bounding box center [363, 474] width 14 height 14
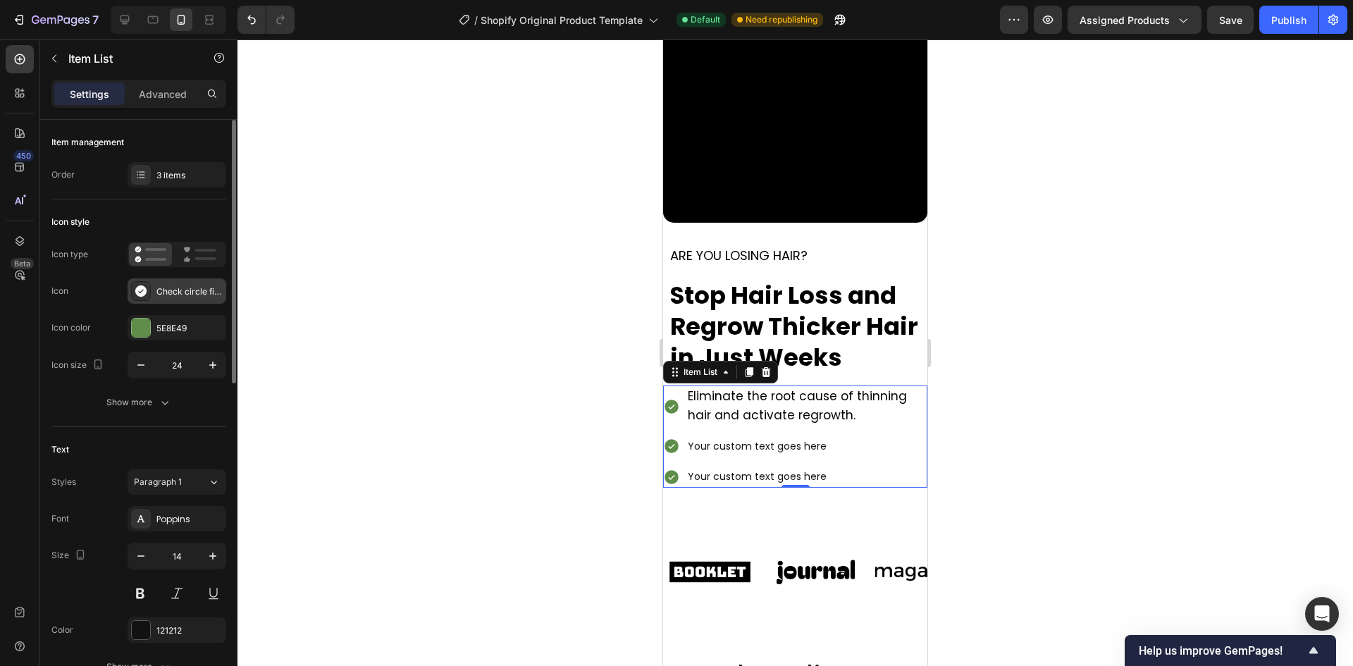
click at [169, 295] on div "Check circle filled" at bounding box center [189, 291] width 66 height 13
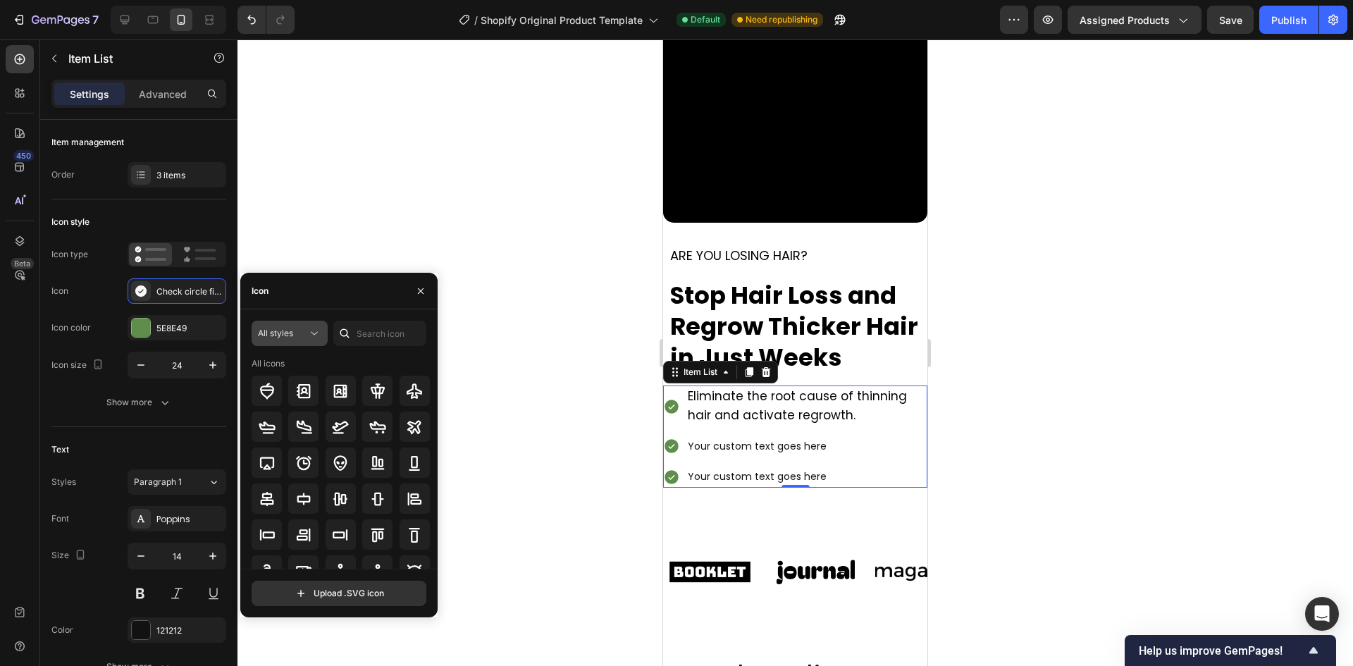
click at [301, 338] on div "All styles" at bounding box center [282, 333] width 49 height 13
click at [302, 338] on div "All styles" at bounding box center [282, 333] width 49 height 13
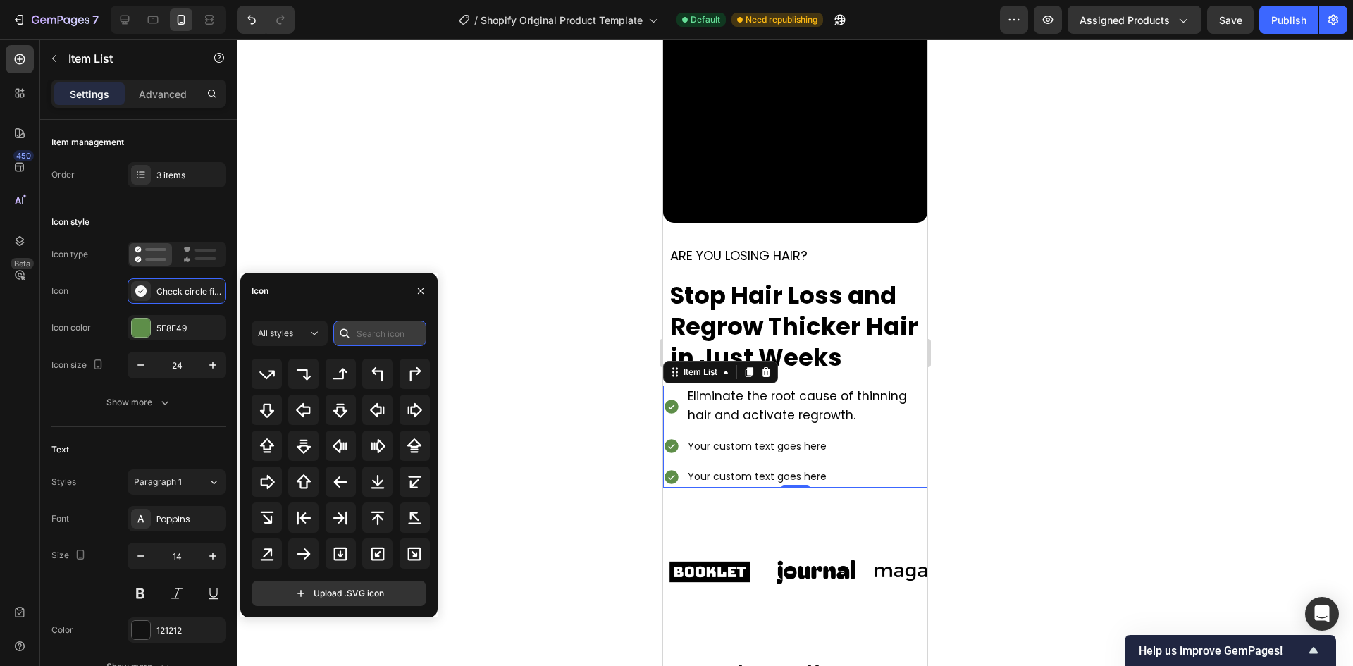
click at [384, 335] on input "text" at bounding box center [379, 333] width 93 height 25
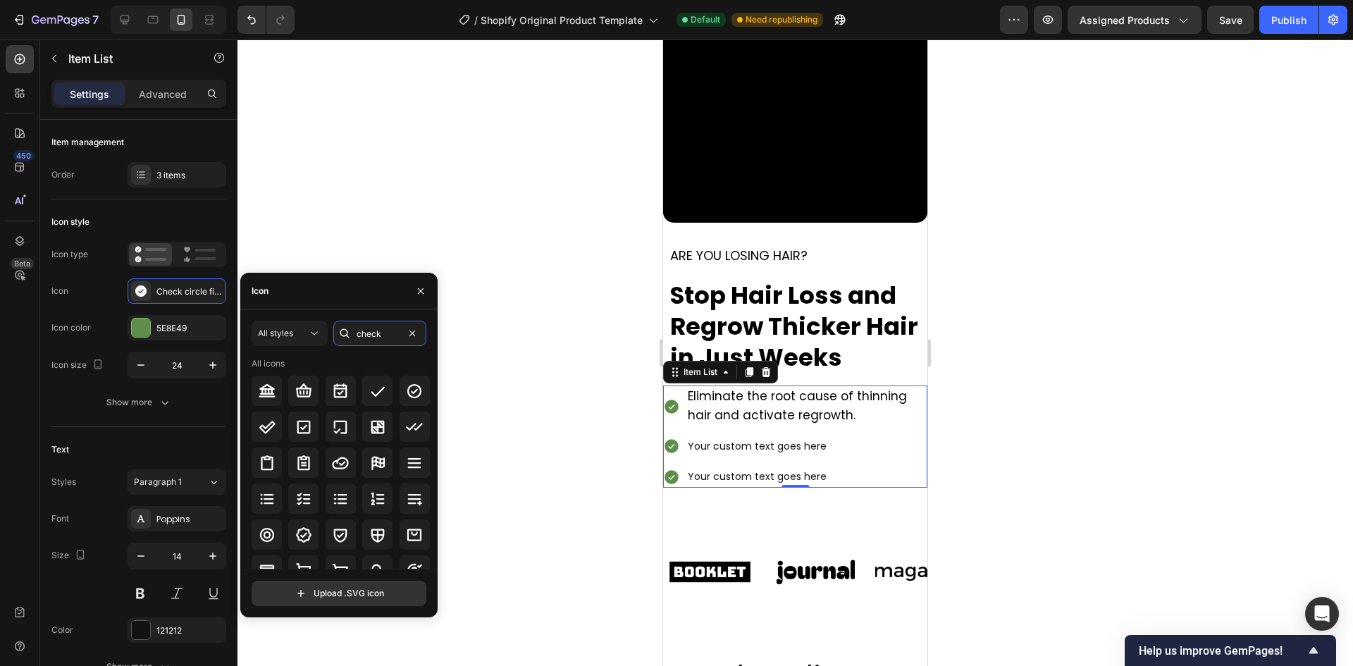
type input "check"
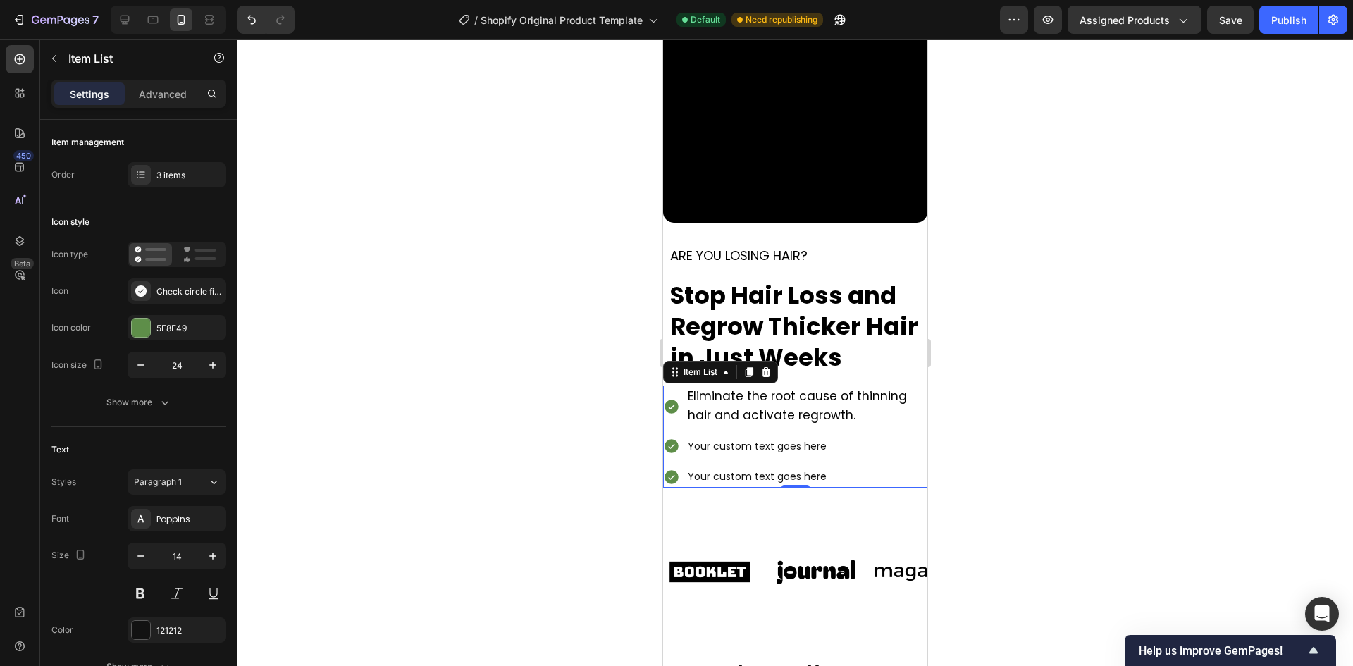
click at [511, 410] on div at bounding box center [794, 352] width 1115 height 626
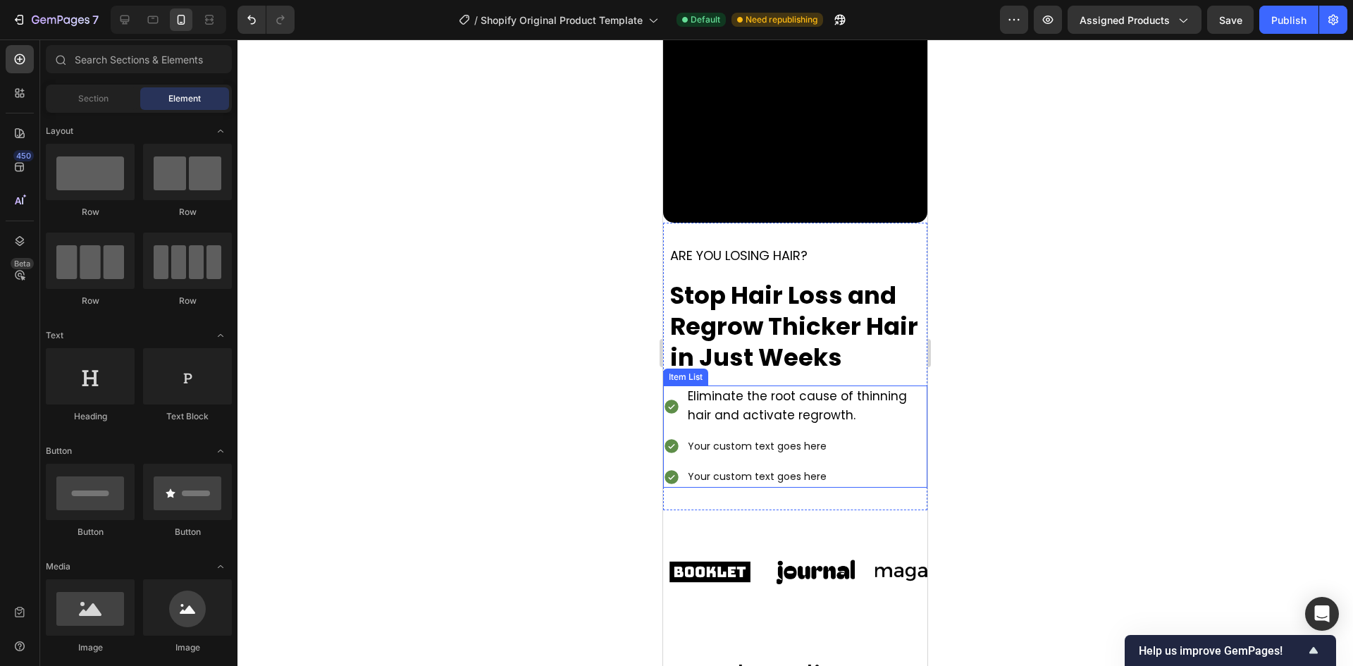
click at [676, 399] on icon at bounding box center [671, 406] width 14 height 14
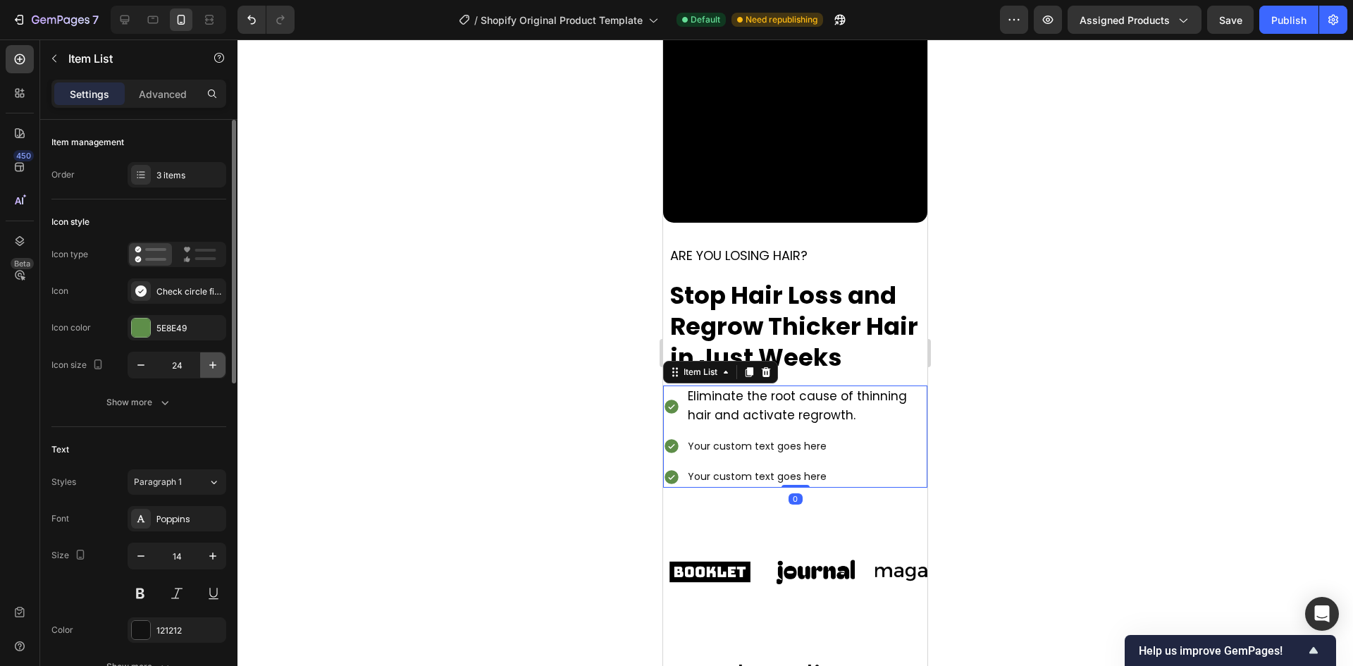
click at [209, 367] on icon "button" at bounding box center [213, 365] width 14 height 14
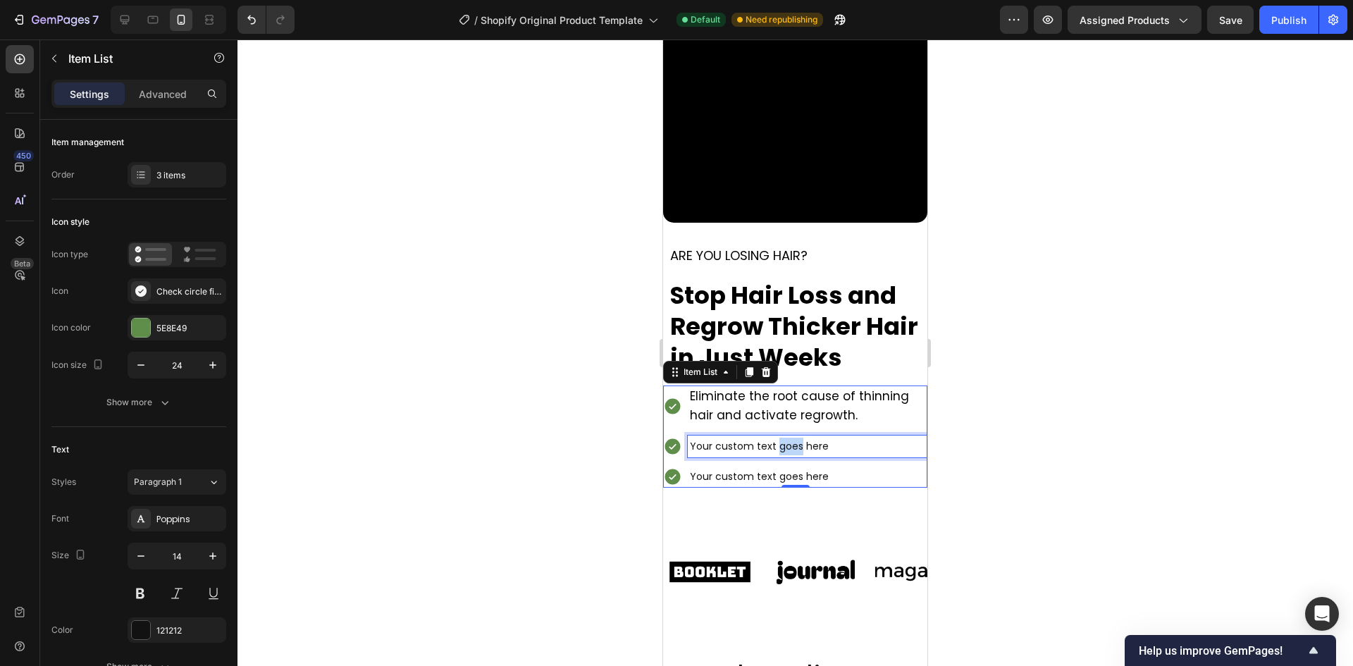
click at [787, 438] on p "Your custom text goes here" at bounding box center [807, 447] width 235 height 18
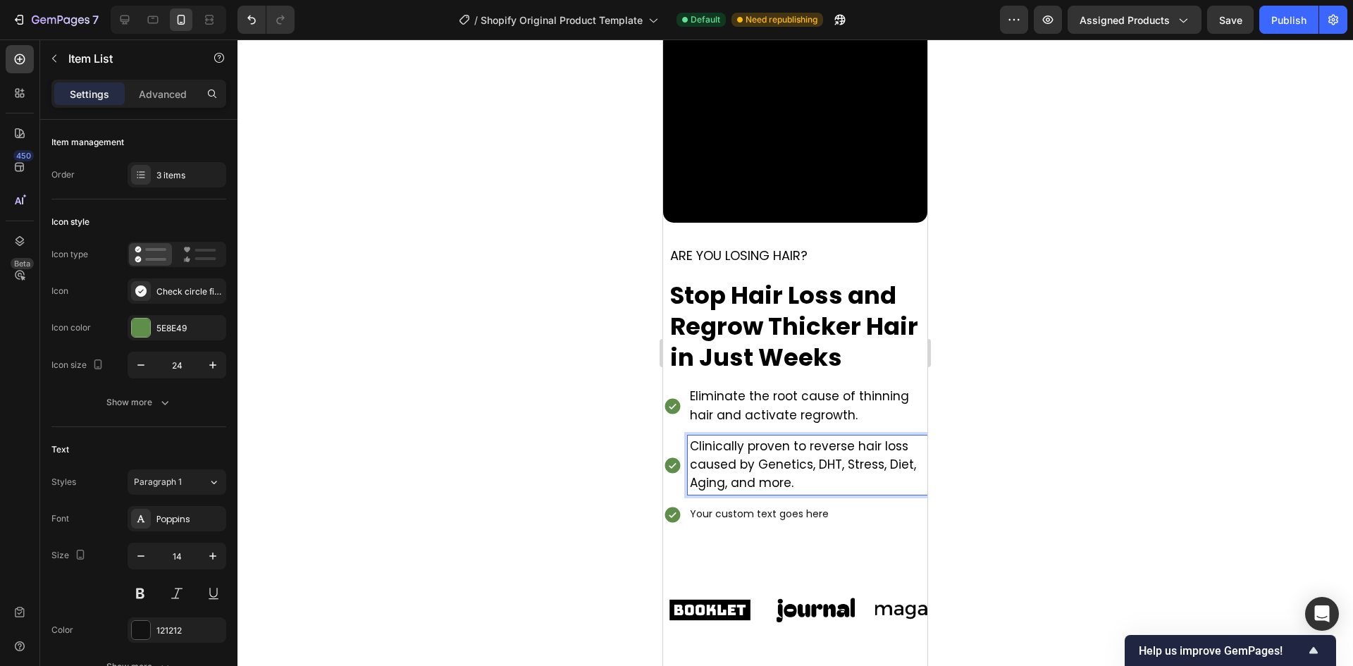
click at [784, 505] on p "Your custom text goes here" at bounding box center [807, 514] width 235 height 18
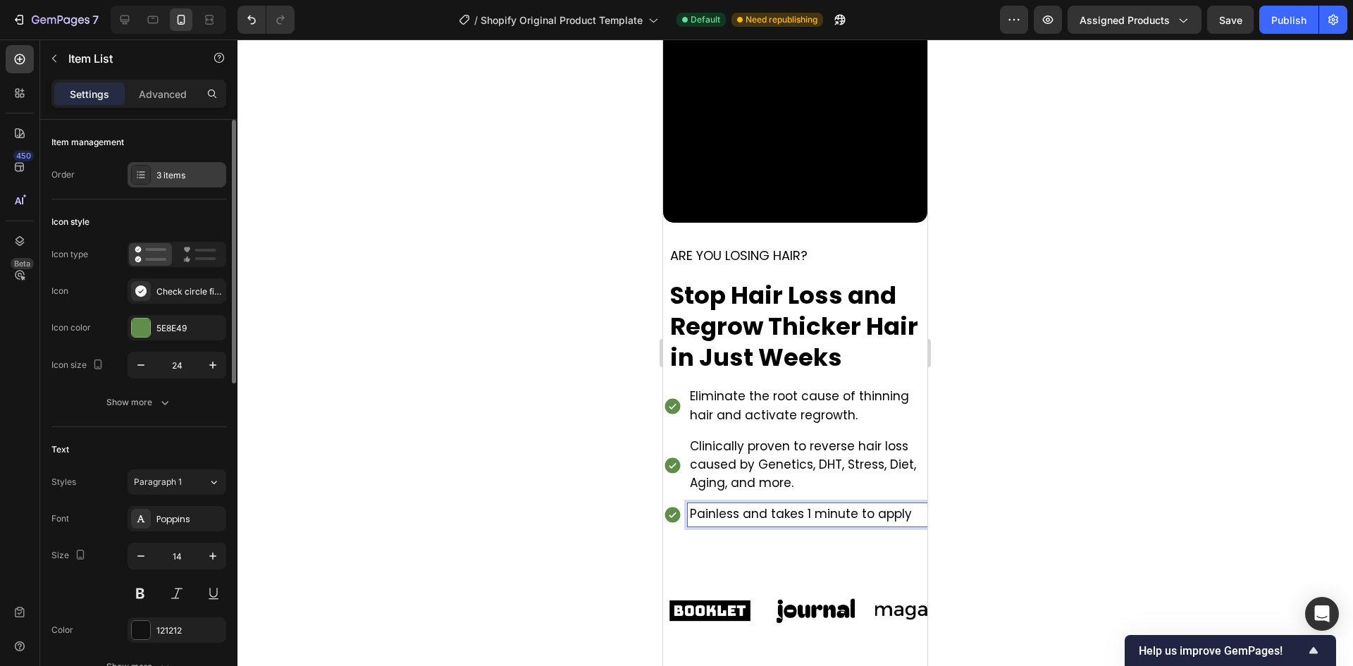
click at [177, 177] on div "3 items" at bounding box center [189, 175] width 66 height 13
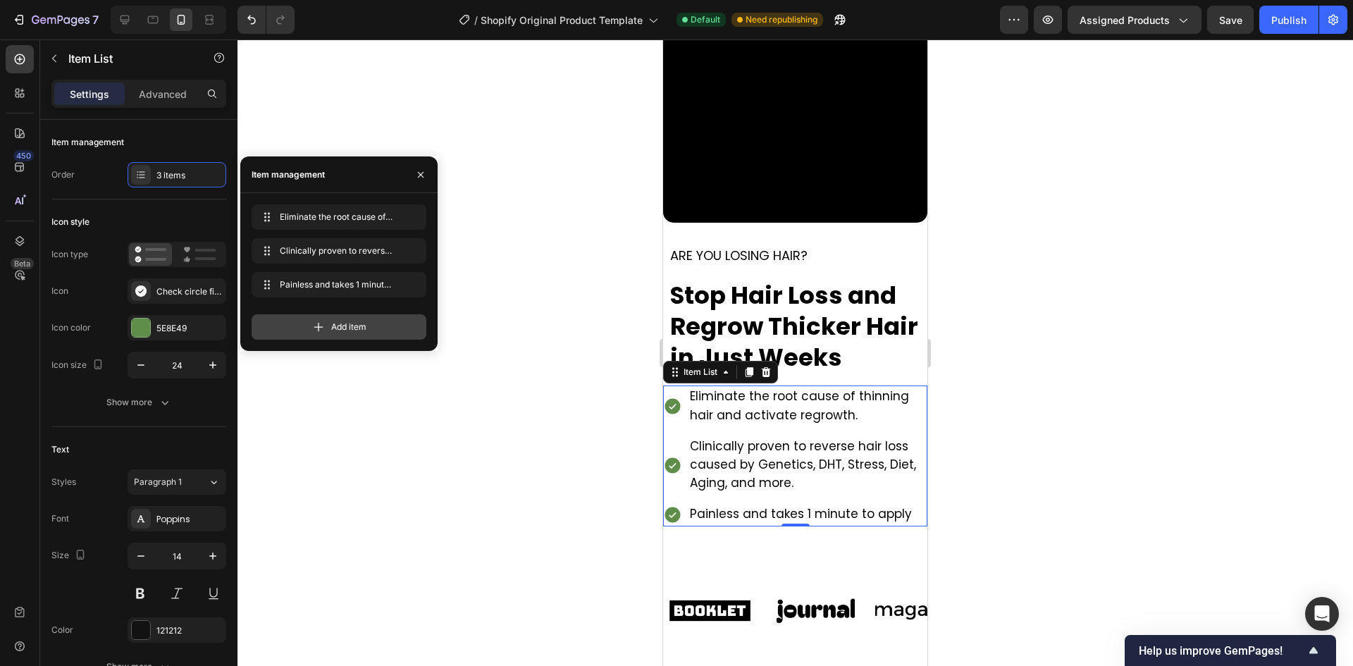
click at [324, 328] on icon at bounding box center [318, 327] width 14 height 14
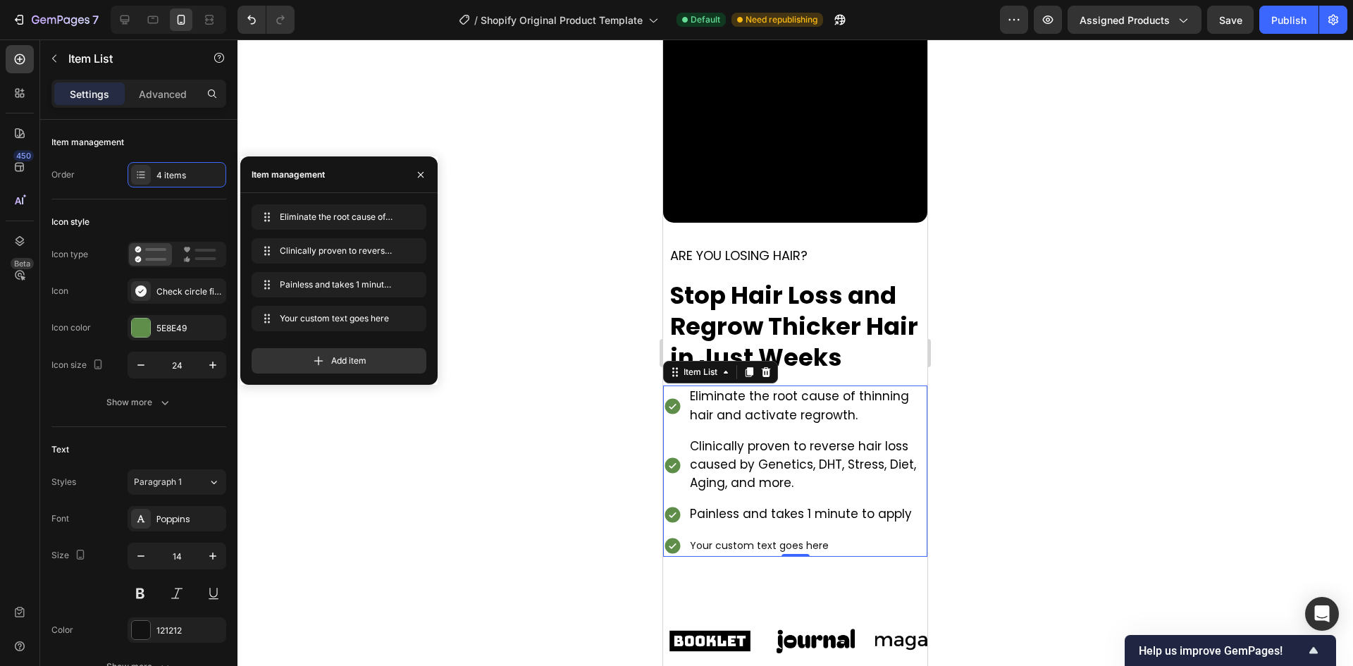
click at [729, 535] on div "Your custom text goes here" at bounding box center [808, 546] width 240 height 22
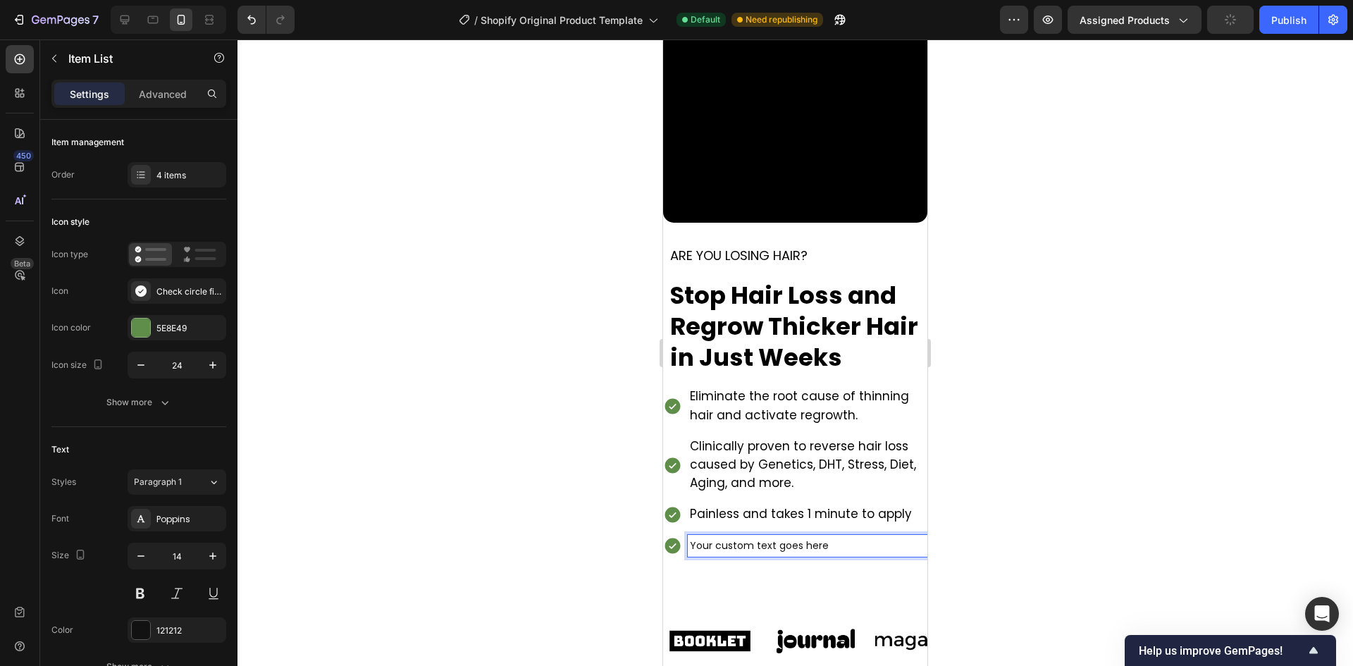
click at [838, 540] on p "Your custom text goes here" at bounding box center [807, 546] width 235 height 18
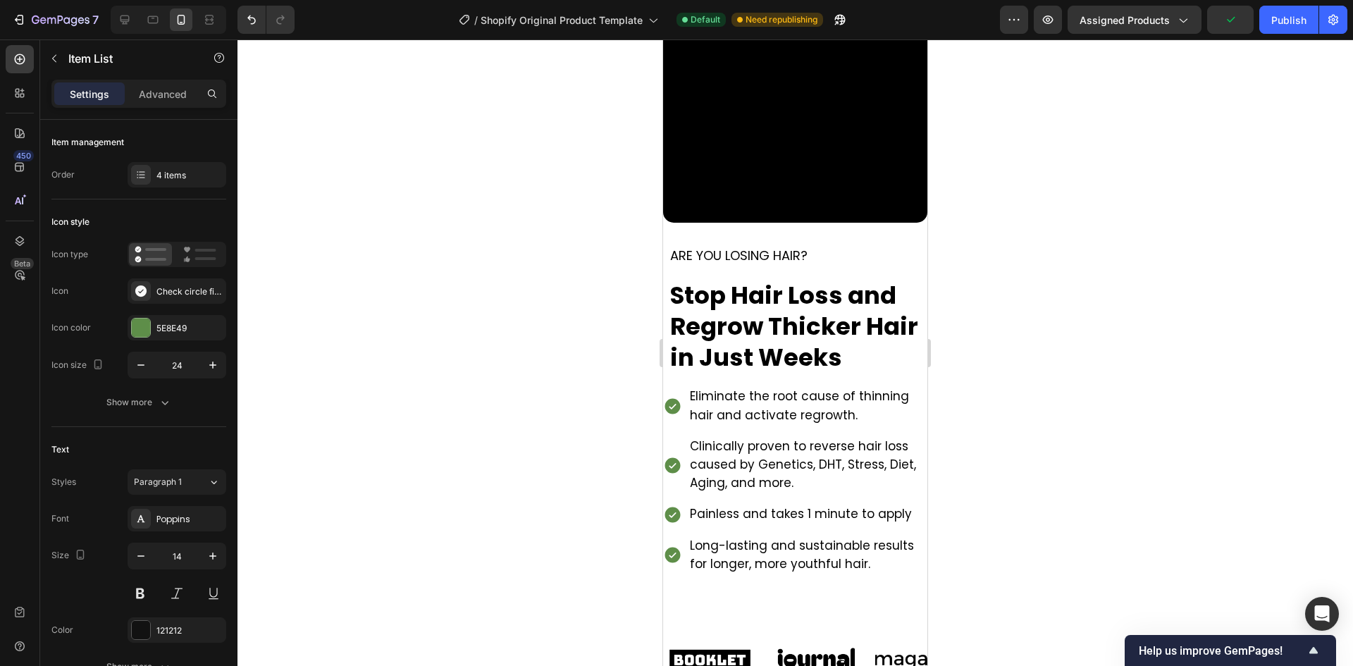
click at [1139, 492] on div at bounding box center [794, 352] width 1115 height 626
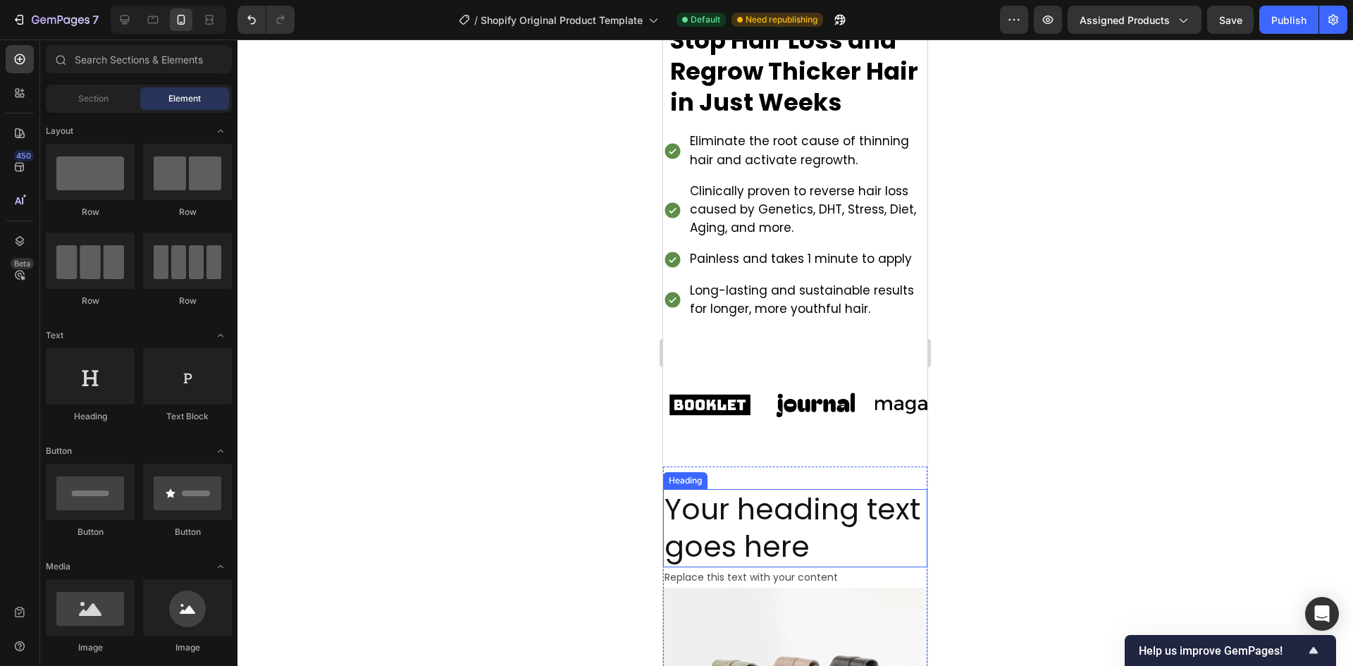
scroll to position [423, 0]
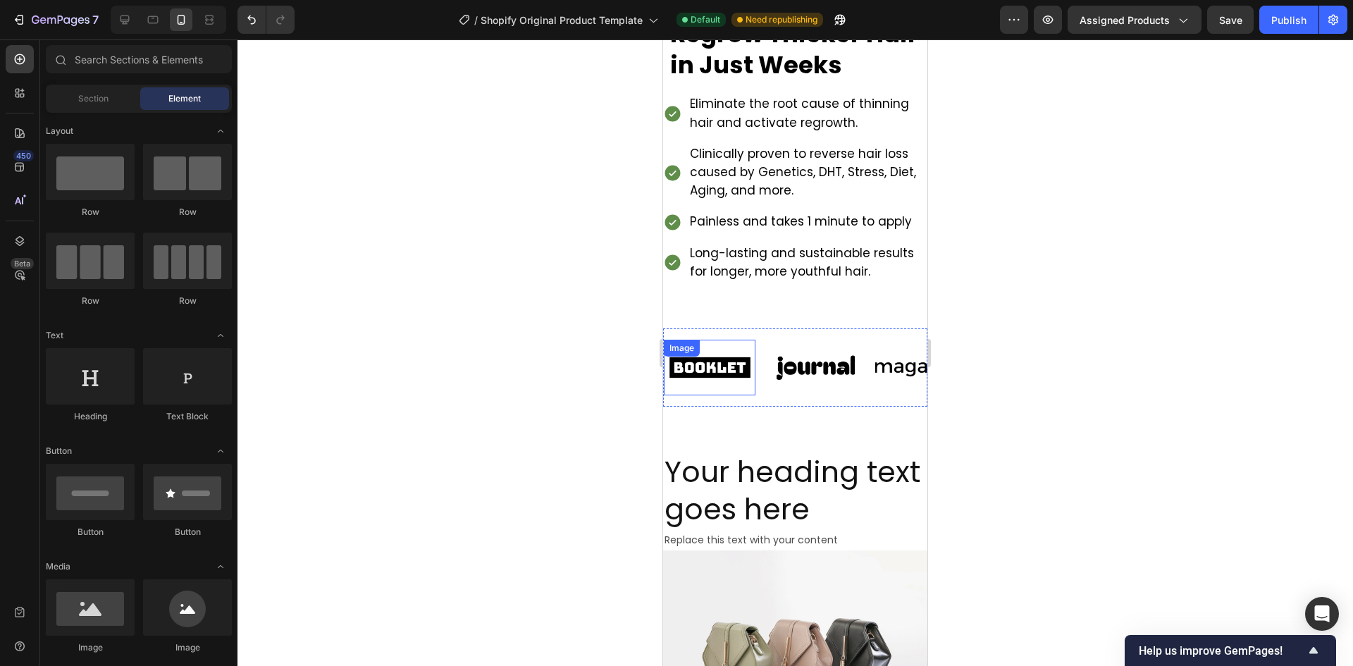
click at [718, 364] on div "Image" at bounding box center [710, 368] width 92 height 56
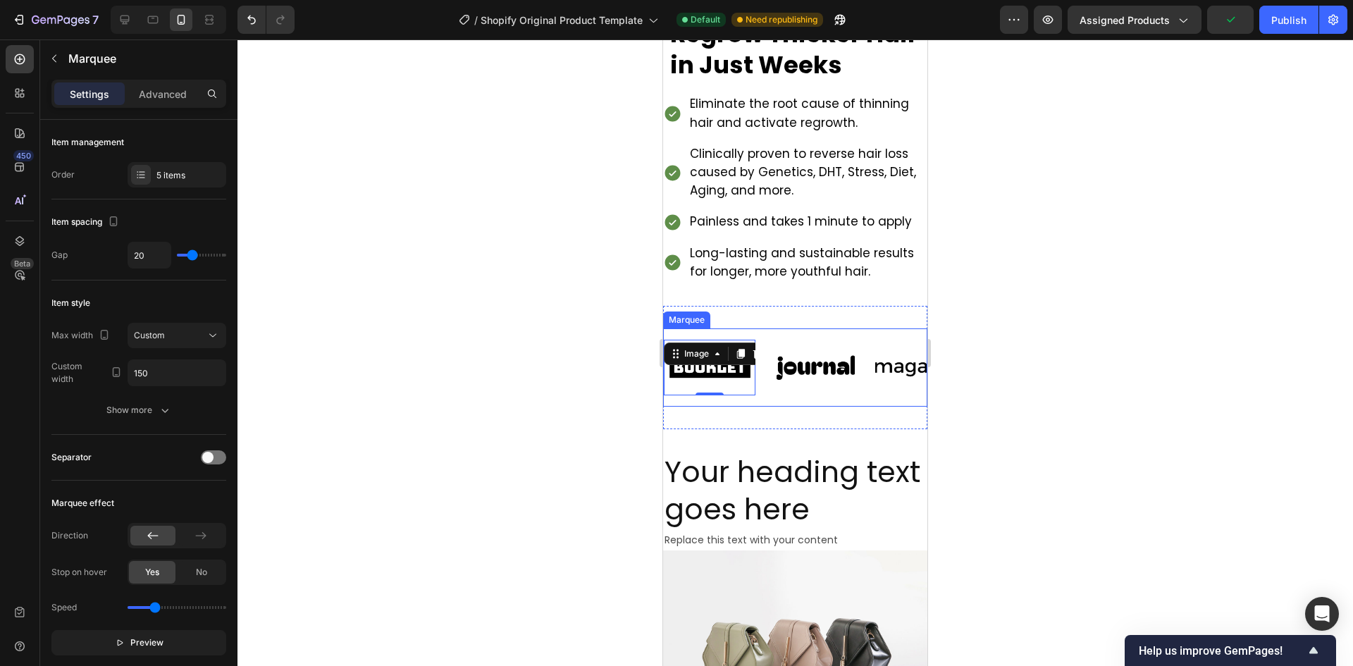
click at [776, 399] on div "Image 0 Image Image Image Image Image 0 Image Image Image Image Marquee" at bounding box center [795, 367] width 264 height 78
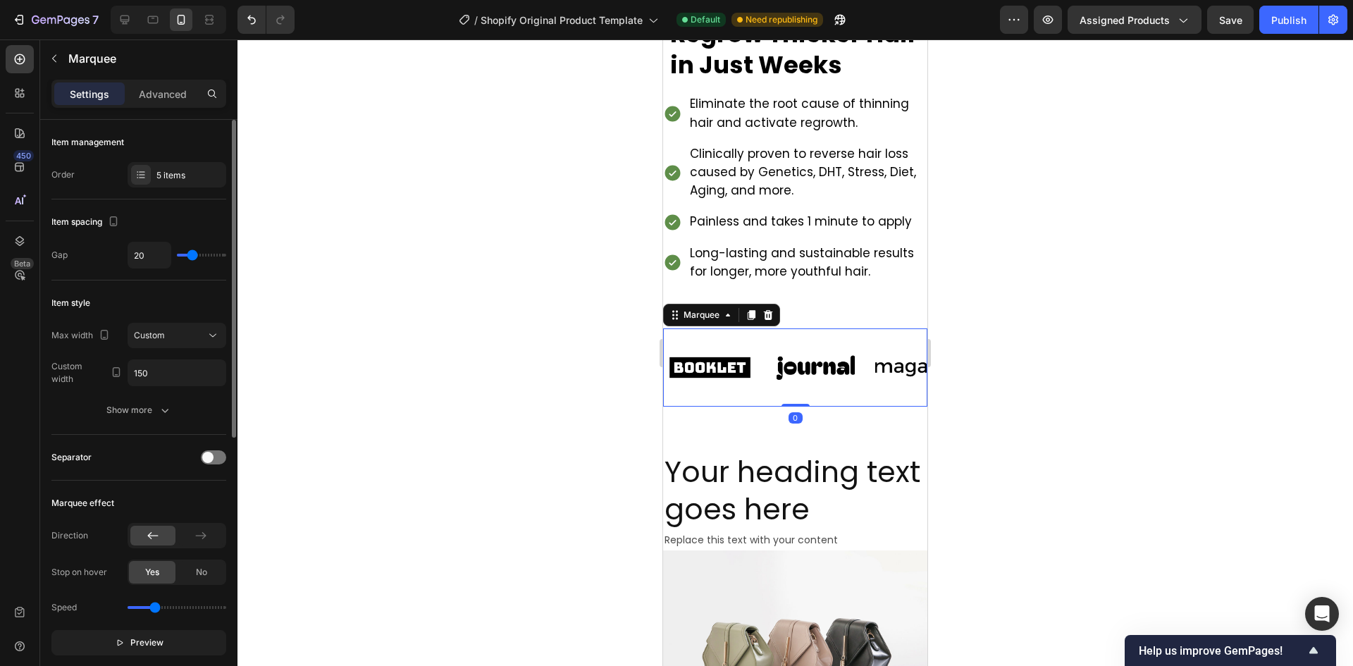
scroll to position [141, 0]
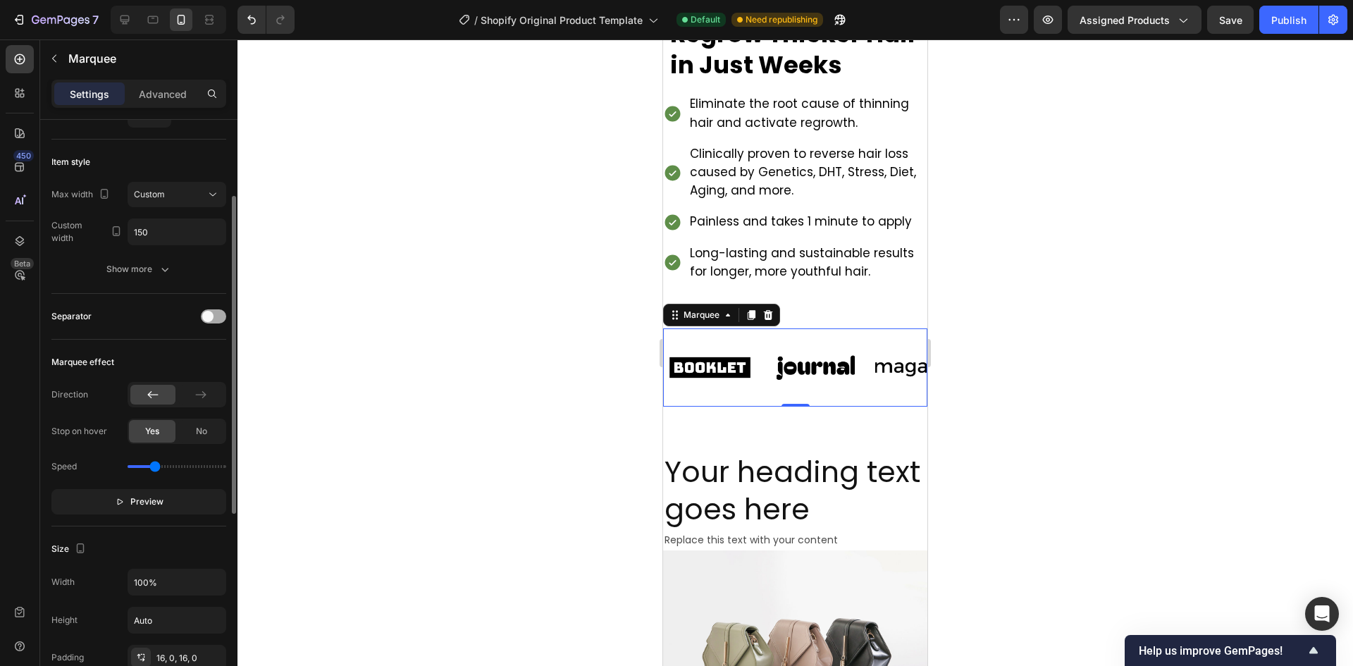
click at [211, 319] on span at bounding box center [207, 316] width 11 height 11
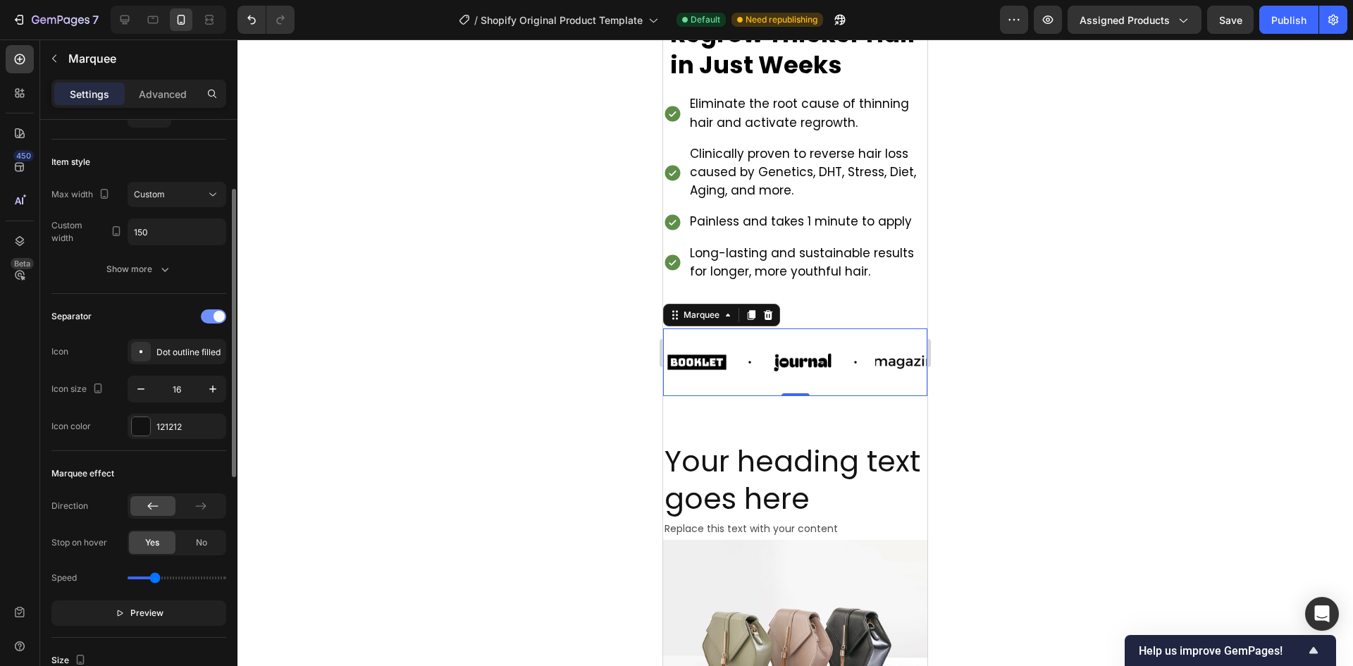
click at [211, 319] on div at bounding box center [213, 316] width 25 height 14
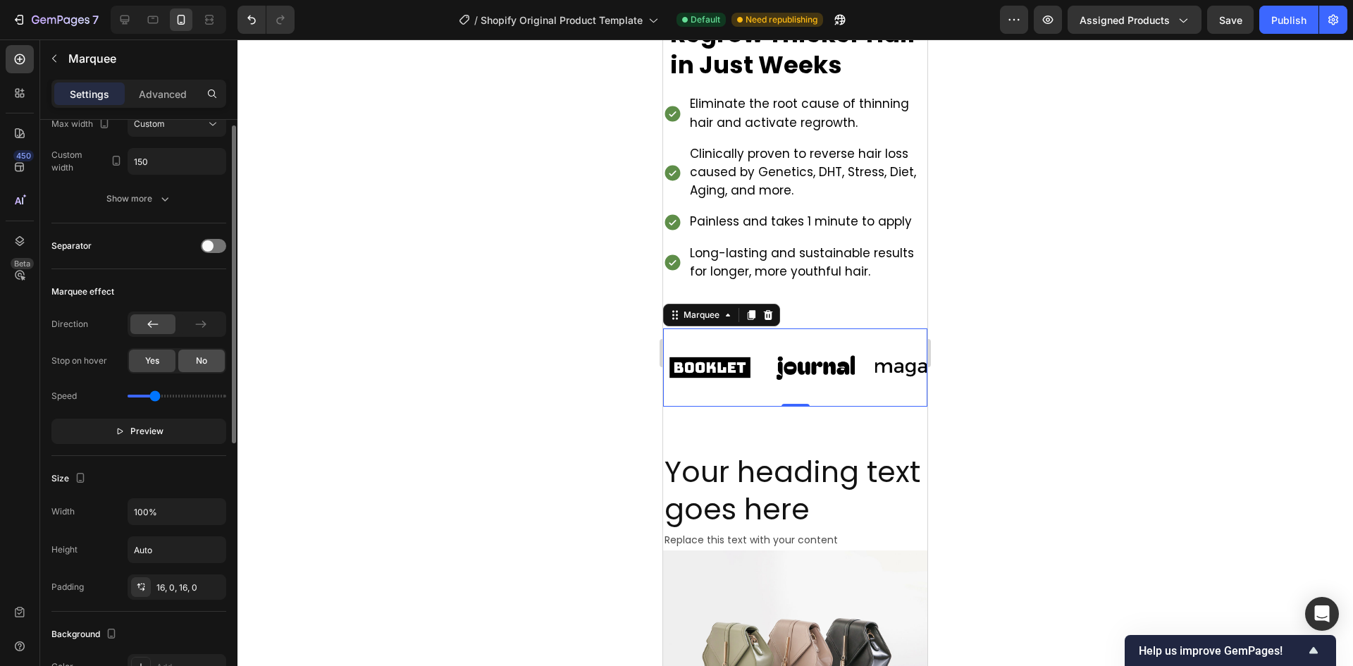
scroll to position [282, 0]
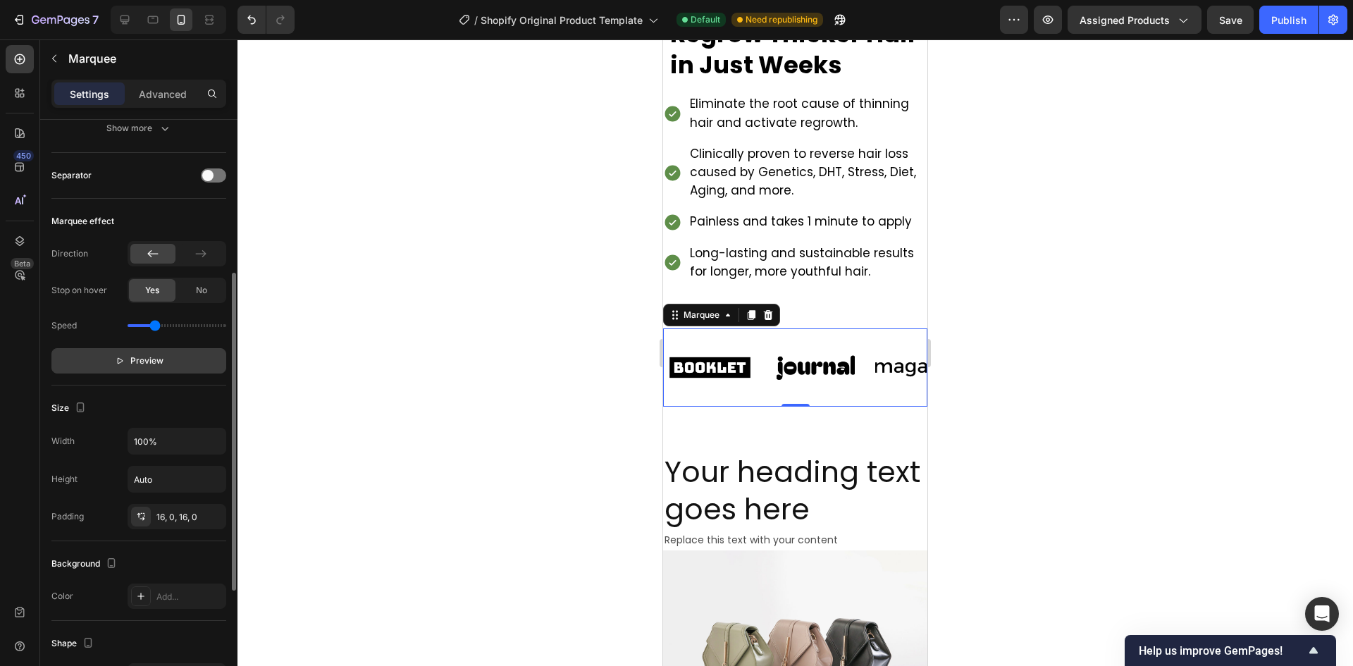
click at [178, 366] on button "Preview" at bounding box center [138, 360] width 175 height 25
click at [178, 366] on button "Pause" at bounding box center [138, 360] width 175 height 25
drag, startPoint x: 154, startPoint y: 323, endPoint x: 140, endPoint y: 331, distance: 15.8
type input "0.3"
click at [140, 327] on input "range" at bounding box center [177, 325] width 99 height 3
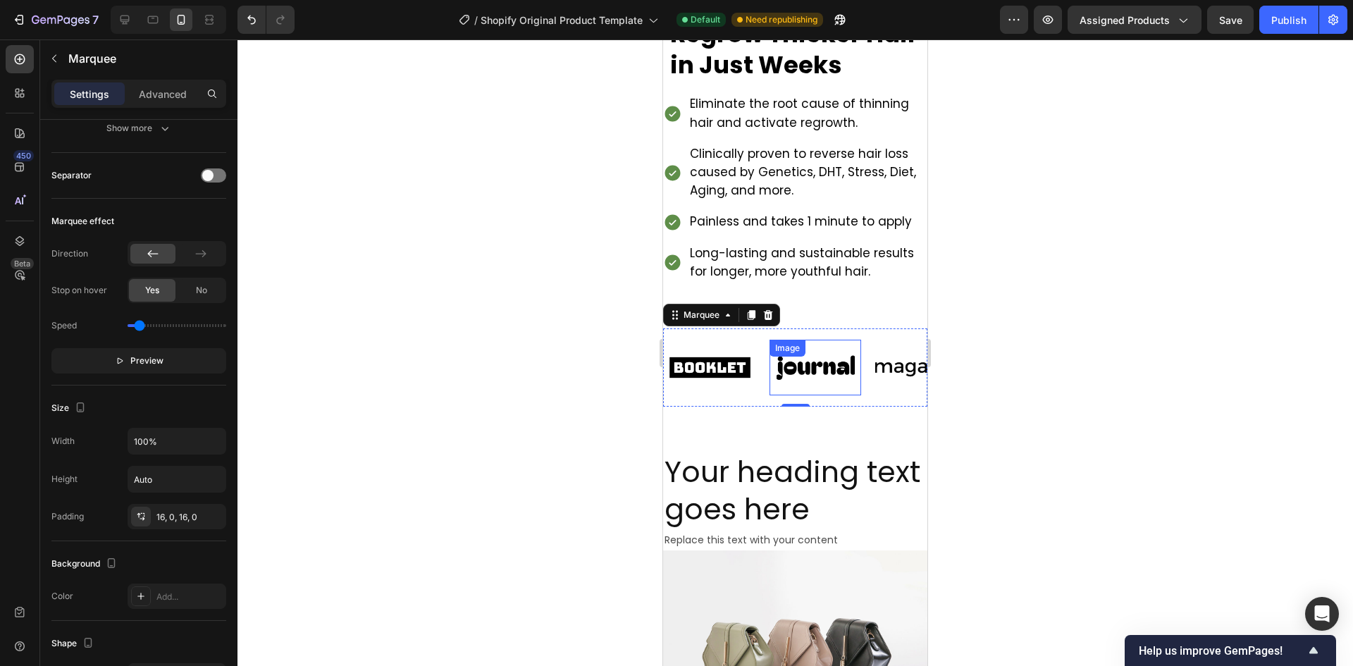
click at [757, 363] on div "Image" at bounding box center [803, 368] width 92 height 56
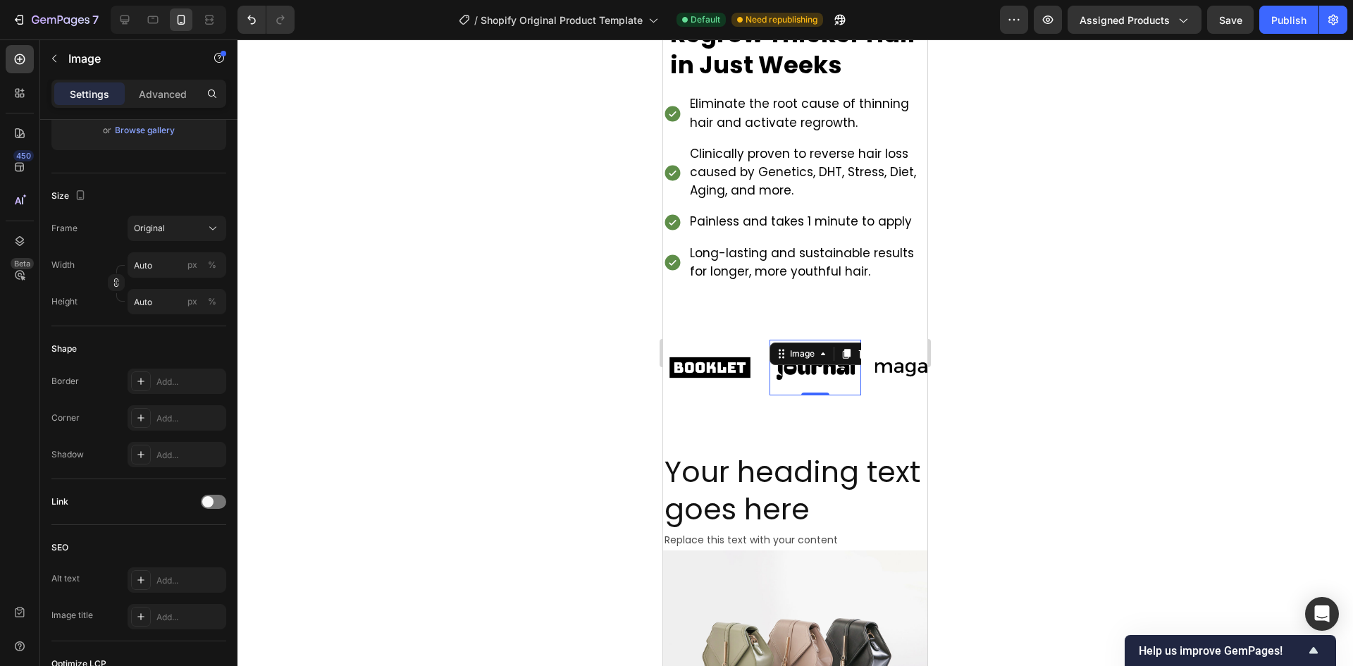
scroll to position [0, 0]
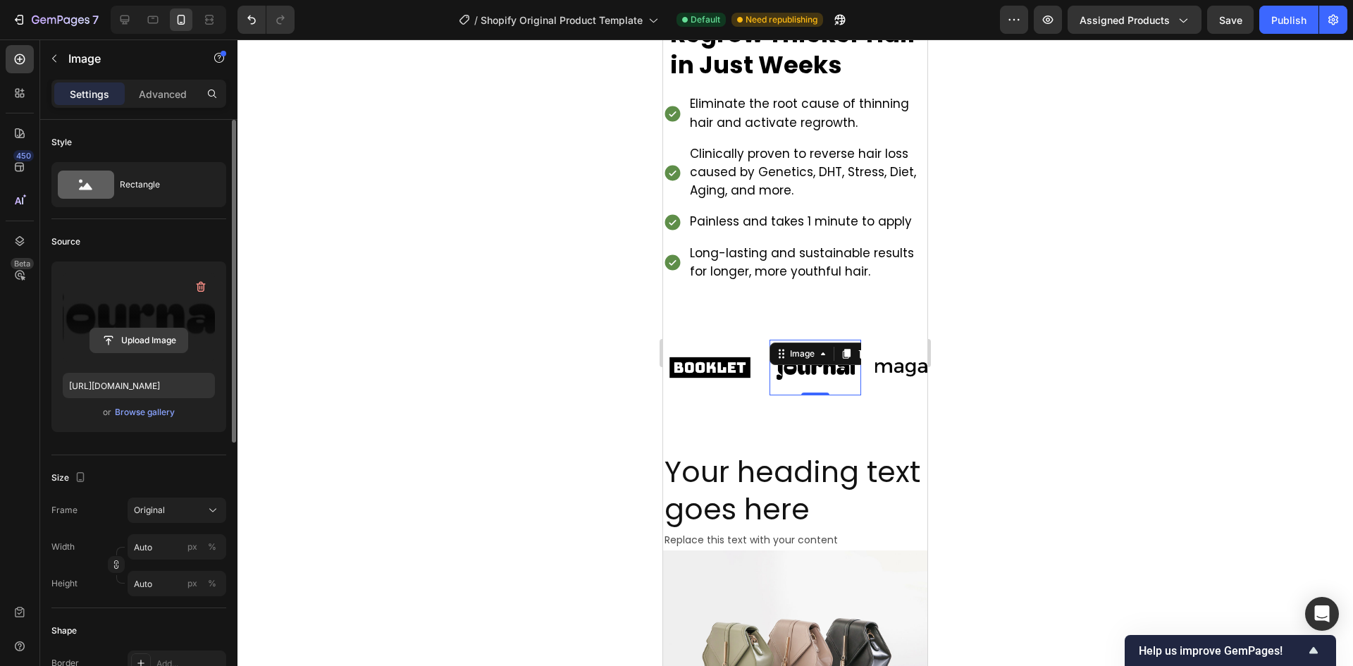
click at [155, 348] on input "file" at bounding box center [138, 340] width 97 height 24
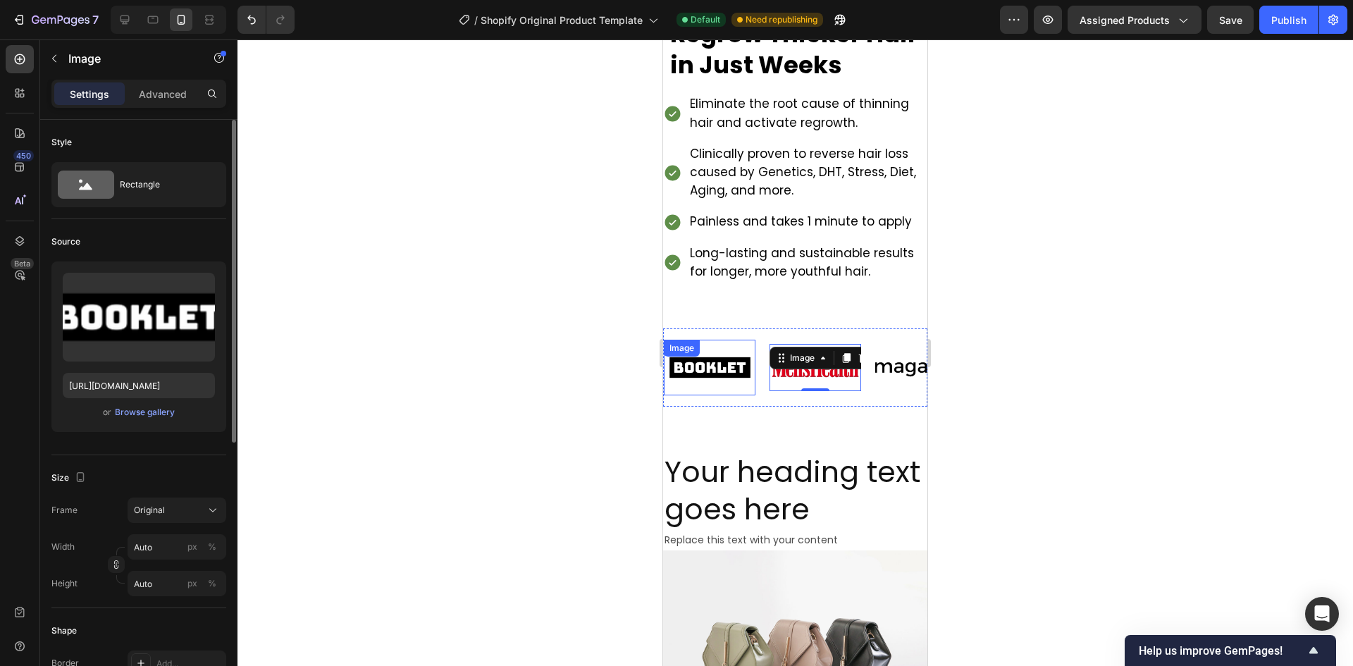
click at [700, 369] on img at bounding box center [708, 367] width 92 height 39
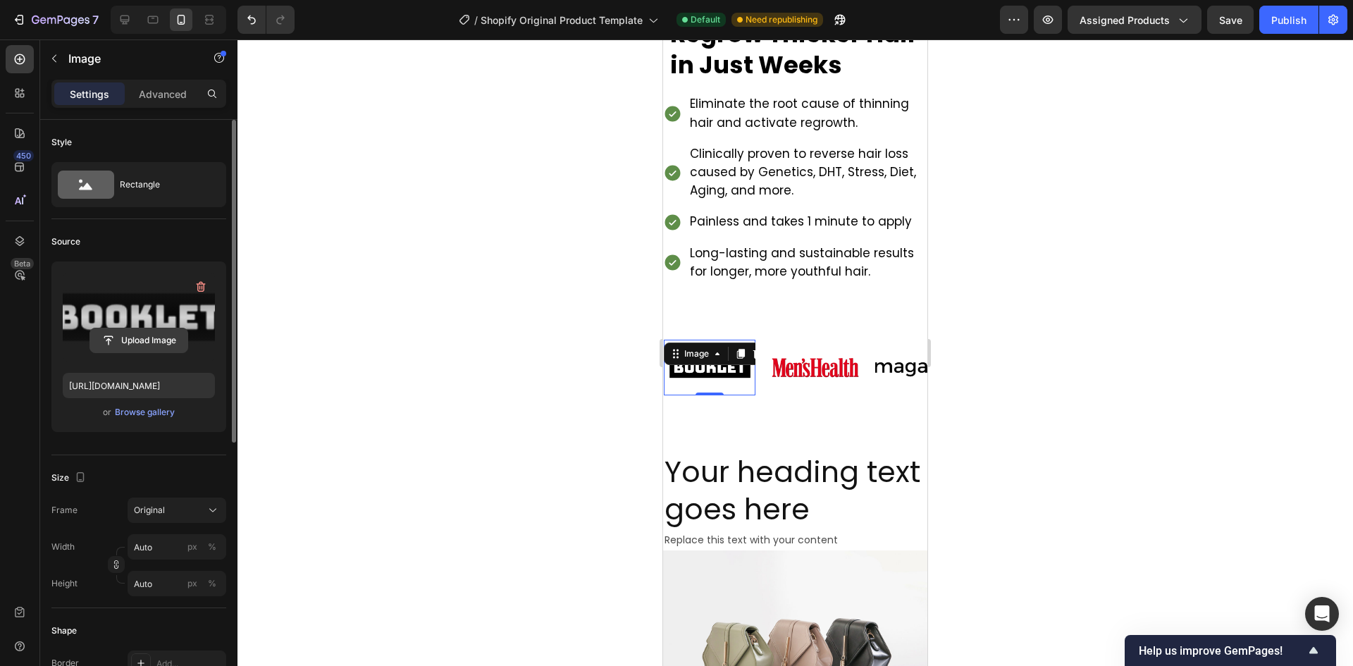
click at [128, 333] on input "file" at bounding box center [138, 340] width 97 height 24
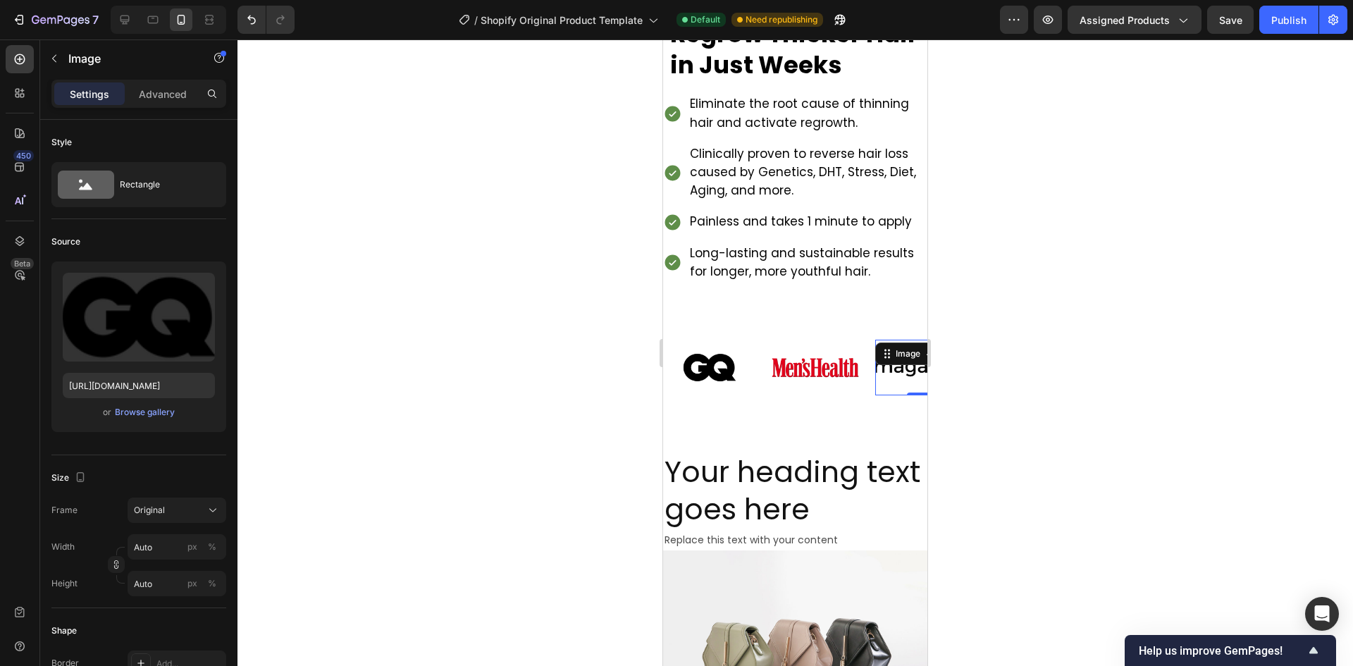
click at [891, 368] on img at bounding box center [916, 367] width 92 height 39
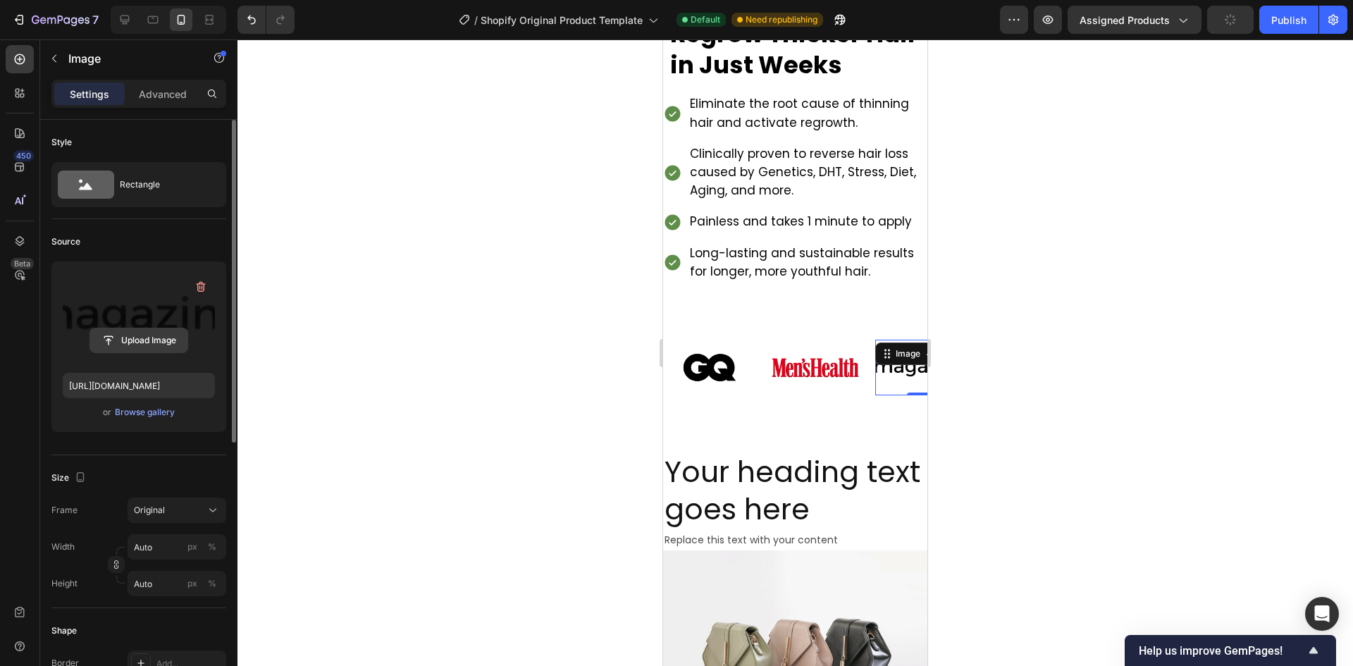
click at [142, 347] on input "file" at bounding box center [138, 340] width 97 height 24
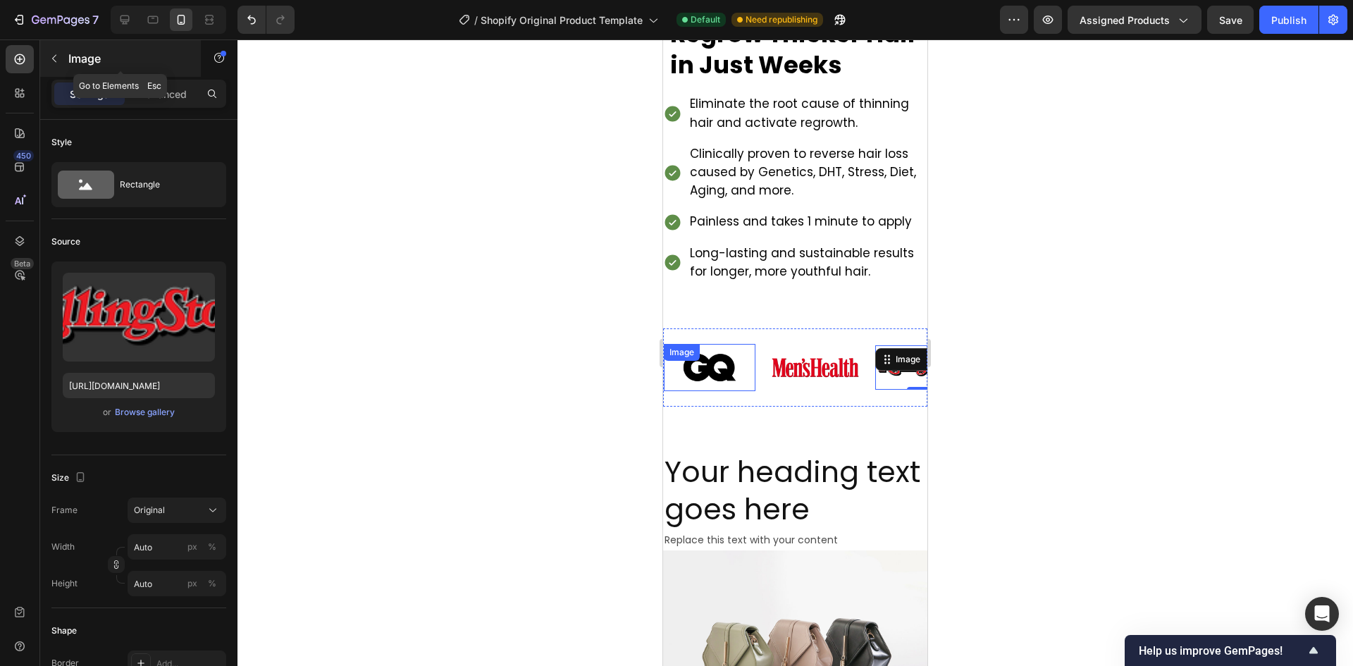
click at [52, 55] on icon "button" at bounding box center [54, 58] width 11 height 11
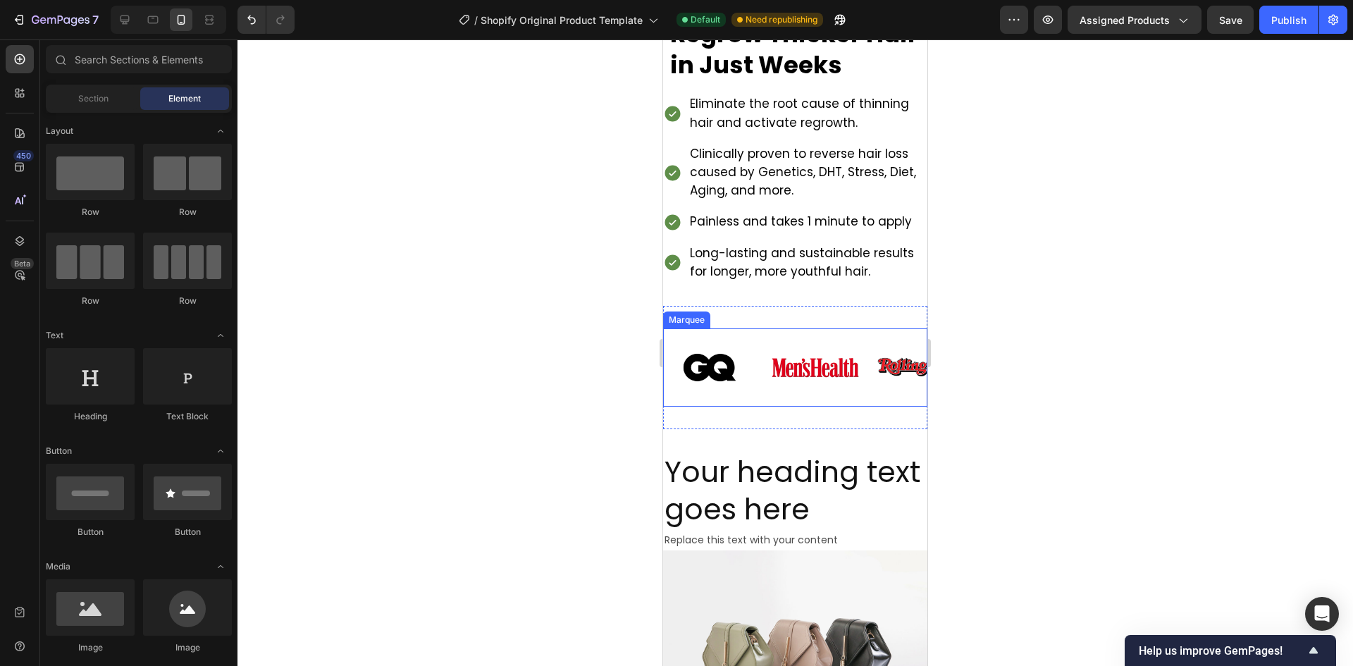
click at [759, 334] on div "Image Image Image Image Image Image Image Image Image Image Marquee" at bounding box center [795, 367] width 264 height 78
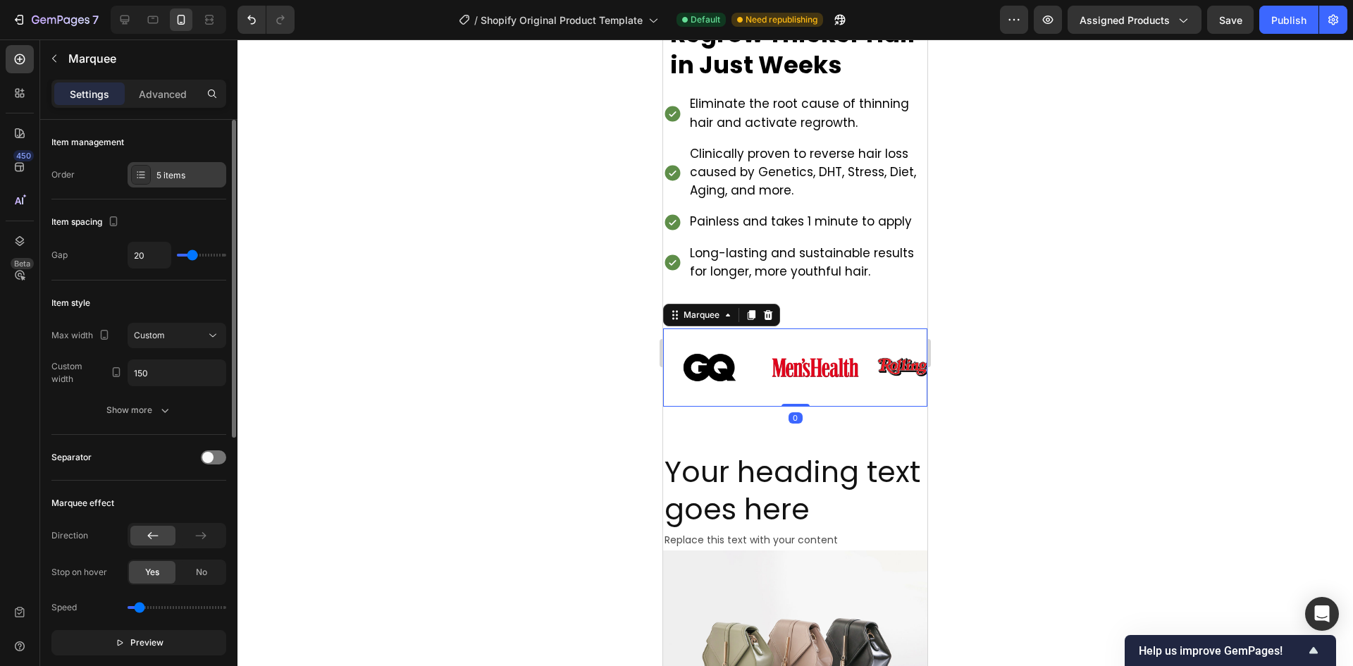
click at [173, 177] on div "5 items" at bounding box center [189, 175] width 66 height 13
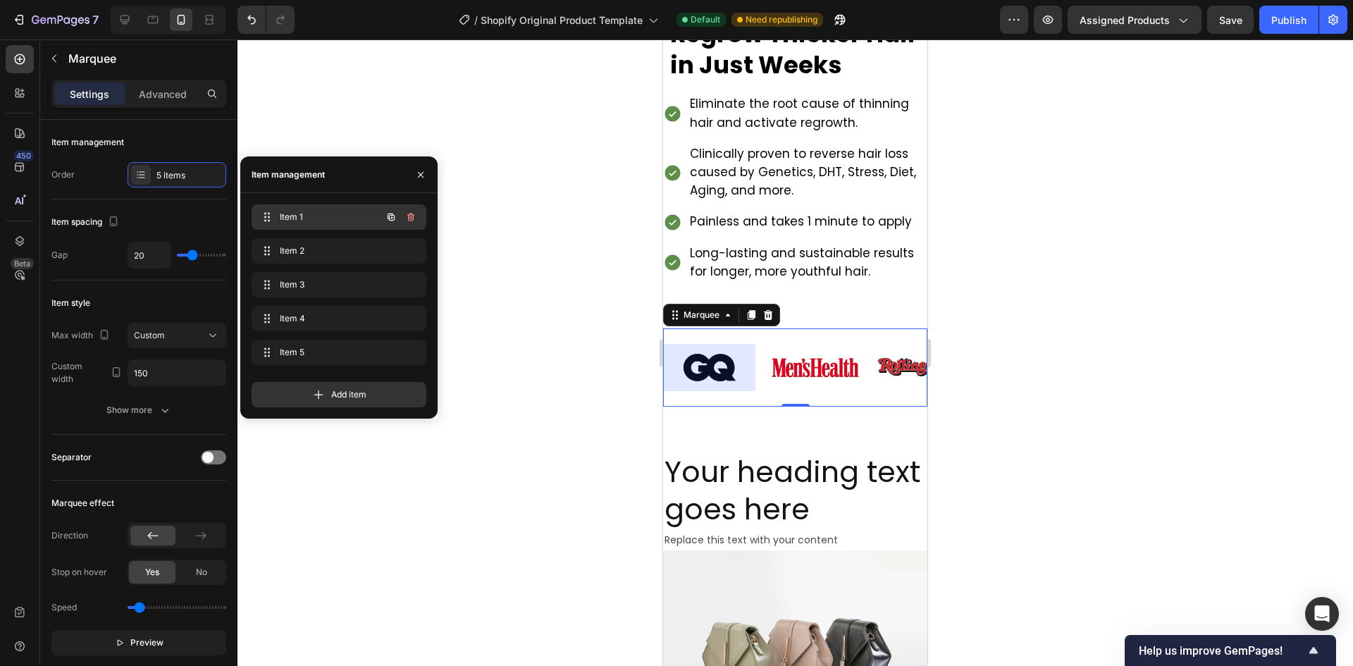
click at [320, 218] on span "Item 1" at bounding box center [320, 217] width 80 height 13
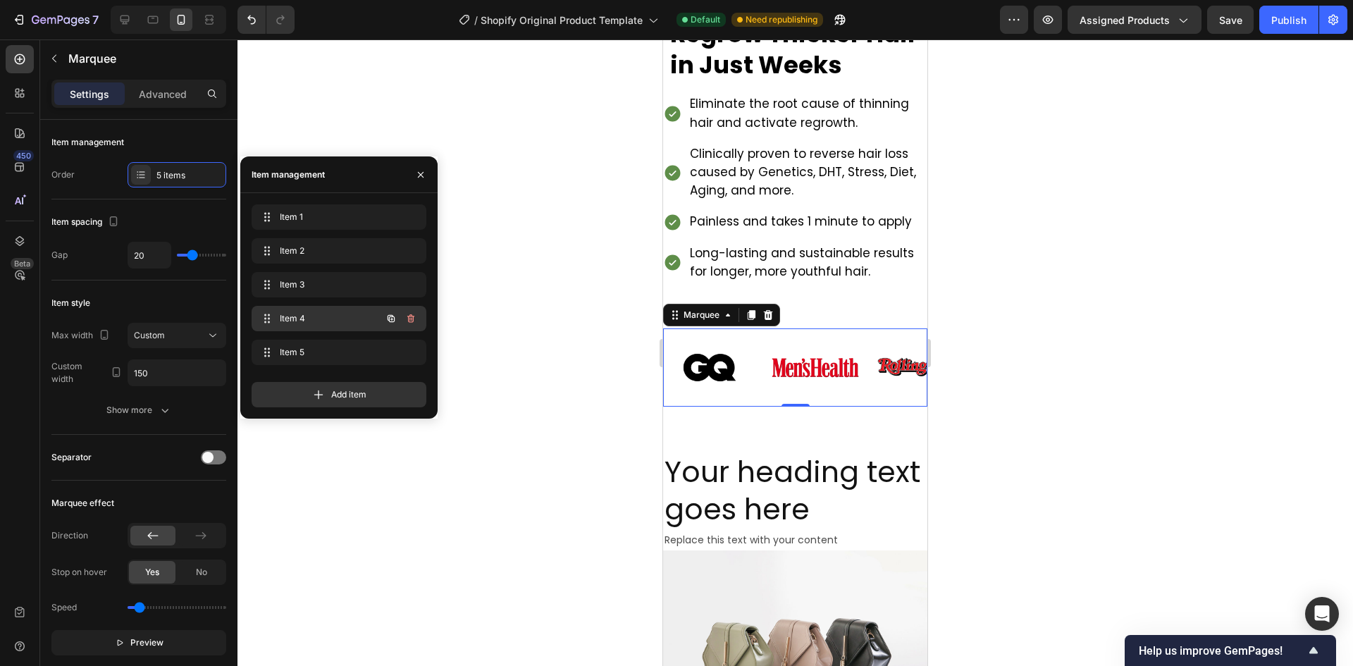
click at [321, 318] on span "Item 4" at bounding box center [320, 318] width 80 height 13
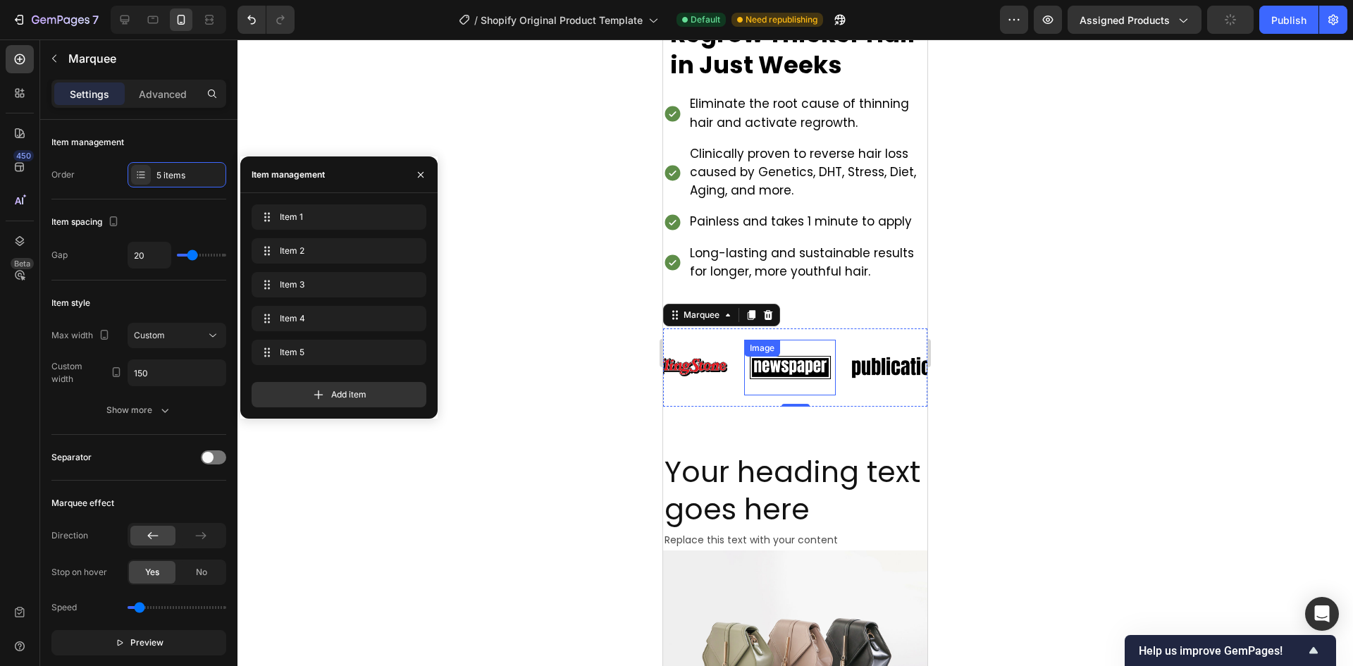
click at [793, 376] on img at bounding box center [789, 367] width 92 height 39
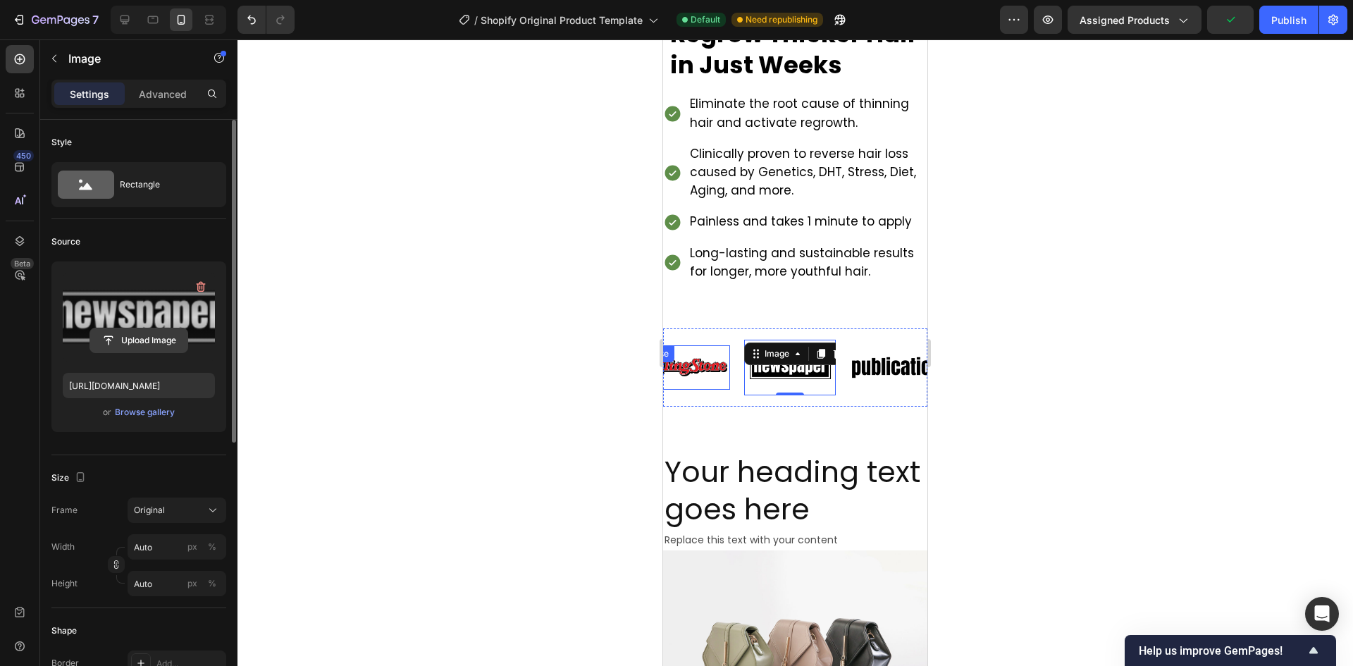
click at [142, 343] on input "file" at bounding box center [138, 340] width 97 height 24
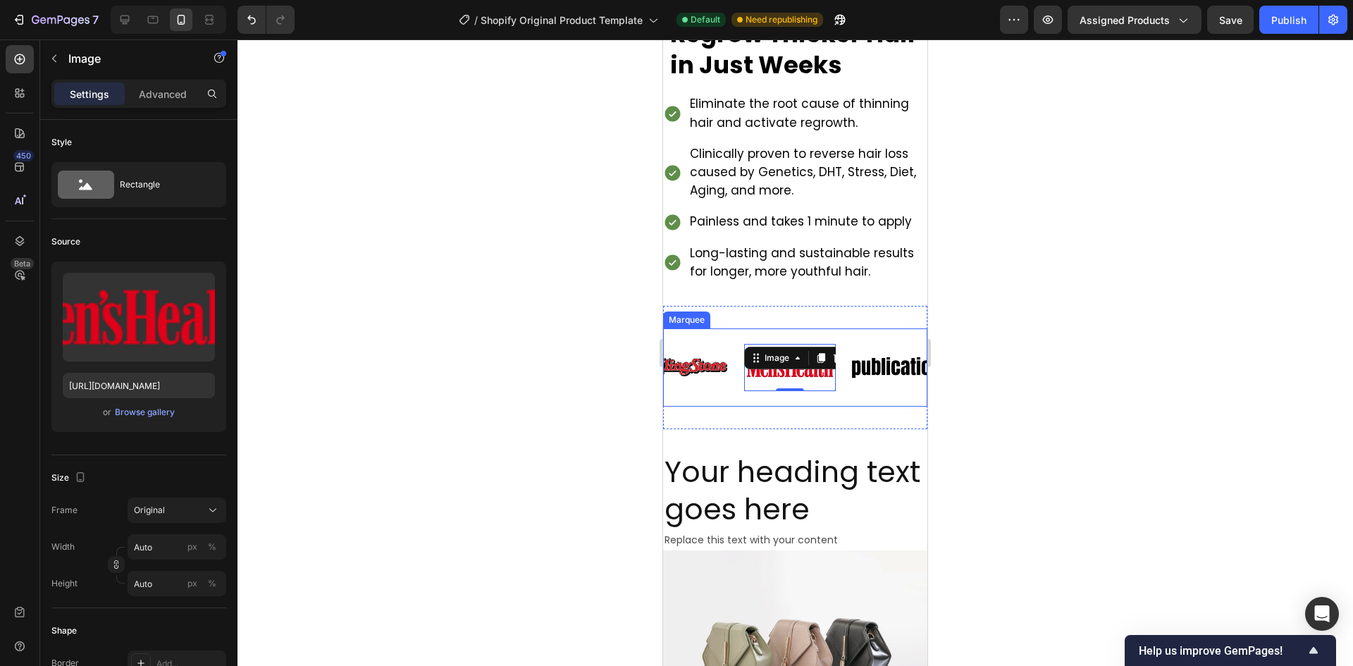
click at [693, 341] on div "Image Image Image Image 0 Image" at bounding box center [688, 368] width 528 height 56
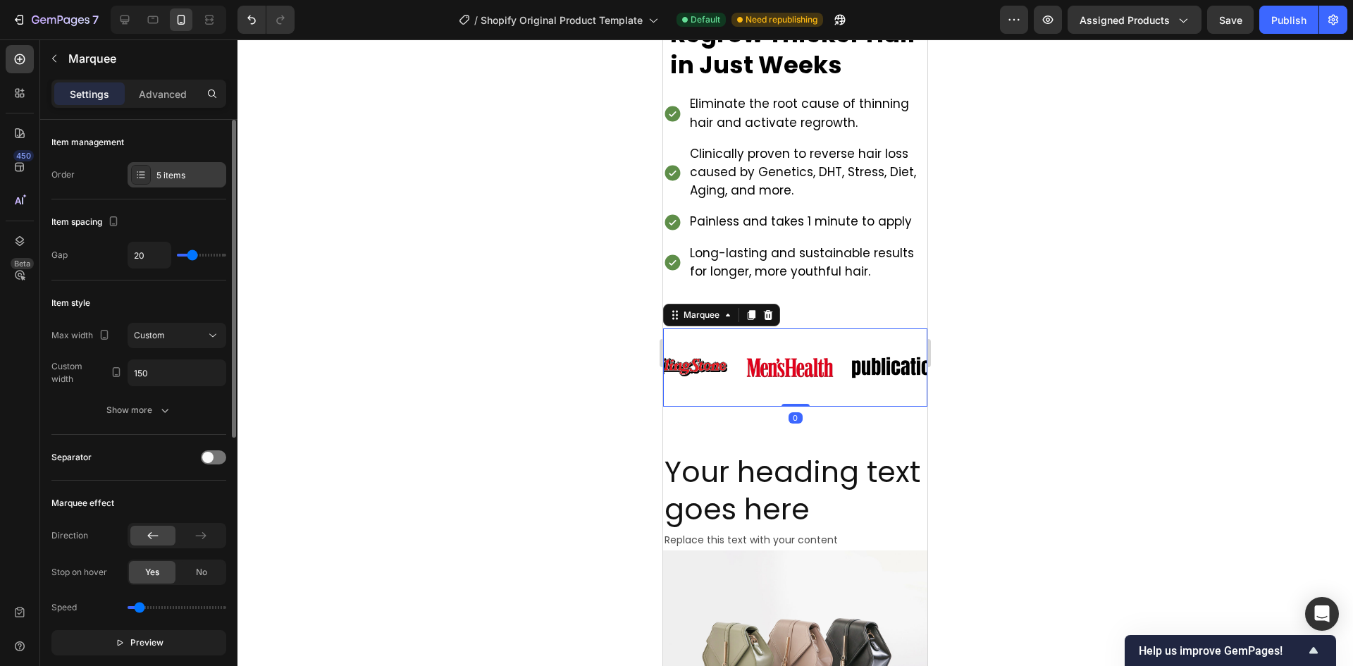
click at [204, 176] on div "5 items" at bounding box center [189, 175] width 66 height 13
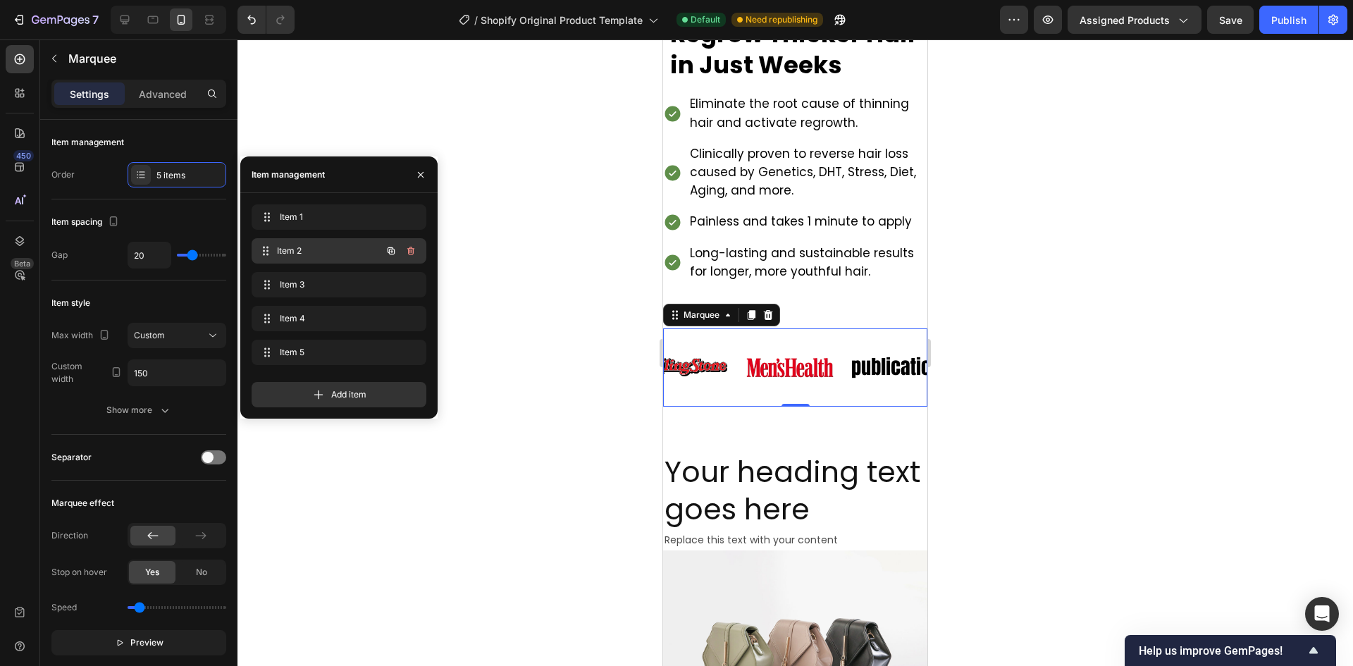
click at [311, 240] on div "Item 2 Item 2" at bounding box center [339, 250] width 175 height 25
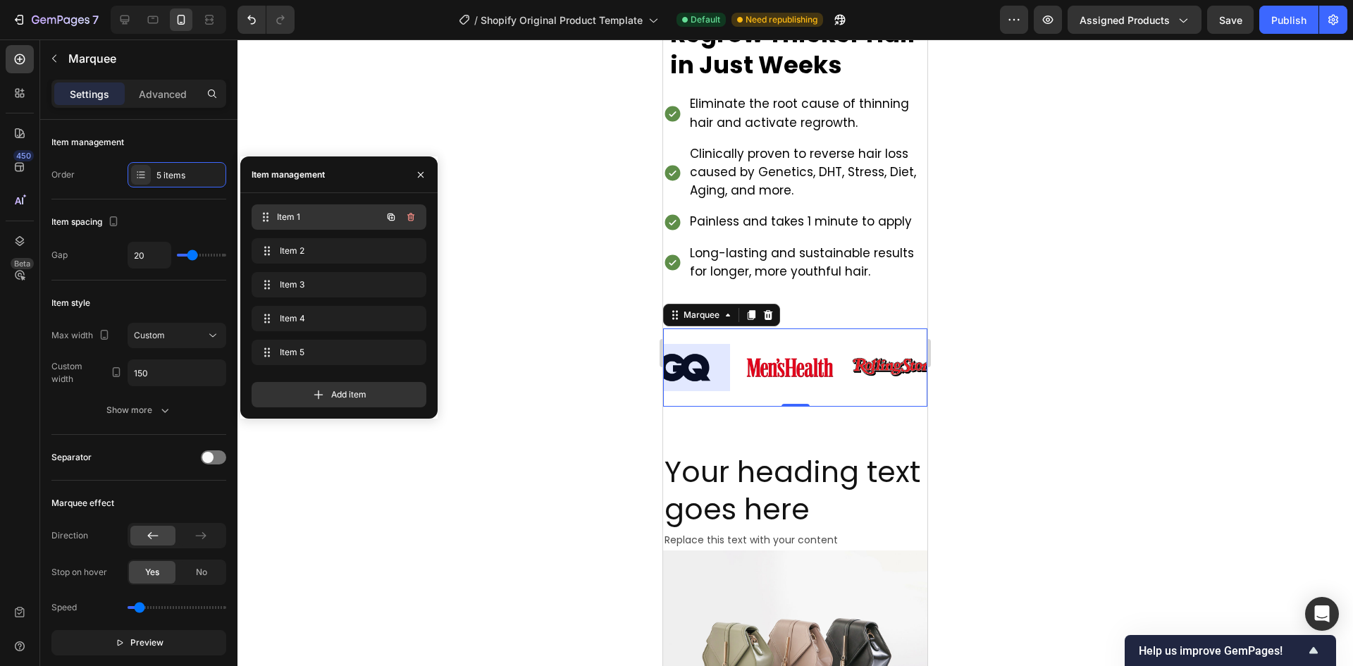
click at [320, 216] on span "Item 1" at bounding box center [329, 217] width 104 height 13
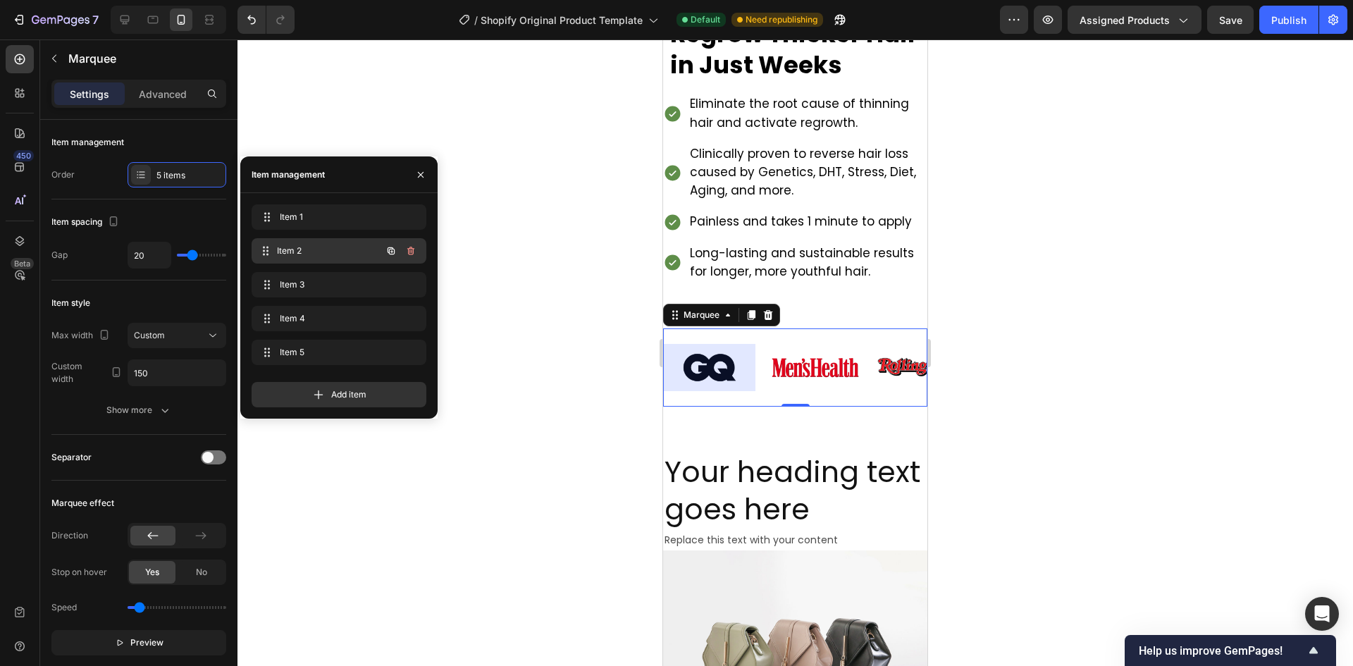
click at [321, 240] on div "Item 2 Item 2" at bounding box center [339, 250] width 175 height 25
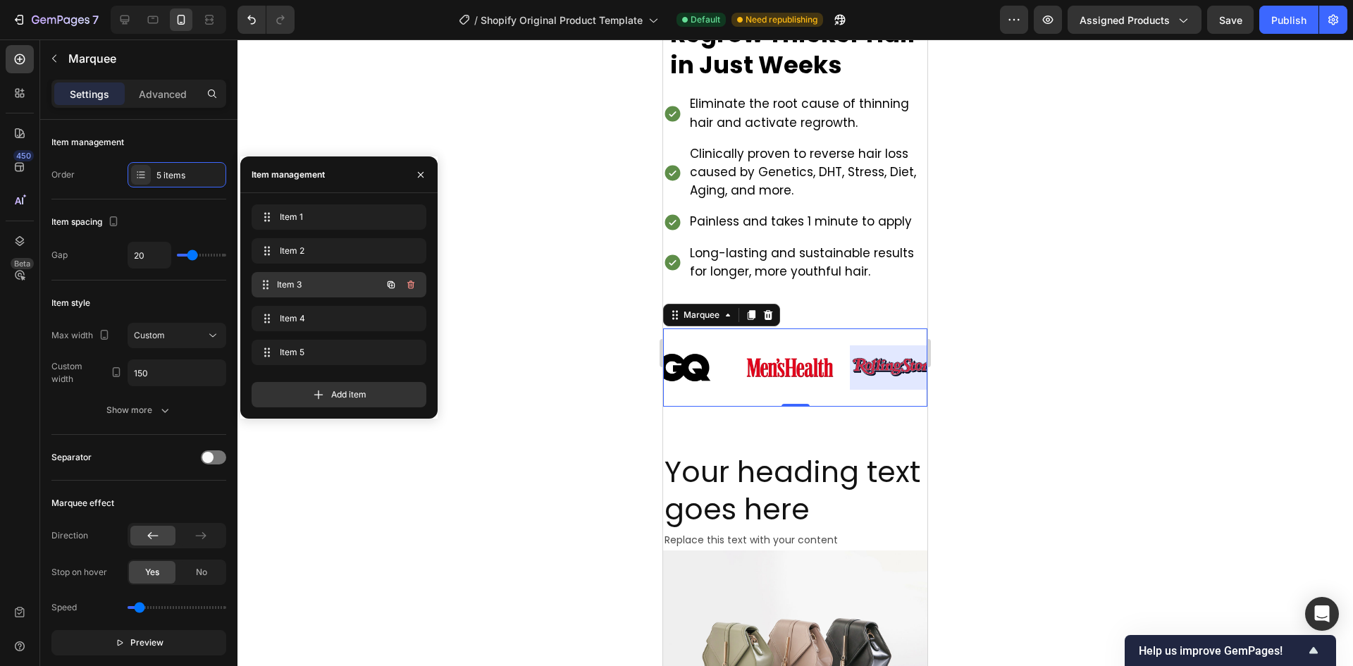
click at [319, 282] on span "Item 3" at bounding box center [329, 284] width 104 height 13
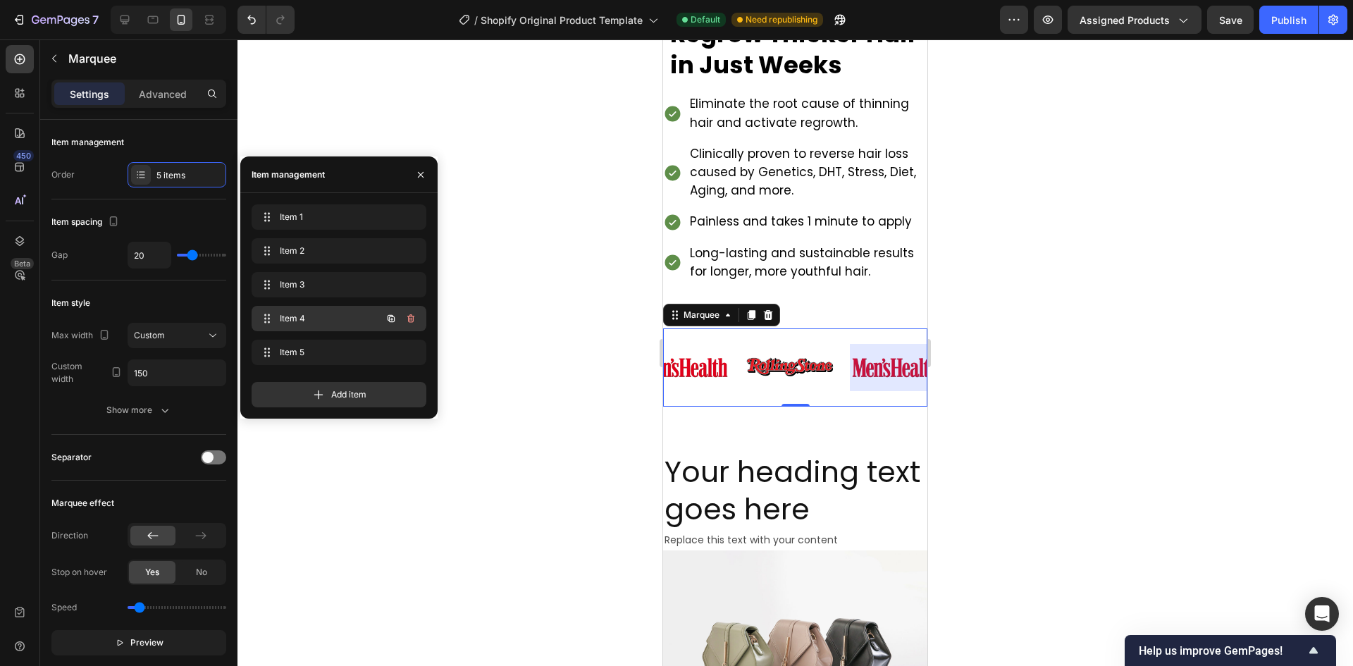
click at [318, 309] on div "Item 4 Item 4" at bounding box center [319, 319] width 124 height 20
click at [788, 361] on div "Image" at bounding box center [784, 367] width 92 height 47
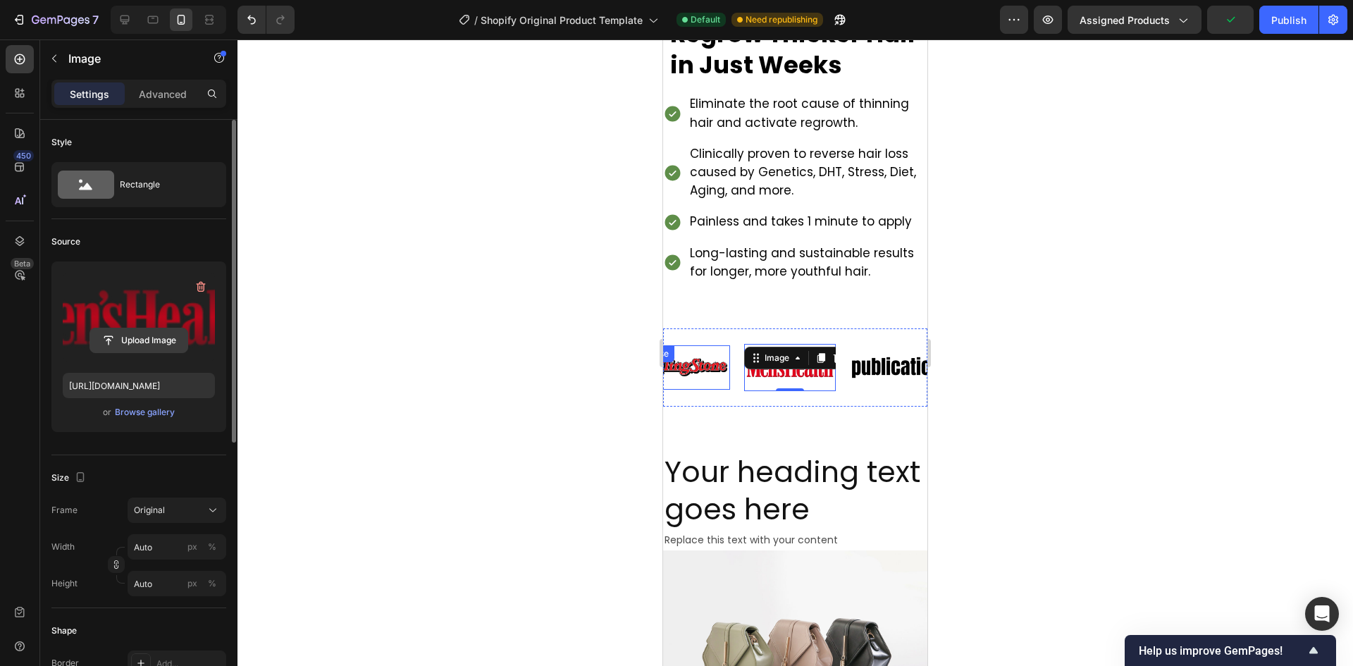
click at [140, 336] on input "file" at bounding box center [138, 340] width 97 height 24
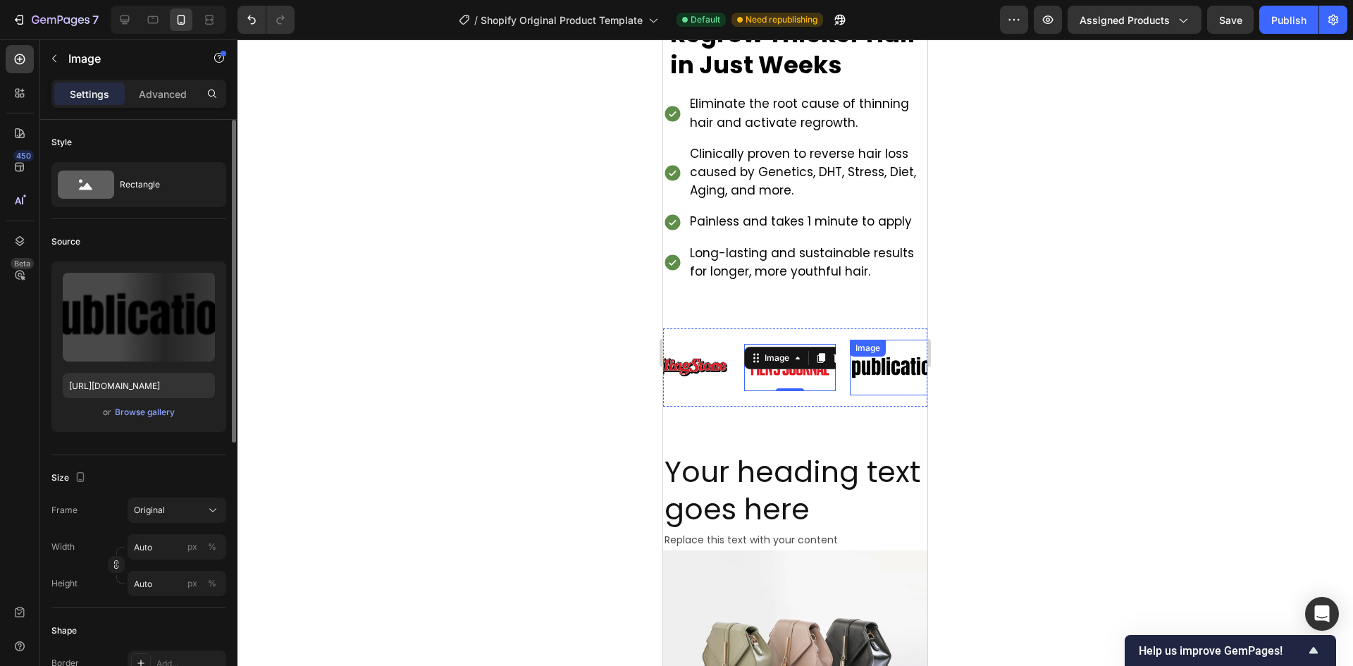
click at [872, 370] on img at bounding box center [891, 367] width 92 height 39
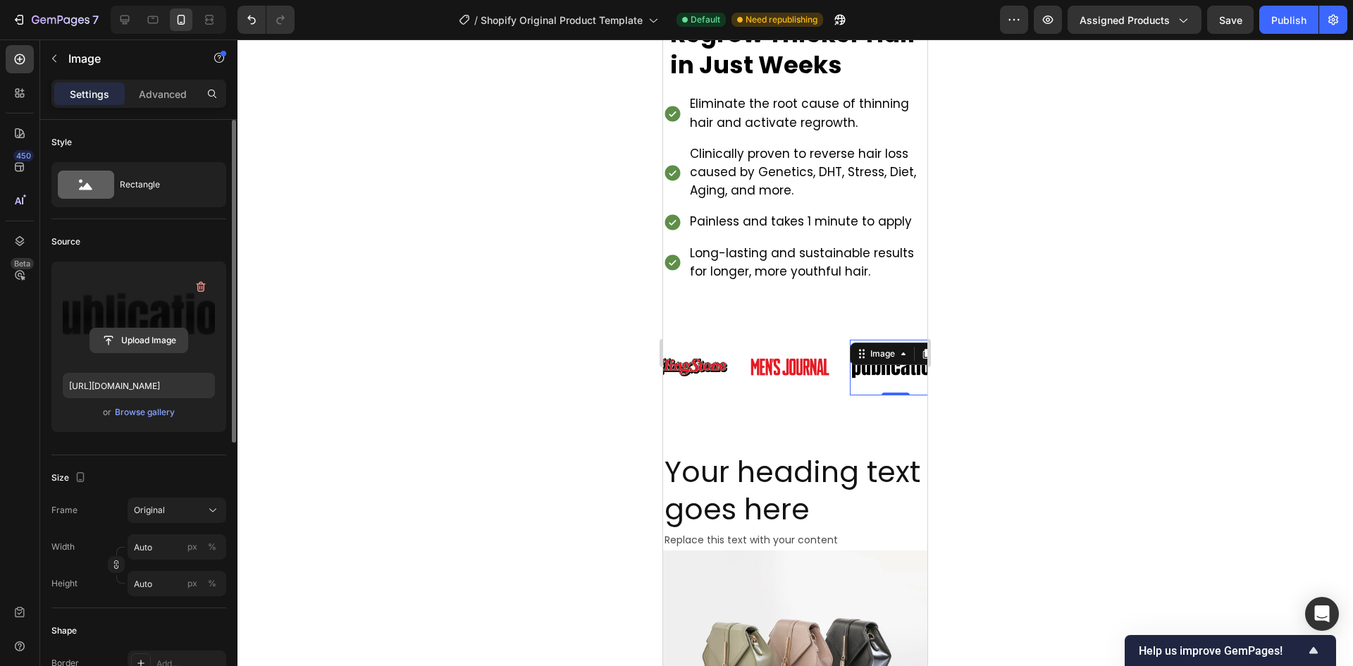
click at [163, 337] on input "file" at bounding box center [138, 340] width 97 height 24
click at [201, 287] on icon "button" at bounding box center [201, 287] width 1 height 4
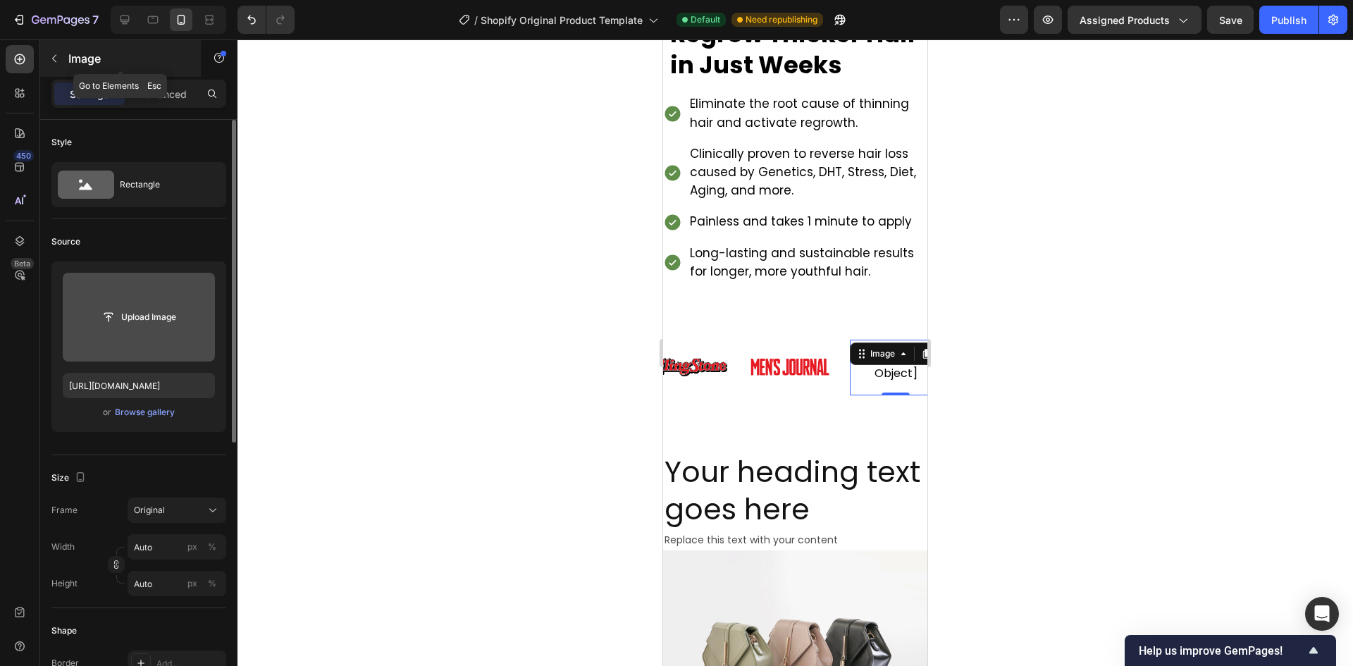
click at [50, 61] on icon "button" at bounding box center [54, 58] width 11 height 11
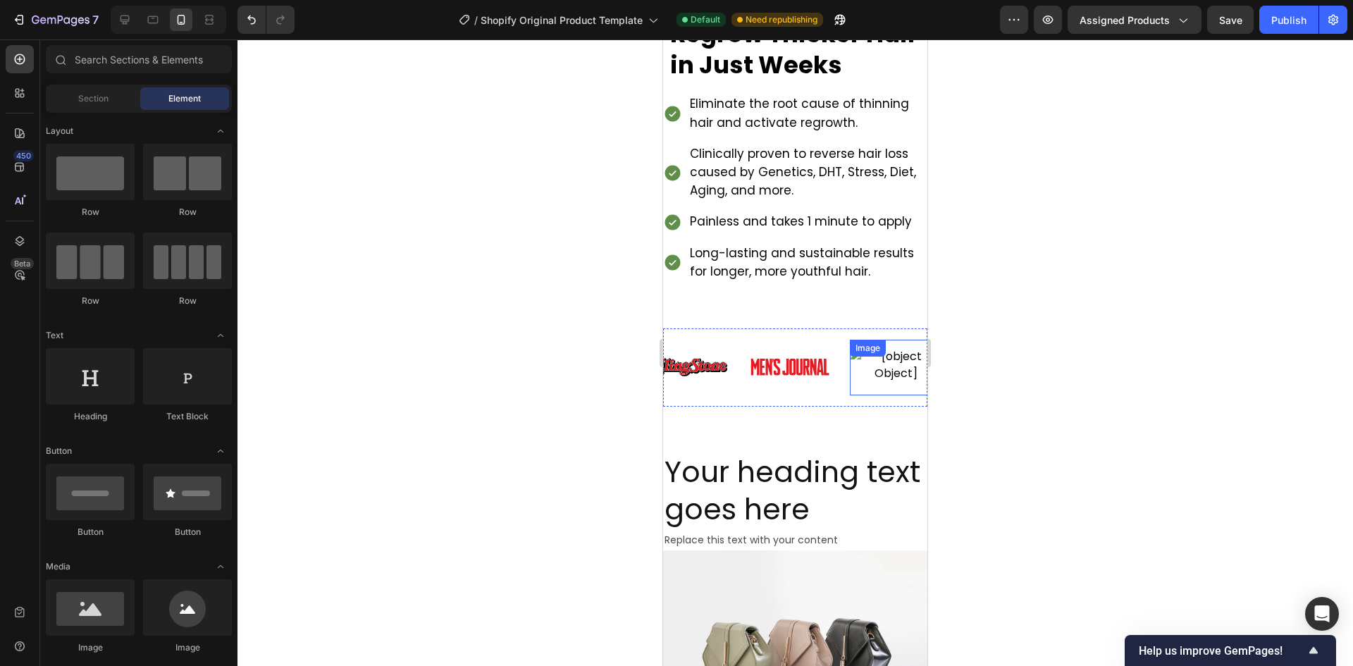
click at [900, 365] on div "Image" at bounding box center [889, 368] width 92 height 56
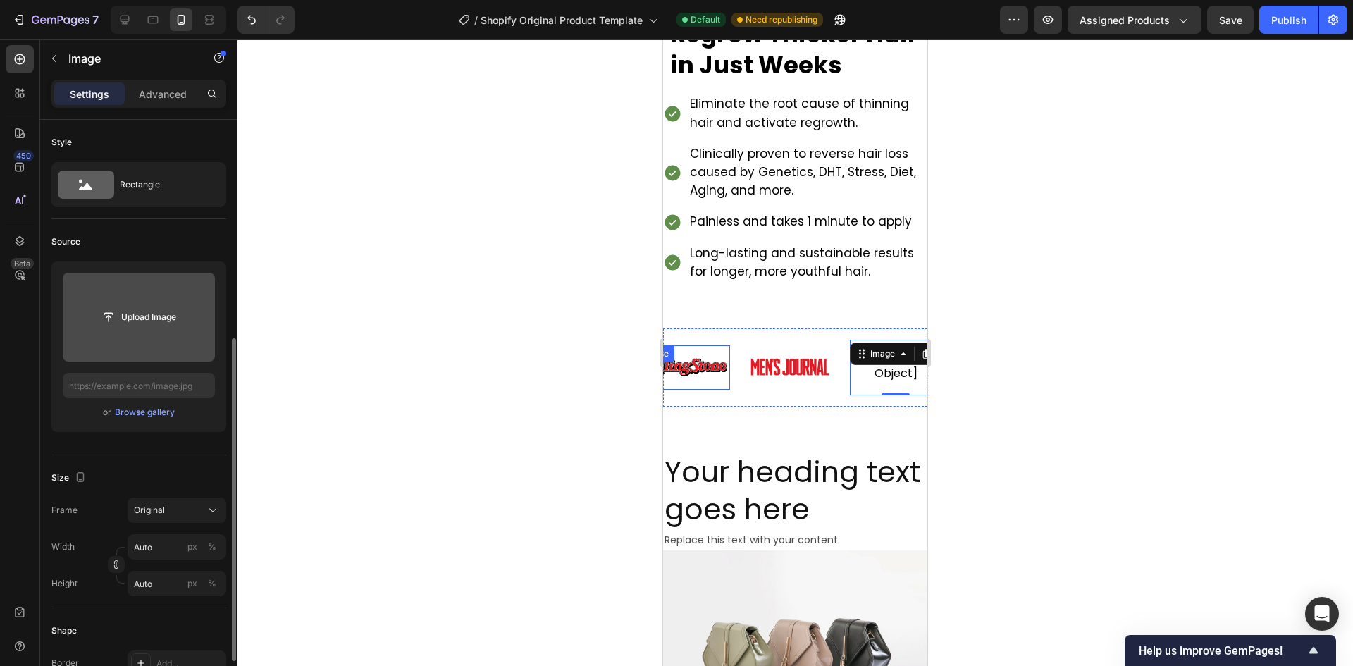
scroll to position [141, 0]
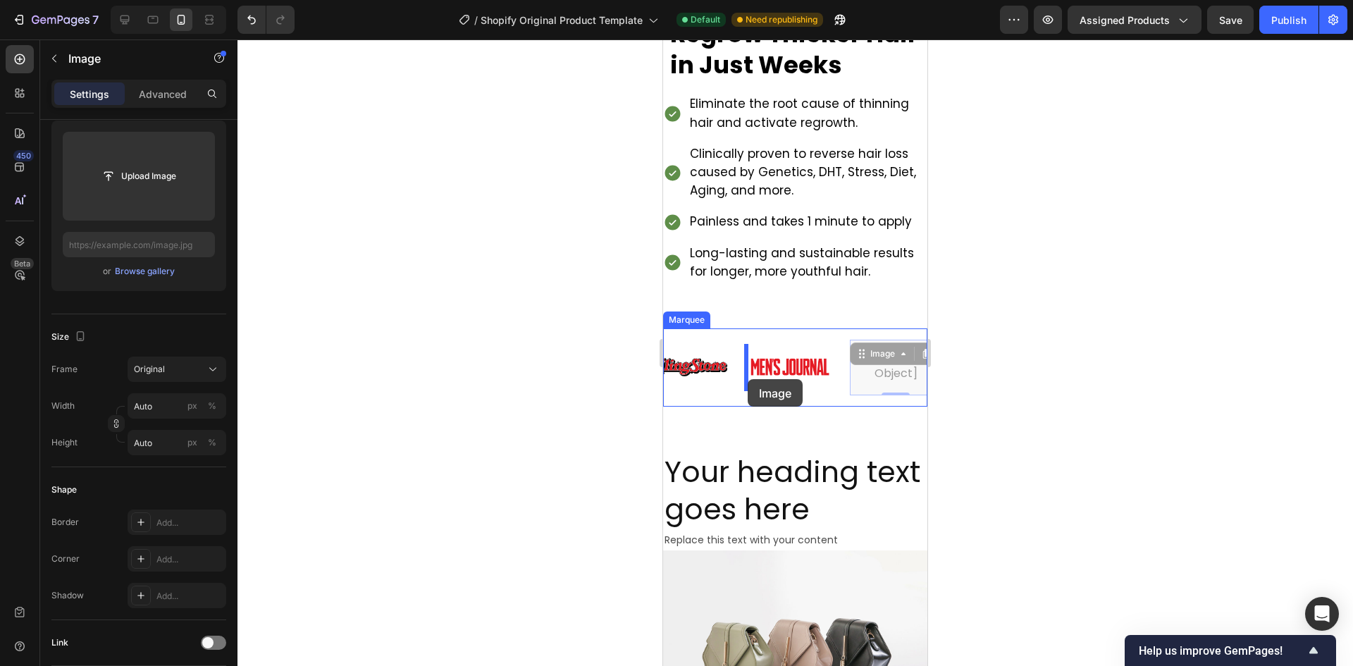
drag, startPoint x: 864, startPoint y: 355, endPoint x: 748, endPoint y: 378, distance: 118.4
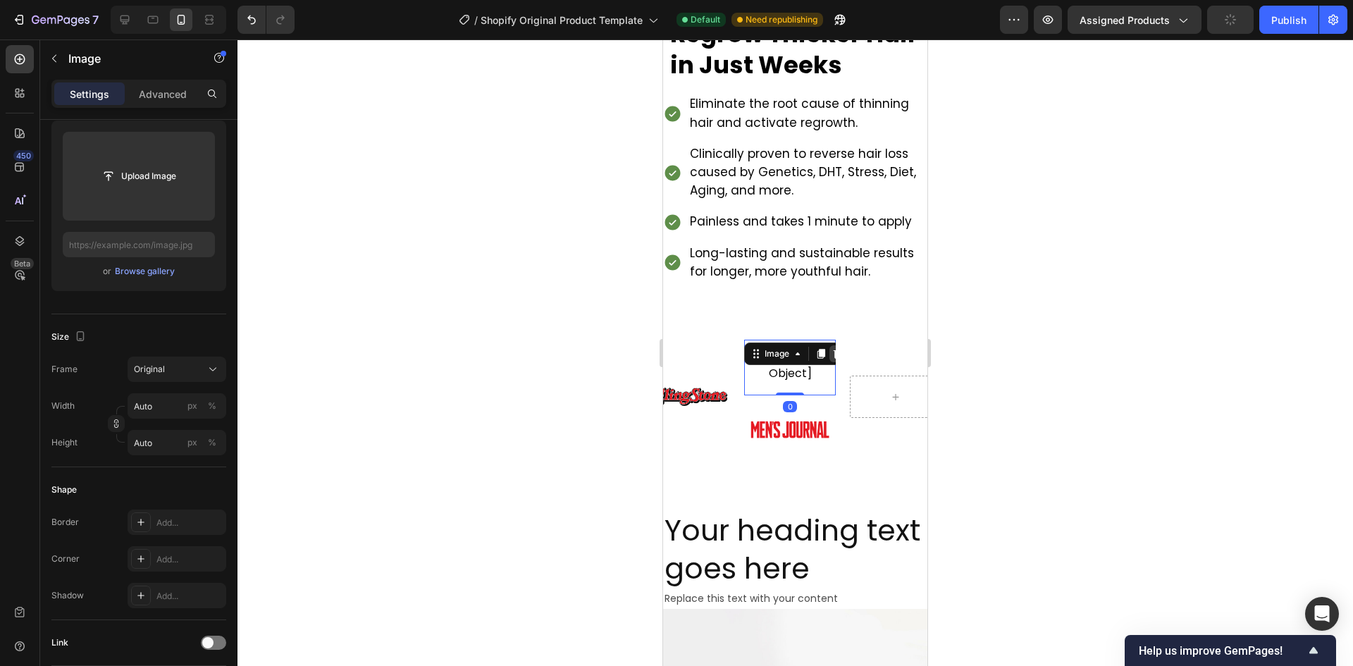
click at [833, 357] on icon at bounding box center [835, 353] width 11 height 11
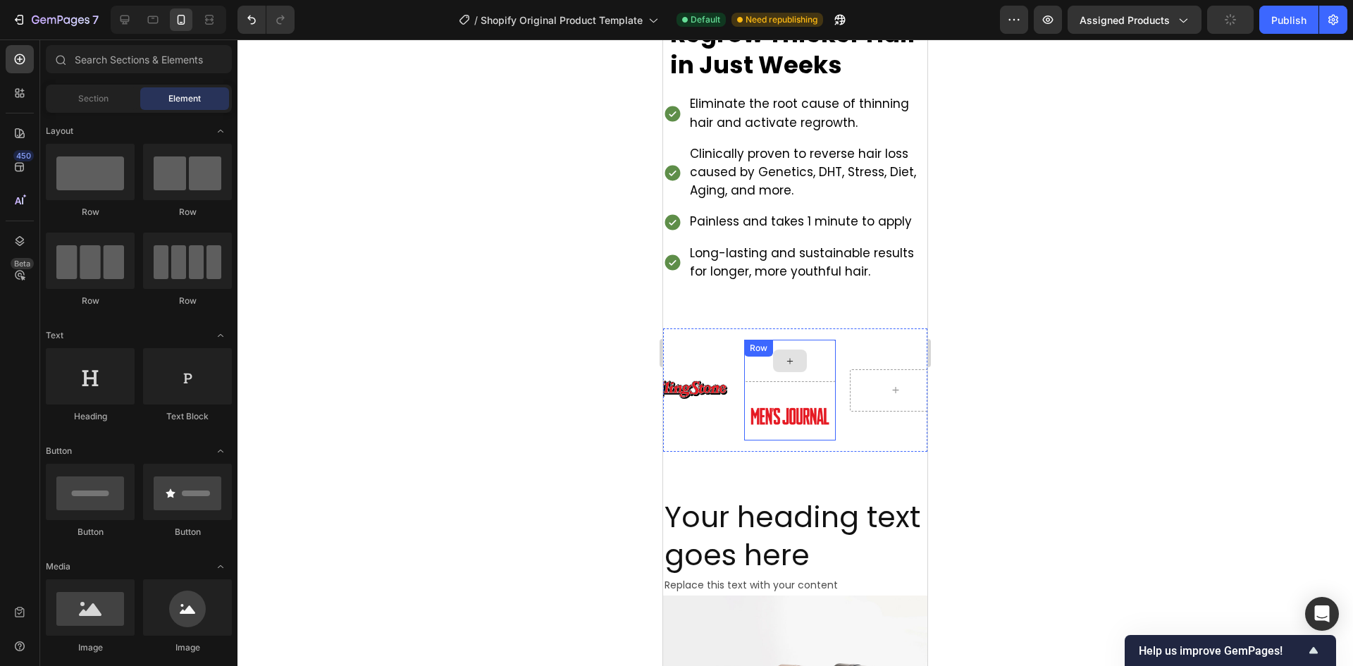
click at [806, 359] on div "Image Row" at bounding box center [760, 390] width 92 height 101
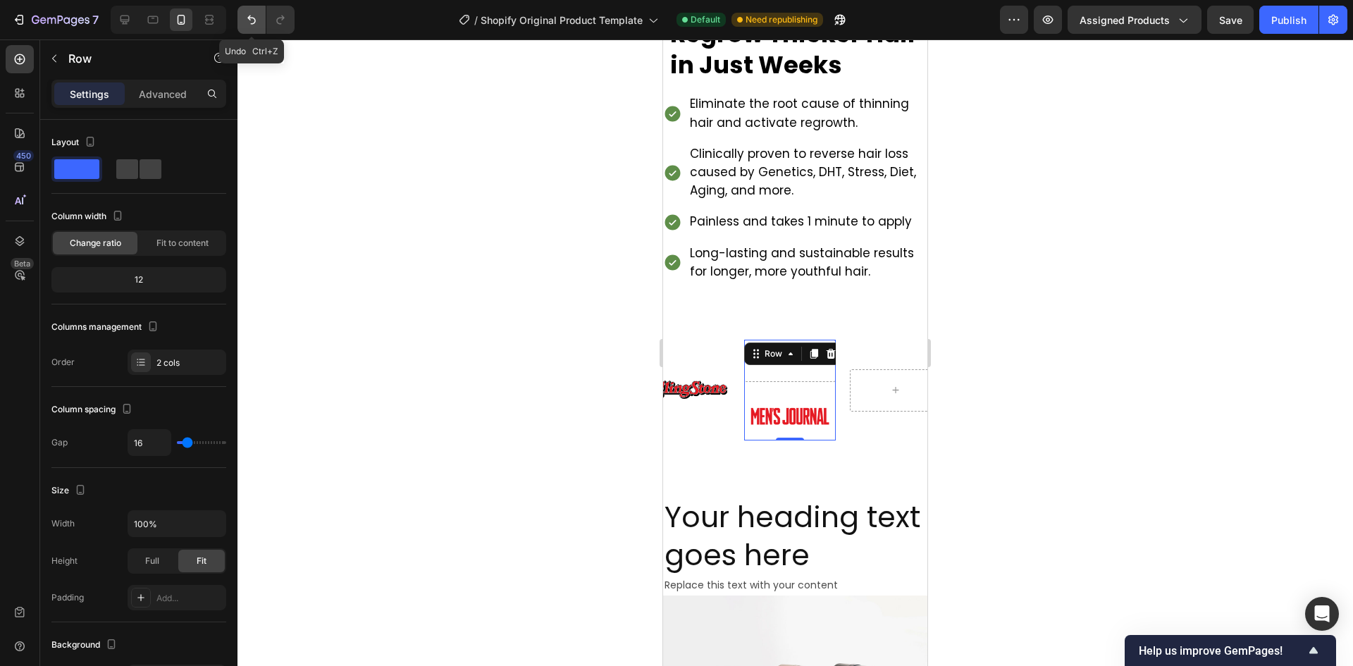
click at [247, 15] on icon "Undo/Redo" at bounding box center [251, 20] width 14 height 14
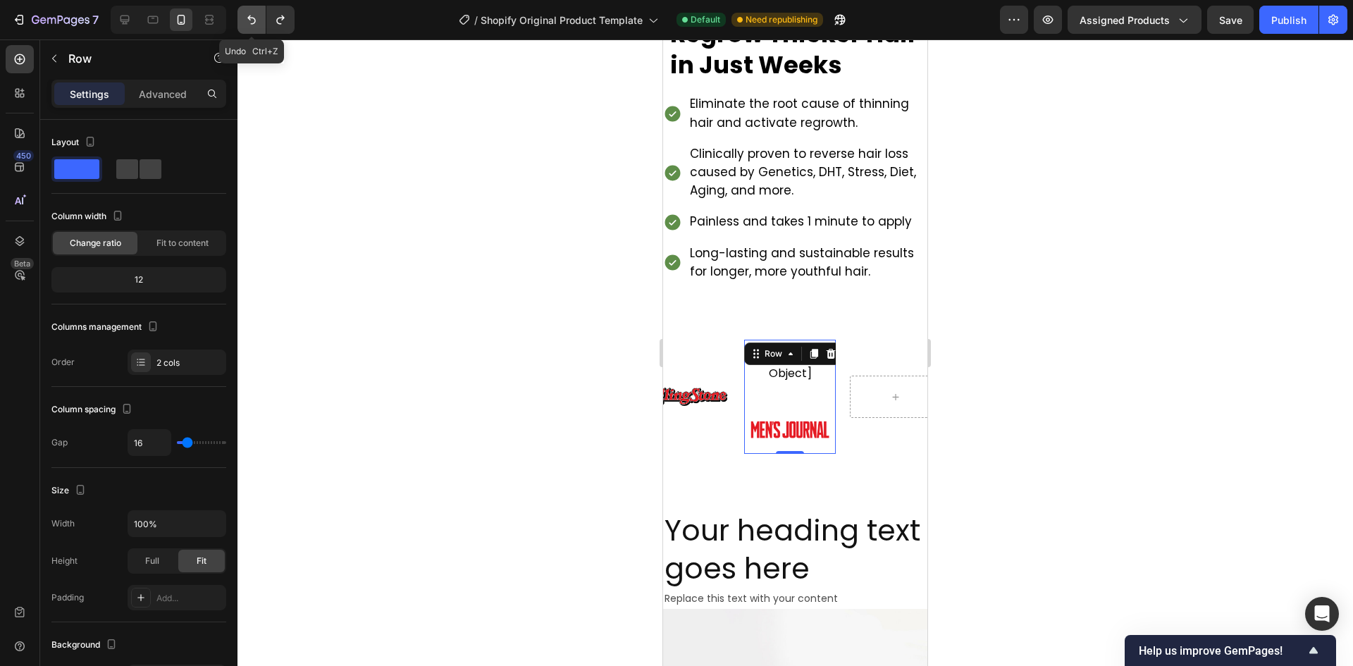
click at [246, 15] on icon "Undo/Redo" at bounding box center [251, 20] width 14 height 14
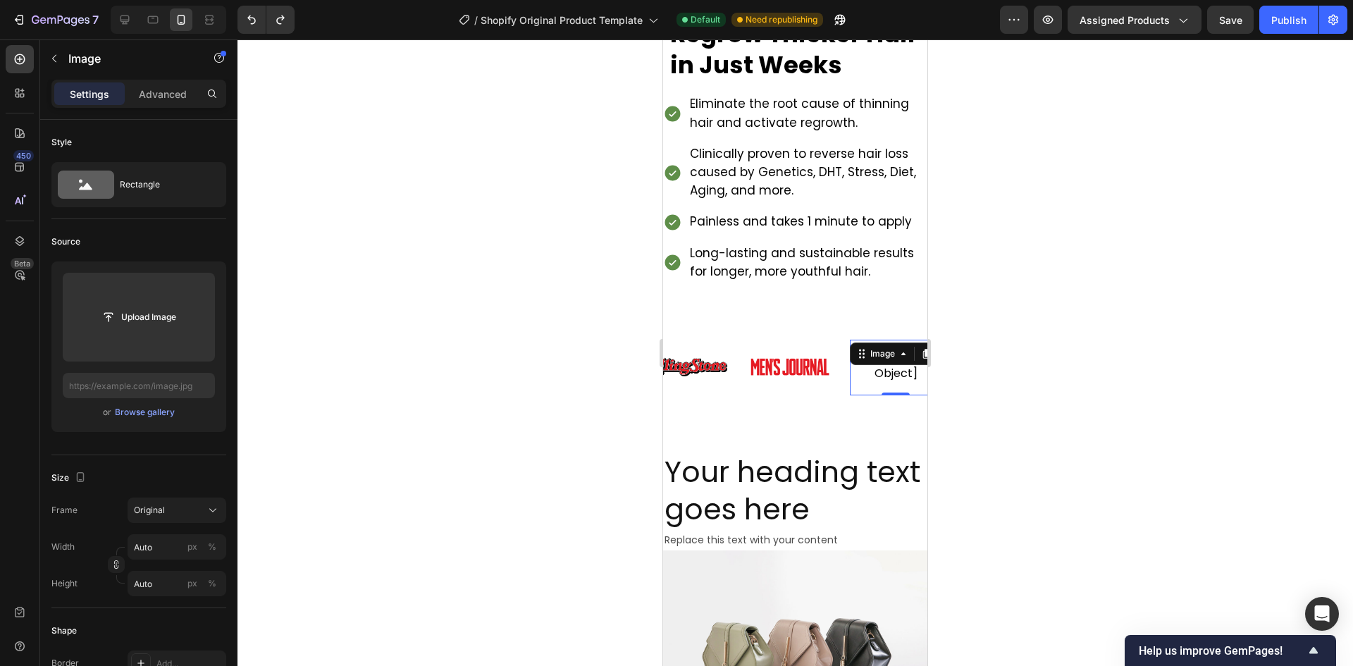
click at [895, 369] on img at bounding box center [894, 367] width 92 height 39
click at [52, 47] on button "button" at bounding box center [54, 58] width 23 height 23
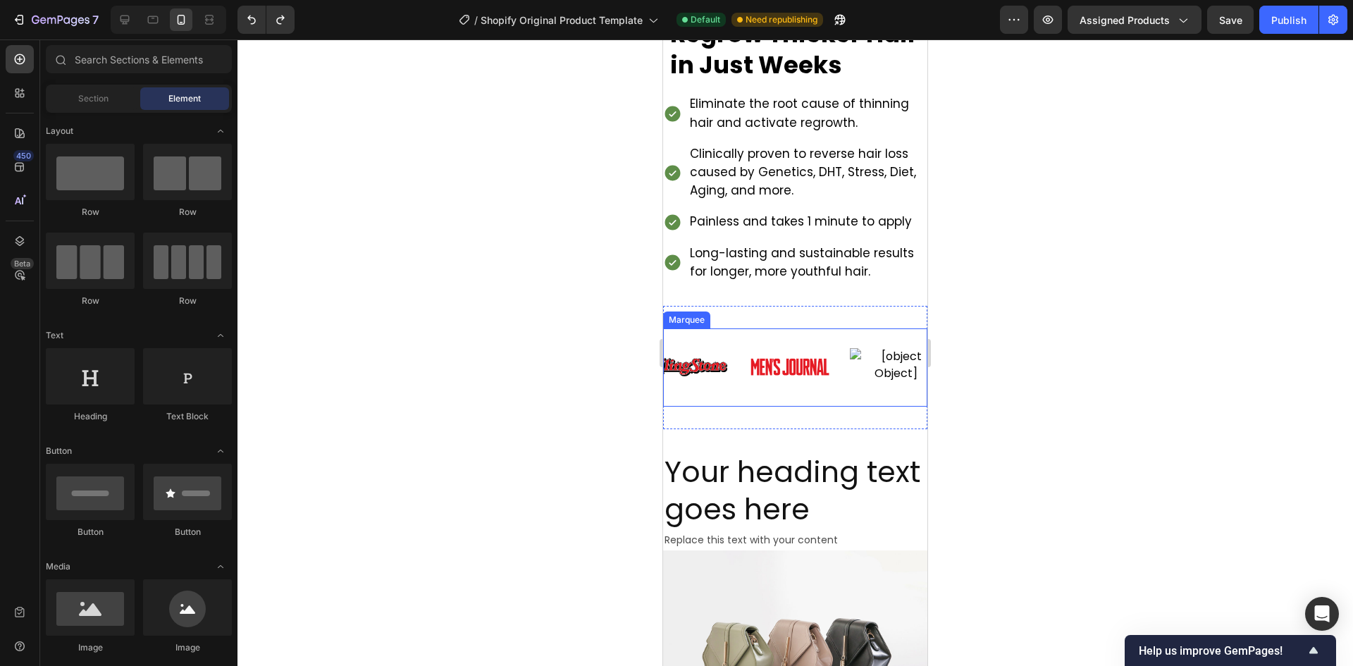
click at [728, 340] on div "Image Image Image Image Image" at bounding box center [688, 368] width 528 height 56
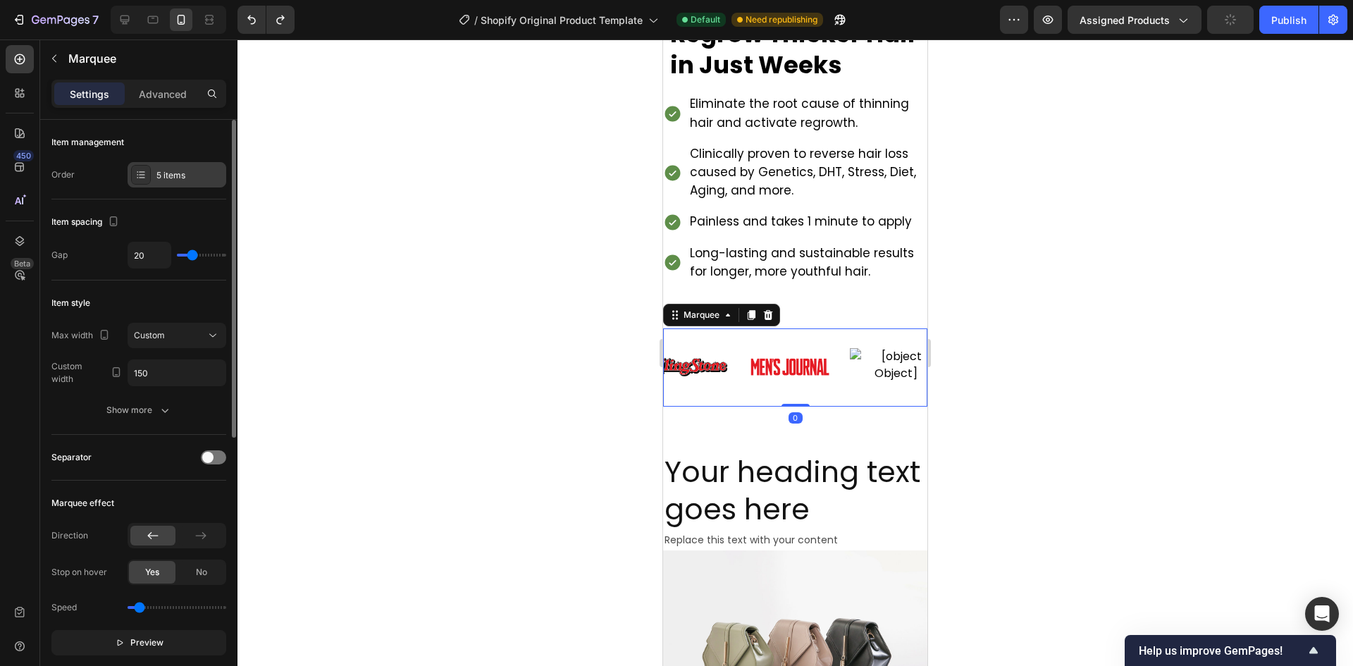
click at [138, 175] on icon at bounding box center [140, 174] width 11 height 11
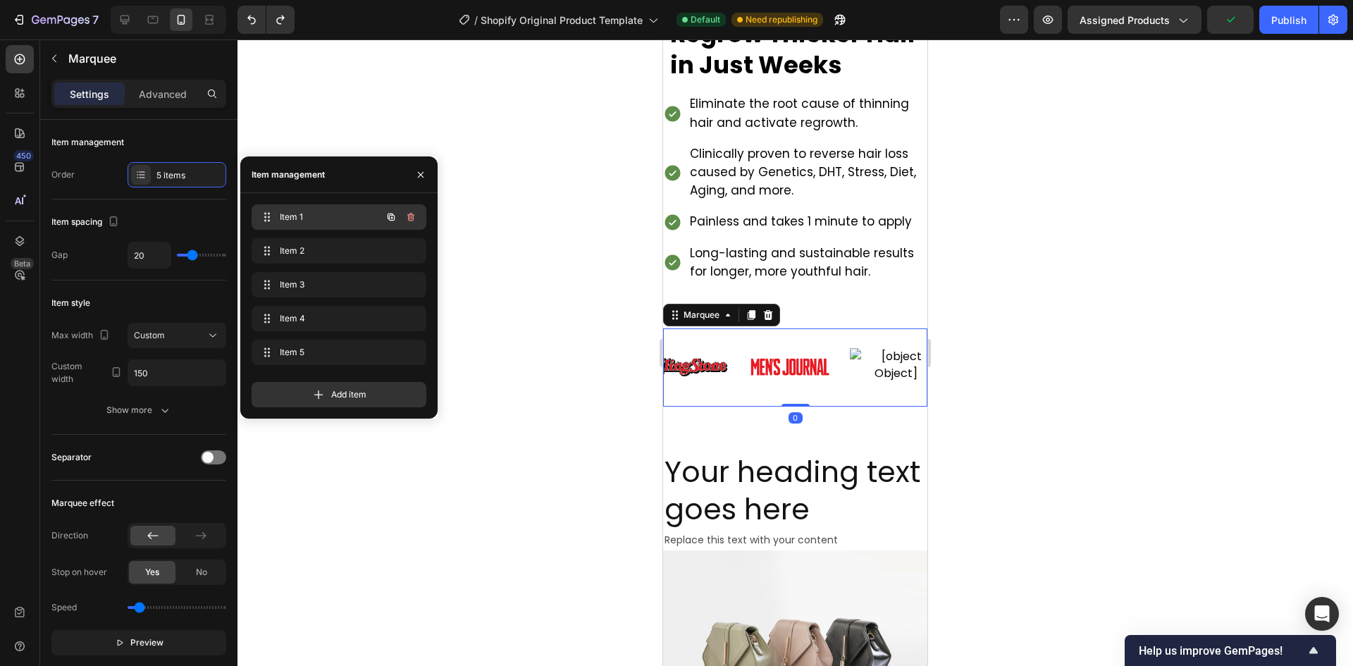
click at [316, 212] on span "Item 1" at bounding box center [320, 217] width 80 height 13
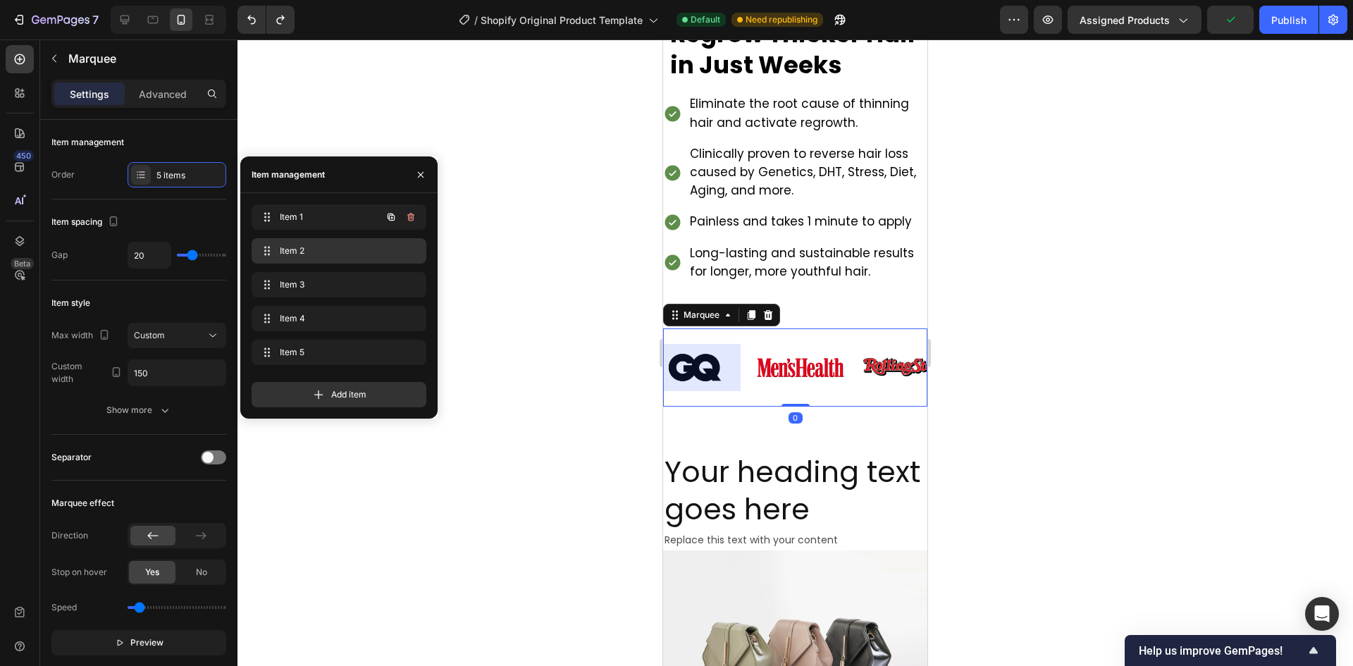
scroll to position [0, 0]
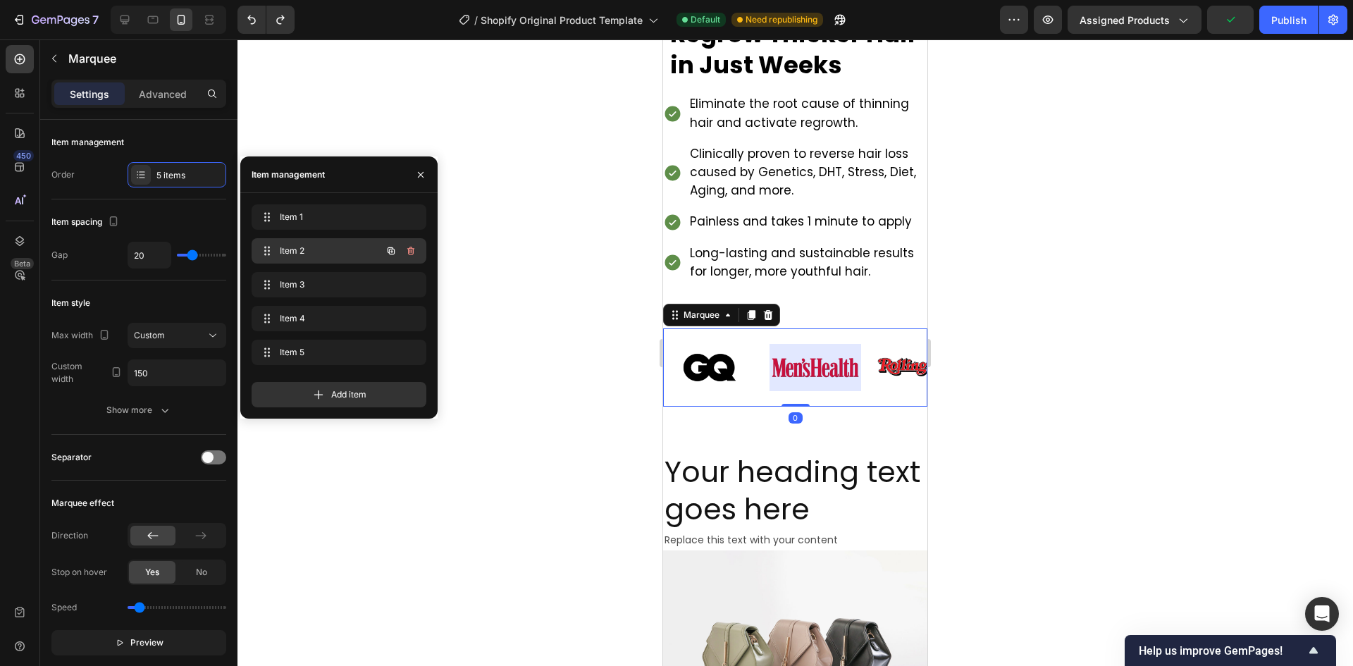
click at [313, 240] on div "Item 2 Item 2" at bounding box center [339, 250] width 175 height 25
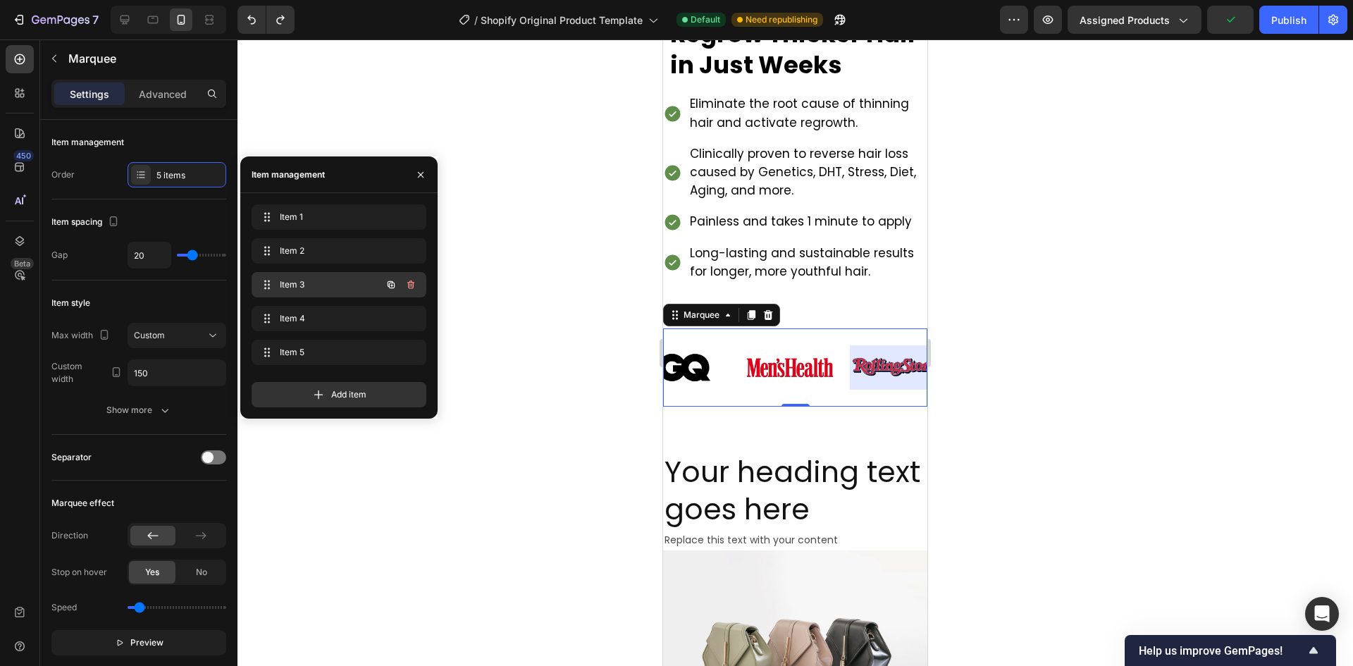
click at [308, 295] on div "Item 3 Item 3" at bounding box center [339, 284] width 175 height 25
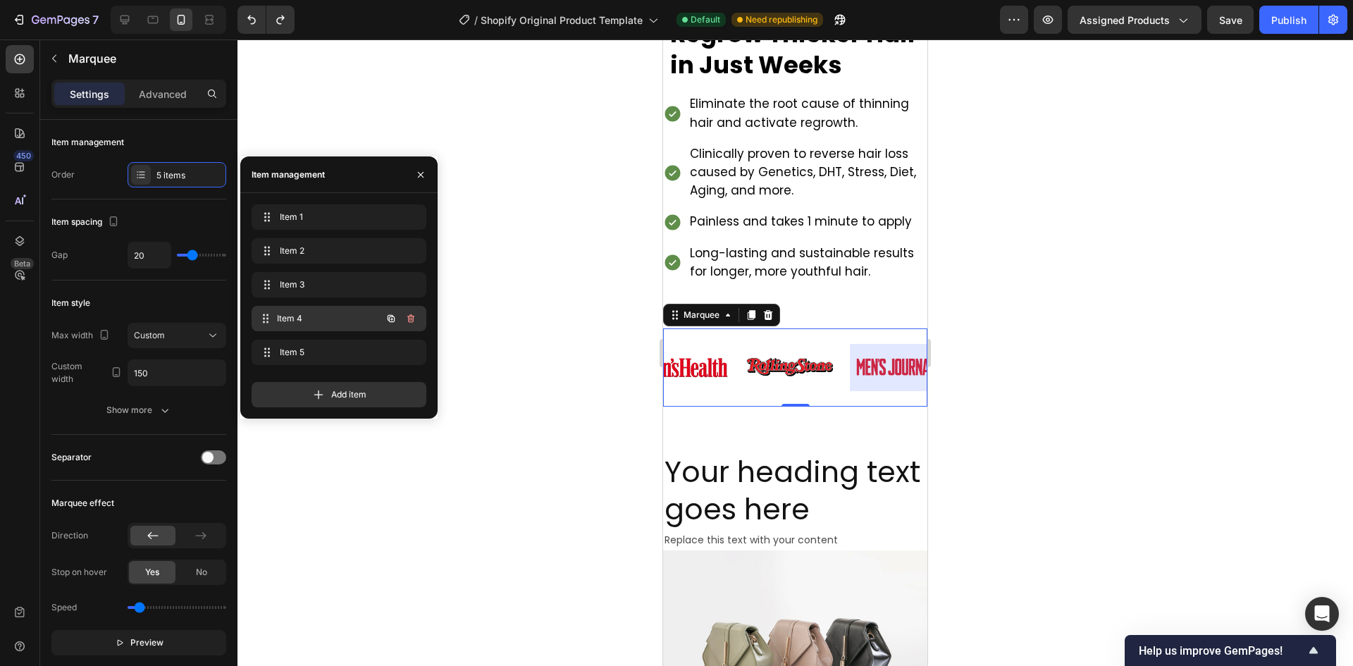
click at [309, 317] on span "Item 4" at bounding box center [329, 318] width 104 height 13
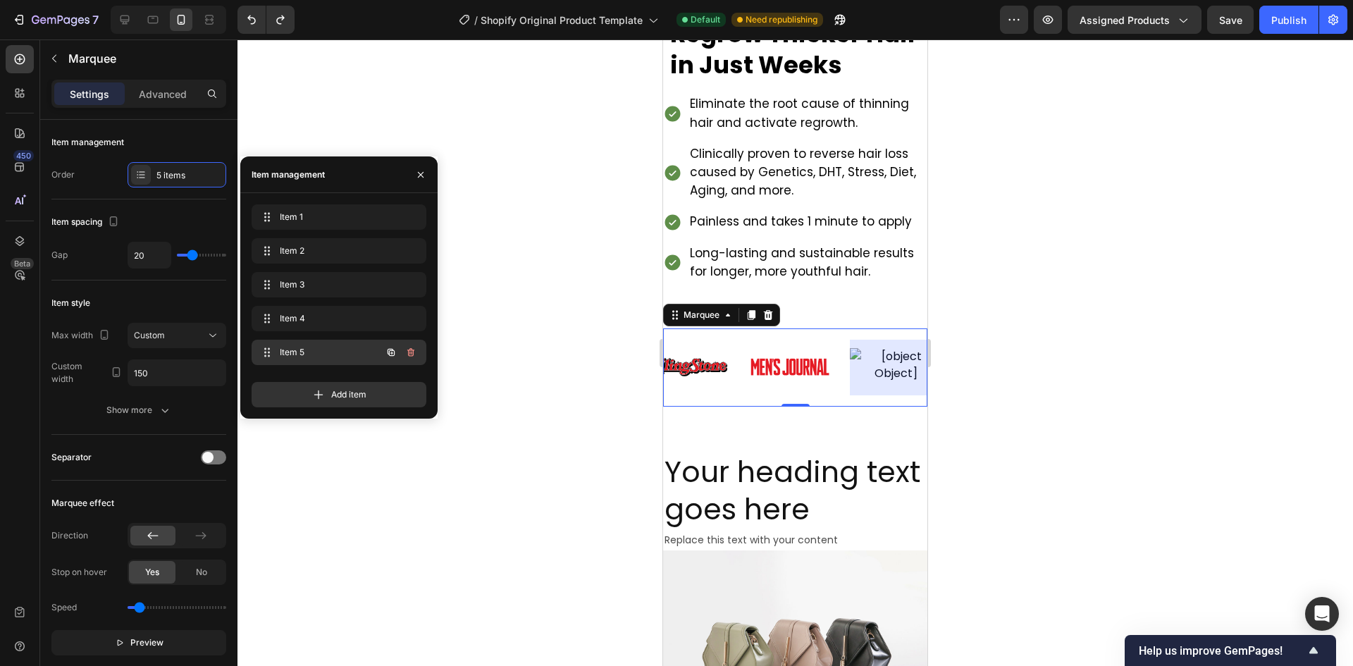
click at [312, 346] on span "Item 5" at bounding box center [320, 352] width 80 height 13
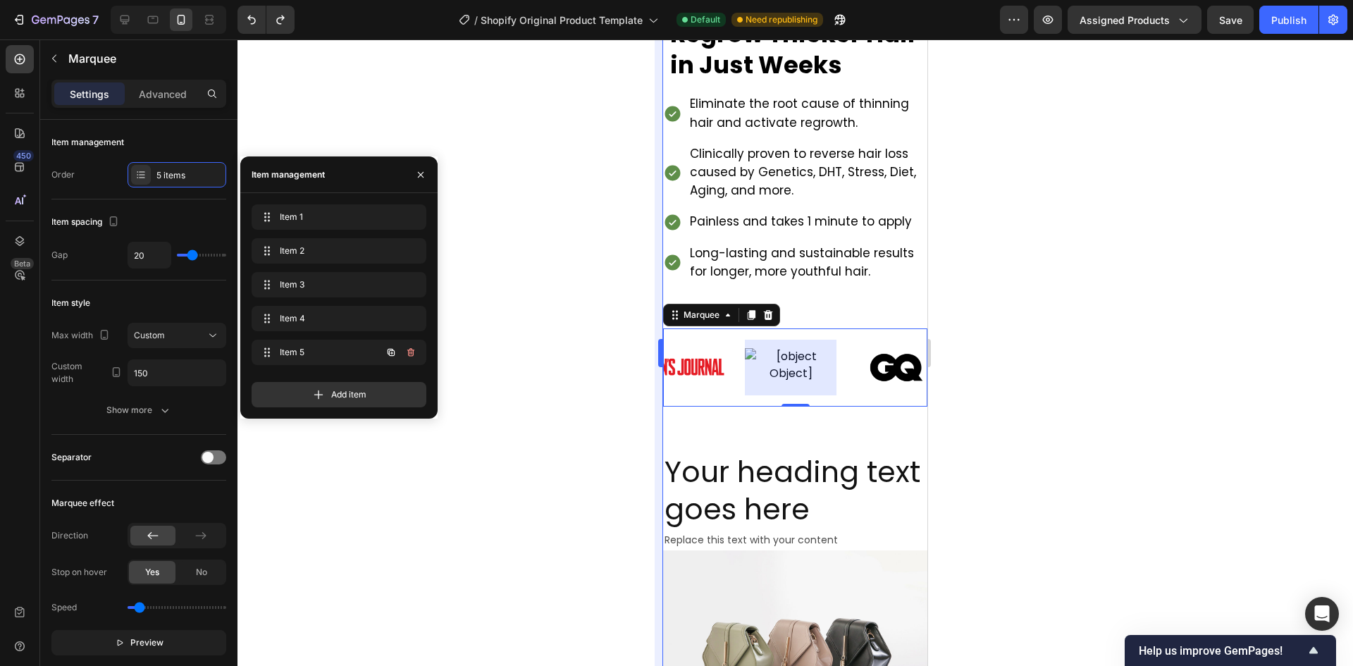
scroll to position [0, 342]
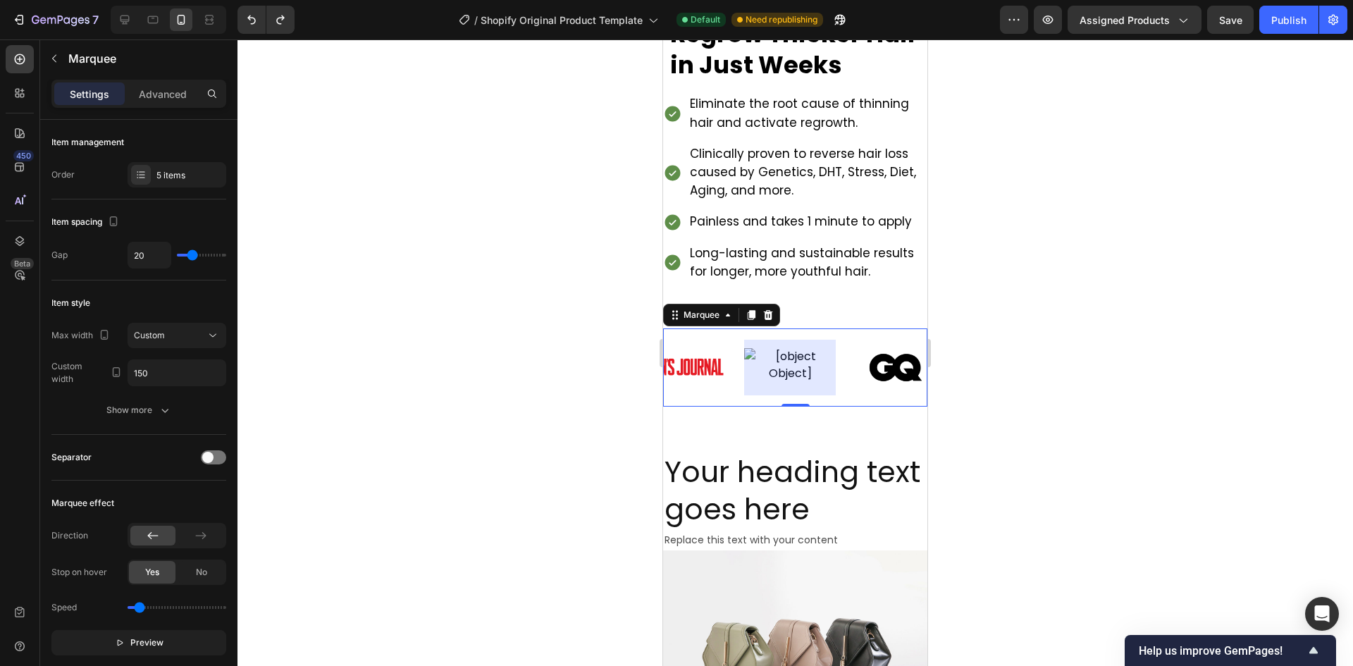
click at [786, 368] on div at bounding box center [787, 368] width 92 height 56
click at [779, 359] on div "Image" at bounding box center [787, 368] width 92 height 56
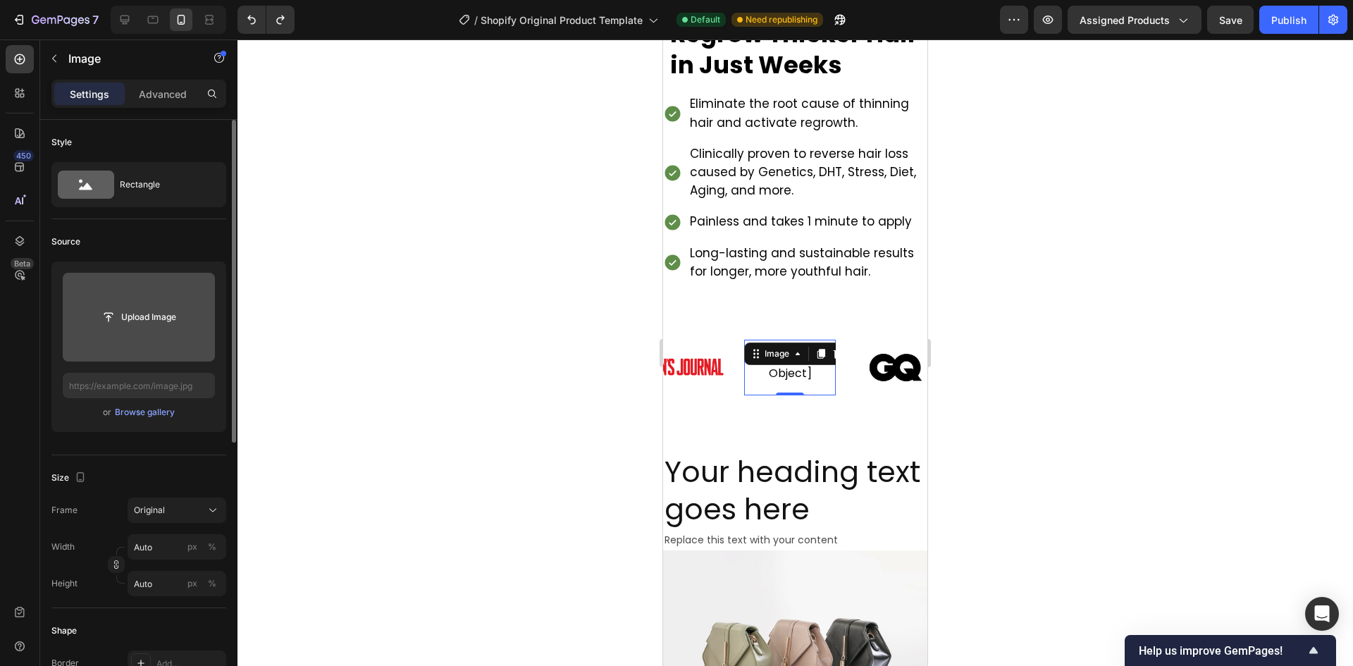
click at [185, 317] on input "file" at bounding box center [138, 317] width 97 height 24
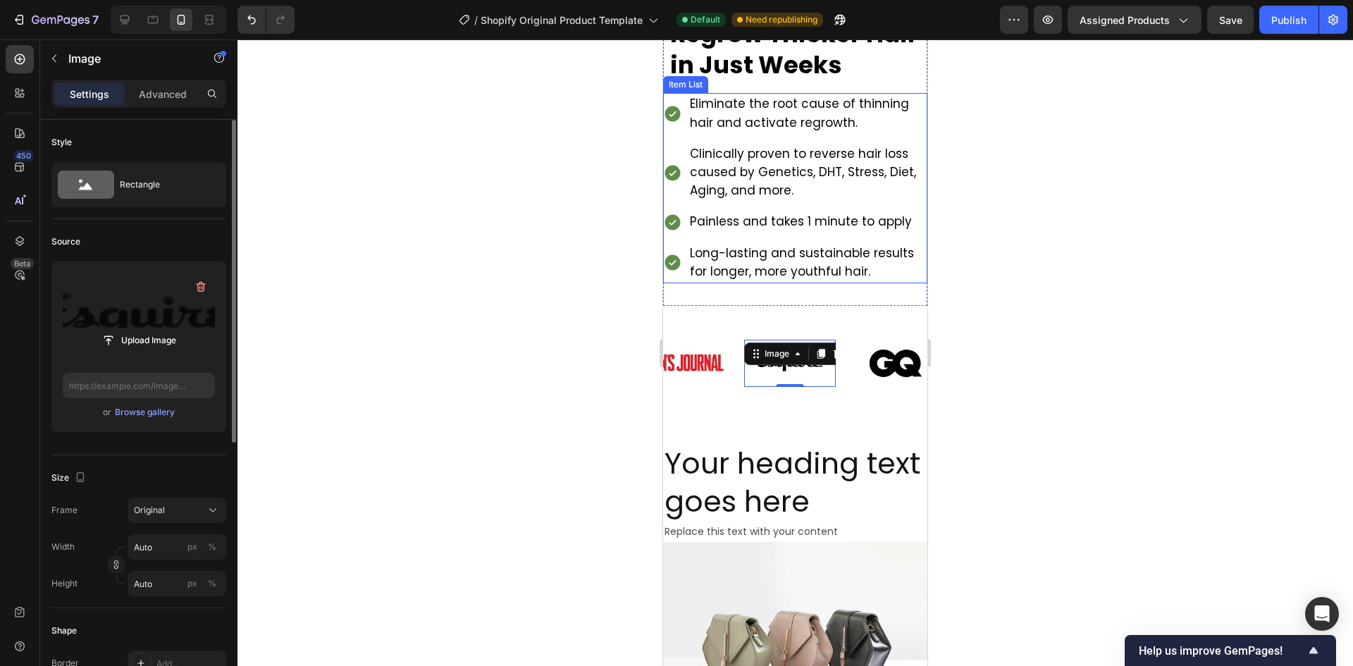
click at [1141, 252] on div at bounding box center [794, 352] width 1115 height 626
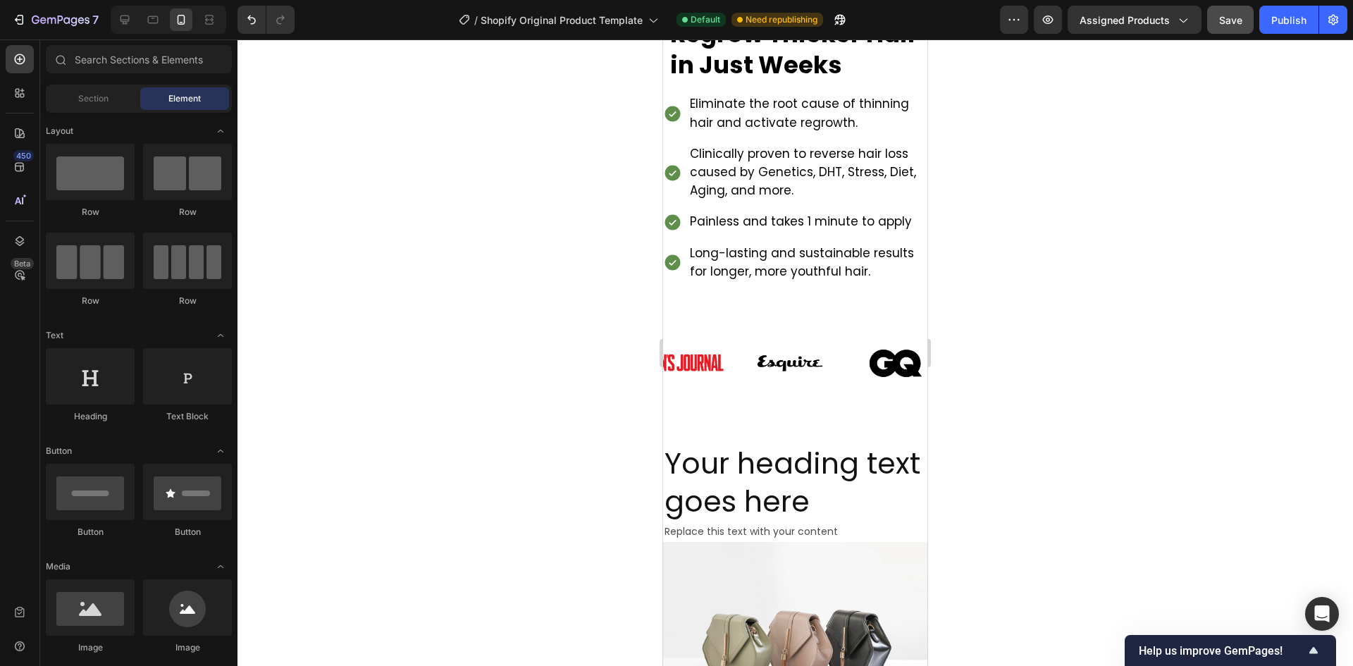
click at [1236, 24] on span "Save" at bounding box center [1230, 20] width 23 height 12
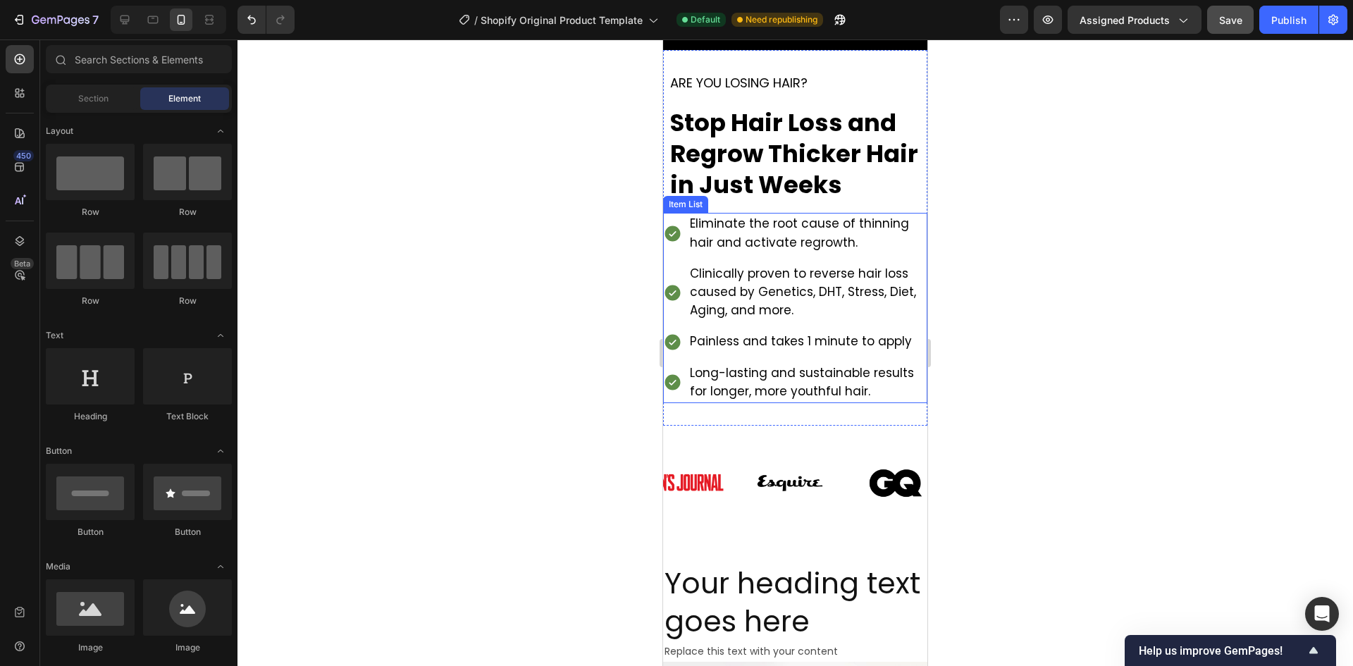
scroll to position [282, 0]
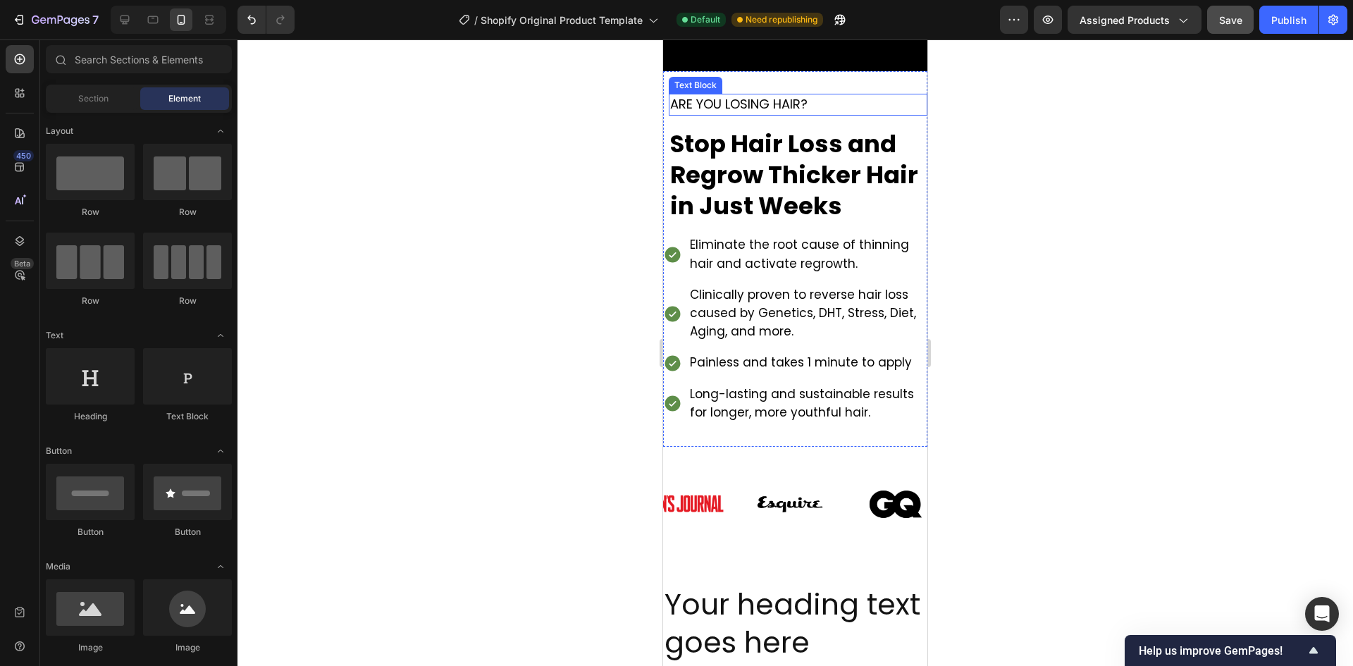
click at [763, 99] on span "ARE YOU LOSING HAIR?" at bounding box center [738, 104] width 137 height 18
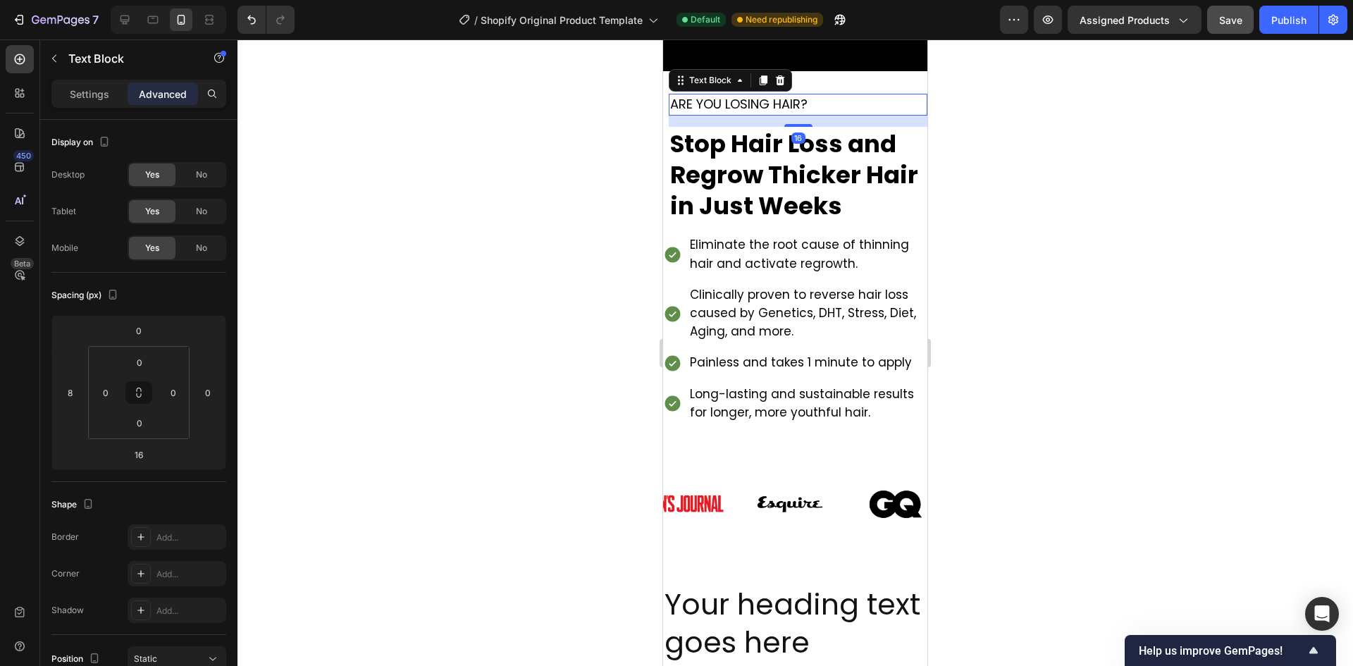
click at [763, 84] on icon at bounding box center [762, 80] width 11 height 11
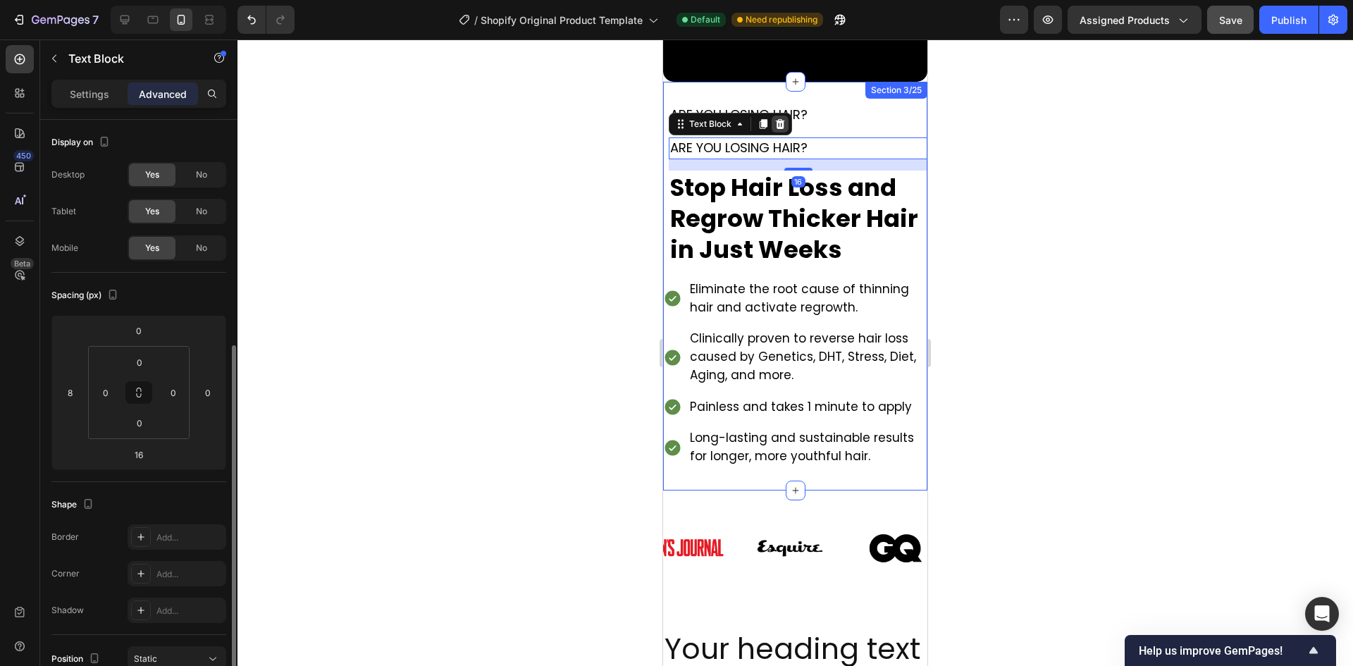
scroll to position [141, 0]
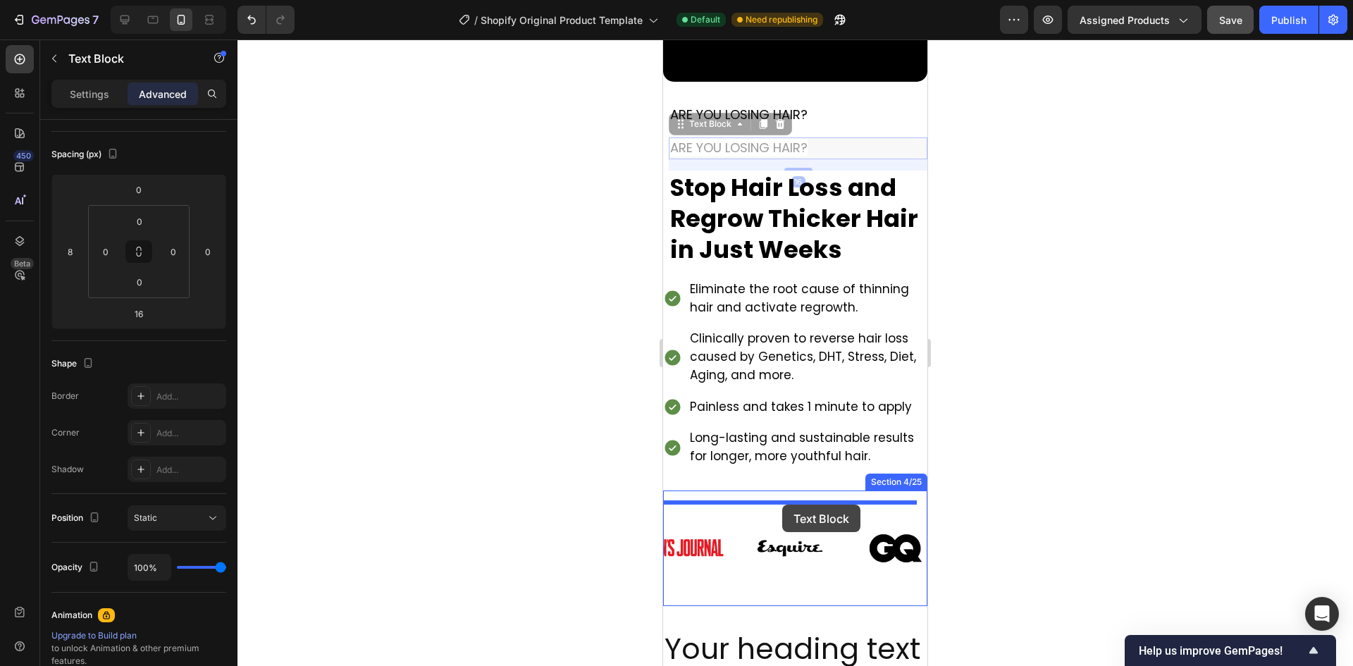
drag, startPoint x: 681, startPoint y: 116, endPoint x: 782, endPoint y: 504, distance: 401.1
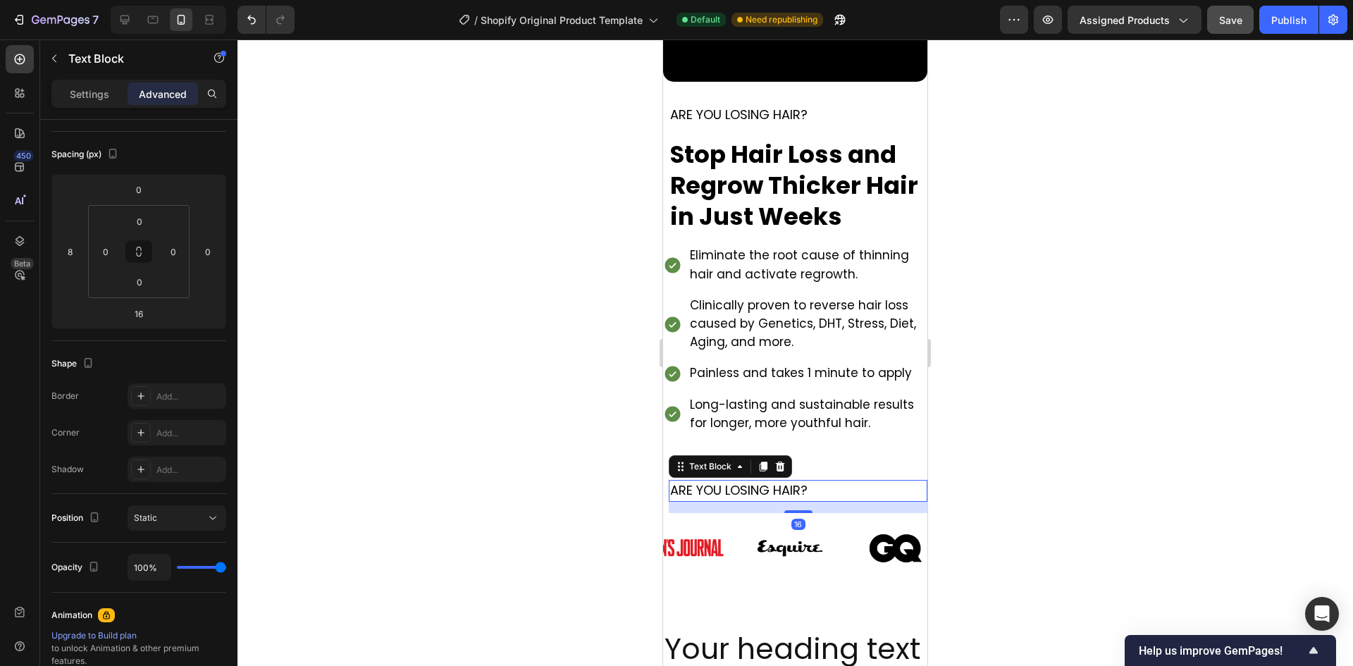
click at [793, 481] on span "ARE YOU LOSING HAIR?" at bounding box center [738, 490] width 137 height 18
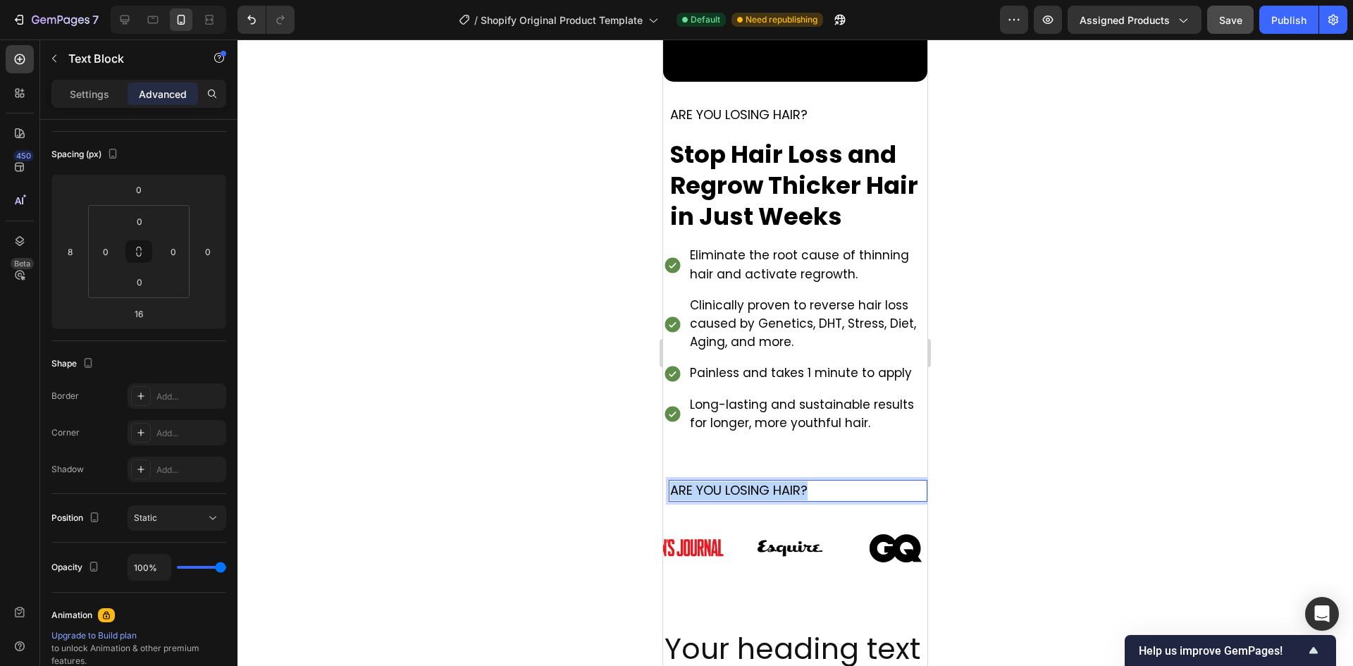
drag, startPoint x: 819, startPoint y: 476, endPoint x: 532, endPoint y: 475, distance: 286.7
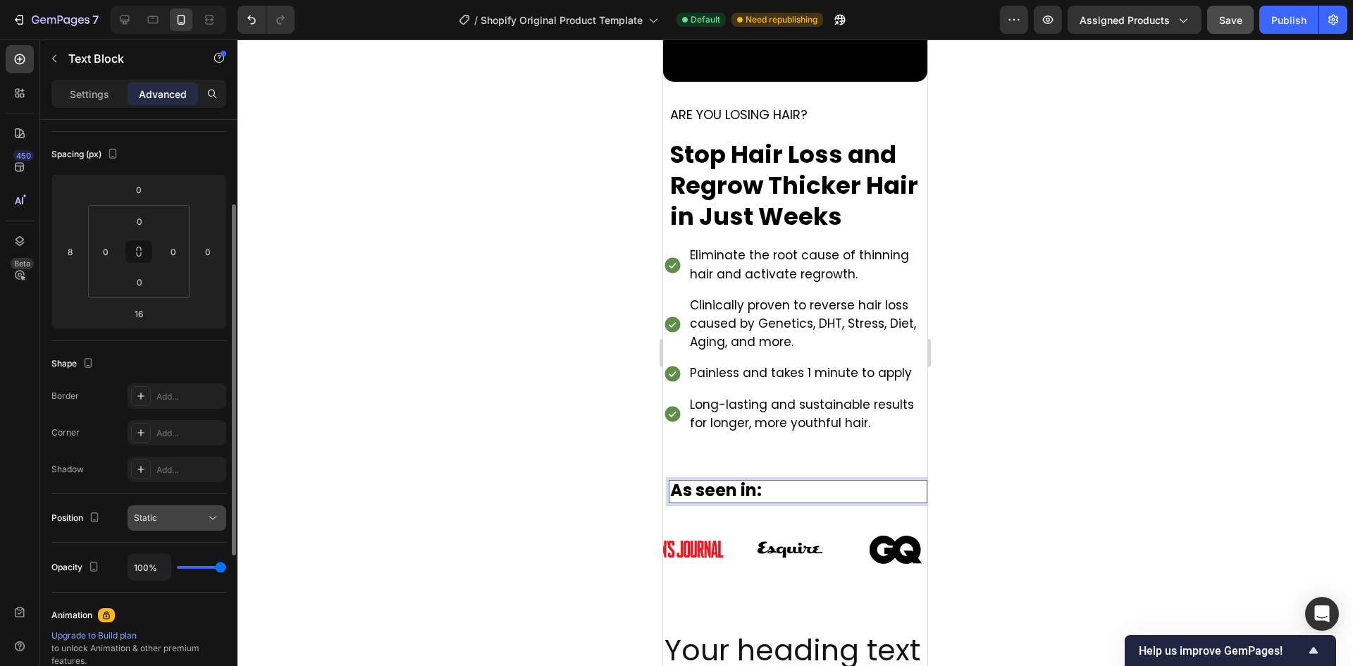
click at [186, 523] on div "Static" at bounding box center [170, 517] width 72 height 13
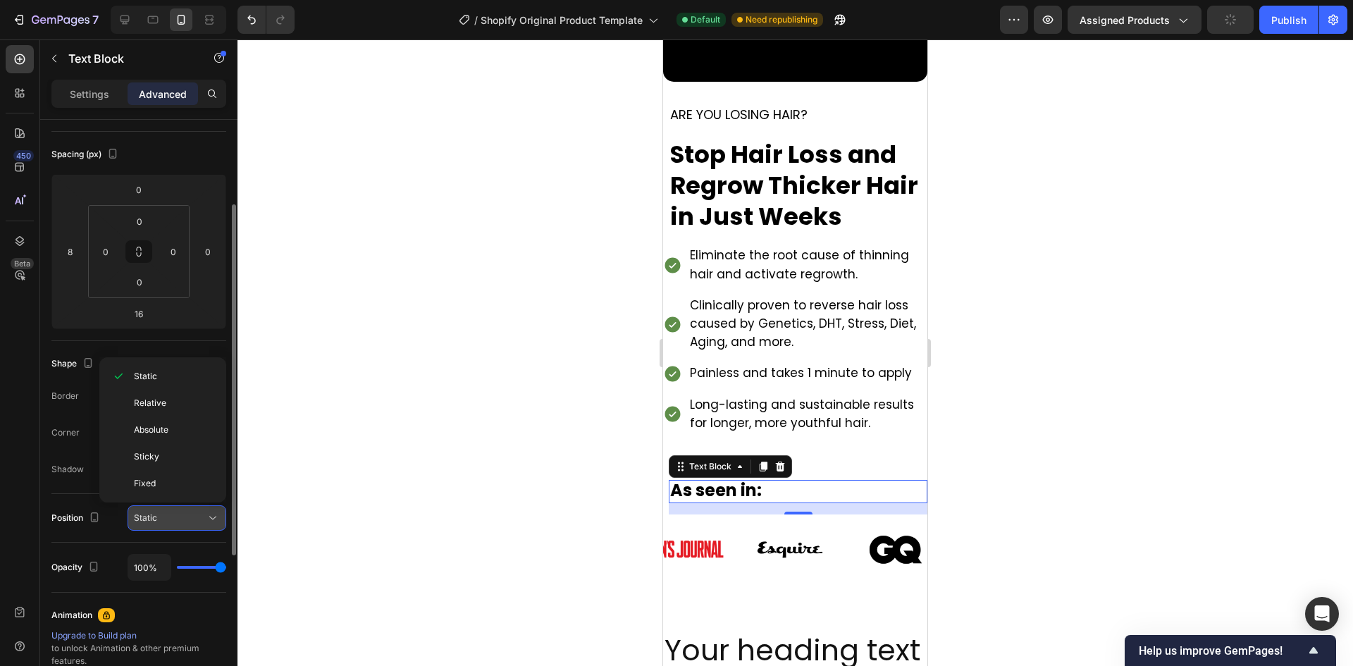
click at [186, 523] on div "Static" at bounding box center [170, 517] width 72 height 13
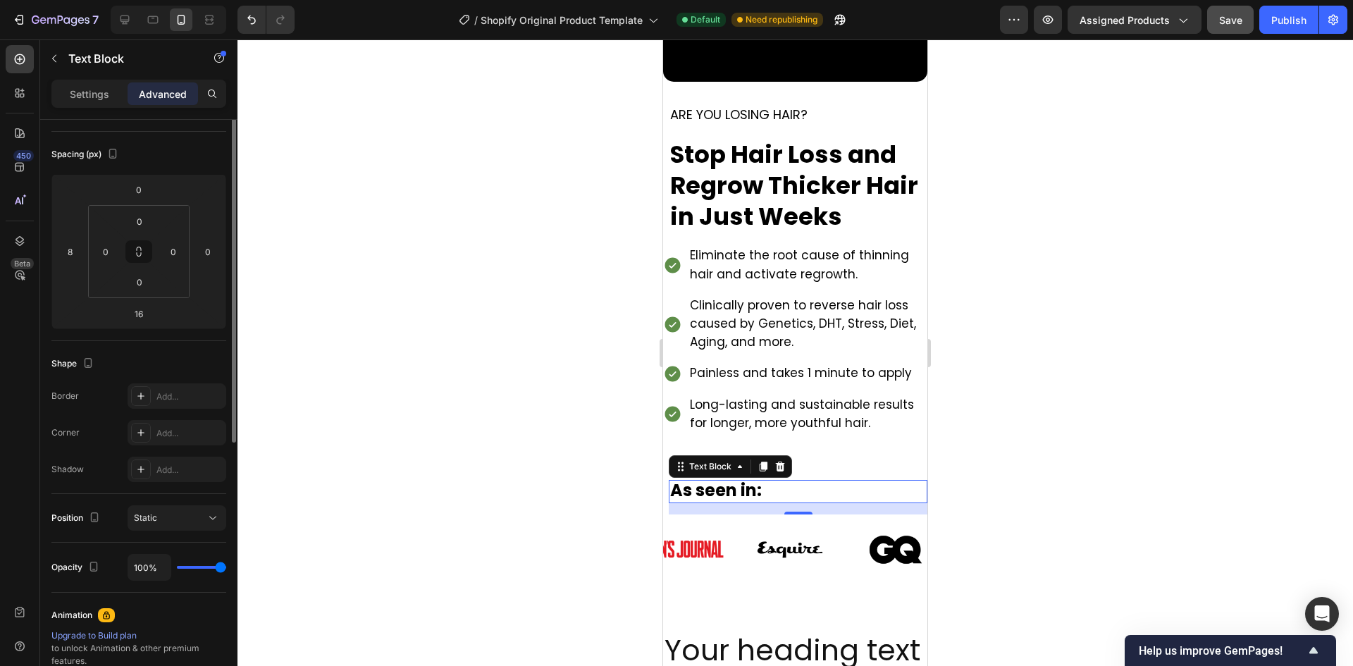
scroll to position [0, 0]
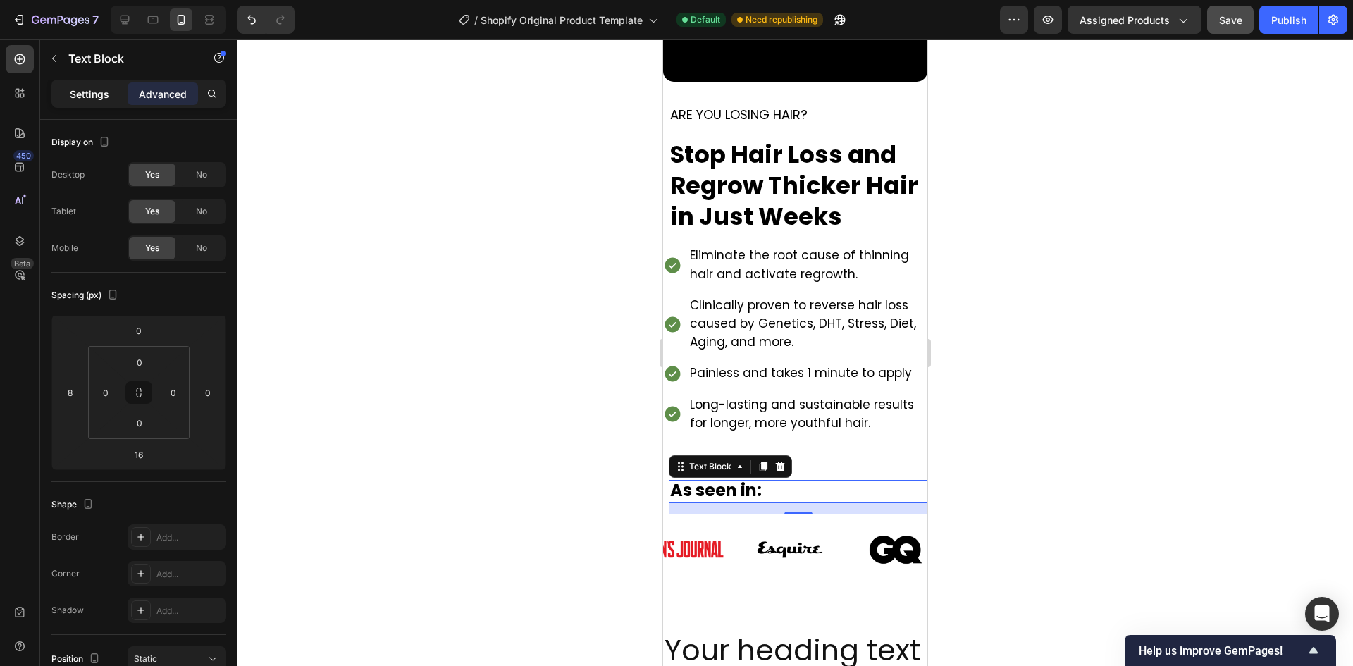
click at [87, 95] on p "Settings" at bounding box center [89, 94] width 39 height 15
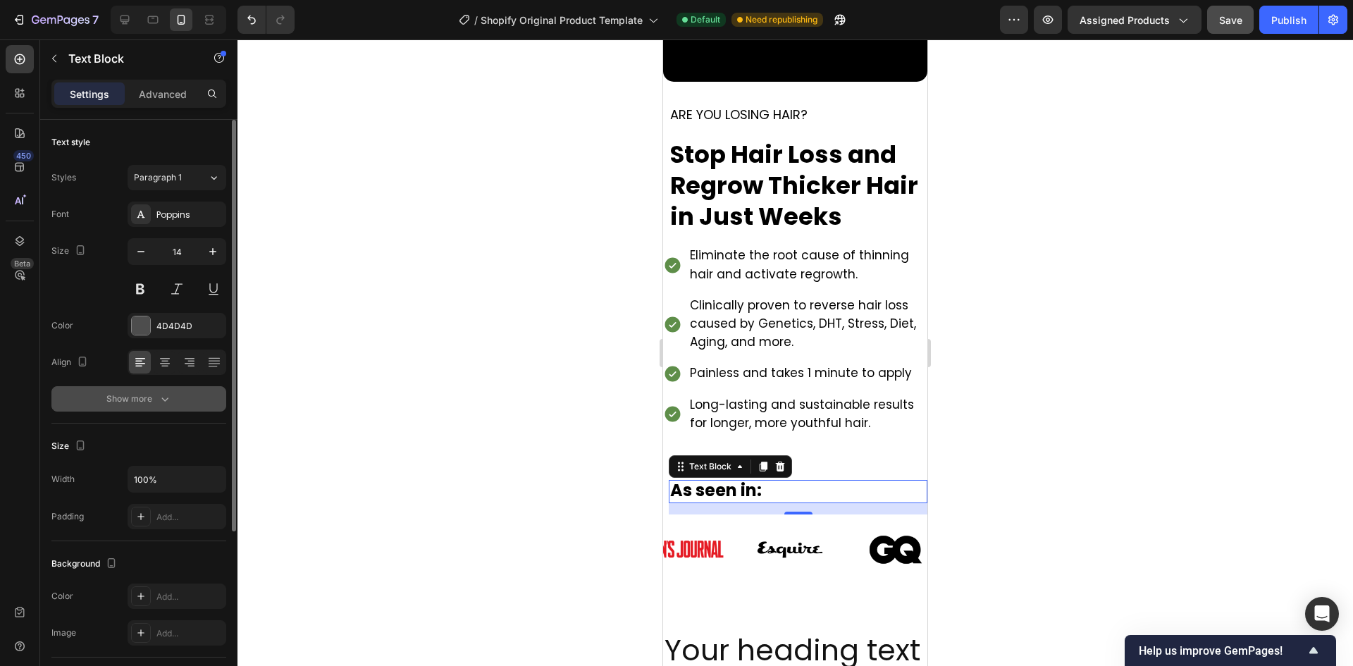
click at [170, 404] on icon "button" at bounding box center [165, 399] width 14 height 14
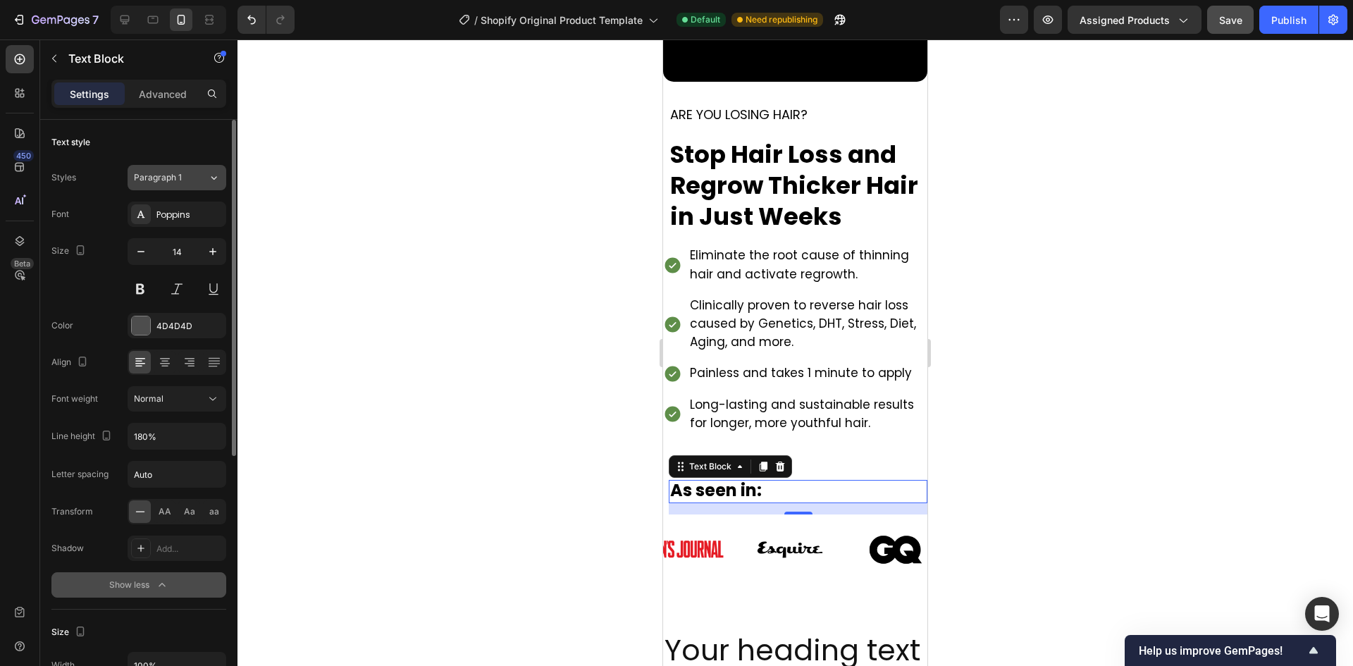
click at [203, 177] on div "Paragraph 1" at bounding box center [171, 177] width 74 height 13
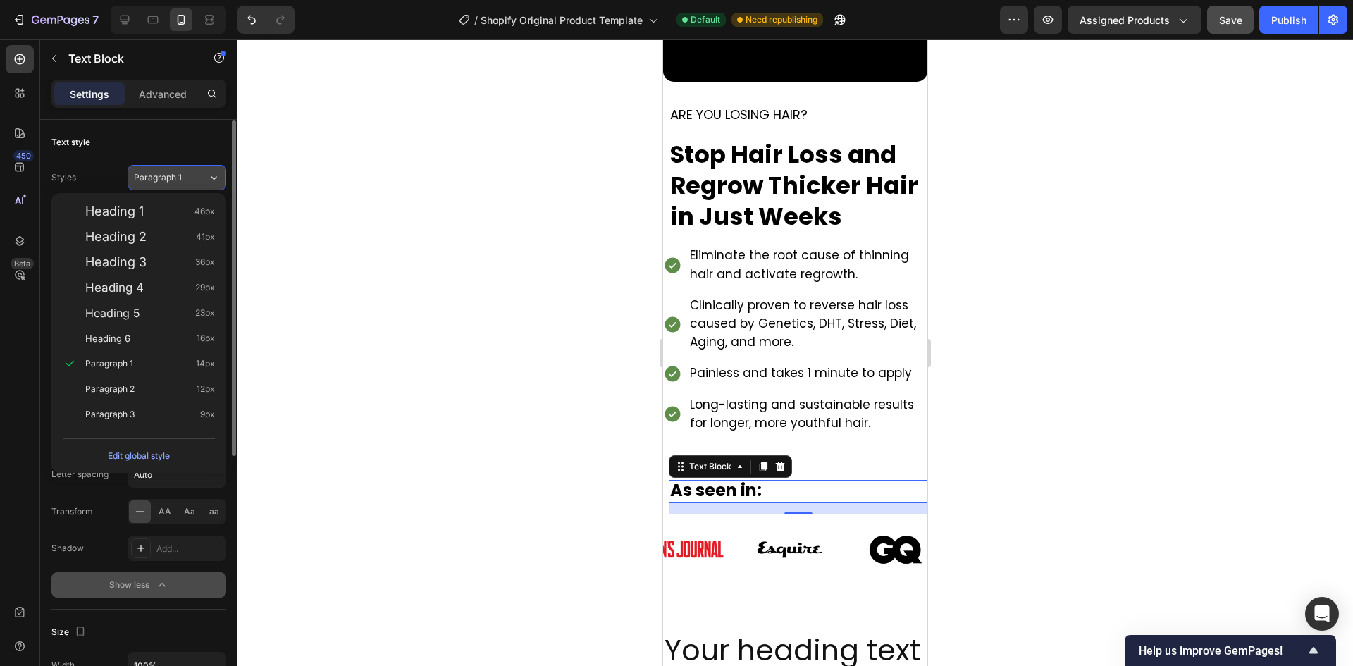
click at [203, 177] on div "Paragraph 1" at bounding box center [171, 177] width 74 height 13
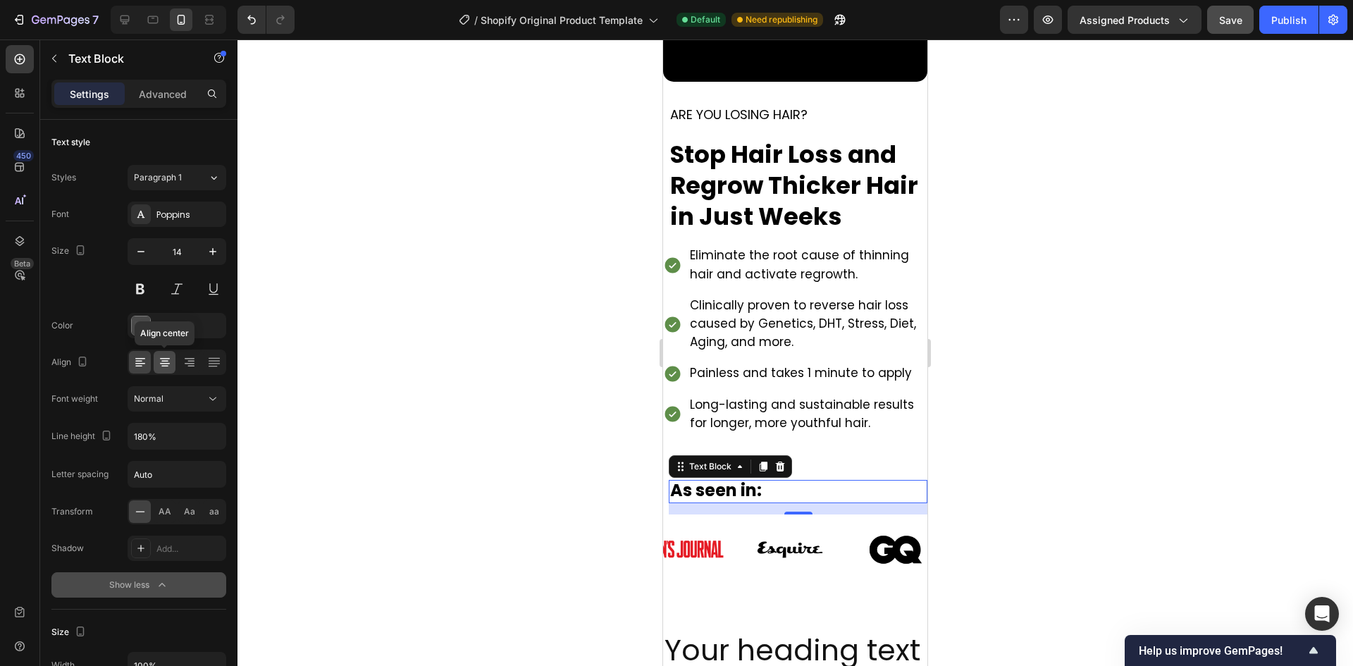
click at [167, 365] on icon at bounding box center [165, 362] width 14 height 14
click at [332, 447] on div at bounding box center [794, 352] width 1115 height 626
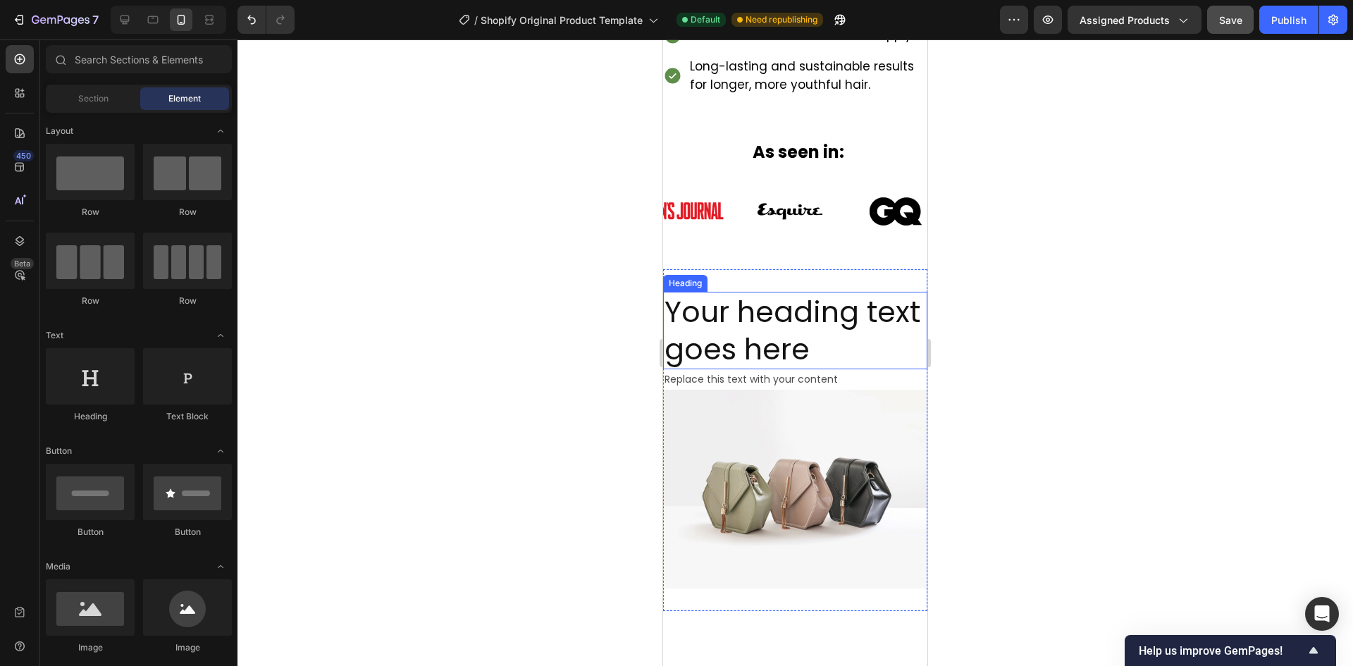
scroll to position [634, 0]
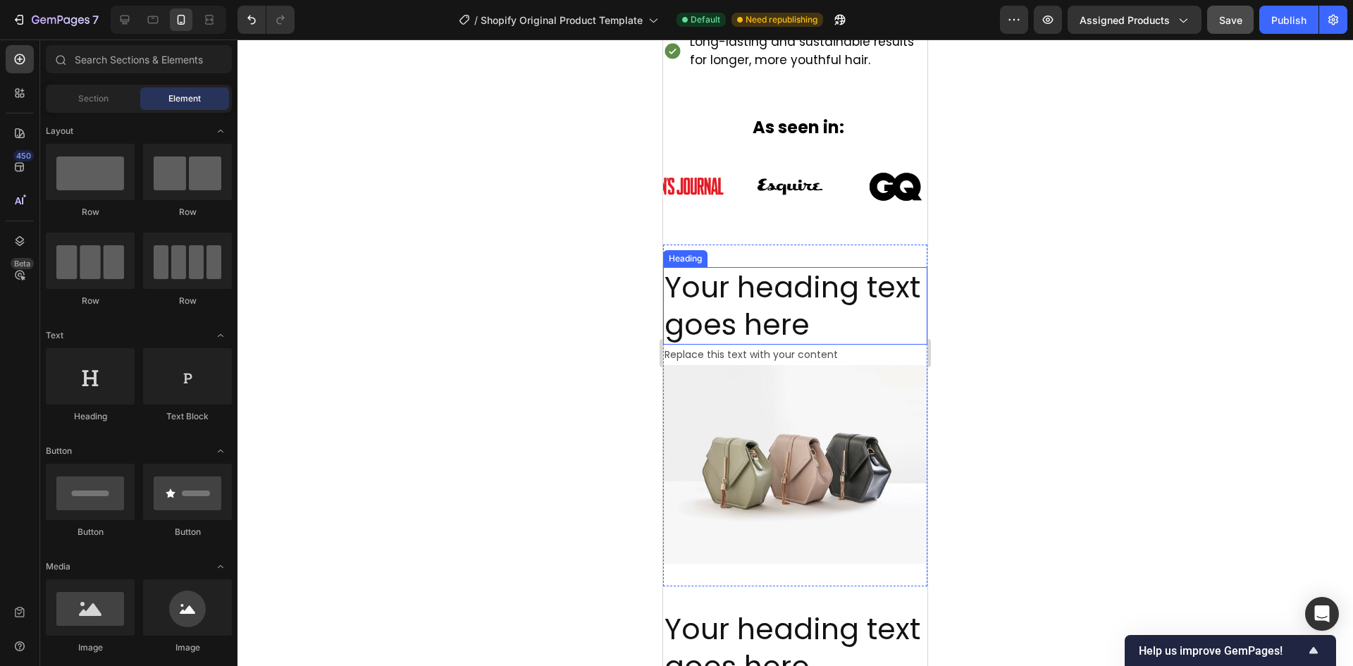
click at [782, 297] on h2 "Your heading text goes here" at bounding box center [795, 306] width 264 height 78
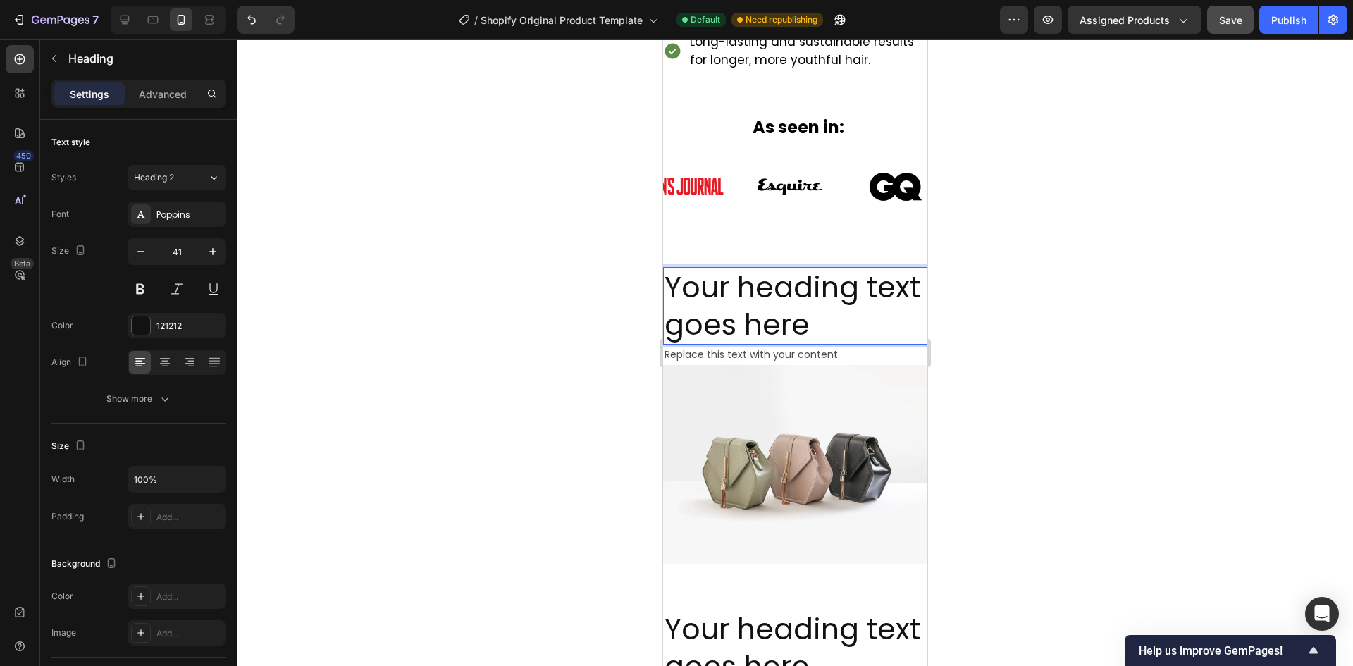
click at [782, 297] on h2 "Your heading text goes here" at bounding box center [795, 306] width 264 height 78
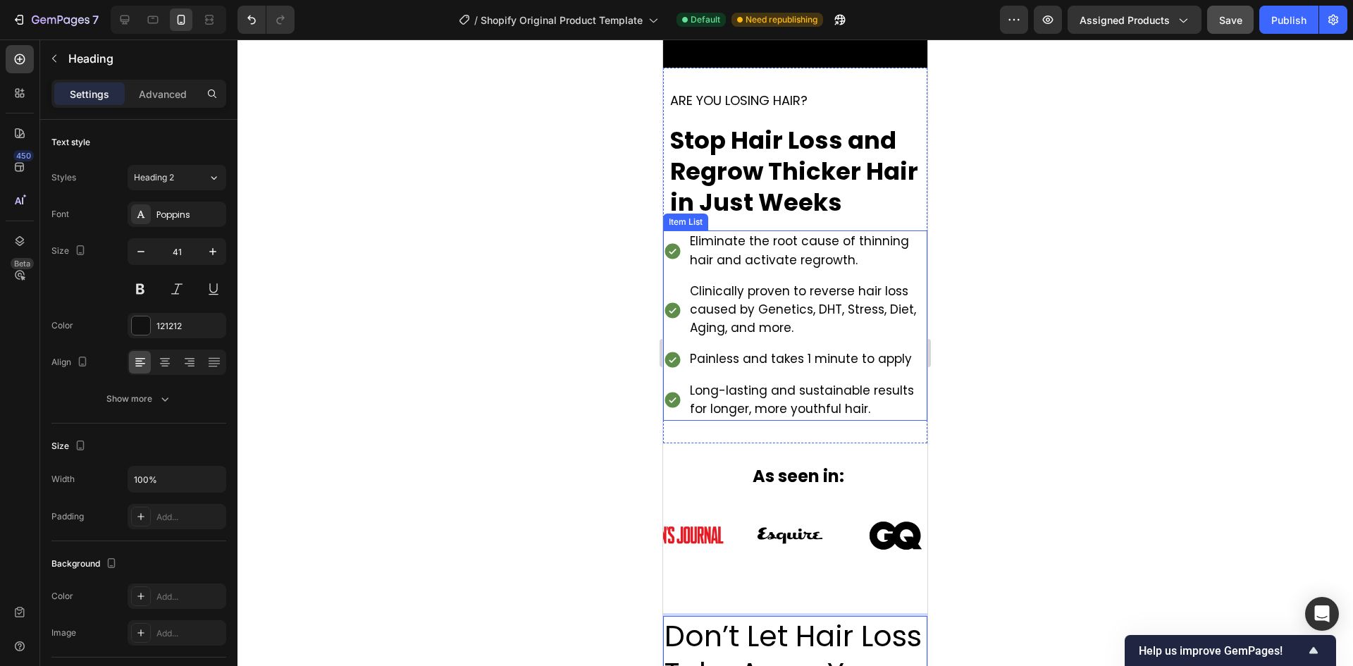
scroll to position [282, 0]
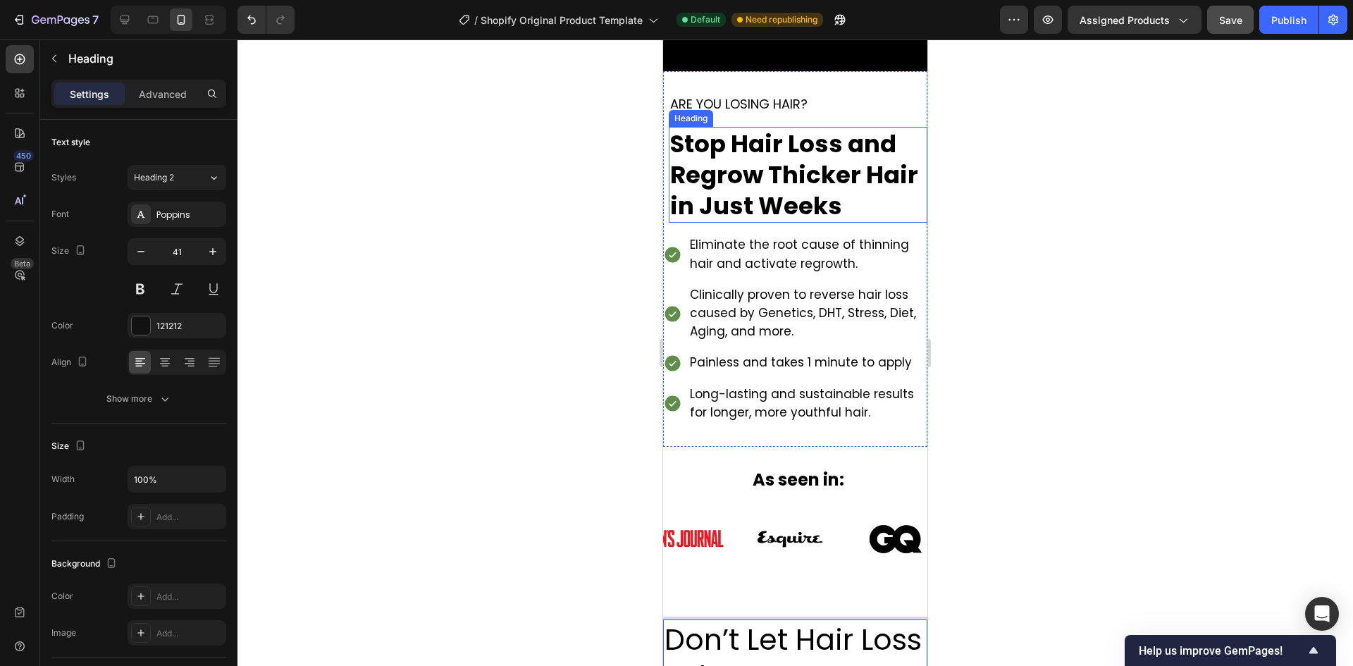
click at [769, 204] on span "Stop Hair Loss and Regrow Thicker Hair in Just Weeks" at bounding box center [794, 175] width 248 height 96
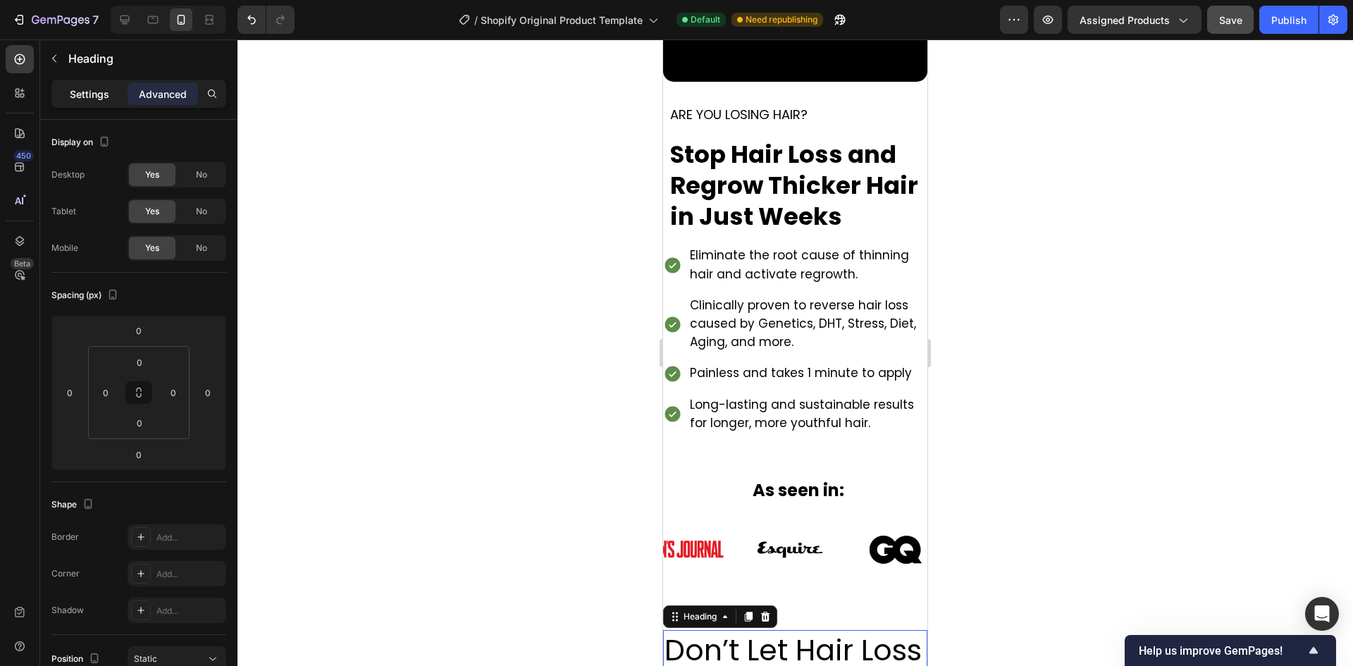
click at [116, 97] on div "Settings" at bounding box center [89, 93] width 70 height 23
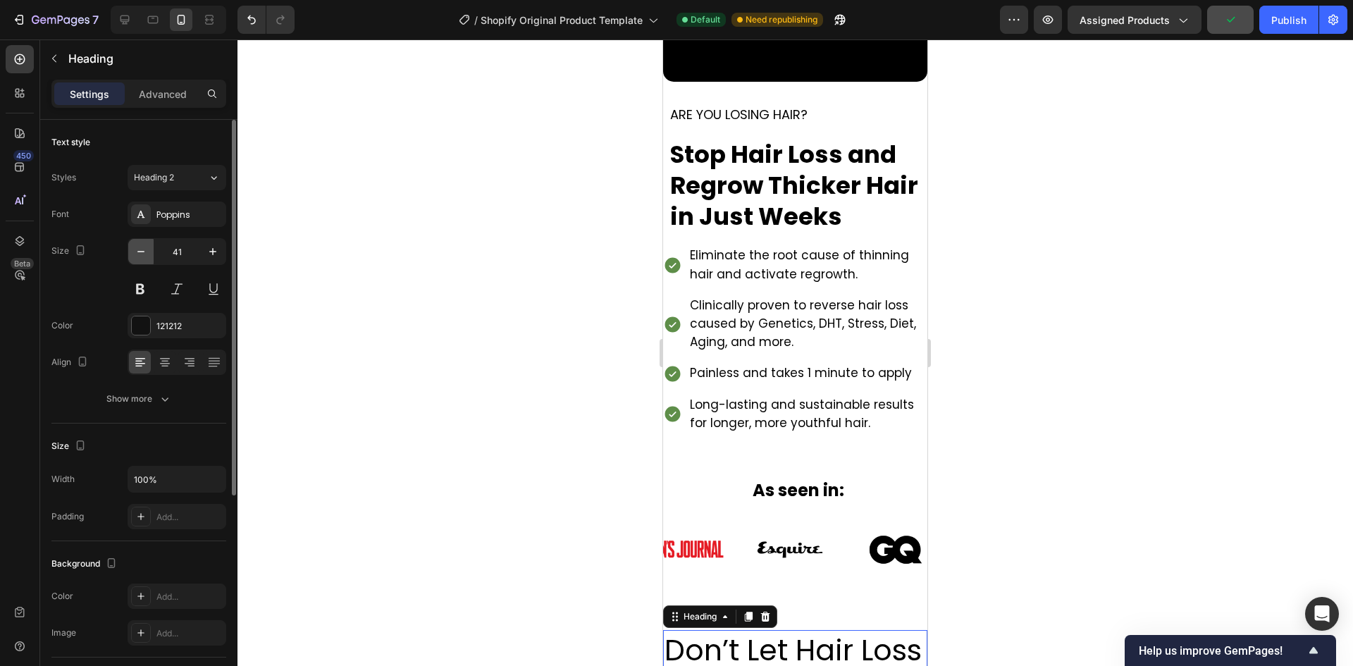
click at [144, 256] on icon "button" at bounding box center [141, 251] width 14 height 14
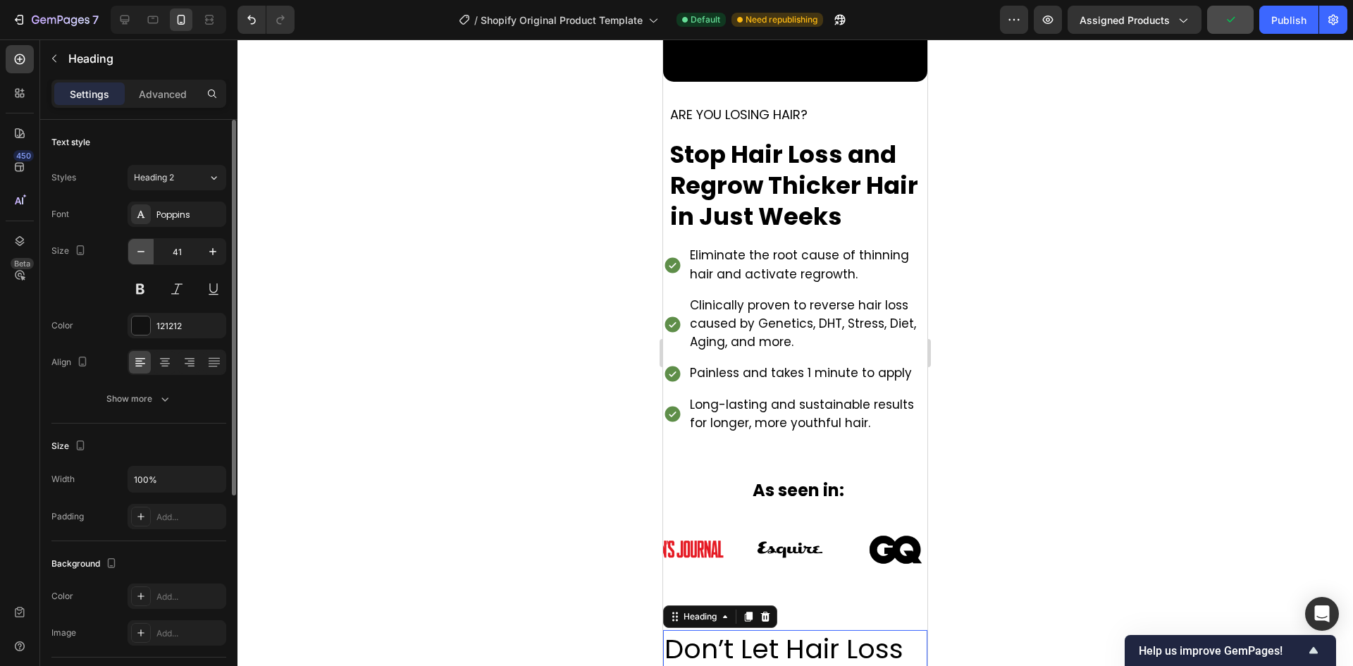
click at [144, 256] on icon "button" at bounding box center [141, 251] width 14 height 14
click at [219, 248] on icon "button" at bounding box center [213, 251] width 14 height 14
click at [149, 283] on button at bounding box center [140, 288] width 25 height 25
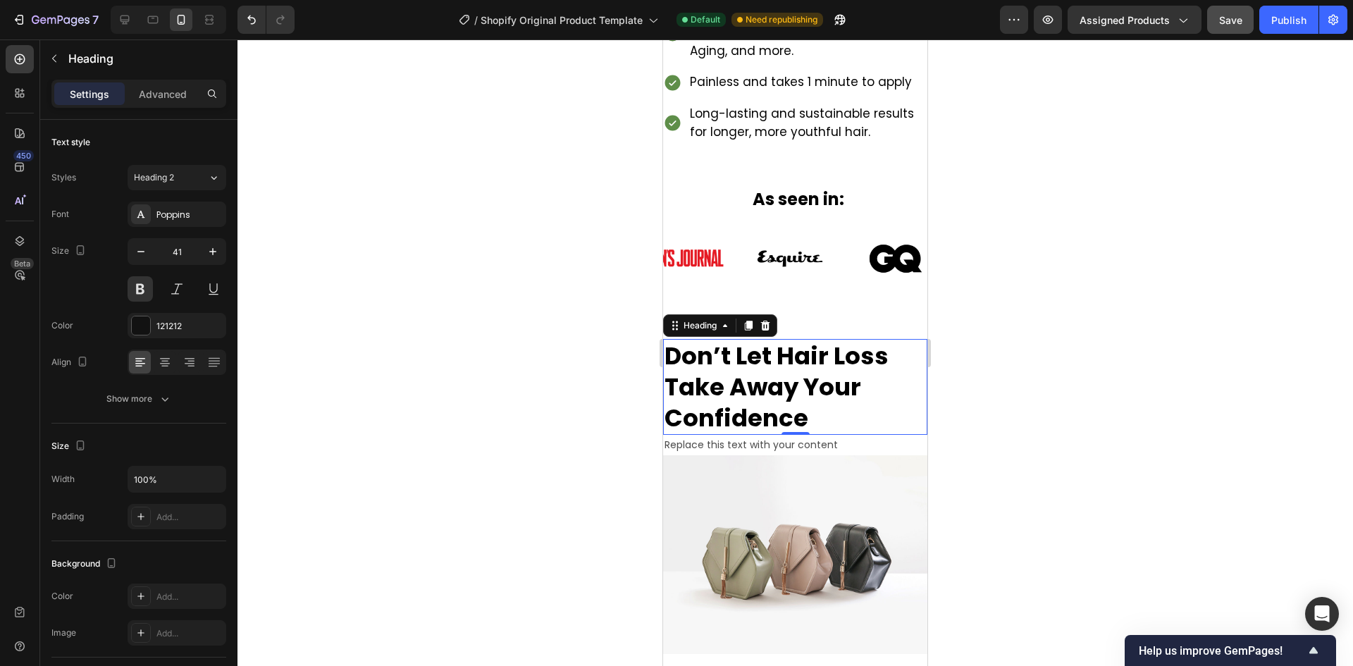
scroll to position [564, 0]
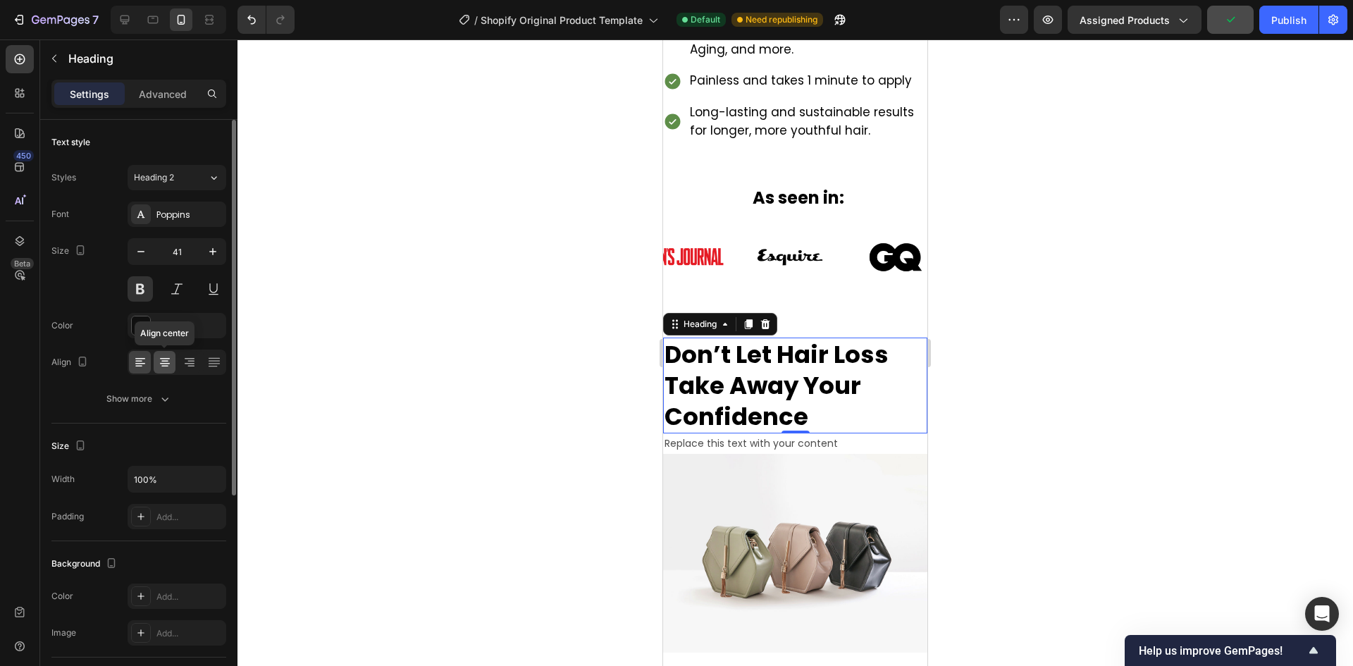
click at [166, 366] on icon at bounding box center [164, 366] width 7 height 1
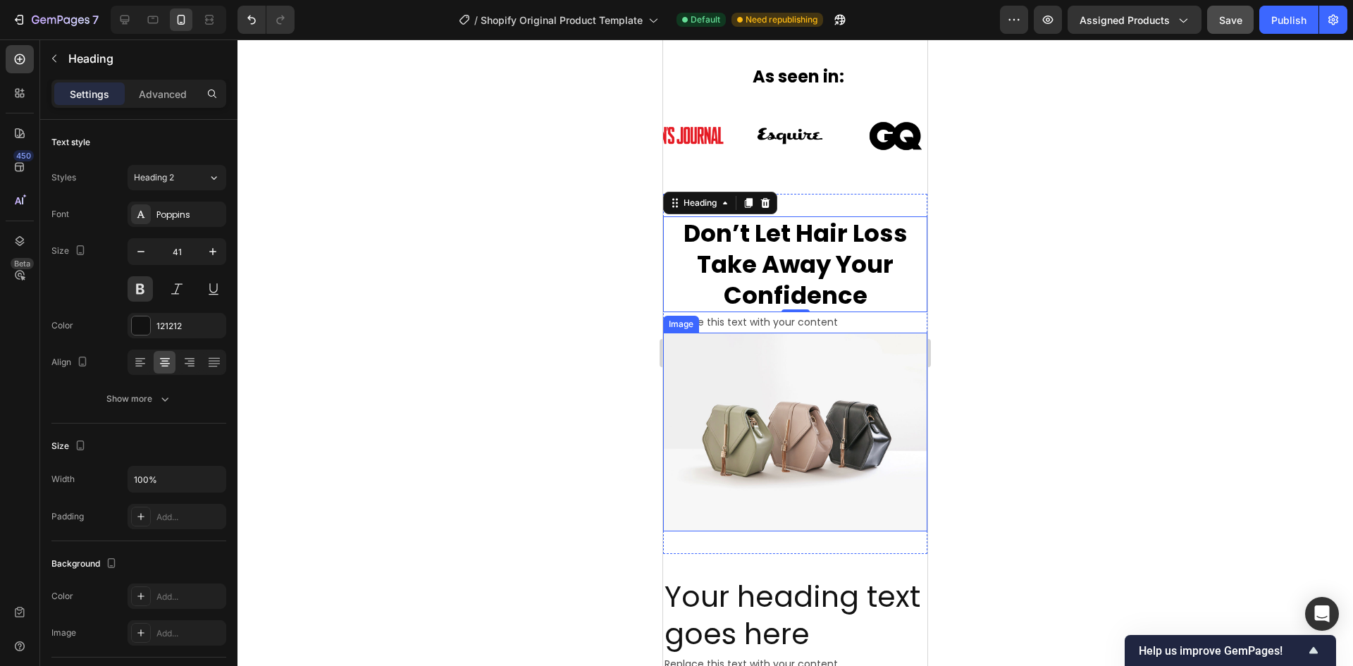
scroll to position [705, 0]
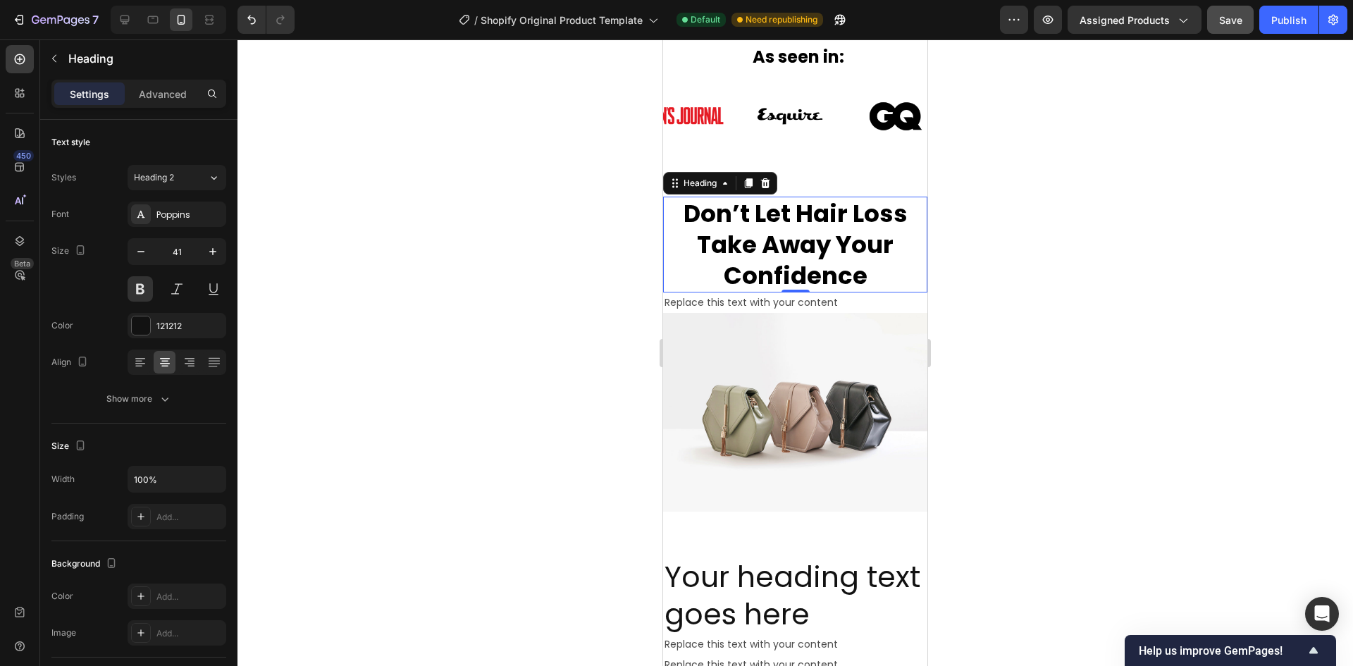
click at [793, 301] on div "0" at bounding box center [795, 303] width 14 height 11
click at [724, 304] on div "Replace this text with your content" at bounding box center [795, 302] width 264 height 20
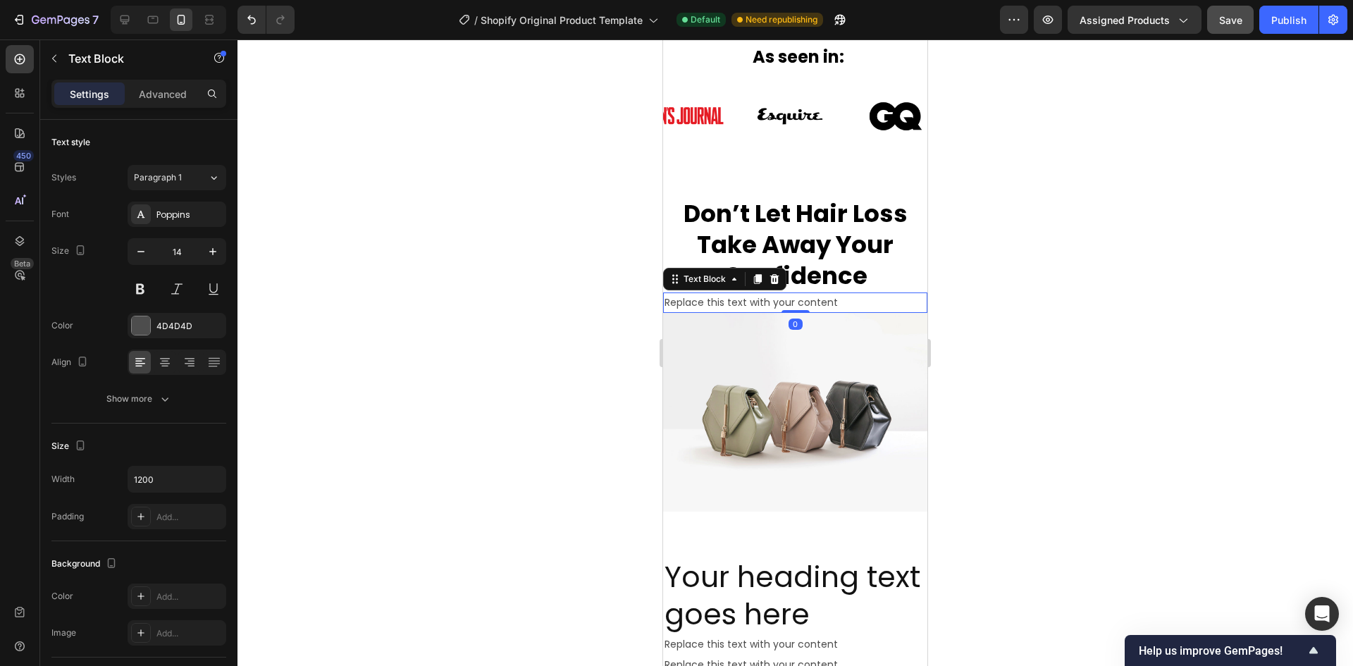
click at [725, 304] on div "Replace this text with your content" at bounding box center [795, 302] width 264 height 20
click at [725, 304] on p "Replace this text with your content" at bounding box center [794, 303] width 261 height 18
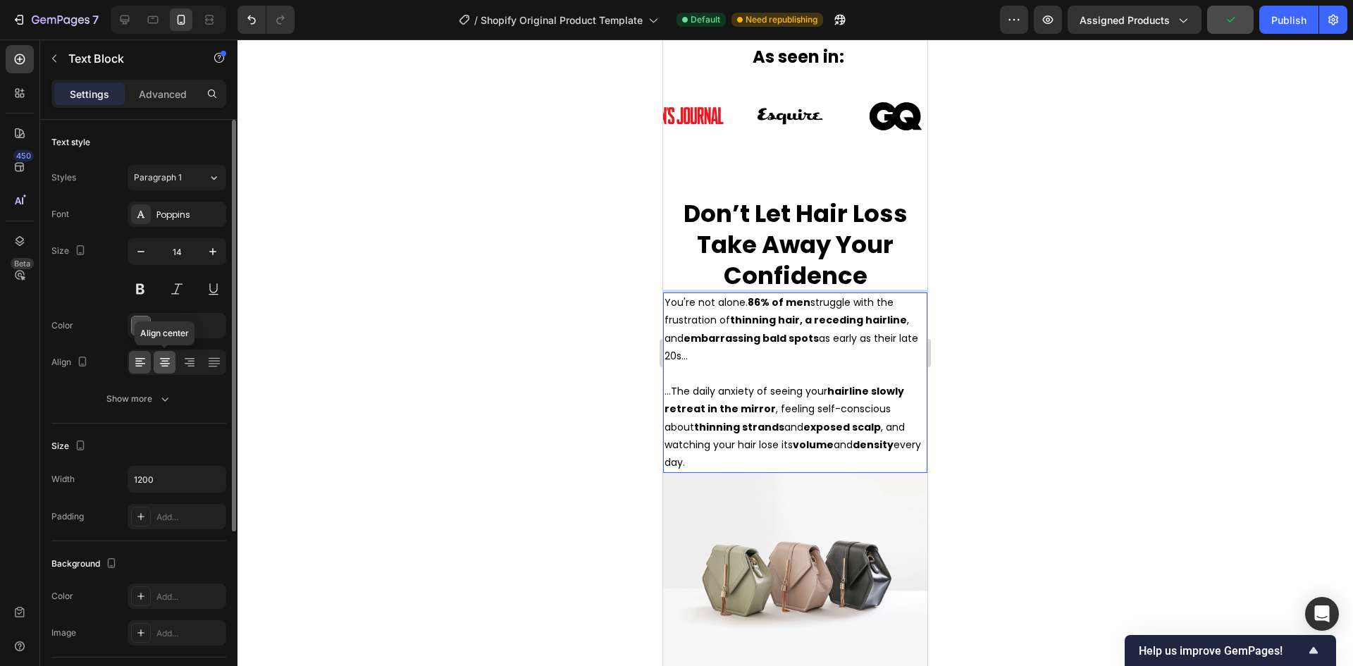
click at [163, 365] on icon at bounding box center [165, 362] width 14 height 14
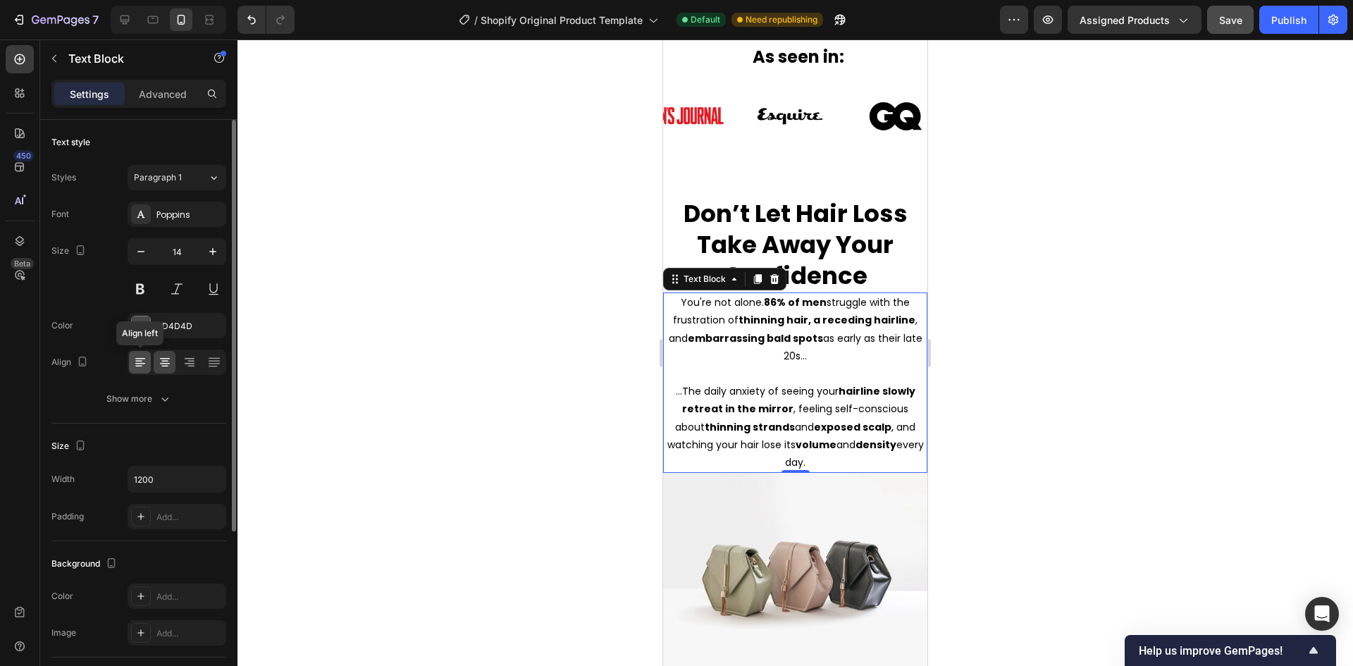
click at [142, 357] on icon at bounding box center [140, 362] width 14 height 14
click at [209, 249] on icon "button" at bounding box center [213, 251] width 14 height 14
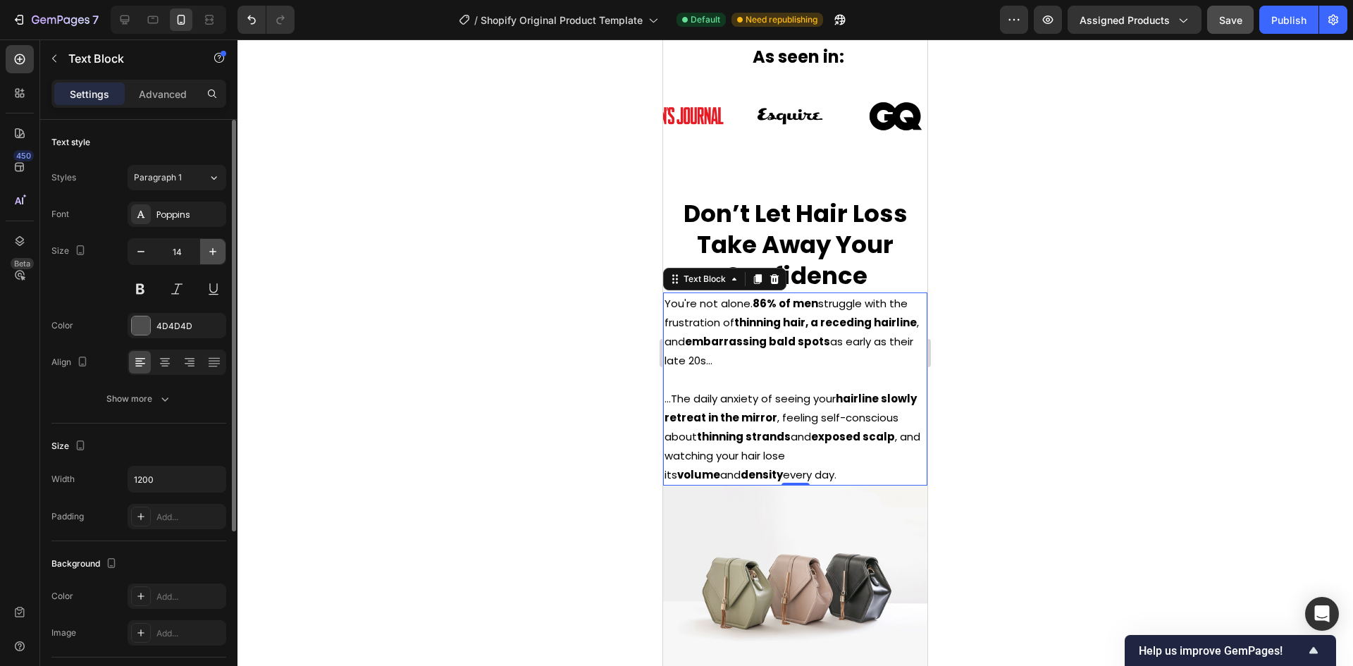
click at [209, 249] on icon "button" at bounding box center [213, 251] width 14 height 14
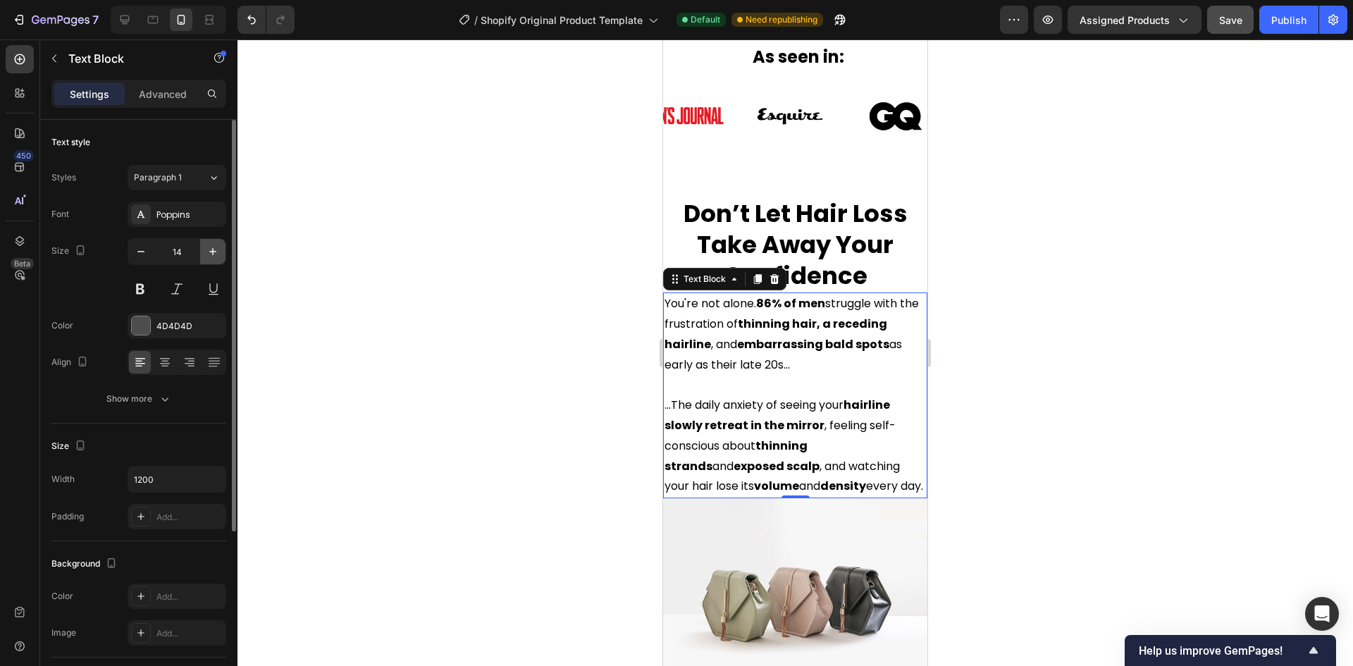
click at [209, 249] on icon "button" at bounding box center [213, 251] width 14 height 14
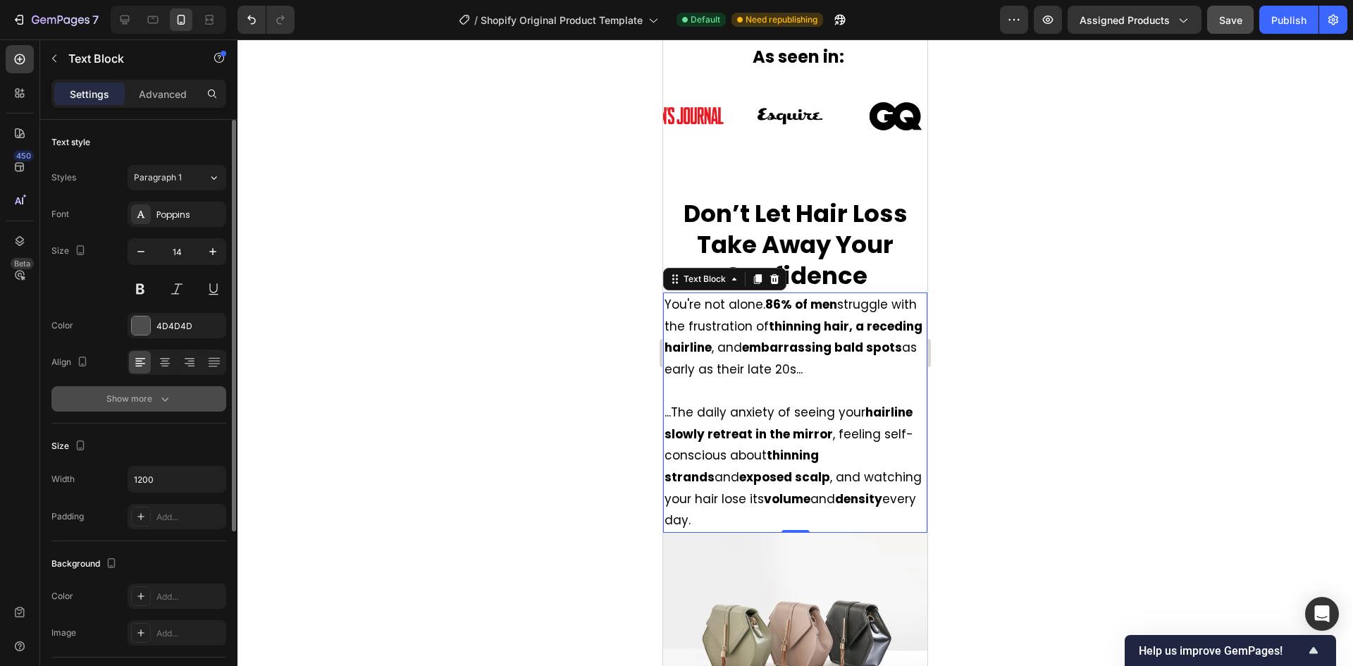
click at [125, 402] on div "Show more" at bounding box center [139, 399] width 66 height 14
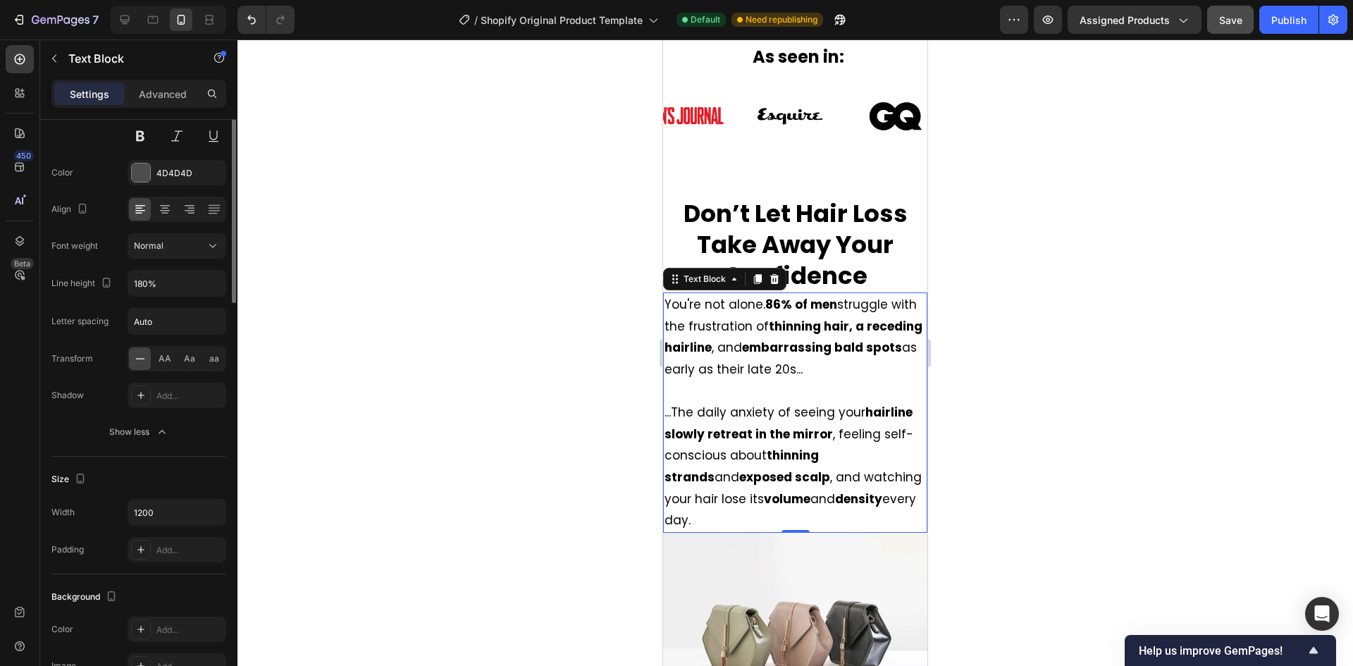
scroll to position [0, 0]
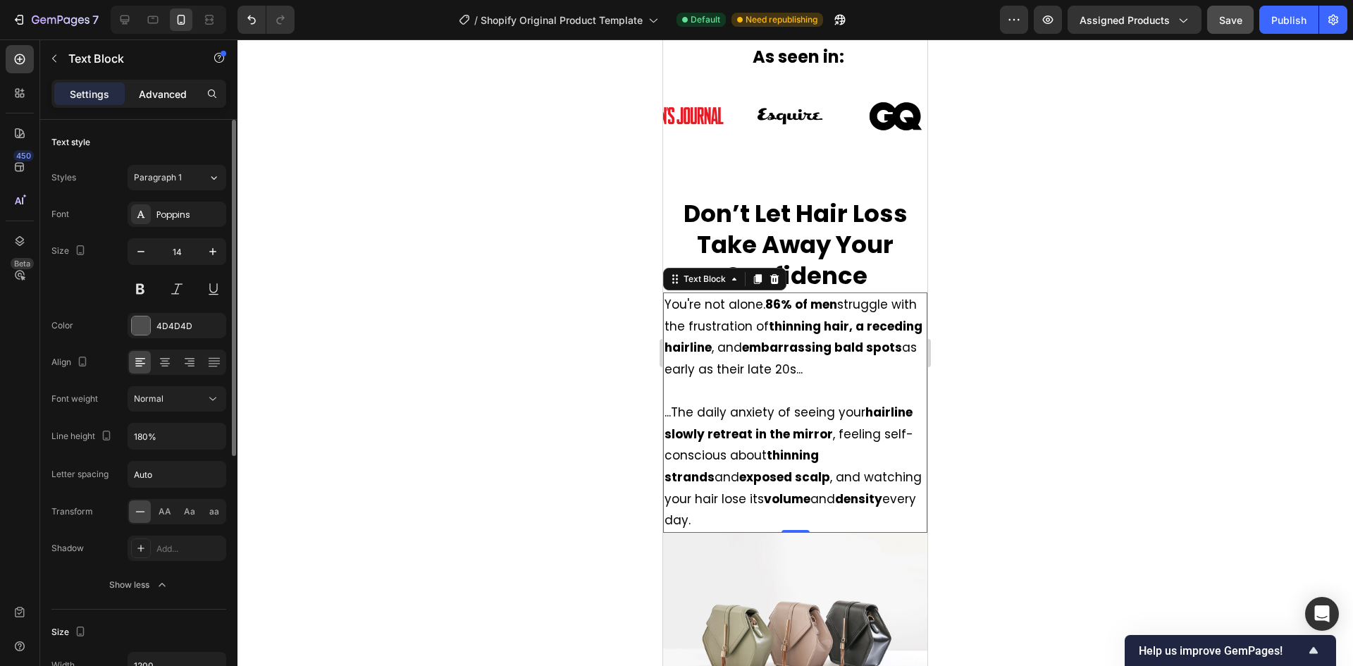
click at [153, 100] on p "Advanced" at bounding box center [163, 94] width 48 height 15
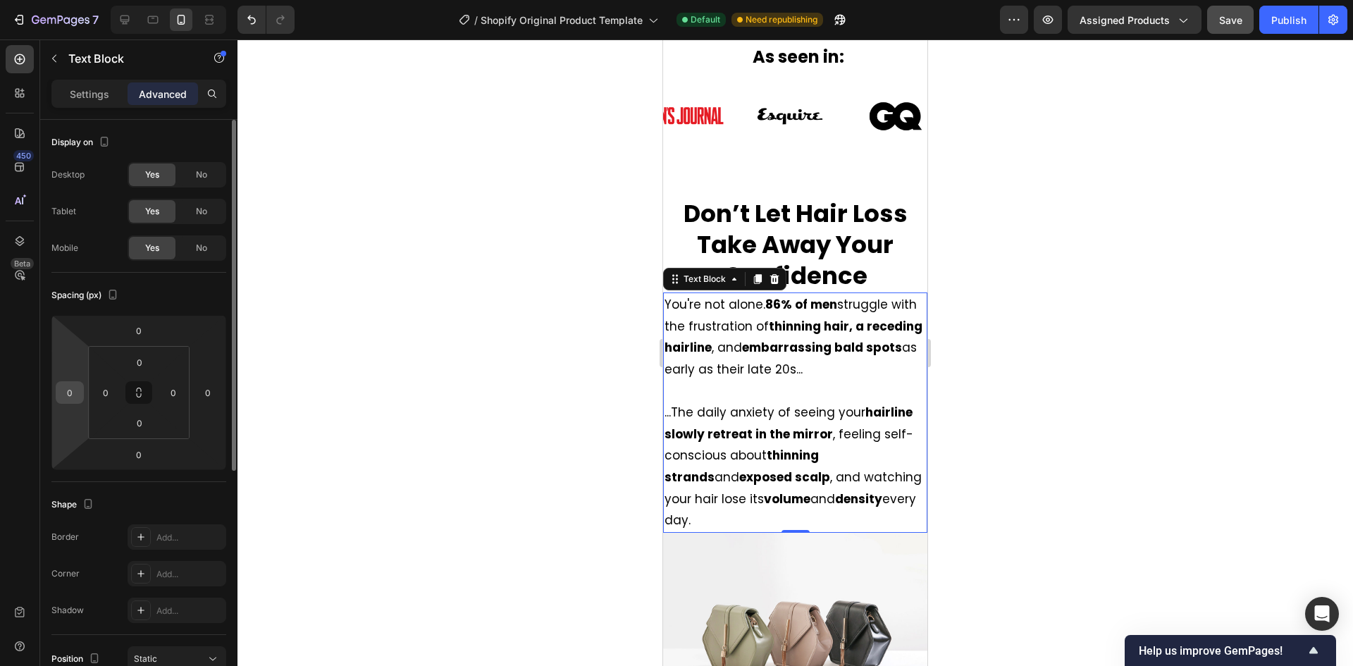
click at [66, 385] on input "0" at bounding box center [69, 392] width 21 height 21
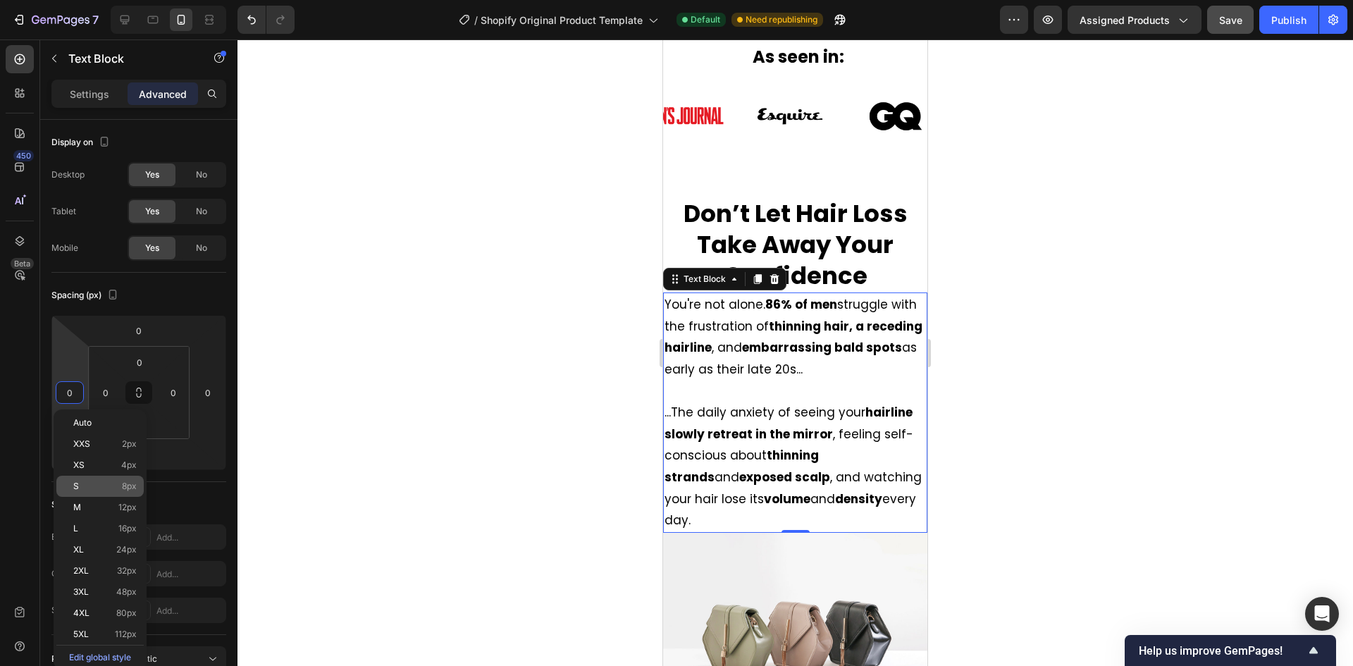
click at [100, 488] on p "S 8px" at bounding box center [104, 486] width 63 height 10
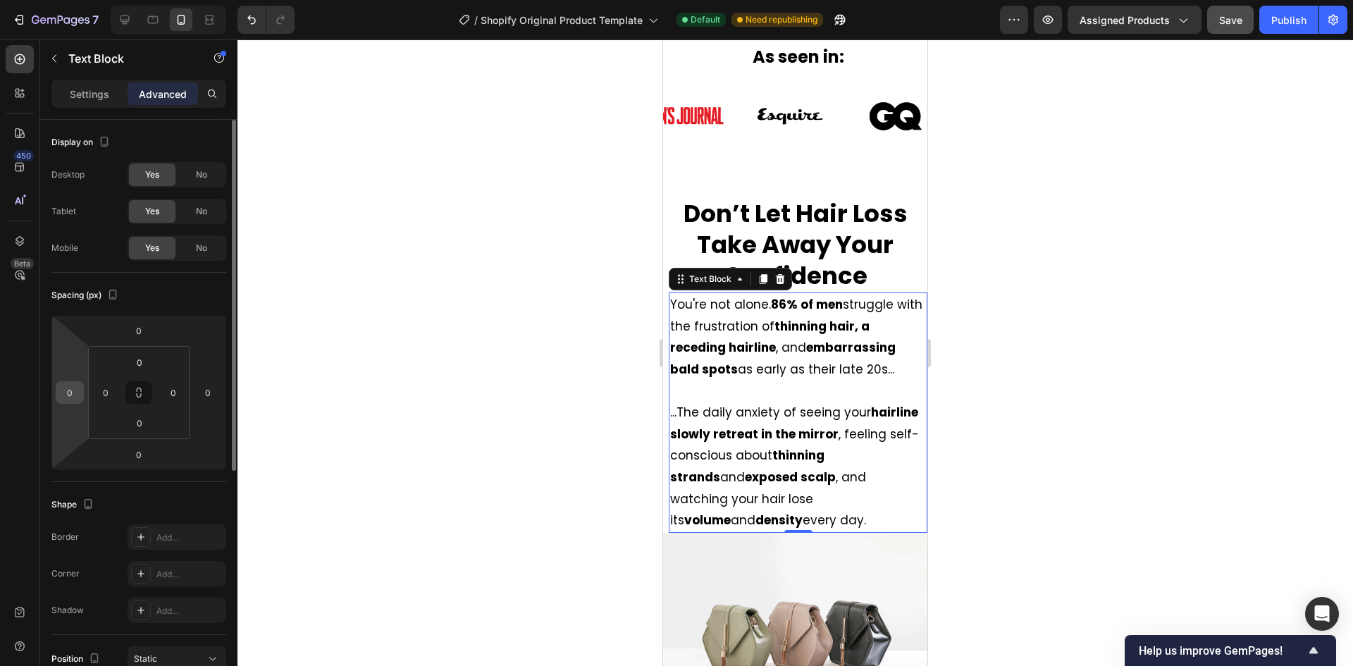
click at [70, 403] on div "0" at bounding box center [70, 392] width 28 height 23
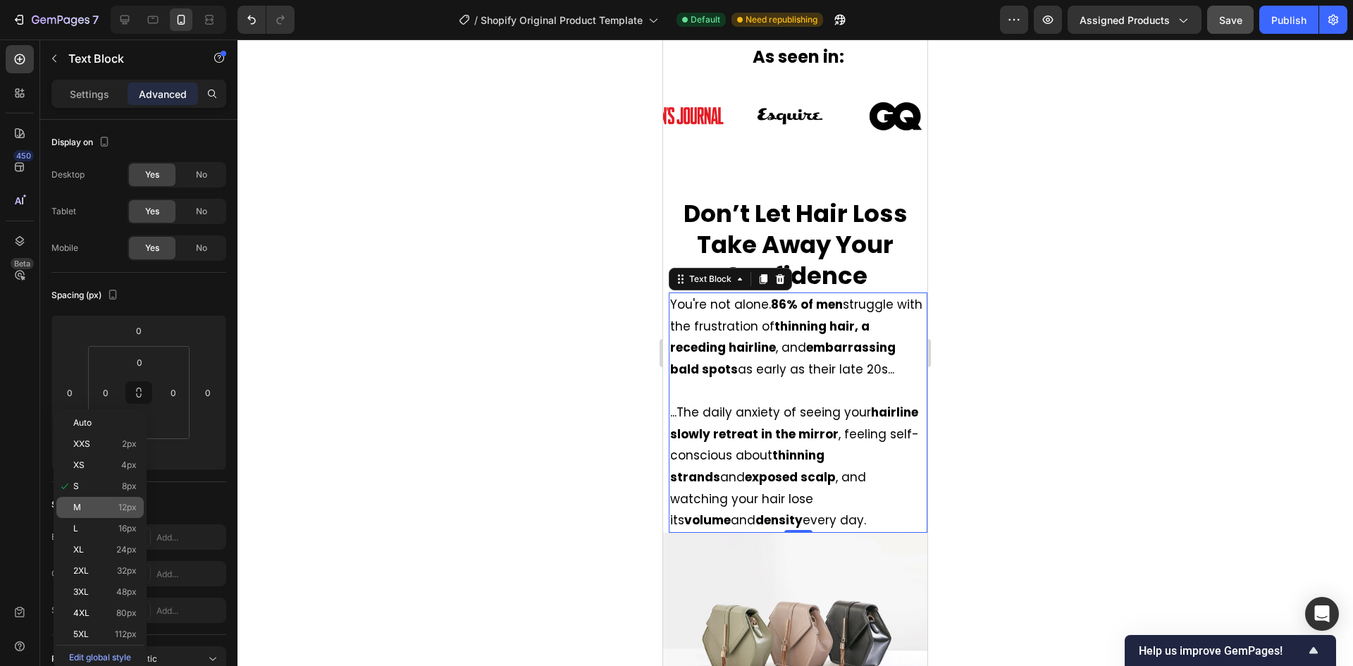
click at [108, 510] on p "M 12px" at bounding box center [104, 507] width 63 height 10
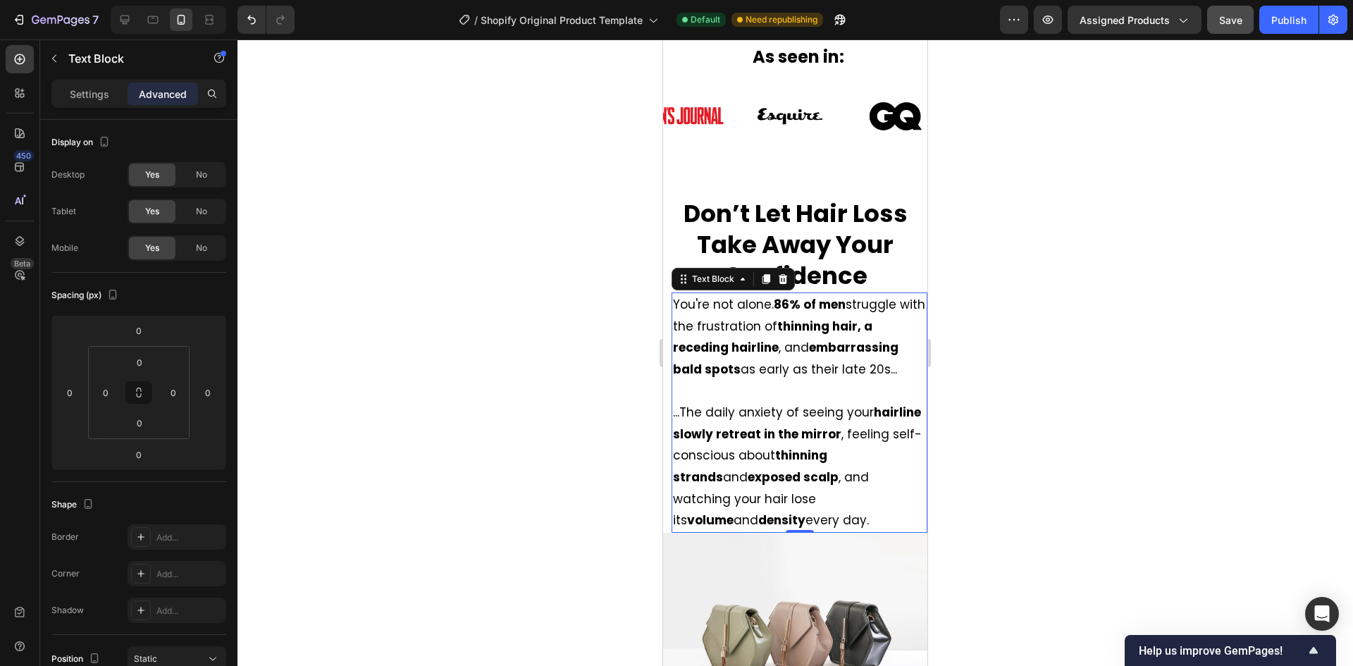
click at [458, 441] on div at bounding box center [794, 352] width 1115 height 626
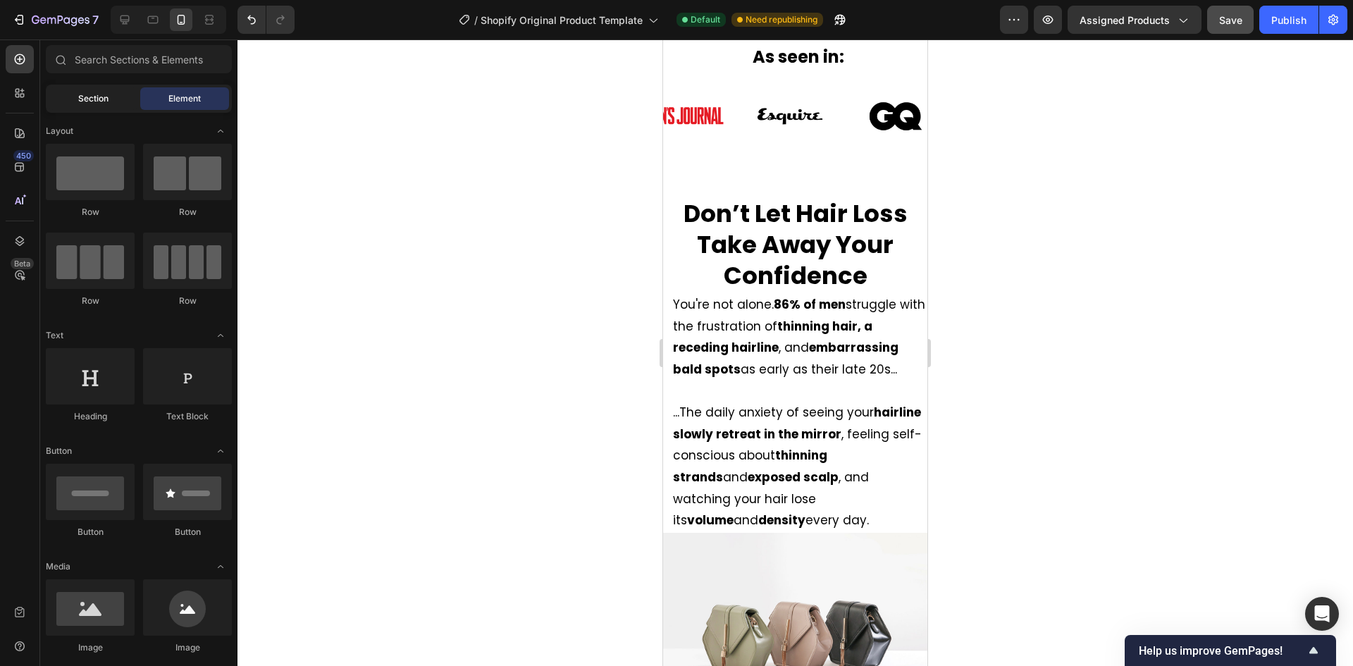
click at [89, 88] on div "Section" at bounding box center [93, 98] width 89 height 23
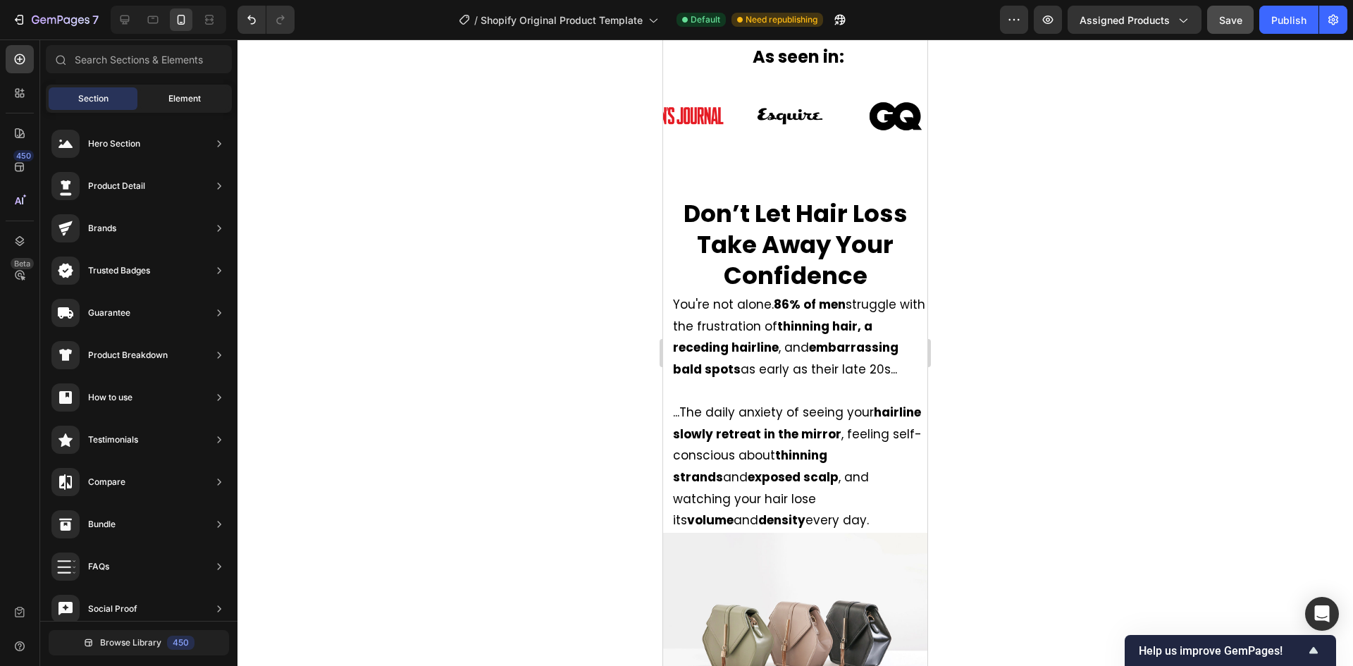
click at [152, 96] on div "Element" at bounding box center [184, 98] width 89 height 23
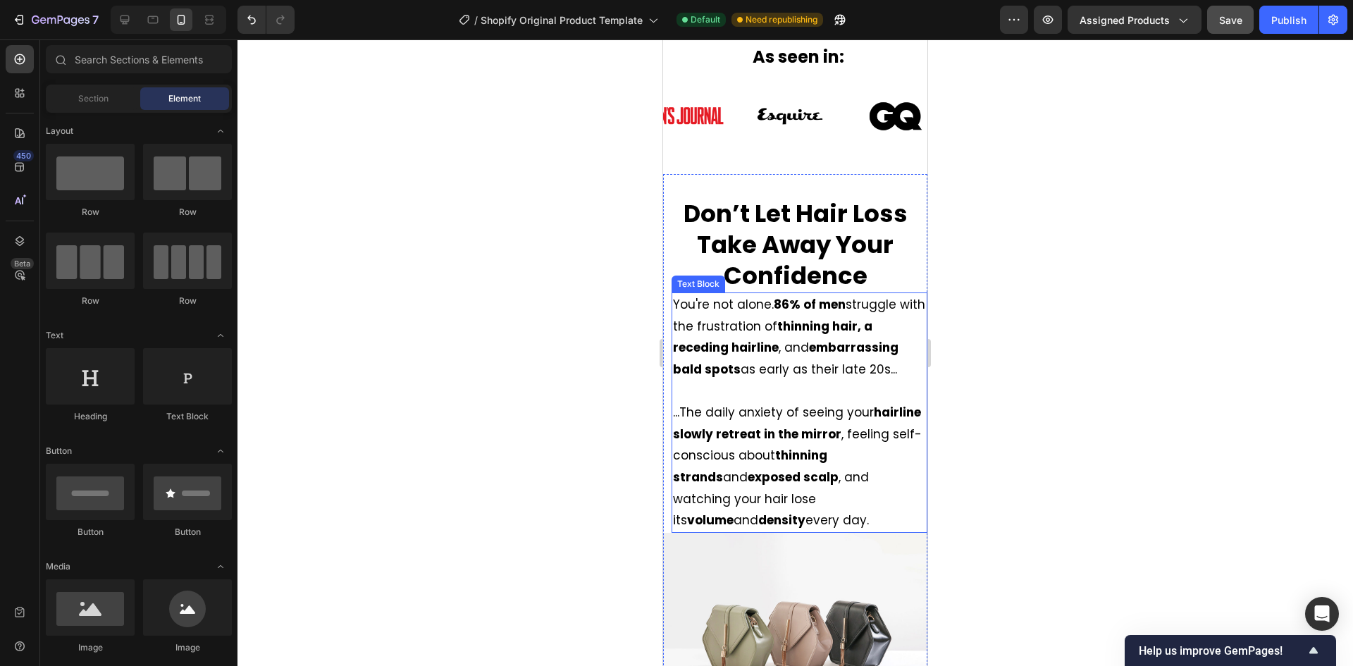
click at [730, 322] on span "You're not alone. 86% of men struggle with the frustration of thinning hair, a …" at bounding box center [799, 337] width 252 height 82
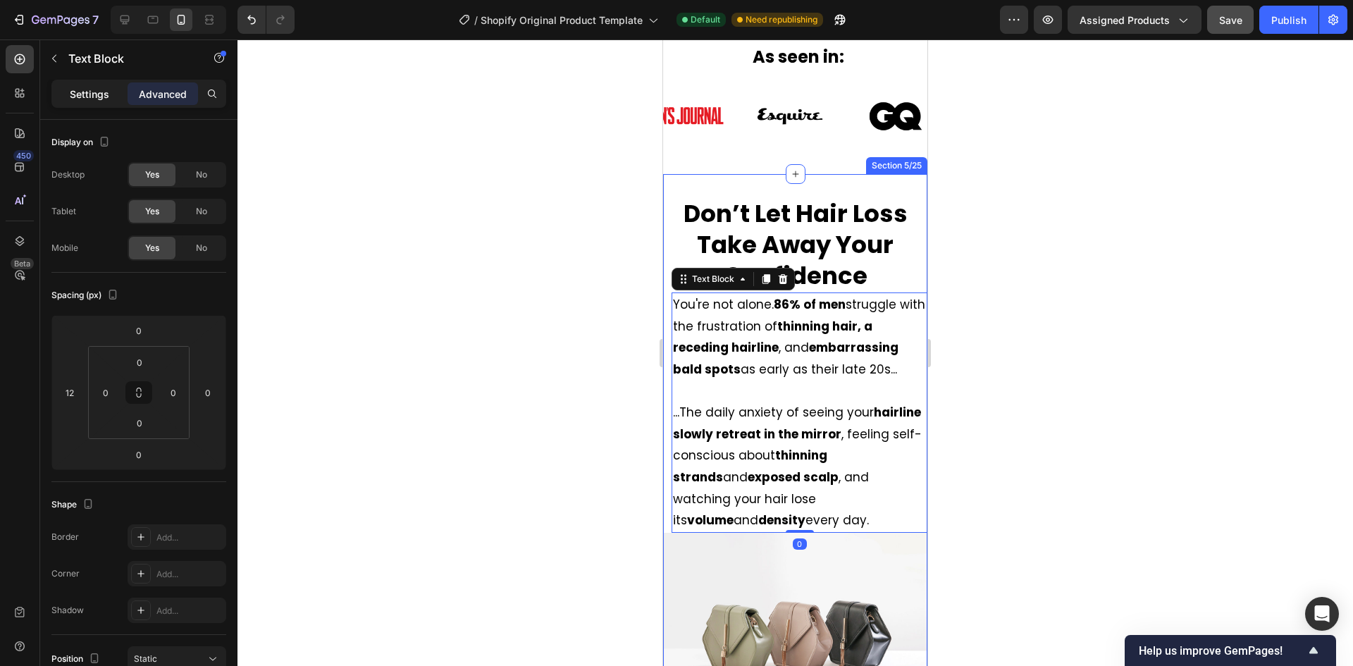
click at [92, 92] on p "Settings" at bounding box center [89, 94] width 39 height 15
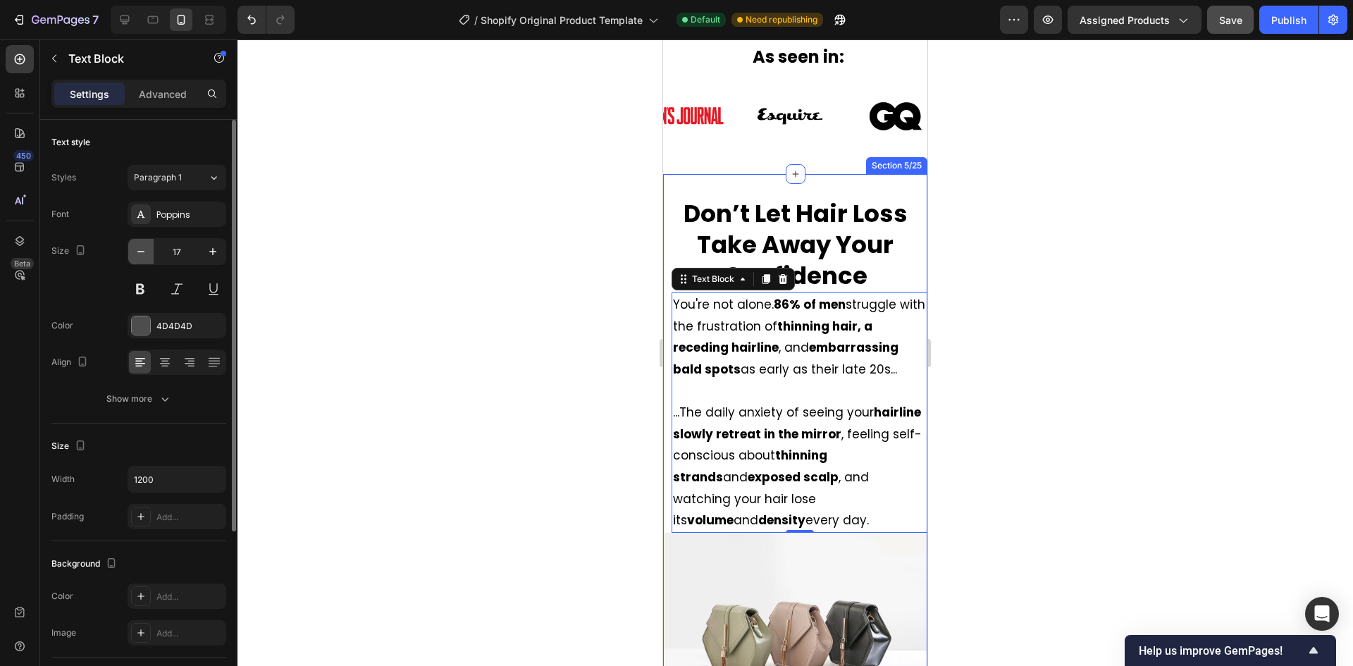
click at [140, 249] on icon "button" at bounding box center [141, 251] width 14 height 14
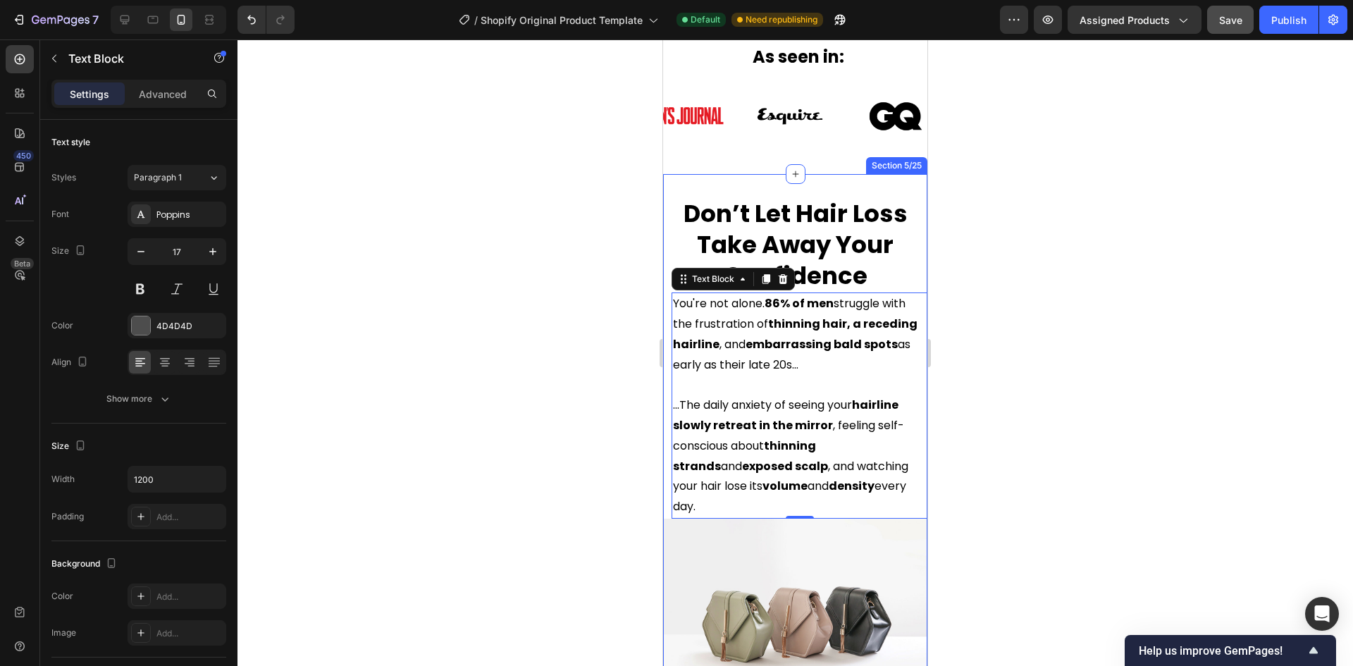
click at [411, 347] on div at bounding box center [794, 352] width 1115 height 626
click at [812, 299] on strong "86% of men" at bounding box center [798, 303] width 69 height 16
click at [803, 290] on div "⁠⁠⁠⁠⁠⁠⁠ Don’t Let Hair Loss Take Away Your Confidence Heading" at bounding box center [795, 245] width 264 height 97
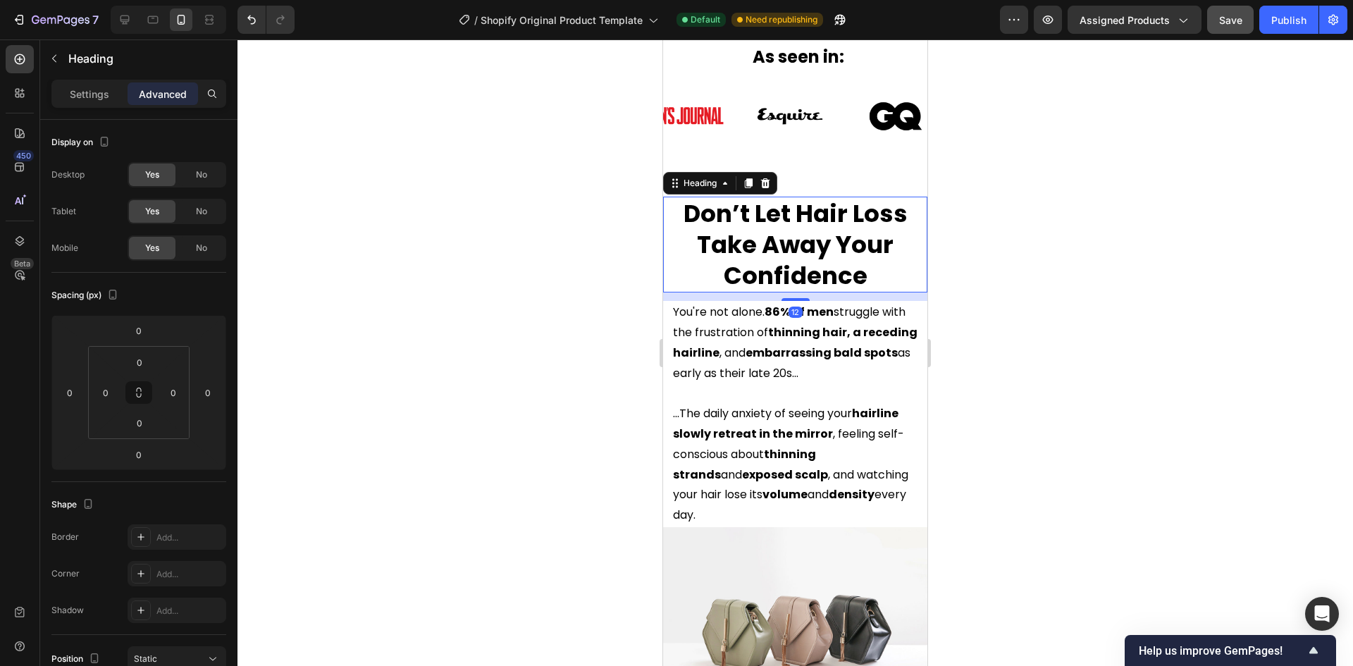
drag, startPoint x: 803, startPoint y: 292, endPoint x: 802, endPoint y: 301, distance: 8.6
click at [802, 301] on div at bounding box center [795, 299] width 28 height 3
click at [430, 282] on div at bounding box center [794, 352] width 1115 height 626
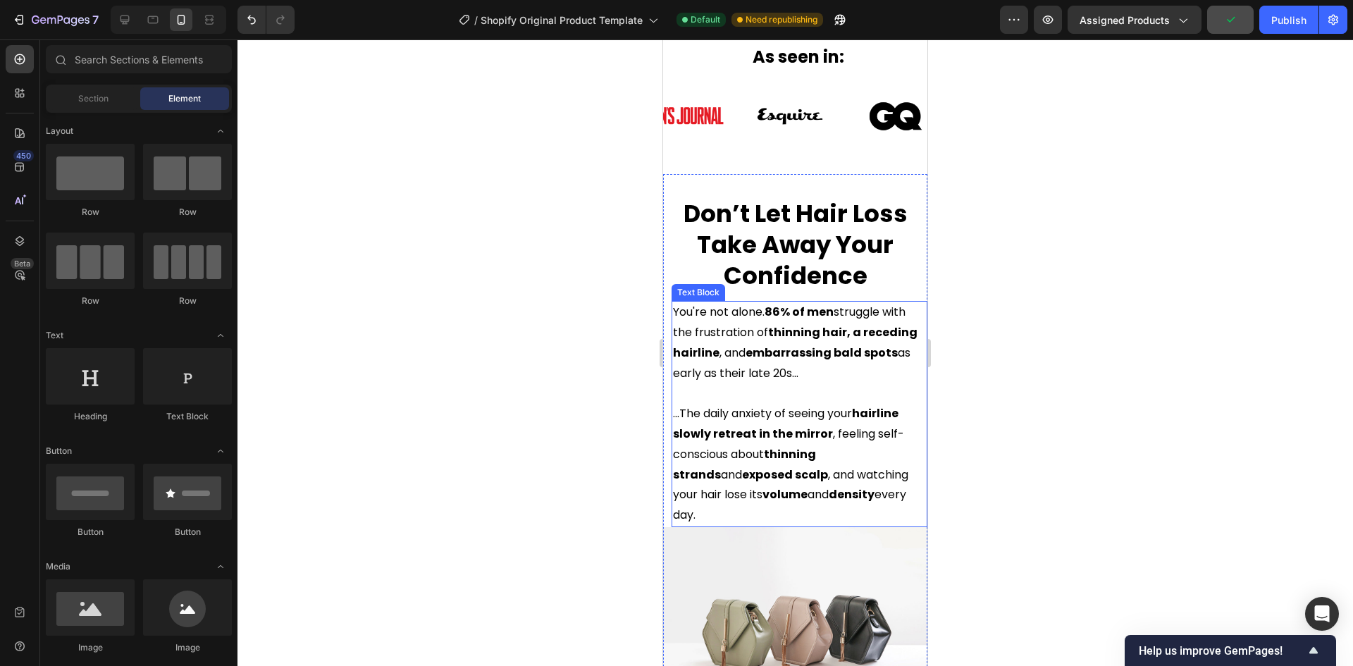
click at [490, 414] on div at bounding box center [794, 352] width 1115 height 626
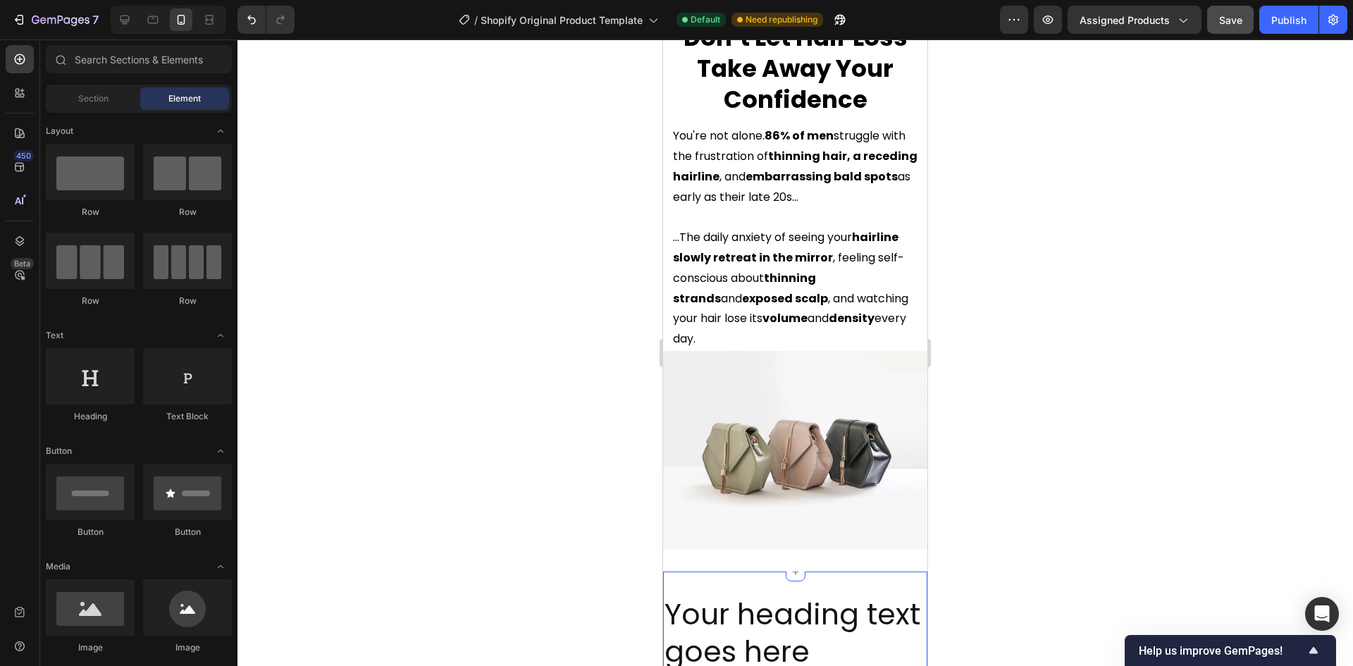
scroll to position [916, 0]
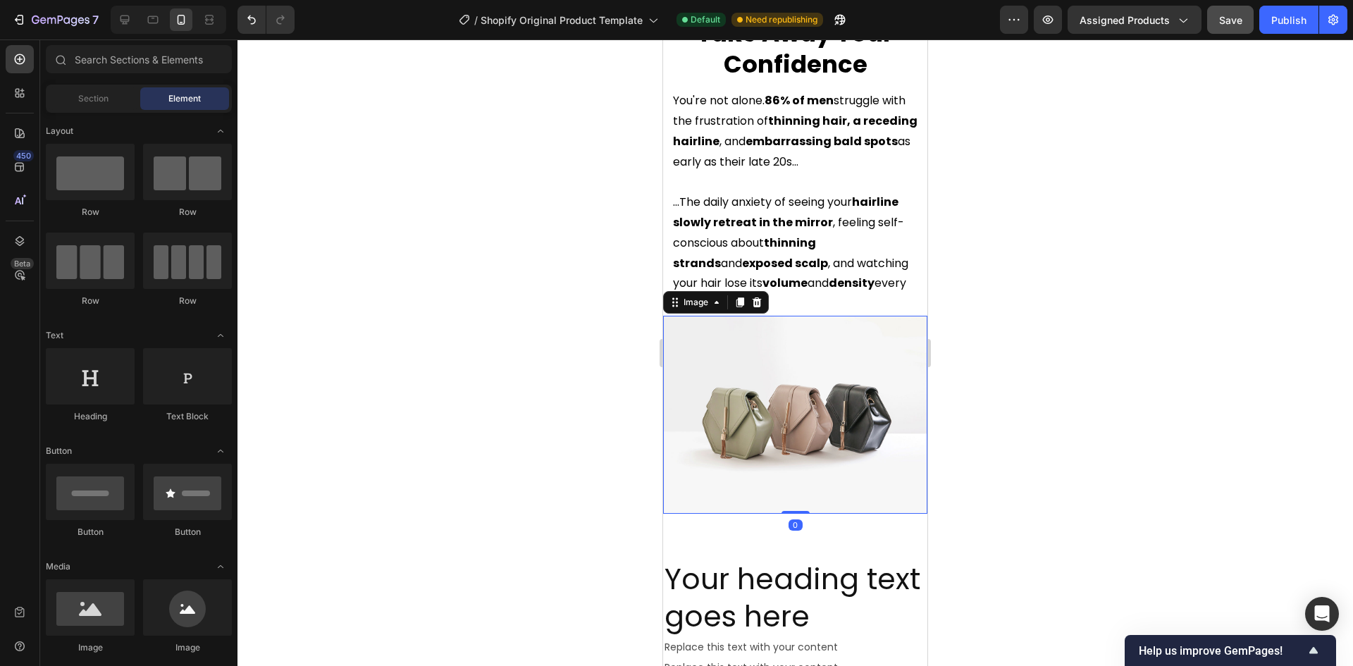
click at [781, 368] on img at bounding box center [795, 415] width 264 height 198
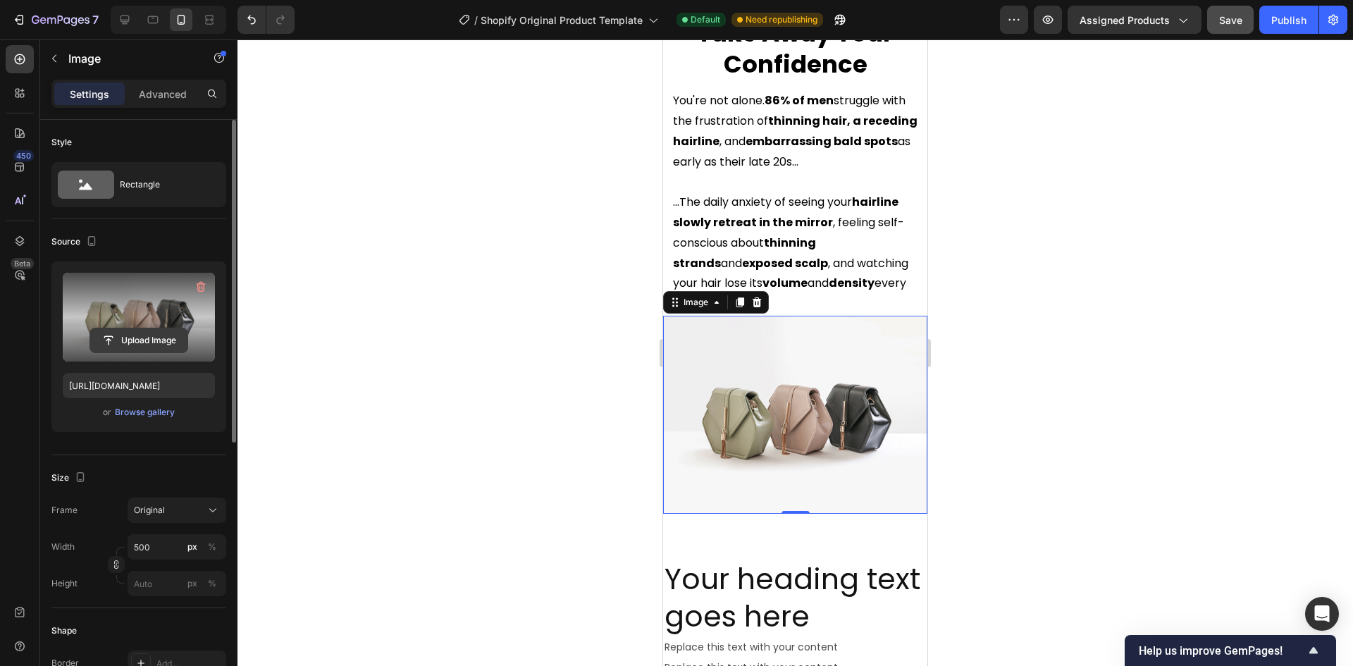
click at [143, 336] on input "file" at bounding box center [138, 340] width 97 height 24
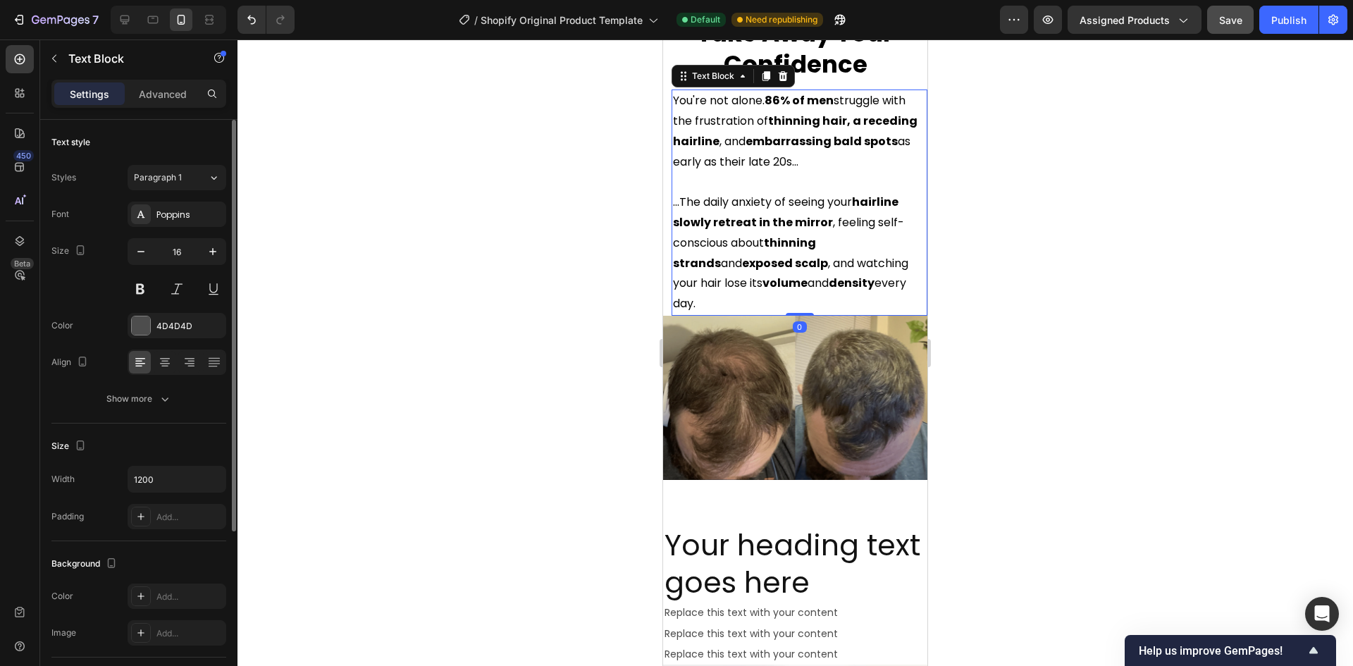
click at [789, 292] on div "You're not alone. 86% of men struggle with the frustration of thinning hair, a …" at bounding box center [799, 202] width 256 height 226
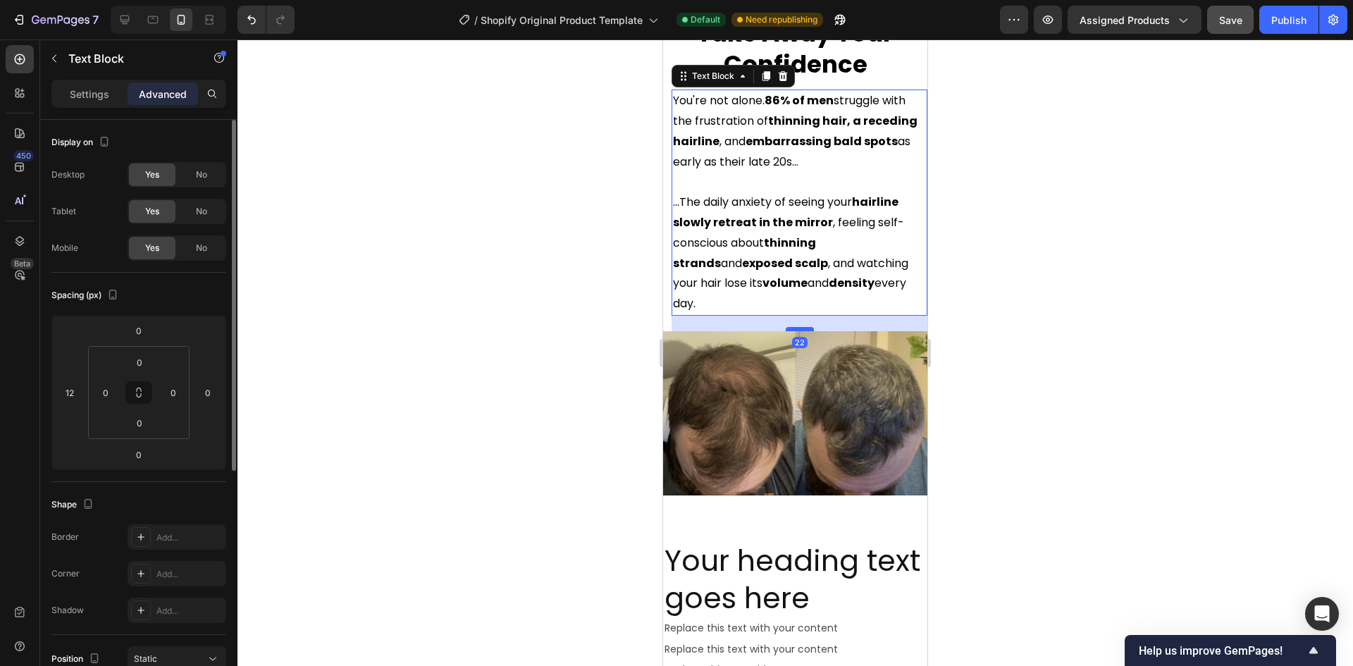
drag, startPoint x: 793, startPoint y: 292, endPoint x: 790, endPoint y: 307, distance: 15.6
click at [790, 327] on div at bounding box center [800, 329] width 28 height 4
click at [1090, 324] on div at bounding box center [794, 352] width 1115 height 626
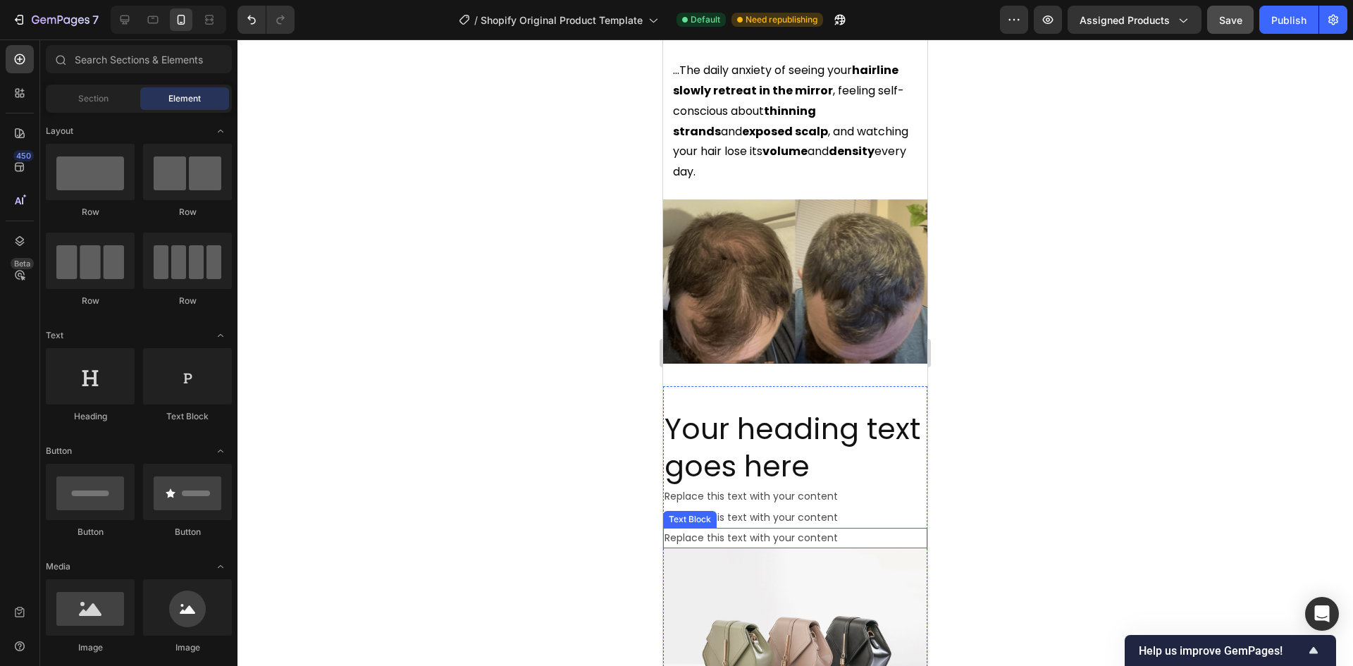
scroll to position [1057, 0]
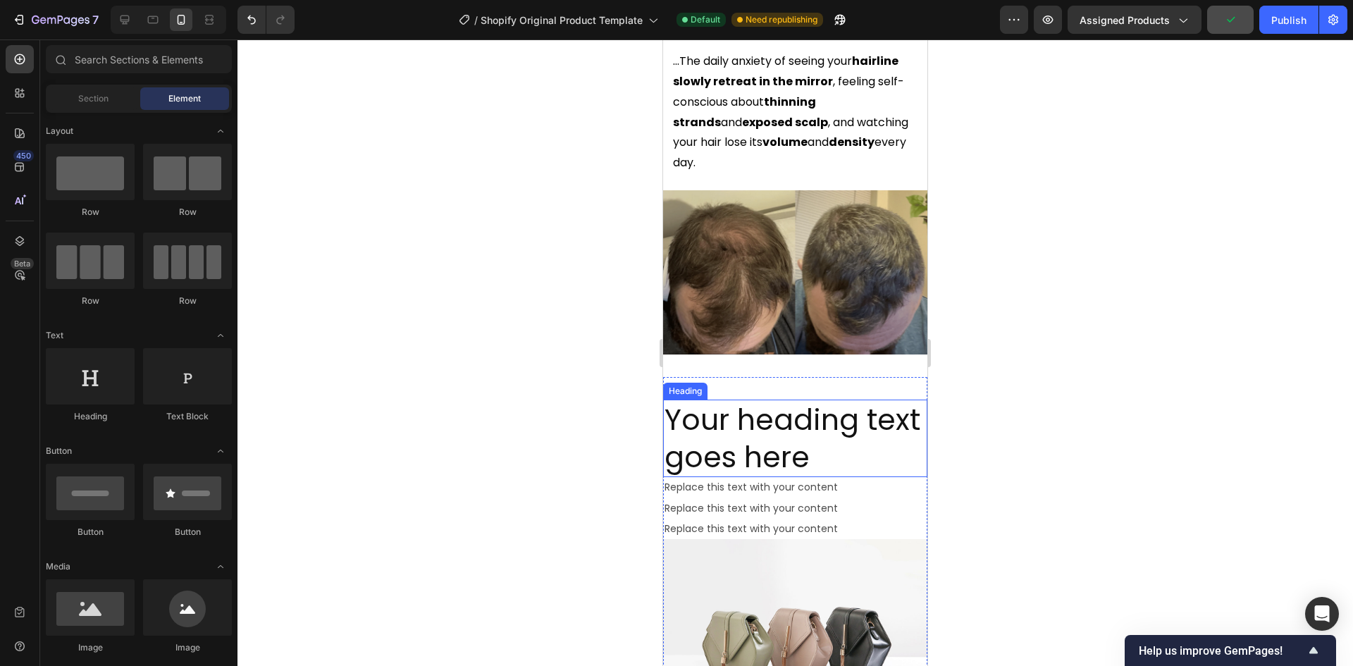
click at [800, 418] on h2 "Your heading text goes here" at bounding box center [795, 438] width 264 height 78
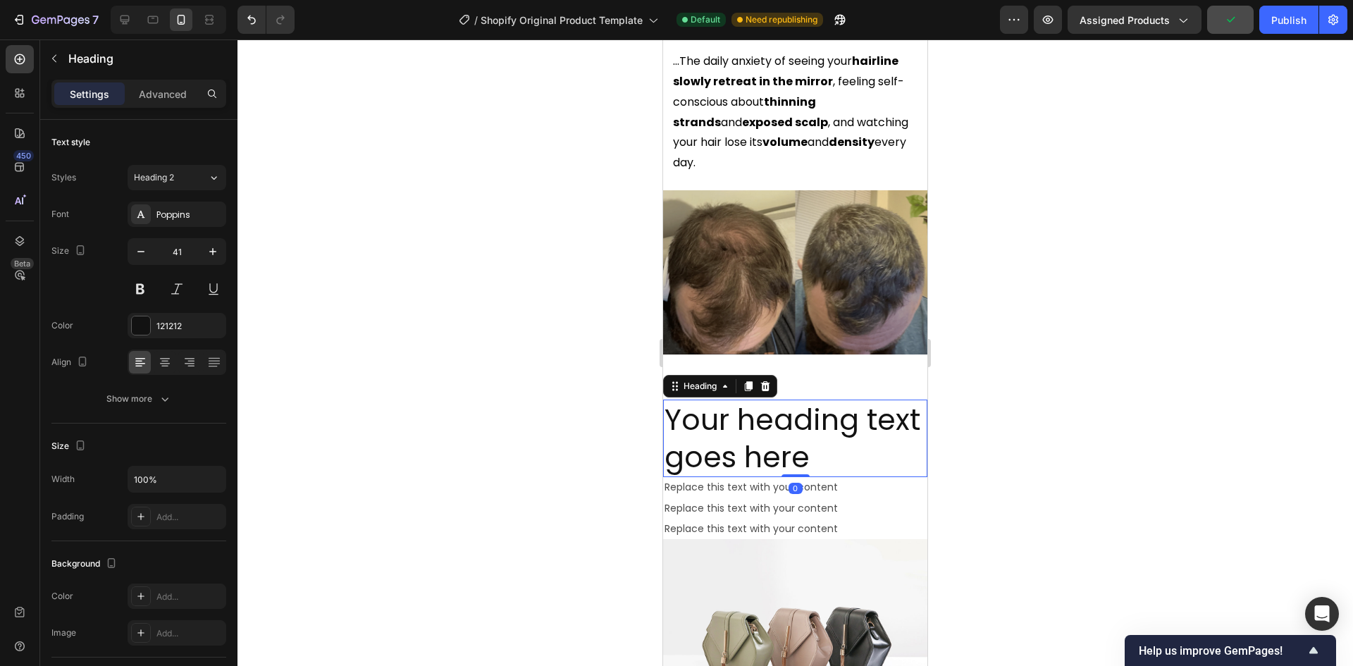
click at [800, 418] on h2 "Your heading text goes here" at bounding box center [795, 438] width 264 height 78
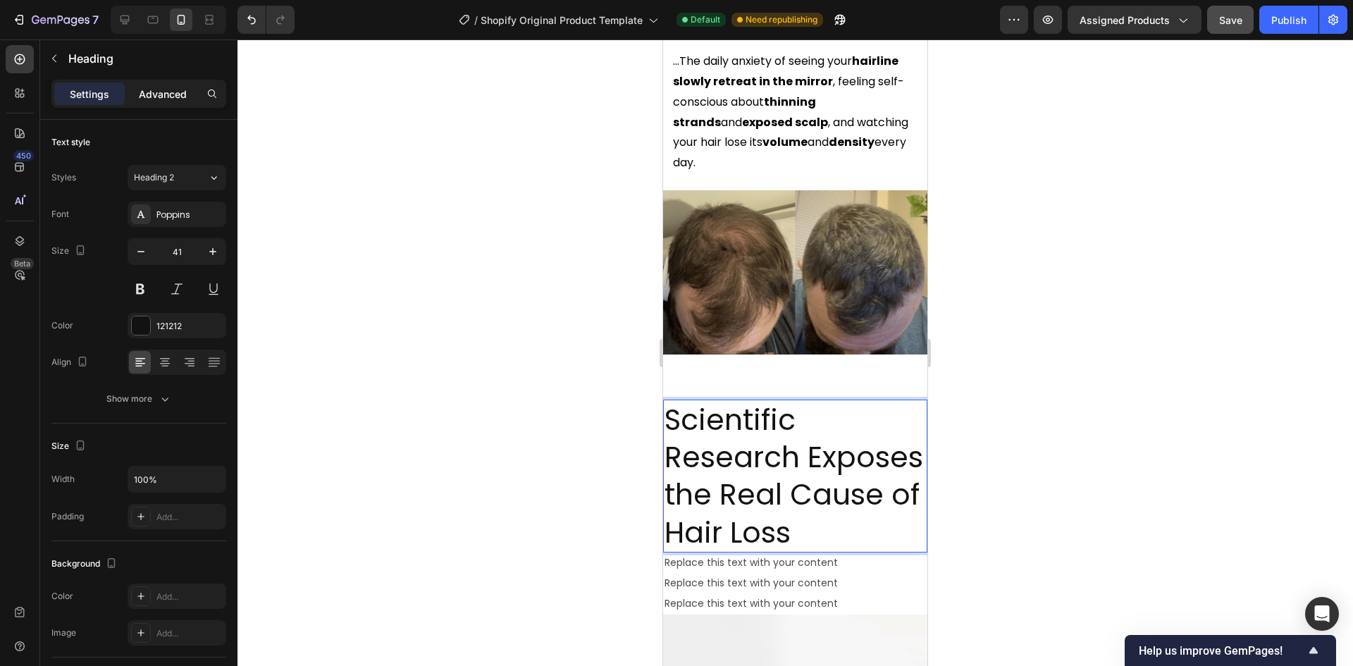
click at [140, 99] on p "Advanced" at bounding box center [163, 94] width 48 height 15
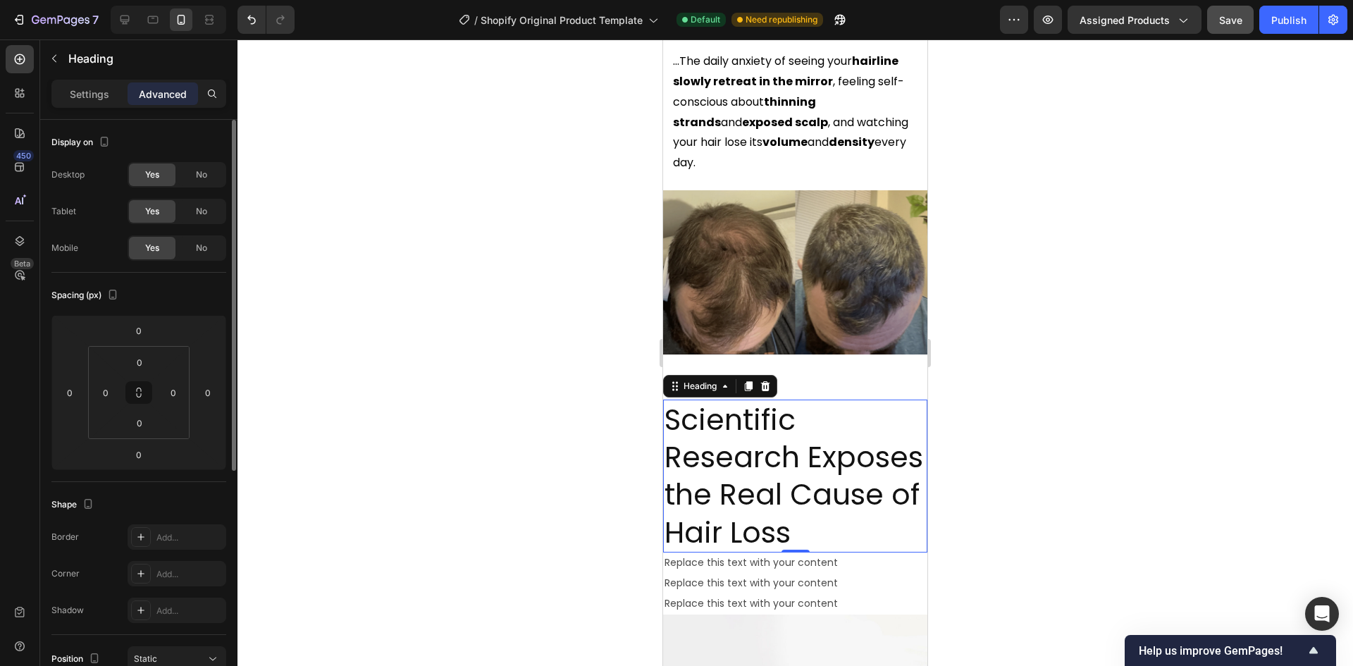
click at [97, 96] on p "Settings" at bounding box center [89, 94] width 39 height 15
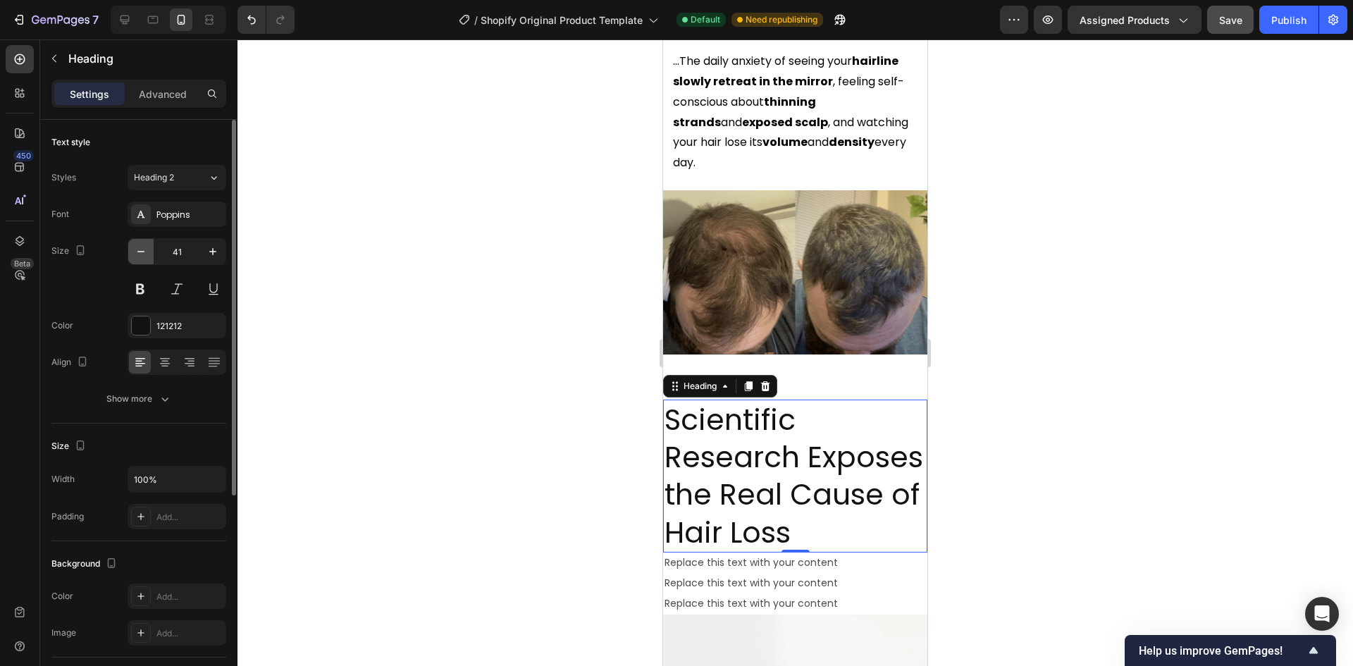
click at [151, 257] on button "button" at bounding box center [140, 251] width 25 height 25
click at [149, 257] on button "button" at bounding box center [140, 251] width 25 height 25
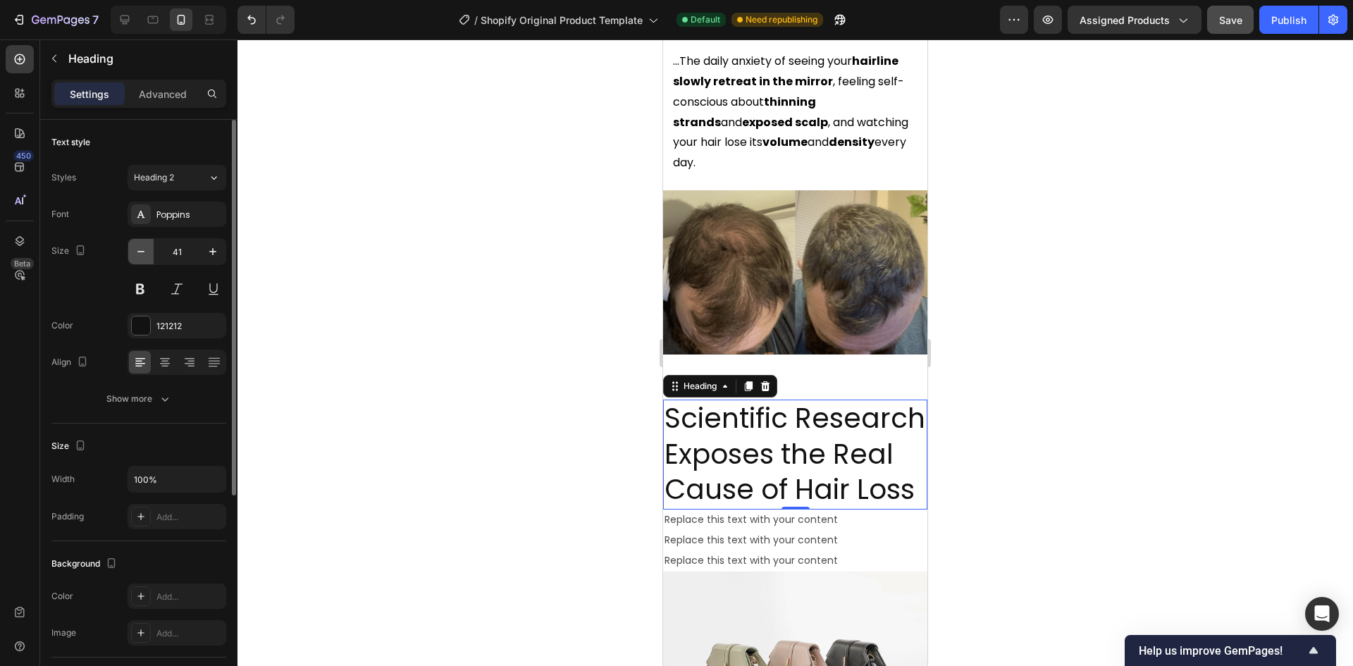
click at [149, 257] on button "button" at bounding box center [140, 251] width 25 height 25
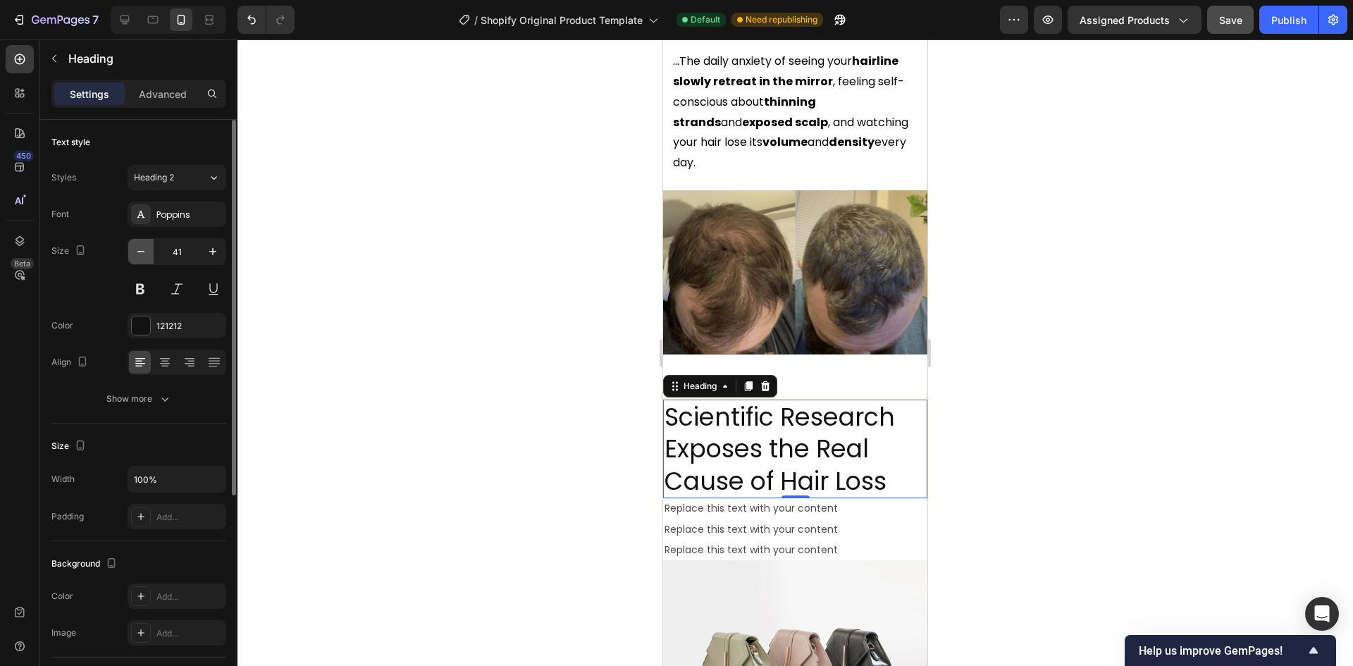
click at [149, 257] on button "button" at bounding box center [140, 251] width 25 height 25
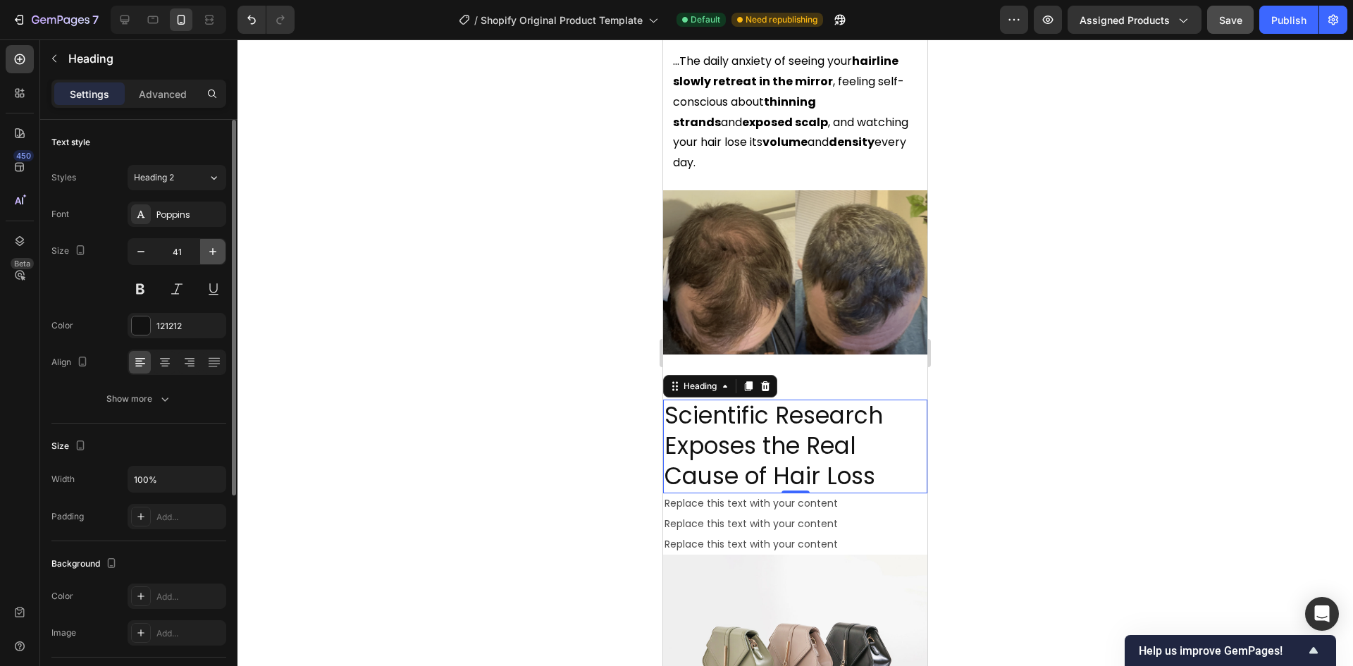
click at [217, 257] on icon "button" at bounding box center [213, 251] width 14 height 14
click at [137, 285] on button at bounding box center [140, 288] width 25 height 25
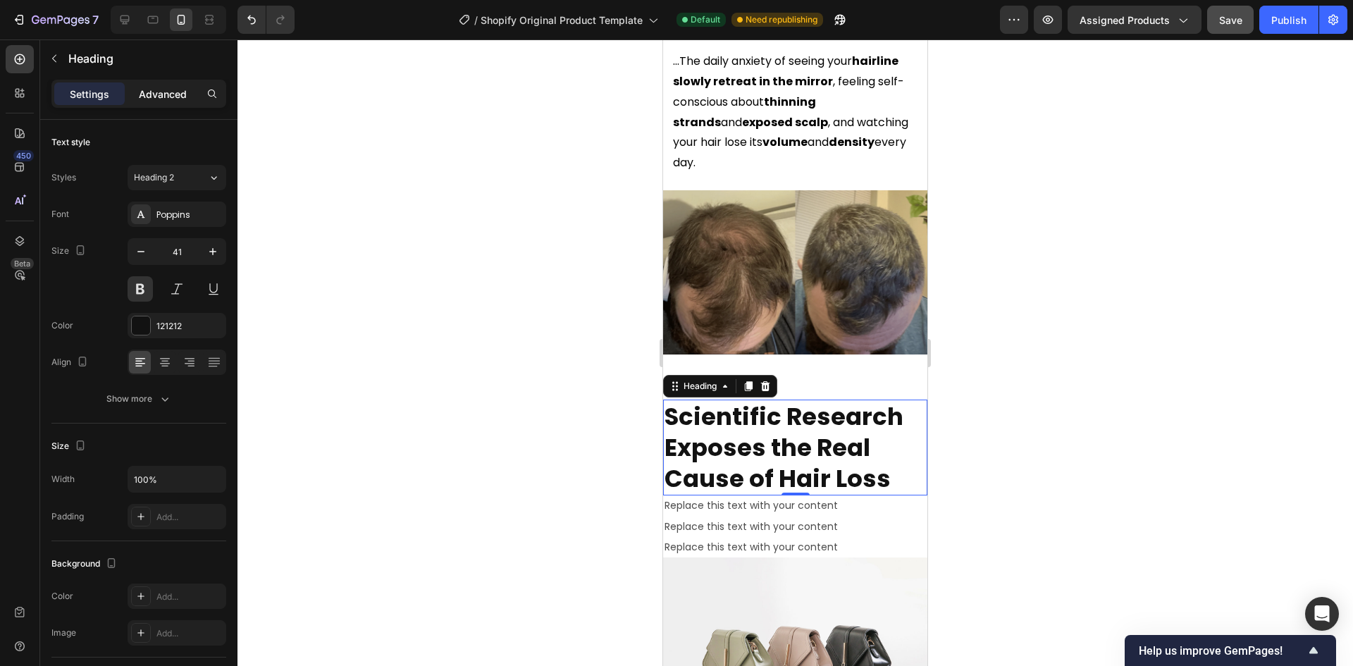
click at [148, 100] on p "Advanced" at bounding box center [163, 94] width 48 height 15
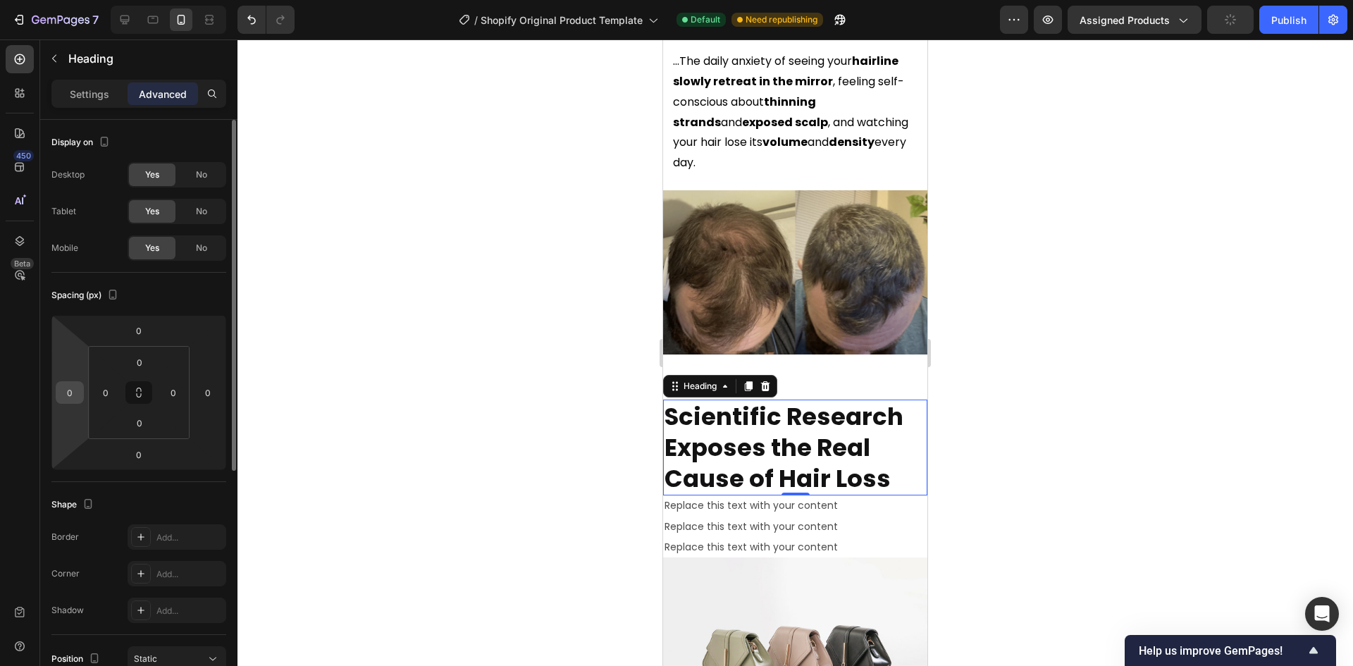
click at [73, 389] on input "0" at bounding box center [69, 392] width 21 height 21
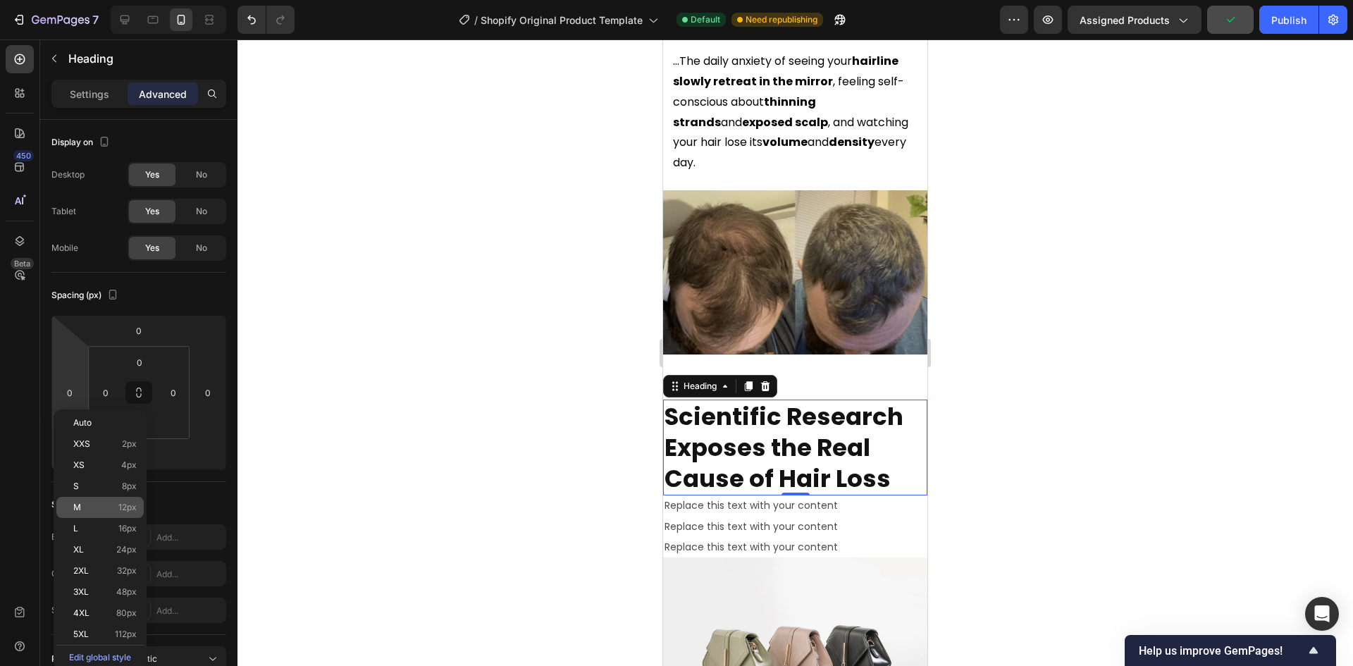
click at [104, 509] on p "M 12px" at bounding box center [104, 507] width 63 height 10
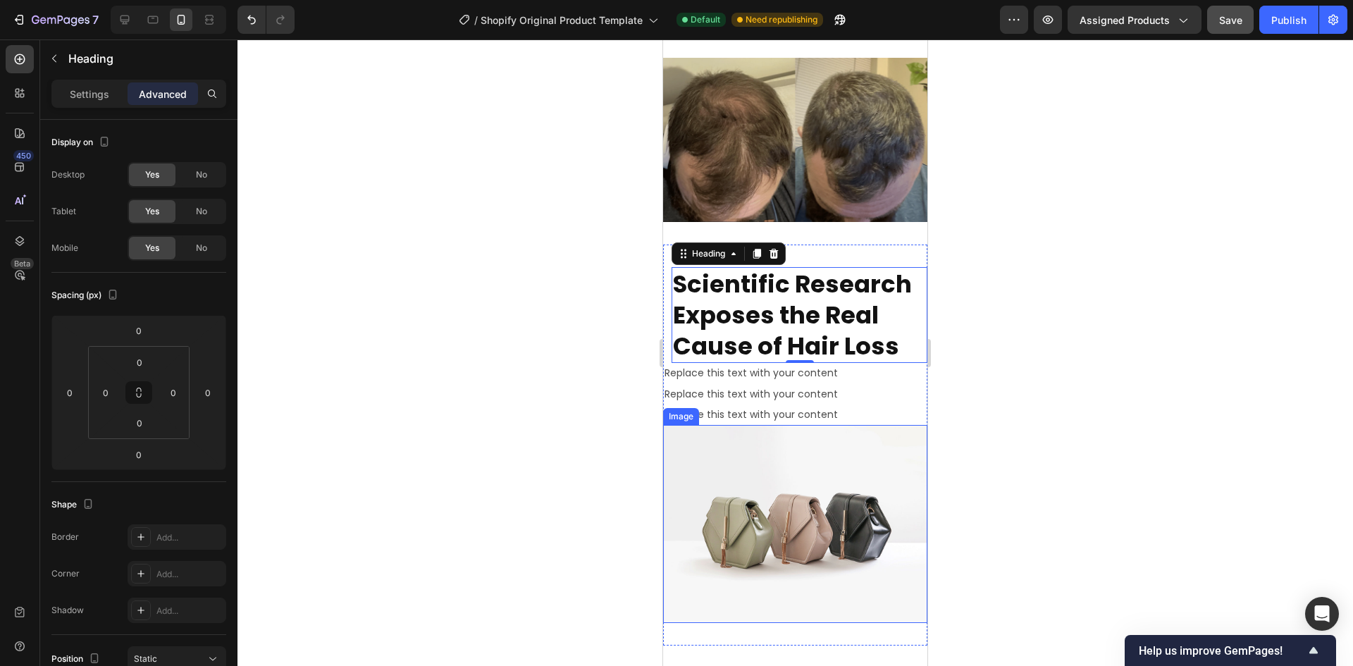
scroll to position [1198, 0]
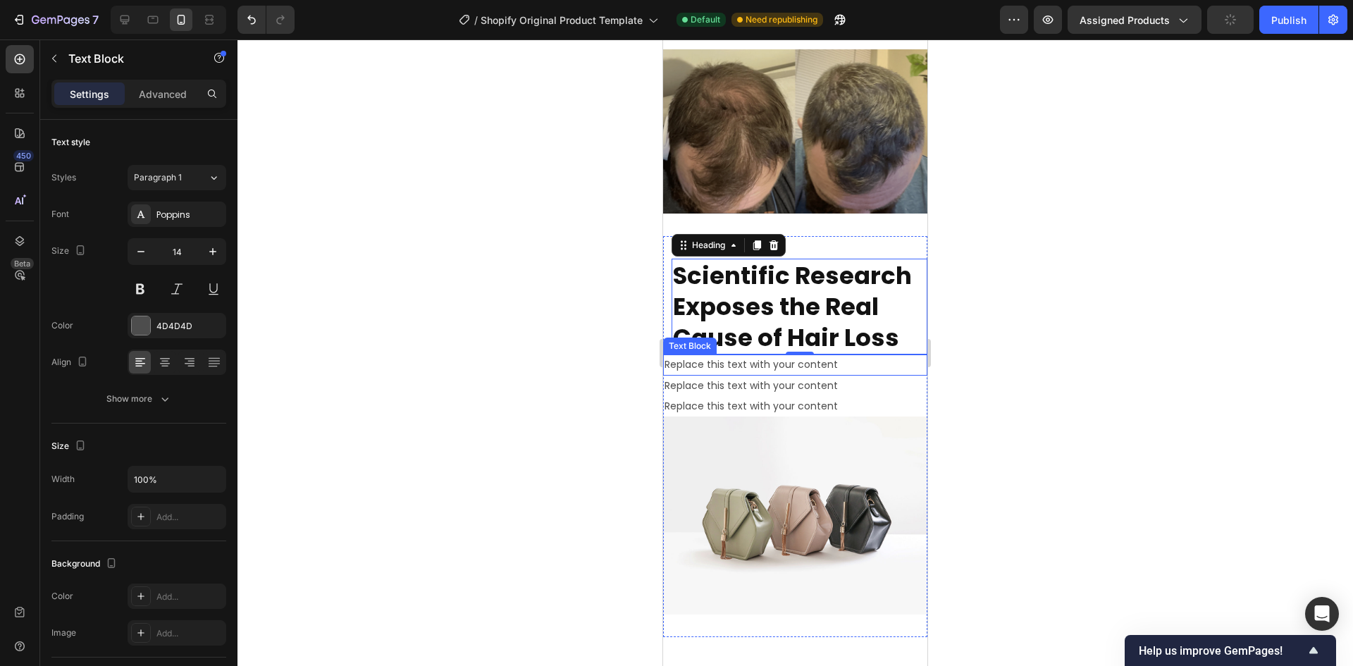
click at [762, 354] on div "Replace this text with your content" at bounding box center [795, 364] width 264 height 20
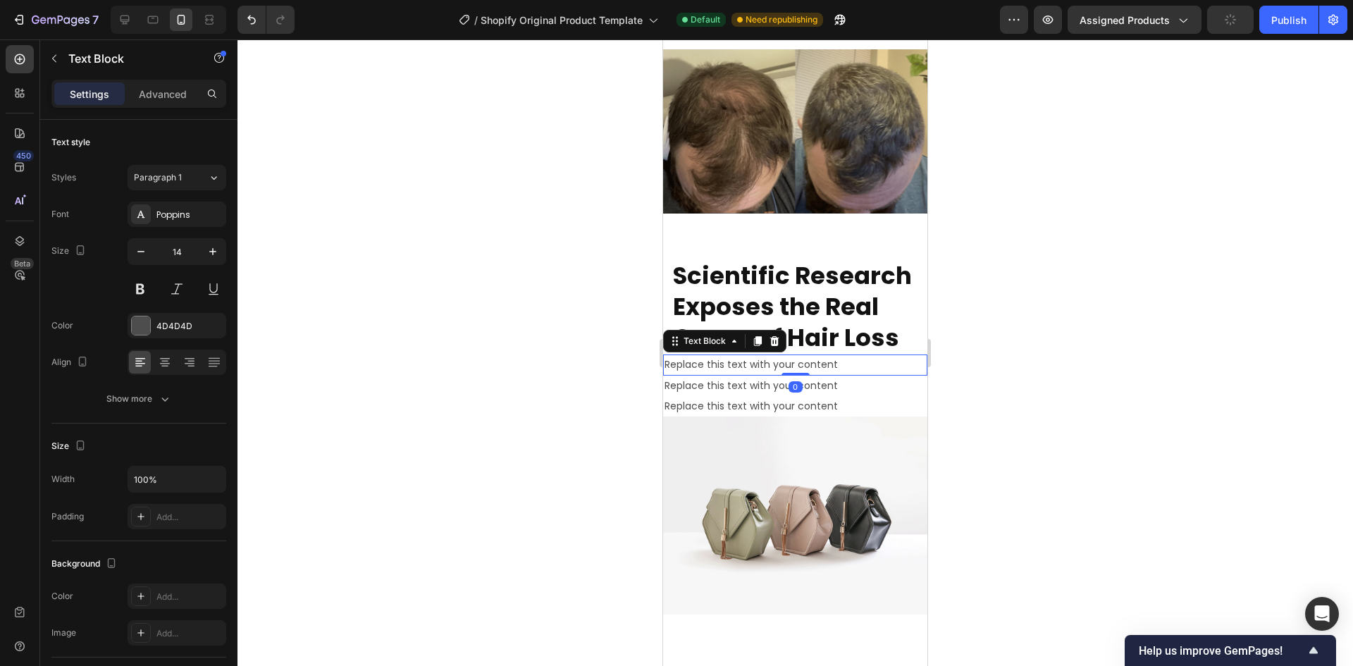
click at [762, 354] on div "Replace this text with your content" at bounding box center [795, 364] width 264 height 20
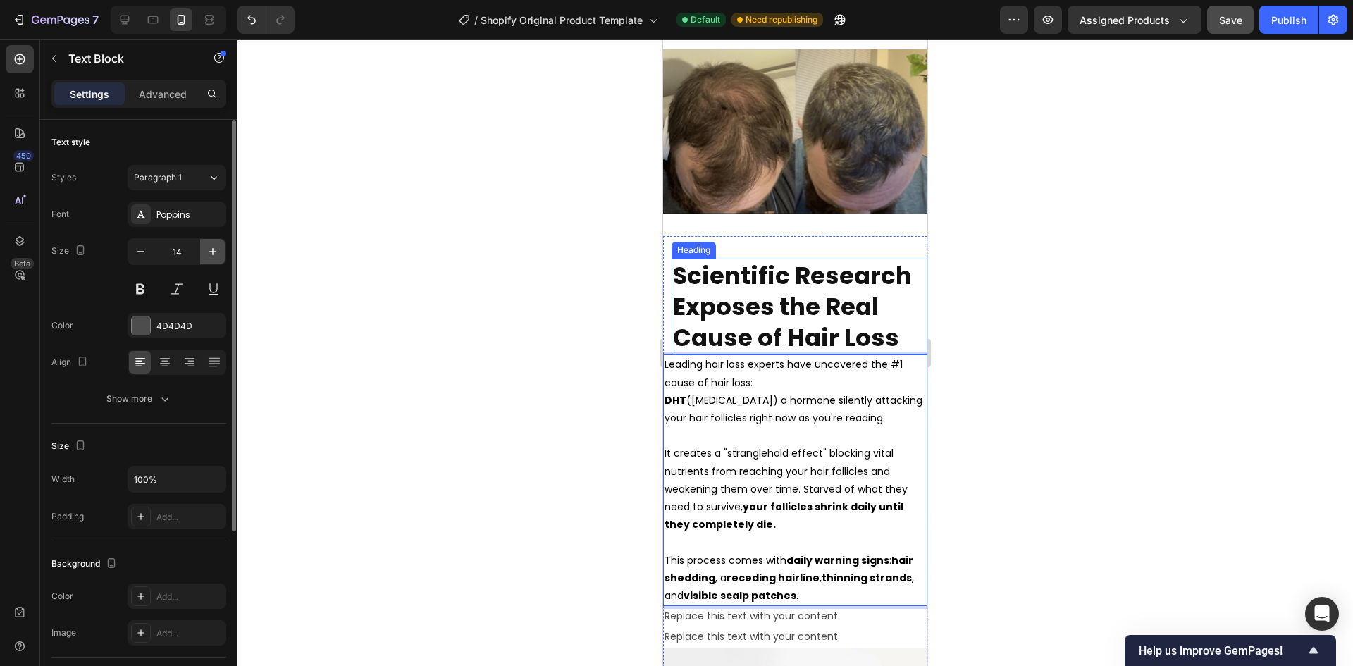
click at [214, 254] on icon "button" at bounding box center [213, 251] width 14 height 14
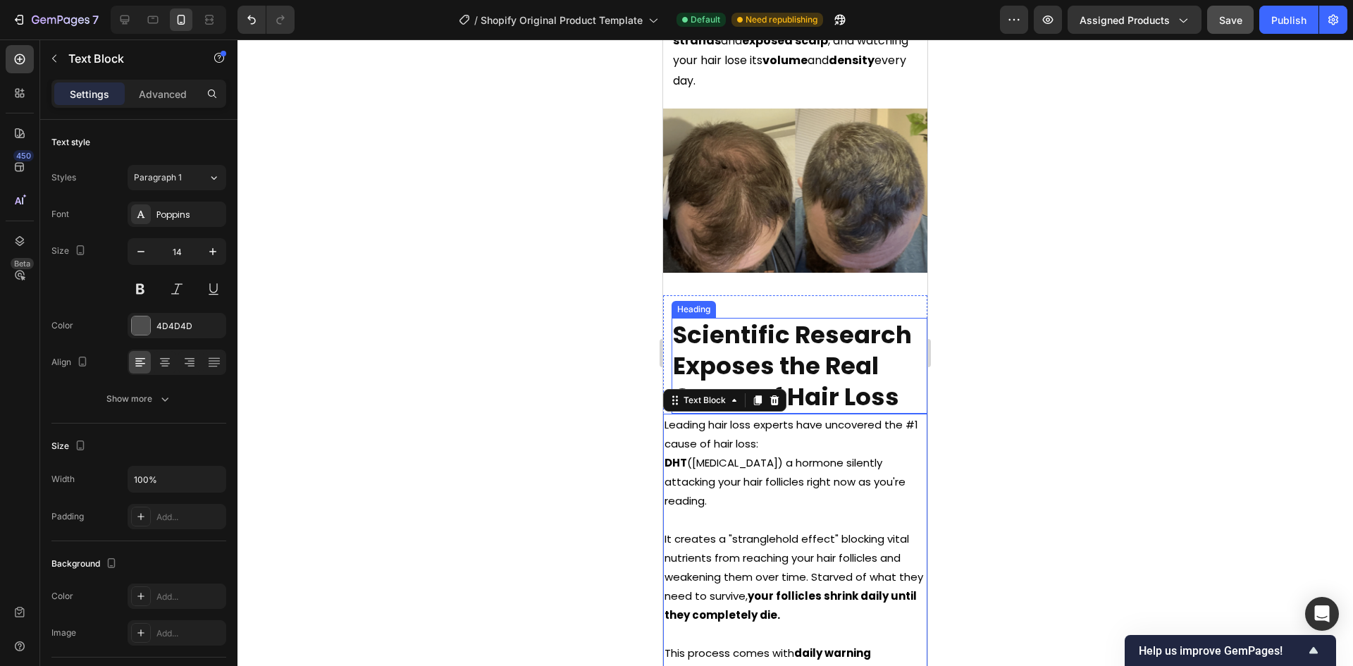
scroll to position [916, 0]
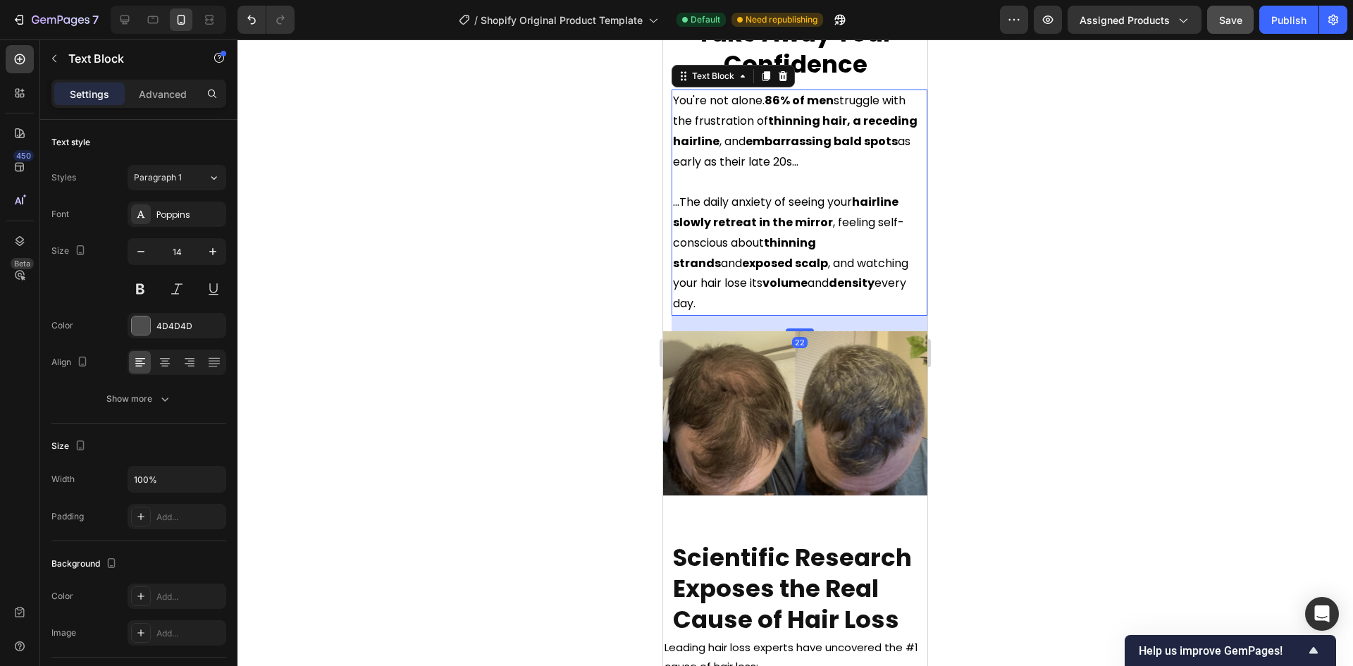
click at [789, 203] on span "...The daily anxiety of seeing your hairline slowly retreat in the mirror , fee…" at bounding box center [790, 253] width 235 height 118
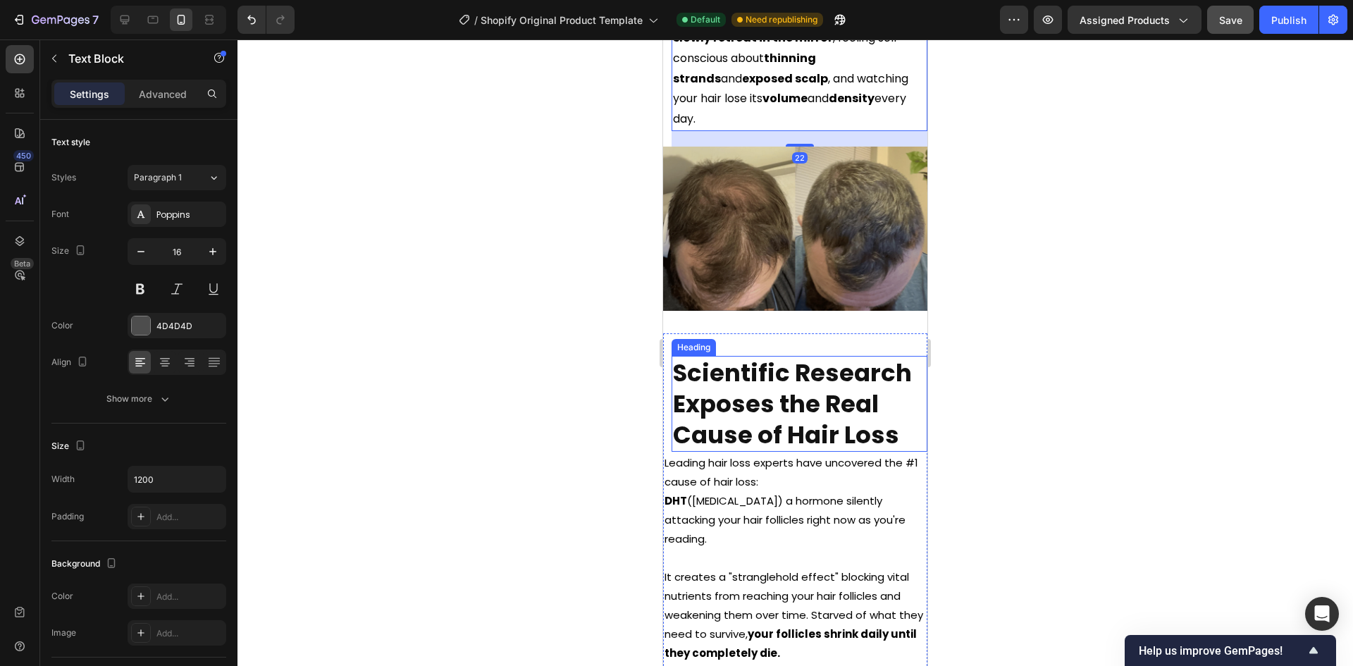
scroll to position [1127, 0]
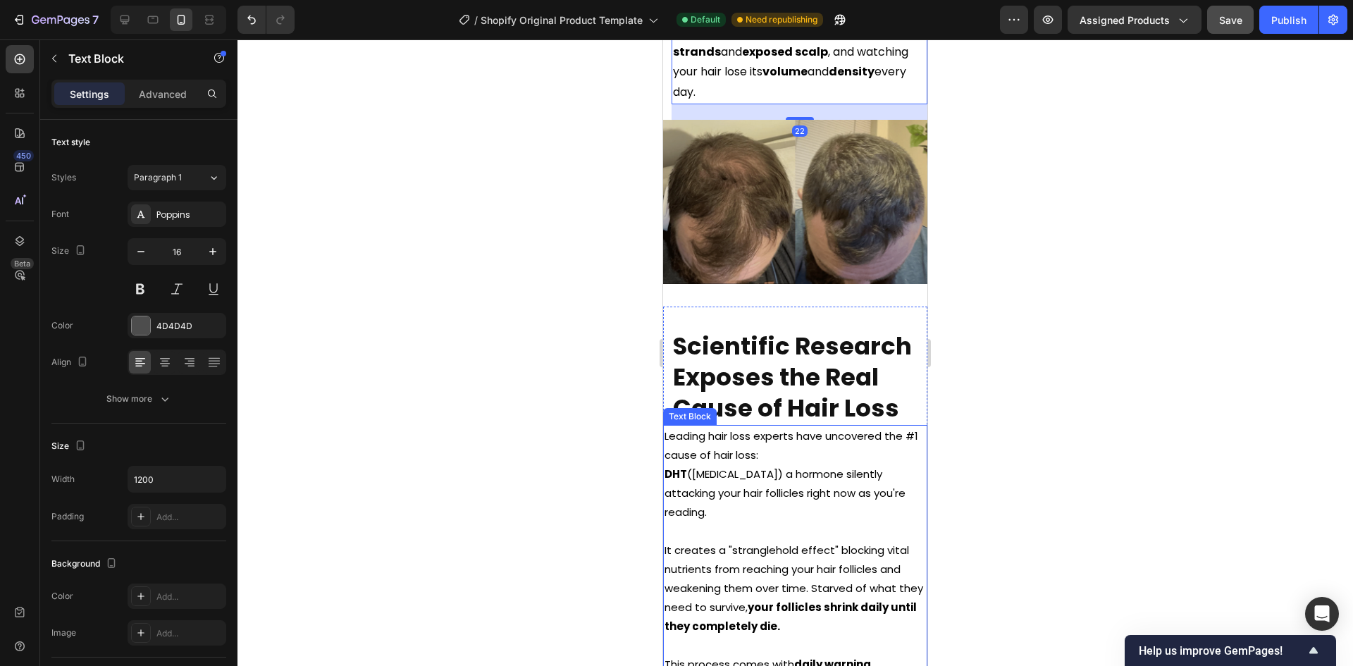
click at [805, 542] on span "It creates a "stranglehold effect" blocking vital nutrients from reaching your …" at bounding box center [793, 587] width 259 height 91
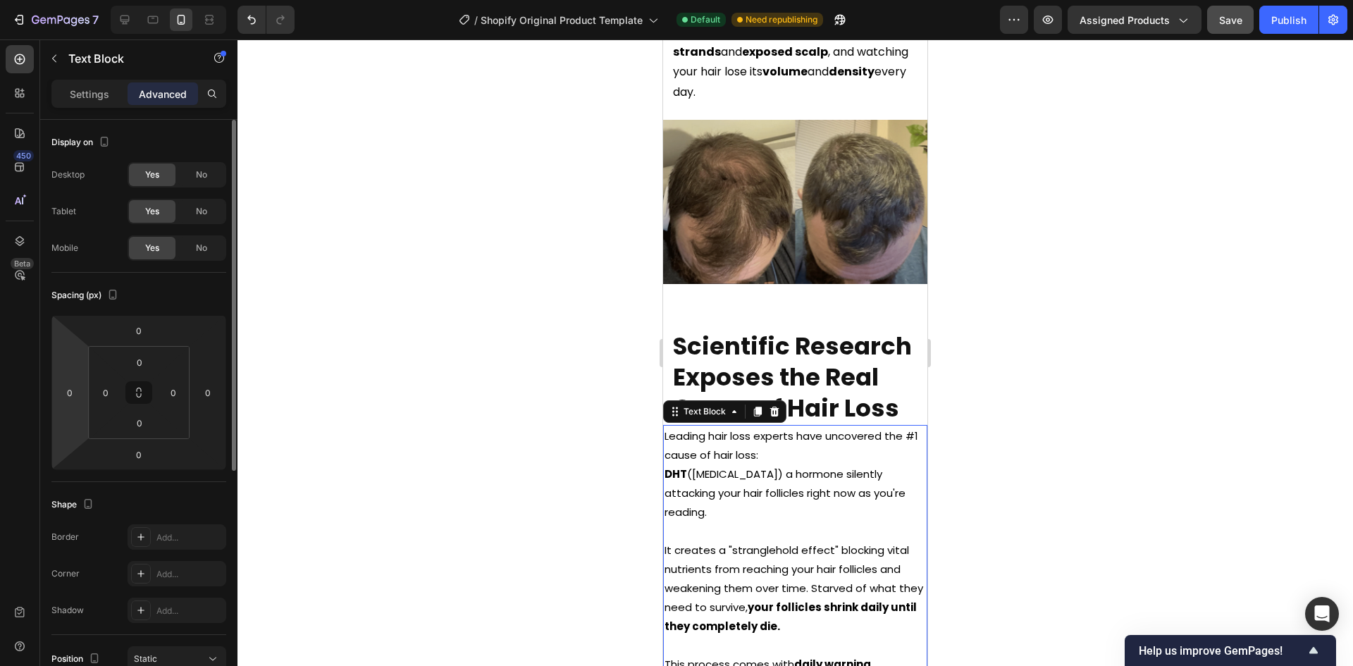
click at [75, 0] on html "7 / Shopify Original Product Template Default Need republishing Preview Assigne…" at bounding box center [676, 0] width 1353 height 0
click at [70, 390] on input "0" at bounding box center [69, 392] width 21 height 21
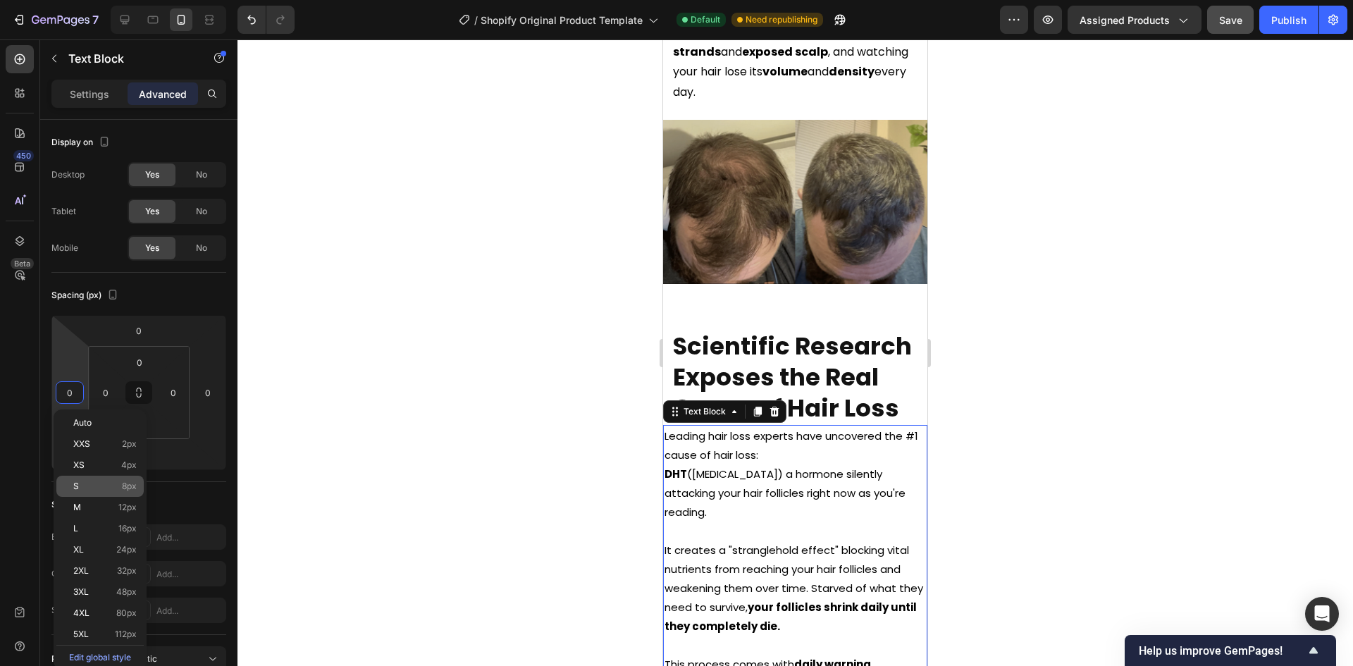
drag, startPoint x: 82, startPoint y: 512, endPoint x: 85, endPoint y: 495, distance: 17.7
click at [83, 512] on div "M 12px" at bounding box center [99, 507] width 87 height 21
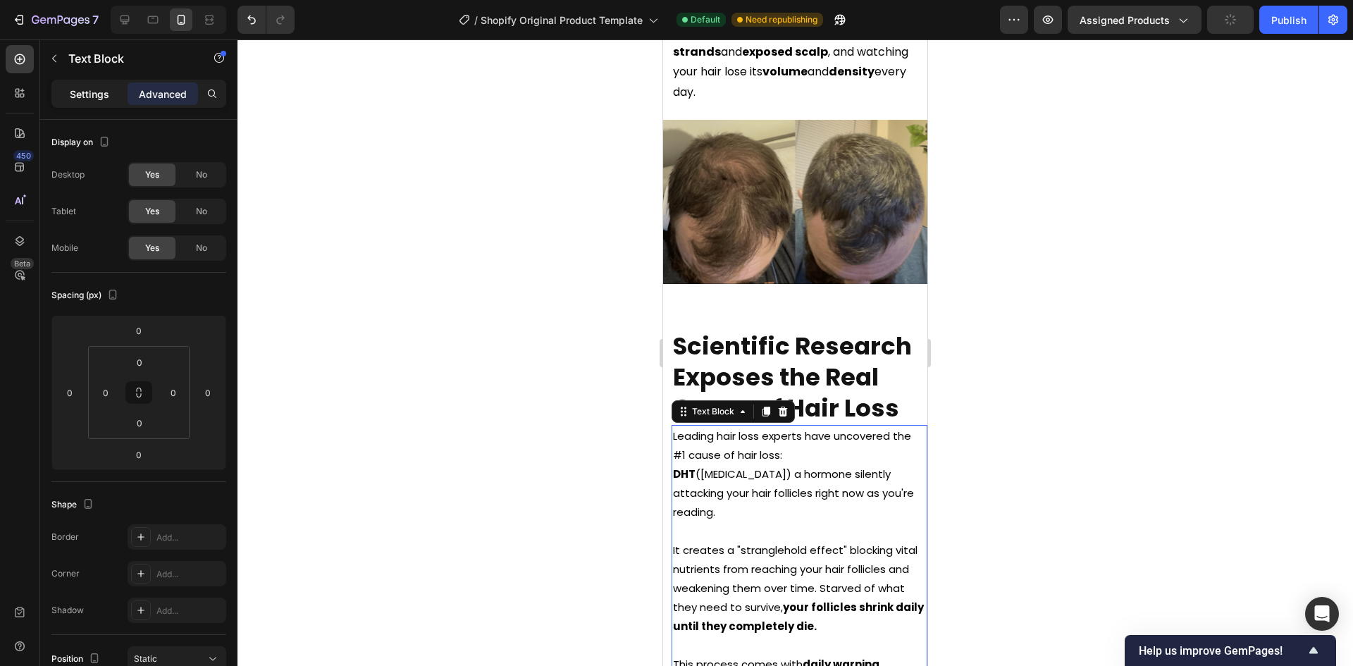
click at [97, 96] on p "Settings" at bounding box center [89, 94] width 39 height 15
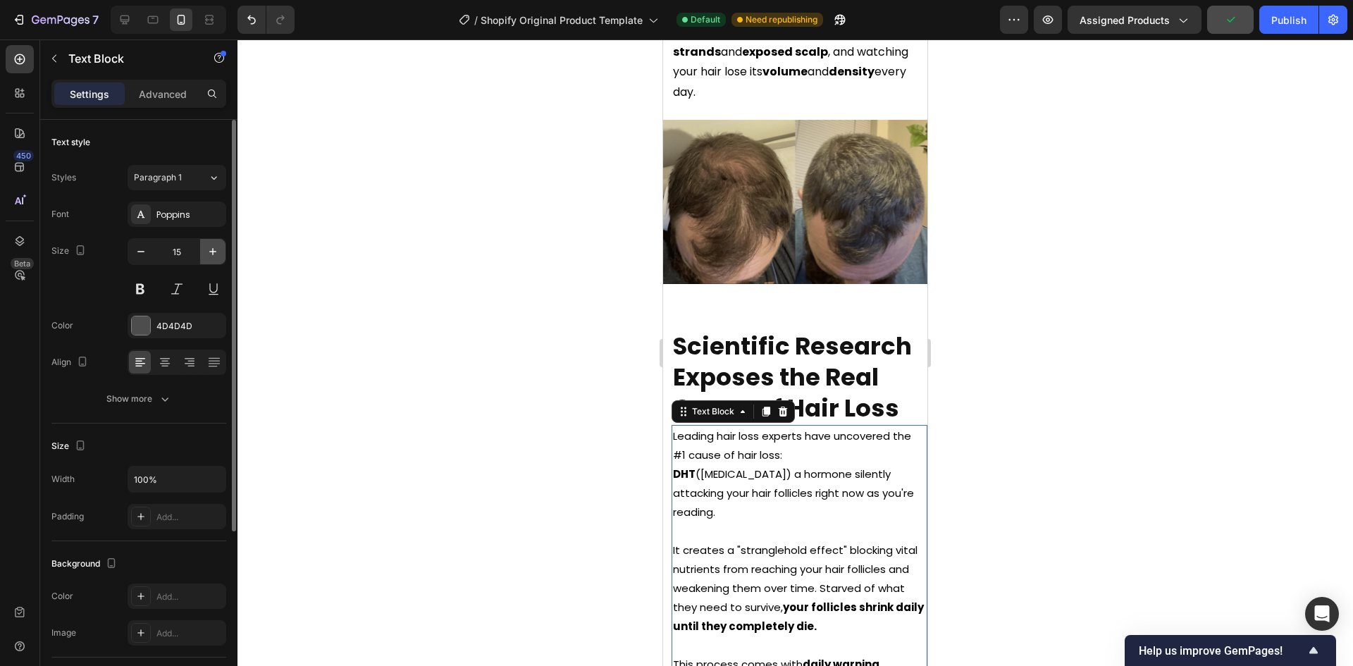
click at [217, 244] on button "button" at bounding box center [212, 251] width 25 height 25
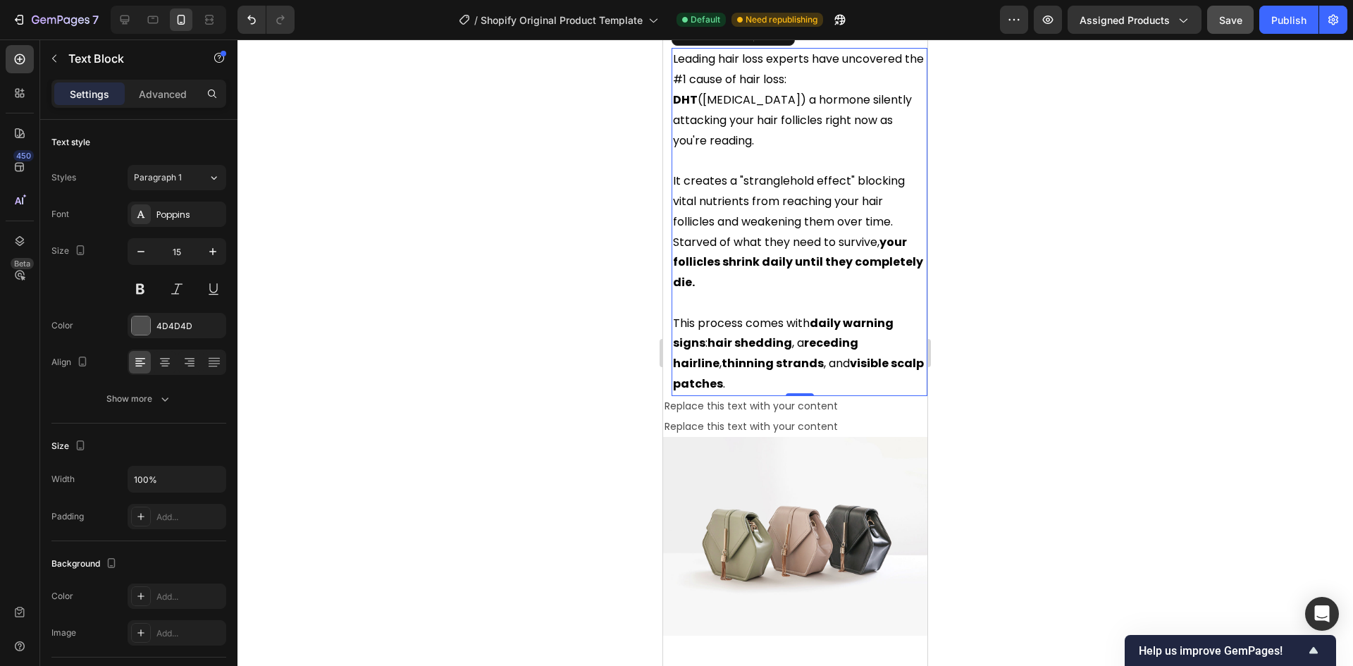
scroll to position [1480, 0]
click at [798, 404] on div "0" at bounding box center [800, 404] width 14 height 11
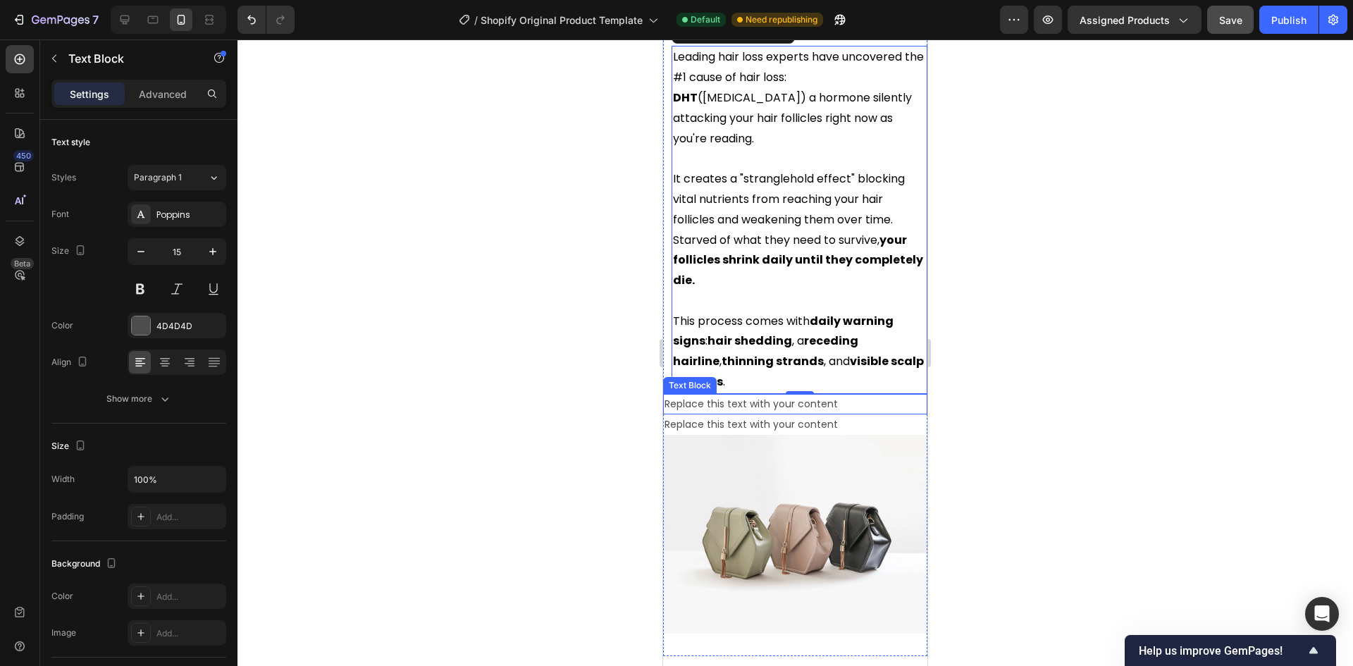
click at [847, 407] on div "Replace this text with your content" at bounding box center [795, 404] width 264 height 20
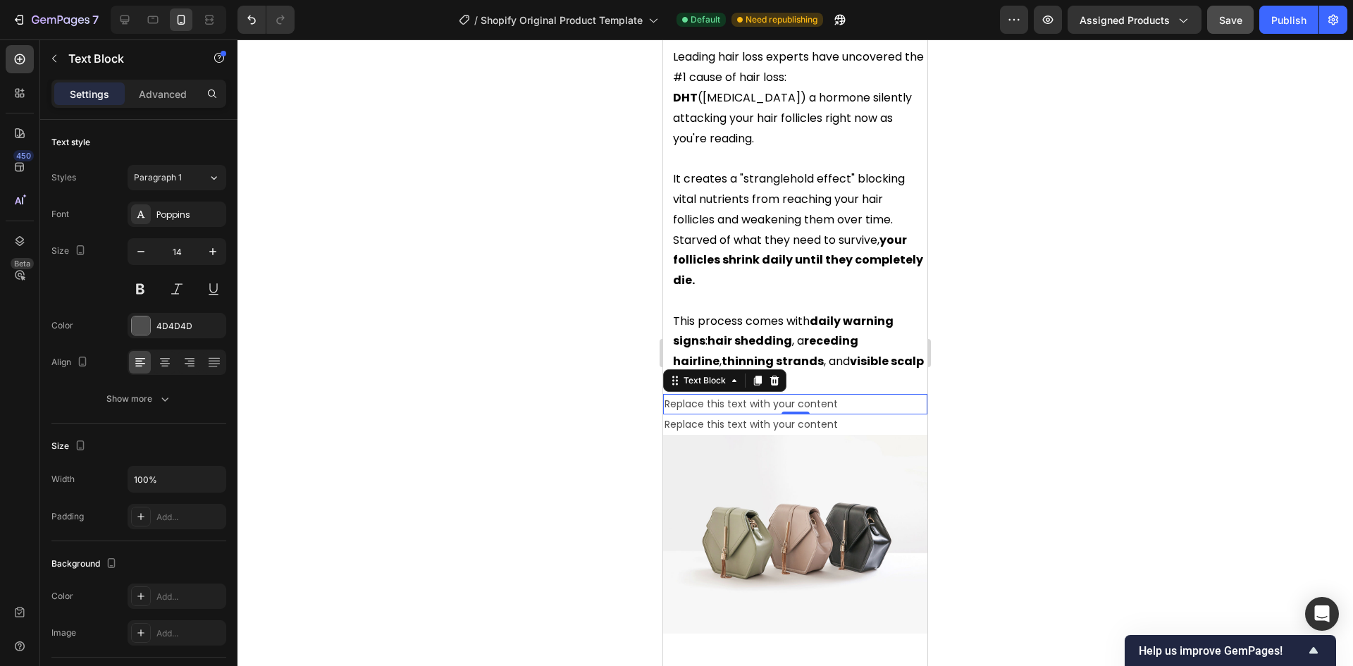
click at [788, 405] on div "Replace this text with your content" at bounding box center [795, 404] width 264 height 20
click at [788, 405] on p "Replace this text with your content" at bounding box center [794, 404] width 261 height 18
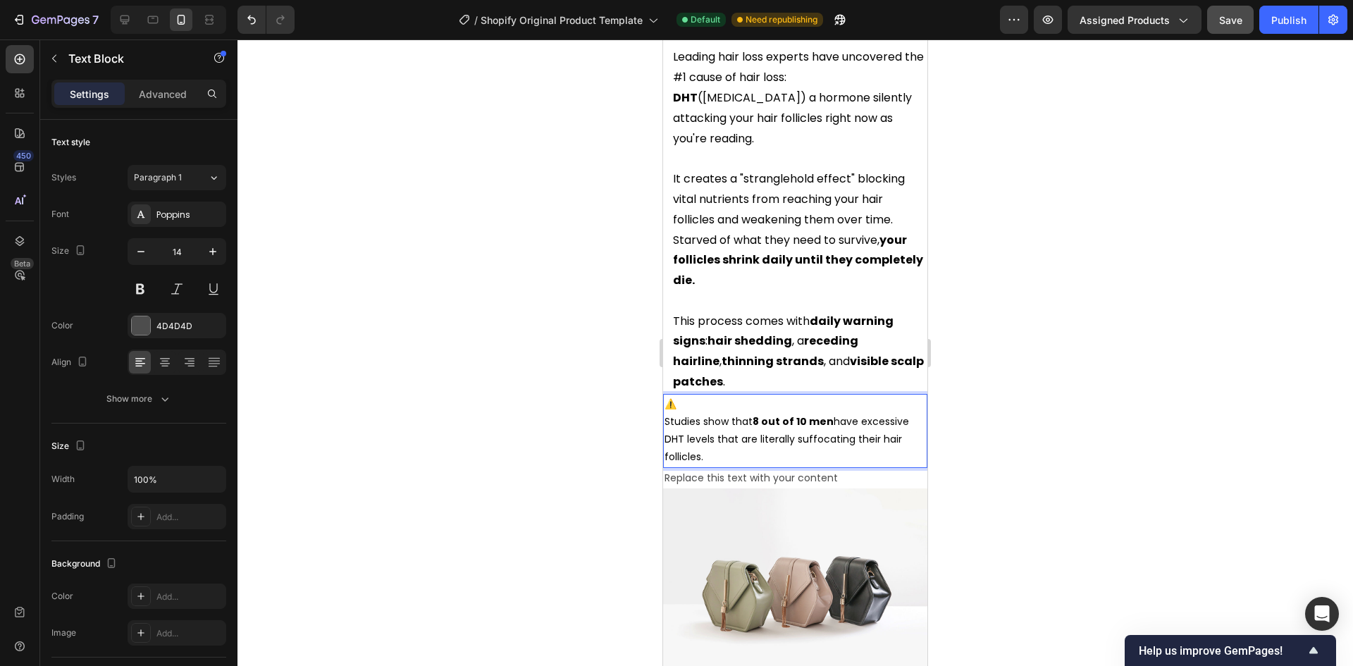
click at [676, 404] on p "⚠️" at bounding box center [794, 404] width 261 height 18
drag, startPoint x: 676, startPoint y: 404, endPoint x: 635, endPoint y: 410, distance: 40.6
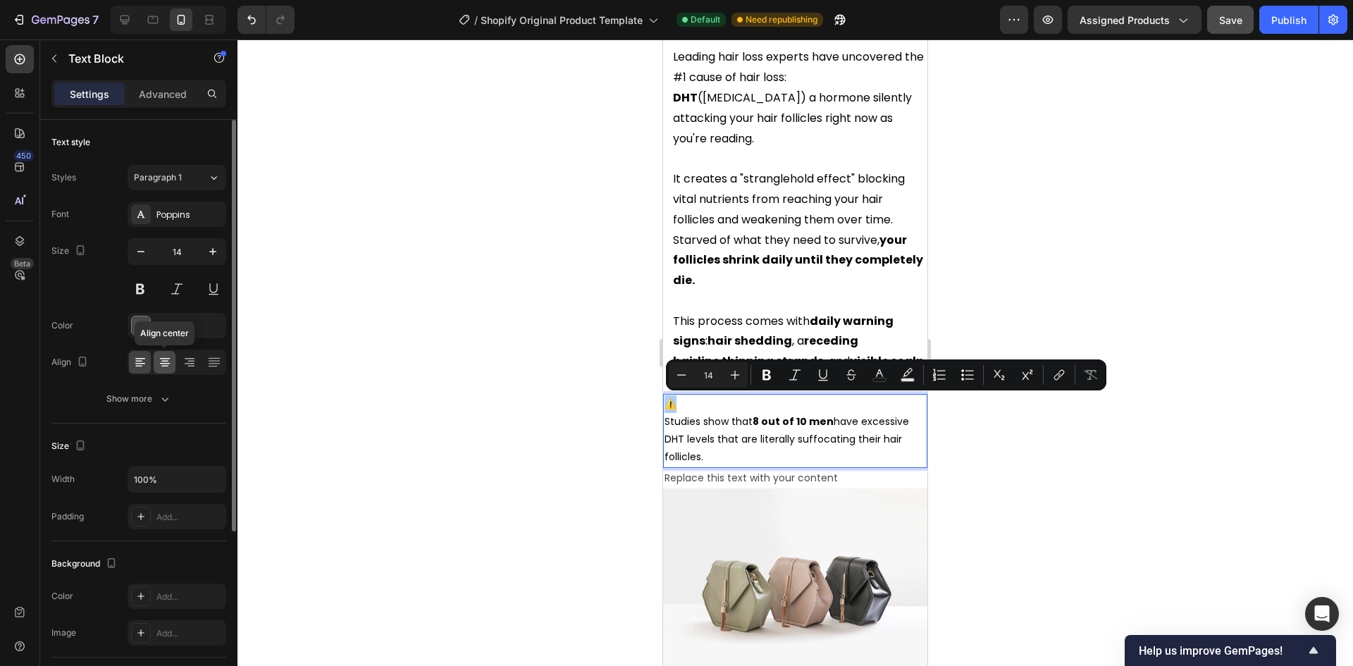
click at [168, 361] on icon at bounding box center [165, 362] width 14 height 14
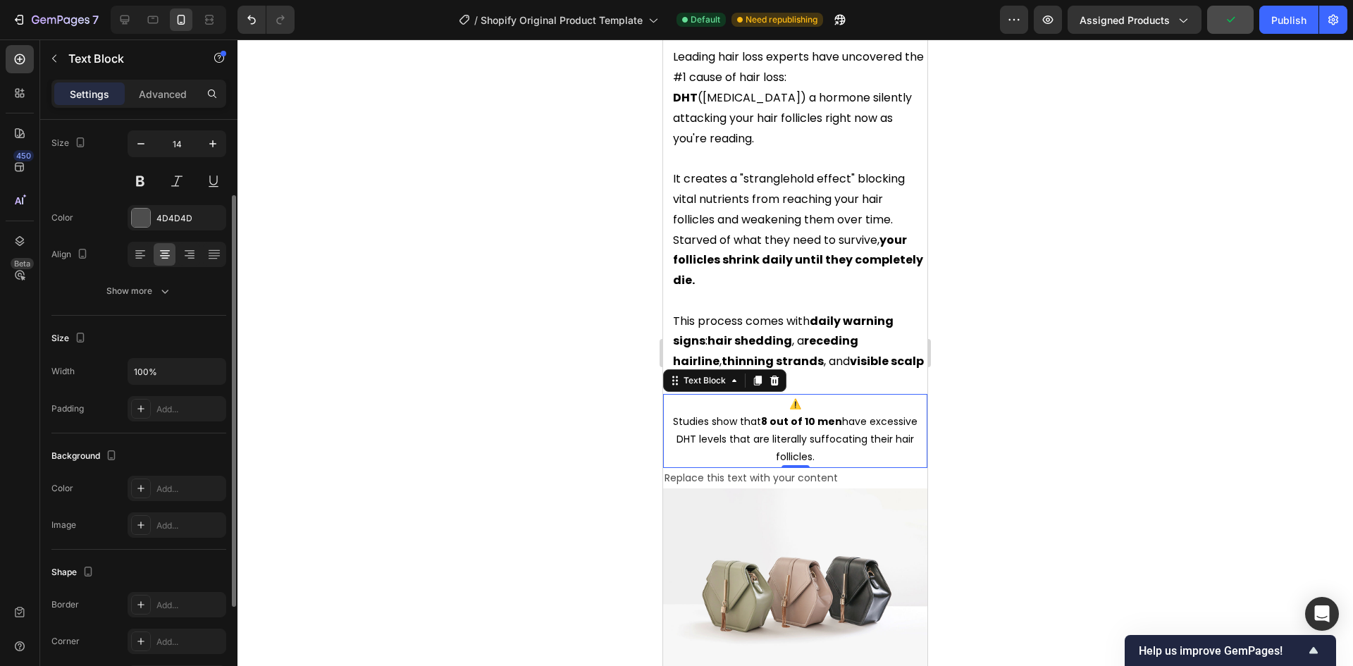
scroll to position [178, 0]
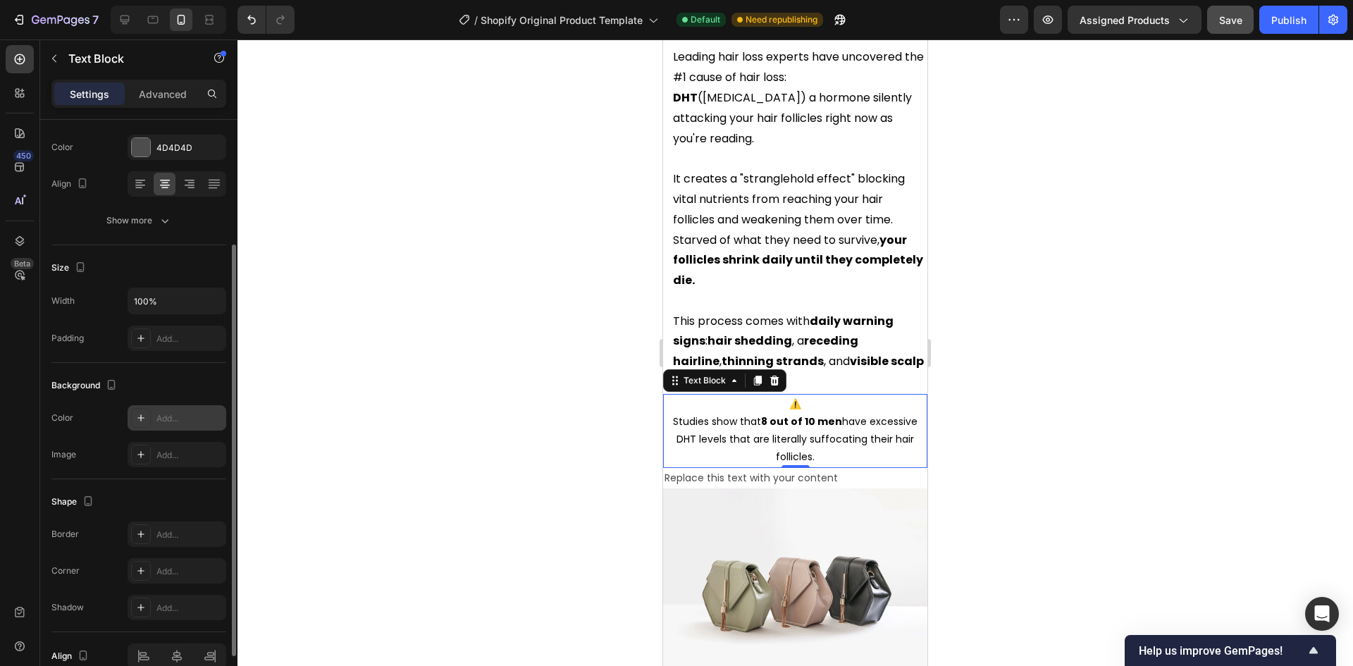
click at [175, 416] on div "Add..." at bounding box center [189, 418] width 66 height 13
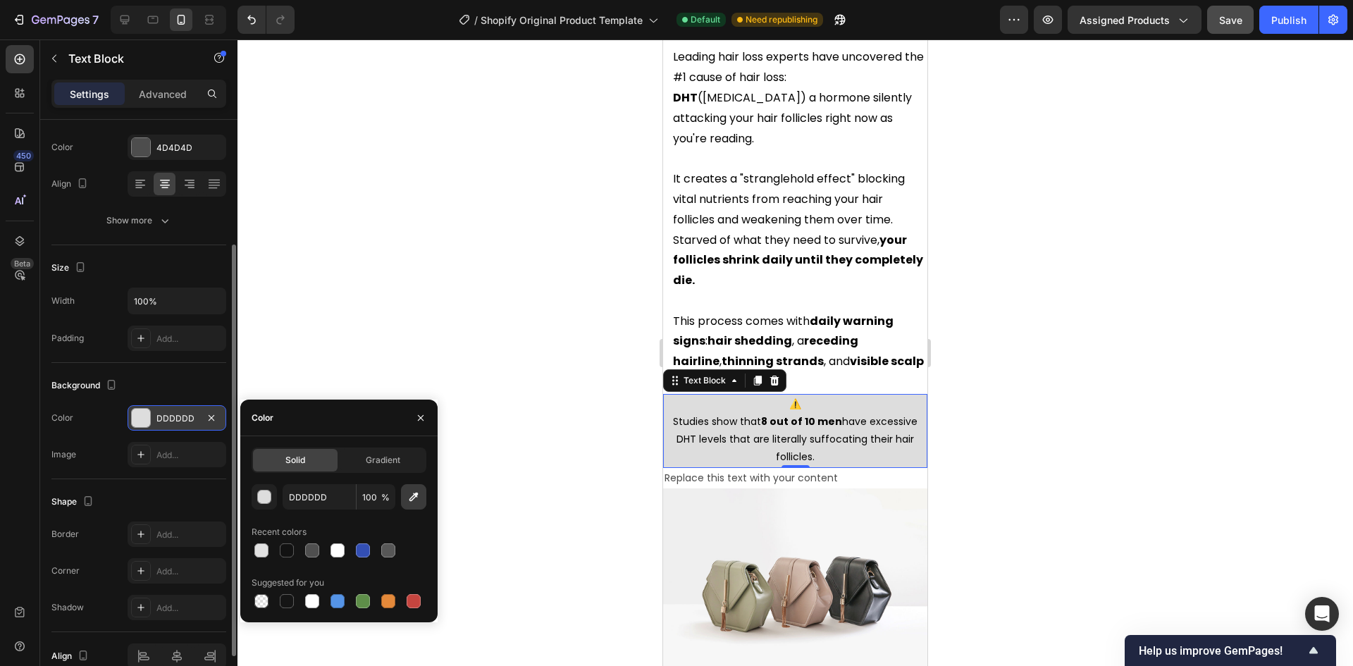
click at [412, 497] on icon "button" at bounding box center [414, 497] width 14 height 14
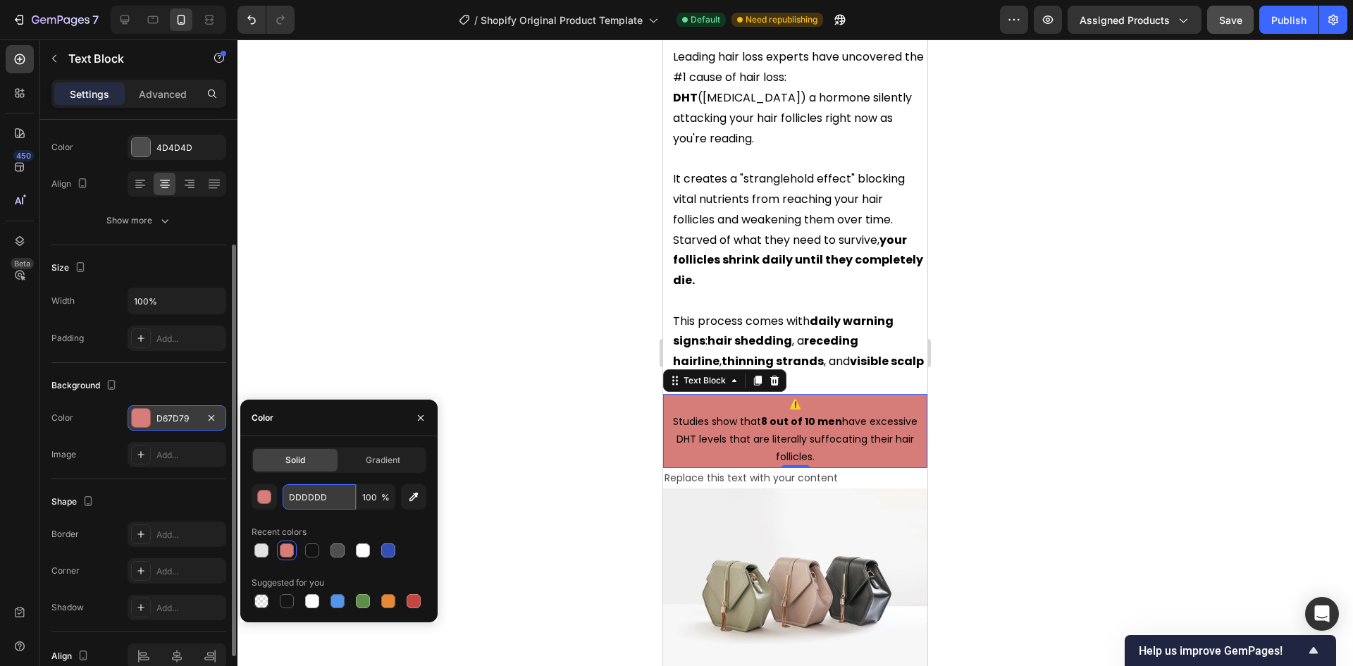
click at [322, 499] on input "DDDDDD" at bounding box center [319, 496] width 73 height 25
paste input "#F9E2E2"
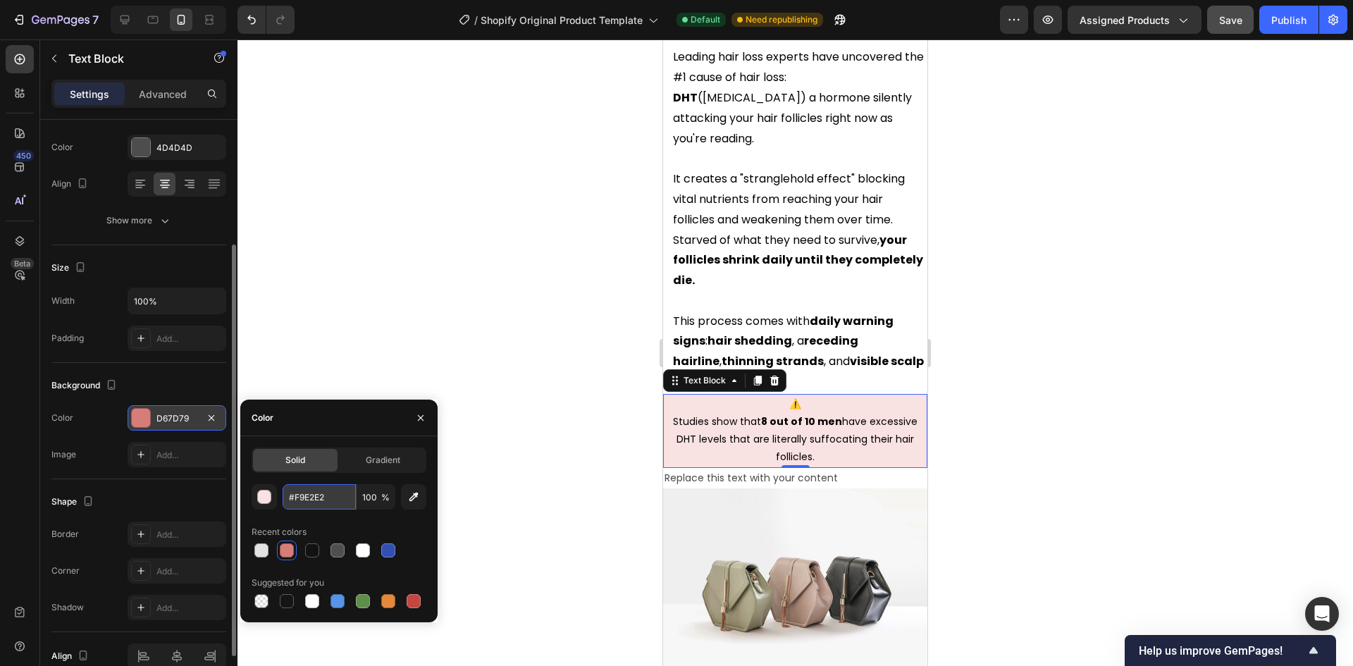
type input "F9E2E2"
click at [426, 415] on icon "button" at bounding box center [420, 417] width 11 height 11
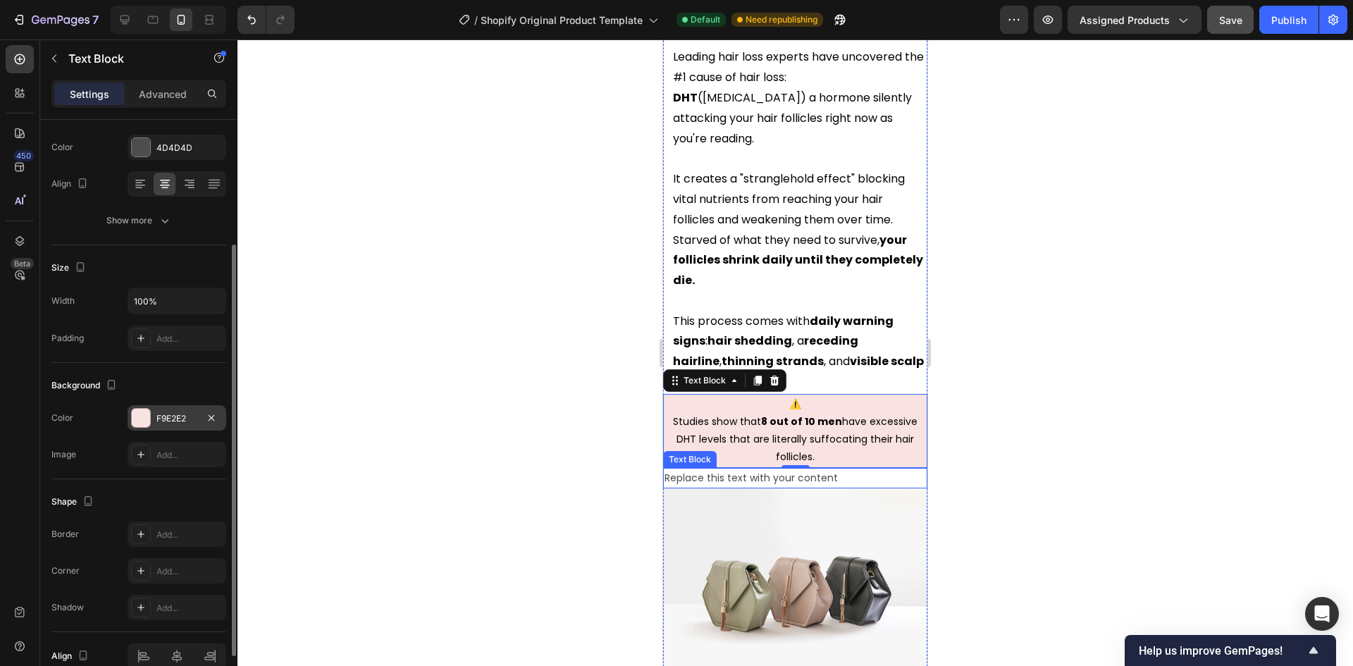
click at [757, 478] on div "Replace this text with your content" at bounding box center [795, 478] width 264 height 20
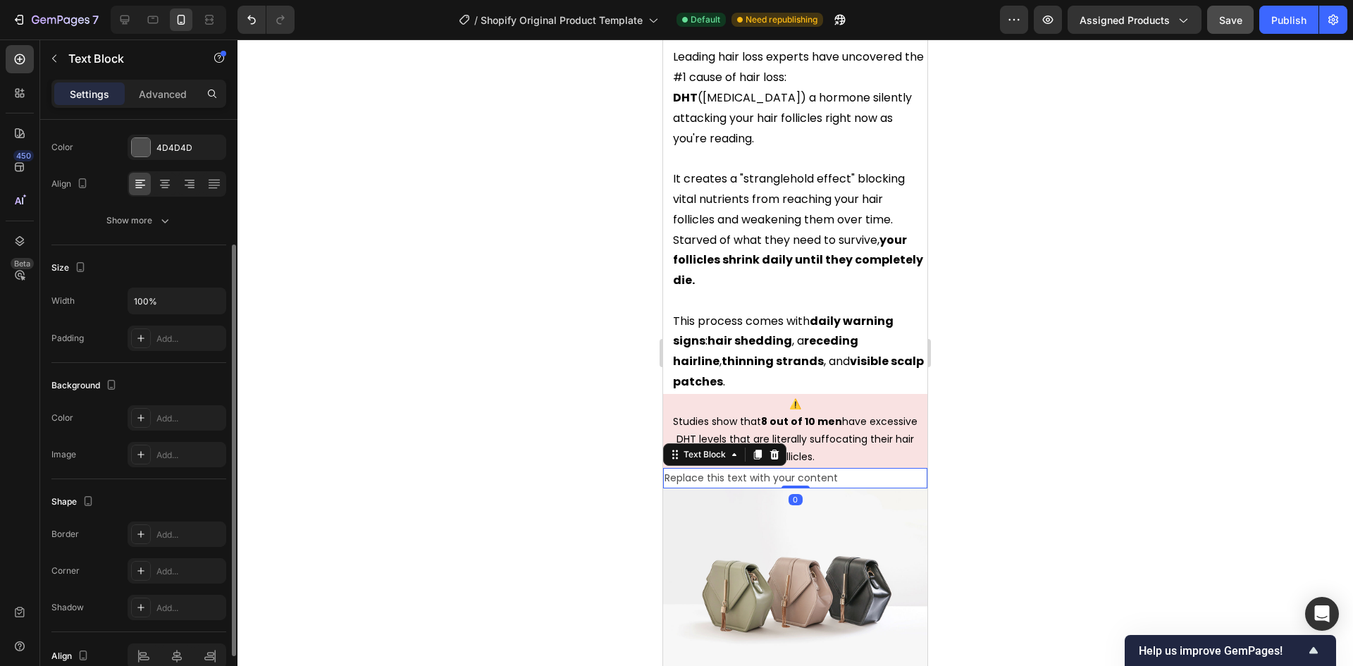
click at [757, 478] on div "Replace this text with your content" at bounding box center [795, 478] width 264 height 20
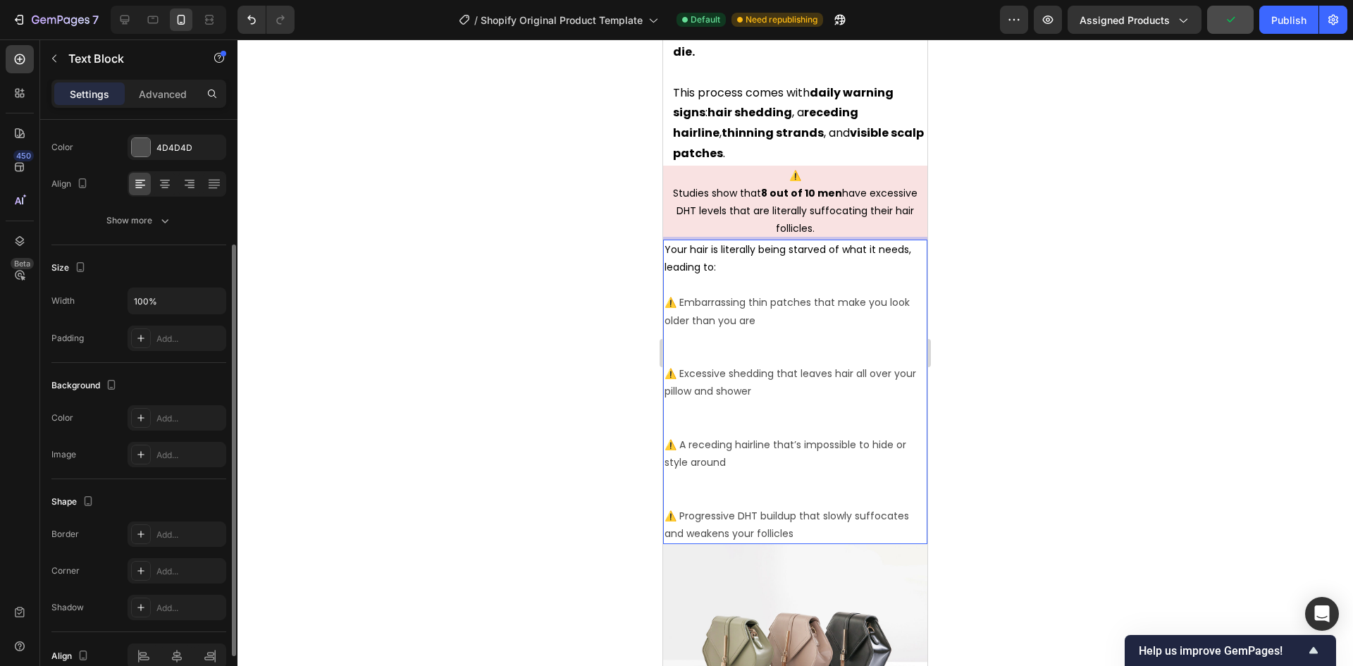
scroll to position [1737, 0]
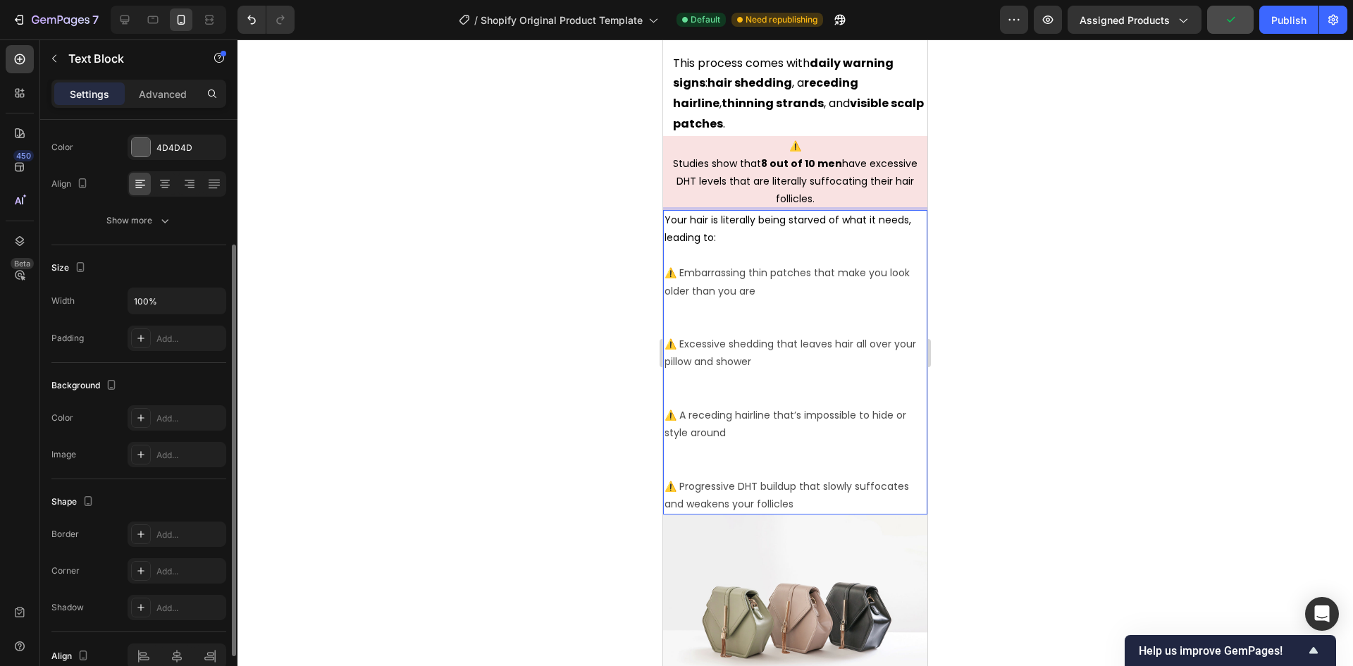
click at [678, 473] on p "Rich Text Editor. Editing area: main" at bounding box center [794, 459] width 261 height 35
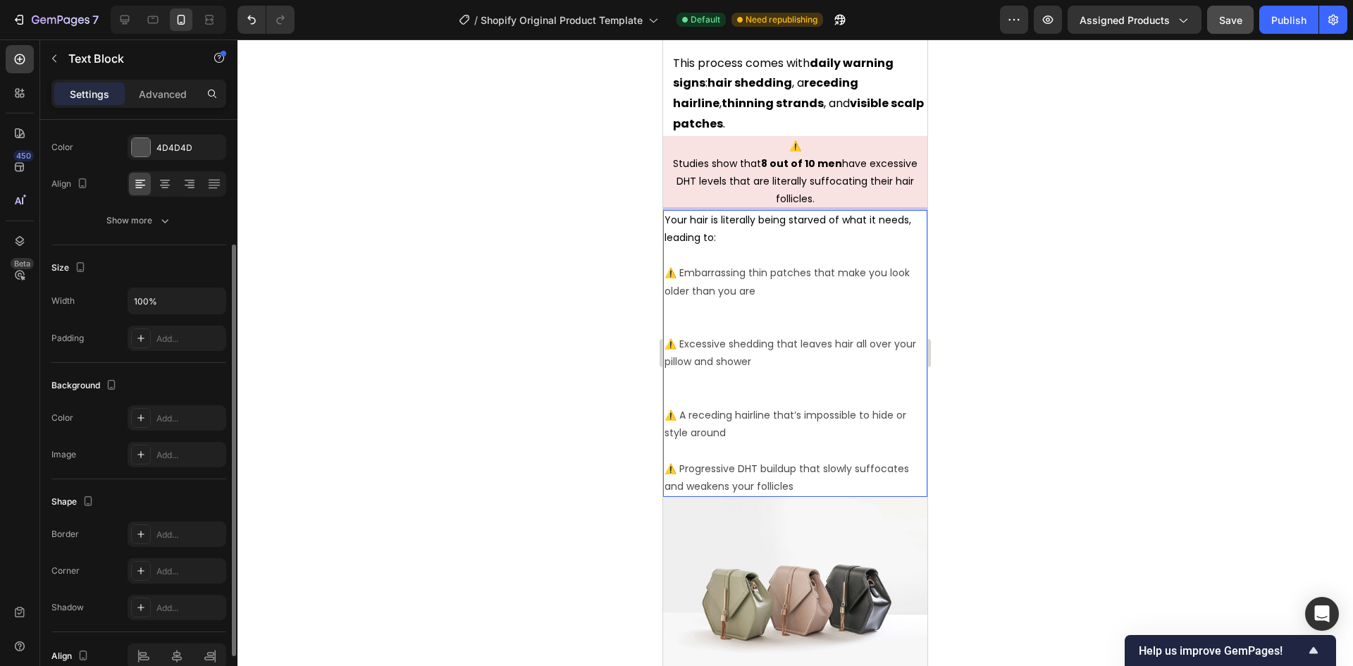
click at [684, 397] on p "Rich Text Editor. Editing area: main" at bounding box center [794, 388] width 261 height 35
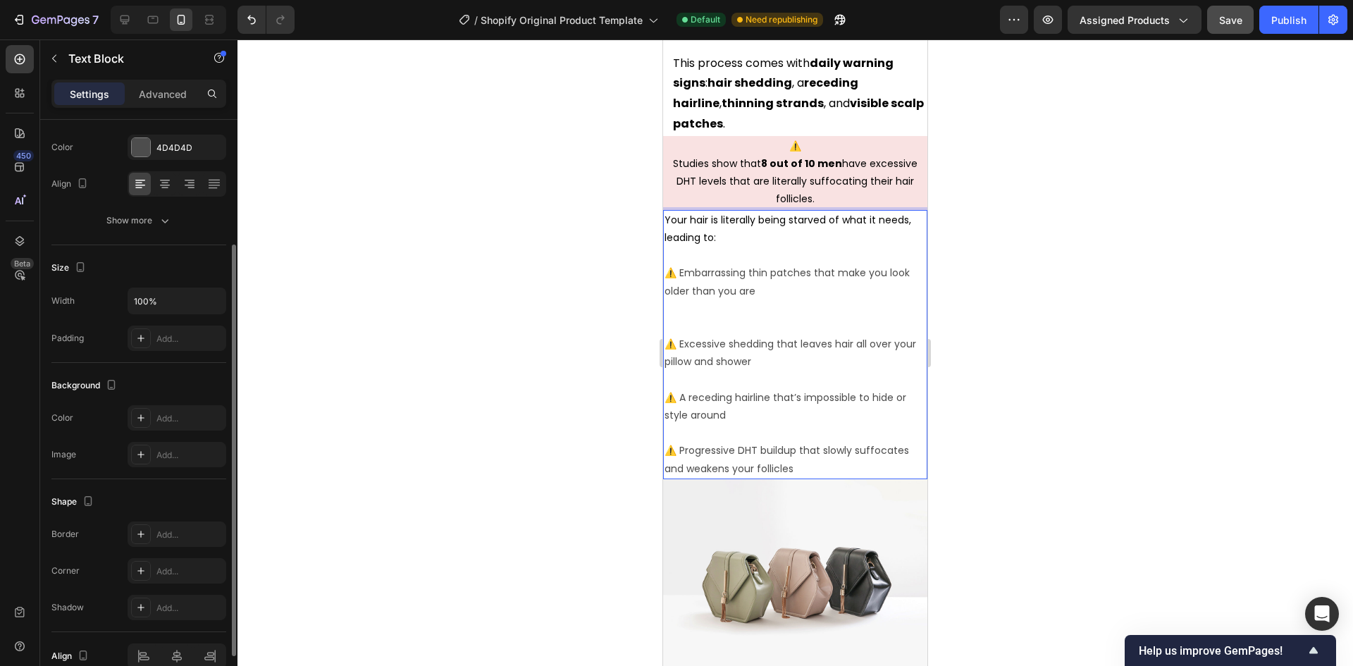
click at [690, 323] on p "Rich Text Editor. Editing area: main" at bounding box center [794, 317] width 261 height 35
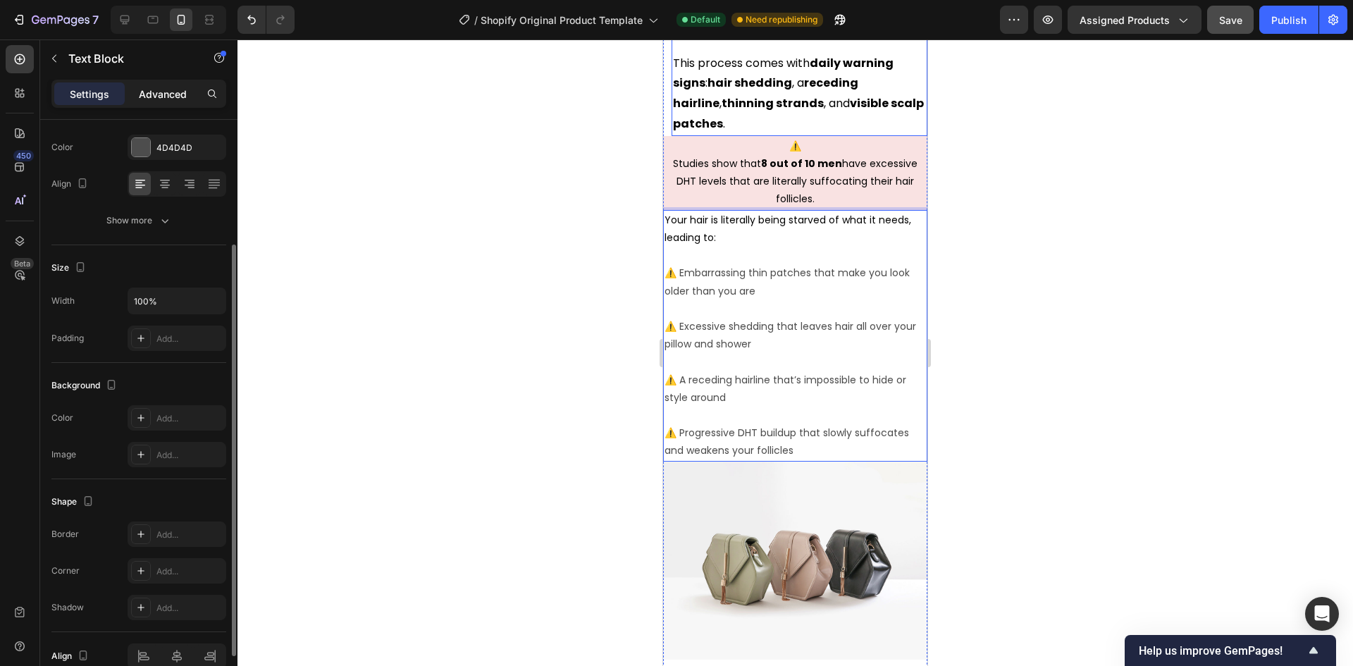
click at [149, 82] on div "Advanced" at bounding box center [163, 93] width 70 height 23
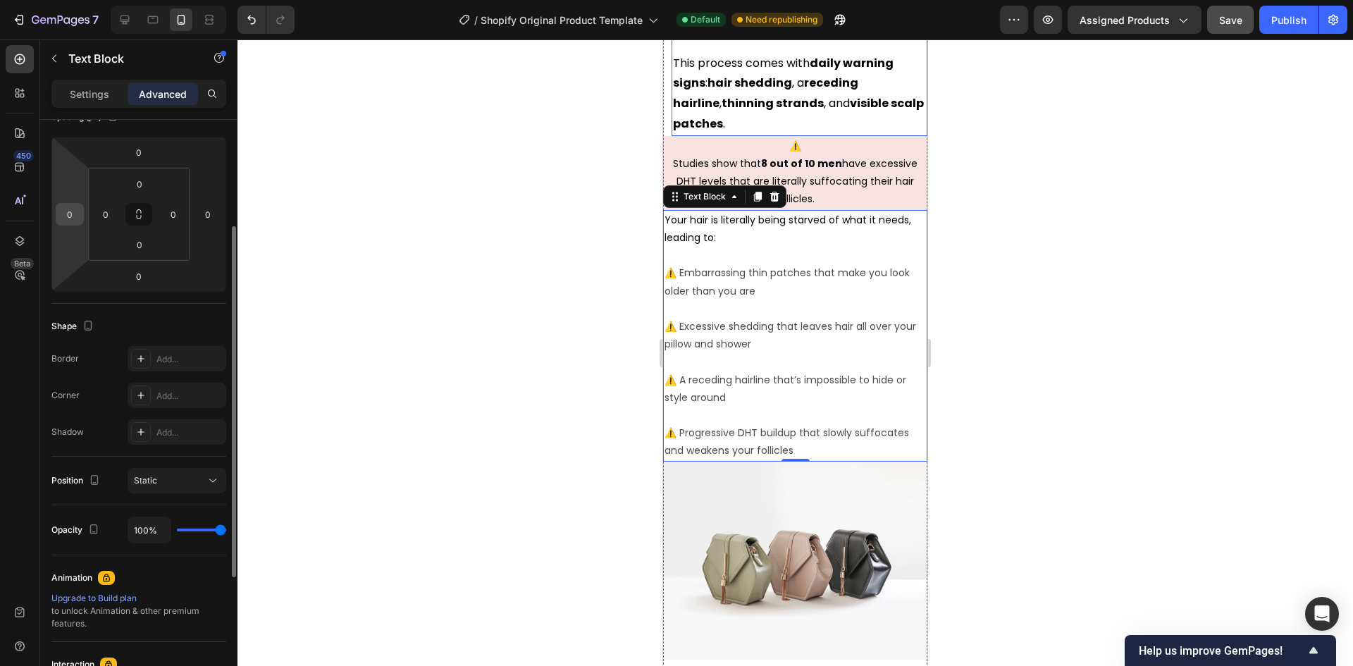
click at [73, 210] on input "0" at bounding box center [69, 214] width 21 height 21
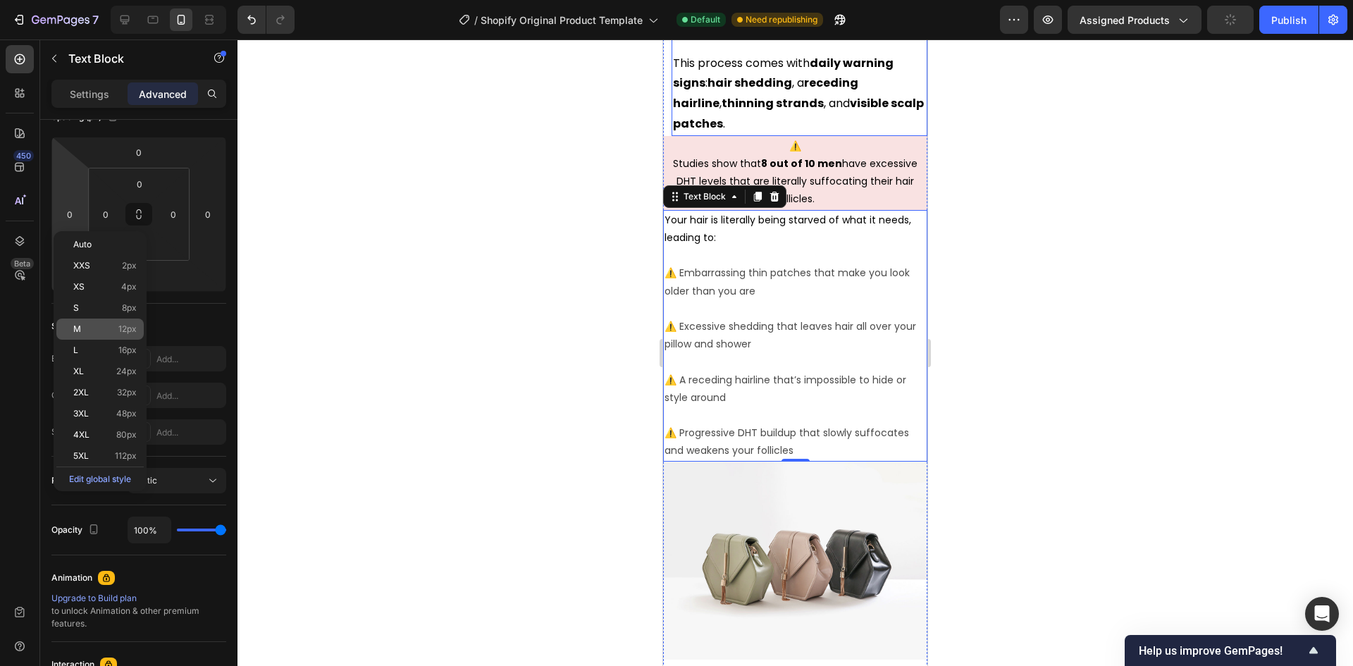
click at [94, 328] on p "M 12px" at bounding box center [104, 329] width 63 height 10
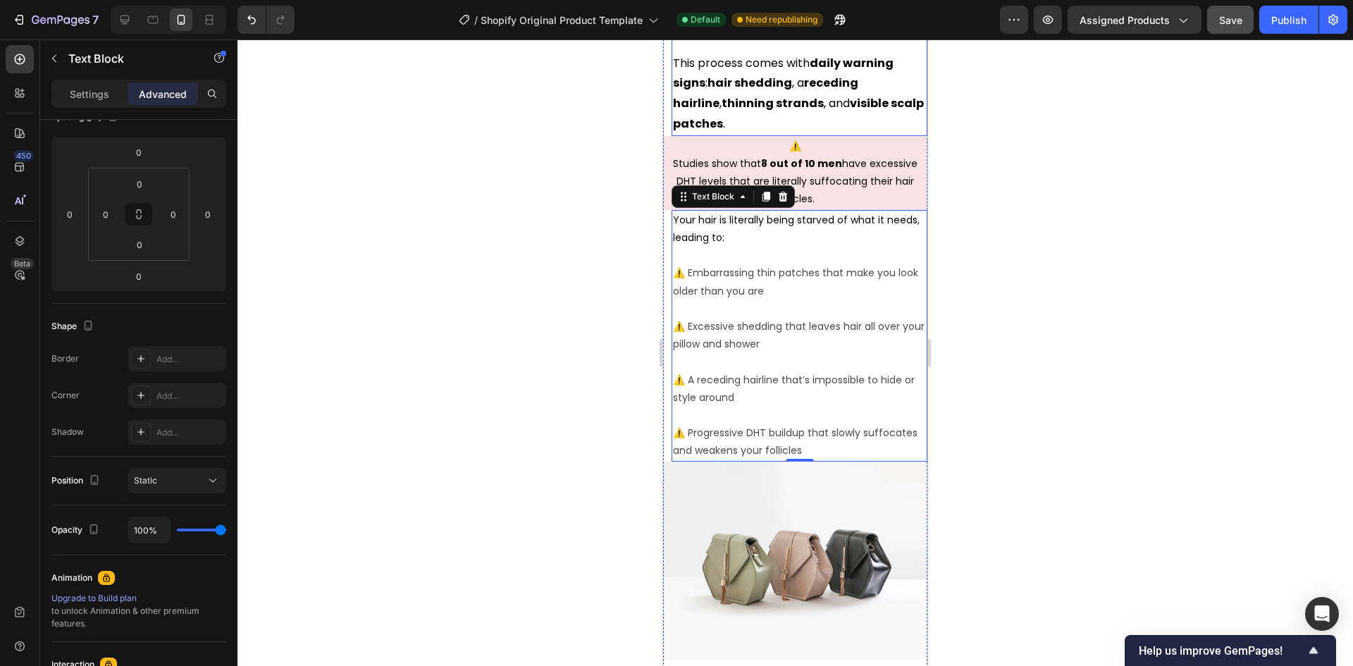
click at [483, 354] on div at bounding box center [794, 352] width 1115 height 626
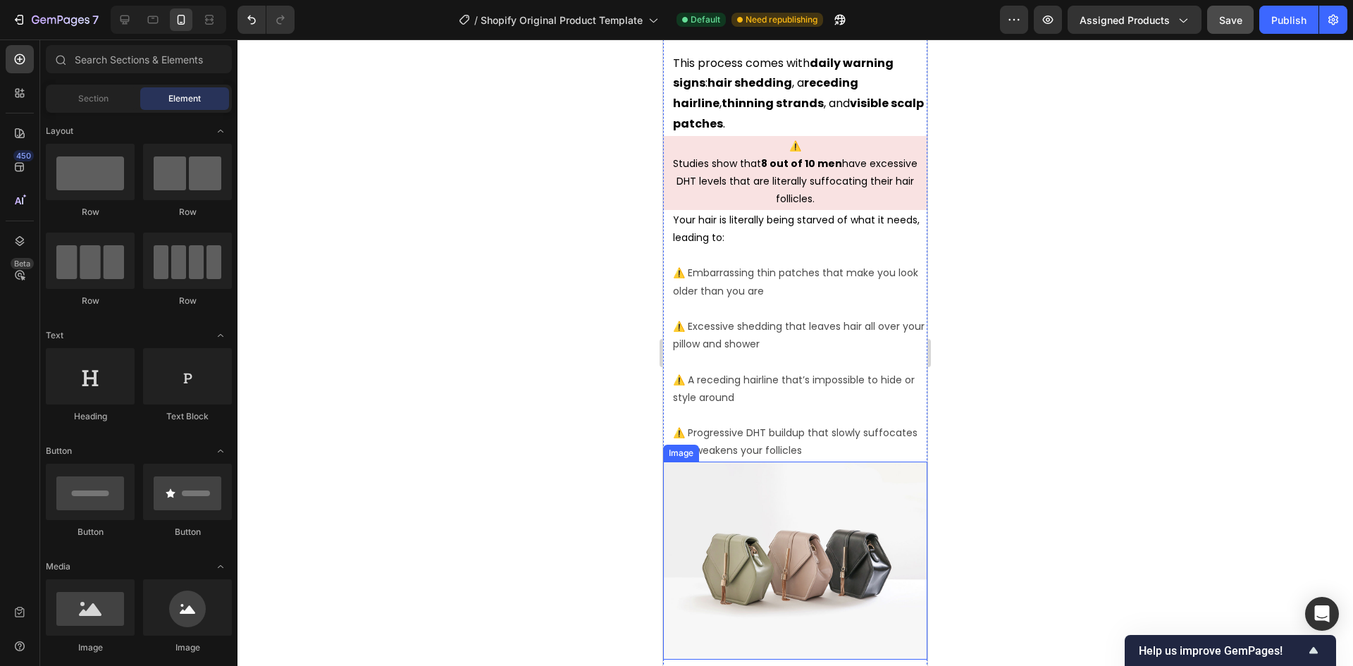
click at [814, 525] on img at bounding box center [795, 560] width 264 height 198
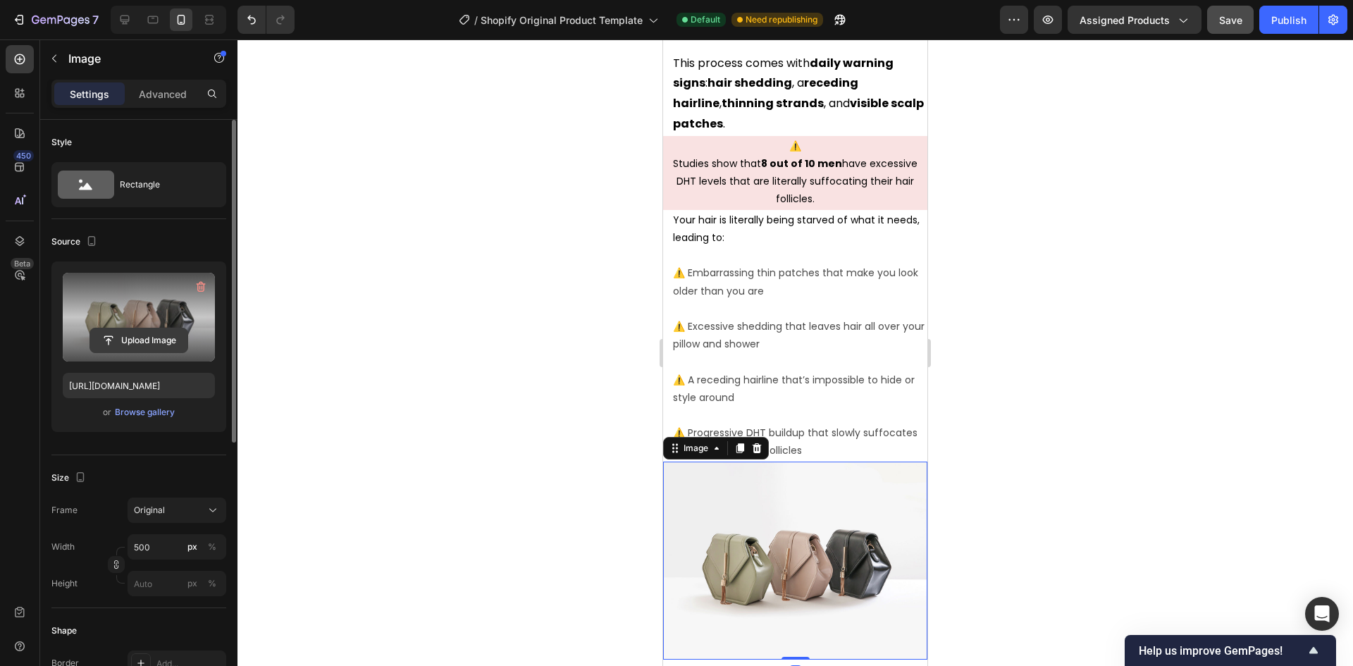
click at [149, 334] on input "file" at bounding box center [138, 340] width 97 height 24
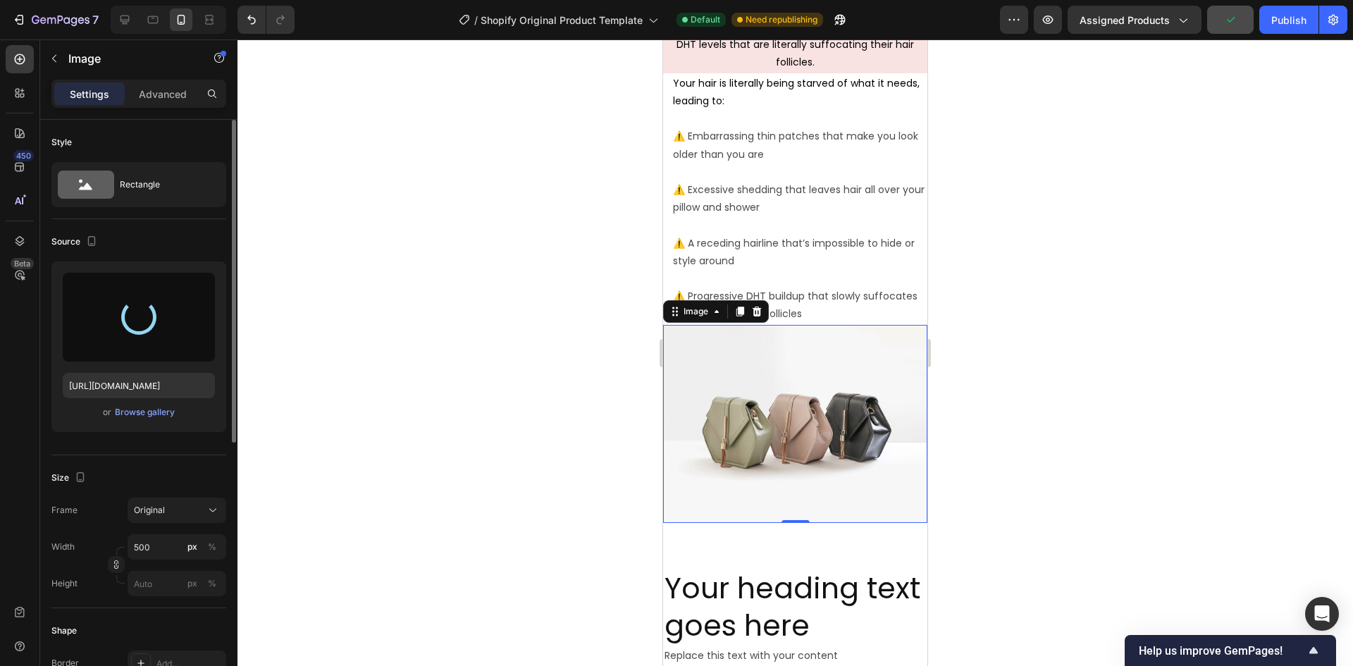
scroll to position [1878, 0]
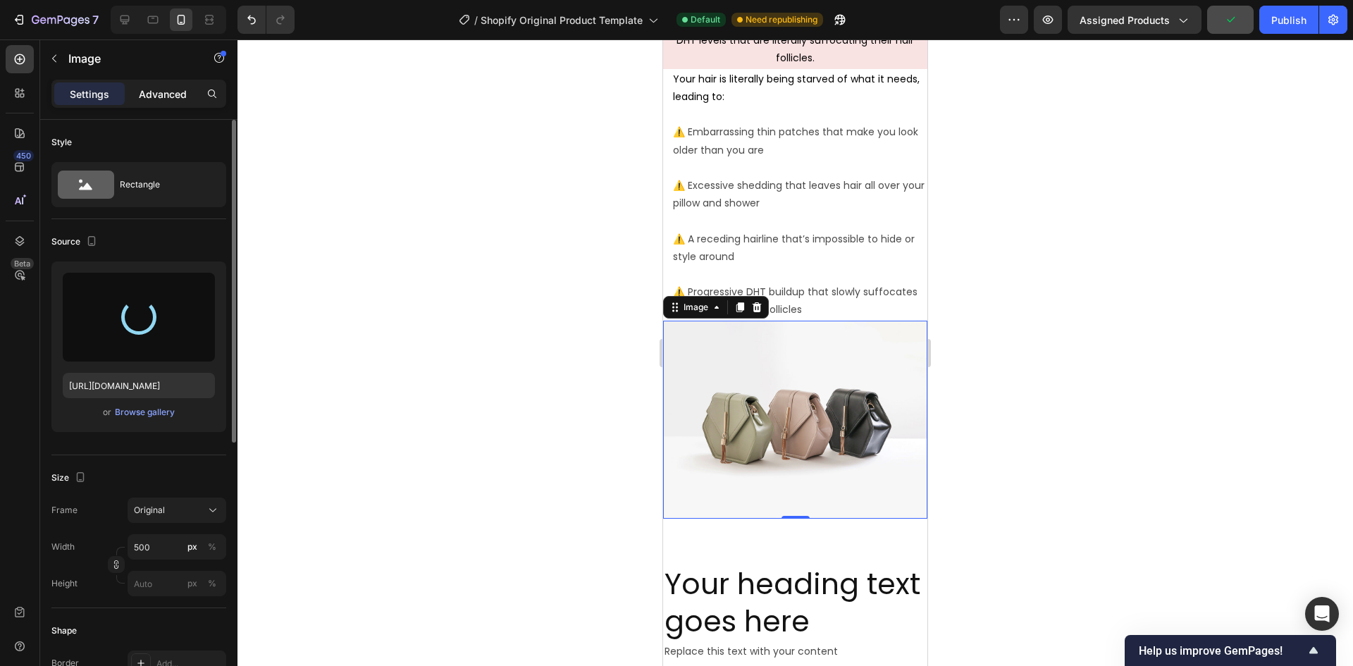
click at [169, 99] on p "Advanced" at bounding box center [163, 94] width 48 height 15
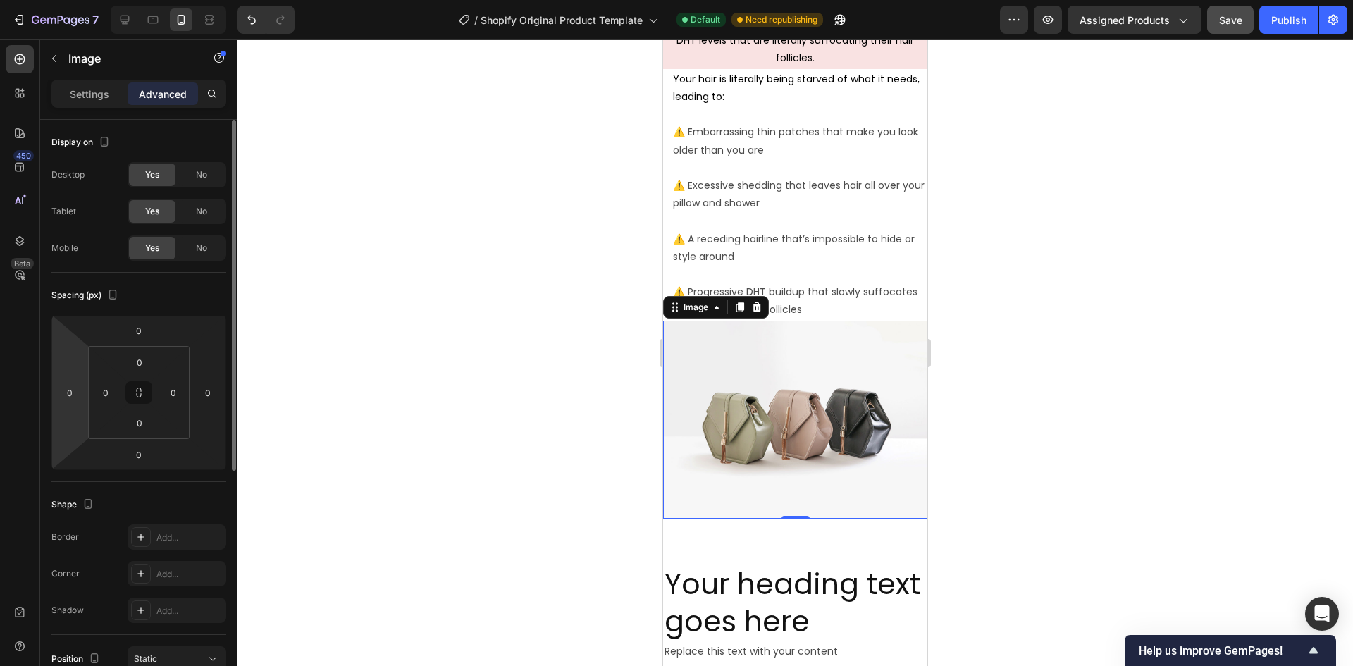
click at [66, 0] on html "7 / Shopify Original Product Template Default Need republishing Preview Assigne…" at bounding box center [676, 0] width 1353 height 0
click at [80, 0] on html "7 / Shopify Original Product Template Default Need republishing Preview Assigne…" at bounding box center [676, 0] width 1353 height 0
click at [70, 395] on input "0" at bounding box center [69, 392] width 21 height 21
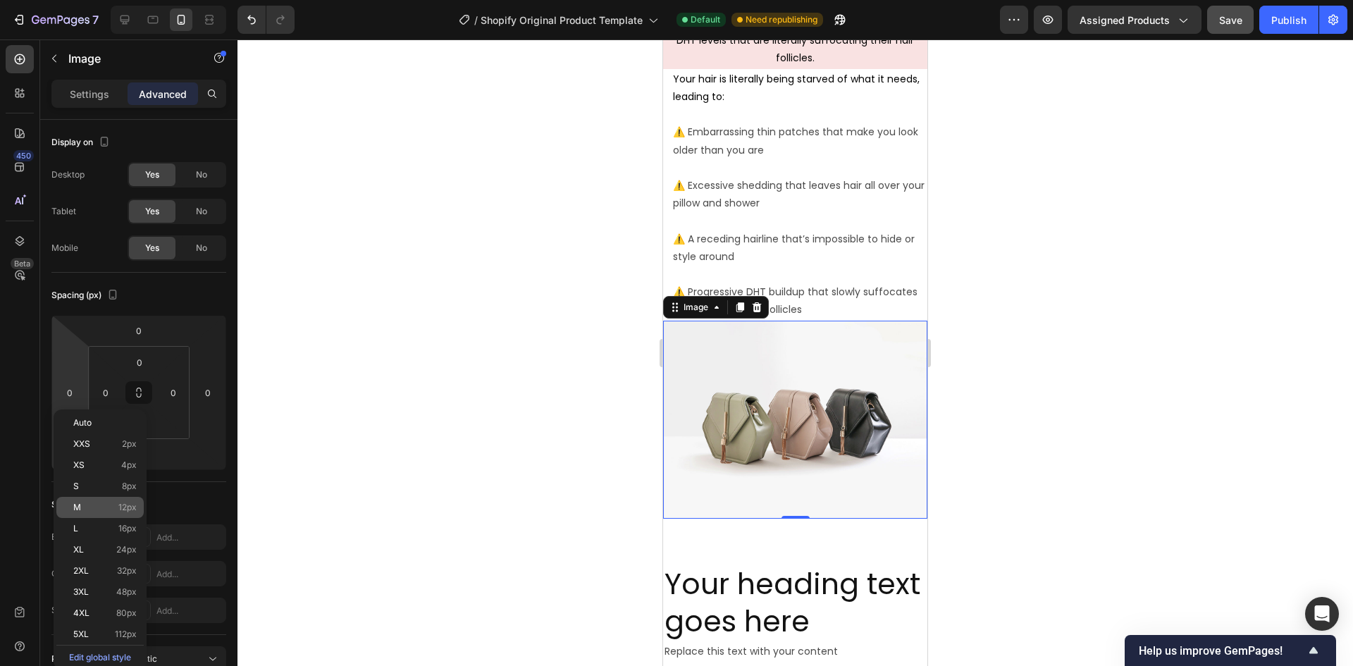
click at [87, 497] on div "M 12px" at bounding box center [99, 507] width 87 height 21
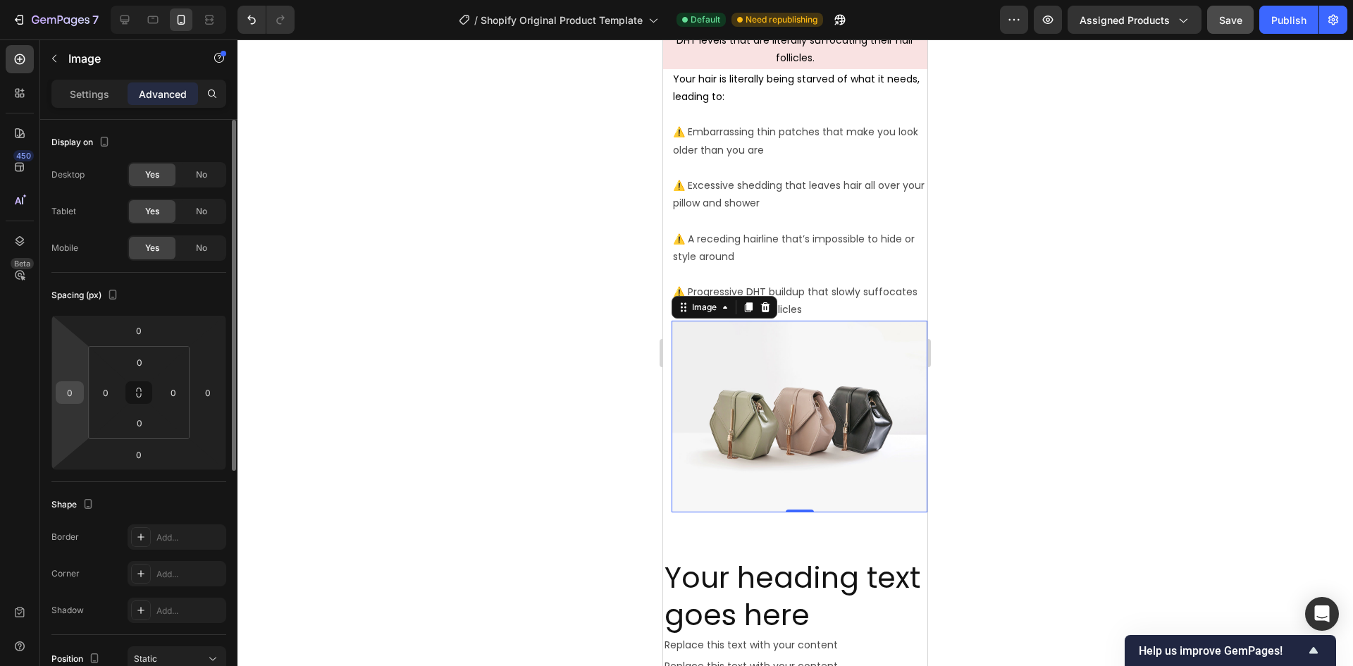
click at [75, 402] on input "0" at bounding box center [69, 392] width 21 height 21
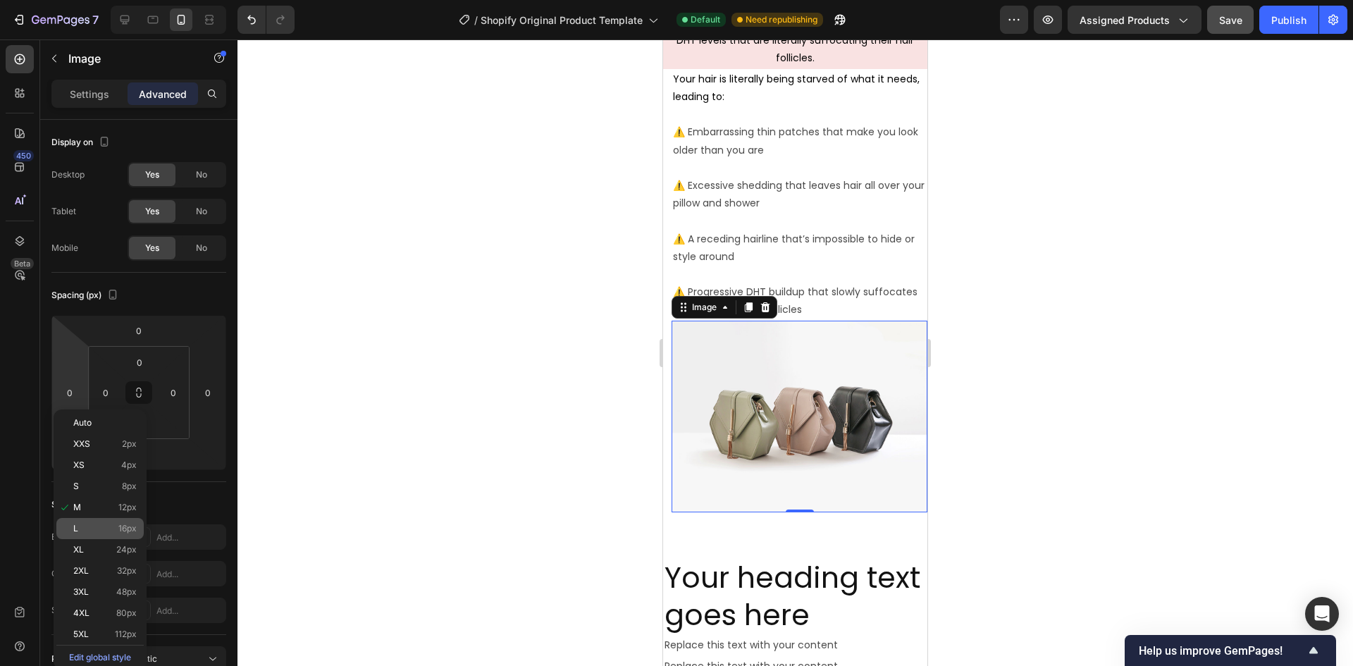
click at [89, 521] on div "L 16px" at bounding box center [99, 528] width 87 height 21
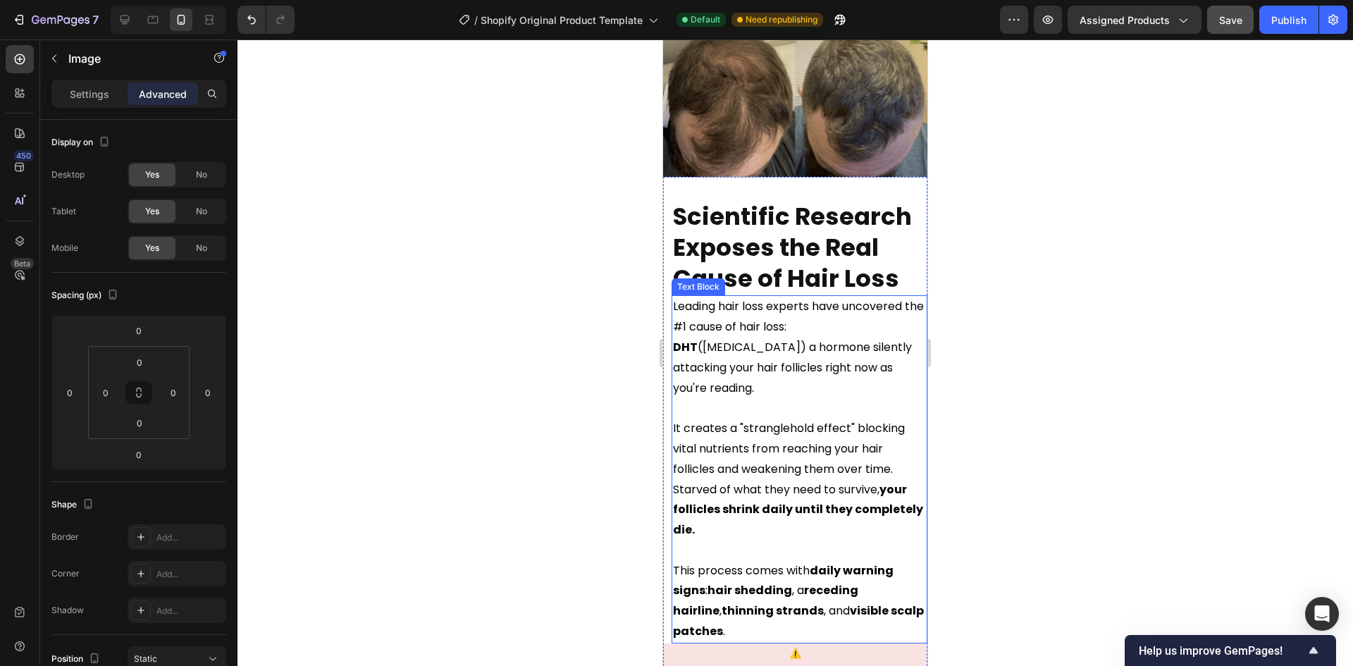
scroll to position [1103, 0]
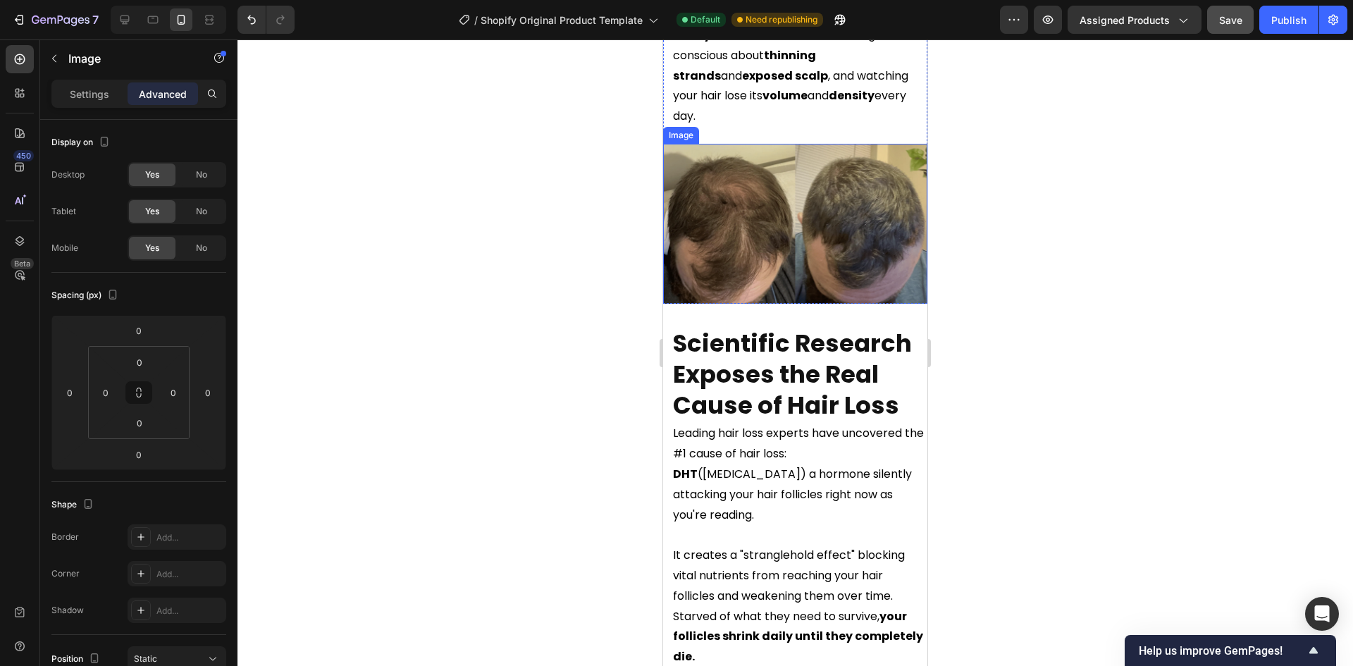
click at [771, 192] on img at bounding box center [795, 226] width 264 height 164
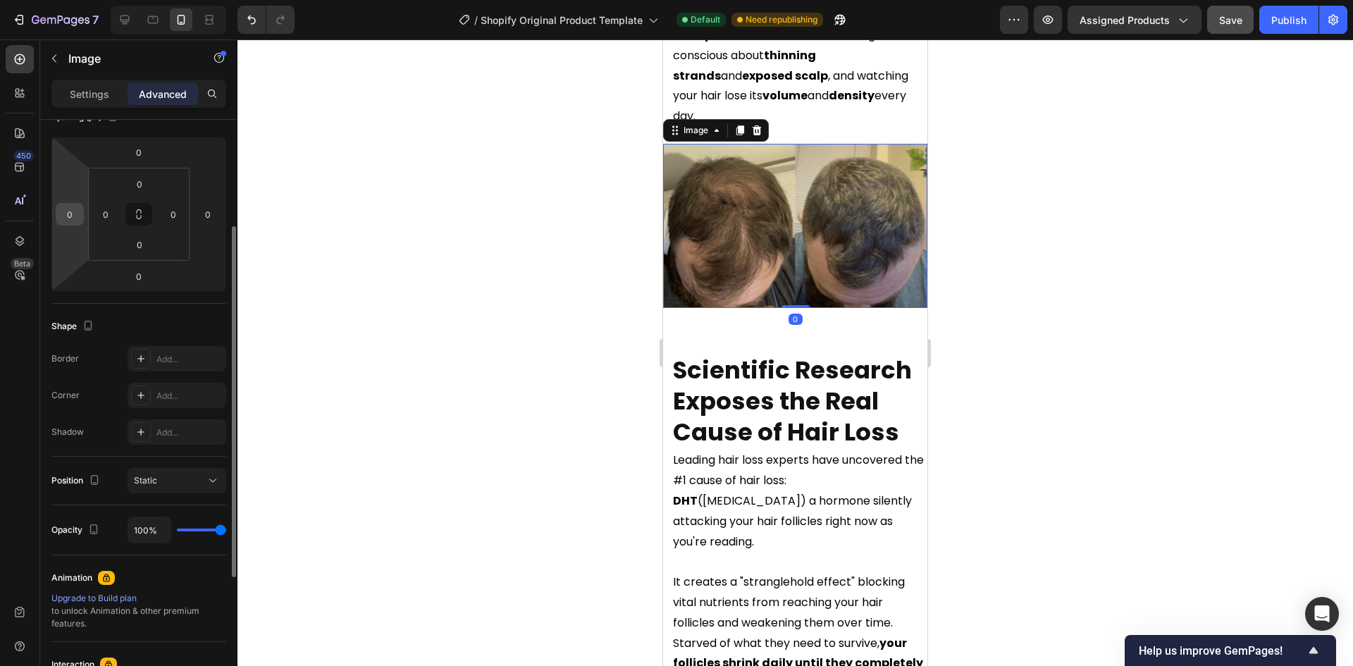
click at [74, 221] on input "0" at bounding box center [69, 214] width 21 height 21
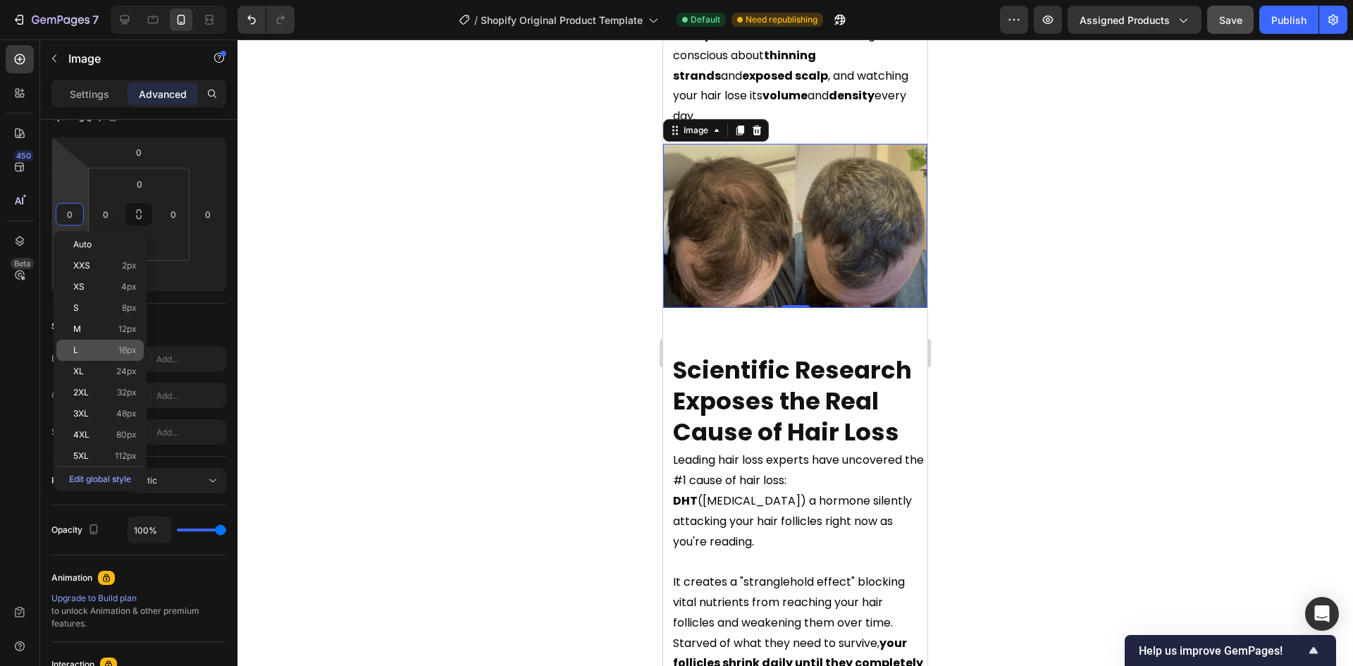
click at [91, 352] on p "L 16px" at bounding box center [104, 350] width 63 height 10
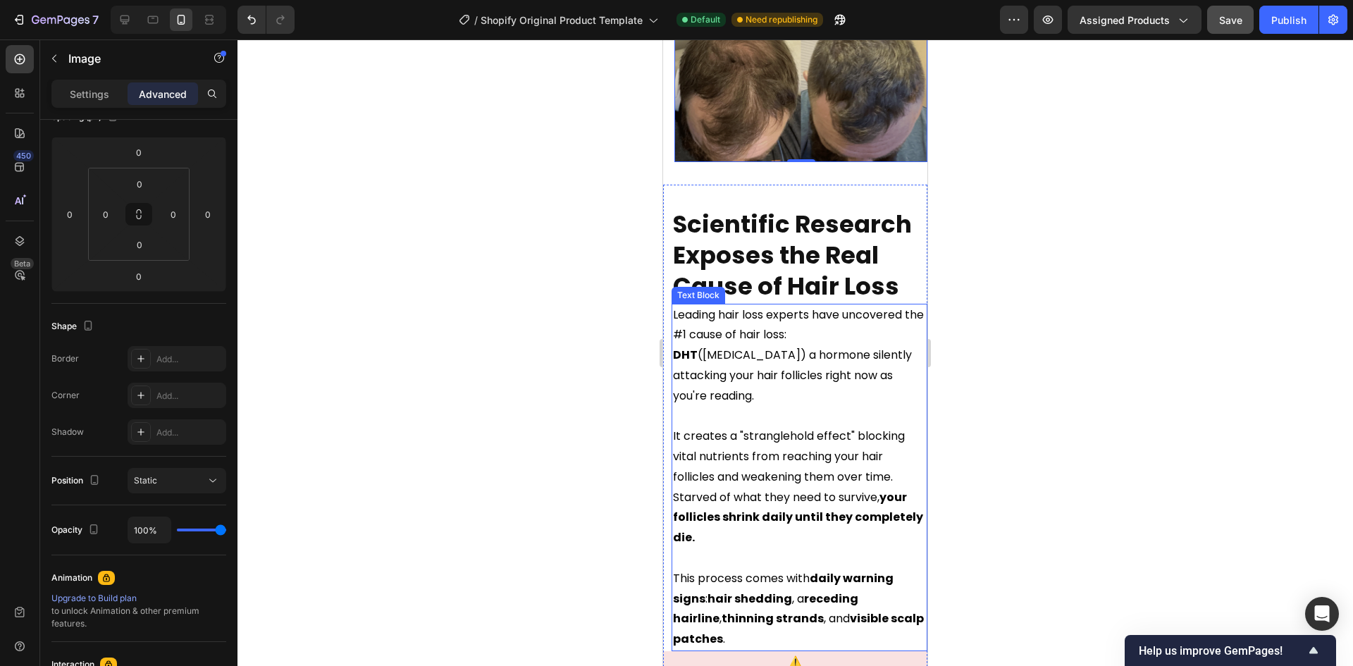
scroll to position [1244, 0]
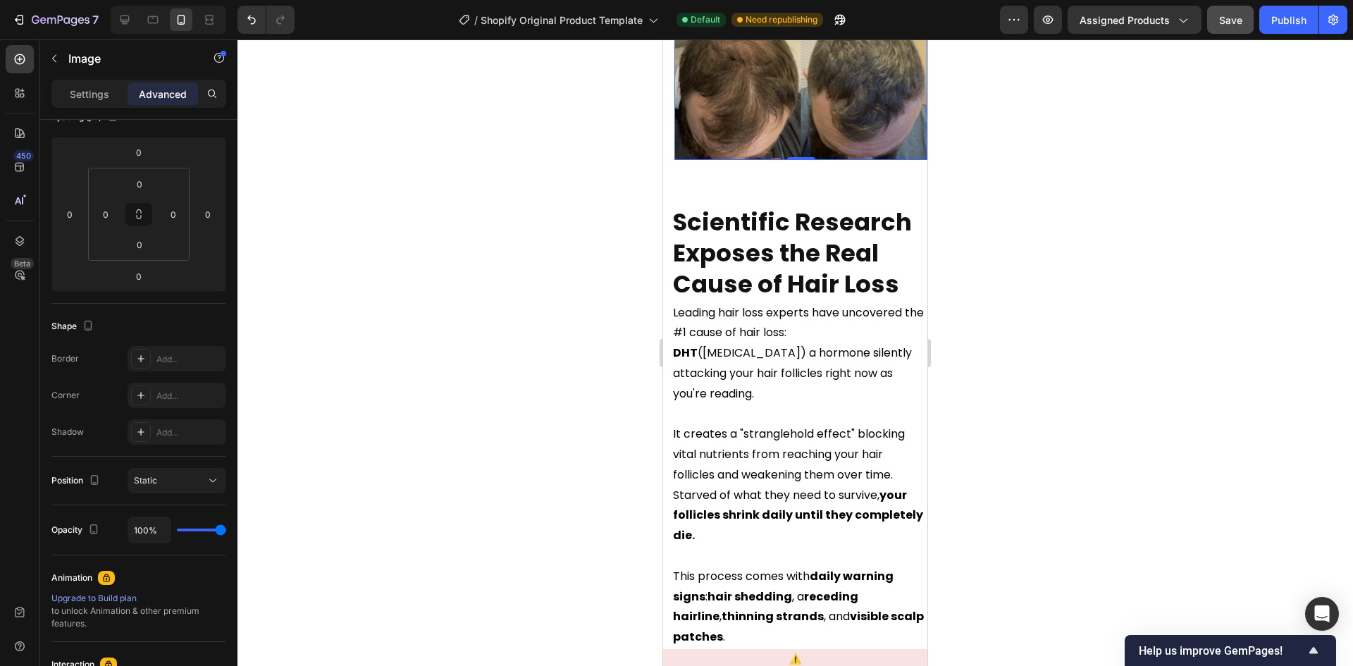
click at [426, 385] on div at bounding box center [794, 352] width 1115 height 626
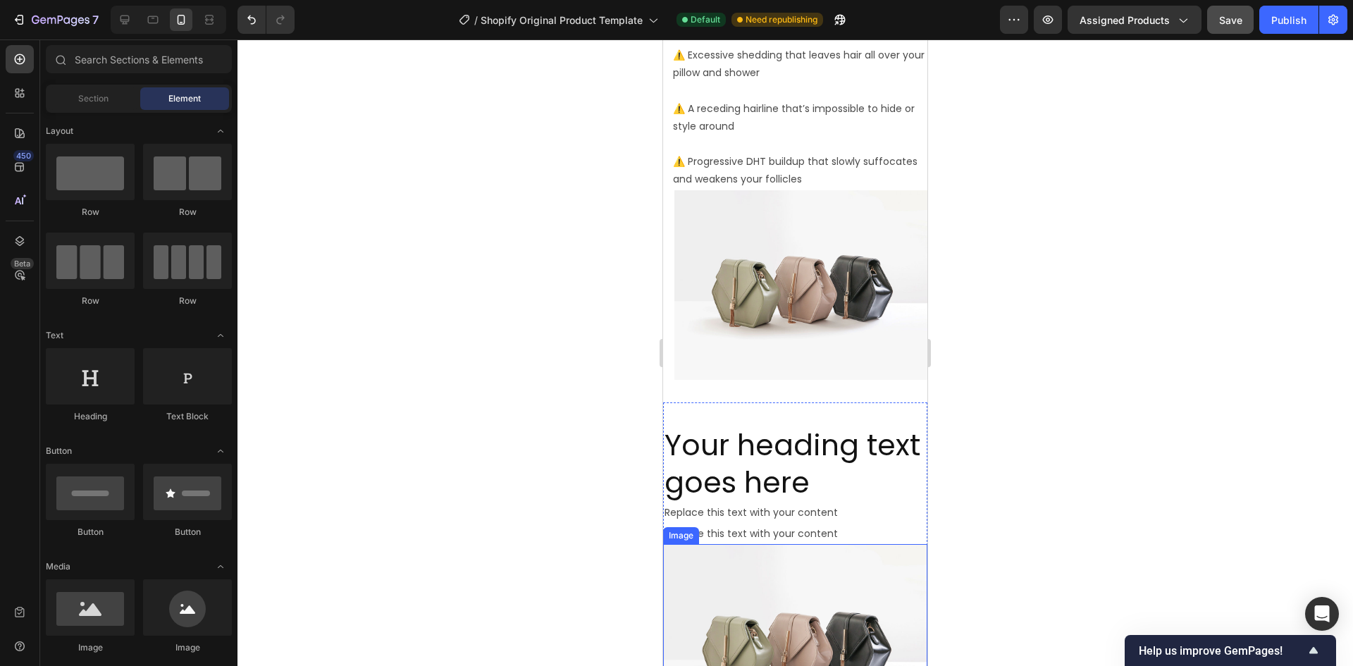
scroll to position [2019, 0]
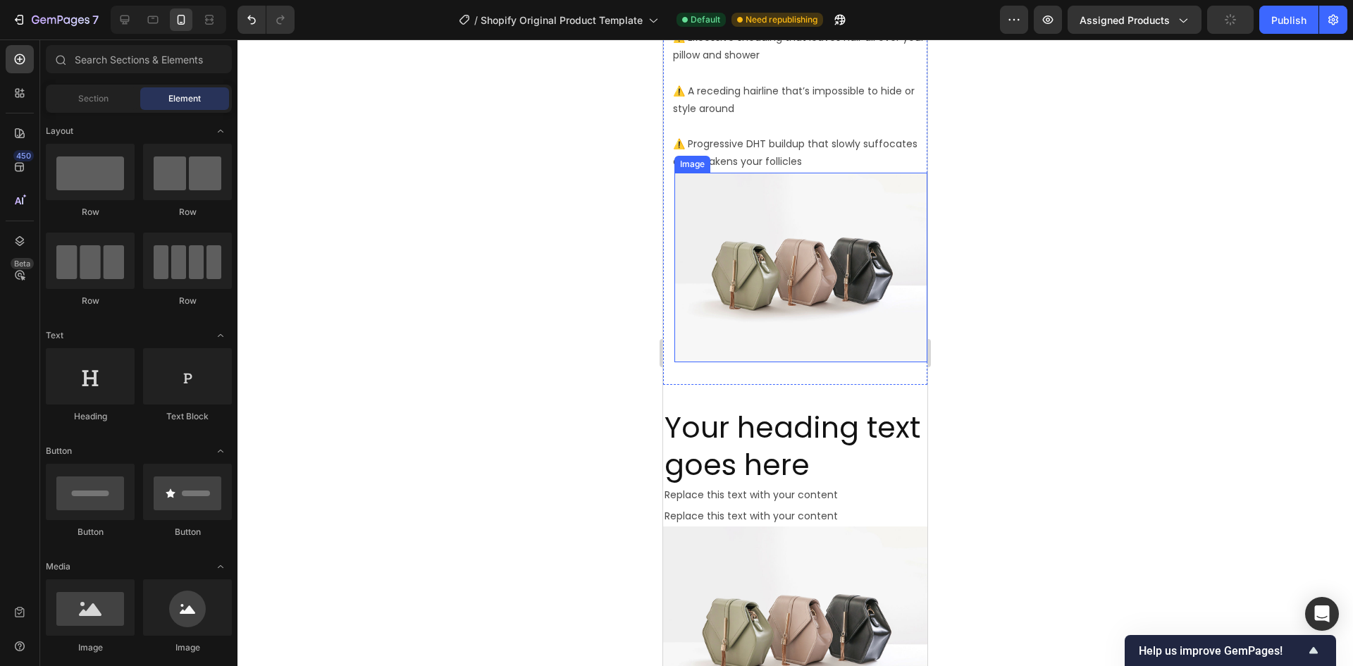
click at [781, 254] on img at bounding box center [800, 268] width 253 height 190
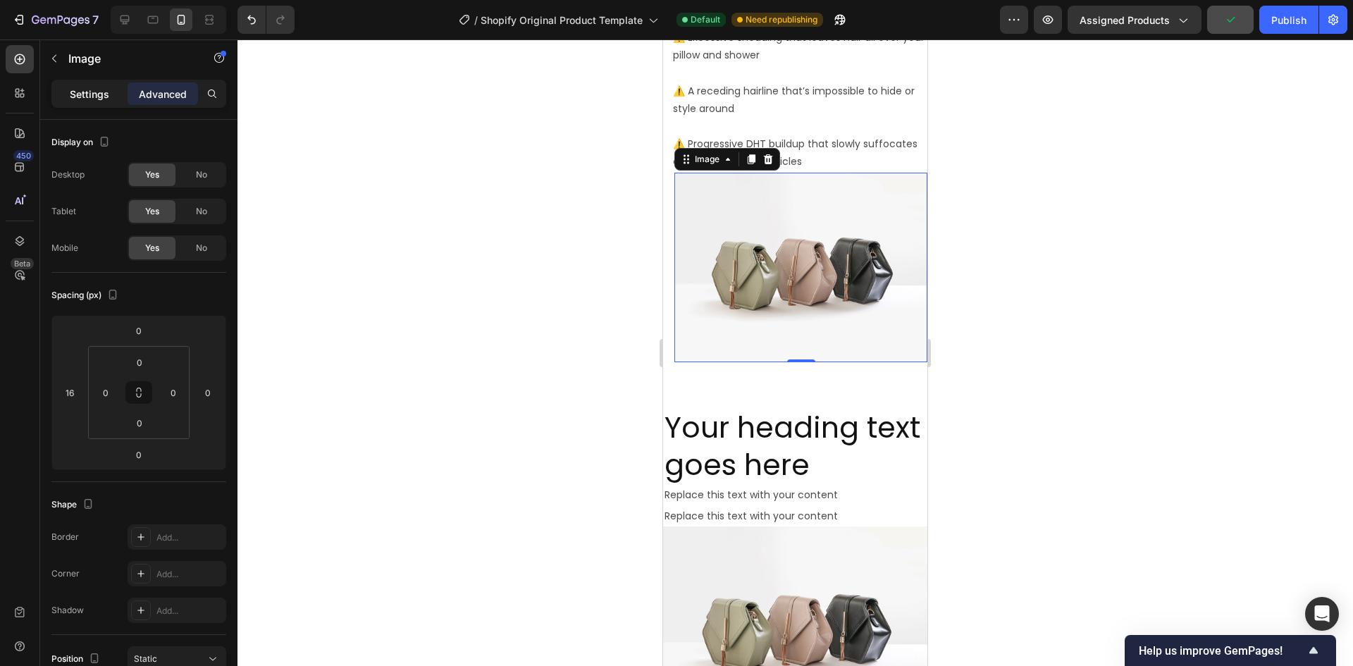
click at [87, 94] on p "Settings" at bounding box center [89, 94] width 39 height 15
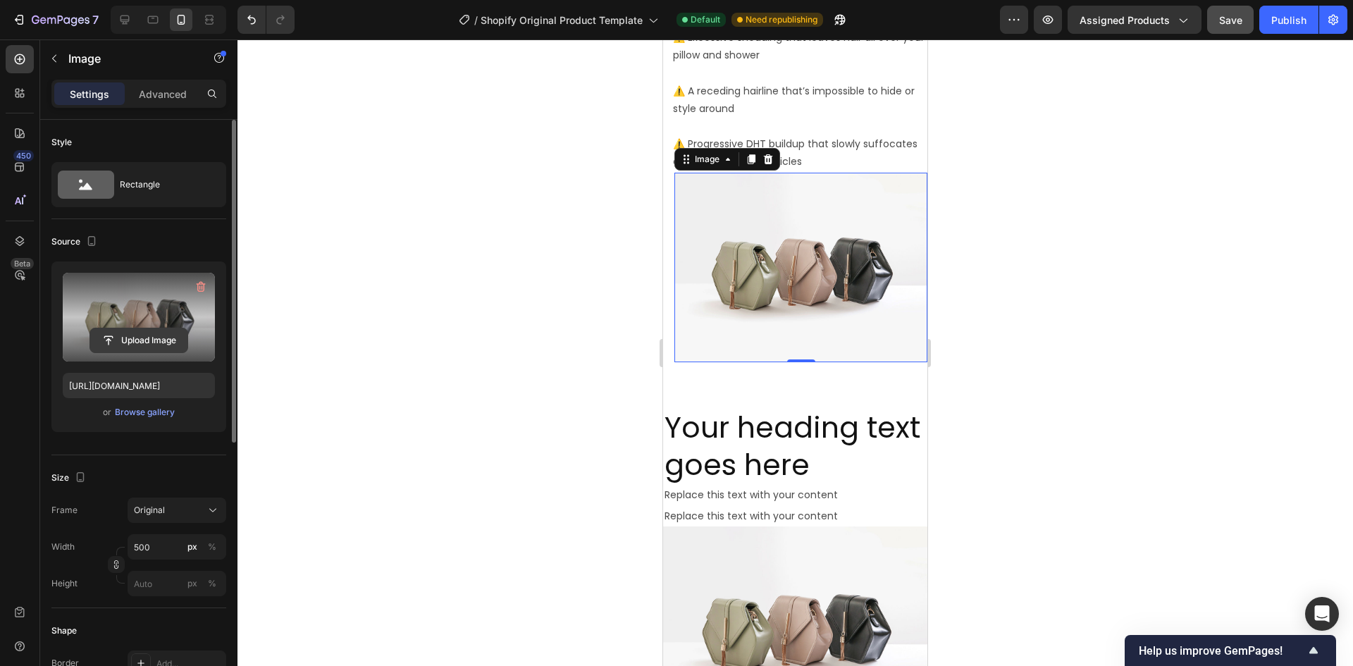
click at [155, 333] on input "file" at bounding box center [138, 340] width 97 height 24
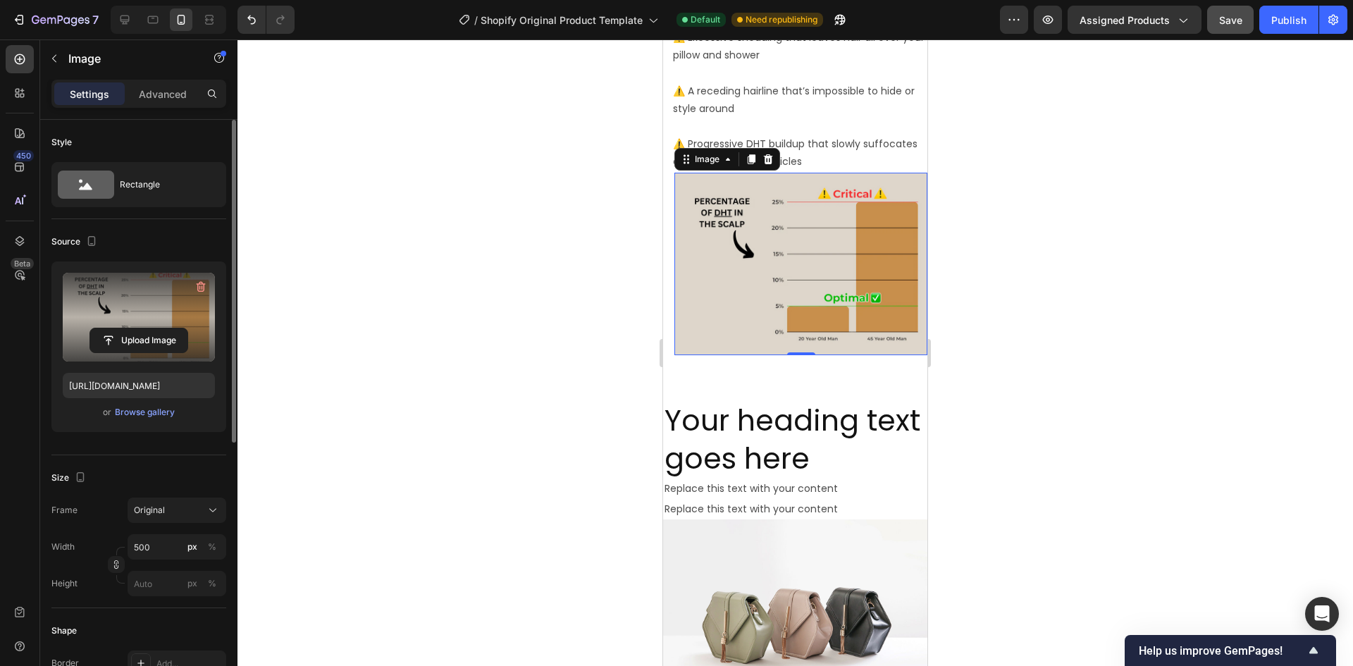
click at [496, 274] on div at bounding box center [794, 352] width 1115 height 626
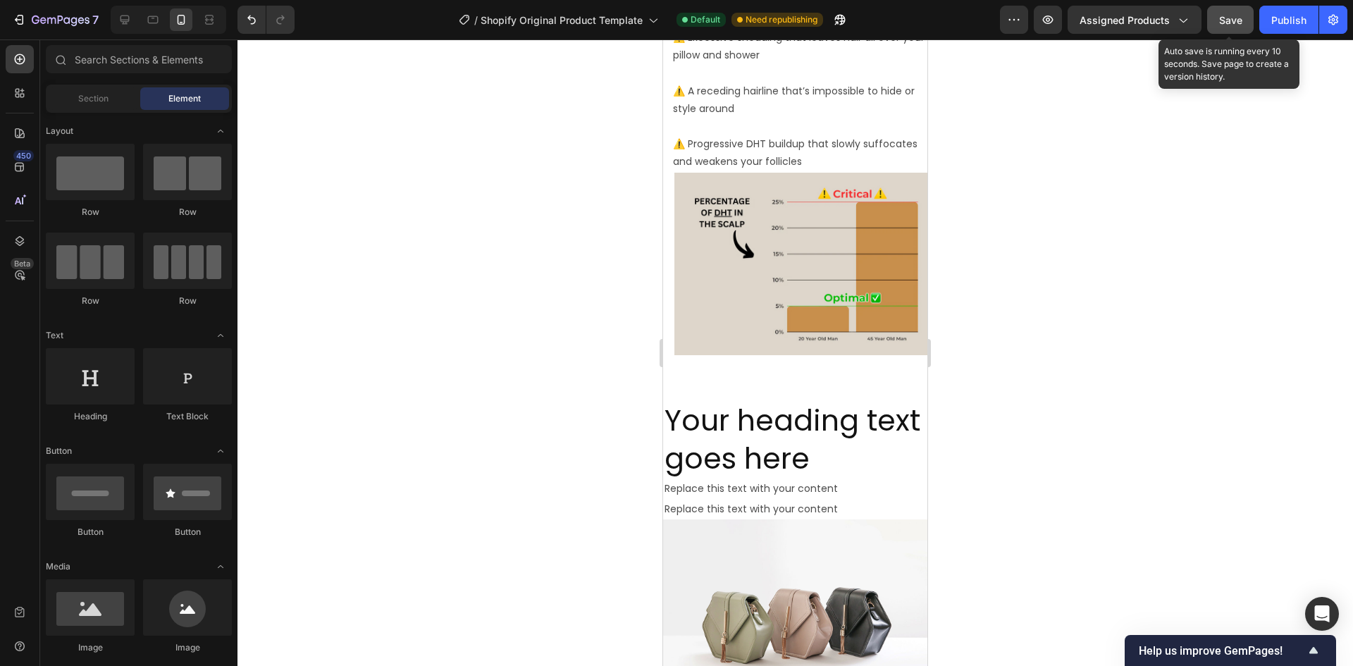
click at [1228, 25] on span "Save" at bounding box center [1230, 20] width 23 height 12
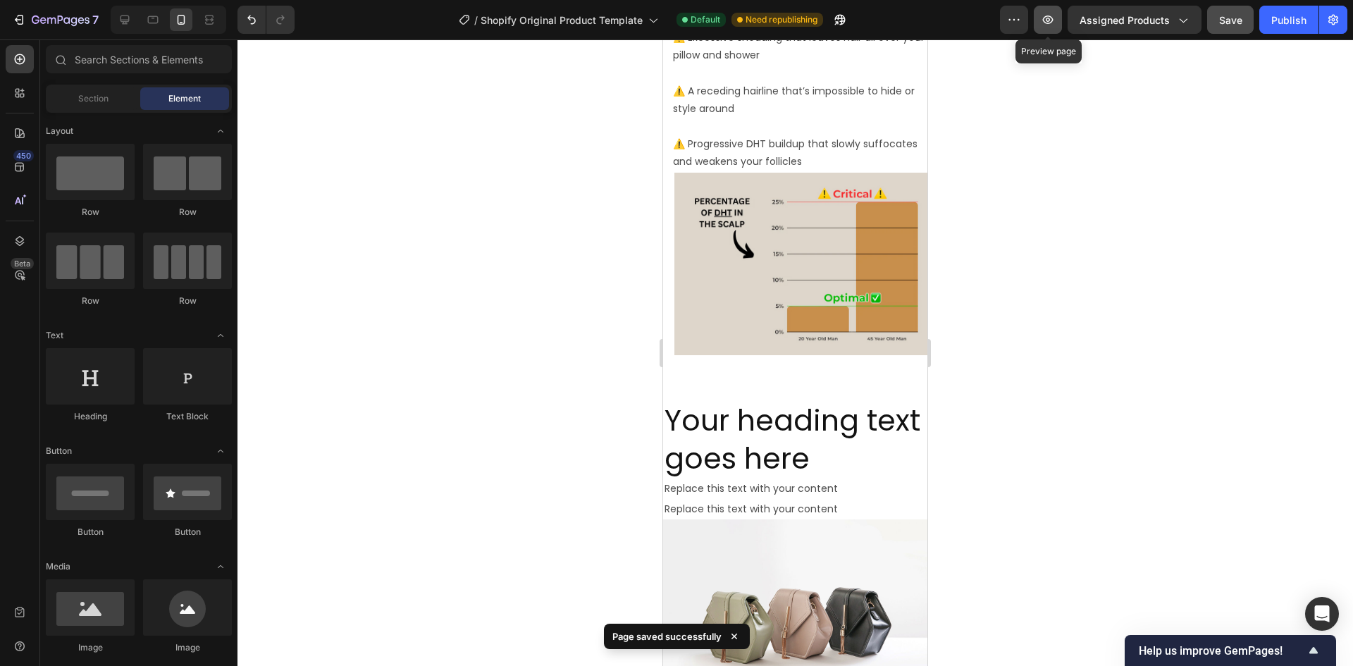
click at [1055, 11] on button "button" at bounding box center [1048, 20] width 28 height 28
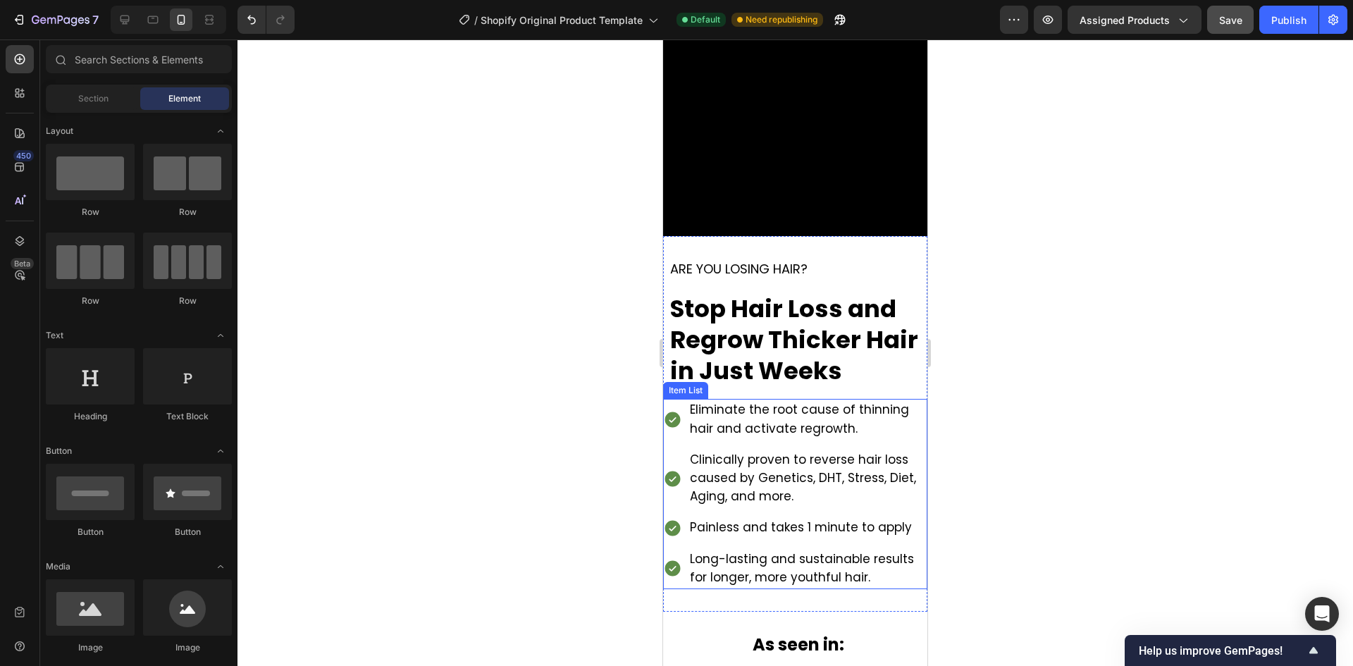
scroll to position [540, 0]
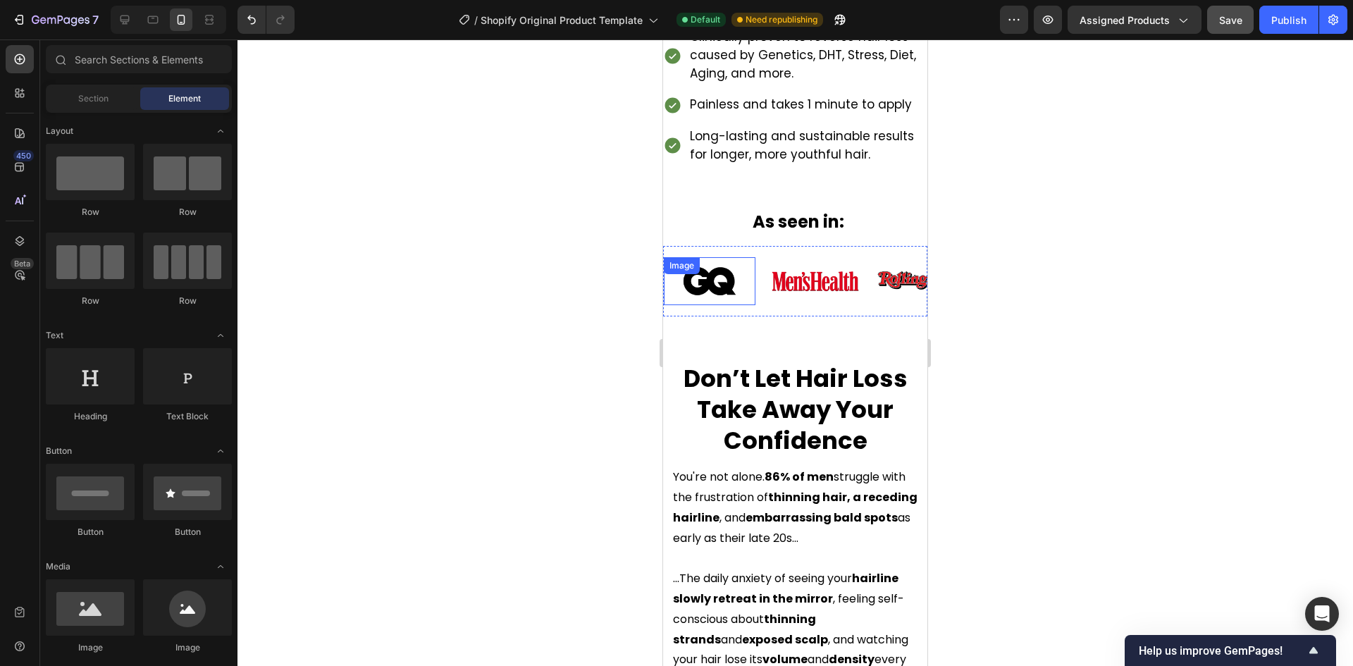
click at [745, 268] on div "Image" at bounding box center [710, 280] width 92 height 47
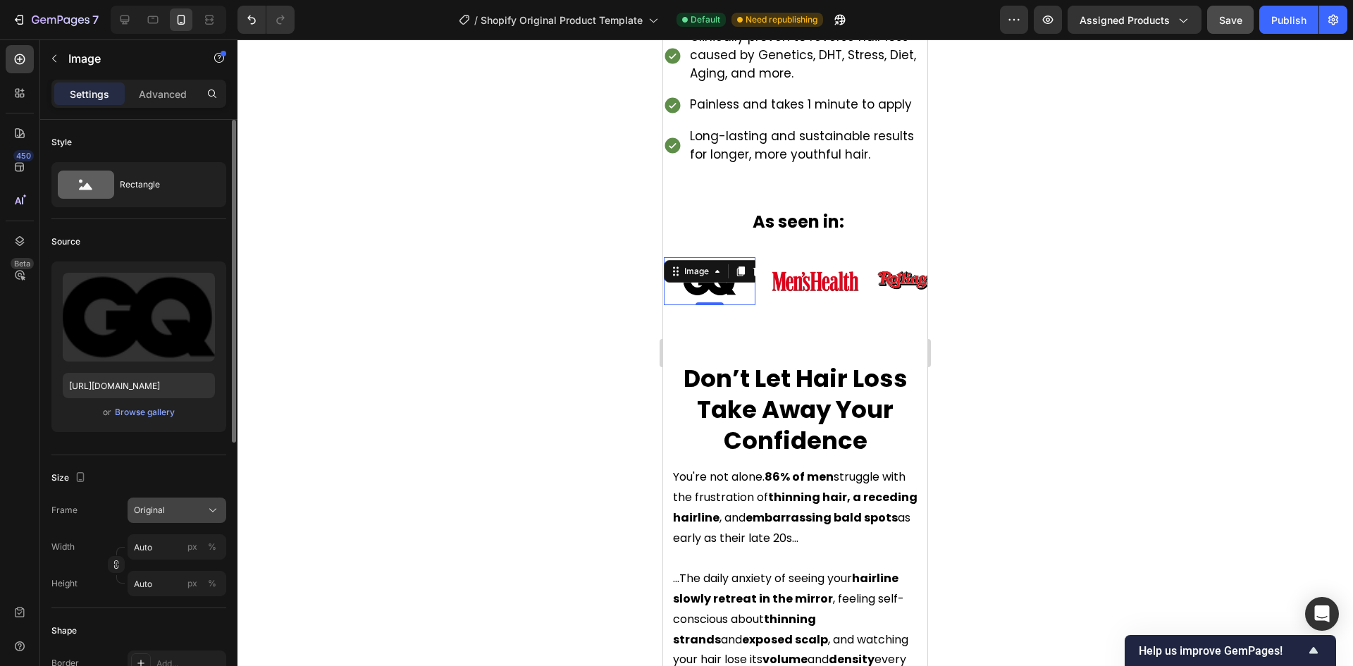
click at [131, 508] on button "Original" at bounding box center [177, 509] width 99 height 25
click at [138, 510] on span "Original" at bounding box center [149, 510] width 31 height 13
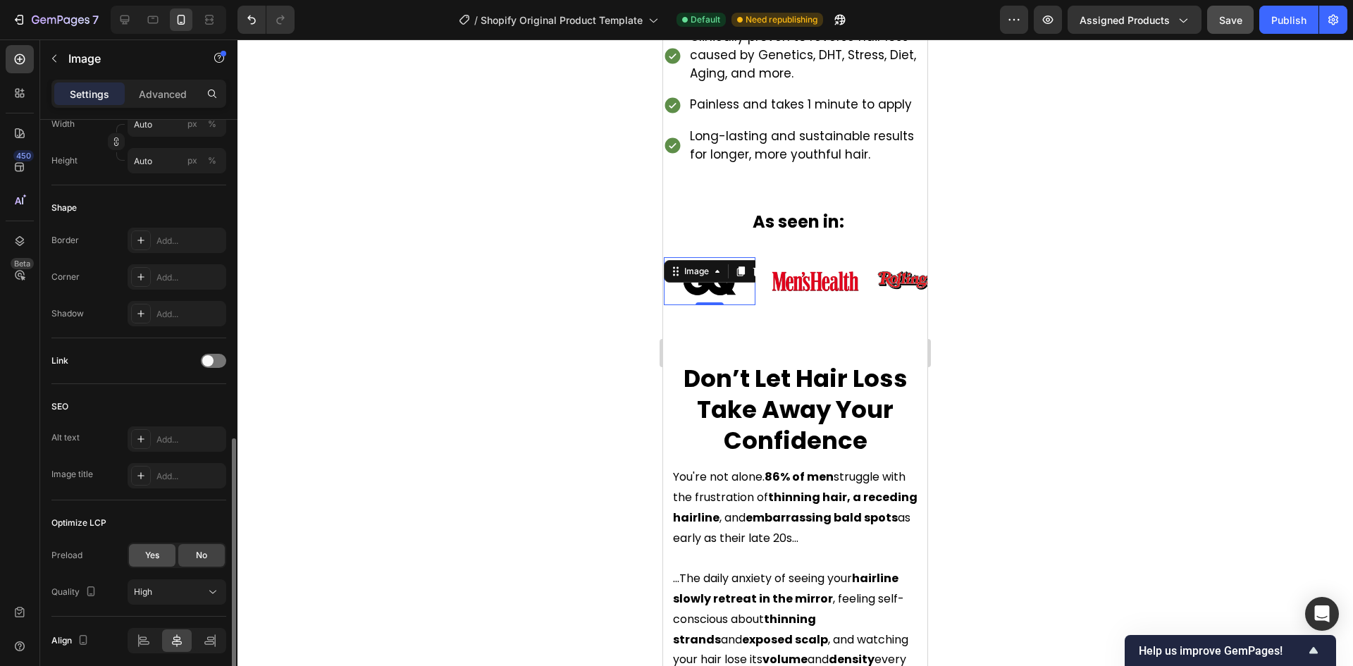
scroll to position [478, 0]
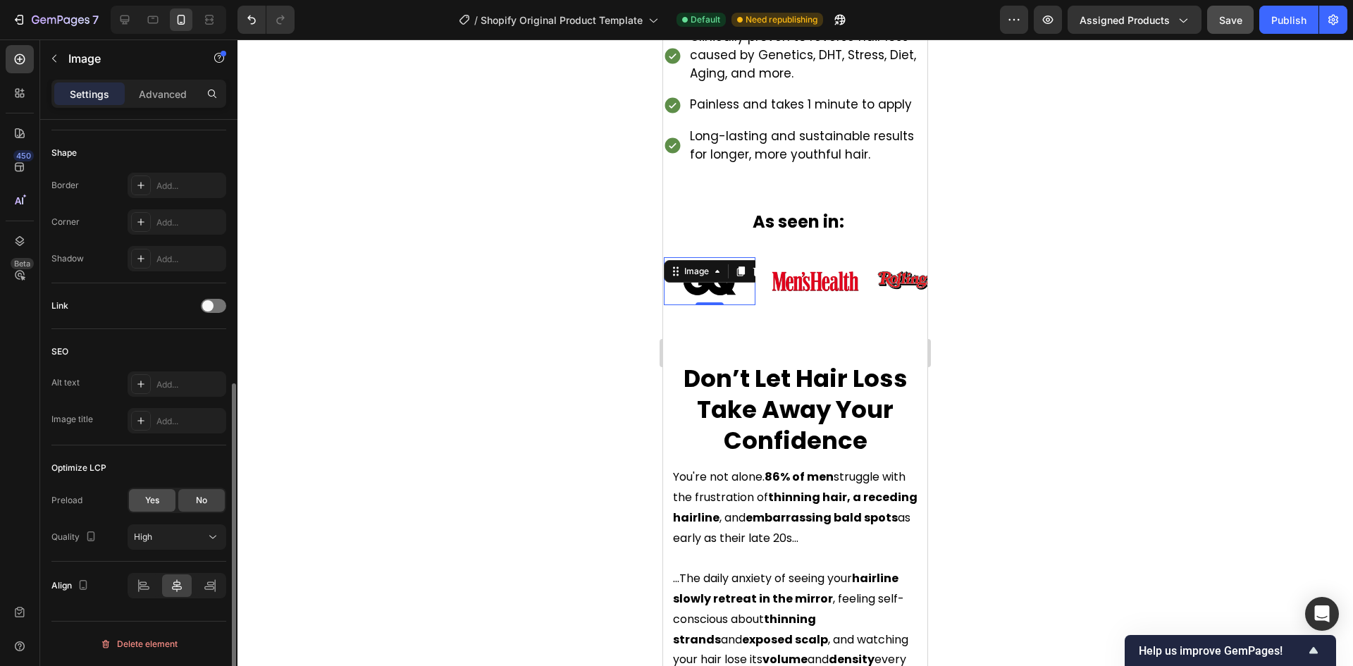
click at [161, 497] on div "Yes" at bounding box center [152, 500] width 46 height 23
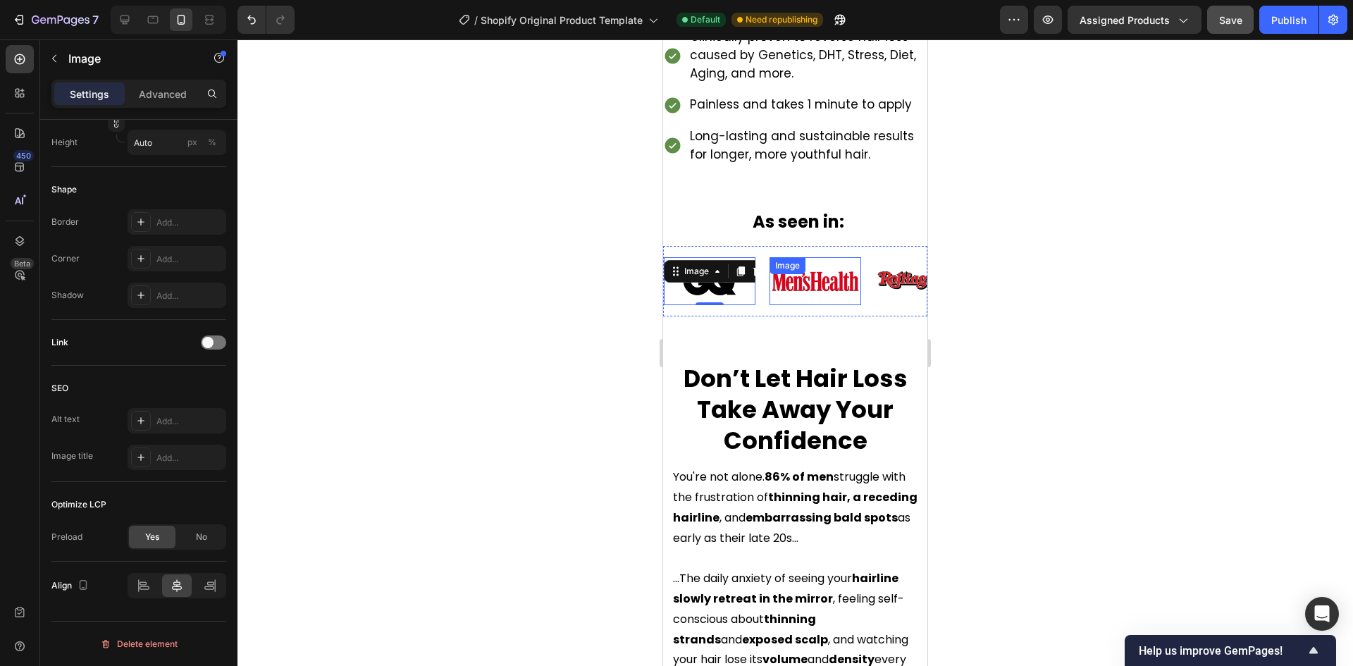
click at [809, 287] on img at bounding box center [815, 281] width 92 height 30
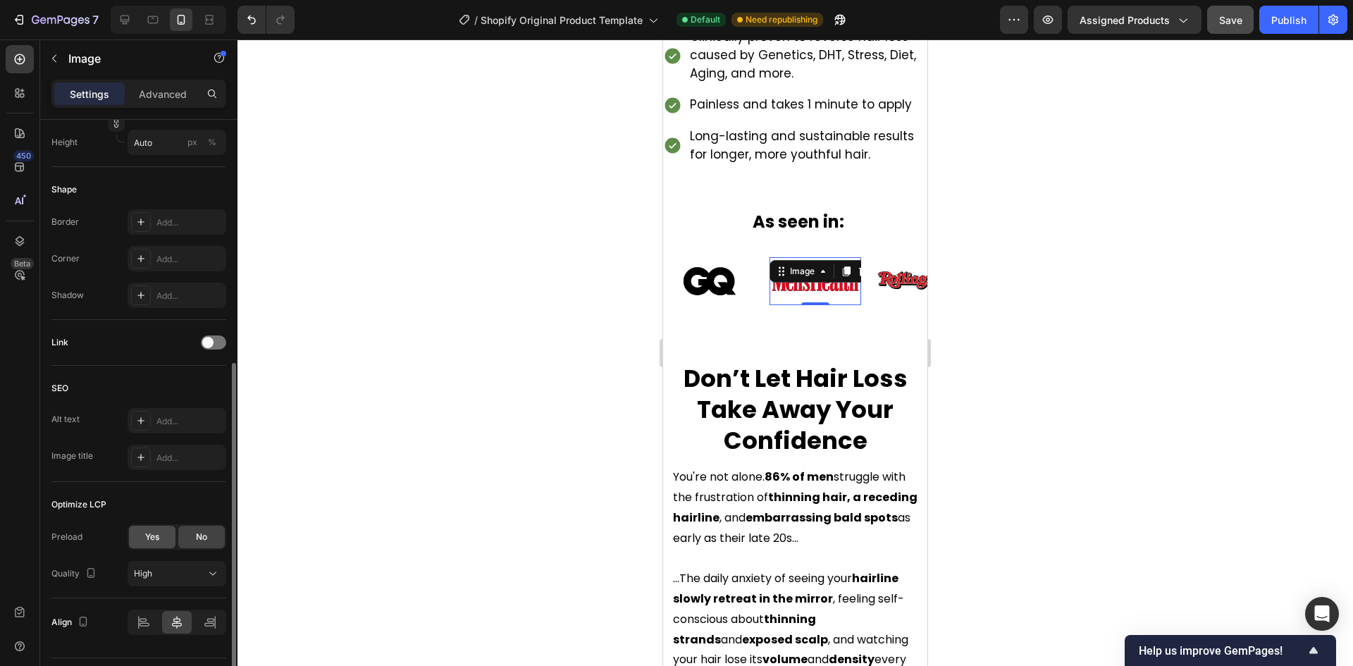
click at [155, 533] on span "Yes" at bounding box center [152, 537] width 14 height 13
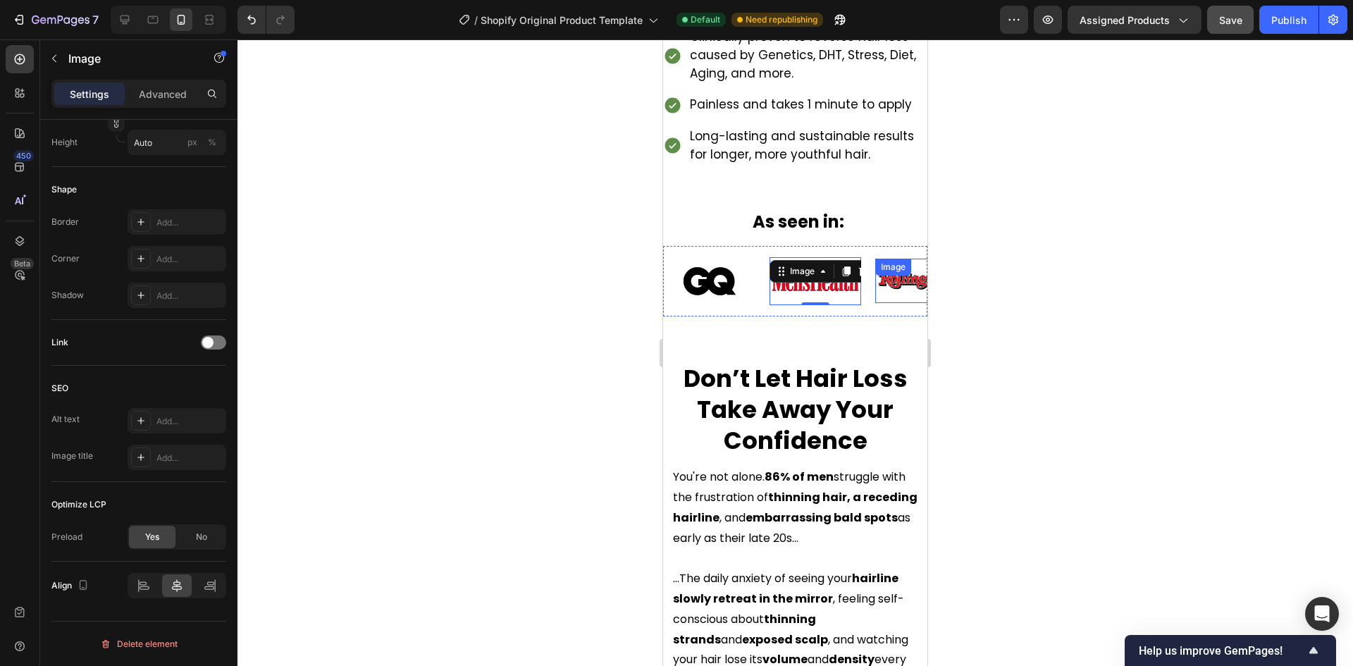
click at [901, 285] on img at bounding box center [921, 280] width 92 height 27
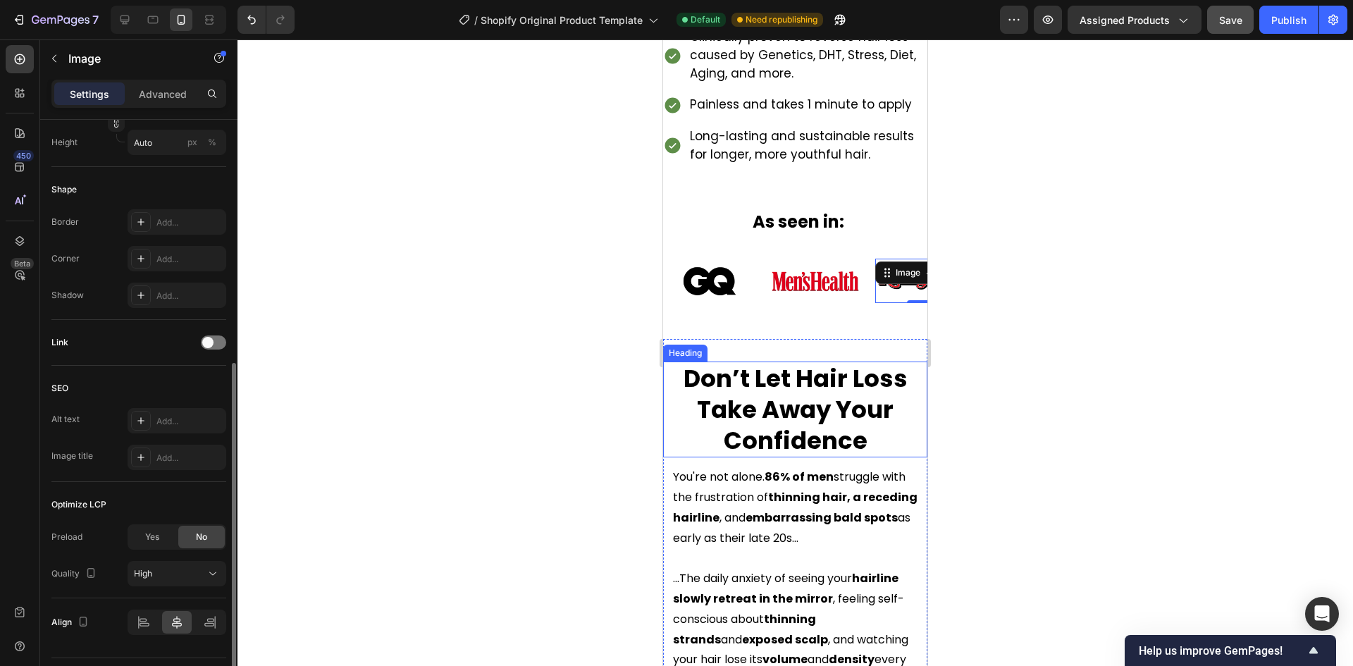
drag, startPoint x: 142, startPoint y: 540, endPoint x: 196, endPoint y: 517, distance: 58.1
click at [144, 540] on div "Yes" at bounding box center [152, 537] width 46 height 23
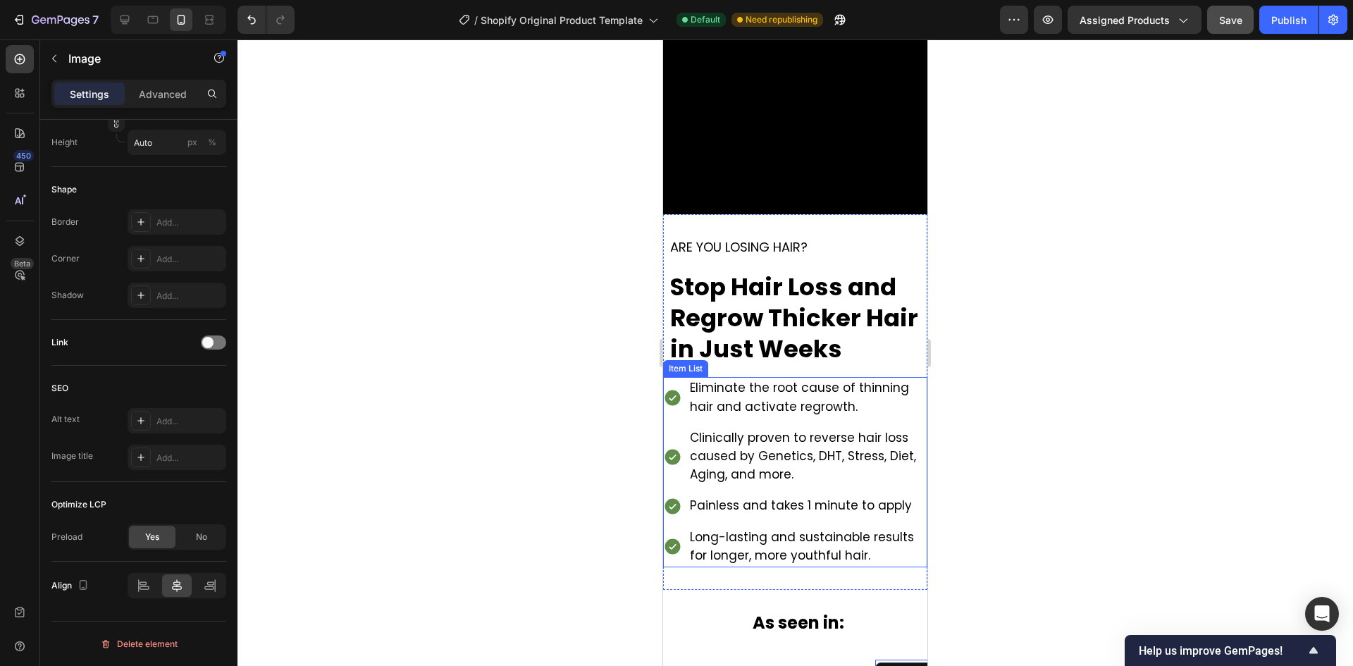
scroll to position [0, 0]
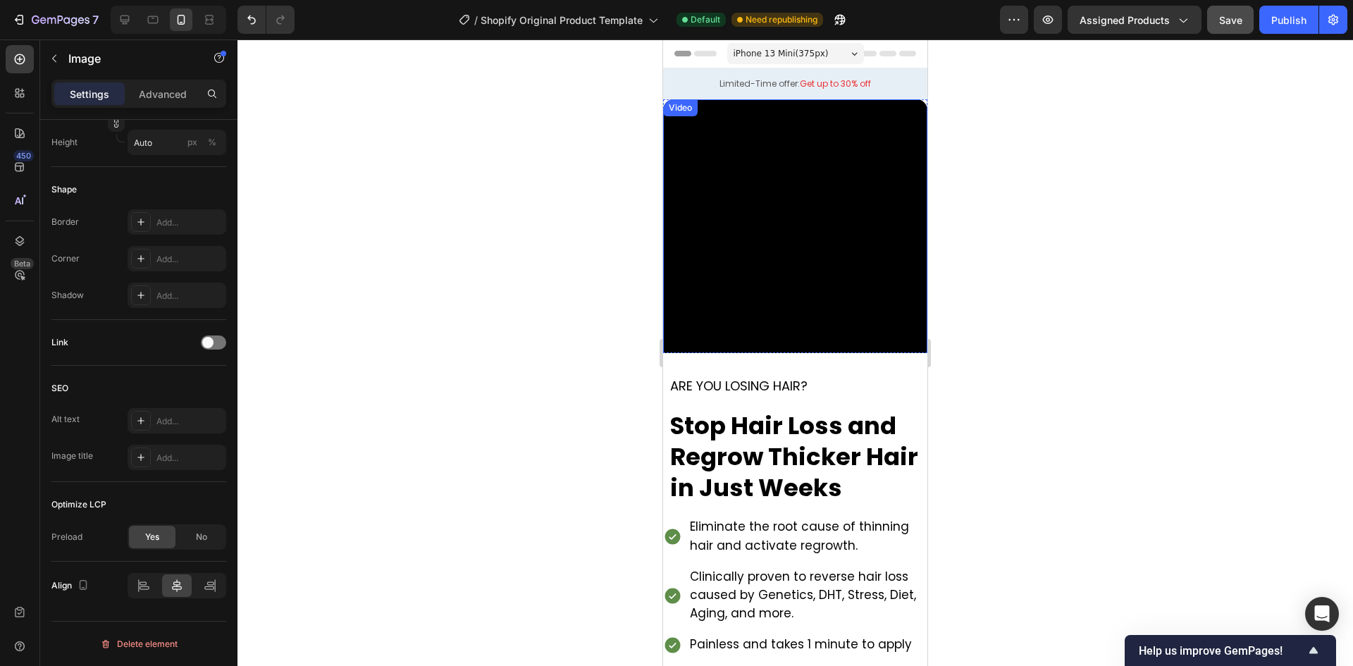
click at [795, 299] on video at bounding box center [795, 231] width 264 height 264
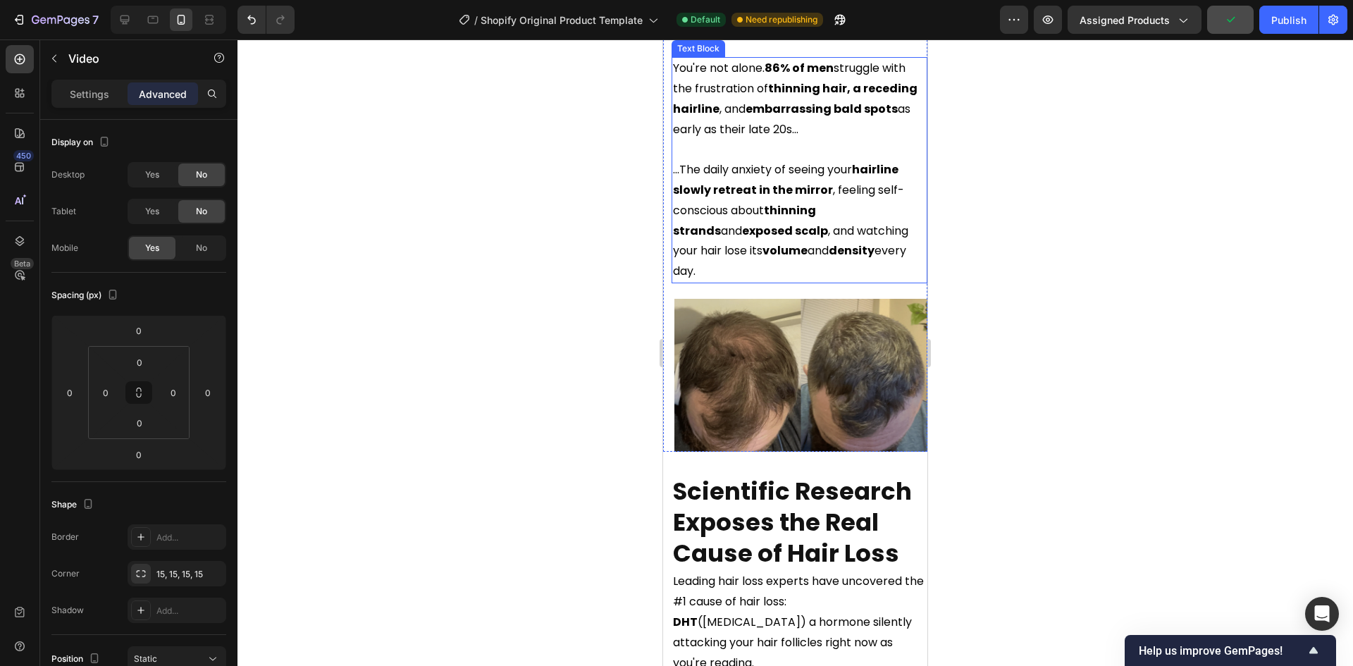
scroll to position [986, 0]
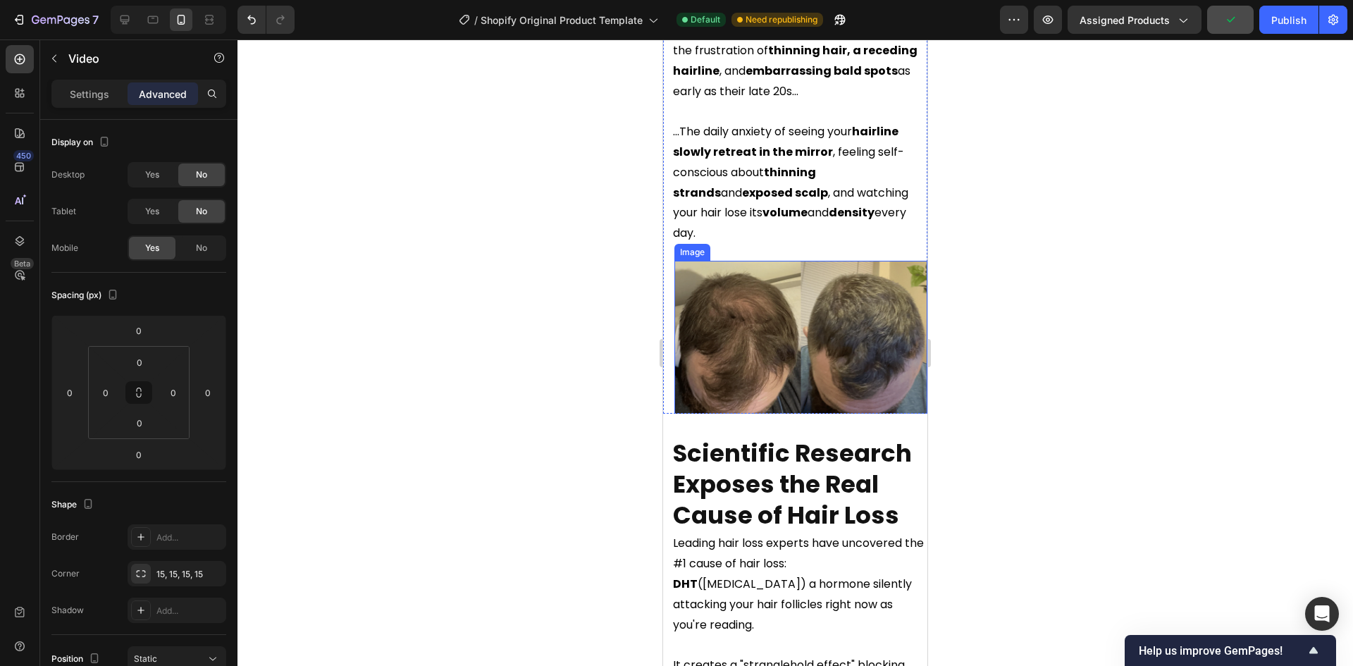
click at [778, 309] on img at bounding box center [800, 339] width 253 height 157
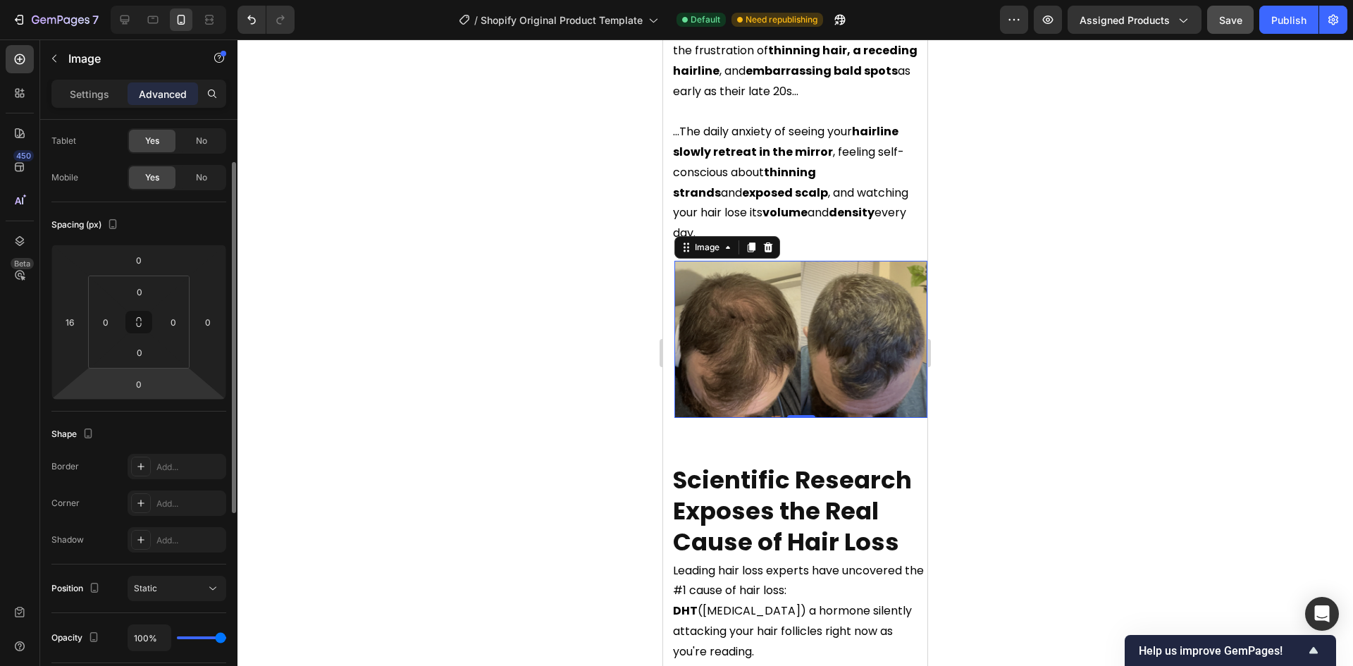
scroll to position [0, 0]
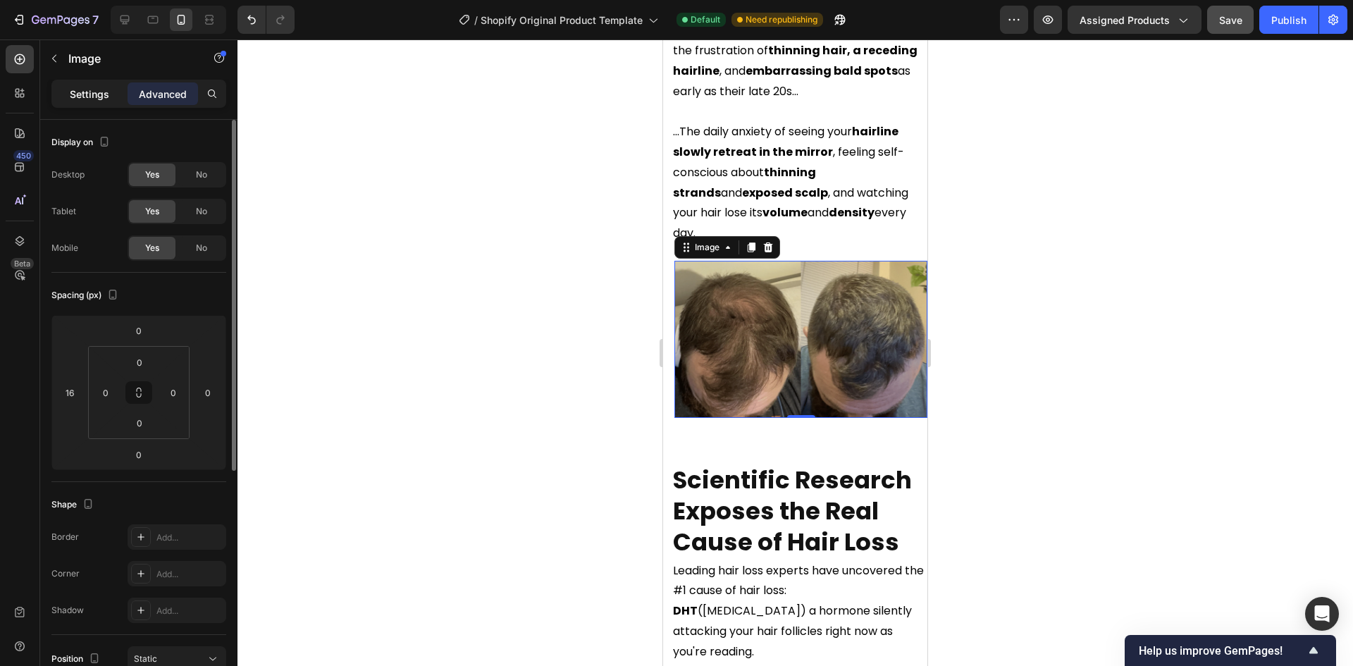
click at [91, 96] on p "Settings" at bounding box center [89, 94] width 39 height 15
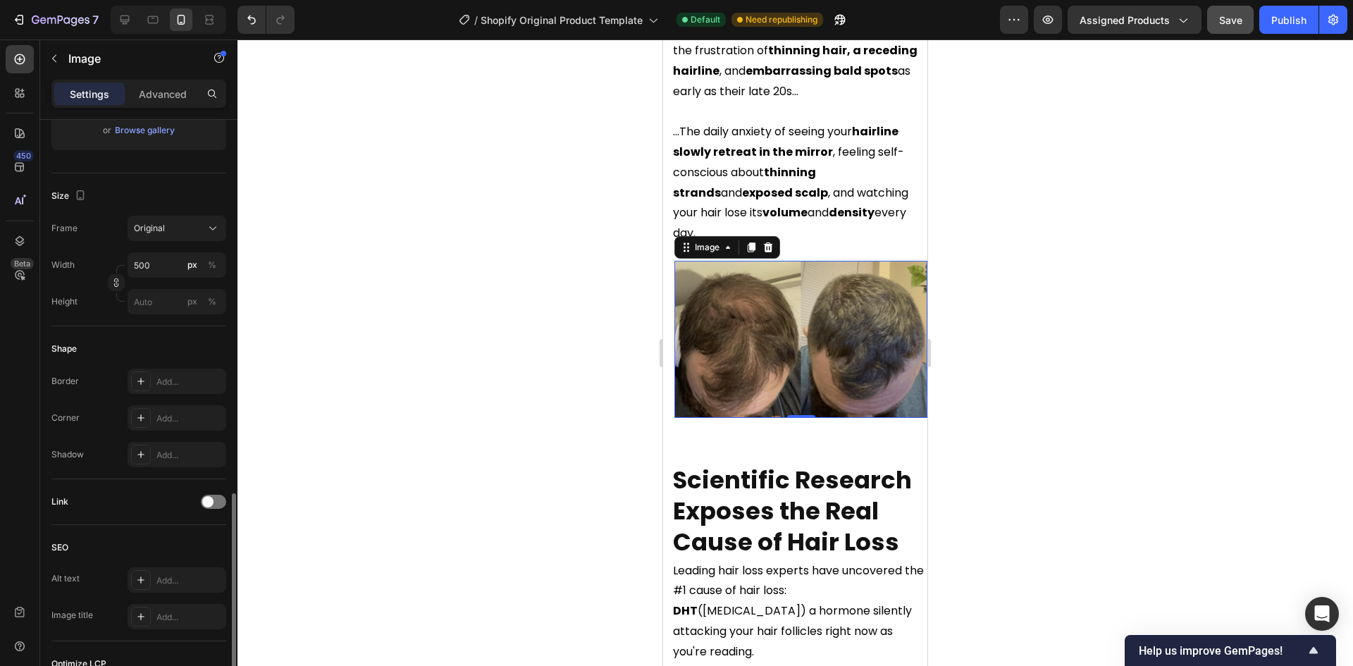
scroll to position [423, 0]
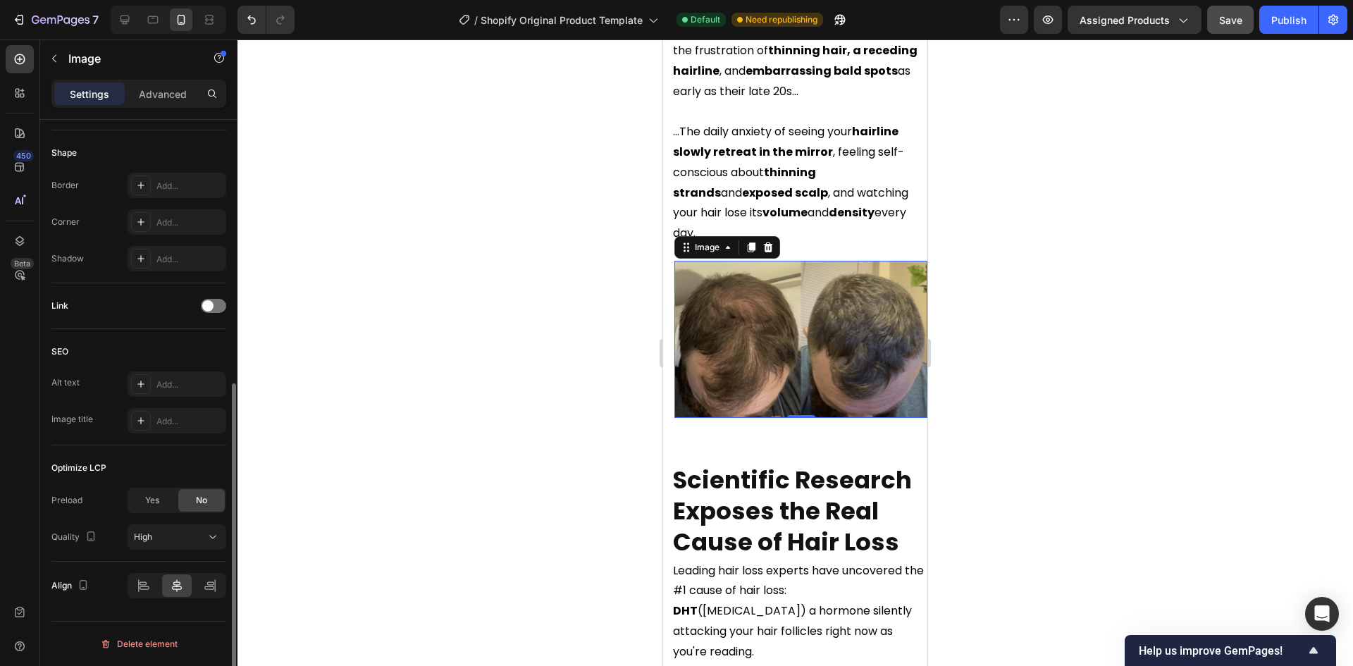
click at [154, 500] on span "Yes" at bounding box center [152, 500] width 14 height 13
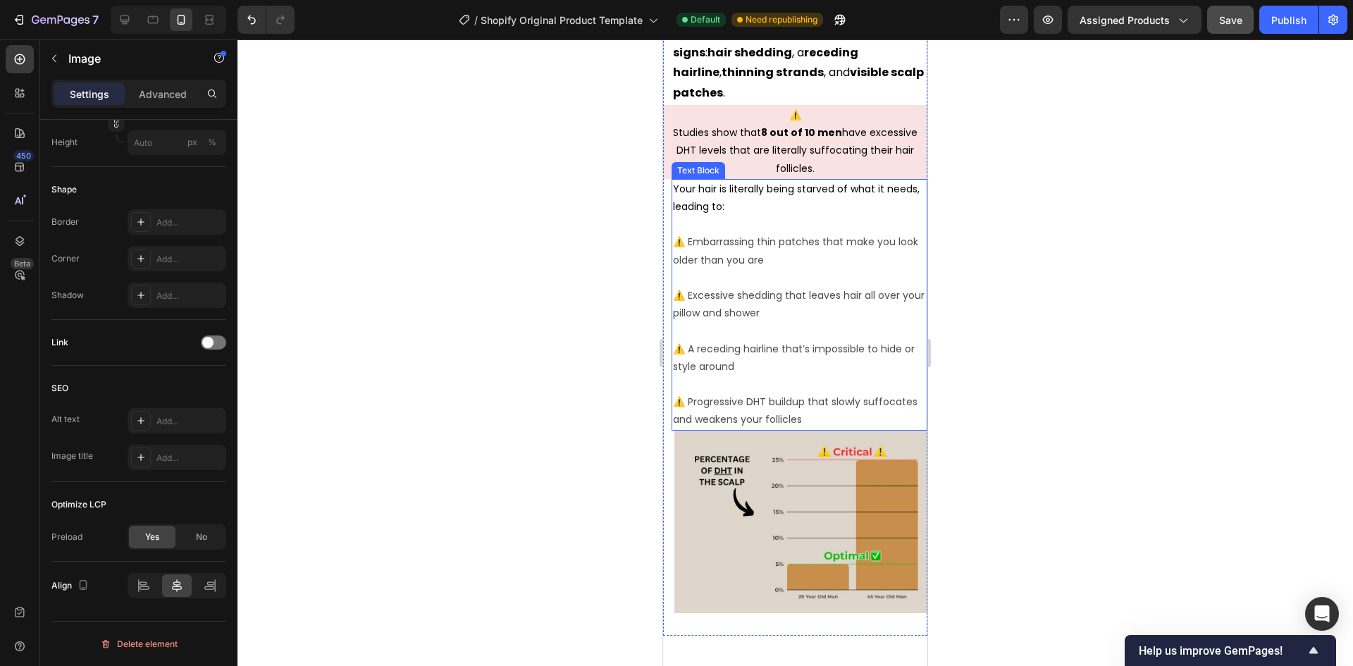
scroll to position [2114, 0]
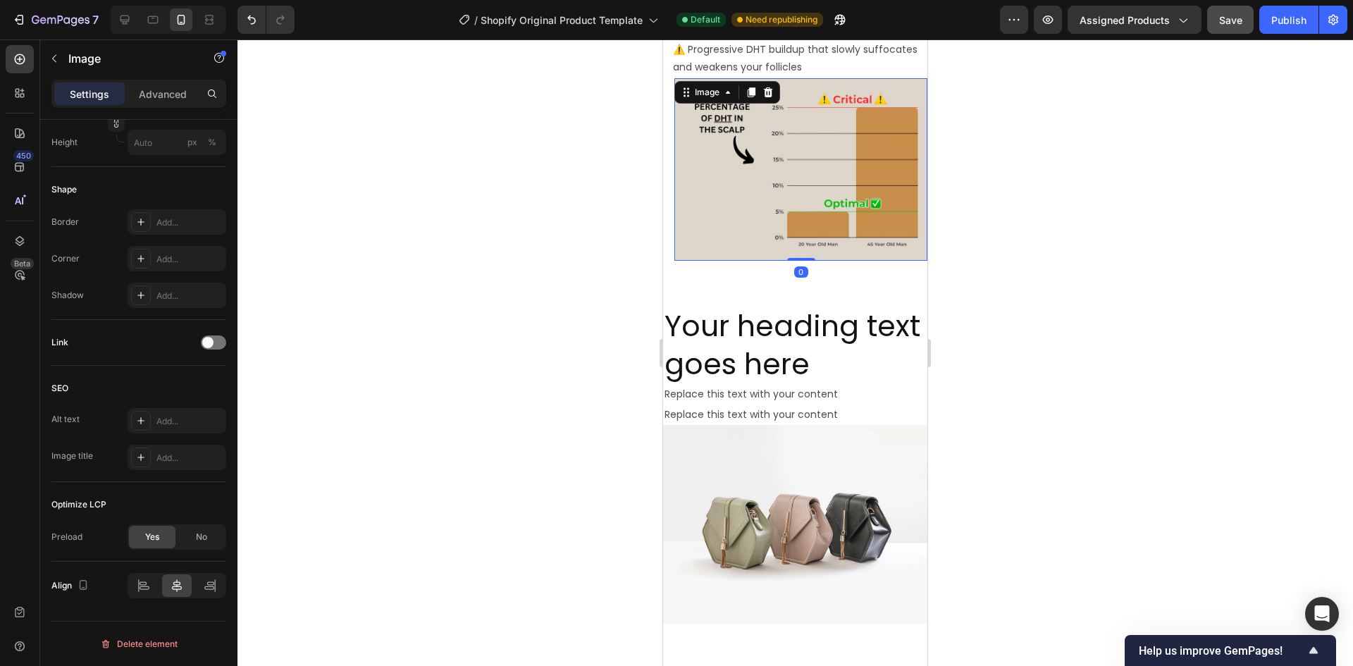
click at [806, 201] on img at bounding box center [800, 169] width 253 height 183
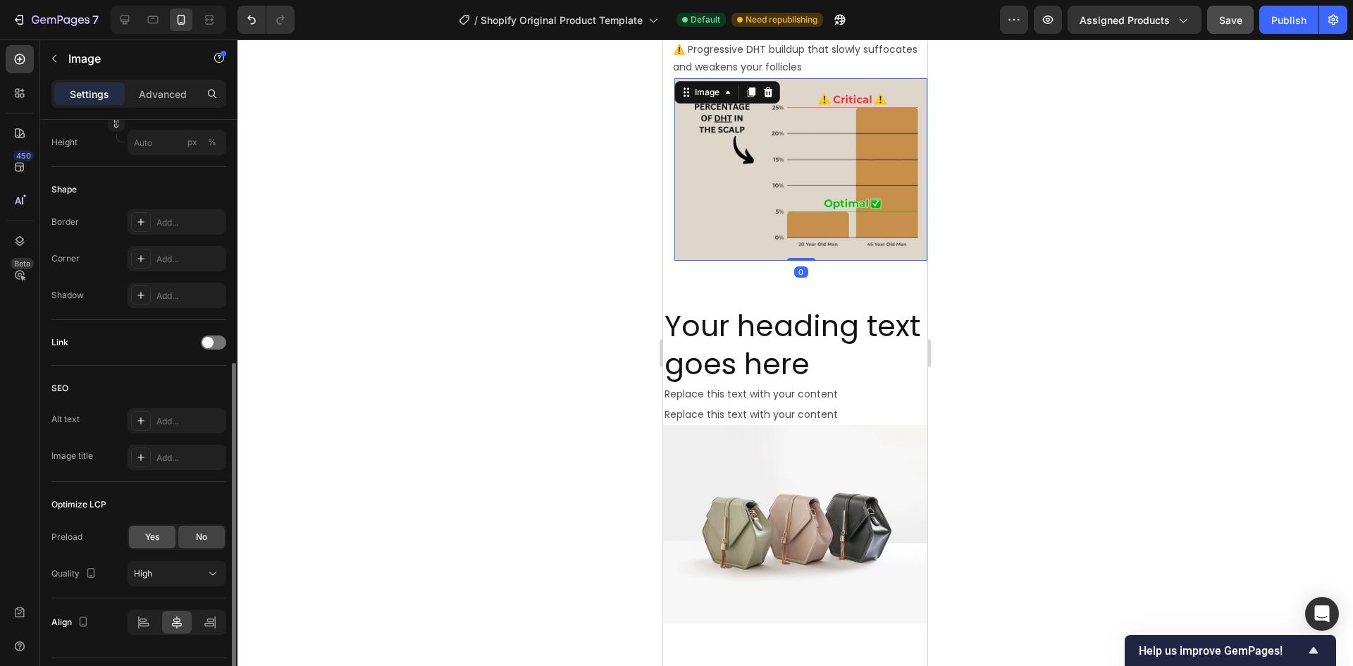
click at [147, 537] on span "Yes" at bounding box center [152, 537] width 14 height 13
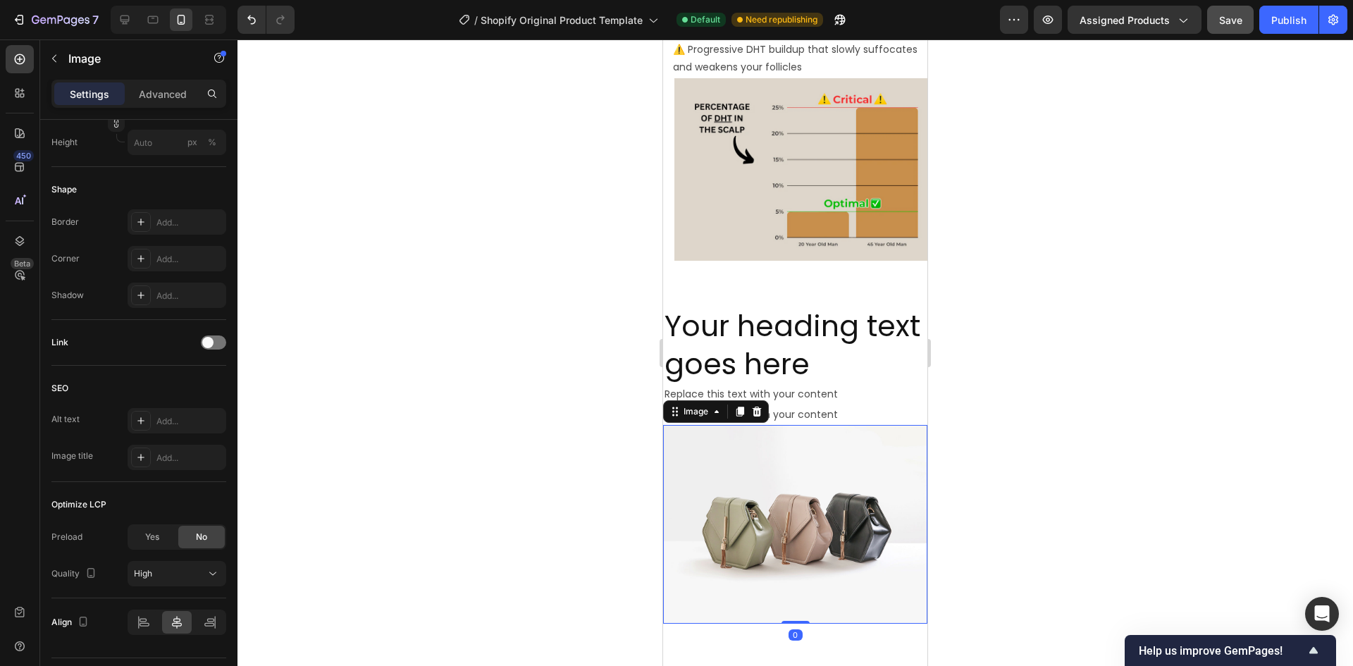
click at [793, 483] on img at bounding box center [795, 524] width 264 height 198
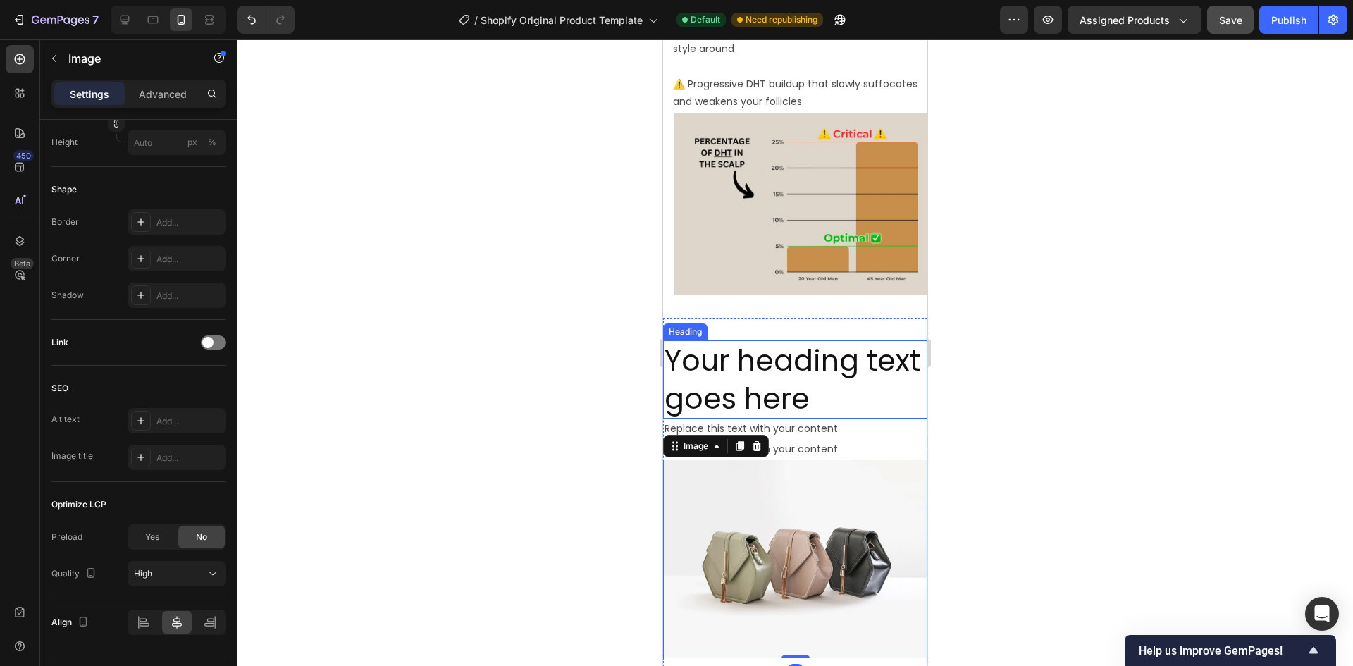
scroll to position [2043, 0]
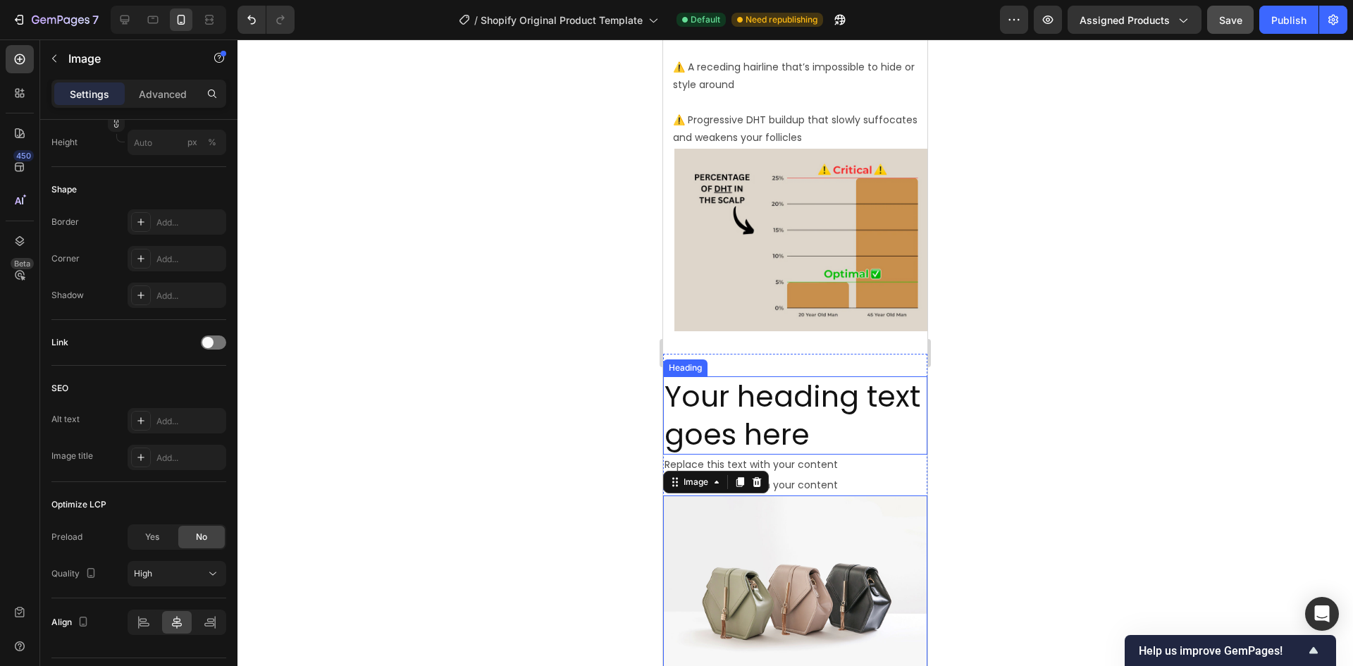
click at [786, 395] on h2 "Your heading text goes here" at bounding box center [795, 415] width 264 height 78
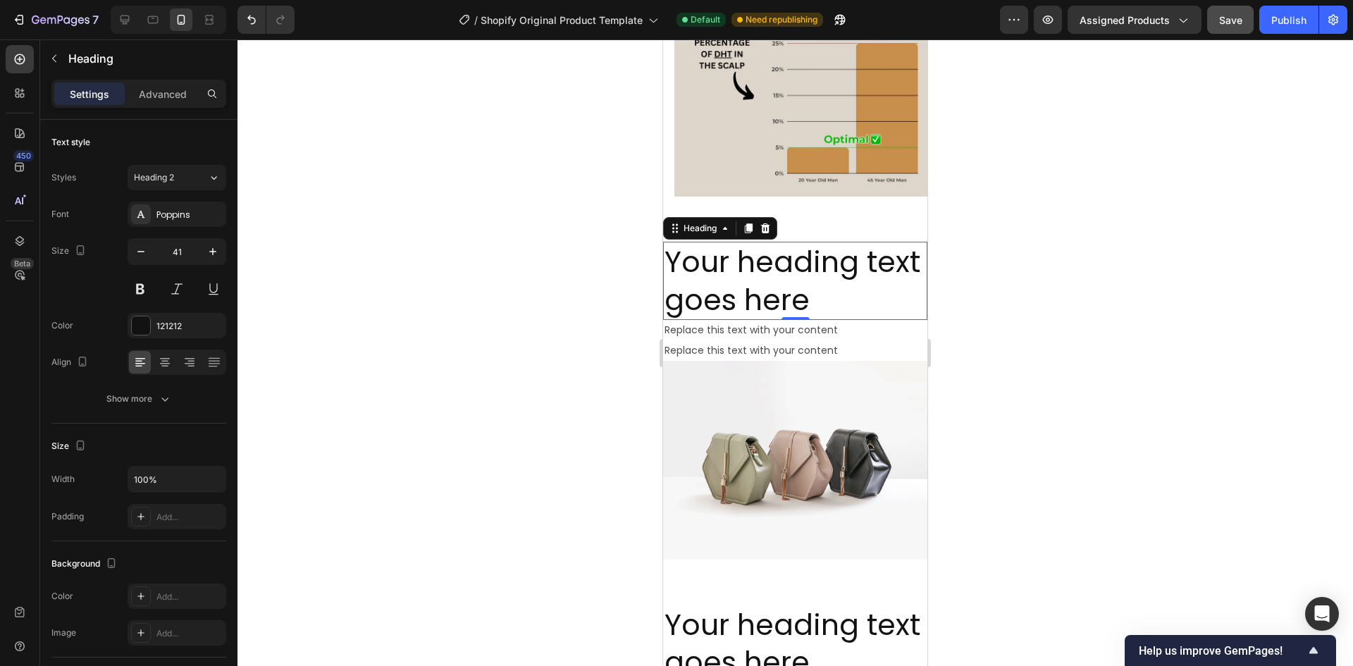
scroll to position [2184, 0]
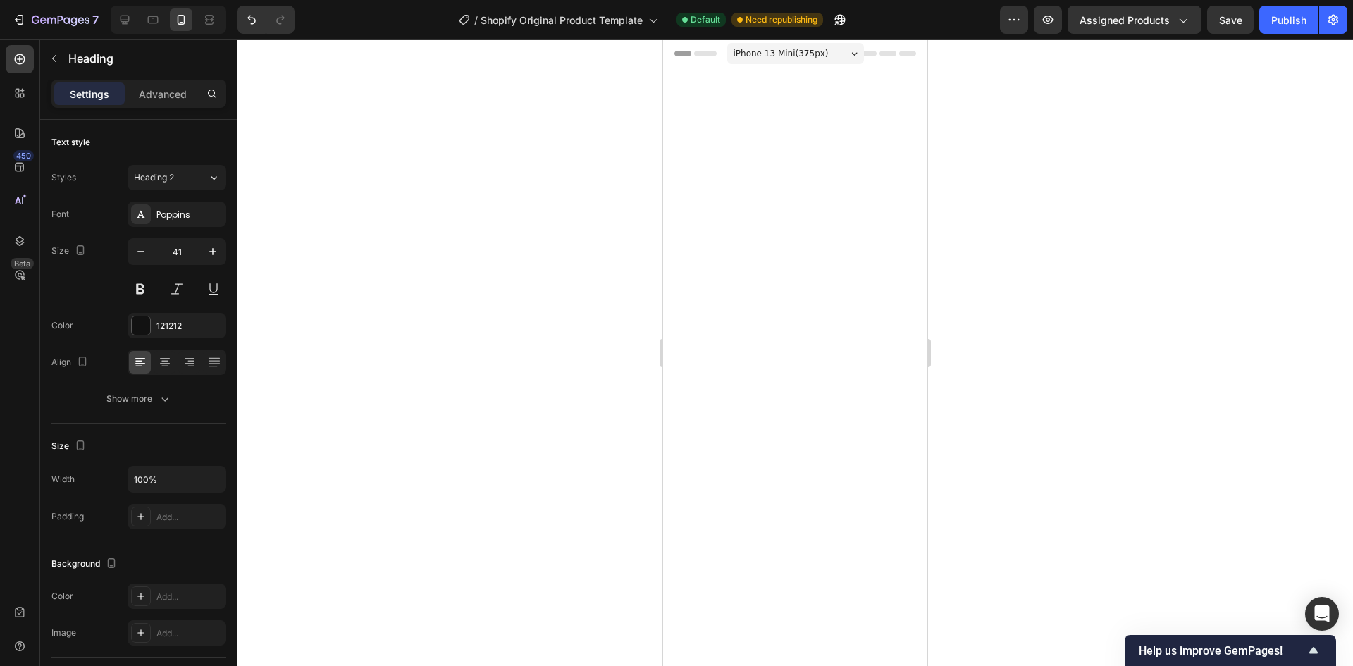
scroll to position [2184, 0]
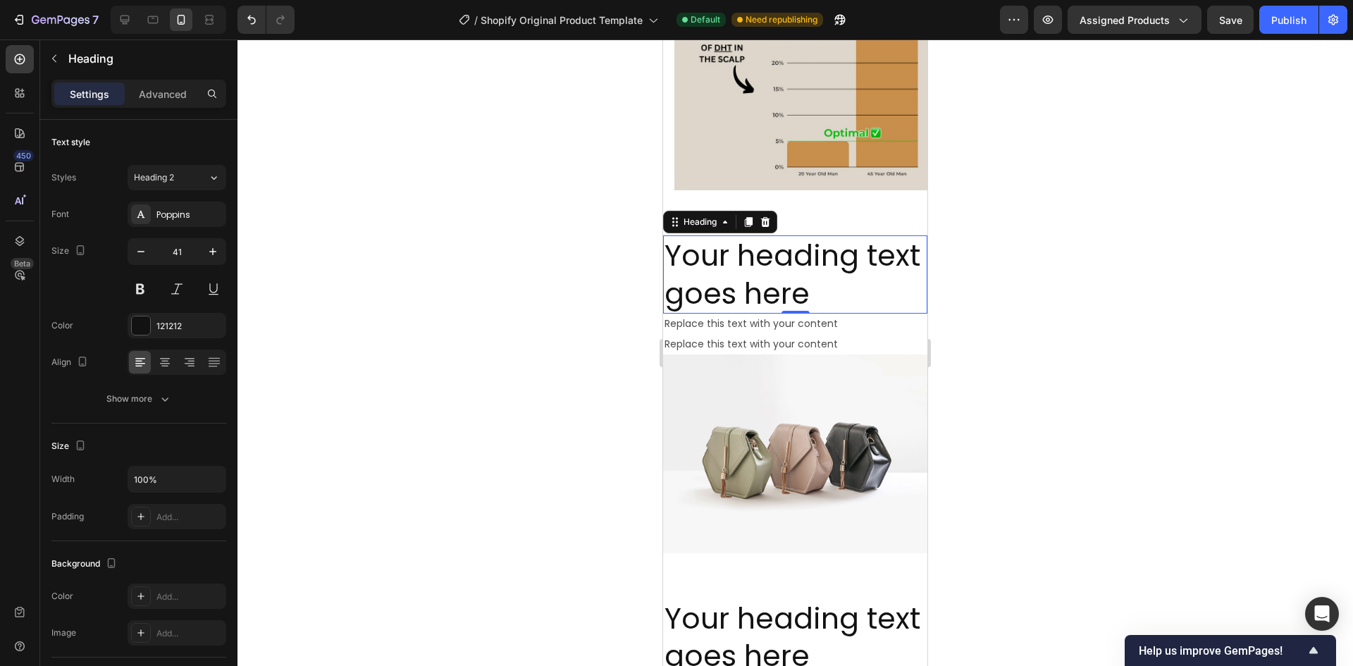
click at [832, 267] on h2 "Your heading text goes here" at bounding box center [795, 274] width 264 height 78
click at [832, 267] on p "Your heading text goes here" at bounding box center [794, 274] width 261 height 75
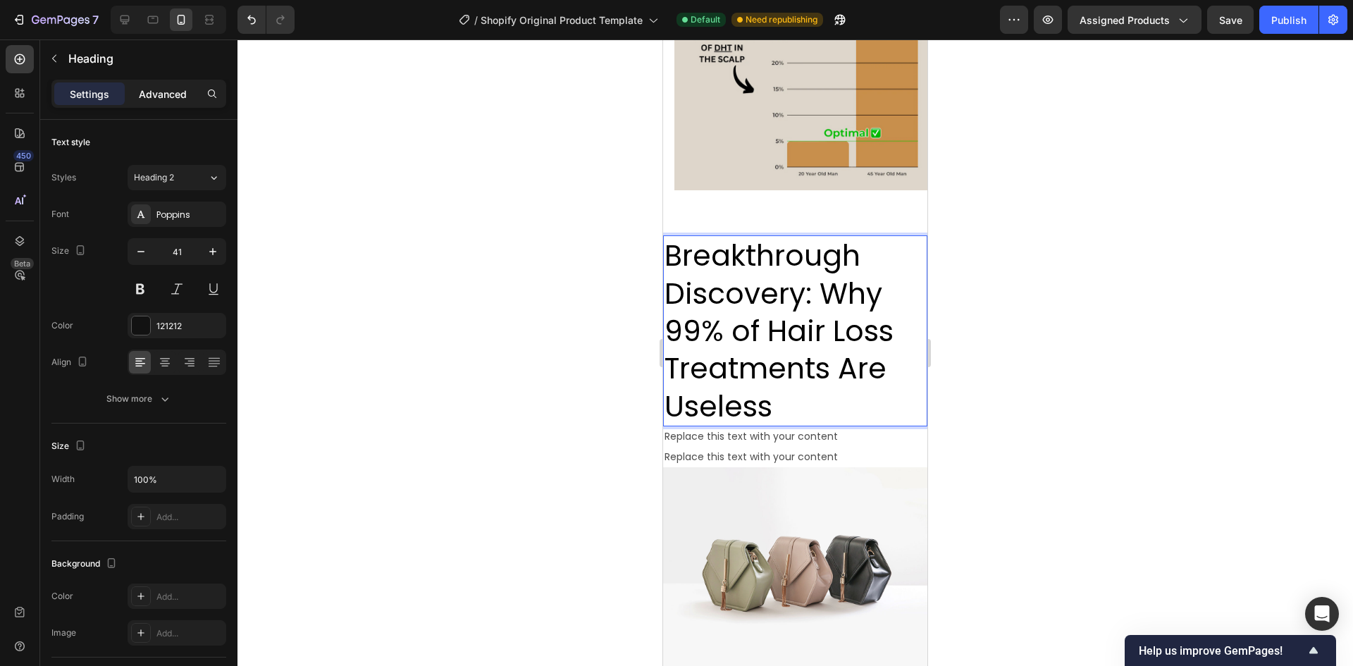
click at [147, 94] on p "Advanced" at bounding box center [163, 94] width 48 height 15
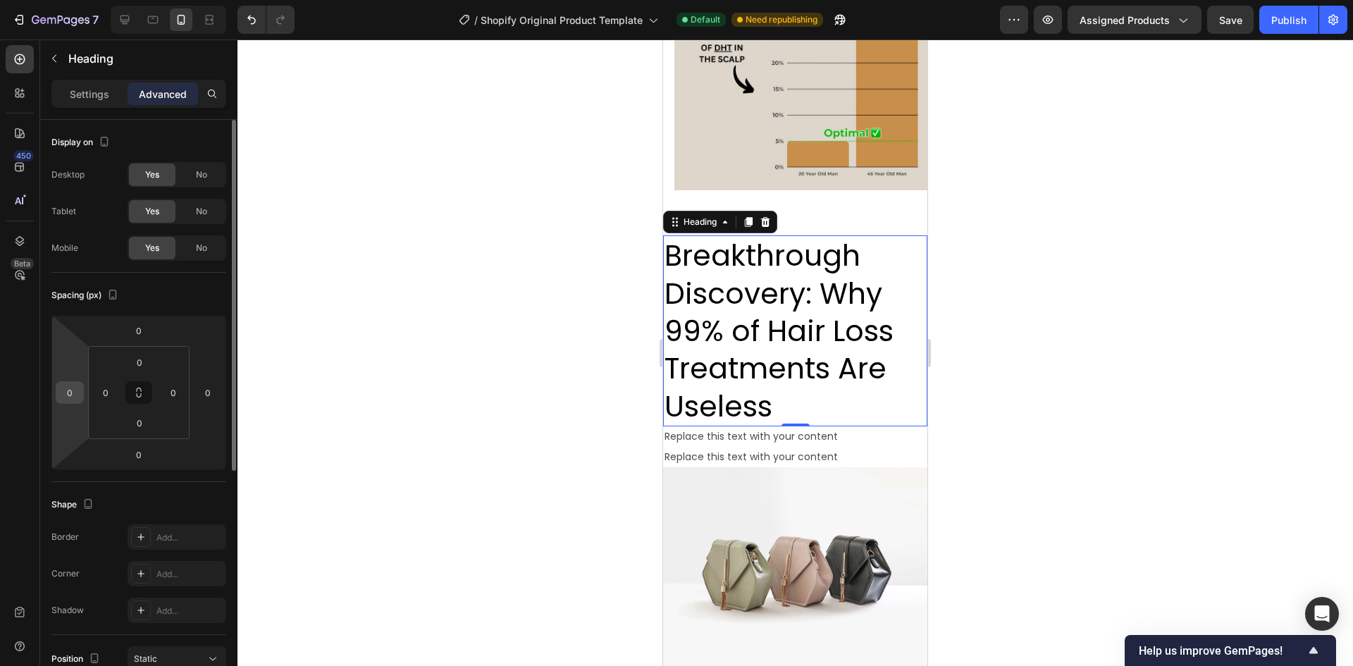
click at [71, 395] on input "0" at bounding box center [69, 392] width 21 height 21
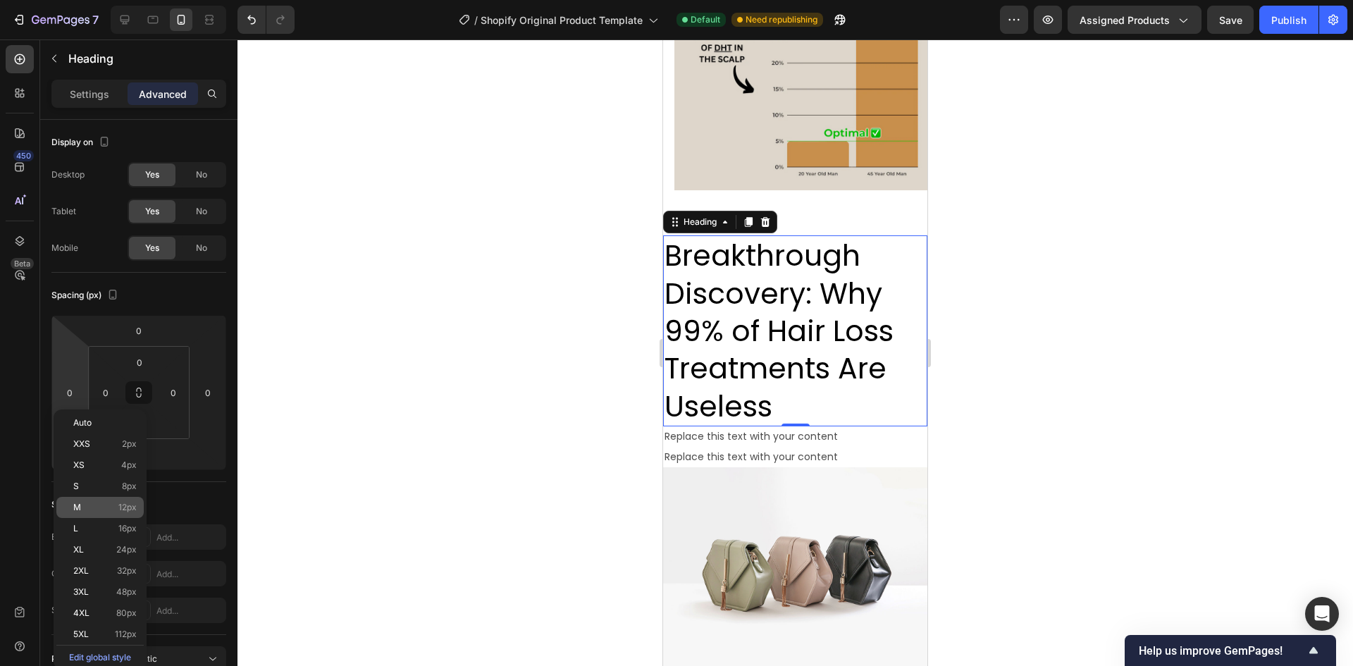
click at [80, 509] on span "M" at bounding box center [77, 507] width 8 height 10
type input "12"
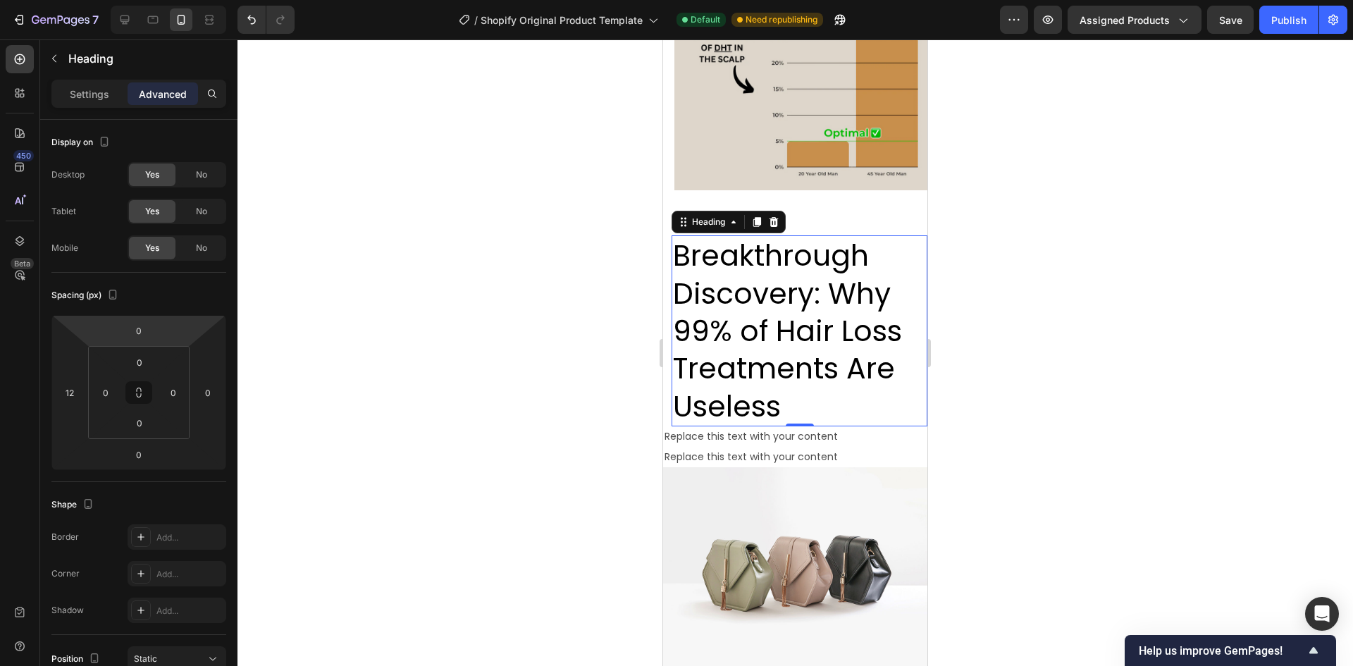
click at [91, 80] on div "Settings Advanced" at bounding box center [138, 94] width 175 height 28
click at [92, 99] on p "Settings" at bounding box center [89, 94] width 39 height 15
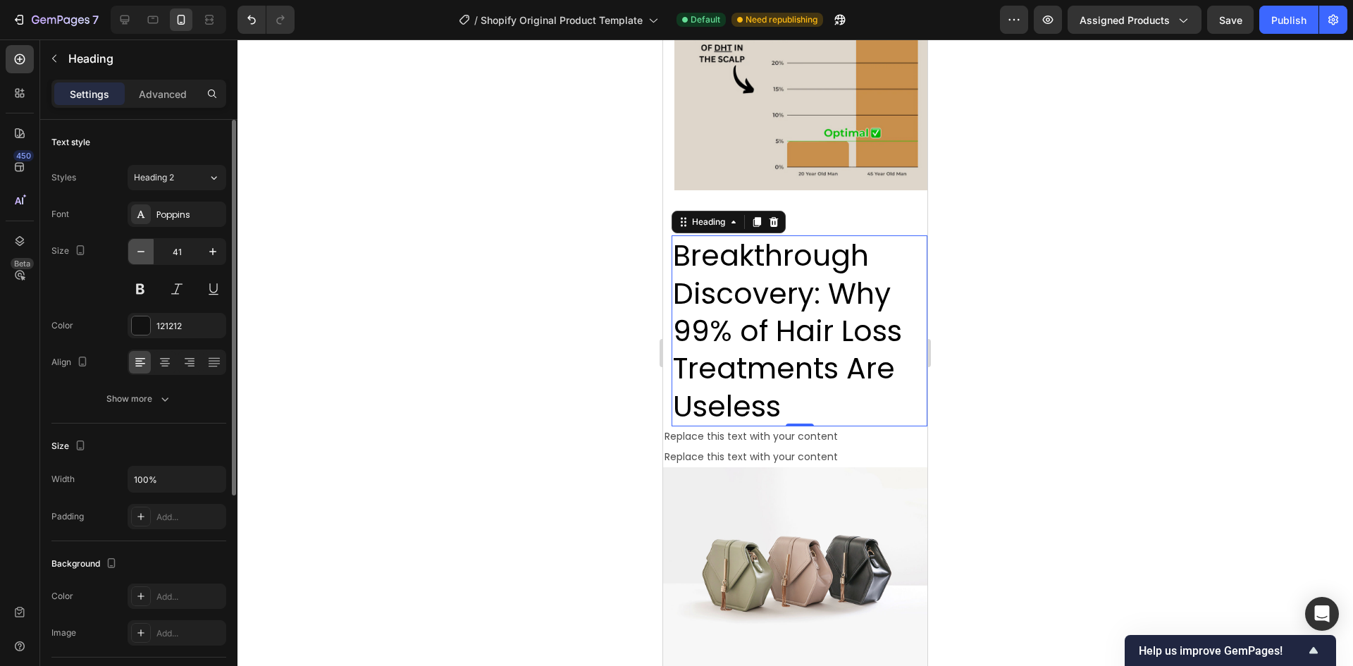
click at [150, 247] on button "button" at bounding box center [140, 251] width 25 height 25
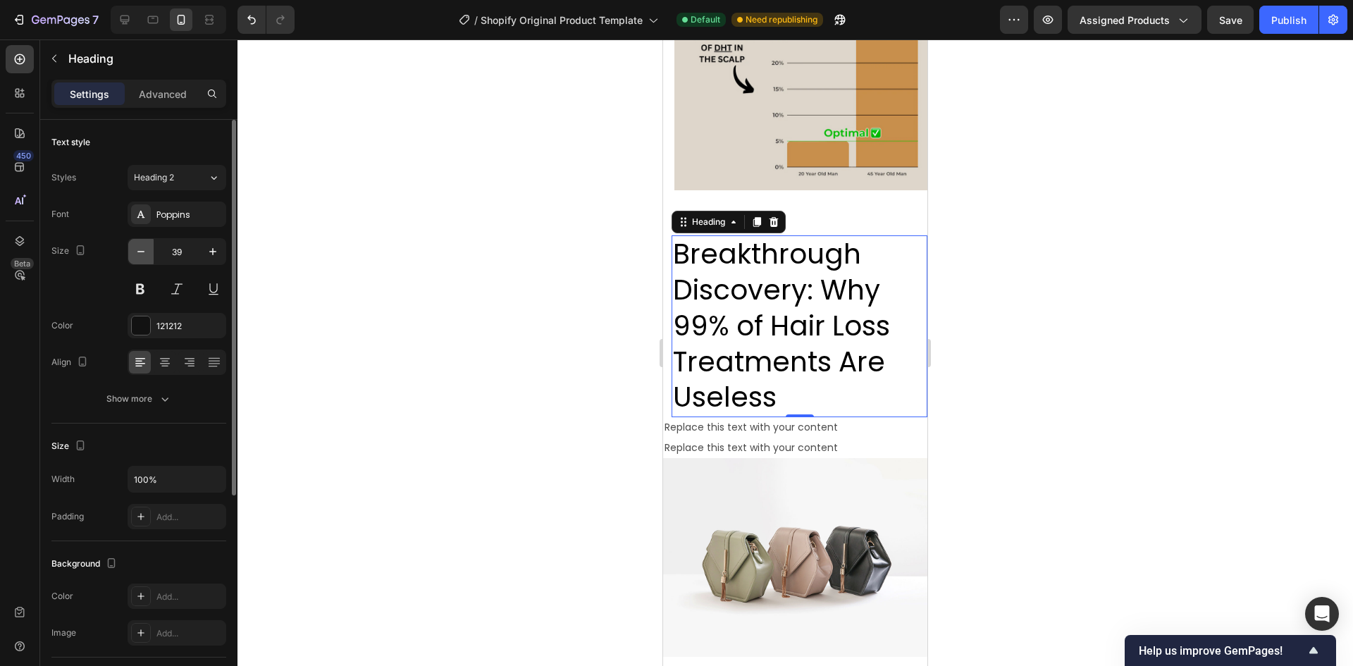
click at [150, 247] on button "button" at bounding box center [140, 251] width 25 height 25
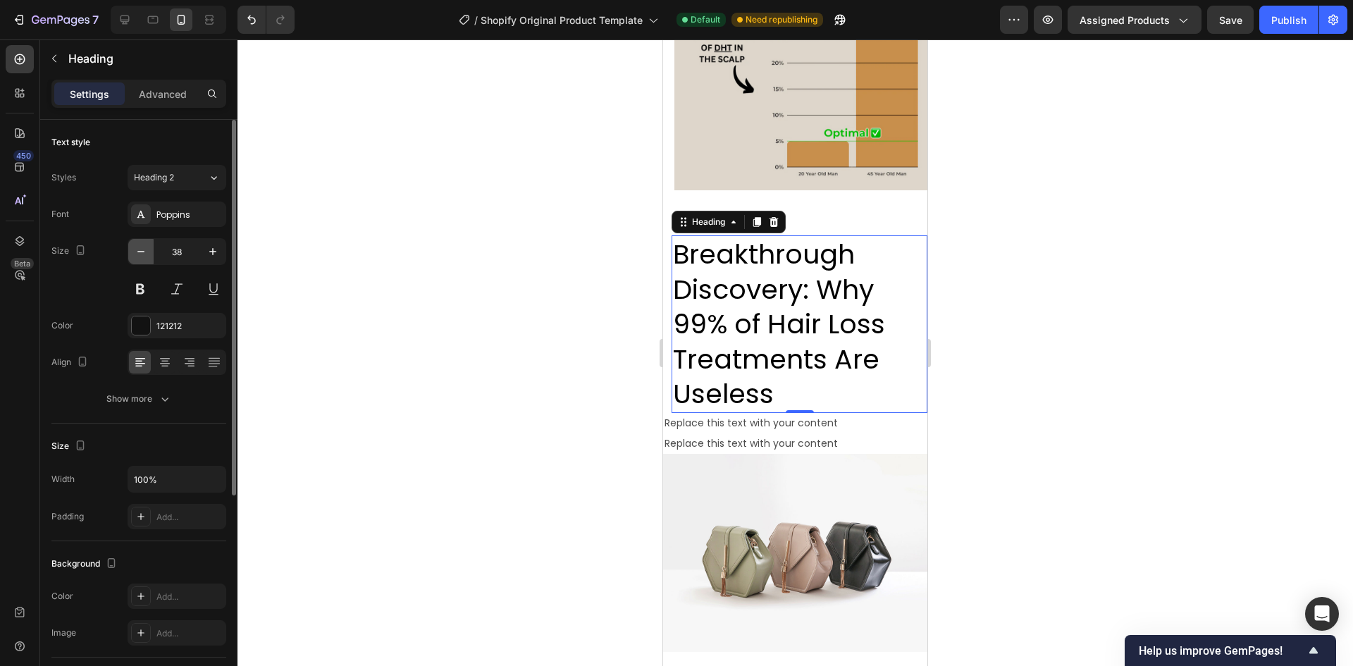
click at [150, 247] on button "button" at bounding box center [140, 251] width 25 height 25
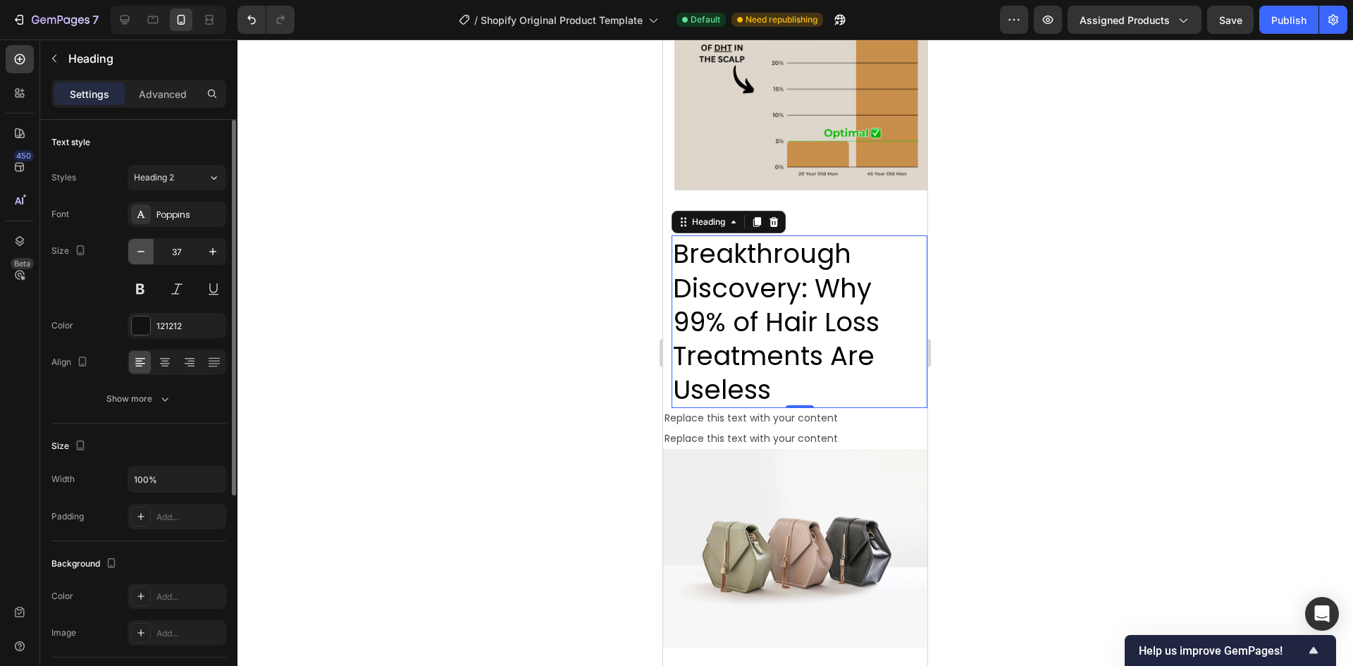
click at [150, 247] on button "button" at bounding box center [140, 251] width 25 height 25
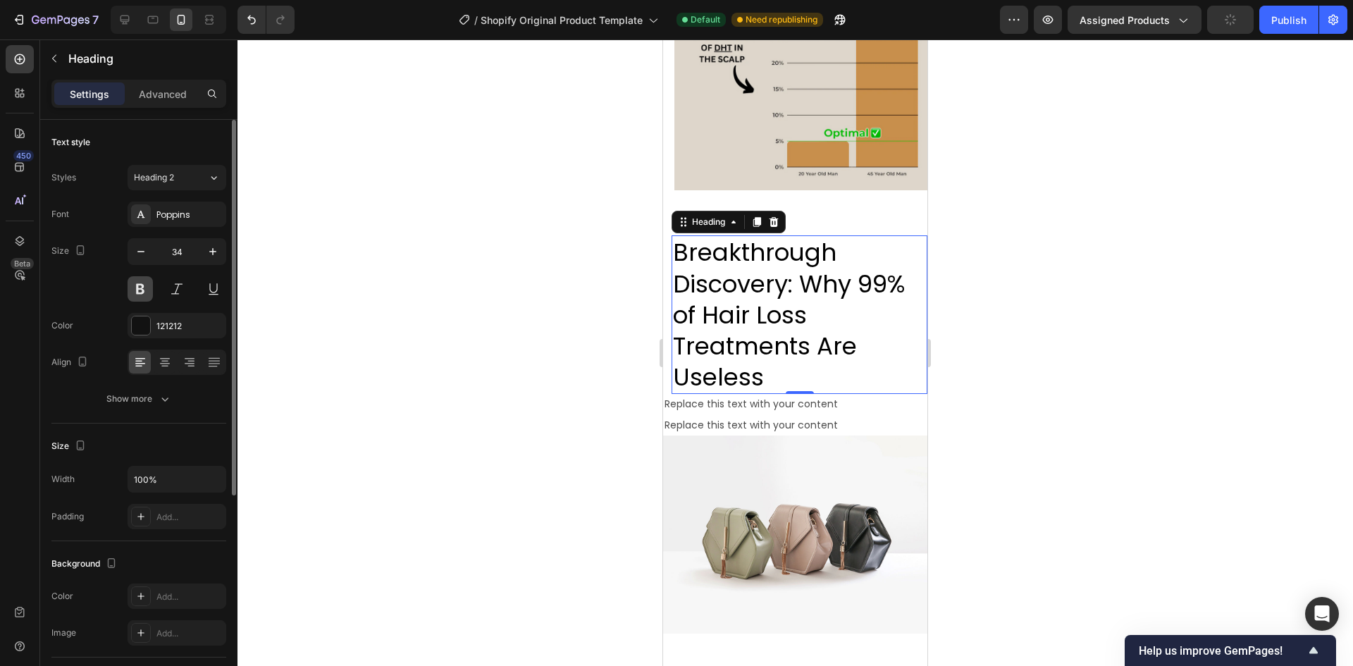
click at [144, 289] on button at bounding box center [140, 288] width 25 height 25
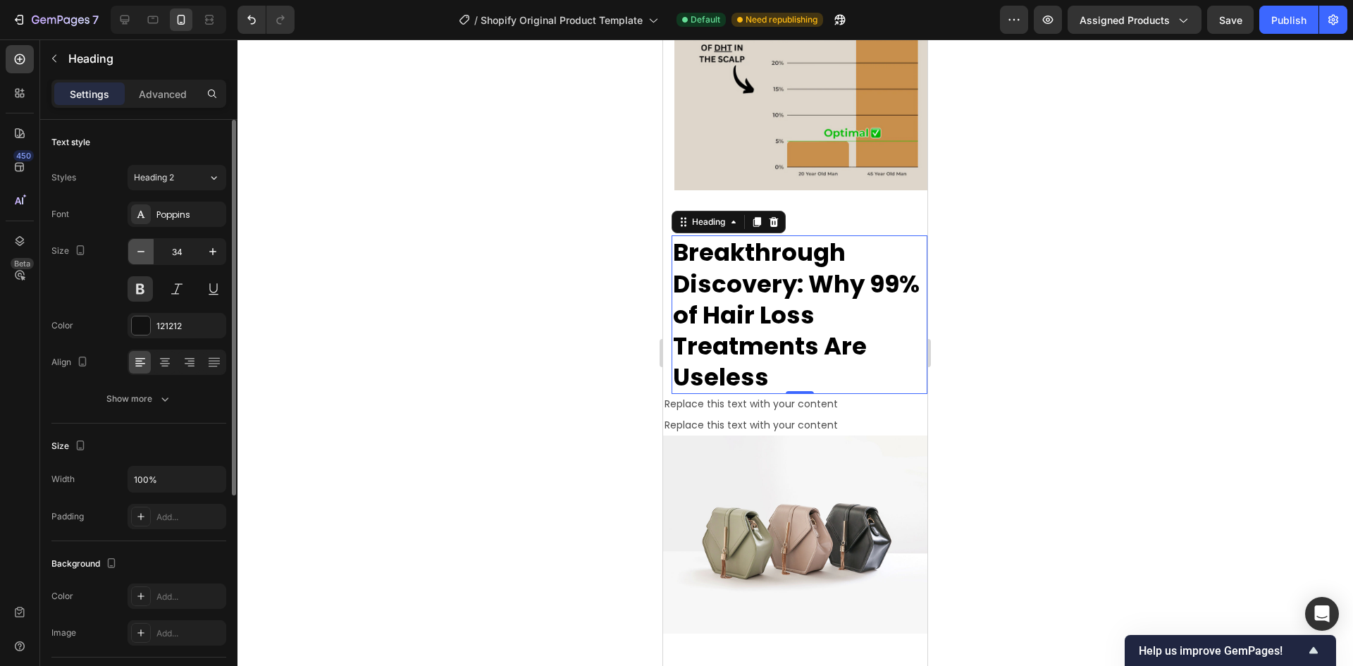
click at [146, 250] on icon "button" at bounding box center [141, 251] width 14 height 14
click at [147, 250] on icon "button" at bounding box center [141, 251] width 14 height 14
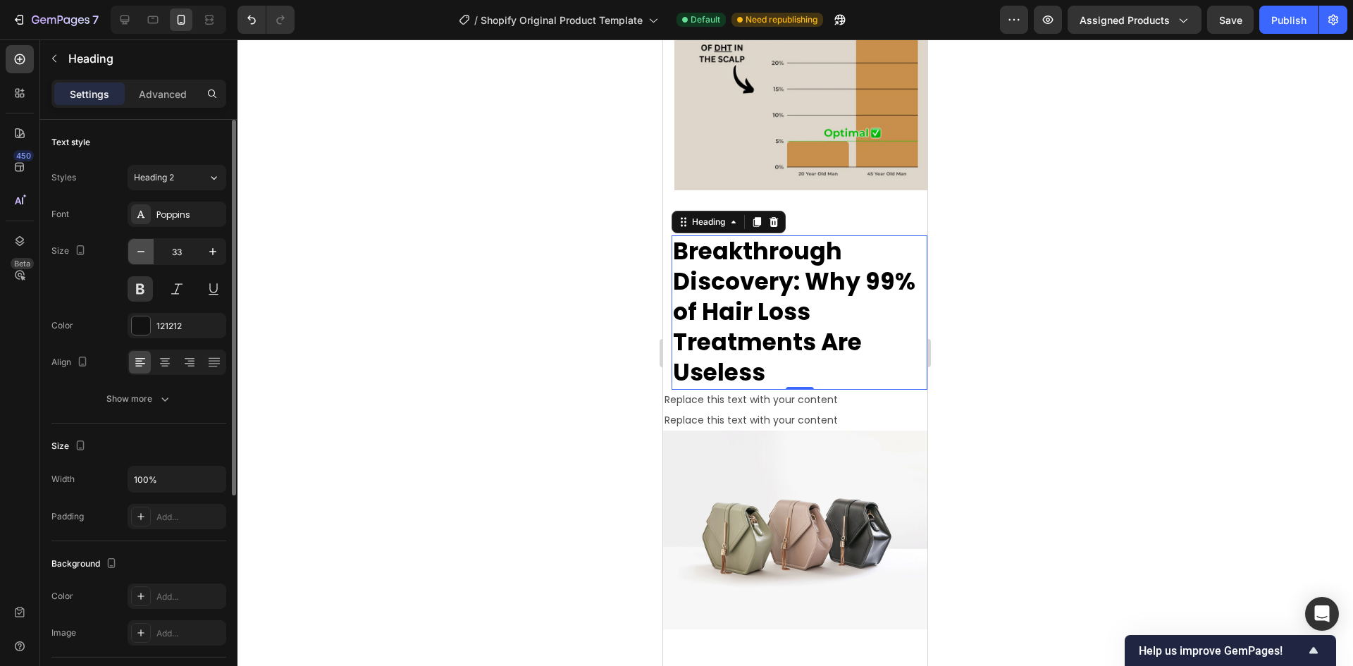
click at [147, 250] on icon "button" at bounding box center [141, 251] width 14 height 14
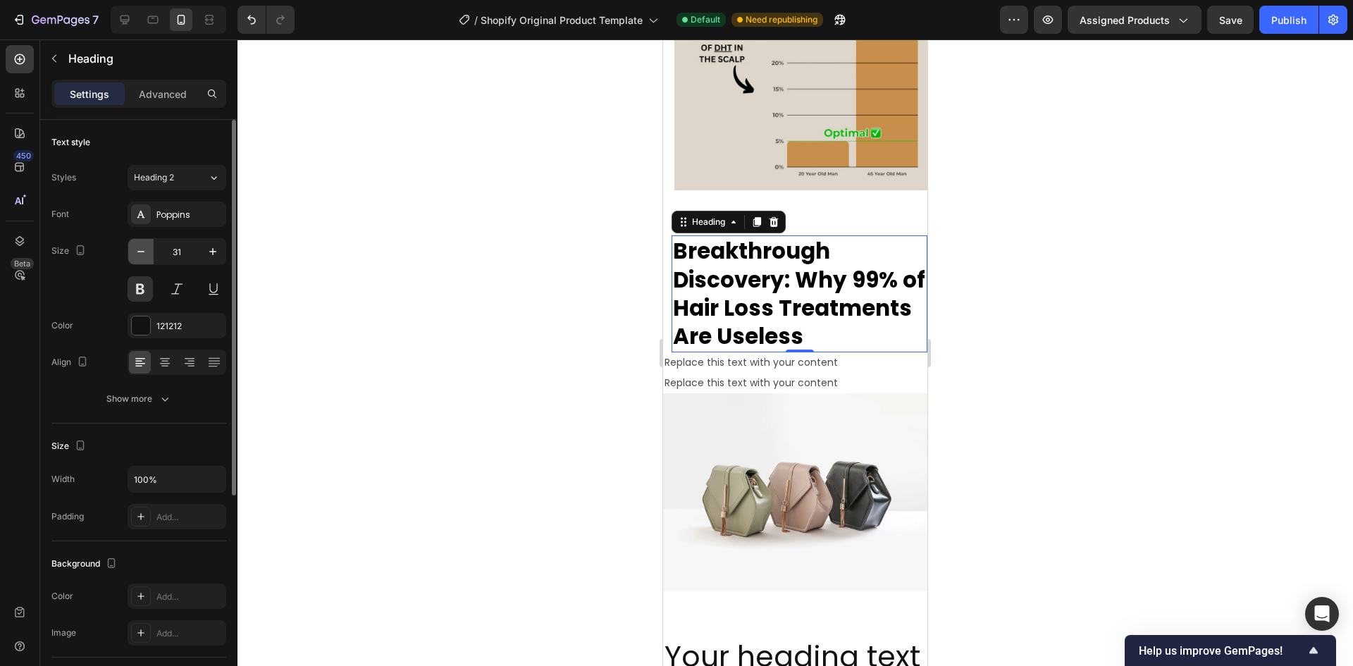
click at [147, 250] on icon "button" at bounding box center [141, 251] width 14 height 14
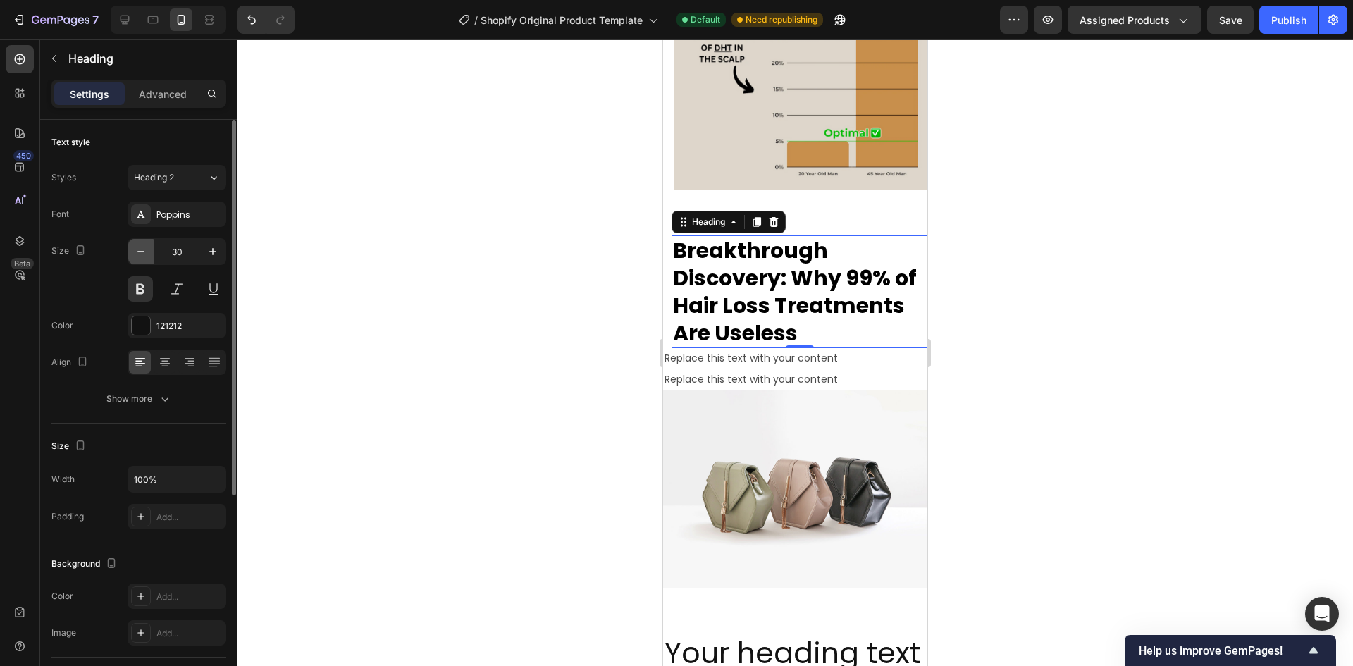
click at [147, 250] on icon "button" at bounding box center [141, 251] width 14 height 14
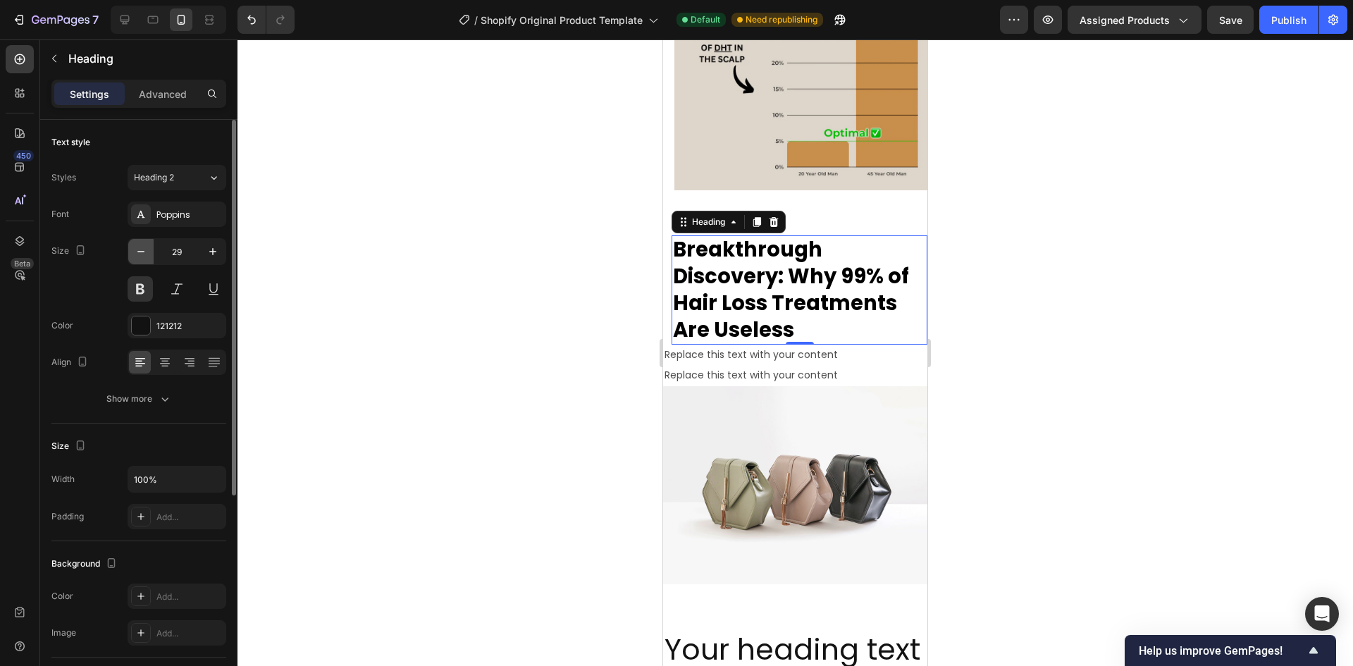
click at [147, 250] on icon "button" at bounding box center [141, 251] width 14 height 14
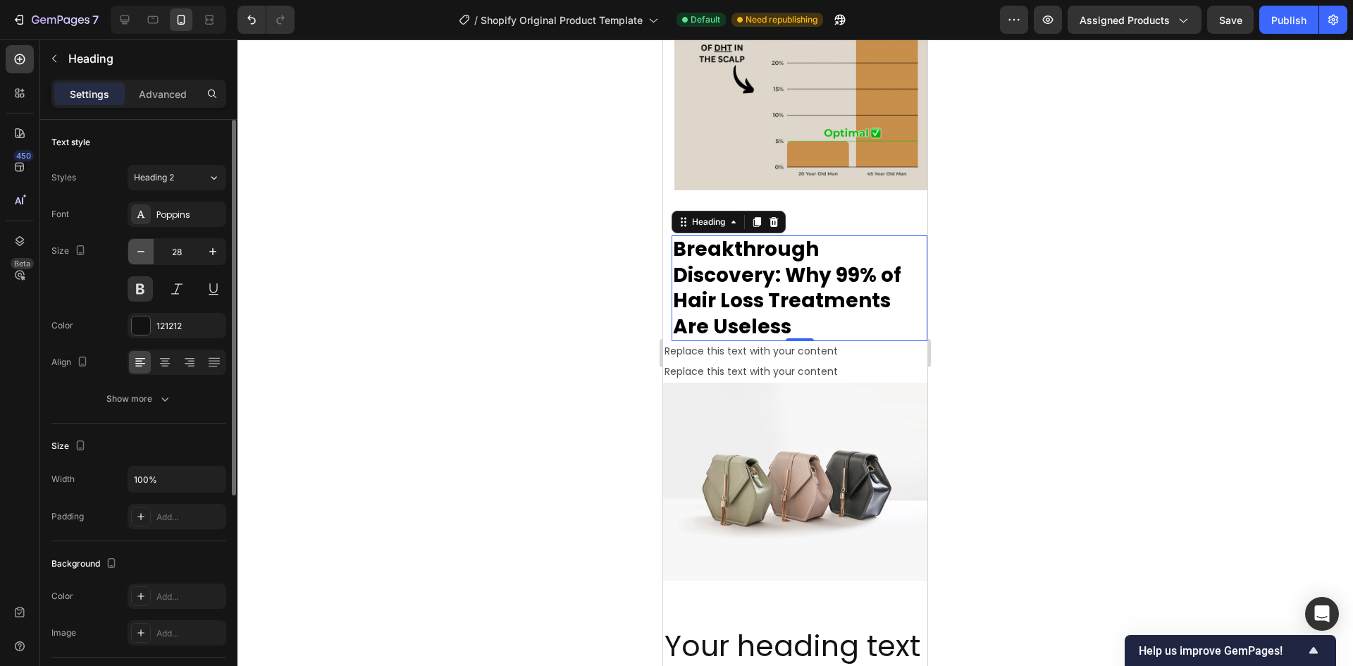
click at [147, 250] on icon "button" at bounding box center [141, 251] width 14 height 14
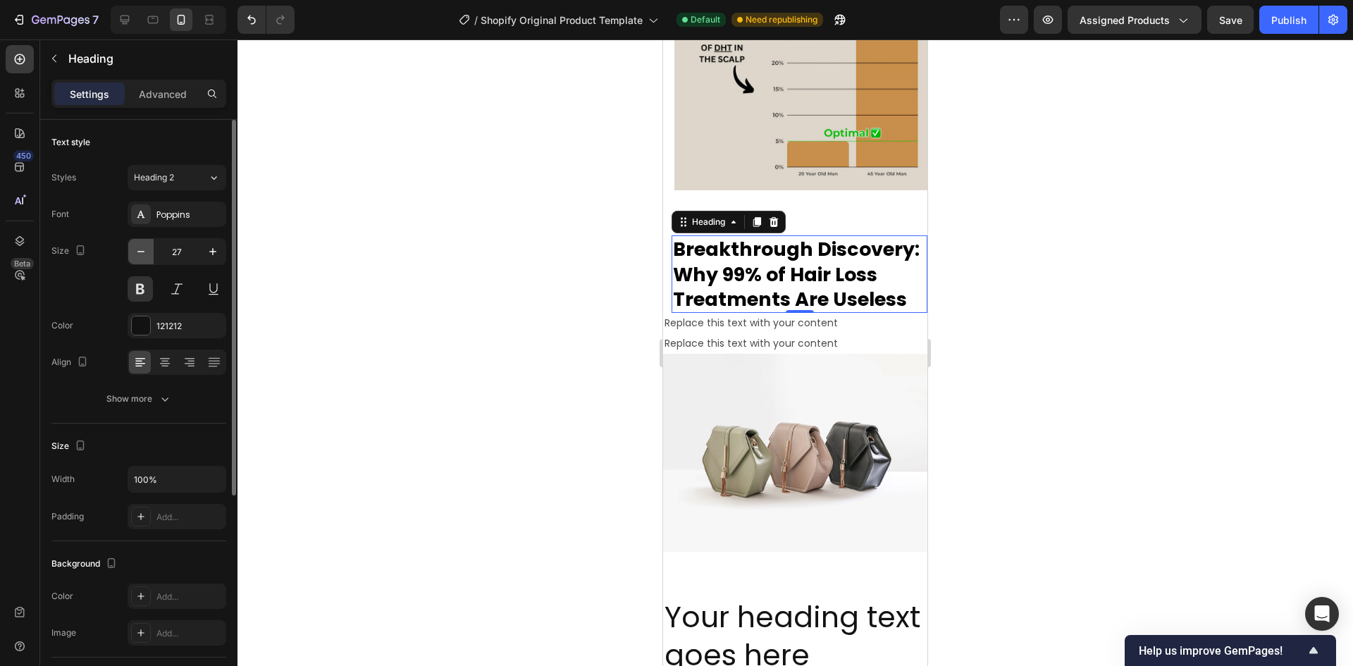
click at [147, 250] on icon "button" at bounding box center [141, 251] width 14 height 14
type input "26"
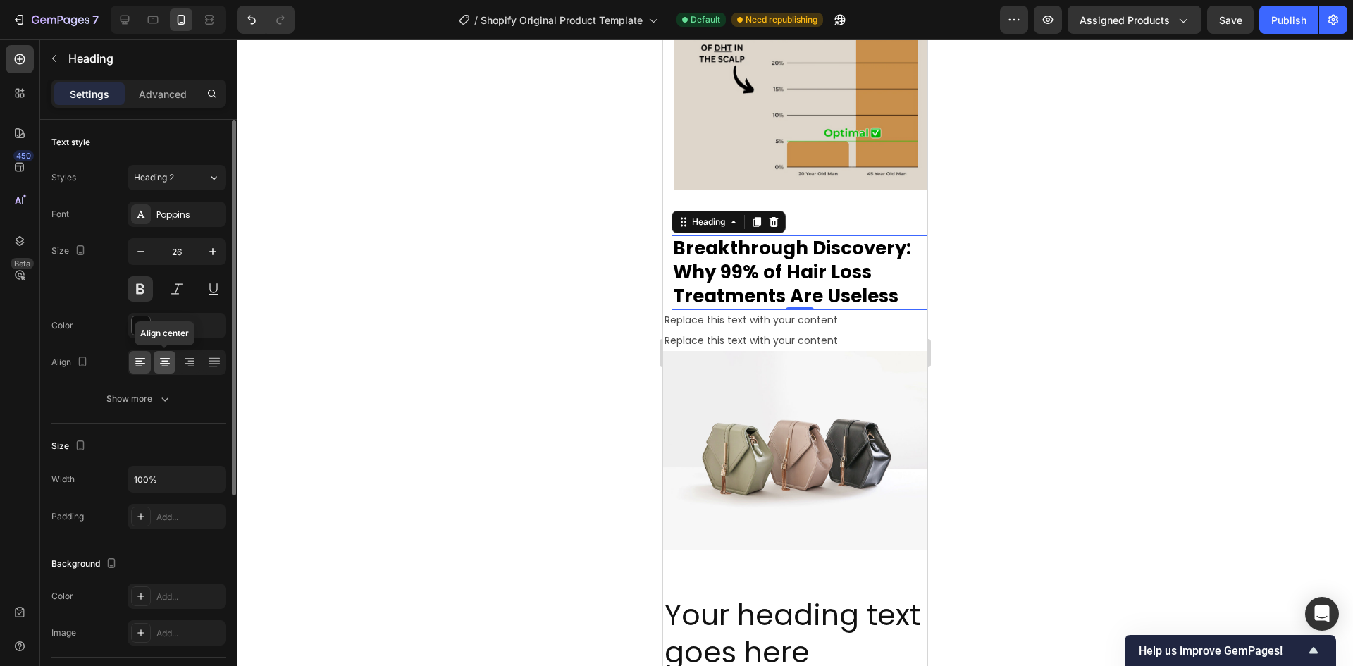
click at [162, 365] on icon at bounding box center [165, 362] width 14 height 14
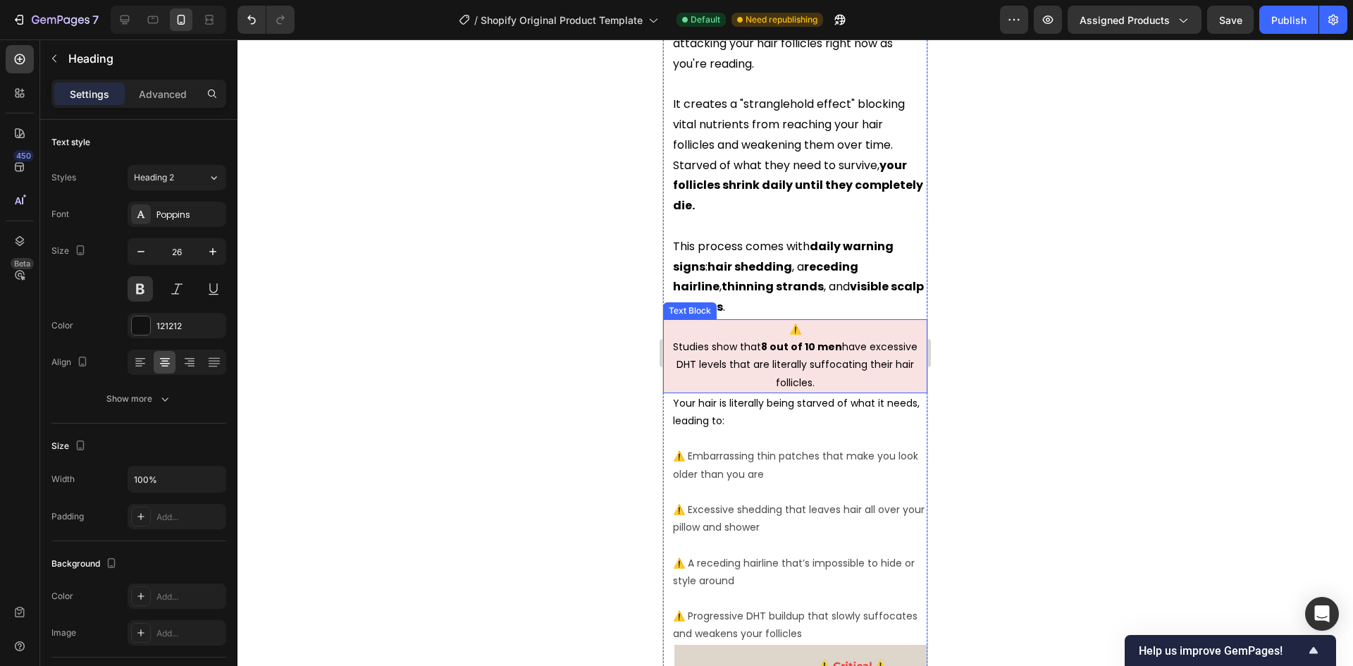
scroll to position [1550, 0]
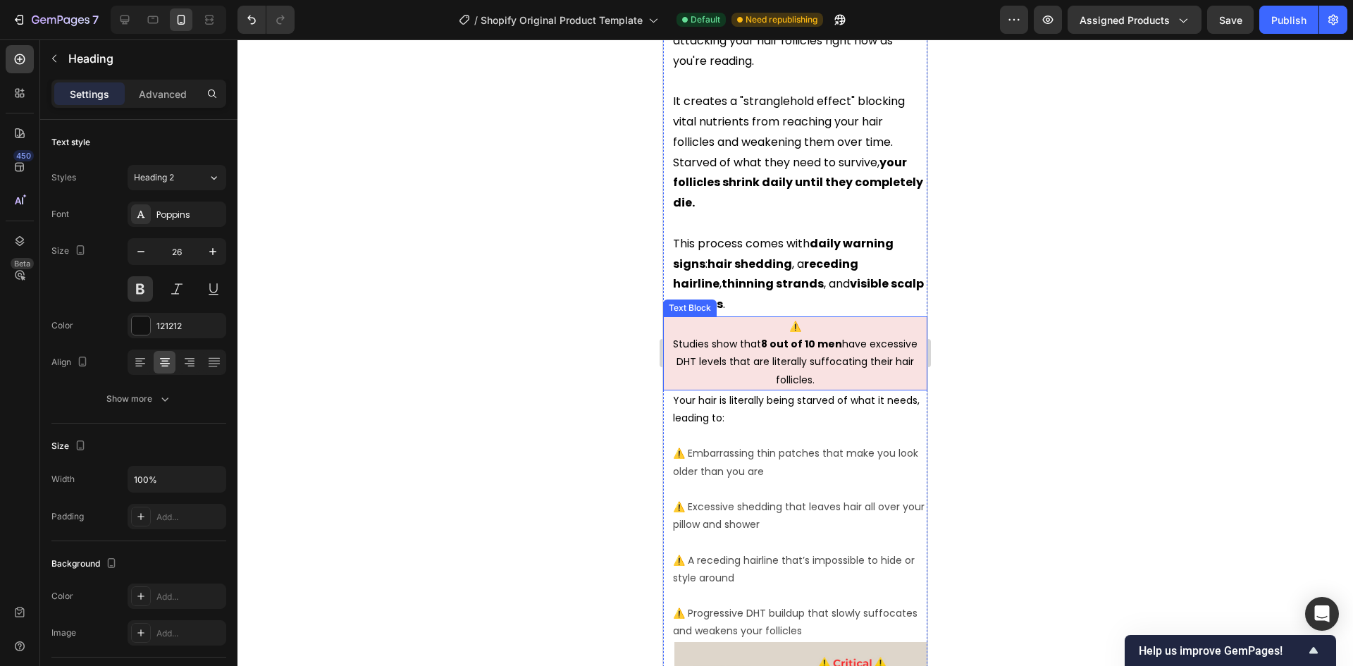
click at [850, 328] on p "⚠️" at bounding box center [794, 327] width 261 height 18
click at [752, 306] on icon at bounding box center [757, 302] width 11 height 11
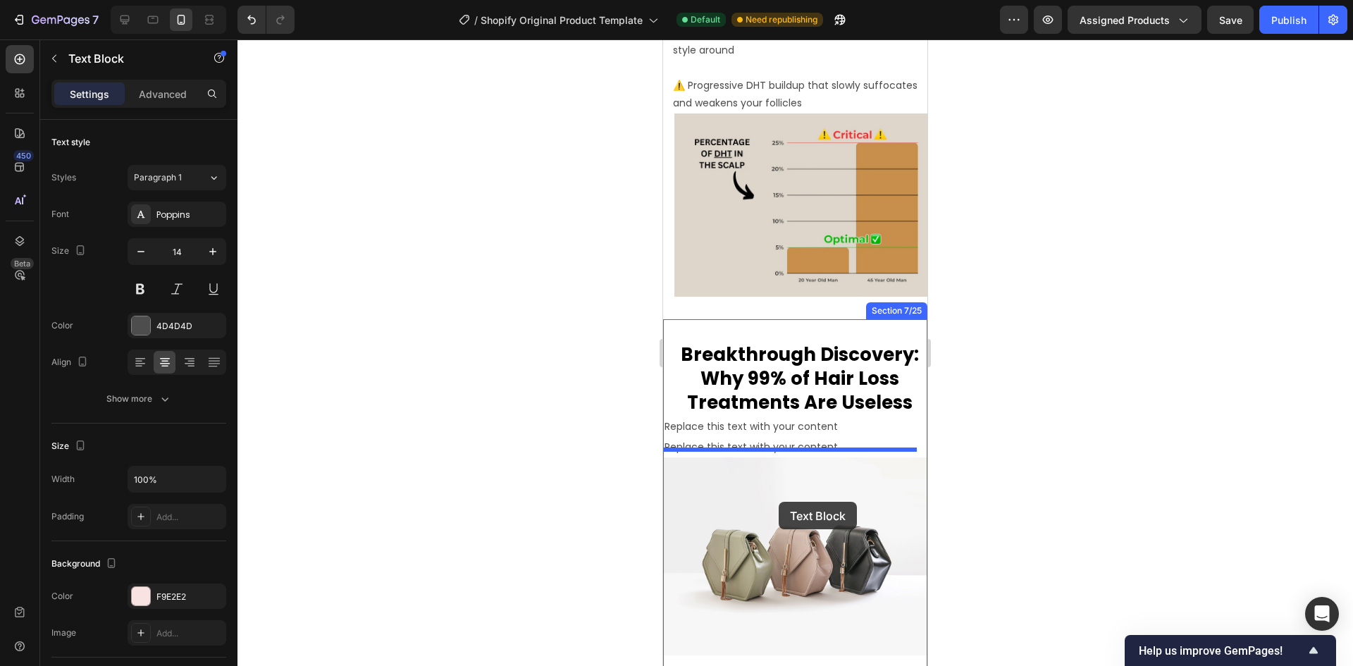
scroll to position [2325, 0]
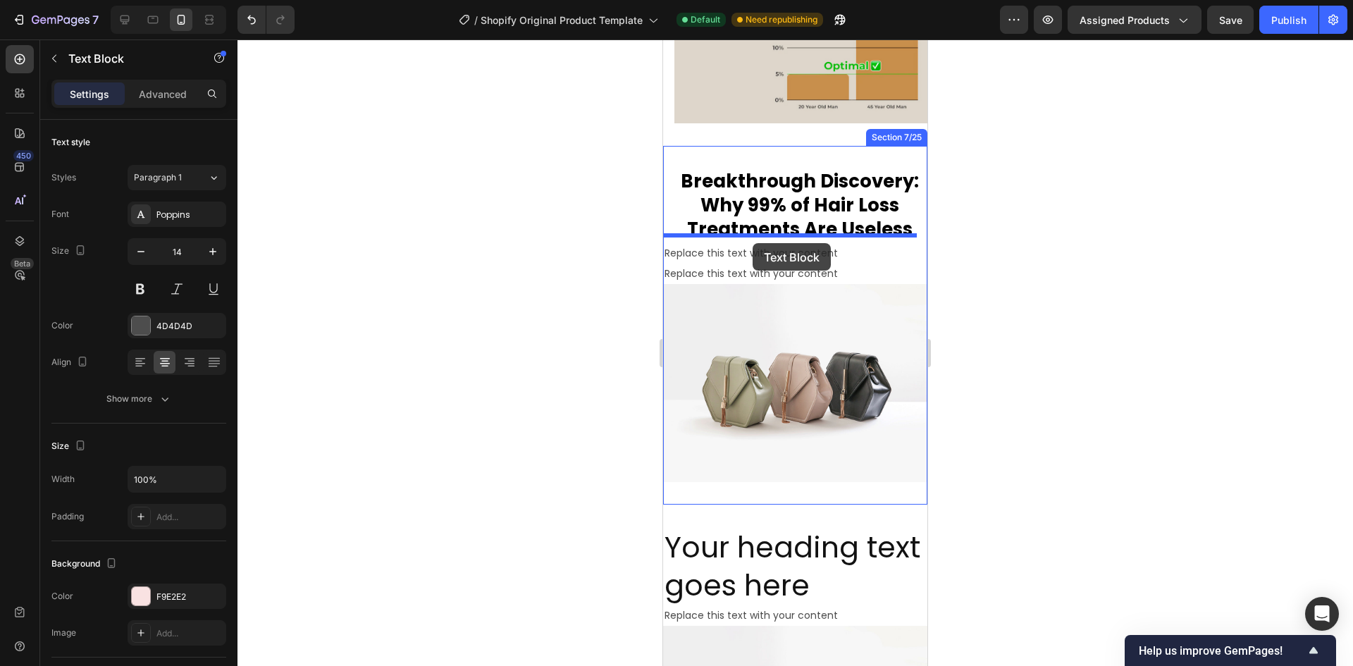
drag, startPoint x: 676, startPoint y: 93, endPoint x: 752, endPoint y: 243, distance: 168.6
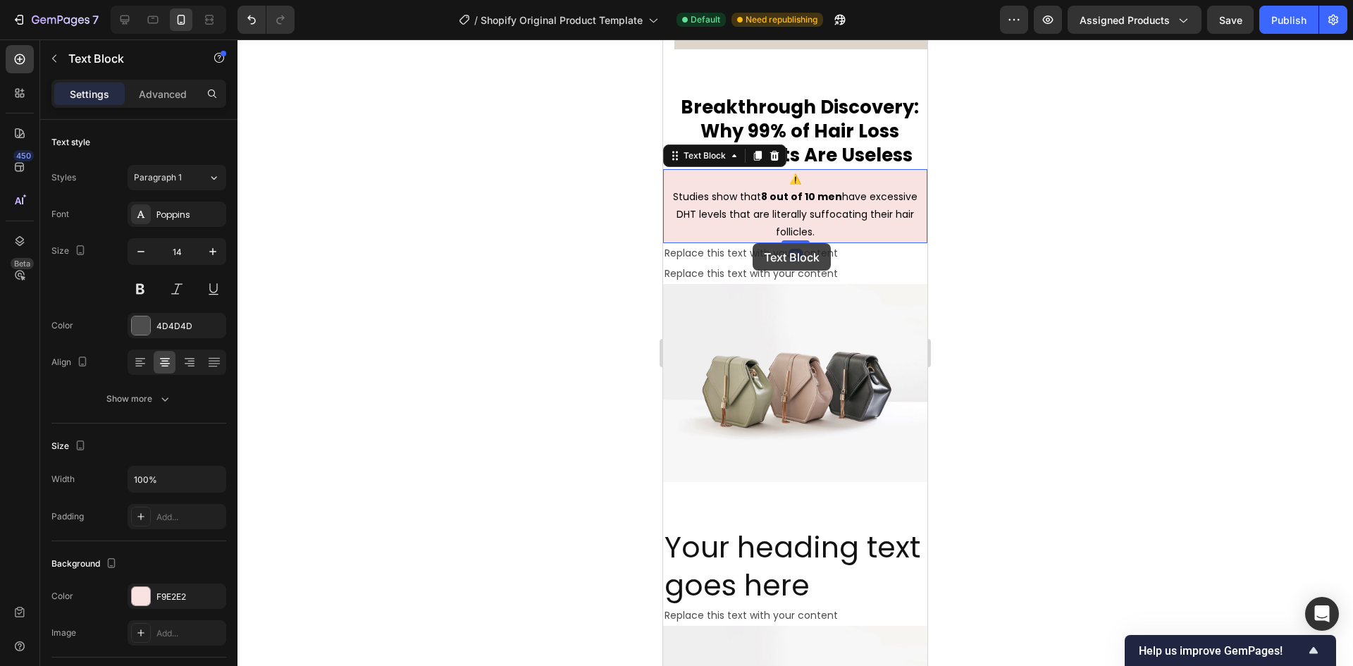
scroll to position [2252, 0]
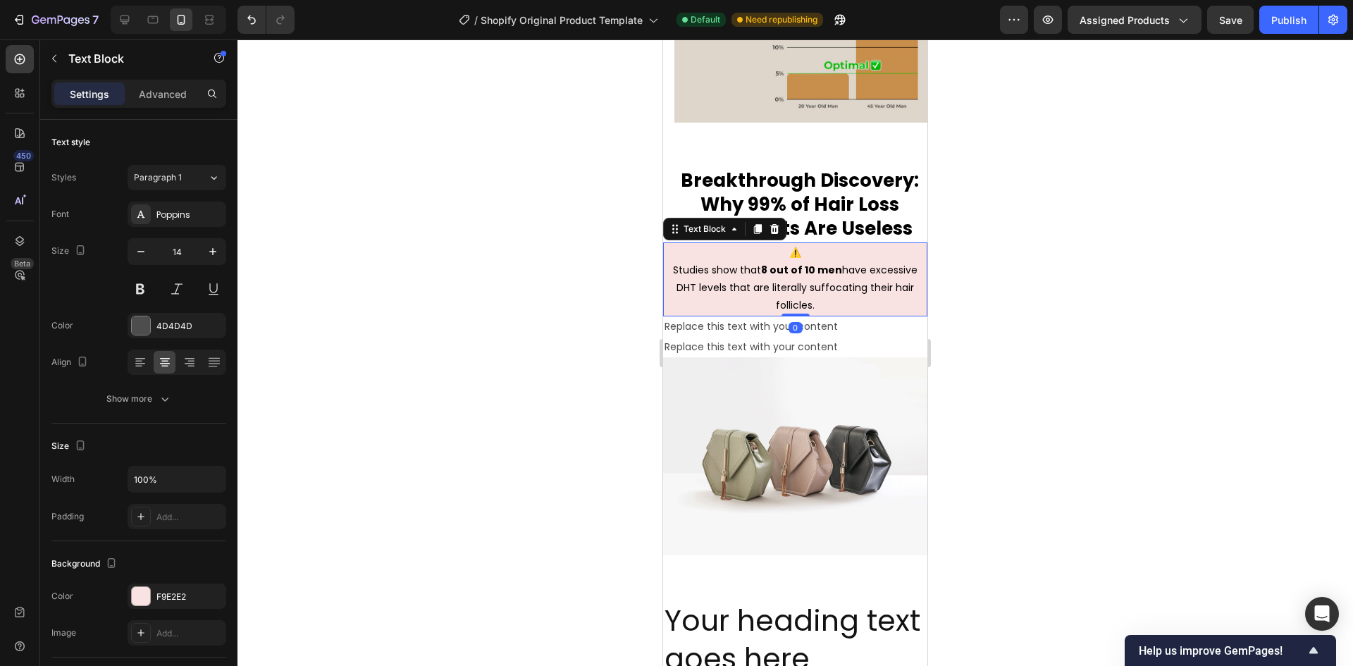
click at [791, 274] on span "Studies show that 8 out of 10 men have excessive DHT levels that are literally …" at bounding box center [795, 287] width 244 height 49
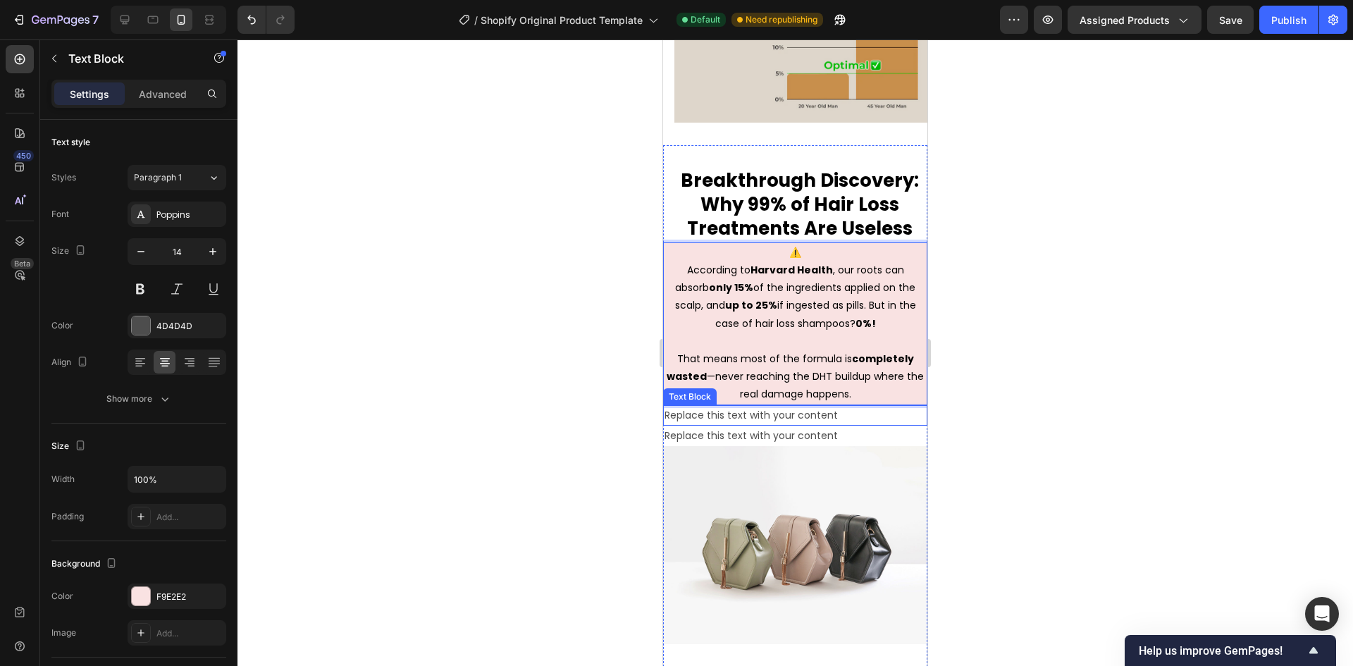
click at [795, 407] on div "Replace this text with your content" at bounding box center [795, 415] width 264 height 20
click at [746, 411] on div "Replace this text with your content" at bounding box center [795, 415] width 264 height 20
click at [746, 411] on p "Replace this text with your content" at bounding box center [794, 416] width 261 height 18
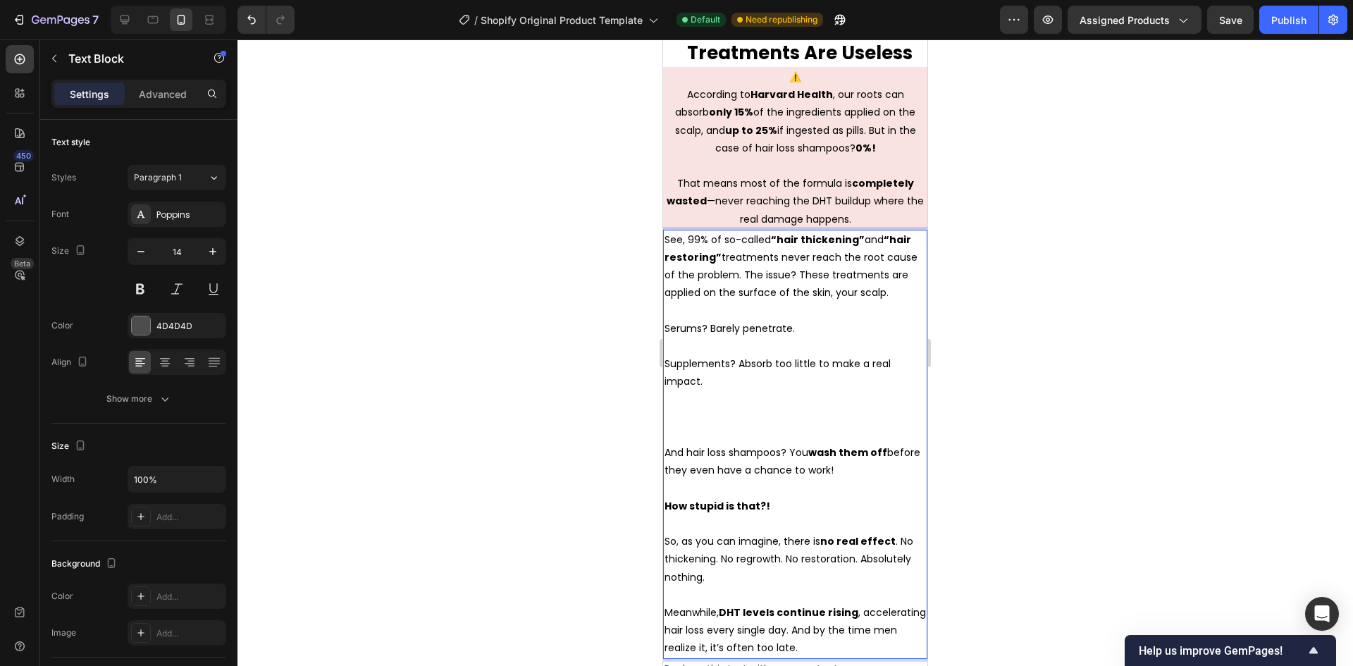
scroll to position [2423, 0]
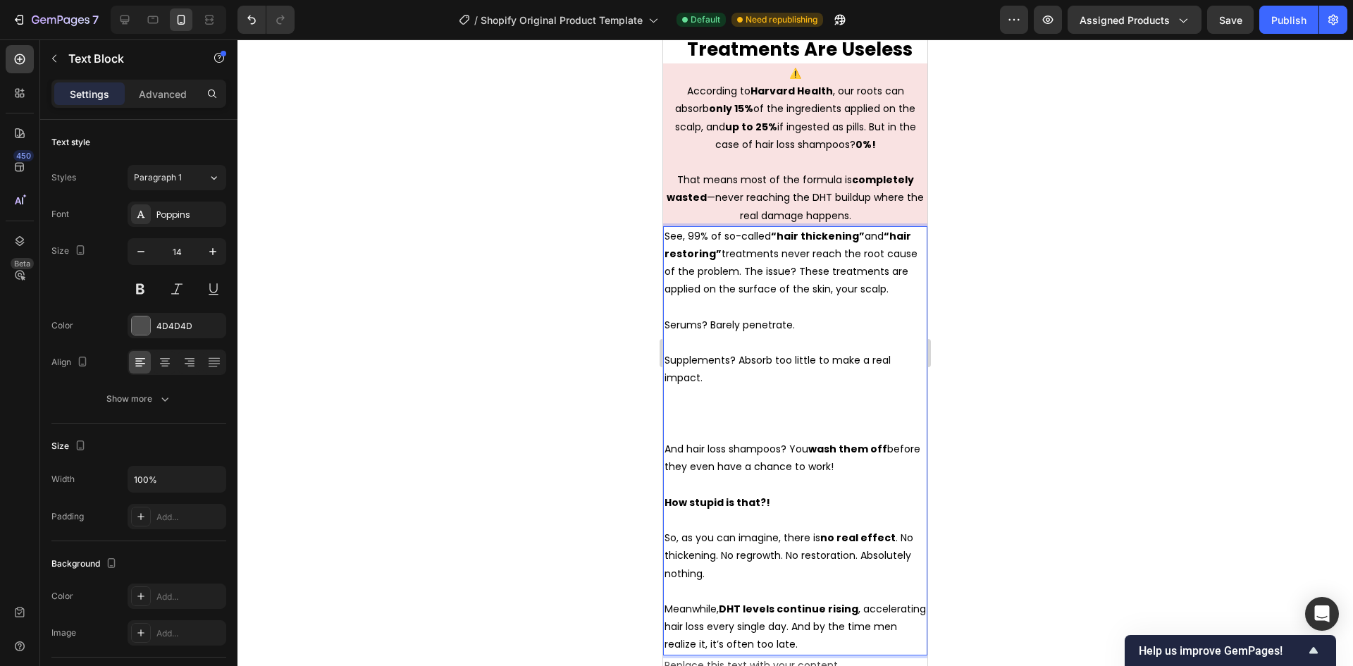
click at [697, 430] on p "Rich Text Editor. Editing area: main" at bounding box center [794, 414] width 261 height 54
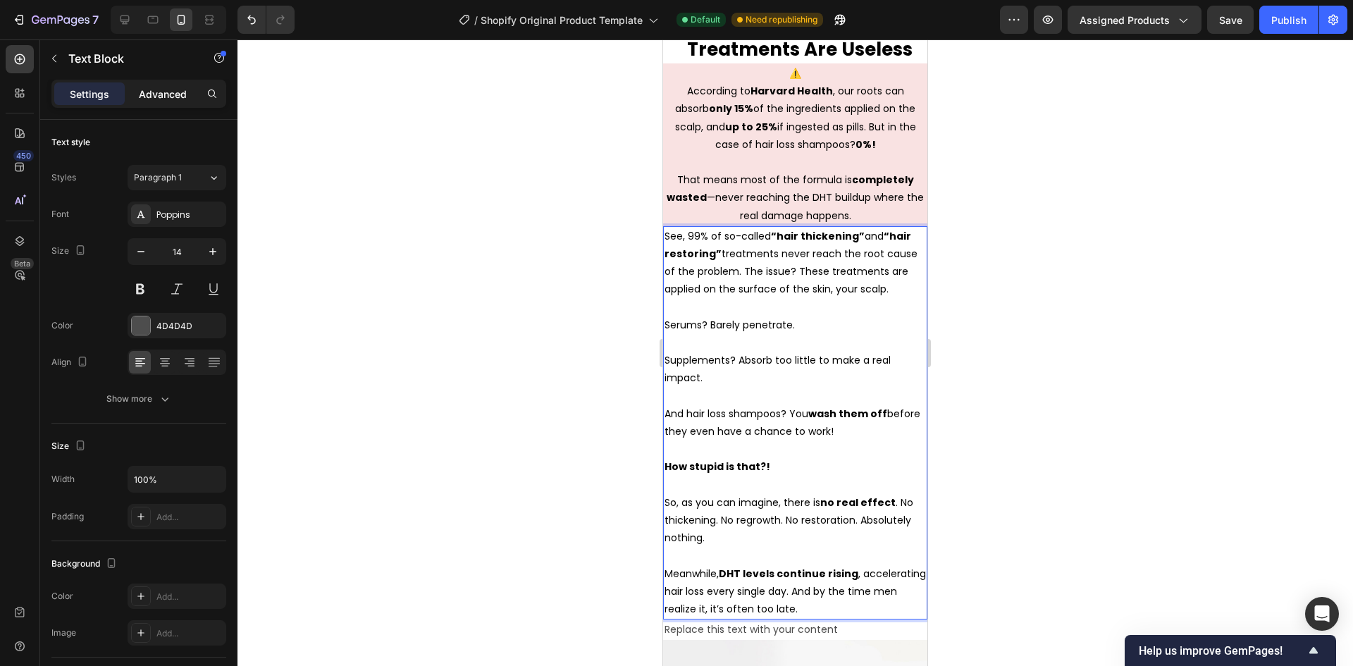
click at [130, 96] on div "Advanced" at bounding box center [163, 93] width 70 height 23
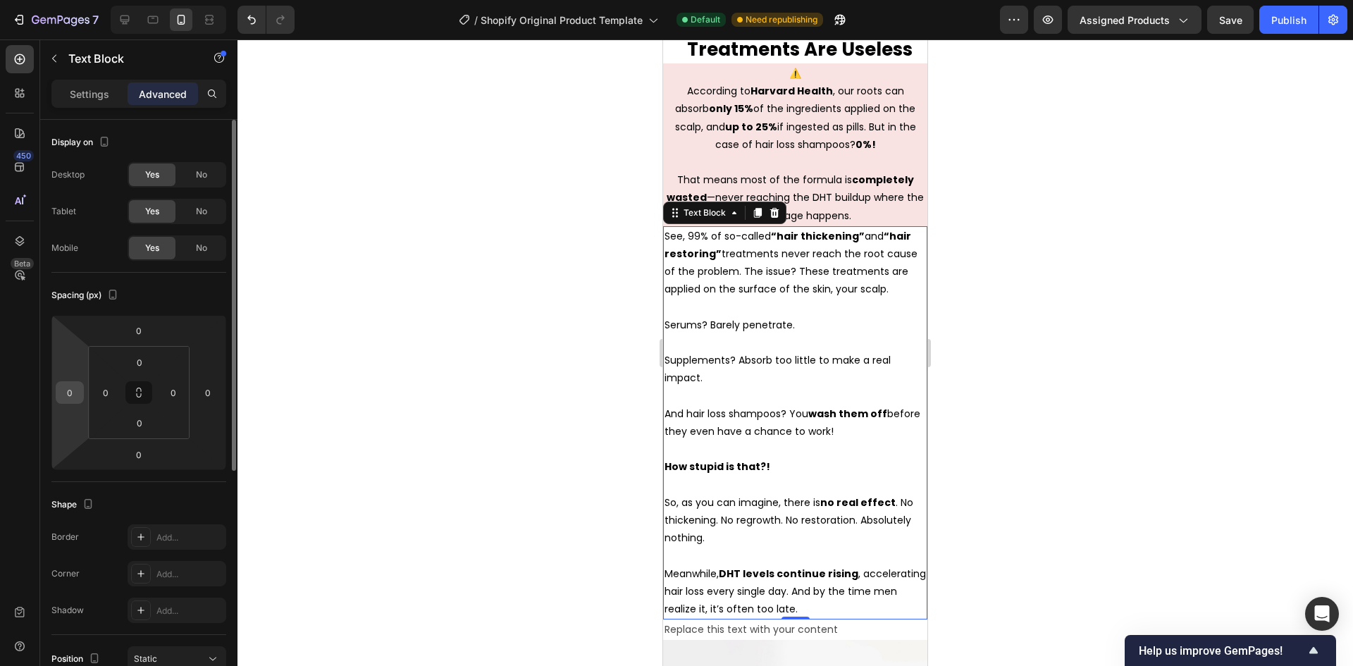
click at [77, 401] on input "0" at bounding box center [69, 392] width 21 height 21
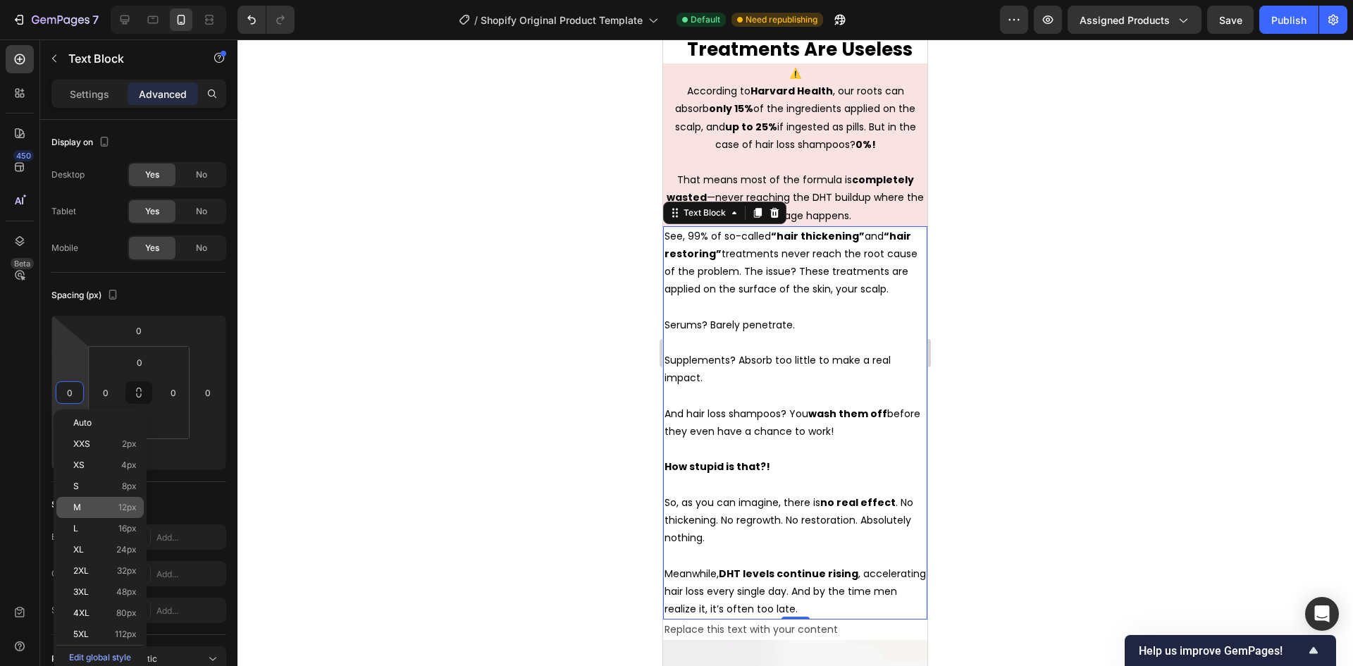
click at [81, 511] on p "M 12px" at bounding box center [104, 507] width 63 height 10
type input "12"
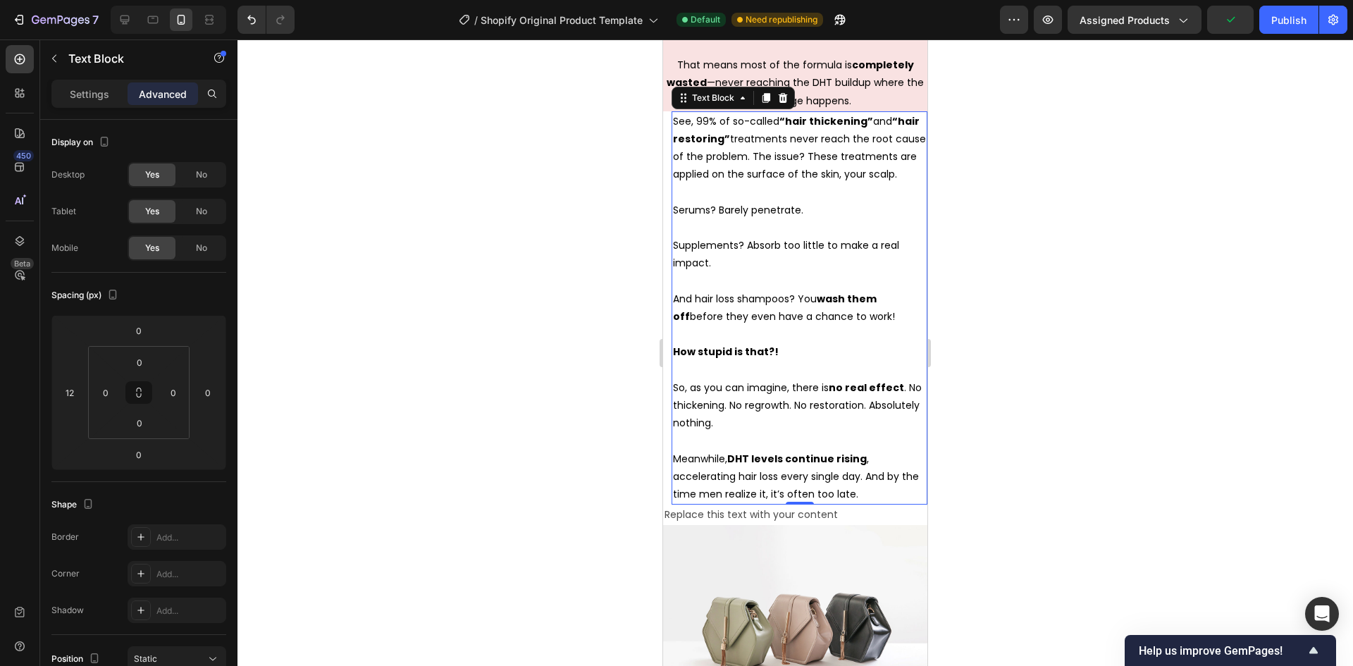
scroll to position [2564, 0]
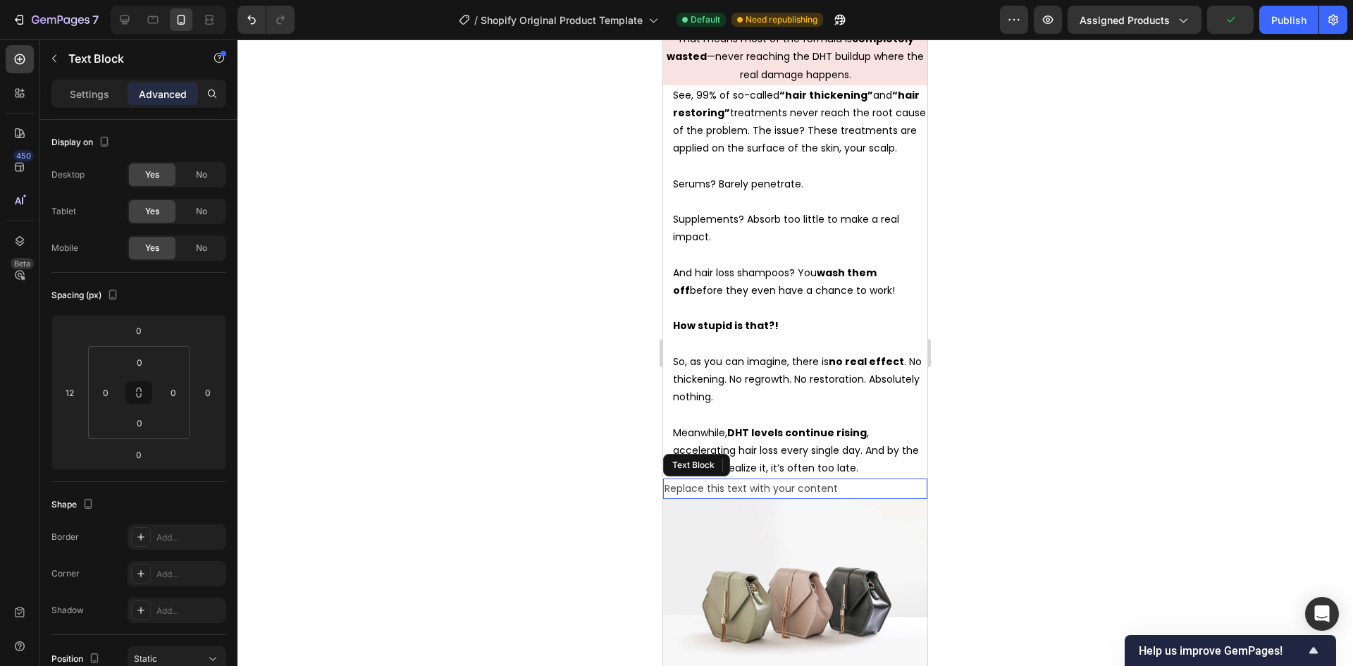
click at [761, 499] on div "Replace this text with your content" at bounding box center [795, 488] width 264 height 20
click at [779, 471] on icon at bounding box center [774, 464] width 11 height 11
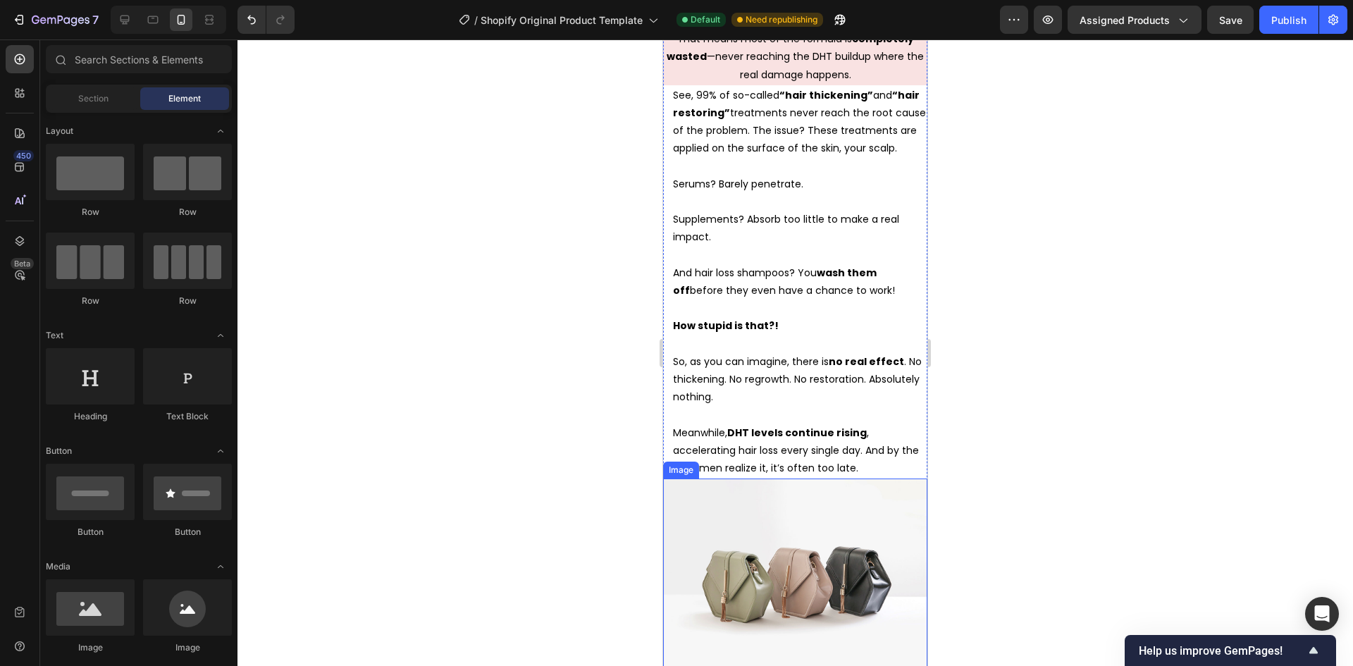
click at [774, 511] on img at bounding box center [795, 577] width 264 height 198
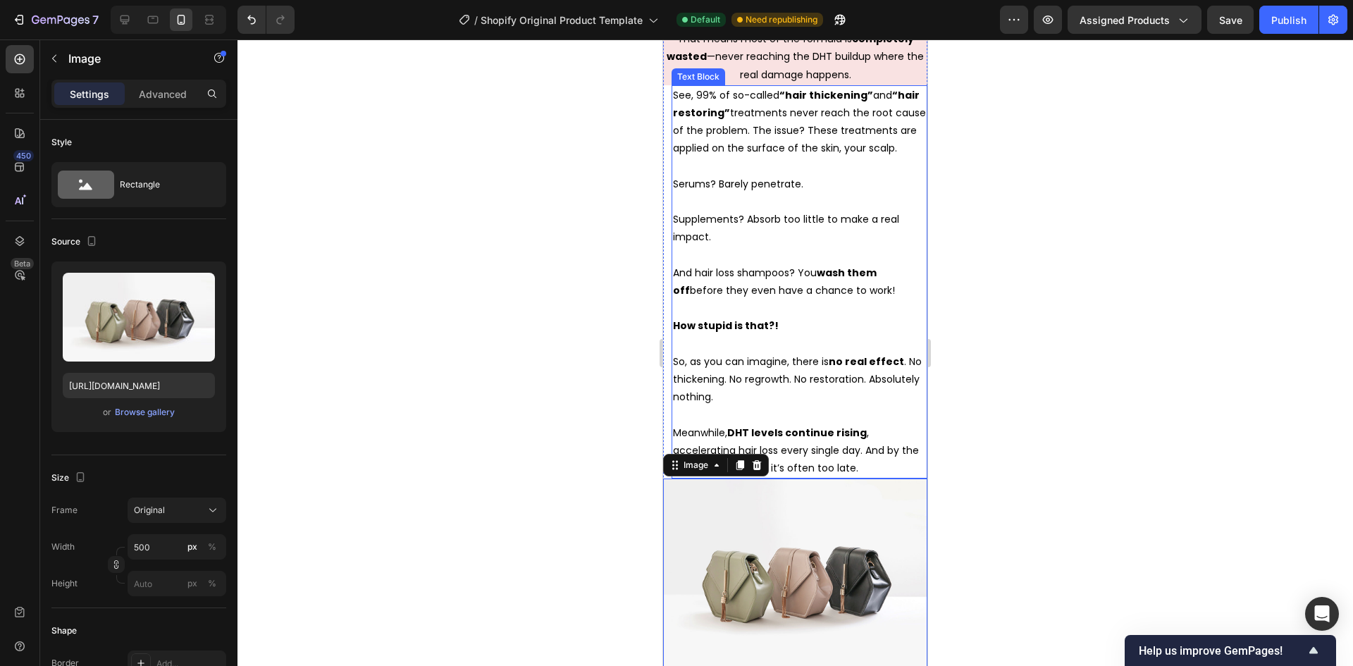
click at [781, 475] on span "Meanwhile, DHT levels continue rising , accelerating hair loss every single day…" at bounding box center [796, 450] width 246 height 49
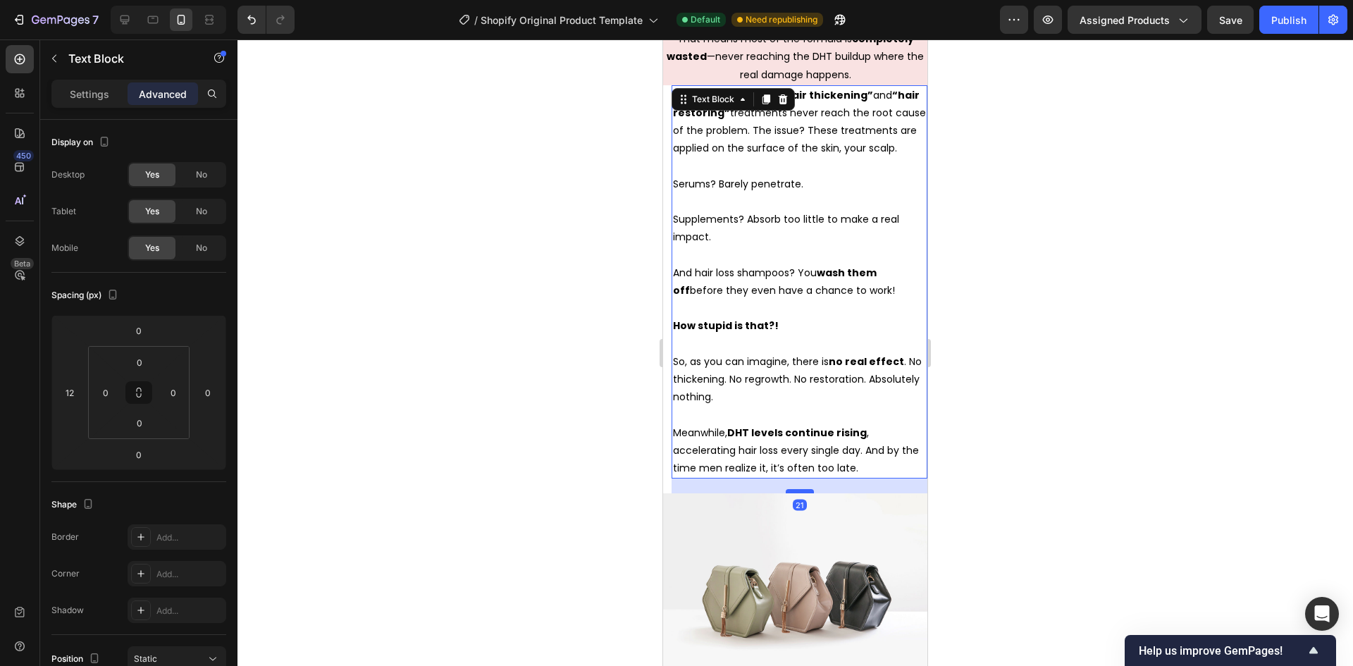
drag, startPoint x: 795, startPoint y: 494, endPoint x: 792, endPoint y: 509, distance: 15.2
click at [792, 493] on div at bounding box center [800, 491] width 28 height 4
type input "21"
click at [806, 70] on span "That means most of the formula is completely wasted —never reaching the DHT bui…" at bounding box center [794, 56] width 257 height 49
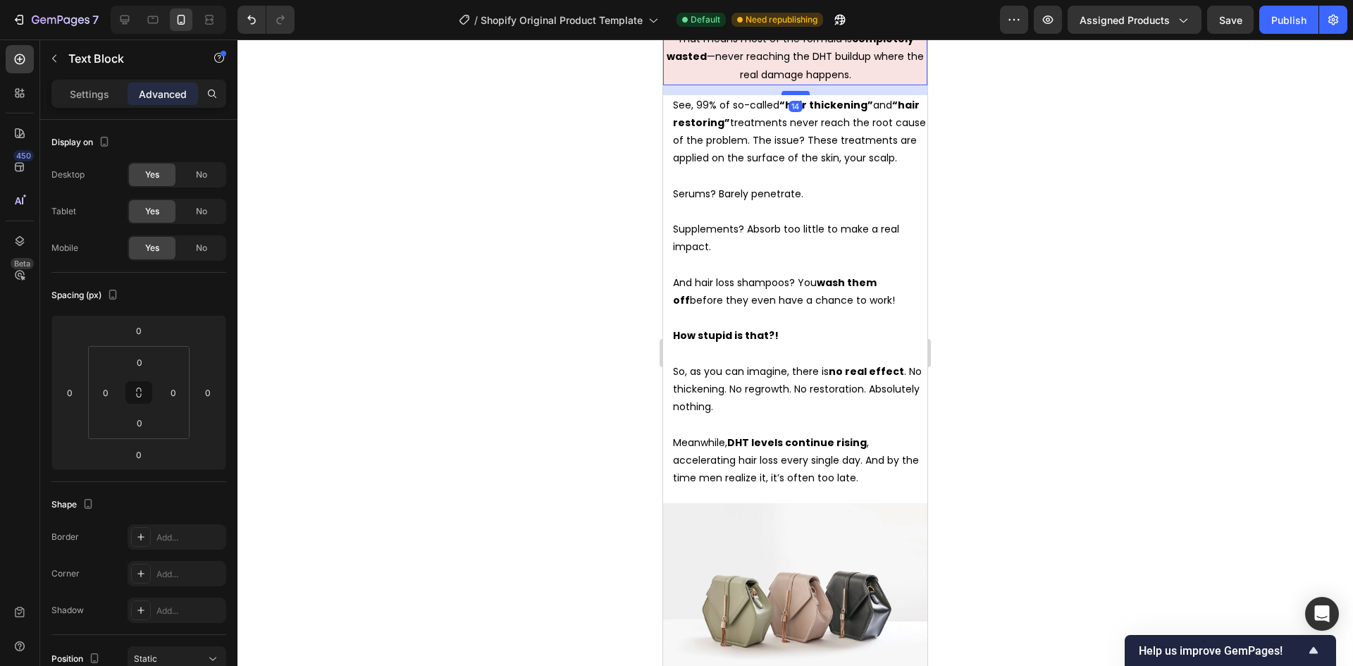
drag, startPoint x: 794, startPoint y: 85, endPoint x: 793, endPoint y: 94, distance: 9.9
click at [793, 94] on div at bounding box center [795, 93] width 28 height 4
type input "14"
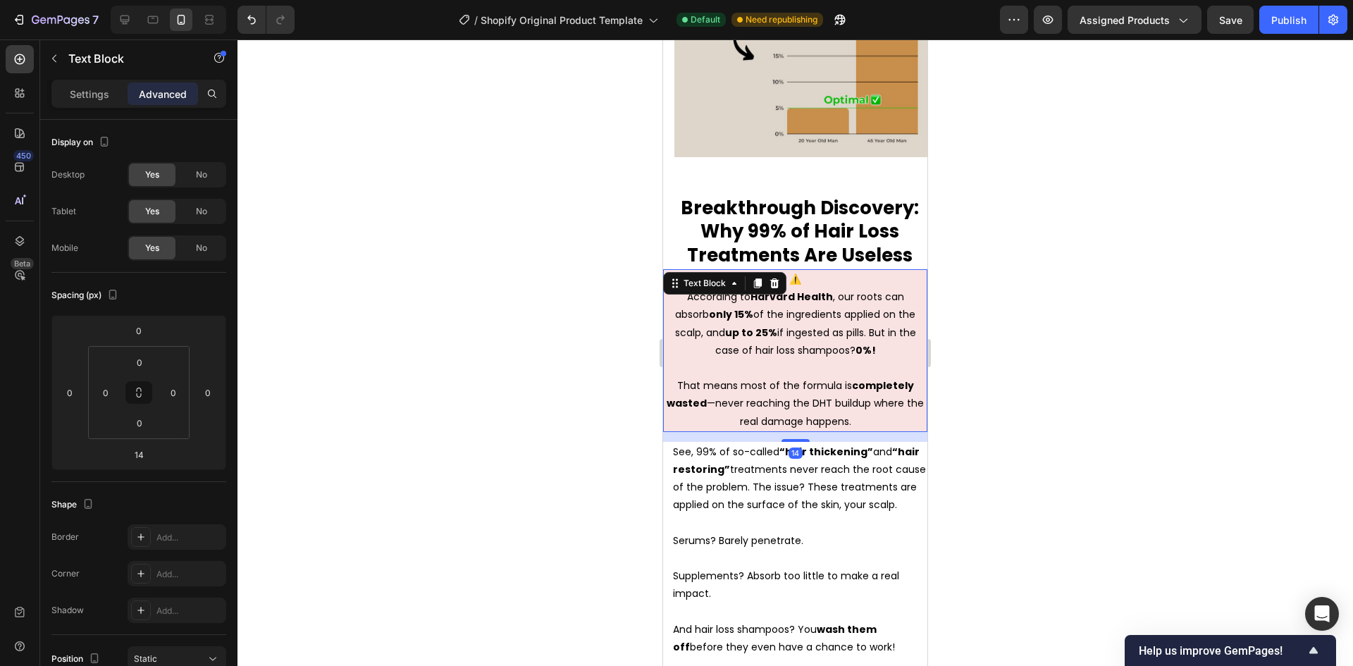
scroll to position [2212, 0]
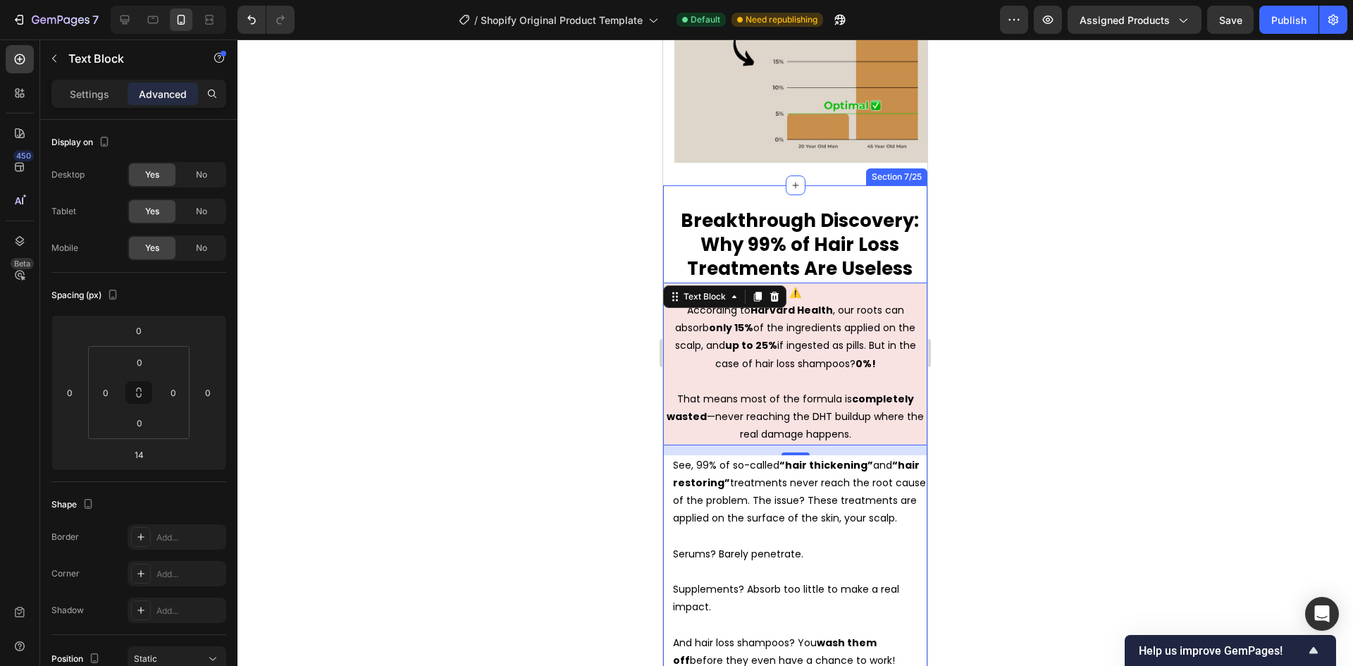
click at [811, 187] on div "Breakthrough Discovery: Why 99% of Hair Loss Treatments Are Useless Heading ⚠️ …" at bounding box center [795, 634] width 264 height 898
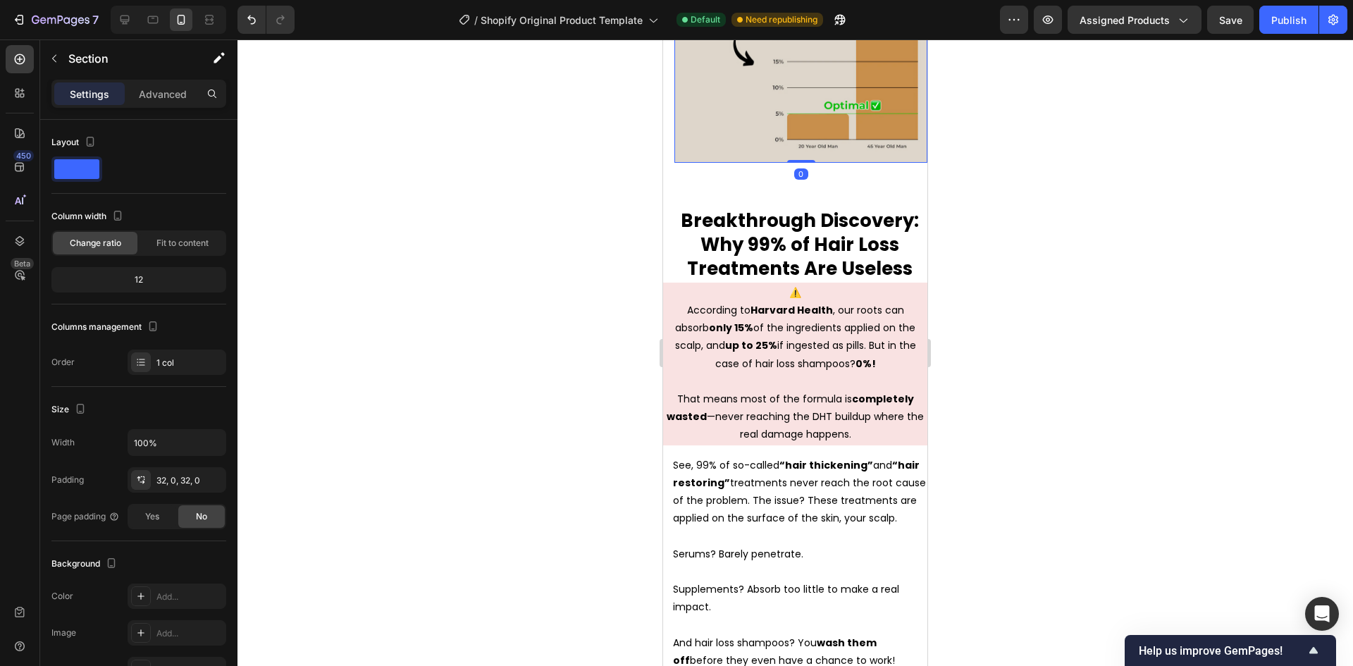
click at [801, 132] on img at bounding box center [800, 71] width 253 height 183
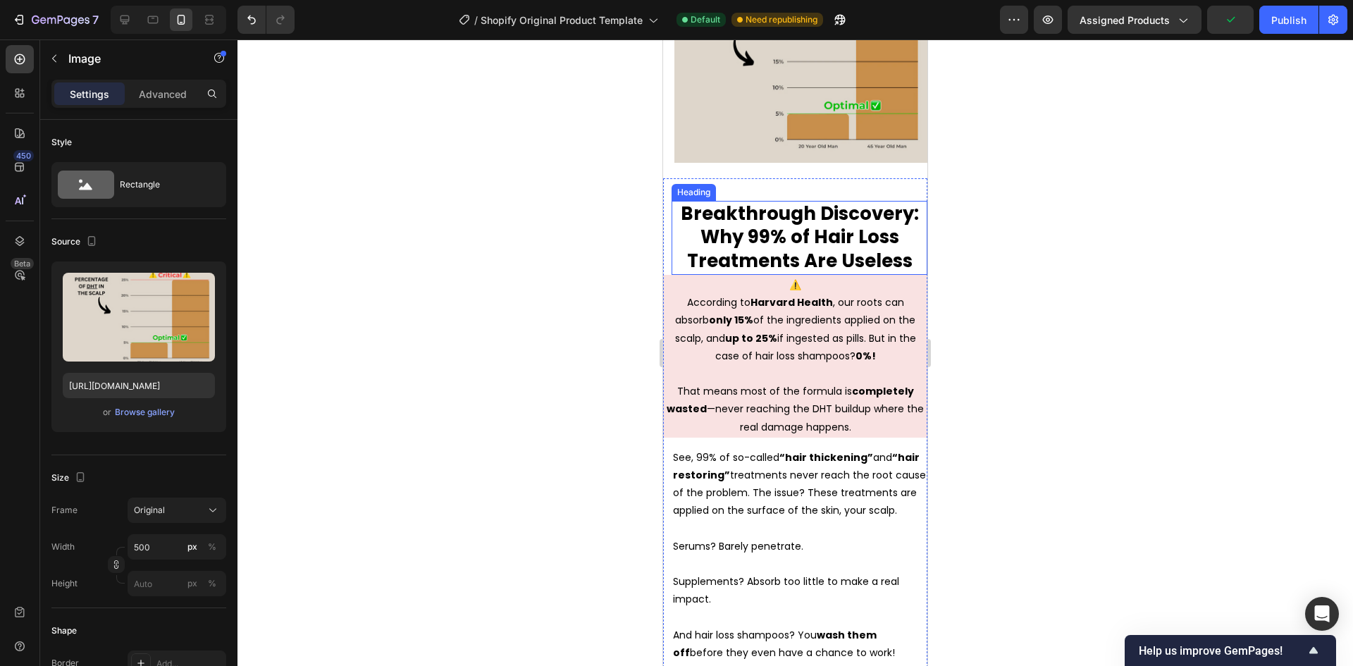
click at [819, 243] on span "Breakthrough Discovery: Why 99% of Hair Loss Treatments Are Useless" at bounding box center [800, 237] width 238 height 73
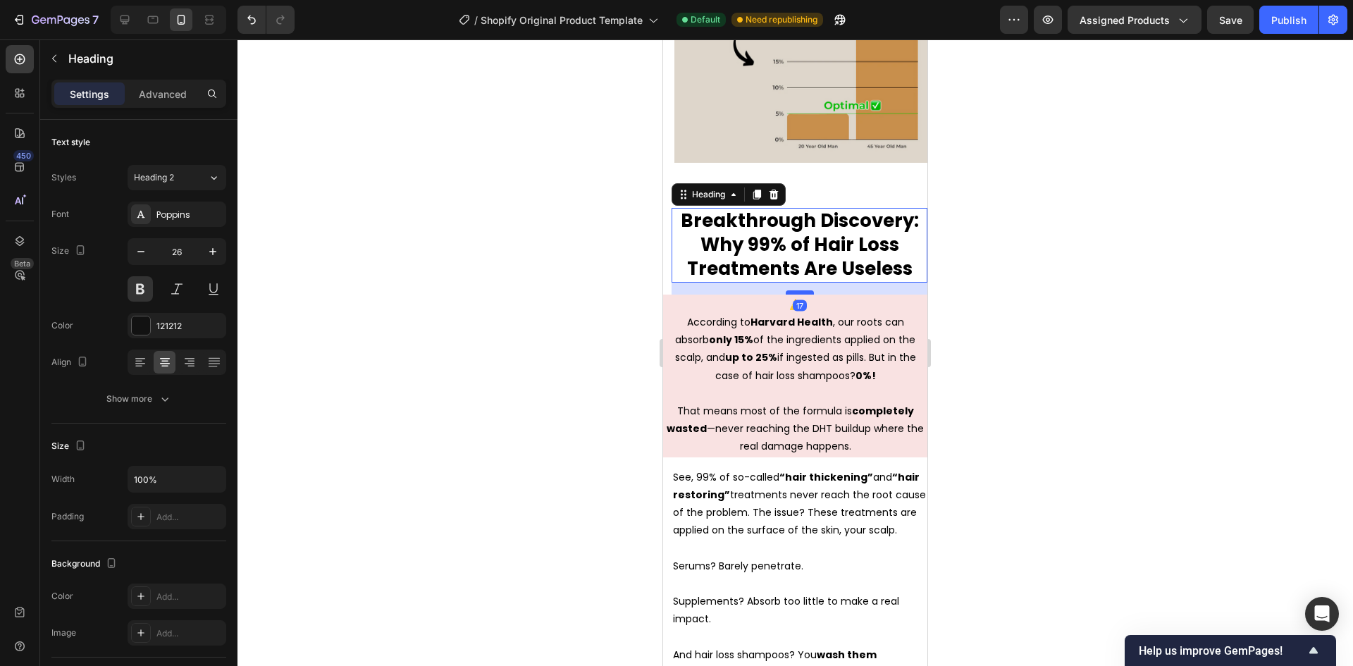
drag, startPoint x: 793, startPoint y: 272, endPoint x: 795, endPoint y: 284, distance: 12.3
click at [795, 290] on div at bounding box center [800, 292] width 28 height 4
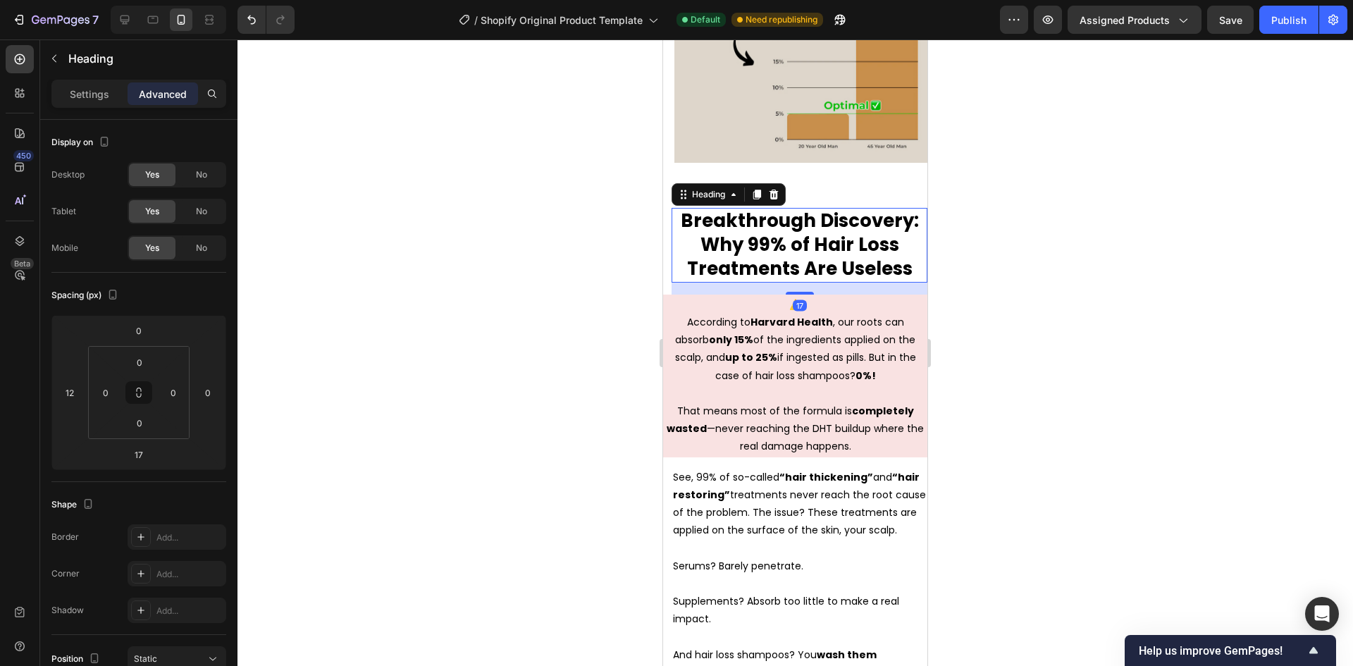
click at [504, 261] on div at bounding box center [794, 352] width 1115 height 626
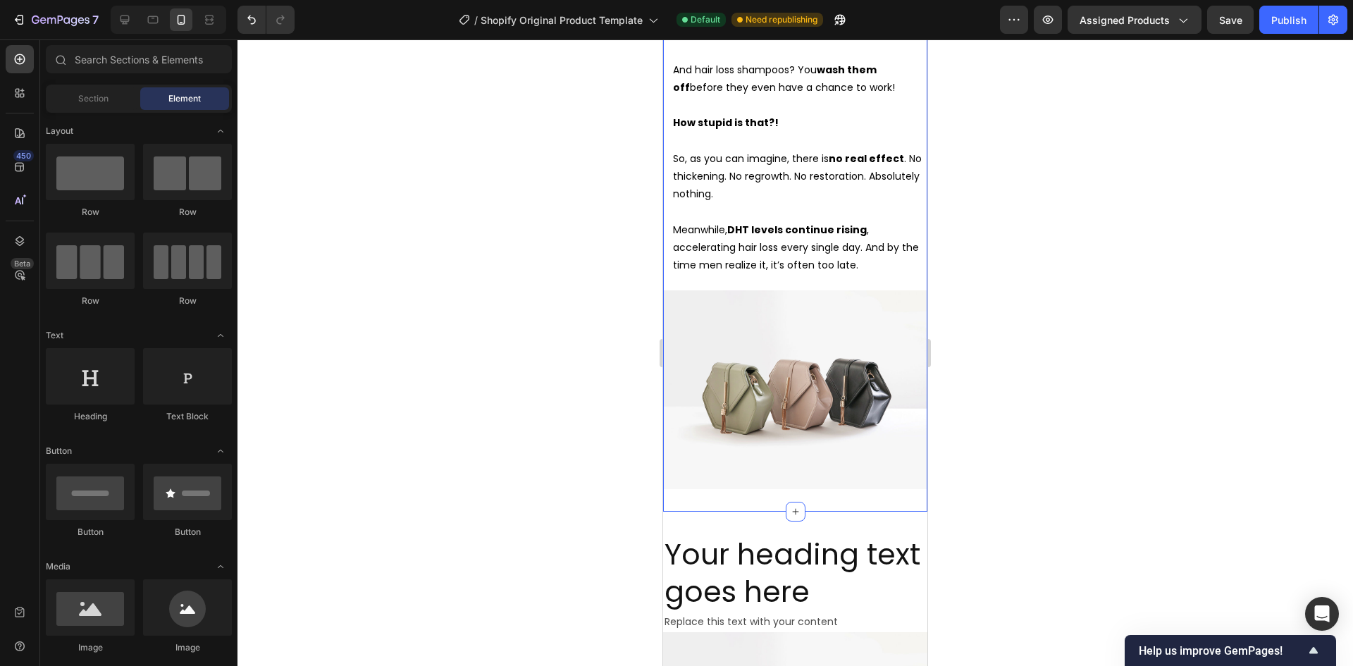
scroll to position [2846, 0]
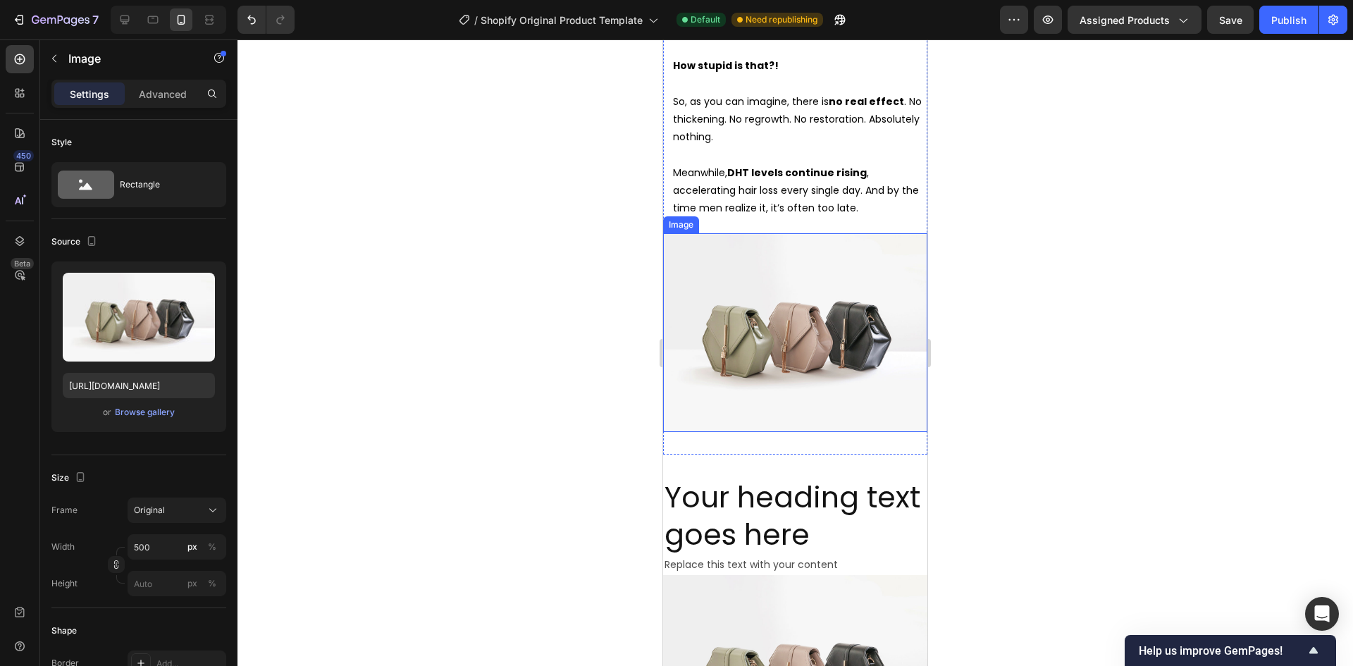
click at [795, 356] on img at bounding box center [795, 332] width 264 height 198
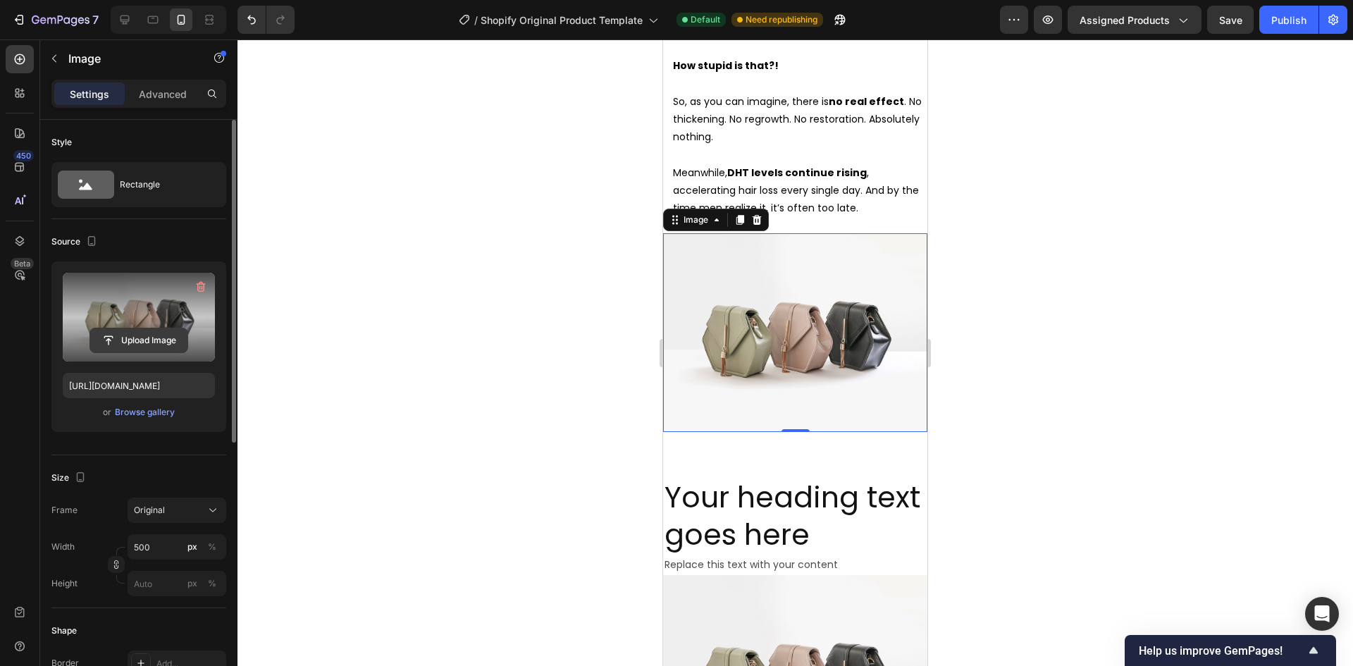
click at [143, 342] on input "file" at bounding box center [138, 340] width 97 height 24
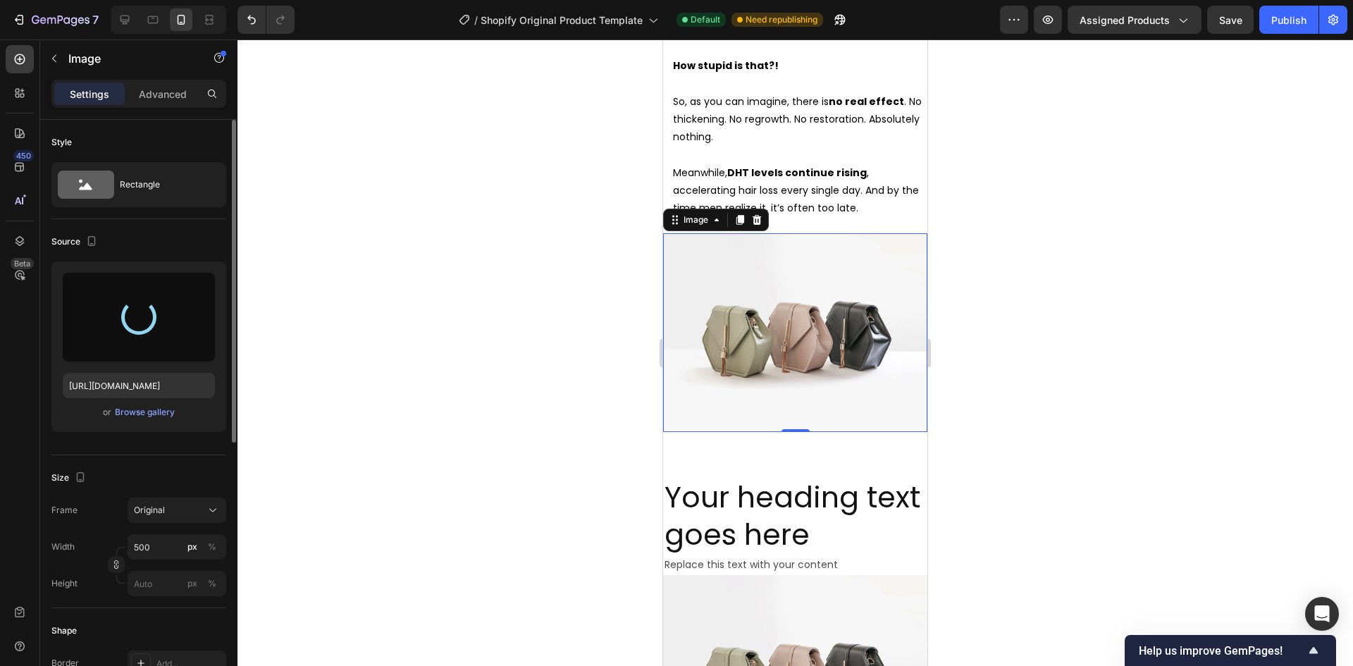
type input "https://cdn.shopify.com/s/files/1/0974/6808/8659/files/gempages_585703862585787…"
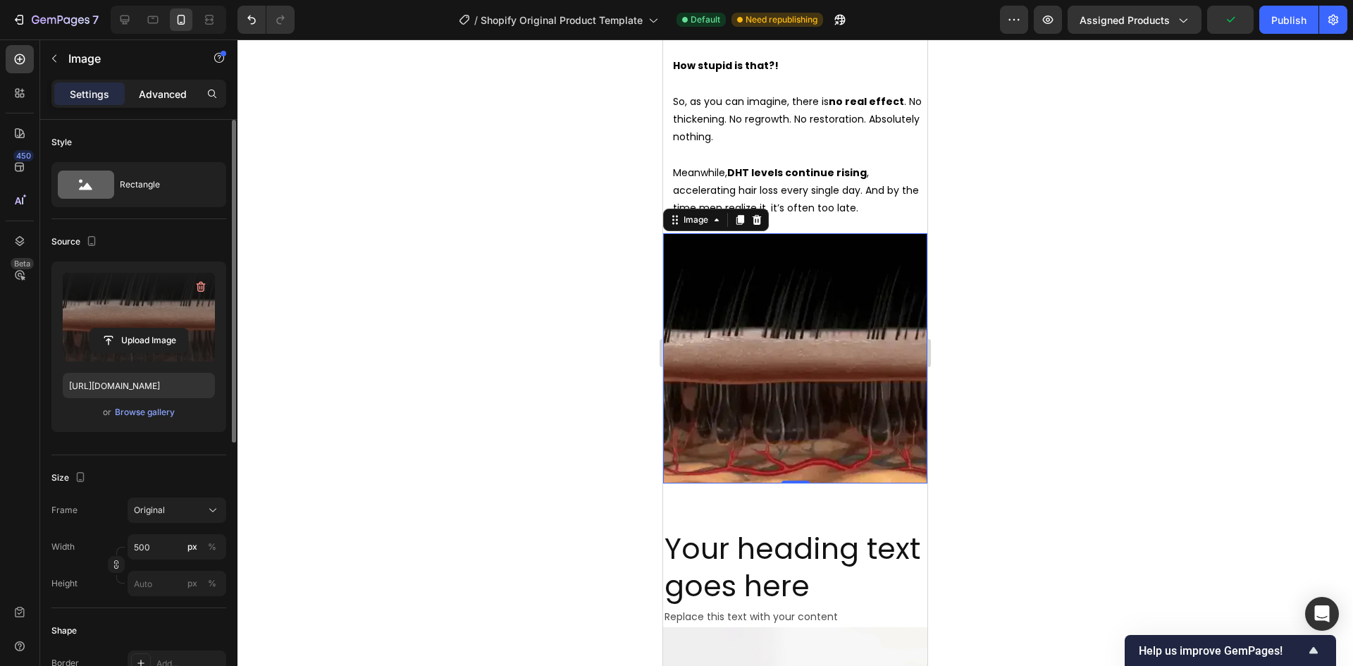
click at [168, 99] on p "Advanced" at bounding box center [163, 94] width 48 height 15
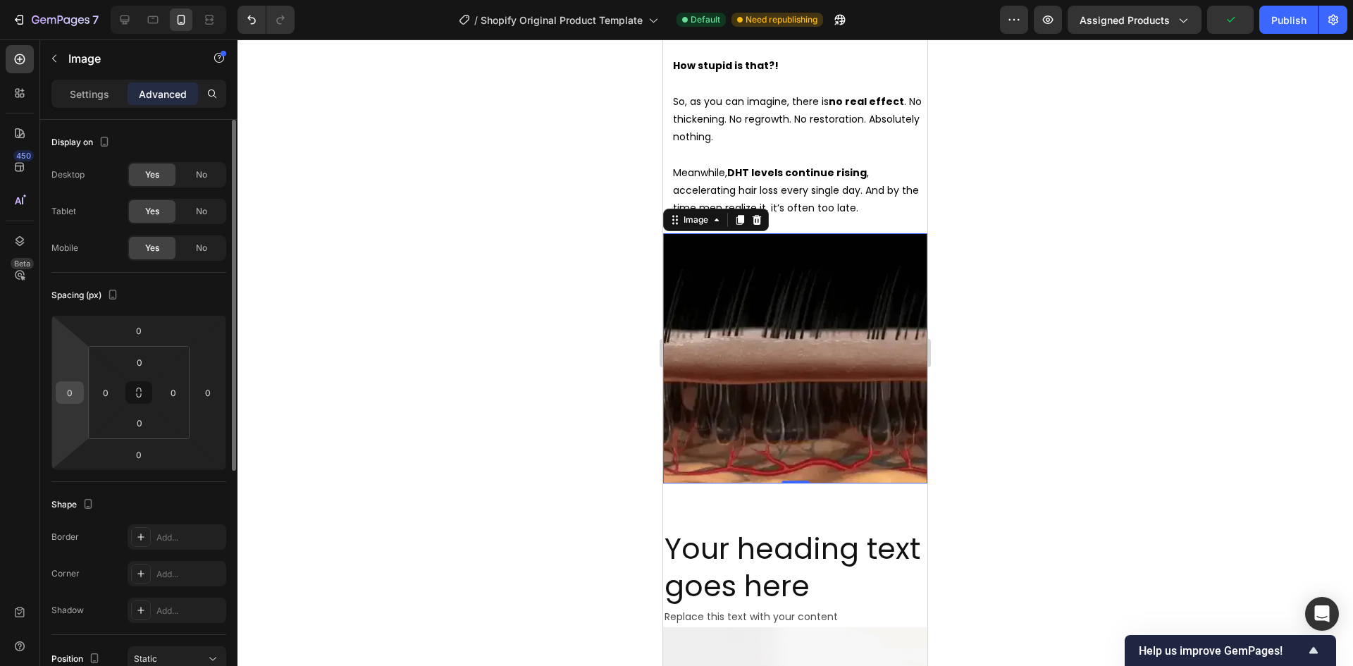
click at [72, 397] on input "0" at bounding box center [69, 392] width 21 height 21
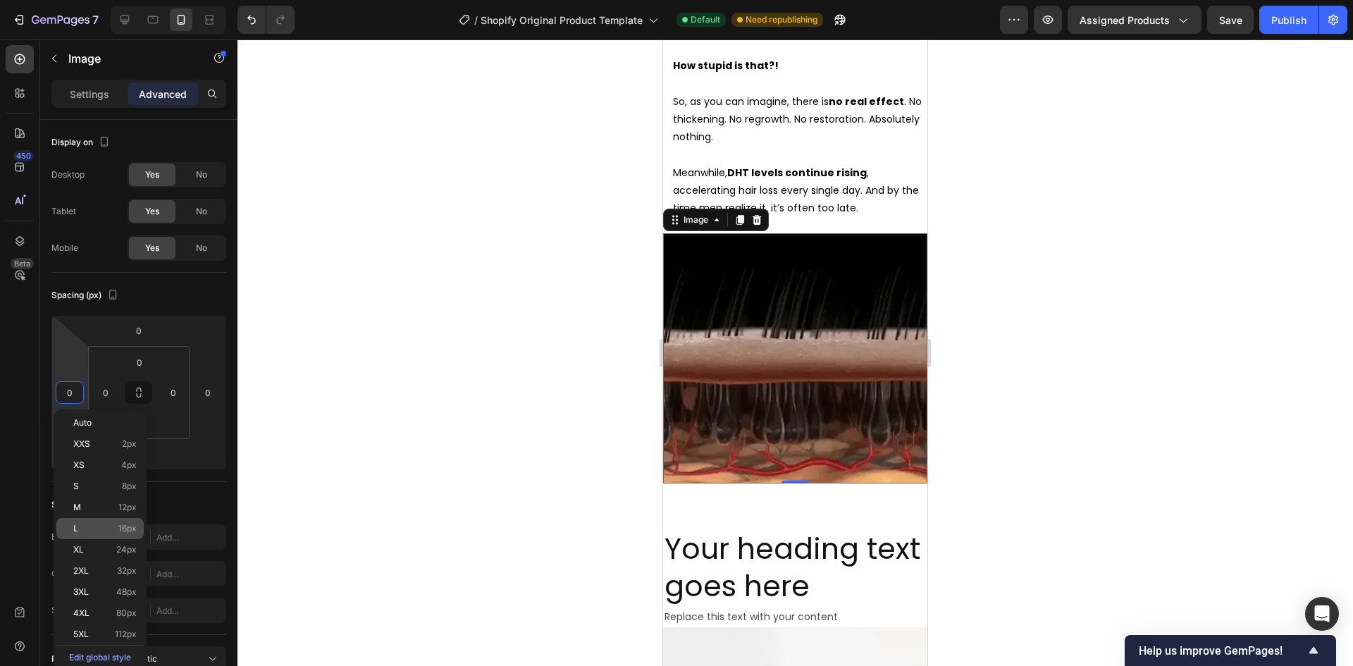
click at [92, 518] on div "L 16px" at bounding box center [99, 528] width 87 height 21
type input "16"
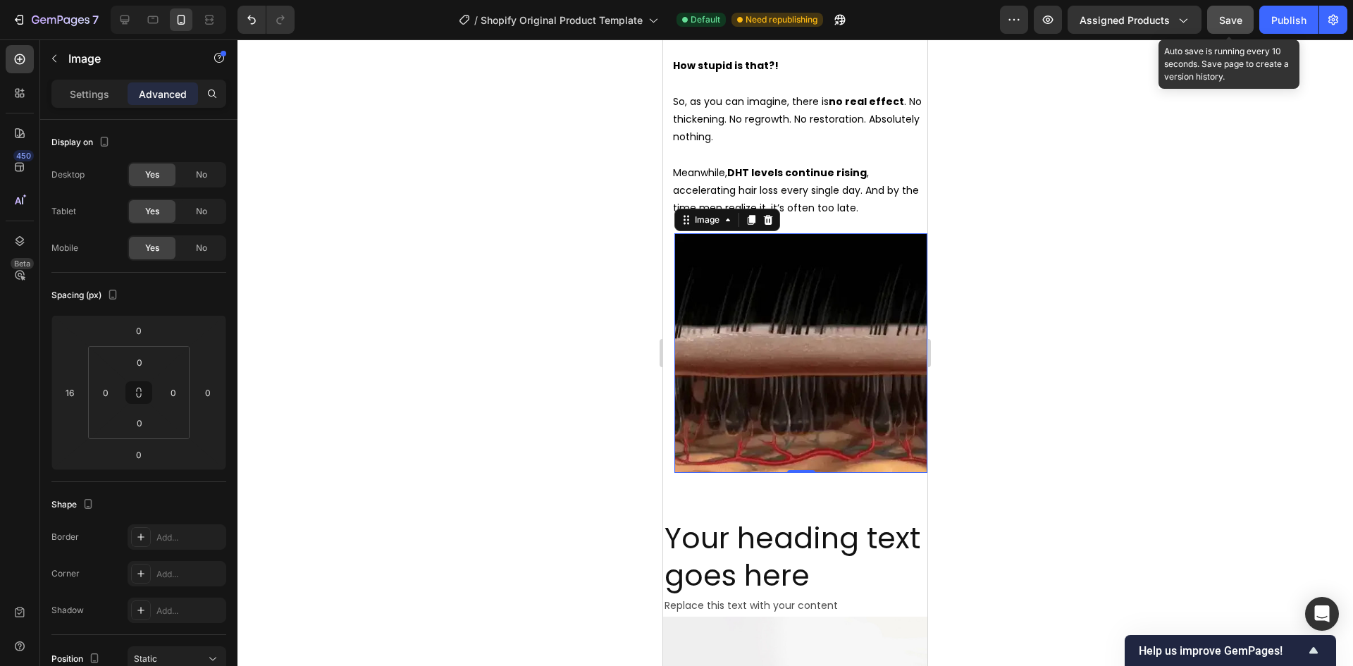
click at [1219, 22] on span "Save" at bounding box center [1230, 20] width 23 height 12
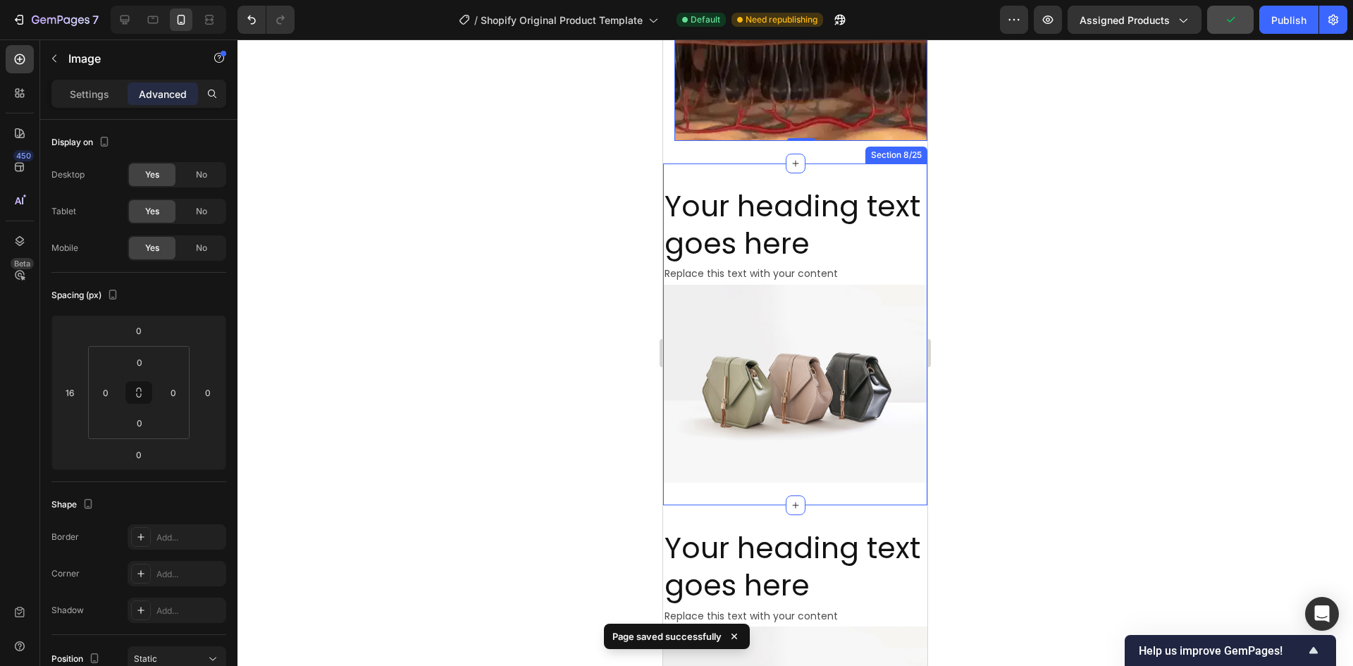
scroll to position [3198, 0]
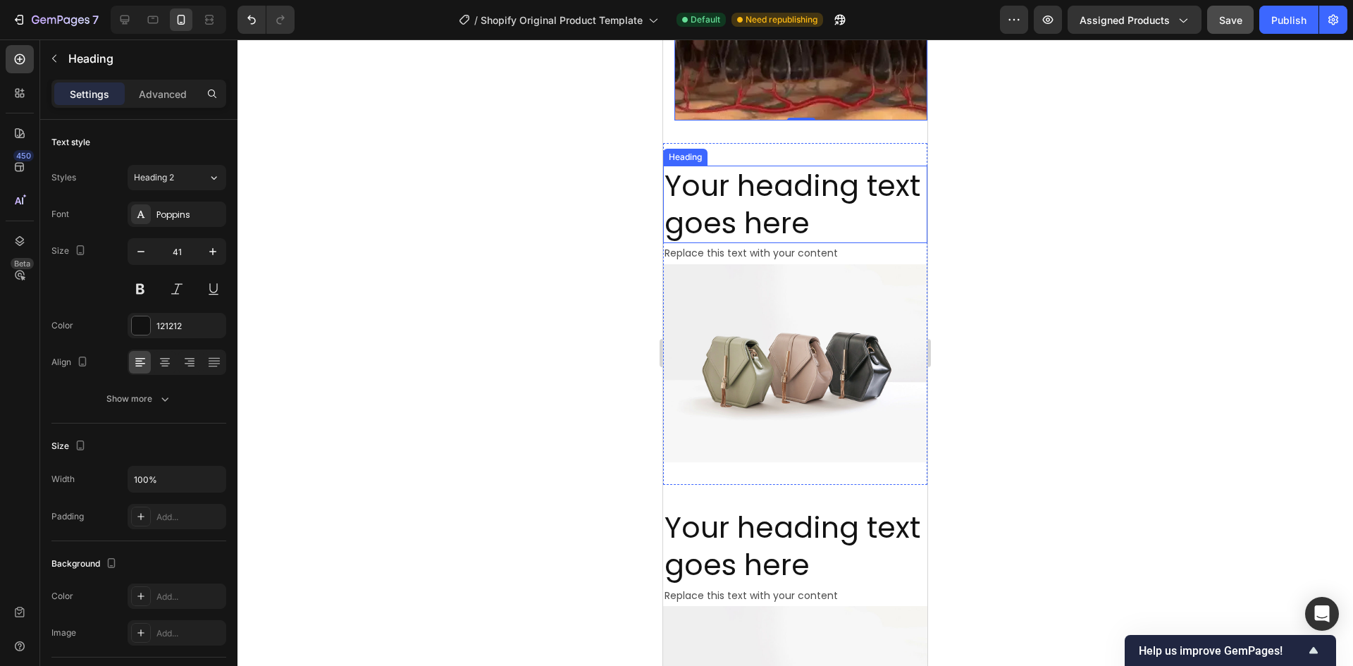
click at [752, 223] on h2 "Your heading text goes here" at bounding box center [795, 205] width 264 height 78
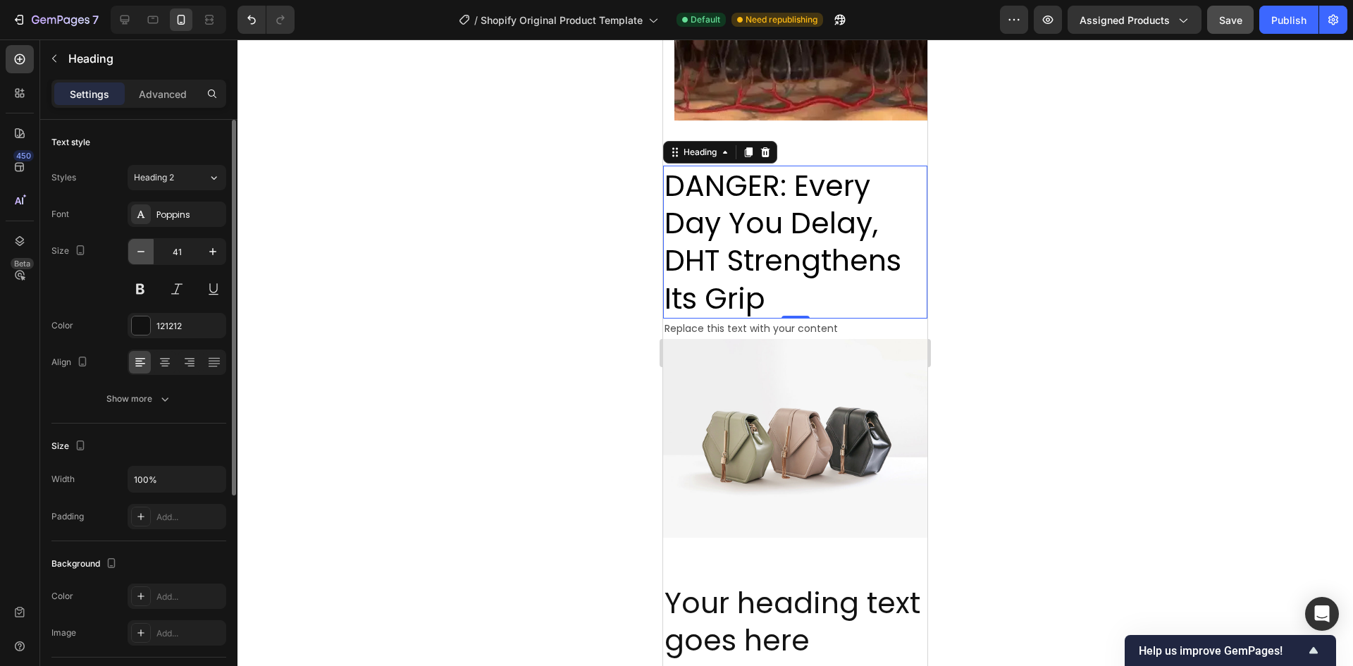
click at [134, 251] on icon "button" at bounding box center [141, 251] width 14 height 14
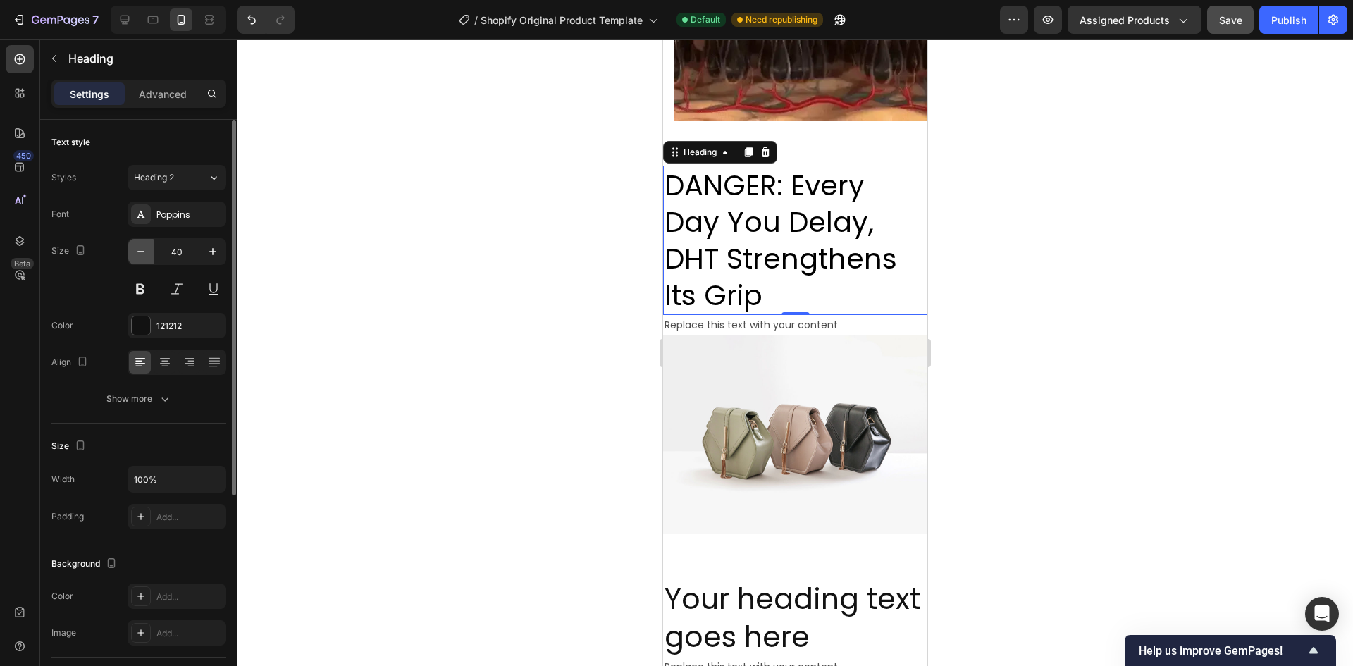
click at [134, 251] on icon "button" at bounding box center [141, 251] width 14 height 14
click at [135, 251] on icon "button" at bounding box center [141, 251] width 14 height 14
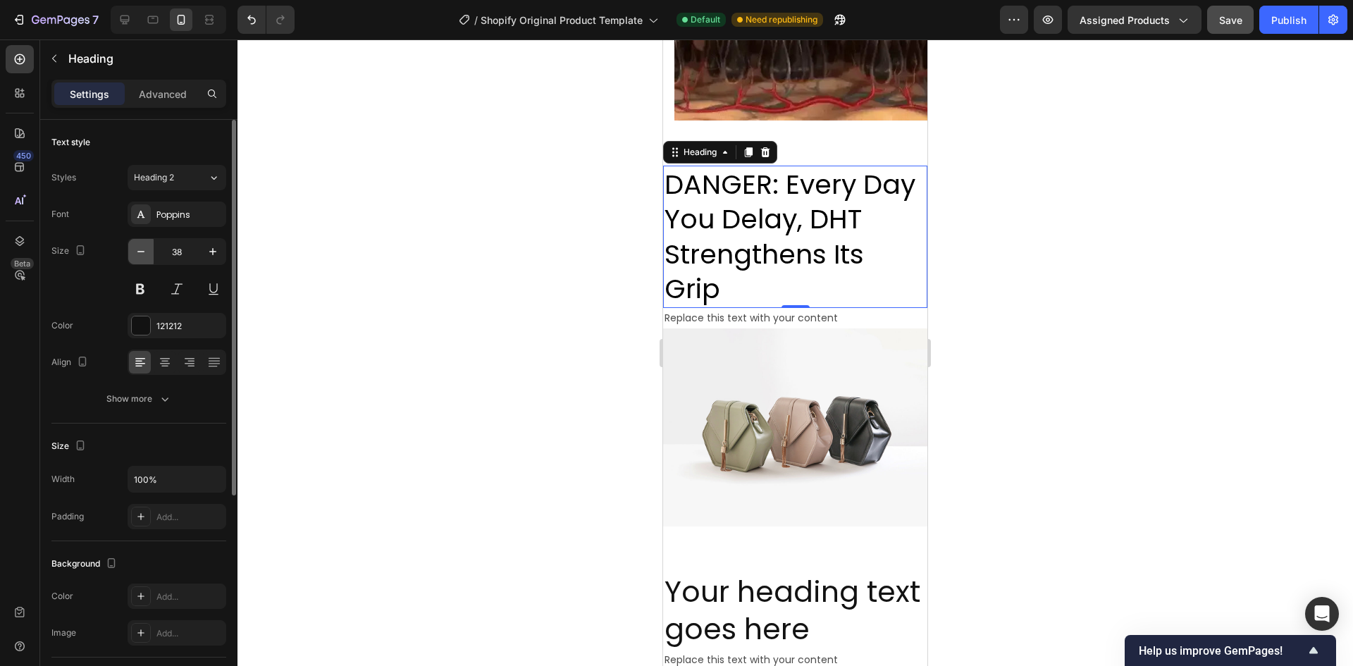
click at [135, 251] on icon "button" at bounding box center [141, 251] width 14 height 14
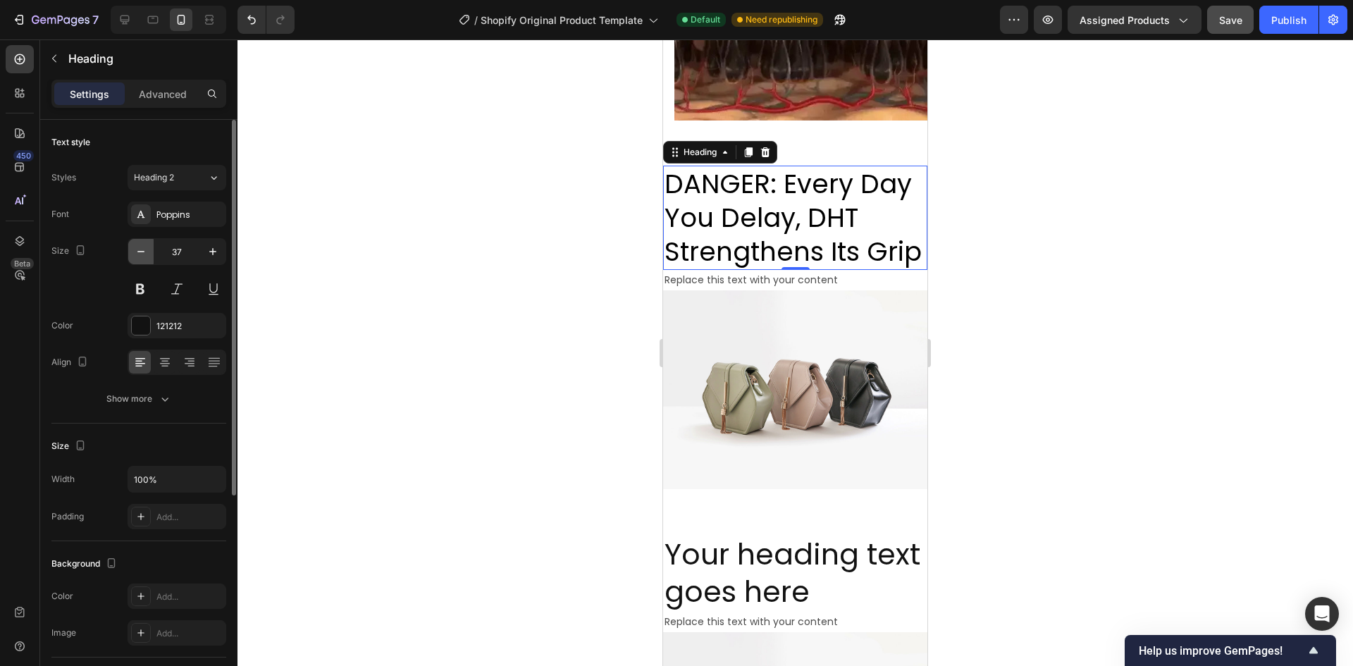
click at [135, 251] on icon "button" at bounding box center [141, 251] width 14 height 14
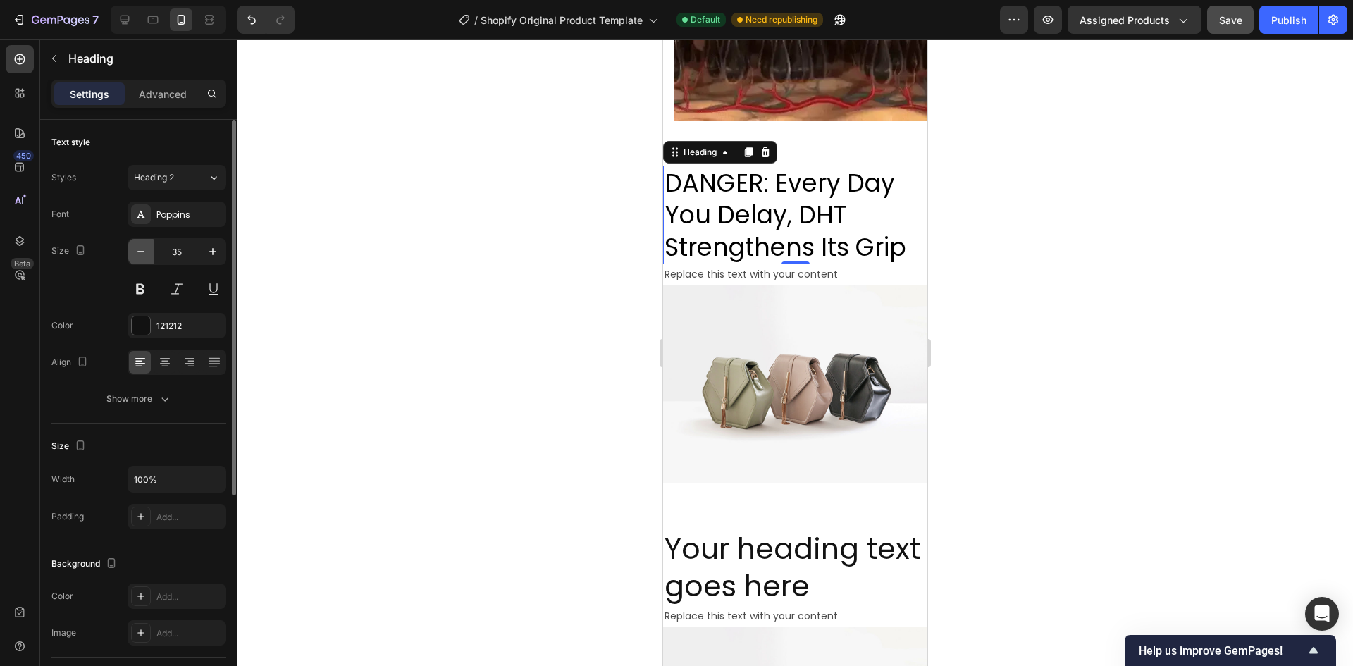
click at [135, 251] on icon "button" at bounding box center [141, 251] width 14 height 14
type input "34"
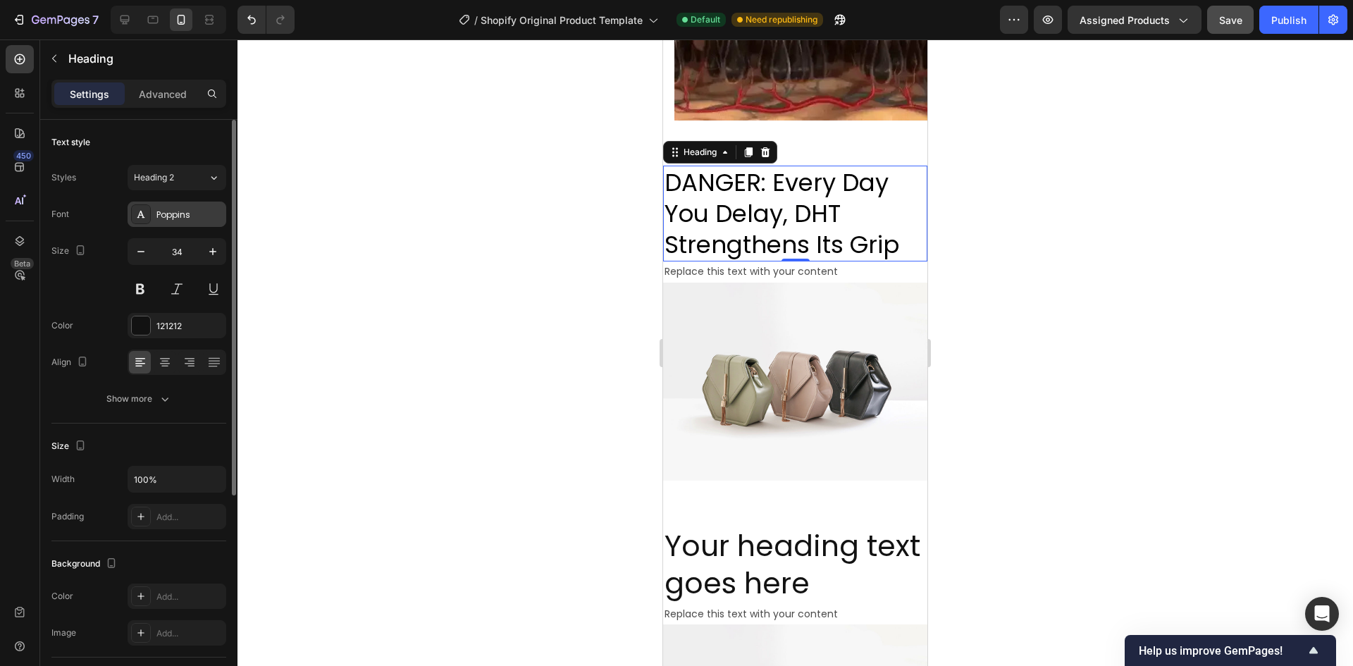
click at [175, 214] on div "Poppins" at bounding box center [189, 215] width 66 height 13
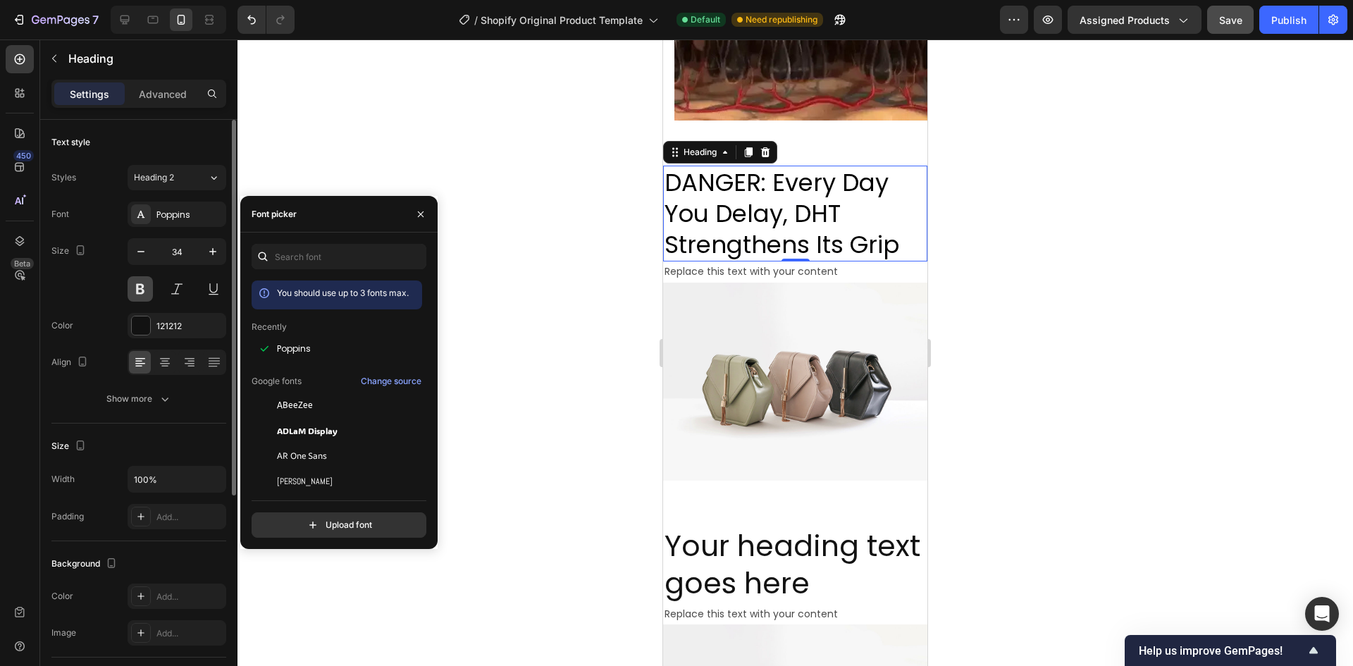
click at [139, 290] on button at bounding box center [140, 288] width 25 height 25
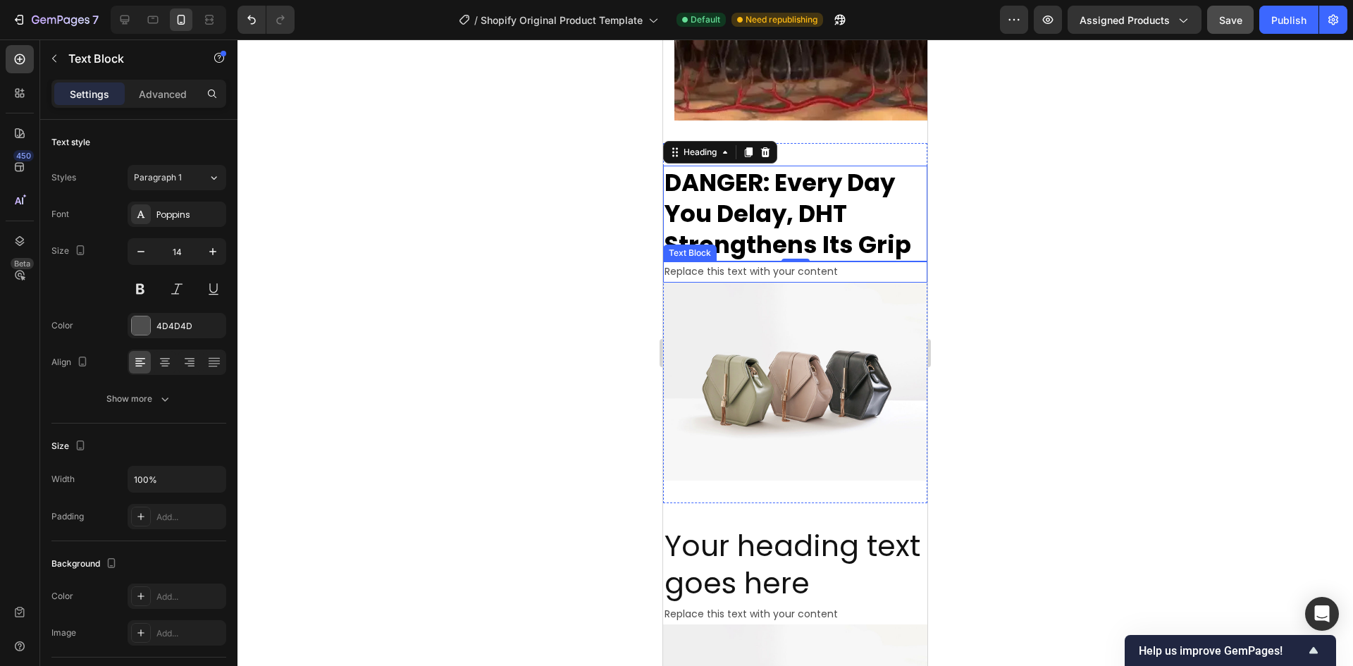
click at [750, 281] on div "Replace this text with your content" at bounding box center [795, 271] width 264 height 20
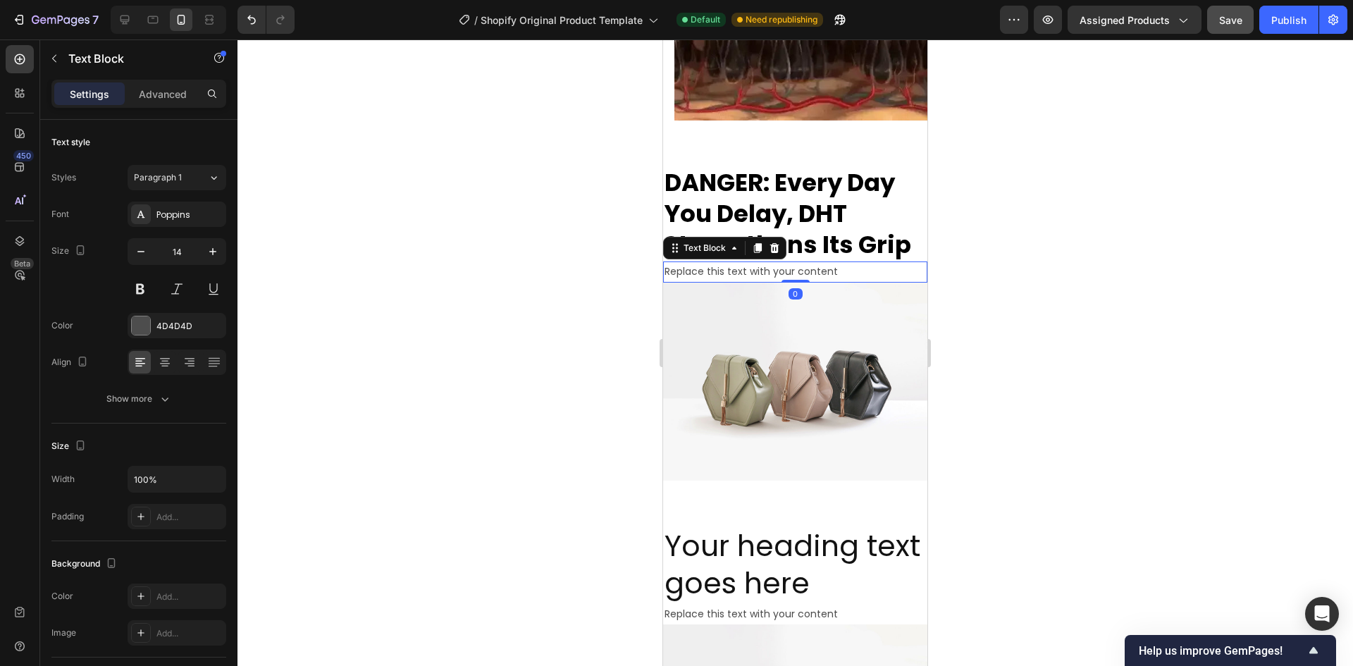
click at [750, 281] on div "Replace this text with your content" at bounding box center [795, 271] width 264 height 20
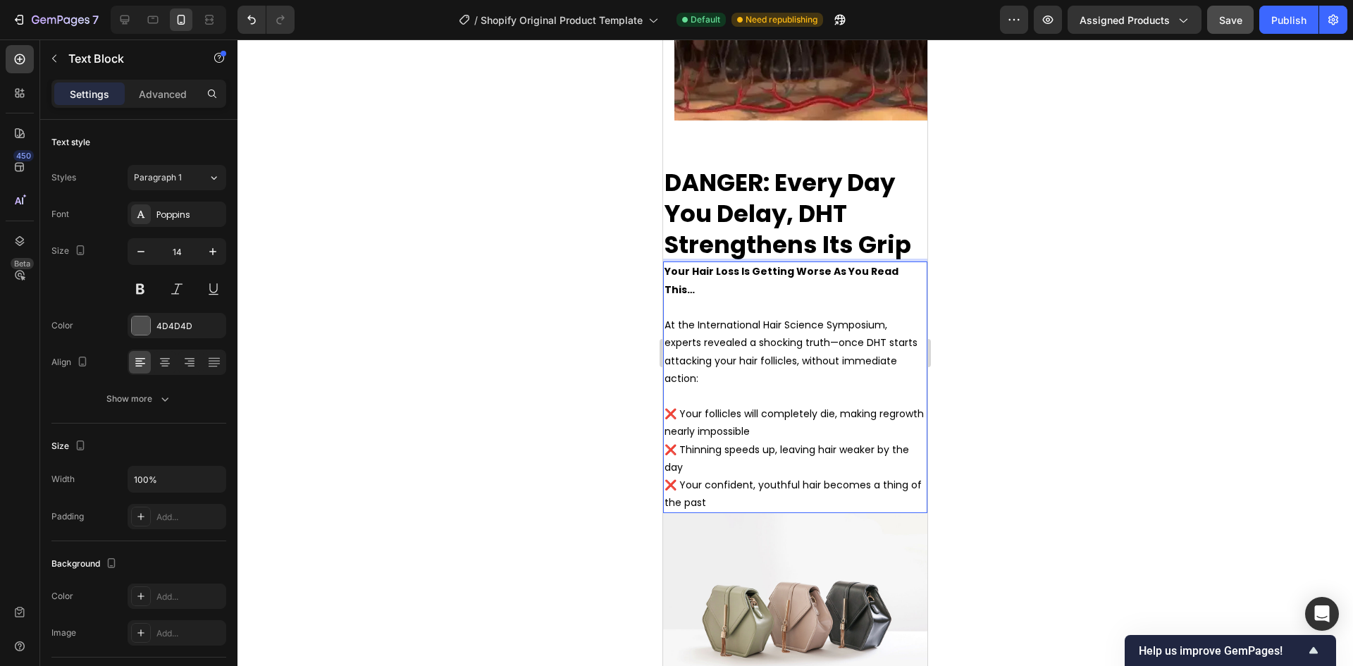
click at [700, 476] on p "❌ Thinning speeds up, leaving hair weaker by the day" at bounding box center [794, 458] width 261 height 35
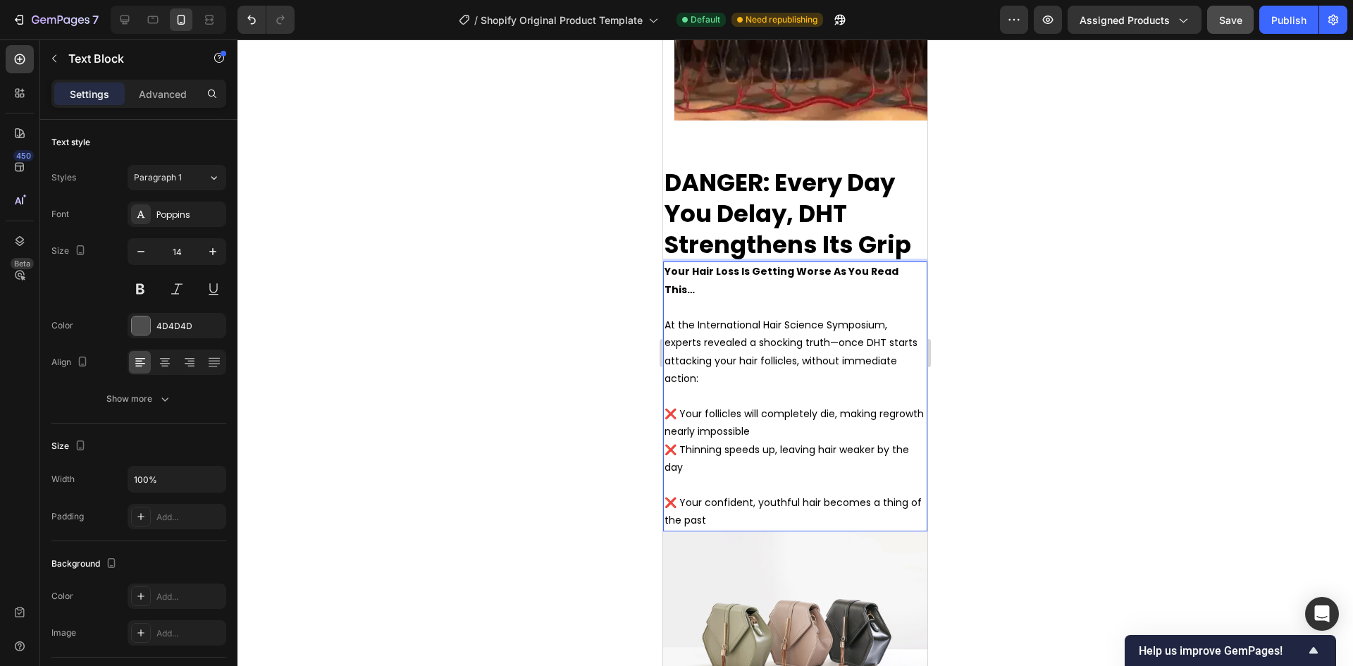
click at [810, 440] on p "❌ Your follicles will completely die, making regrowth nearly impossible" at bounding box center [794, 422] width 261 height 35
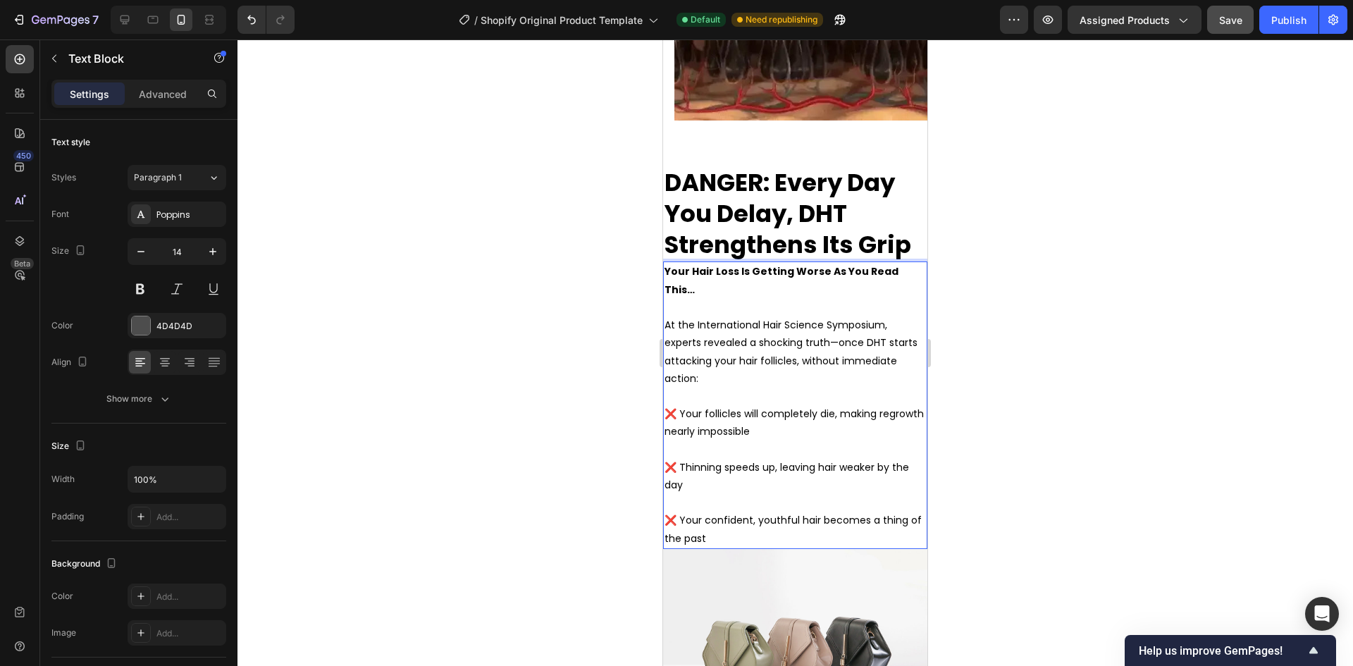
click at [535, 464] on div at bounding box center [794, 352] width 1115 height 626
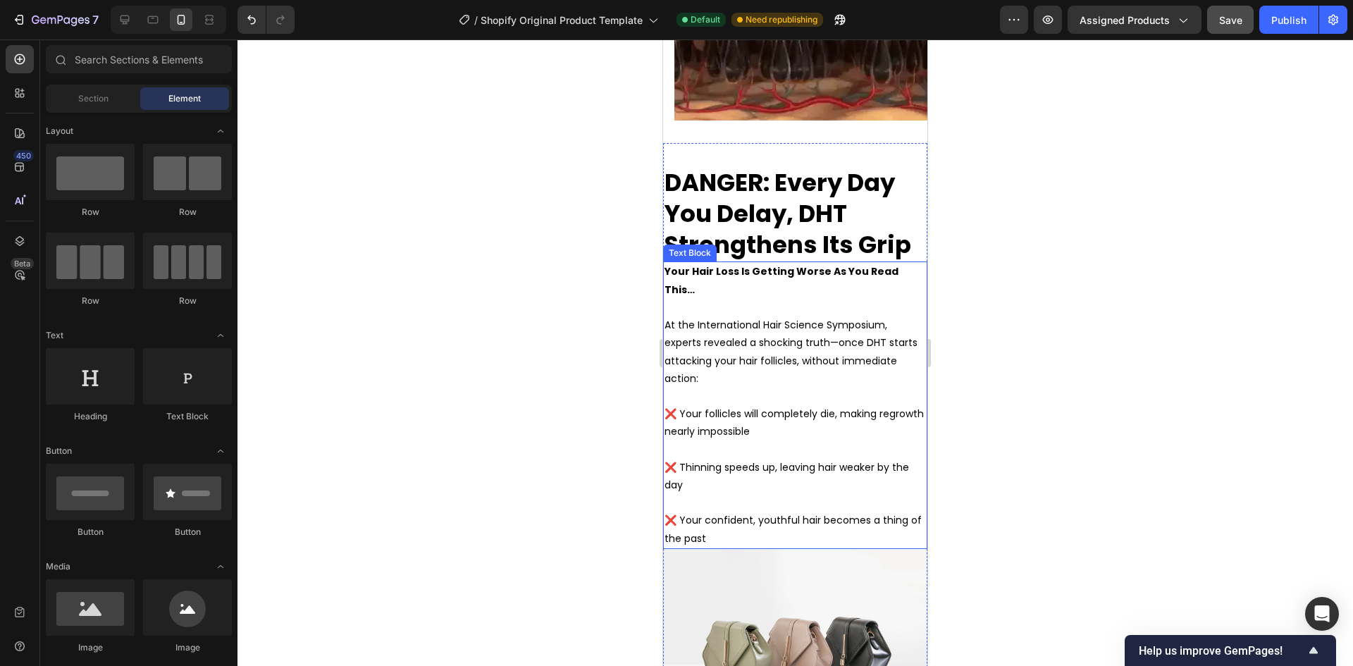
click at [758, 547] on p "❌ Your confident, youthful hair becomes a thing of the past" at bounding box center [794, 528] width 261 height 35
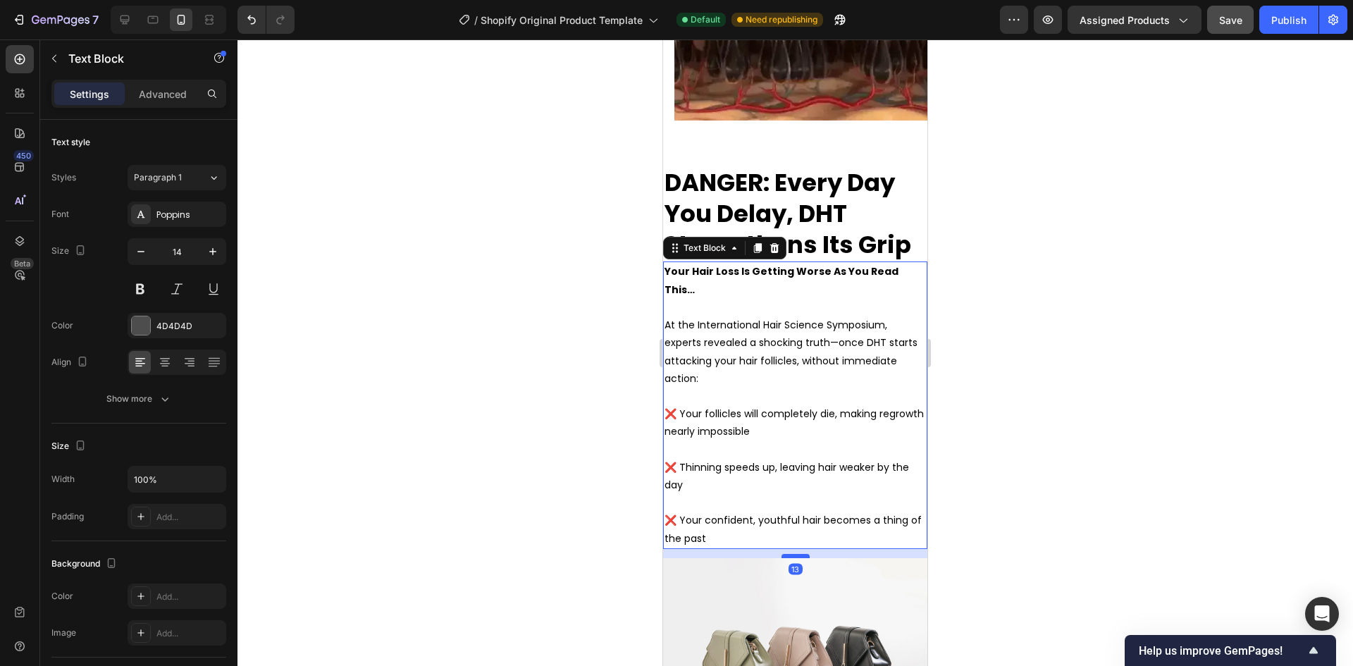
drag, startPoint x: 789, startPoint y: 554, endPoint x: 788, endPoint y: 564, distance: 9.3
click at [788, 558] on div at bounding box center [795, 556] width 28 height 4
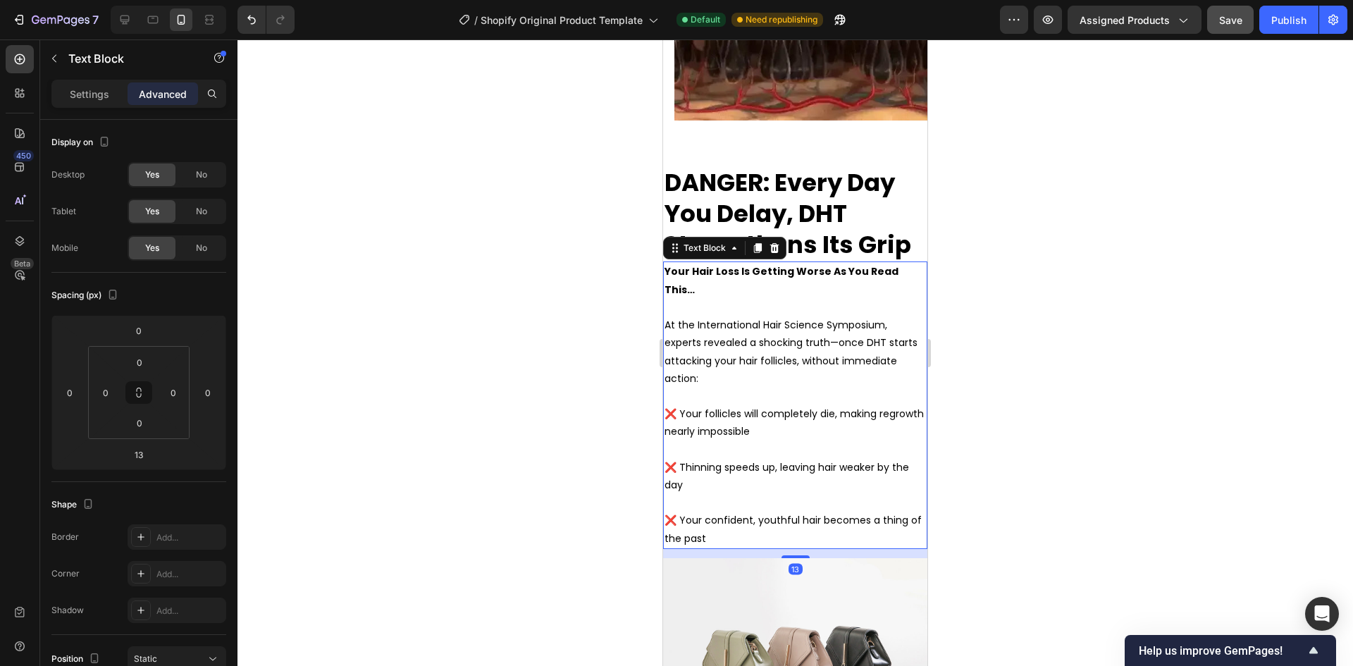
click at [471, 452] on div at bounding box center [794, 352] width 1115 height 626
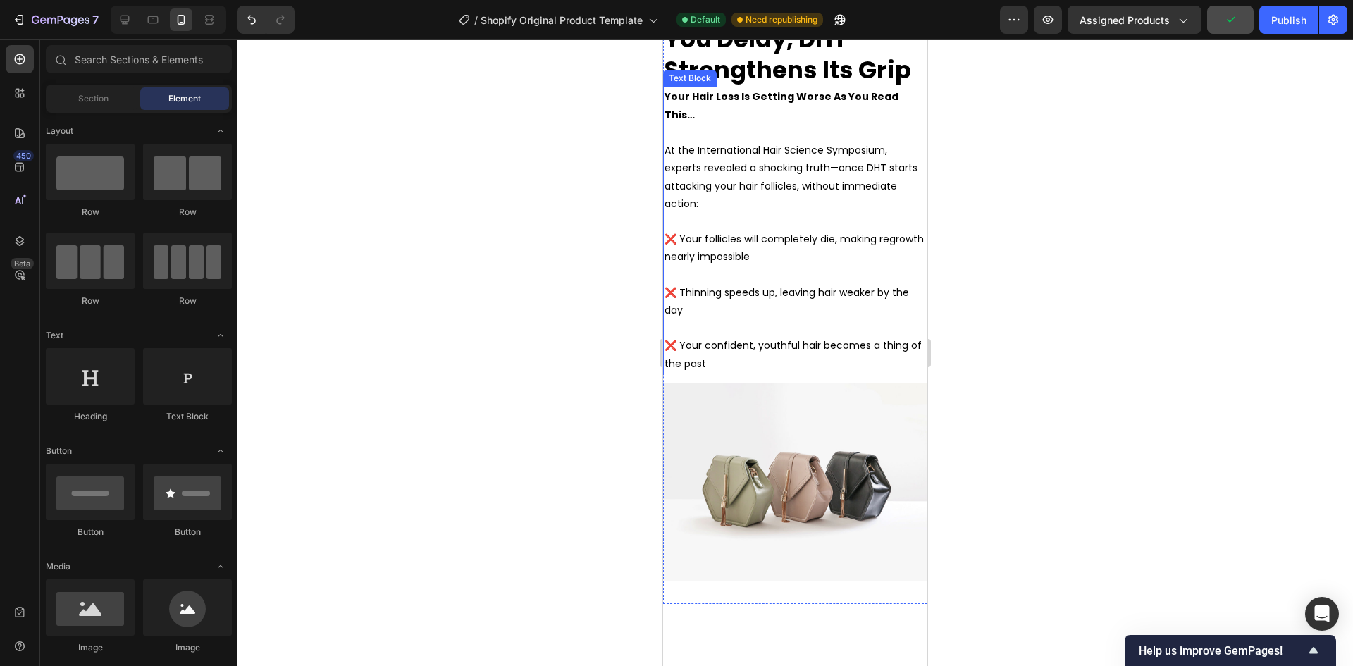
scroll to position [3480, 0]
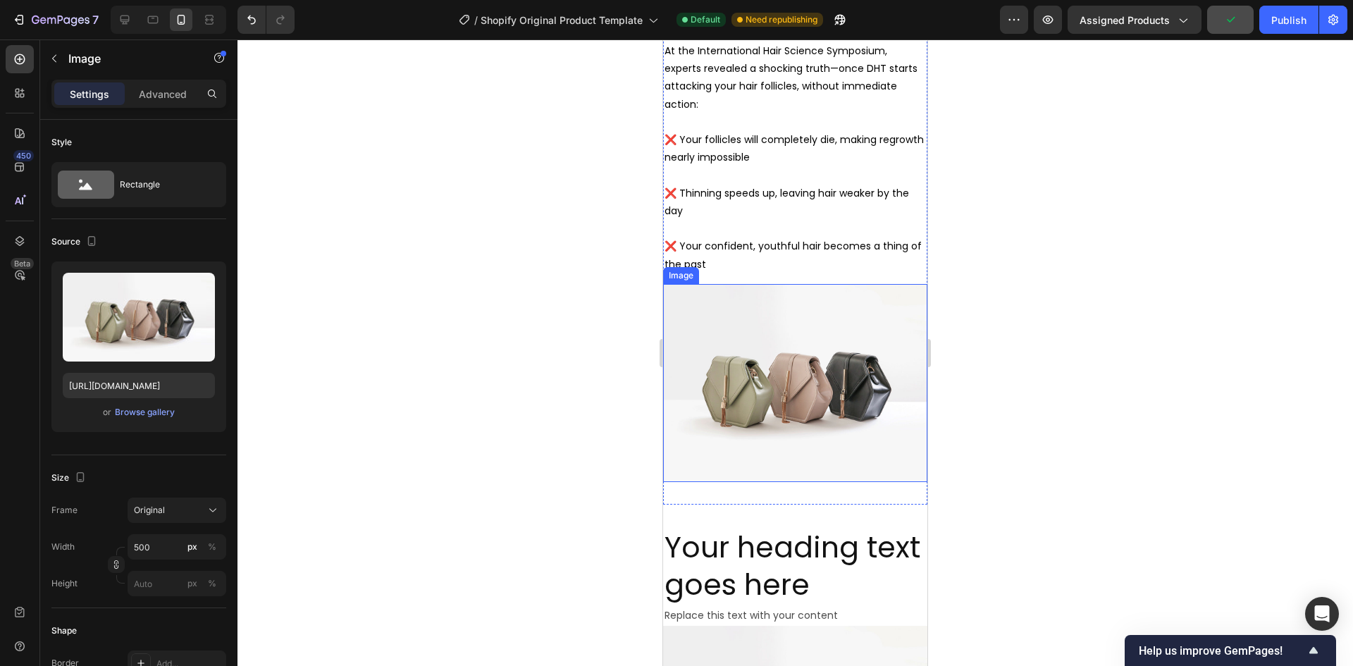
click at [753, 395] on img at bounding box center [795, 383] width 264 height 198
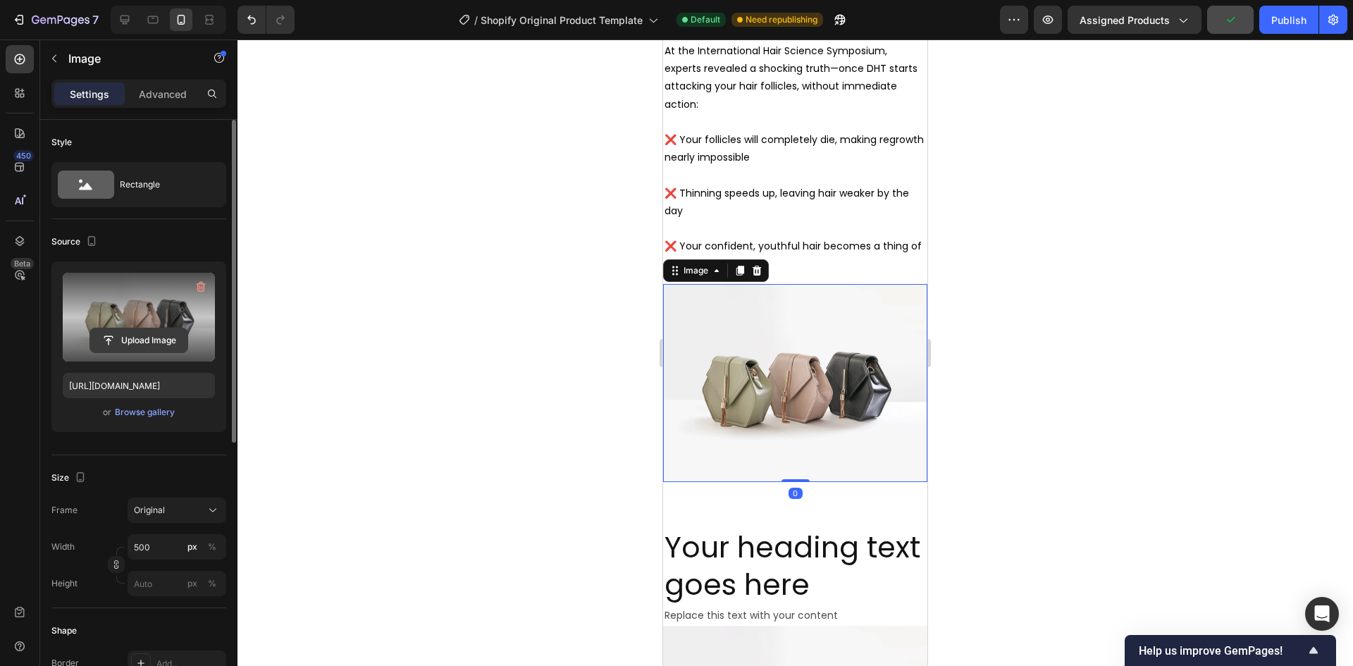
click at [116, 339] on input "file" at bounding box center [138, 340] width 97 height 24
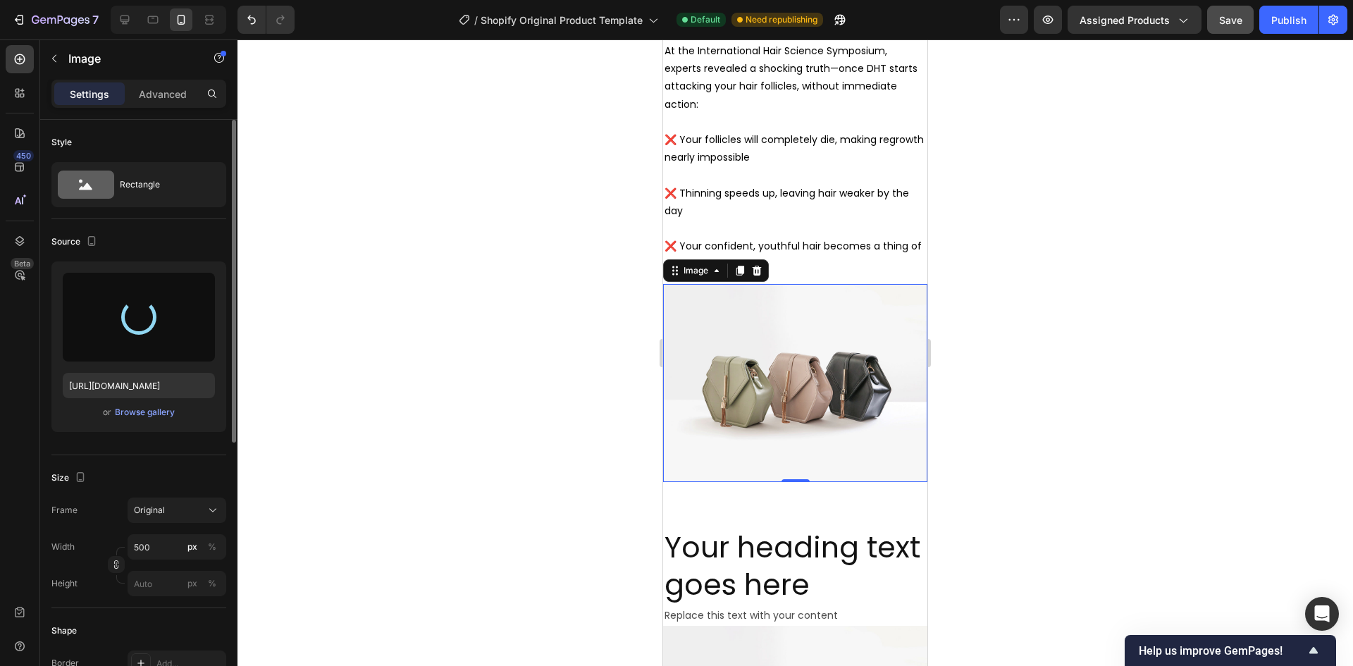
type input "https://cdn.shopify.com/s/files/1/0974/6808/8659/files/gempages_585703862585787…"
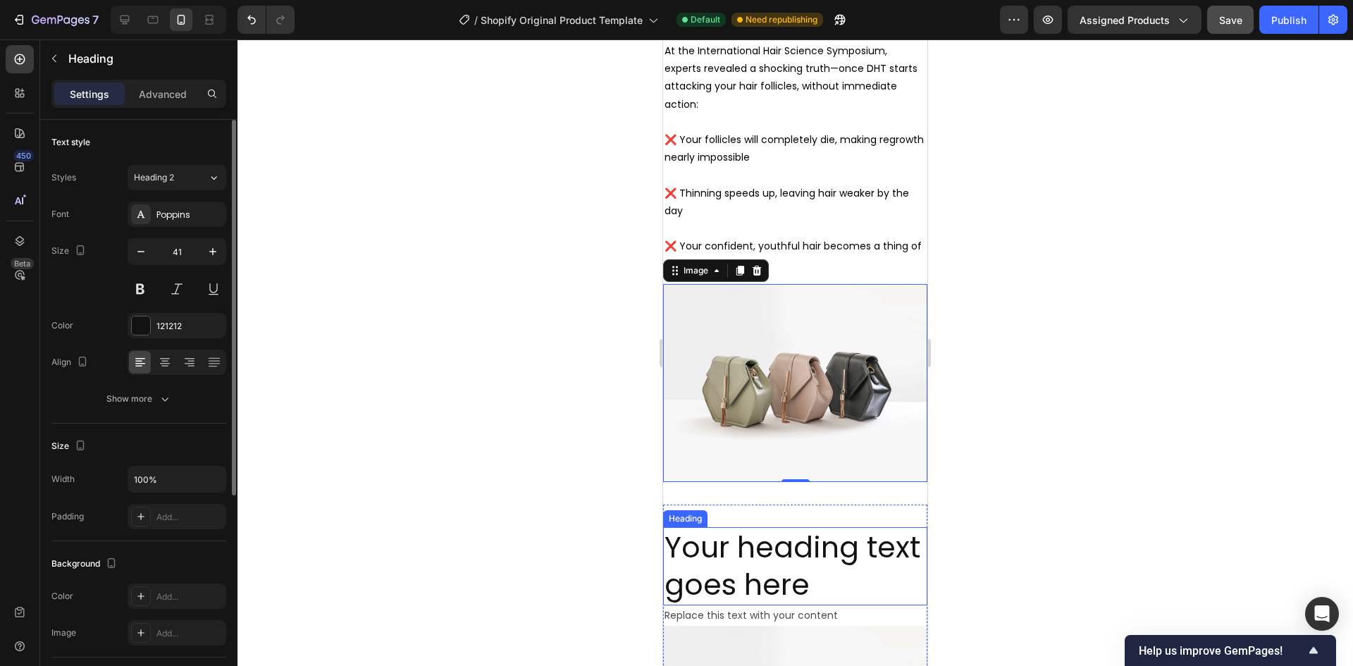
click at [762, 537] on h2 "Your heading text goes here" at bounding box center [795, 532] width 264 height 78
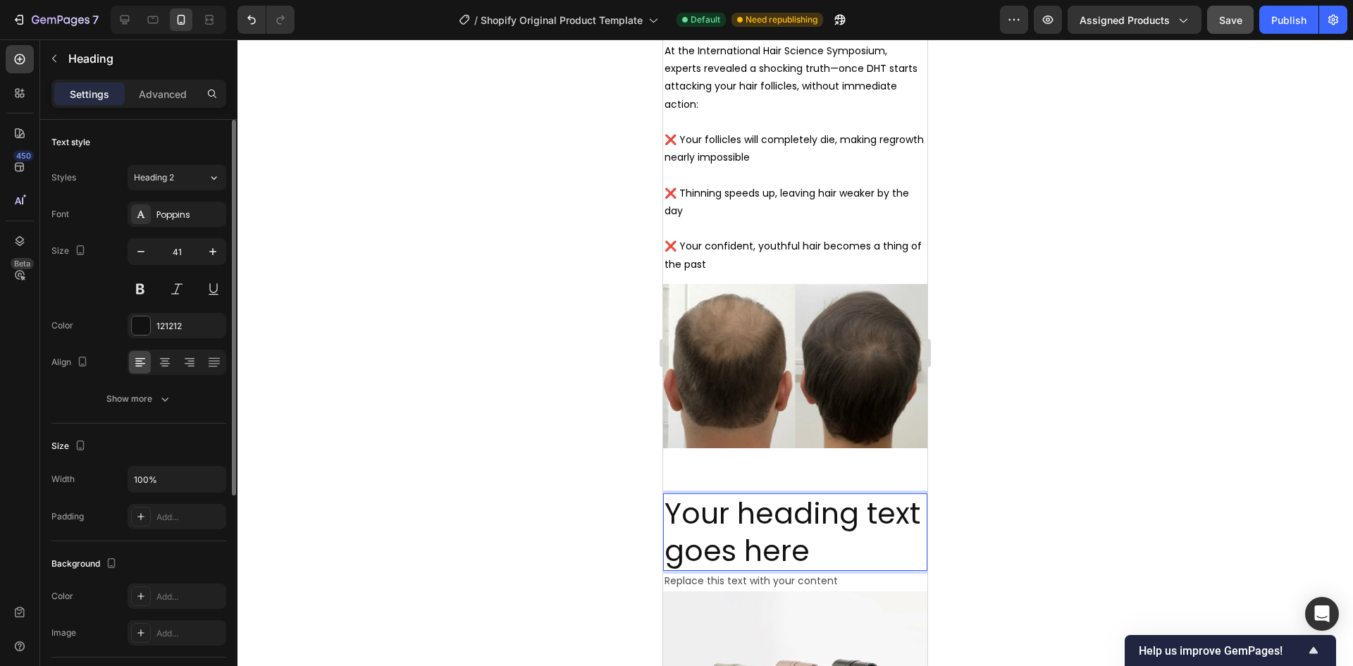
click at [763, 536] on h2 "Your heading text goes here" at bounding box center [795, 532] width 264 height 78
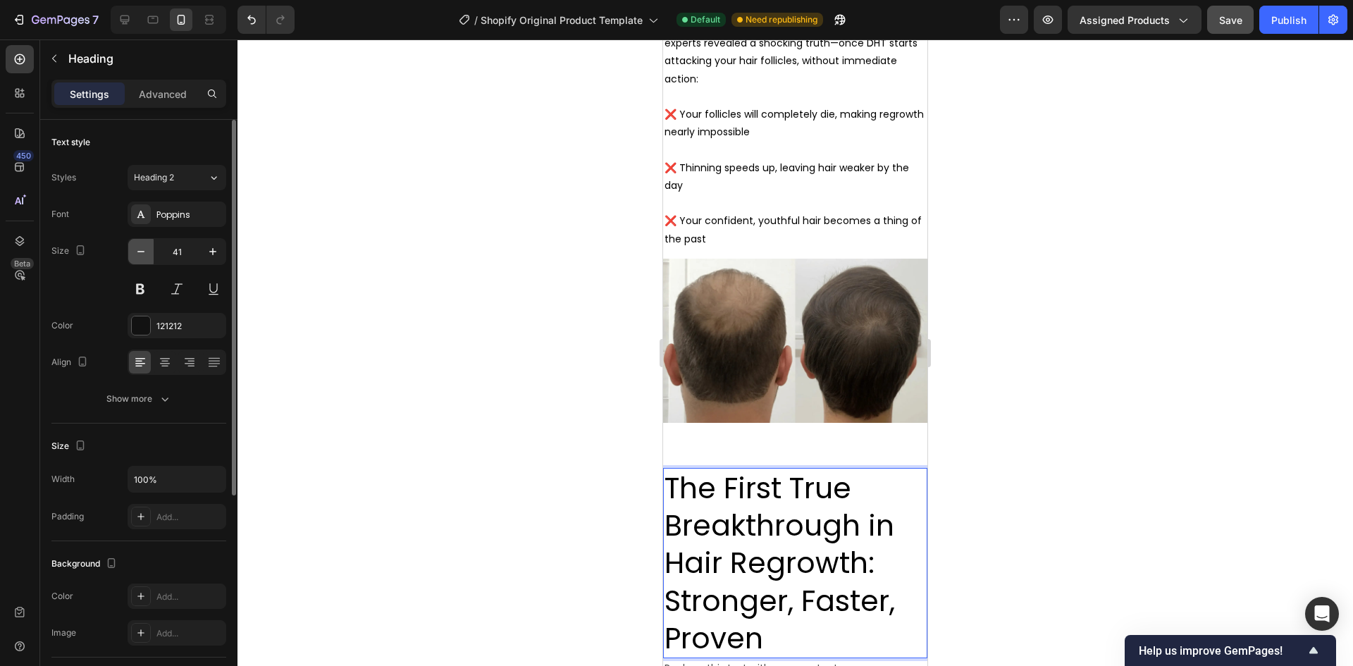
click at [137, 248] on icon "button" at bounding box center [141, 251] width 14 height 14
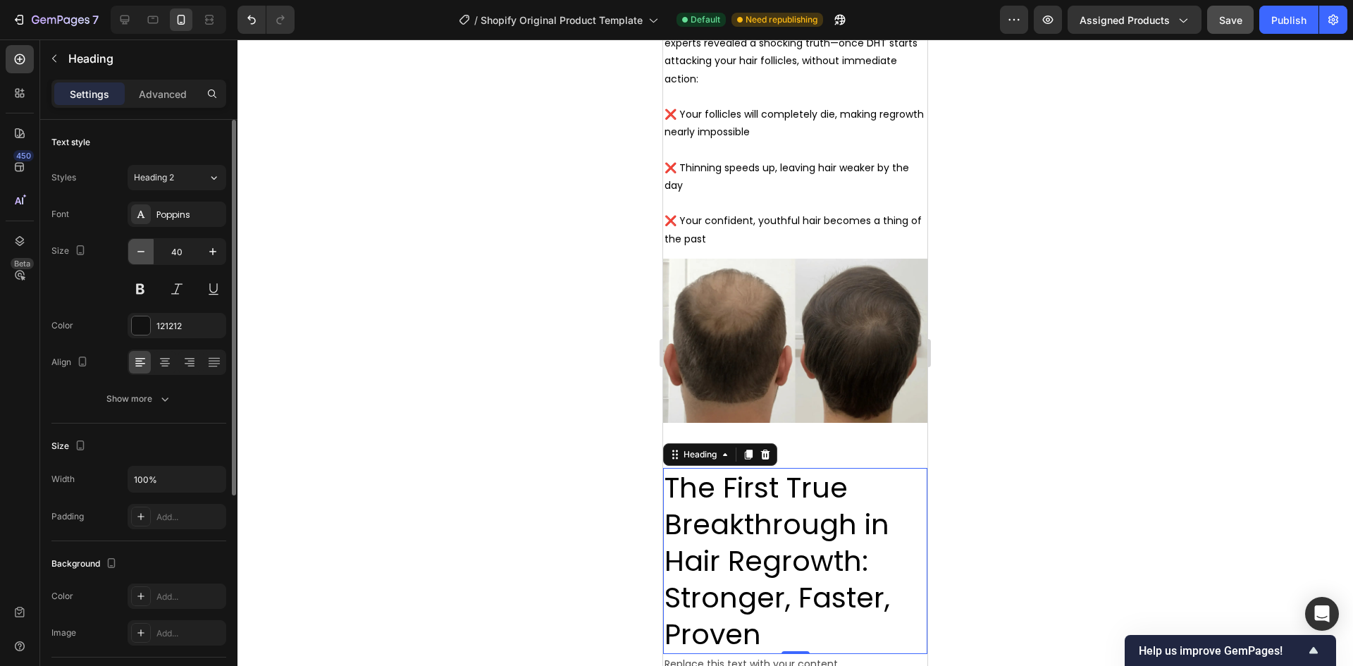
click at [137, 248] on icon "button" at bounding box center [141, 251] width 14 height 14
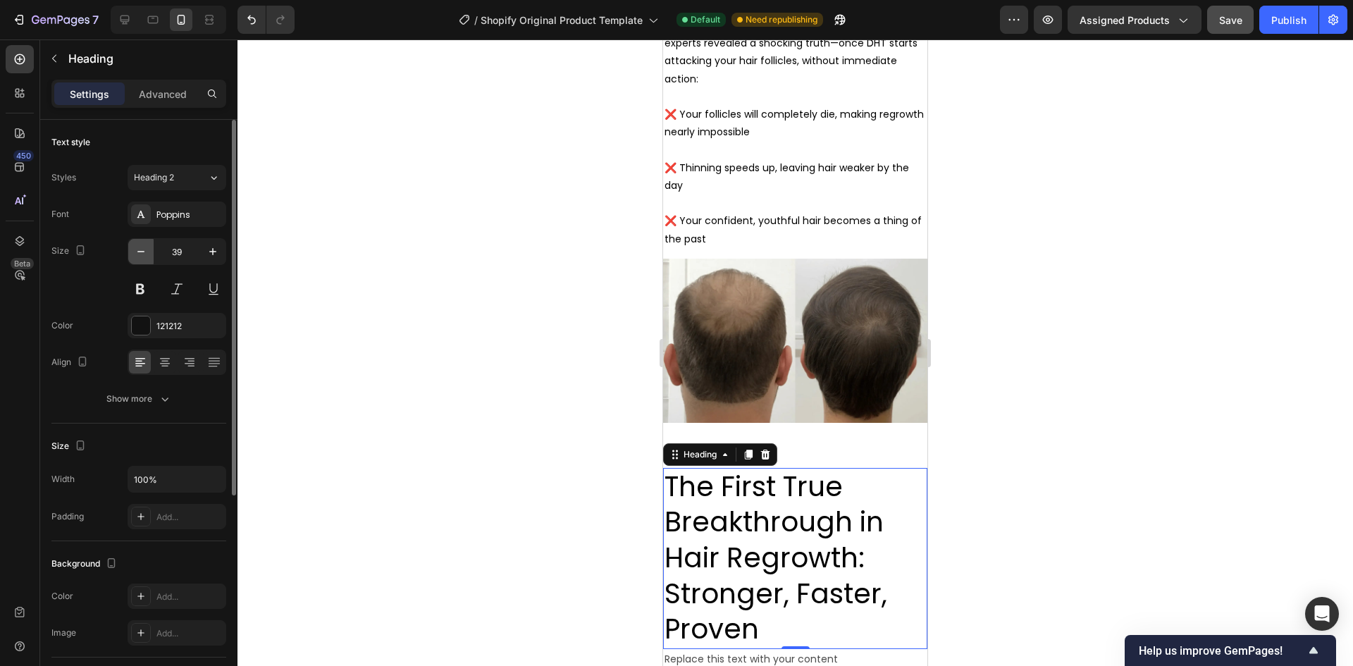
click at [137, 248] on icon "button" at bounding box center [141, 251] width 14 height 14
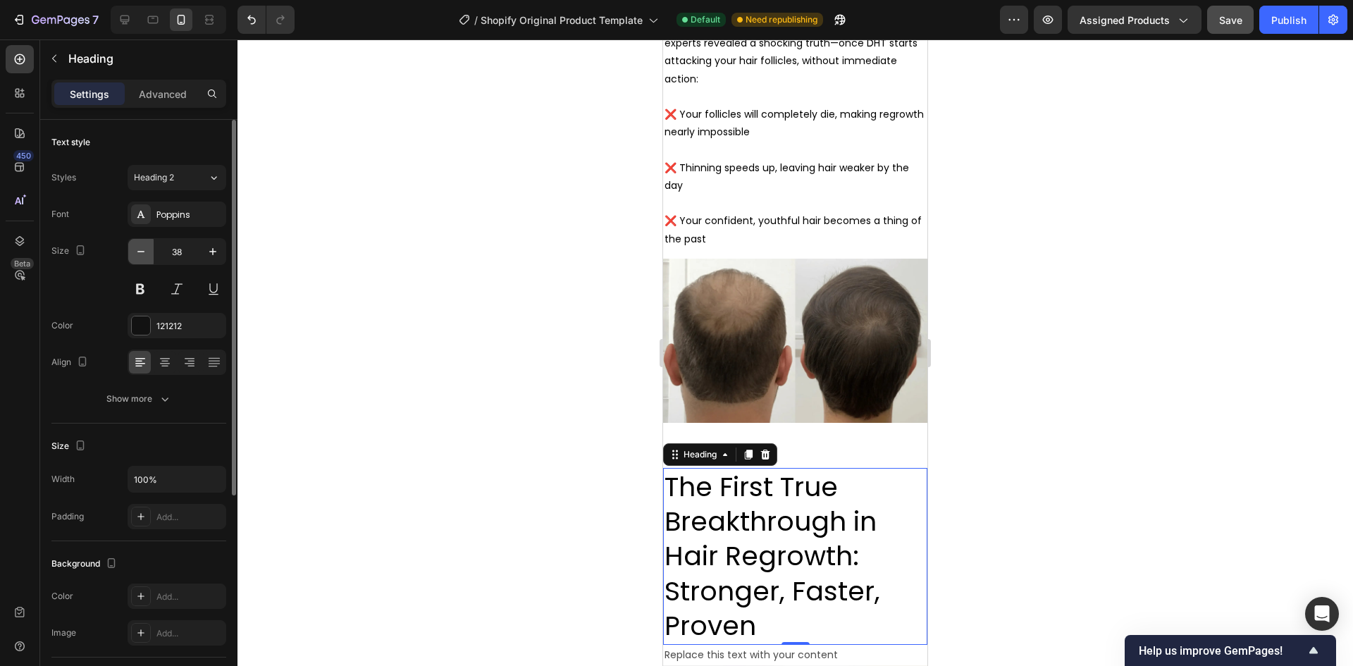
click at [137, 248] on icon "button" at bounding box center [141, 251] width 14 height 14
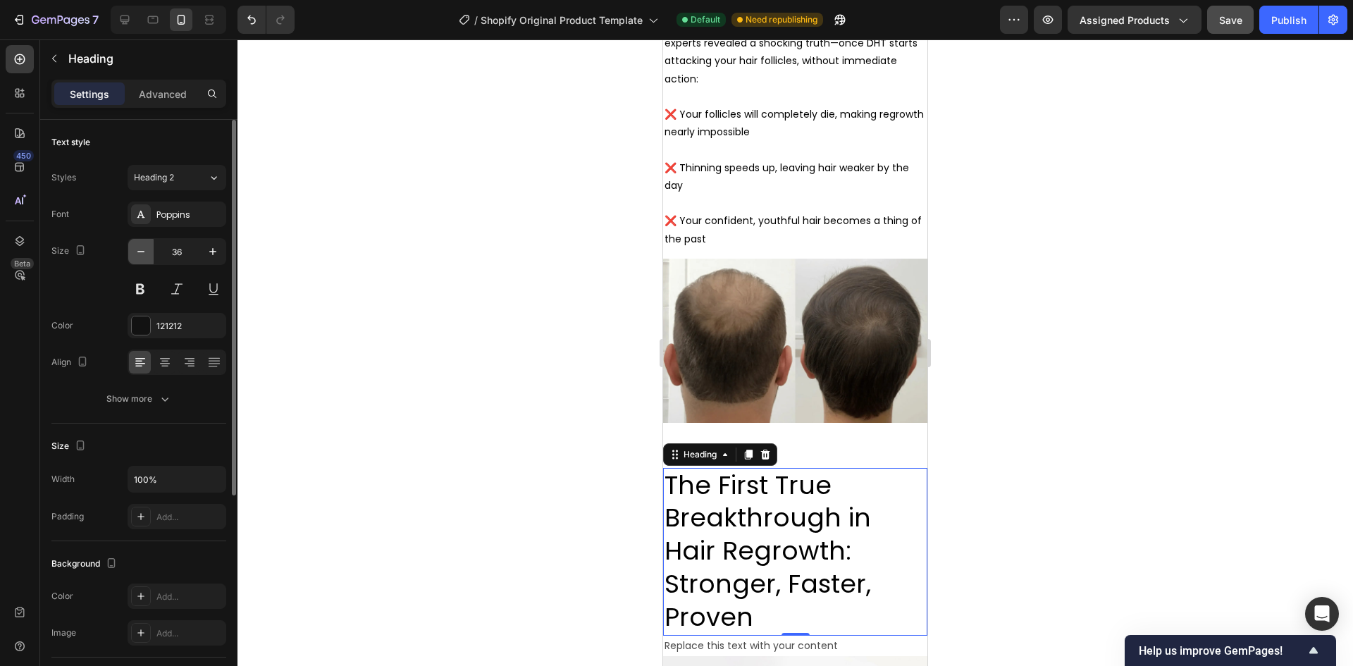
click at [137, 248] on icon "button" at bounding box center [141, 251] width 14 height 14
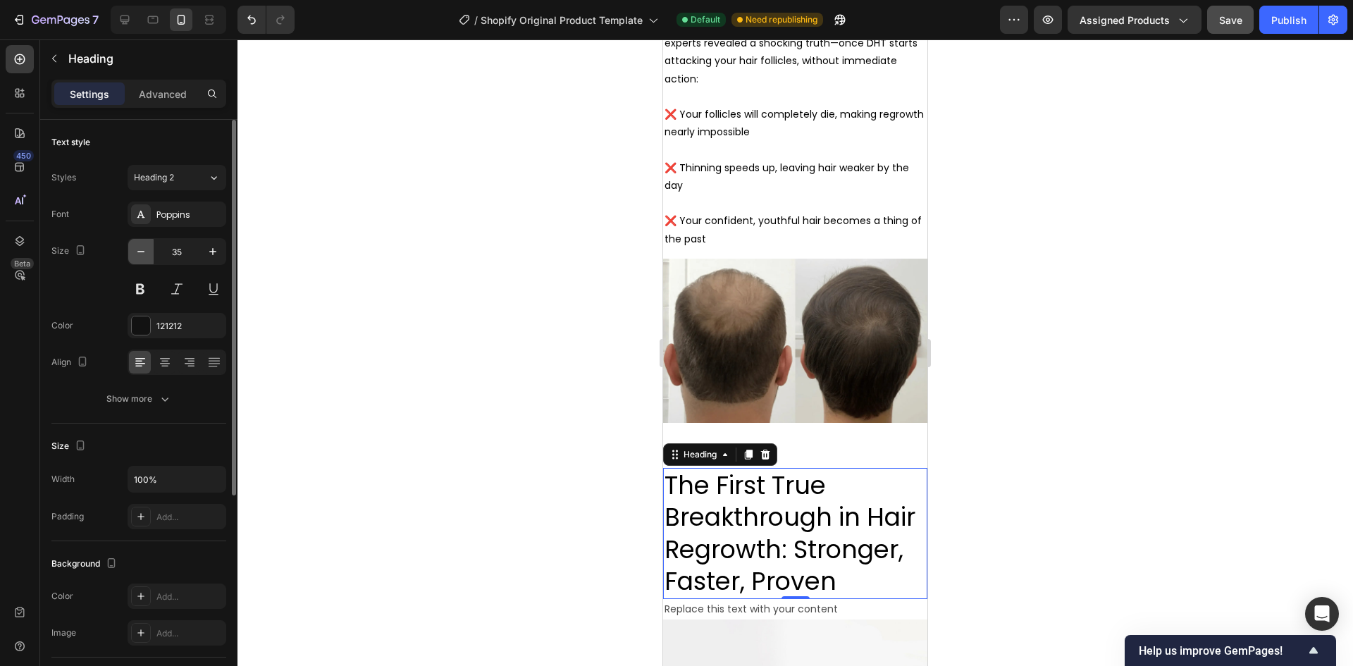
click at [136, 249] on icon "button" at bounding box center [141, 251] width 14 height 14
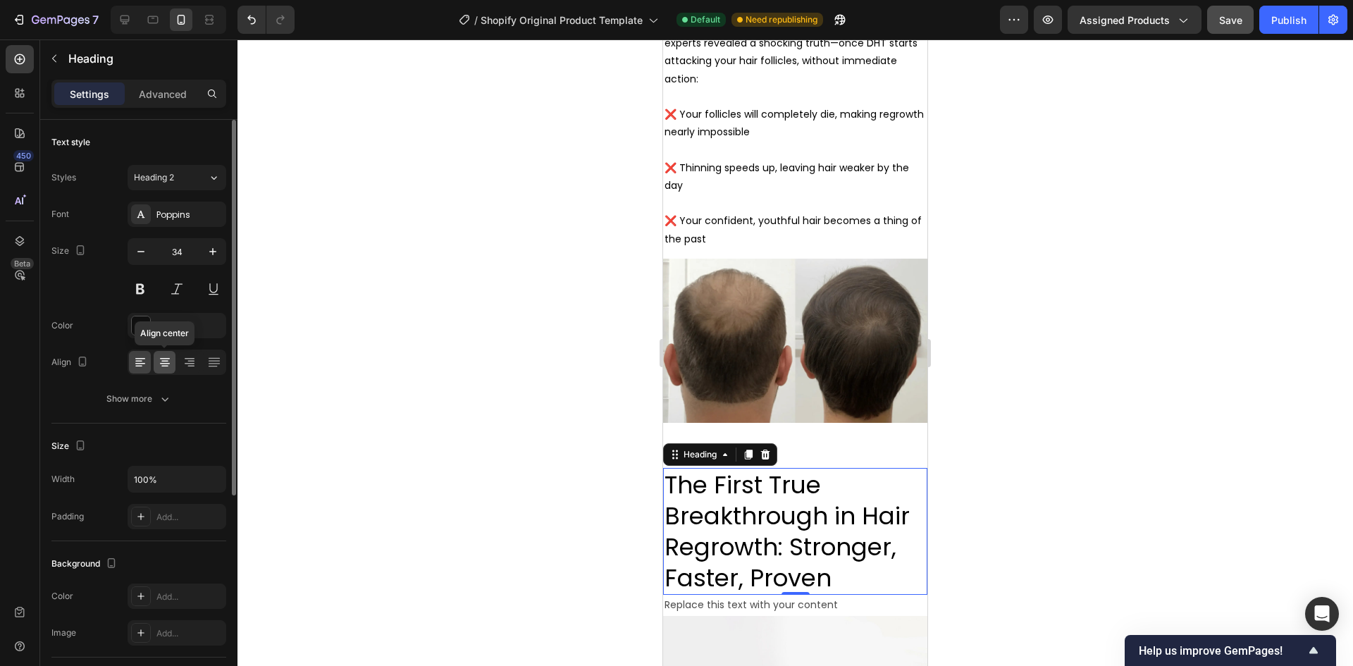
click at [161, 364] on icon at bounding box center [165, 362] width 14 height 14
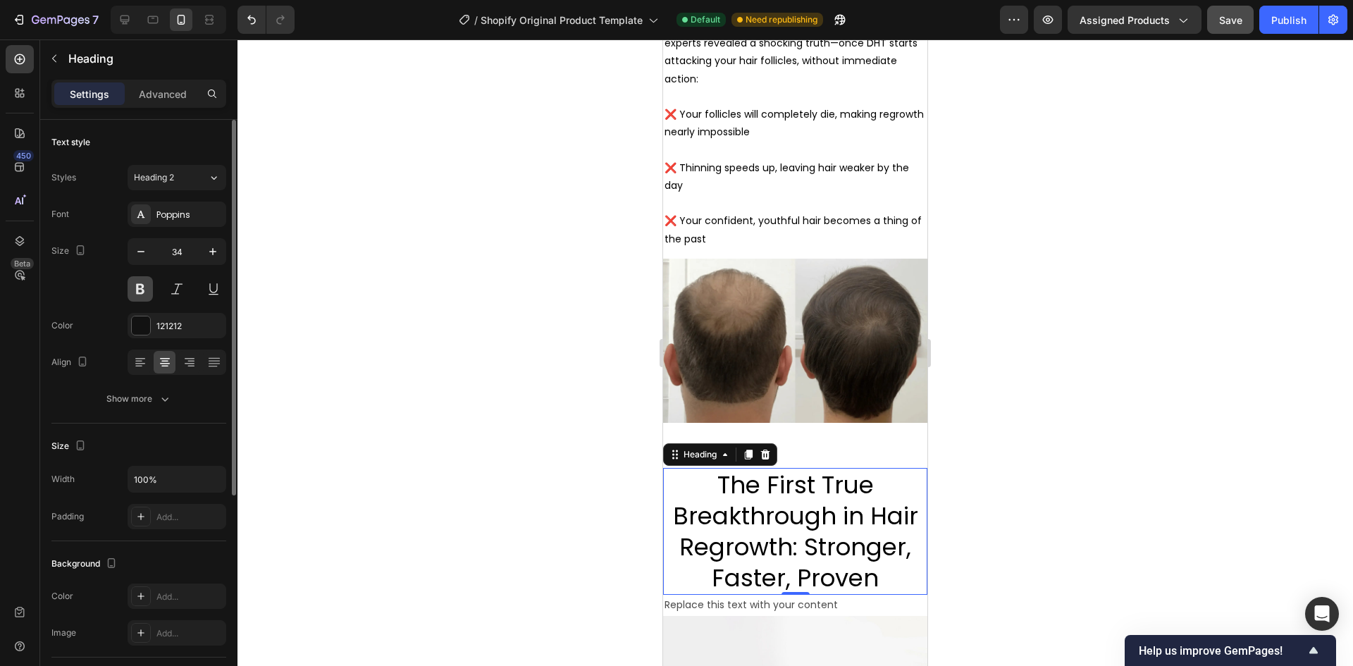
click at [137, 289] on button at bounding box center [140, 288] width 25 height 25
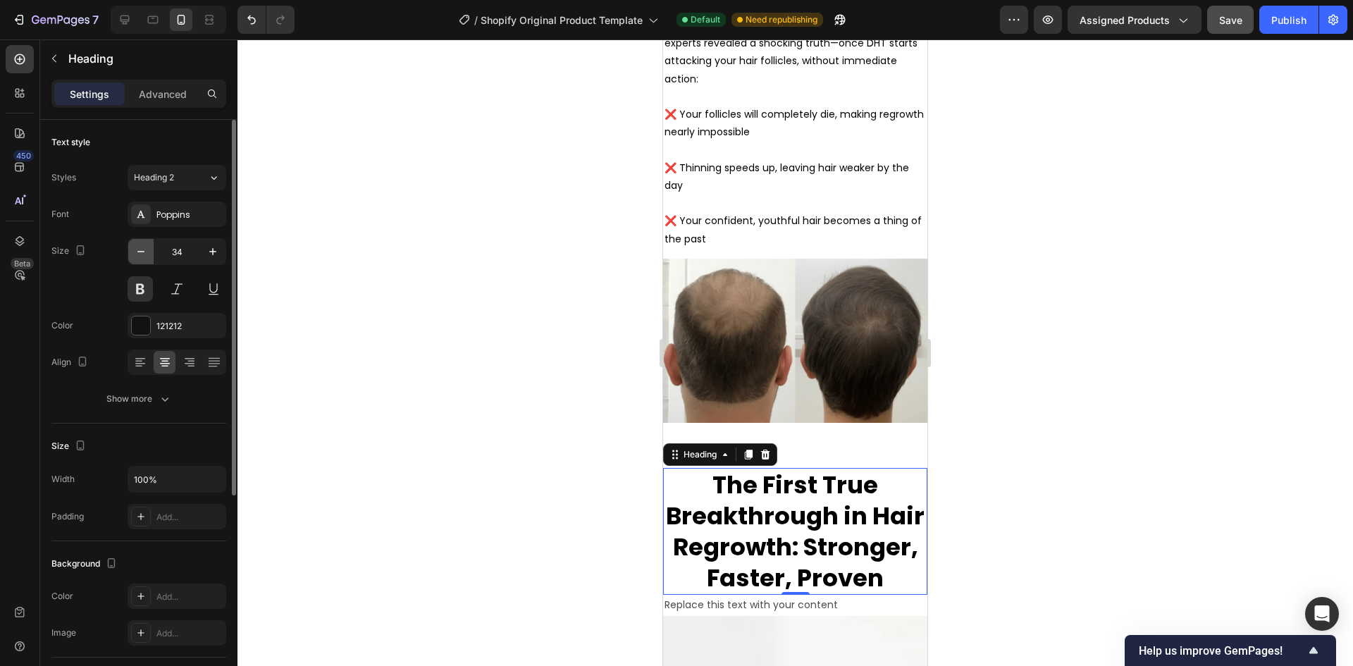
click at [135, 246] on icon "button" at bounding box center [141, 251] width 14 height 14
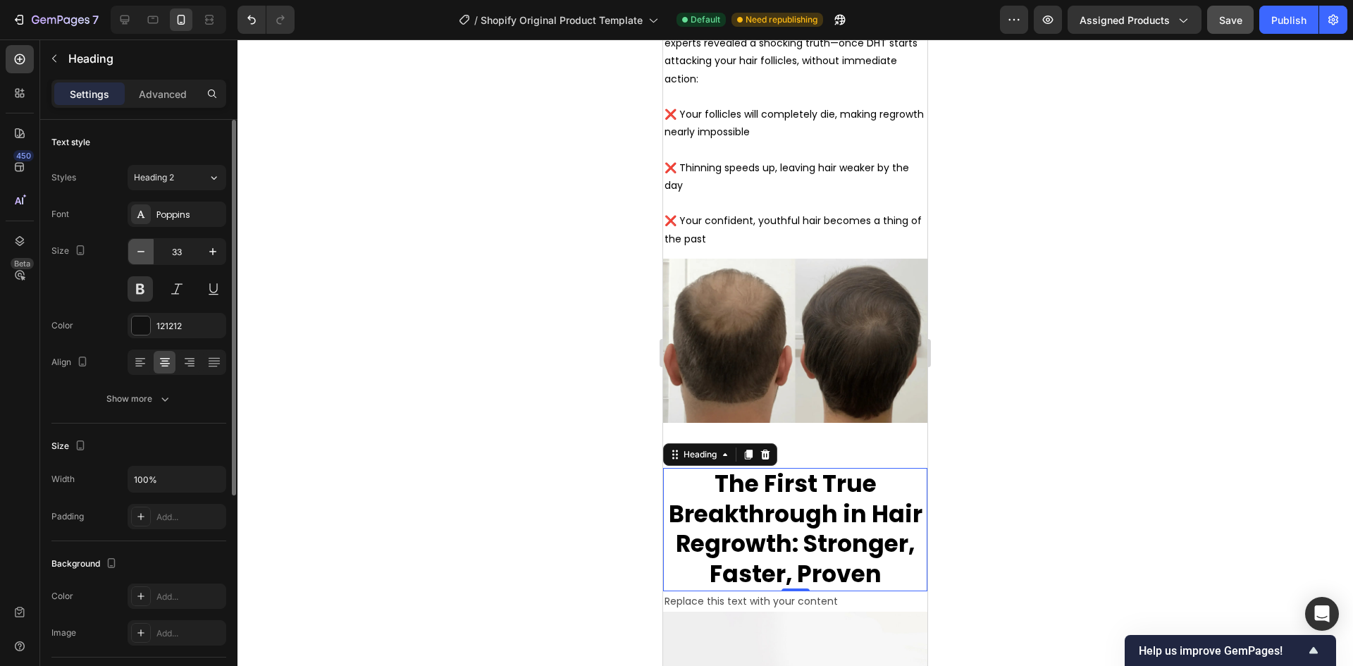
click at [135, 246] on icon "button" at bounding box center [141, 251] width 14 height 14
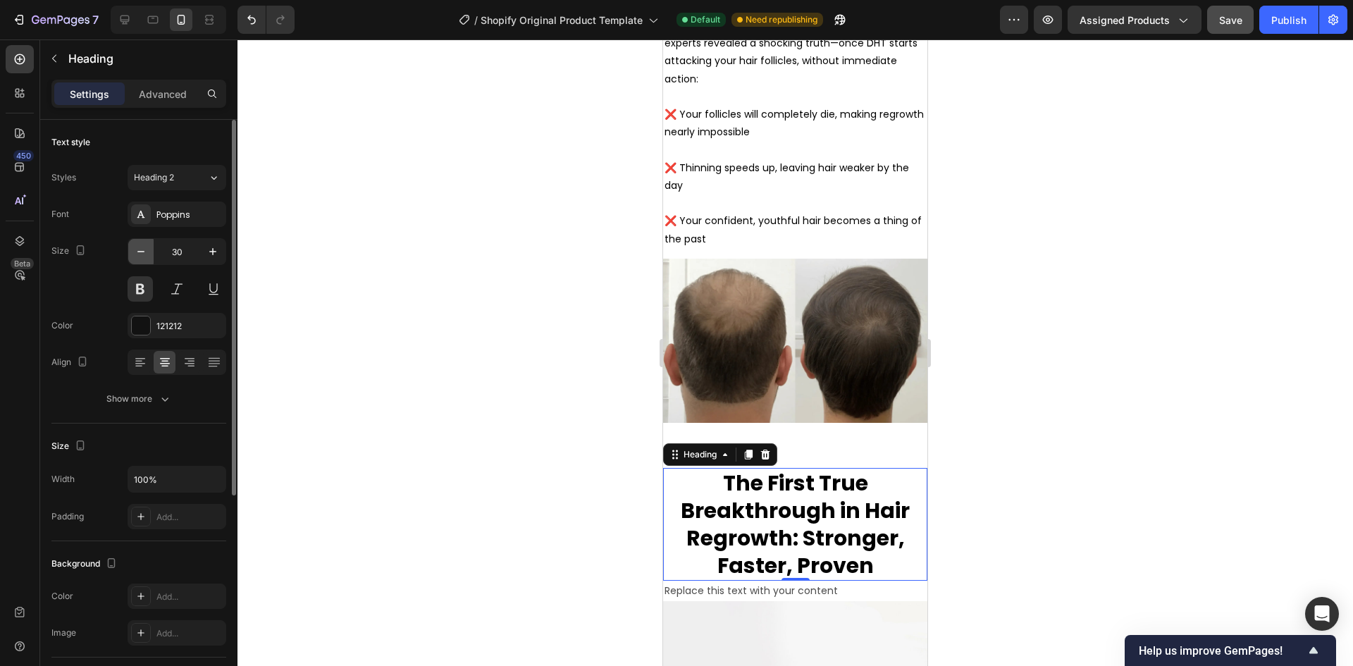
click at [135, 246] on icon "button" at bounding box center [141, 251] width 14 height 14
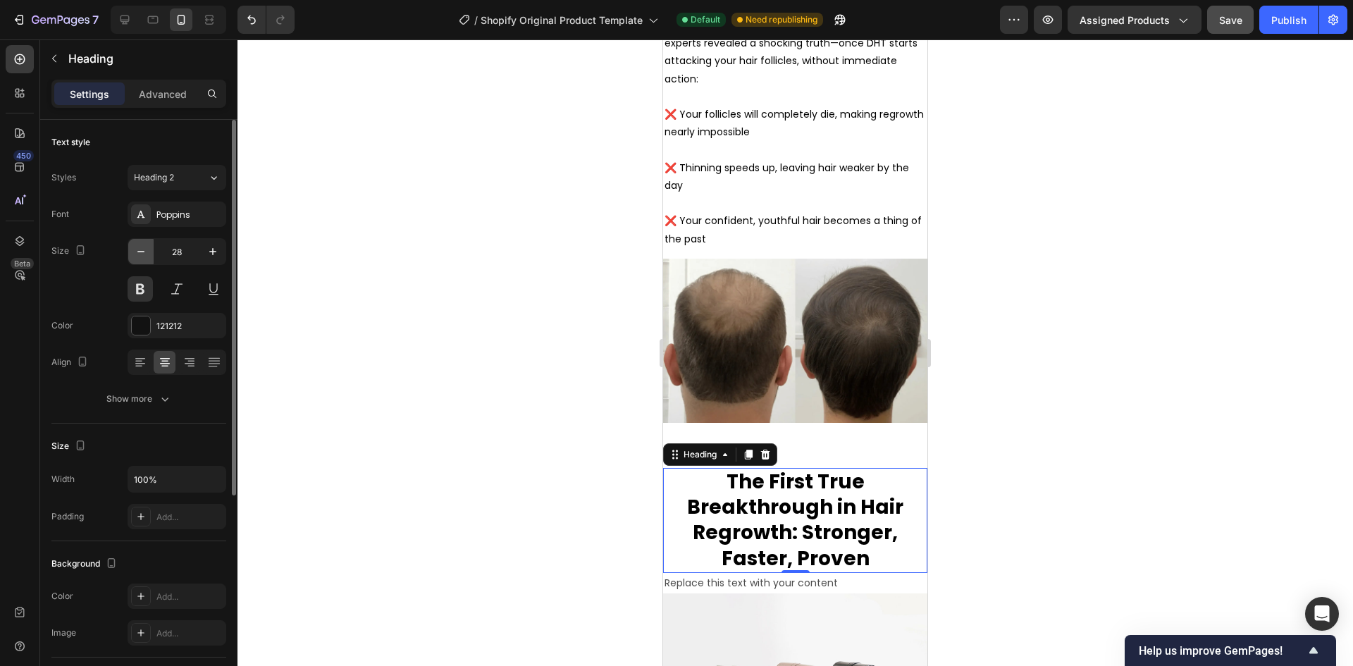
click at [135, 246] on icon "button" at bounding box center [141, 251] width 14 height 14
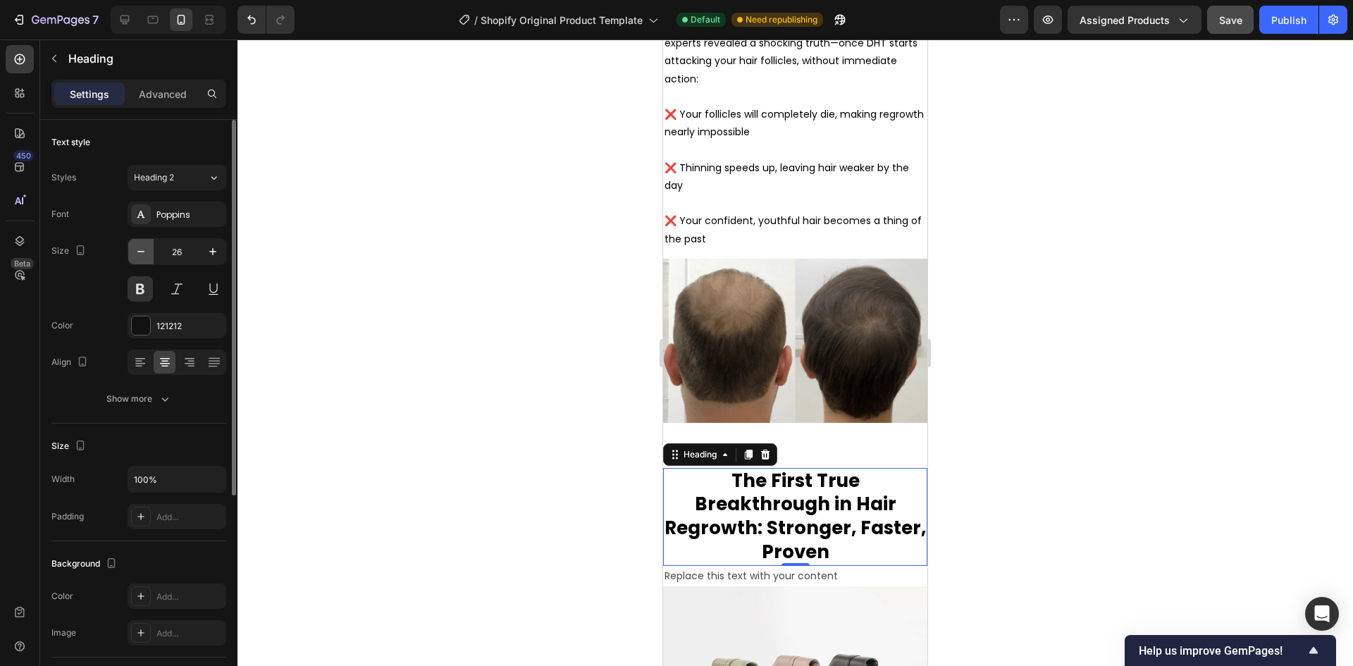
click at [135, 246] on icon "button" at bounding box center [141, 251] width 14 height 14
type input "24"
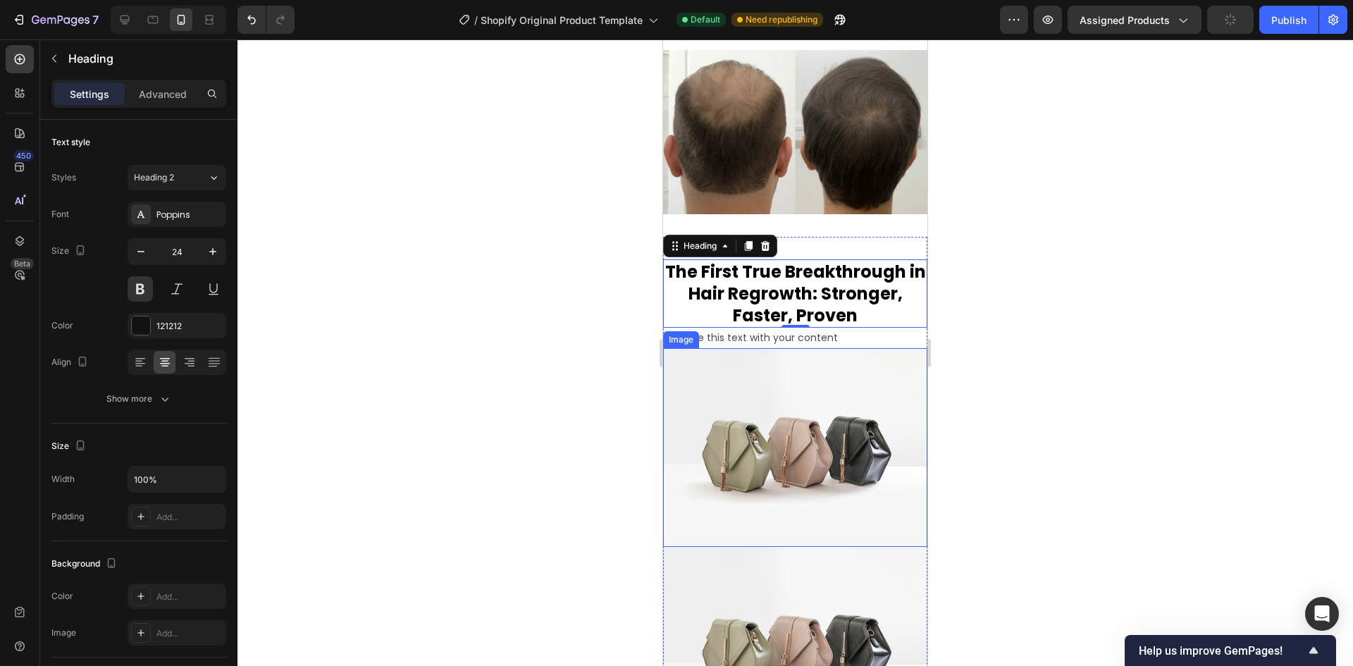
scroll to position [3716, 0]
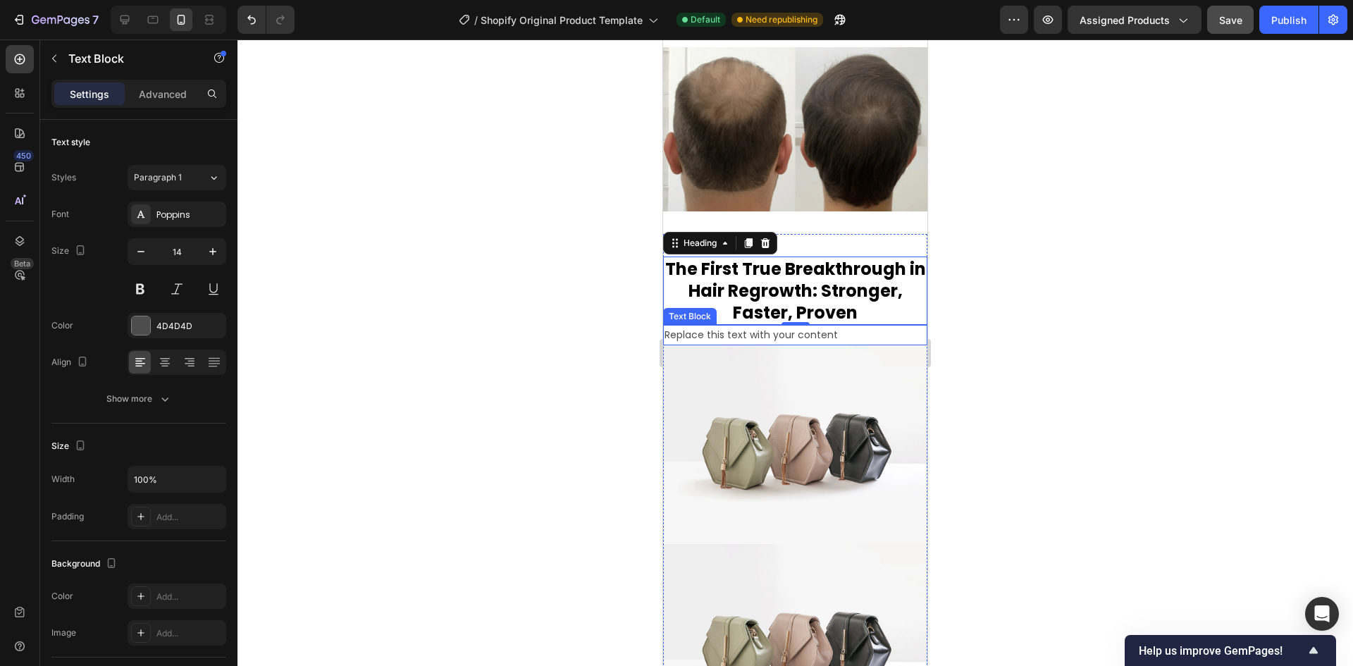
click at [798, 327] on div "Replace this text with your content" at bounding box center [795, 335] width 264 height 20
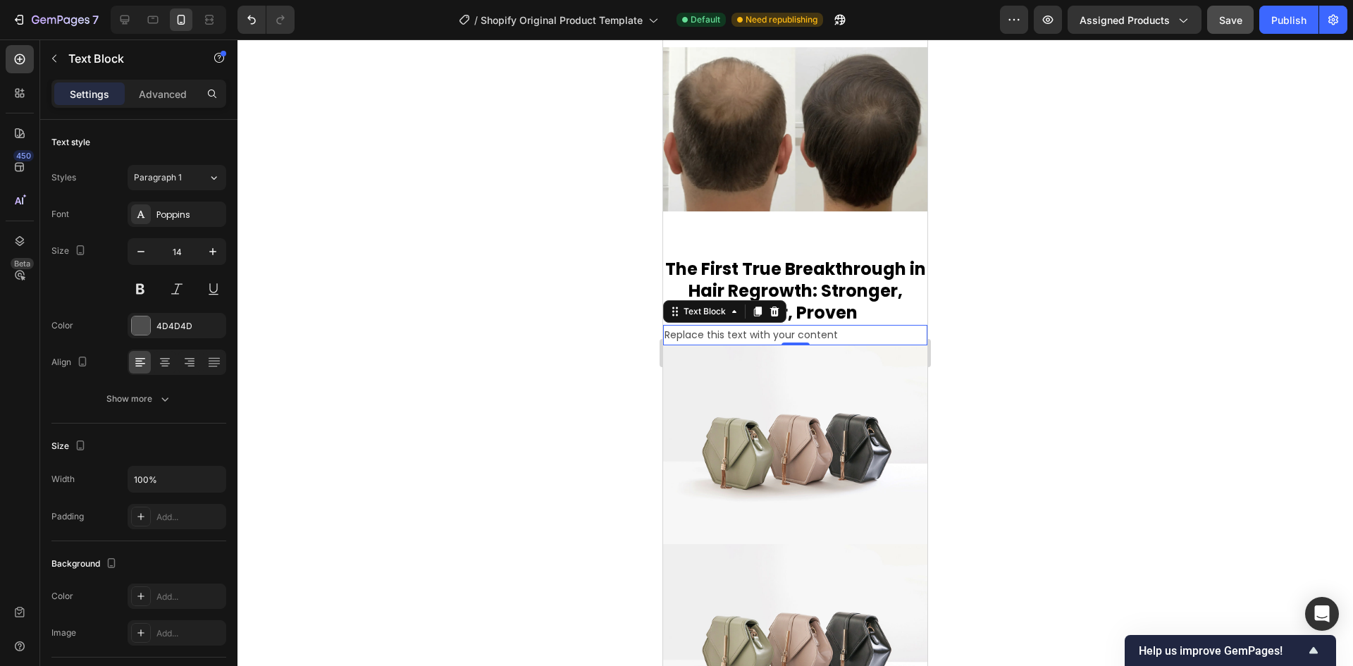
click at [799, 329] on div "Replace this text with your content" at bounding box center [795, 335] width 264 height 20
click at [799, 329] on p "Replace this text with your content" at bounding box center [794, 335] width 261 height 18
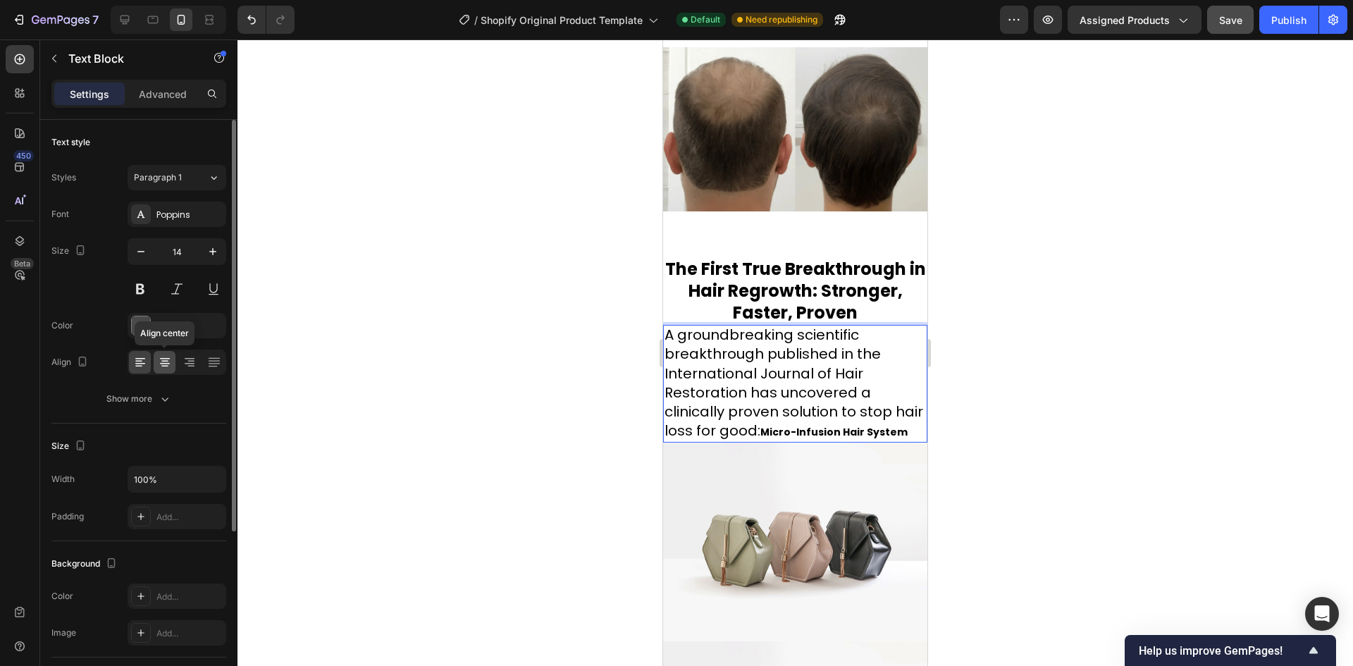
click at [166, 368] on icon at bounding box center [165, 362] width 14 height 14
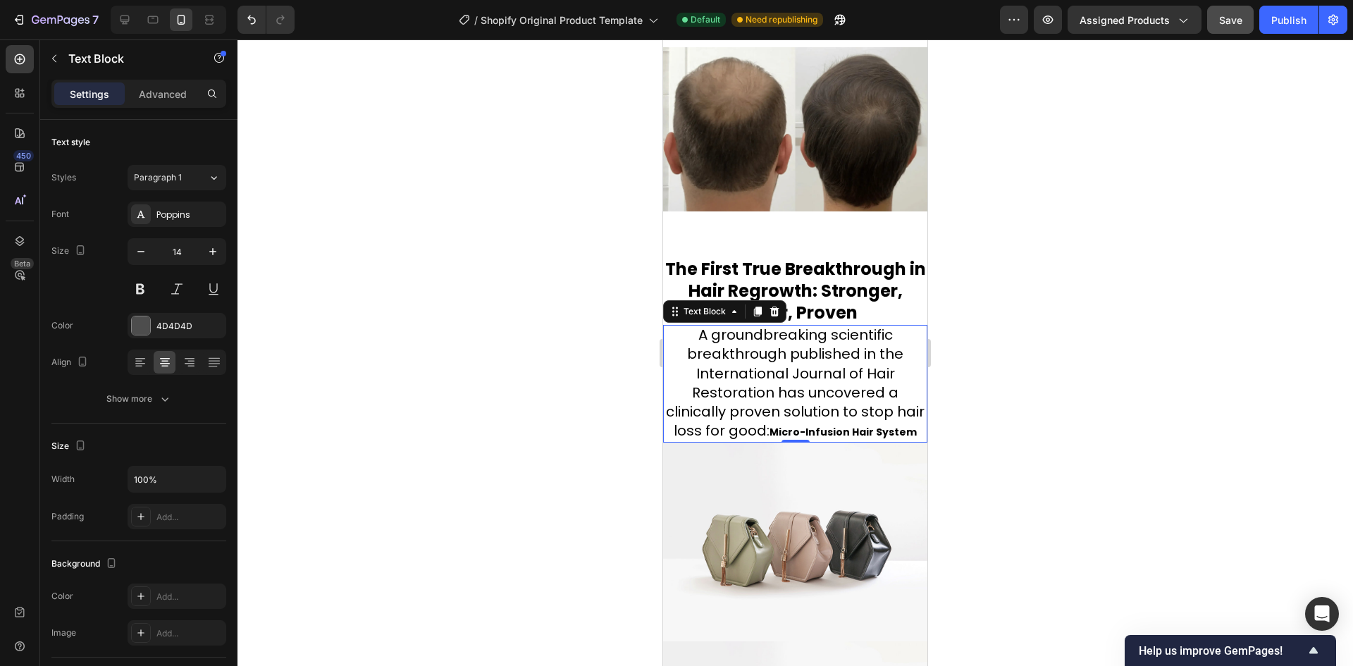
click at [1090, 416] on div at bounding box center [794, 352] width 1115 height 626
click at [840, 428] on strong "Micro-Infusion Hair System" at bounding box center [842, 432] width 147 height 14
click at [816, 441] on p "A groundbreaking scientific breakthrough published in the International Journal…" at bounding box center [794, 383] width 261 height 115
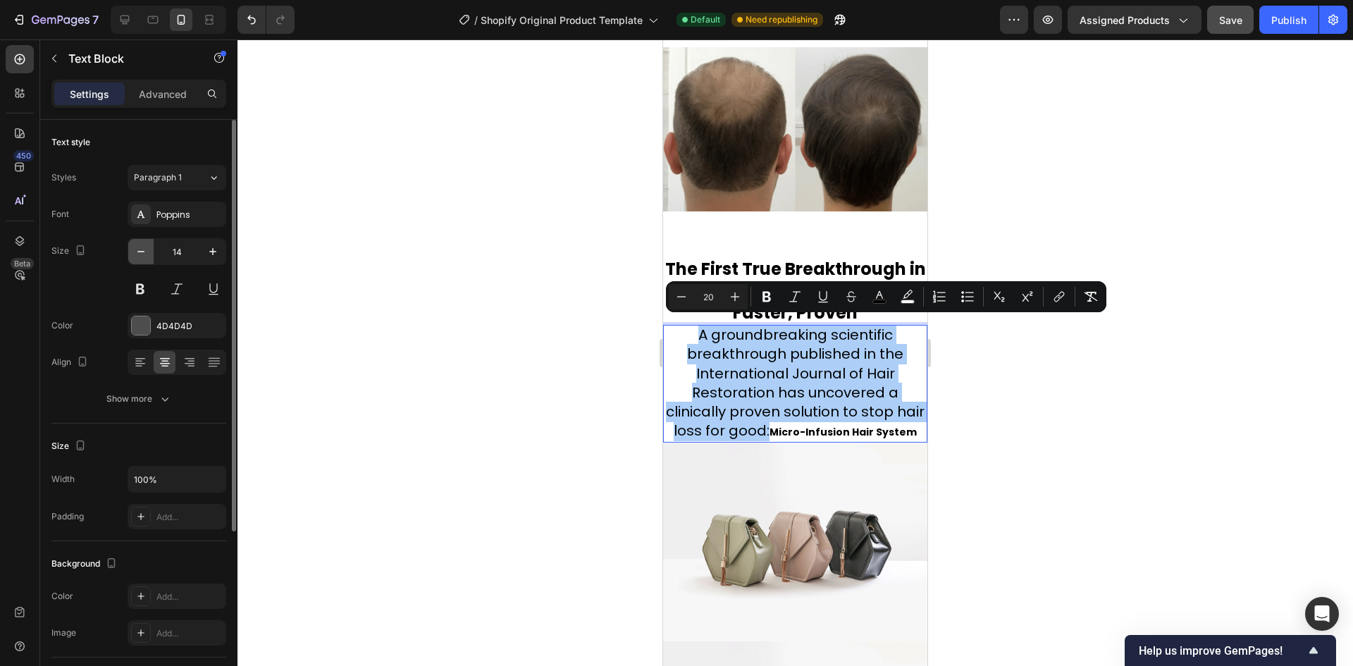
click at [137, 252] on icon "button" at bounding box center [140, 251] width 7 height 1
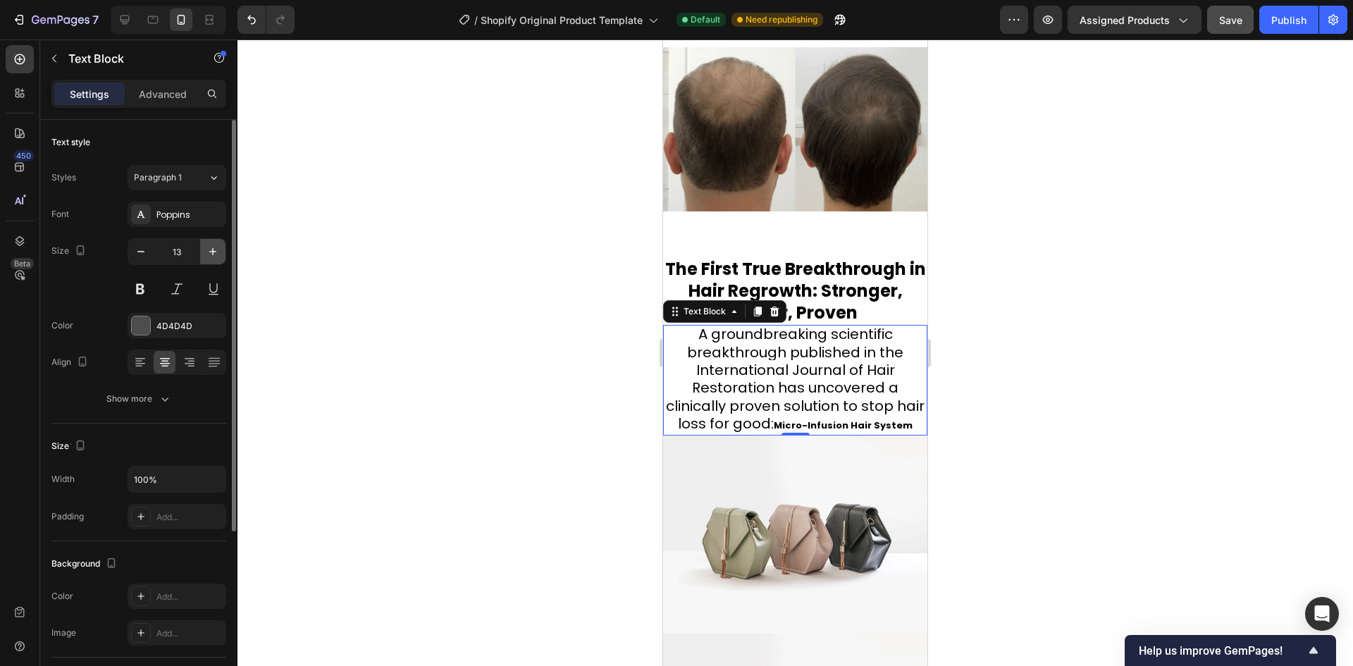
click at [213, 249] on icon "button" at bounding box center [212, 251] width 7 height 7
type input "14"
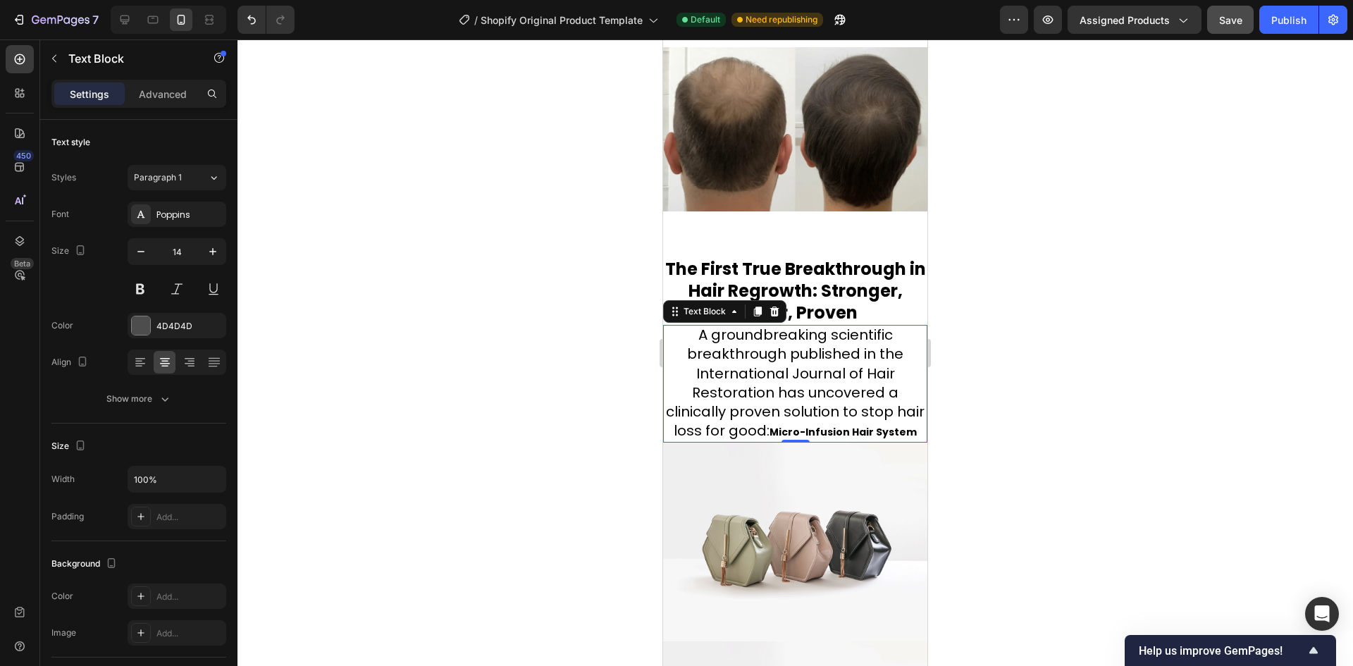
click at [808, 428] on strong "Micro-Infusion Hair System" at bounding box center [842, 432] width 147 height 14
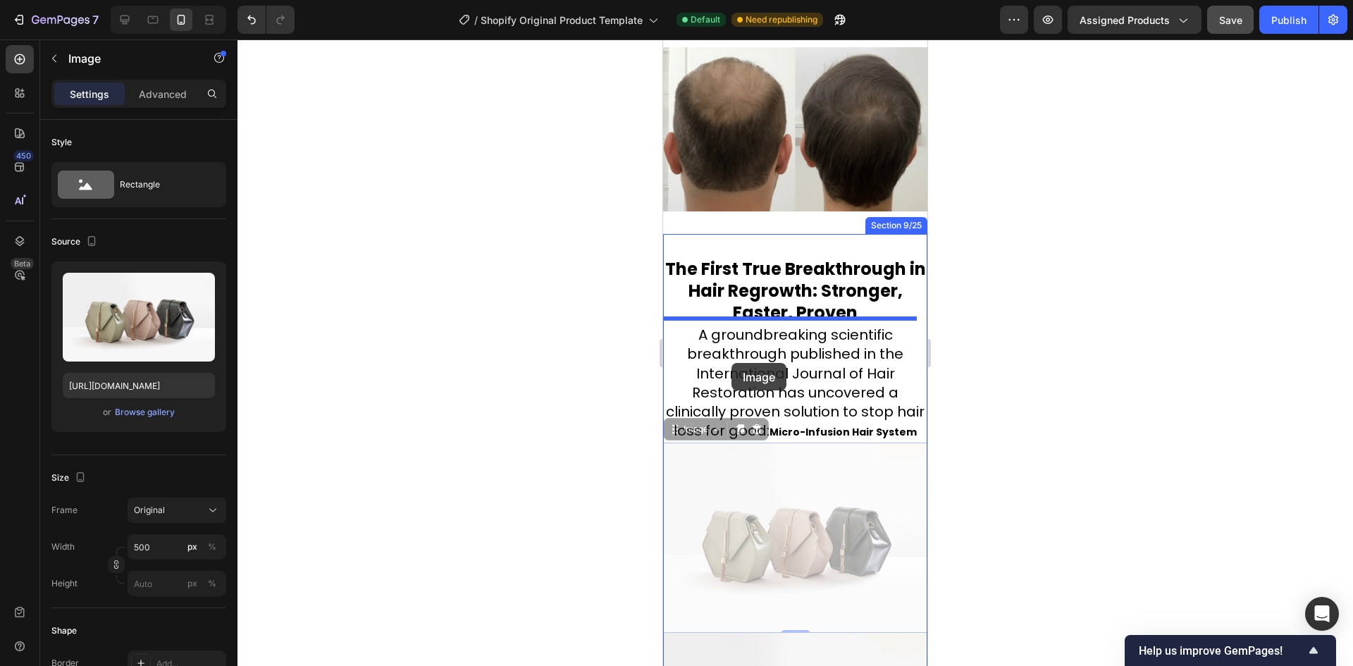
drag, startPoint x: 829, startPoint y: 455, endPoint x: 728, endPoint y: 359, distance: 139.0
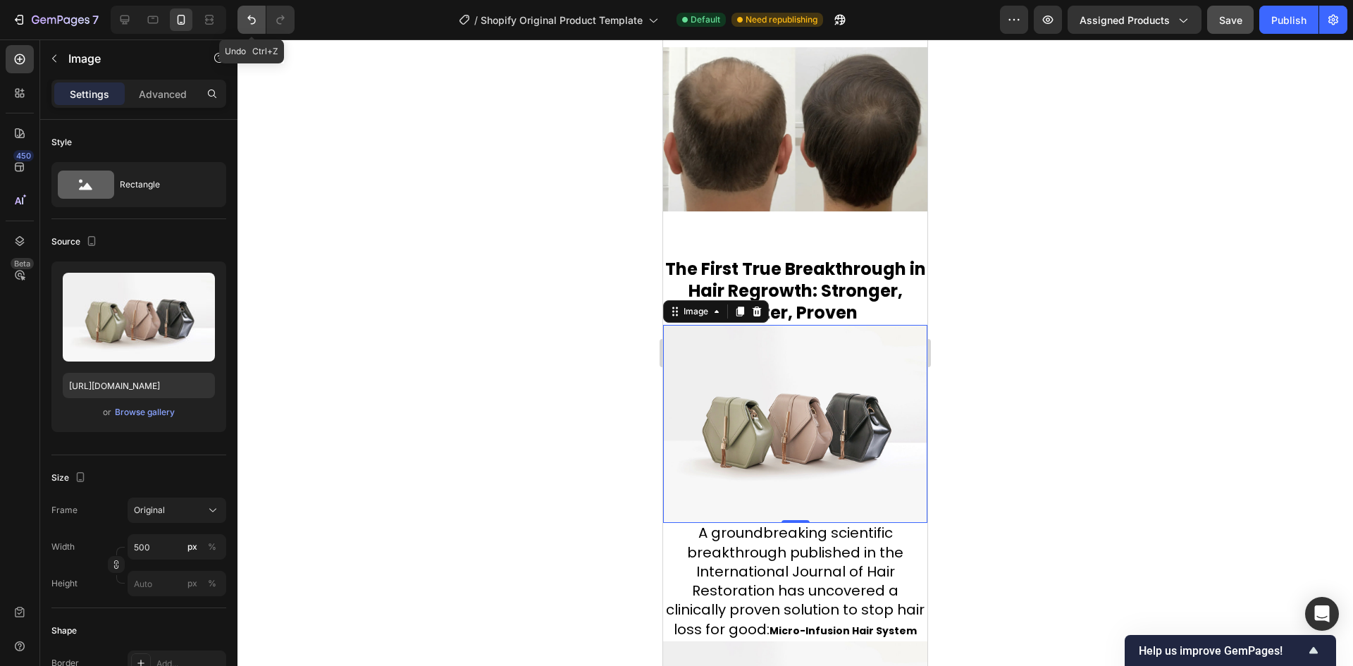
click at [252, 26] on icon "Undo/Redo" at bounding box center [251, 20] width 14 height 14
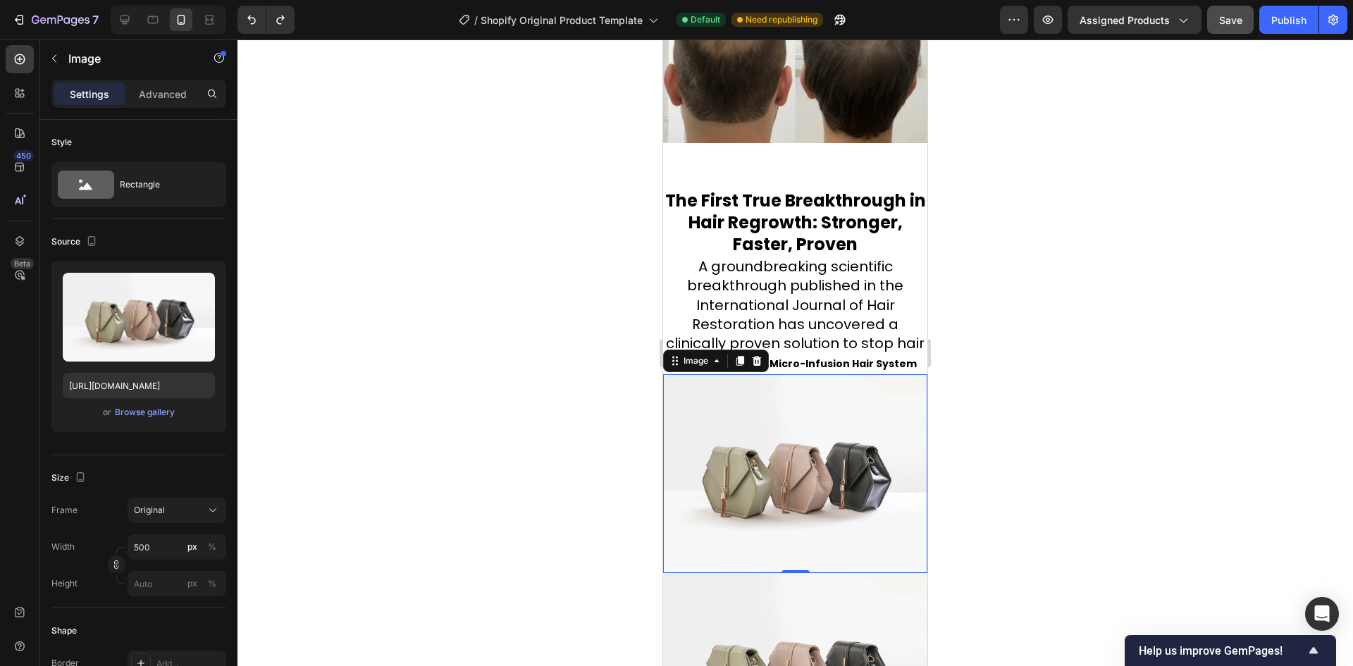
scroll to position [3787, 0]
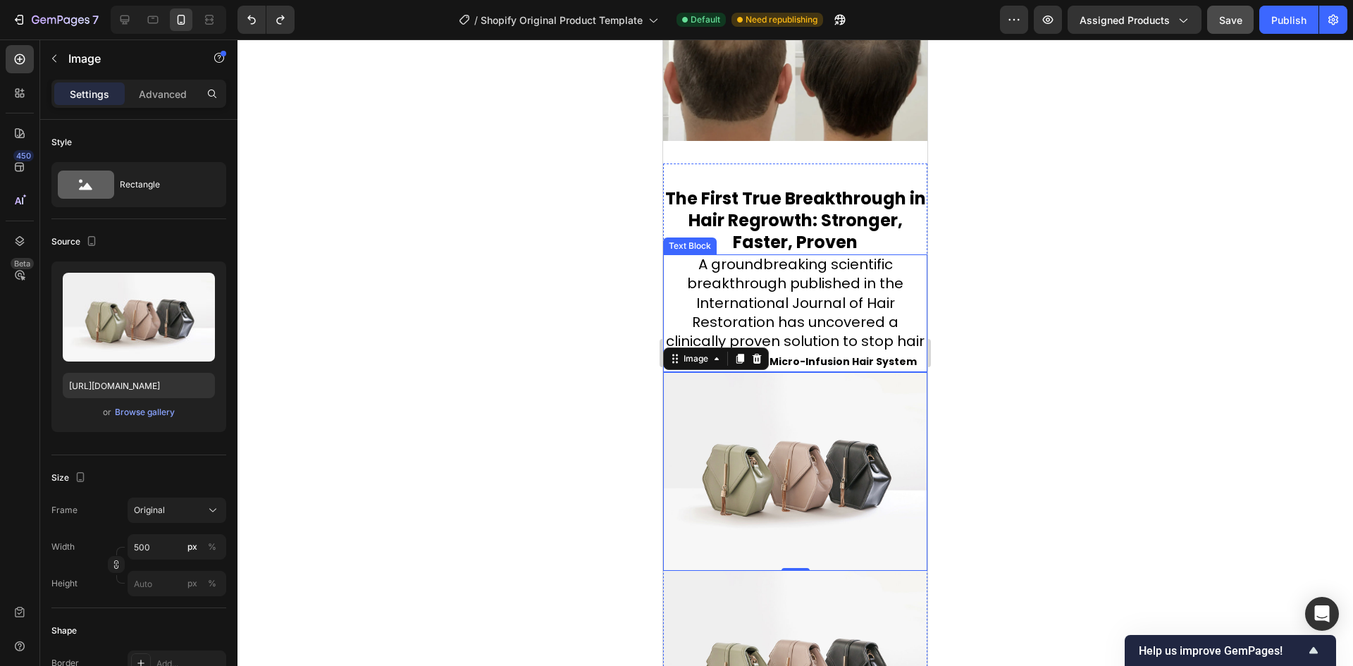
click at [787, 296] on span "A groundbreaking scientific breakthrough published in the International Journal…" at bounding box center [795, 312] width 259 height 116
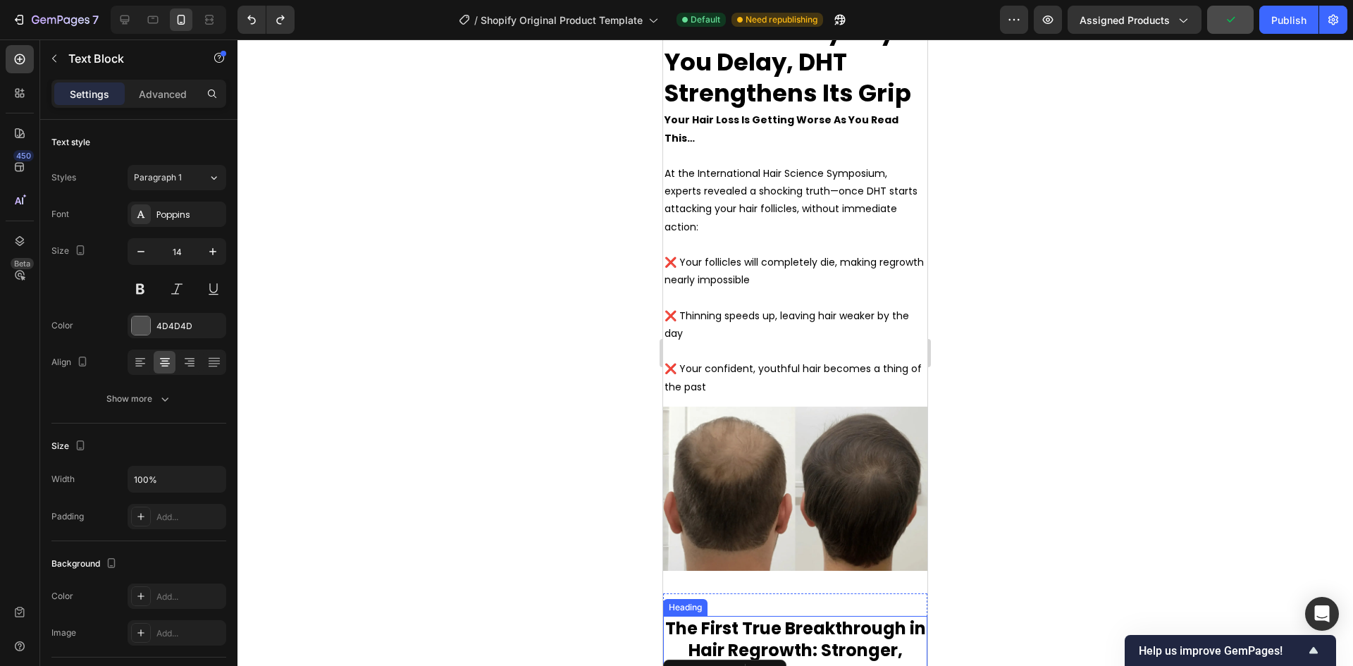
scroll to position [3294, 0]
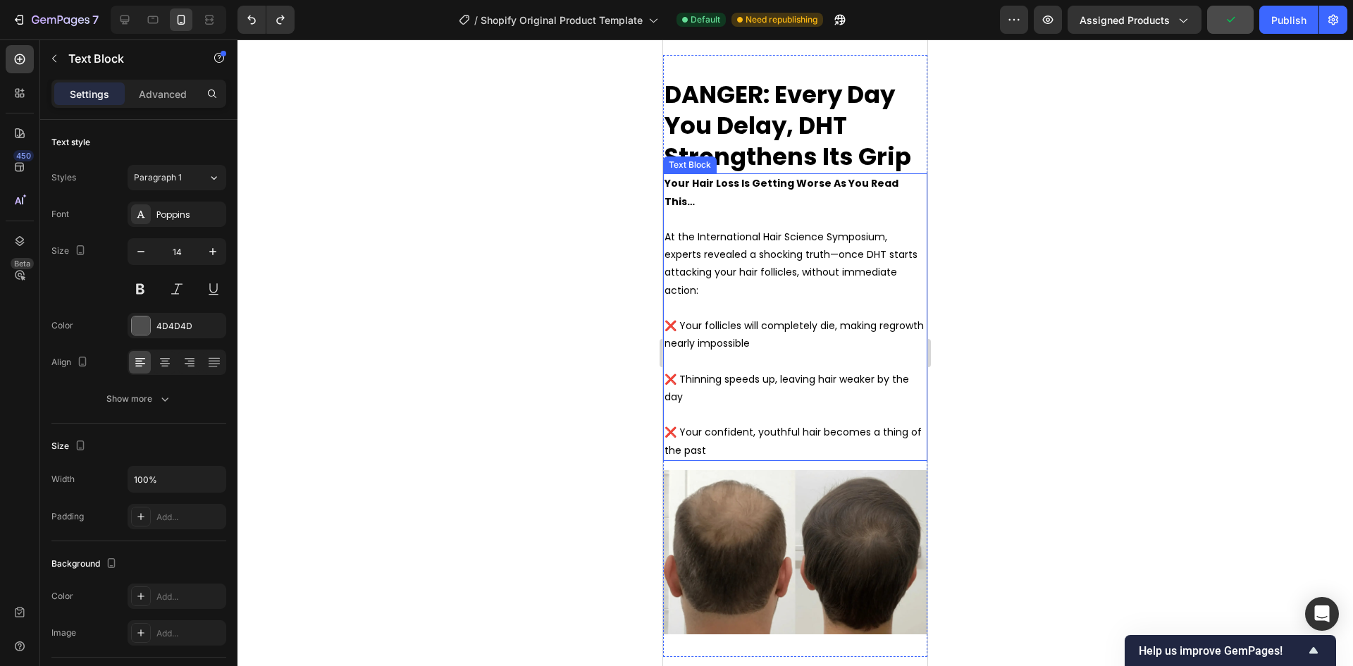
click at [783, 306] on p "Rich Text Editor. Editing area: main" at bounding box center [794, 308] width 261 height 18
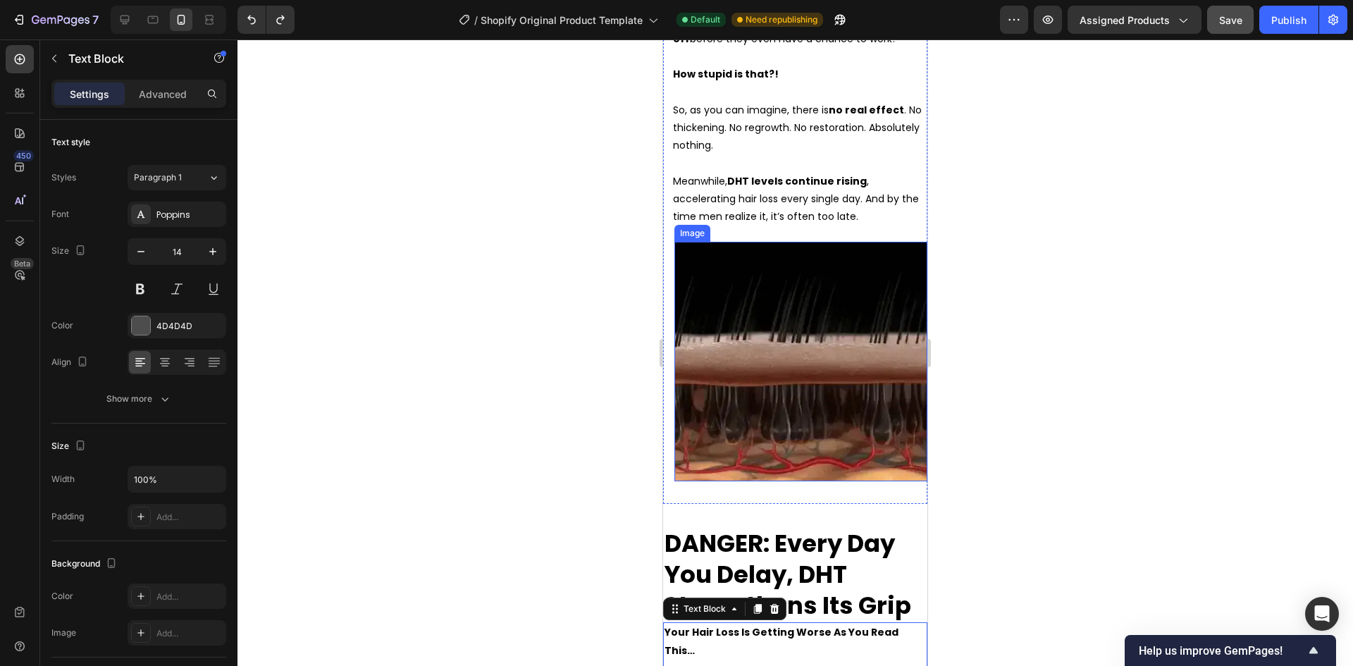
scroll to position [2660, 0]
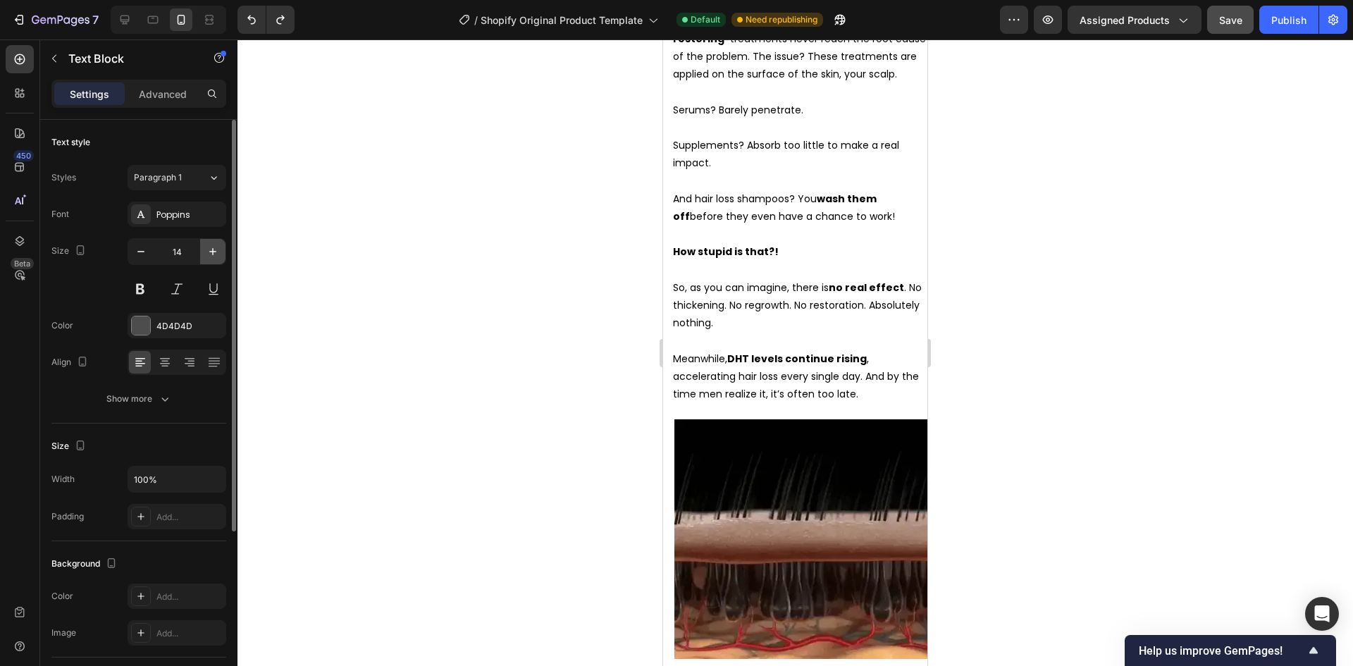
click at [220, 254] on button "button" at bounding box center [212, 251] width 25 height 25
type input "16"
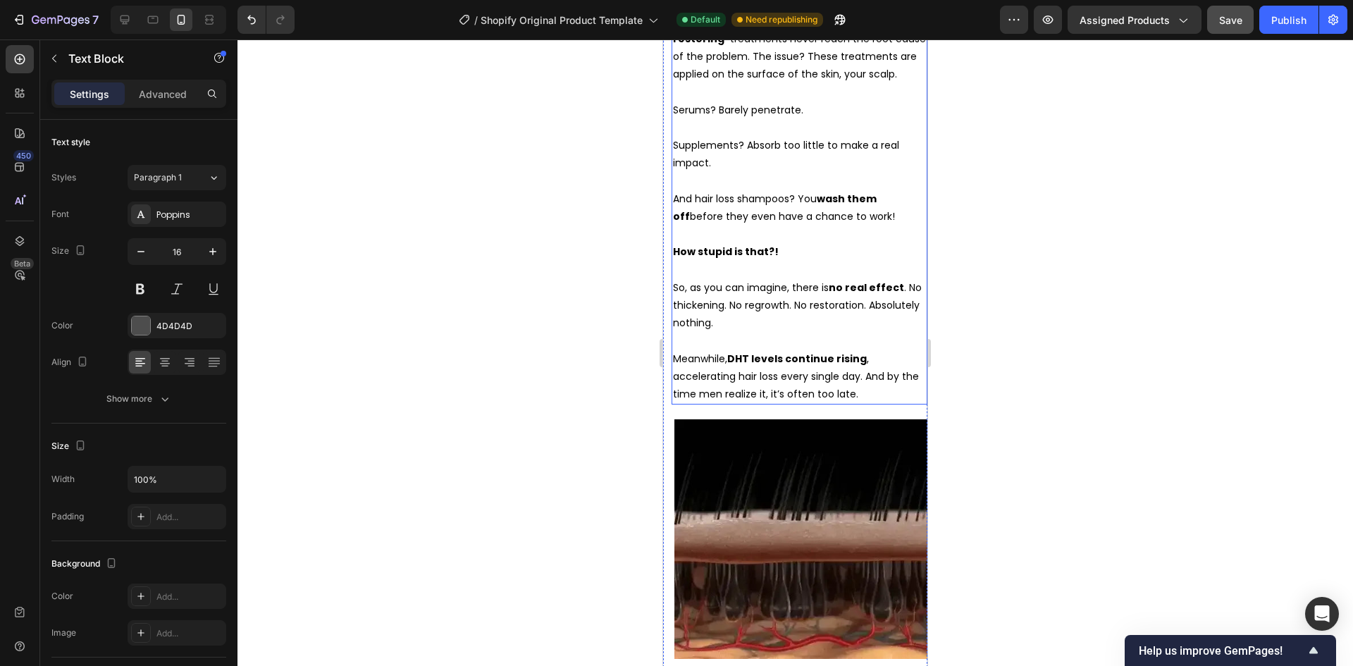
click at [807, 223] on span "And hair loss shampoos? You wash them off before they even have a chance to wor…" at bounding box center [784, 208] width 222 height 32
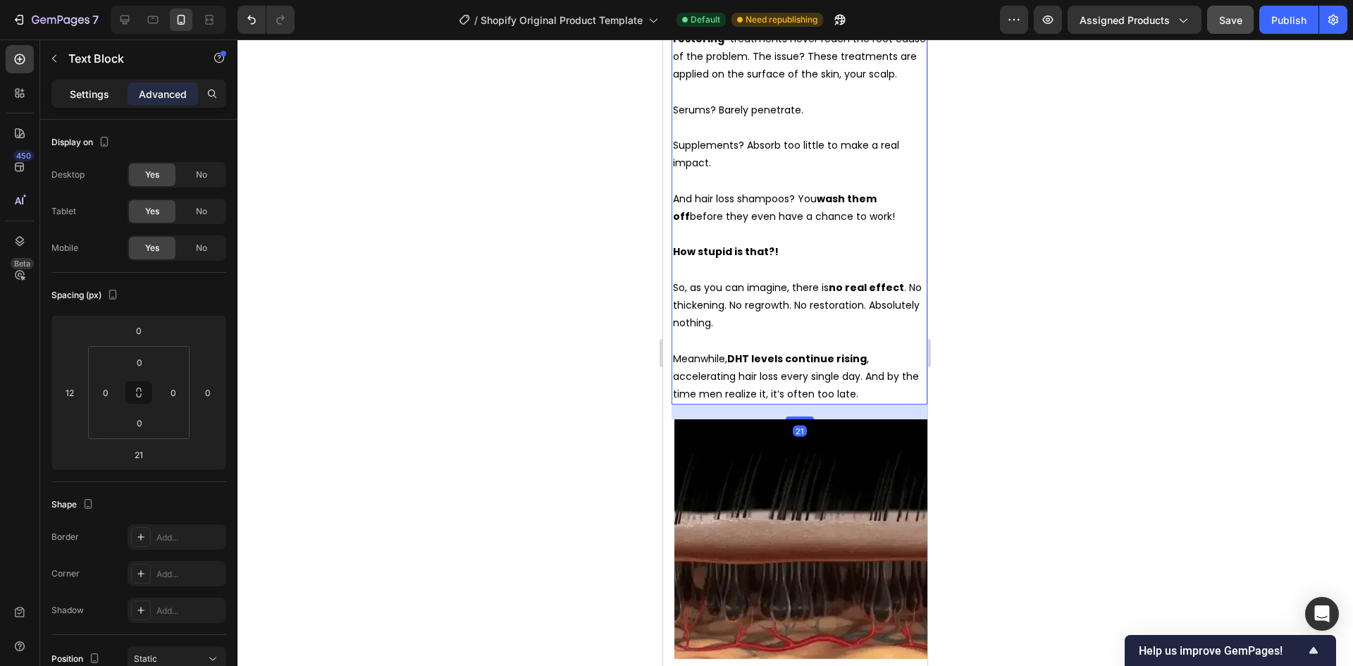
click at [71, 93] on p "Settings" at bounding box center [89, 94] width 39 height 15
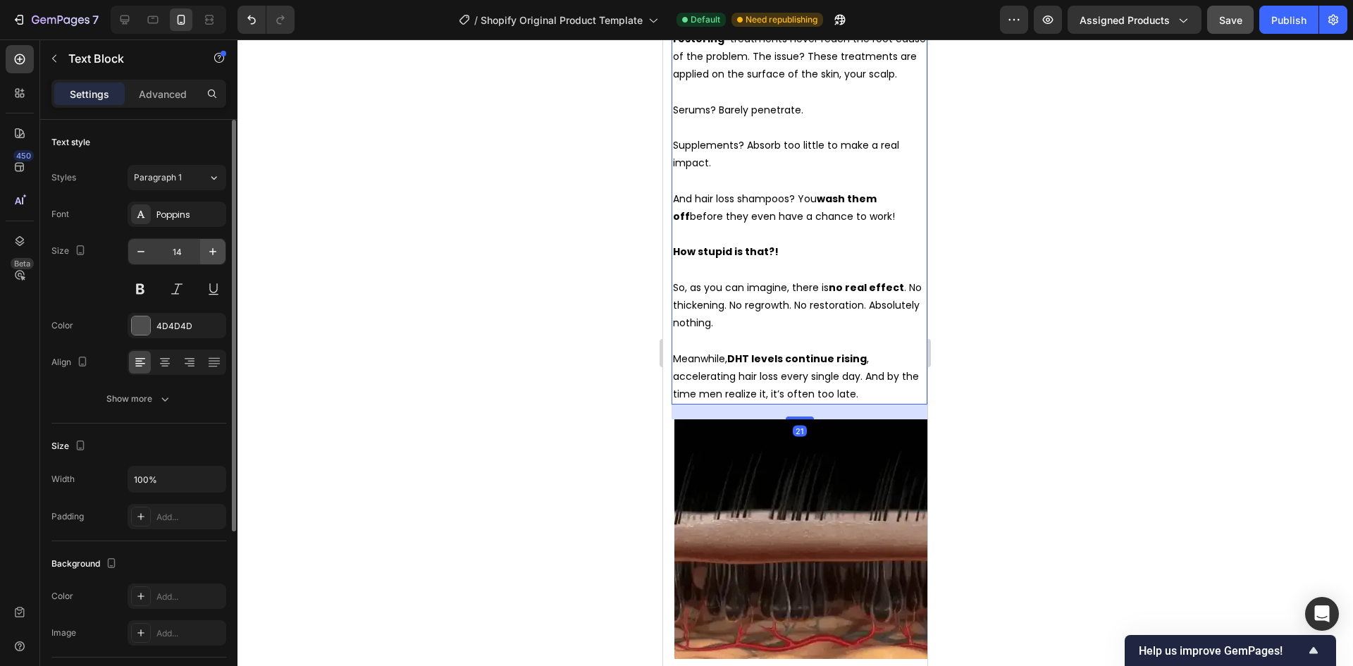
click at [207, 255] on icon "button" at bounding box center [213, 251] width 14 height 14
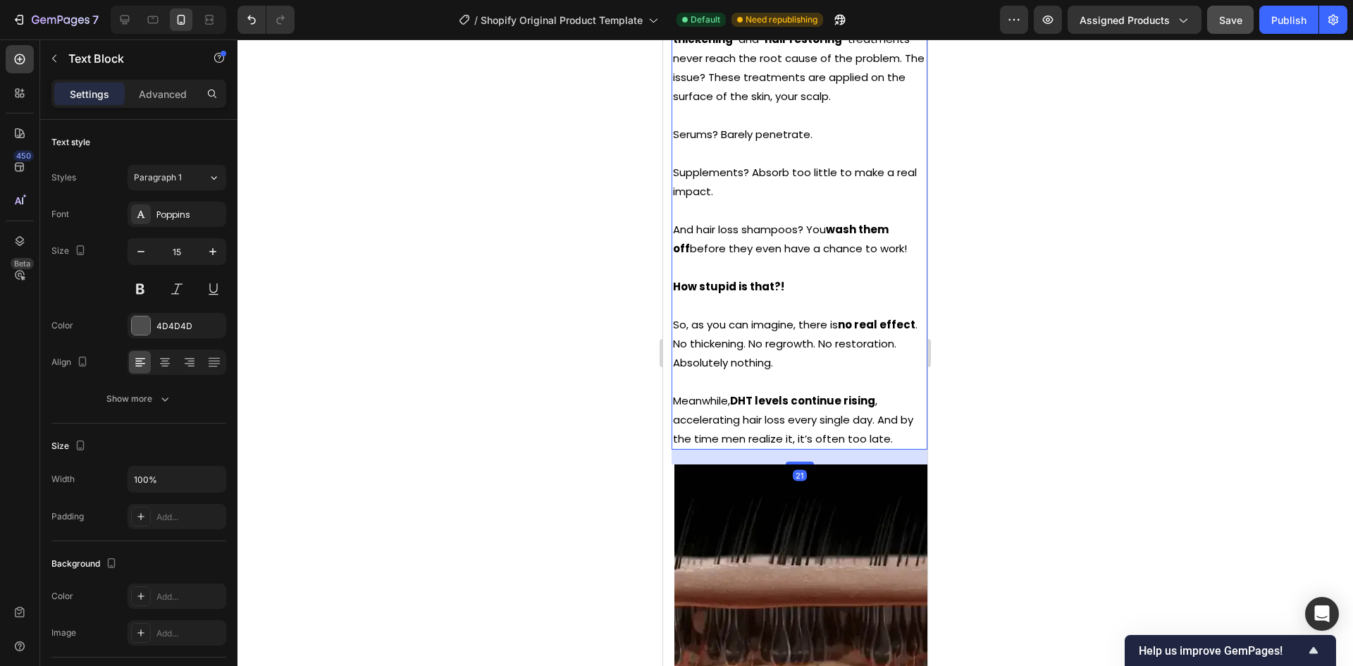
type input "16"
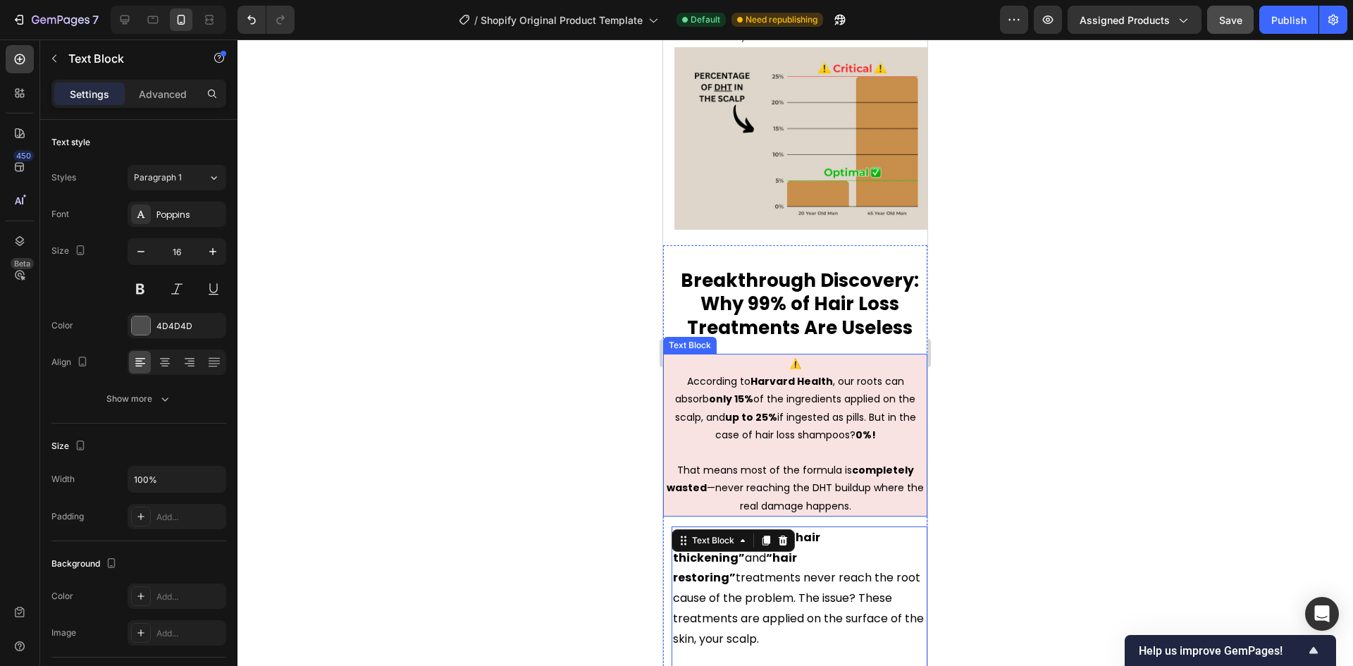
scroll to position [2169, 0]
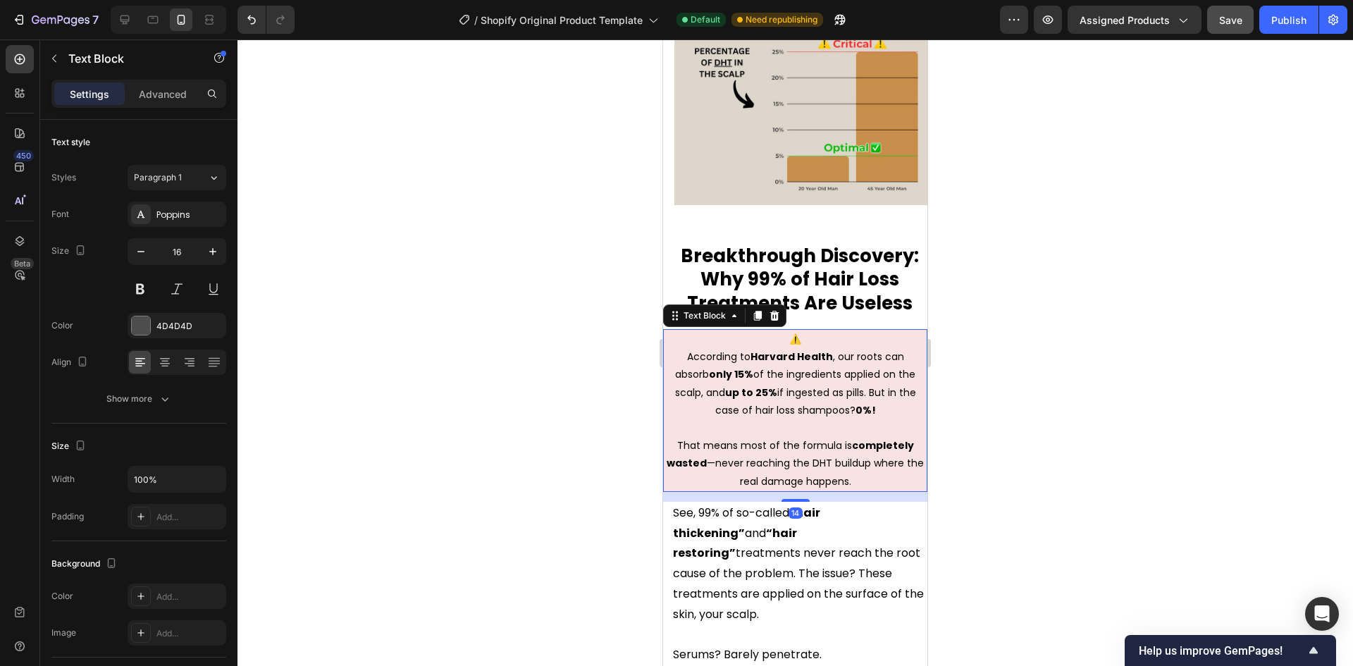
click at [814, 426] on p at bounding box center [794, 428] width 261 height 18
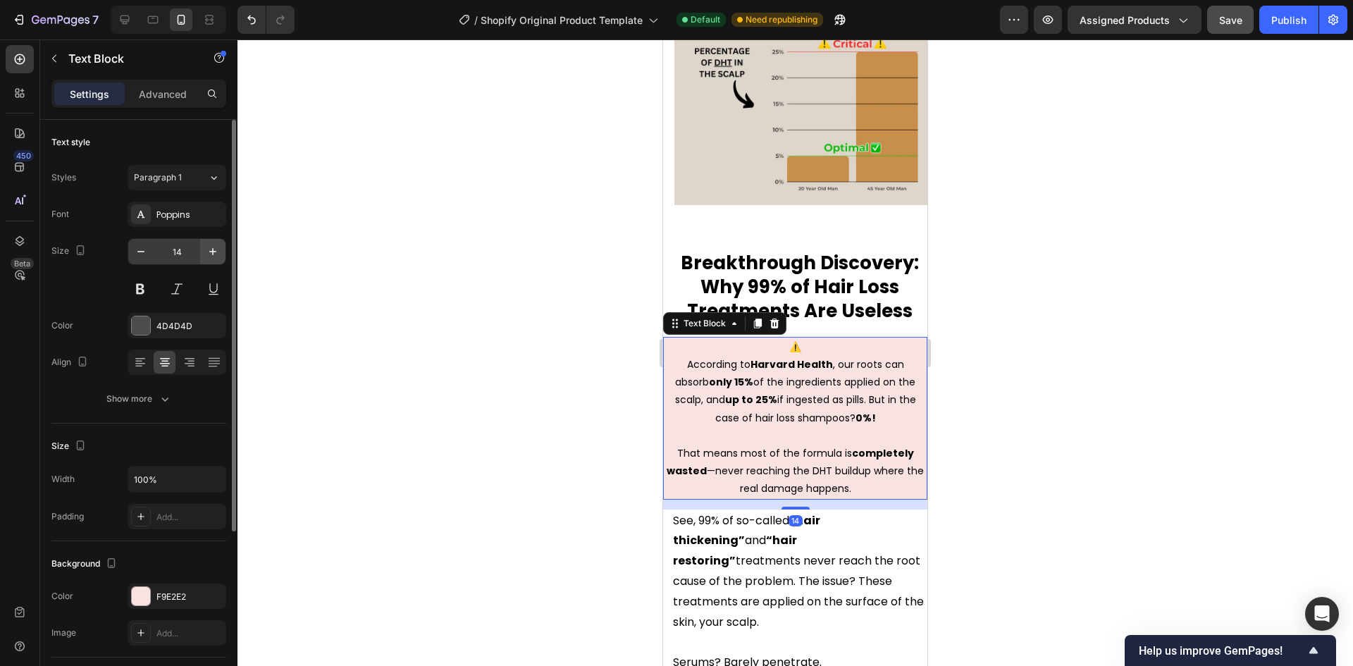
click at [203, 258] on button "button" at bounding box center [212, 251] width 25 height 25
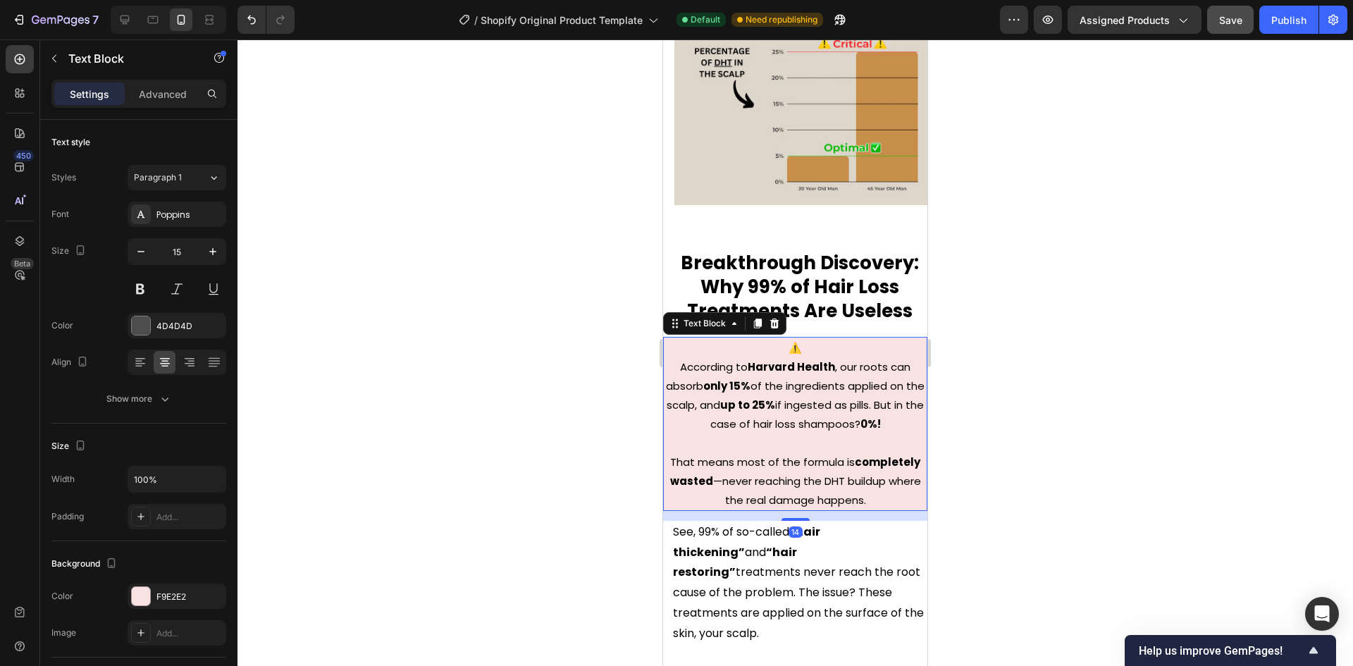
type input "16"
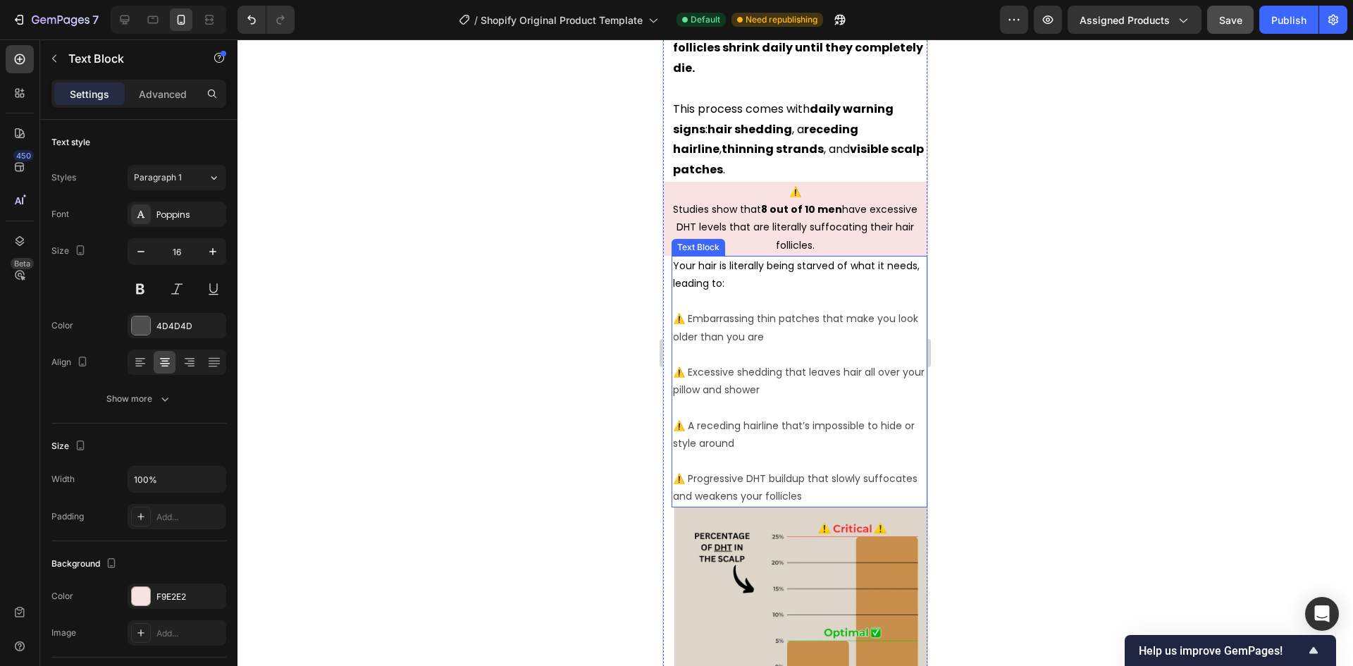
scroll to position [1676, 0]
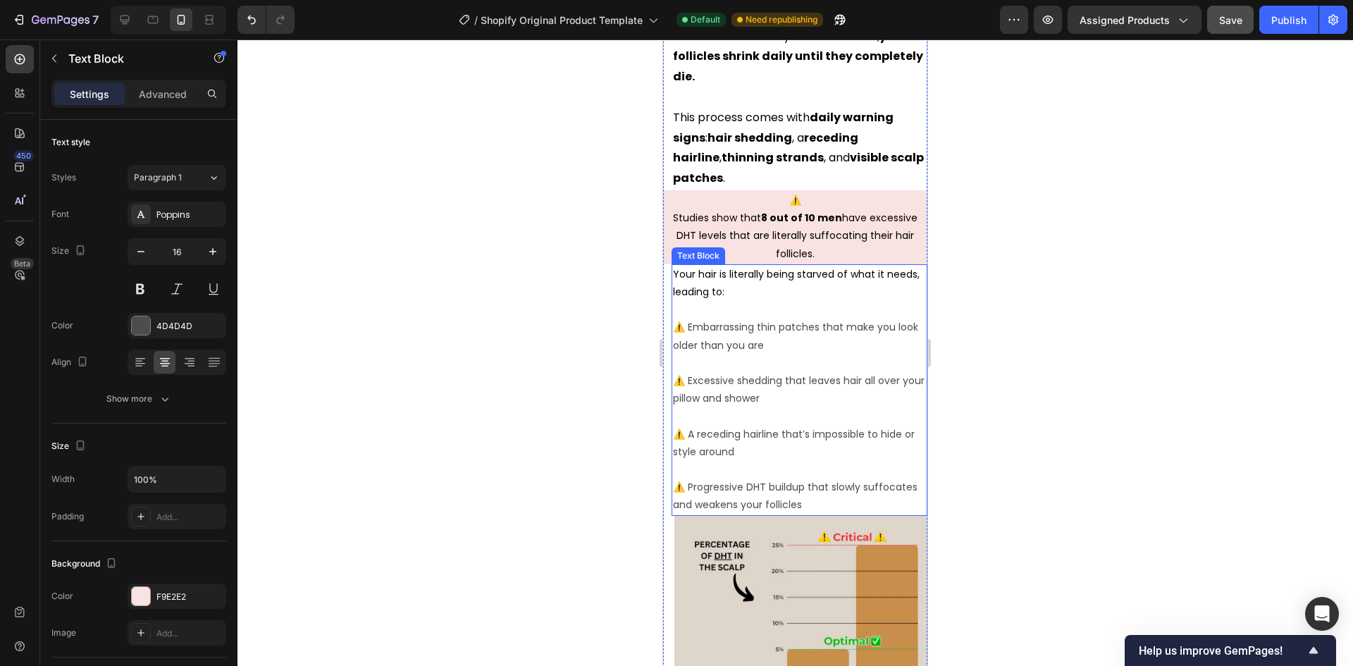
click at [830, 411] on p at bounding box center [799, 416] width 253 height 18
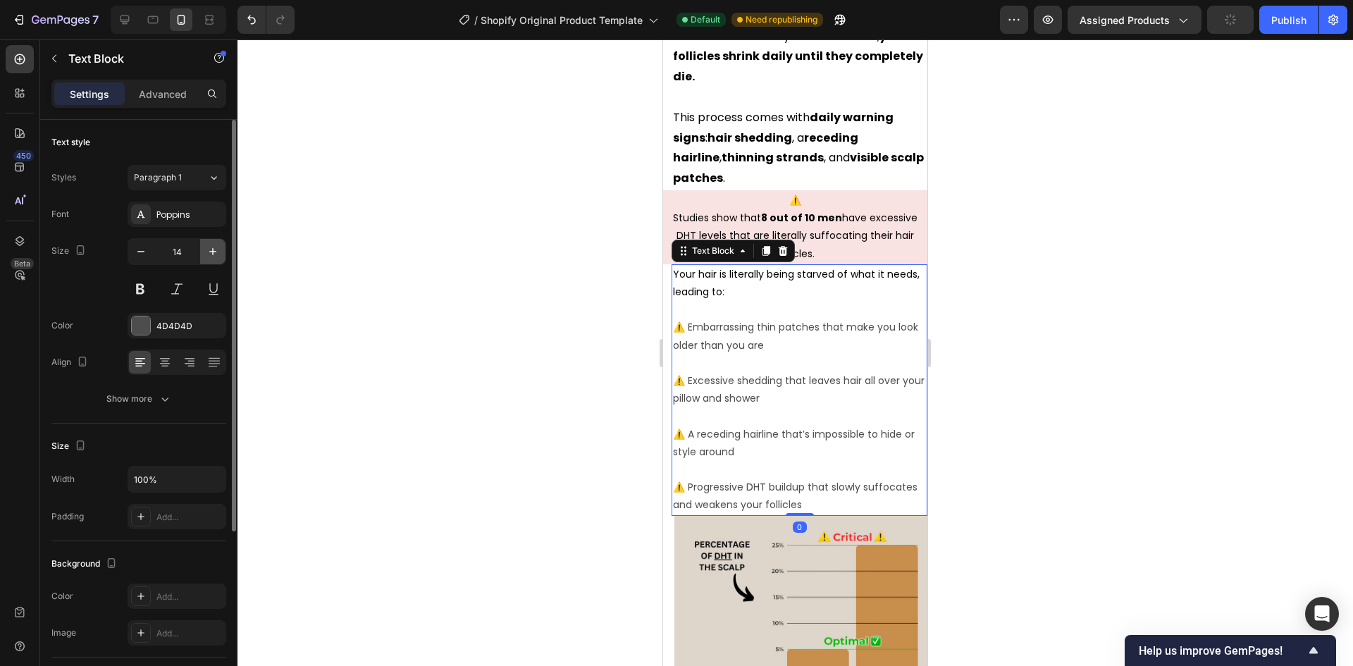
click at [213, 248] on icon "button" at bounding box center [213, 251] width 14 height 14
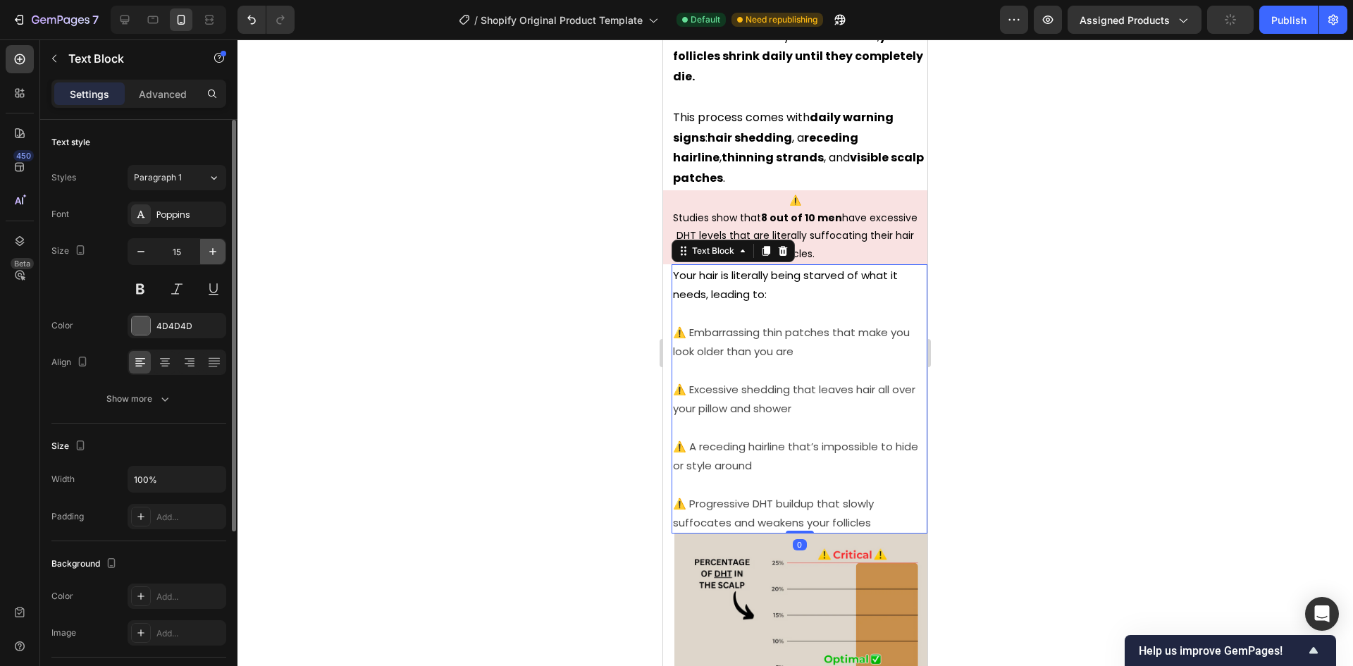
click at [213, 248] on icon "button" at bounding box center [213, 251] width 14 height 14
type input "16"
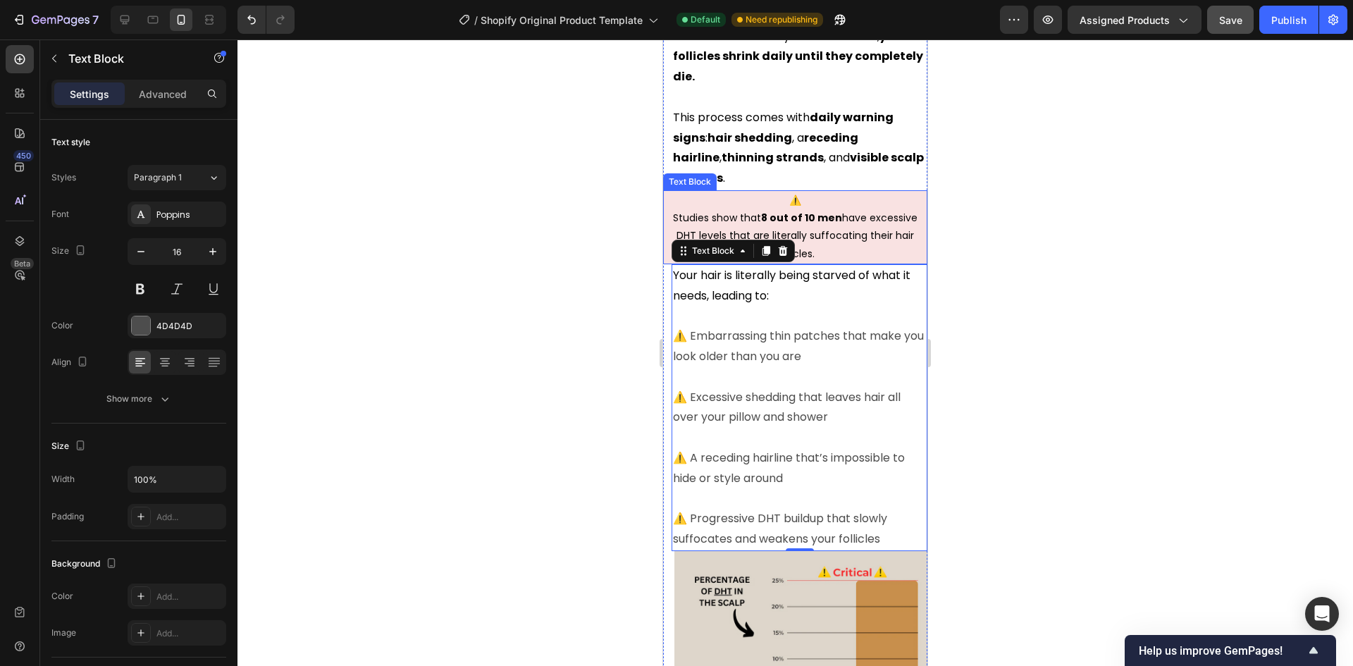
click at [835, 232] on span "Studies show that 8 out of 10 men have excessive DHT levels that are literally …" at bounding box center [795, 235] width 244 height 49
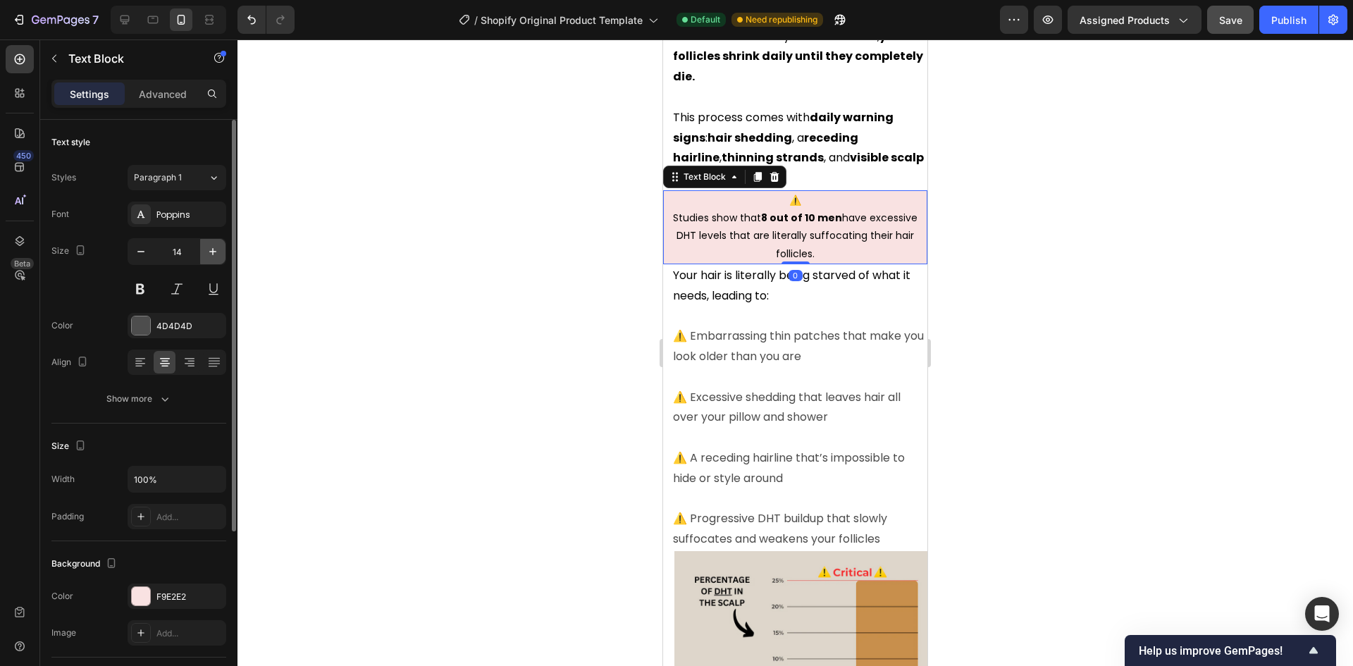
click at [222, 254] on button "button" at bounding box center [212, 251] width 25 height 25
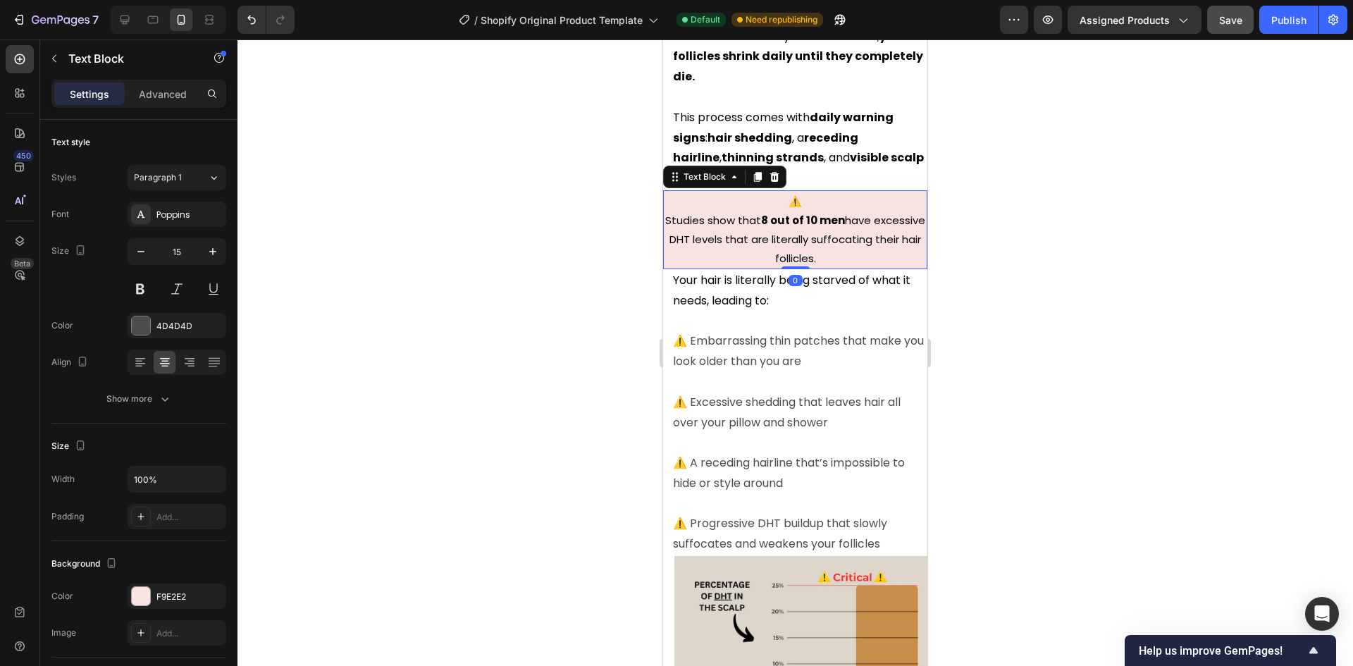
type input "16"
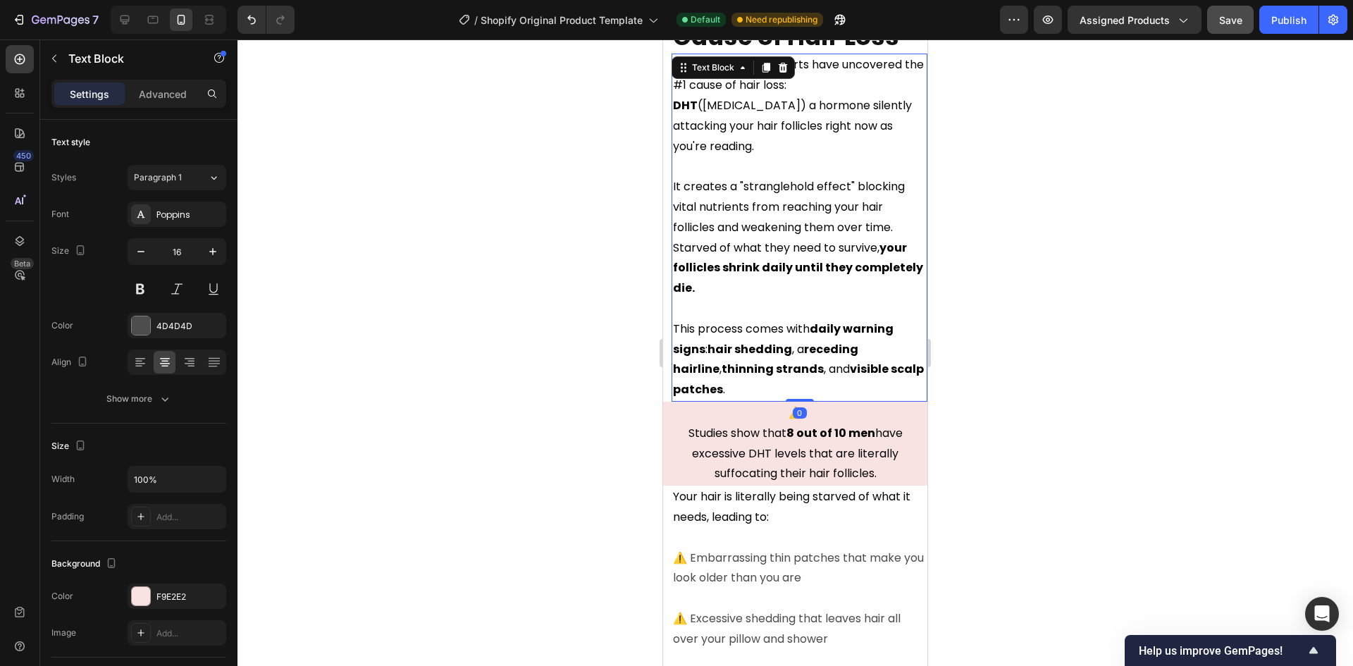
click at [834, 272] on strong "your follicles shrink daily until they completely die." at bounding box center [798, 268] width 250 height 57
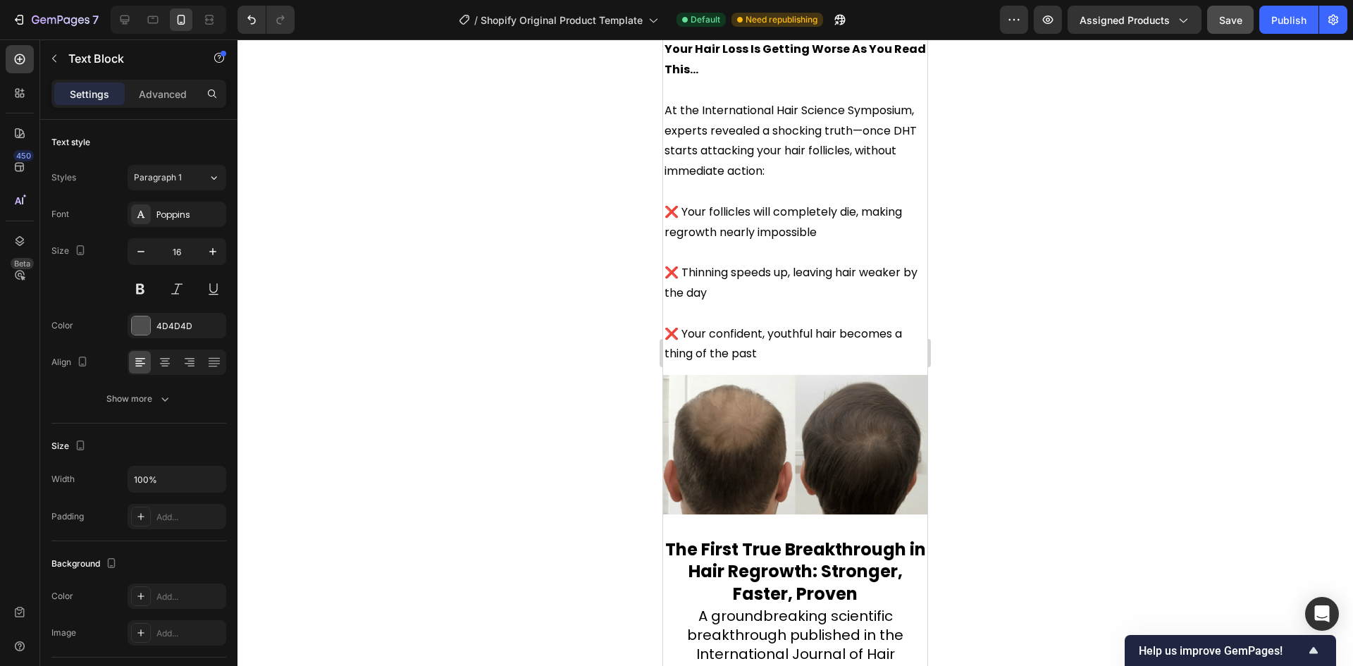
scroll to position [3931, 0]
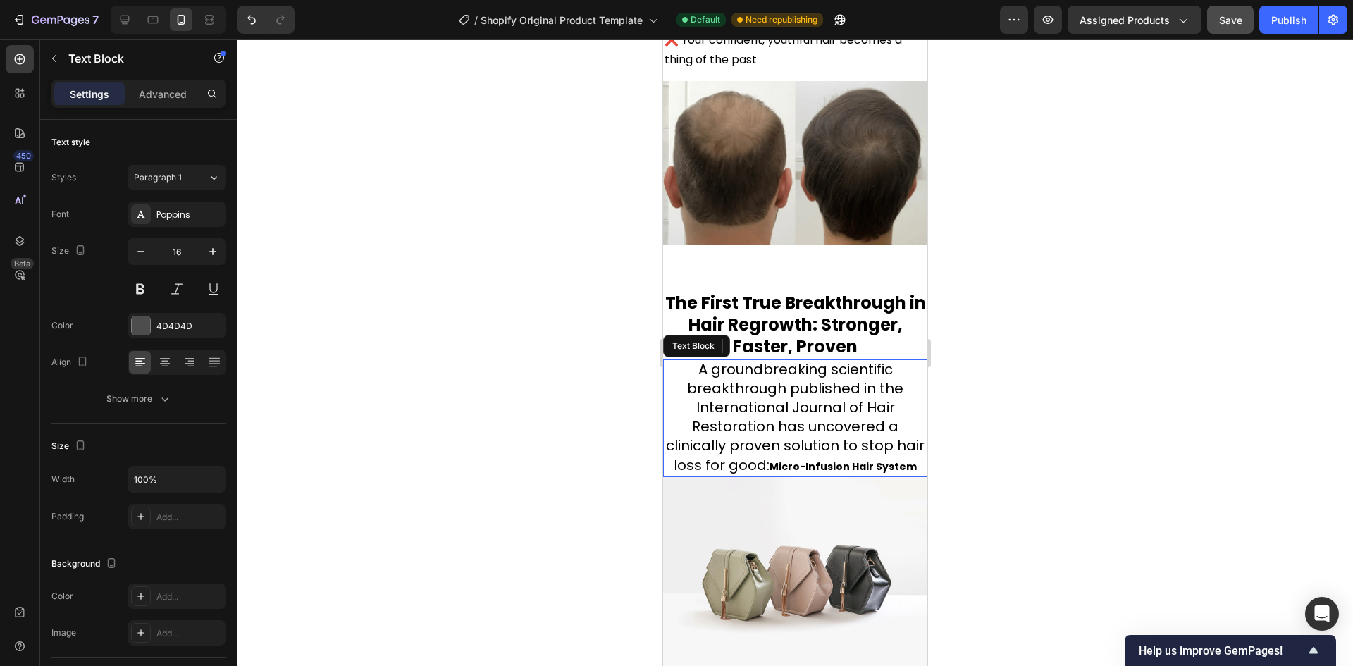
click at [832, 381] on span "A groundbreaking scientific breakthrough published in the International Journal…" at bounding box center [795, 417] width 259 height 116
click at [791, 434] on span "A groundbreaking scientific breakthrough published in the International Journal…" at bounding box center [795, 417] width 259 height 116
click at [809, 460] on strong "Micro-Infusion Hair System" at bounding box center [842, 466] width 147 height 14
drag, startPoint x: 809, startPoint y: 460, endPoint x: 818, endPoint y: 473, distance: 16.2
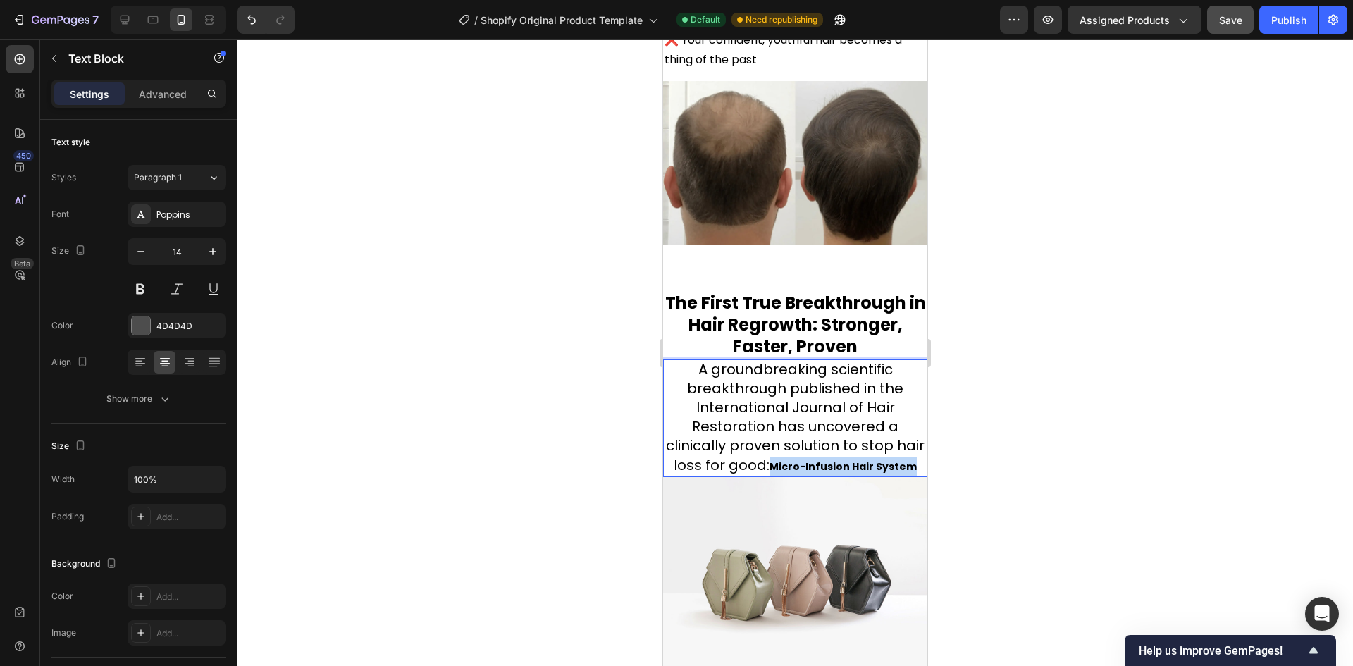
click at [818, 473] on p "A groundbreaking scientific breakthrough published in the International Journal…" at bounding box center [794, 418] width 261 height 115
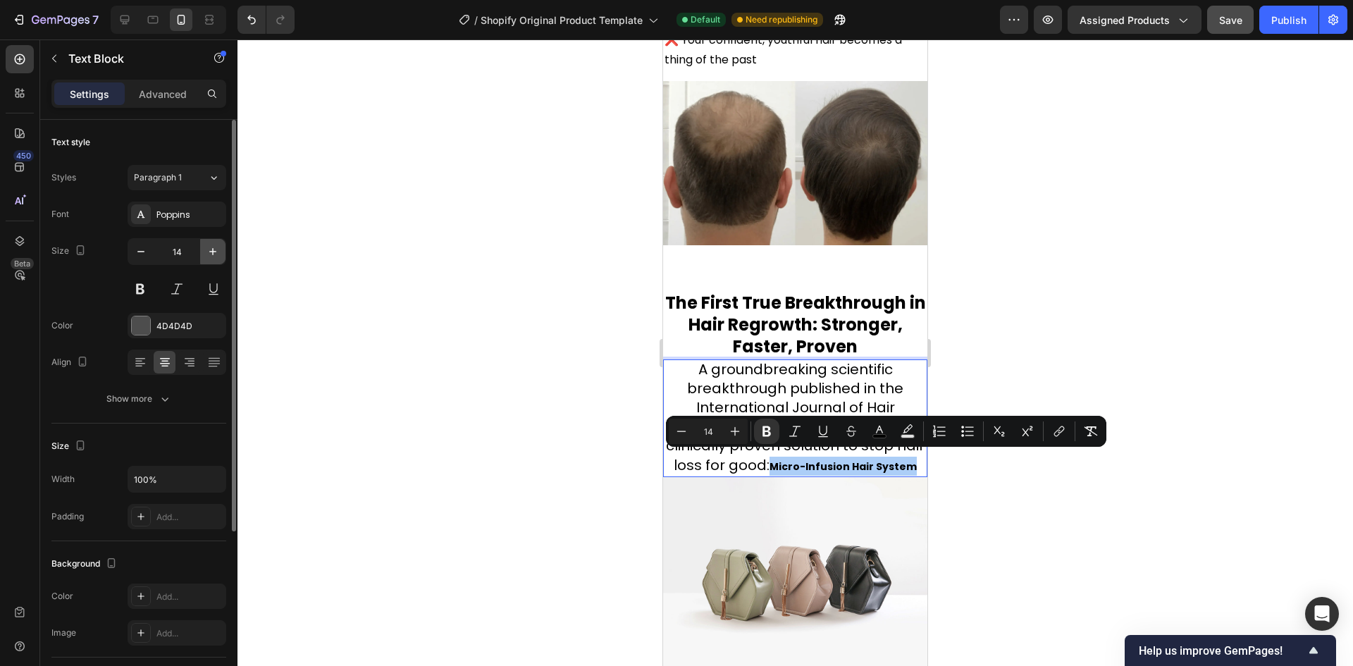
click at [211, 256] on icon "button" at bounding box center [213, 251] width 14 height 14
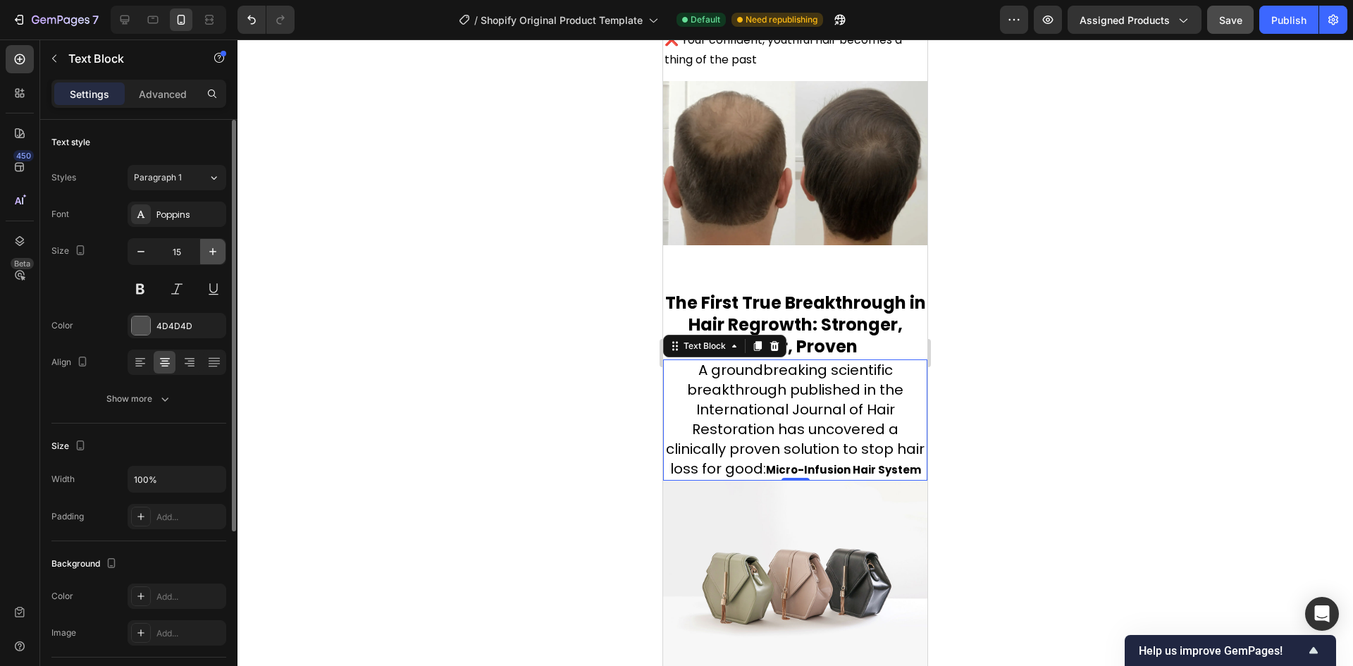
click at [211, 256] on icon "button" at bounding box center [213, 251] width 14 height 14
type input "16"
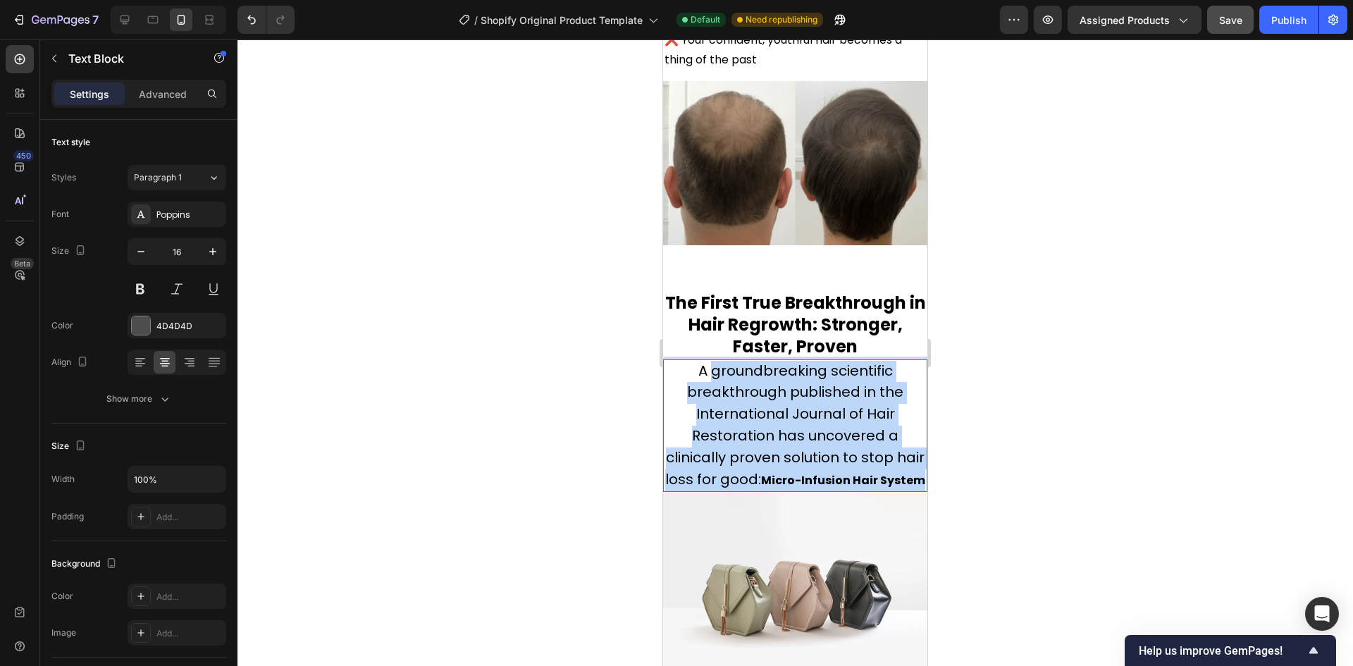
drag, startPoint x: 820, startPoint y: 497, endPoint x: 706, endPoint y: 365, distance: 174.3
click at [706, 365] on p "A groundbreaking scientific breakthrough published in the International Journal…" at bounding box center [794, 426] width 261 height 130
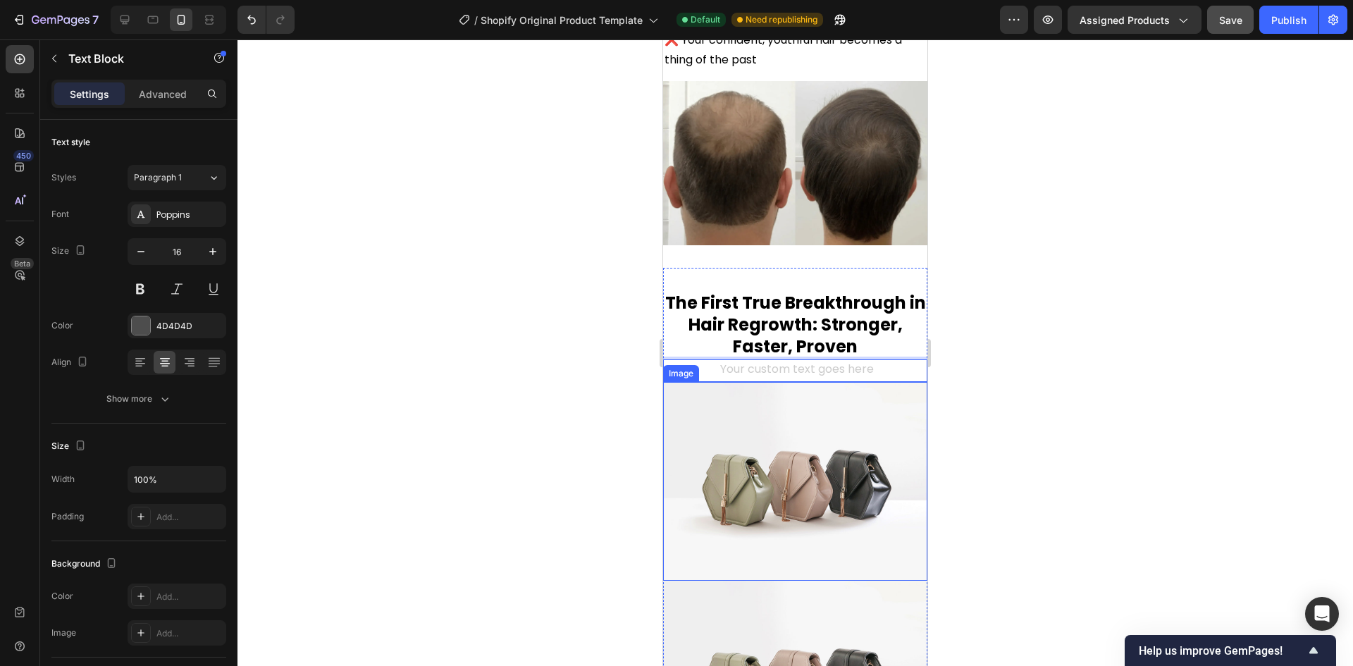
click at [538, 381] on div at bounding box center [794, 352] width 1115 height 626
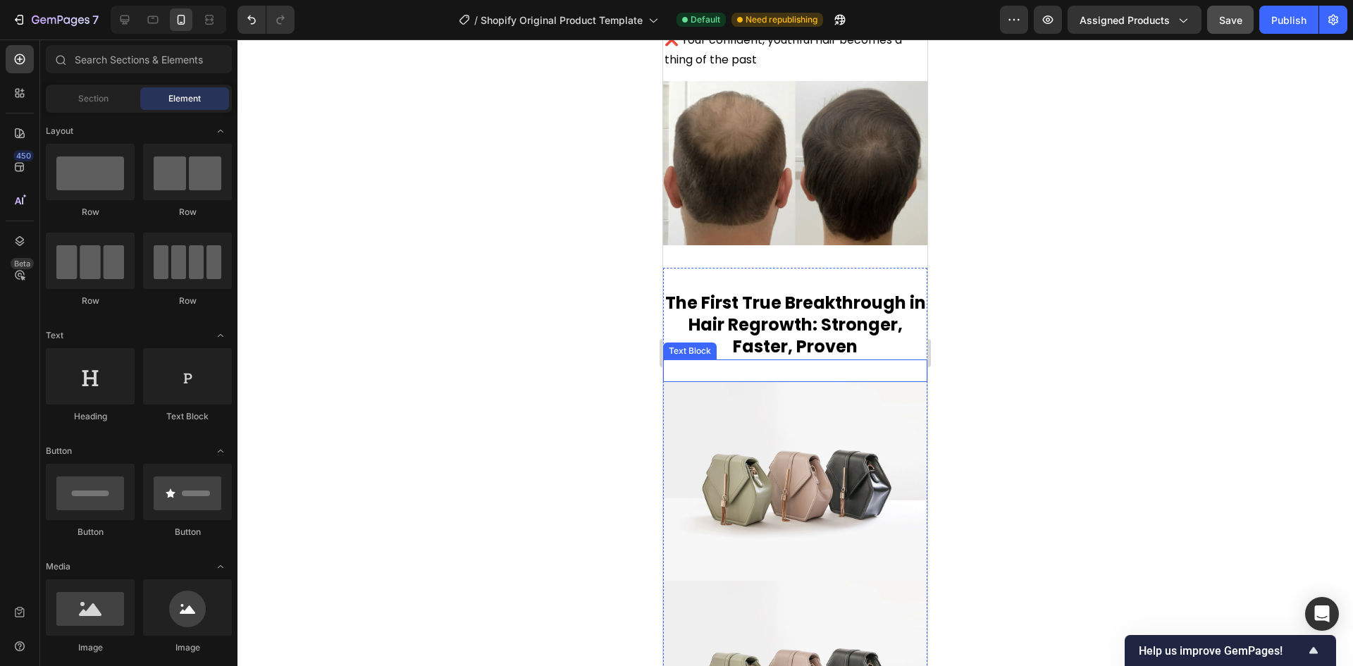
click at [752, 366] on p "Rich Text Editor. Editing area: main" at bounding box center [794, 371] width 261 height 20
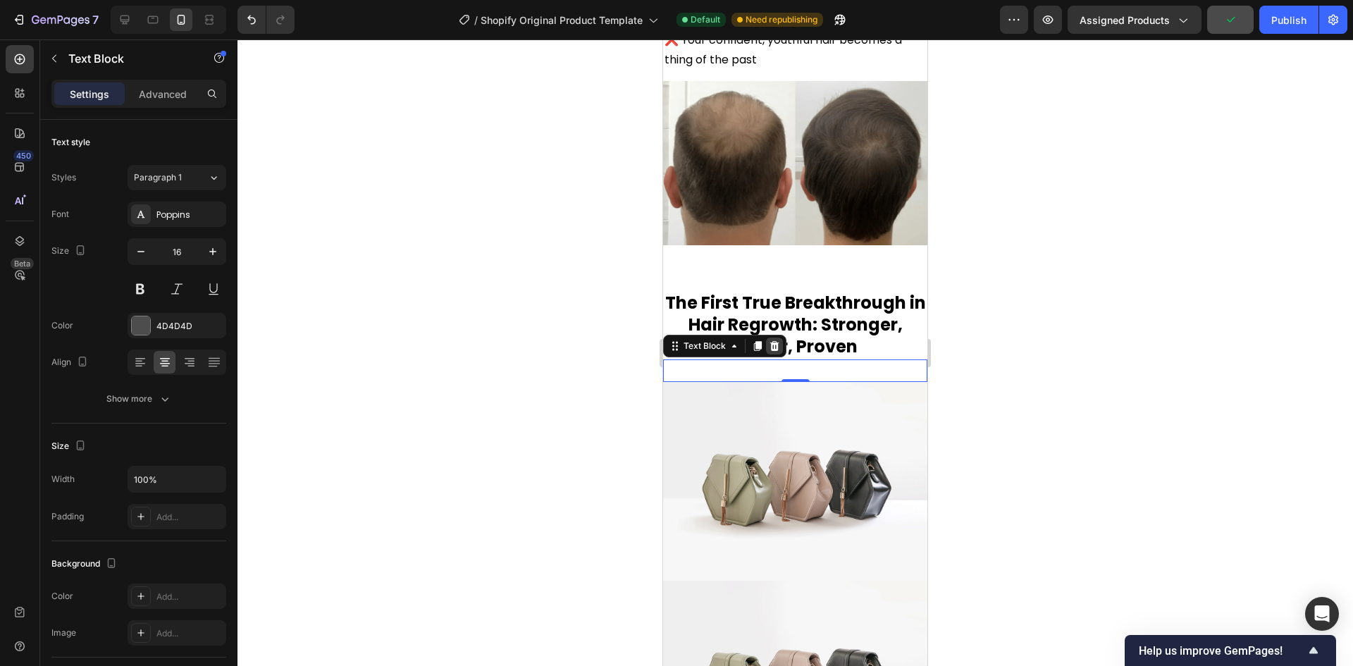
click at [776, 340] on icon at bounding box center [774, 345] width 11 height 11
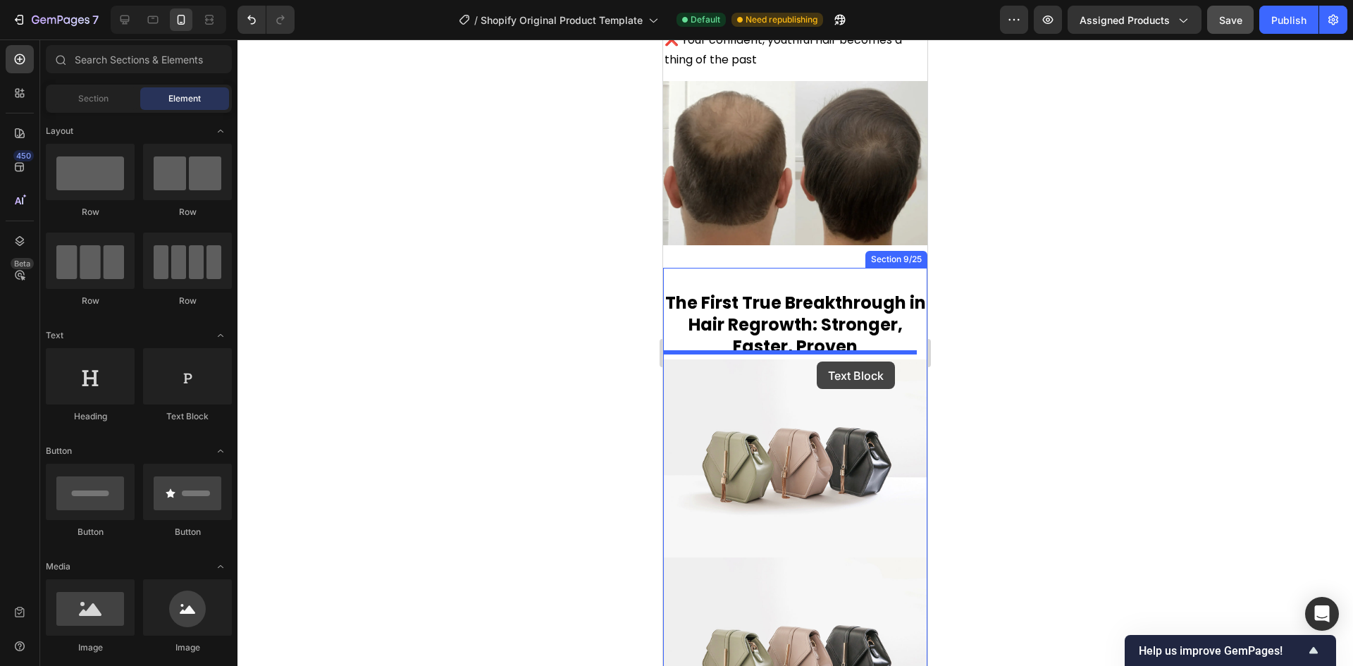
drag, startPoint x: 865, startPoint y: 432, endPoint x: 817, endPoint y: 361, distance: 85.6
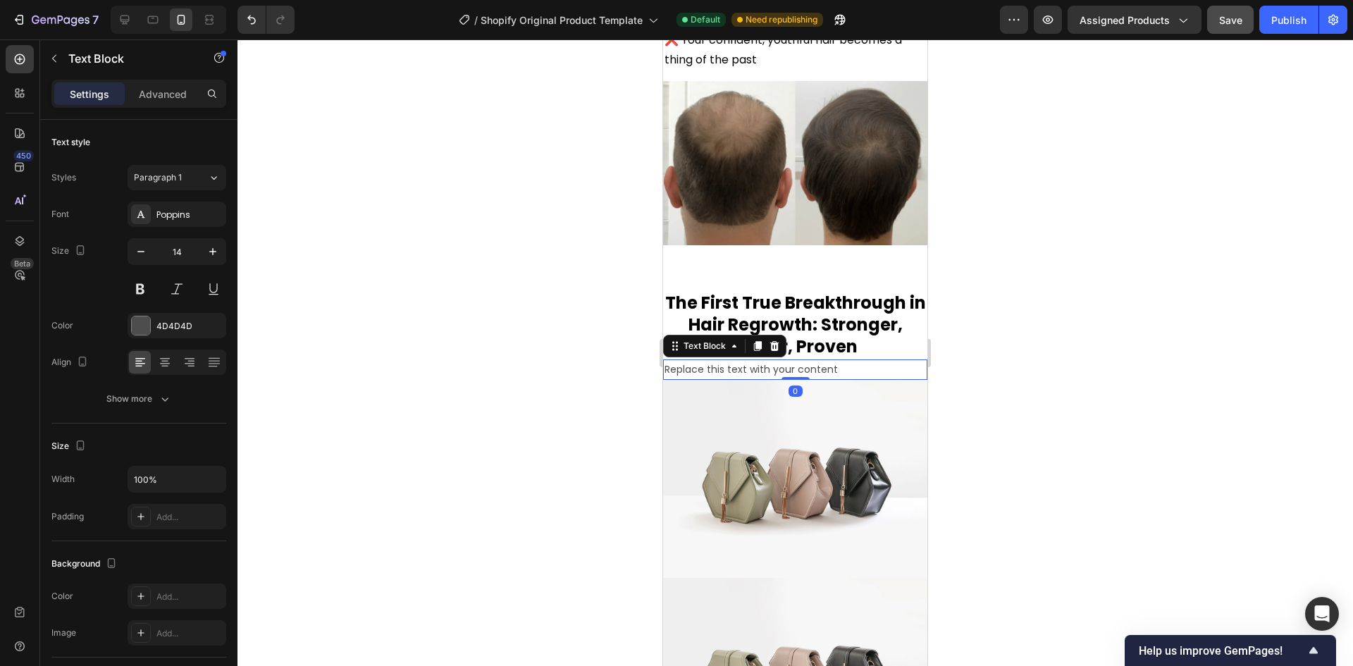
click at [812, 361] on div "Replace this text with your content" at bounding box center [795, 369] width 264 height 20
click at [812, 361] on p "Replace this text with your content" at bounding box center [794, 370] width 261 height 18
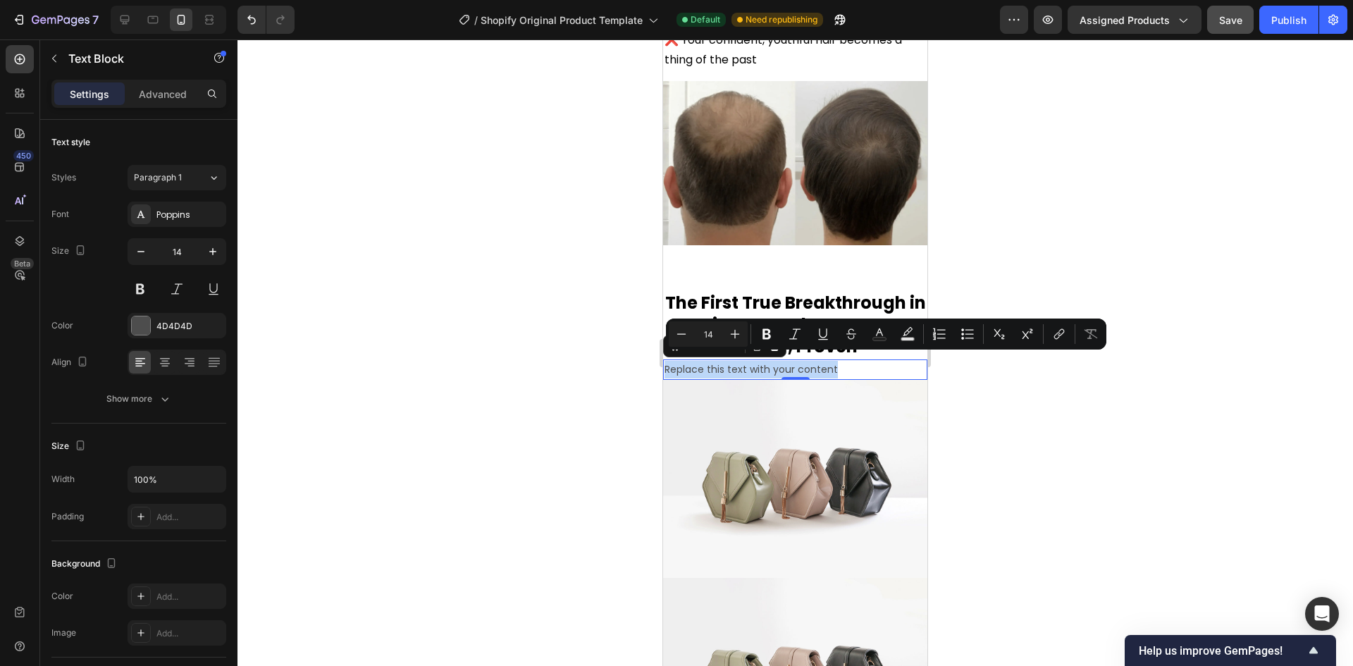
click at [794, 361] on p "Replace this text with your content" at bounding box center [794, 370] width 261 height 18
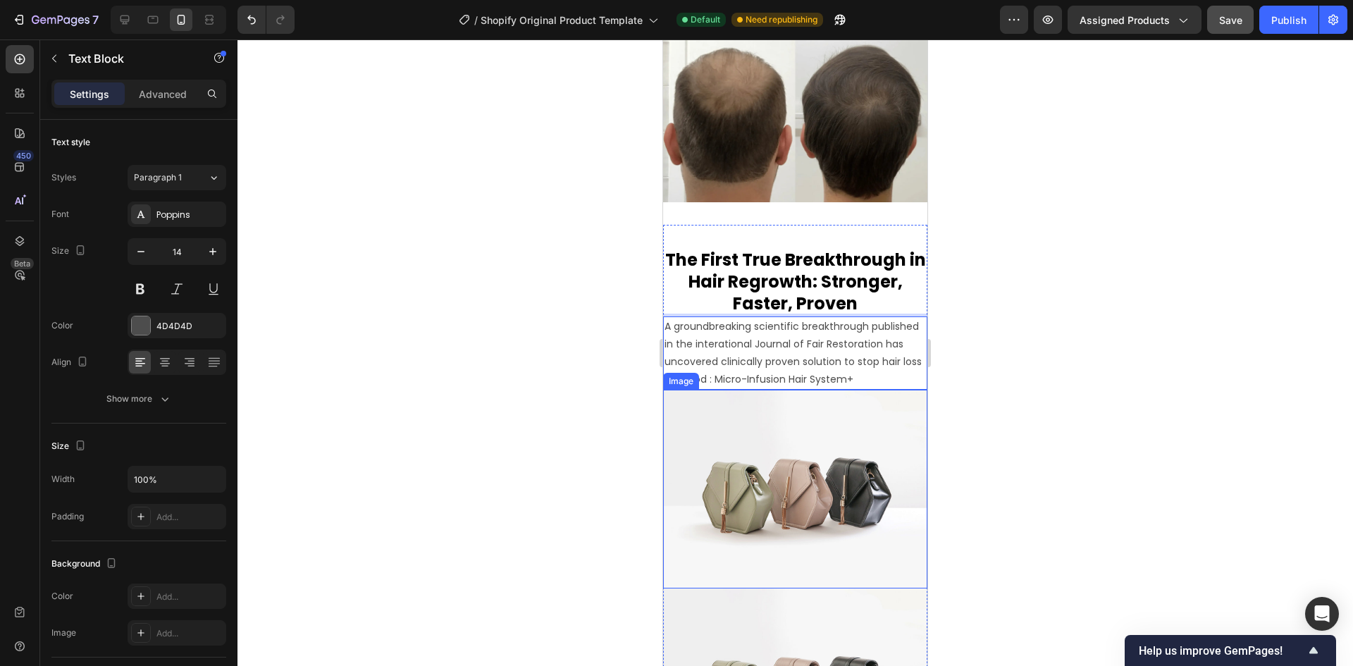
scroll to position [4001, 0]
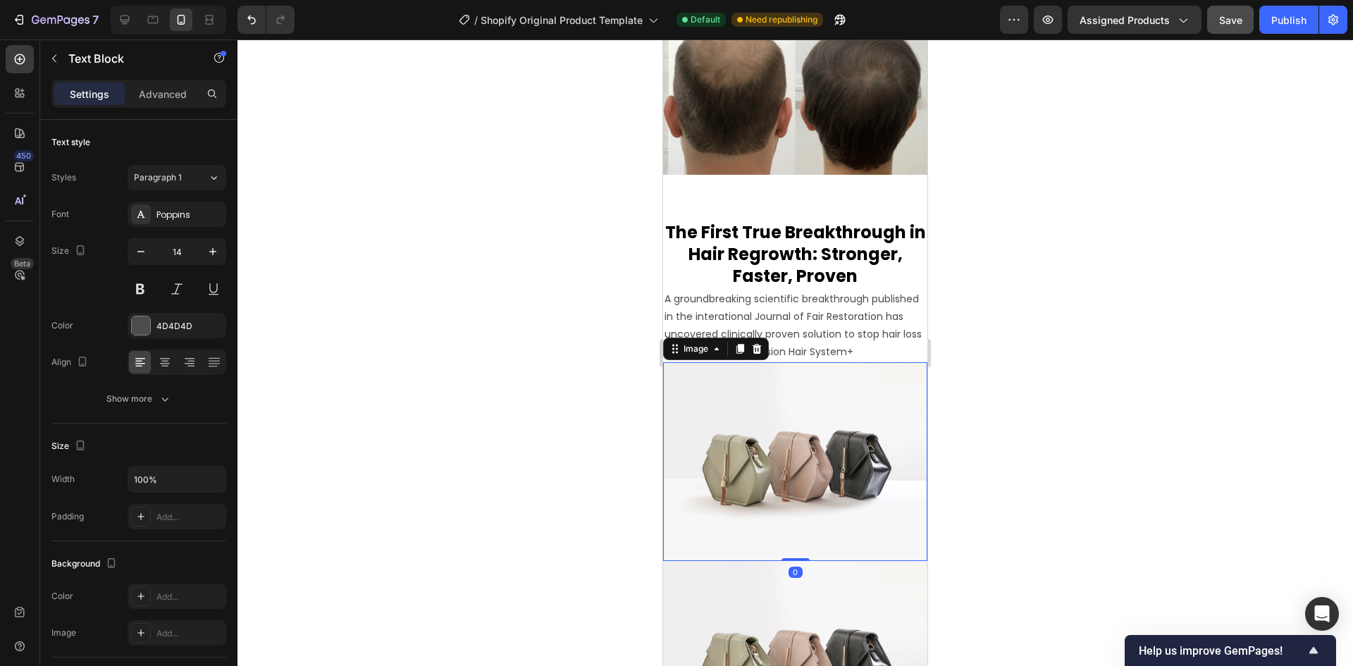
click at [827, 432] on img at bounding box center [795, 461] width 264 height 198
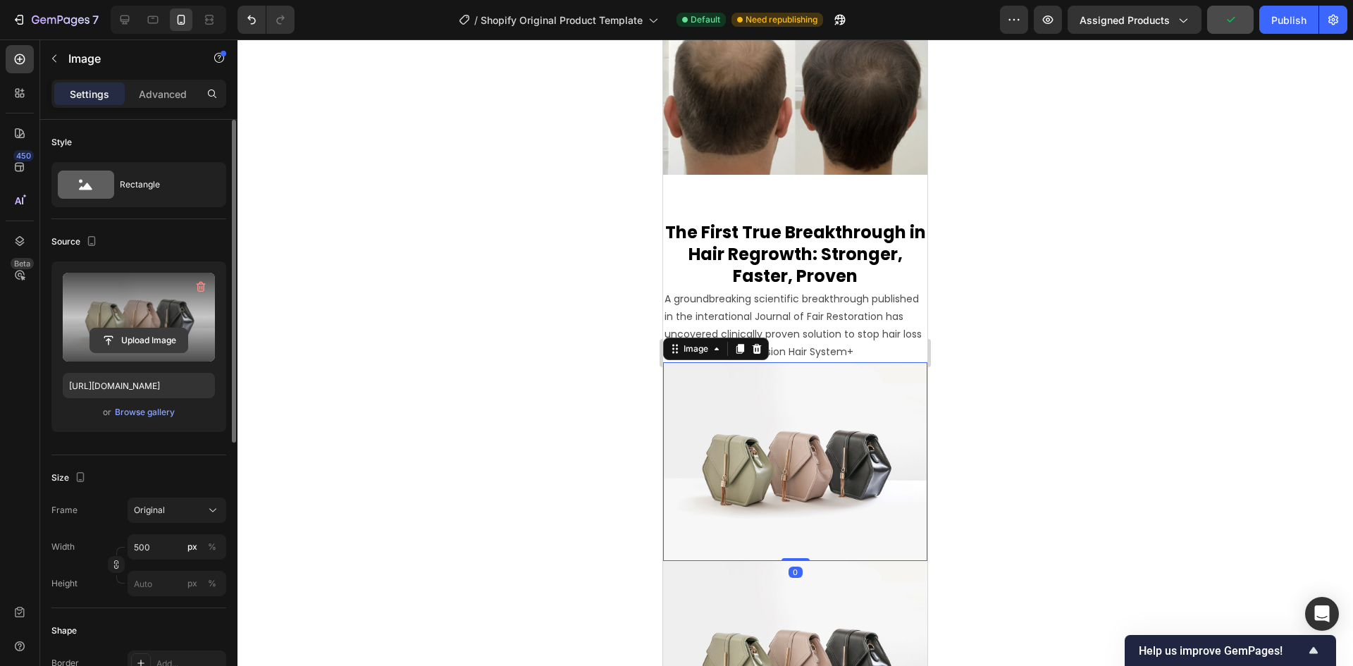
click at [166, 335] on input "file" at bounding box center [138, 340] width 97 height 24
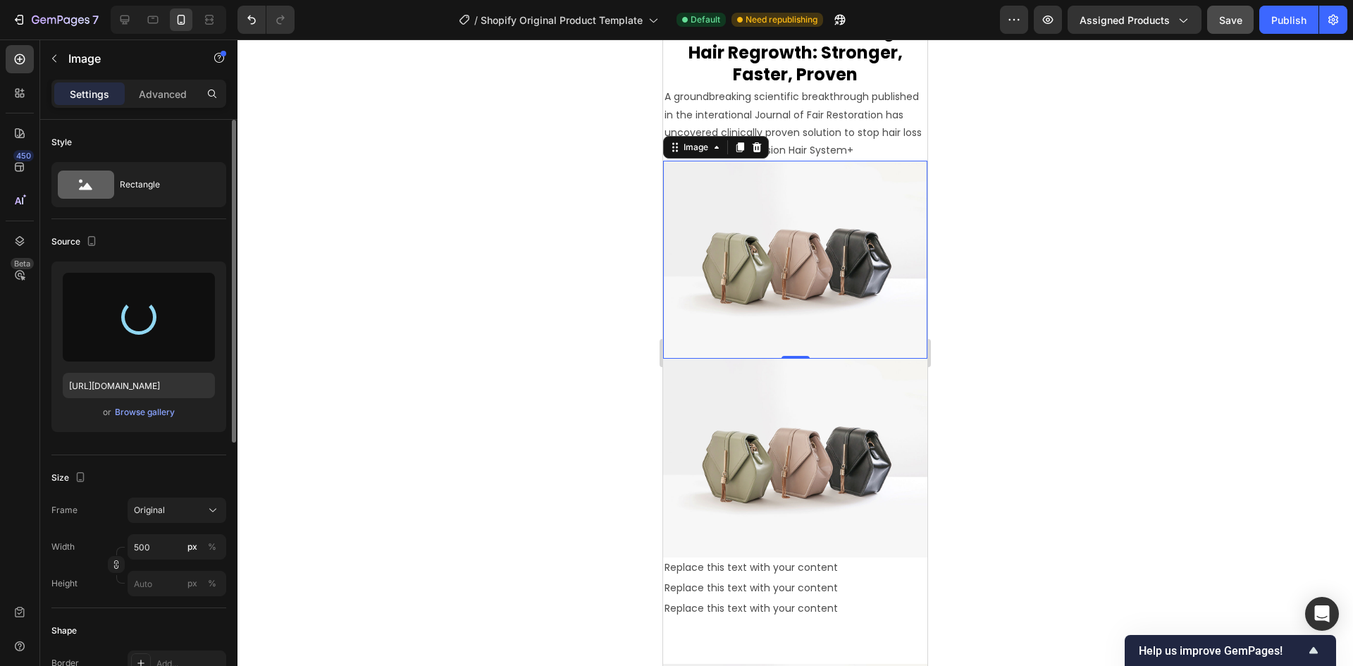
type input "https://cdn.shopify.com/s/files/1/0974/6808/8659/files/gempages_585703862585787…"
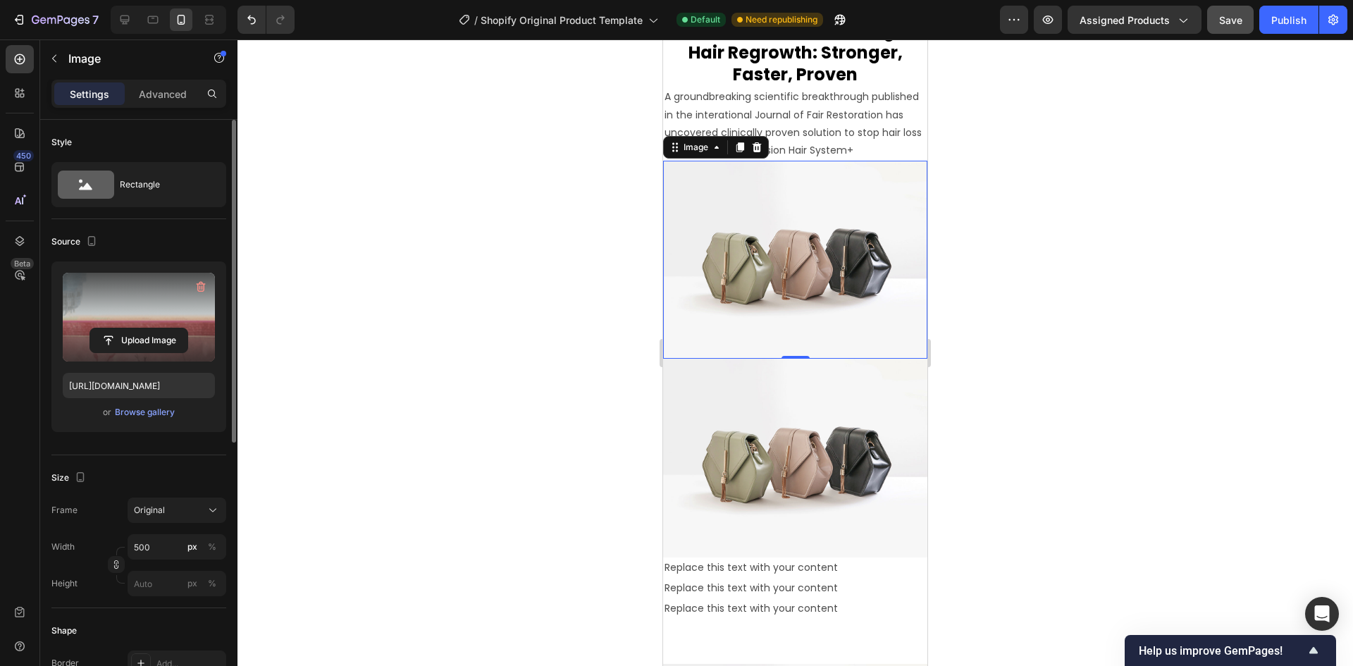
scroll to position [4212, 0]
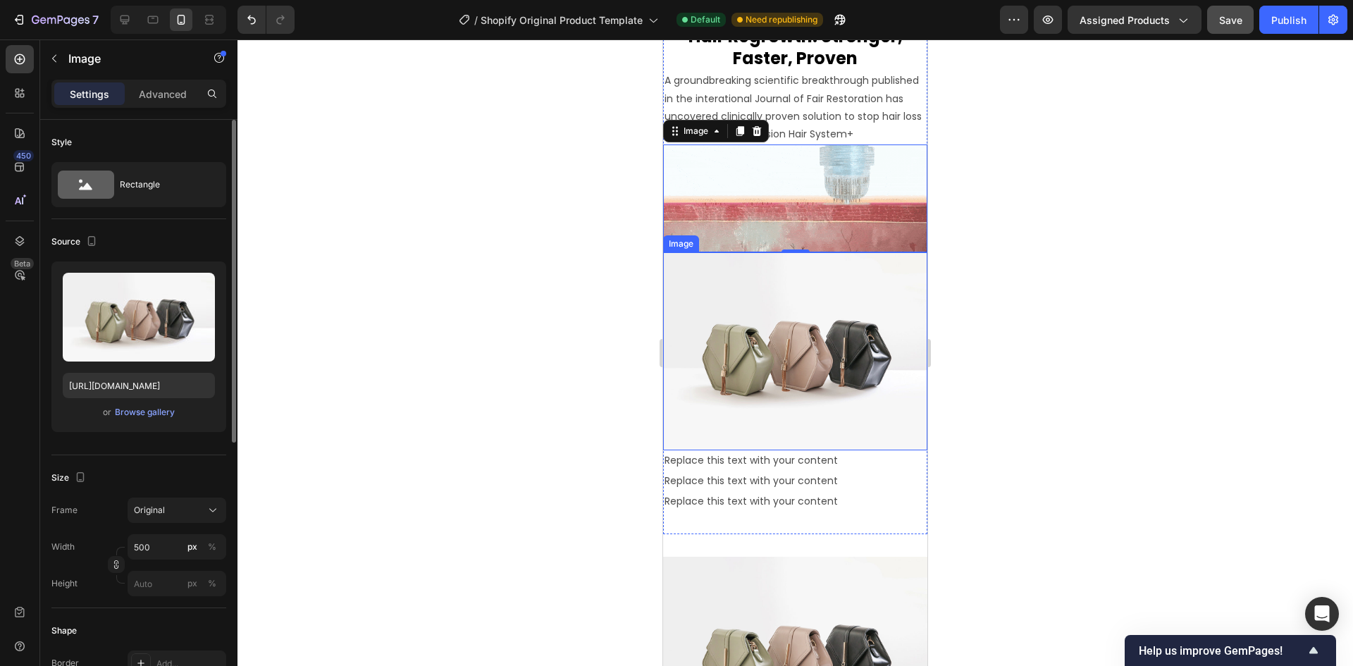
click at [762, 369] on img at bounding box center [795, 351] width 264 height 198
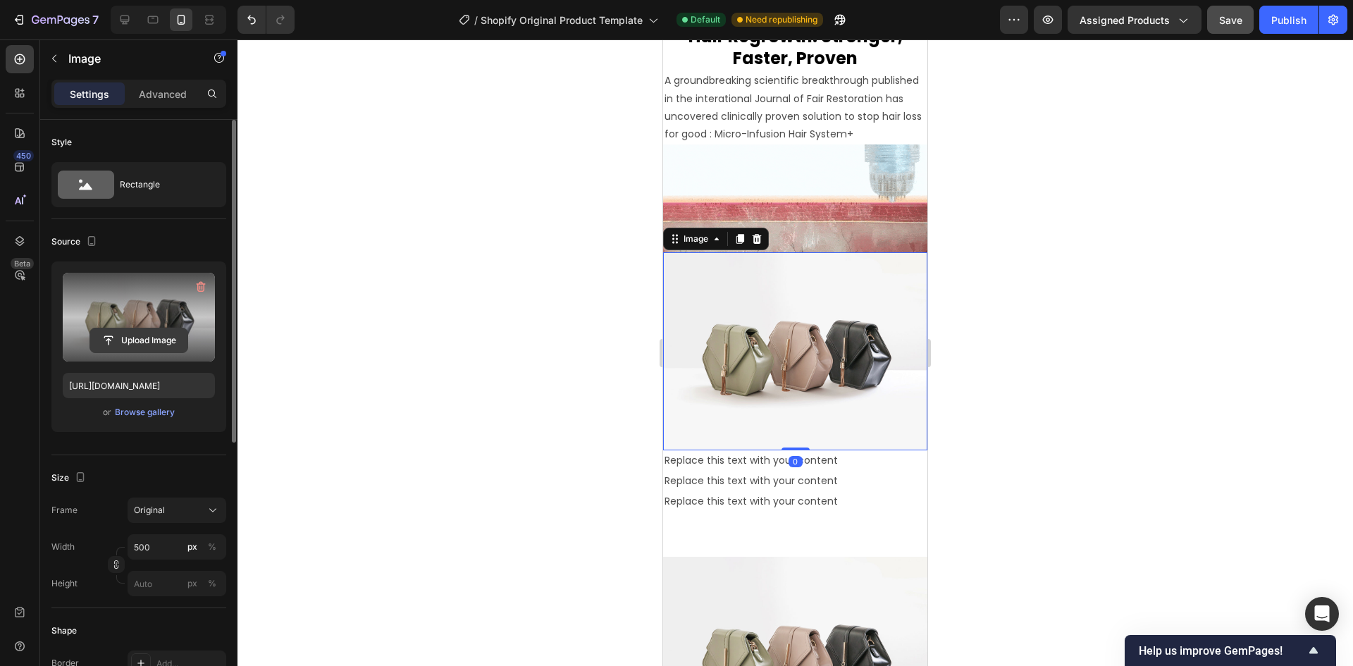
click at [133, 340] on input "file" at bounding box center [138, 340] width 97 height 24
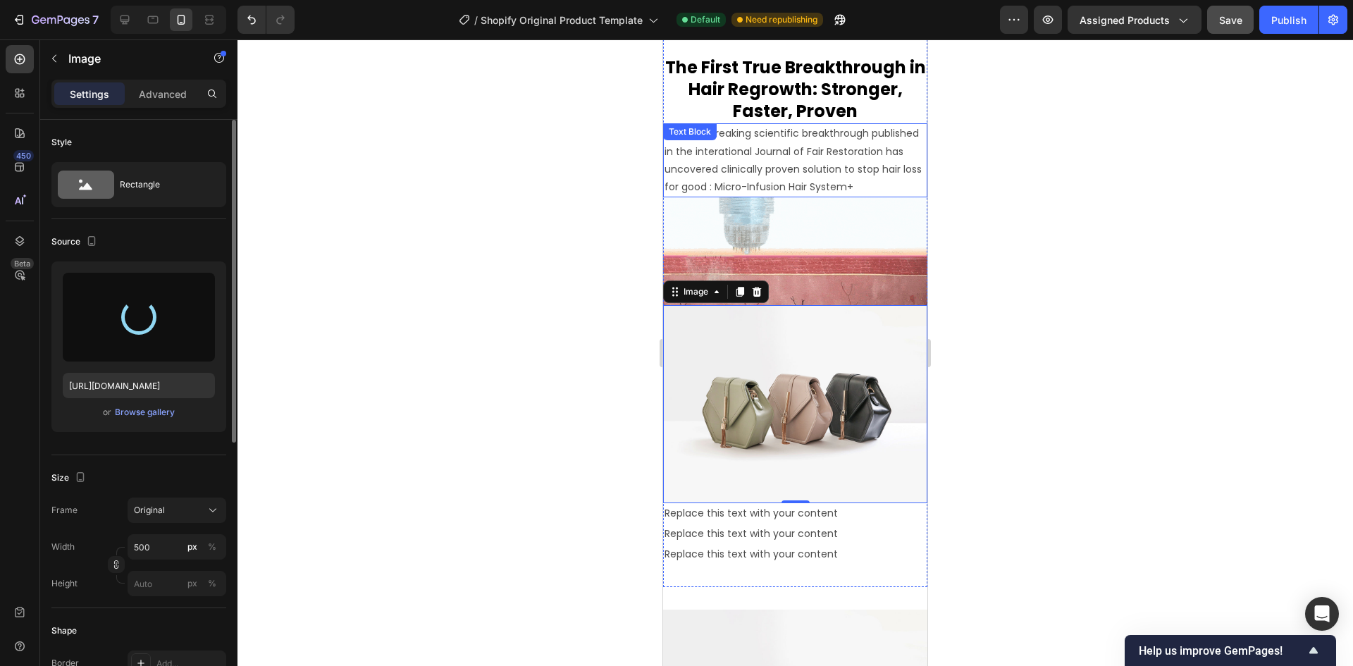
scroll to position [4001, 0]
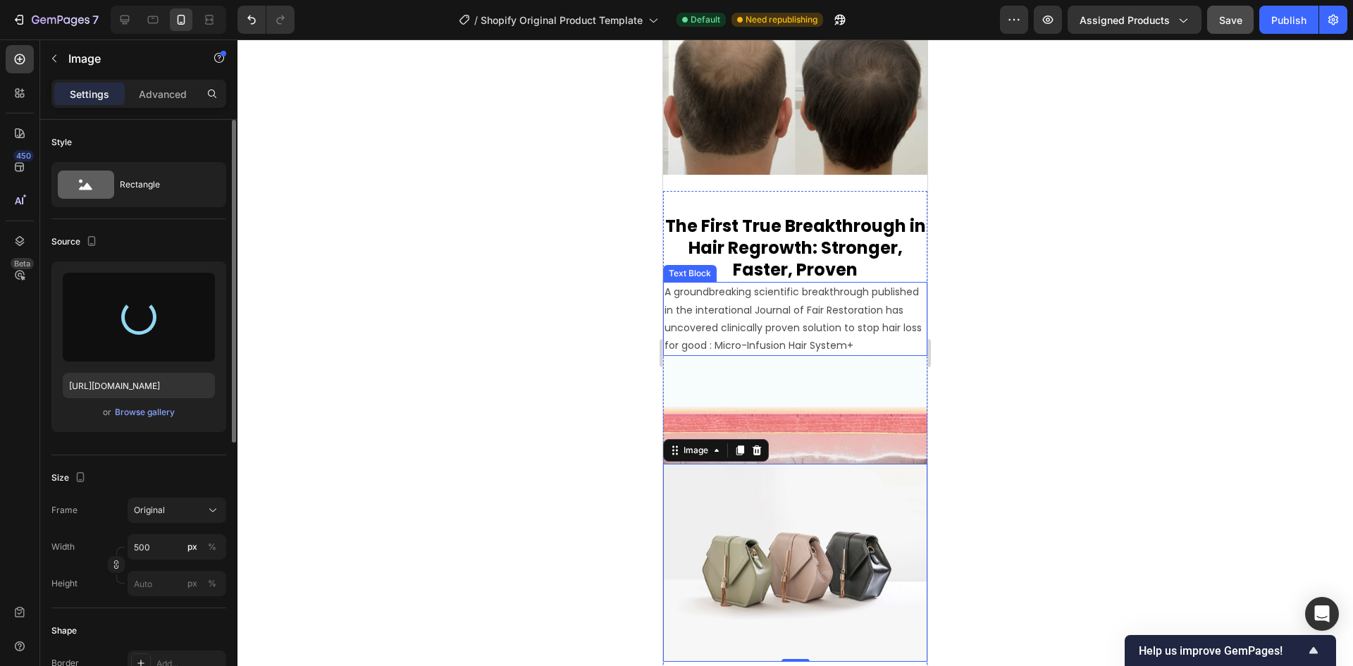
click at [793, 339] on p "A groundbreaking scientific breakthrough published in the interational Journal …" at bounding box center [794, 318] width 261 height 71
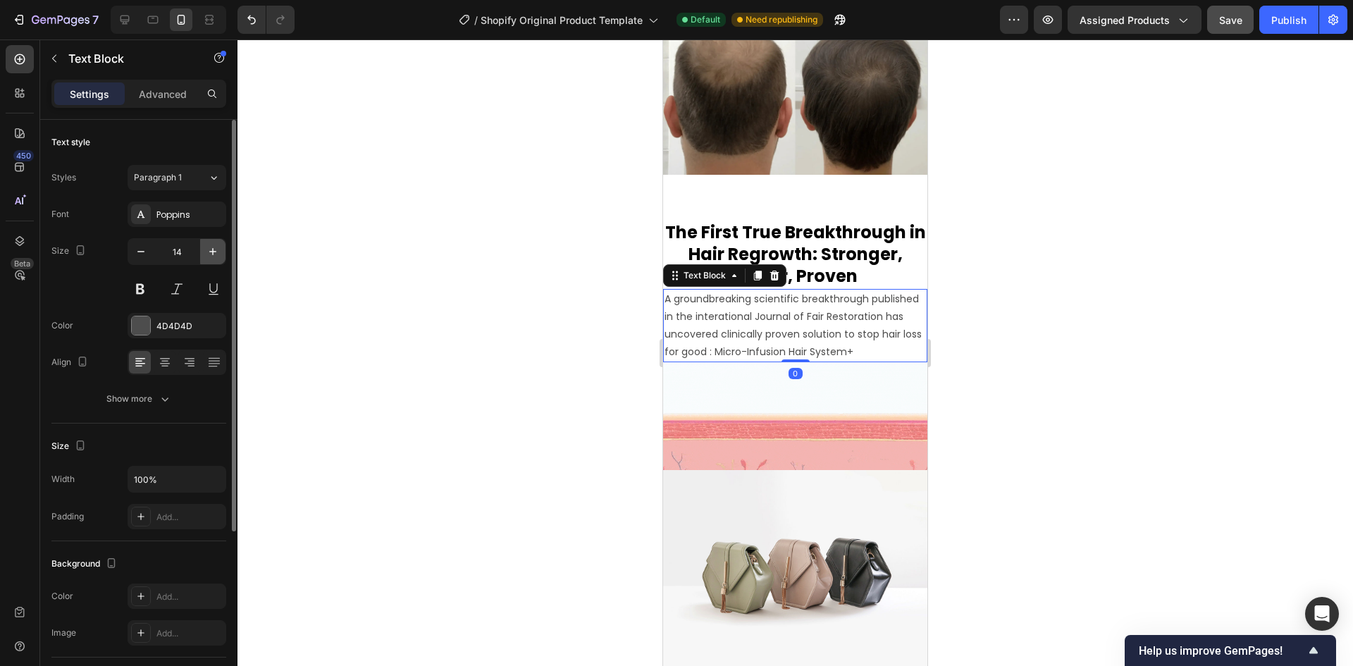
click at [210, 252] on icon "button" at bounding box center [212, 251] width 7 height 7
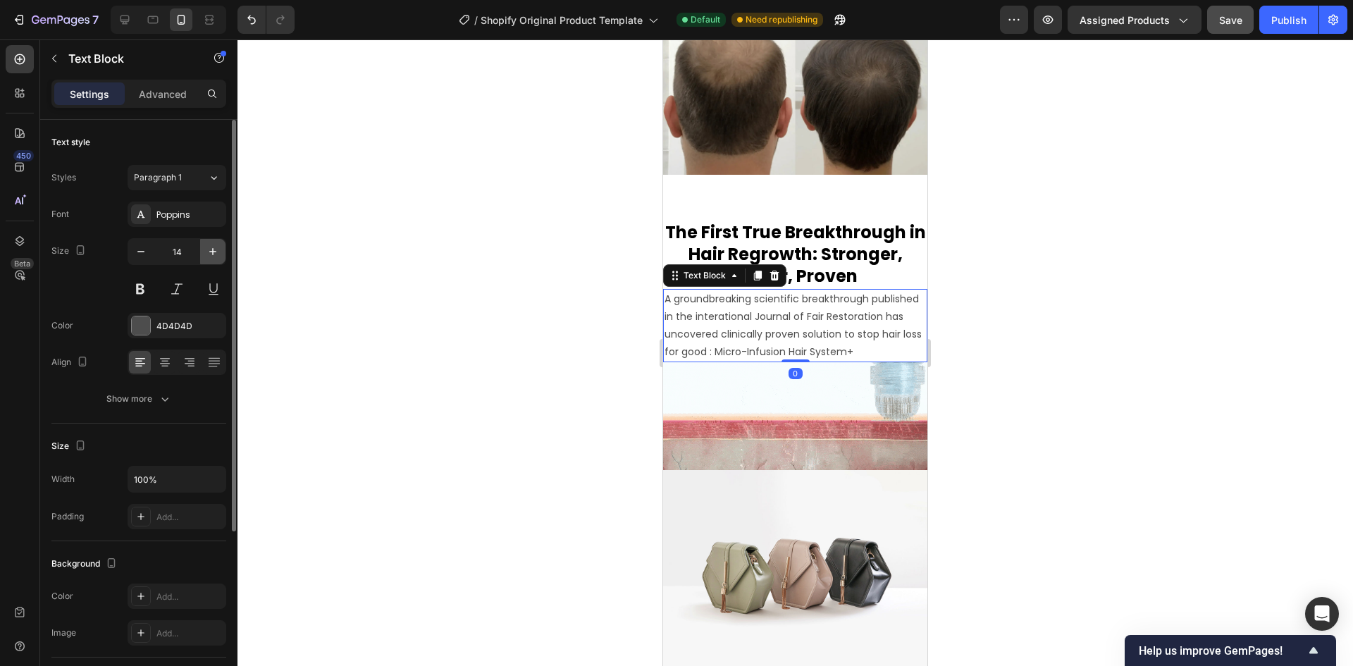
click at [210, 252] on icon "button" at bounding box center [212, 251] width 7 height 7
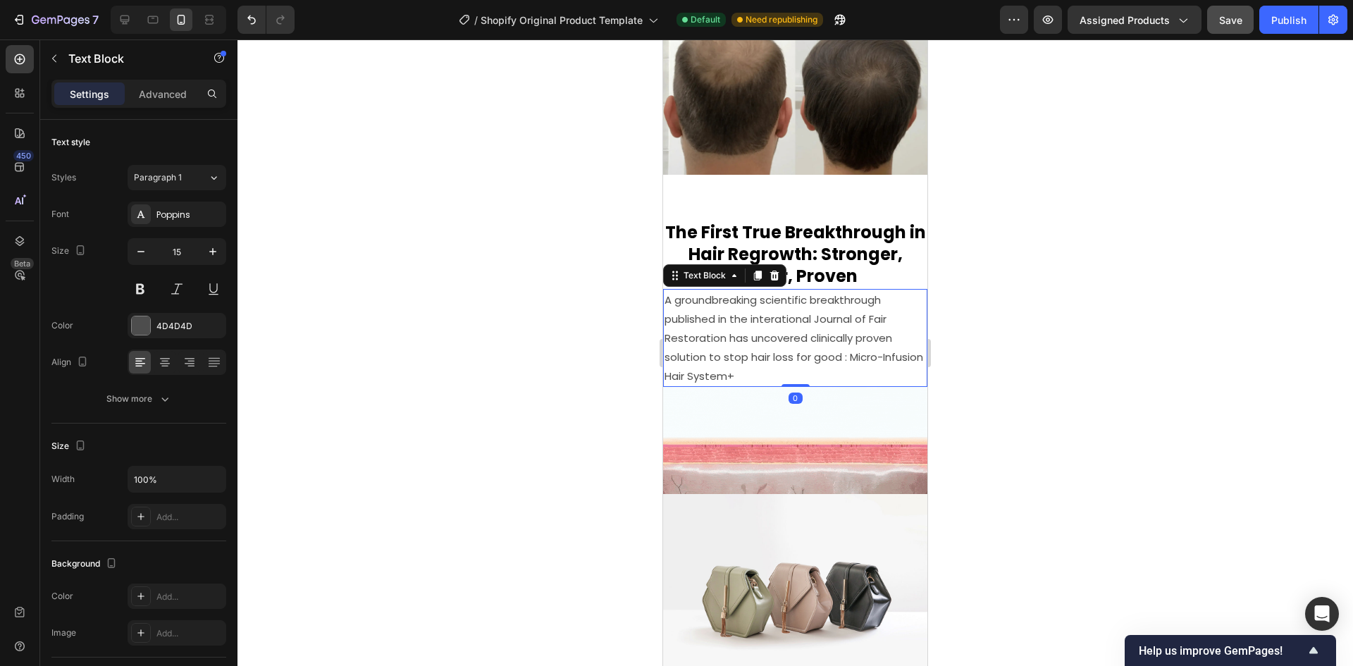
type input "16"
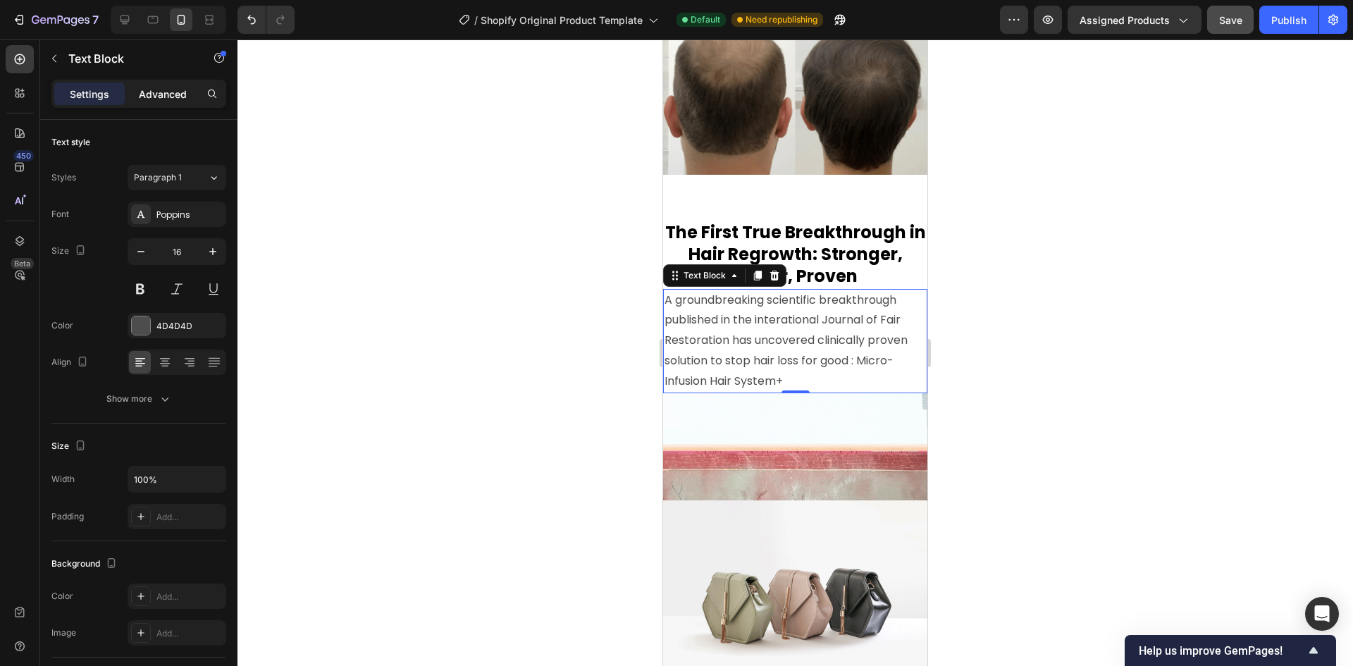
click at [161, 99] on p "Advanced" at bounding box center [163, 94] width 48 height 15
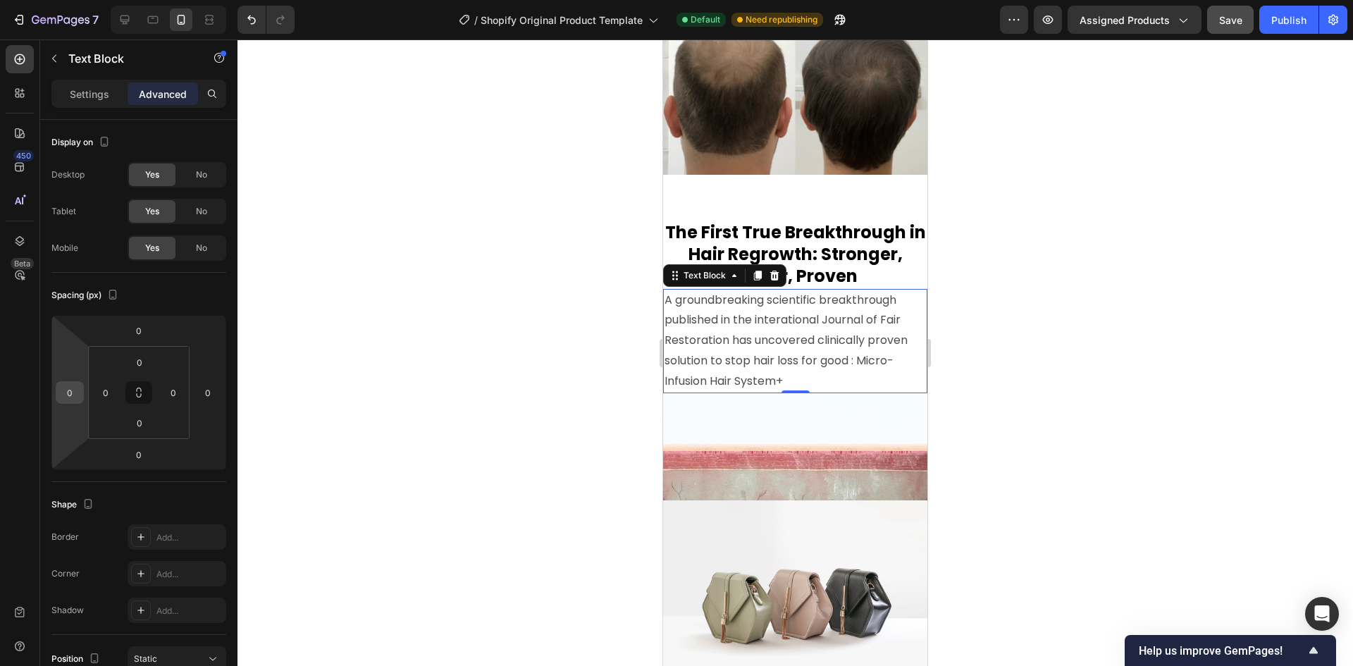
click at [73, 397] on input "0" at bounding box center [69, 392] width 21 height 21
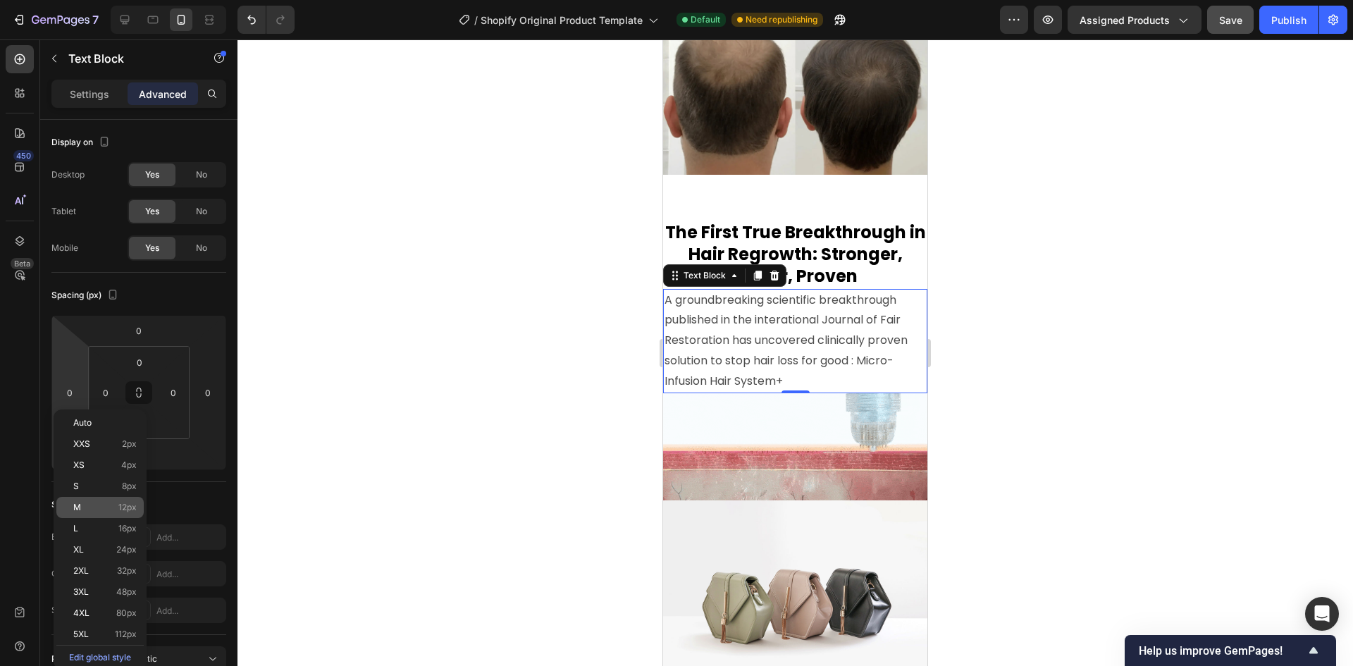
click at [94, 499] on div "M 12px" at bounding box center [99, 507] width 87 height 21
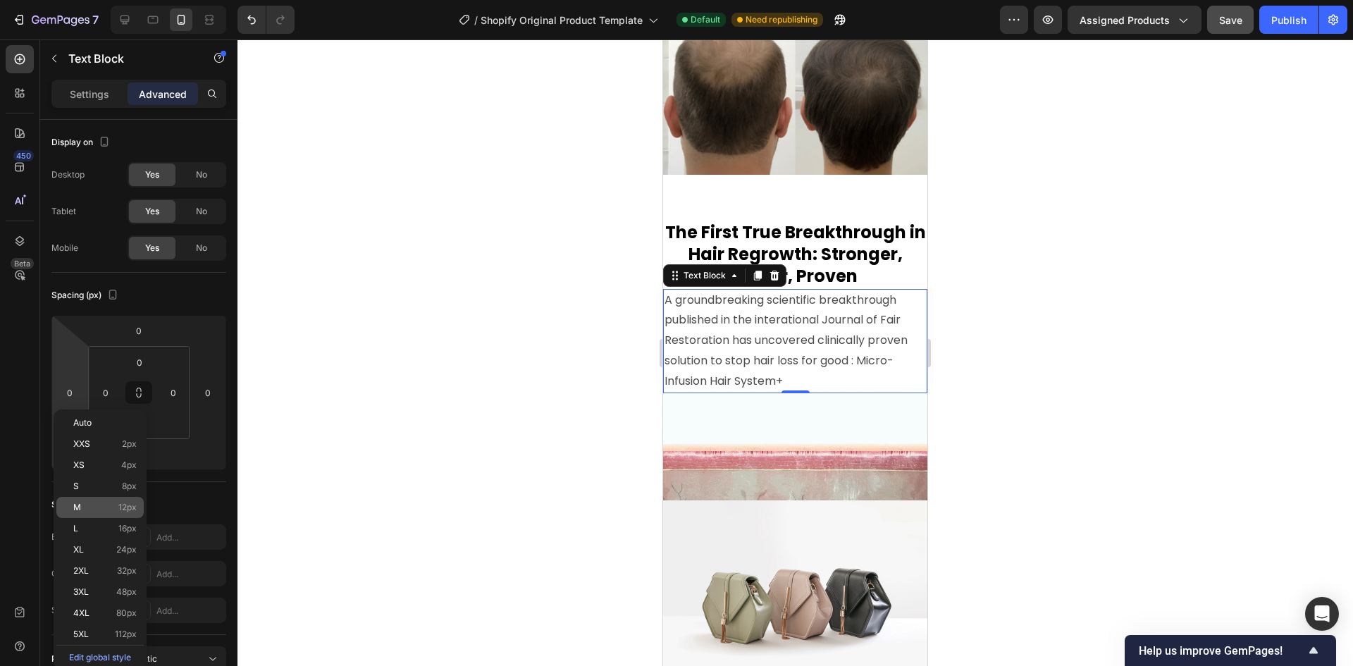
type input "12"
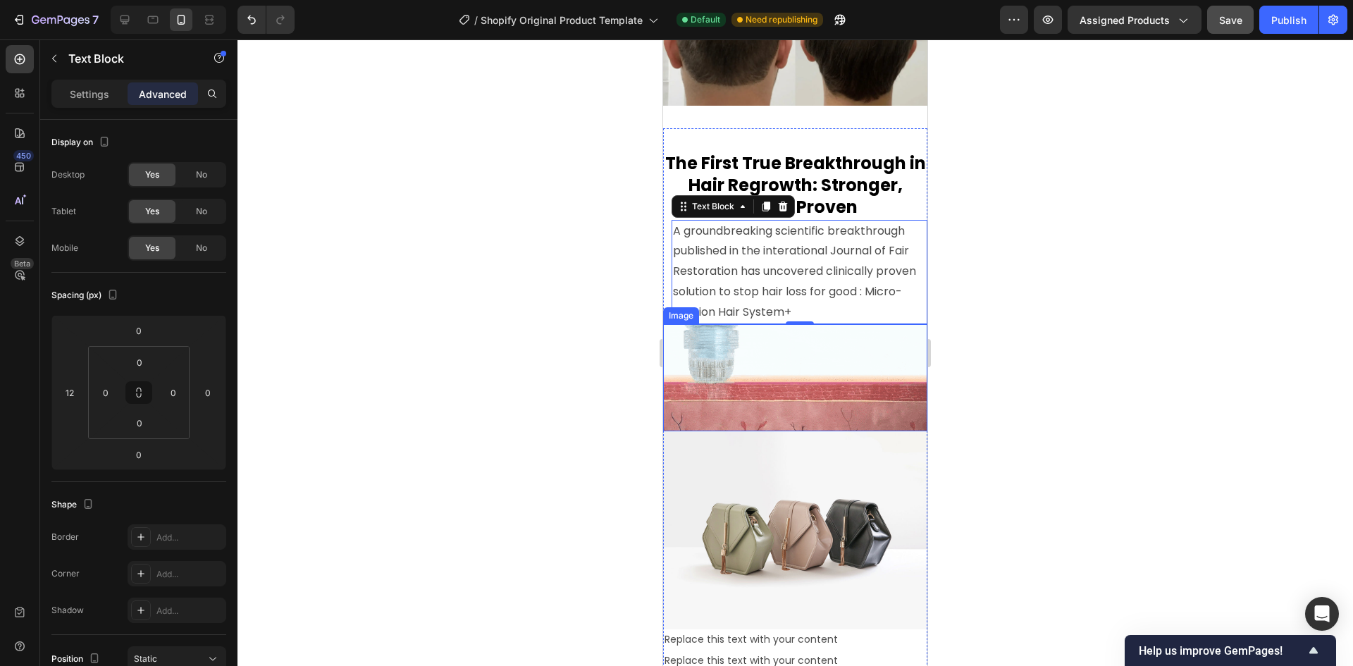
scroll to position [4072, 0]
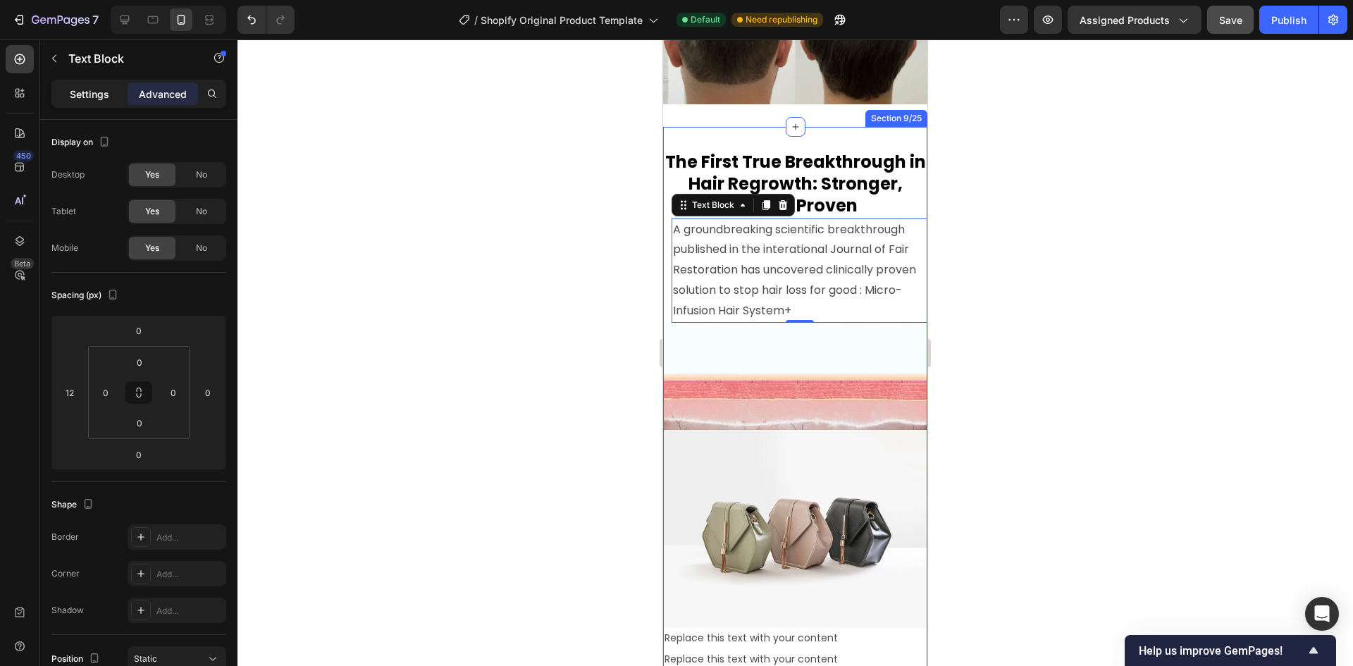
click at [82, 93] on p "Settings" at bounding box center [89, 94] width 39 height 15
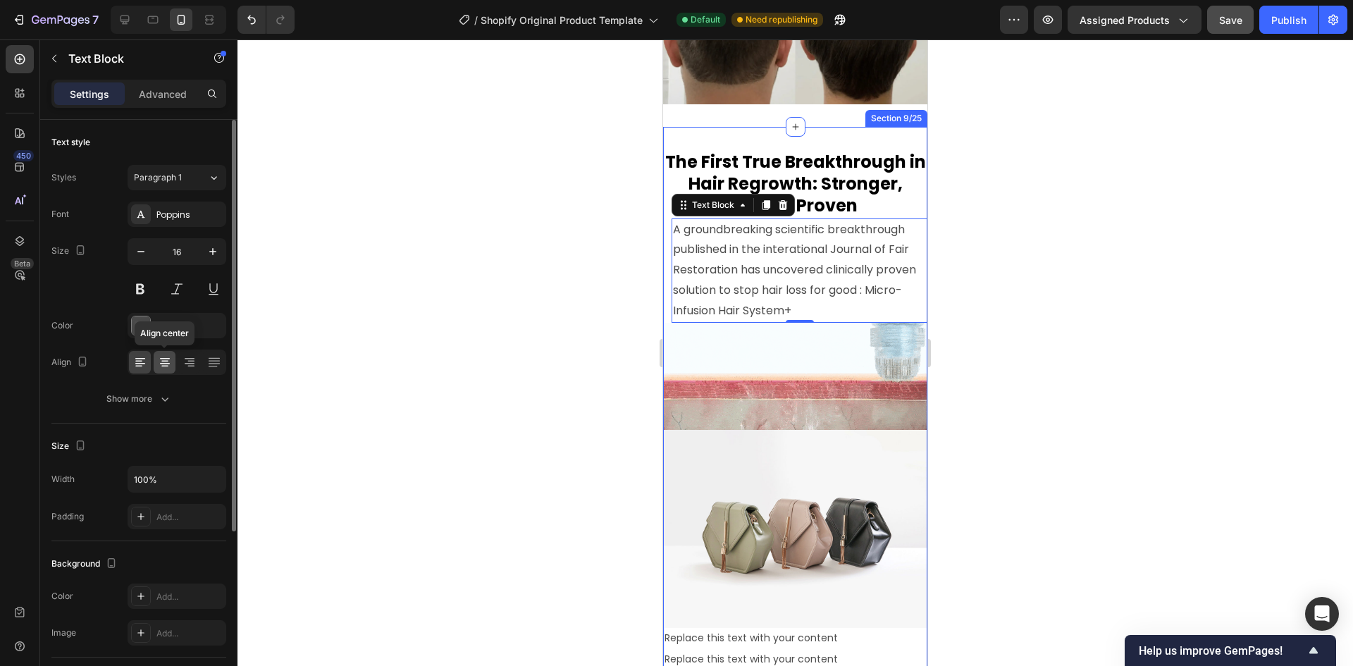
click at [173, 362] on div at bounding box center [165, 362] width 22 height 23
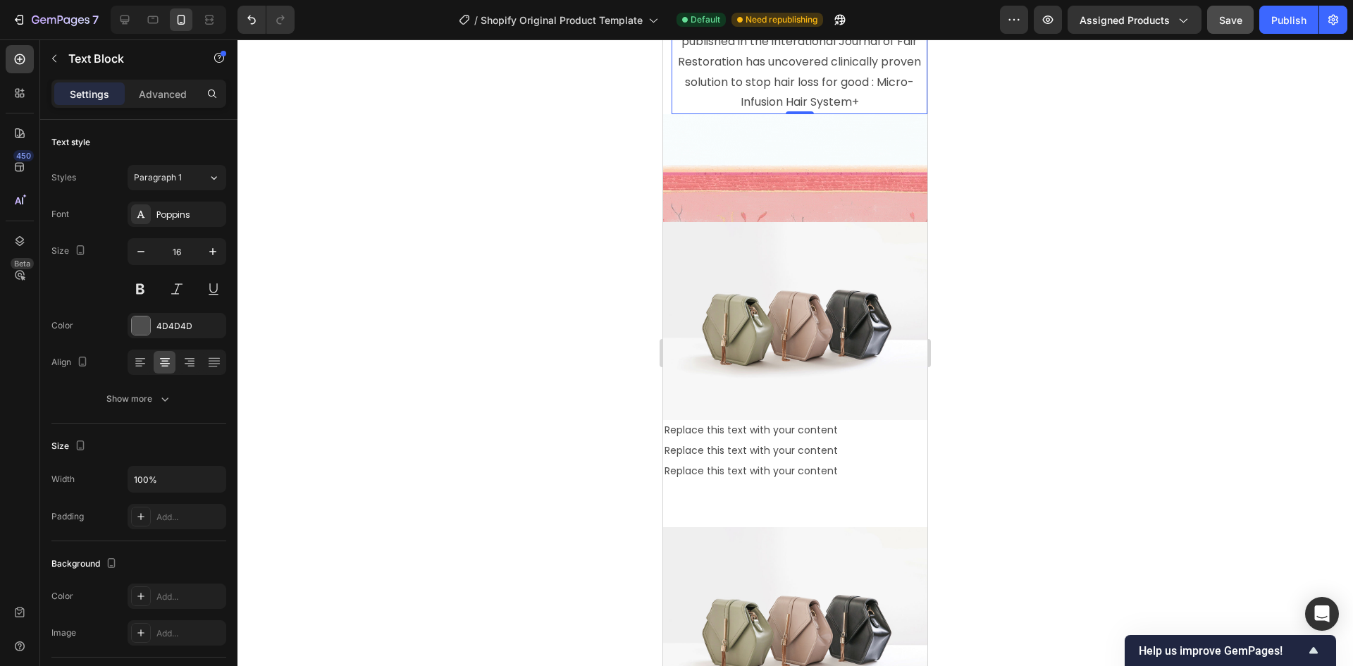
scroll to position [4283, 0]
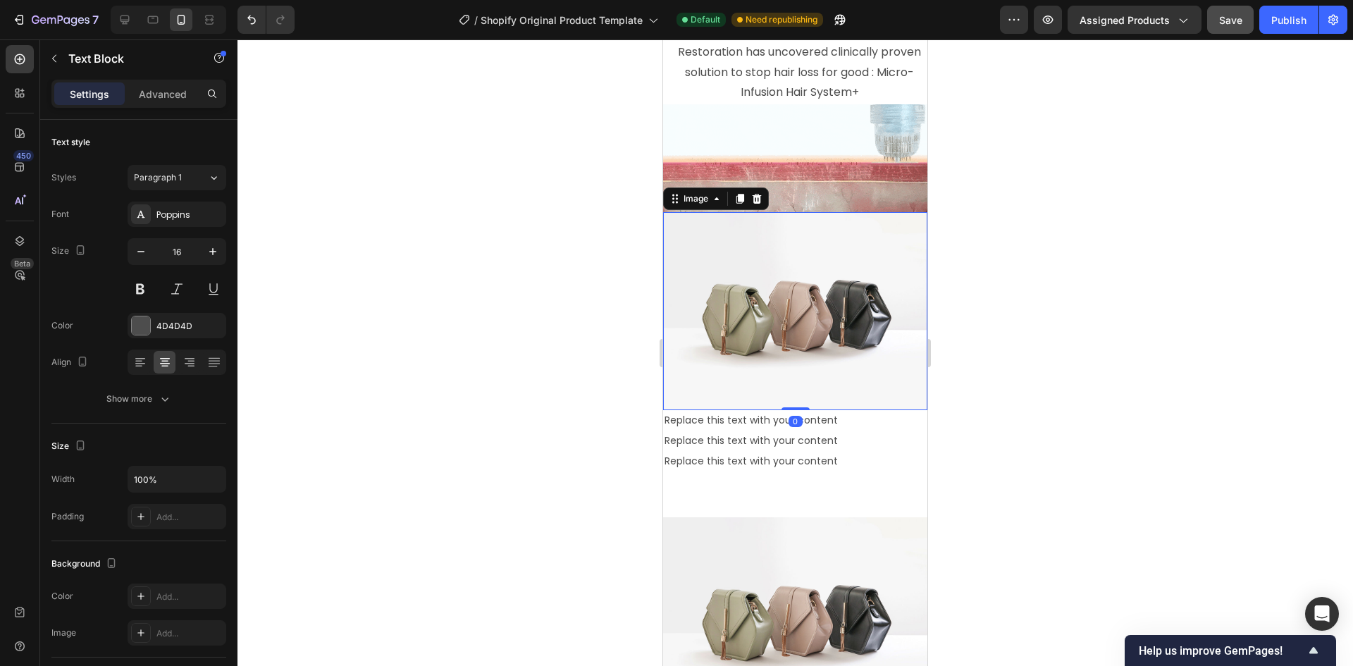
click at [780, 299] on img at bounding box center [795, 311] width 264 height 198
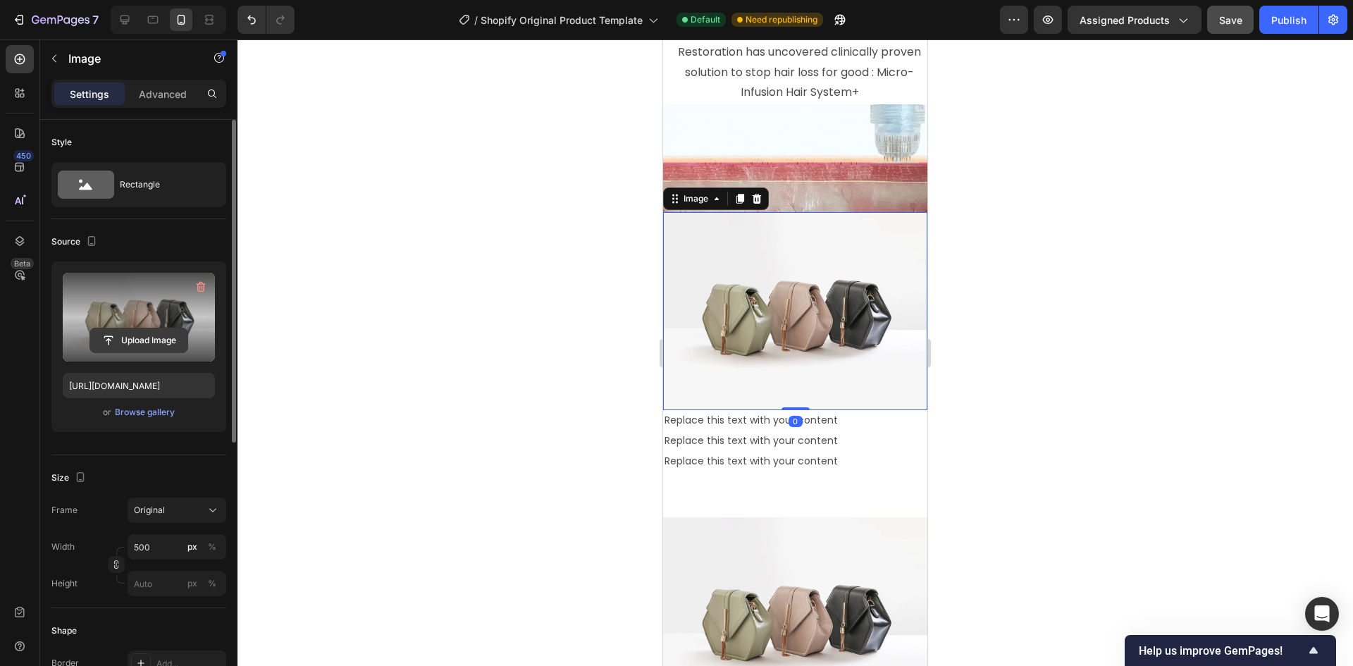
click at [96, 344] on input "file" at bounding box center [138, 340] width 97 height 24
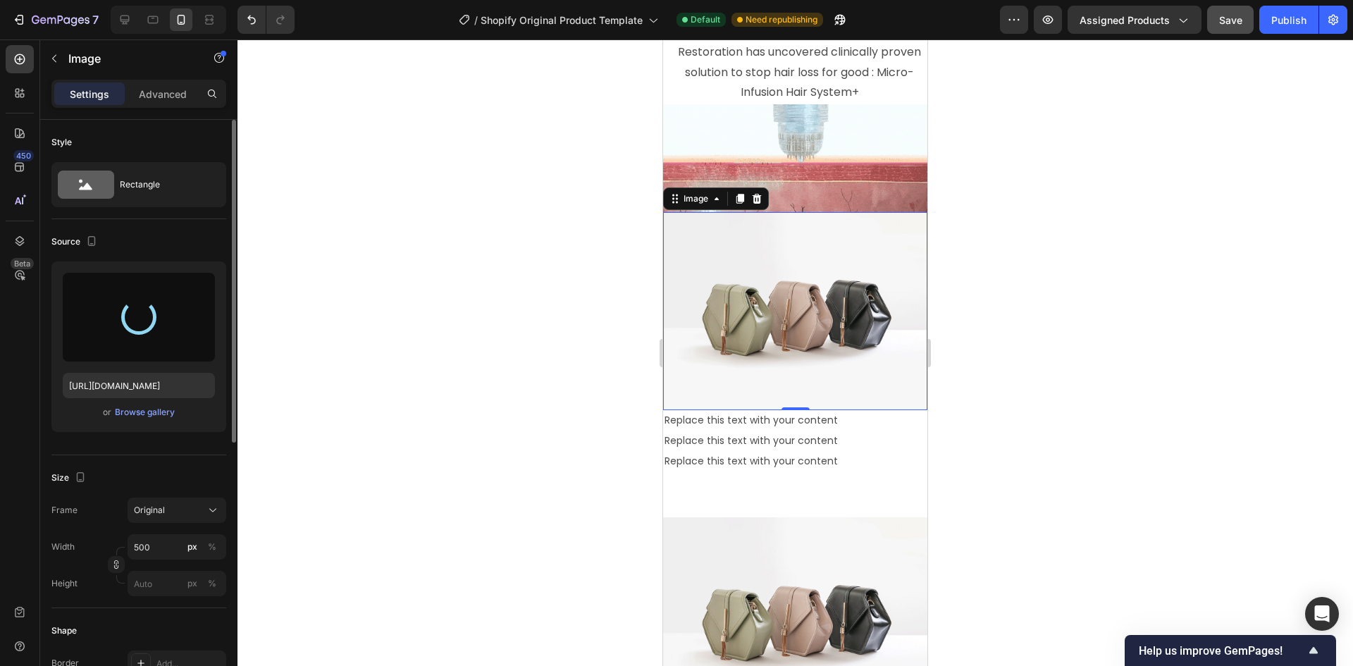
type input "https://cdn.shopify.com/s/files/1/0974/6808/8659/files/gempages_585703862585787…"
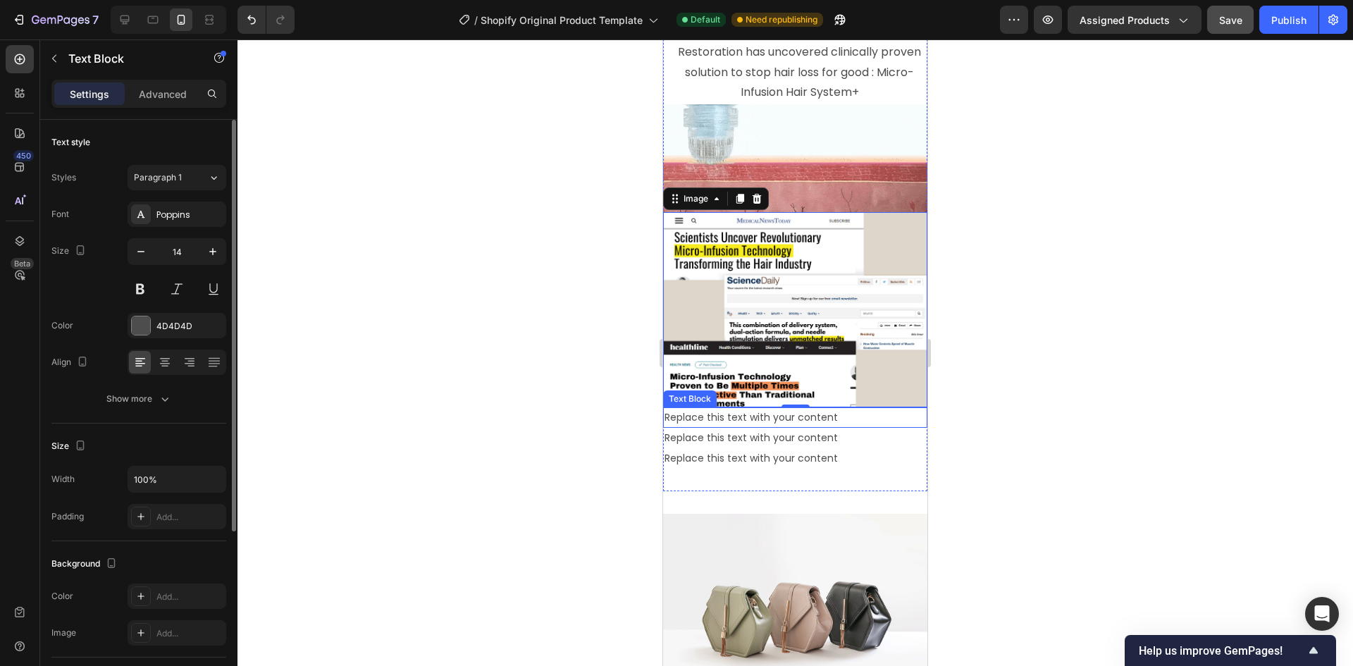
click at [757, 408] on div "Replace this text with your content" at bounding box center [795, 417] width 264 height 20
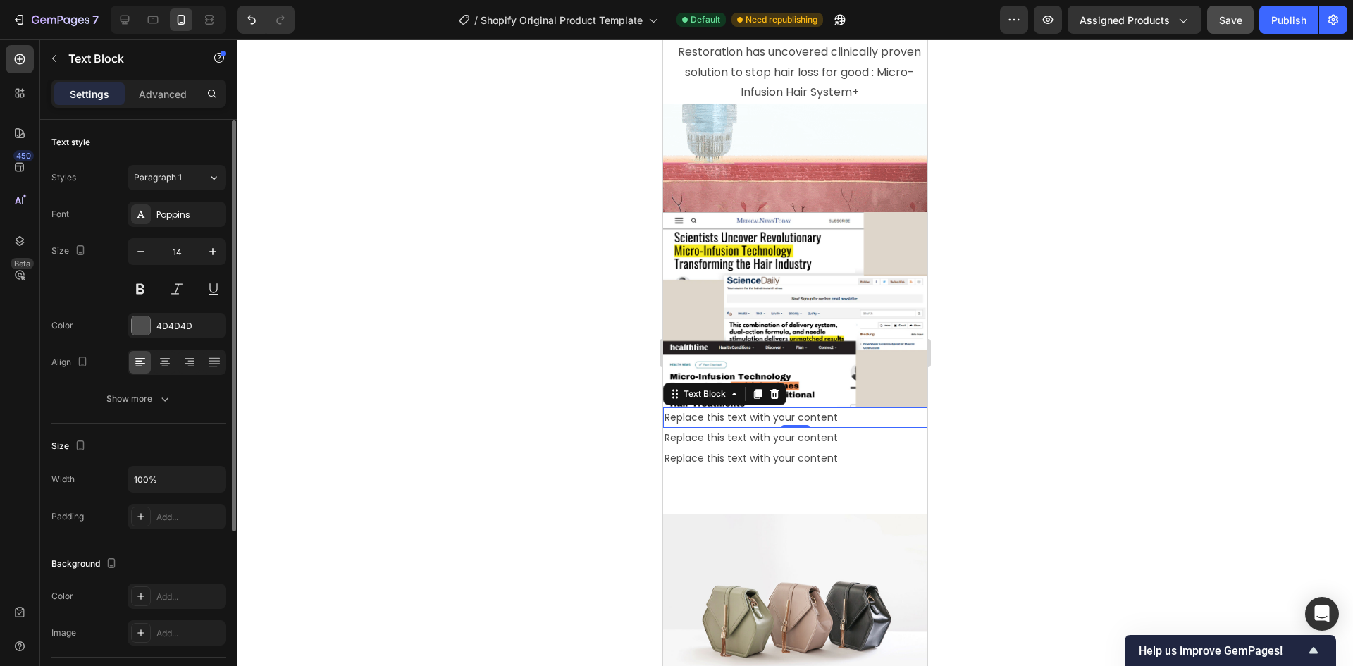
click at [840, 407] on div "Replace this text with your content" at bounding box center [795, 417] width 264 height 20
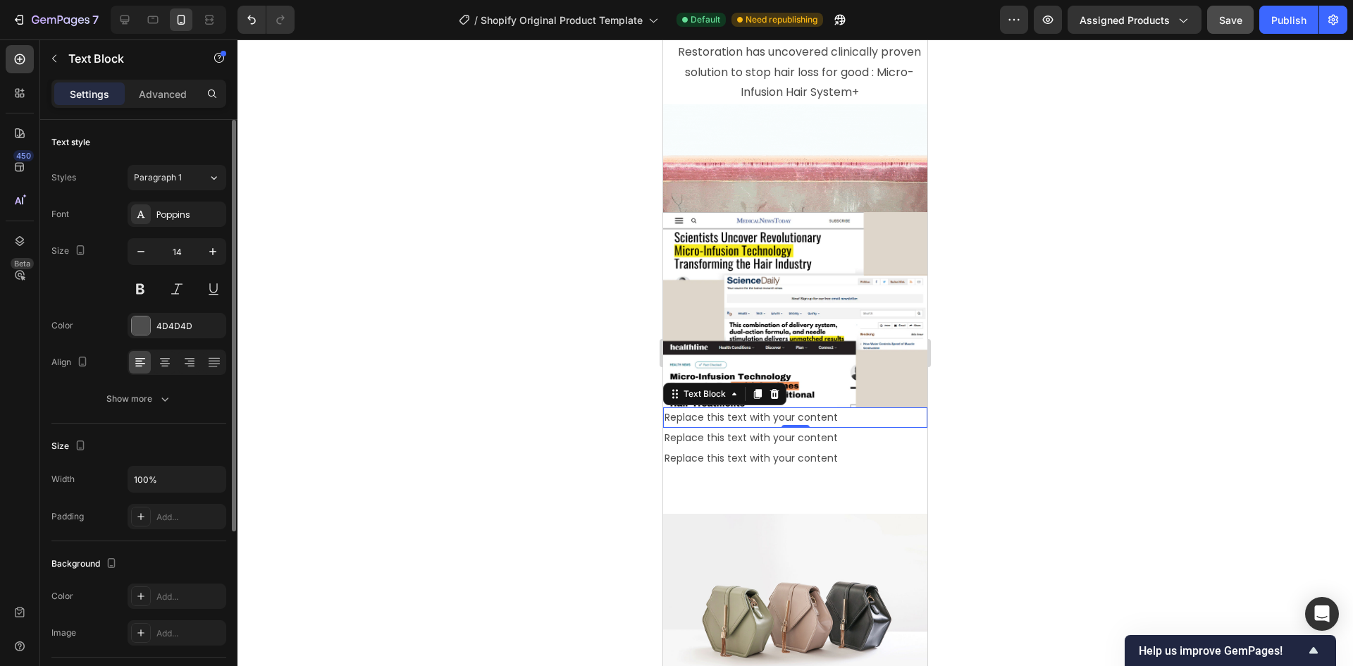
click at [841, 409] on p "Replace this text with your content" at bounding box center [794, 418] width 261 height 18
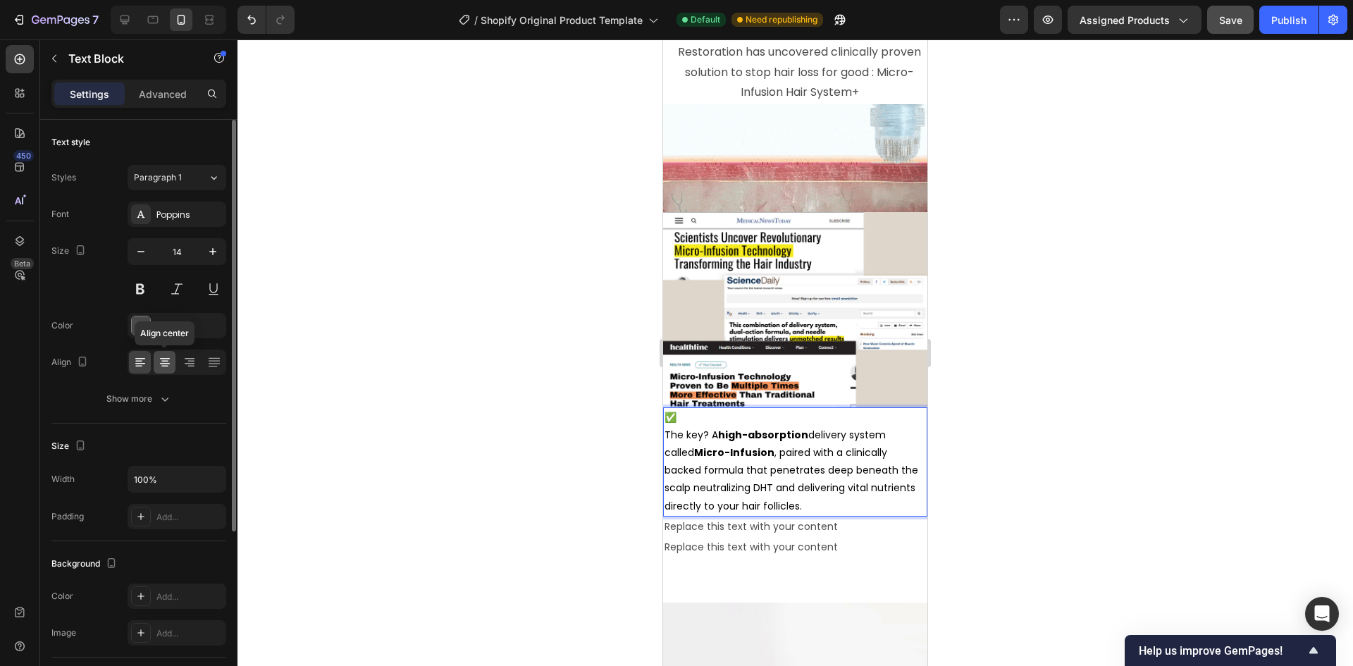
click at [159, 364] on icon at bounding box center [165, 362] width 14 height 14
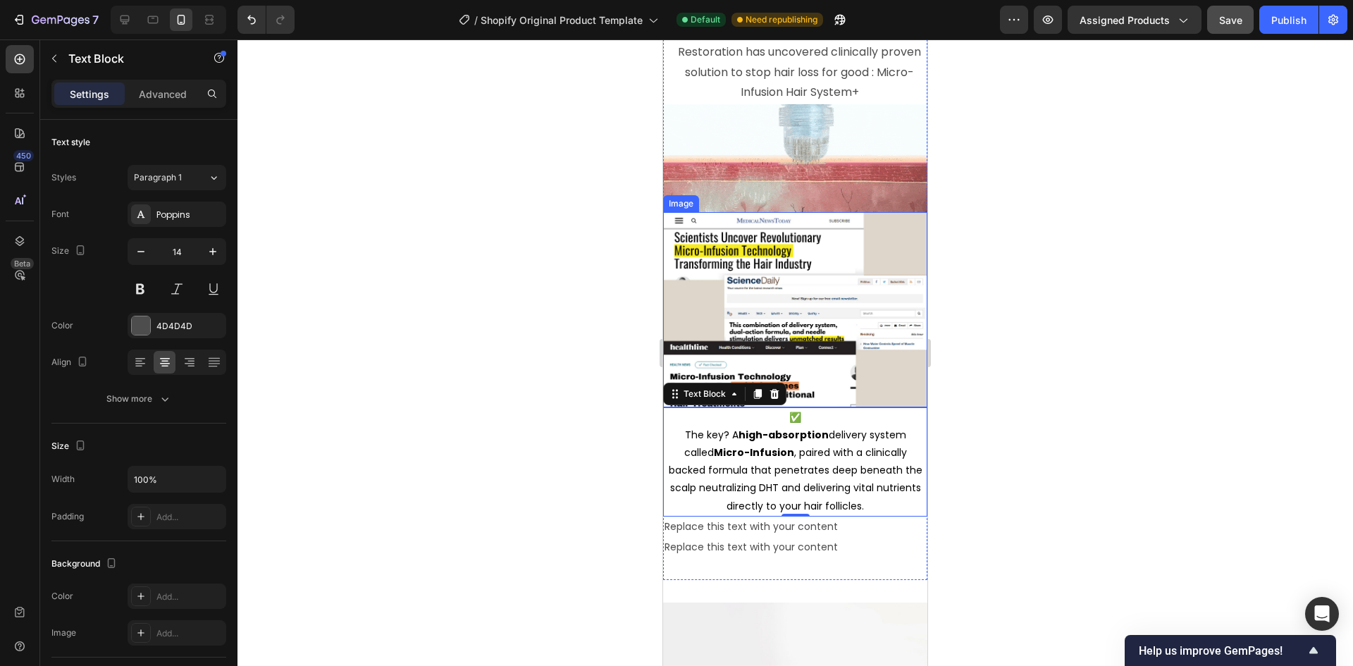
click at [819, 388] on img at bounding box center [795, 309] width 264 height 195
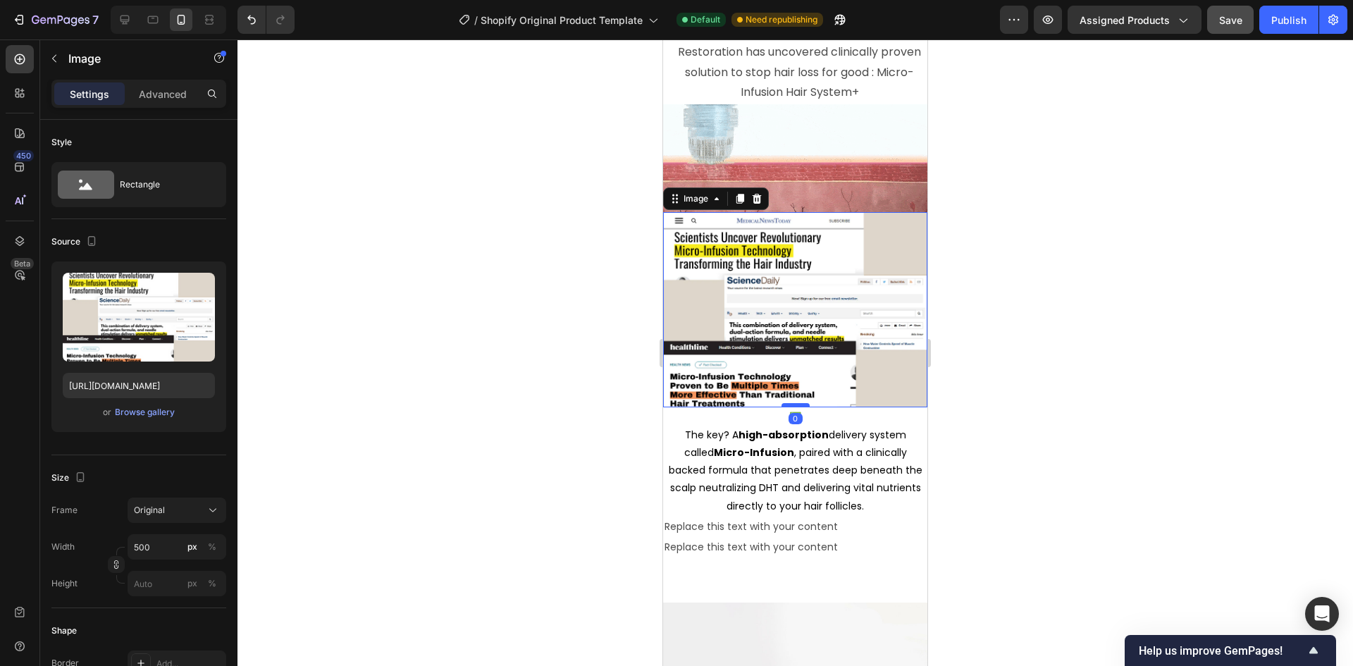
click at [798, 403] on div at bounding box center [795, 405] width 28 height 4
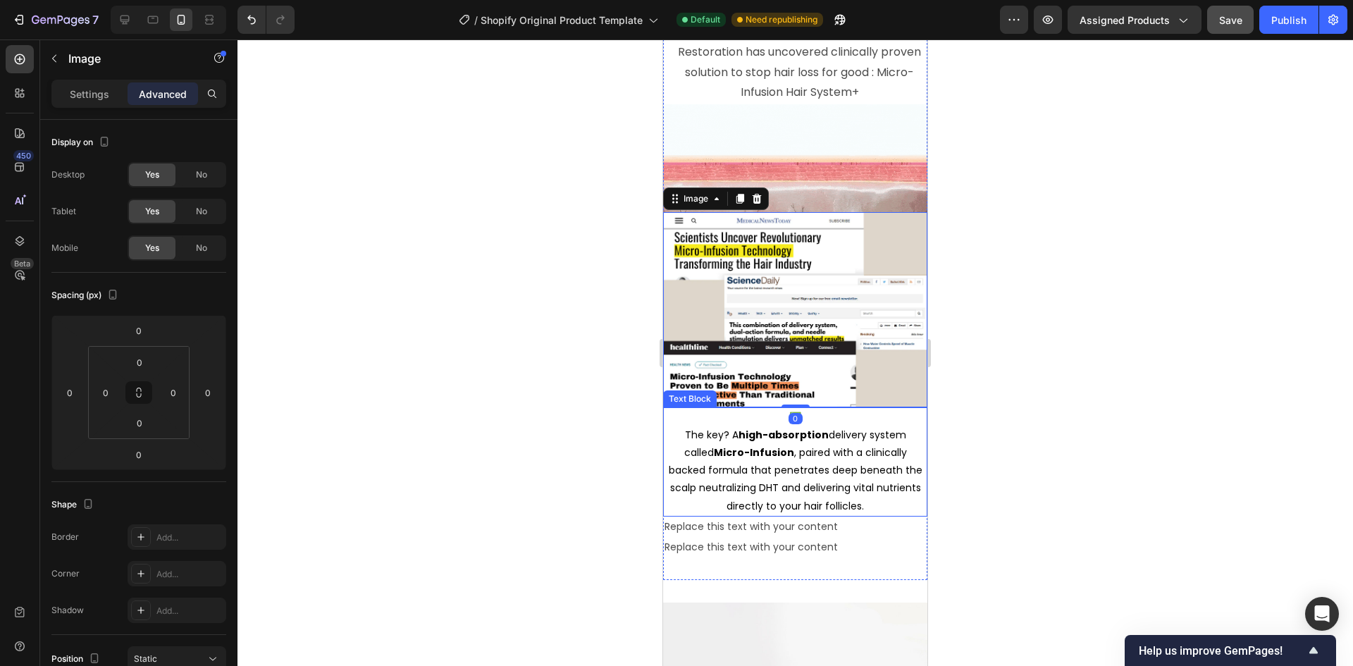
click at [825, 447] on span "The key? A high-absorption delivery system called Micro-Infusion , paired with …" at bounding box center [796, 470] width 254 height 85
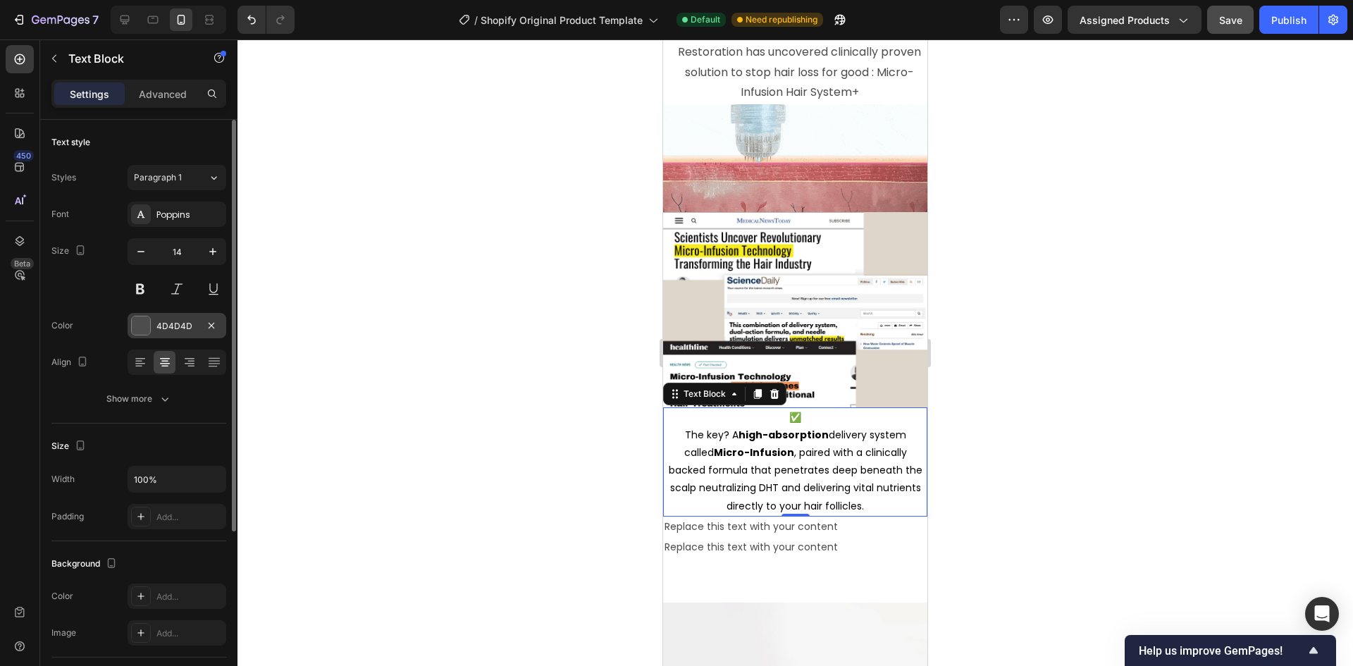
click at [151, 330] on div "4D4D4D" at bounding box center [177, 325] width 99 height 25
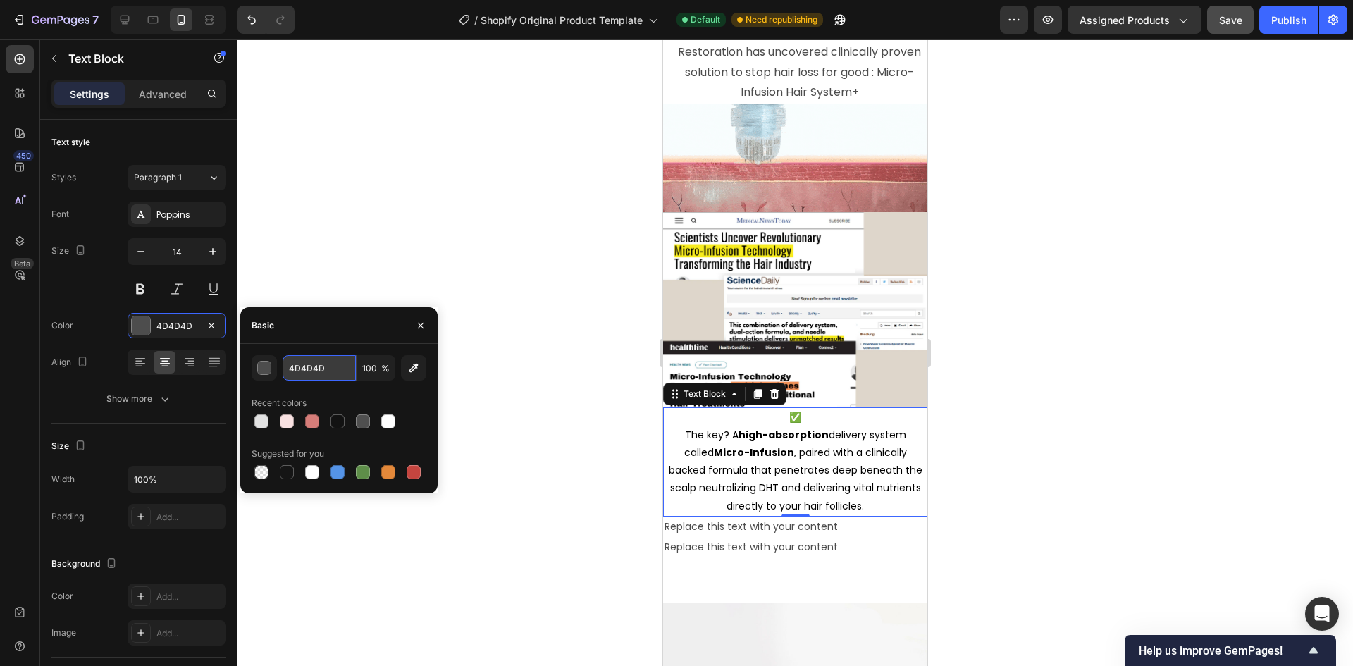
click at [330, 369] on input "4D4D4D" at bounding box center [319, 367] width 73 height 25
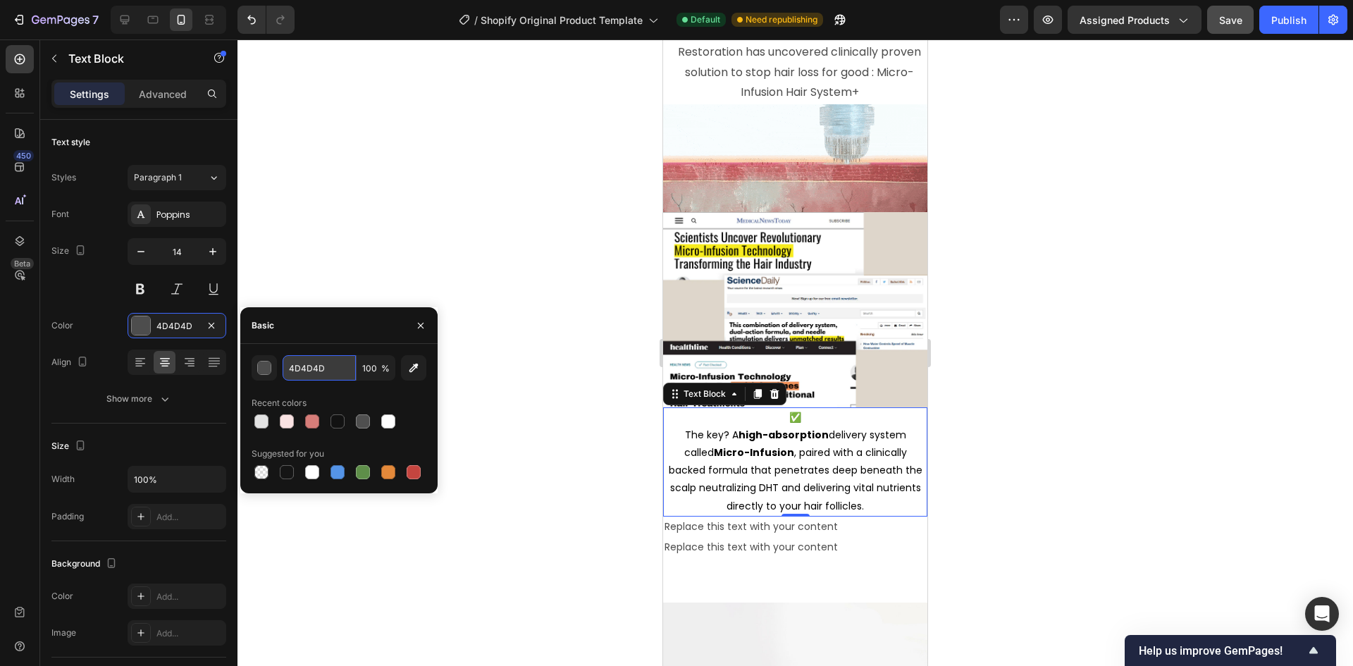
paste input "#E2F9E2"
type input "#E2F9E2"
click at [444, 247] on div at bounding box center [794, 352] width 1115 height 626
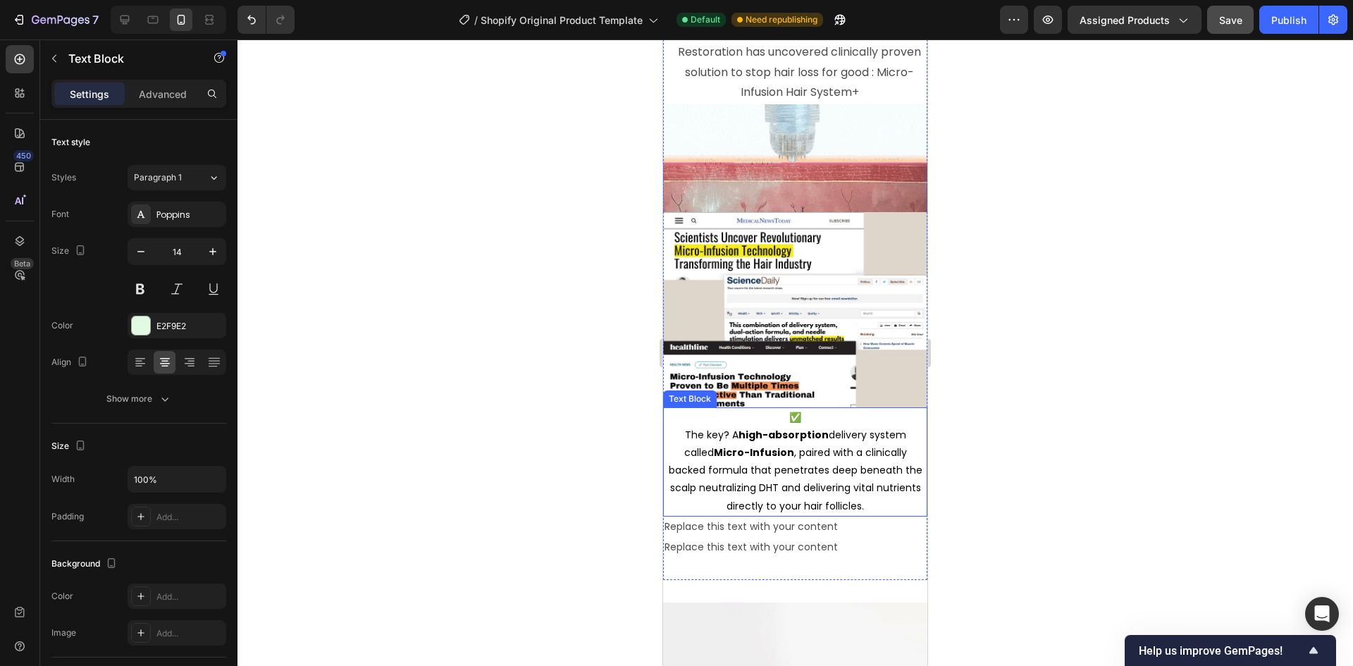
click at [741, 445] on strong "Micro-Infusion" at bounding box center [754, 452] width 80 height 14
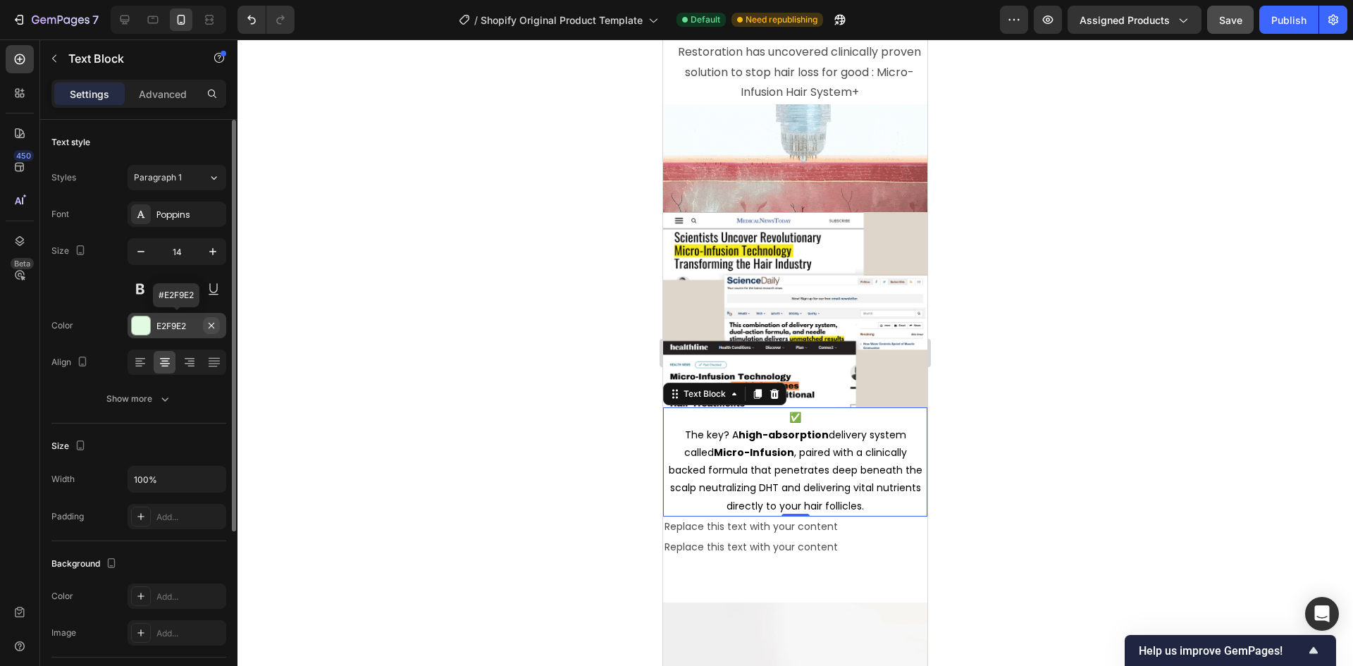
click at [213, 328] on icon "button" at bounding box center [211, 325] width 11 height 11
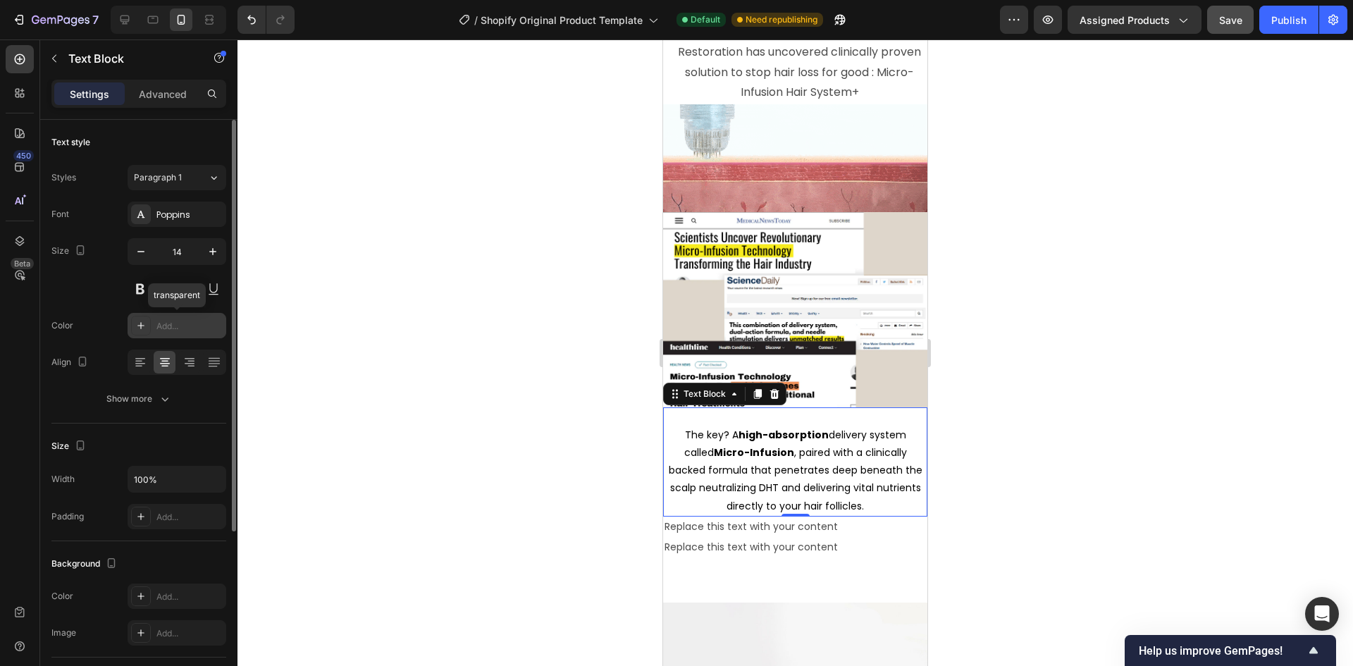
click at [180, 330] on div "Add..." at bounding box center [189, 326] width 66 height 13
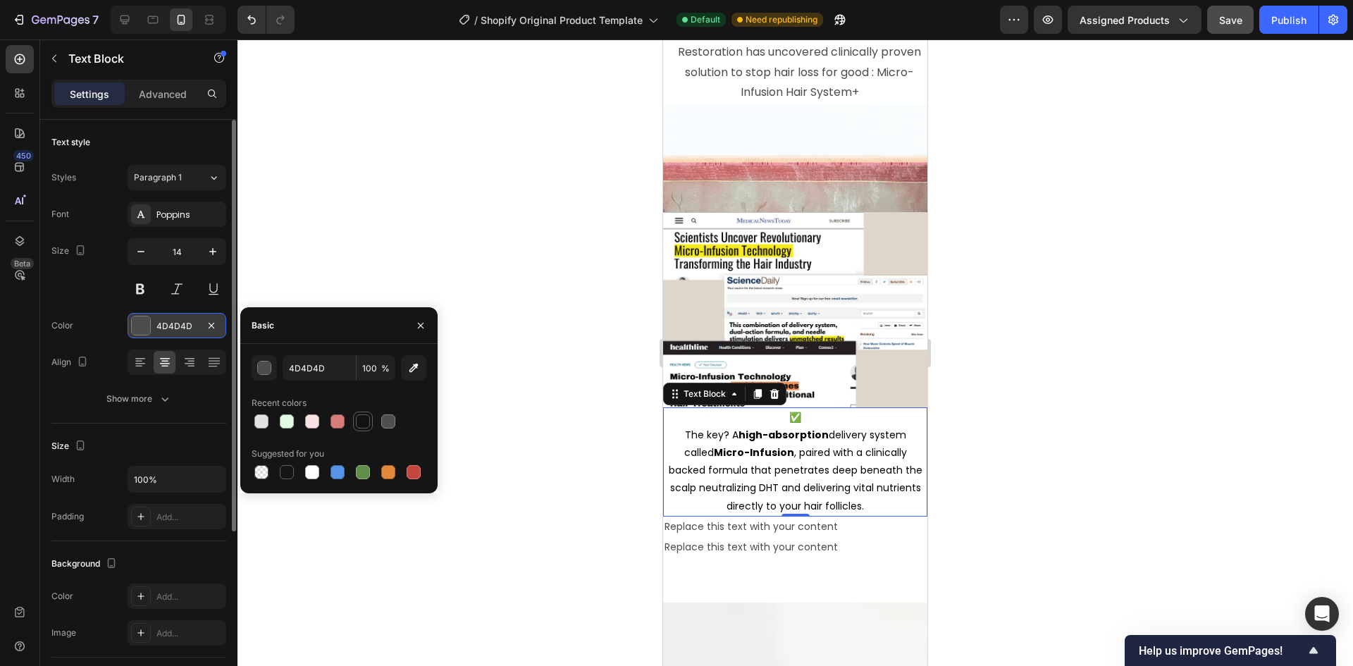
click at [359, 420] on div at bounding box center [363, 421] width 14 height 14
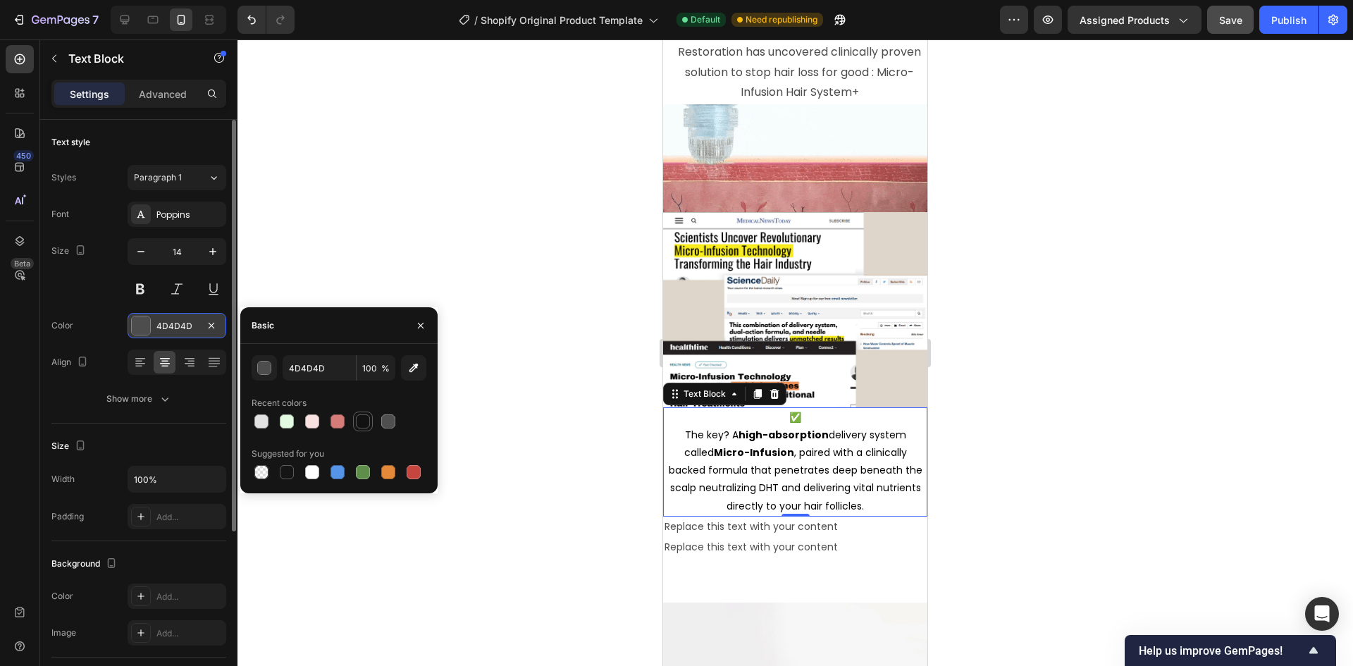
type input "121212"
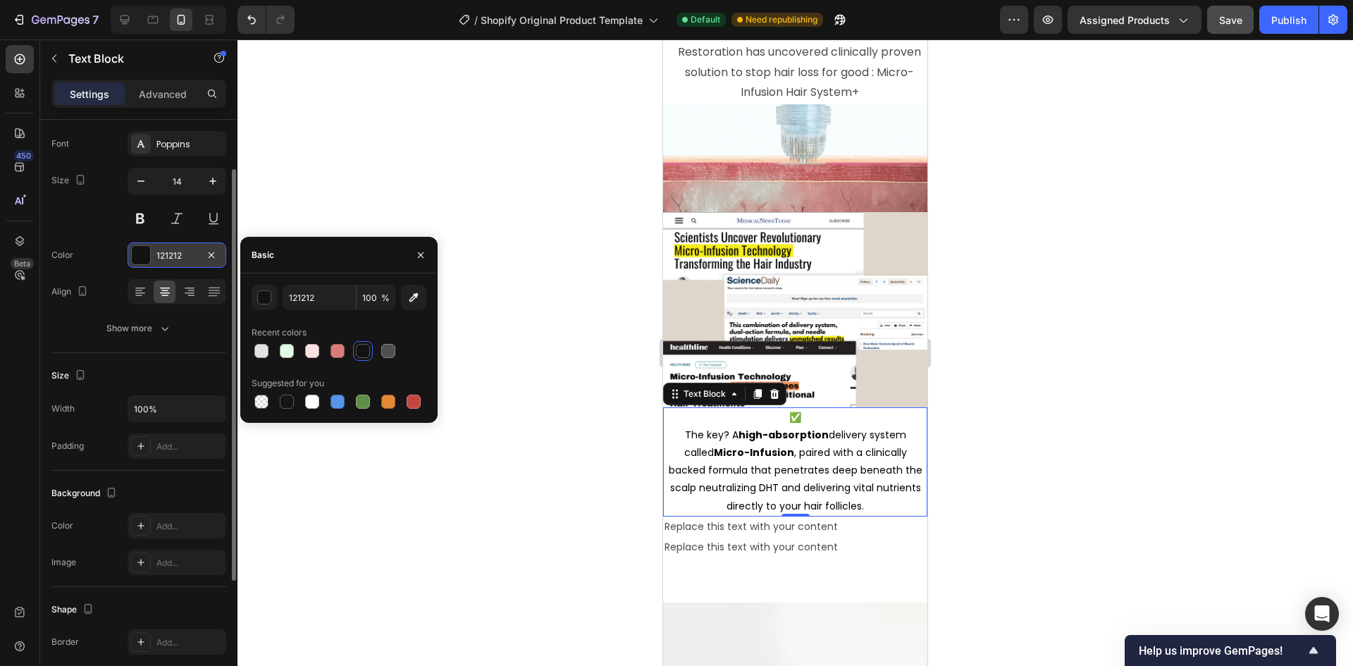
scroll to position [141, 0]
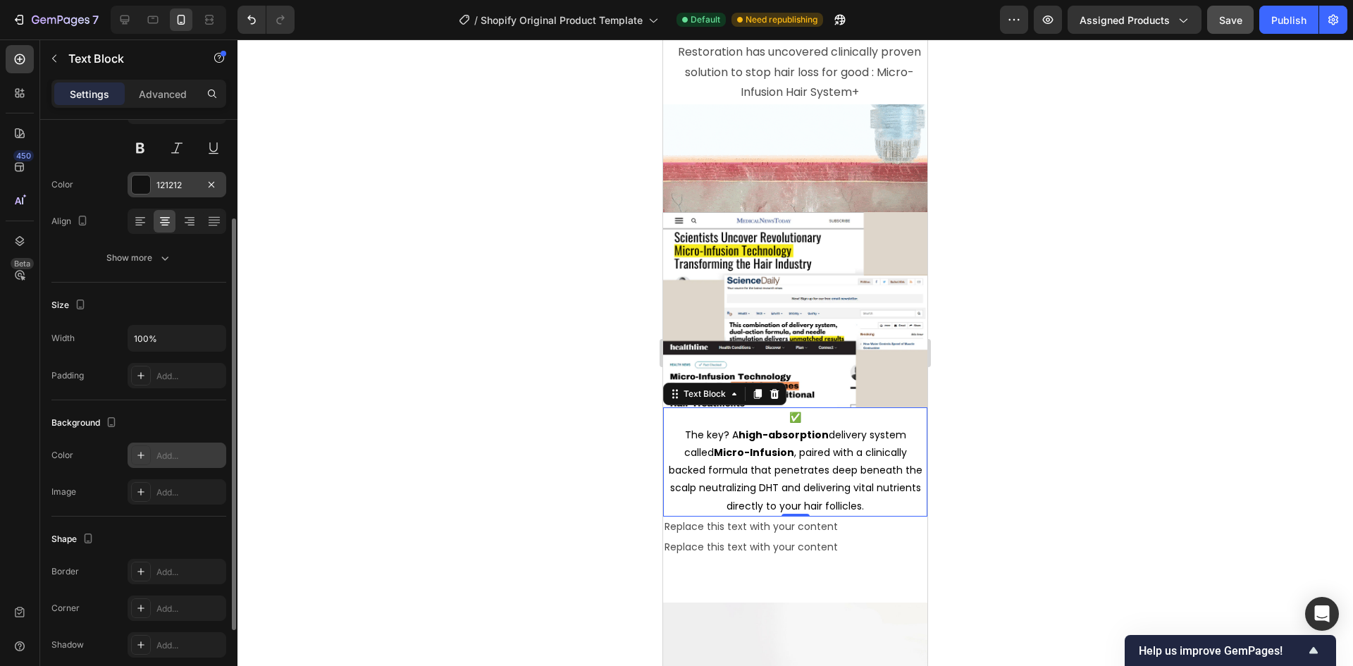
click at [175, 461] on div "Add..." at bounding box center [189, 455] width 66 height 13
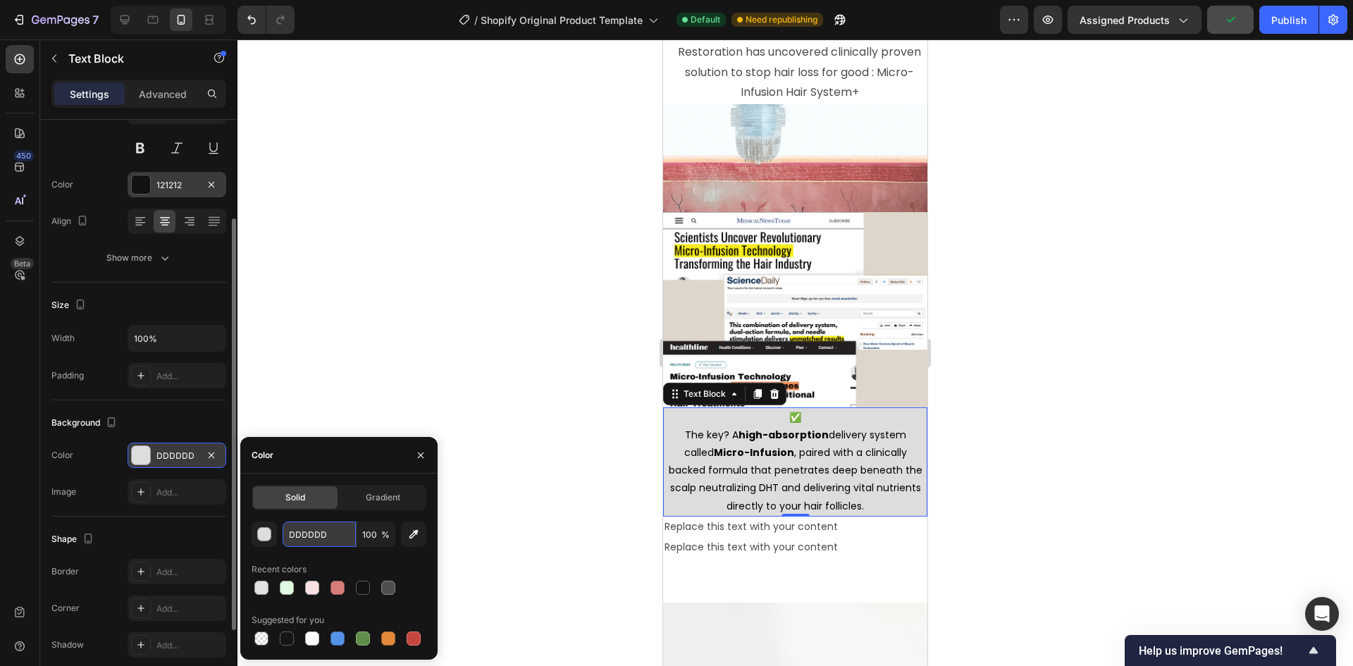
click at [333, 540] on input "DDDDDD" at bounding box center [319, 533] width 73 height 25
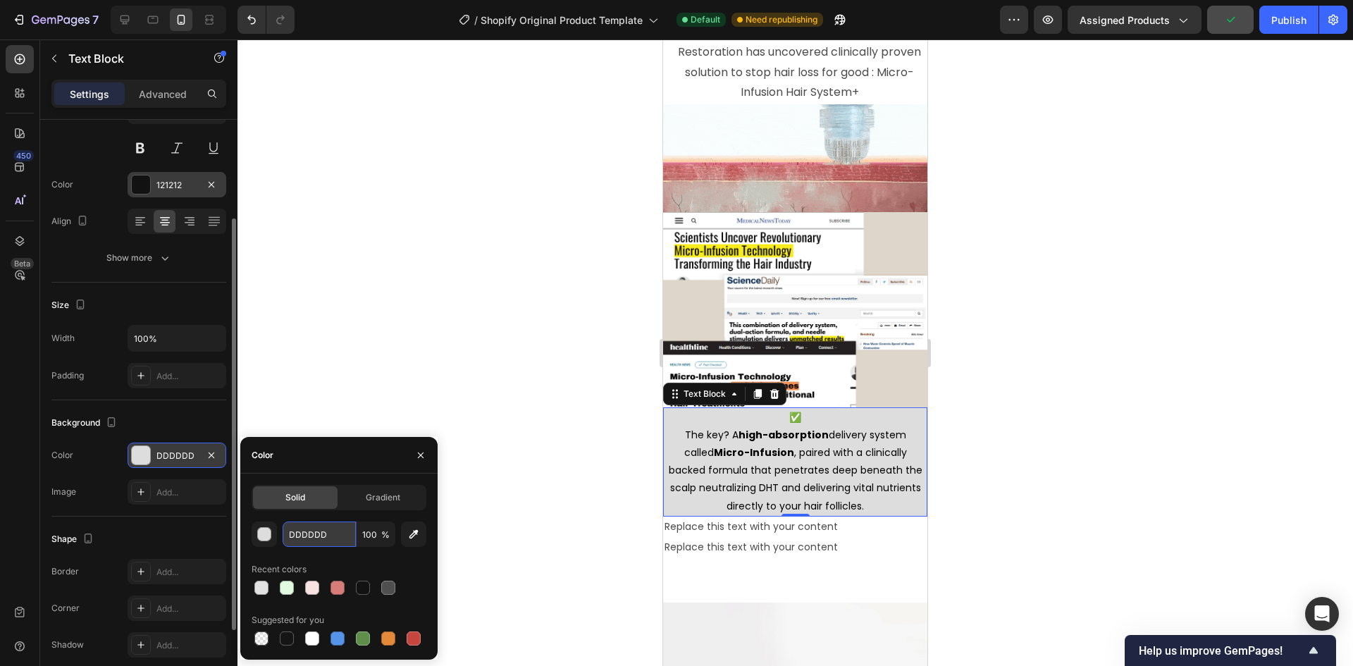
paste input "#E2F9E2"
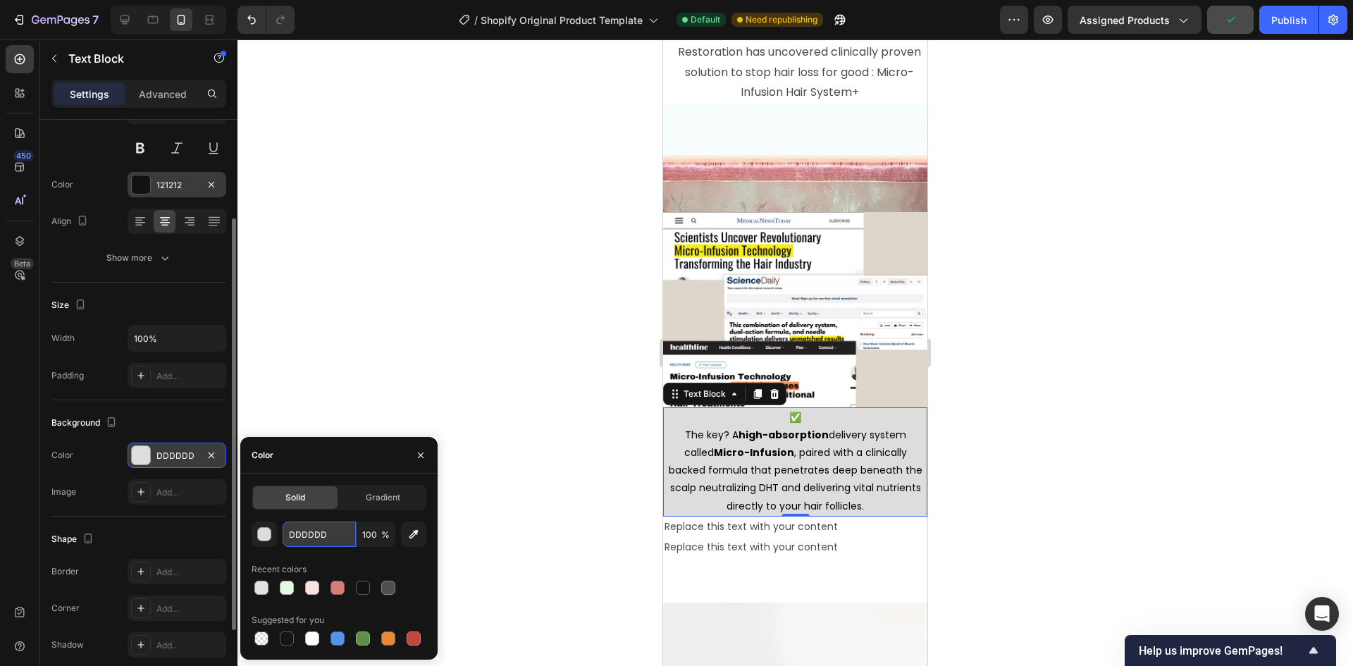
type input "#E2F9E2"
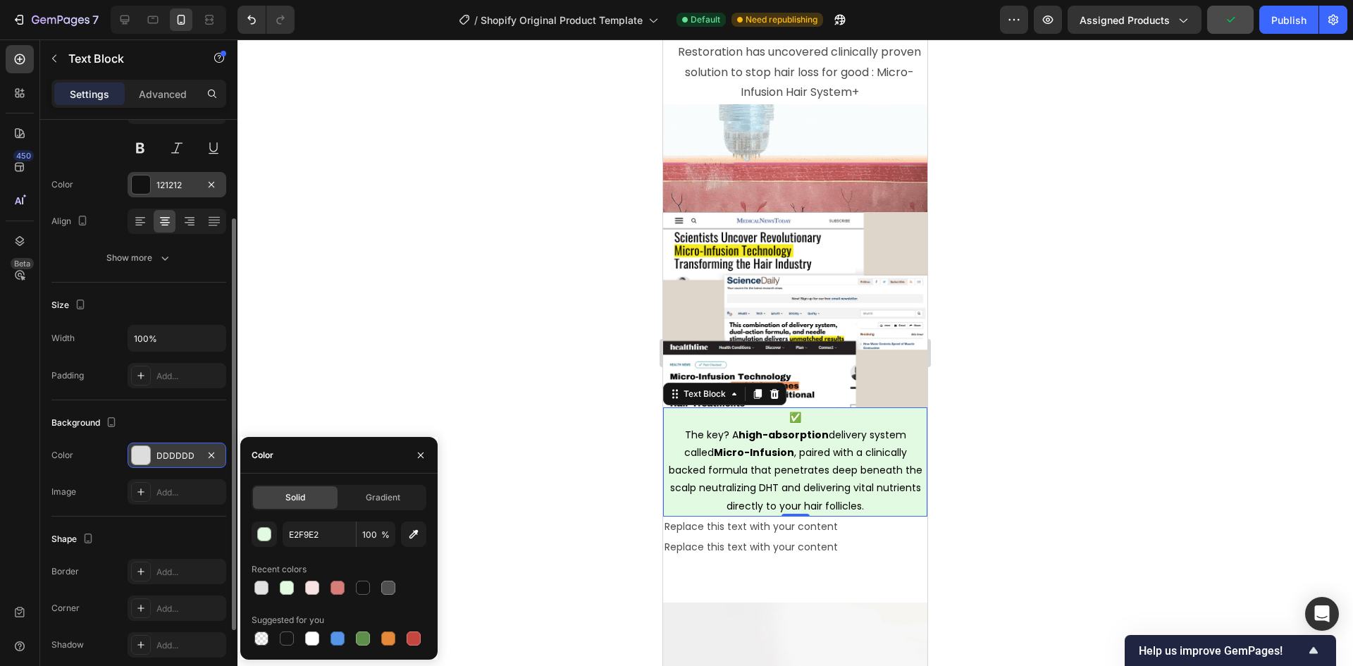
click at [330, 326] on div at bounding box center [794, 352] width 1115 height 626
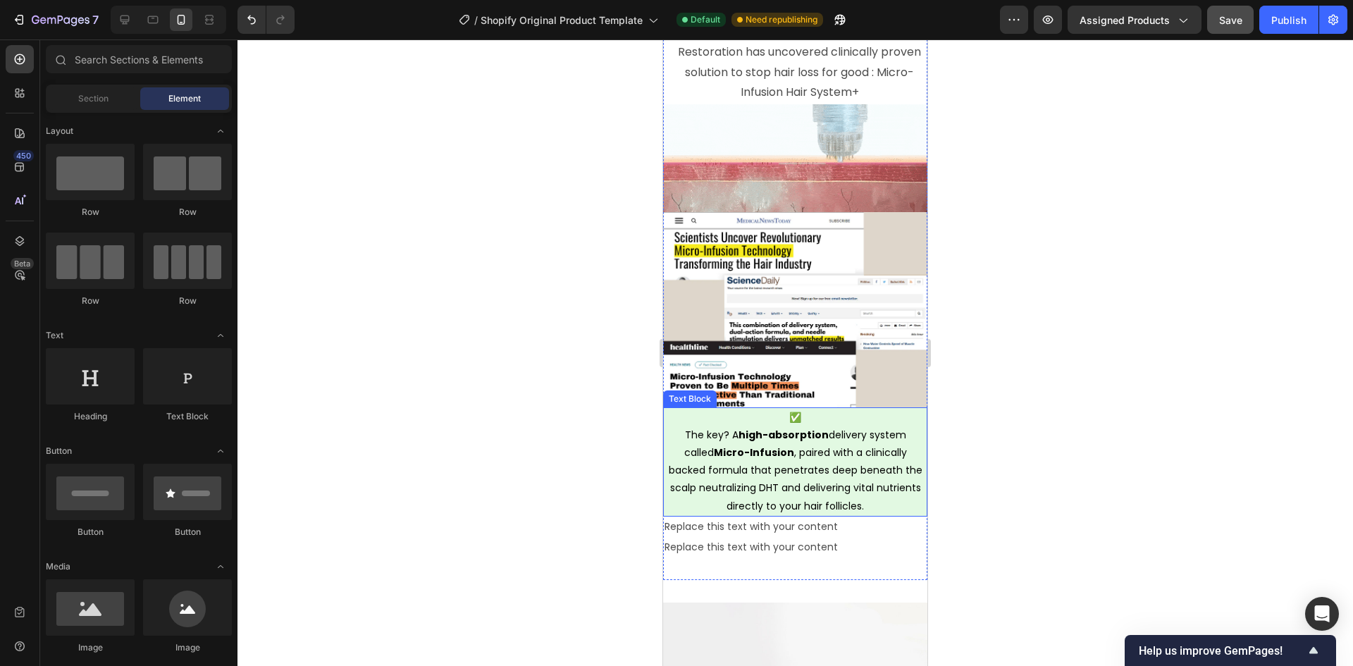
click at [816, 464] on span "The key? A high-absorption delivery system called Micro-Infusion , paired with …" at bounding box center [796, 470] width 254 height 85
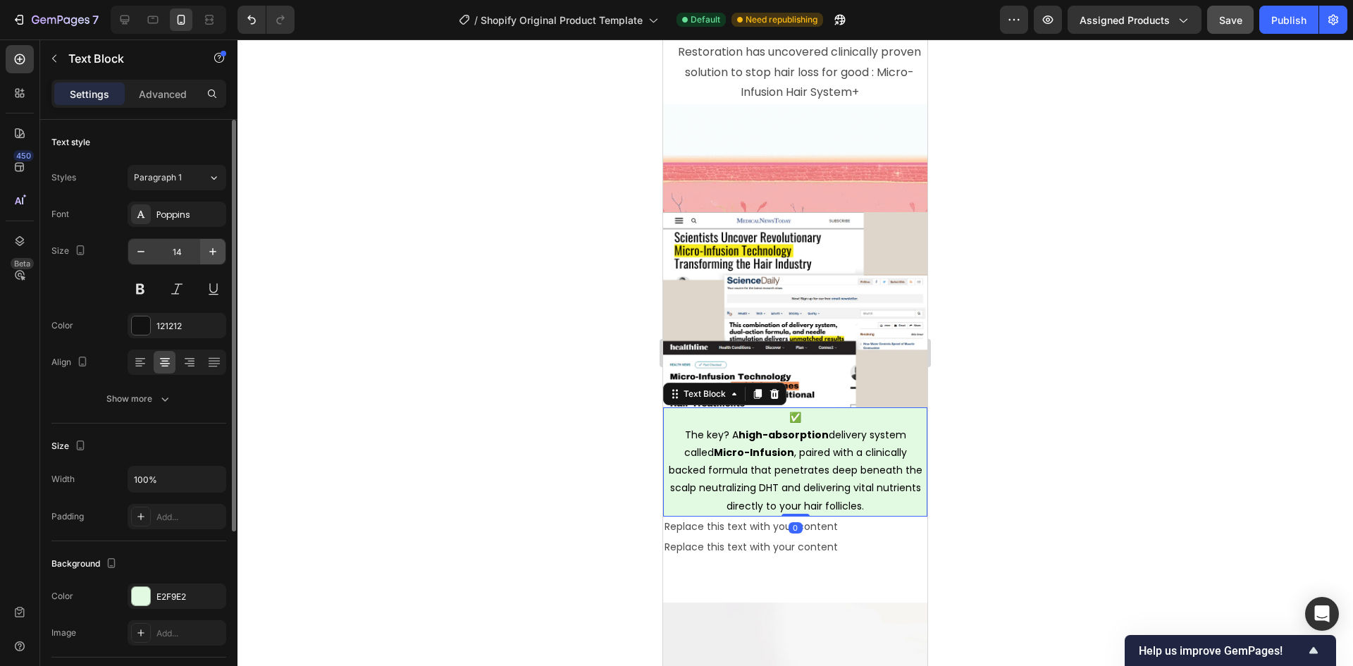
click at [209, 250] on icon "button" at bounding box center [213, 251] width 14 height 14
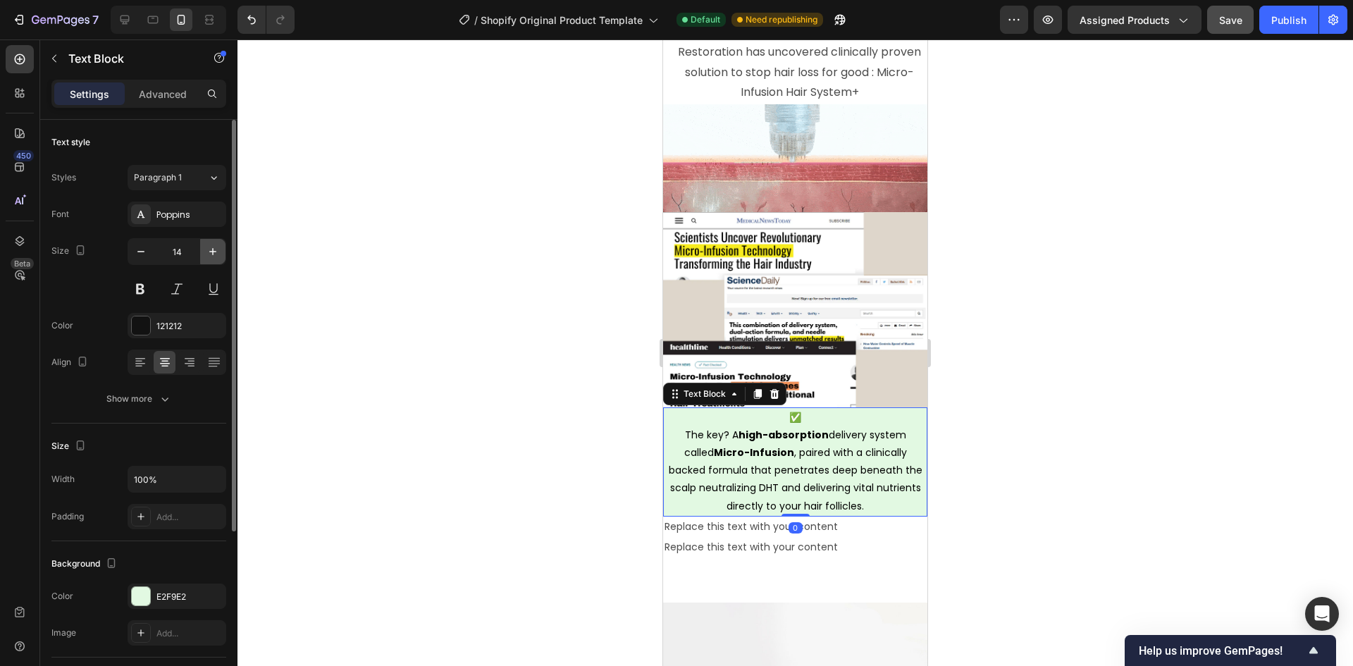
click at [209, 250] on icon "button" at bounding box center [213, 251] width 14 height 14
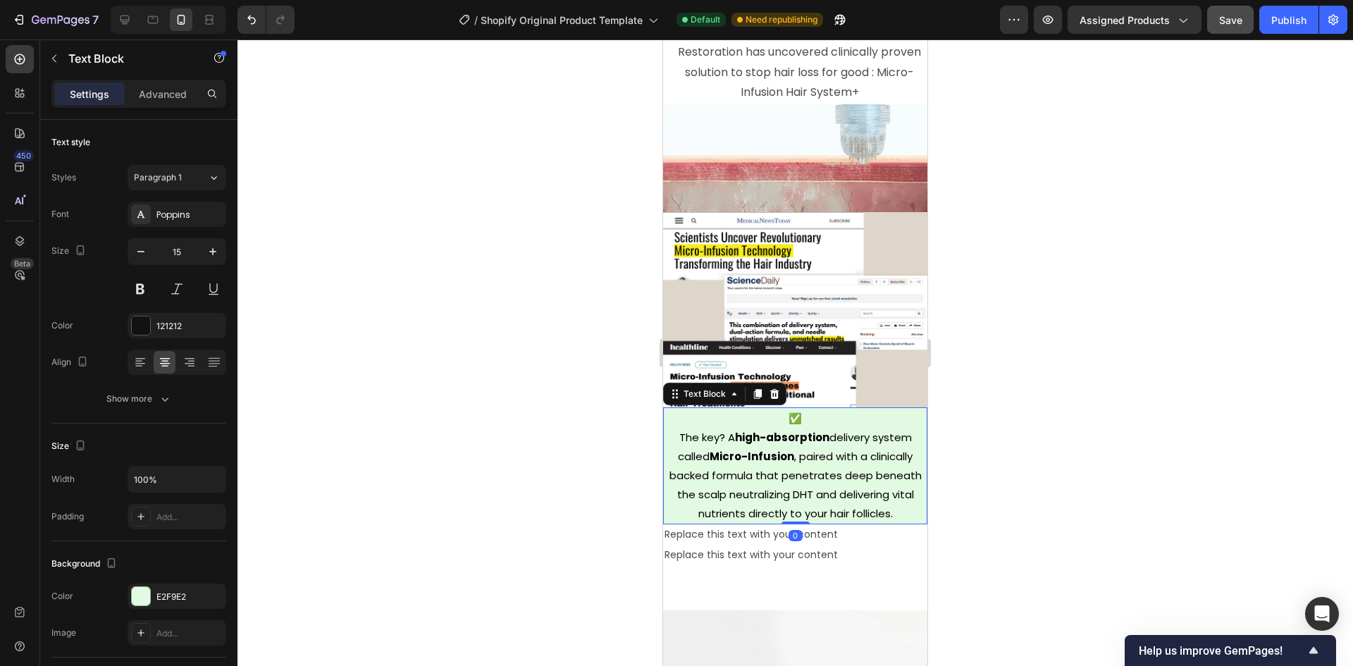
type input "16"
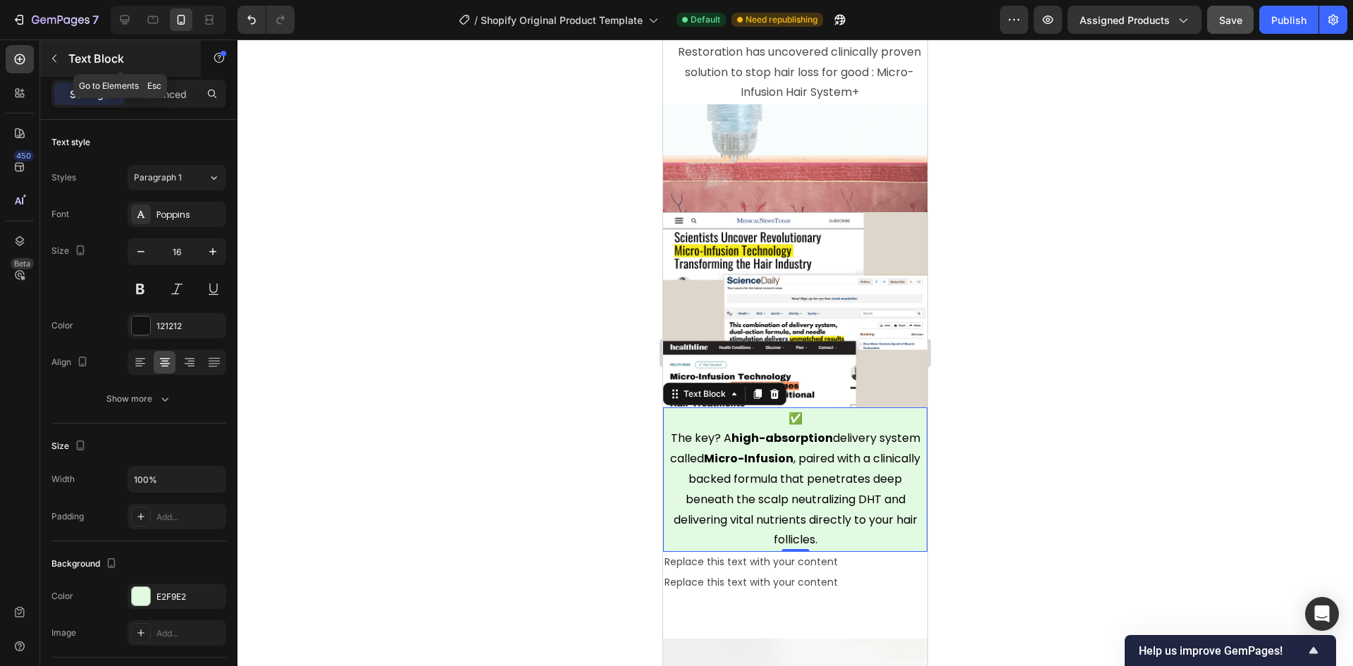
click at [43, 51] on button "button" at bounding box center [54, 58] width 23 height 23
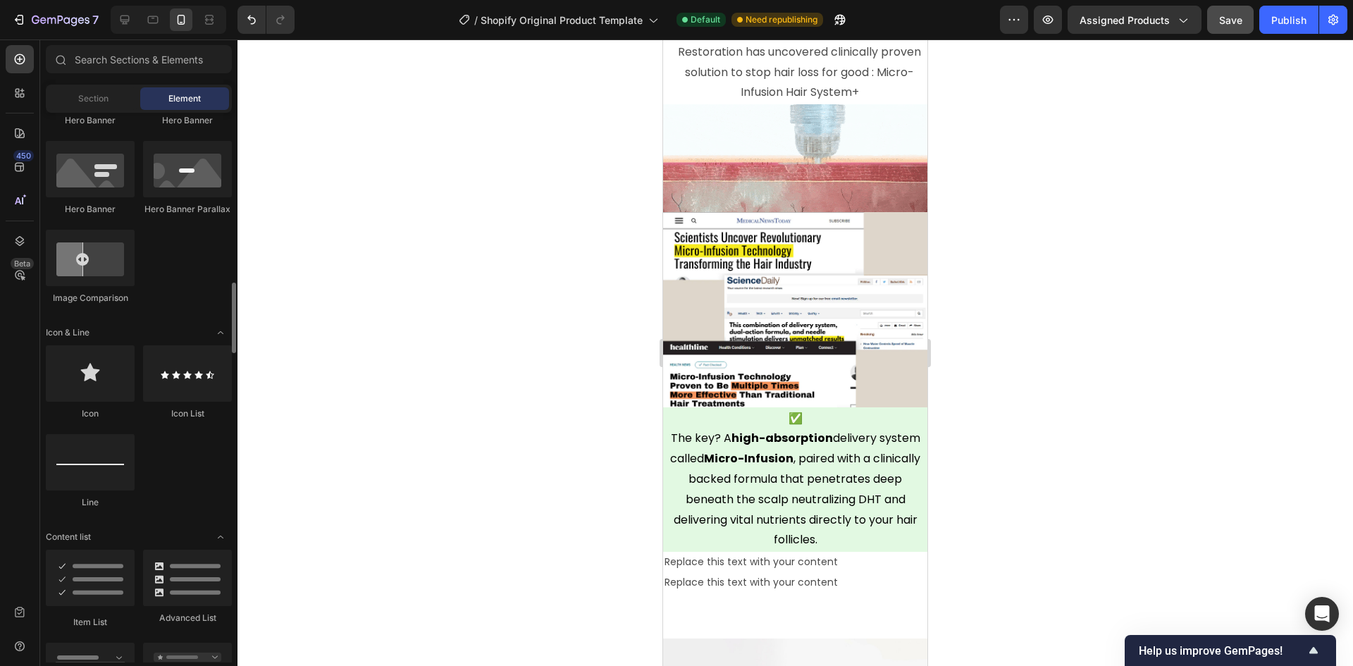
scroll to position [775, 0]
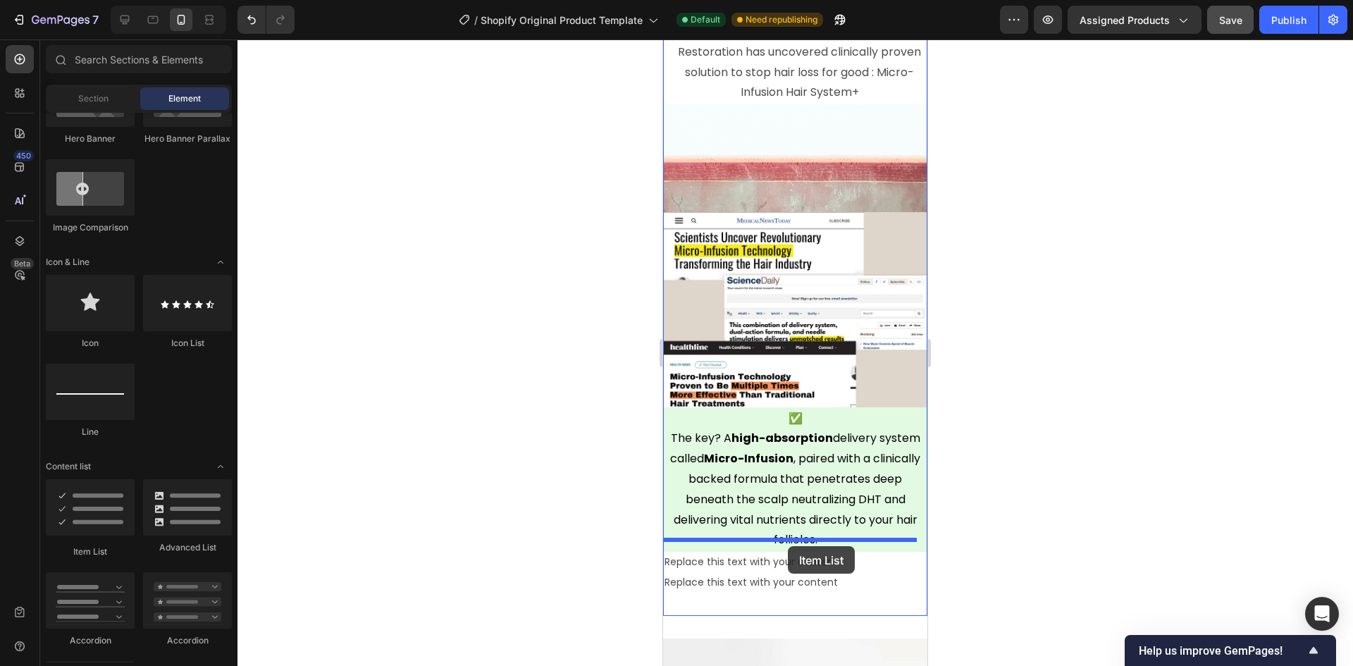
drag, startPoint x: 747, startPoint y: 557, endPoint x: 788, endPoint y: 546, distance: 42.2
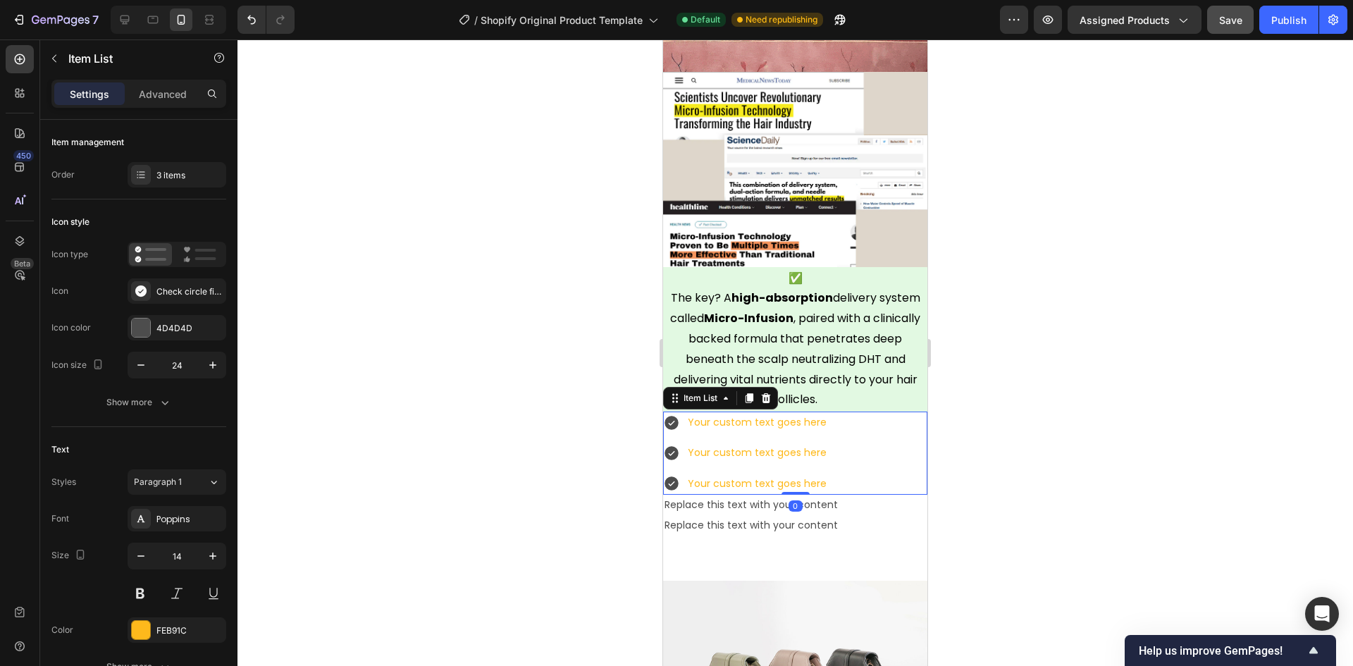
scroll to position [4424, 0]
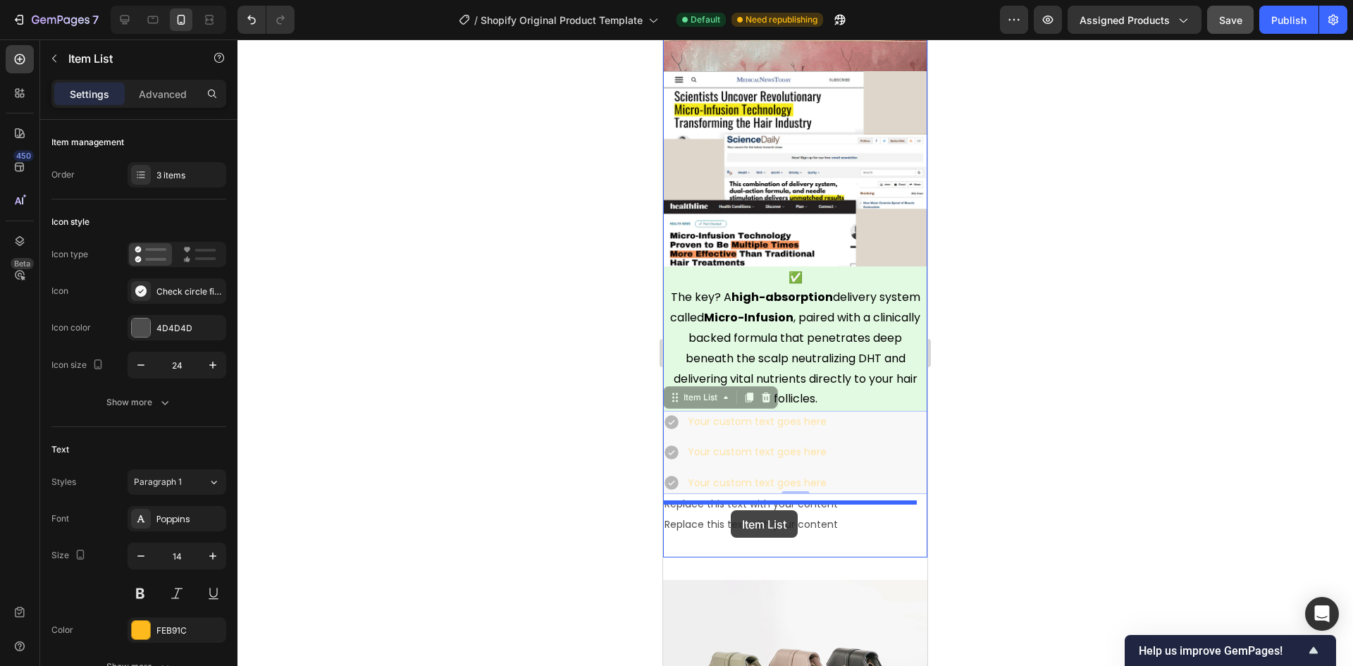
drag, startPoint x: 674, startPoint y: 390, endPoint x: 731, endPoint y: 510, distance: 133.3
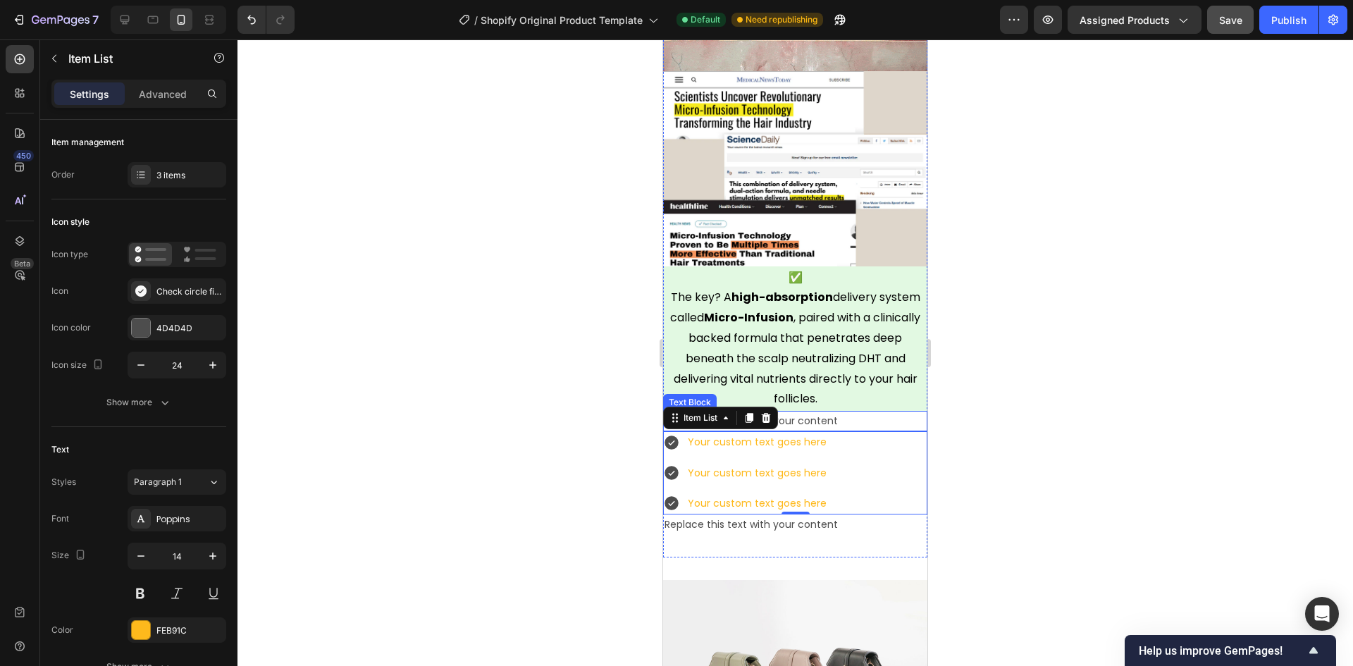
click at [819, 411] on div "Replace this text with your content" at bounding box center [795, 421] width 264 height 20
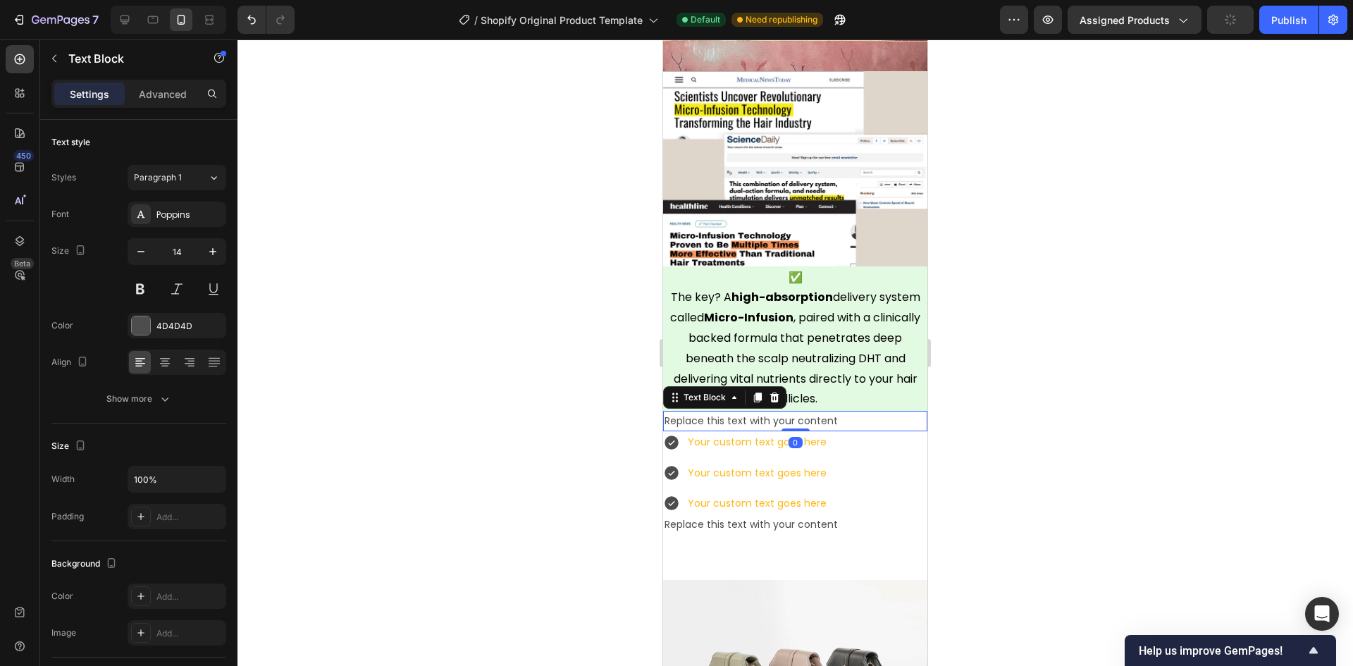
click at [819, 411] on div "Replace this text with your content" at bounding box center [795, 421] width 264 height 20
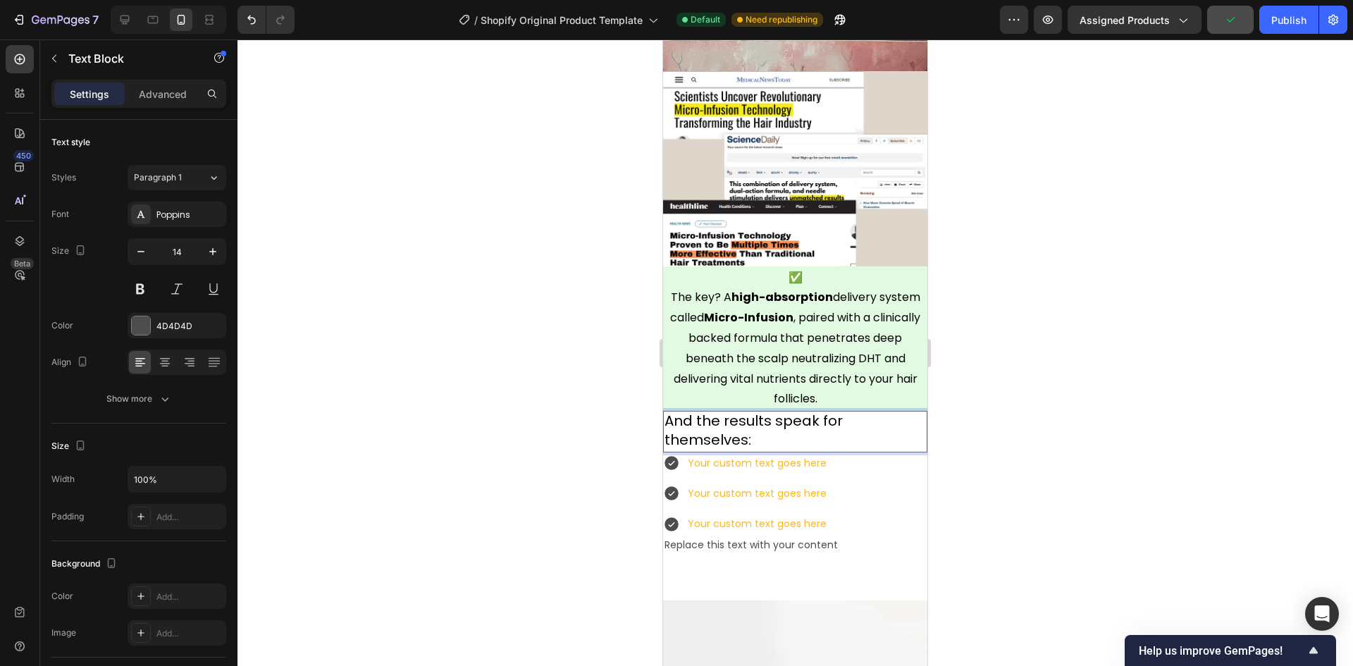
click at [743, 433] on span "And the results speak for themselves:" at bounding box center [753, 430] width 178 height 39
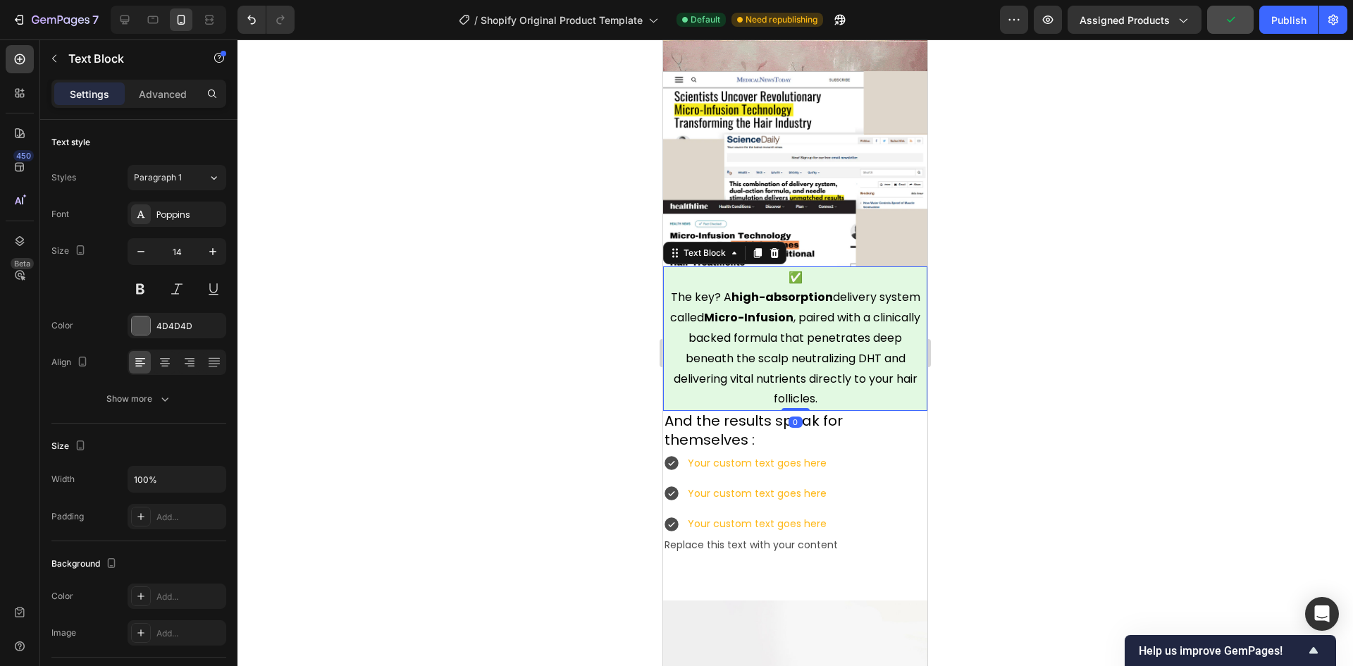
click at [783, 358] on span "The key? A high-absorption delivery system called Micro-Infusion , paired with …" at bounding box center [795, 348] width 250 height 118
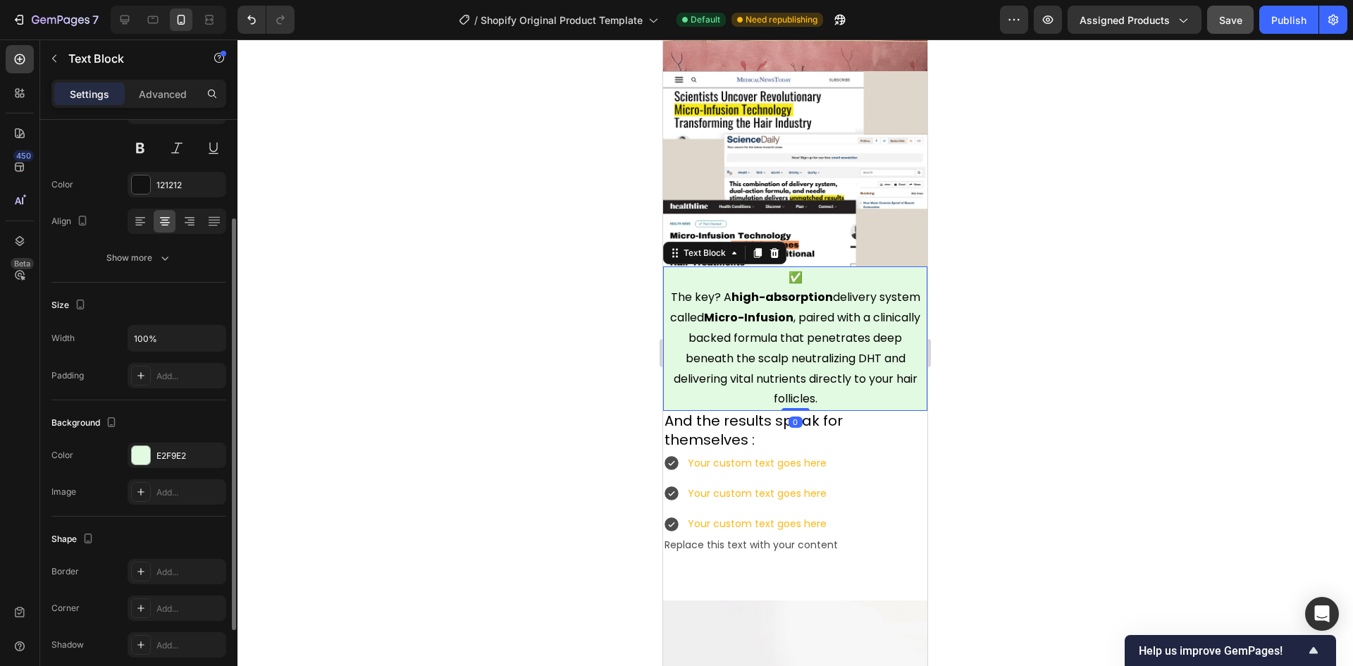
scroll to position [0, 0]
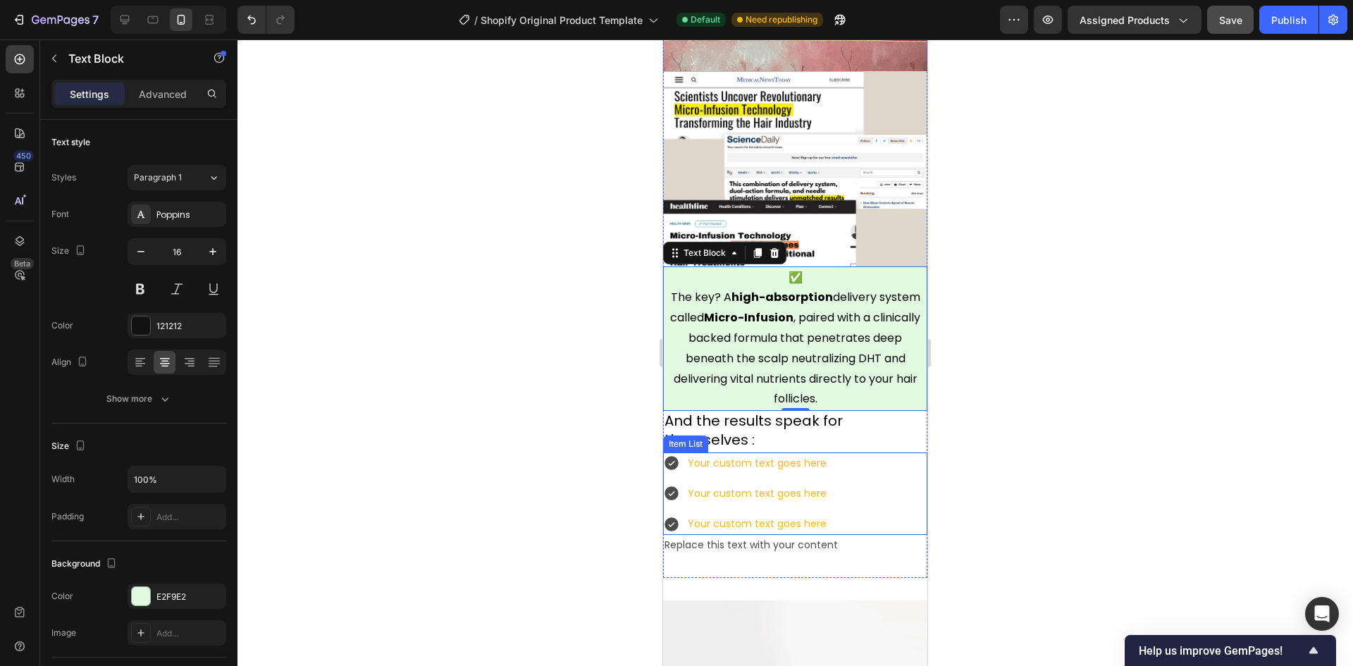
click at [794, 455] on div "Your custom text goes here" at bounding box center [757, 463] width 143 height 22
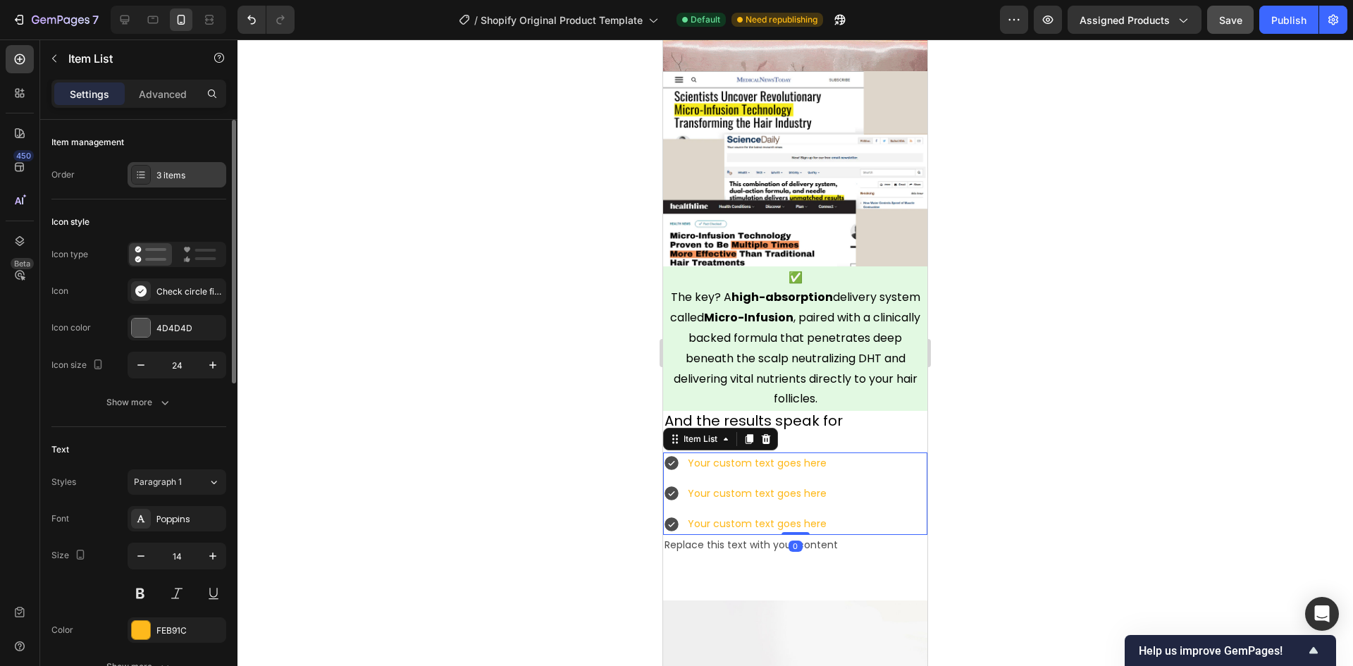
click at [159, 174] on div "3 items" at bounding box center [189, 175] width 66 height 13
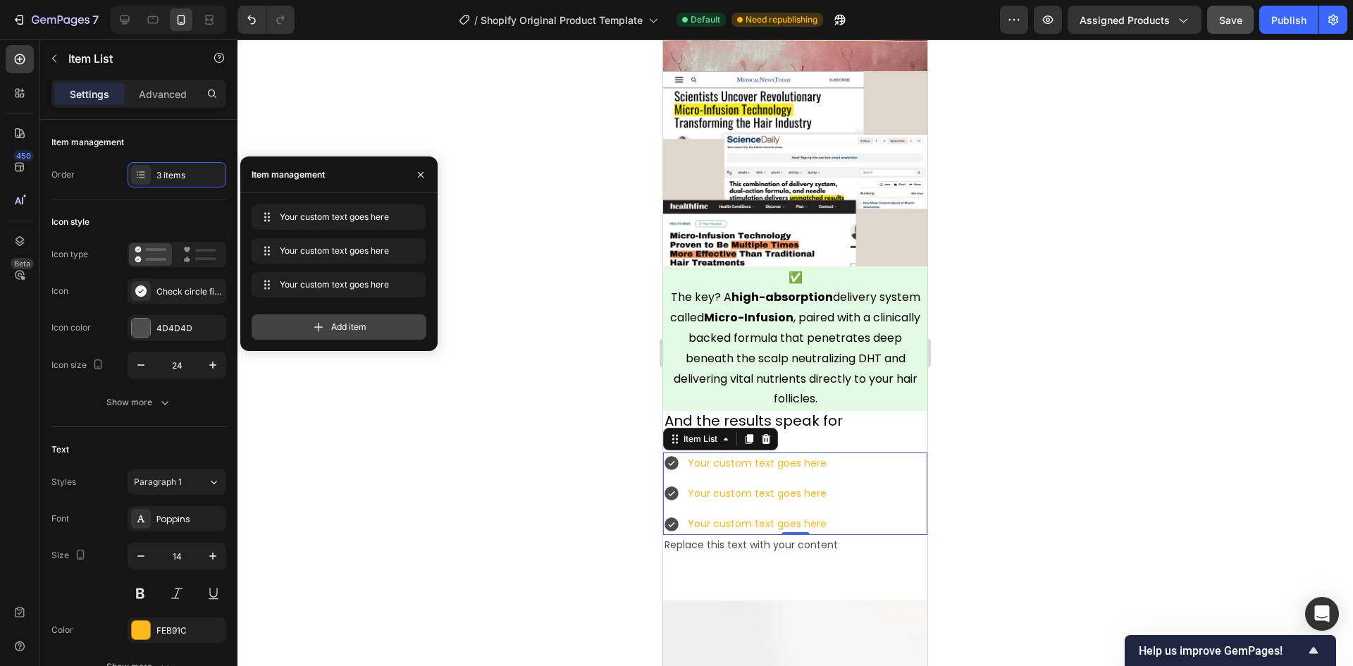
click at [340, 328] on span "Add item" at bounding box center [348, 327] width 35 height 13
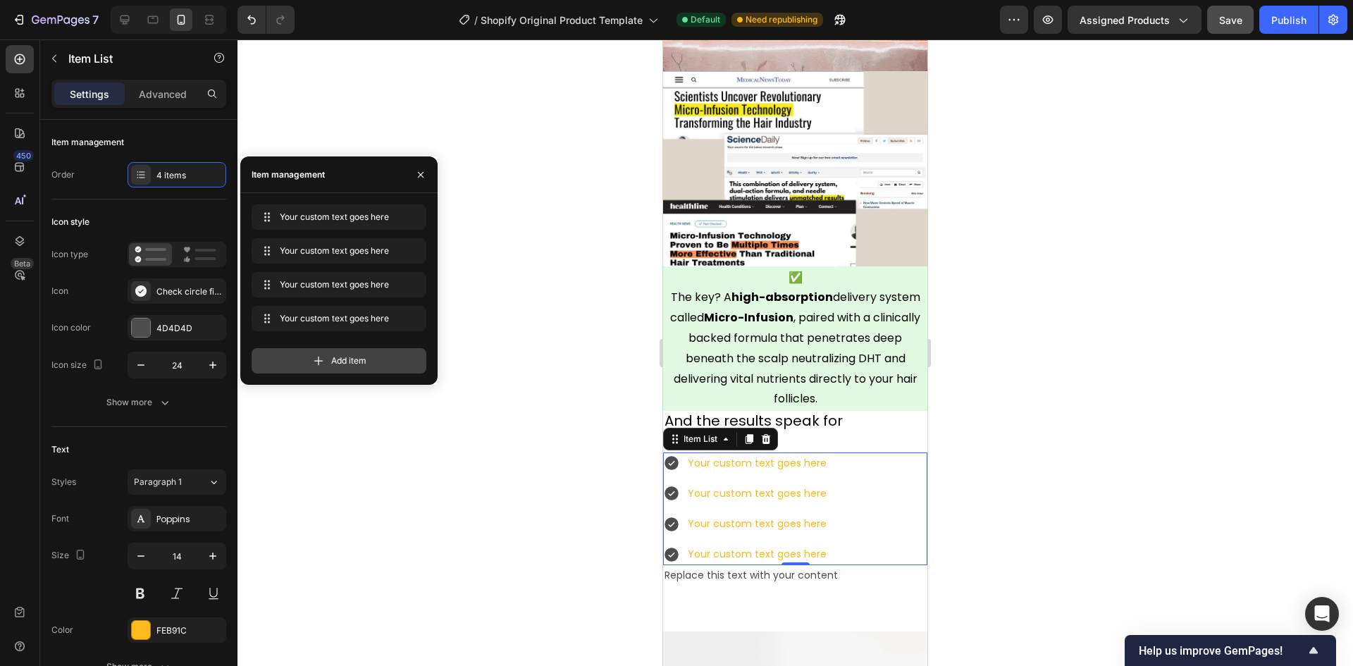
click at [329, 361] on div "Add item" at bounding box center [339, 360] width 175 height 25
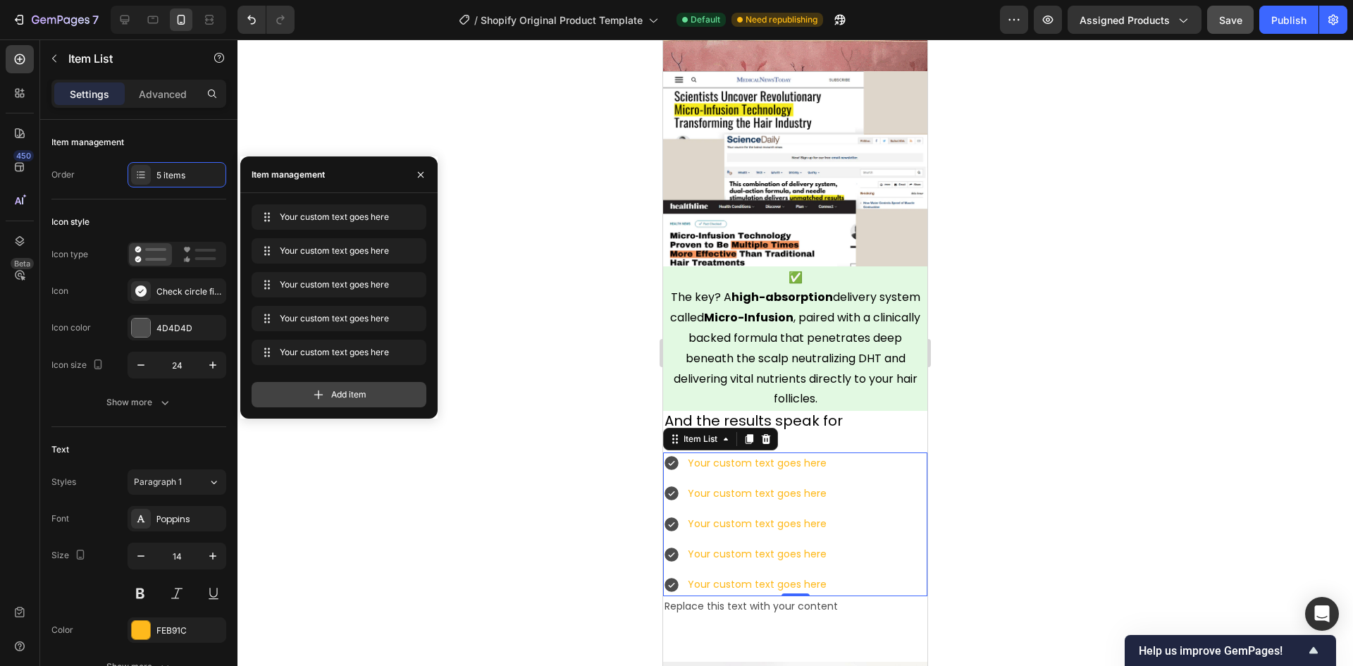
click at [335, 399] on span "Add item" at bounding box center [348, 394] width 35 height 13
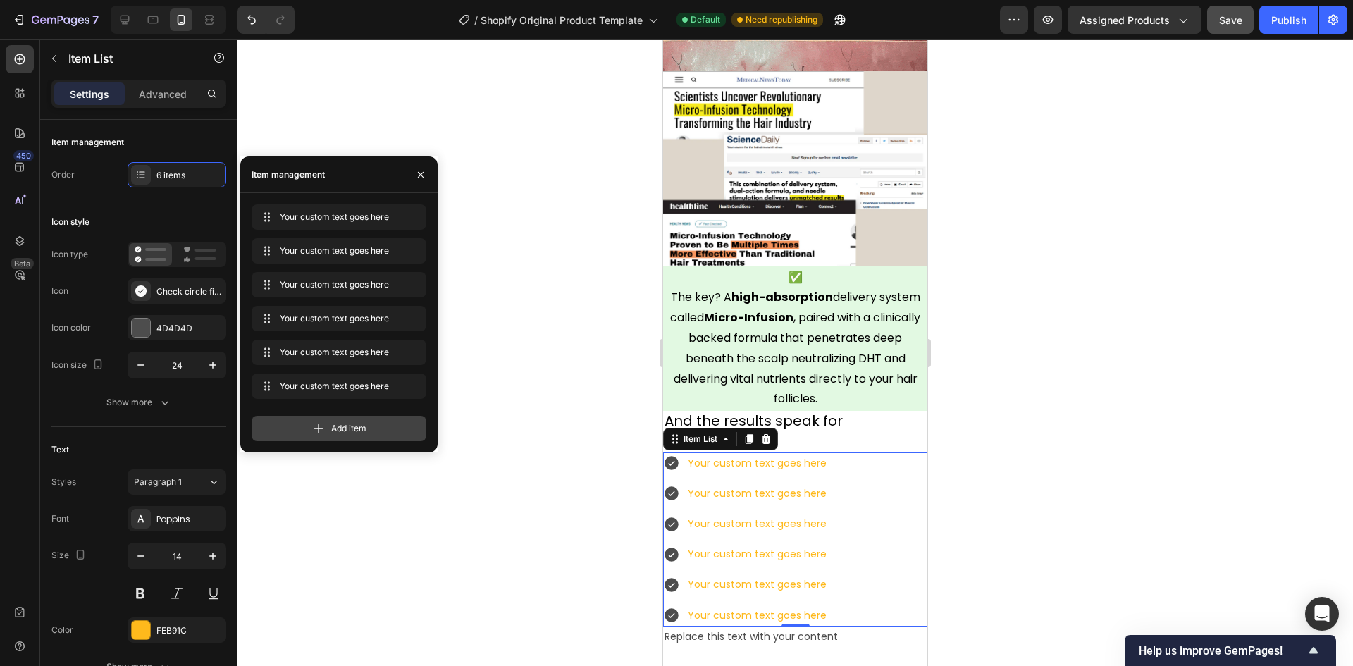
click at [340, 430] on span "Add item" at bounding box center [348, 428] width 35 height 13
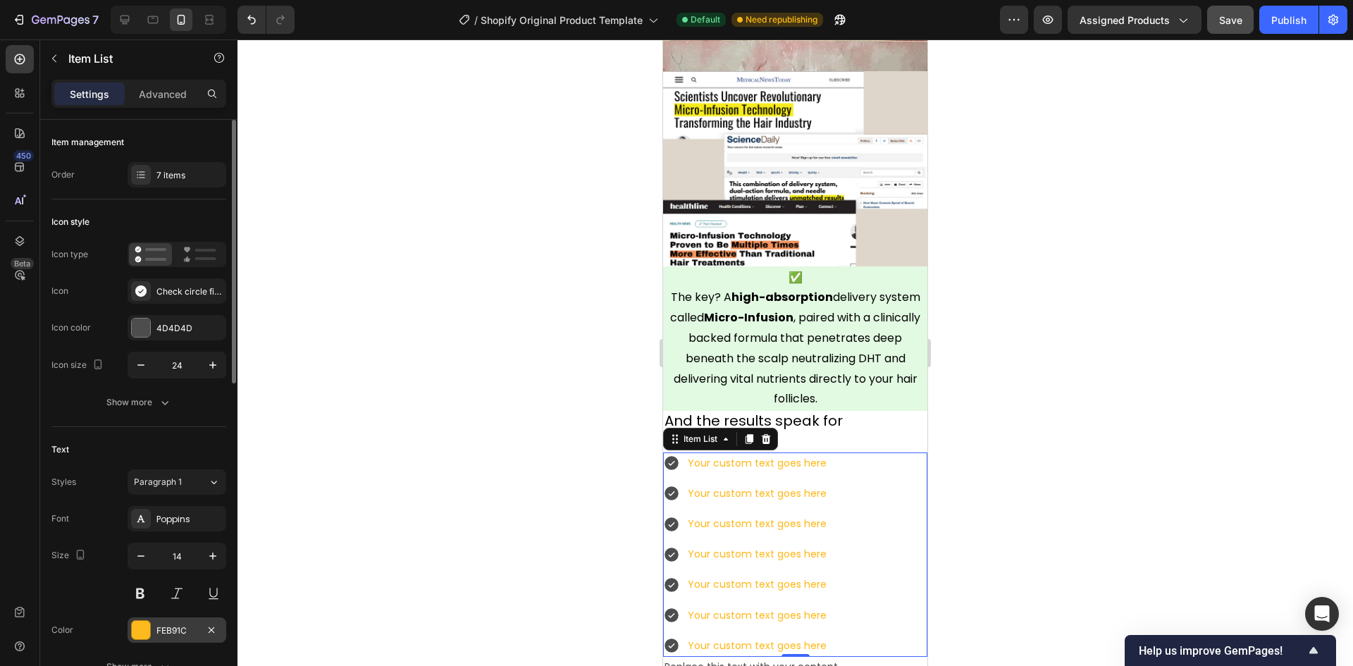
click at [142, 620] on div at bounding box center [141, 630] width 20 height 20
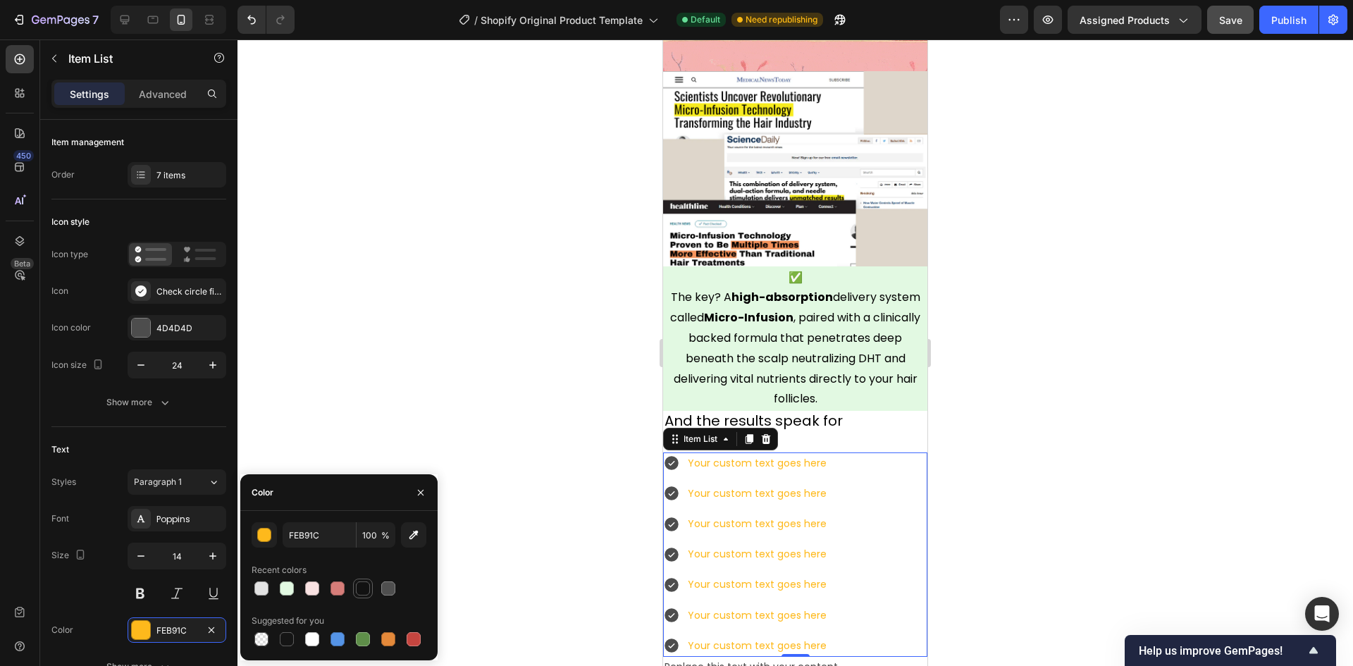
click at [357, 593] on div at bounding box center [363, 588] width 14 height 14
type input "121212"
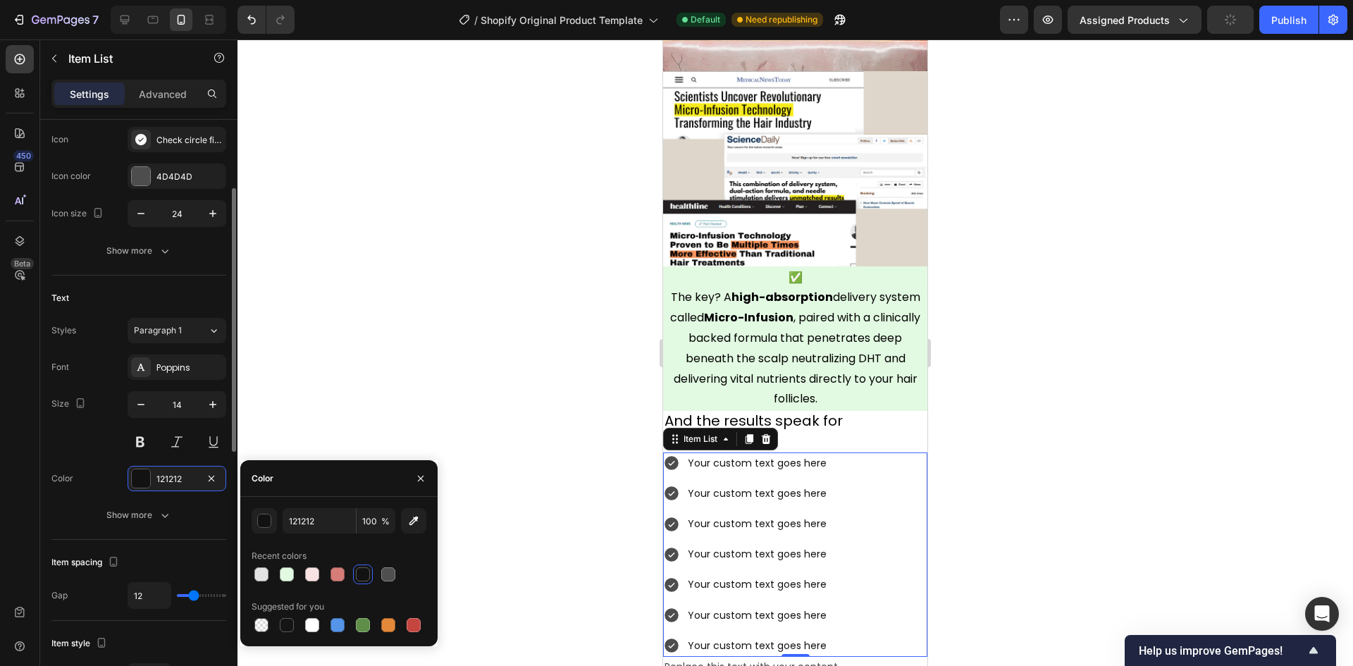
scroll to position [11, 0]
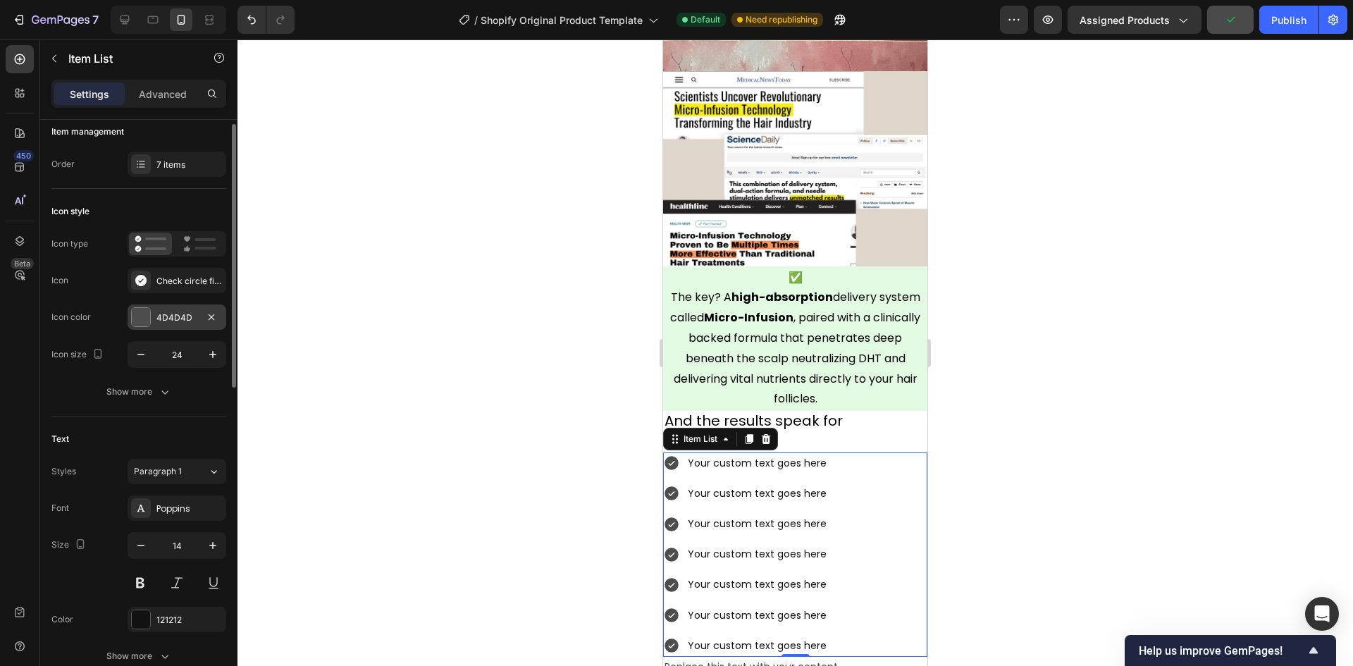
click at [154, 321] on div "4D4D4D" at bounding box center [177, 316] width 99 height 25
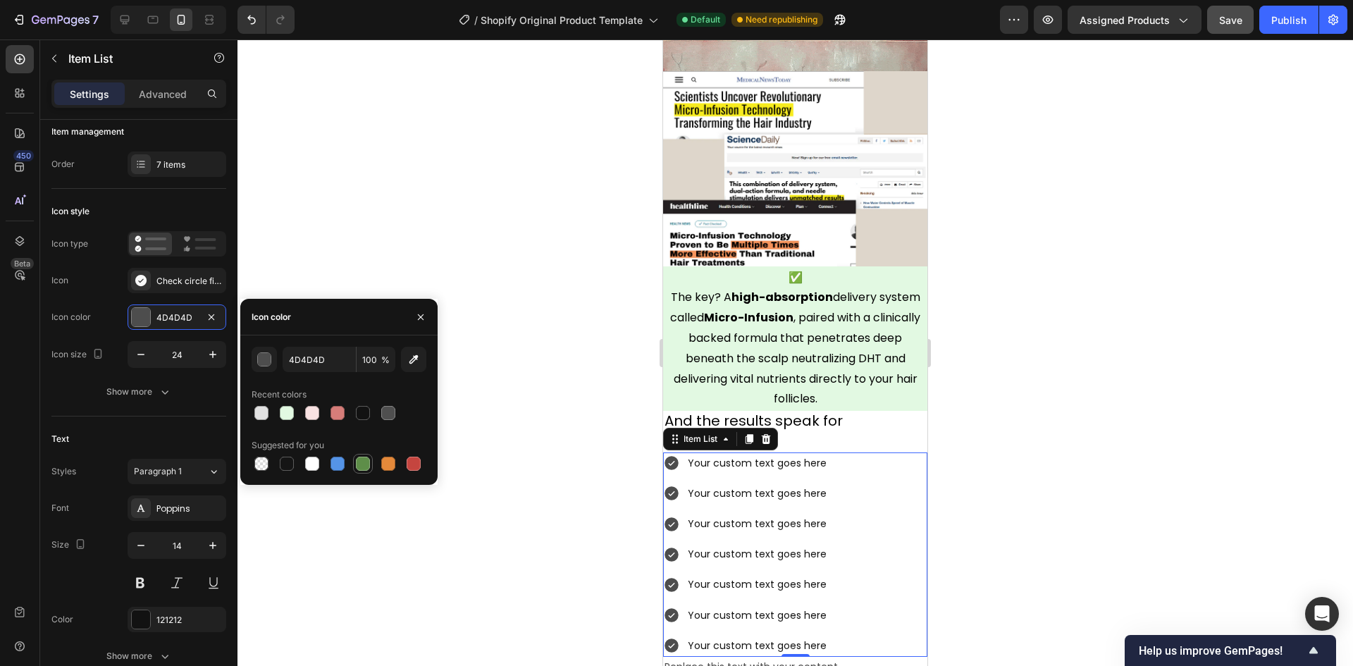
click at [362, 466] on div at bounding box center [363, 464] width 14 height 14
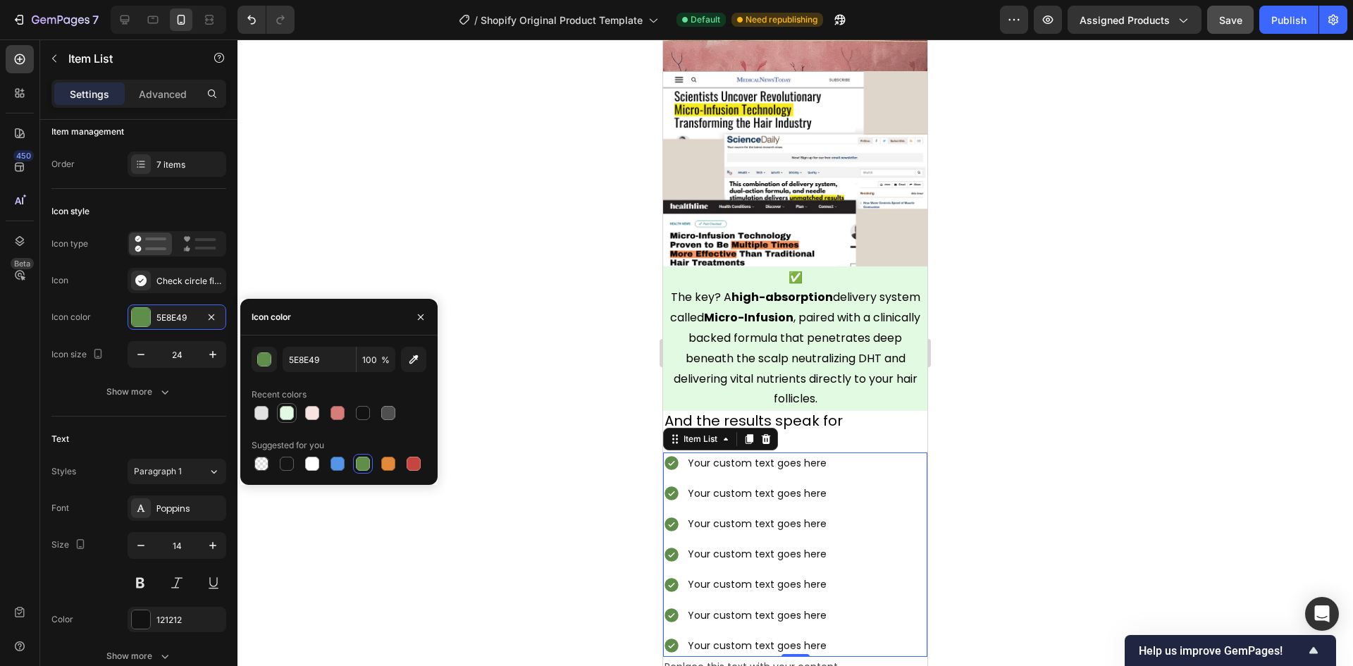
click at [283, 418] on div at bounding box center [287, 413] width 14 height 14
click at [366, 468] on div at bounding box center [363, 464] width 14 height 14
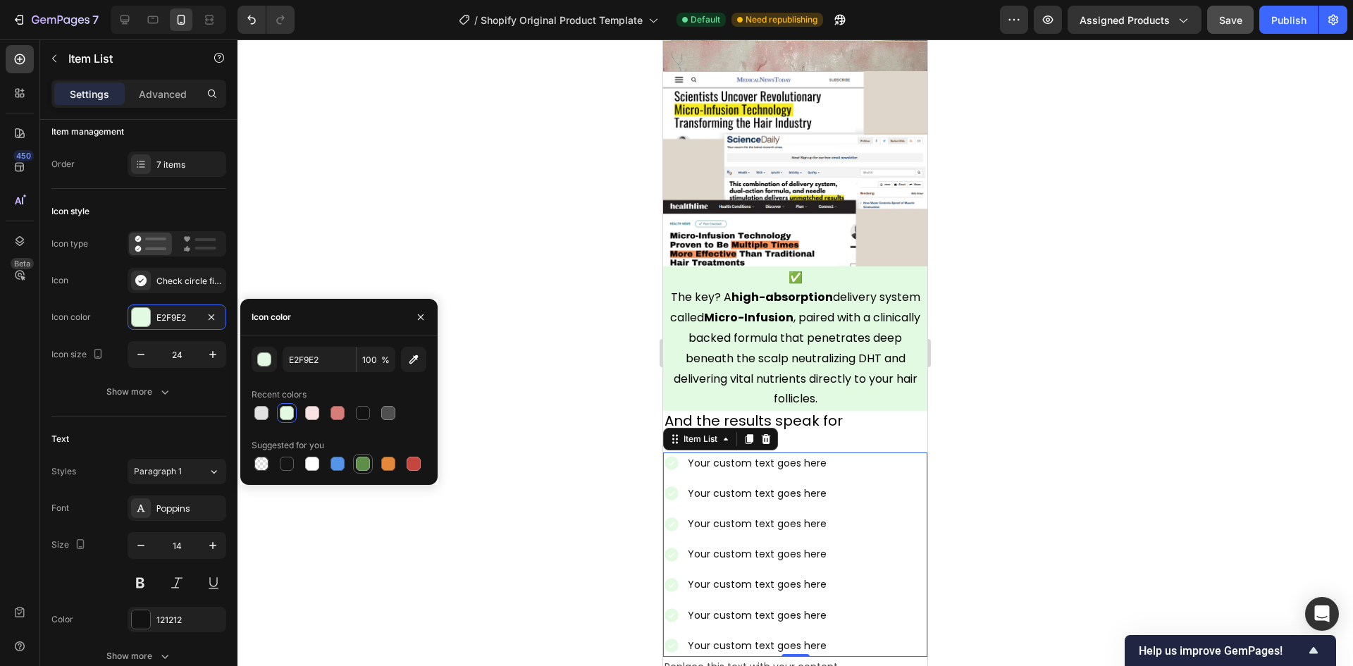
type input "5E8E49"
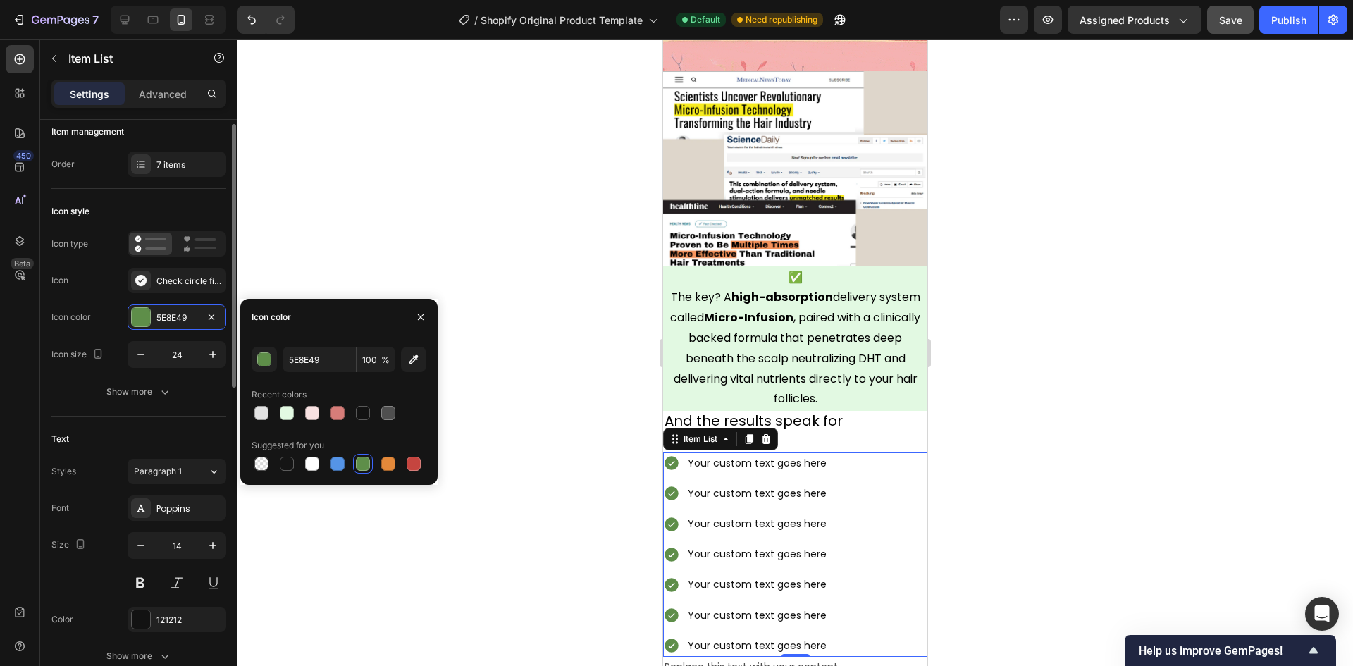
click at [144, 407] on div "Icon style Icon type Icon Check circle filled Icon color 5E8E49 Icon size 24 Sh…" at bounding box center [138, 303] width 175 height 228
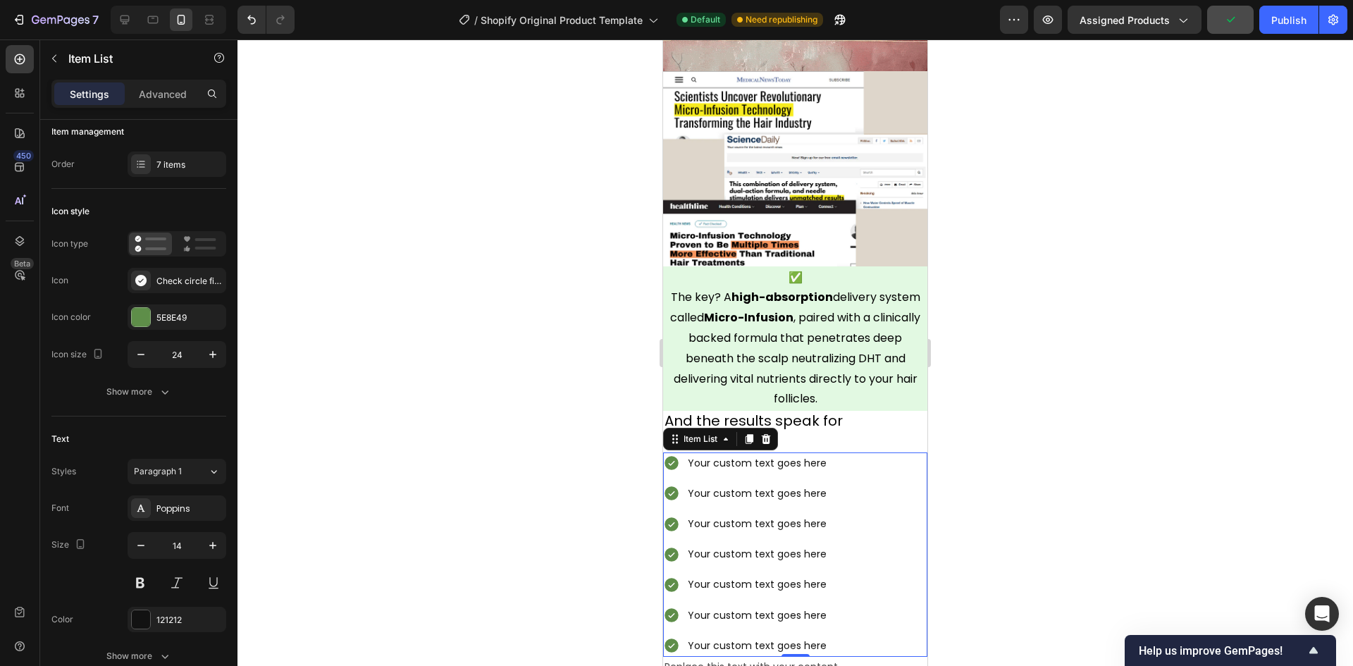
click at [759, 457] on div "Your custom text goes here" at bounding box center [757, 463] width 143 height 22
click at [759, 457] on p "Your custom text goes here" at bounding box center [757, 463] width 139 height 18
click at [782, 486] on p "Your custom text goes here" at bounding box center [796, 495] width 217 height 18
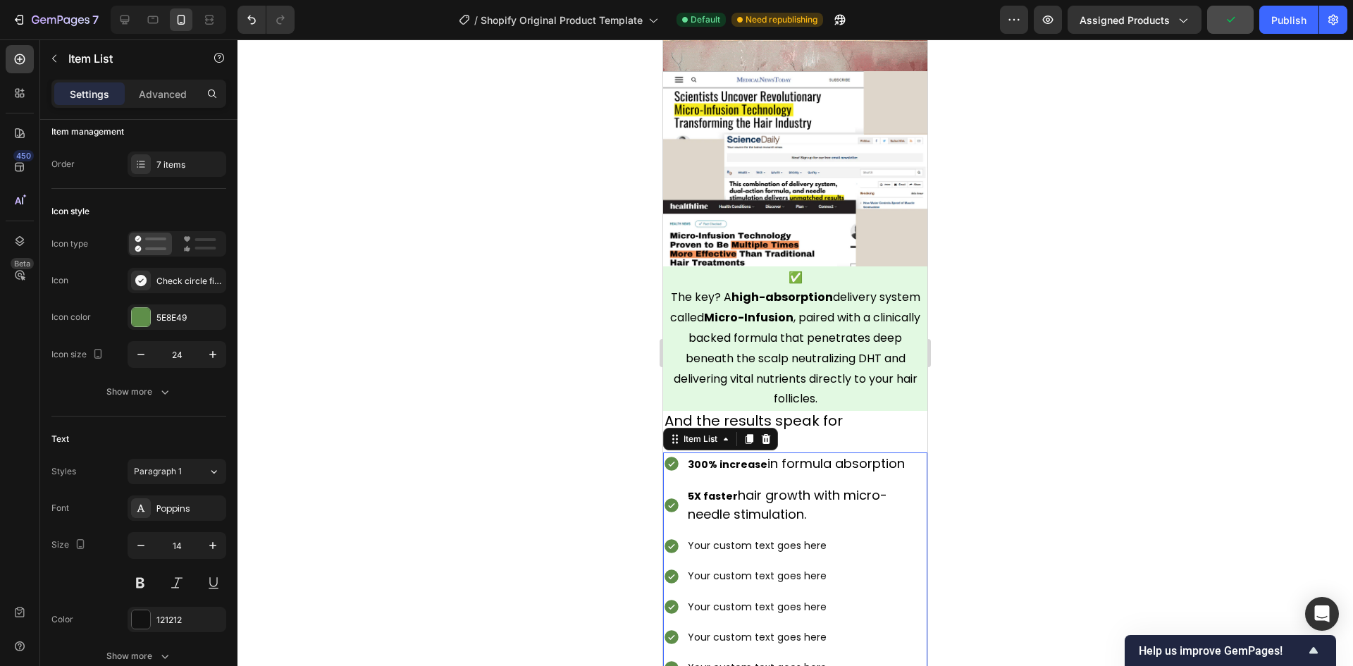
click at [762, 537] on p "Your custom text goes here" at bounding box center [806, 546] width 237 height 18
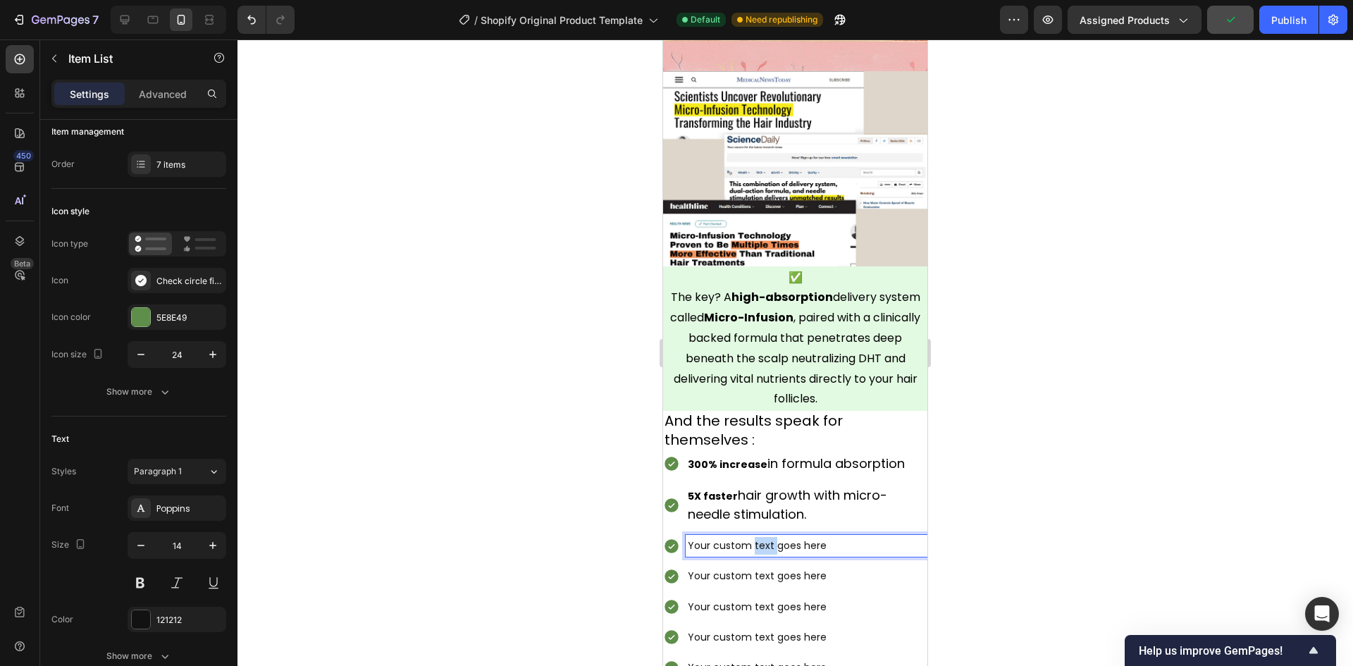
click at [762, 537] on p "Your custom text goes here" at bounding box center [806, 546] width 237 height 18
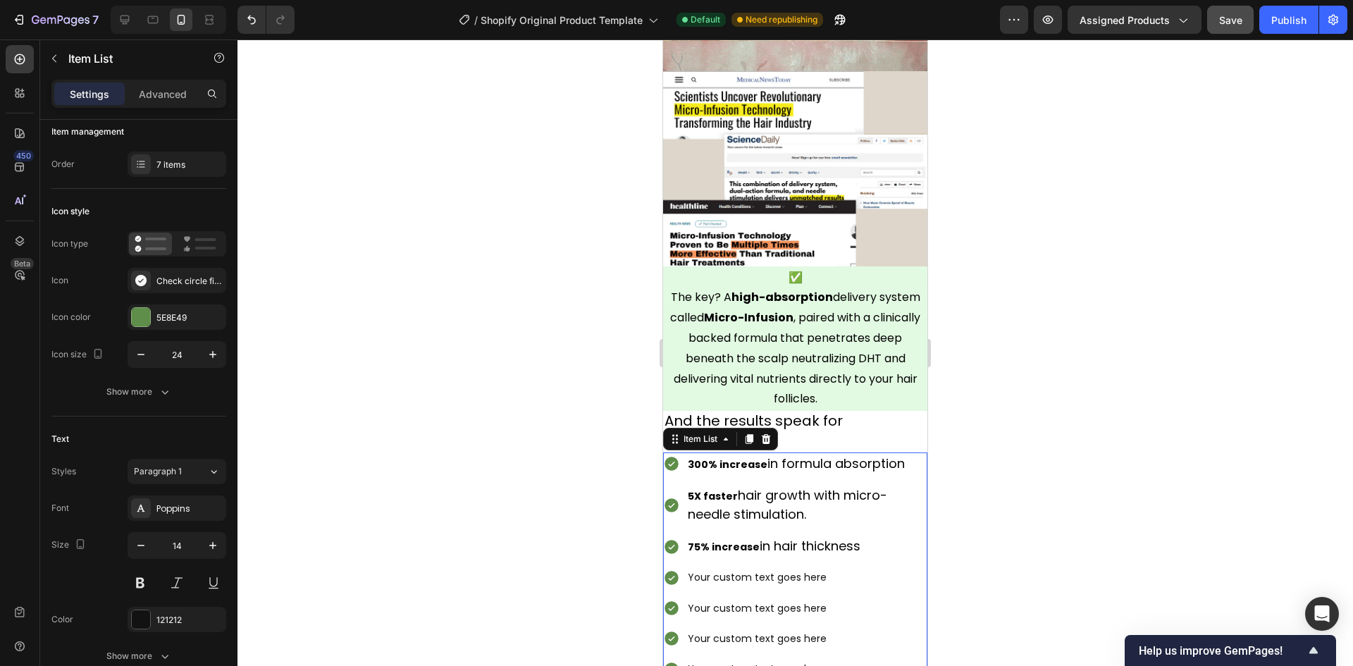
click at [737, 569] on p "Your custom text goes here" at bounding box center [806, 578] width 237 height 18
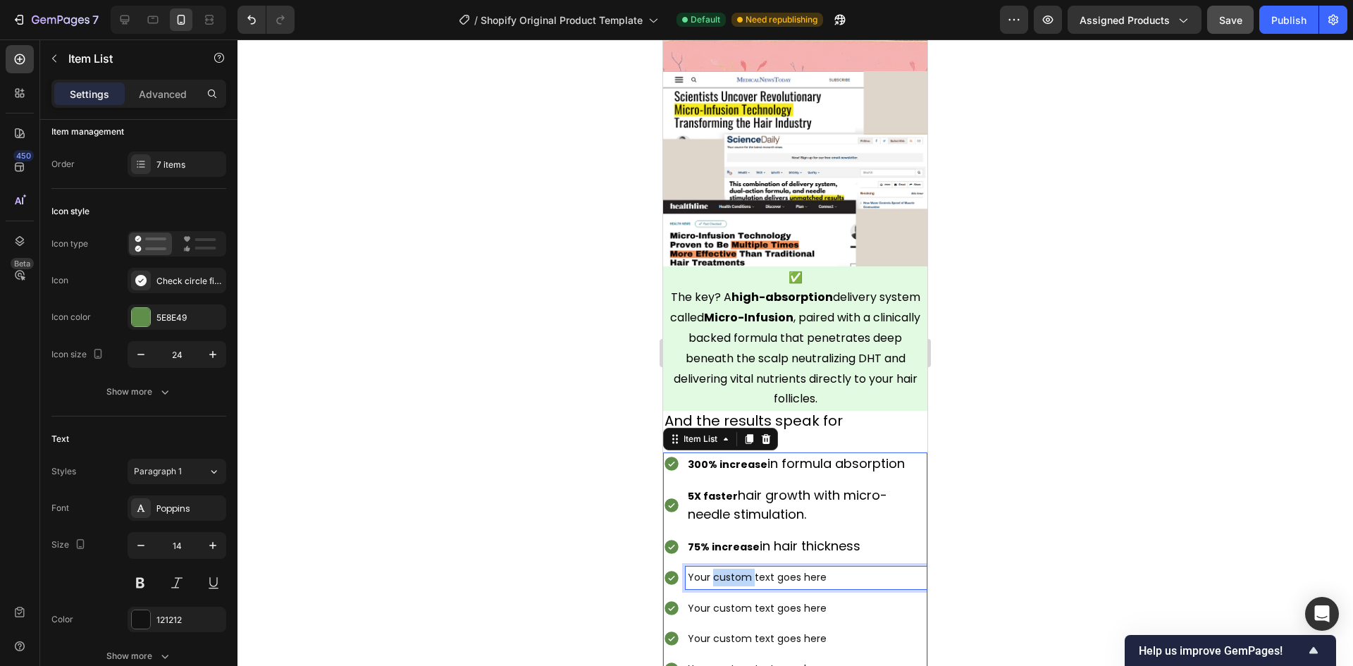
click at [737, 569] on p "Your custom text goes here" at bounding box center [806, 578] width 237 height 18
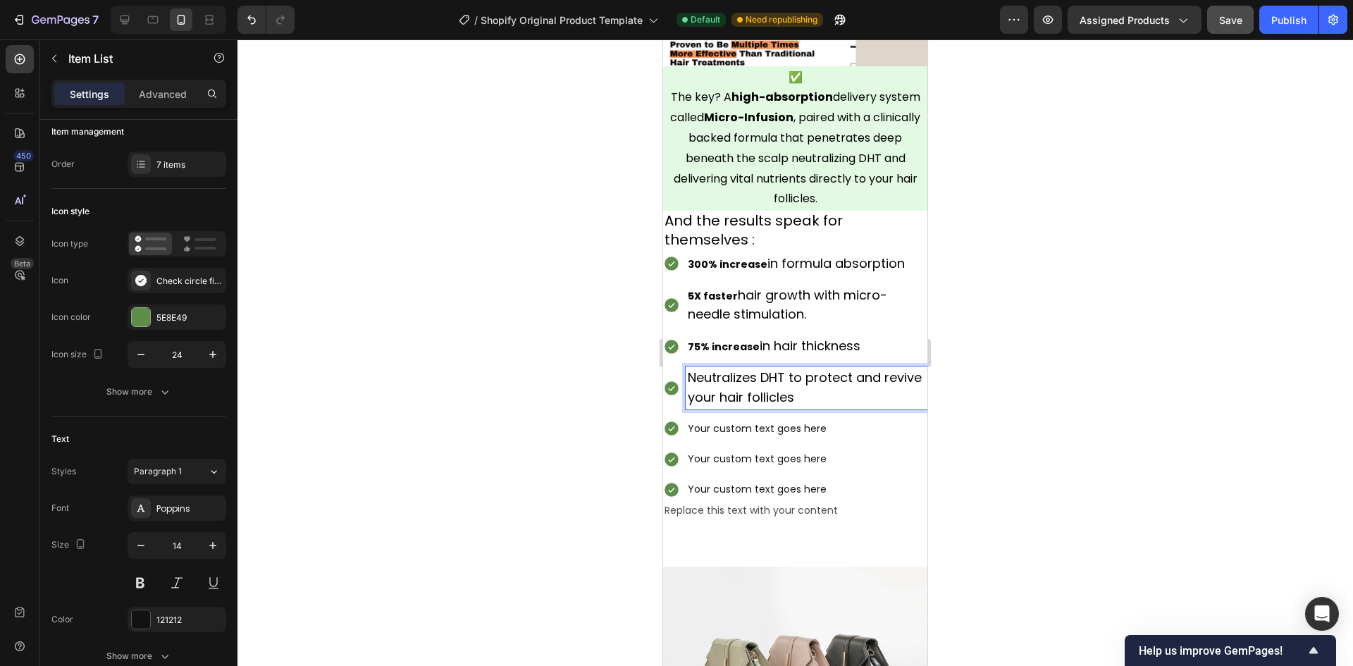
scroll to position [4706, 0]
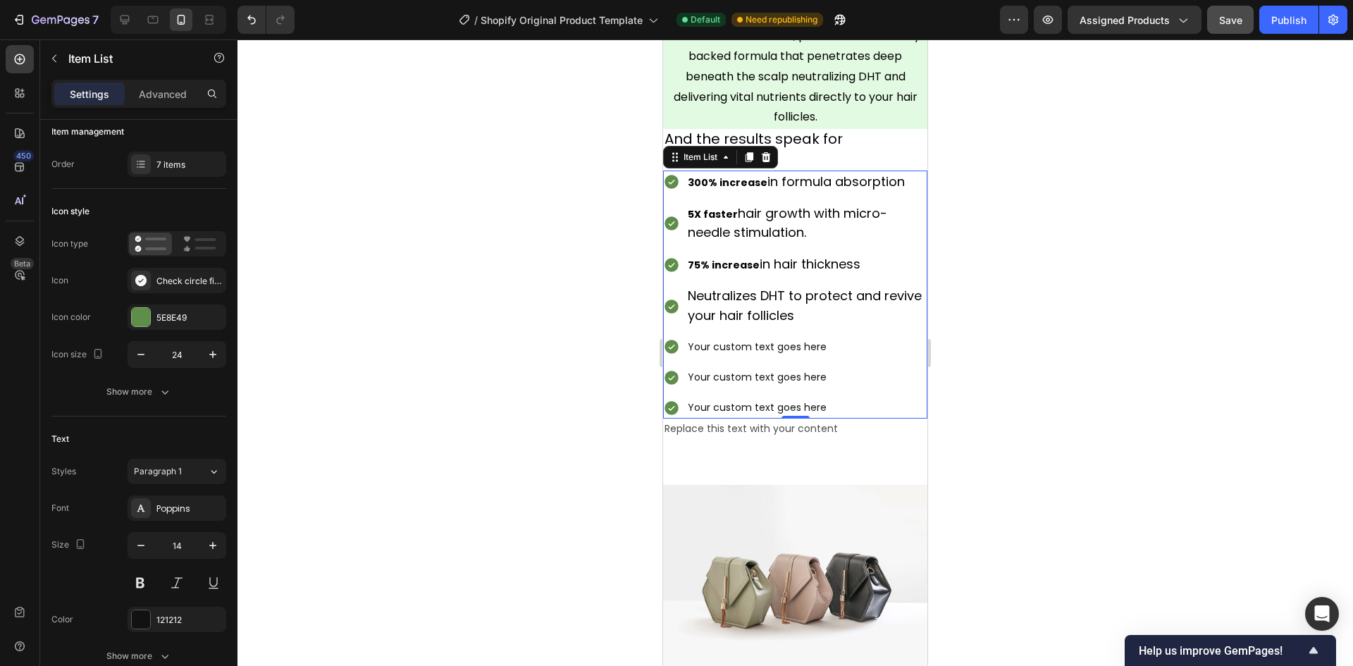
click at [760, 342] on p "Your custom text goes here" at bounding box center [806, 347] width 237 height 18
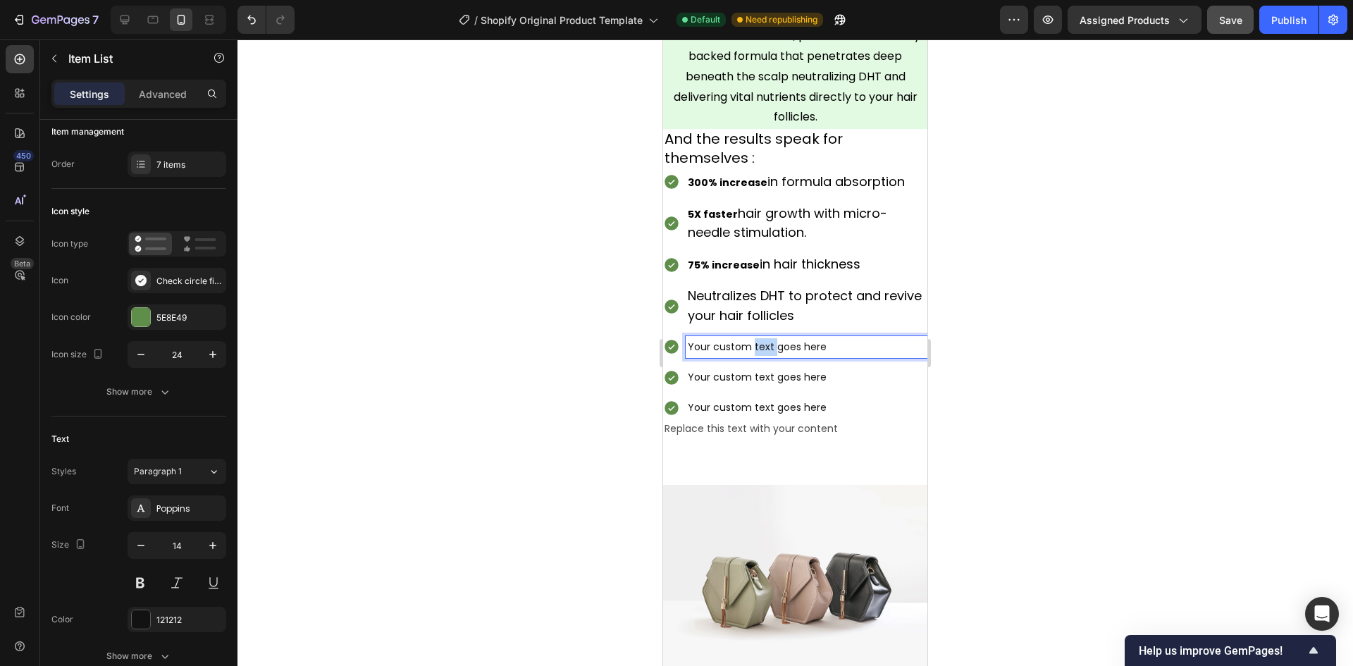
click at [760, 342] on p "Your custom text goes here" at bounding box center [806, 347] width 237 height 18
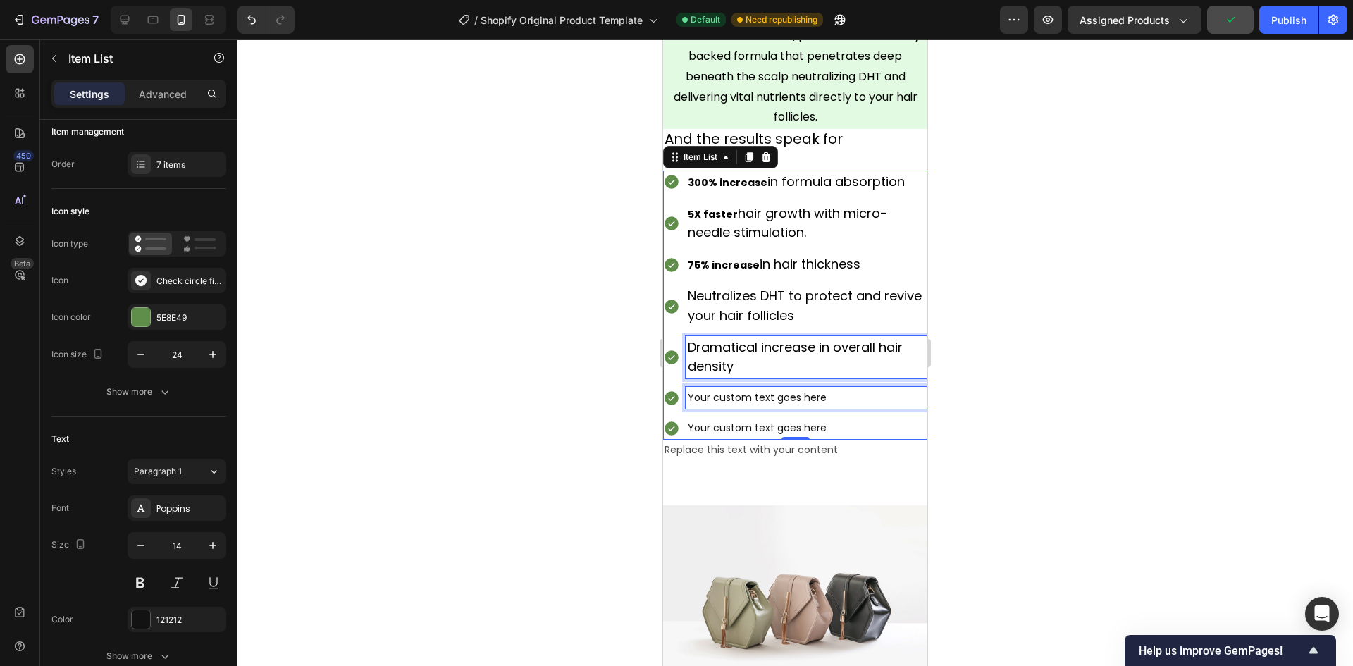
click at [769, 389] on p "Your custom text goes here" at bounding box center [806, 398] width 237 height 18
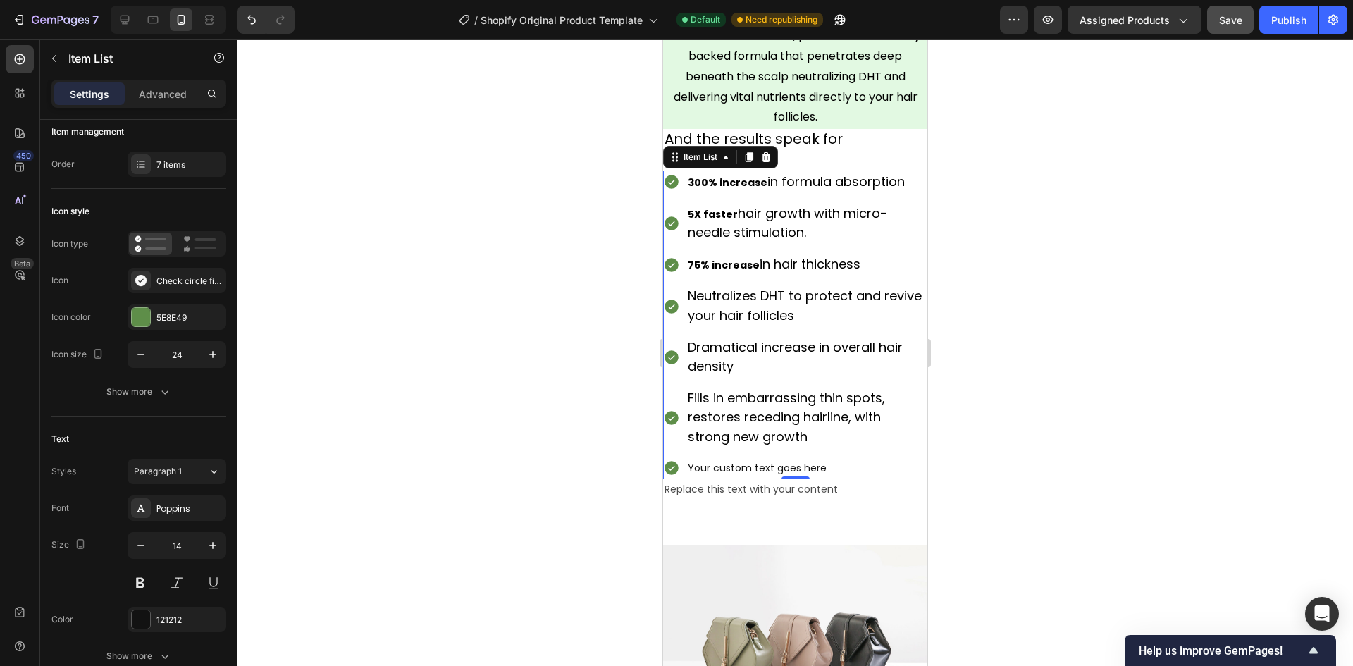
click at [785, 459] on p "Your custom text goes here" at bounding box center [806, 468] width 237 height 18
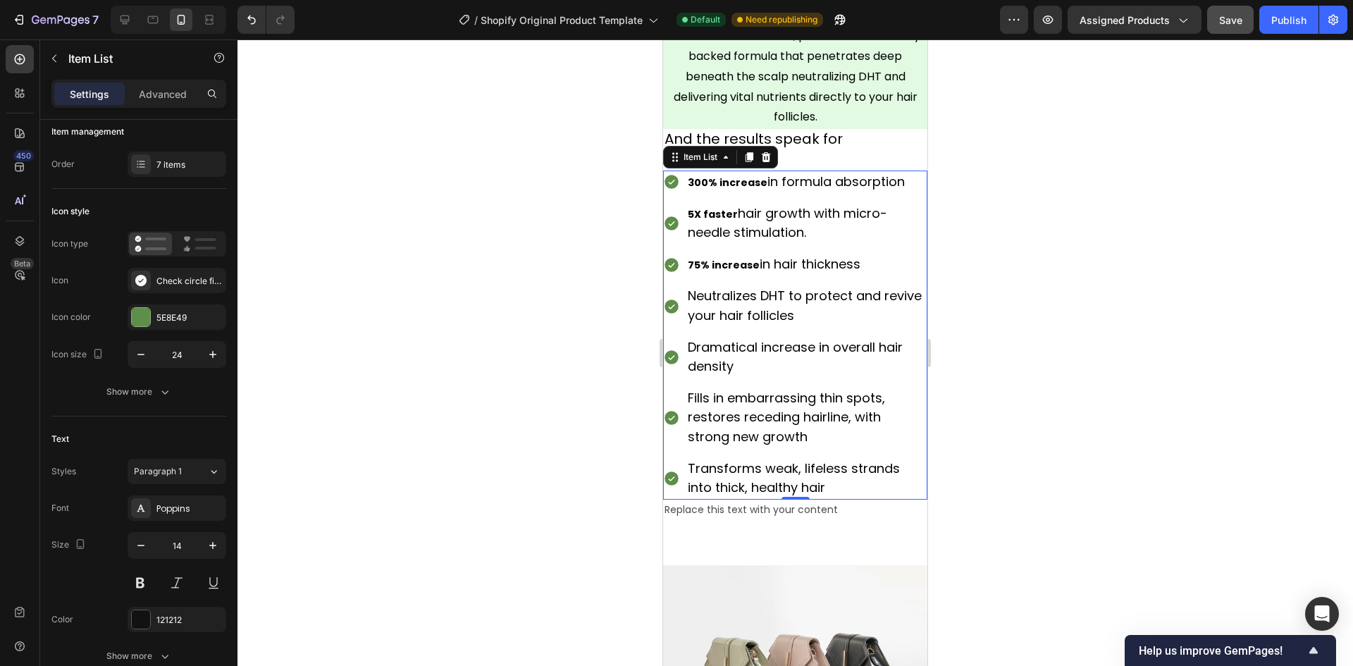
click at [790, 500] on div "Replace this text with your content" at bounding box center [795, 510] width 264 height 20
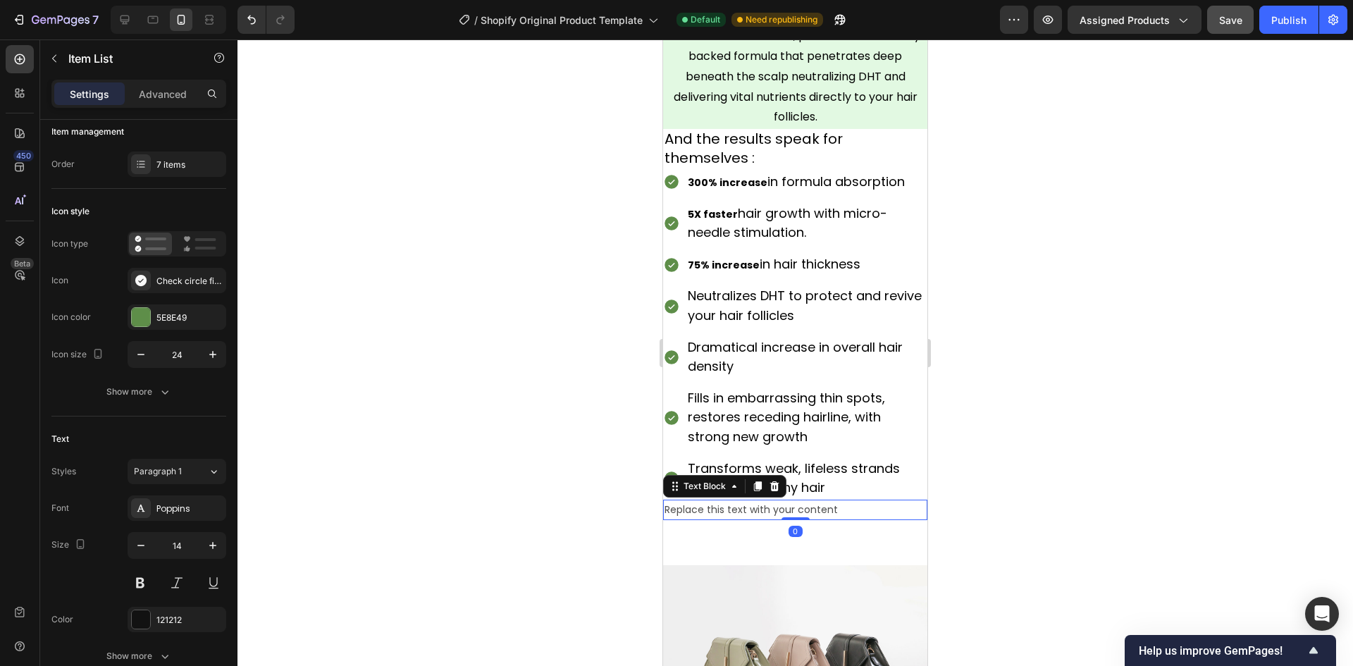
scroll to position [0, 0]
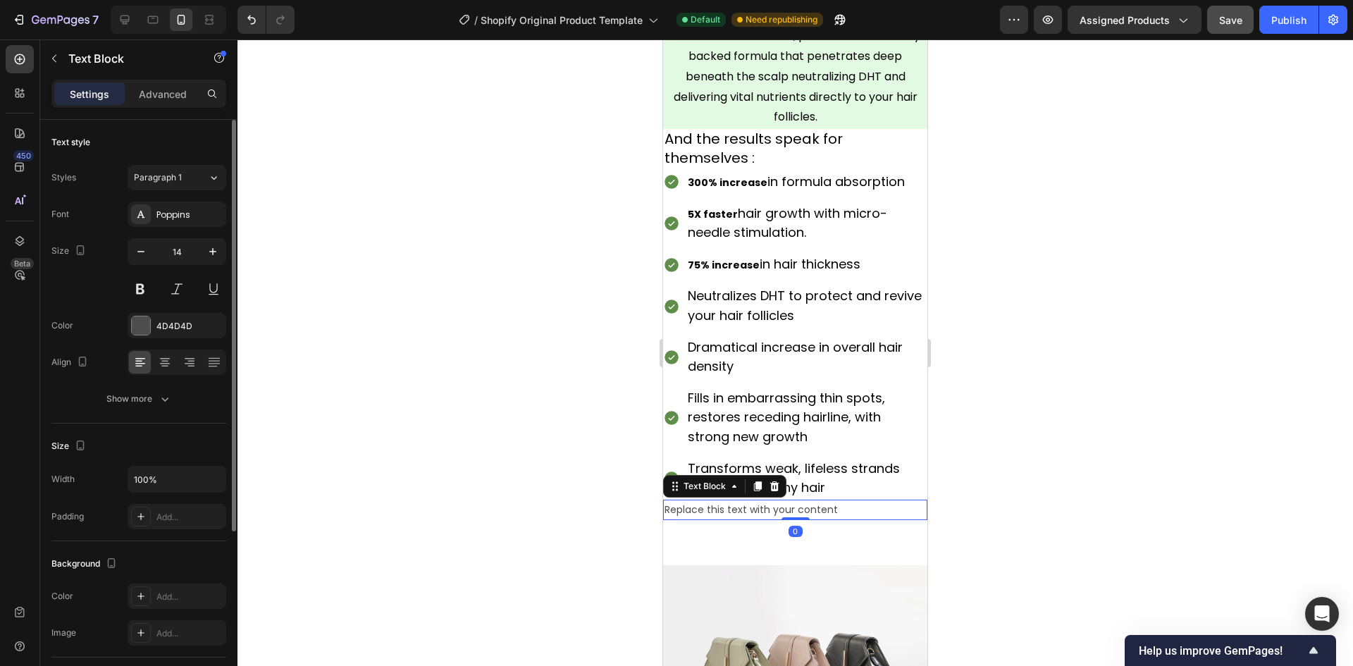
click at [793, 500] on div "Replace this text with your content" at bounding box center [795, 510] width 264 height 20
click at [793, 501] on p "Replace this text with your content" at bounding box center [794, 510] width 261 height 18
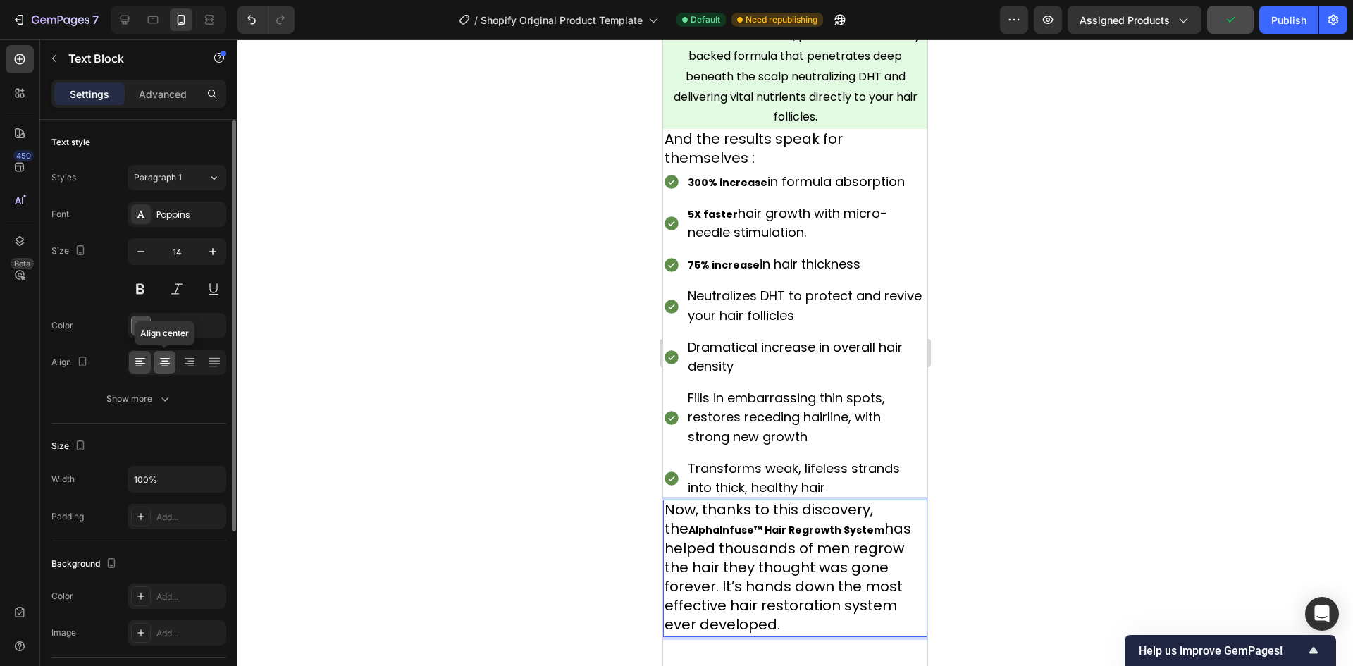
click at [169, 367] on icon at bounding box center [165, 362] width 14 height 14
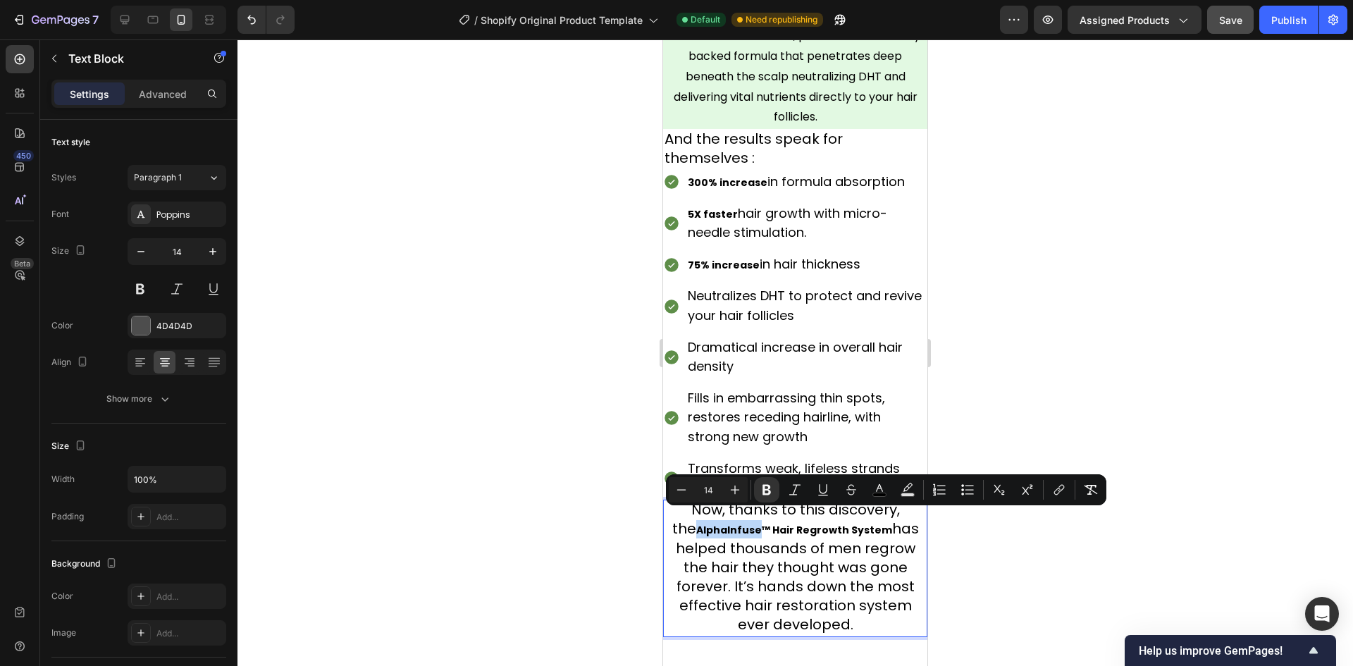
drag, startPoint x: 745, startPoint y: 518, endPoint x: 686, endPoint y: 524, distance: 59.5
click at [696, 524] on strong "AlphaInfuse™ Hair Regrowth System" at bounding box center [794, 530] width 196 height 14
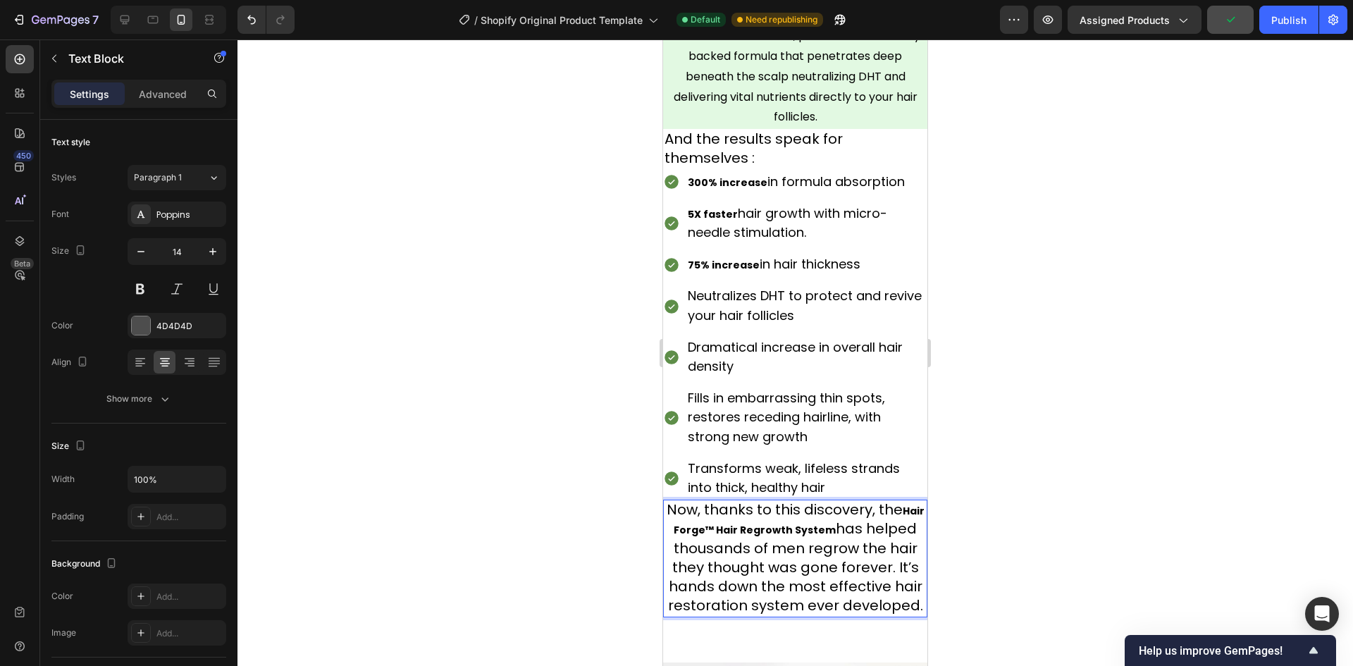
click at [793, 547] on span "has helped thousands of men regrow the hair they thought was gone forever. It’s…" at bounding box center [795, 567] width 255 height 97
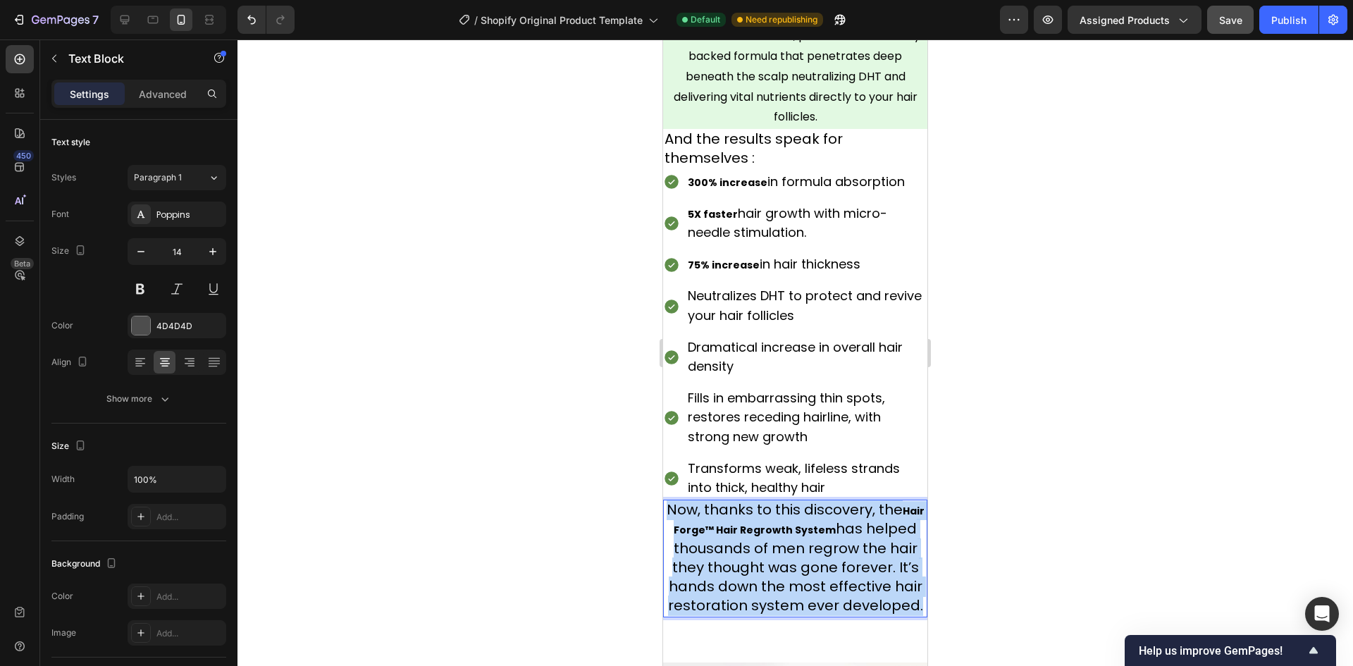
drag, startPoint x: 854, startPoint y: 610, endPoint x: 628, endPoint y: 497, distance: 252.1
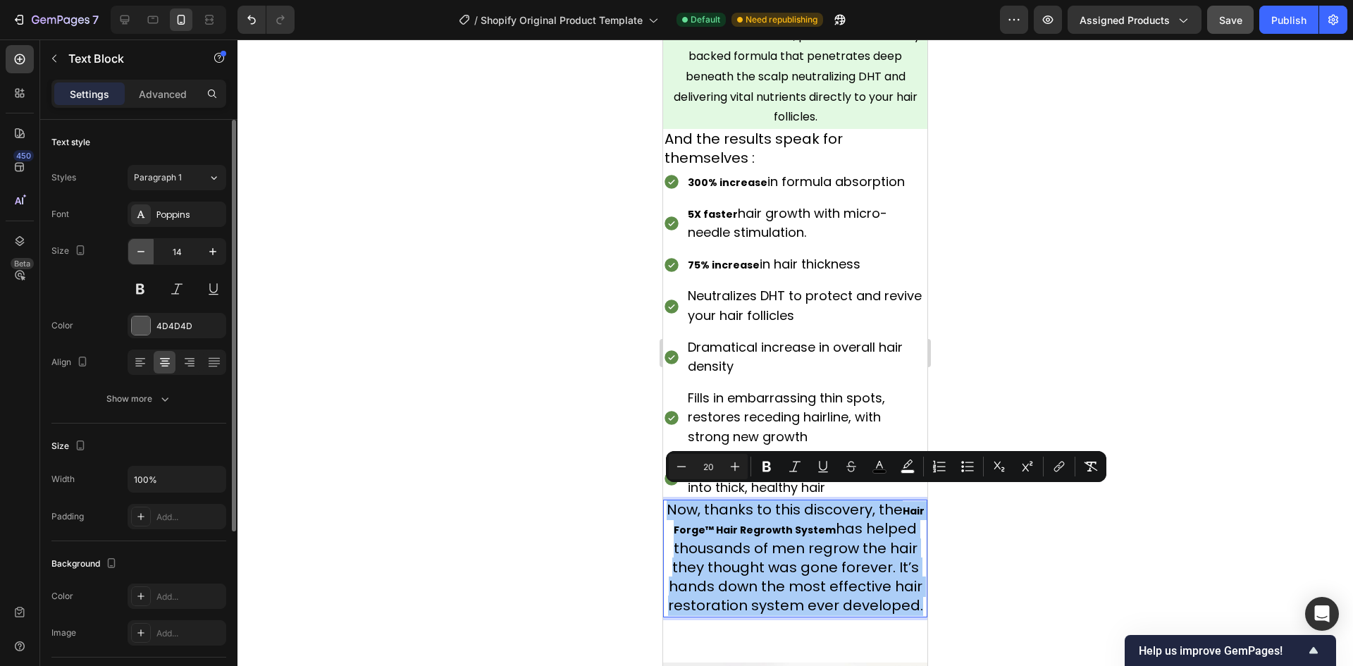
click at [147, 251] on icon "button" at bounding box center [141, 251] width 14 height 14
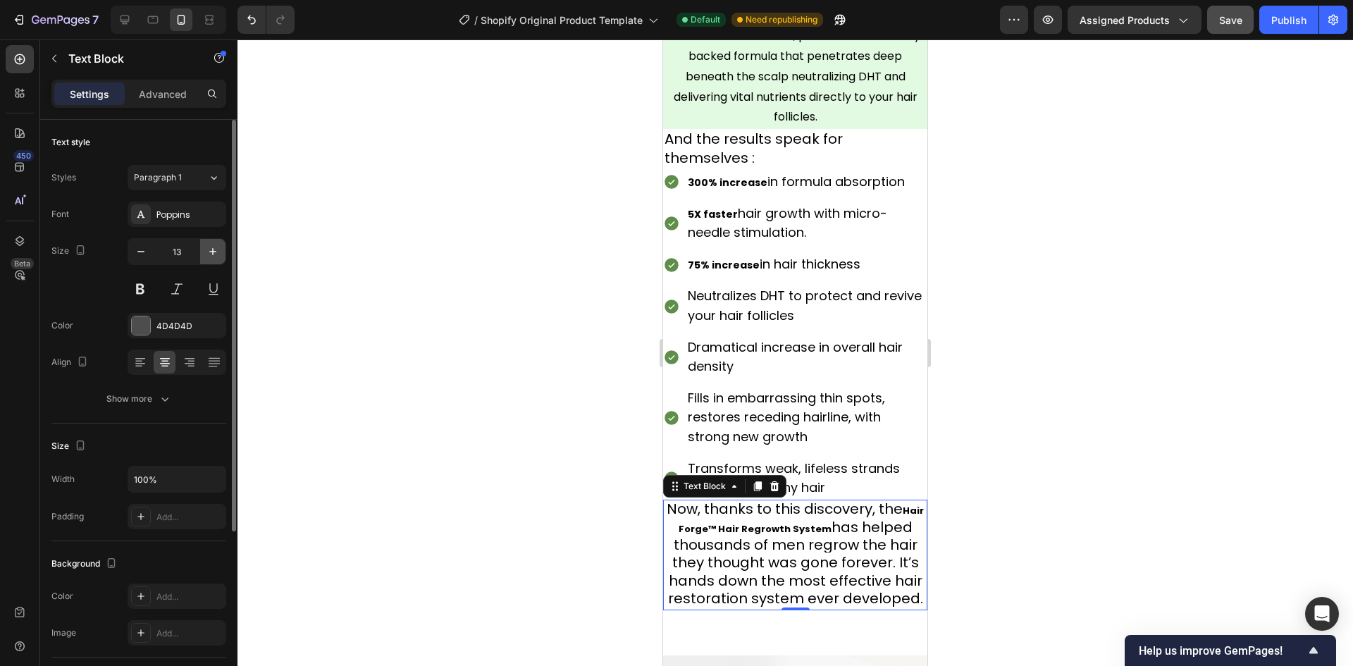
click at [215, 252] on icon "button" at bounding box center [212, 251] width 7 height 7
type input "14"
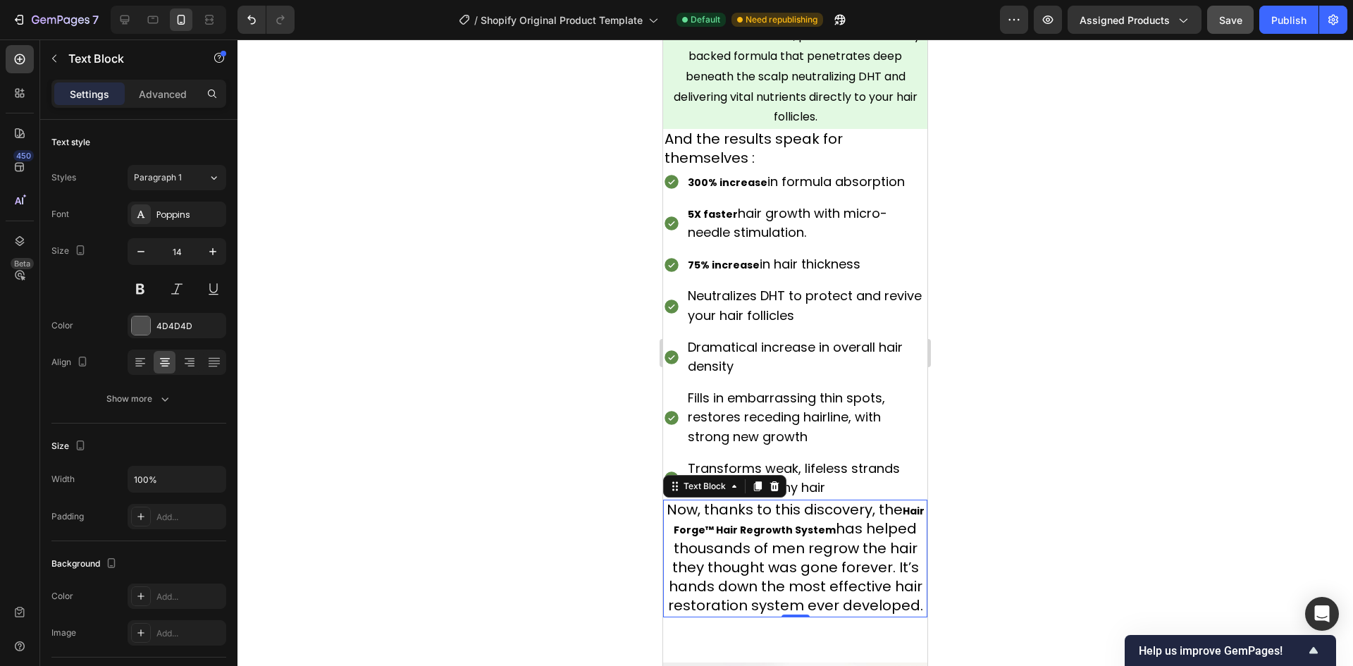
click at [876, 602] on span "has helped thousands of men regrow the hair they thought was gone forever. It’s…" at bounding box center [795, 567] width 255 height 97
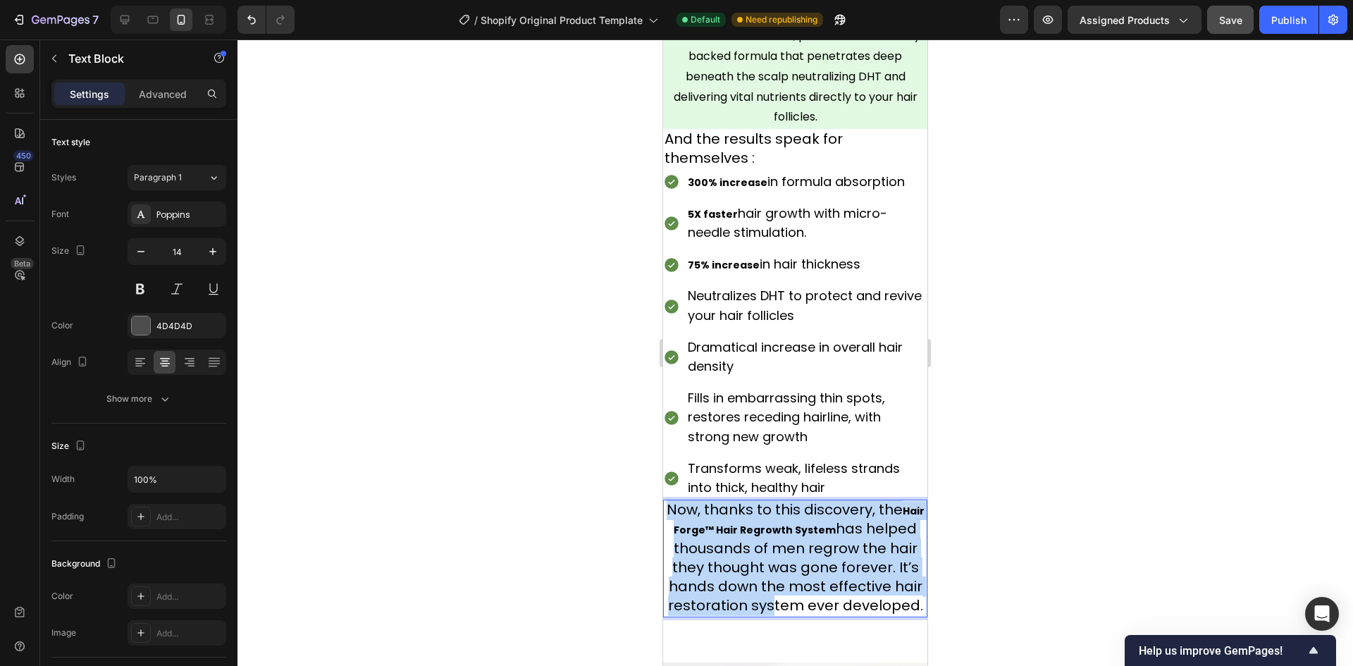
drag, startPoint x: 876, startPoint y: 600, endPoint x: 1311, endPoint y: 537, distance: 439.2
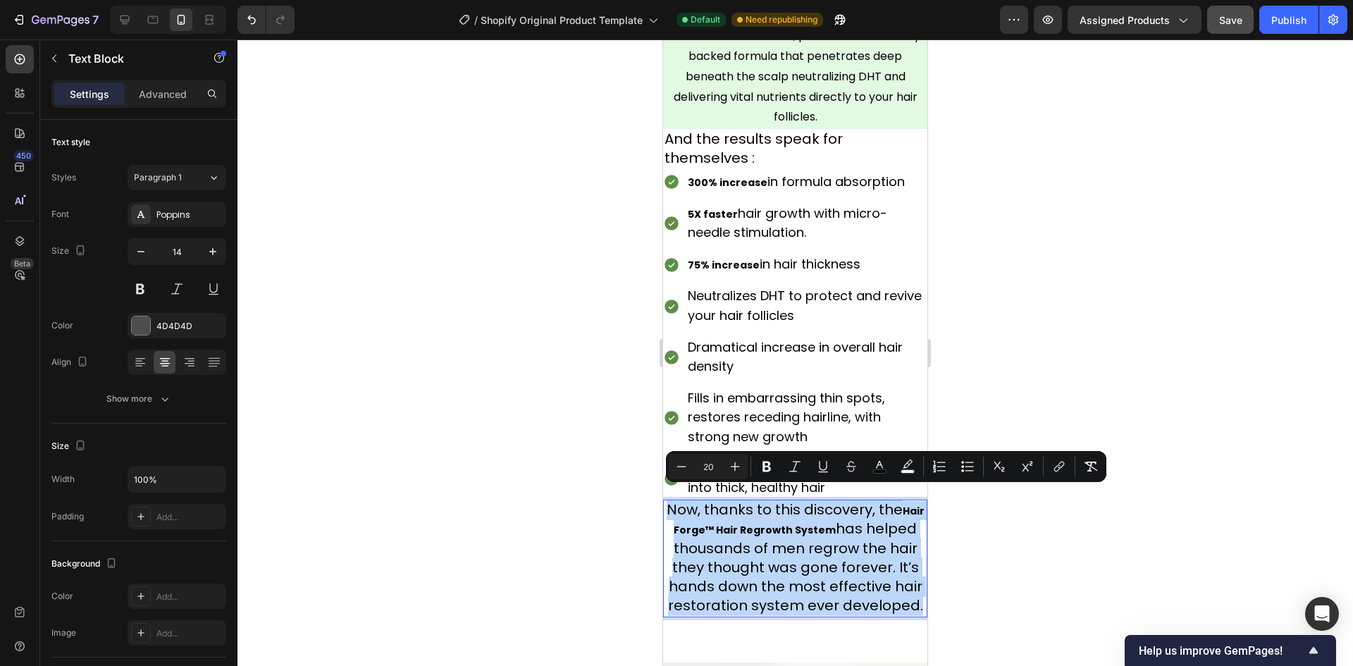
drag, startPoint x: 850, startPoint y: 613, endPoint x: 652, endPoint y: 484, distance: 236.3
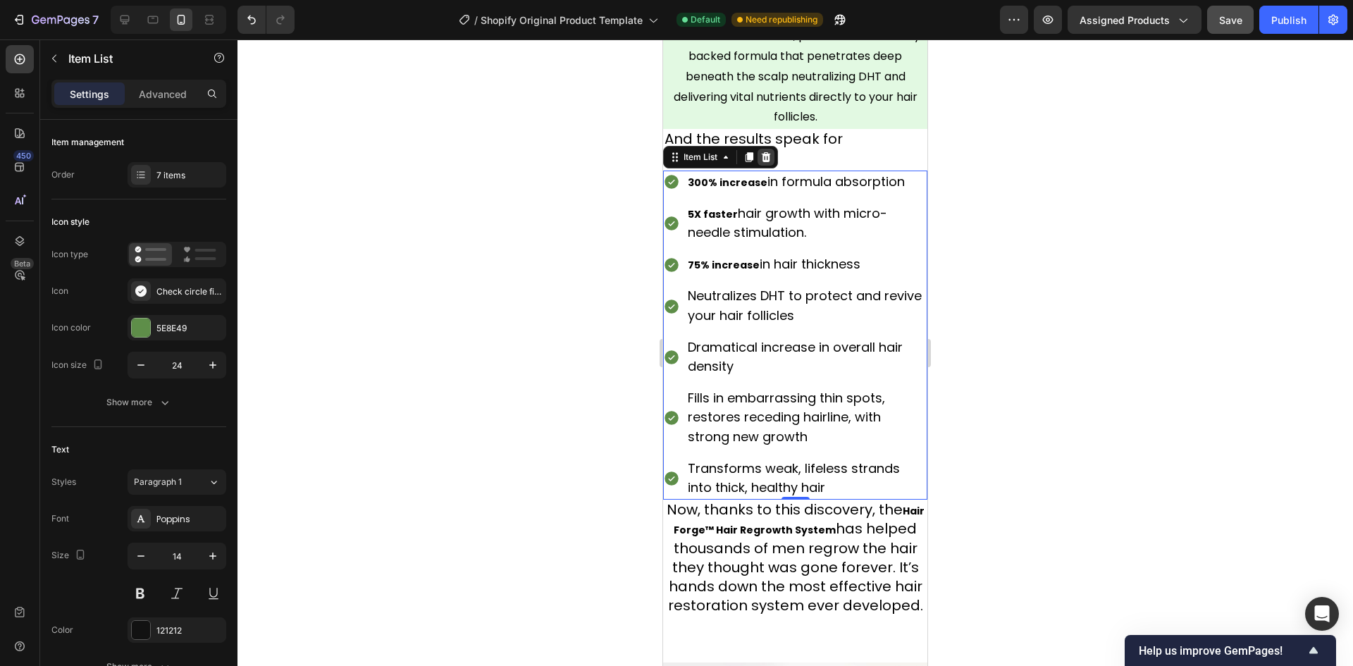
click at [768, 151] on icon at bounding box center [766, 156] width 9 height 10
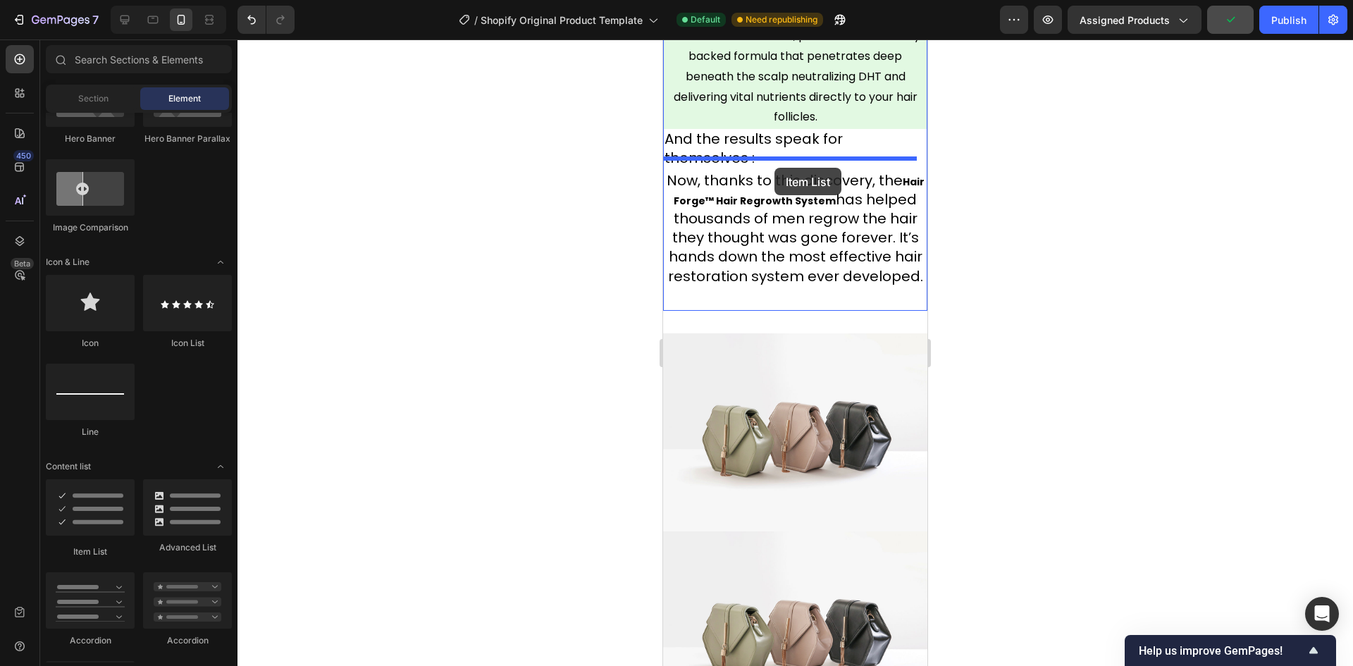
drag, startPoint x: 759, startPoint y: 559, endPoint x: 774, endPoint y: 168, distance: 391.3
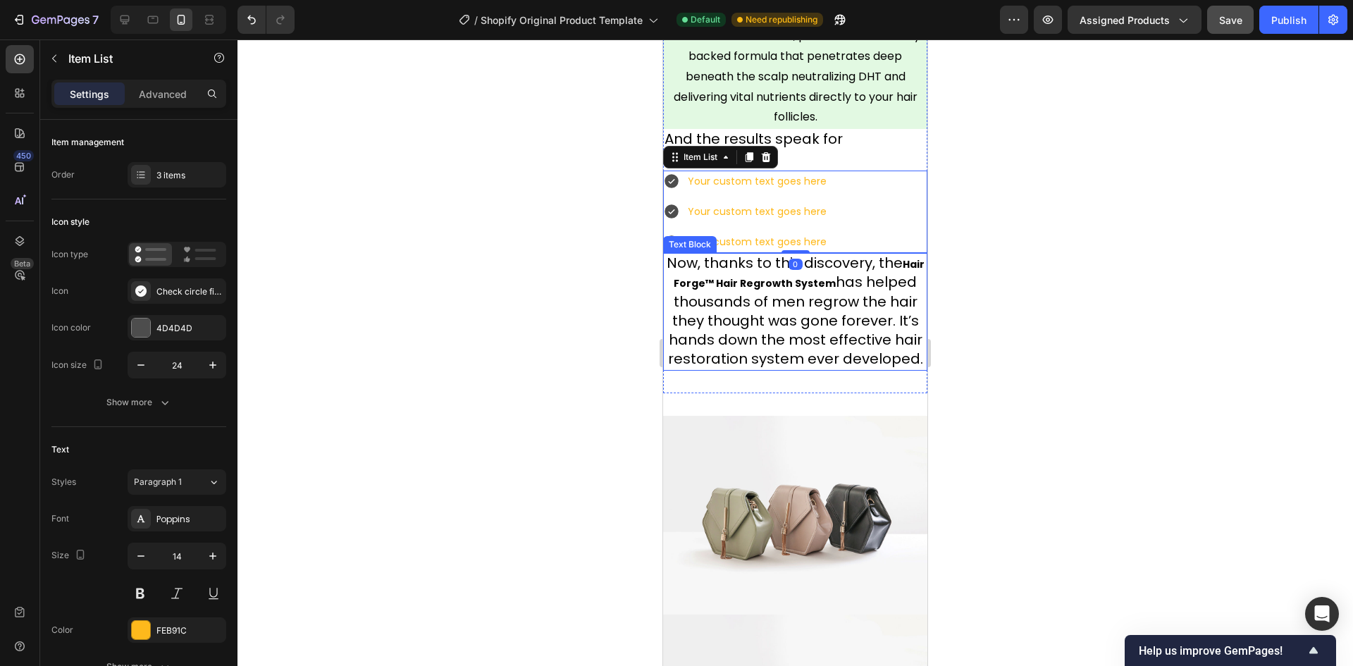
click at [745, 300] on span "has helped thousands of men regrow the hair they thought was gone forever. It’s…" at bounding box center [795, 320] width 255 height 97
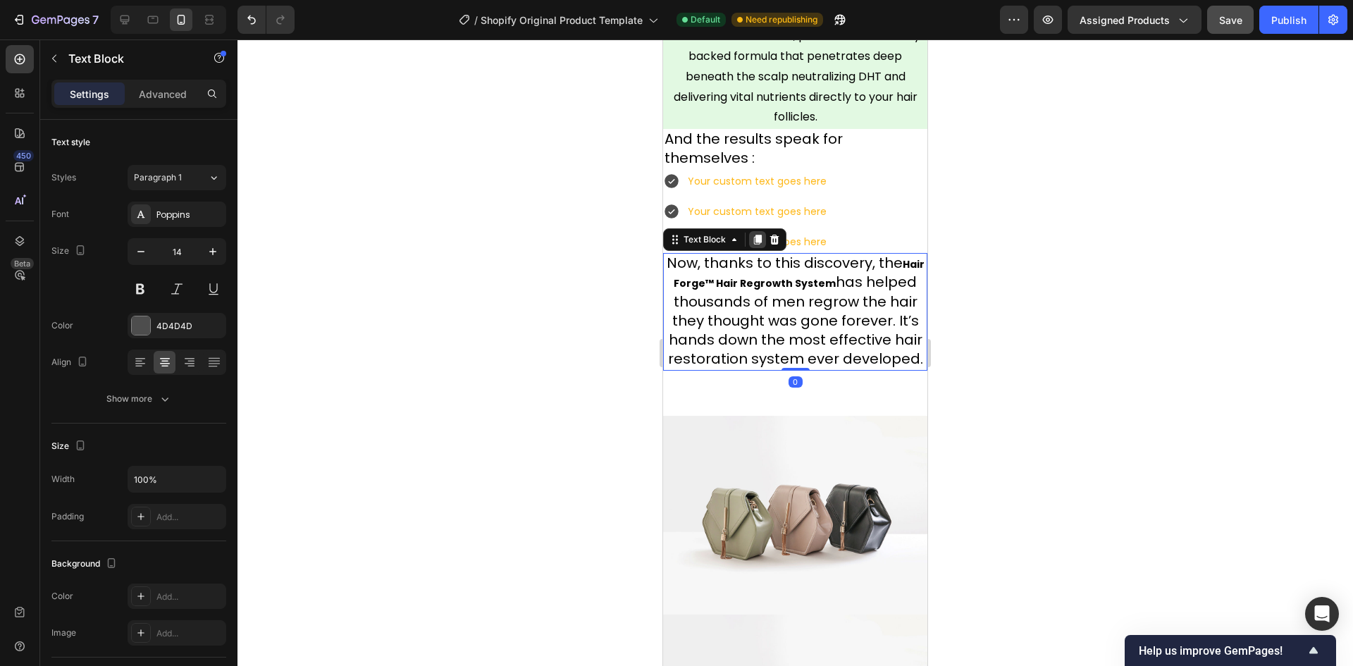
click at [761, 235] on icon at bounding box center [758, 240] width 8 height 10
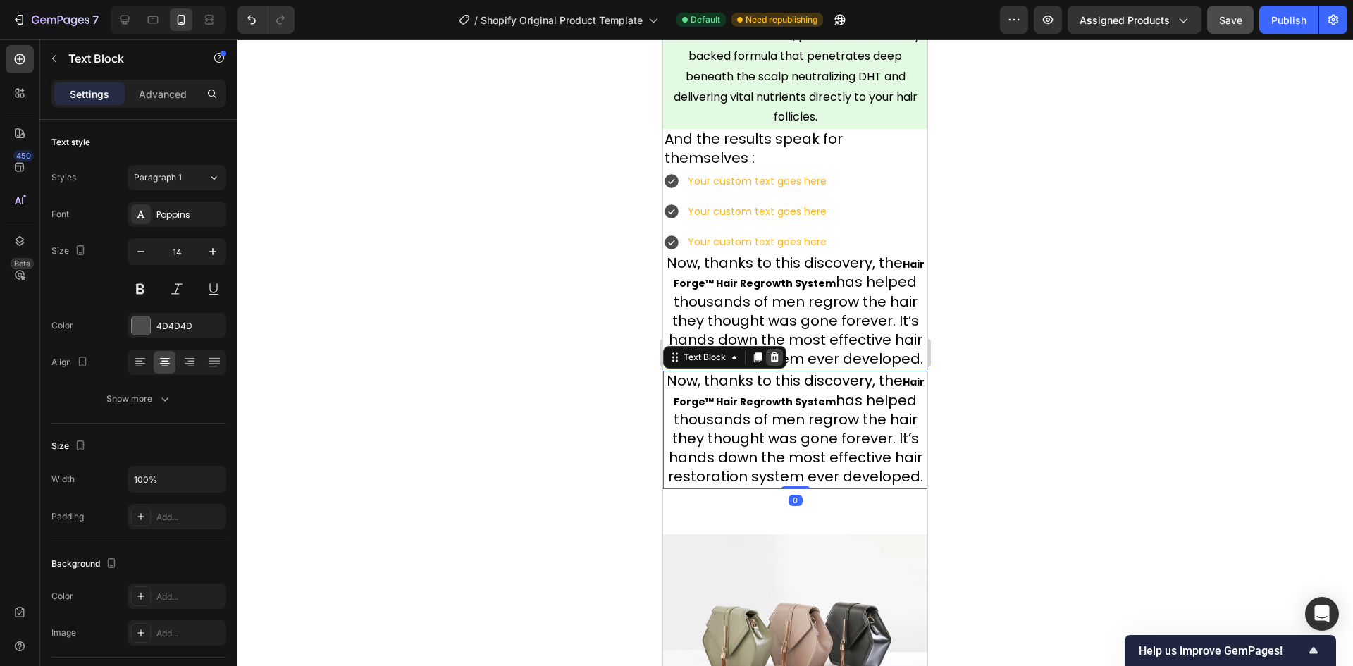
click at [777, 359] on icon at bounding box center [774, 357] width 11 height 11
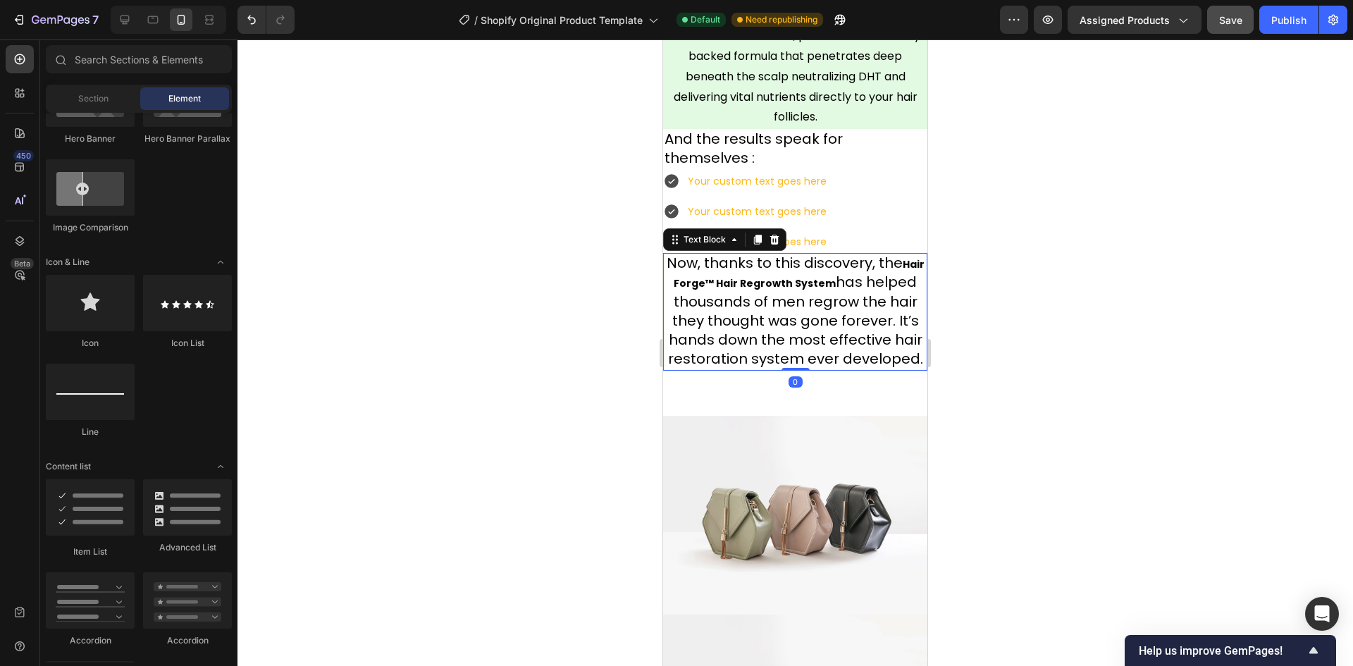
click at [787, 321] on span "has helped thousands of men regrow the hair they thought was gone forever. It’s…" at bounding box center [795, 320] width 255 height 97
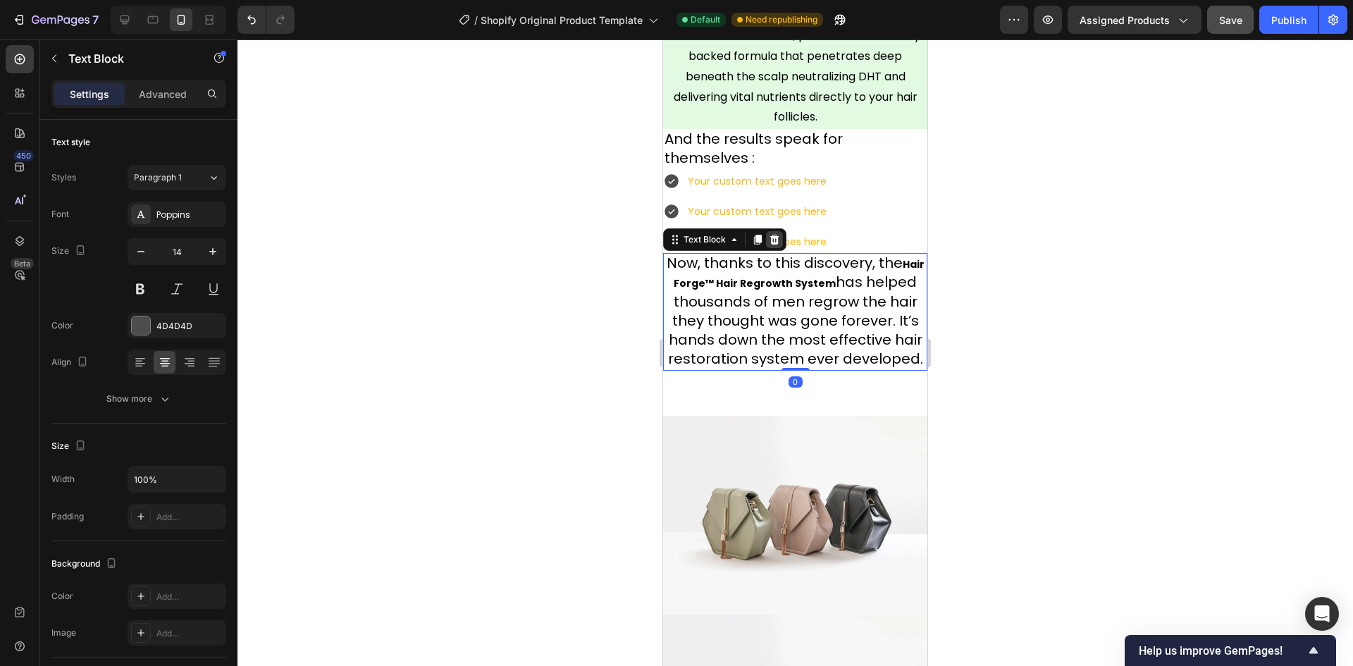
click at [776, 234] on icon at bounding box center [774, 239] width 11 height 11
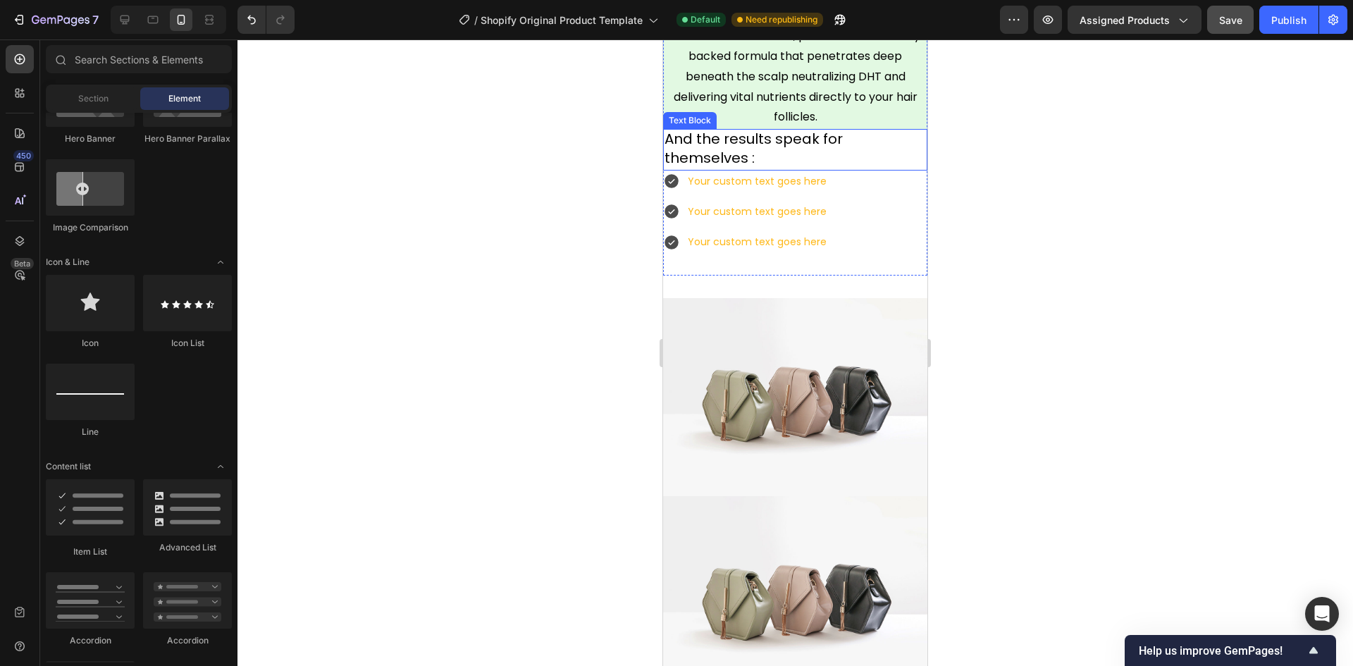
click at [760, 144] on p "And the results speak for themselves :" at bounding box center [794, 149] width 261 height 38
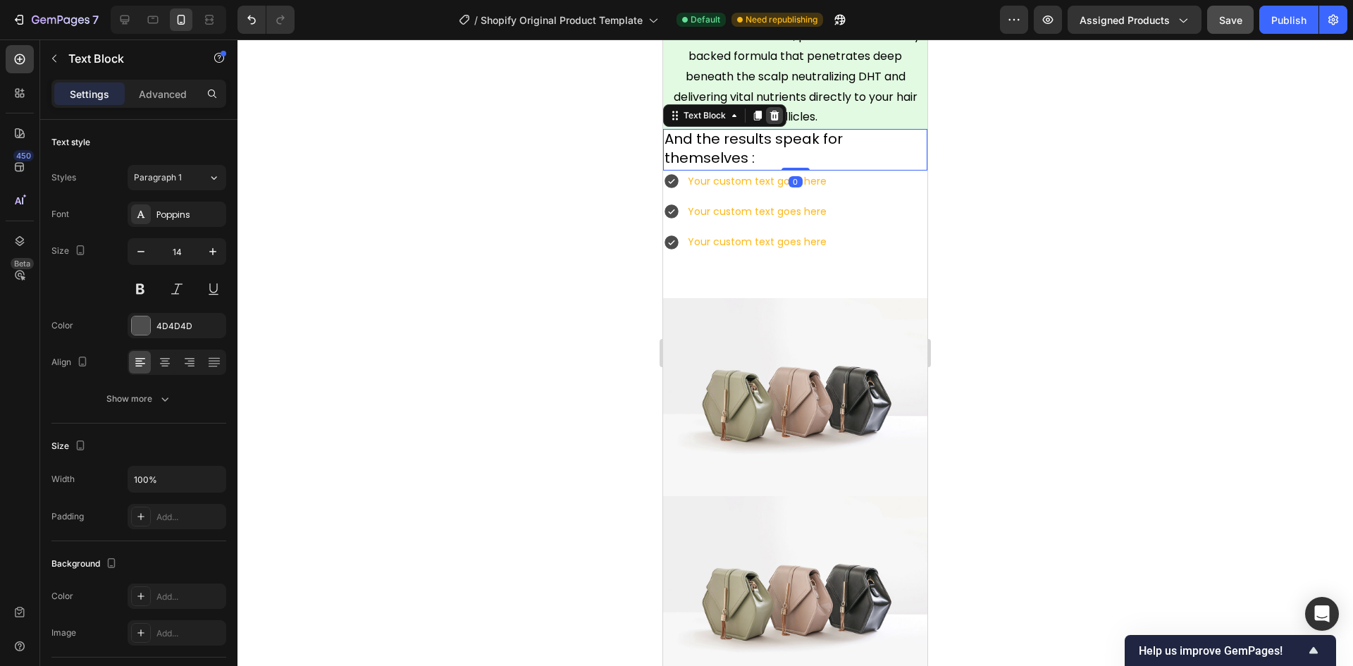
click at [773, 110] on icon at bounding box center [774, 115] width 11 height 11
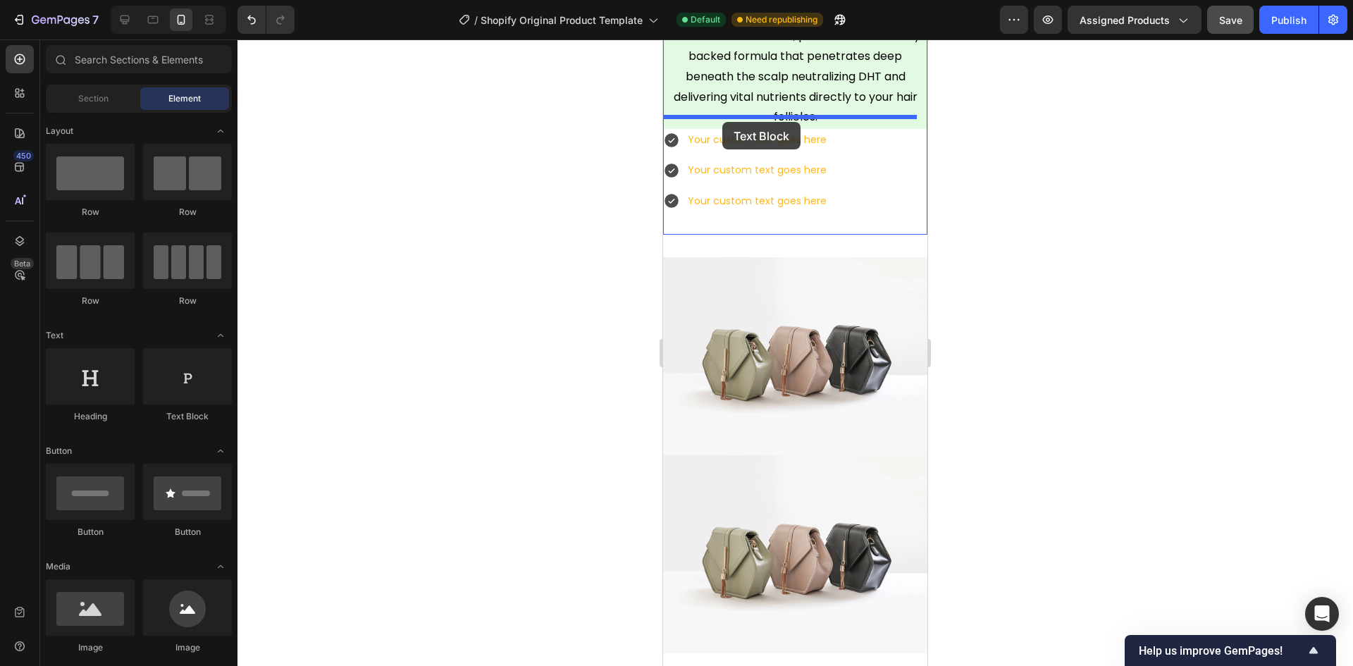
drag, startPoint x: 861, startPoint y: 426, endPoint x: 722, endPoint y: 122, distance: 334.5
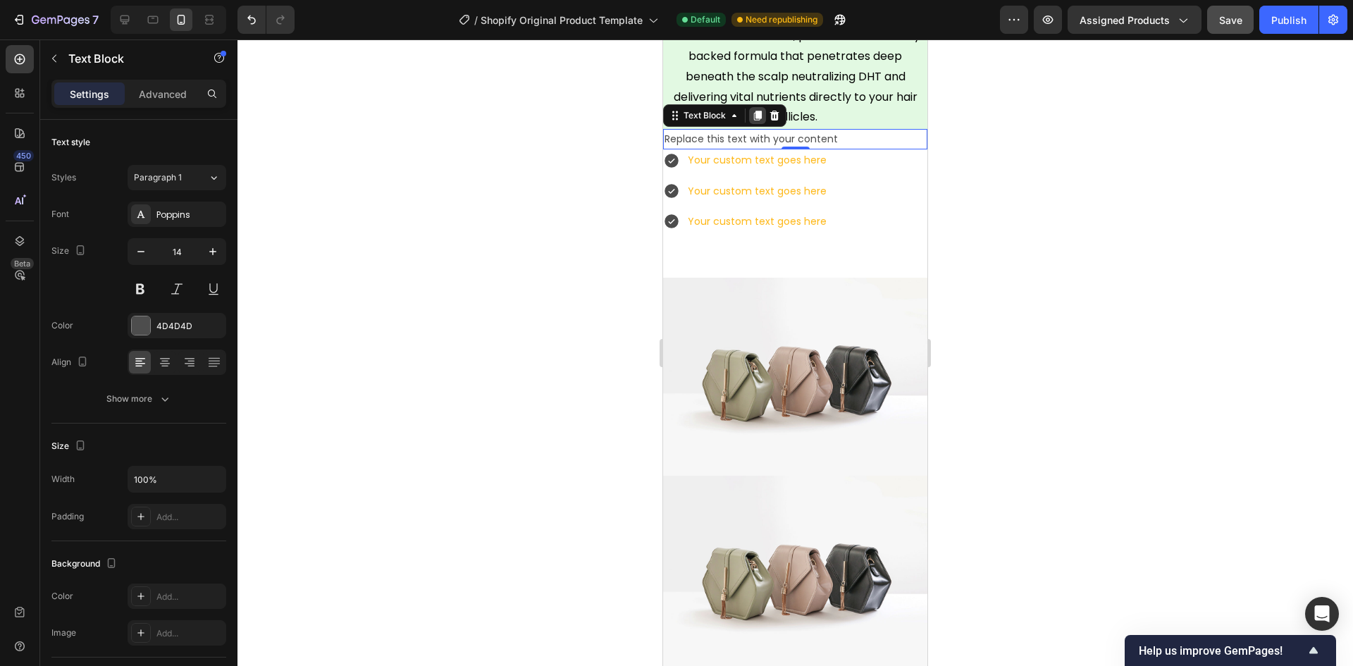
click at [759, 111] on icon at bounding box center [758, 116] width 8 height 10
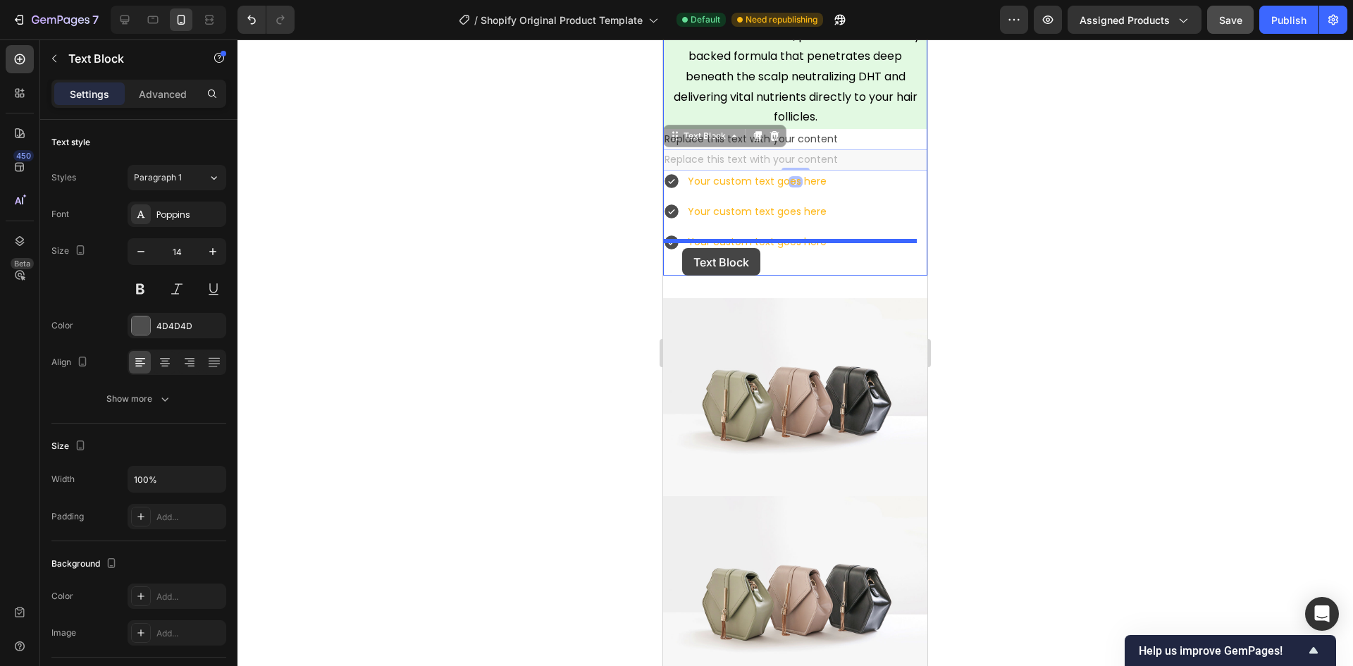
drag, startPoint x: 670, startPoint y: 125, endPoint x: 682, endPoint y: 248, distance: 123.9
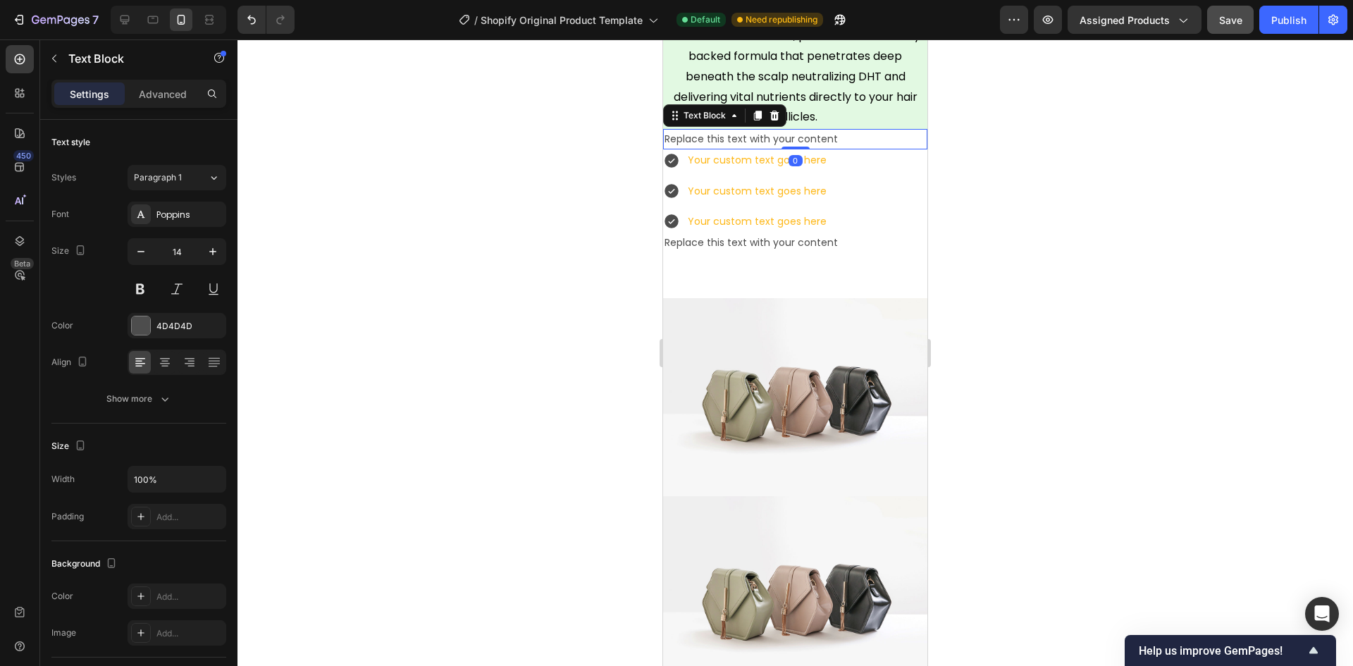
click at [727, 129] on div "Replace this text with your content" at bounding box center [795, 139] width 264 height 20
click at [726, 132] on p "Ad=nd the results speack for themselves:" at bounding box center [794, 139] width 261 height 18
click at [683, 130] on p "Ad=nd the results speack for themselves:" at bounding box center [794, 139] width 261 height 18
click at [679, 159] on div "Your custom text goes here" at bounding box center [746, 160] width 166 height 22
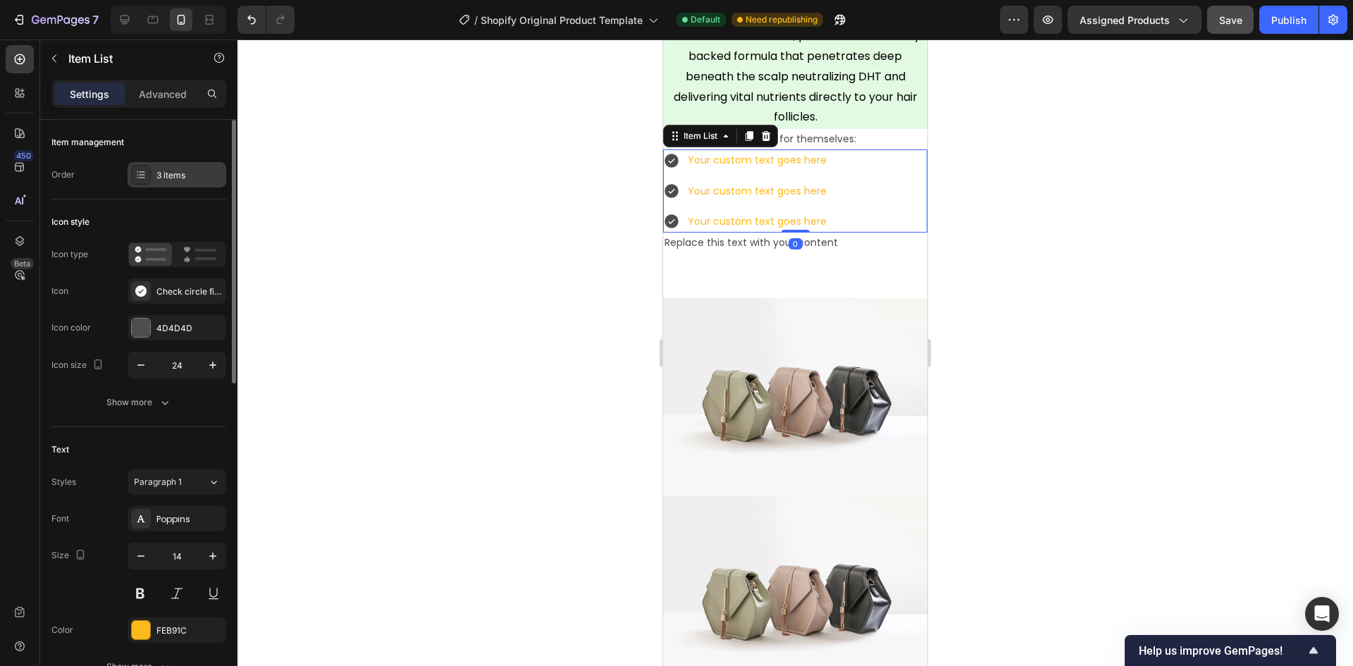
click at [168, 169] on div "3 items" at bounding box center [189, 175] width 66 height 13
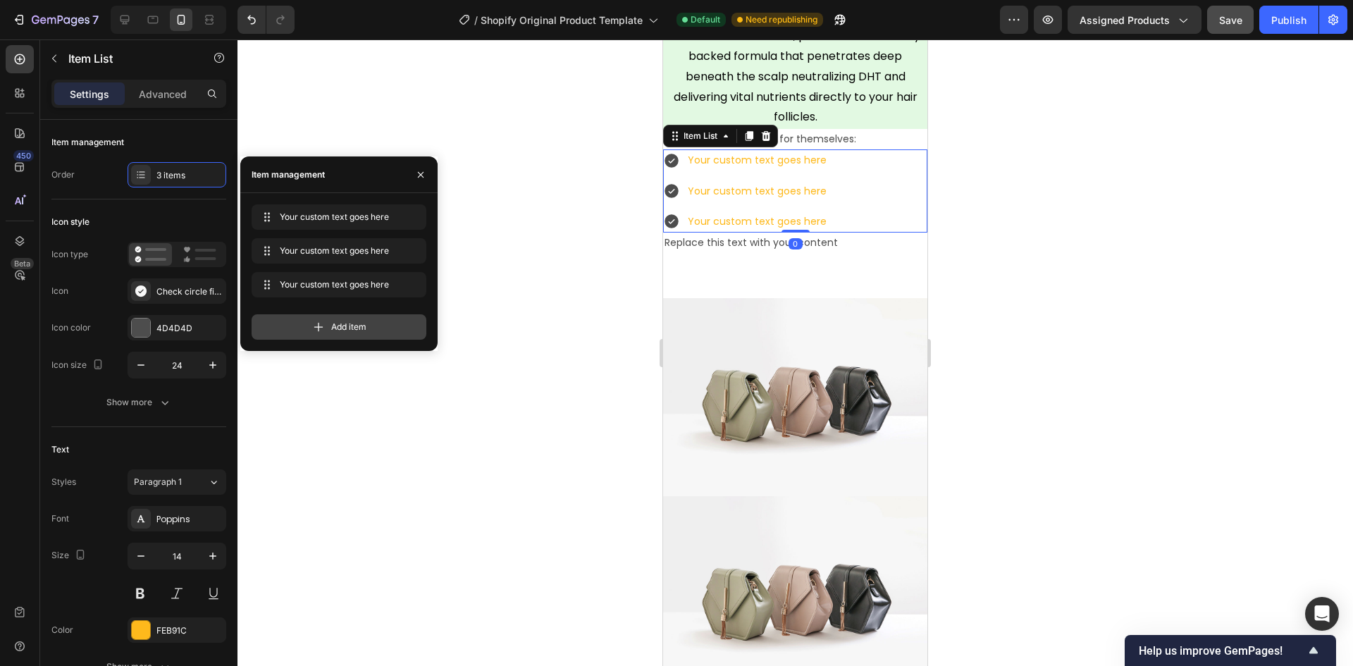
click at [348, 326] on span "Add item" at bounding box center [348, 327] width 35 height 13
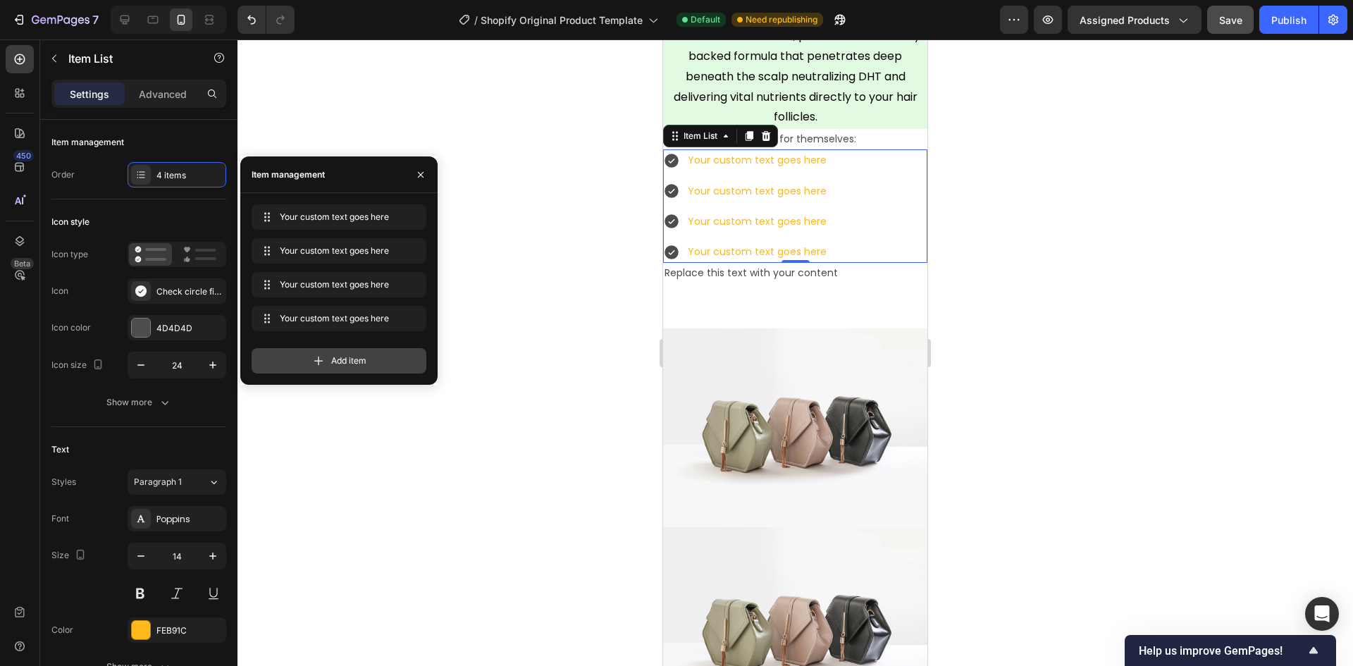
click at [336, 354] on div "Add item" at bounding box center [339, 360] width 175 height 25
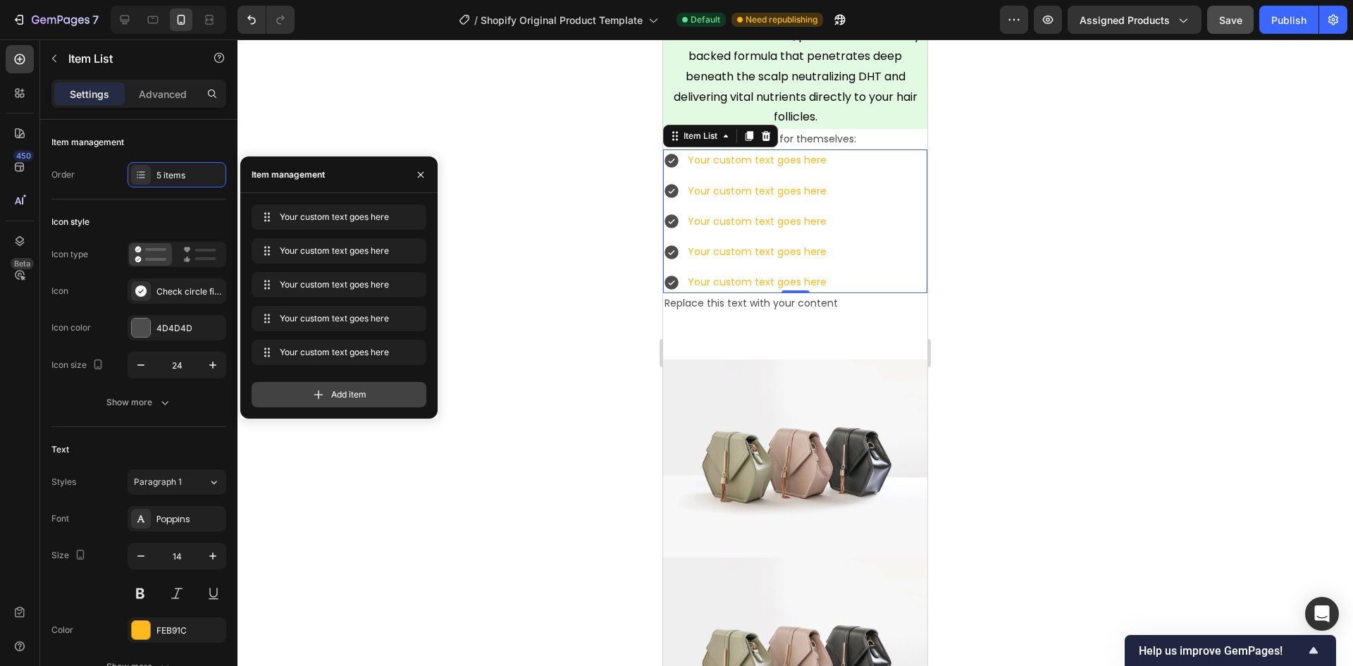
click at [326, 401] on div "Add item" at bounding box center [339, 394] width 175 height 25
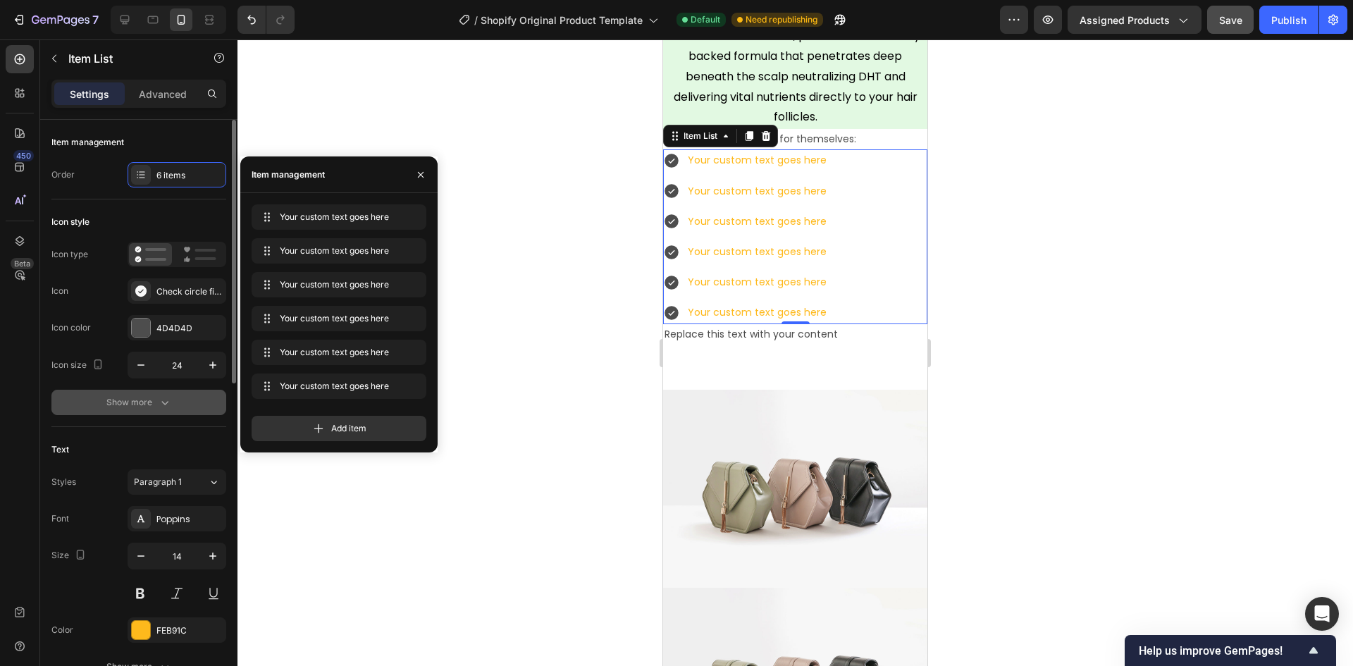
click at [315, 431] on icon at bounding box center [318, 428] width 14 height 14
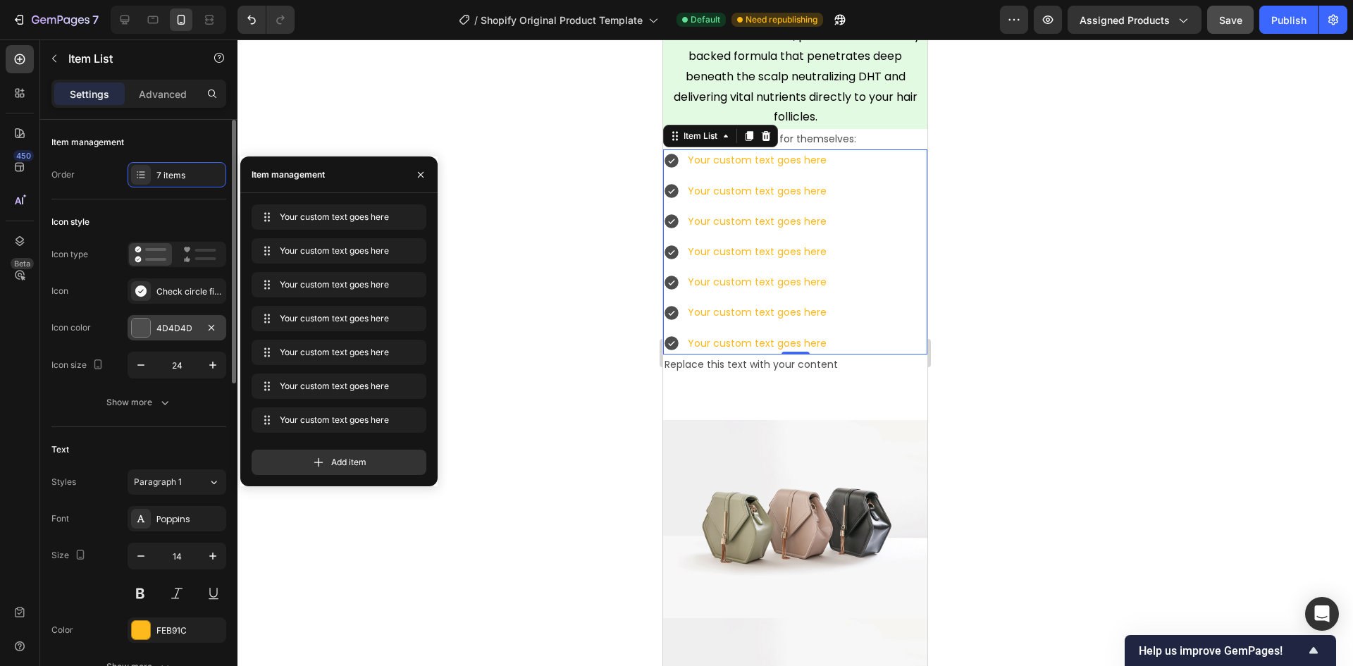
click at [144, 329] on div at bounding box center [141, 327] width 18 height 18
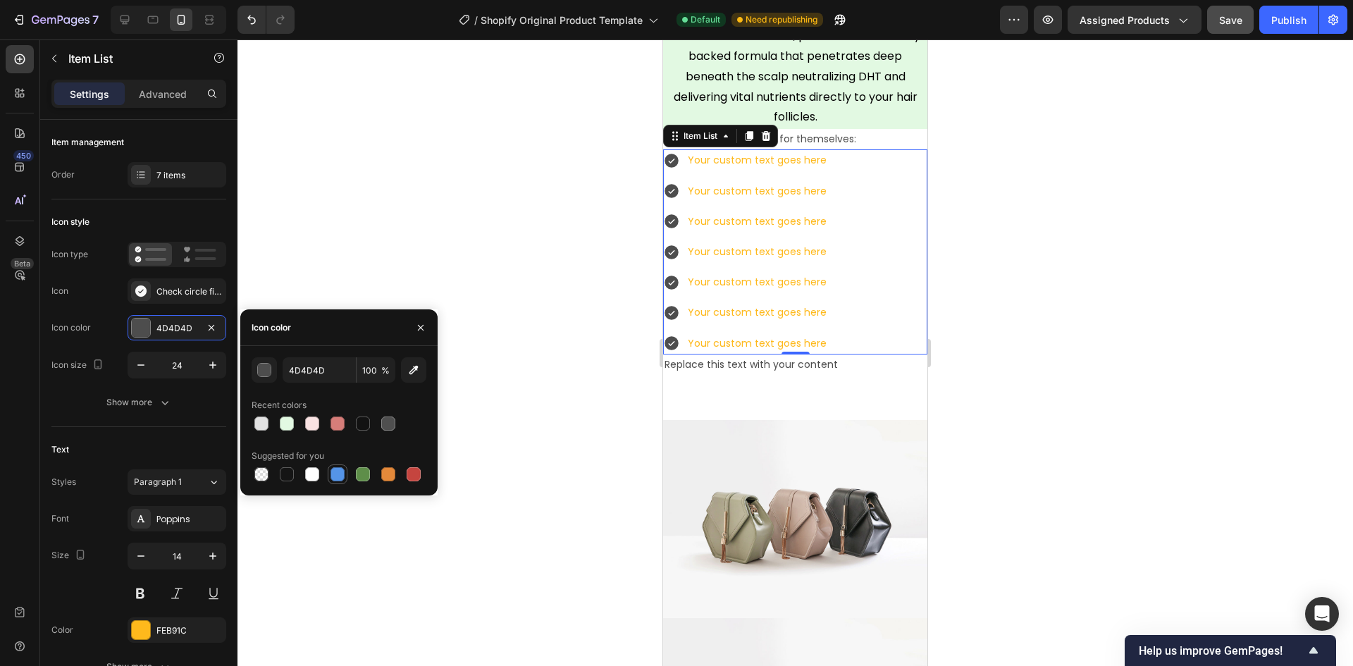
click at [364, 473] on div at bounding box center [363, 474] width 14 height 14
type input "5E8E49"
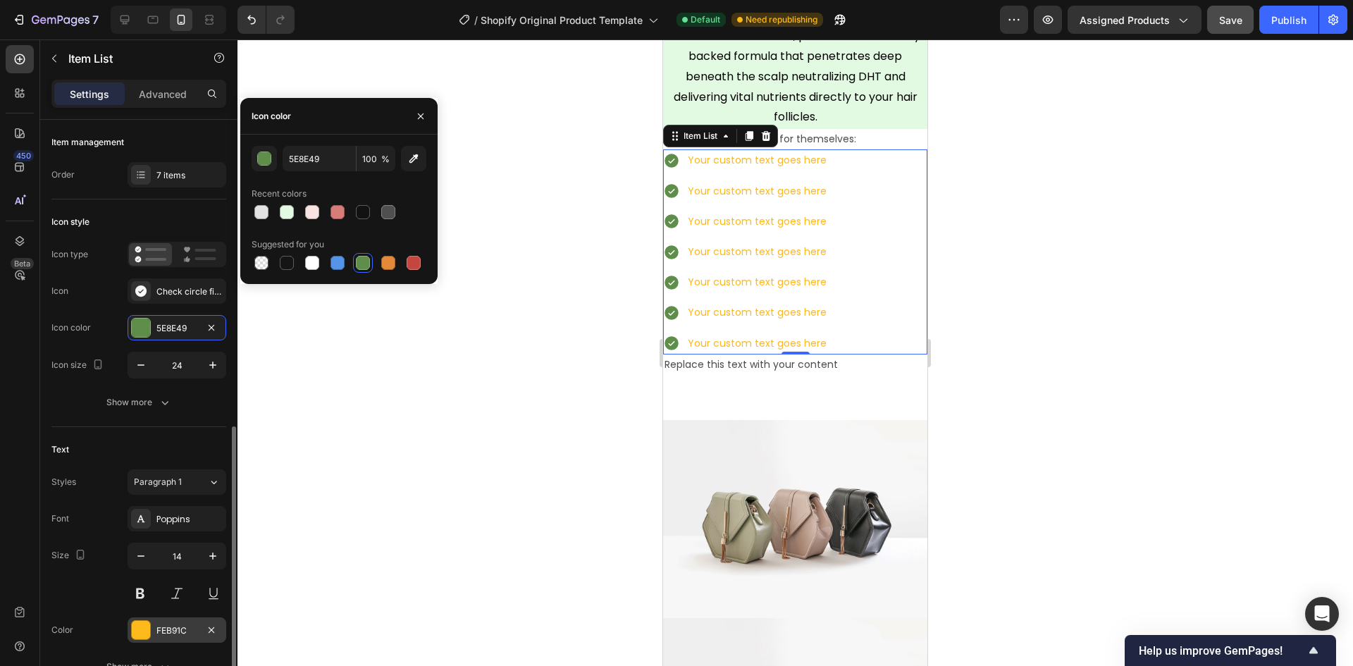
scroll to position [282, 0]
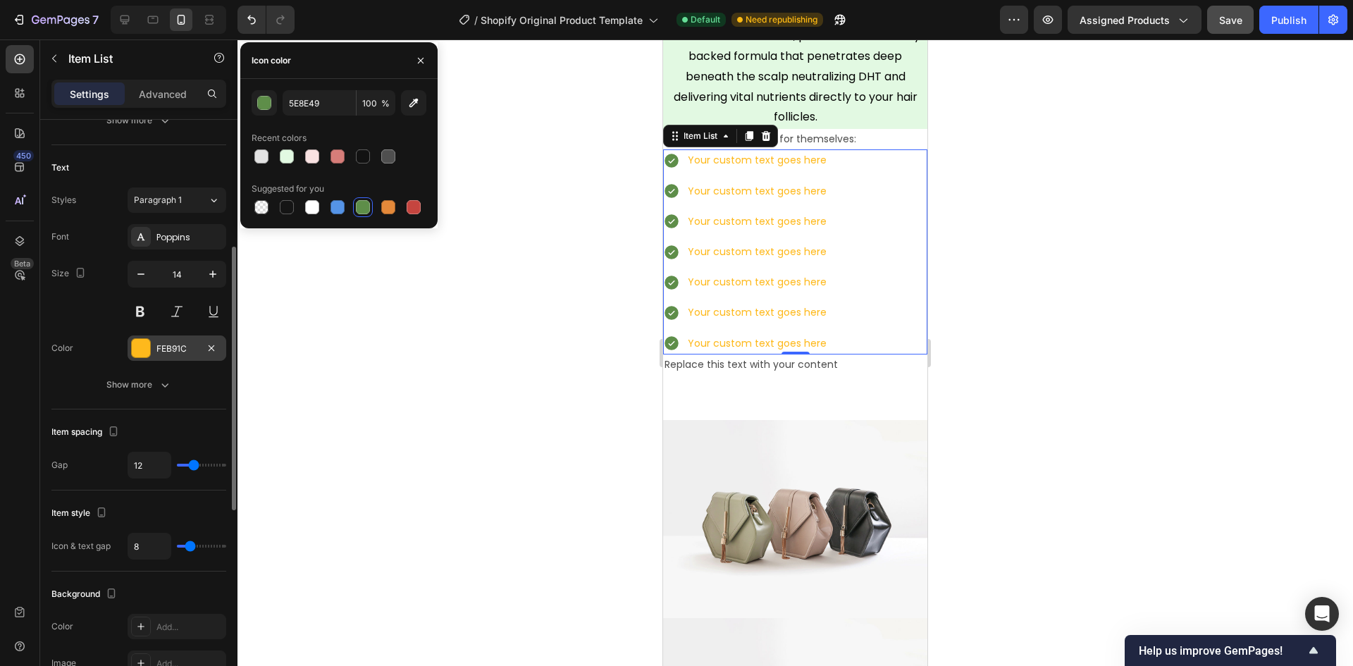
click at [139, 352] on div at bounding box center [141, 348] width 18 height 18
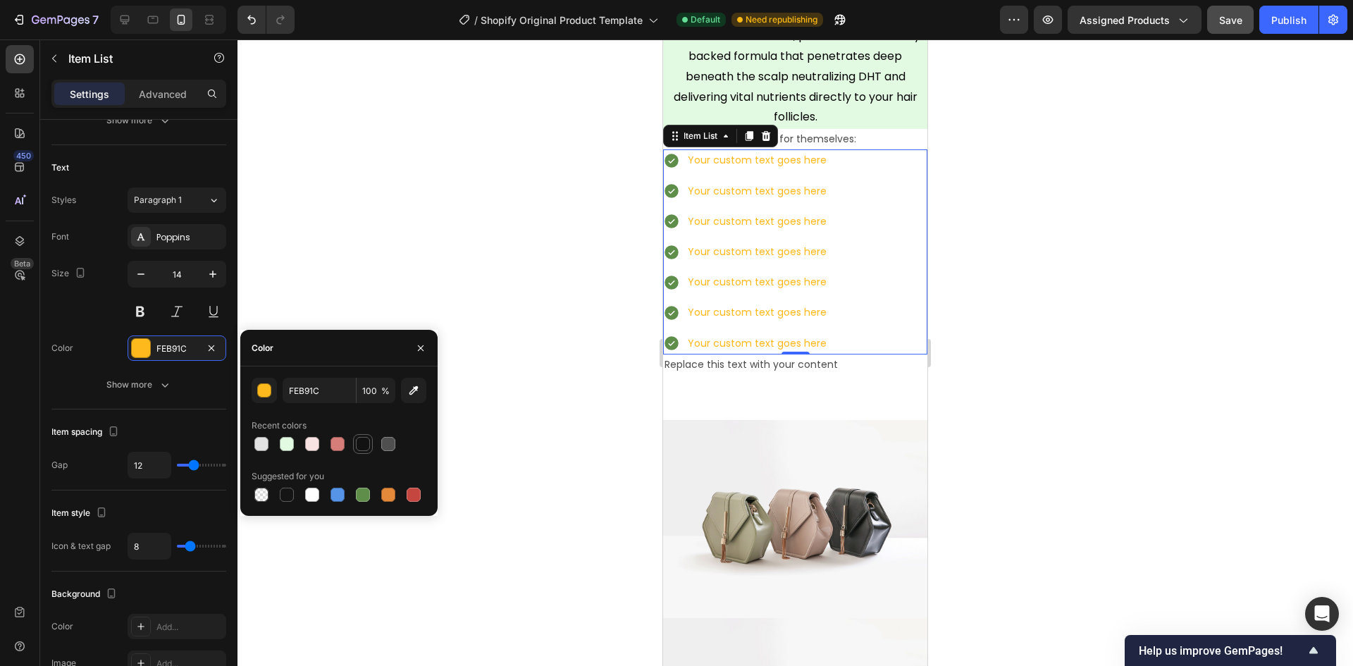
click at [366, 448] on div at bounding box center [363, 444] width 14 height 14
type input "121212"
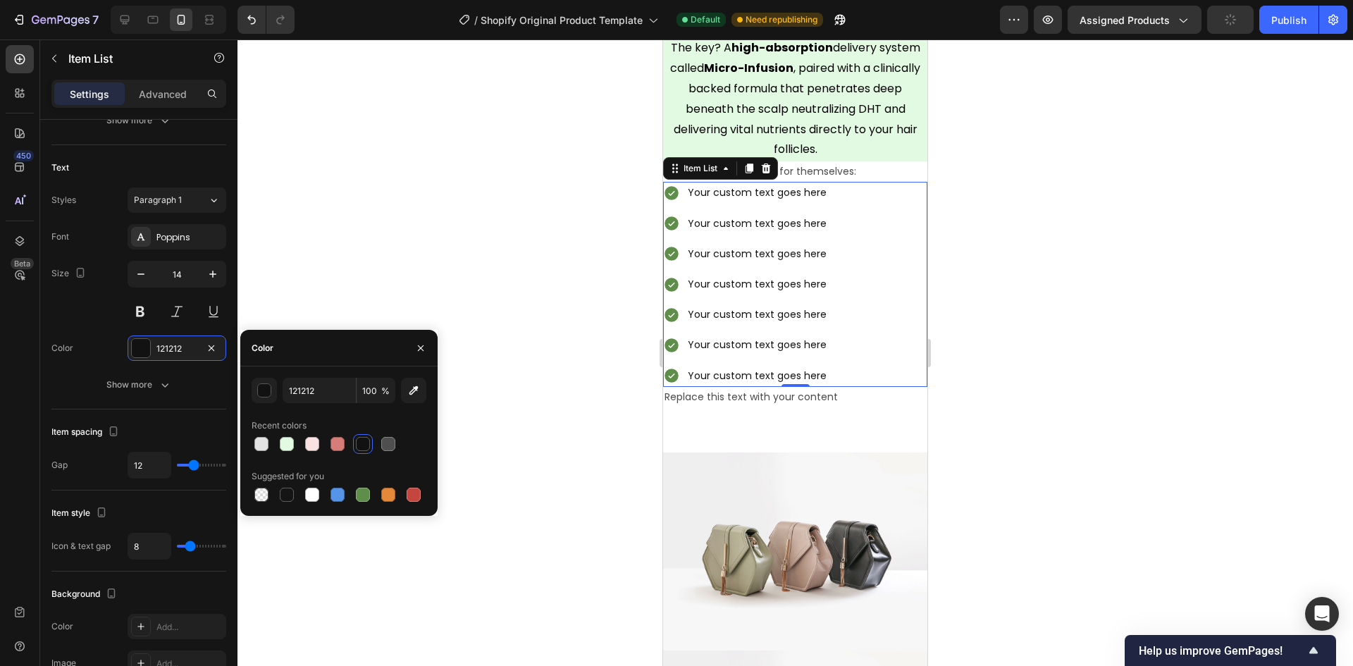
scroll to position [4424, 0]
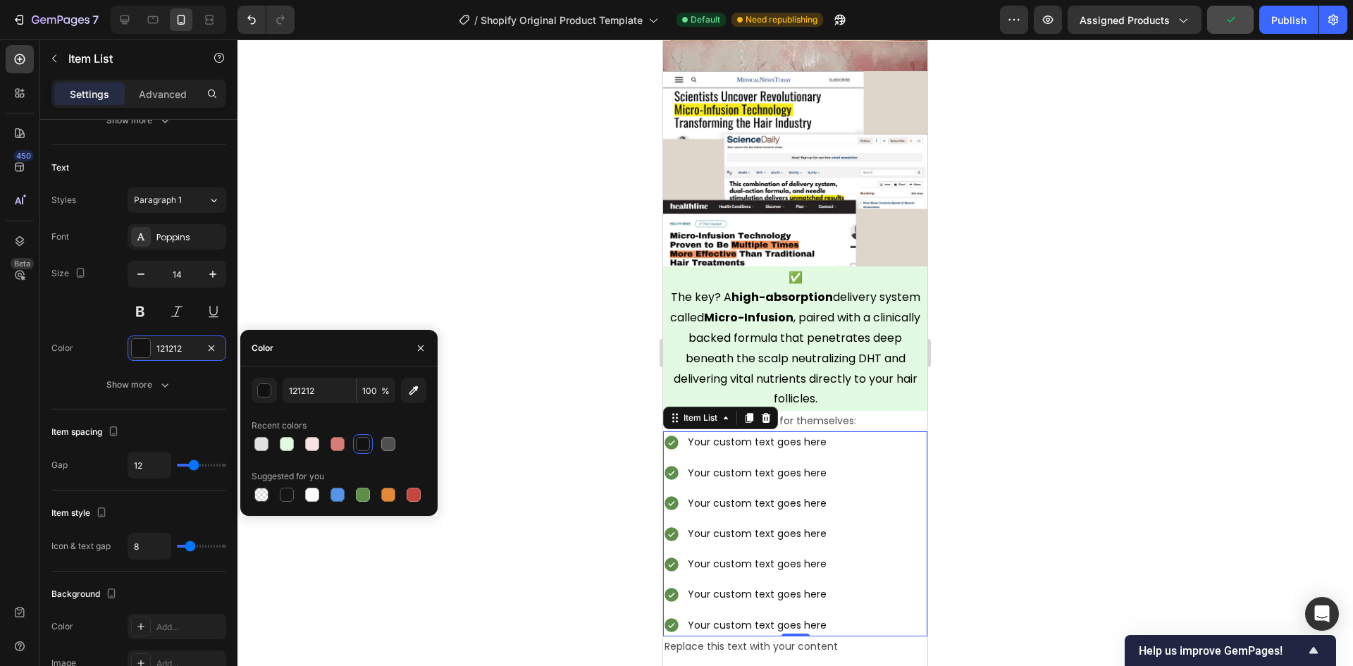
click at [805, 440] on div "Your custom text goes here" at bounding box center [757, 442] width 143 height 22
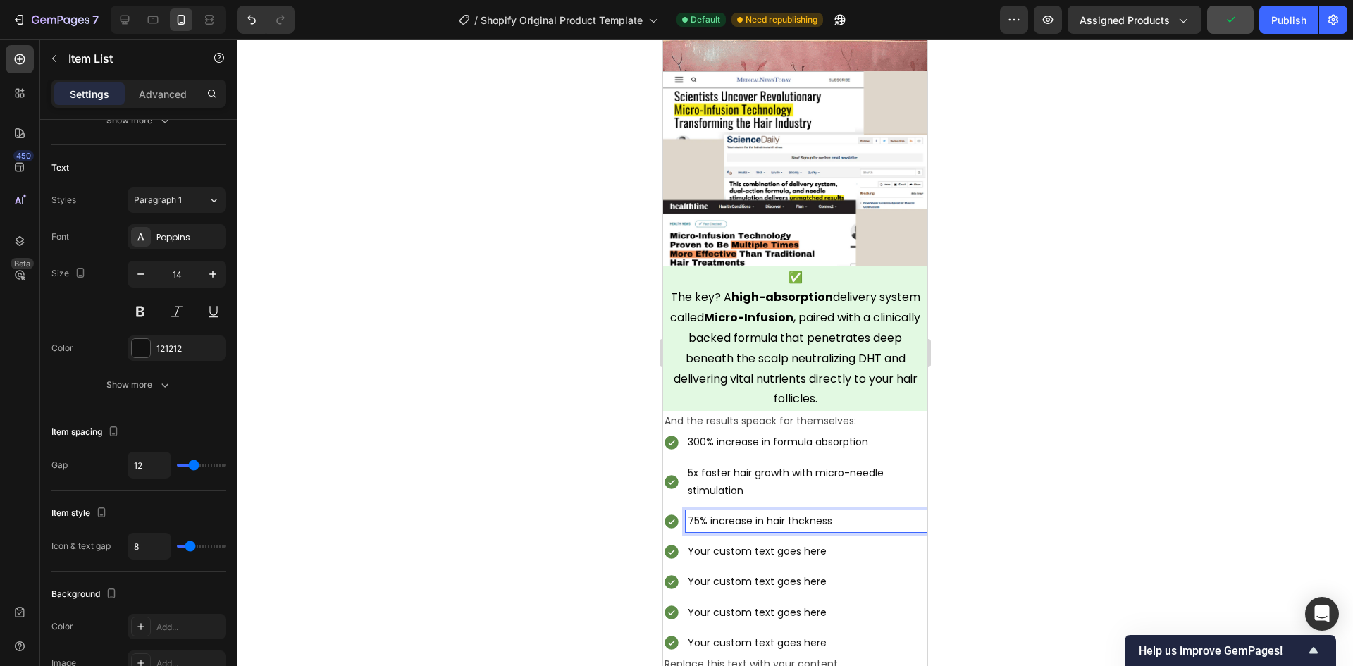
click at [800, 512] on p "75% increase in hair thckness" at bounding box center [806, 521] width 237 height 18
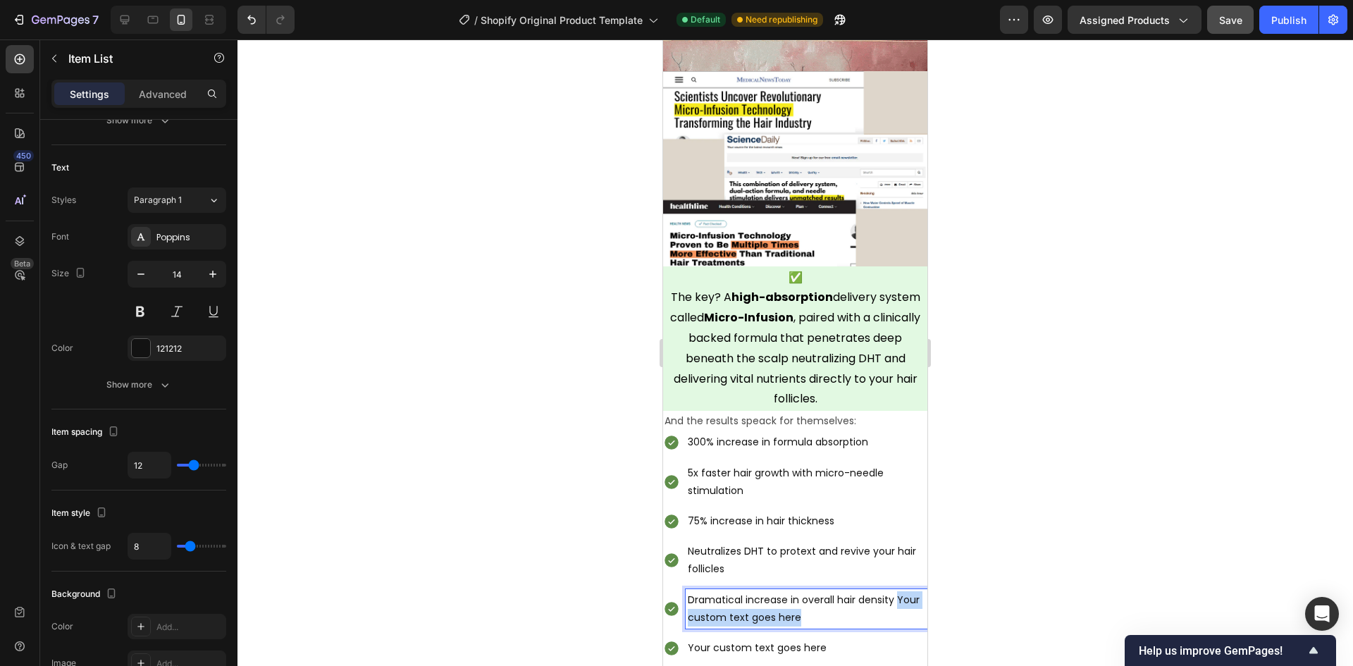
drag, startPoint x: 824, startPoint y: 605, endPoint x: 659, endPoint y: 612, distance: 165.0
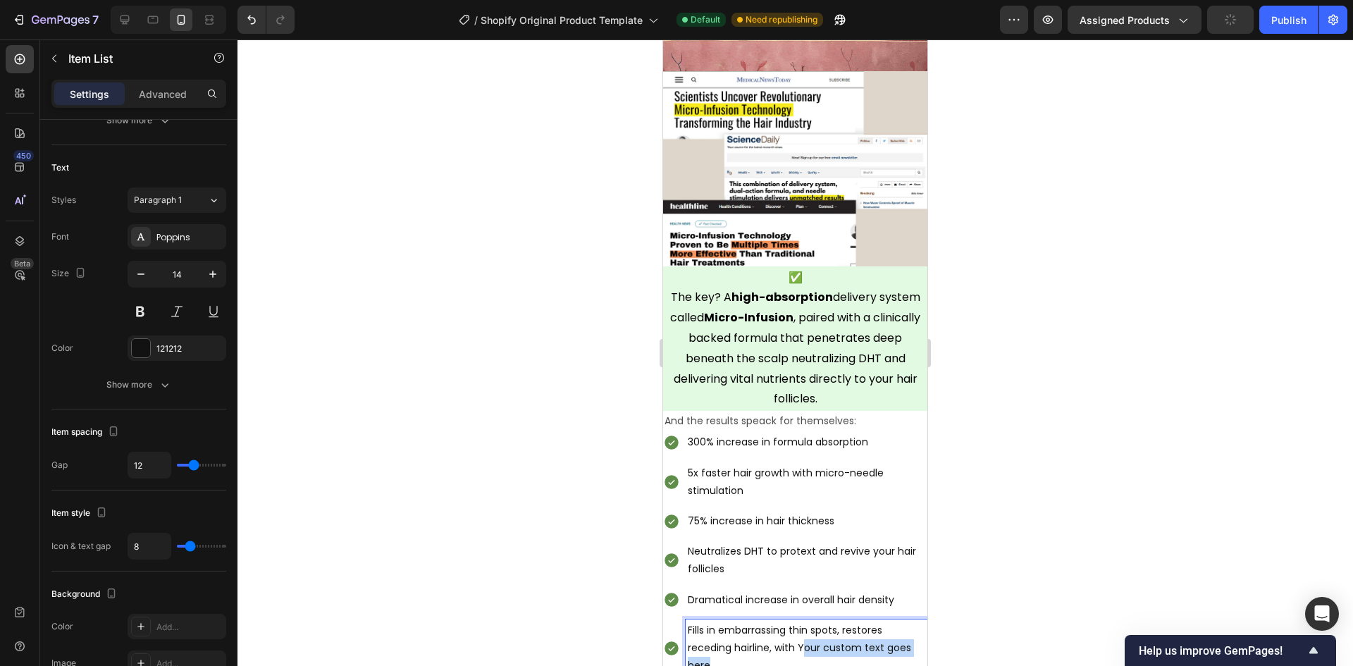
drag, startPoint x: 802, startPoint y: 635, endPoint x: 805, endPoint y: 651, distance: 16.4
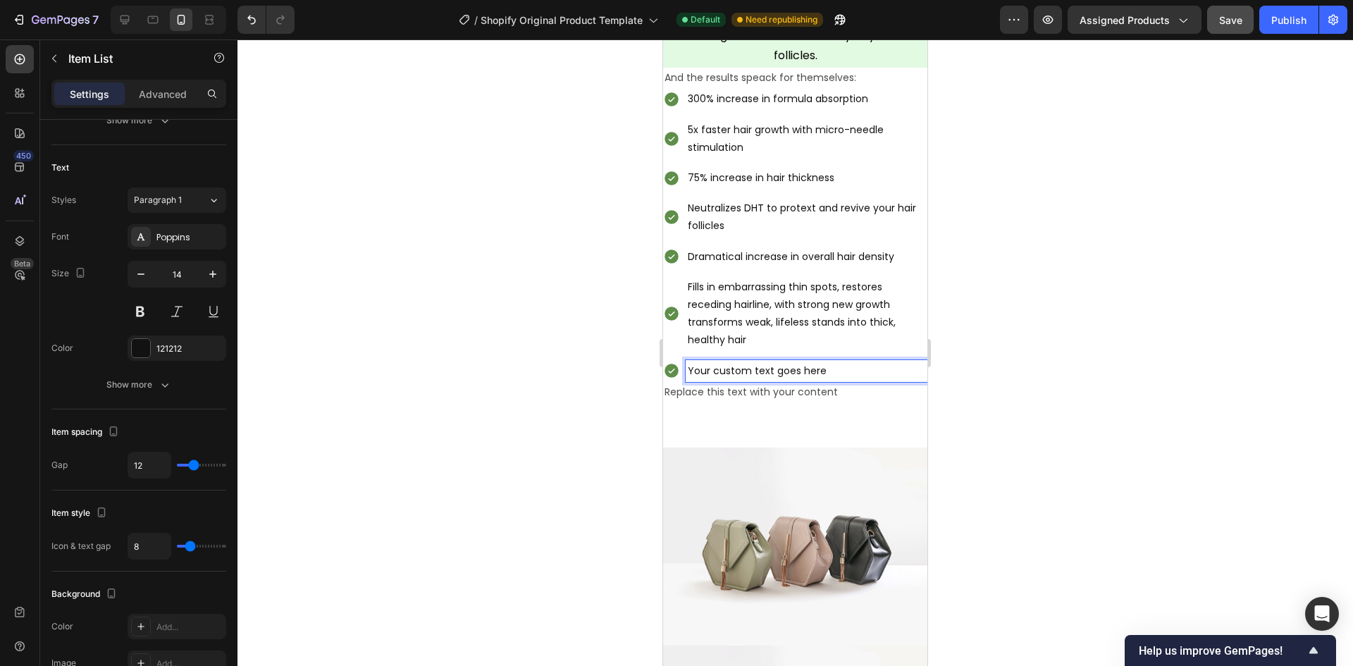
scroll to position [4773, 0]
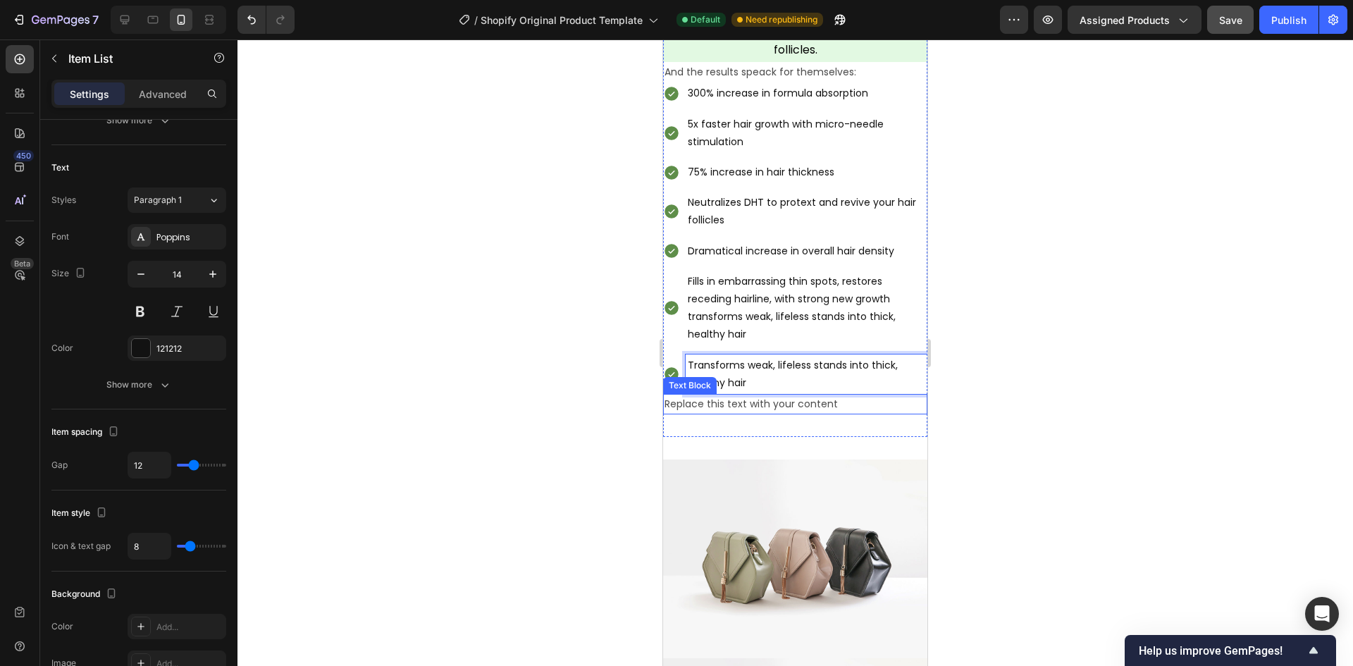
click at [743, 394] on div "Replace this text with your content" at bounding box center [795, 404] width 264 height 20
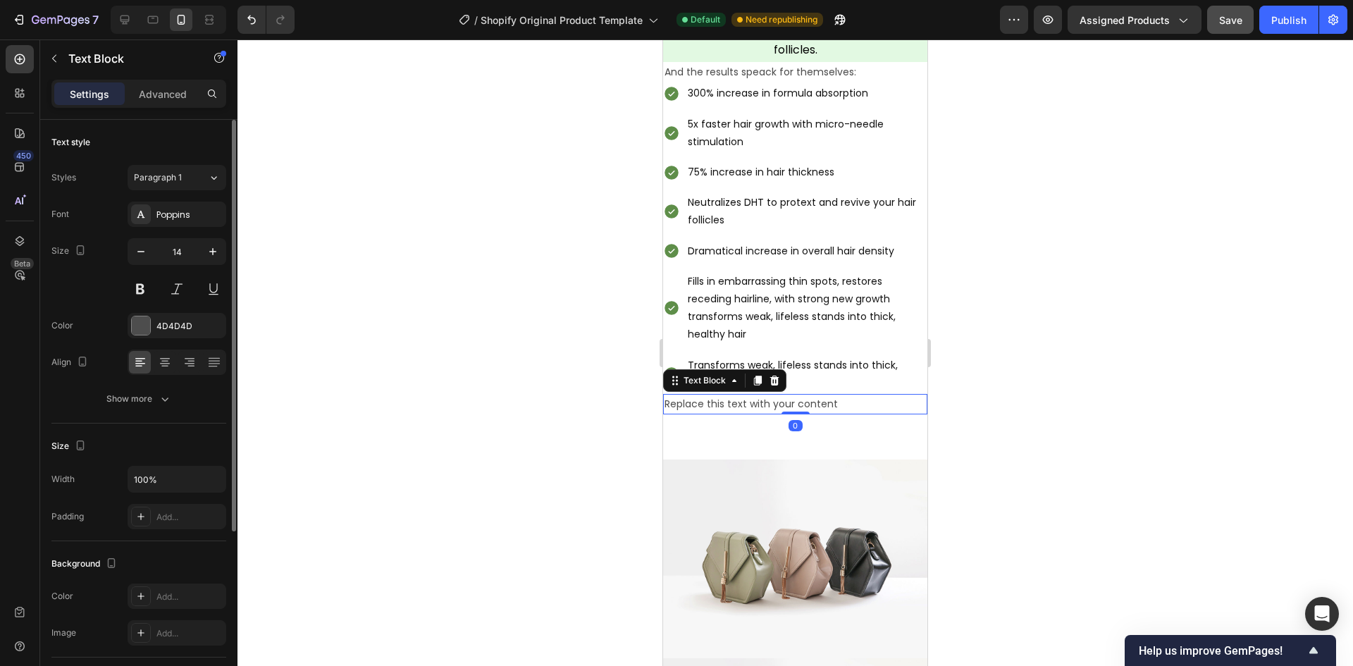
click at [743, 394] on div "Replace this text with your content" at bounding box center [795, 404] width 264 height 20
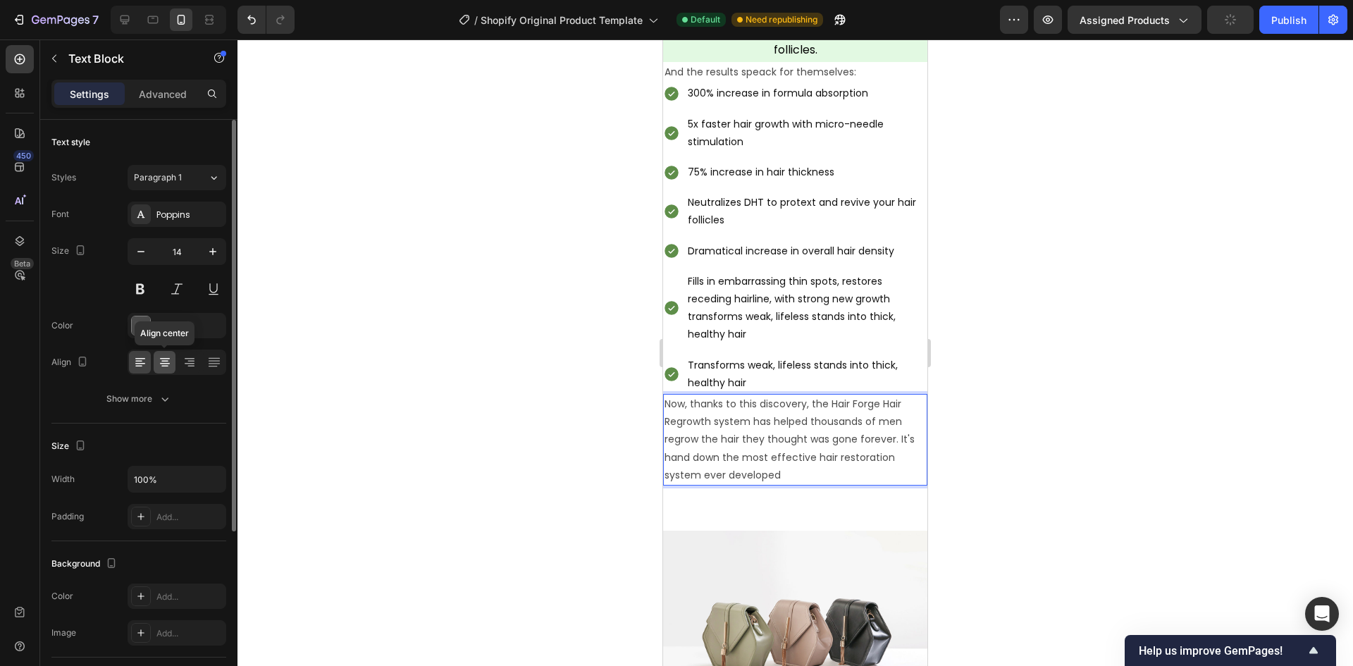
click at [164, 362] on icon at bounding box center [165, 362] width 14 height 14
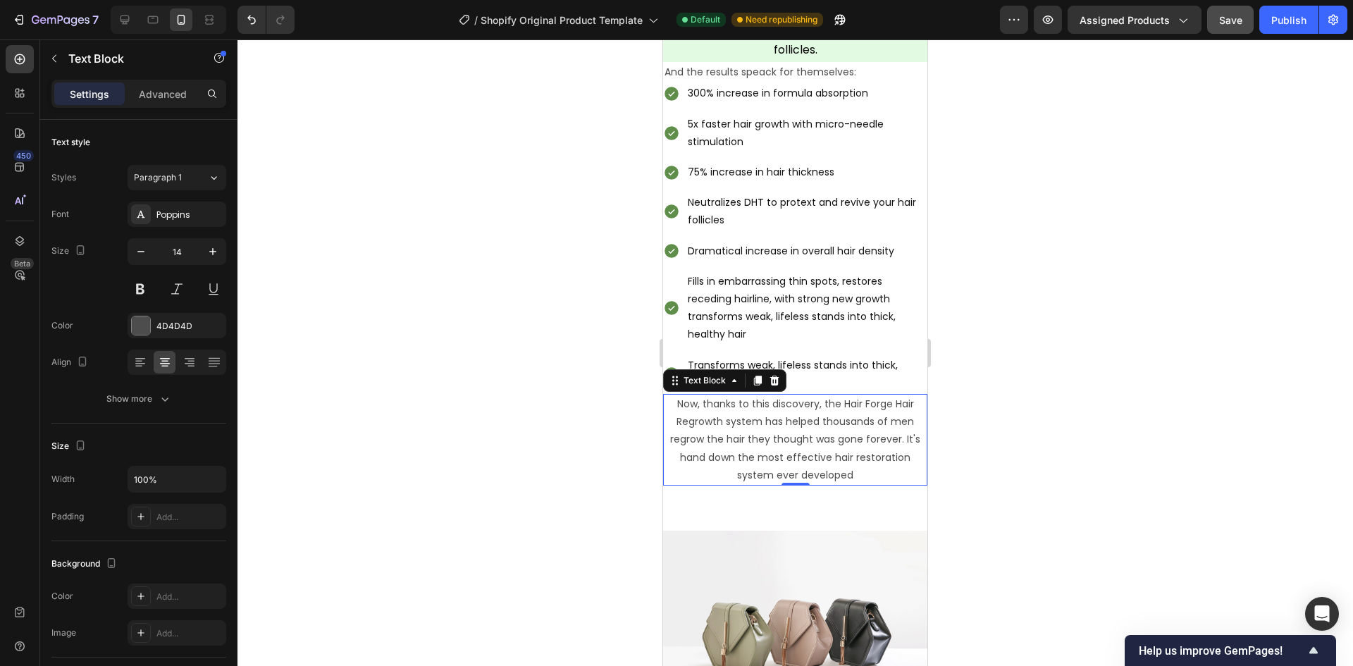
click at [571, 430] on div at bounding box center [794, 352] width 1115 height 626
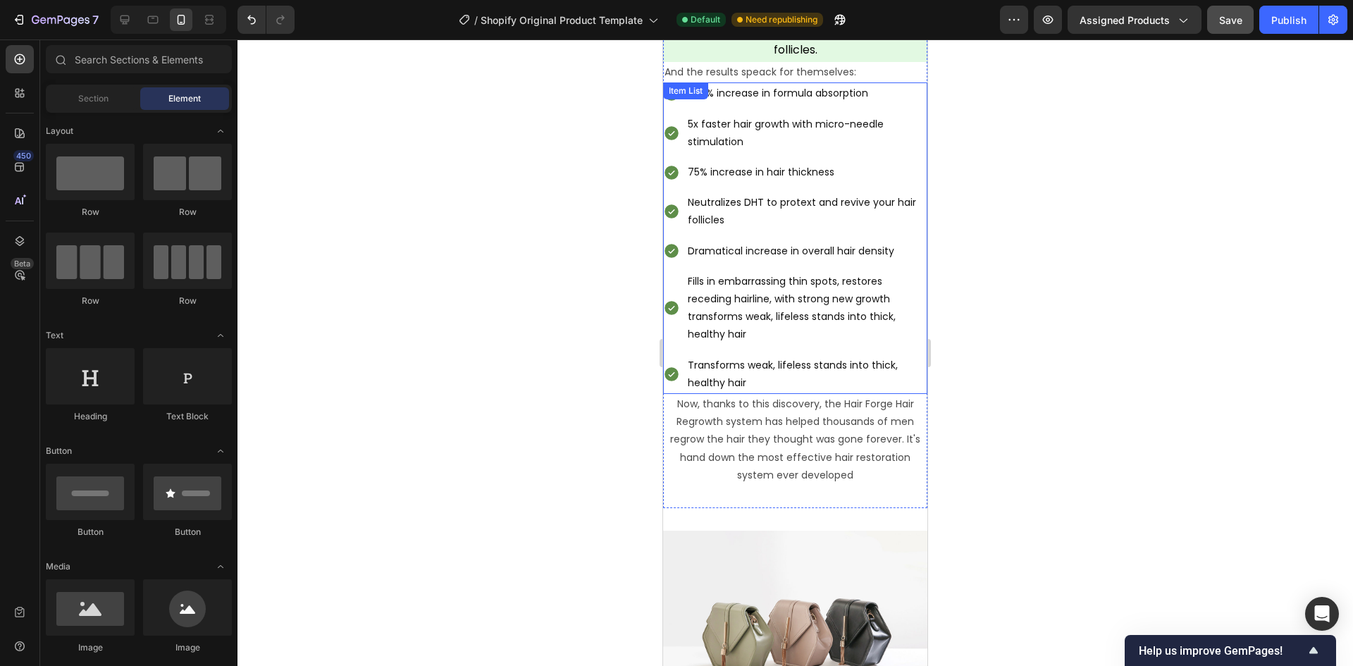
click at [800, 371] on p "Transforms weak, lifeless stands into thick, healthy hair" at bounding box center [806, 373] width 237 height 35
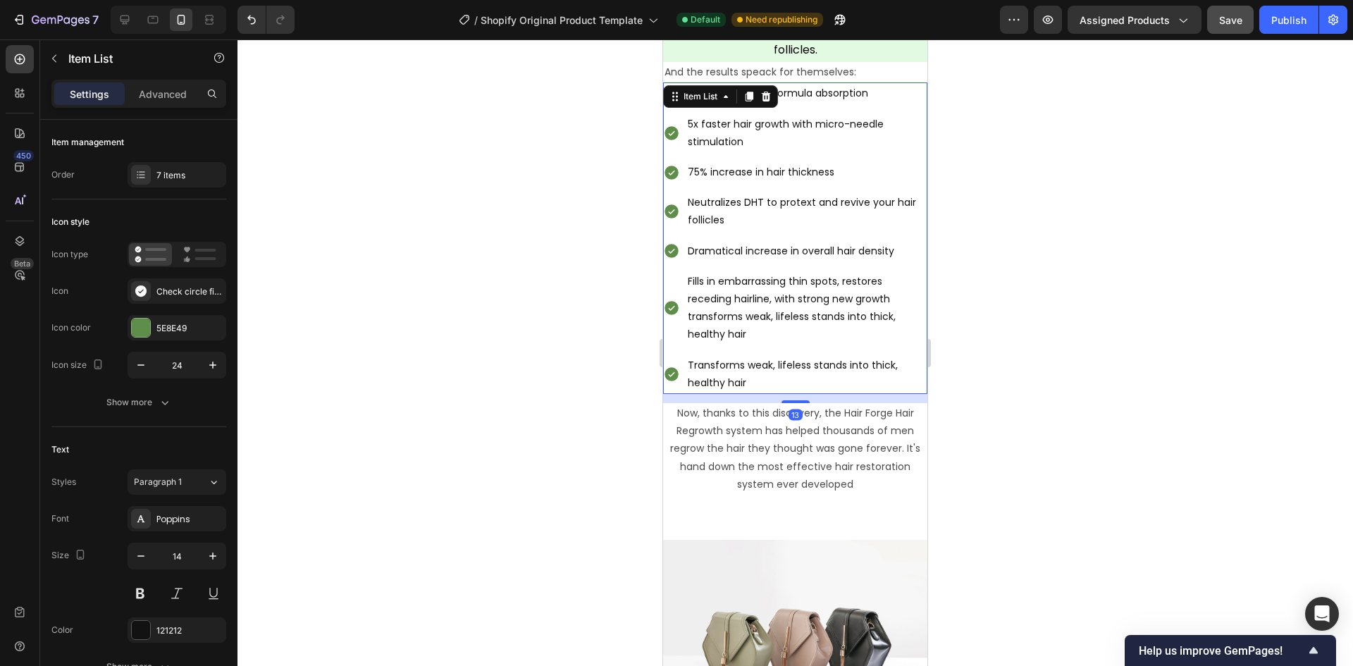
drag, startPoint x: 792, startPoint y: 381, endPoint x: 790, endPoint y: 390, distance: 9.3
click at [790, 400] on div at bounding box center [795, 401] width 28 height 3
type input "100%"
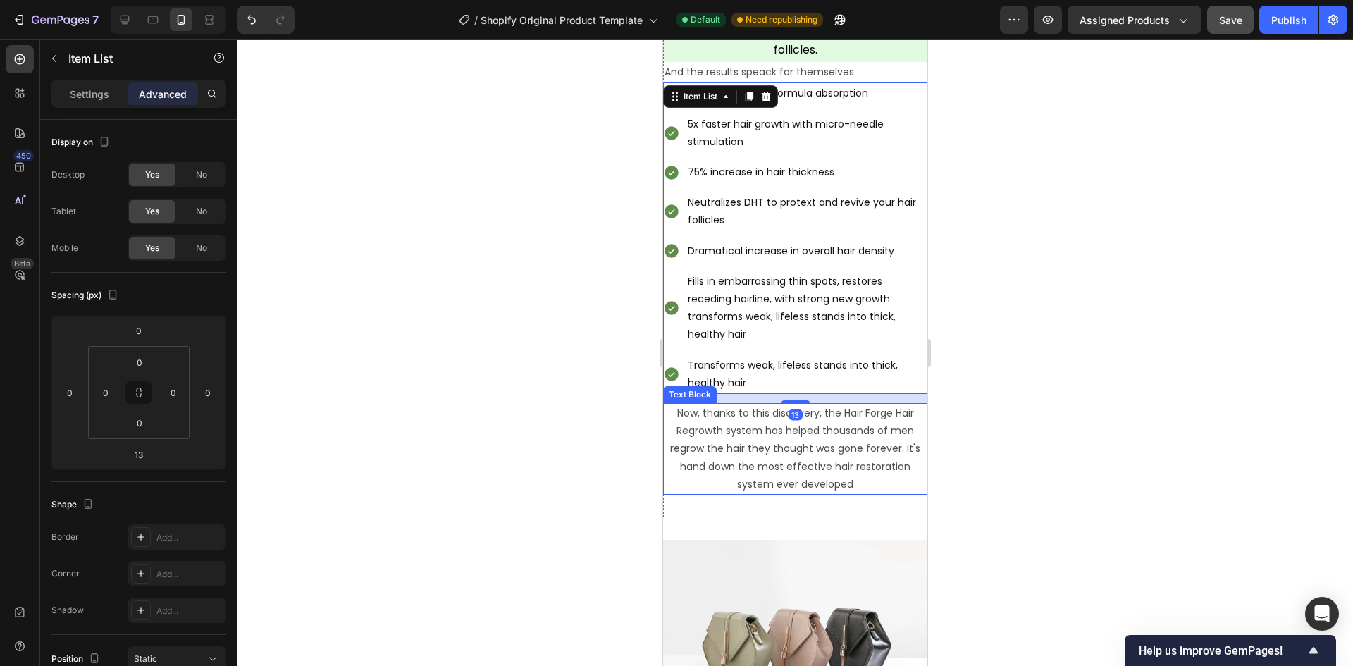
click at [565, 431] on div at bounding box center [794, 352] width 1115 height 626
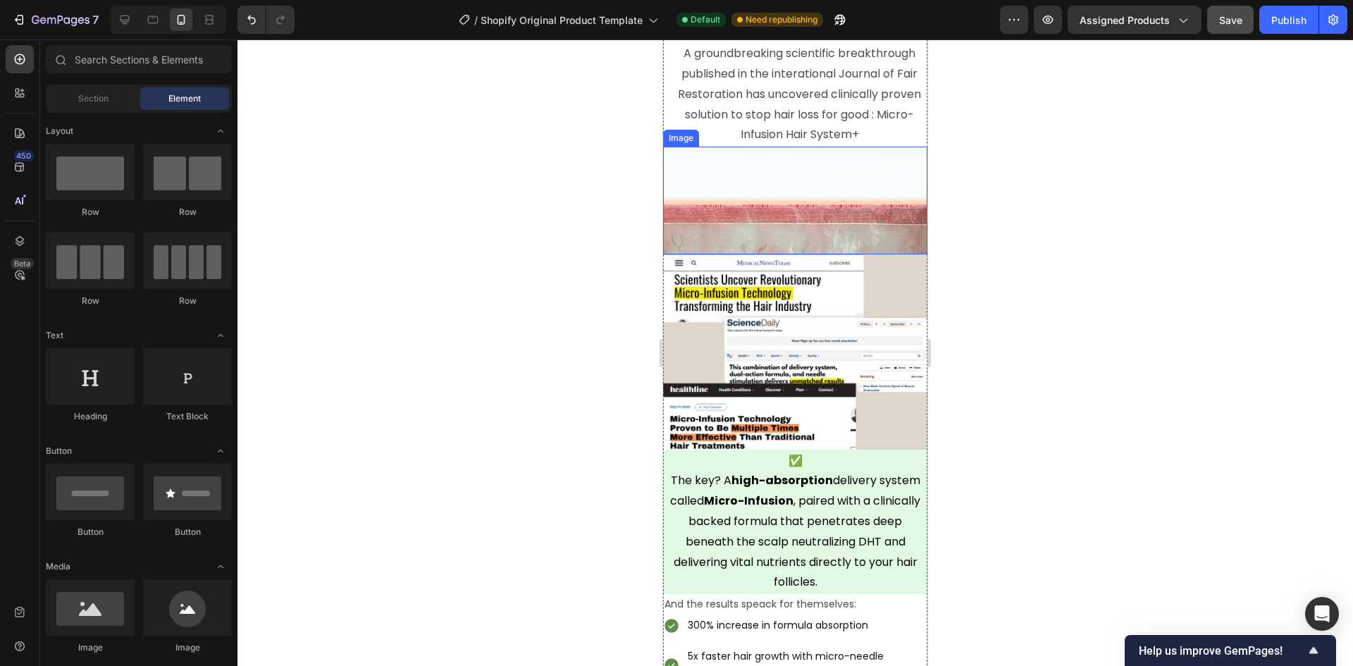
scroll to position [4279, 0]
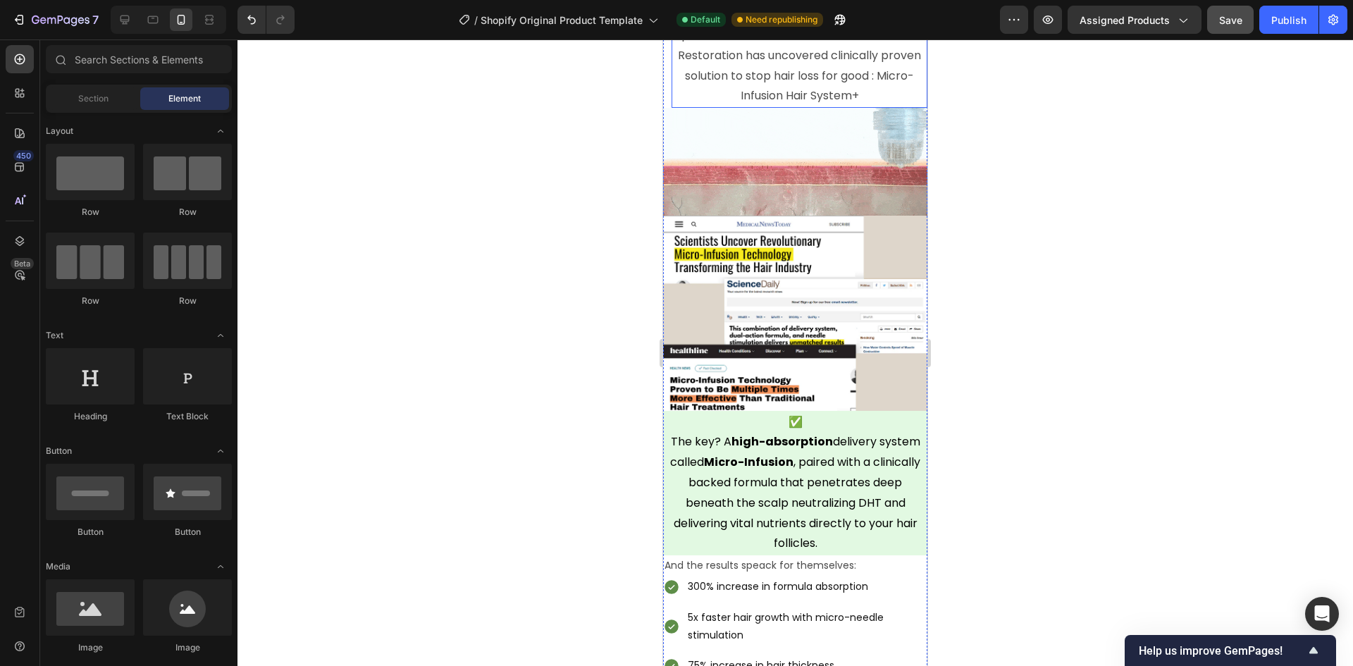
click at [795, 99] on p "A groundbreaking scientific breakthrough published in the interational Journal …" at bounding box center [799, 55] width 253 height 101
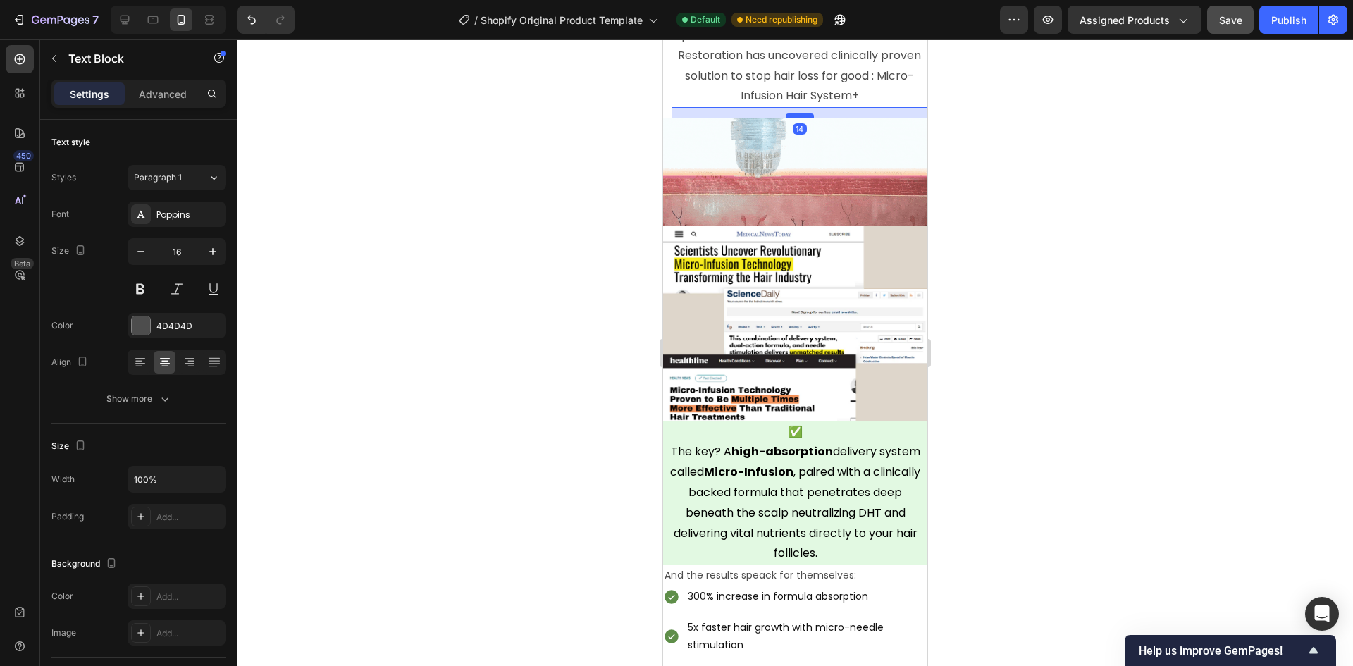
drag, startPoint x: 795, startPoint y: 106, endPoint x: 796, endPoint y: 116, distance: 10.0
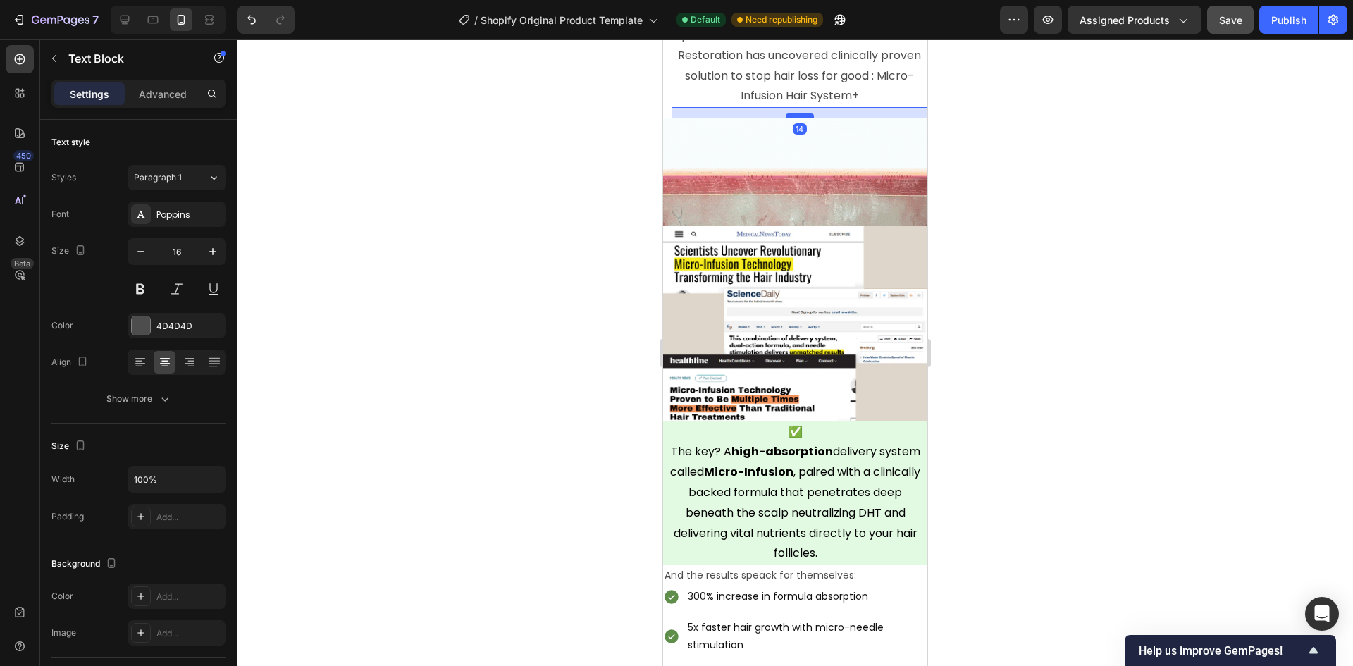
click at [796, 116] on div at bounding box center [800, 115] width 28 height 4
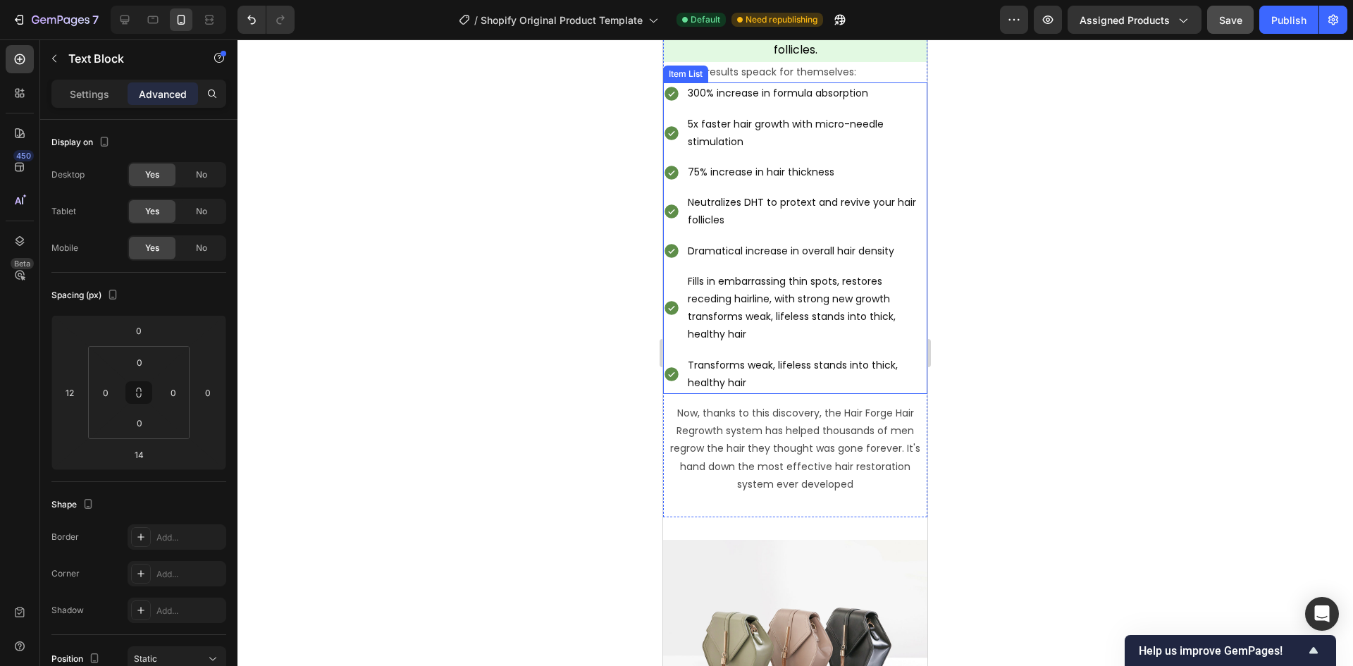
scroll to position [4913, 0]
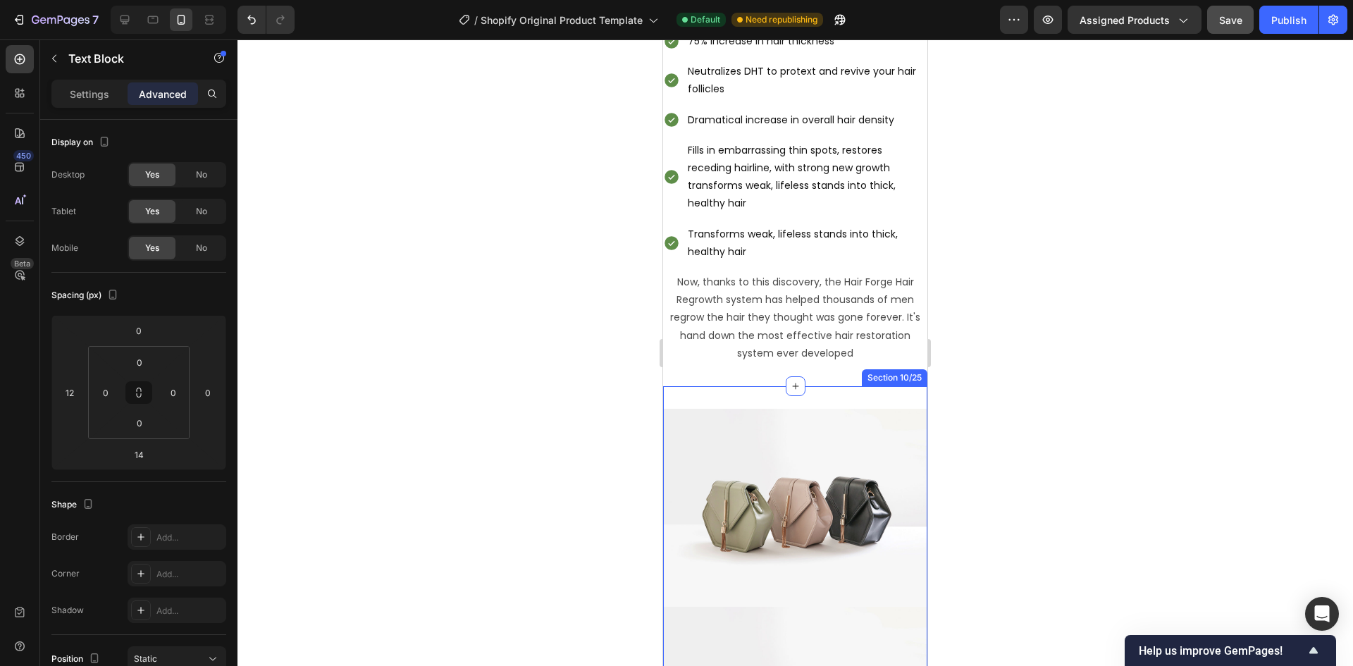
click at [841, 390] on div "Image Image Section 10/25" at bounding box center [795, 607] width 264 height 442
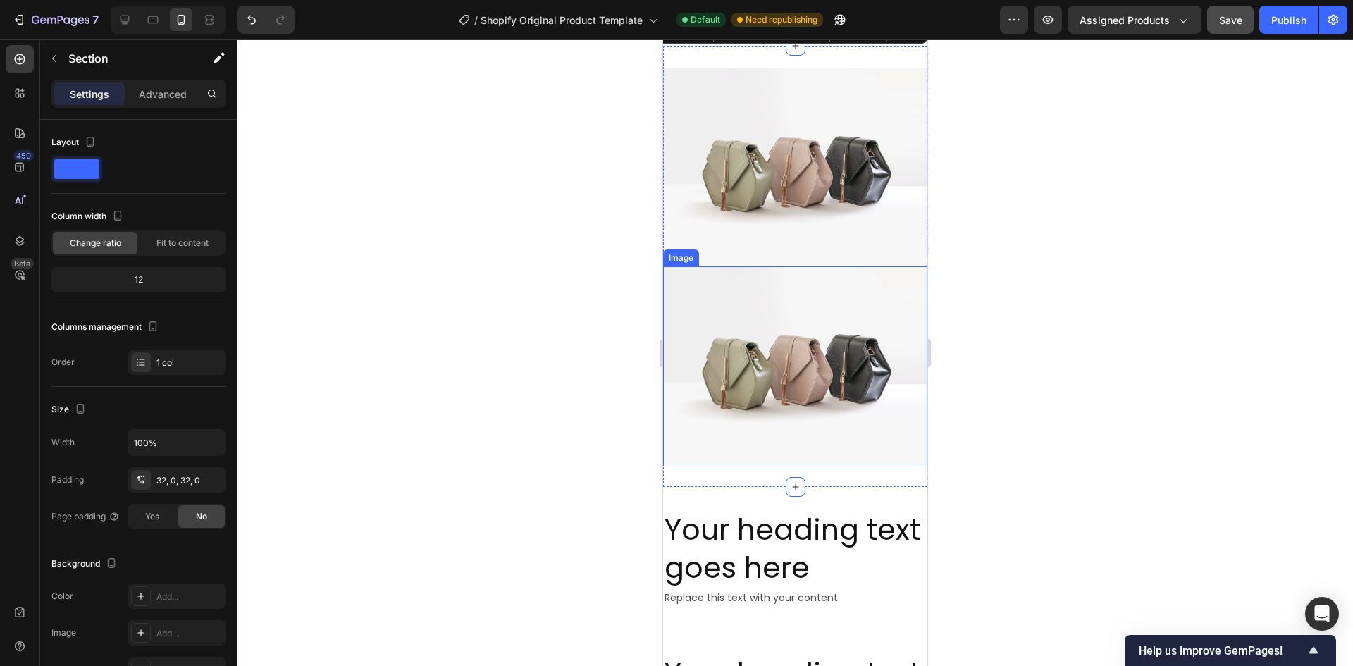
scroll to position [5054, 0]
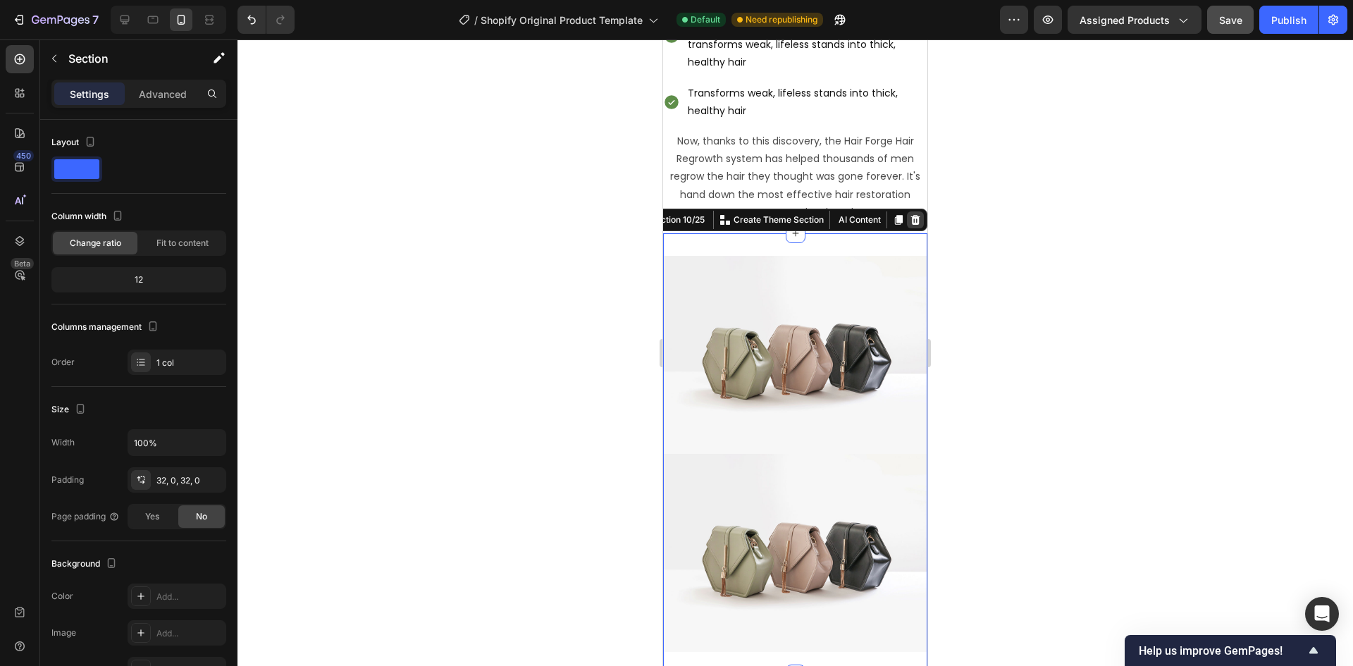
click at [911, 219] on icon at bounding box center [915, 220] width 9 height 10
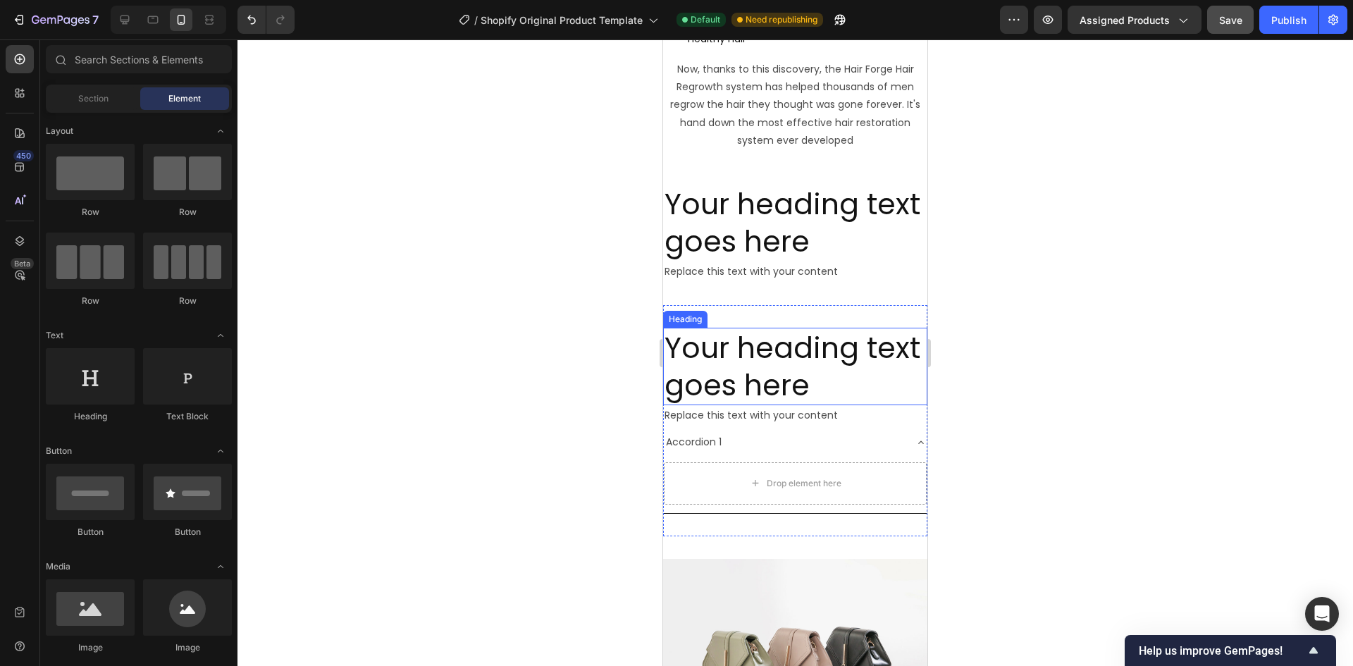
scroll to position [5125, 0]
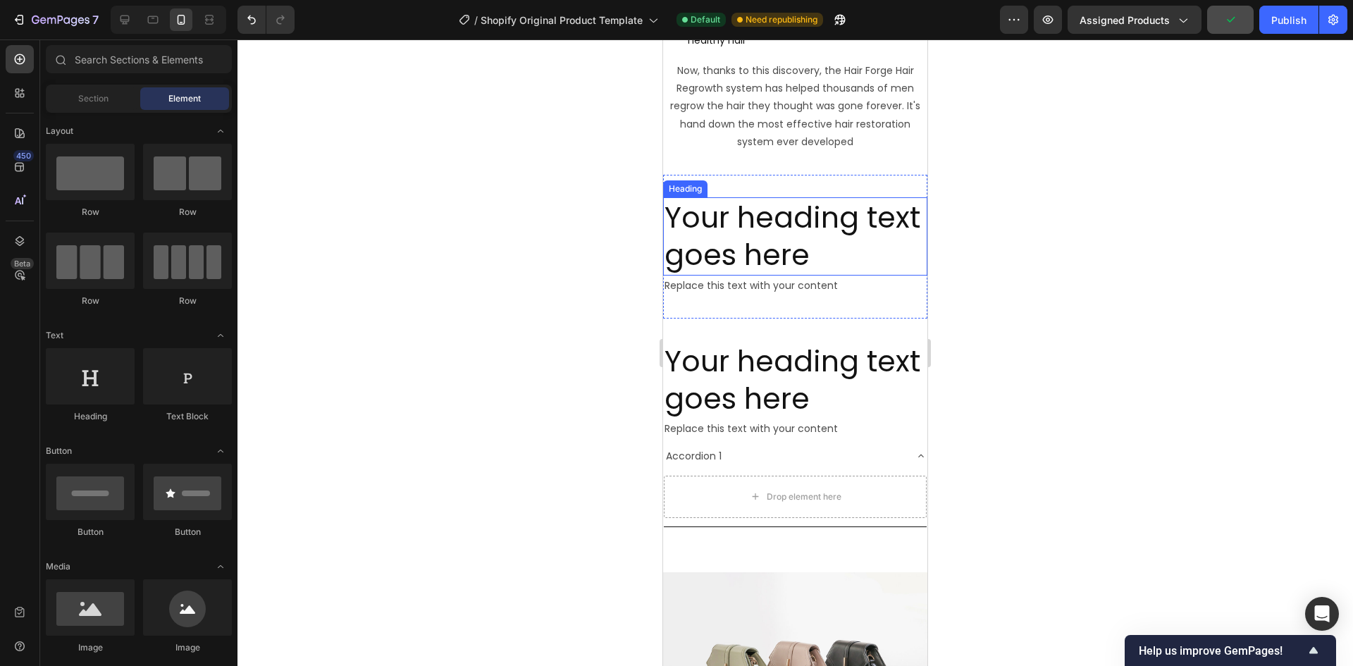
click at [779, 218] on h2 "Your heading text goes here" at bounding box center [795, 236] width 264 height 78
